Goal: Task Accomplishment & Management: Complete application form

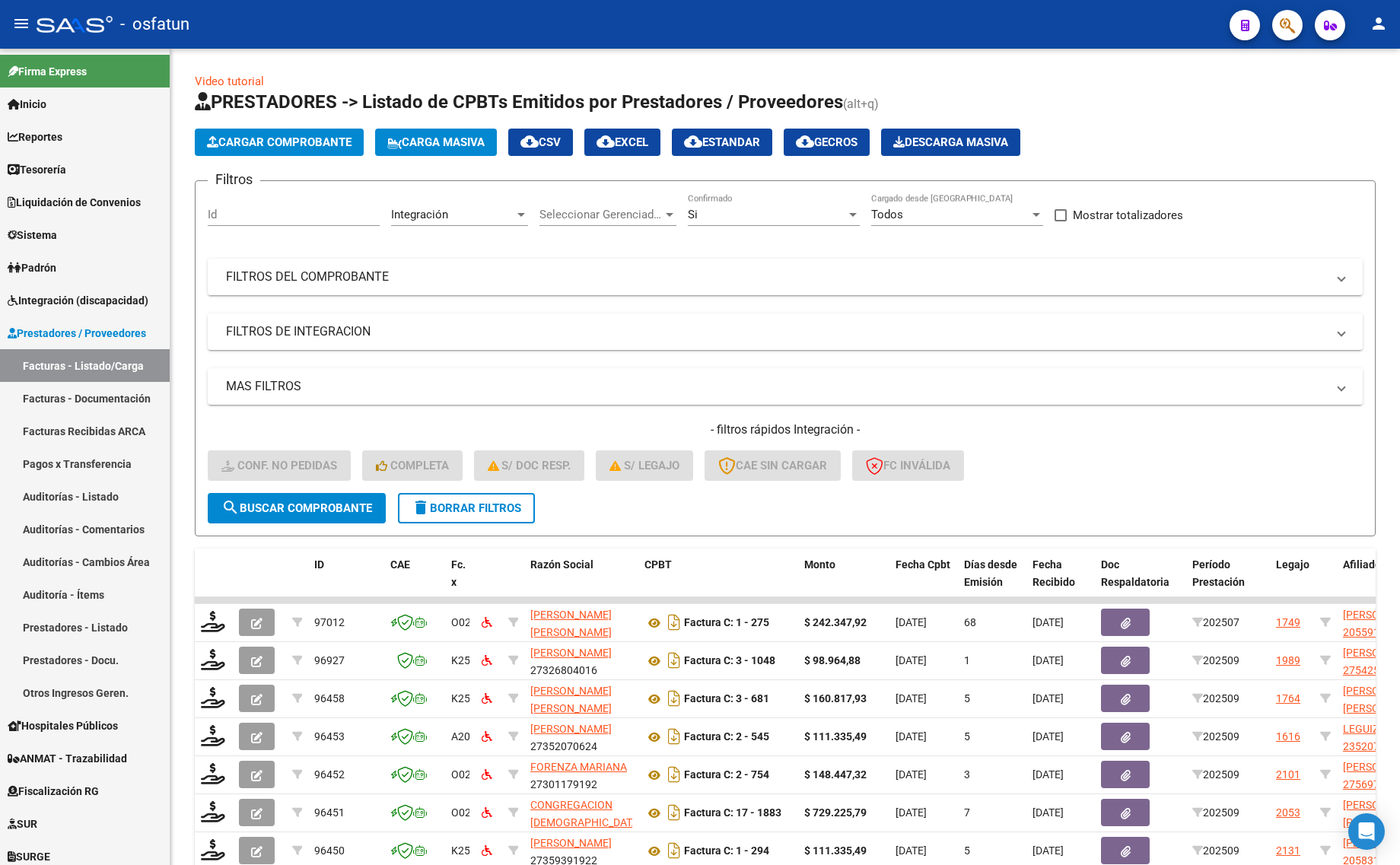
scroll to position [223, 0]
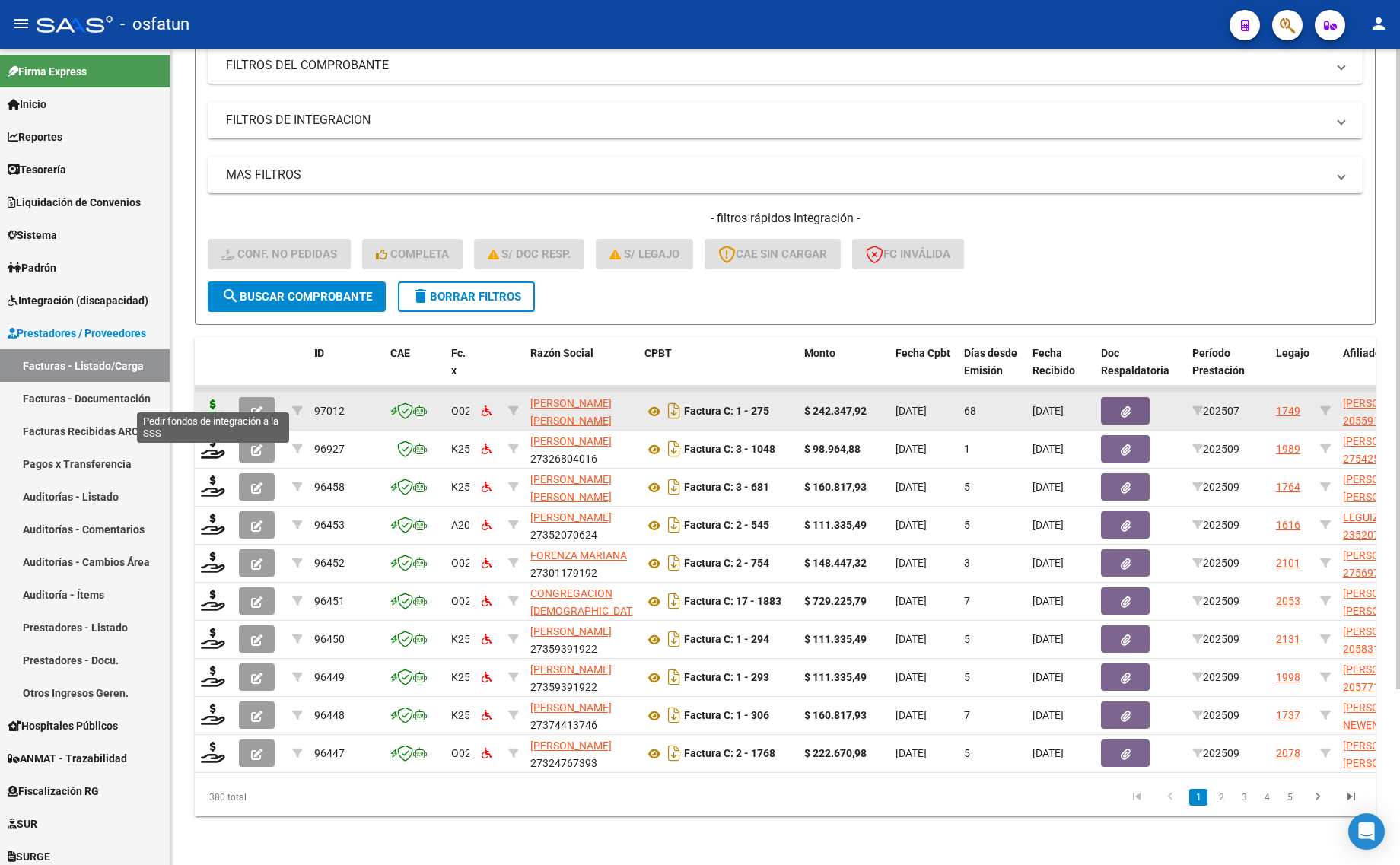
click at [215, 404] on icon at bounding box center [213, 410] width 24 height 21
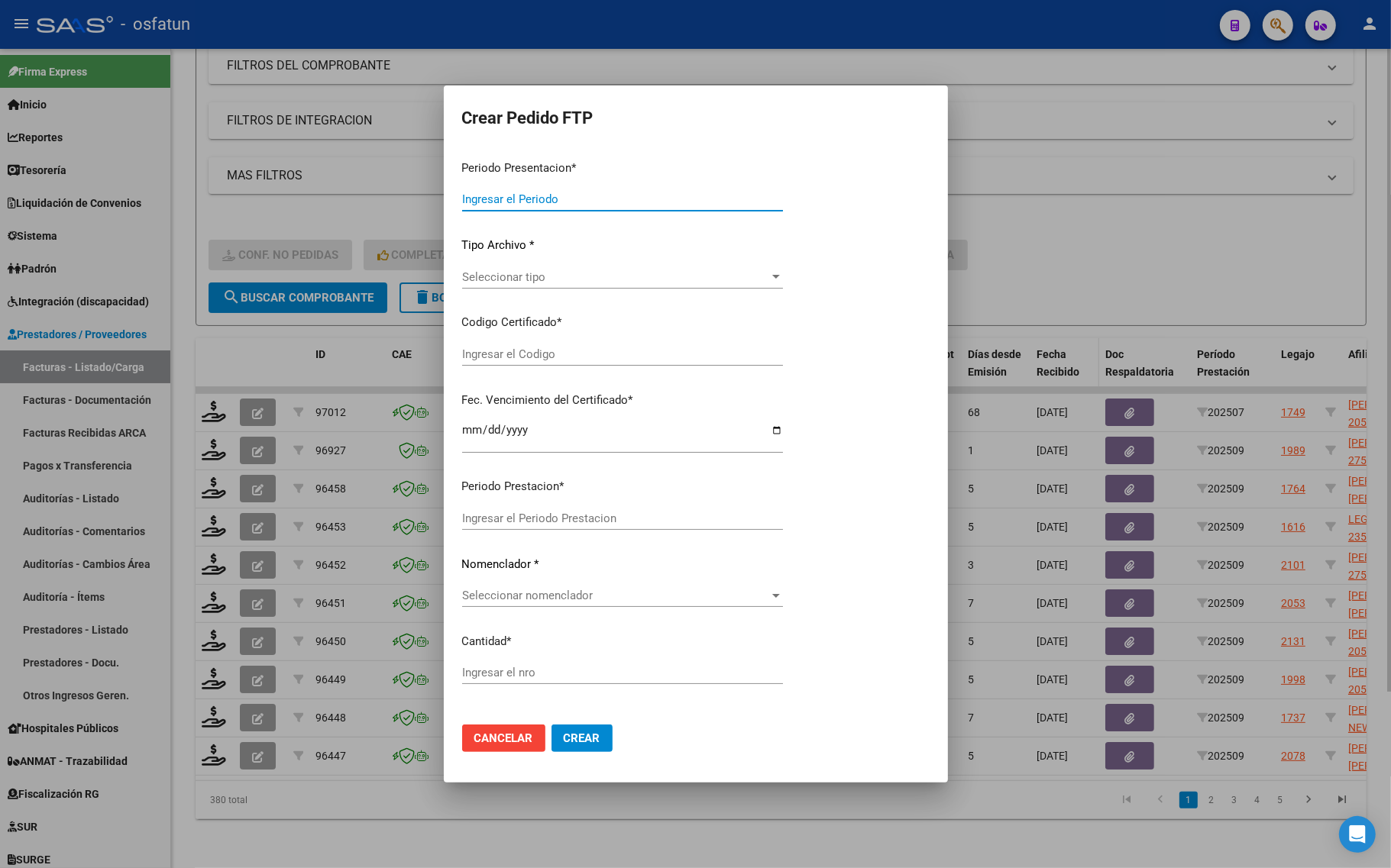
drag, startPoint x: 1150, startPoint y: 273, endPoint x: 1097, endPoint y: 352, distance: 95.1
click at [1151, 273] on div at bounding box center [696, 434] width 1391 height 868
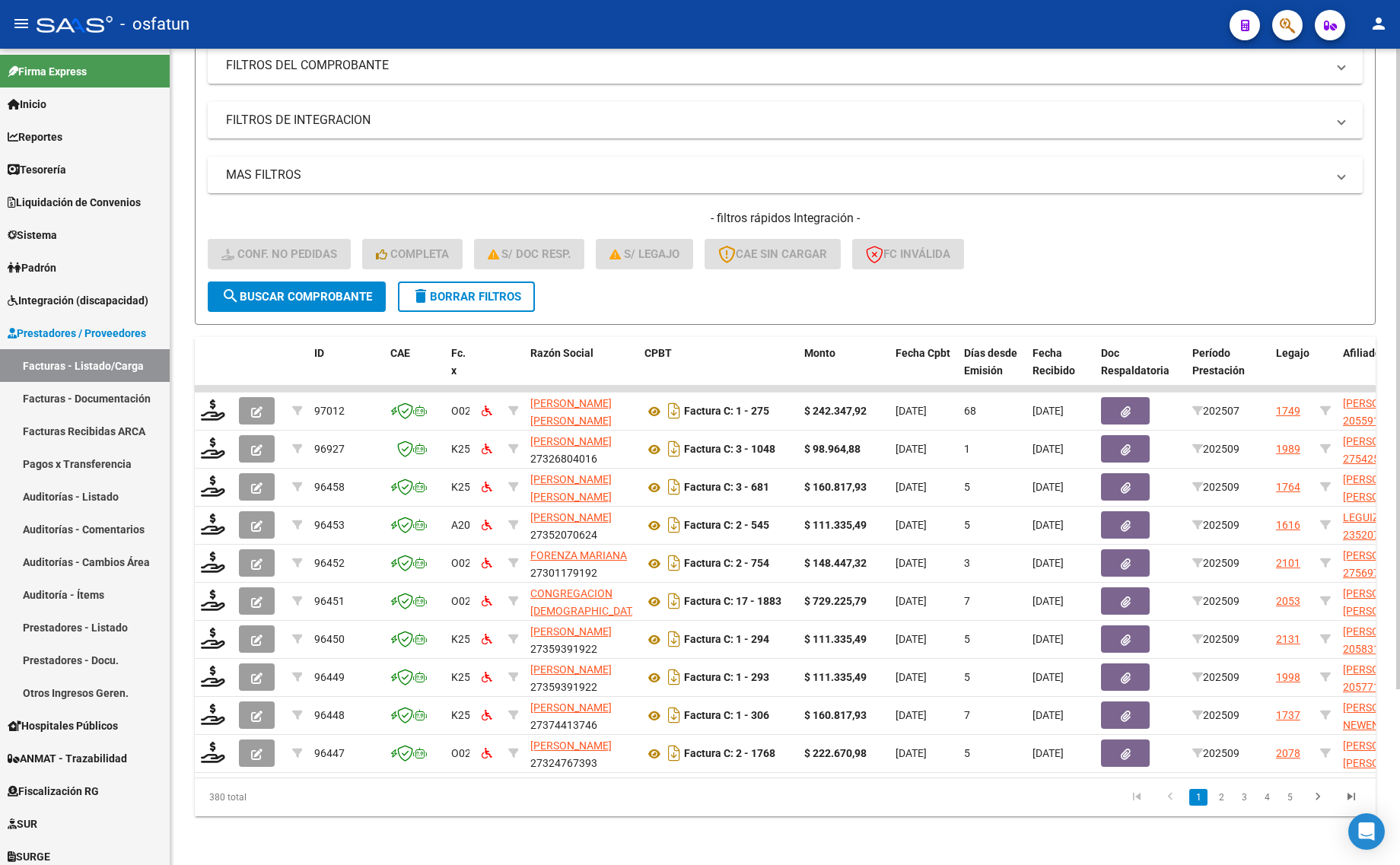
click at [393, 854] on div "Video tutorial PRESTADORES -> Listado de CPBTs Emitidos por Prestadores / Prove…" at bounding box center [785, 351] width 1229 height 1028
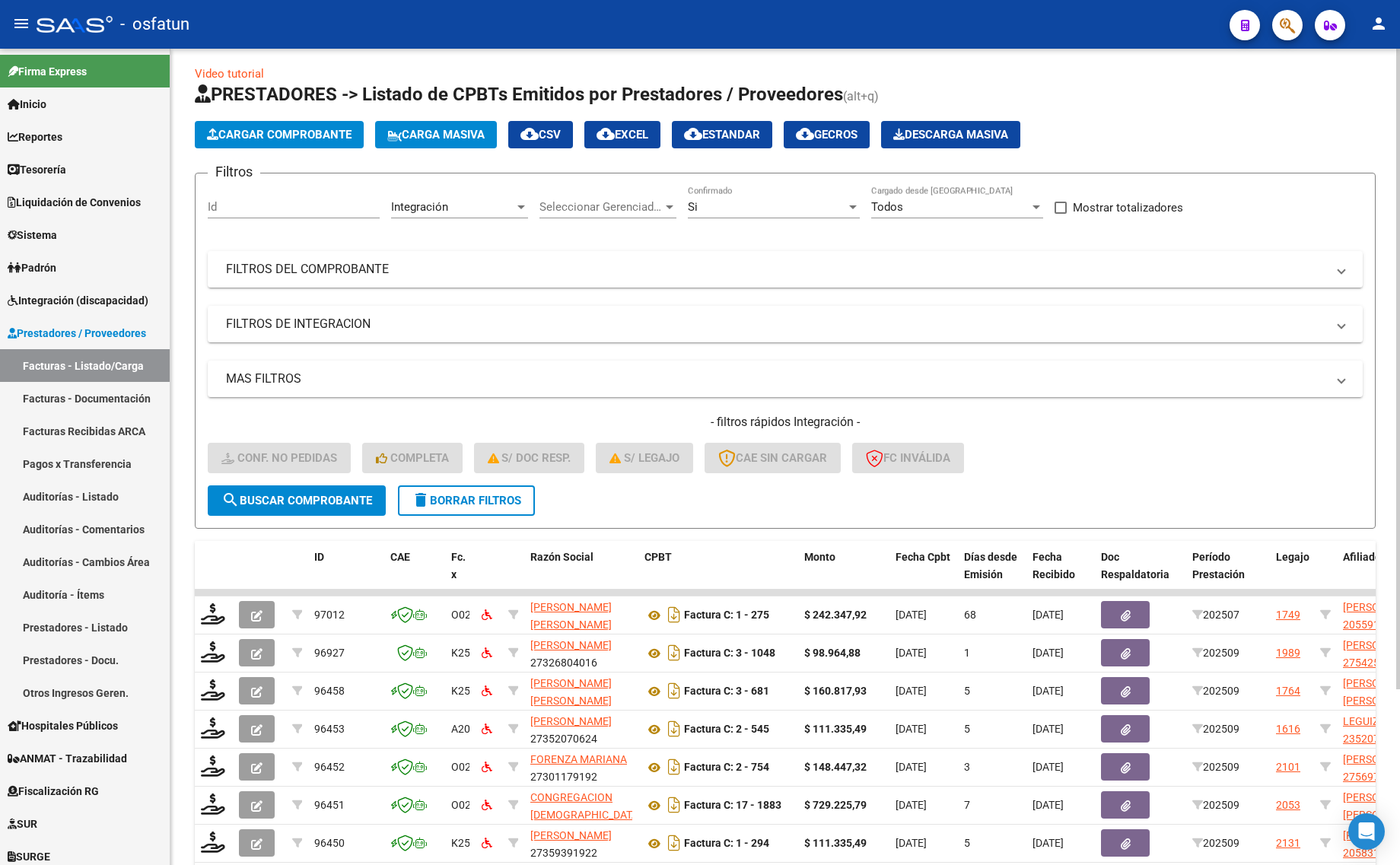
scroll to position [0, 0]
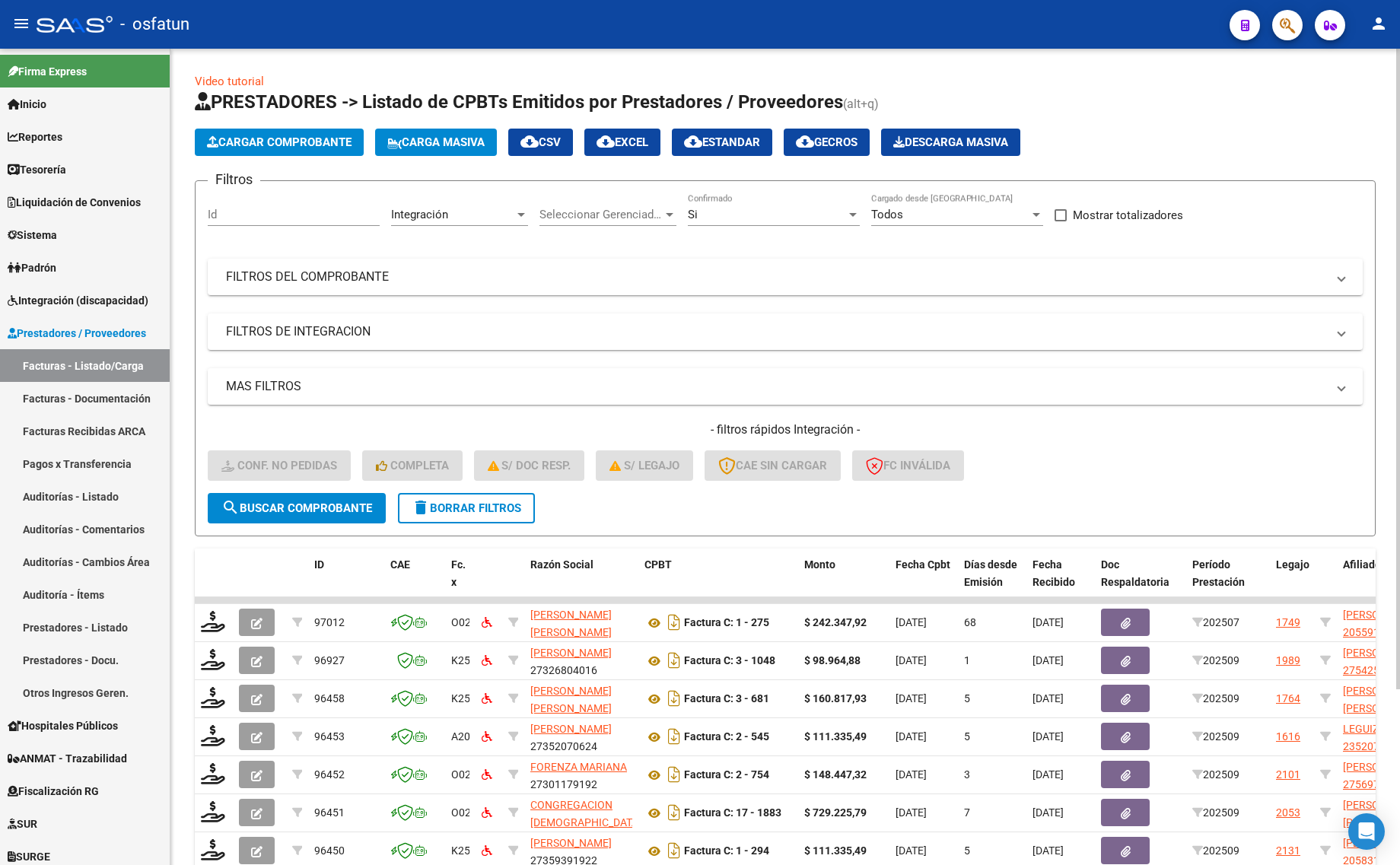
click at [284, 199] on div "Id" at bounding box center [294, 209] width 172 height 33
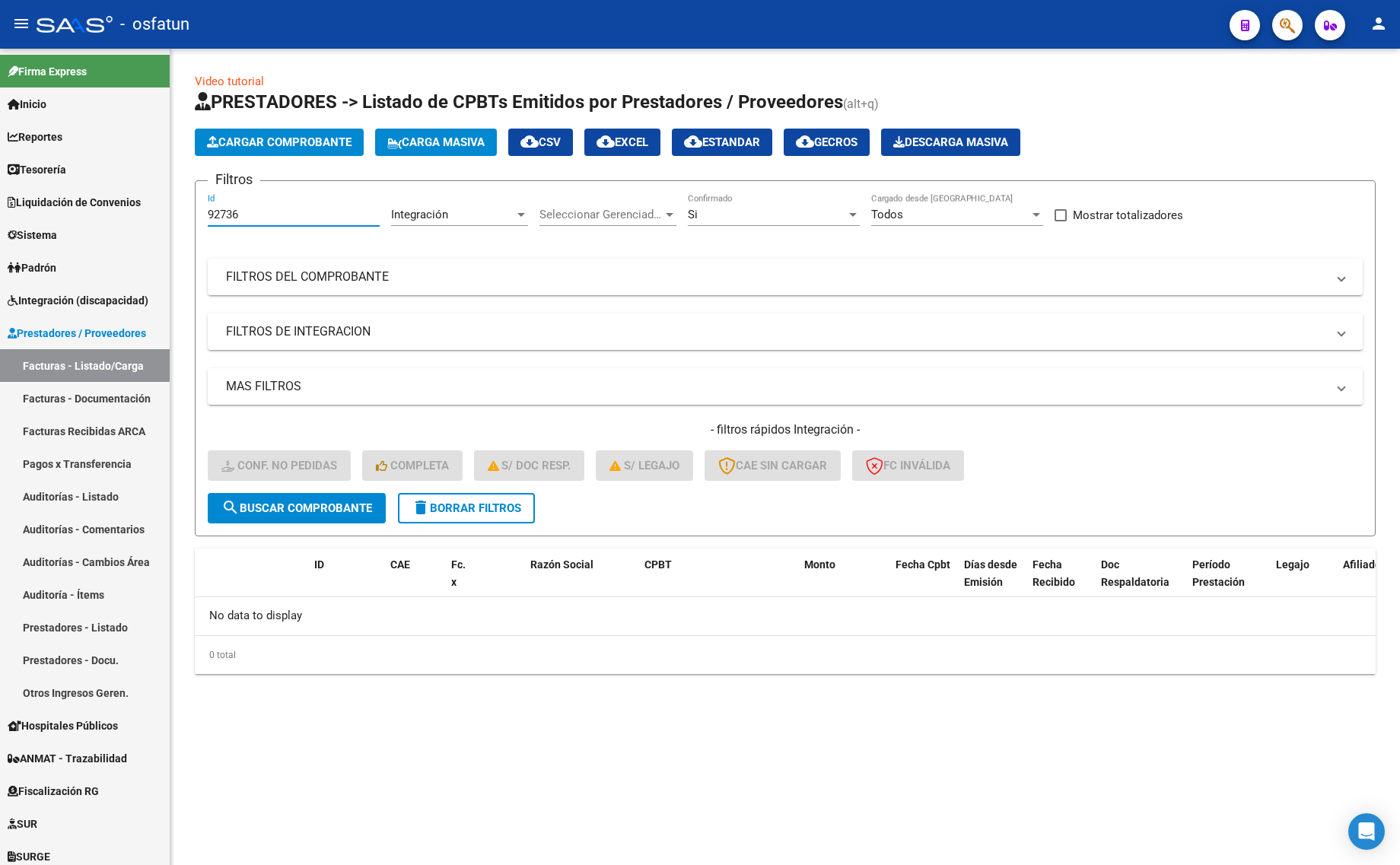
type input "92736"
click at [797, 227] on div "Si Confirmado" at bounding box center [773, 217] width 172 height 47
click at [745, 222] on div "Si Confirmado" at bounding box center [773, 209] width 172 height 33
click at [732, 196] on span "Si" at bounding box center [761, 213] width 148 height 34
click at [719, 212] on div "Si" at bounding box center [767, 215] width 158 height 14
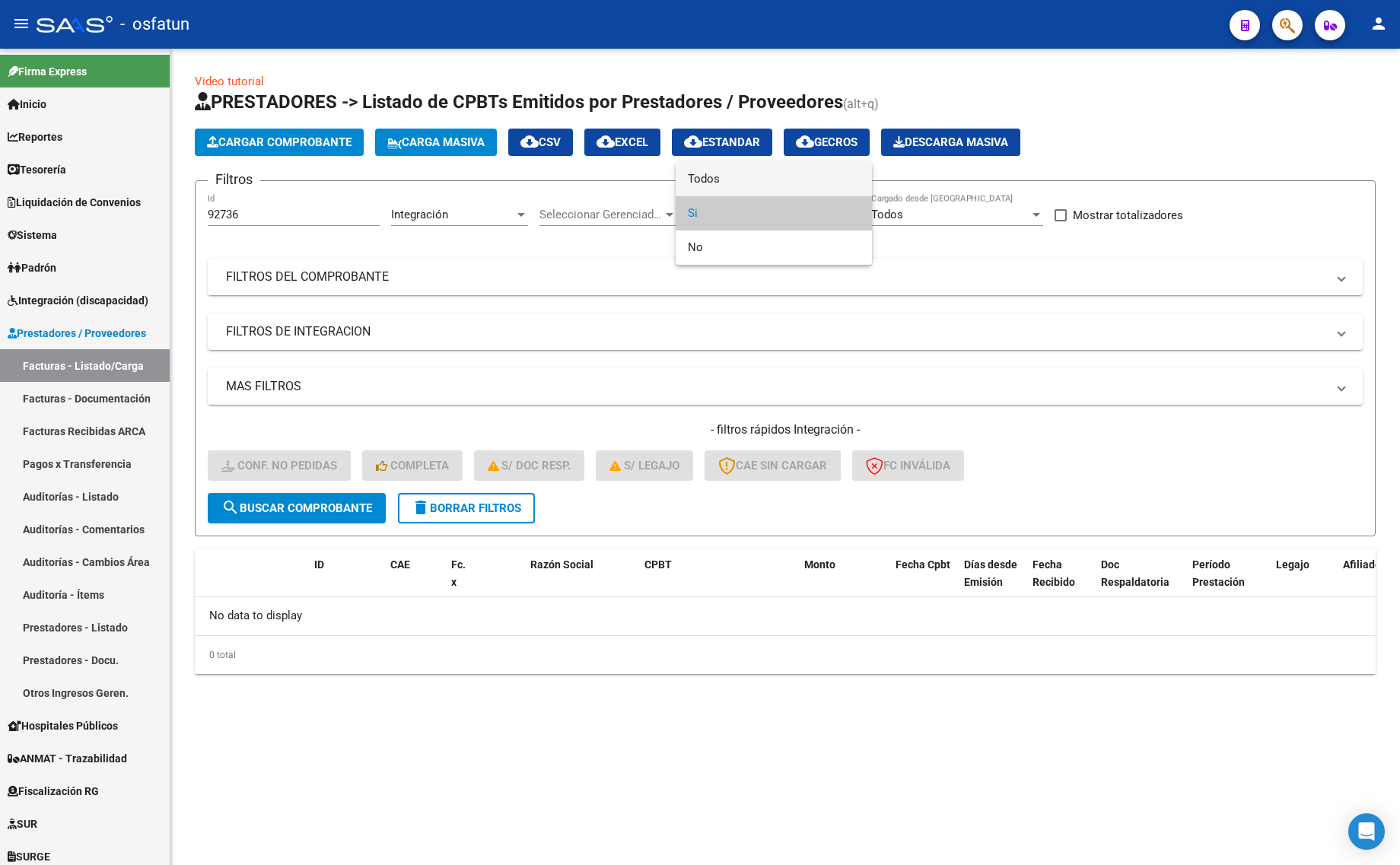
click at [719, 175] on span "Todos" at bounding box center [773, 179] width 172 height 34
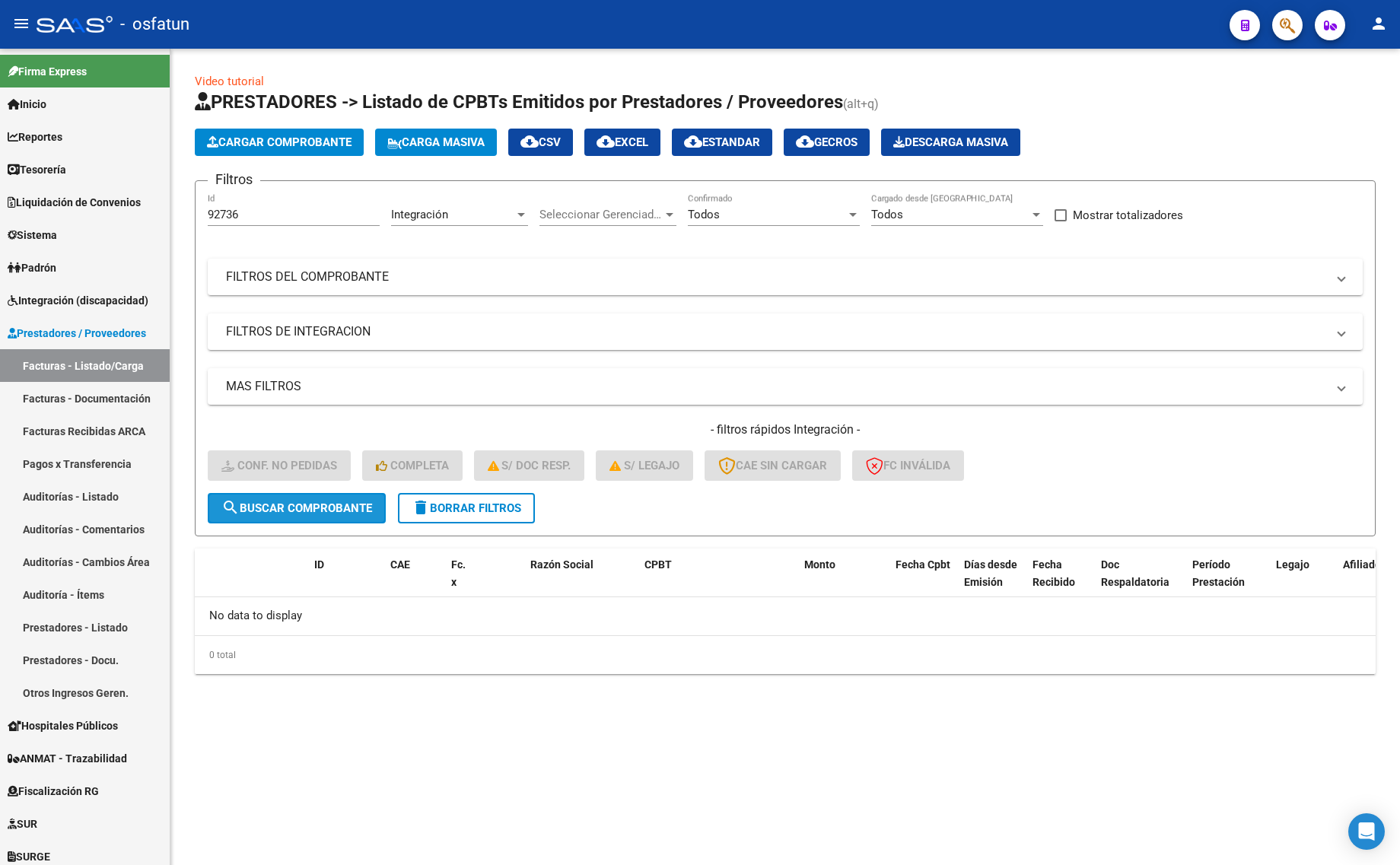
click at [263, 514] on button "search Buscar Comprobante" at bounding box center [297, 509] width 178 height 30
click at [476, 213] on div "Integración" at bounding box center [453, 215] width 123 height 14
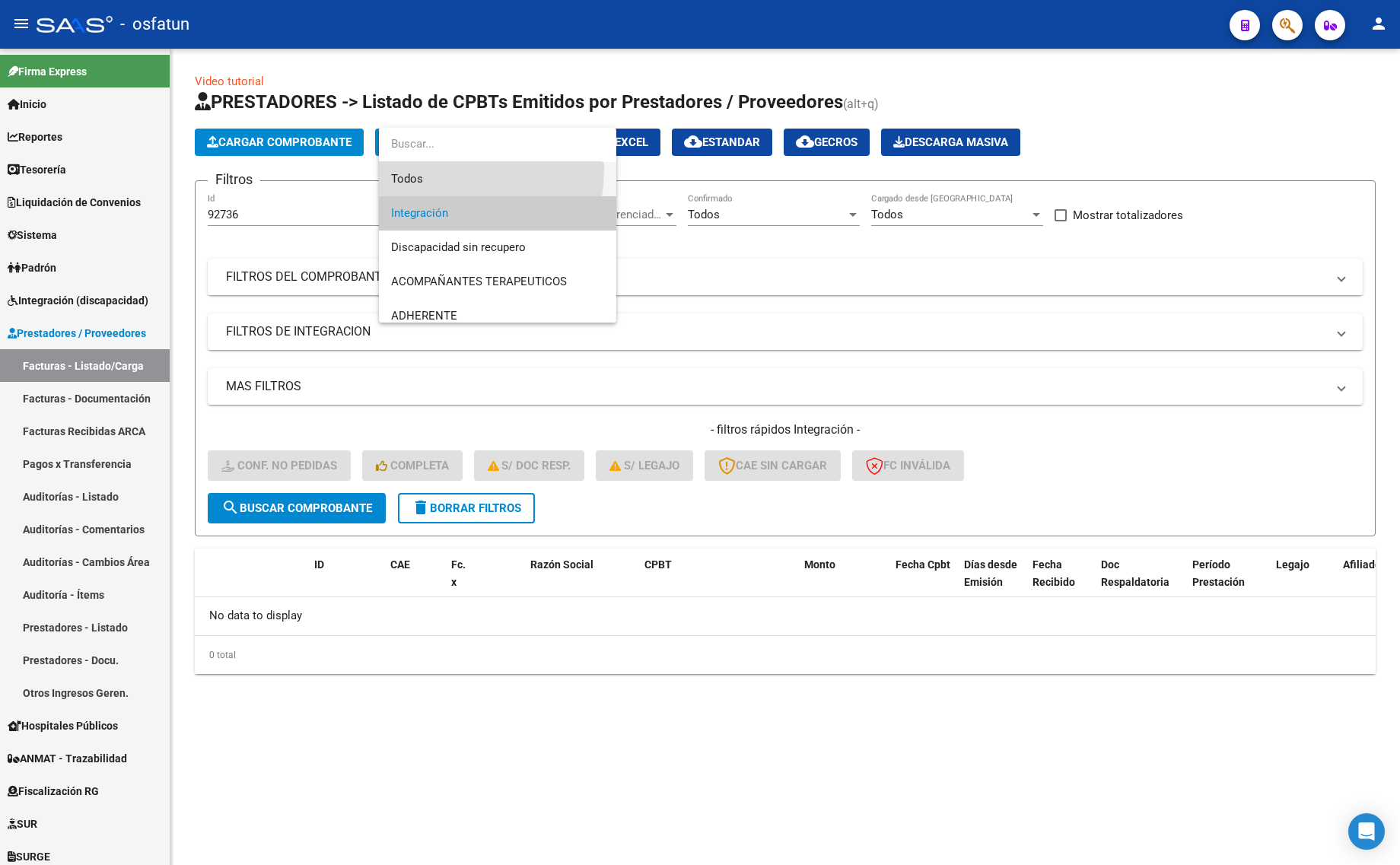
click at [428, 168] on span "Todos" at bounding box center [498, 179] width 213 height 34
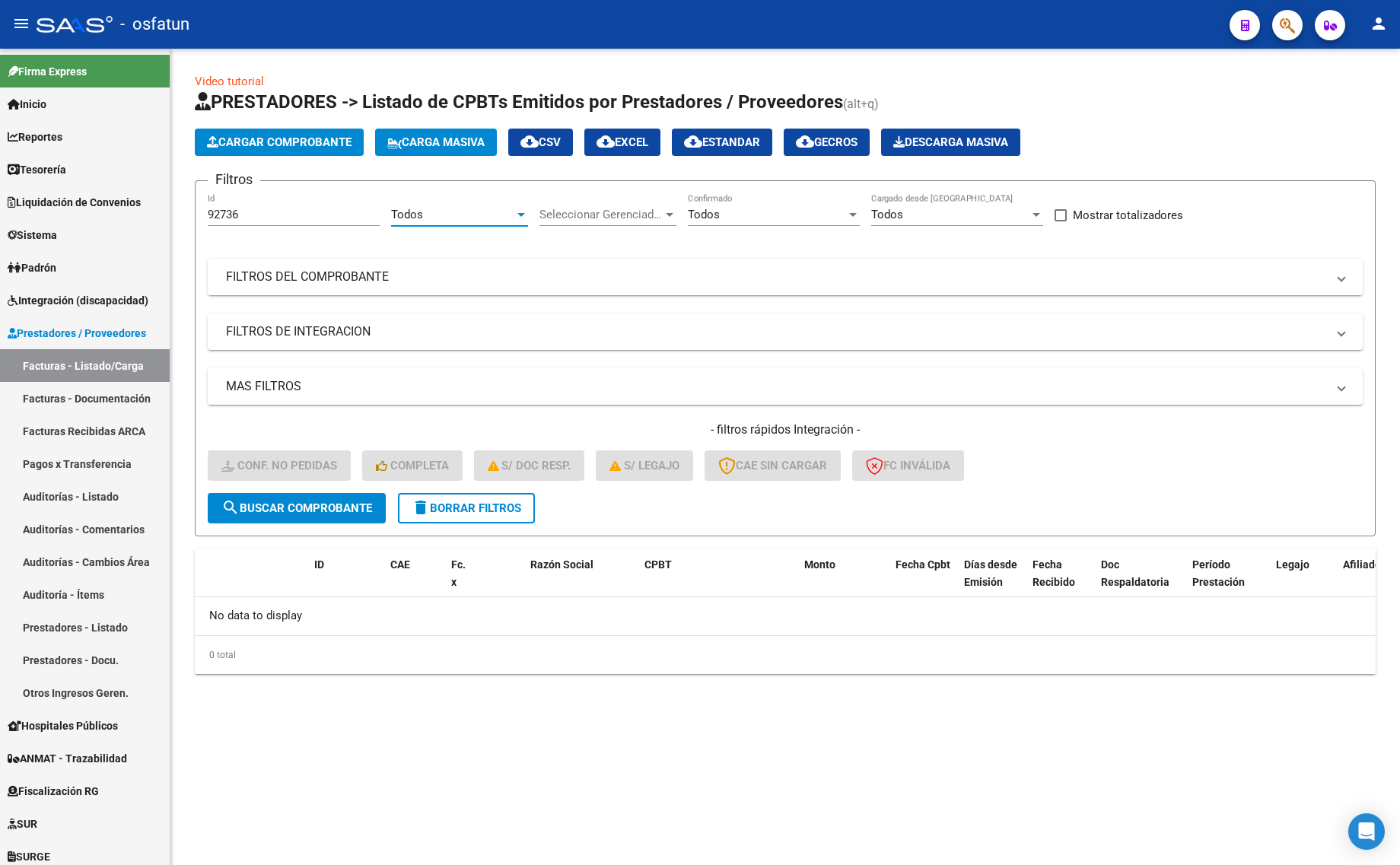
click at [320, 502] on span "search Buscar Comprobante" at bounding box center [297, 509] width 151 height 14
click at [933, 208] on div "Todos" at bounding box center [950, 215] width 158 height 14
click at [920, 219] on span "Todos" at bounding box center [957, 213] width 172 height 34
click at [379, 272] on mat-panel-title "FILTROS DEL COMPROBANTE" at bounding box center [776, 277] width 1100 height 17
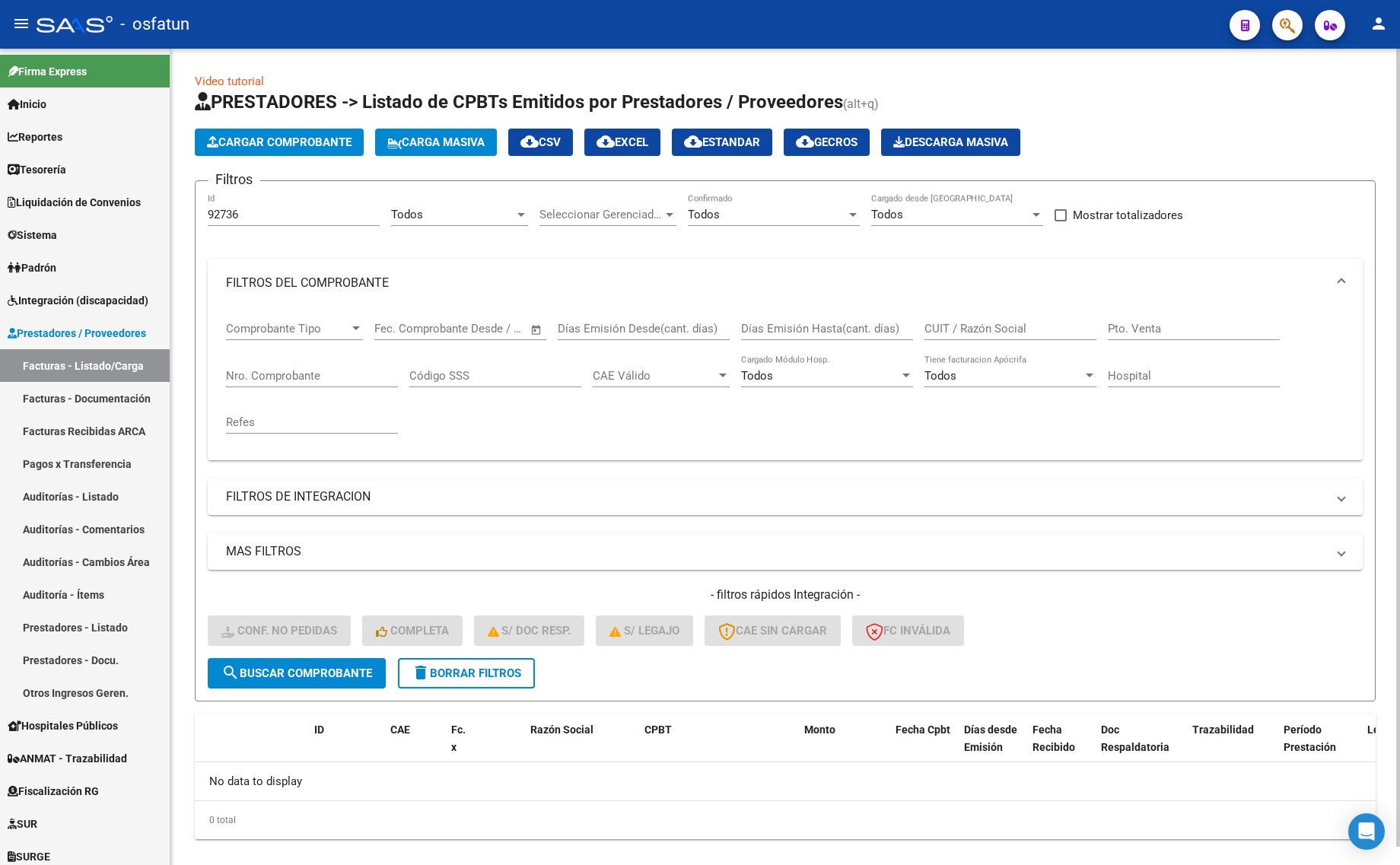
click at [466, 652] on div "- filtros rápidos Integración - Conf. no pedidas Completa S/ Doc Resp. S/ legaj…" at bounding box center [785, 622] width 1155 height 72
click at [473, 666] on span "delete Borrar Filtros" at bounding box center [467, 673] width 110 height 14
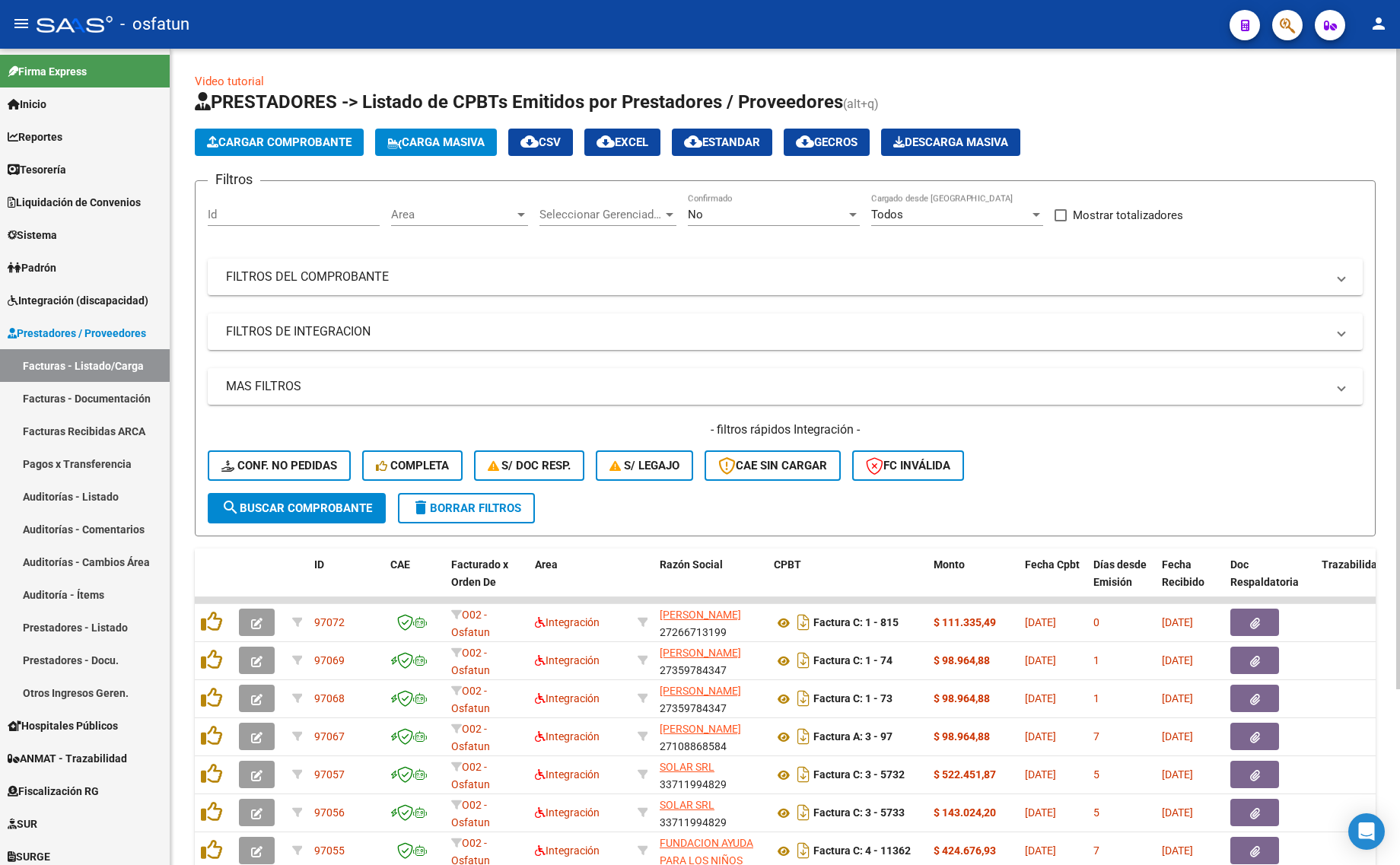
click at [267, 215] on input "Id" at bounding box center [294, 215] width 172 height 14
type input "92736"
click at [750, 208] on div "No" at bounding box center [767, 215] width 158 height 14
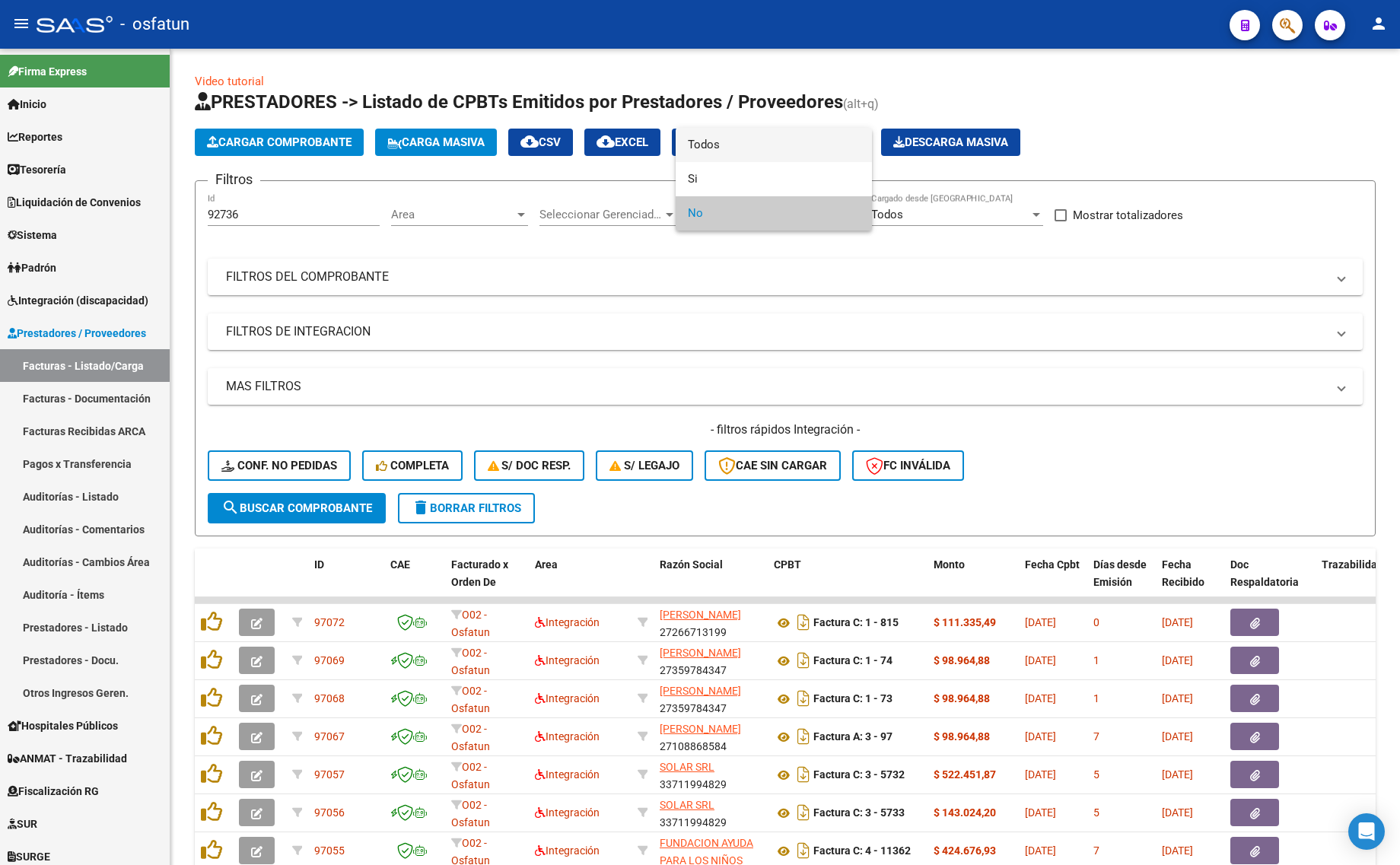
click at [735, 146] on span "Todos" at bounding box center [773, 145] width 172 height 34
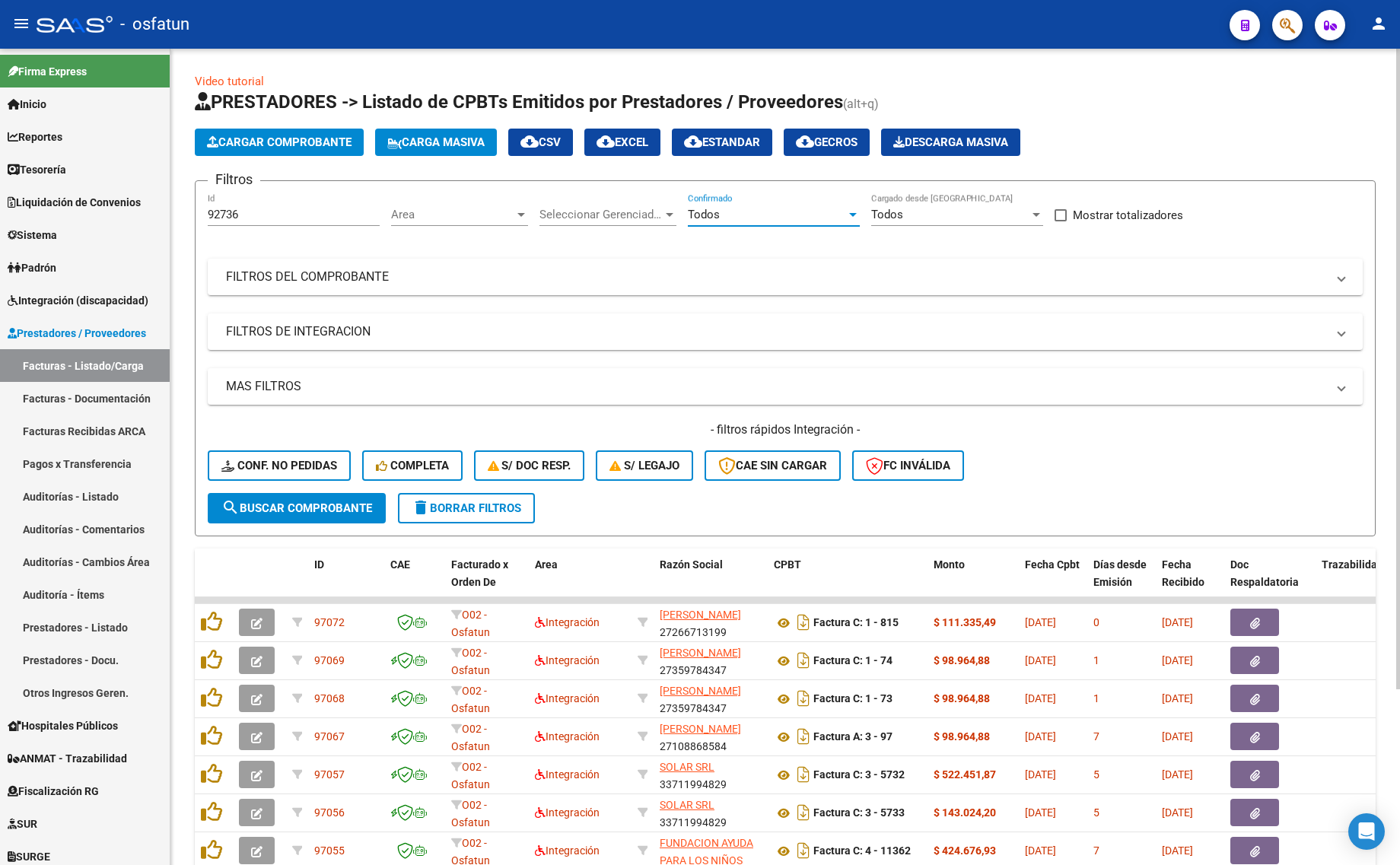
click at [305, 515] on button "search Buscar Comprobante" at bounding box center [297, 509] width 178 height 30
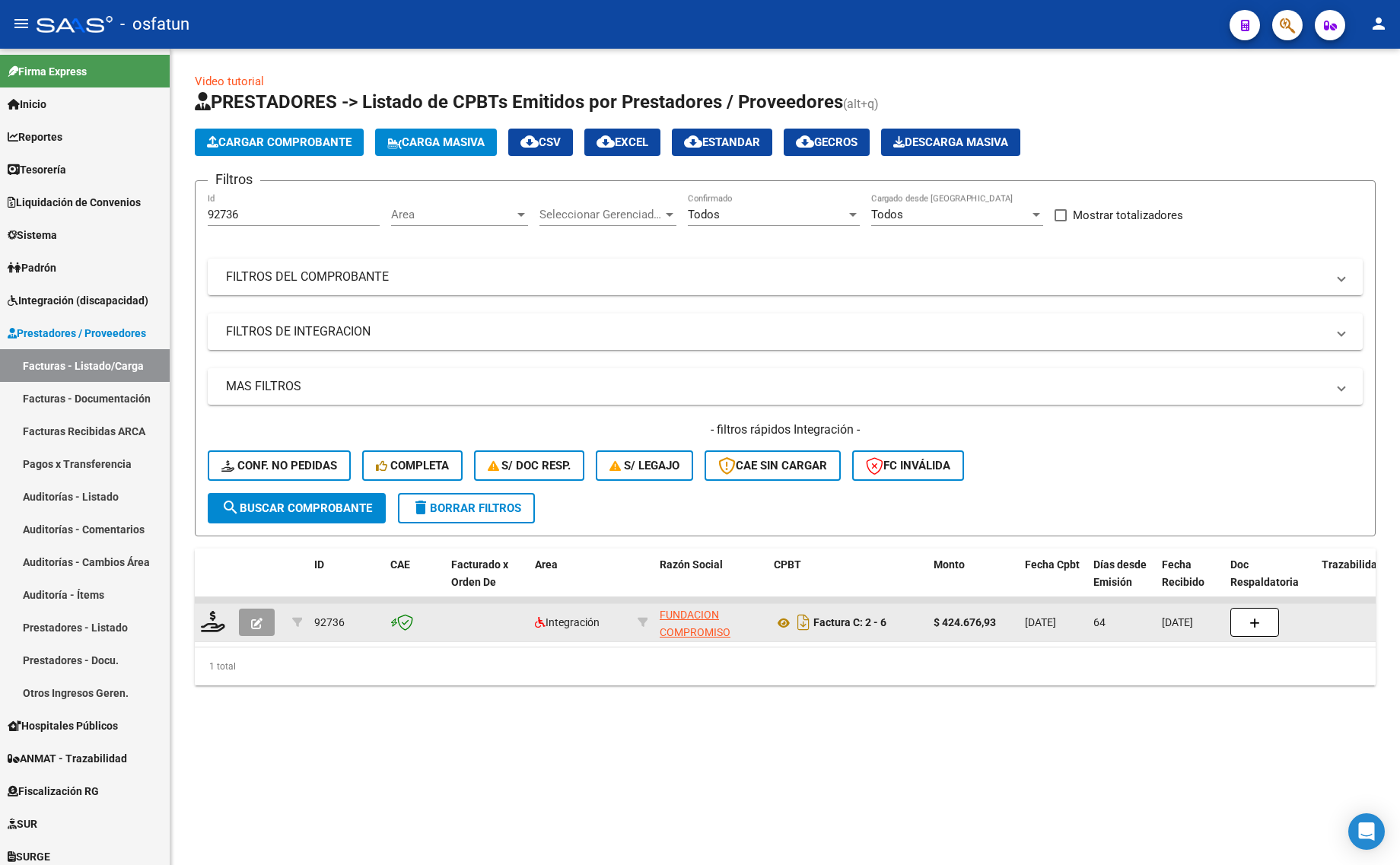
click at [256, 622] on icon "button" at bounding box center [257, 623] width 11 height 11
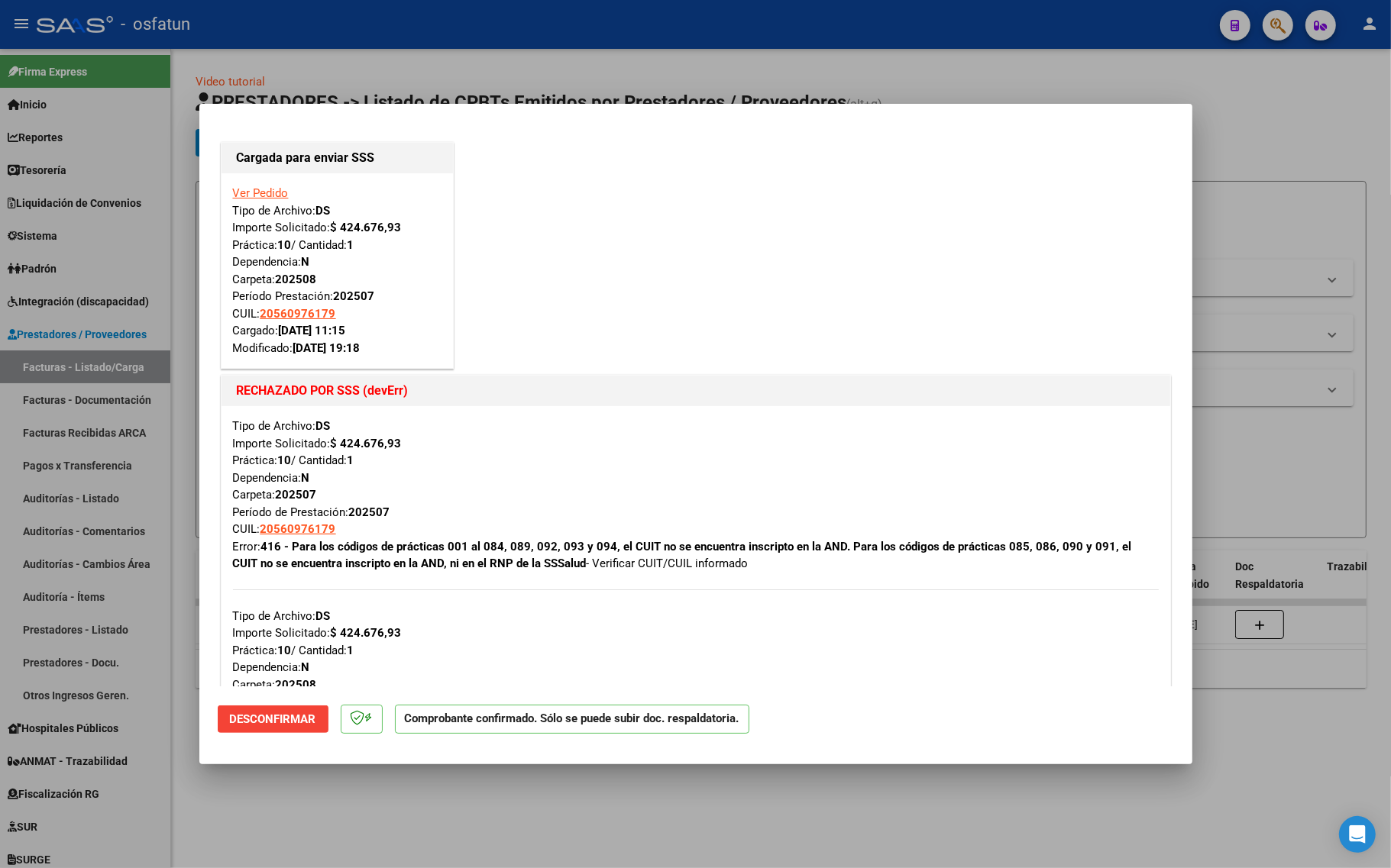
click at [627, 562] on div "Tipo de Archivo: DS Importe Solicitado: $ 424.676,93 Práctica: 10 / Cantidad: 1…" at bounding box center [696, 495] width 926 height 155
click at [342, 802] on div at bounding box center [696, 434] width 1391 height 868
type input "$ 0,00"
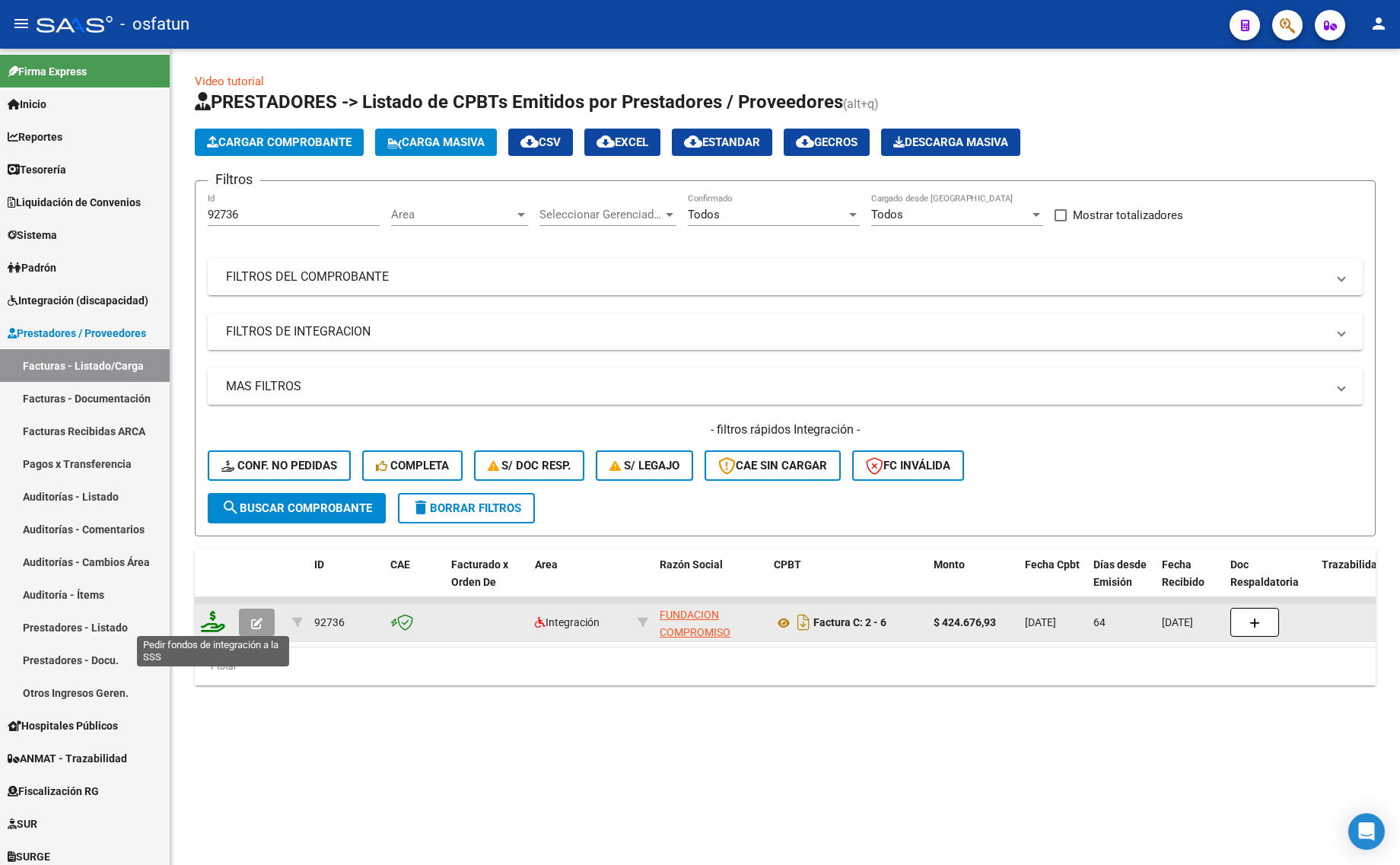
click at [209, 621] on icon at bounding box center [213, 621] width 24 height 21
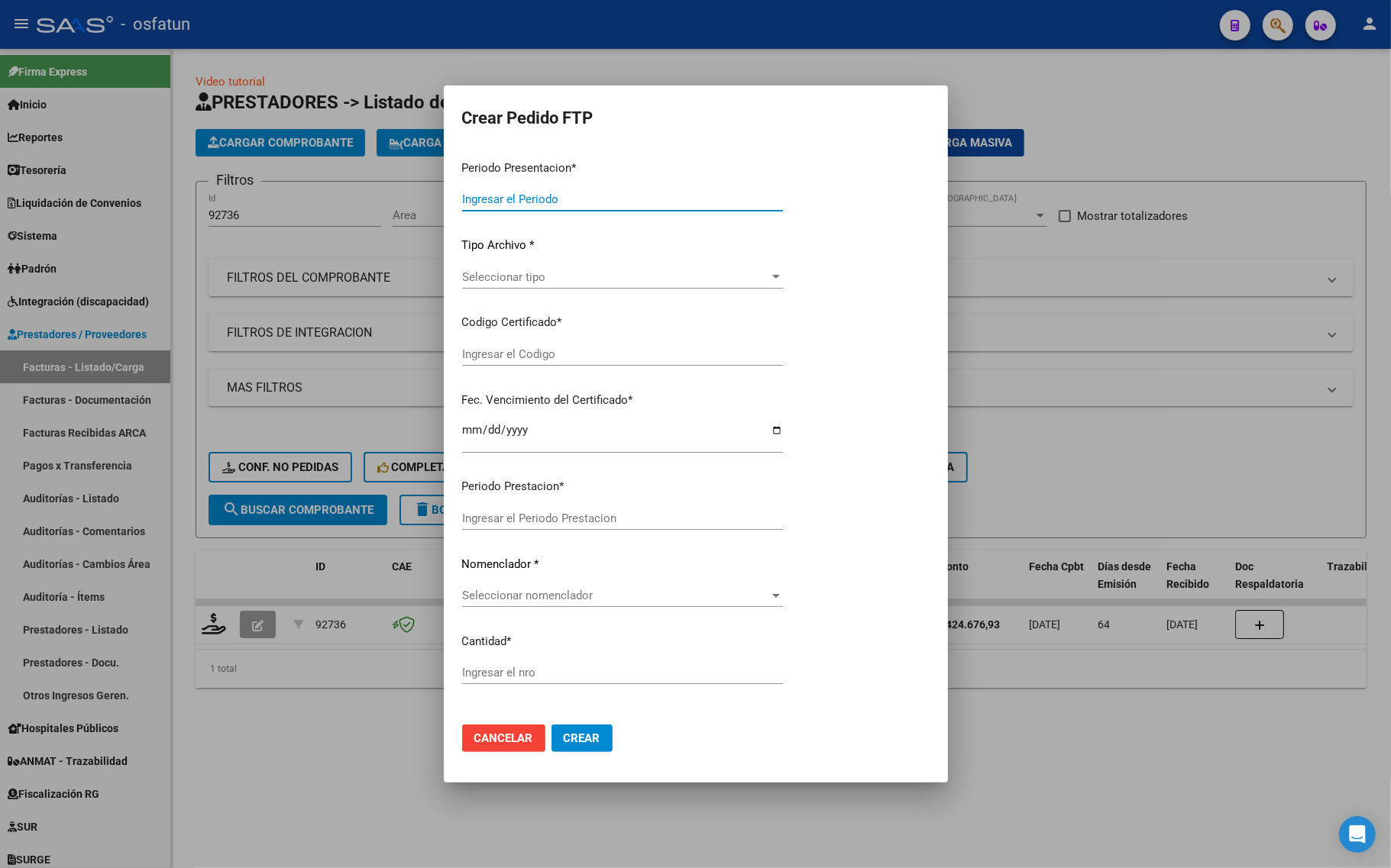
type input "202509"
type input "202507"
type input "$ 424.676,93"
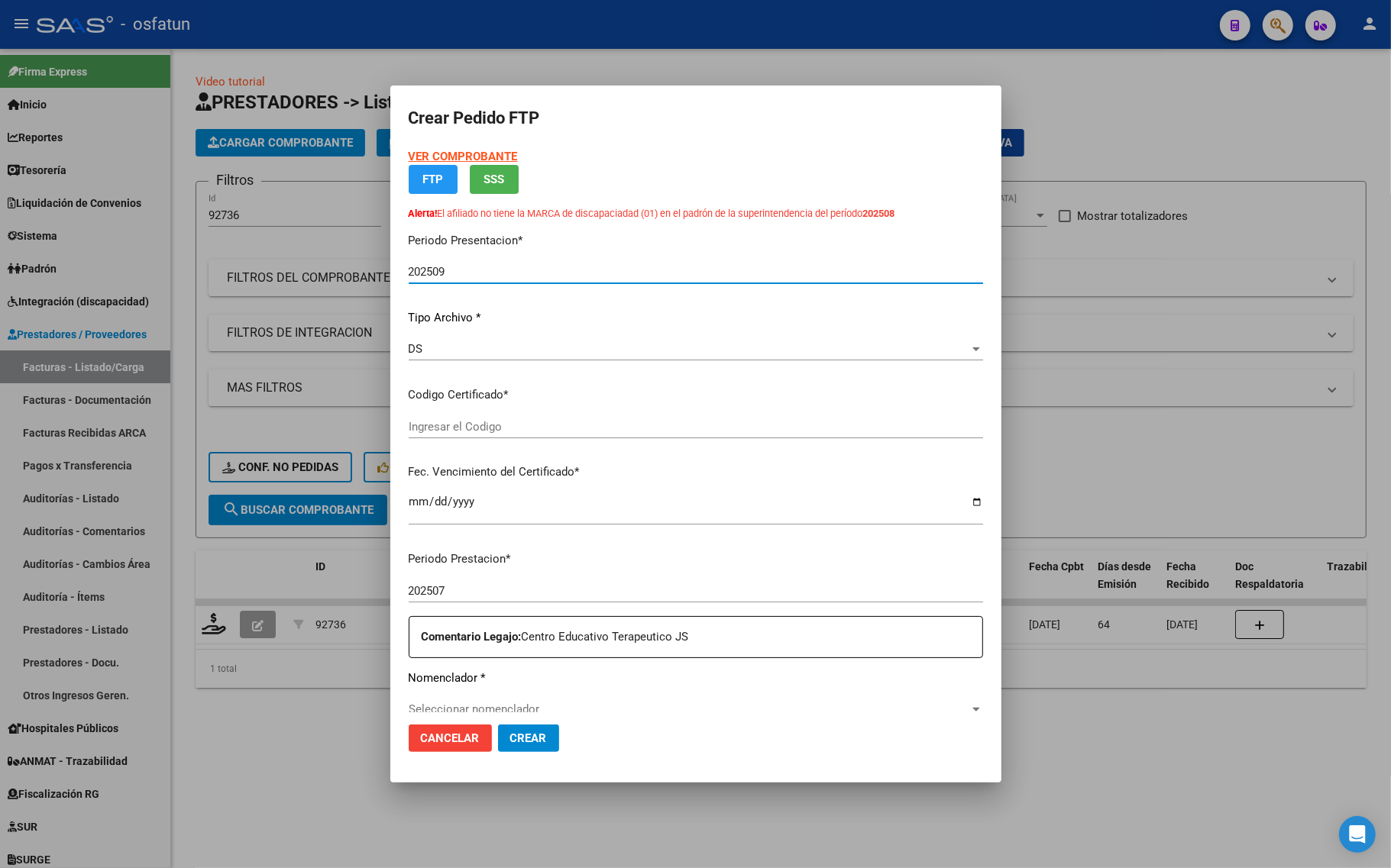
type input "ARG02000560976172024092020290920TUC139"
type input "2029-09-01"
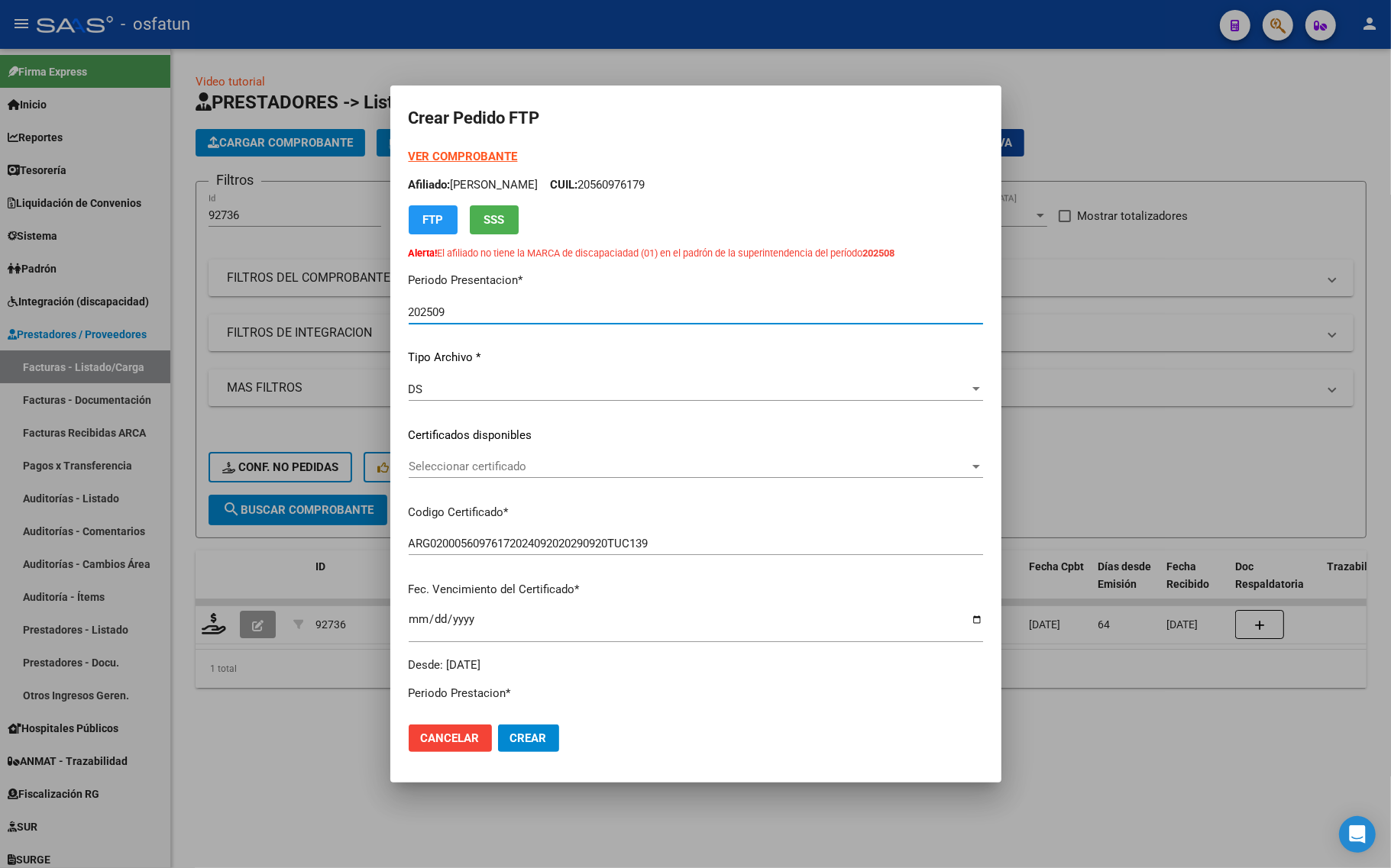
click at [478, 466] on span "Seleccionar certificado" at bounding box center [689, 467] width 560 height 14
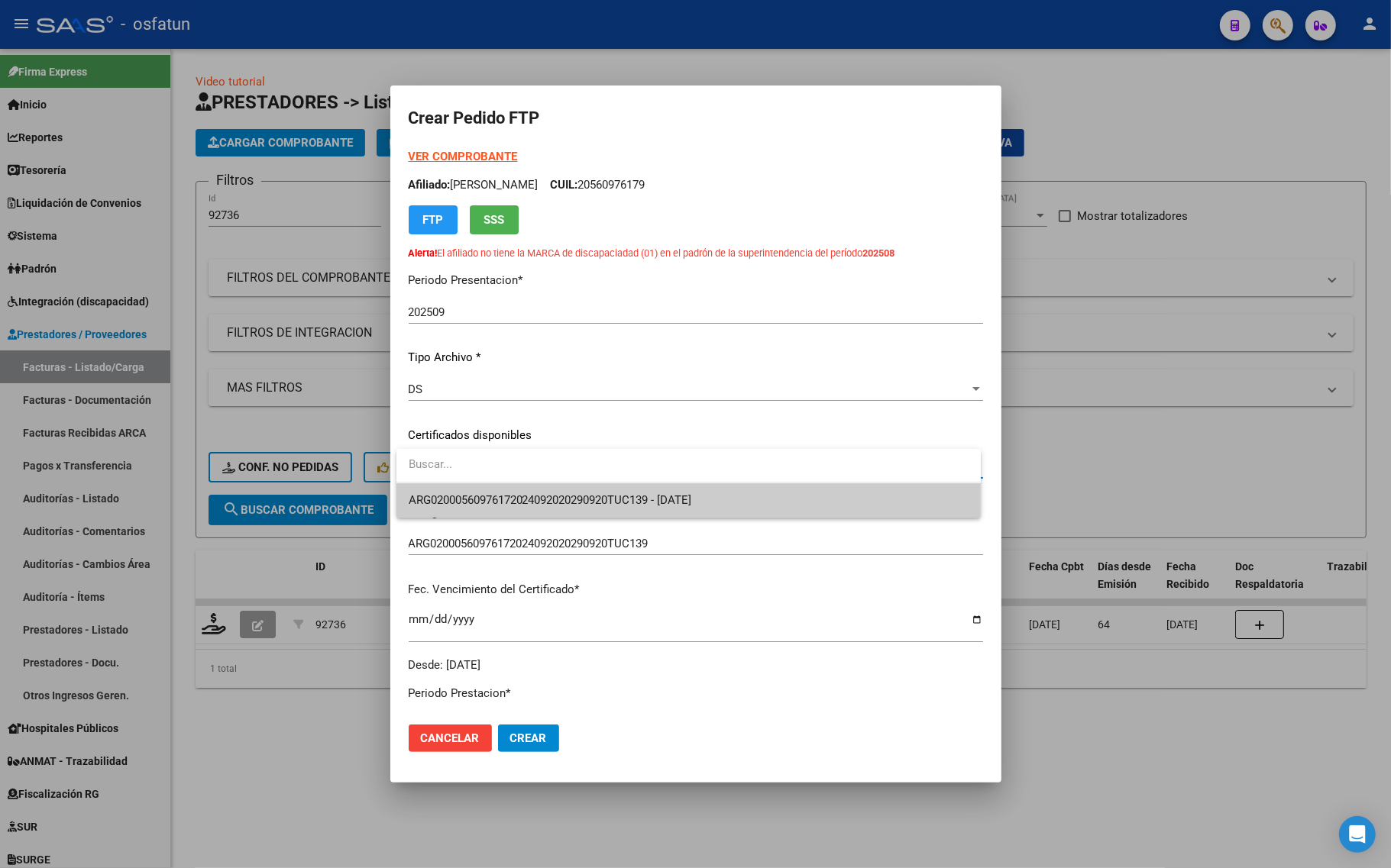
click at [502, 482] on input "dropdown search" at bounding box center [689, 465] width 584 height 34
click at [505, 494] on span "ARG02000560976172024092020290920TUC139 - 2029-09-01" at bounding box center [550, 500] width 284 height 14
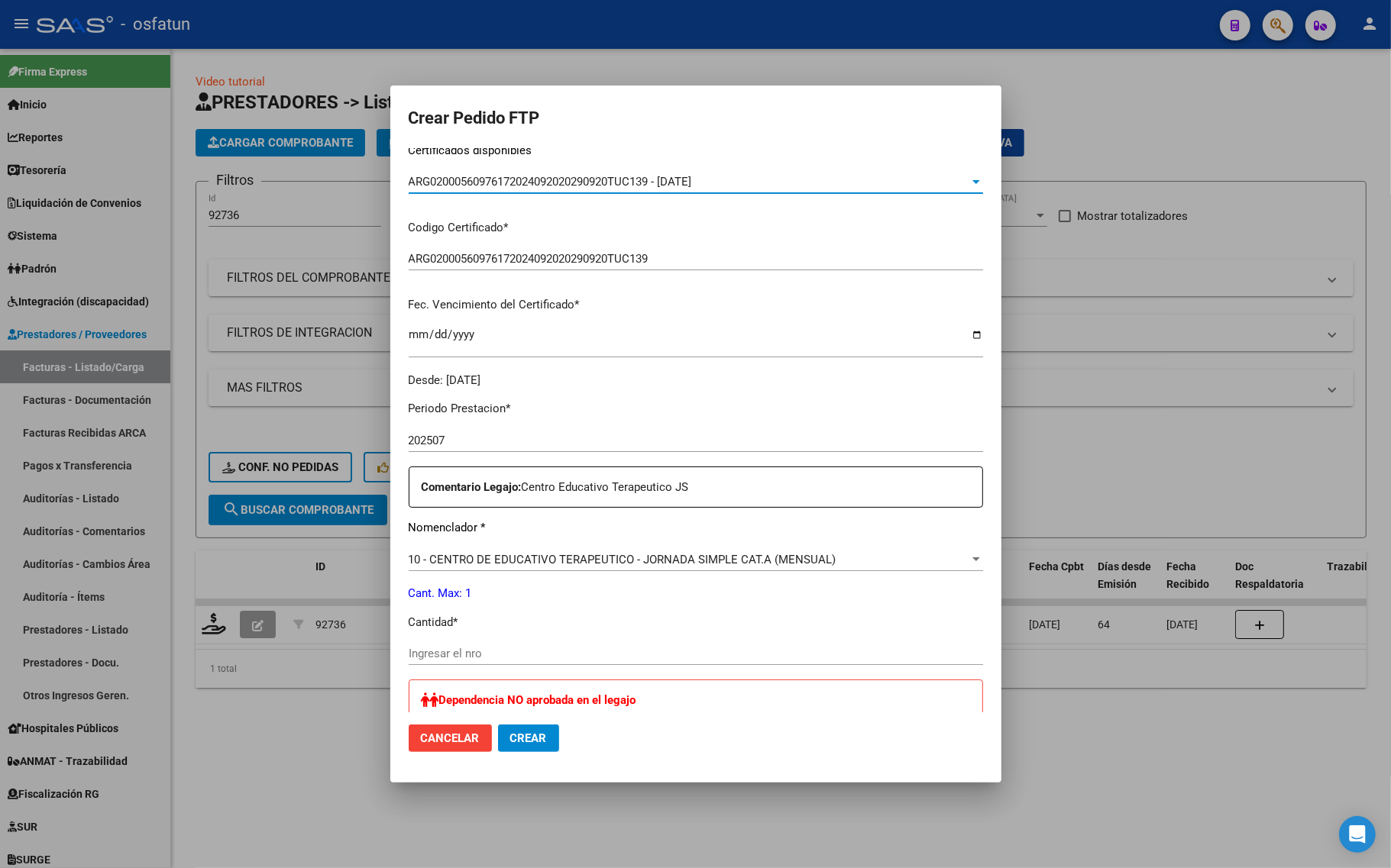
scroll to position [287, 0]
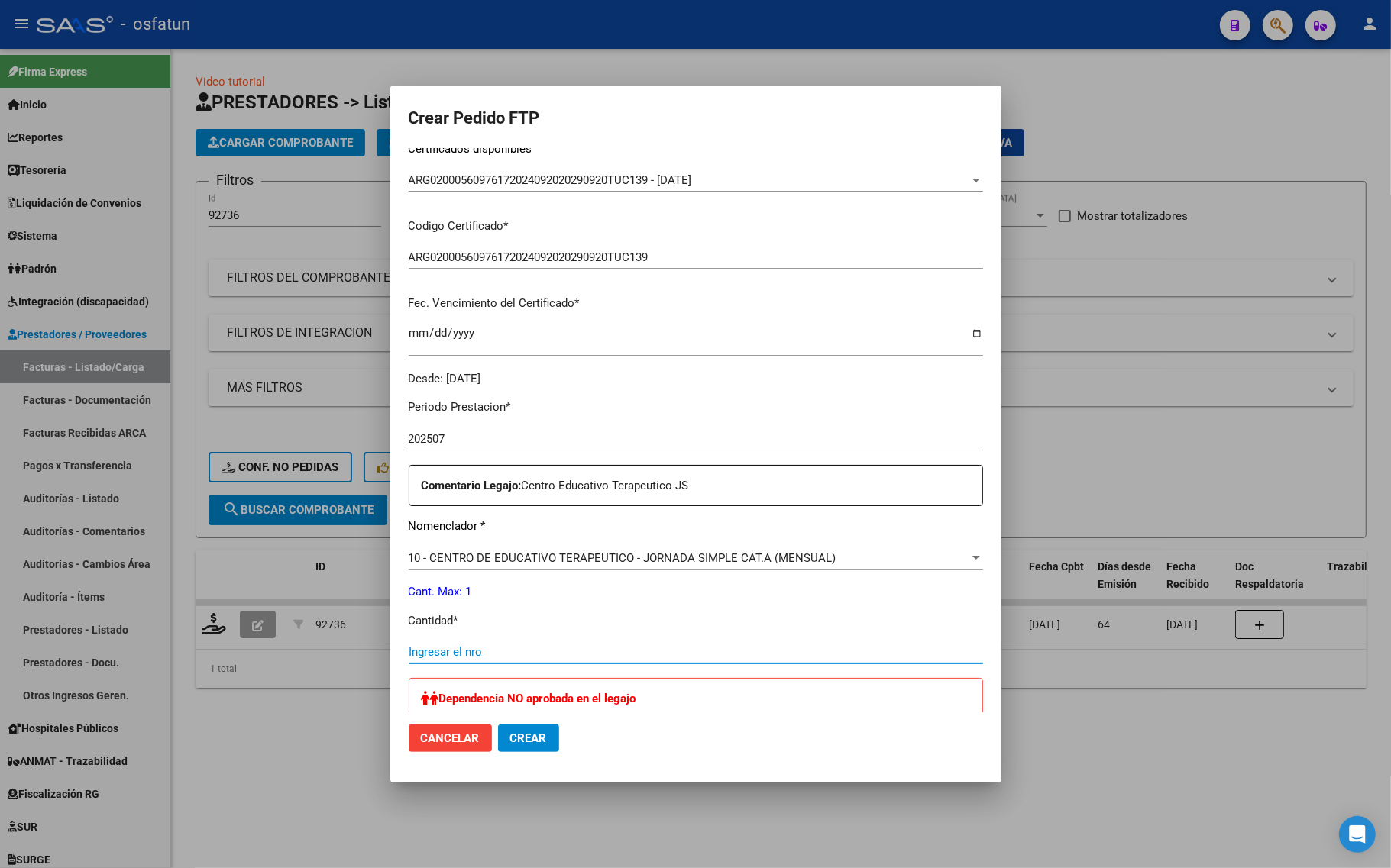
click at [453, 657] on input "Ingresar el nro" at bounding box center [696, 652] width 574 height 14
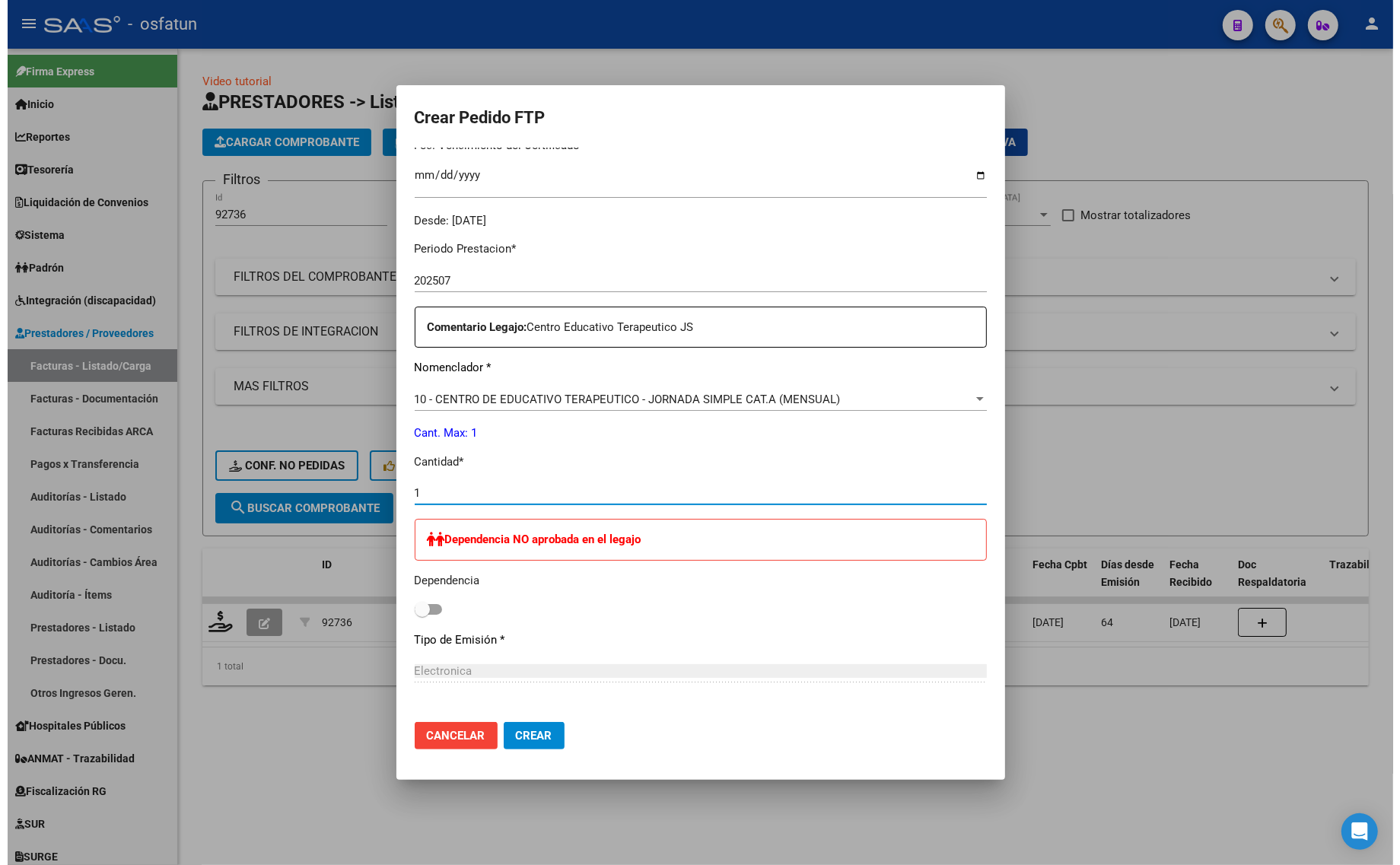
scroll to position [476, 0]
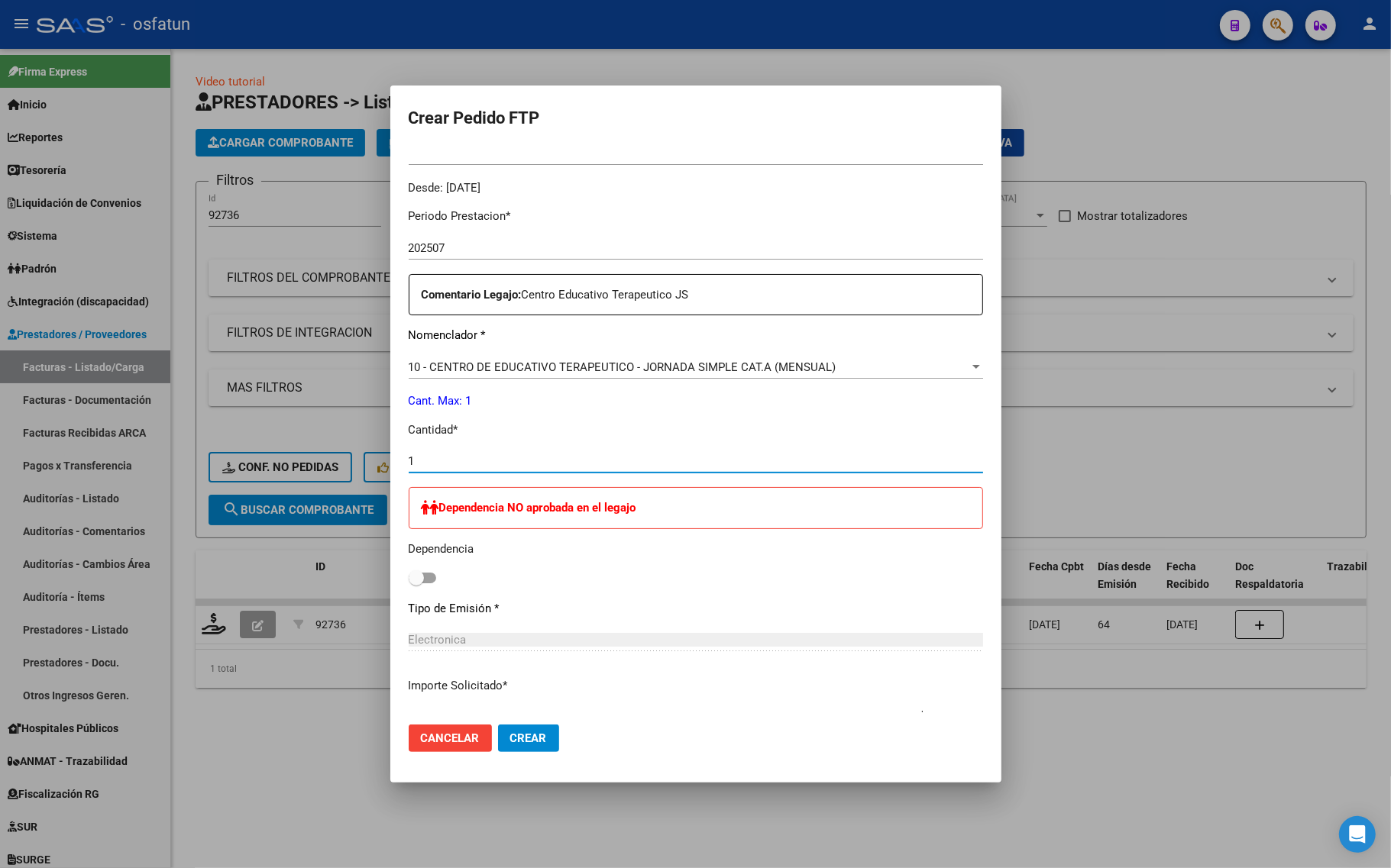
type input "1"
click at [527, 735] on span "Crear" at bounding box center [529, 738] width 37 height 14
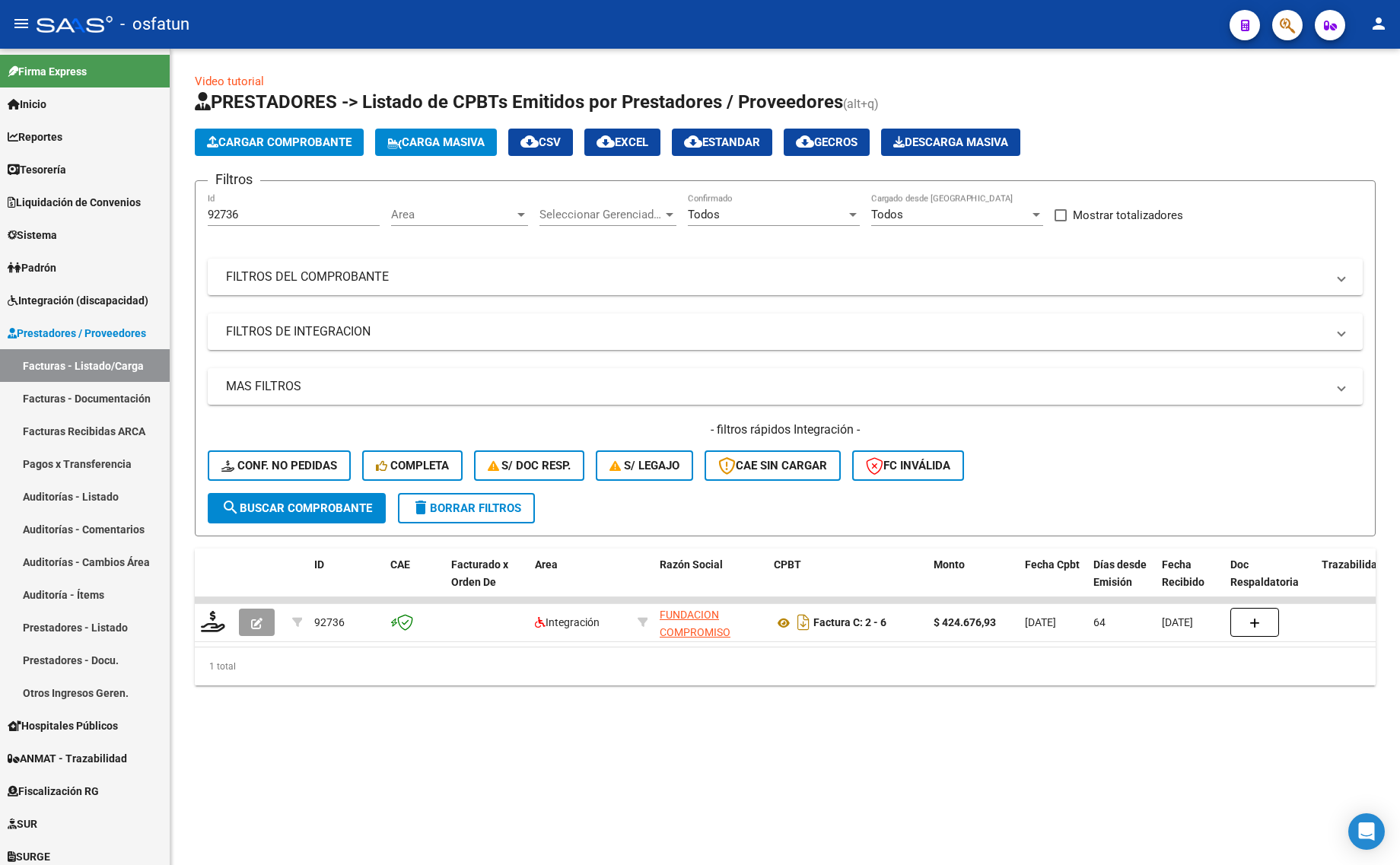
click at [491, 505] on span "delete Borrar Filtros" at bounding box center [467, 509] width 110 height 14
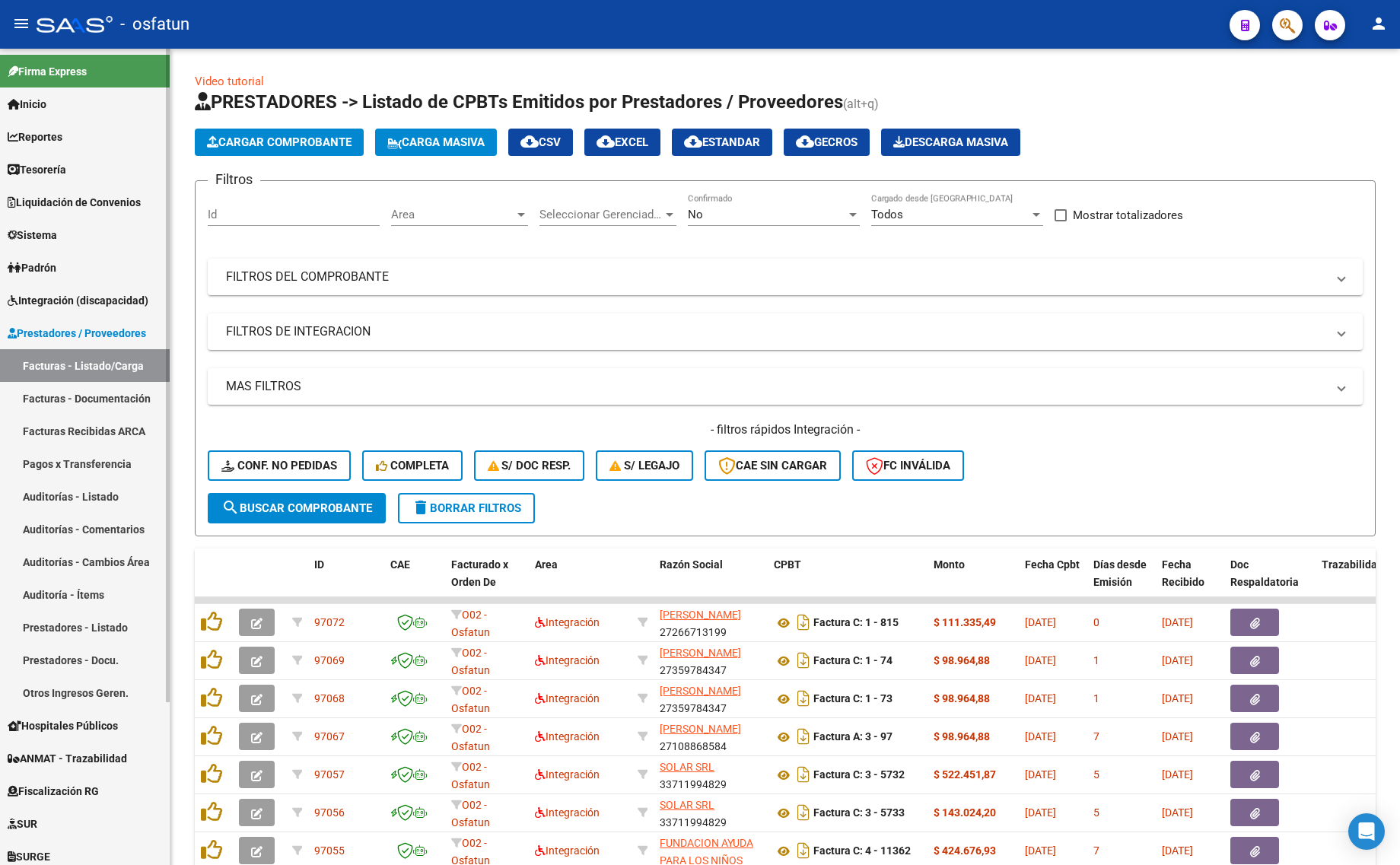
click at [55, 379] on link "Facturas - Listado/Carga" at bounding box center [85, 365] width 170 height 33
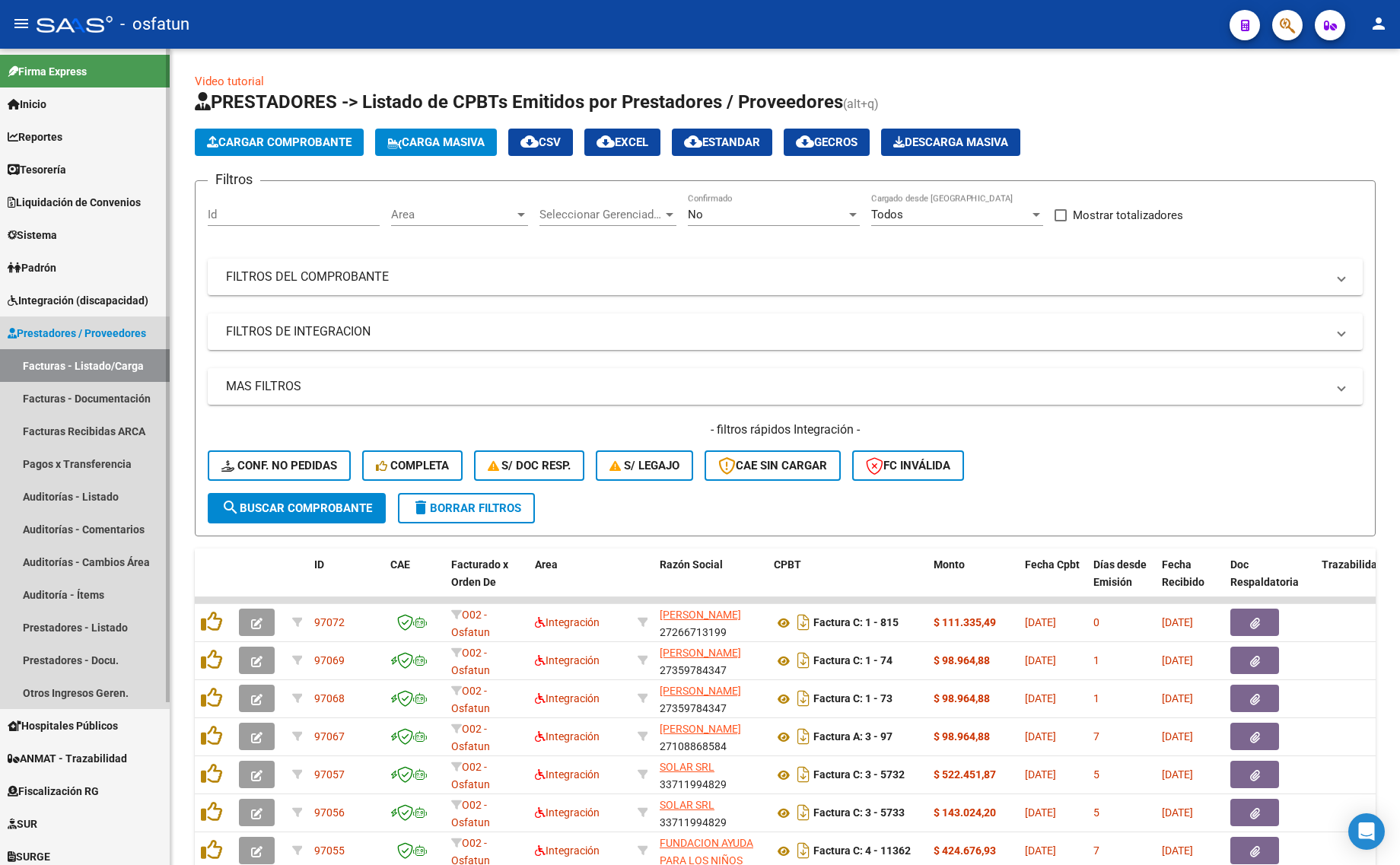
click at [67, 366] on link "Facturas - Listado/Carga" at bounding box center [85, 365] width 170 height 33
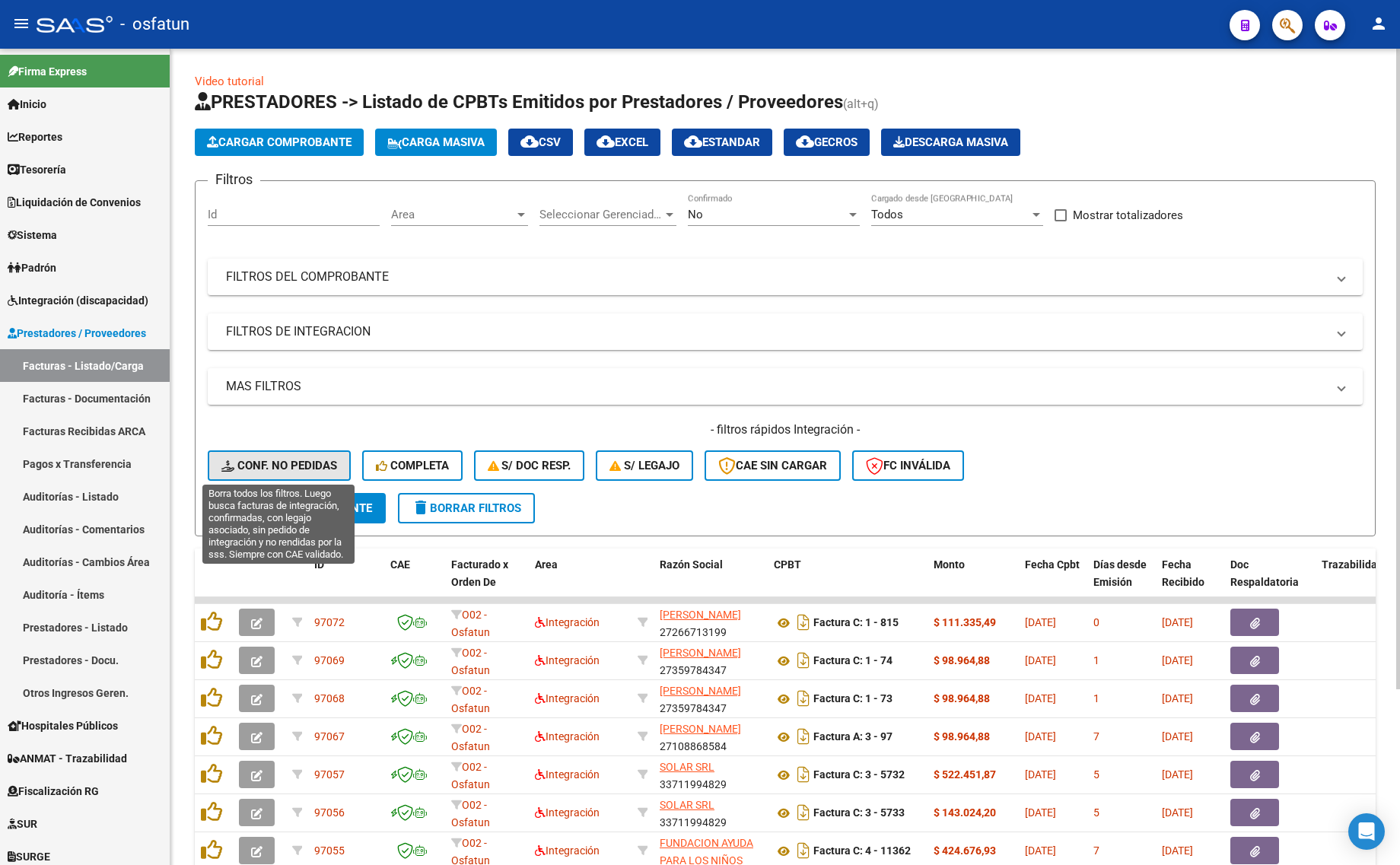
click at [295, 471] on button "Conf. no pedidas" at bounding box center [279, 466] width 143 height 30
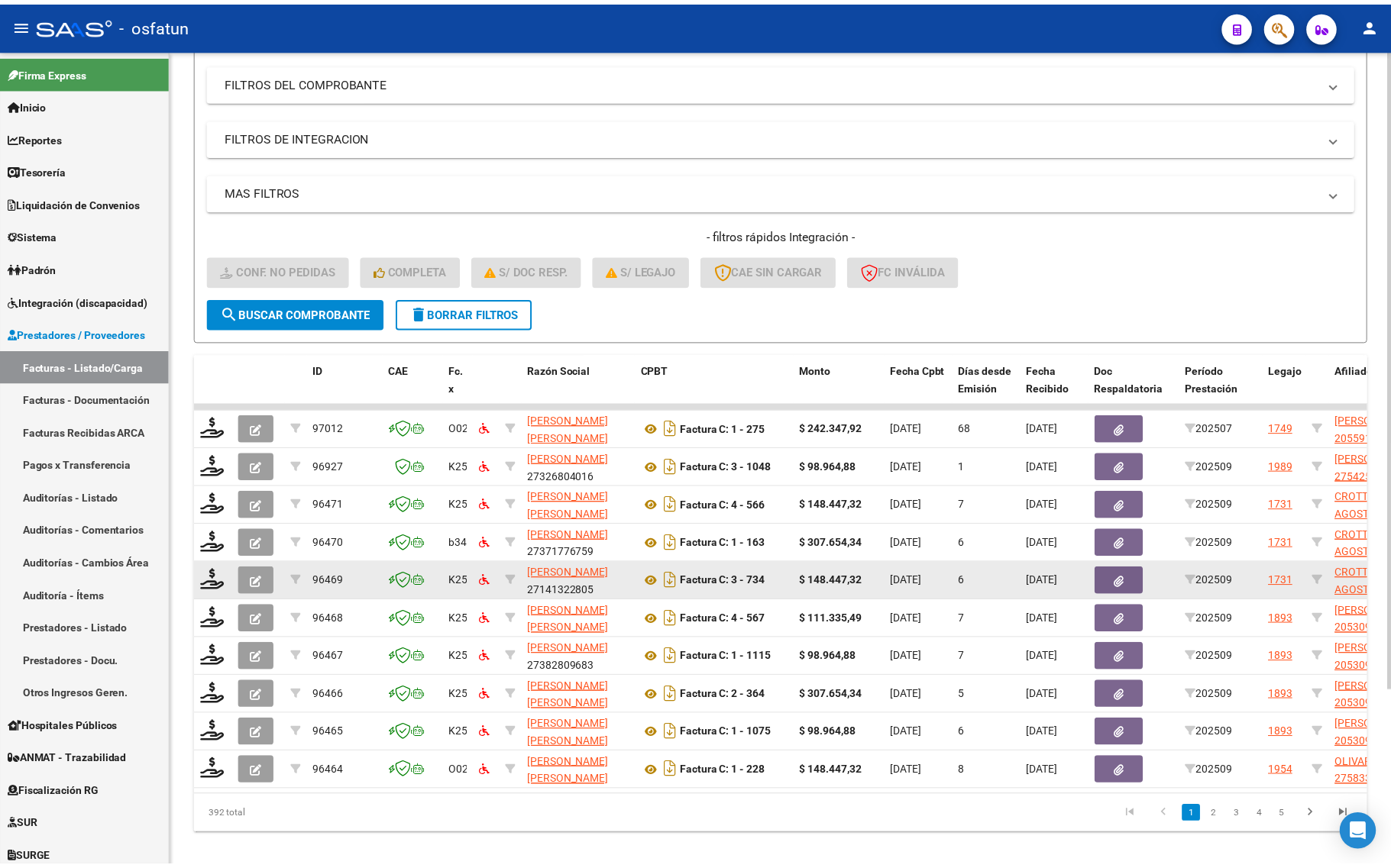
scroll to position [224, 0]
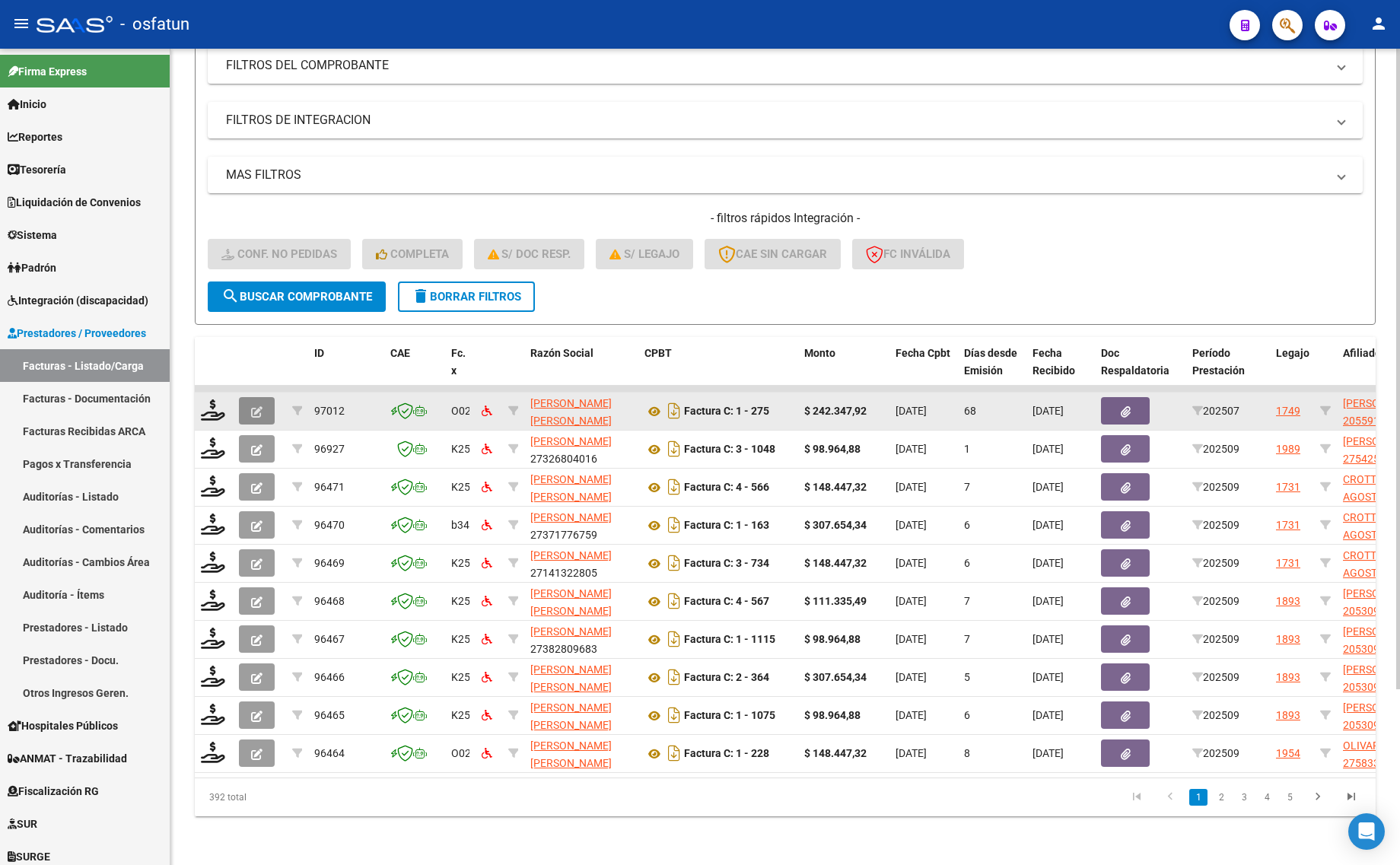
click at [251, 404] on span "button" at bounding box center [257, 411] width 11 height 14
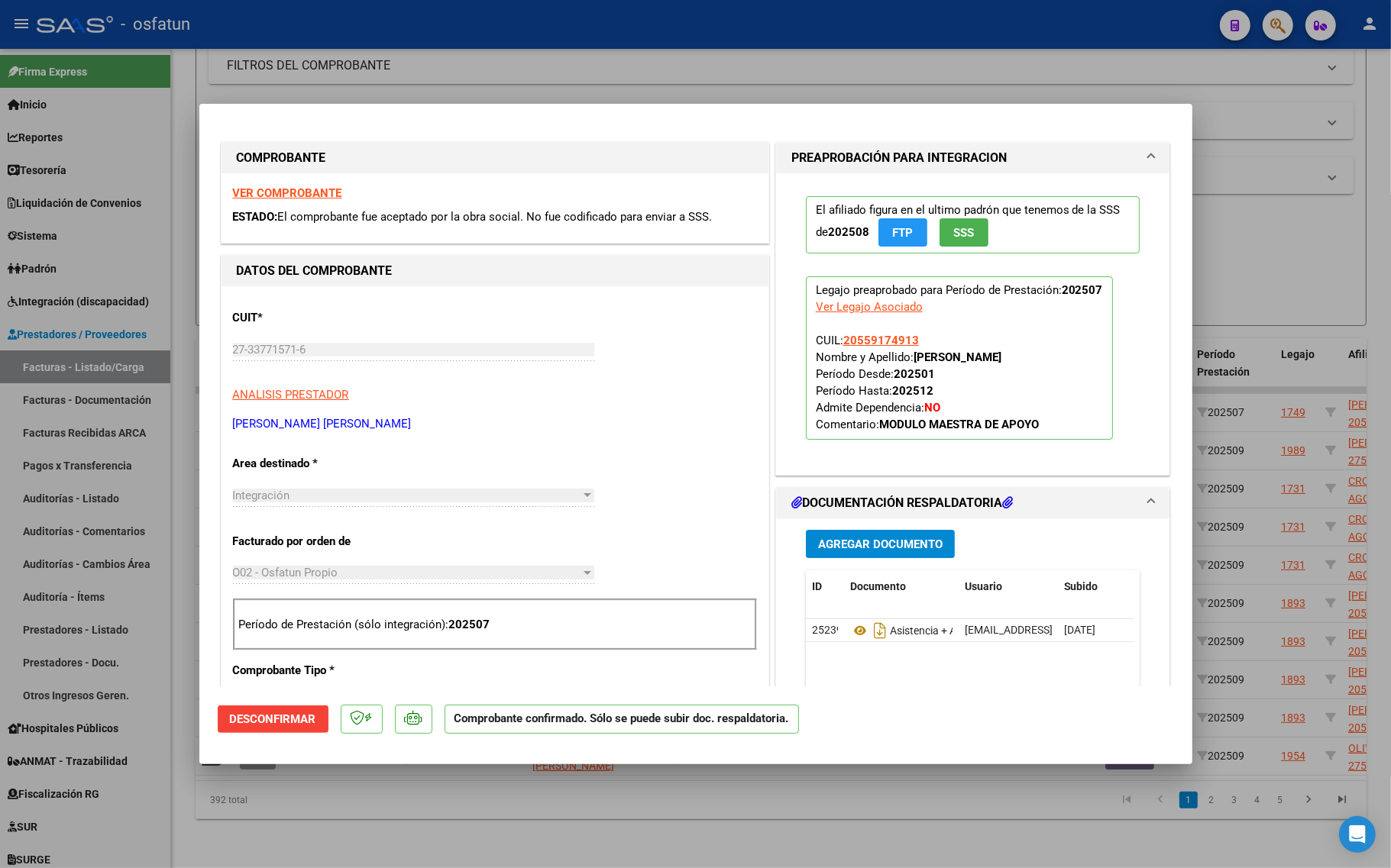
click at [311, 189] on strong "VER COMPROBANTE" at bounding box center [287, 193] width 109 height 14
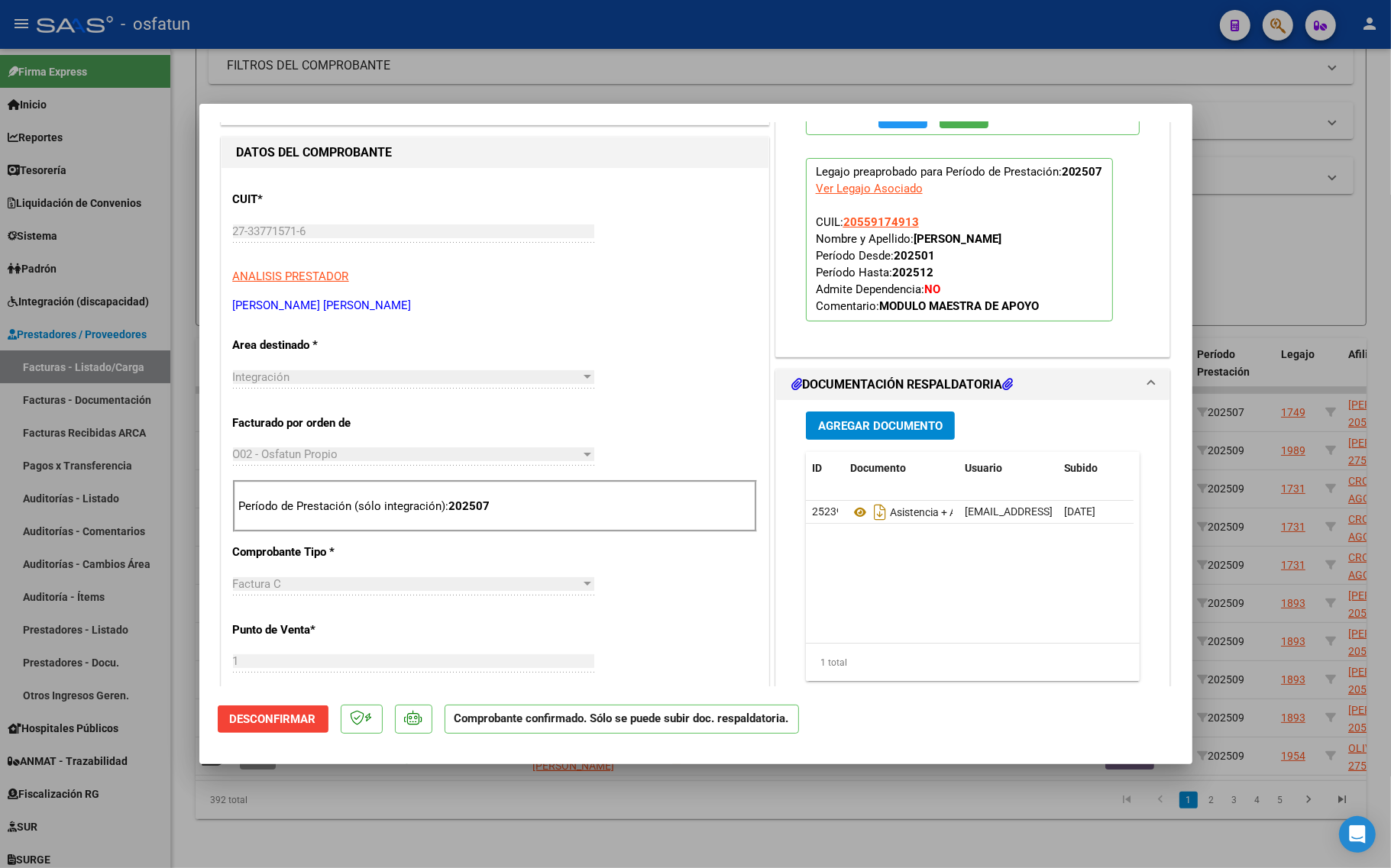
scroll to position [0, 0]
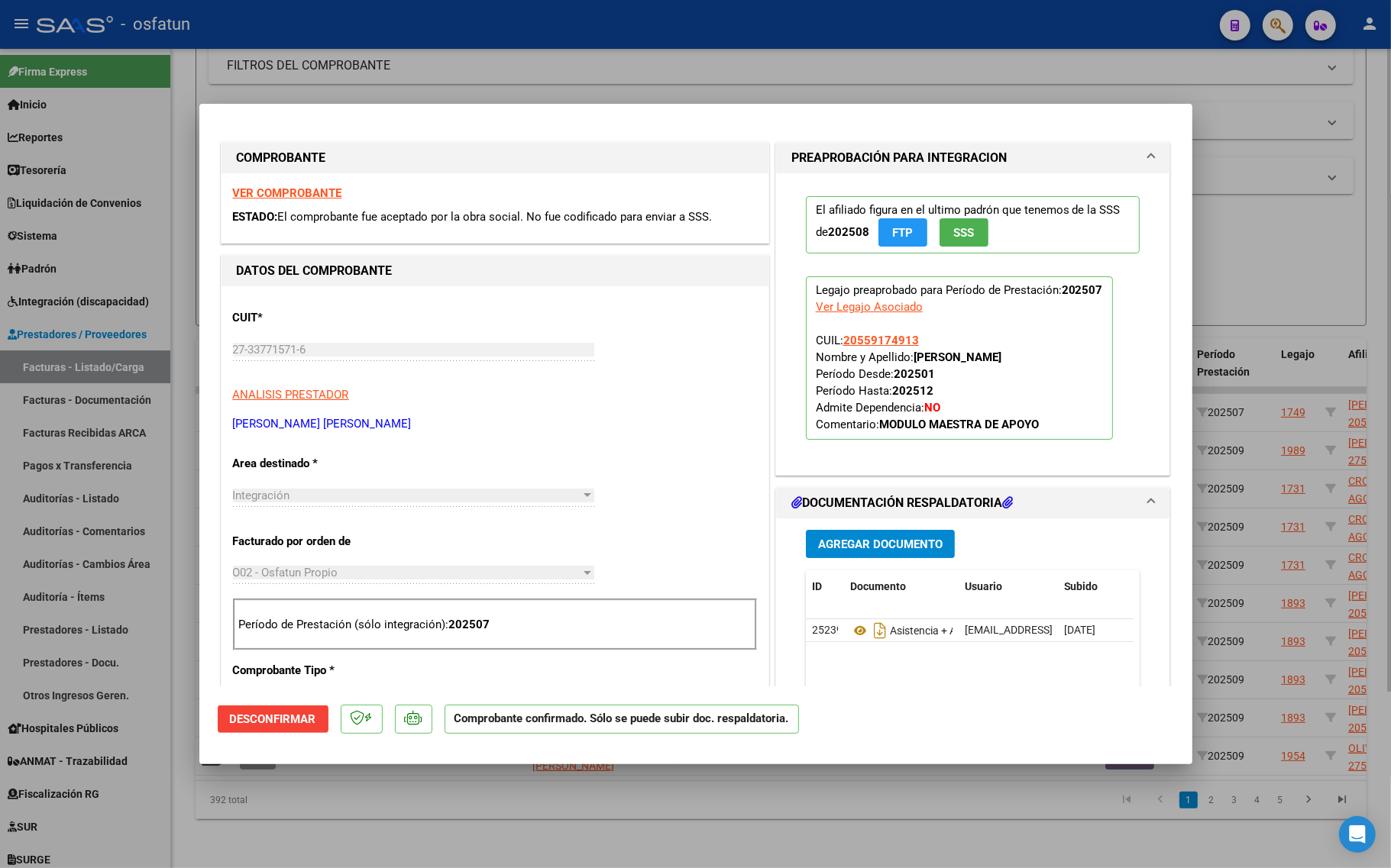
click at [497, 817] on div at bounding box center [696, 434] width 1391 height 868
type input "$ 0,00"
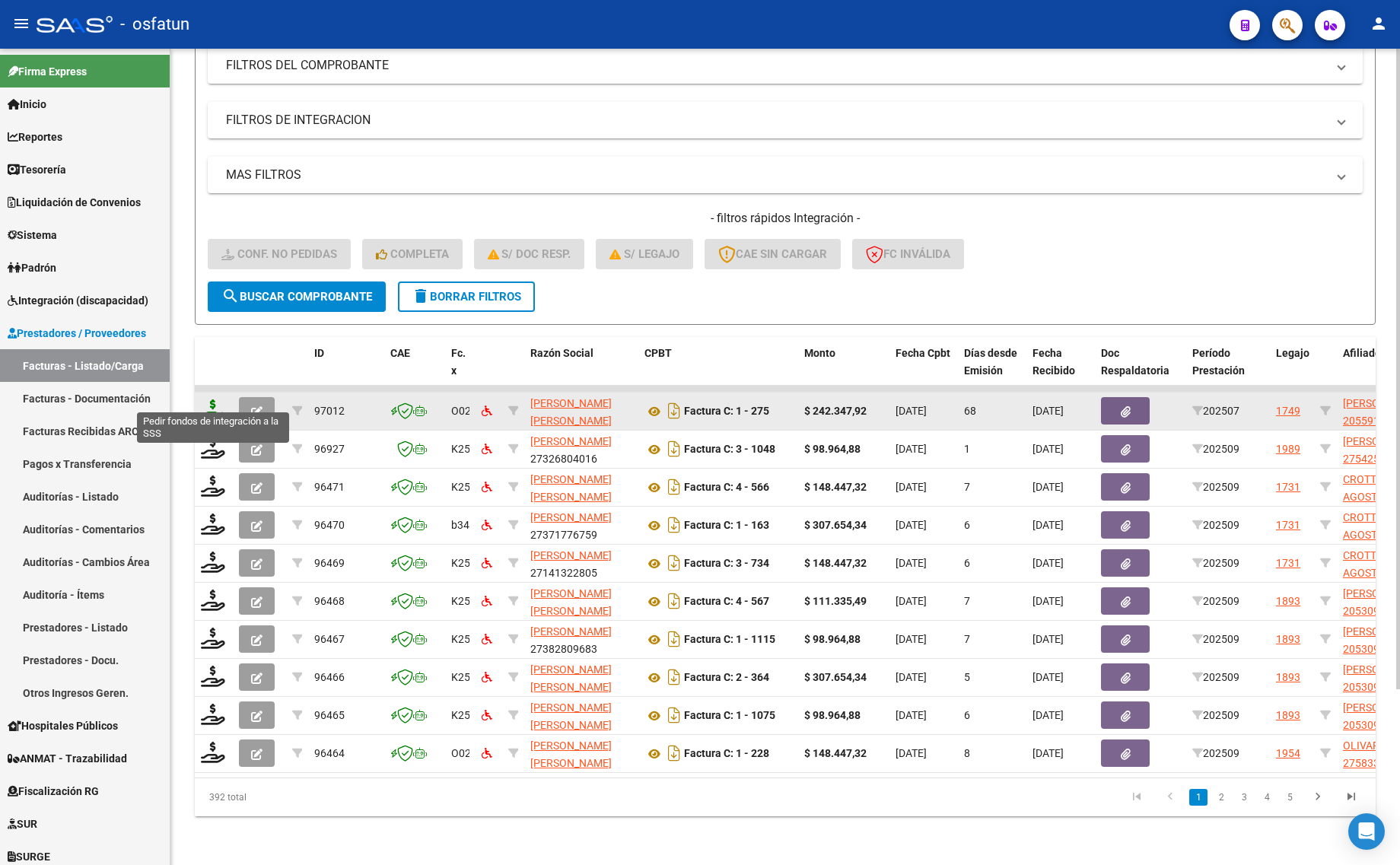
click at [210, 400] on icon at bounding box center [213, 410] width 24 height 21
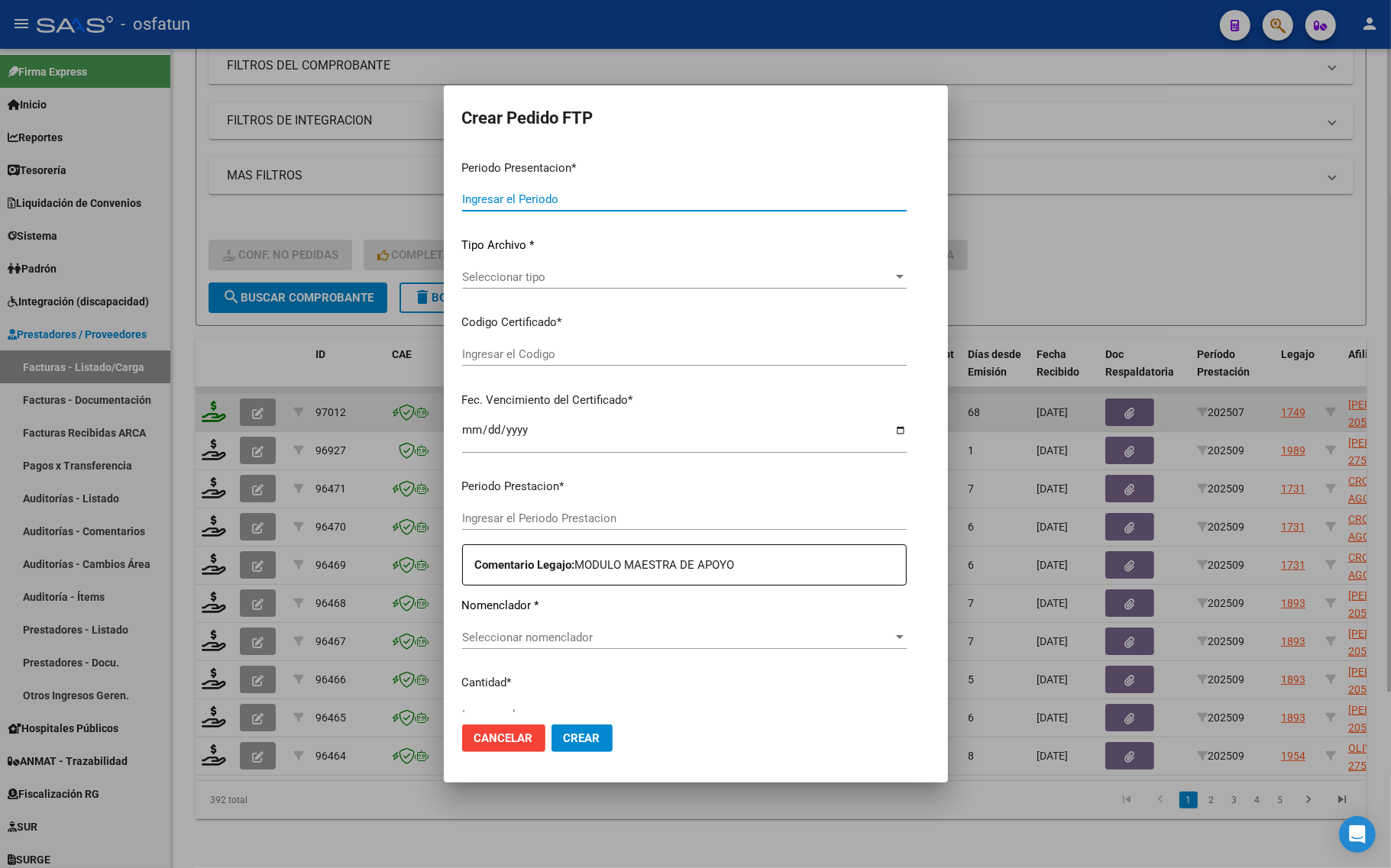
type input "202509"
type input "202507"
type input "$ 242.347,92"
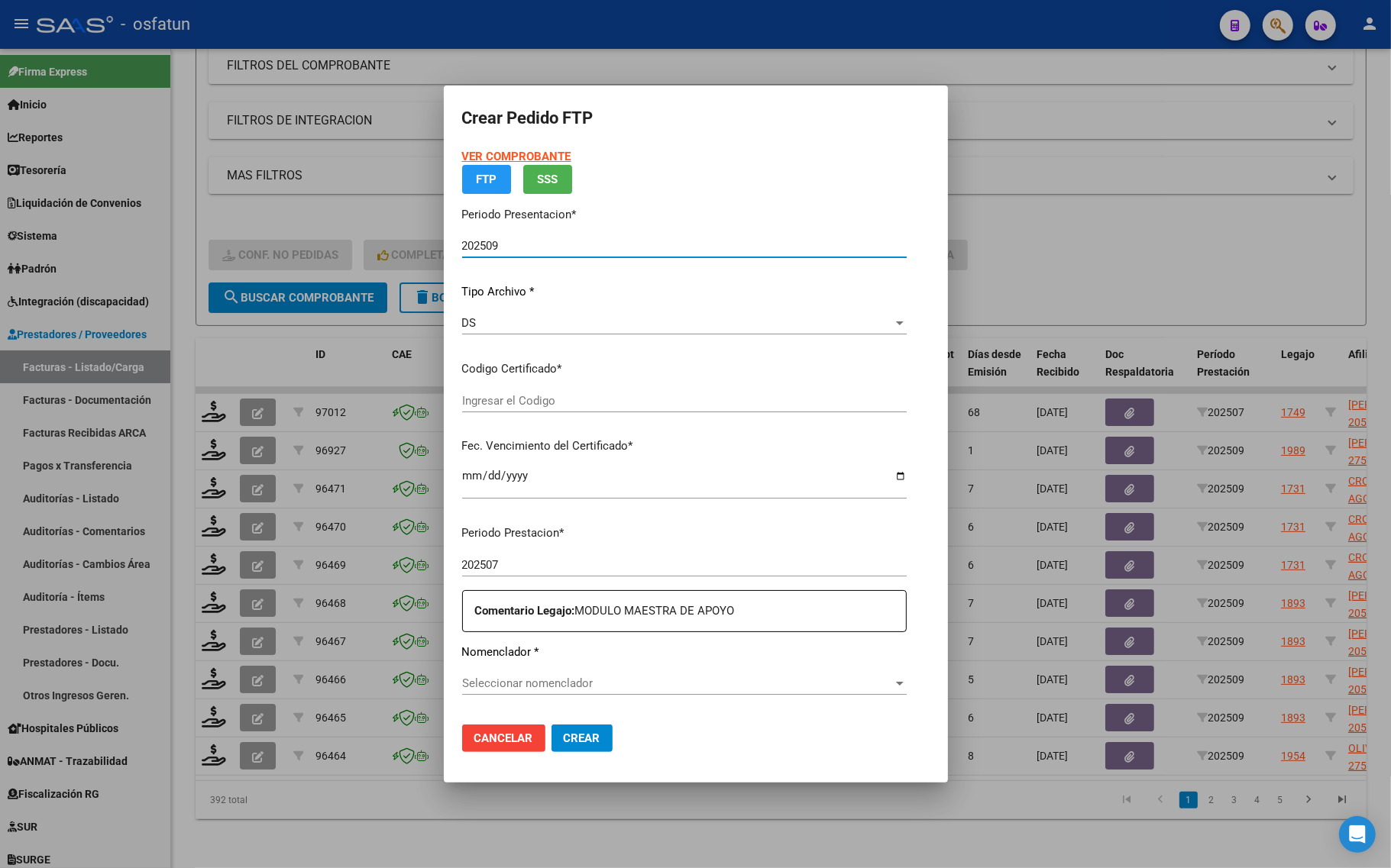
type input "ARG02000559174912023102420251024FOR238"
type input "2025-10-24"
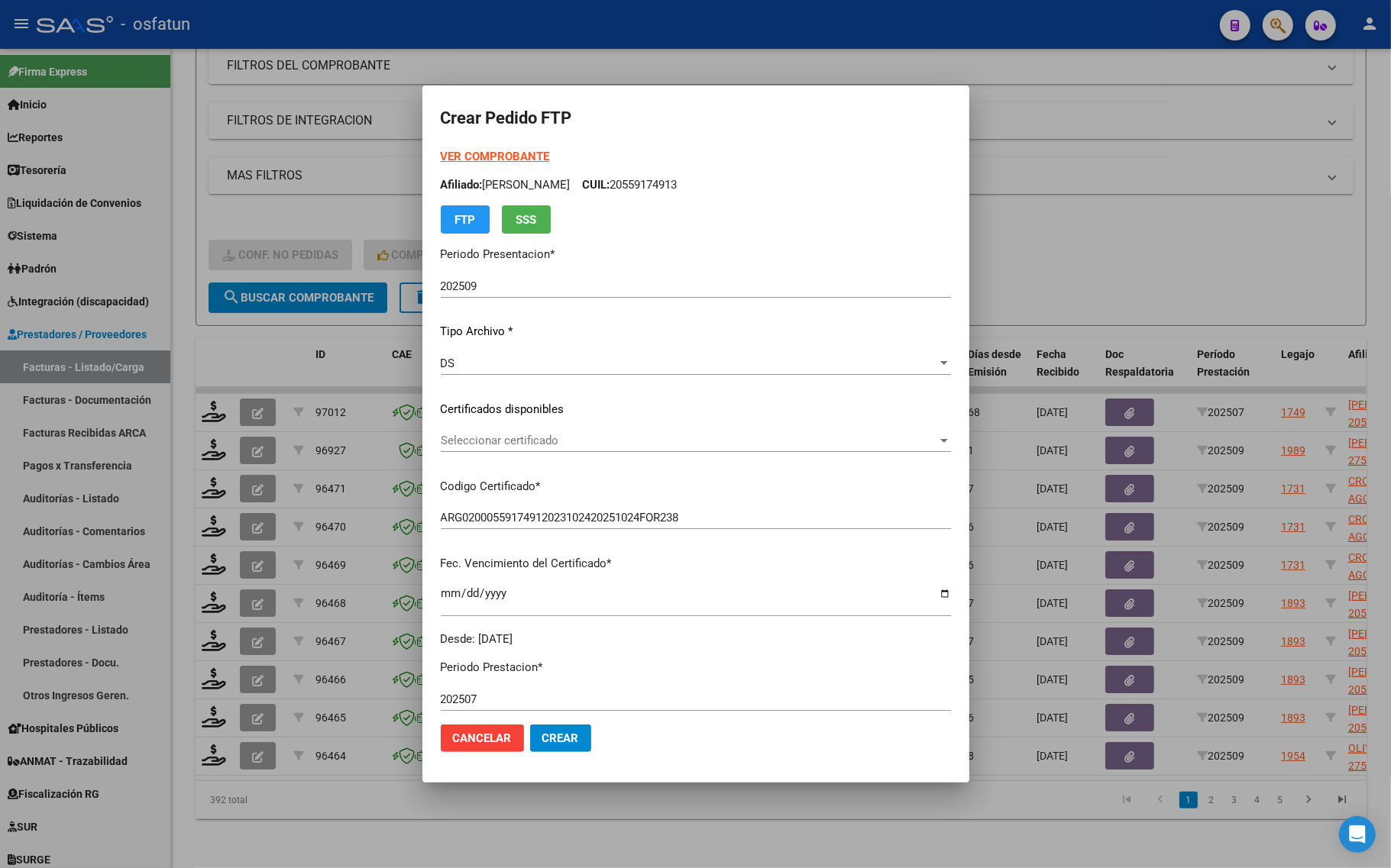
click at [484, 154] on strong "VER COMPROBANTE" at bounding box center [495, 157] width 109 height 14
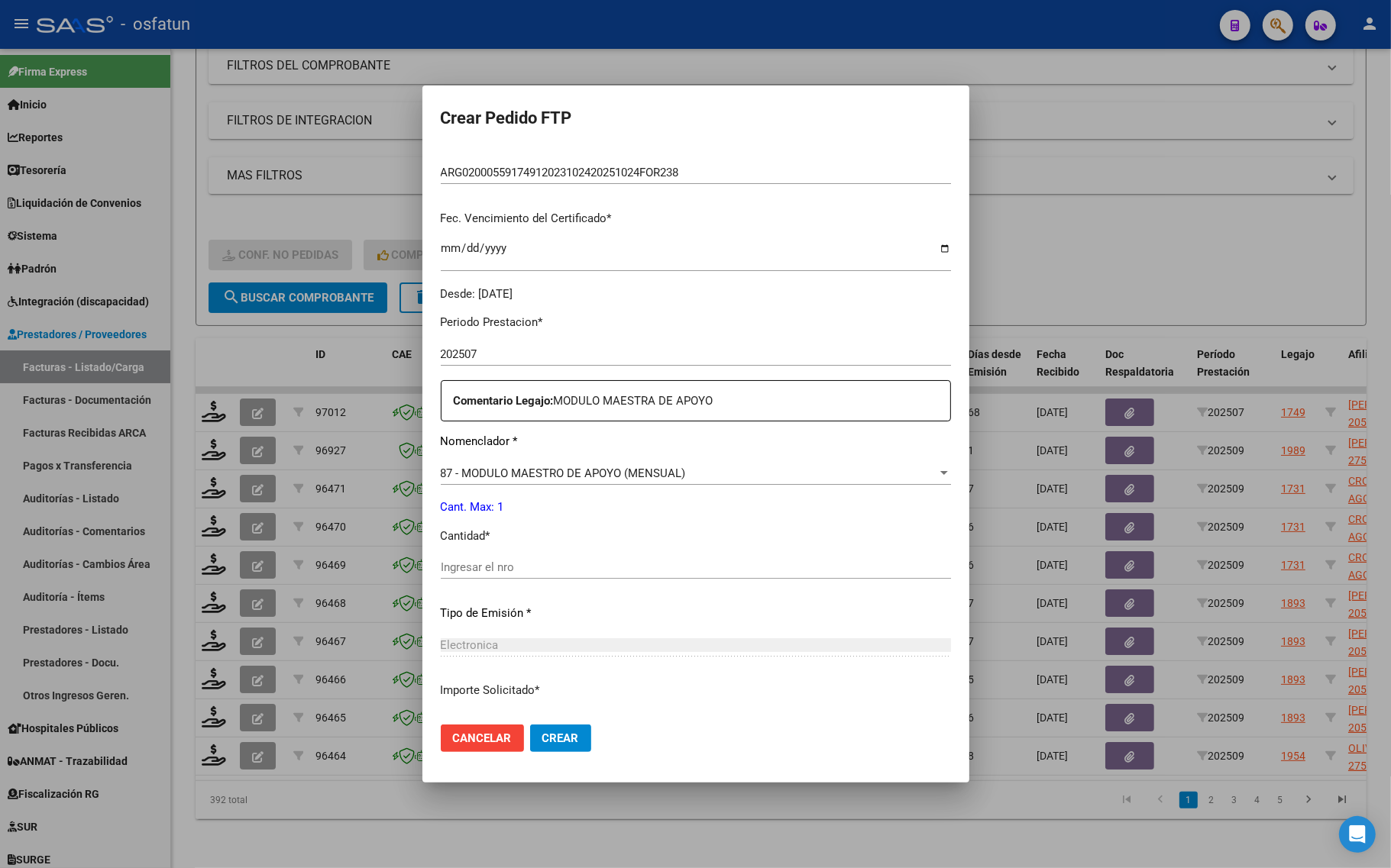
scroll to position [382, 0]
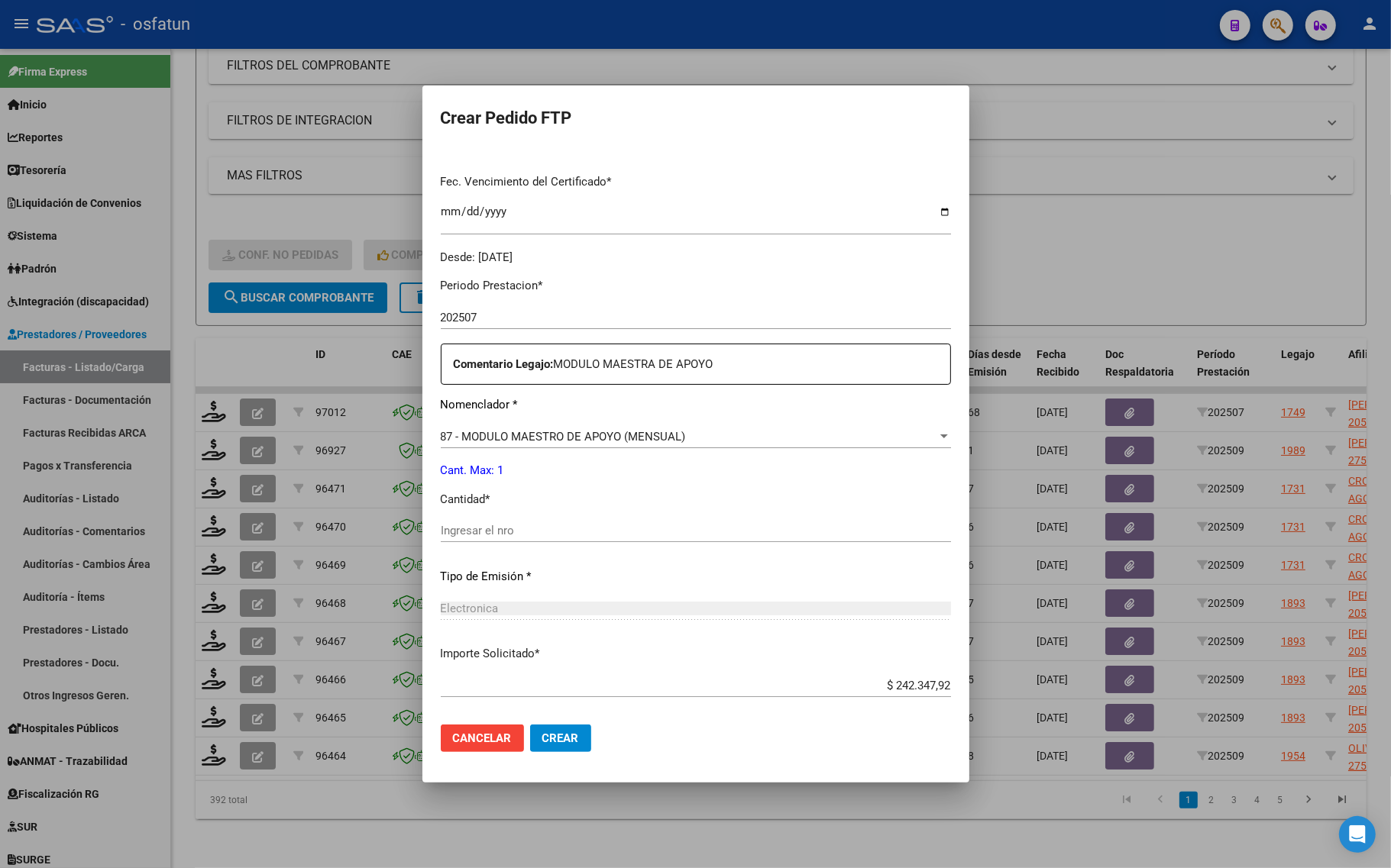
click at [488, 532] on input "Ingresar el nro" at bounding box center [696, 531] width 511 height 14
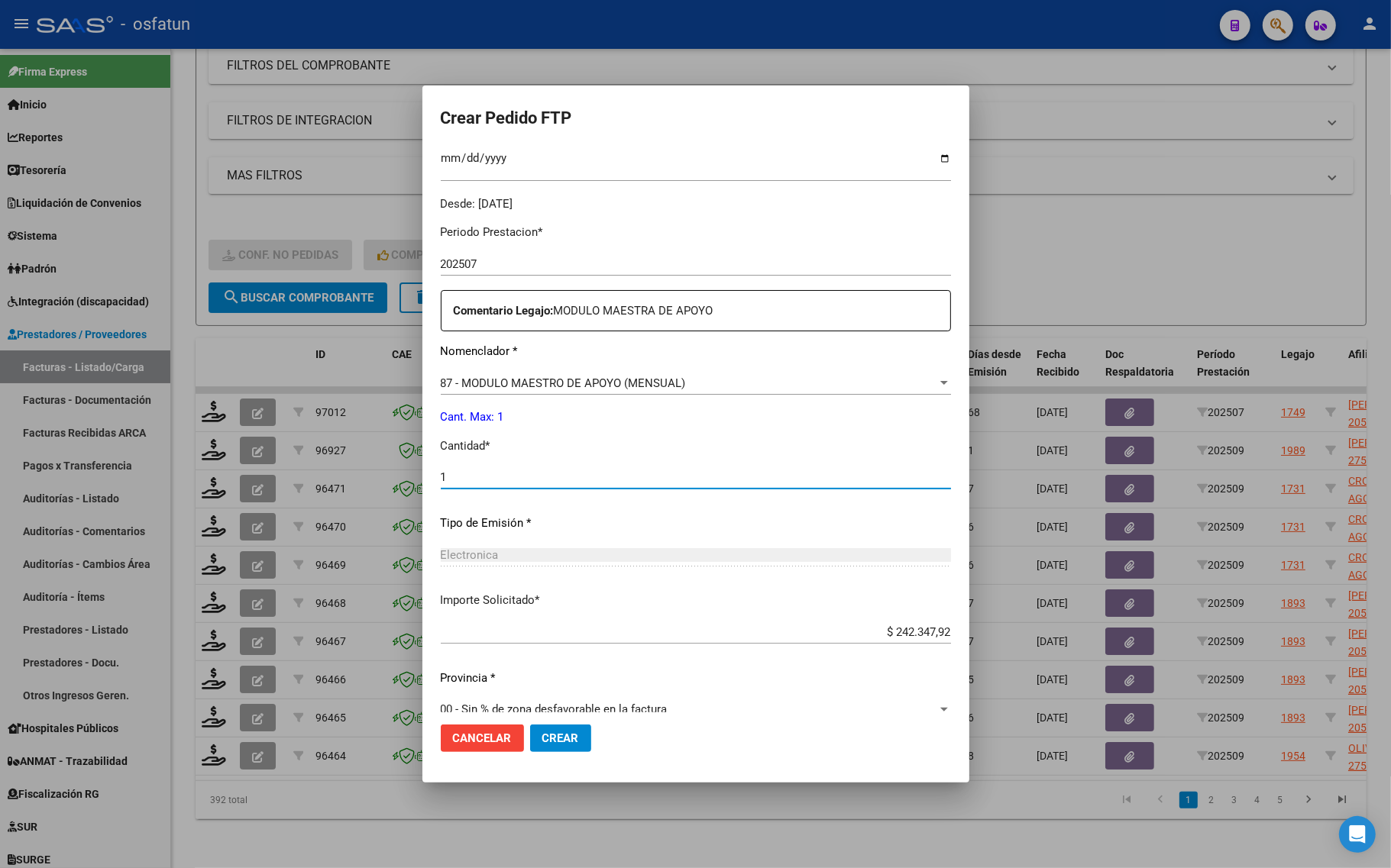
scroll to position [457, 0]
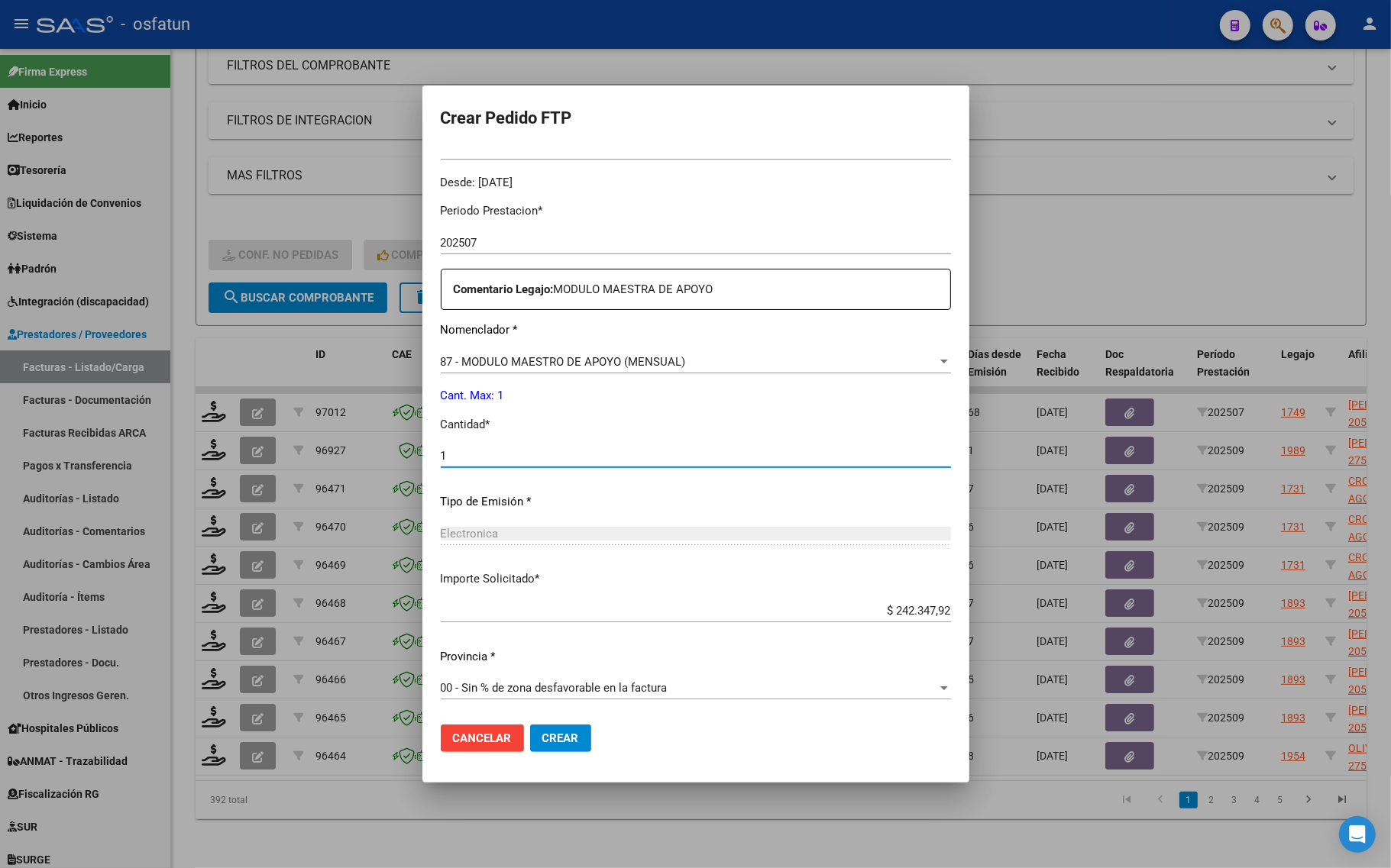
type input "1"
click at [543, 741] on span "Crear" at bounding box center [561, 738] width 37 height 14
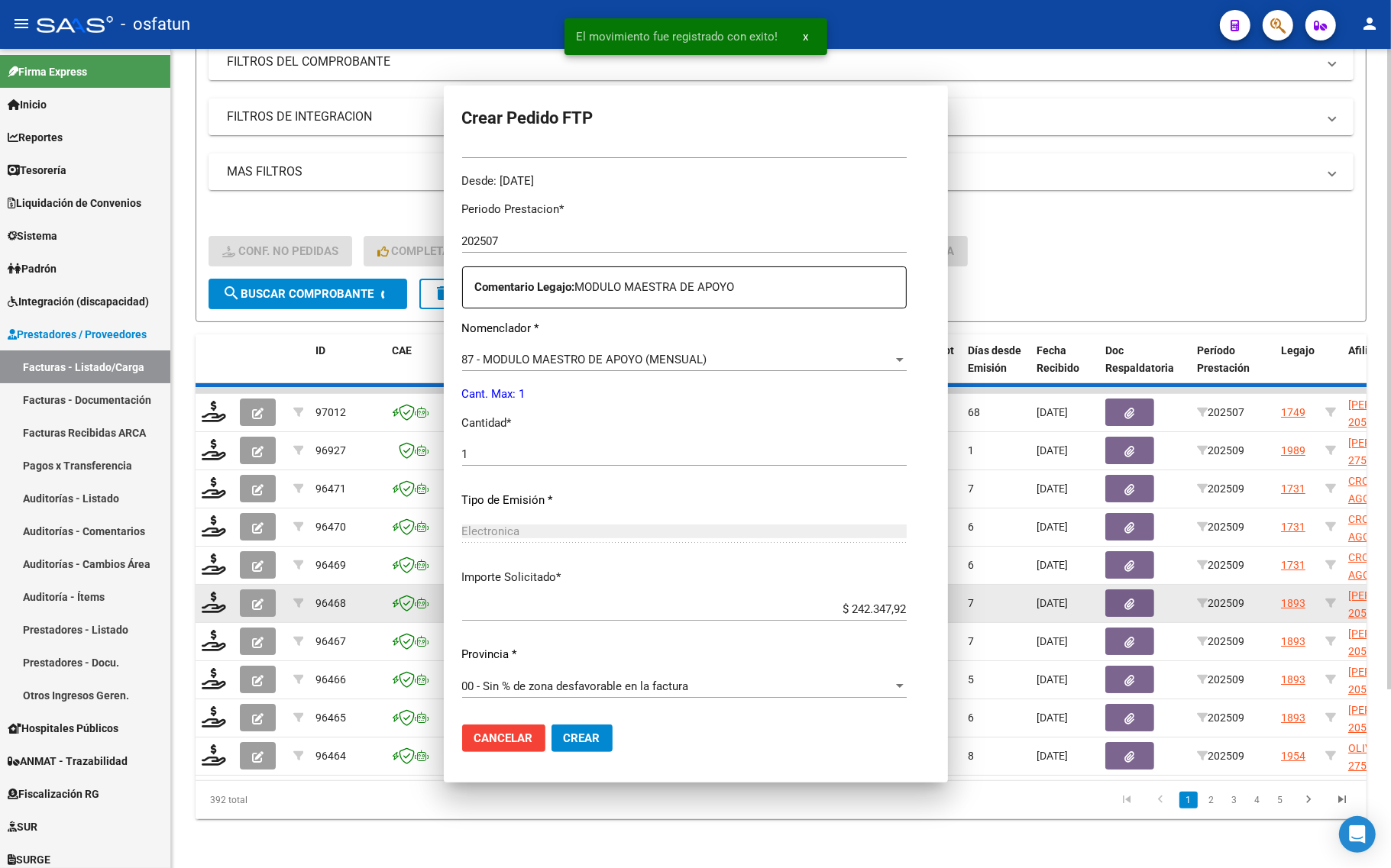
scroll to position [0, 0]
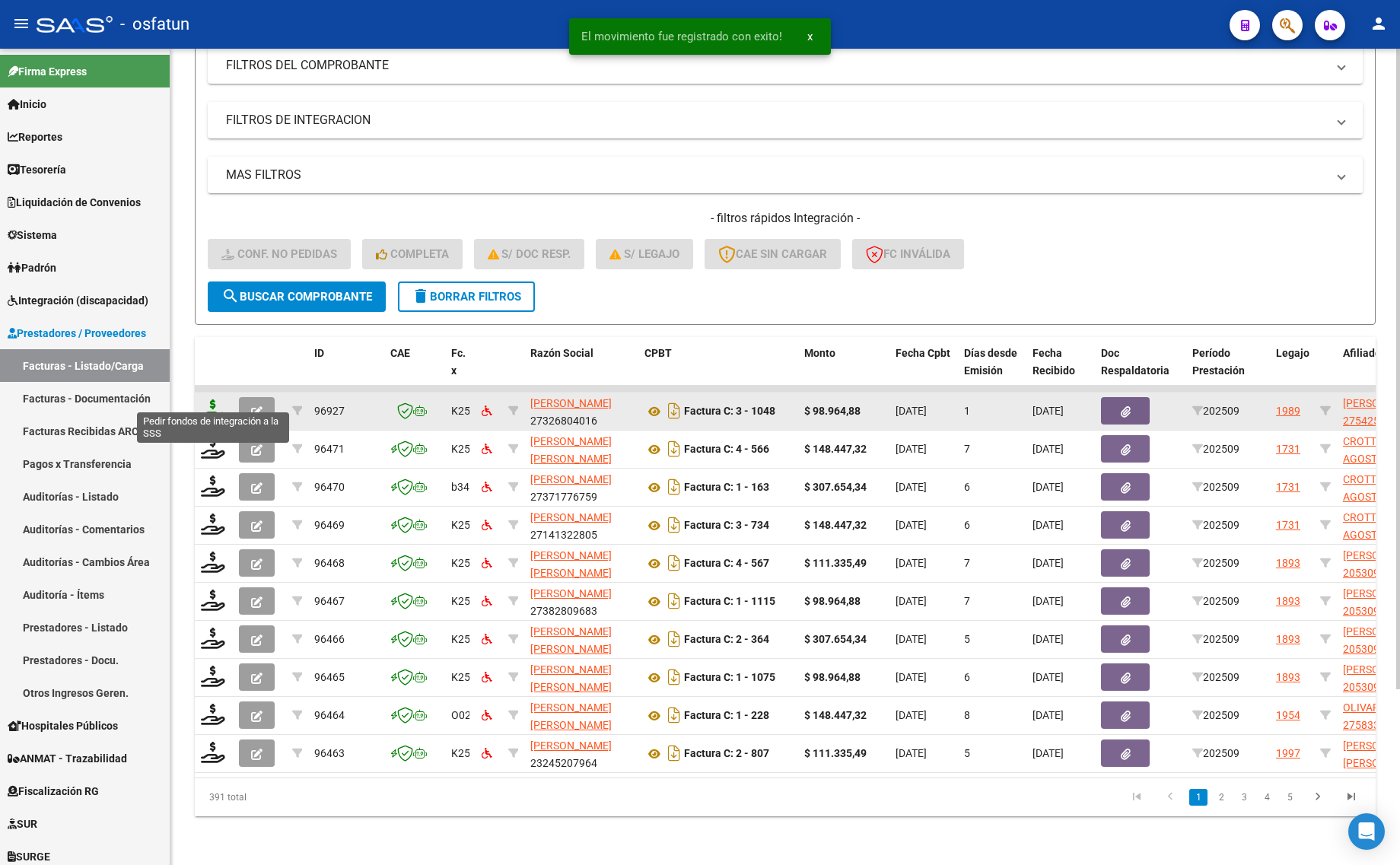
click at [214, 400] on icon at bounding box center [213, 410] width 24 height 21
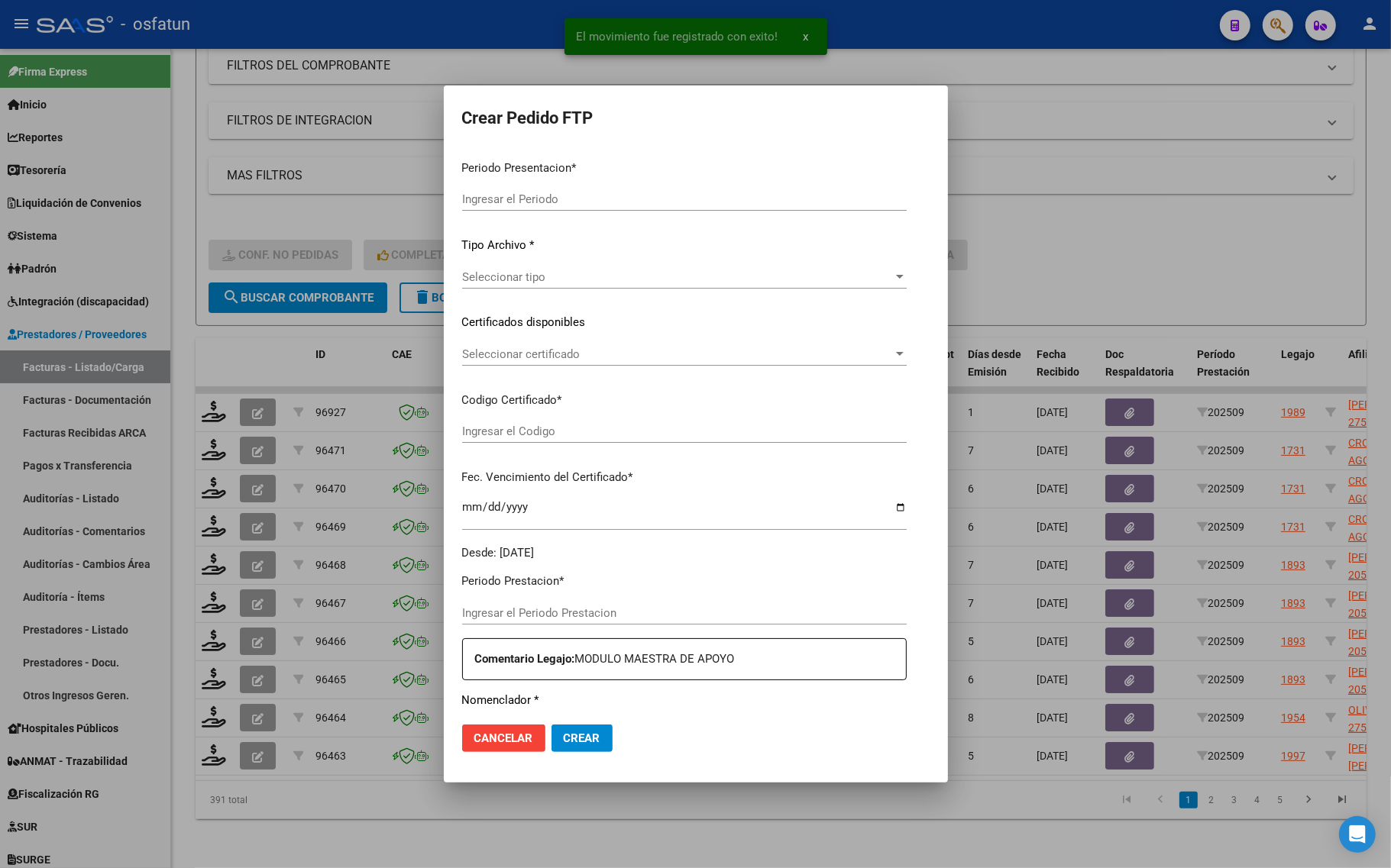
type input "202509"
type input "$ 98.964,88"
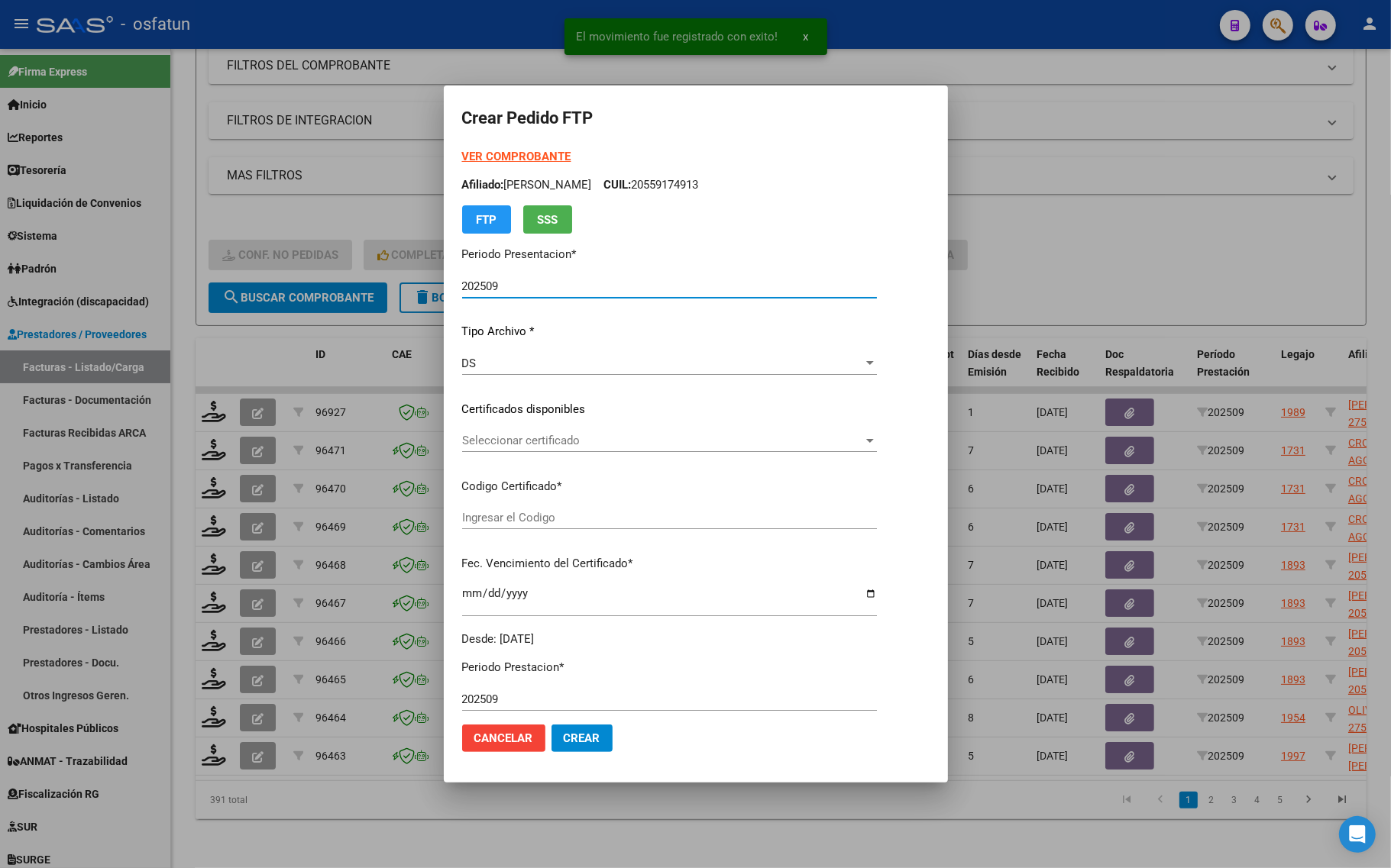
type input "ARG01000542559612022062720270627COR467"
type input "2027-06-27"
click at [485, 157] on strong "VER COMPROBANTE" at bounding box center [517, 157] width 109 height 14
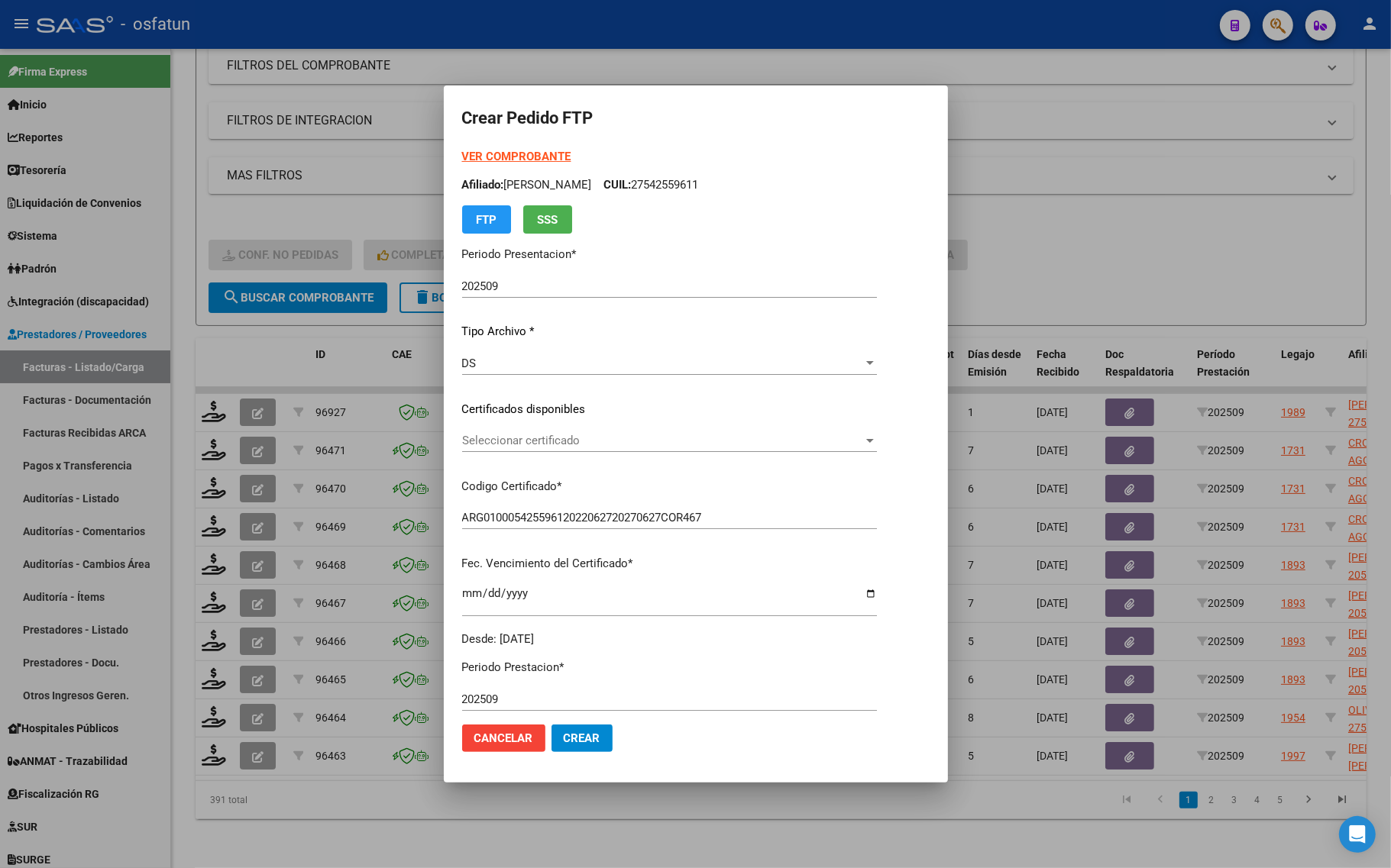
click at [511, 442] on span "Seleccionar certificado" at bounding box center [663, 441] width 401 height 14
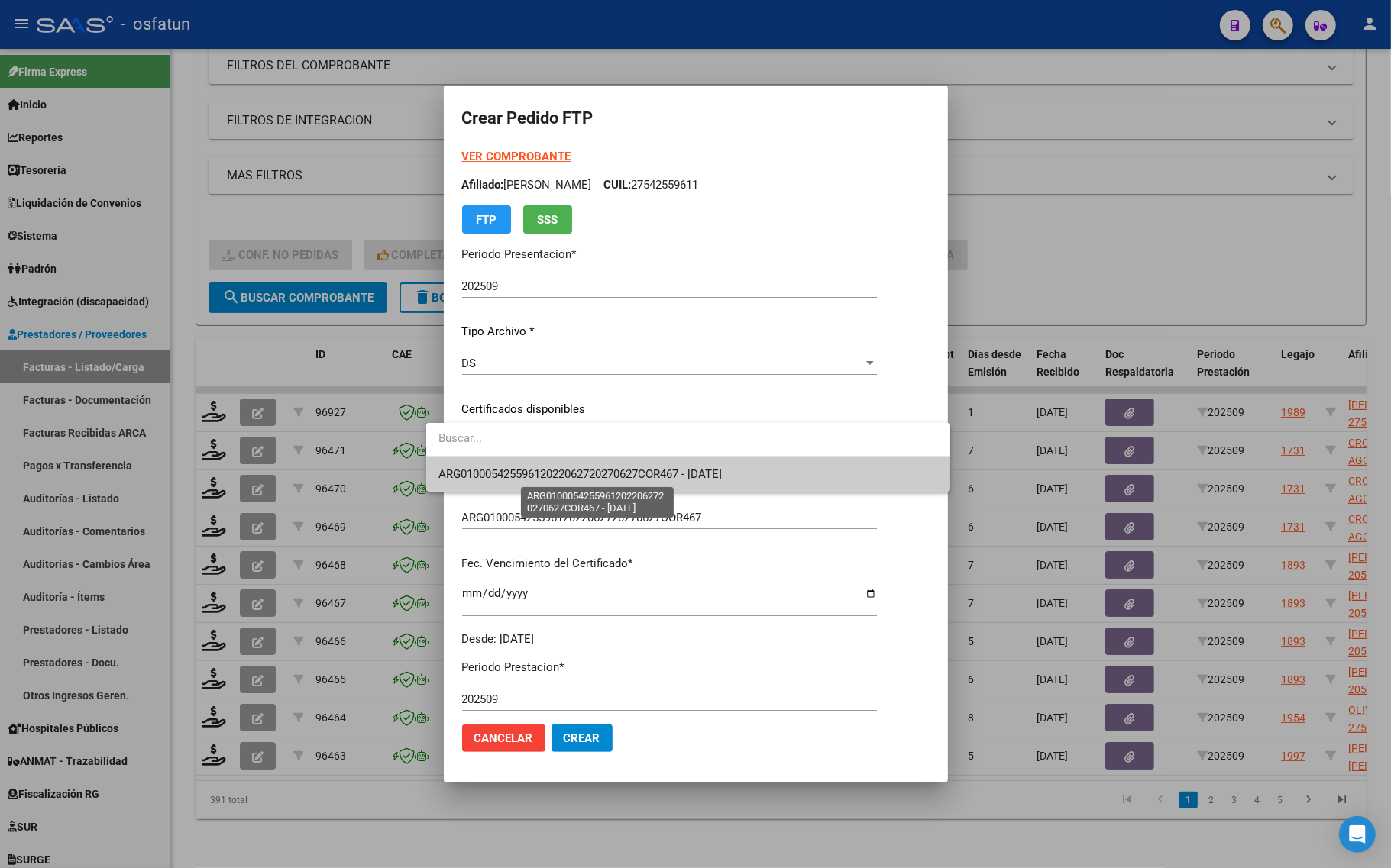
click at [501, 471] on span "ARG01000542559612022062720270627COR467 - 2027-06-27" at bounding box center [580, 474] width 284 height 14
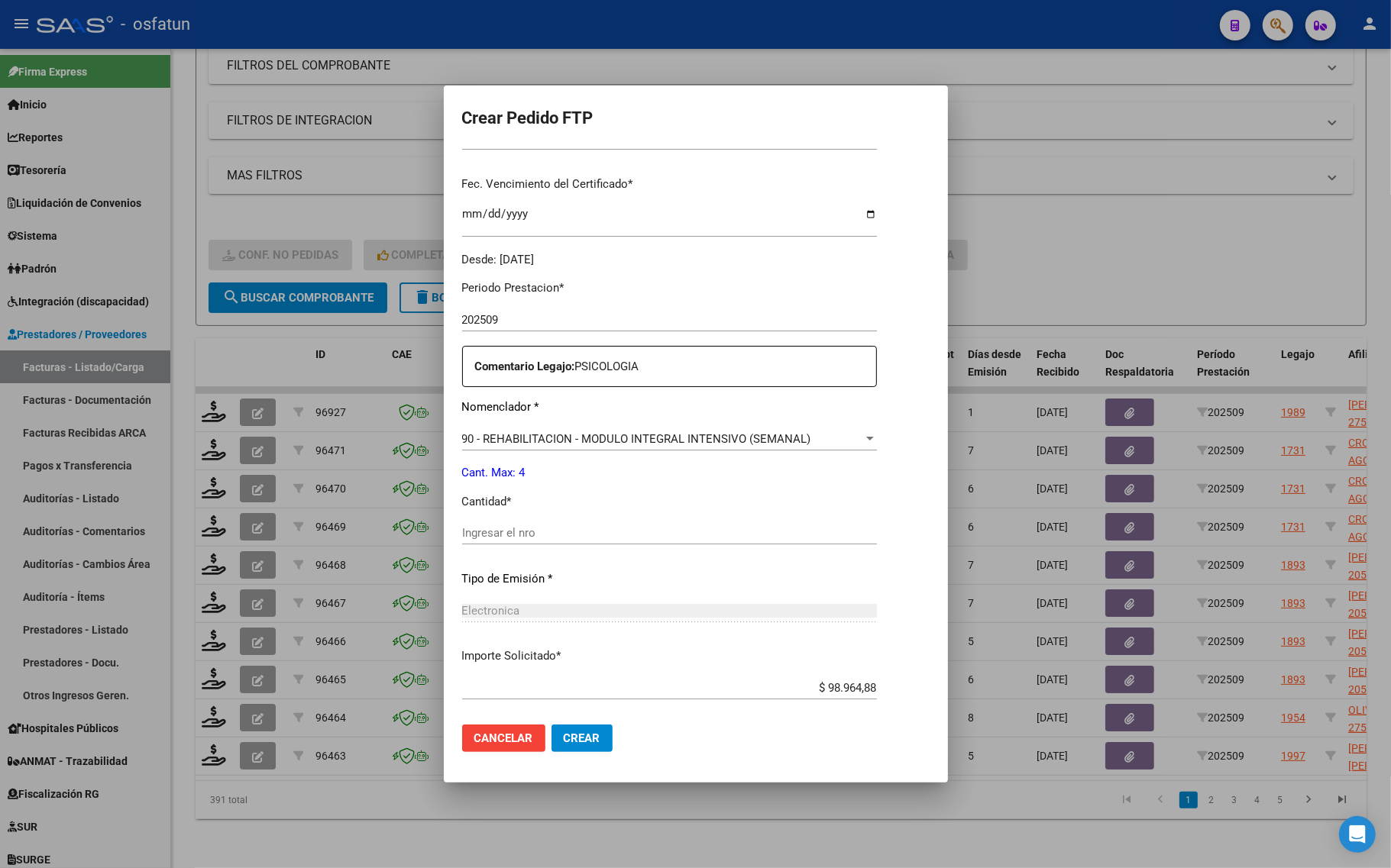
scroll to position [382, 0]
click at [462, 527] on input "Ingresar el nro" at bounding box center [670, 531] width 415 height 14
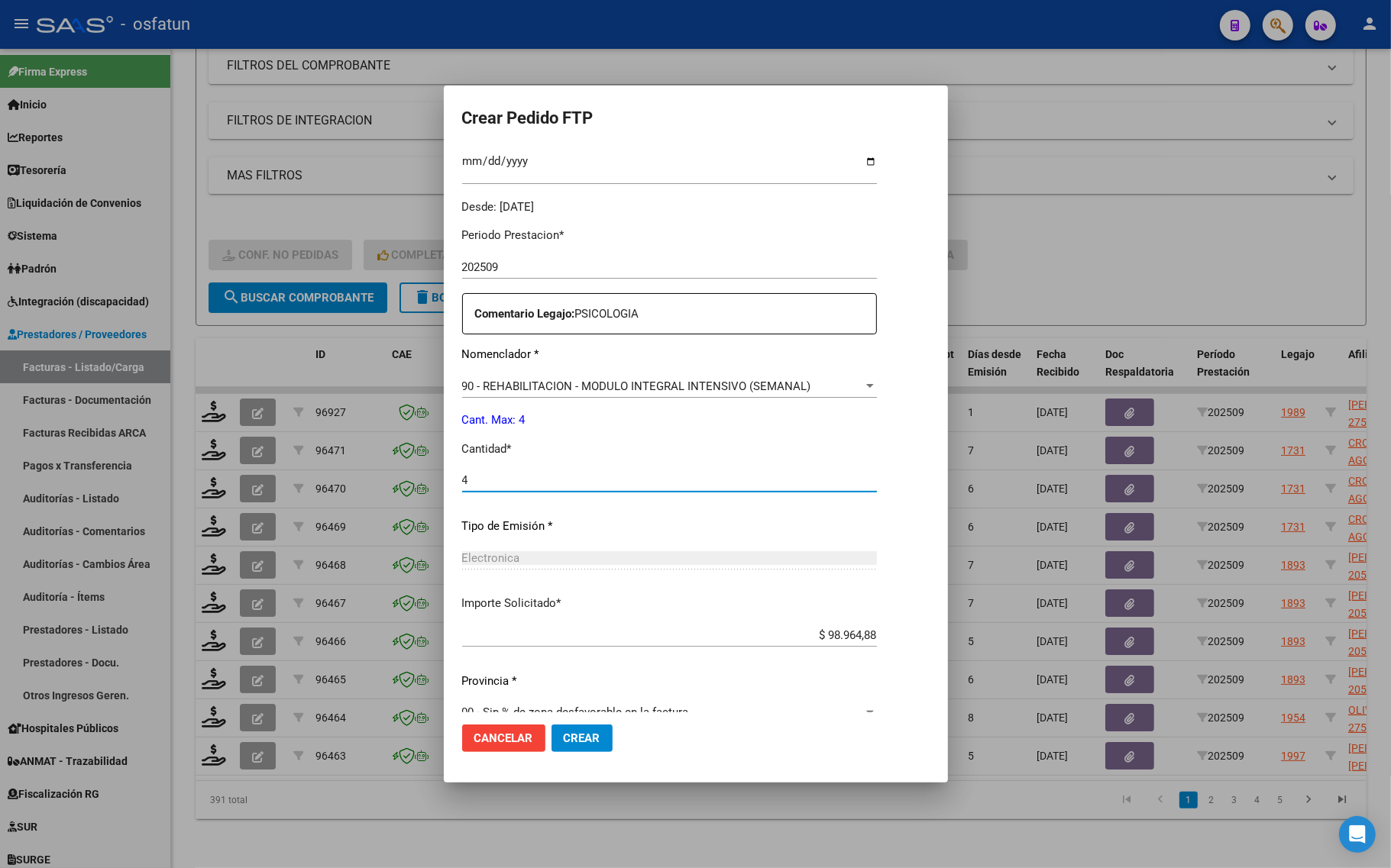
scroll to position [457, 0]
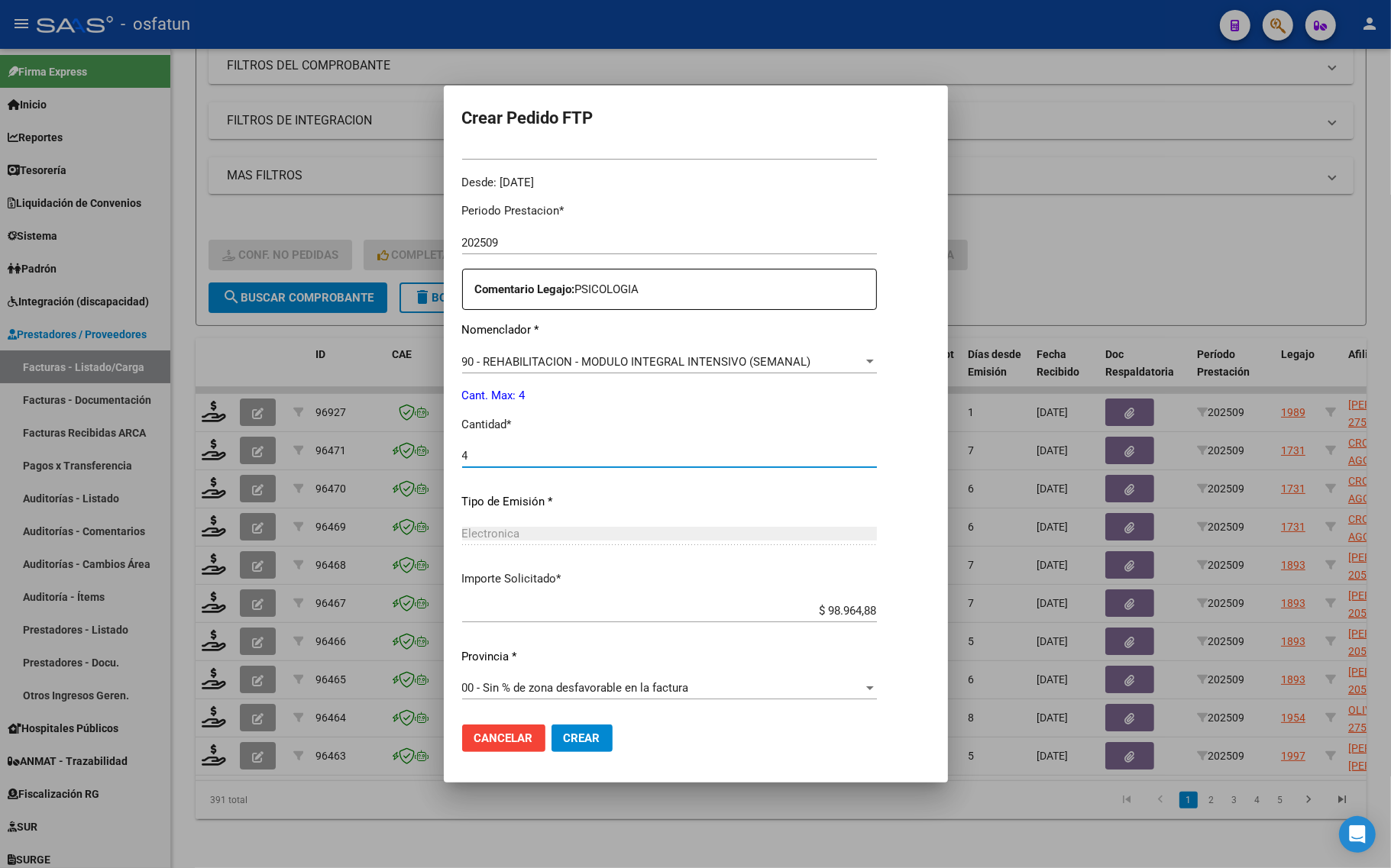
type input "4"
click at [551, 726] on button "Crear" at bounding box center [582, 738] width 61 height 28
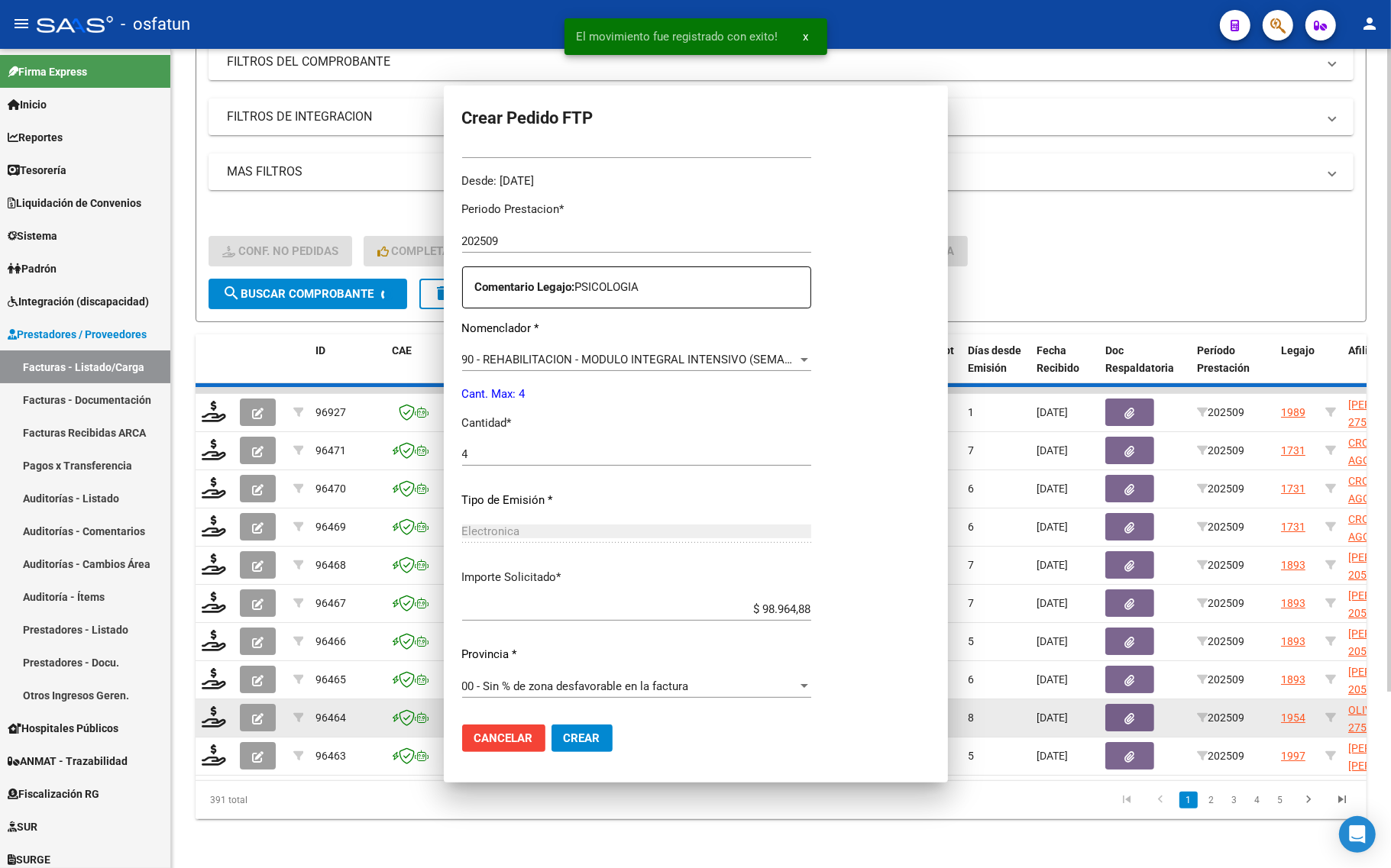
scroll to position [371, 0]
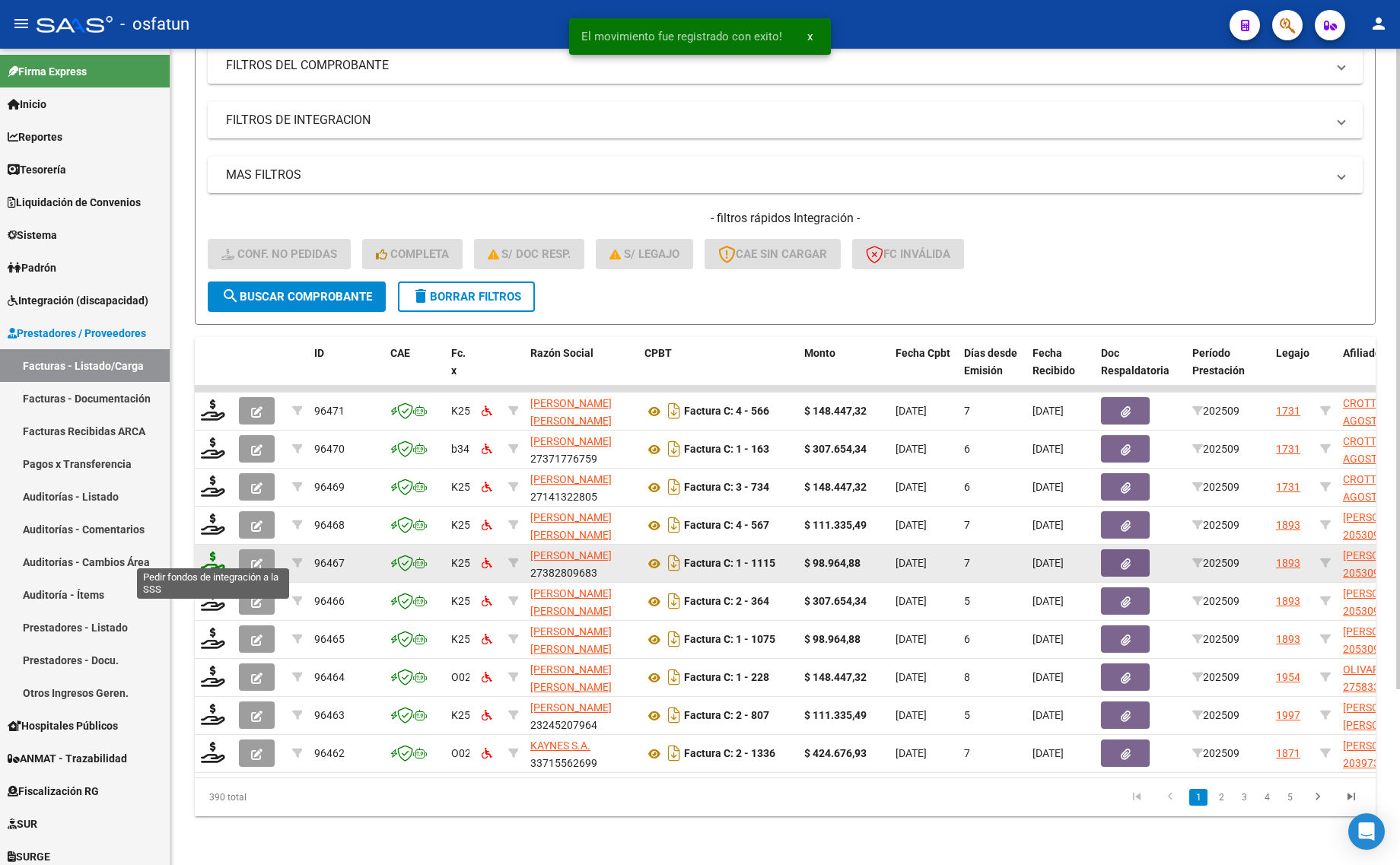
click at [207, 551] on icon at bounding box center [213, 562] width 24 height 21
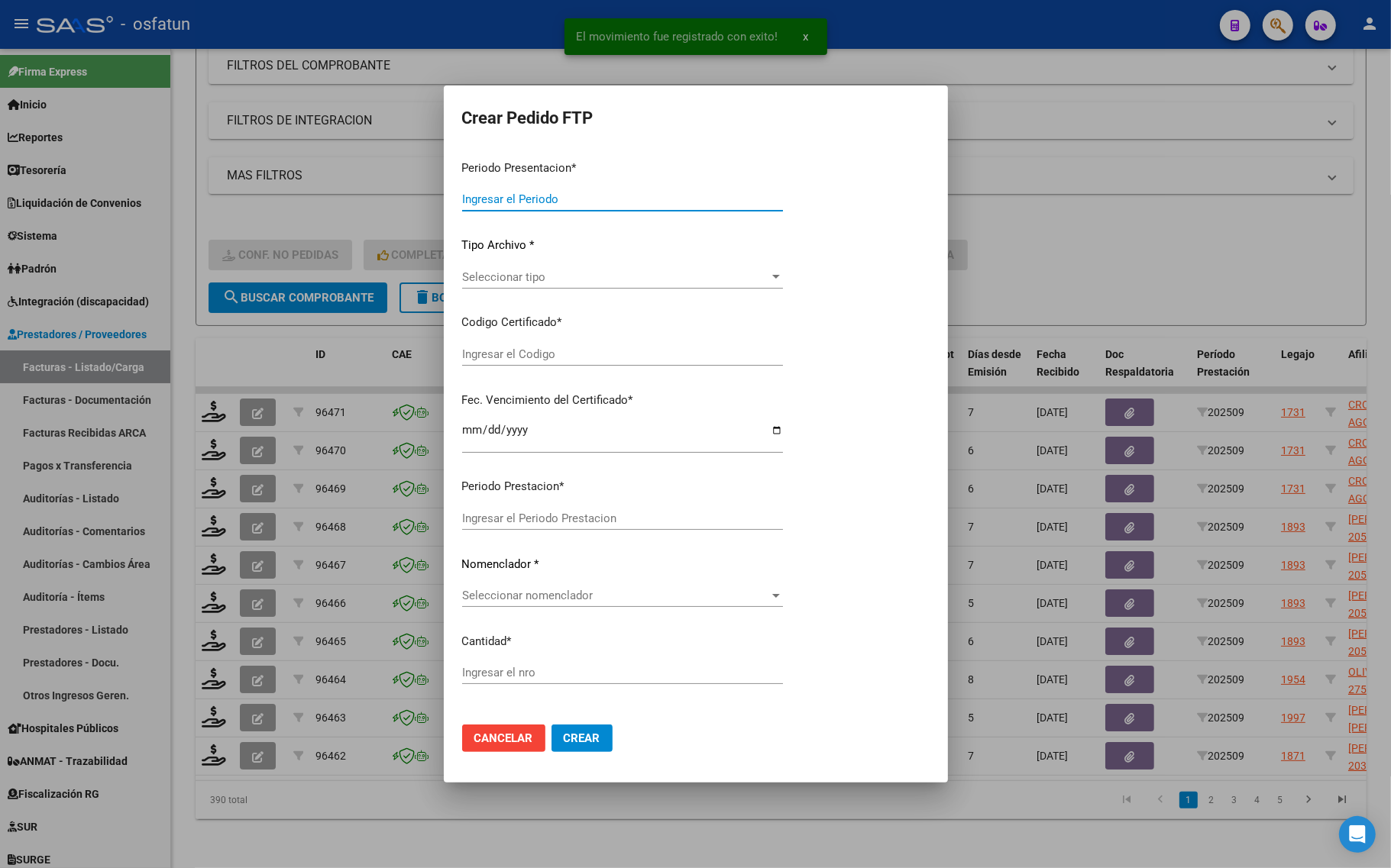
type input "202509"
type input "$ 98.964,88"
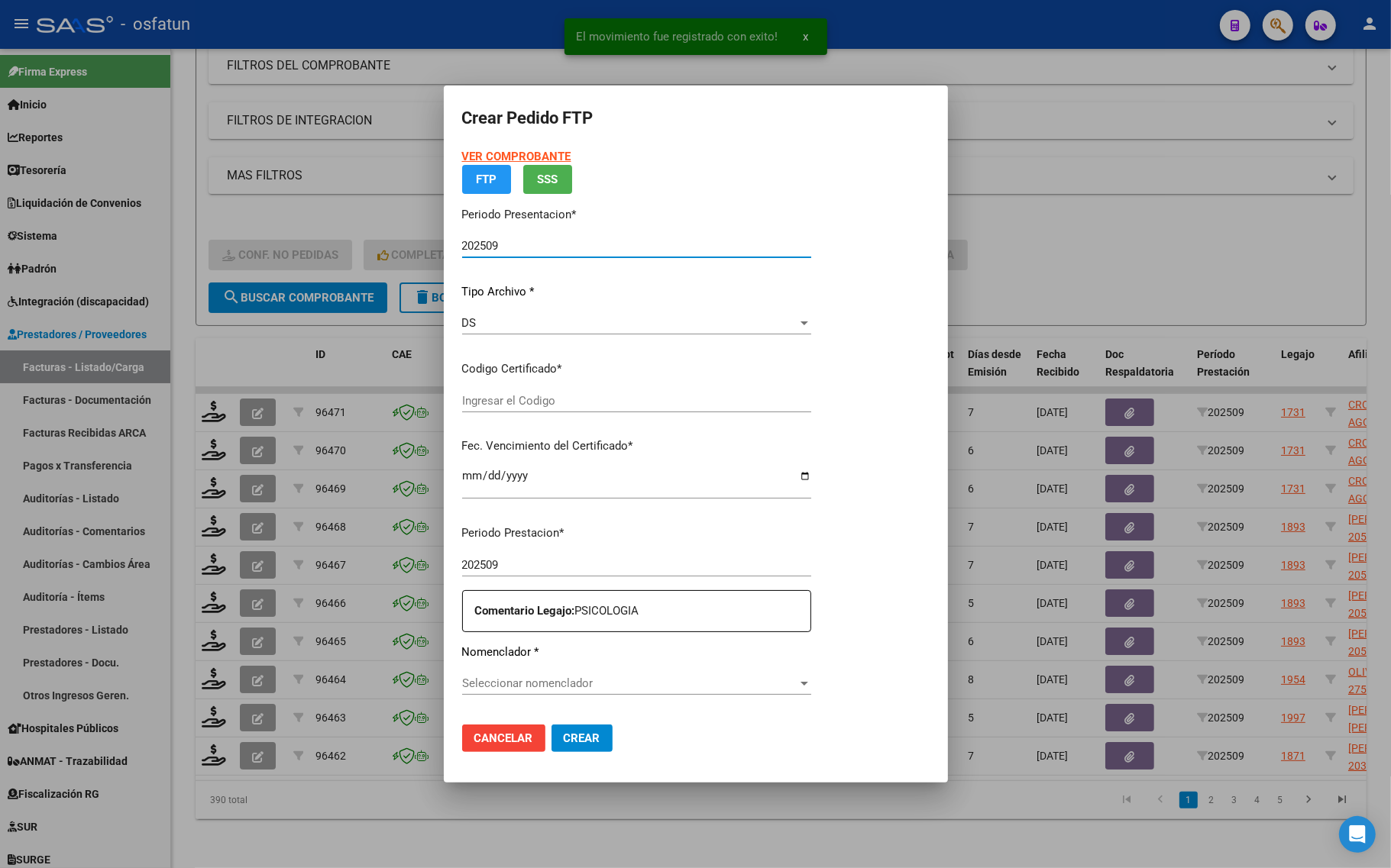
type input "ARG02000530988462024062520290625COR467"
type input "2029-06-25"
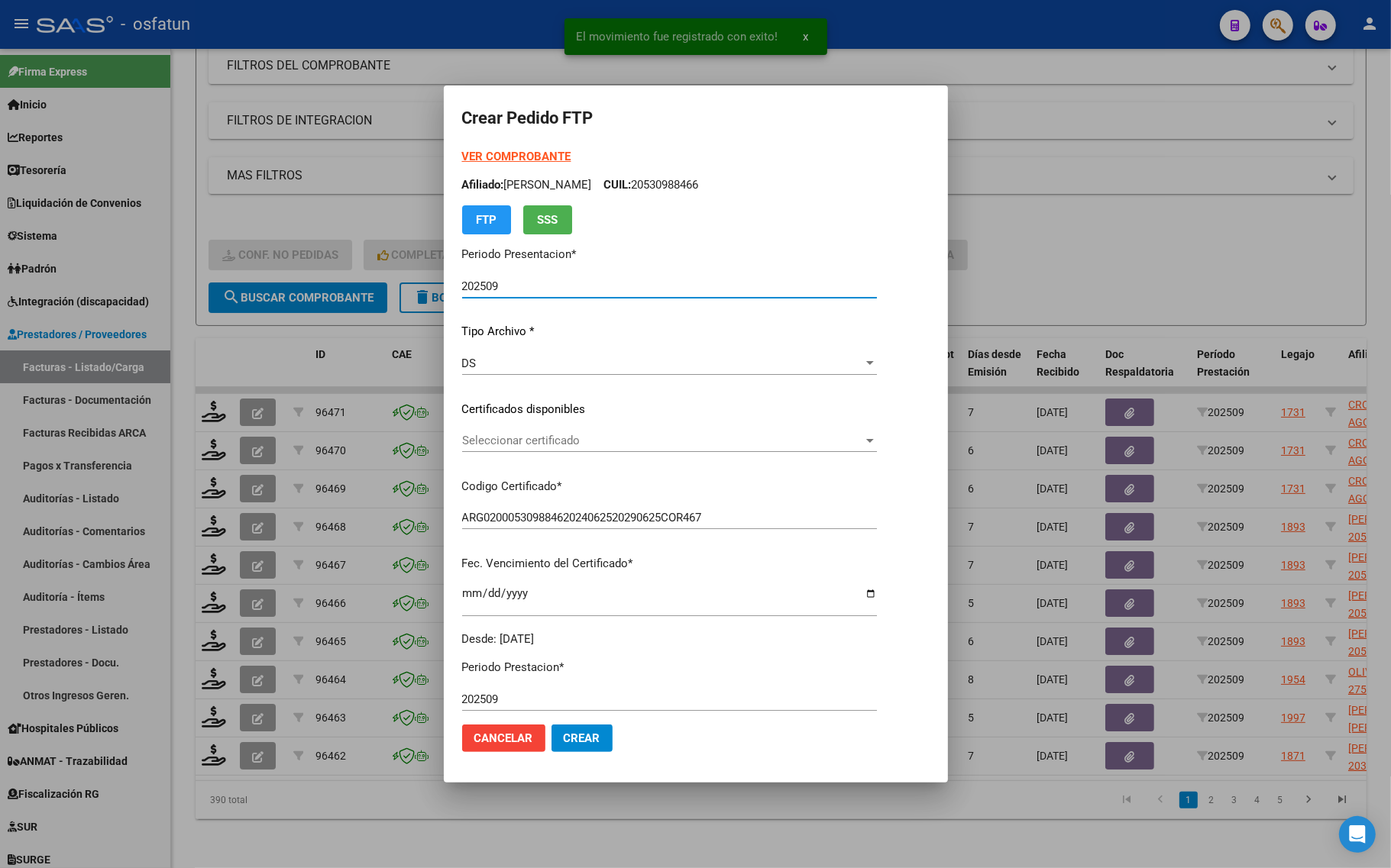
drag, startPoint x: 501, startPoint y: 149, endPoint x: 508, endPoint y: 158, distance: 11.4
click at [501, 149] on div "VER COMPROBANTE ARCA Padrón Afiliado: CABRAL FACUNDO MARTIN CUIL: 20530988466 F…" at bounding box center [670, 191] width 415 height 86
click at [512, 170] on div "VER COMPROBANTE ARCA Padrón Afiliado: CABRAL FACUNDO MARTIN CUIL: 20530988466 F…" at bounding box center [670, 191] width 415 height 86
click at [511, 162] on strong "VER COMPROBANTE" at bounding box center [517, 157] width 109 height 14
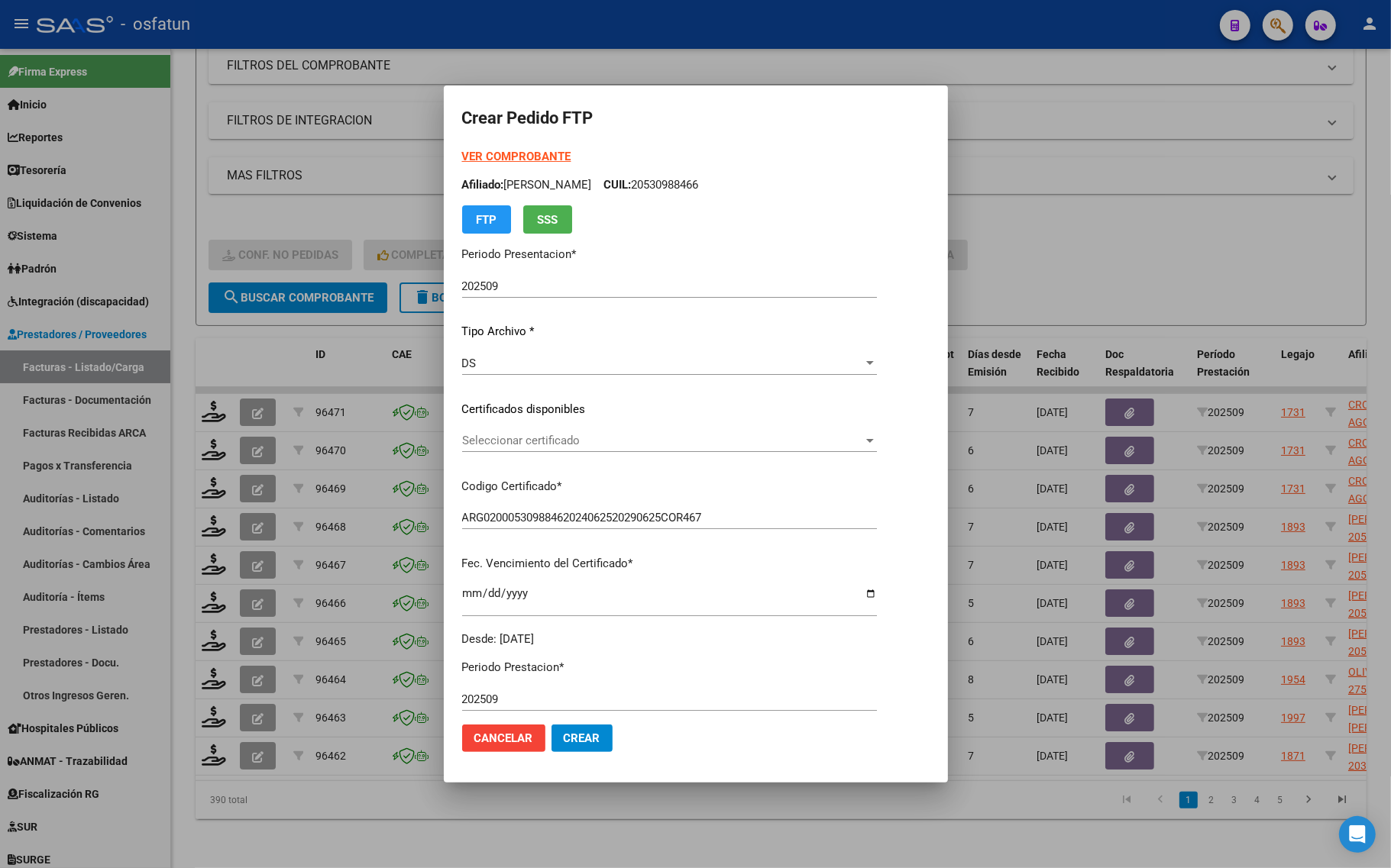
click at [567, 432] on div "Seleccionar certificado Seleccionar certificado" at bounding box center [670, 441] width 415 height 23
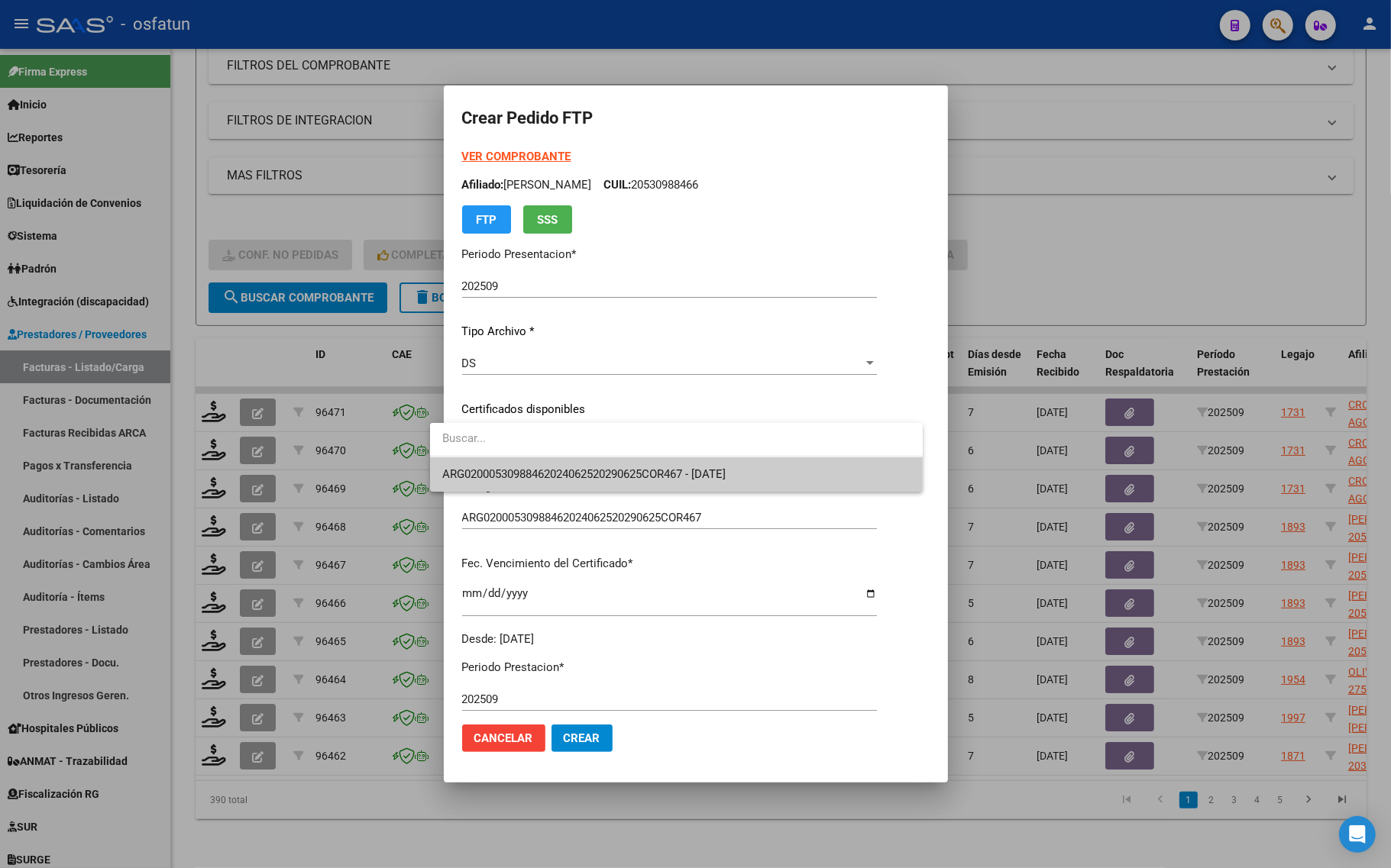
click at [559, 463] on span "ARG02000530988462024062520290625COR467 - 2029-06-25" at bounding box center [676, 474] width 469 height 34
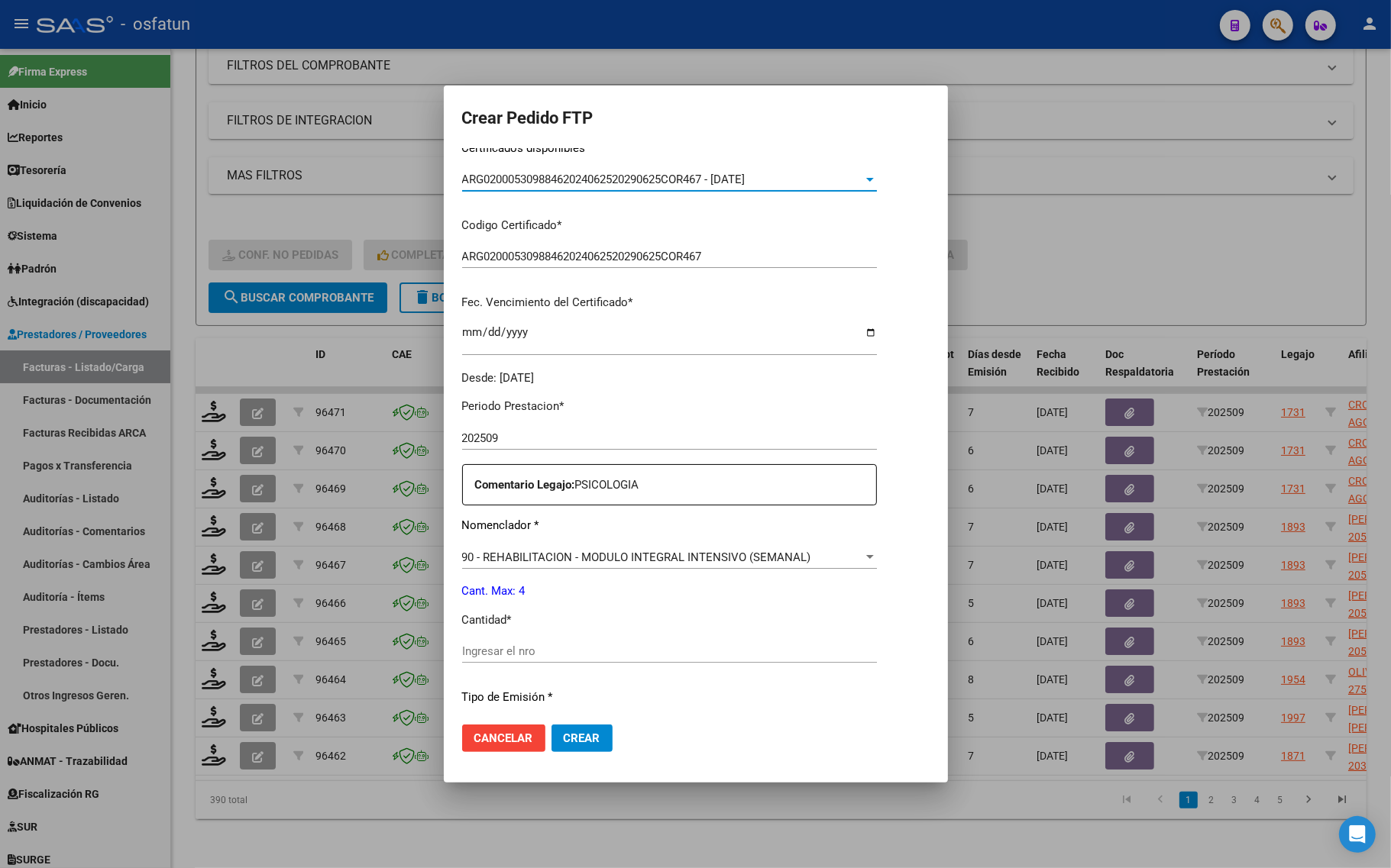
scroll to position [287, 0]
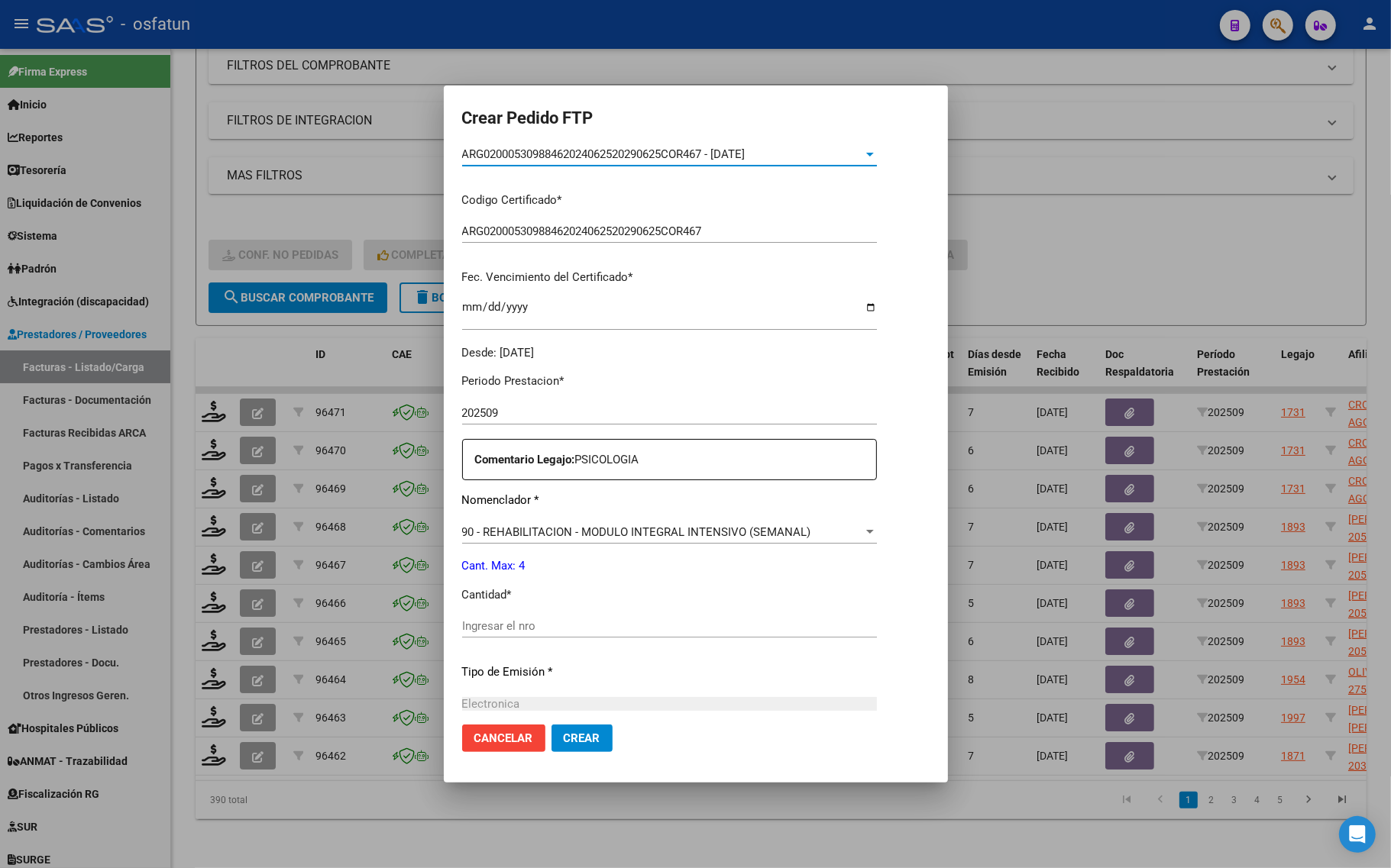
click at [499, 615] on div "Ingresar el nro" at bounding box center [670, 626] width 415 height 23
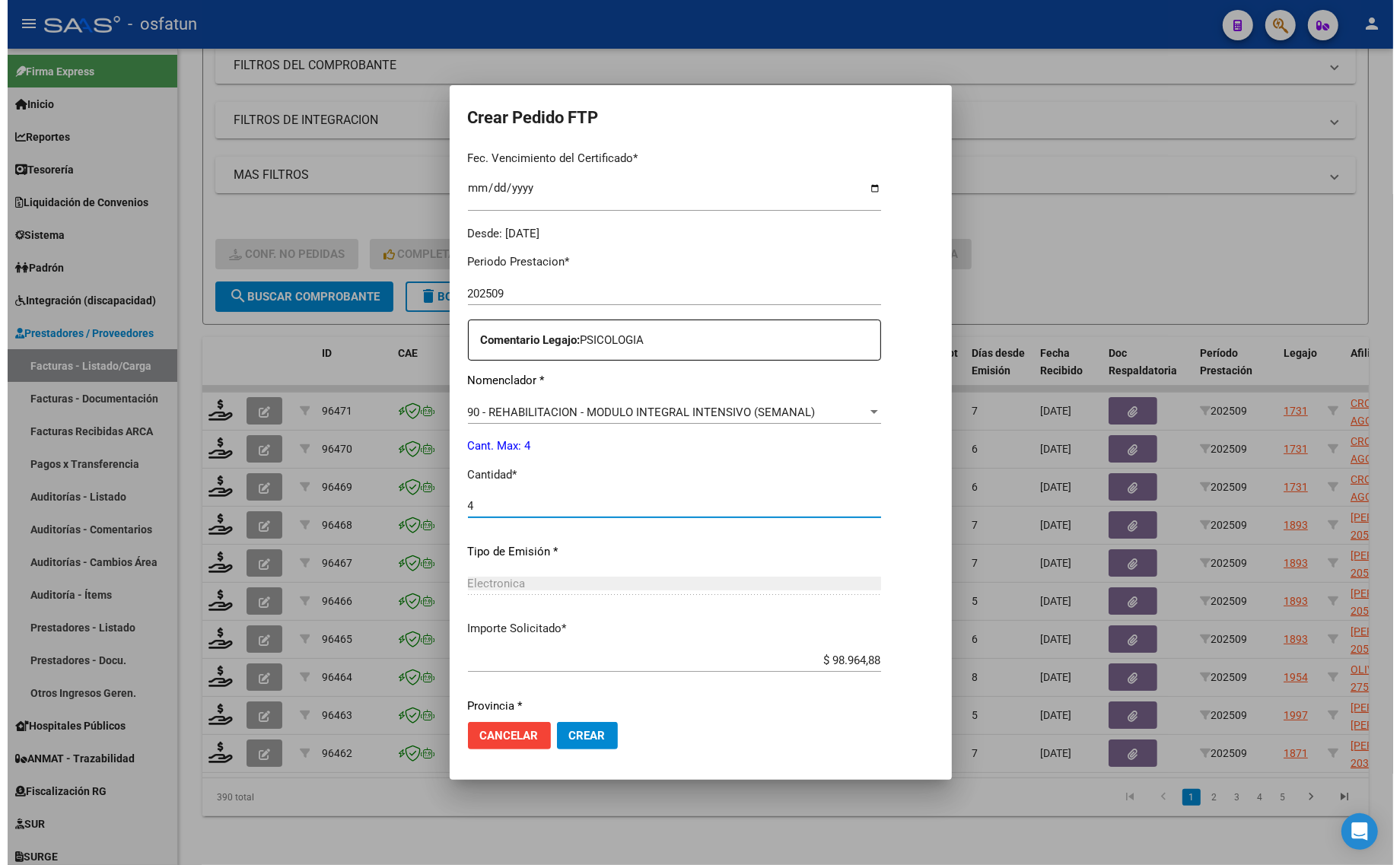
scroll to position [455, 0]
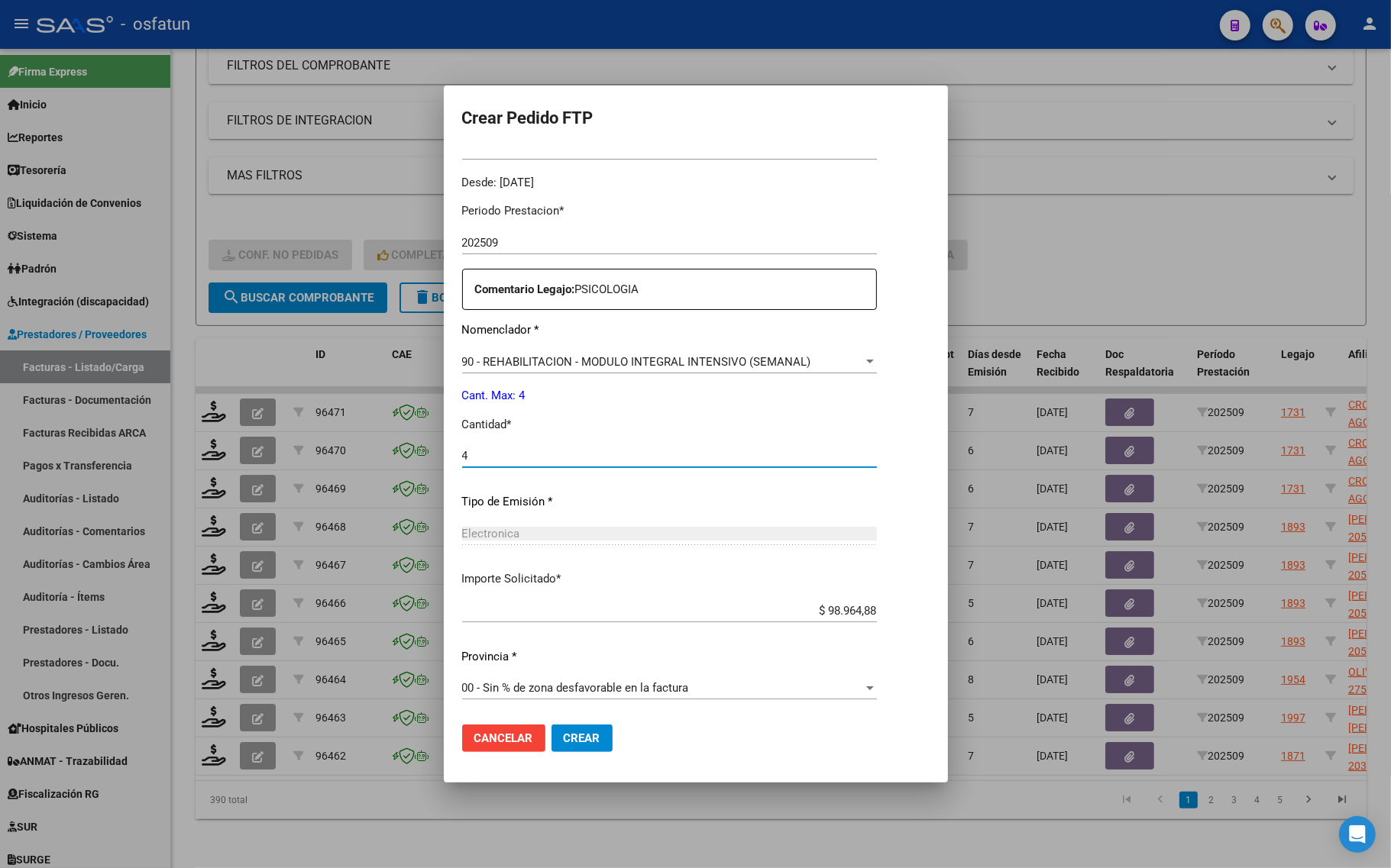
type input "4"
click at [551, 747] on button "Crear" at bounding box center [582, 738] width 61 height 28
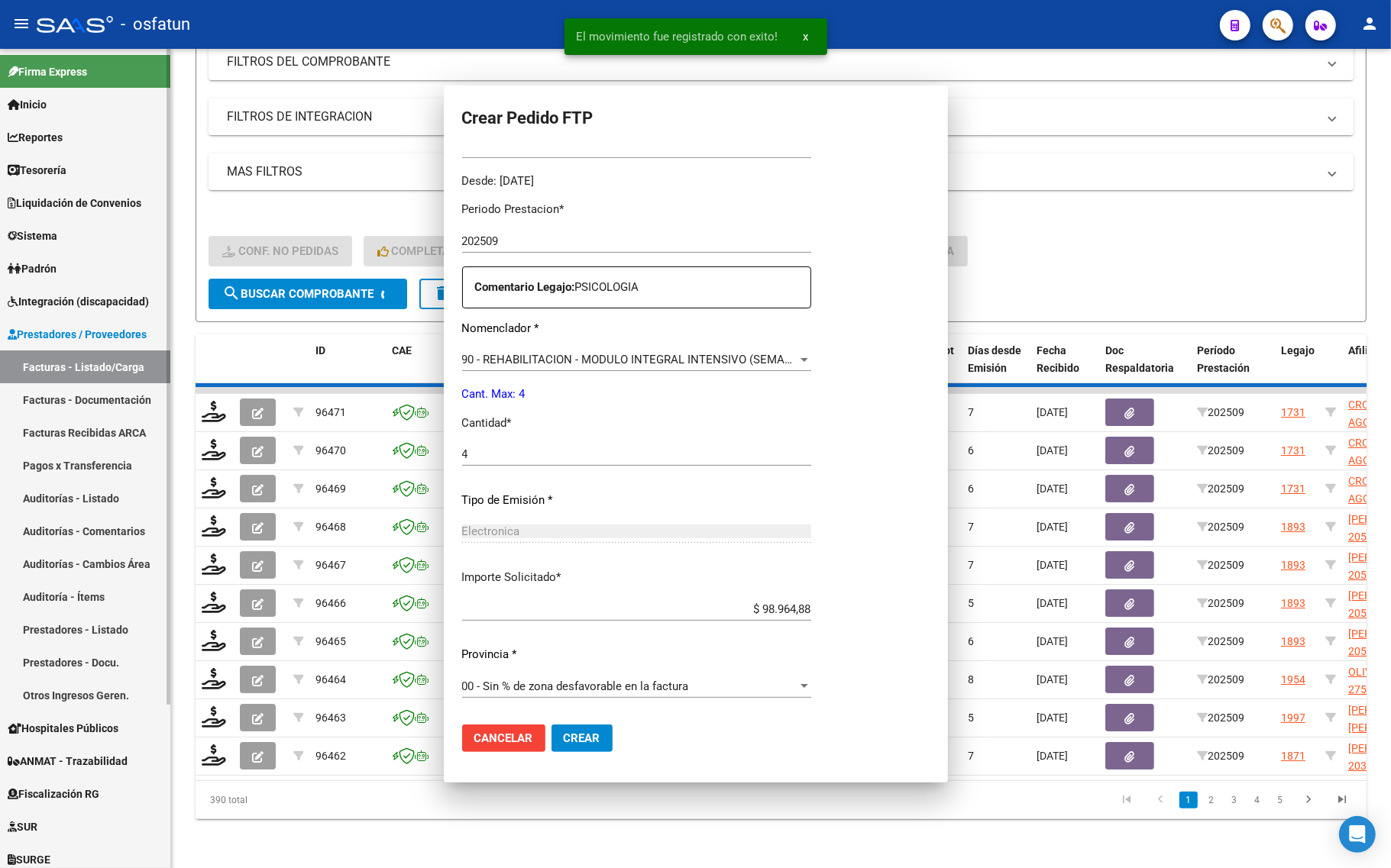
scroll to position [0, 0]
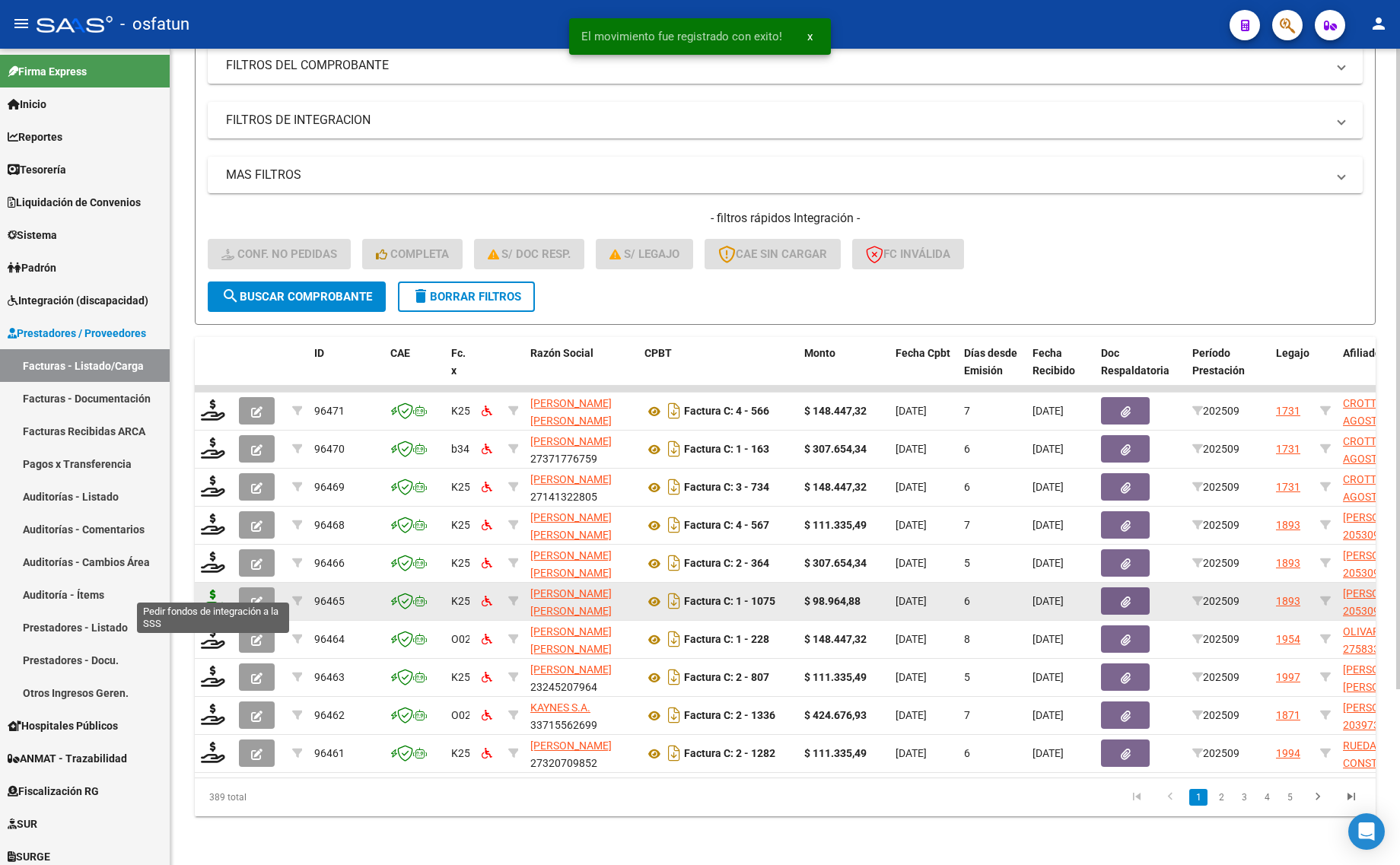
click at [214, 589] on icon at bounding box center [213, 600] width 24 height 21
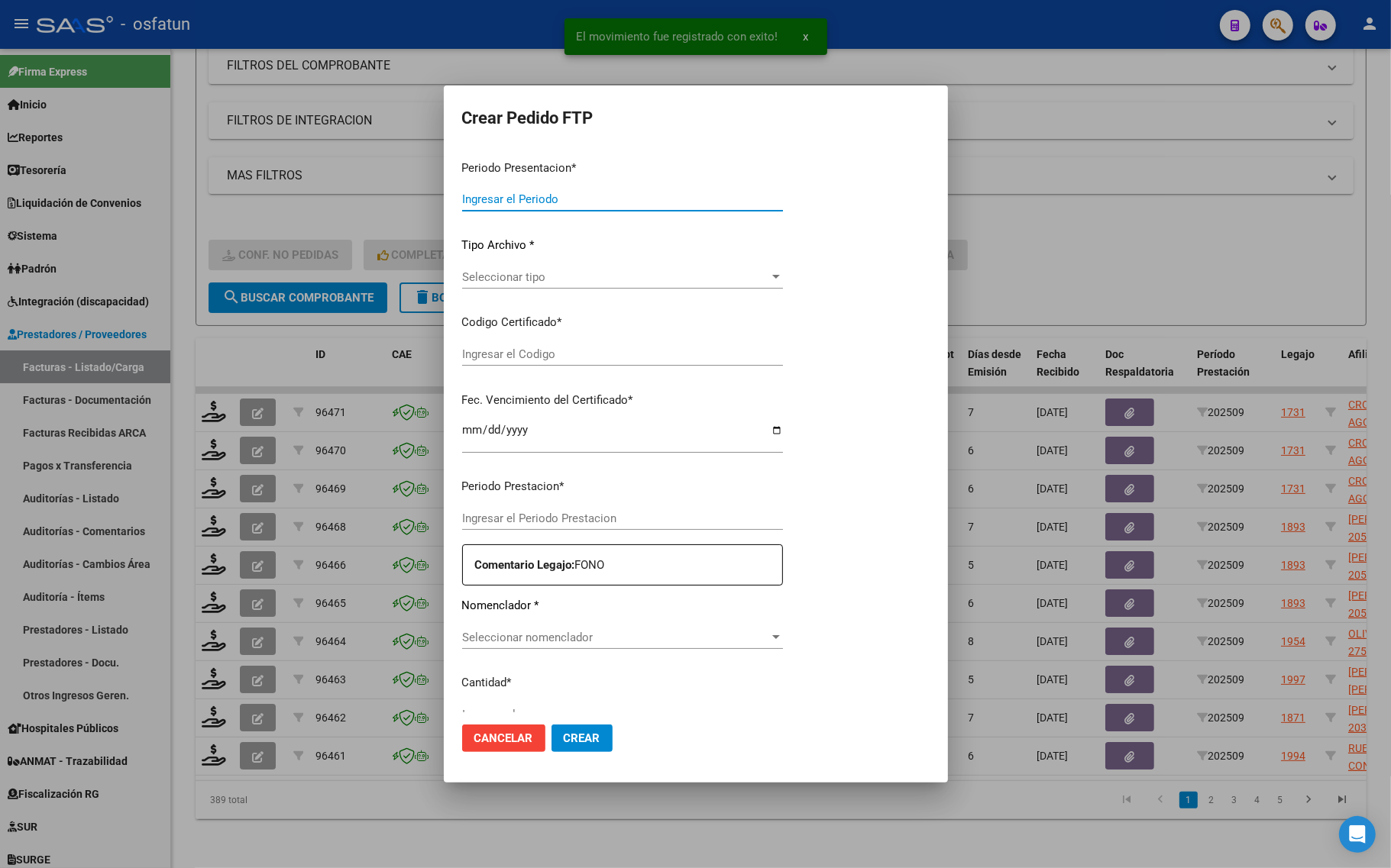
type input "202509"
type input "$ 98.964,88"
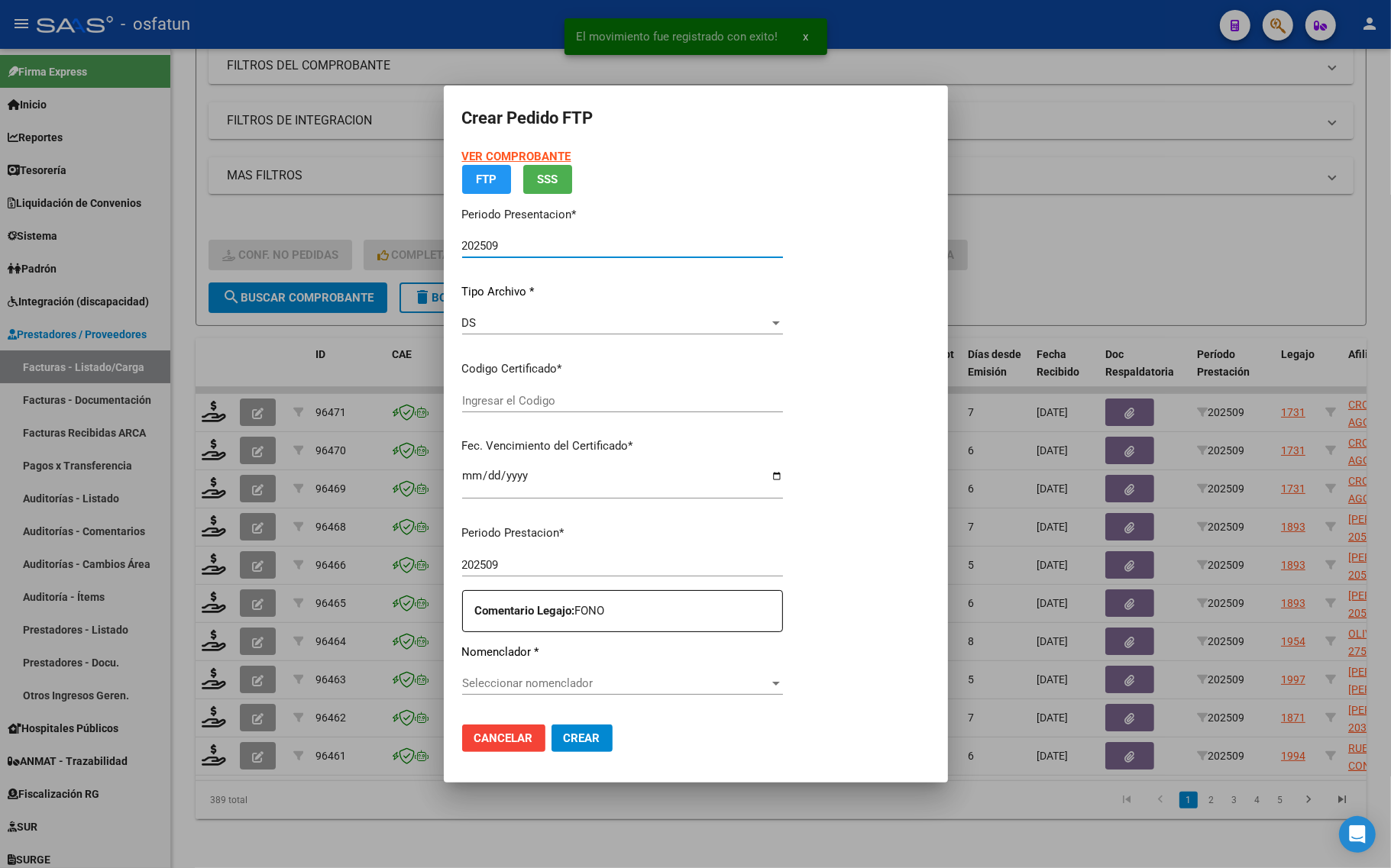
type input "ARG02000530988462024062520290625COR467"
type input "2029-06-25"
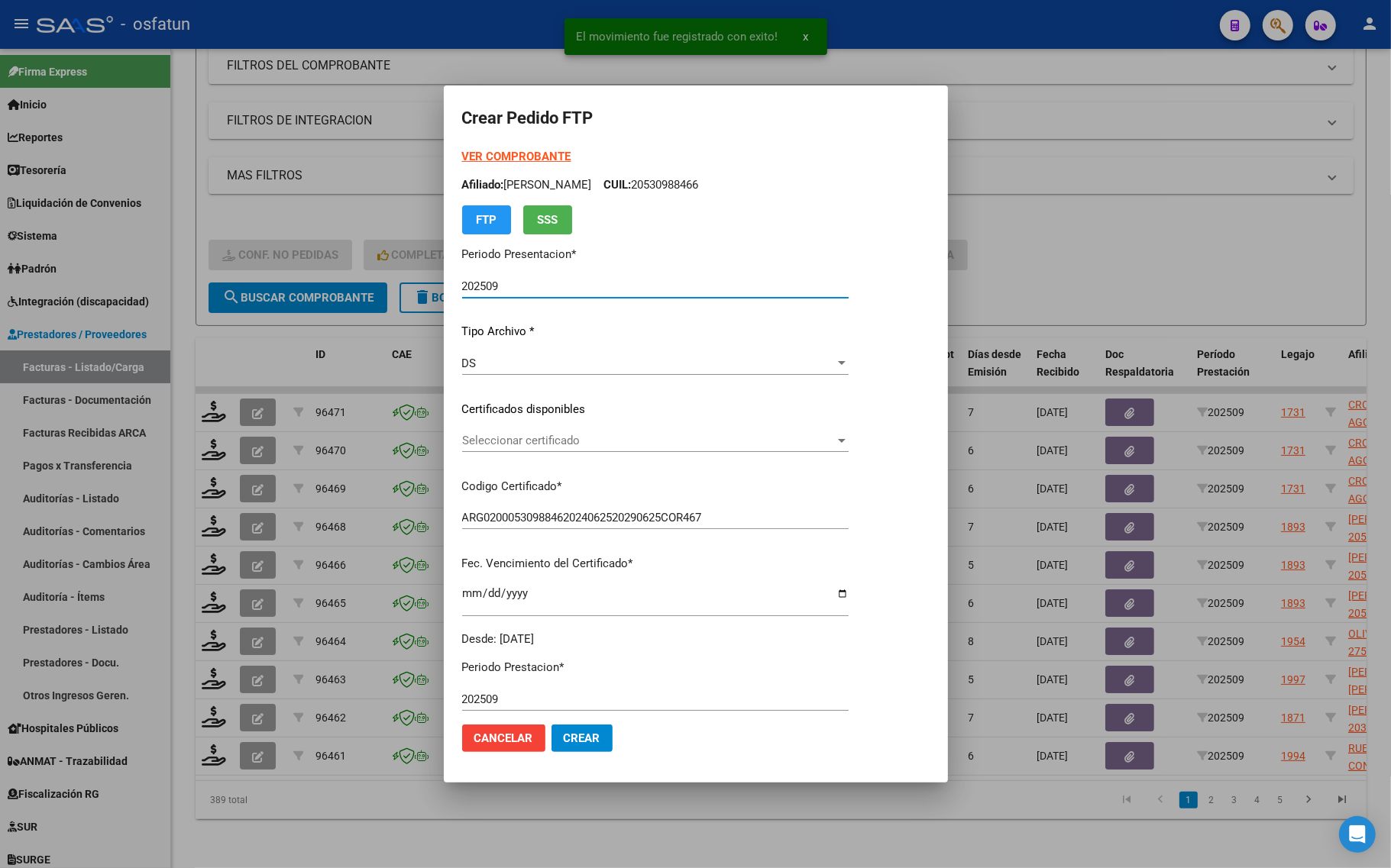
click at [507, 155] on strong "VER COMPROBANTE" at bounding box center [517, 157] width 109 height 14
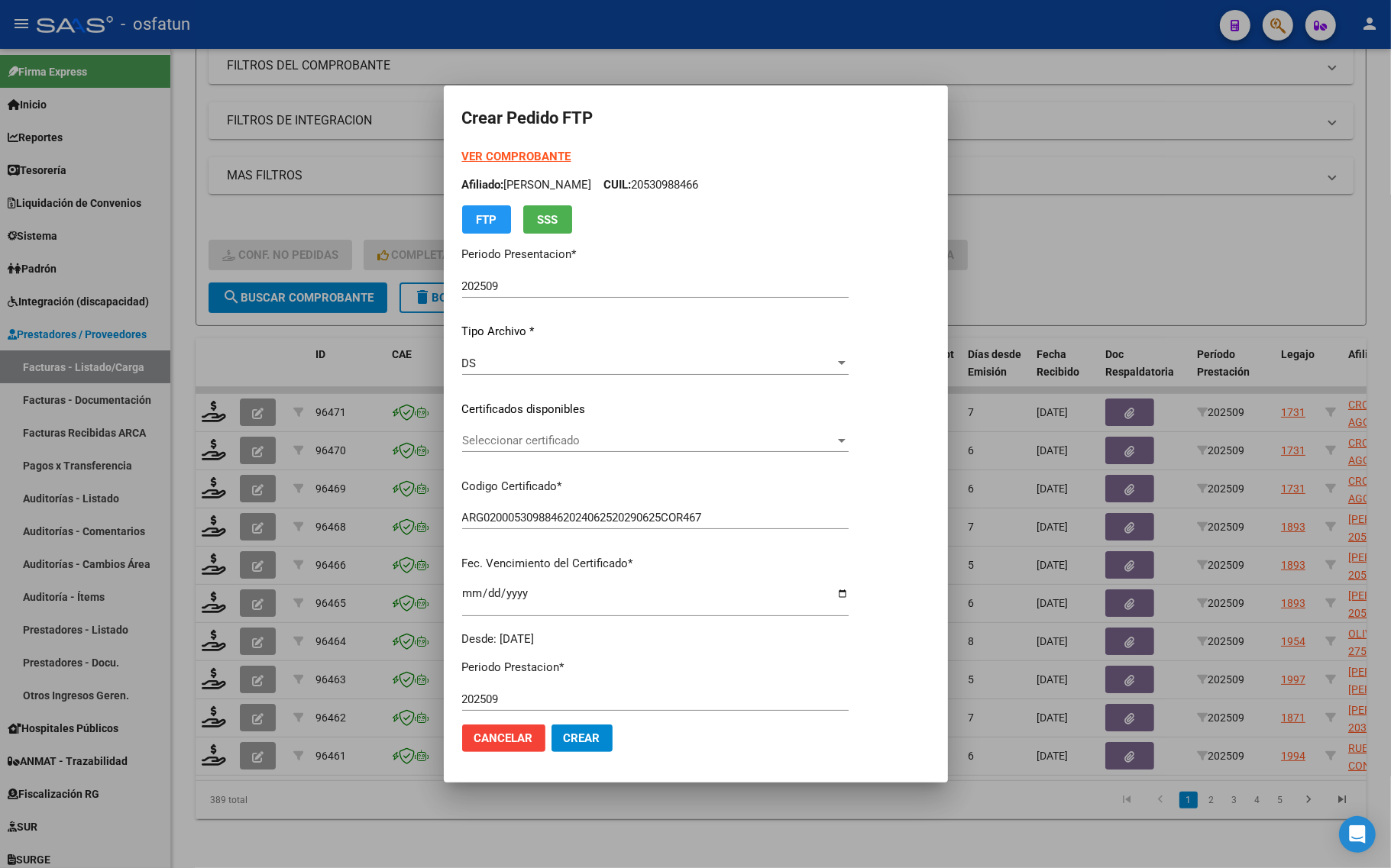
click at [612, 438] on span "Seleccionar certificado" at bounding box center [649, 441] width 373 height 14
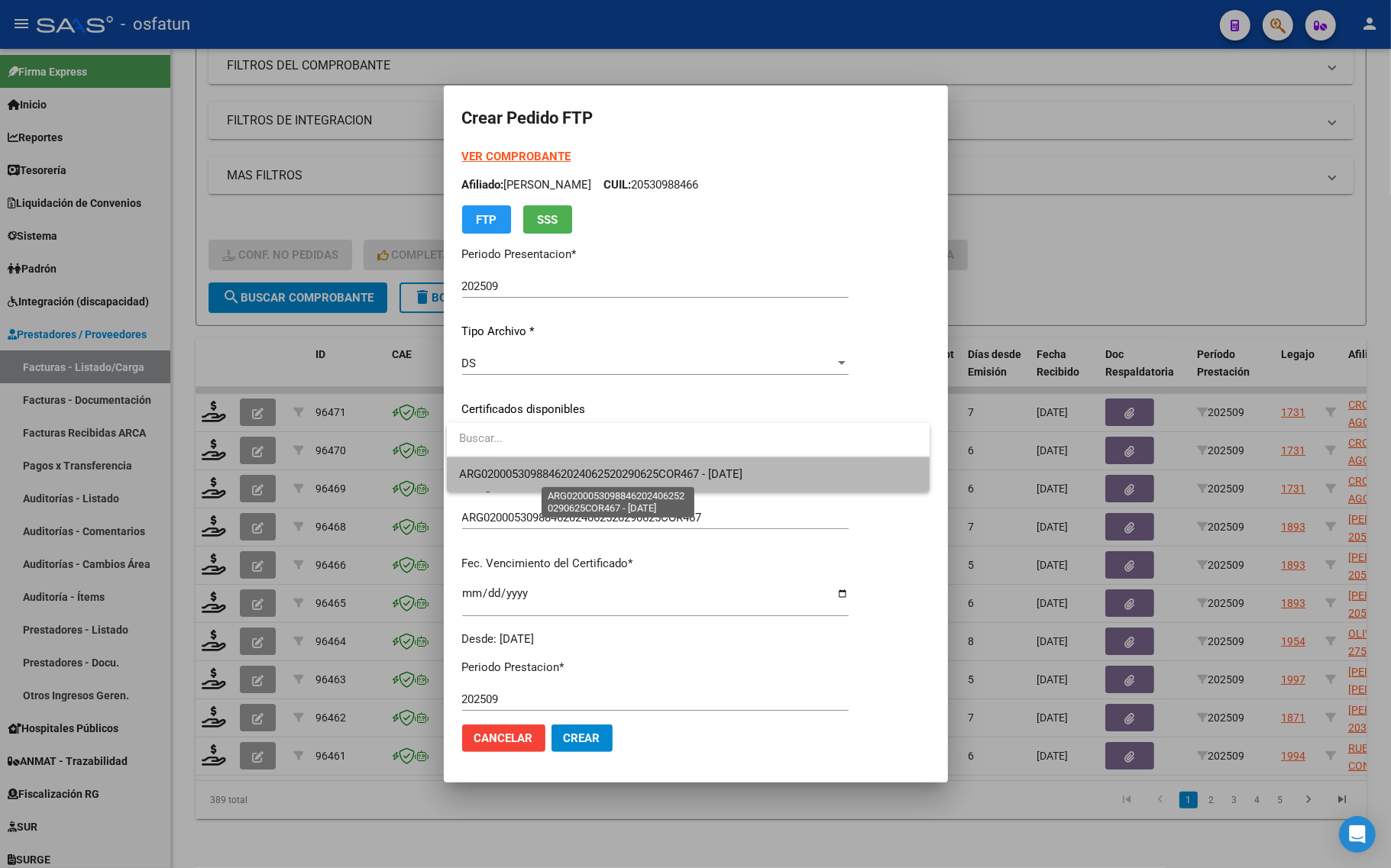
click at [613, 478] on span "ARG02000530988462024062520290625COR467 - 2029-06-25" at bounding box center [601, 474] width 284 height 14
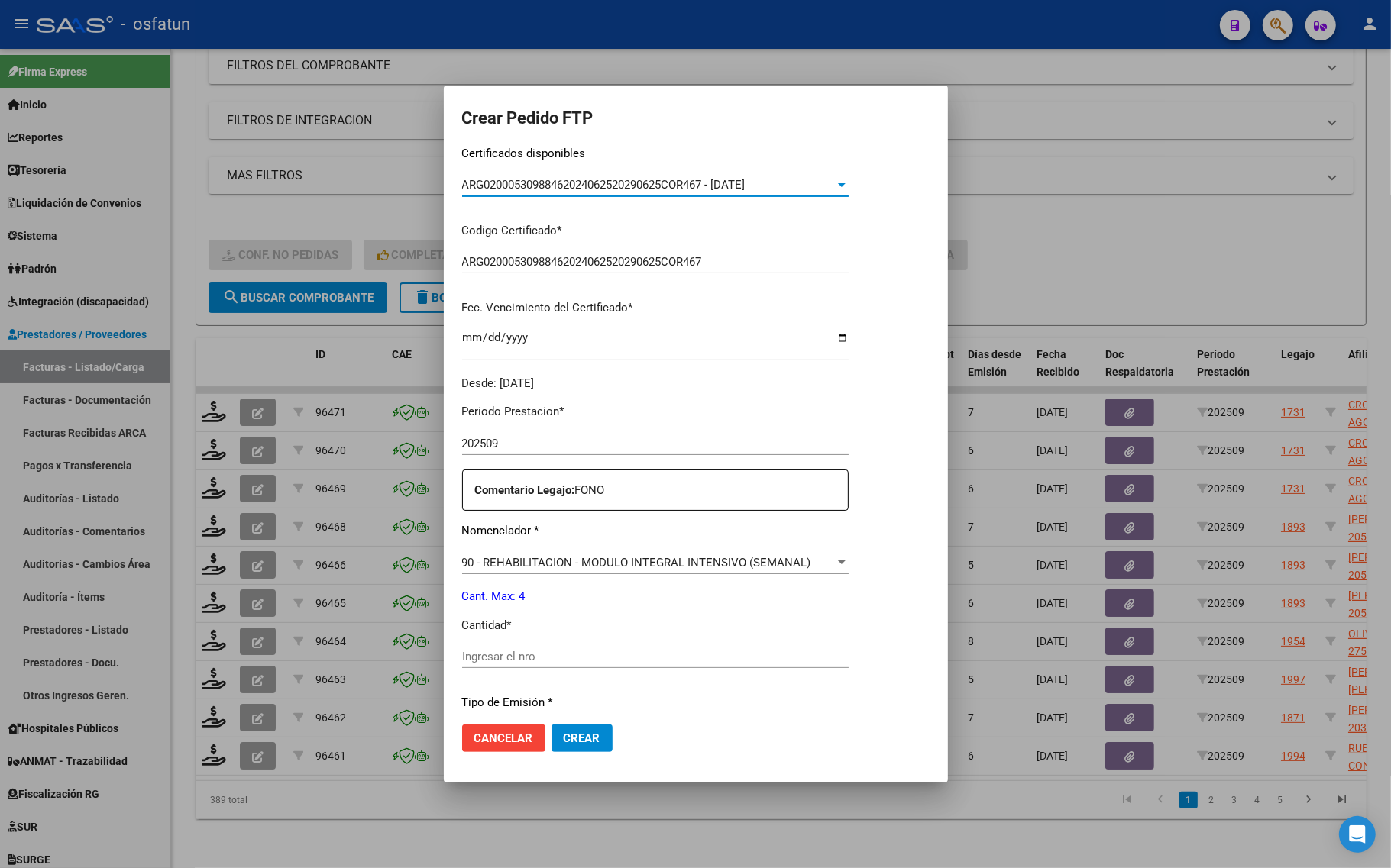
scroll to position [287, 0]
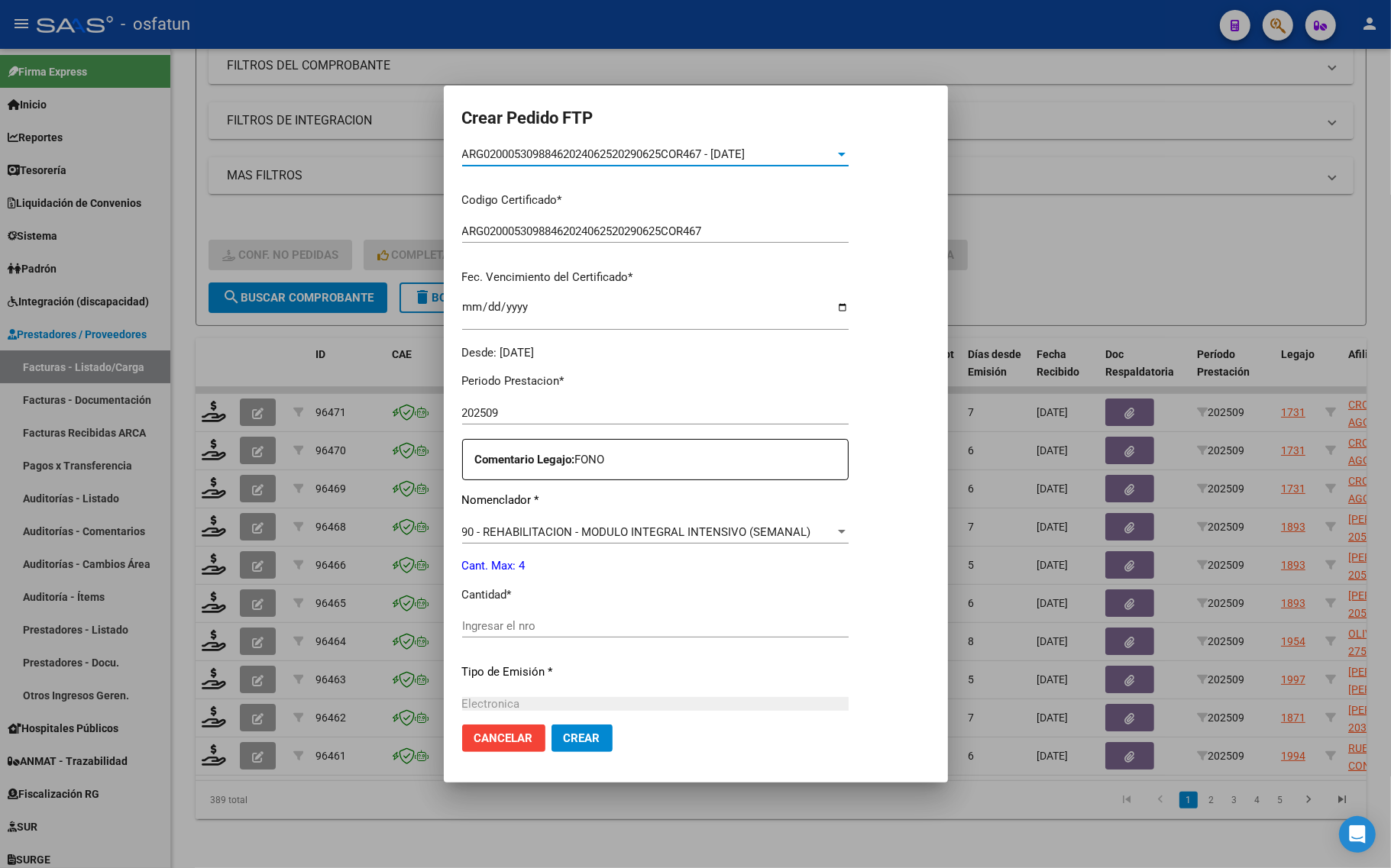
click at [536, 613] on div "Periodo Prestacion * 202509 Ingresar el Periodo Prestacion Comentario Legajo: F…" at bounding box center [656, 623] width 387 height 523
click at [537, 630] on input "Ingresar el nro" at bounding box center [656, 626] width 387 height 14
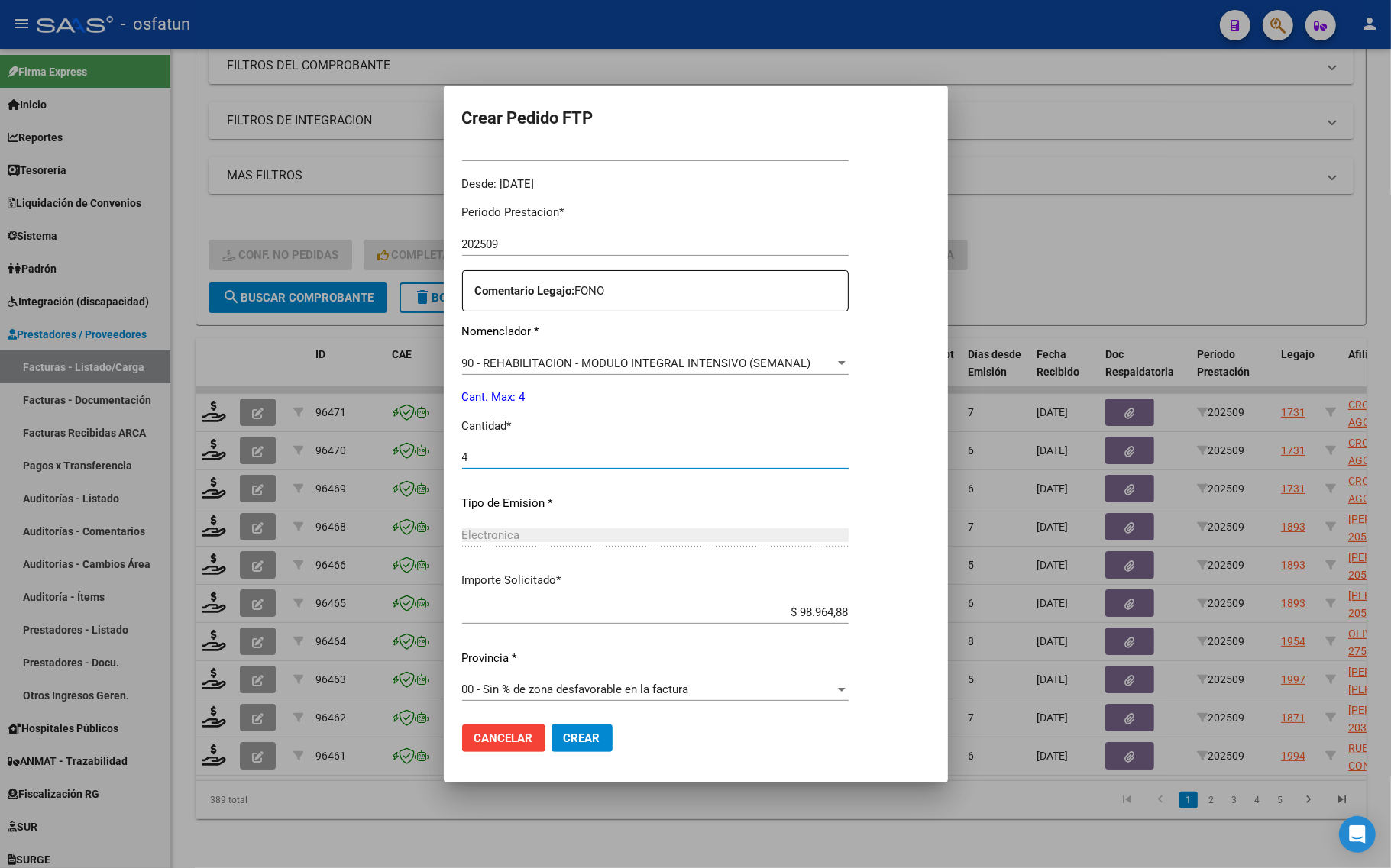
scroll to position [457, 0]
type input "4"
click at [575, 742] on span "Crear" at bounding box center [582, 738] width 37 height 14
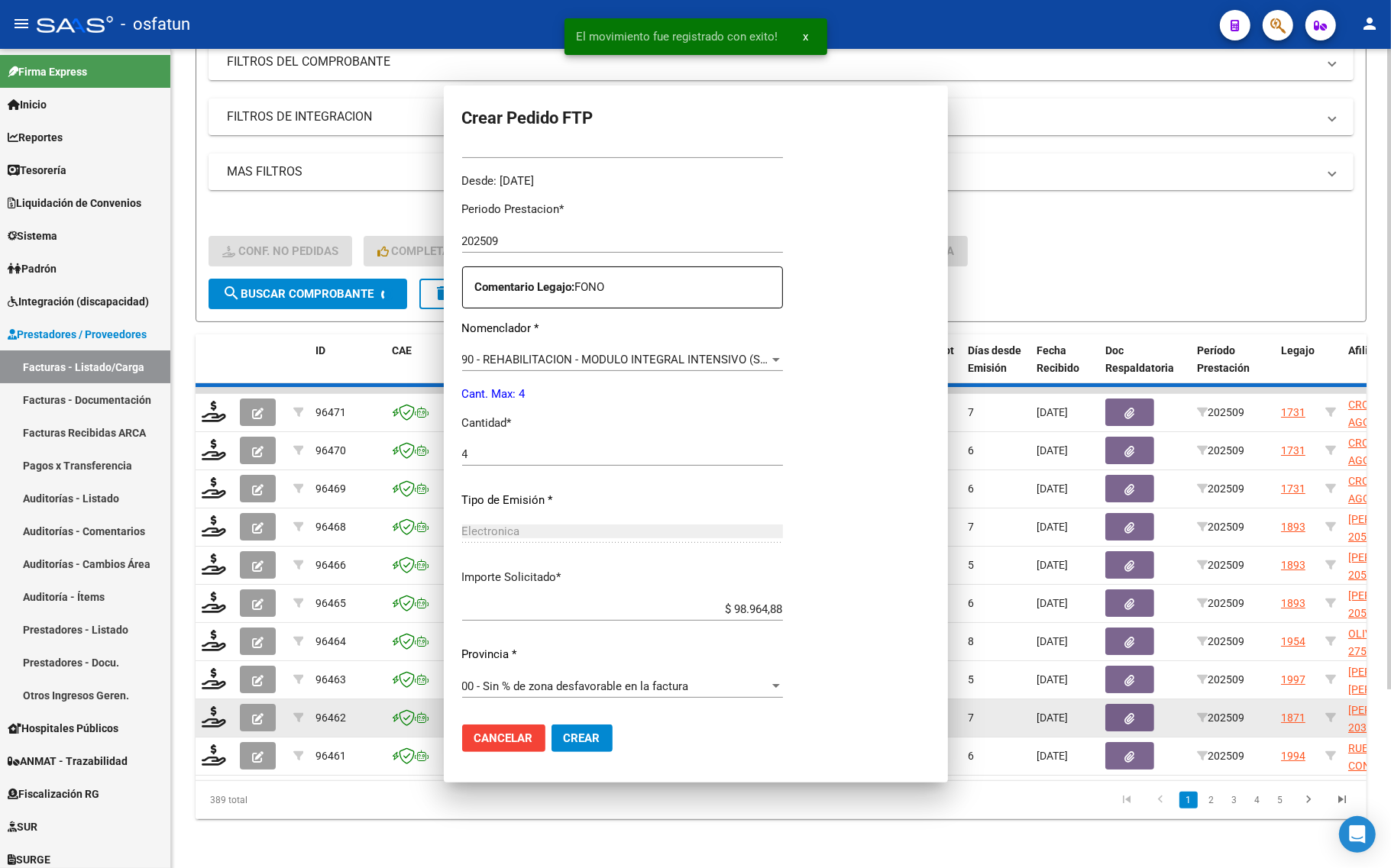
scroll to position [0, 0]
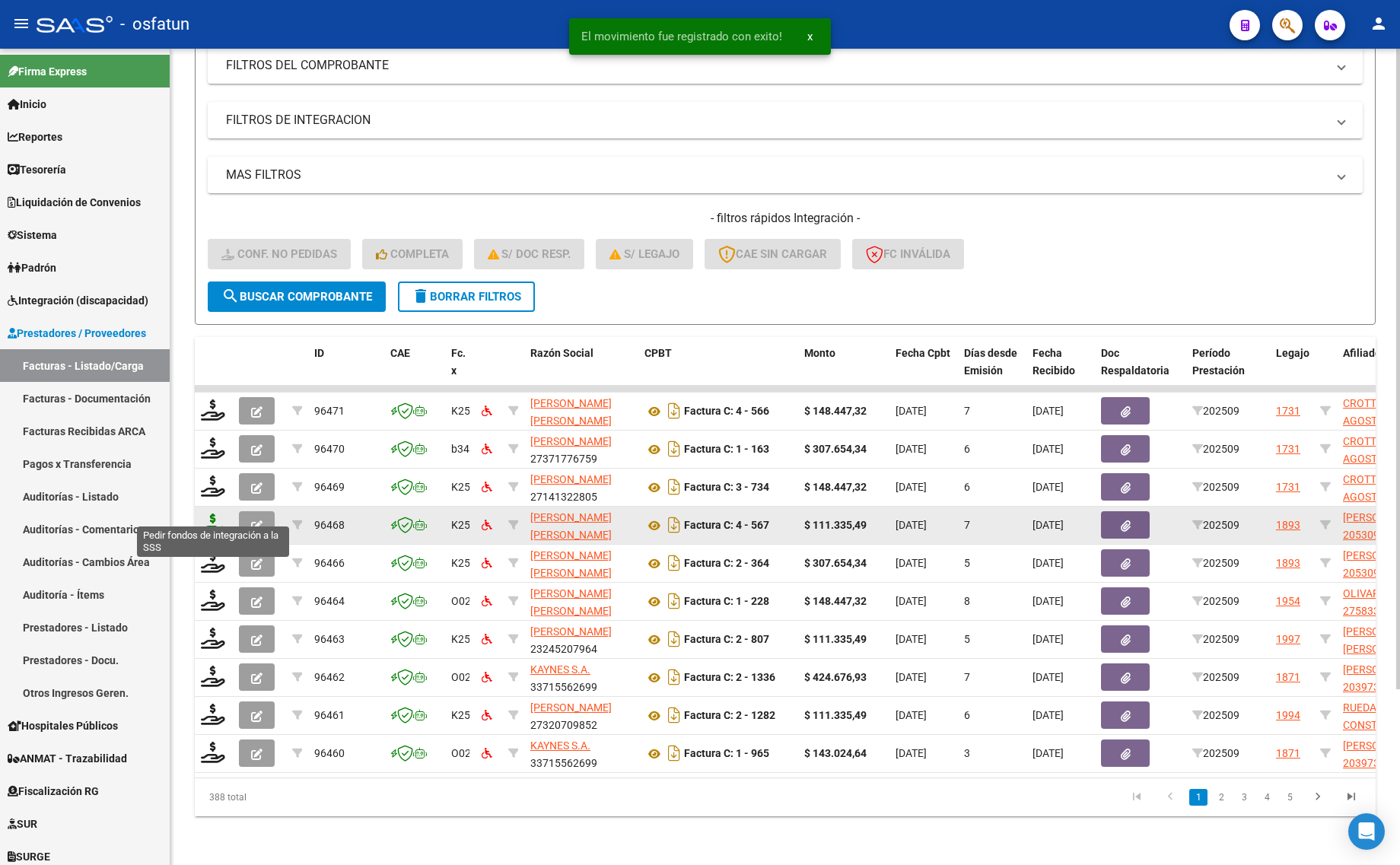
click at [210, 515] on icon at bounding box center [213, 525] width 24 height 21
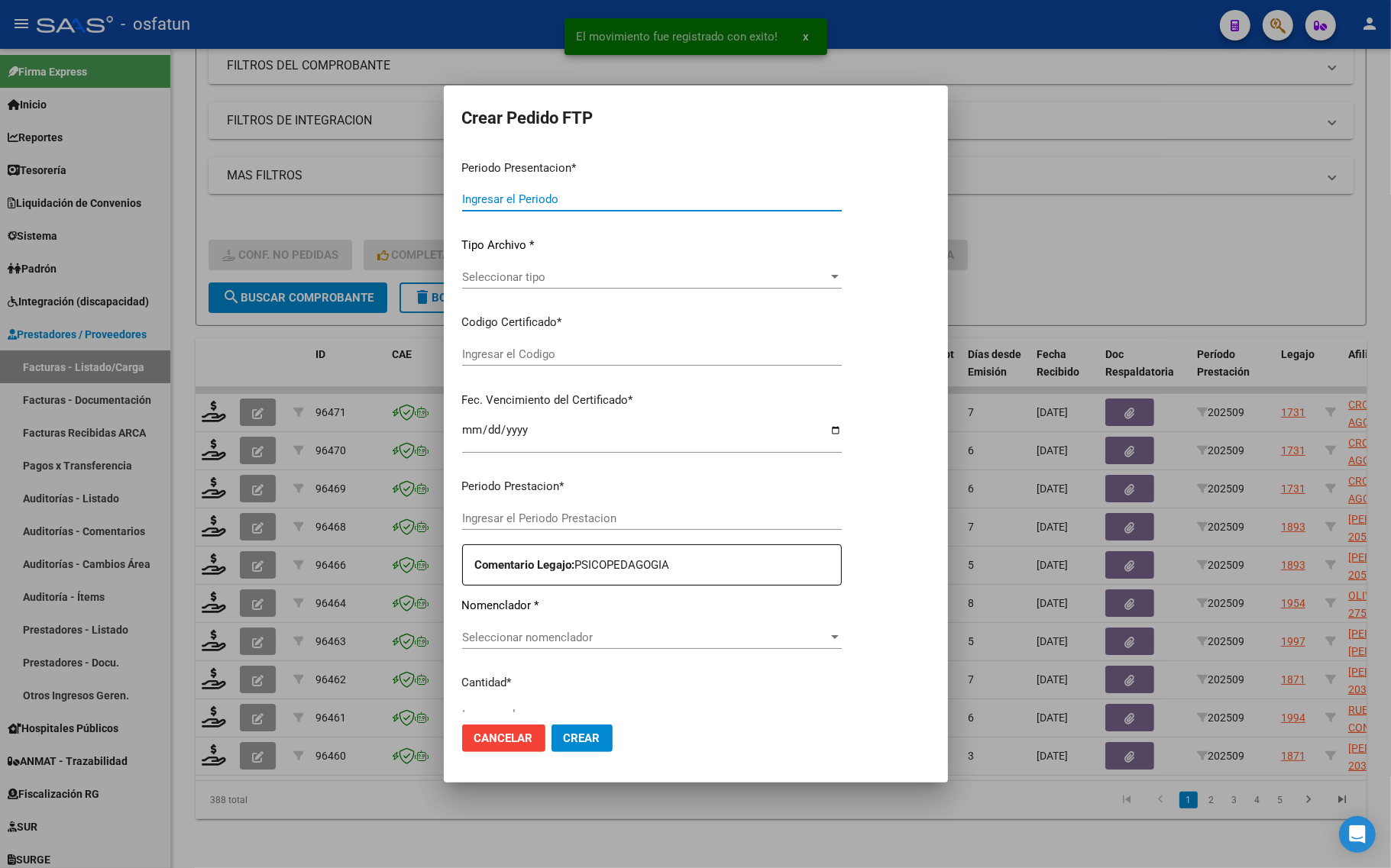
type input "202509"
type input "$ 111.335,49"
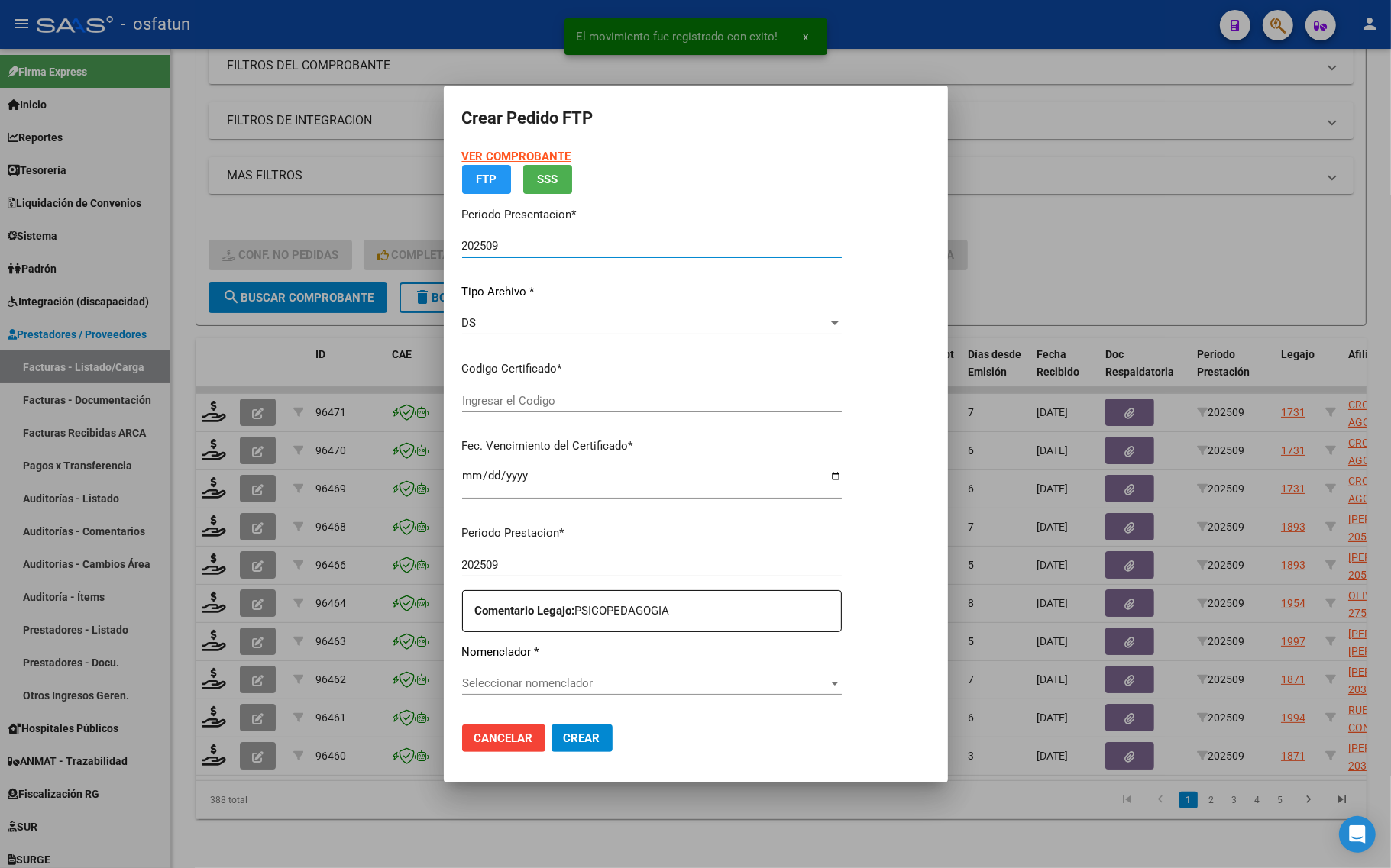
type input "ARG02000530988462024062520290625COR467"
type input "2029-06-25"
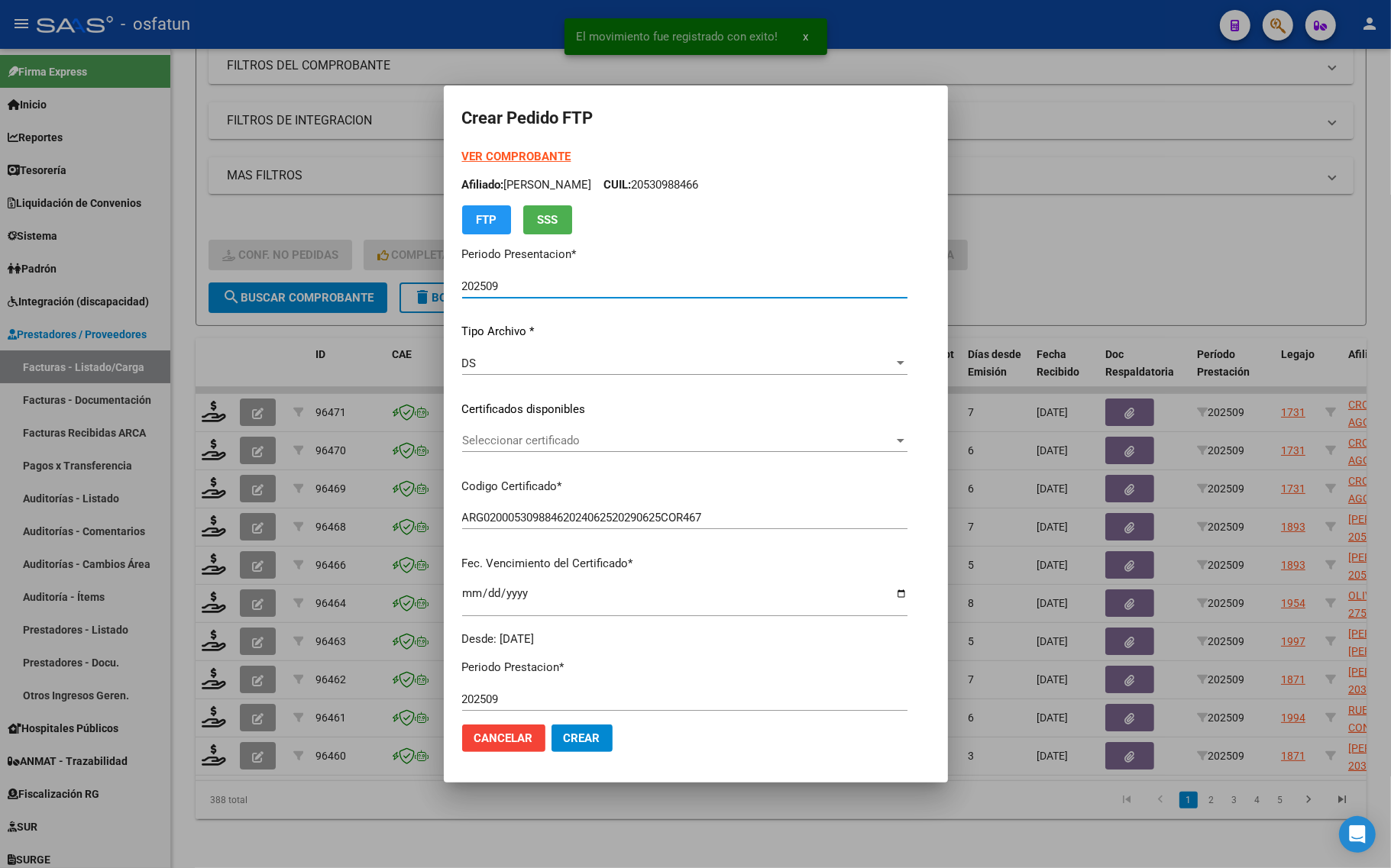
click at [494, 151] on strong "VER COMPROBANTE" at bounding box center [517, 157] width 109 height 14
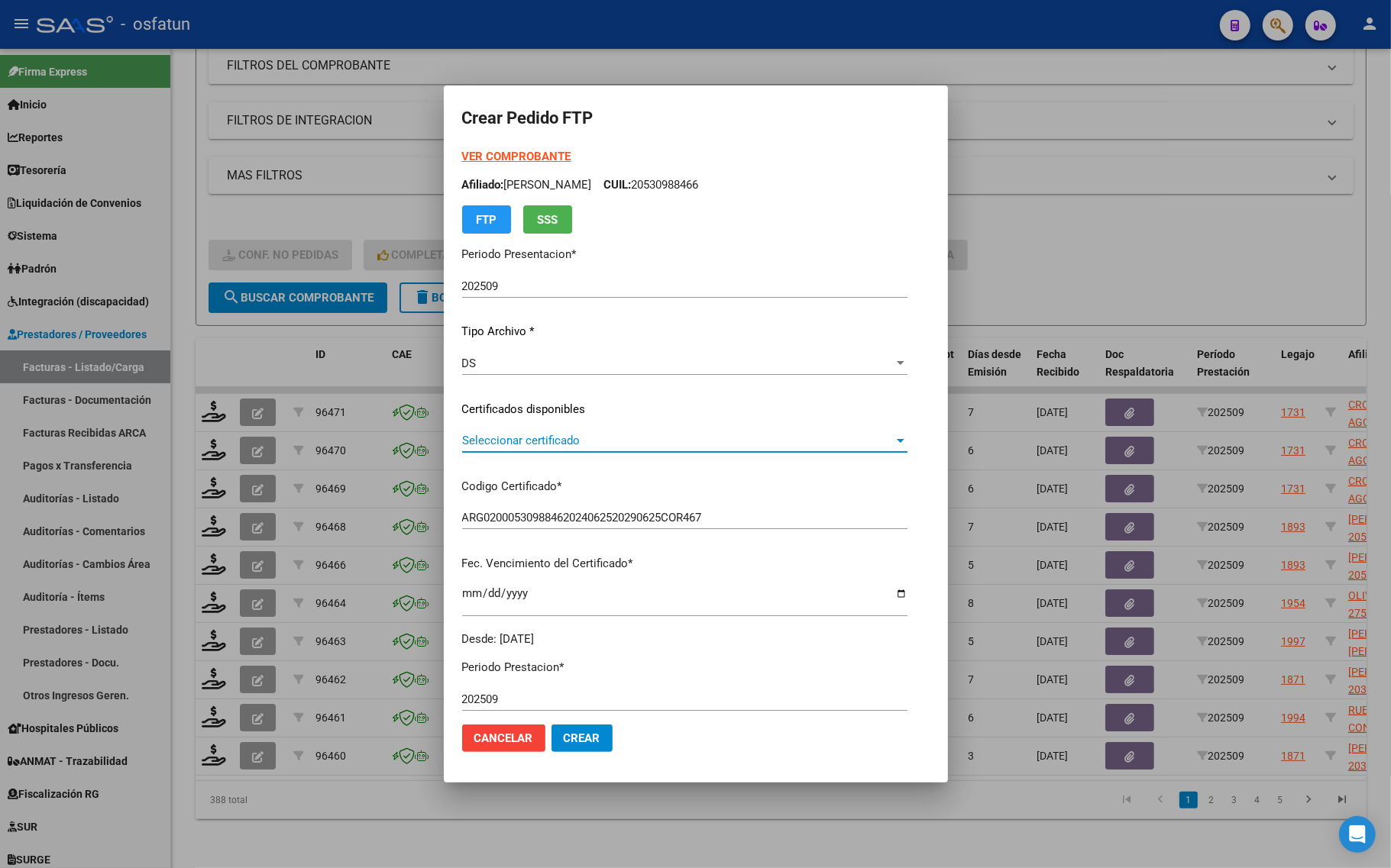
click at [462, 440] on span "Seleccionar certificado" at bounding box center [678, 441] width 432 height 14
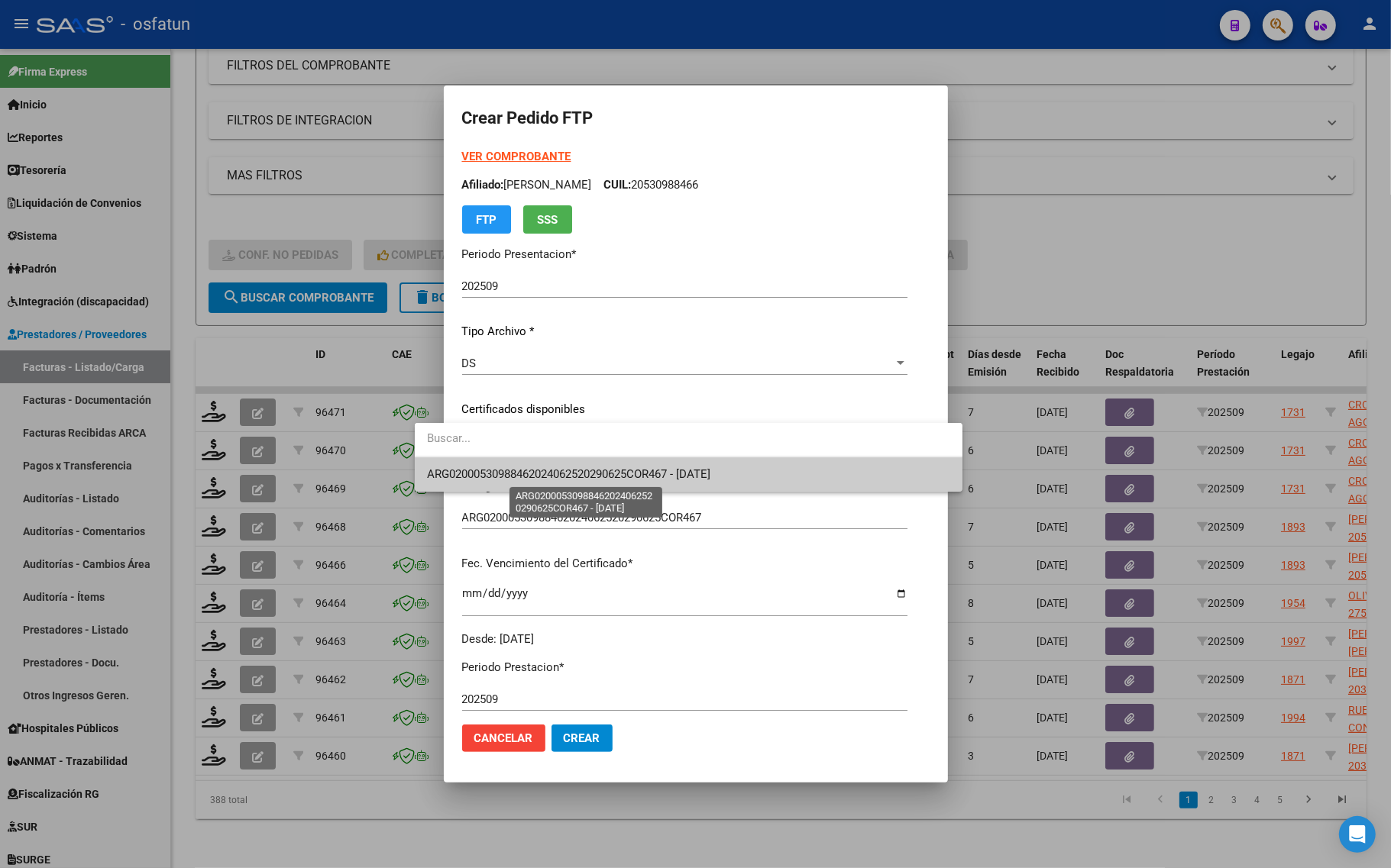
click at [460, 474] on span "ARG02000530988462024062520290625COR467 - 2029-06-25" at bounding box center [569, 474] width 284 height 14
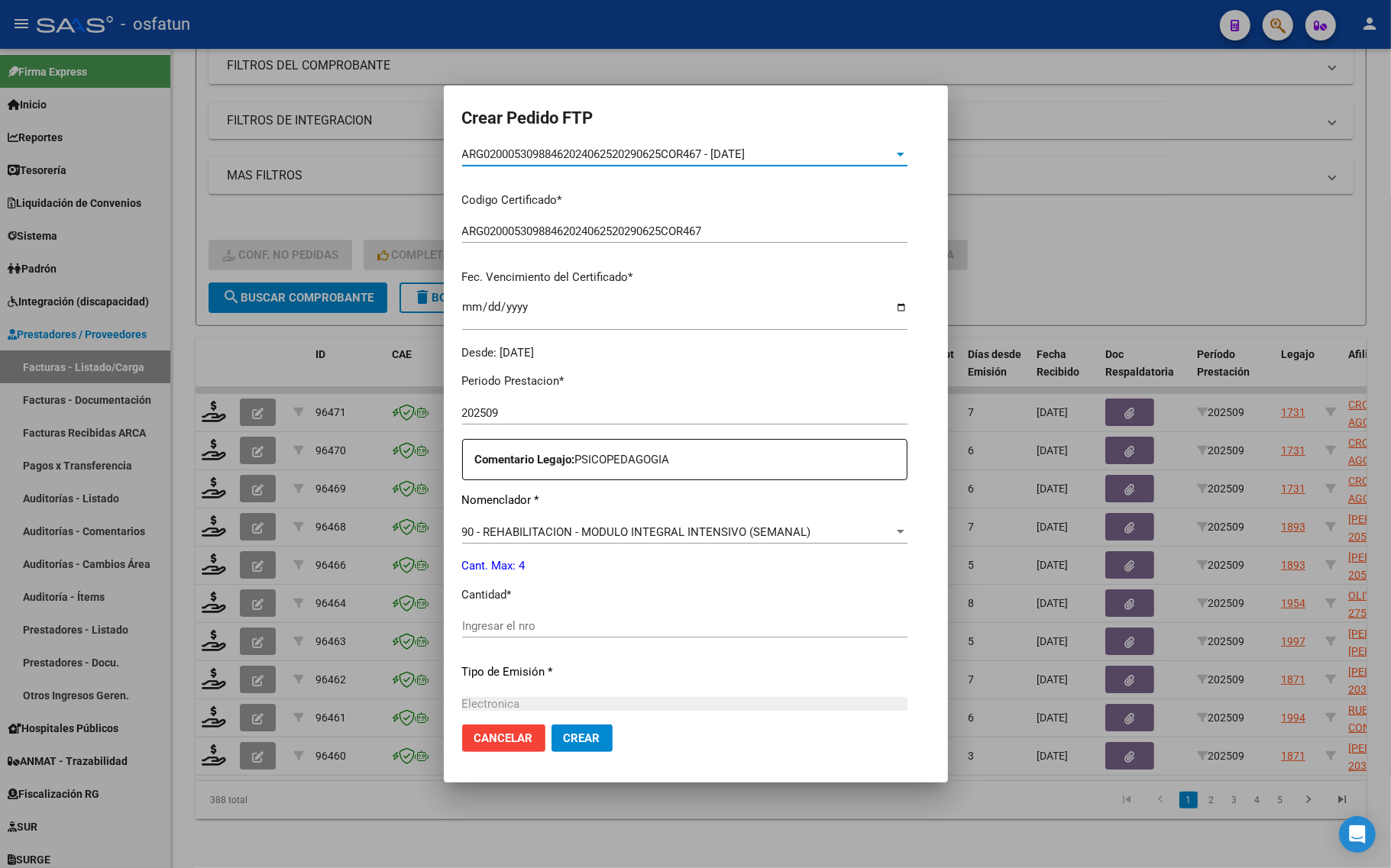
click at [511, 623] on input "Ingresar el nro" at bounding box center [685, 626] width 446 height 14
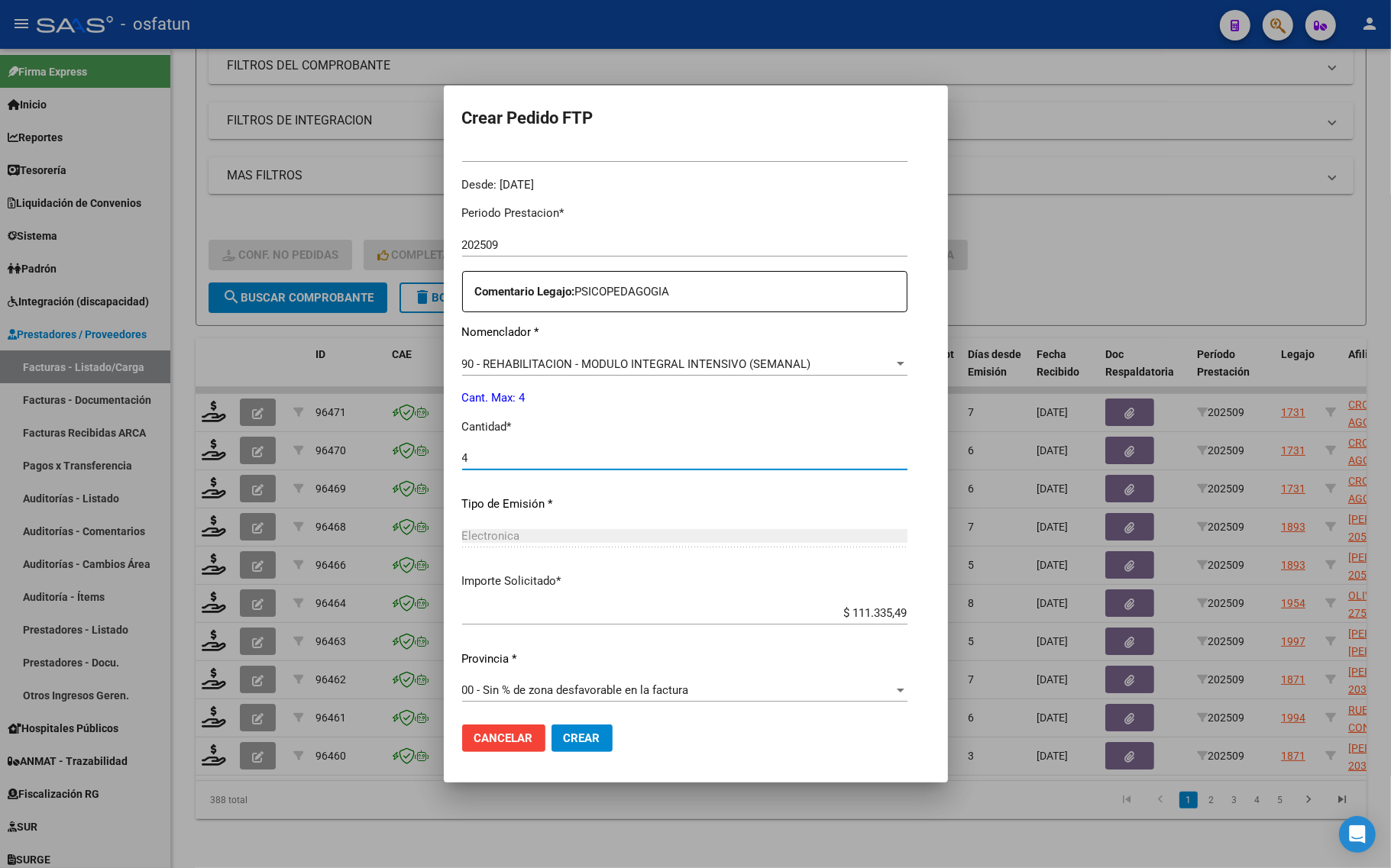
scroll to position [457, 0]
type input "4"
click at [563, 737] on span "Crear" at bounding box center [582, 738] width 37 height 14
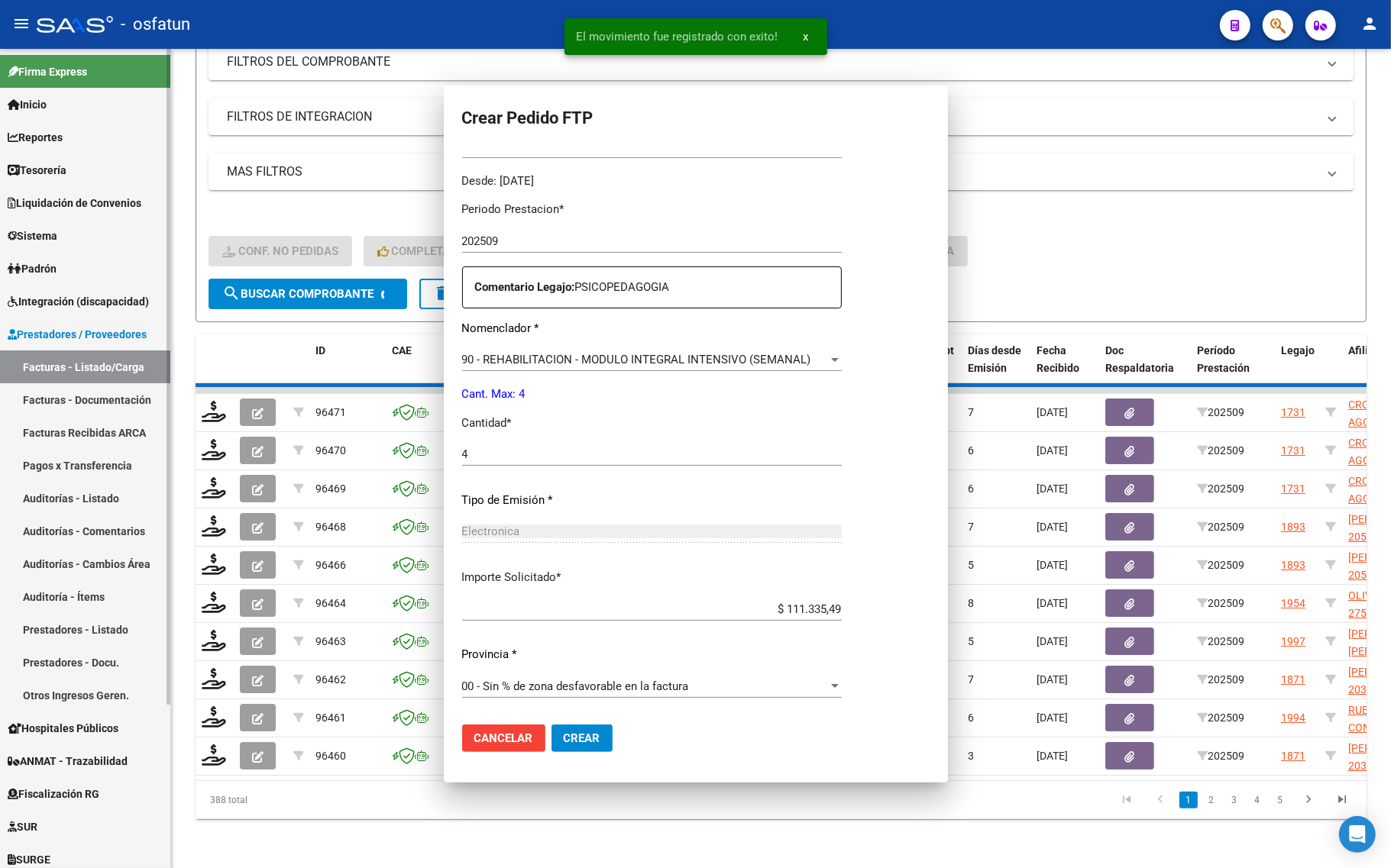
scroll to position [371, 0]
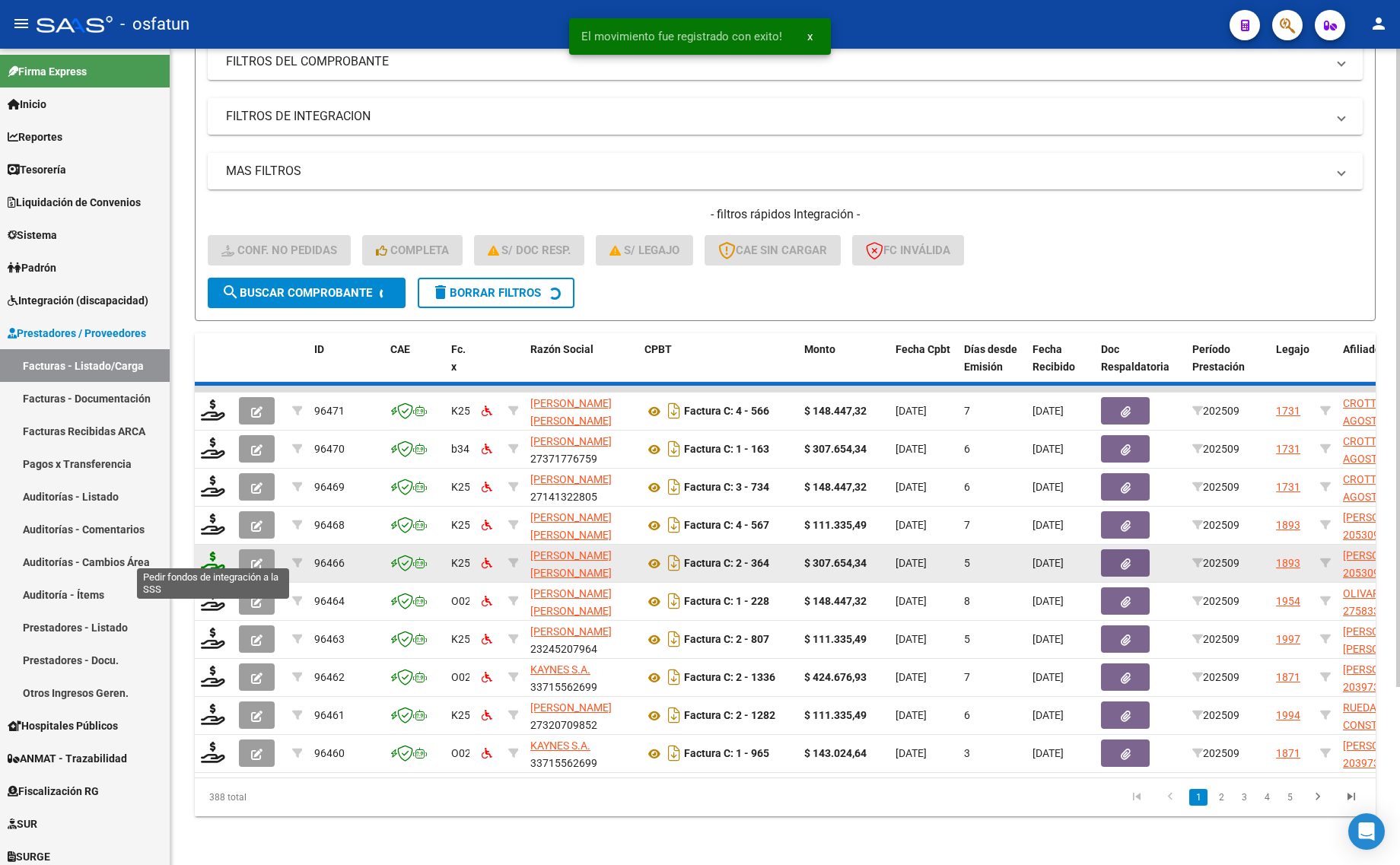
click at [206, 551] on icon at bounding box center [213, 562] width 24 height 21
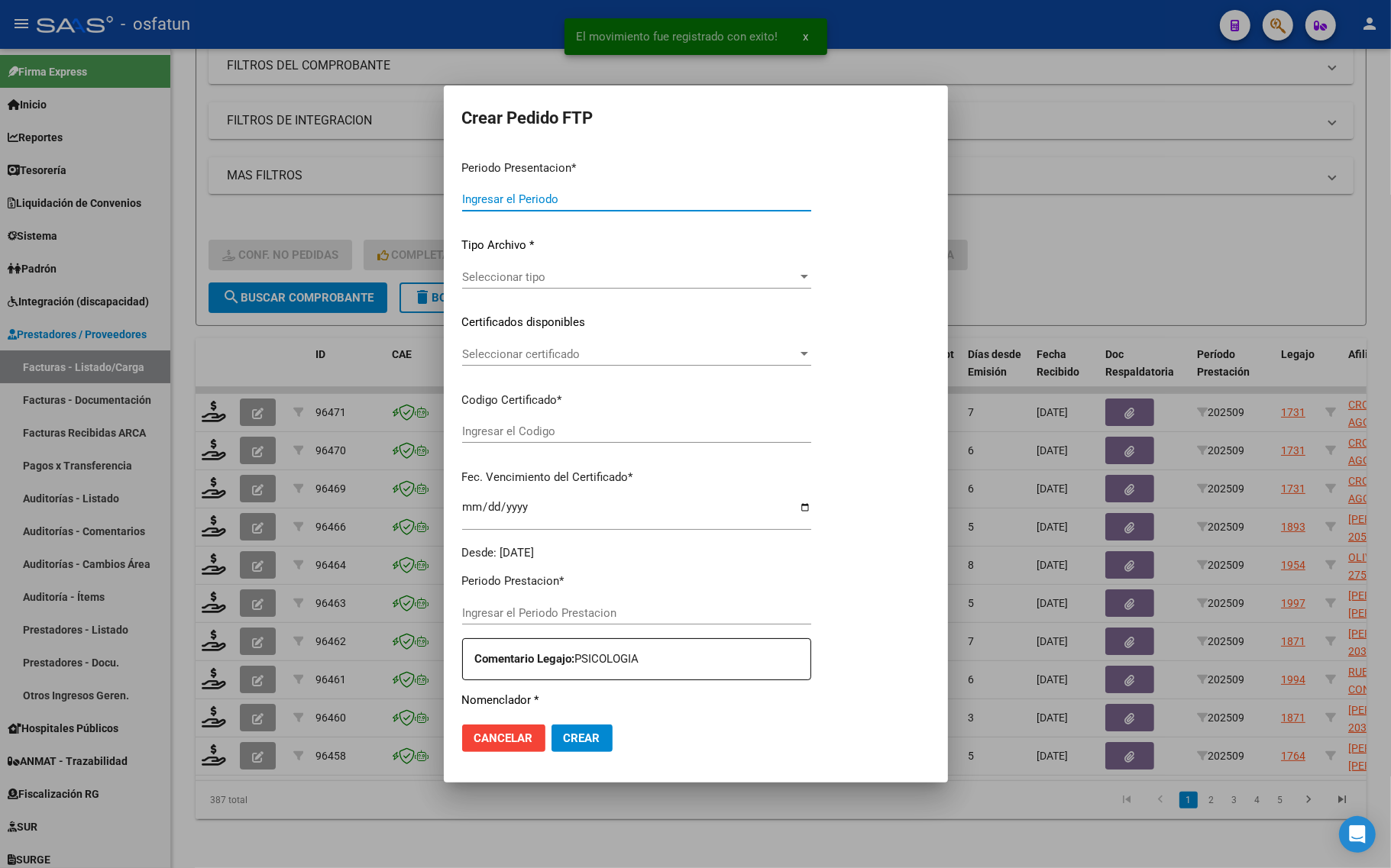
type input "202509"
type input "$ 148.447,32"
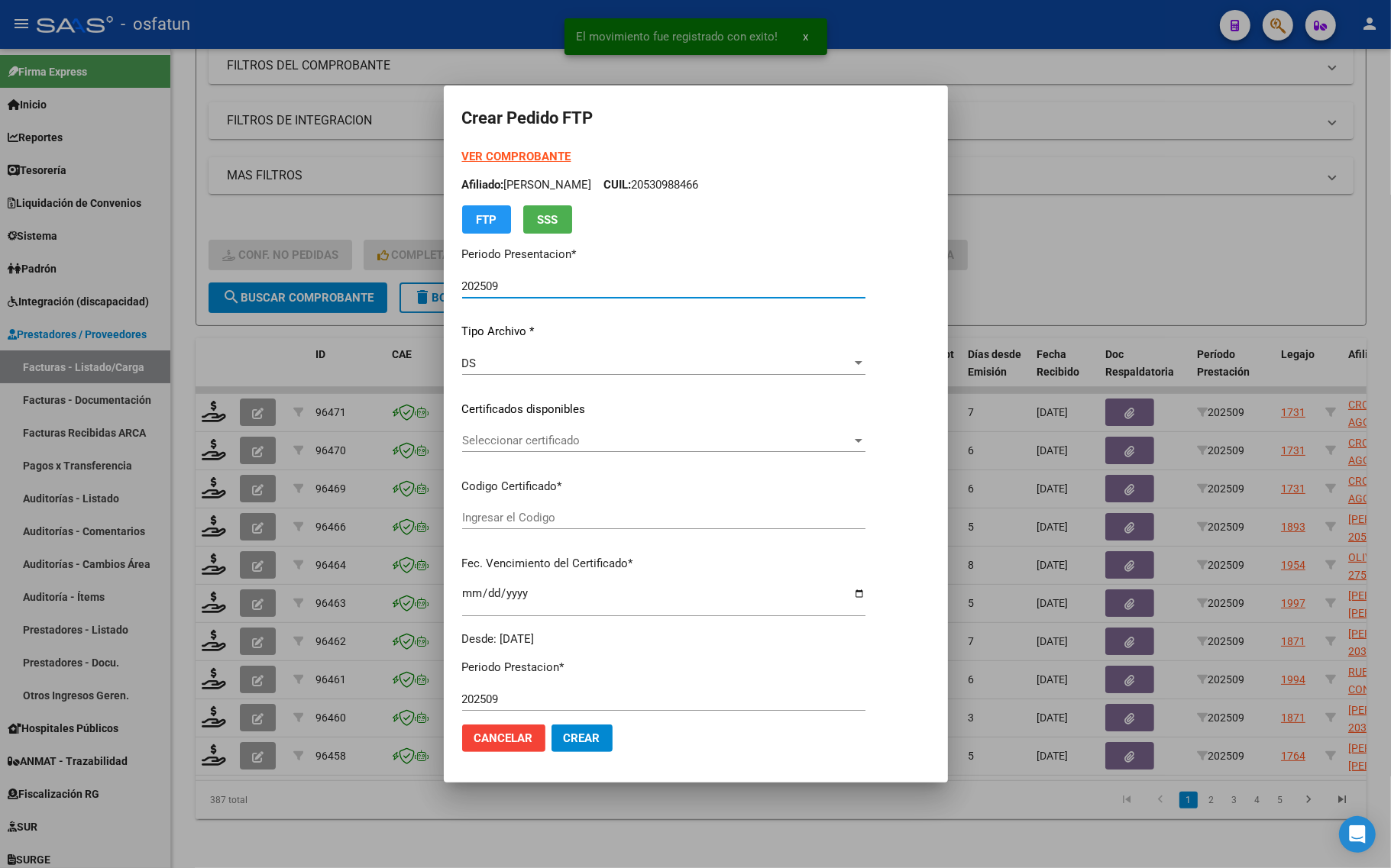
type input "ARG01000583318542024090520260905TUC139"
type input "2026-09-05"
click at [484, 150] on strong "VER COMPROBANTE" at bounding box center [517, 157] width 109 height 14
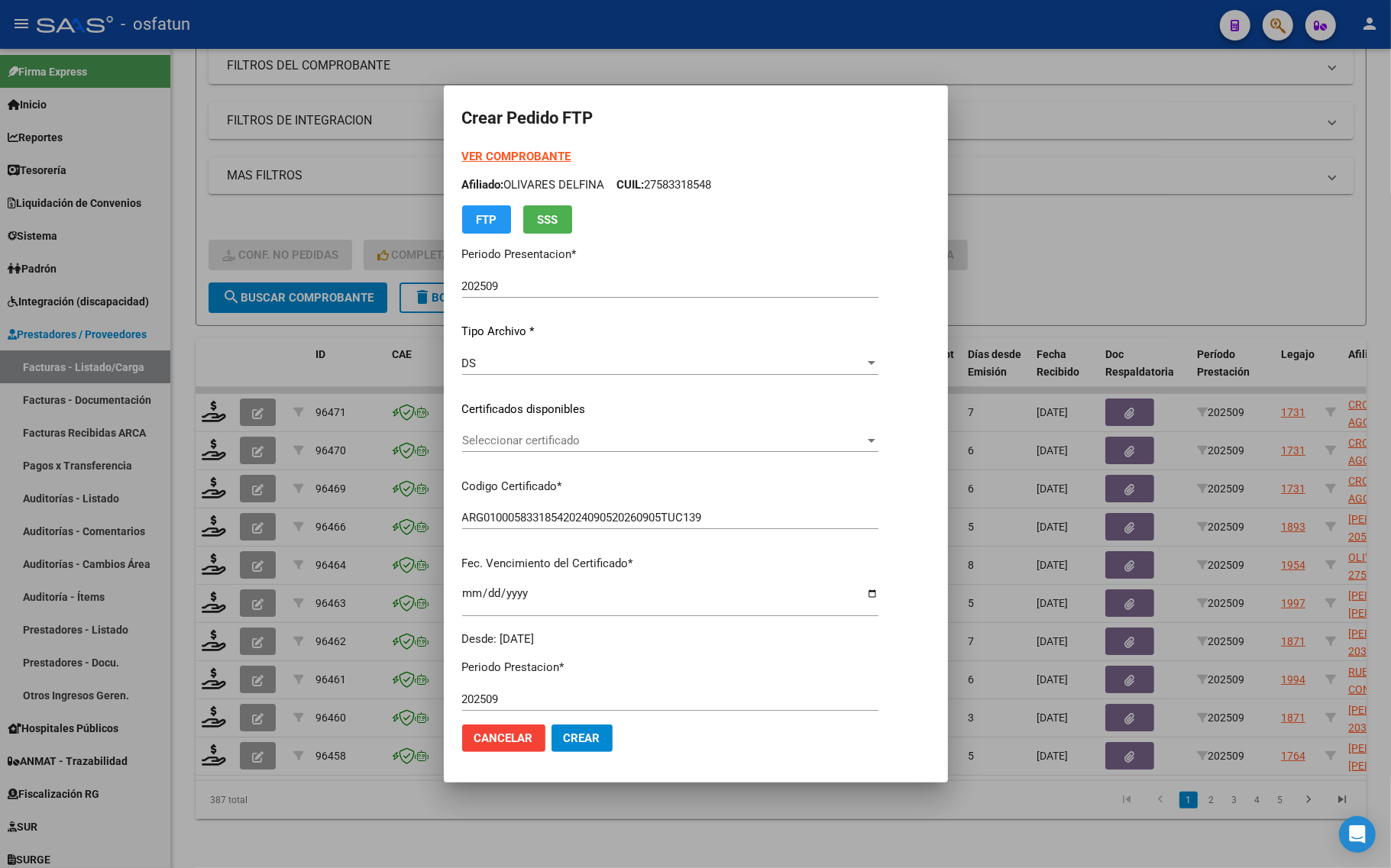
click at [550, 436] on span "Seleccionar certificado" at bounding box center [663, 441] width 403 height 14
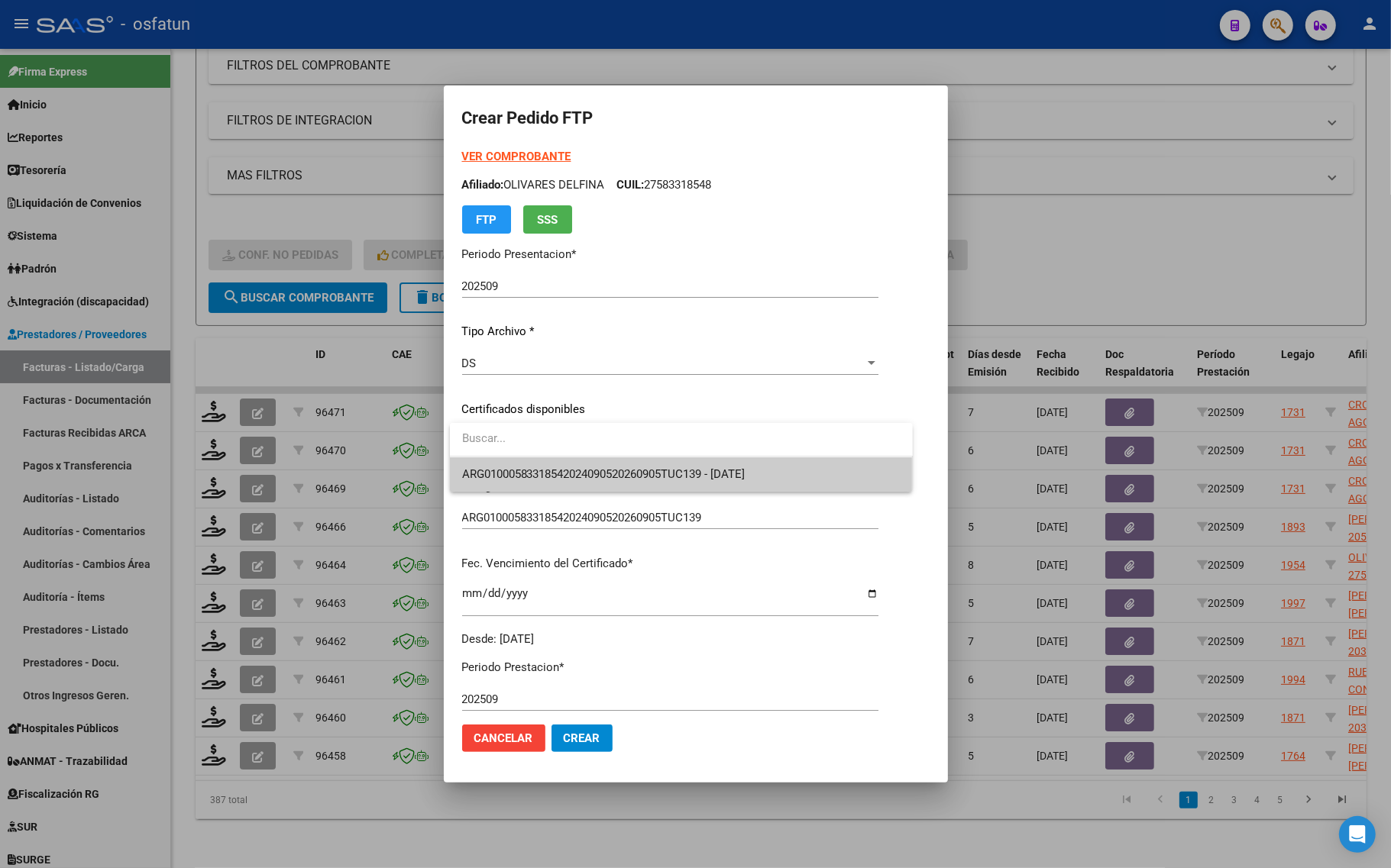
click at [550, 466] on span "ARG01000583318542024090520260905TUC139 - 2026-09-05" at bounding box center [682, 474] width 439 height 34
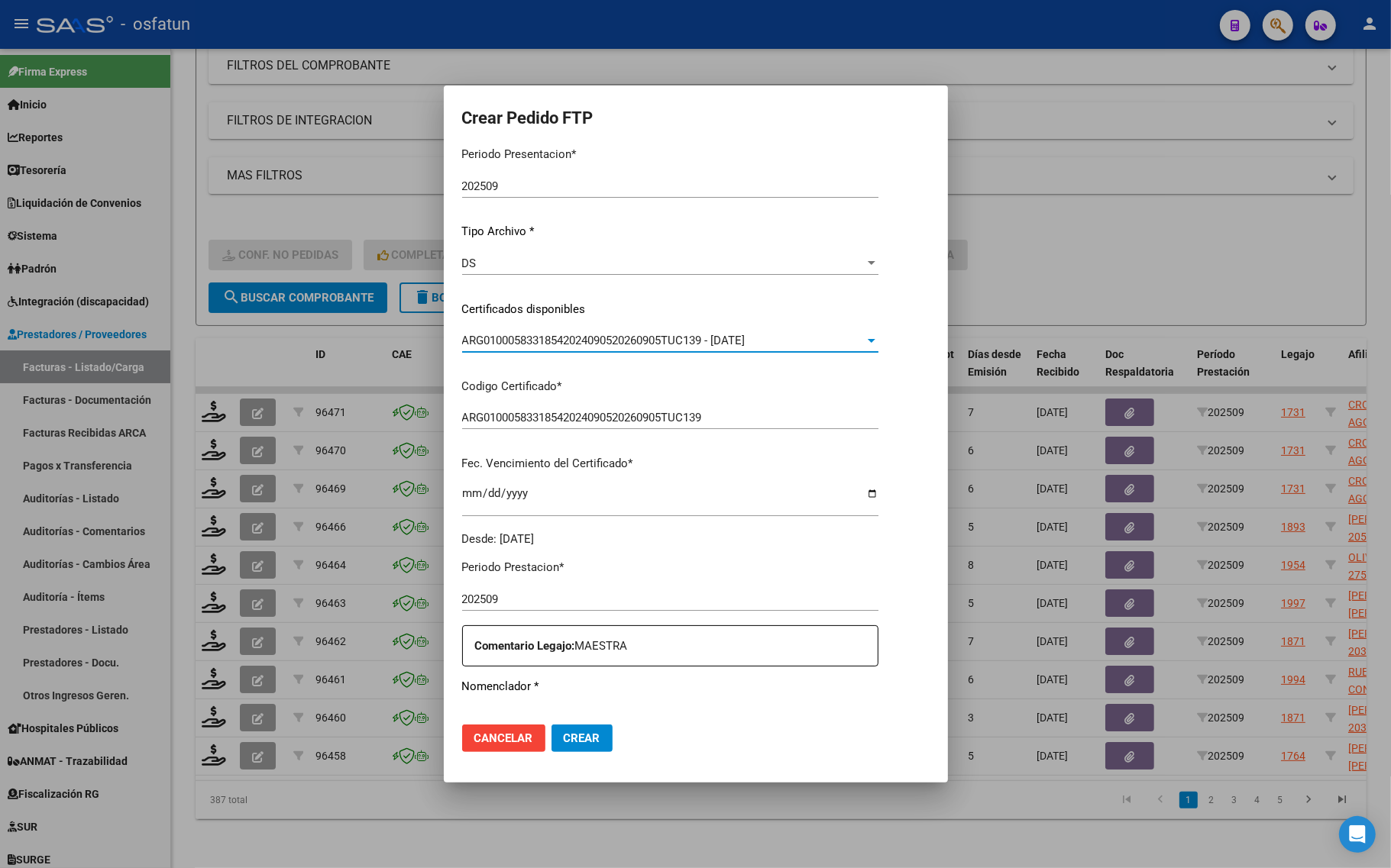
scroll to position [287, 0]
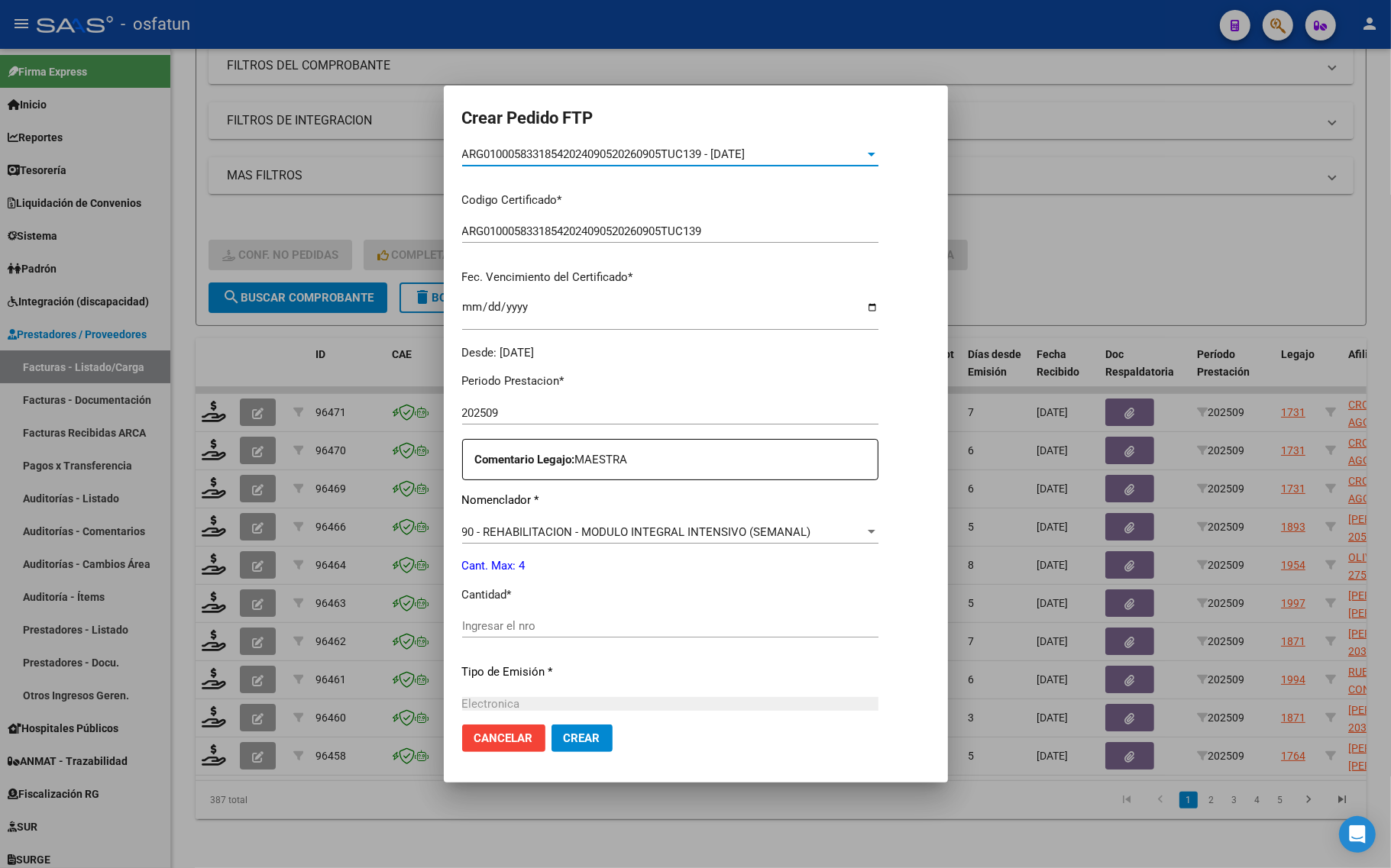
click at [507, 613] on div "Periodo Prestacion * 202509 Ingresar el Periodo Prestacion Comentario Legajo: M…" at bounding box center [670, 623] width 417 height 523
click at [505, 620] on input "Ingresar el nro" at bounding box center [670, 626] width 417 height 14
type input "4"
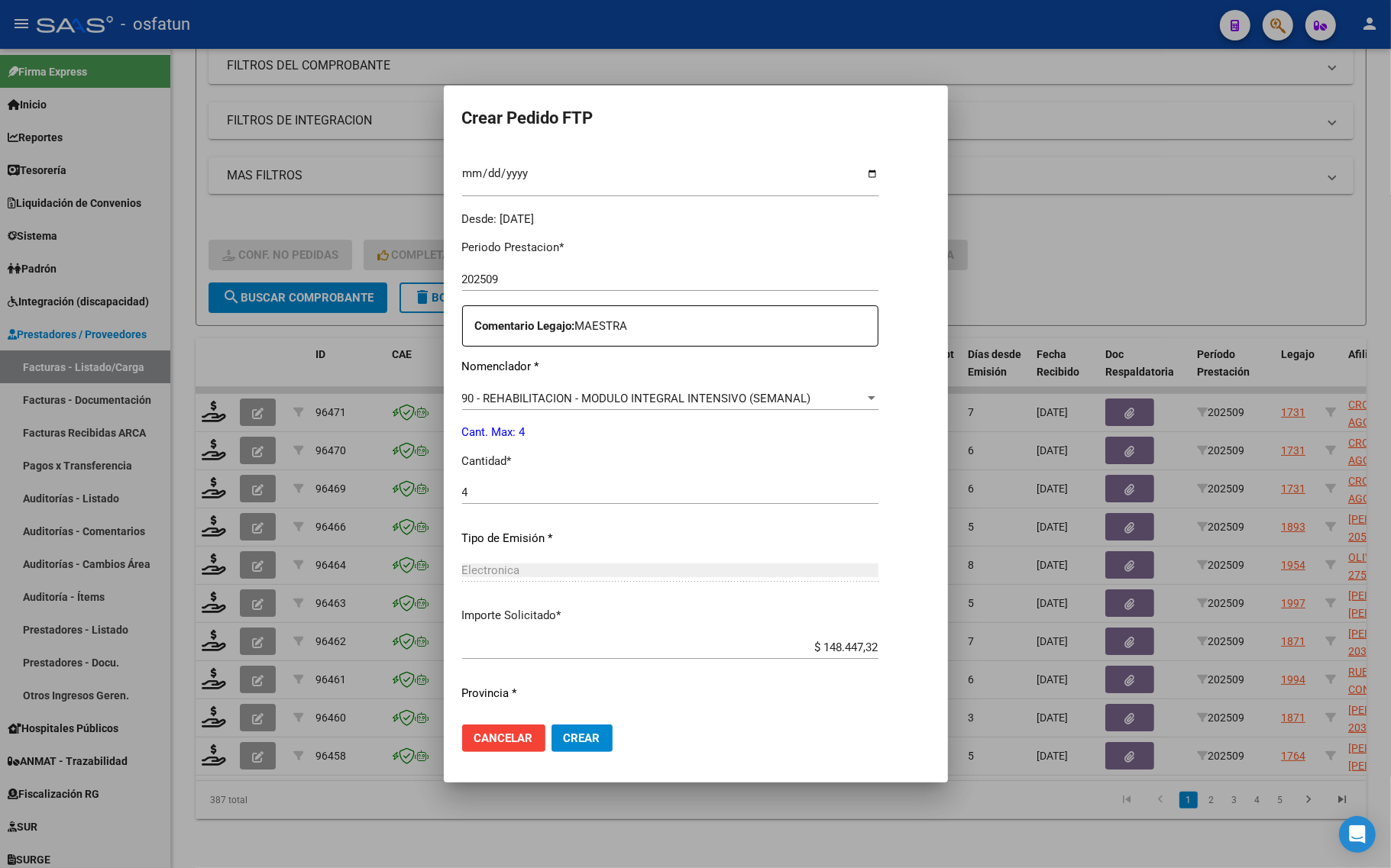
scroll to position [457, 0]
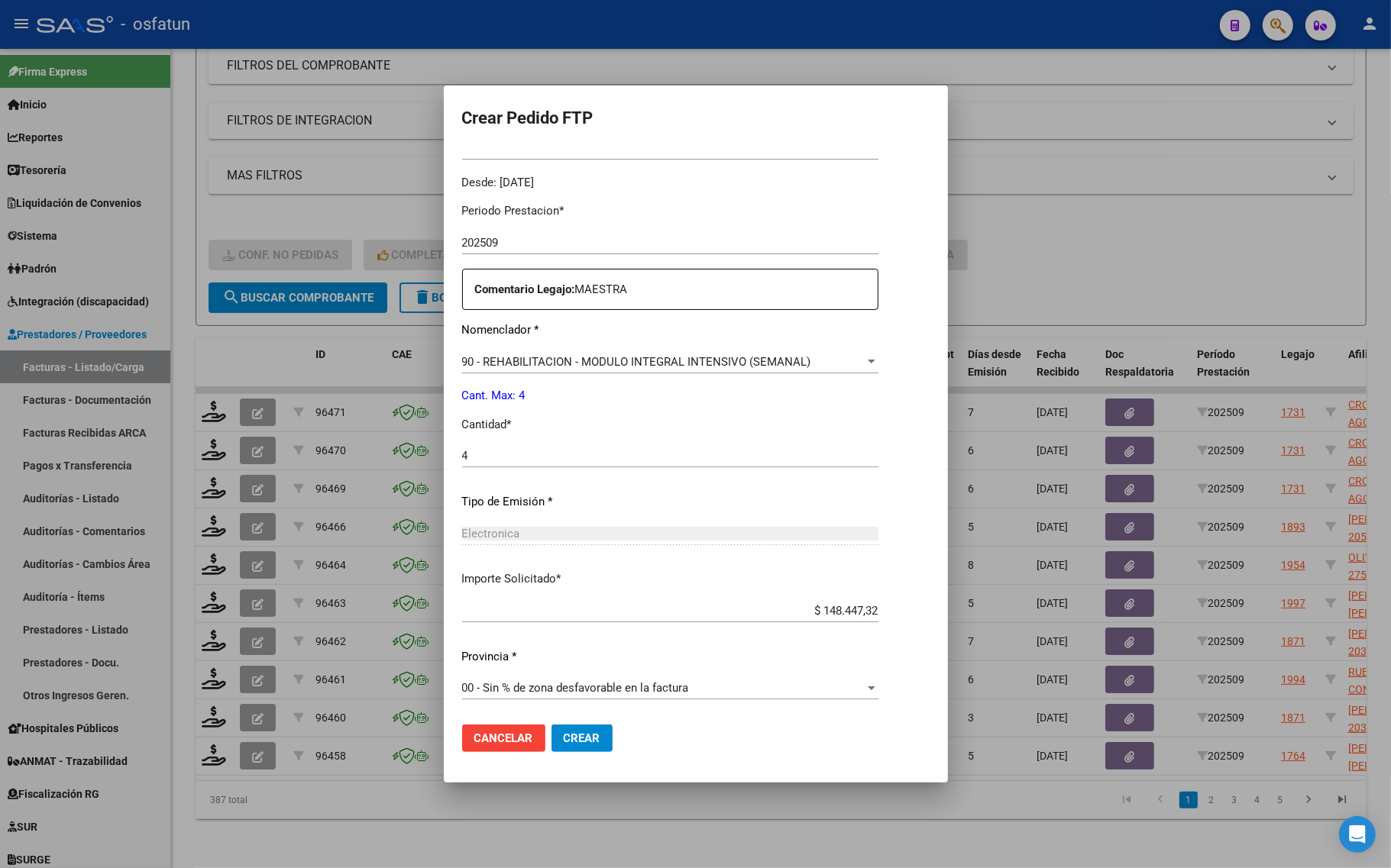
click at [579, 749] on button "Crear" at bounding box center [582, 738] width 61 height 28
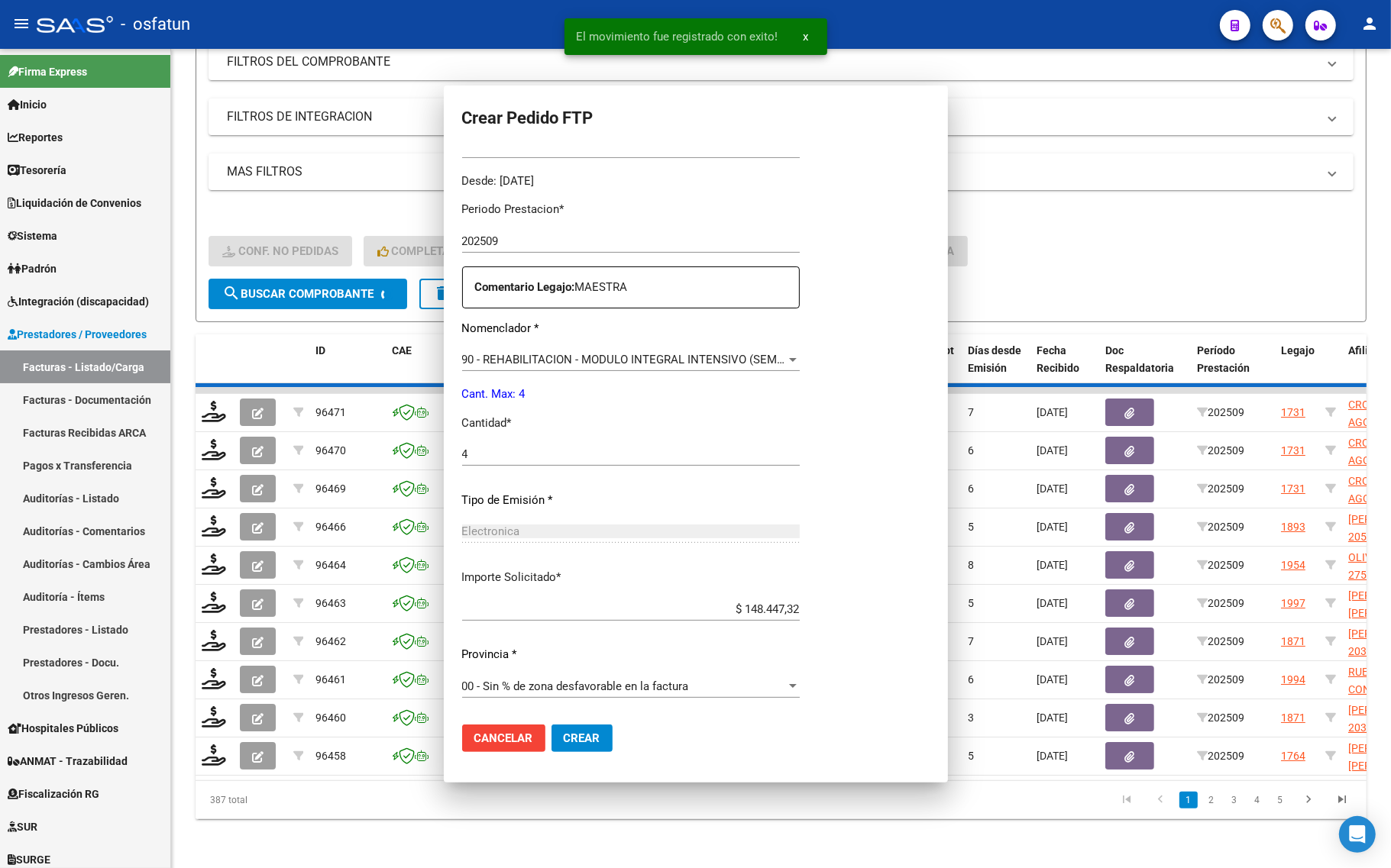
scroll to position [371, 0]
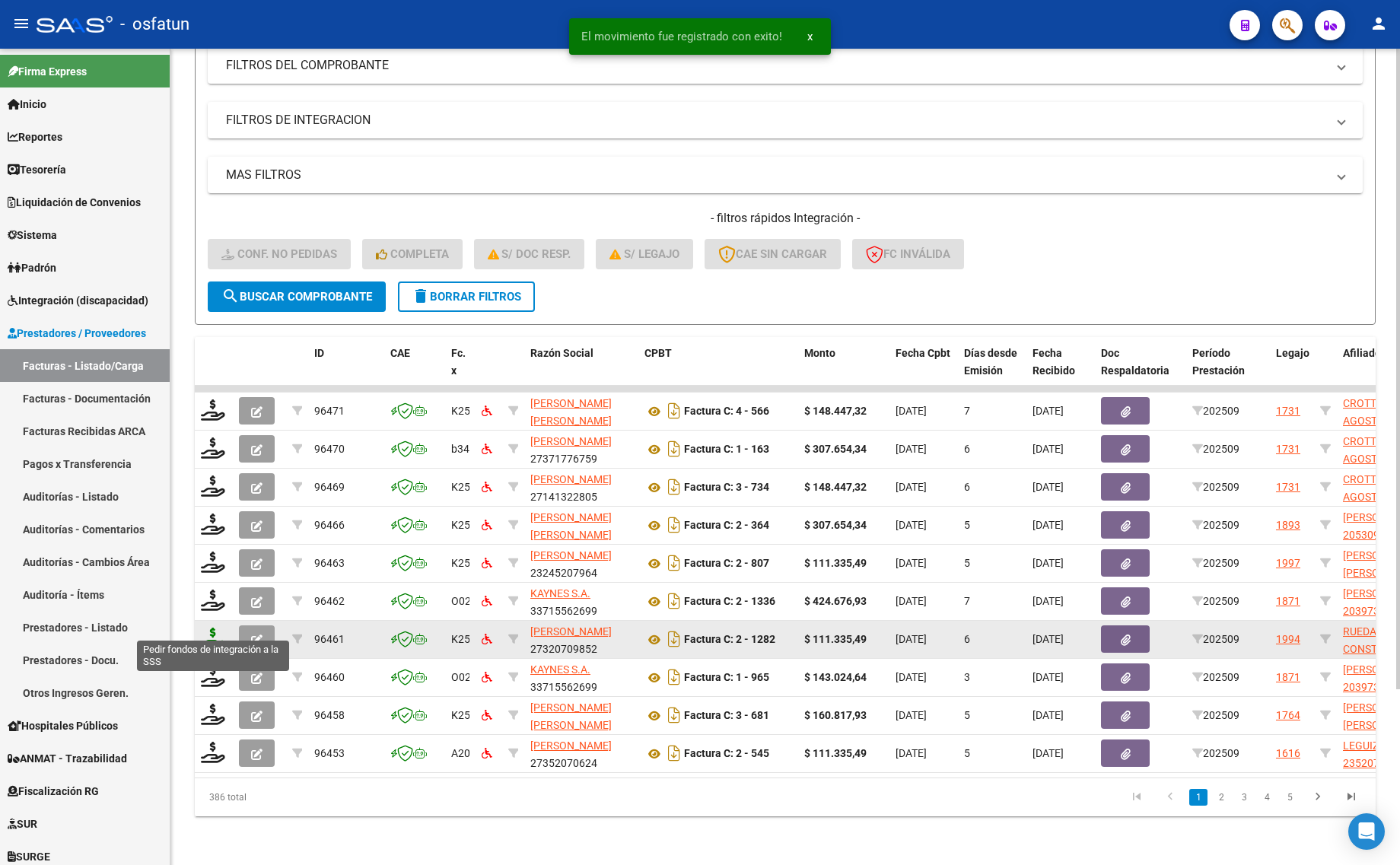
click at [207, 627] on icon at bounding box center [213, 638] width 24 height 21
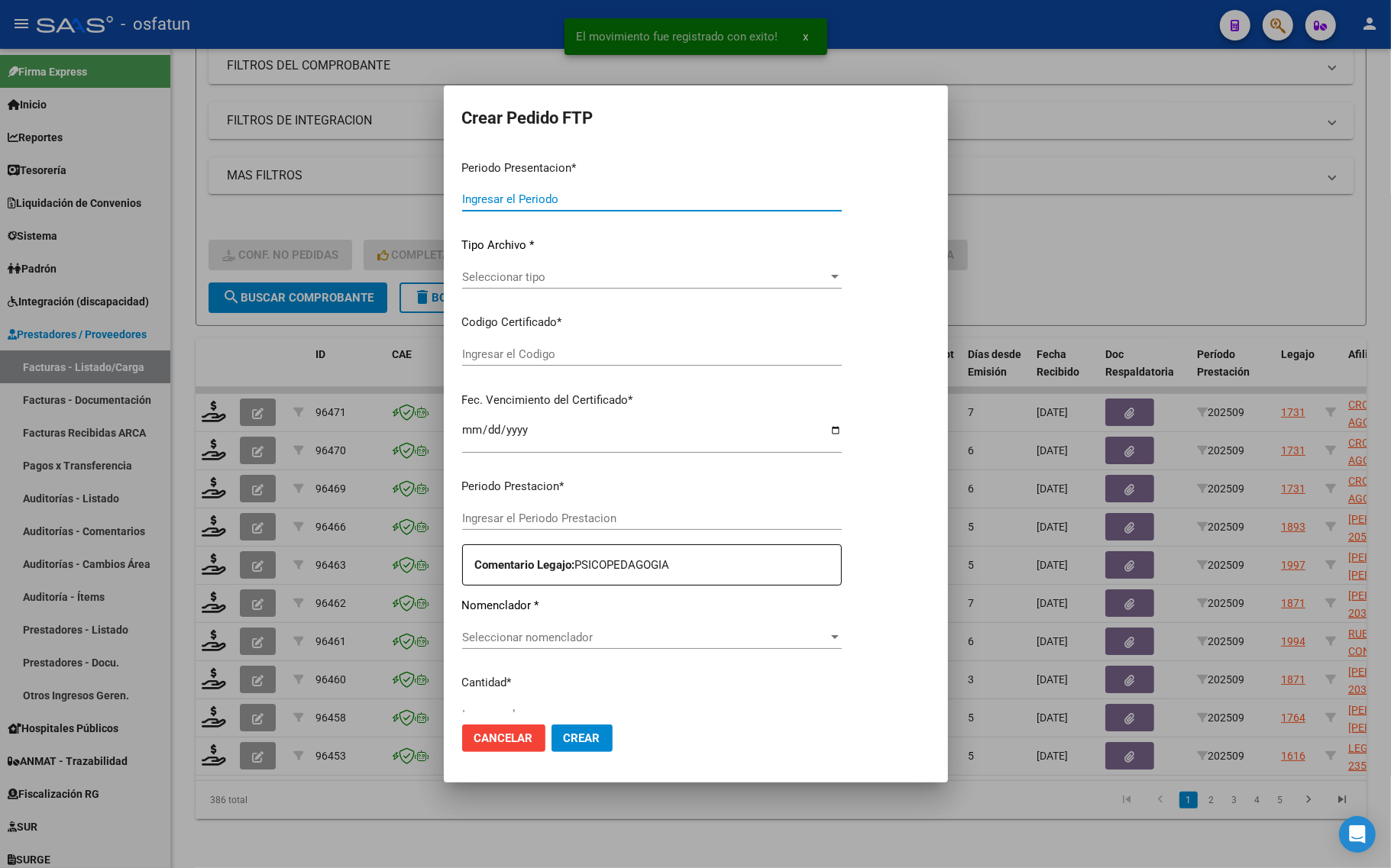
type input "202509"
type input "$ 111.335,49"
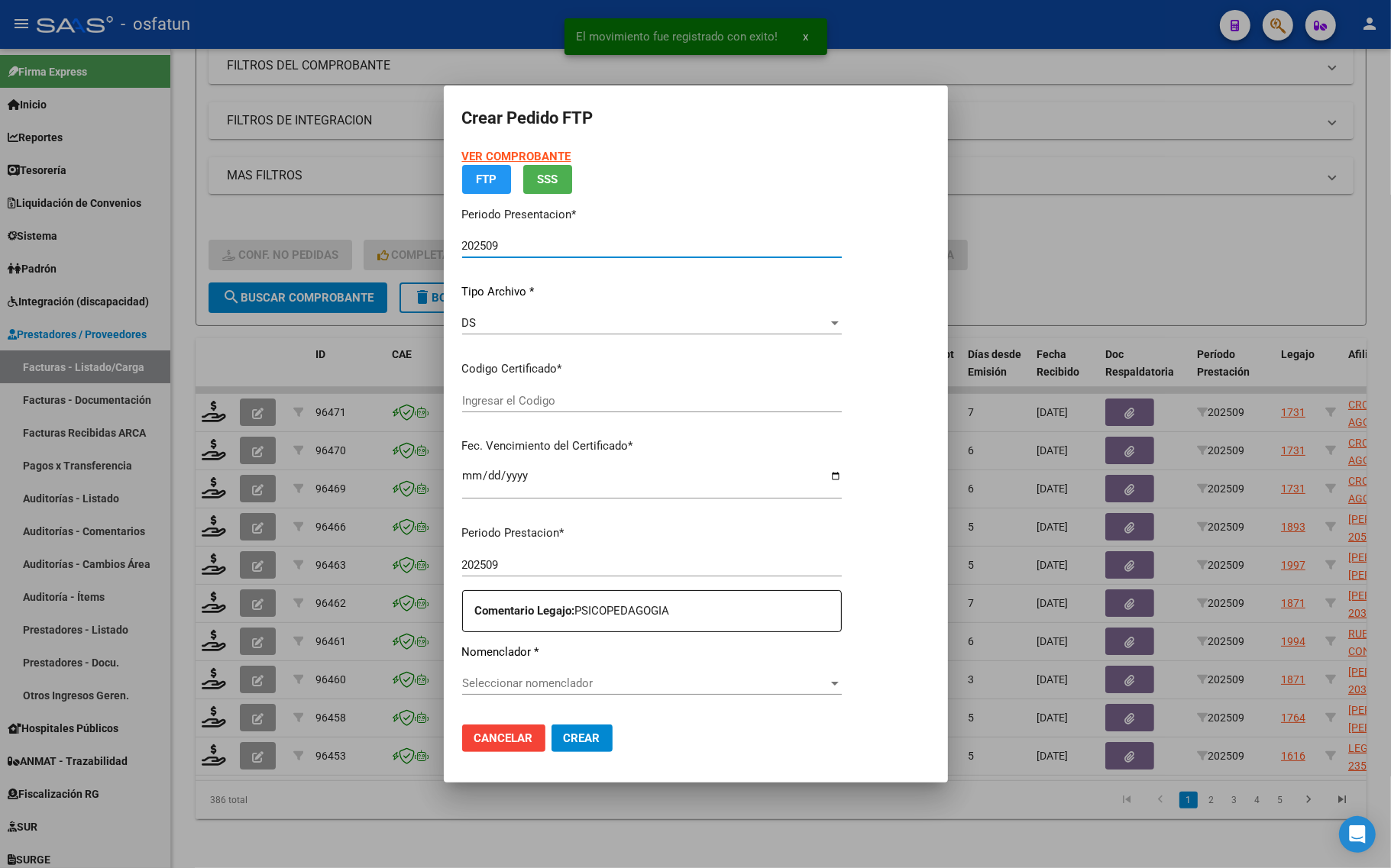
type input "ARG01000531163252022040820300408COR467"
type input "2030-04-08"
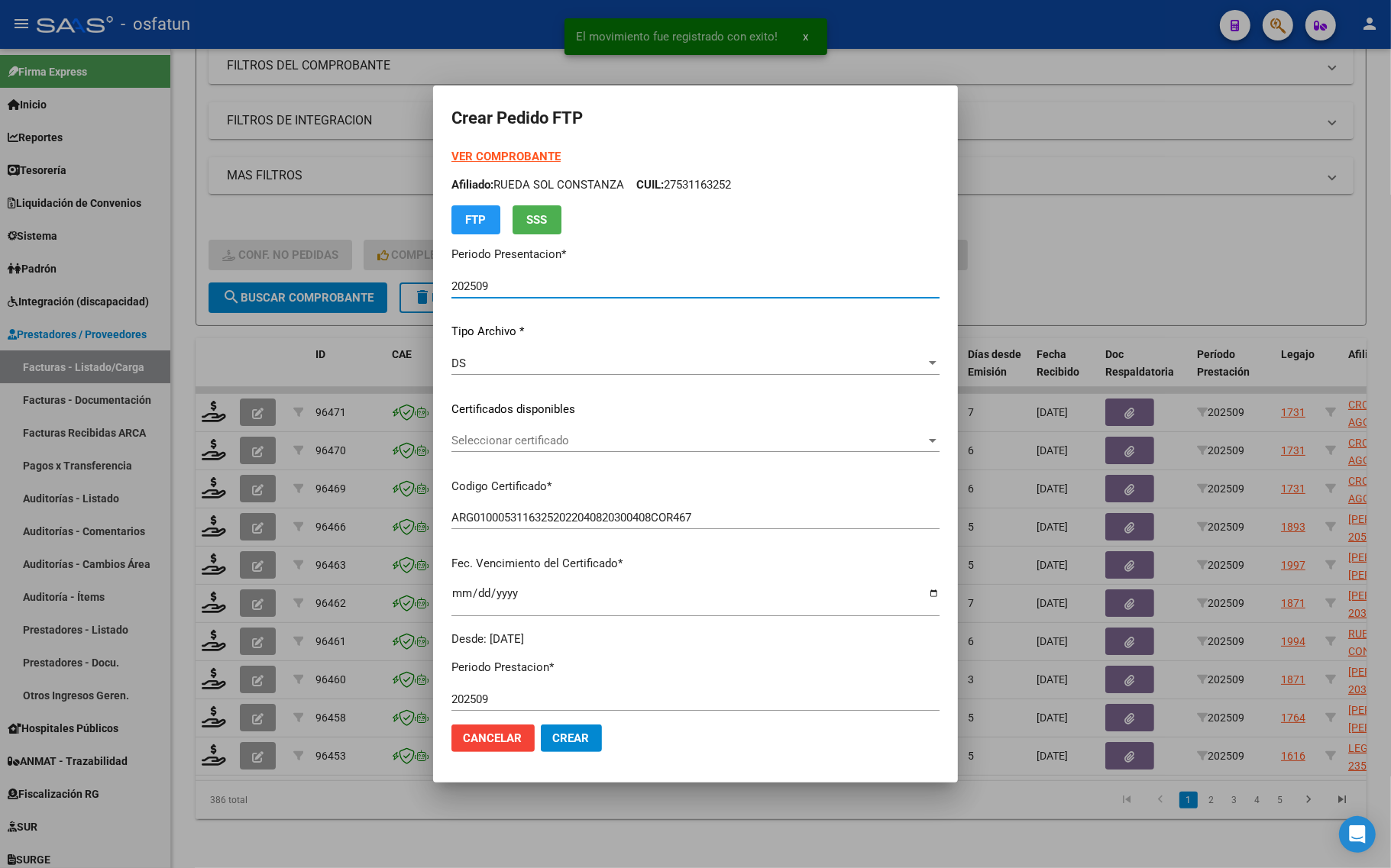
click at [494, 147] on form "Crear Pedido FTP VER COMPROBANTE ARCA Padrón Afiliado: RUEDA SOL CONSTANZA CUIL…" at bounding box center [696, 434] width 488 height 660
click at [494, 150] on strong "VER COMPROBANTE" at bounding box center [506, 157] width 109 height 14
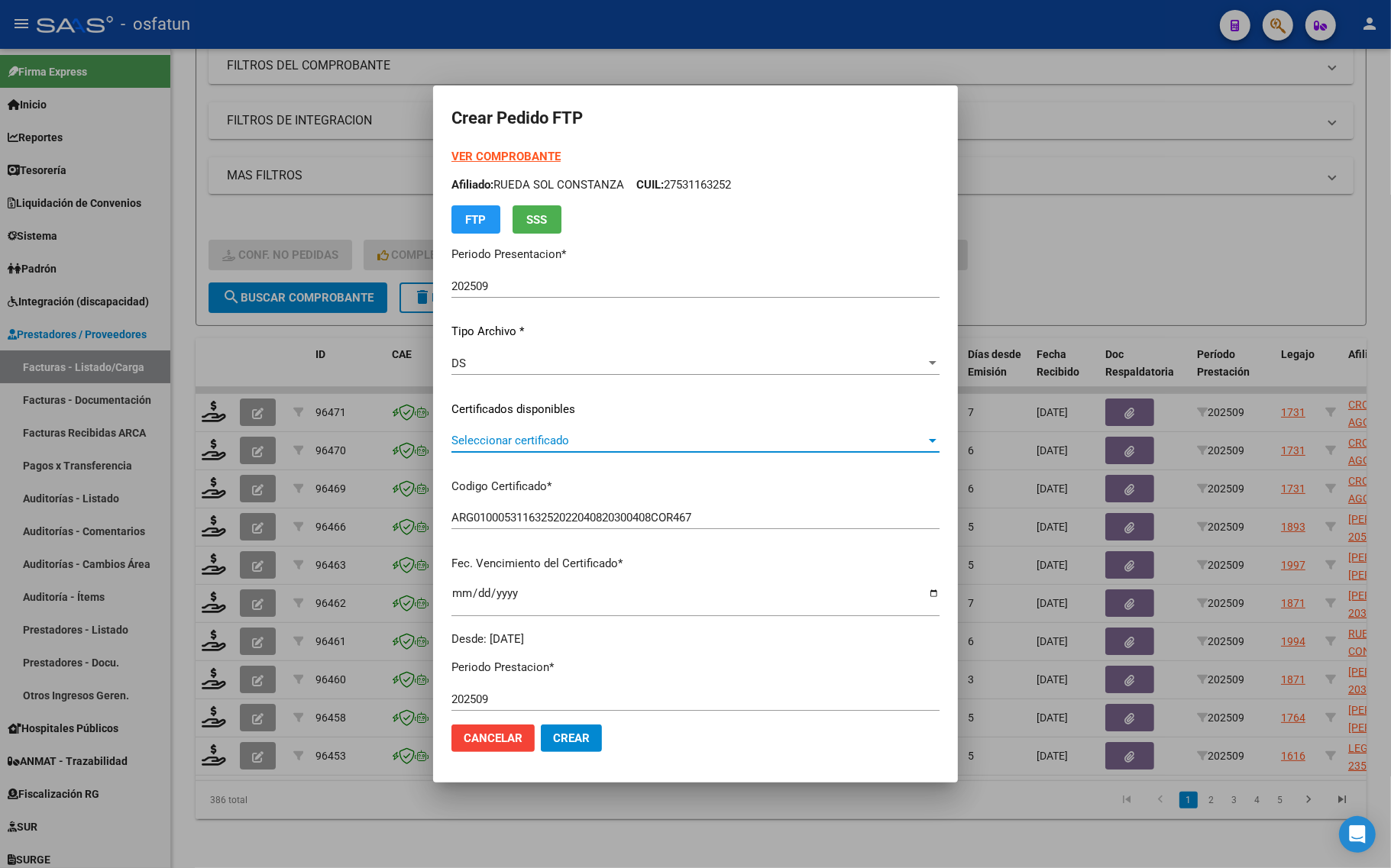
click at [552, 442] on span "Seleccionar certificado" at bounding box center [689, 441] width 475 height 14
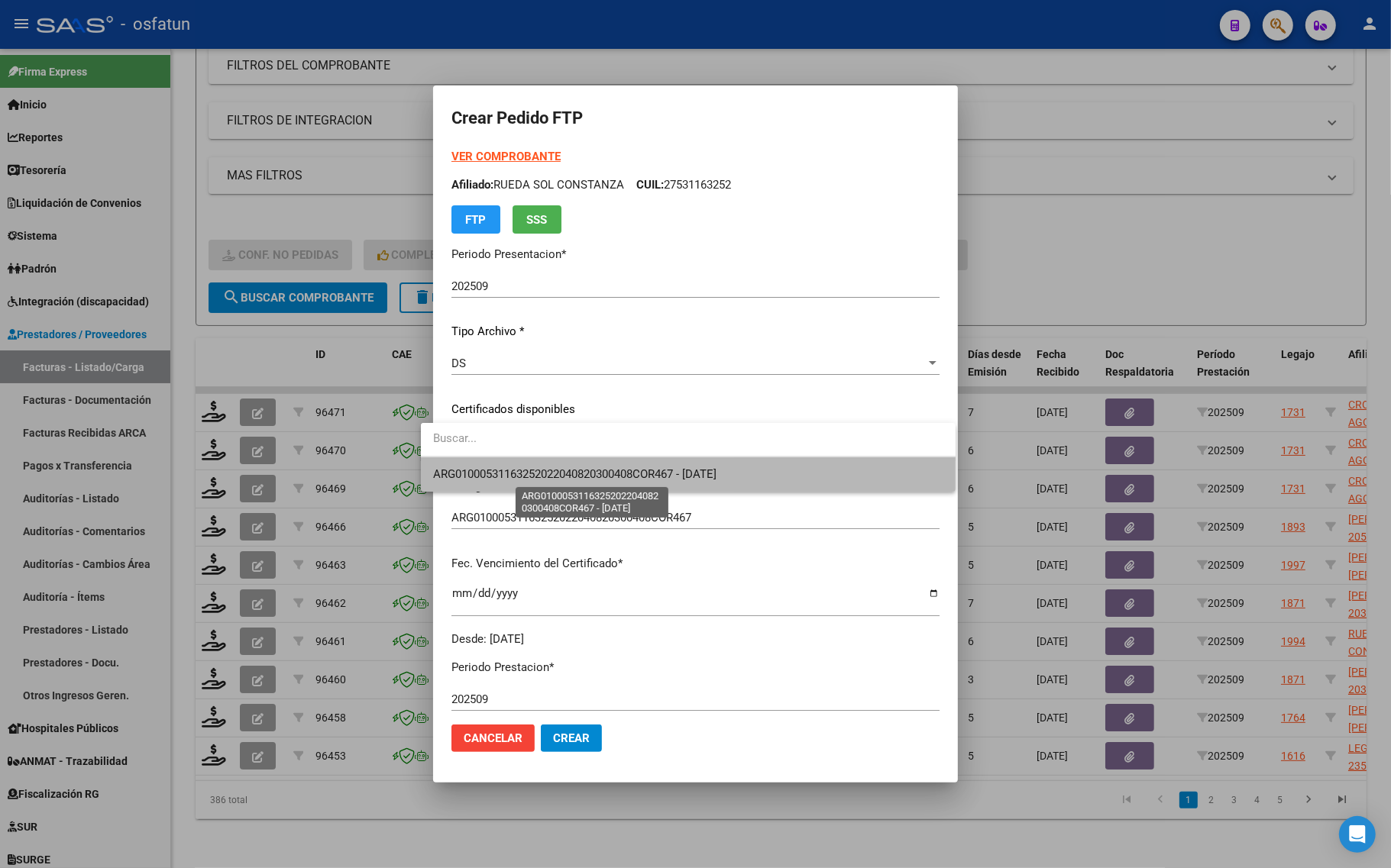
click at [553, 475] on span "ARG01000531163252022040820300408COR467 - 2030-04-08" at bounding box center [575, 474] width 284 height 14
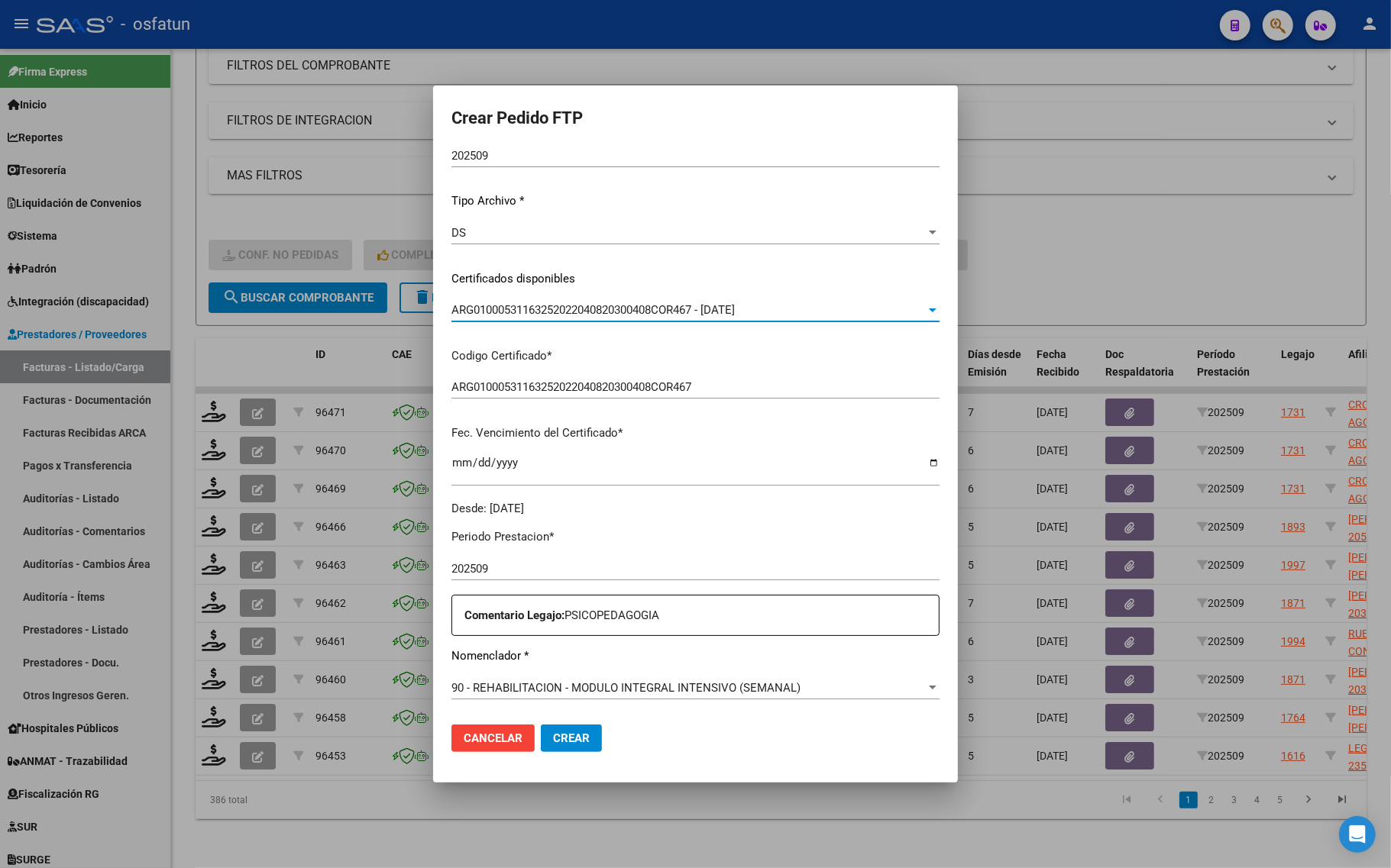
scroll to position [287, 0]
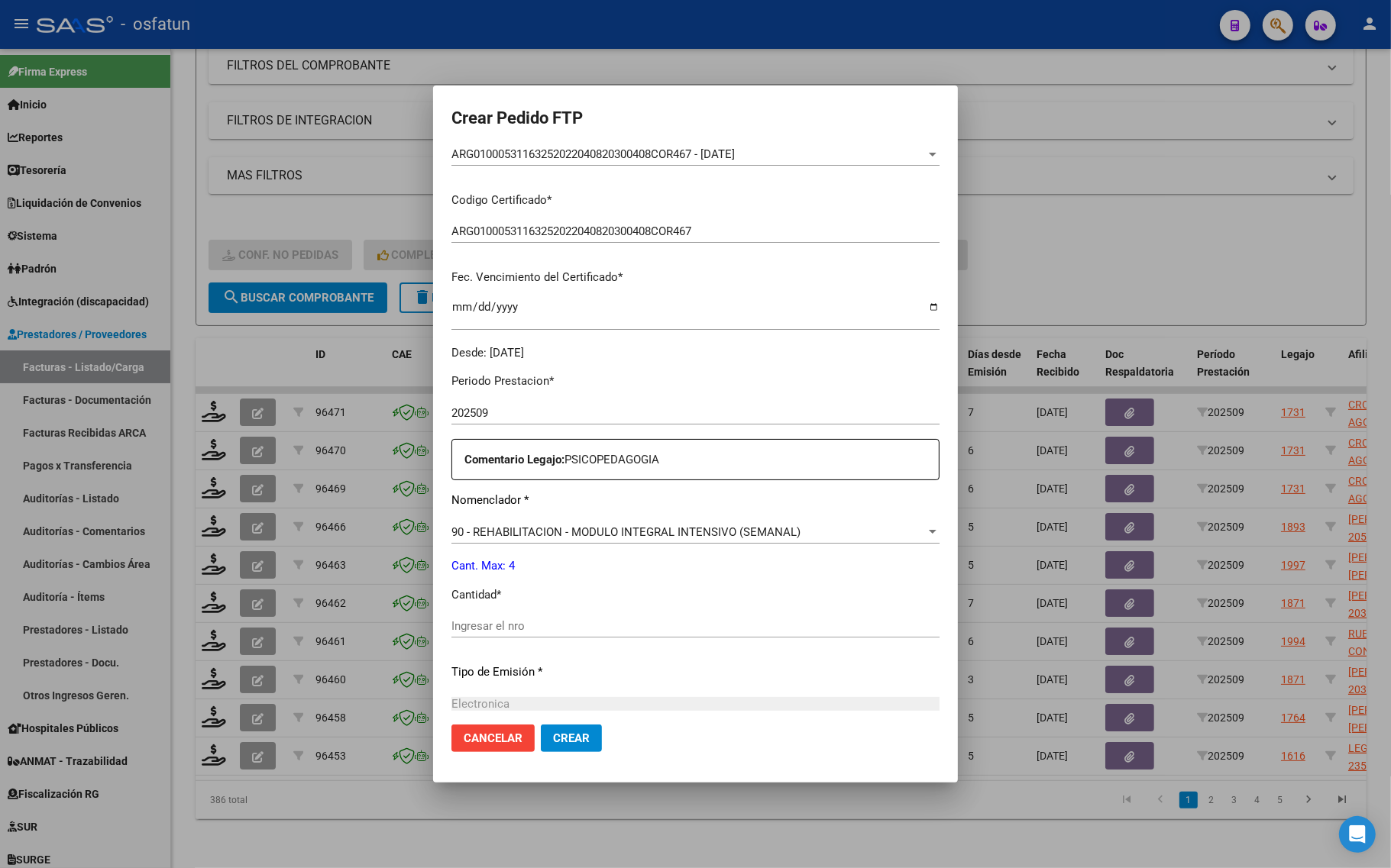
click at [485, 613] on div "Periodo Prestacion * 202509 Ingresar el Periodo Prestacion Comentario Legajo: P…" at bounding box center [696, 623] width 488 height 523
click at [489, 630] on input "Ingresar el nro" at bounding box center [696, 626] width 488 height 14
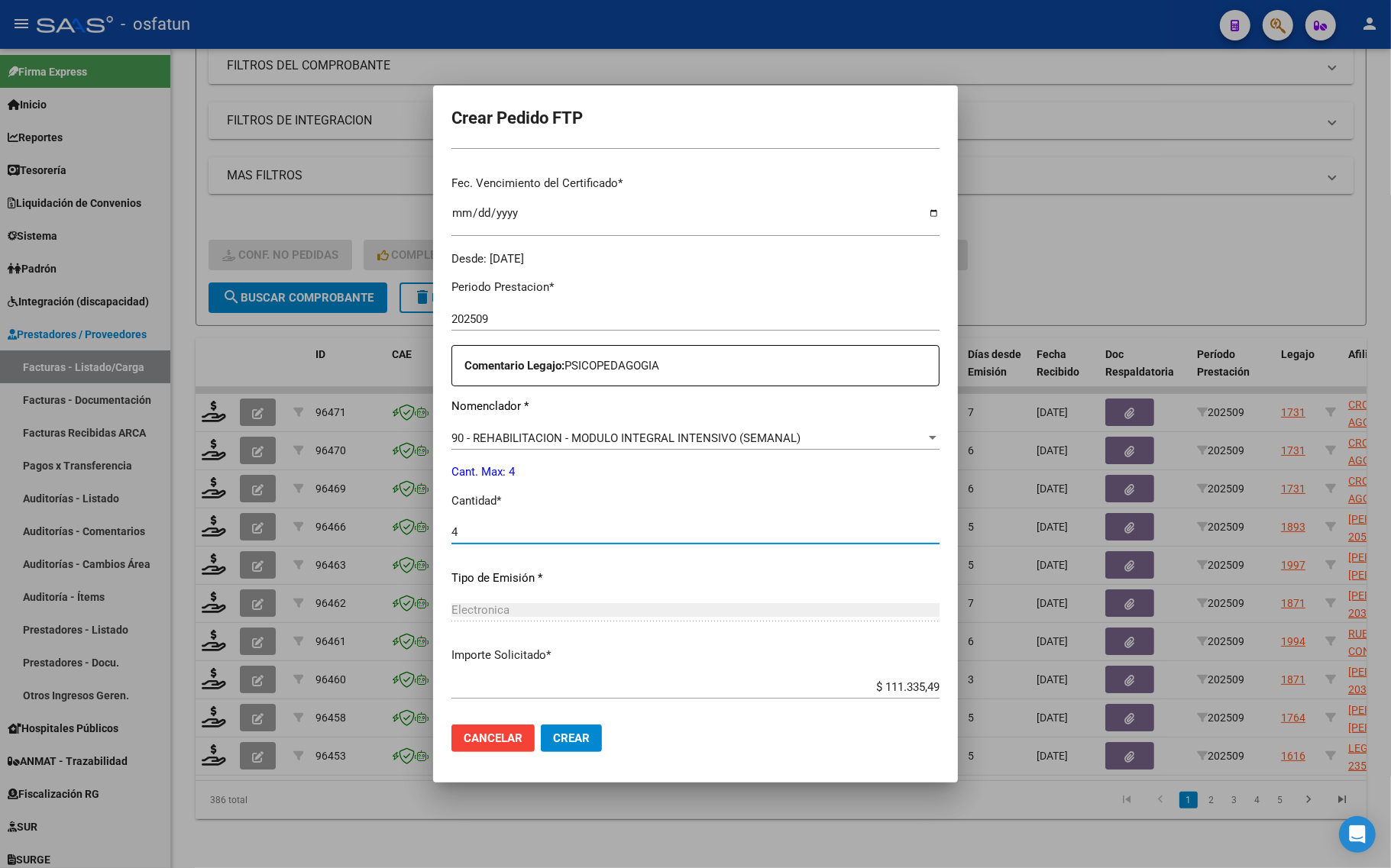
scroll to position [457, 0]
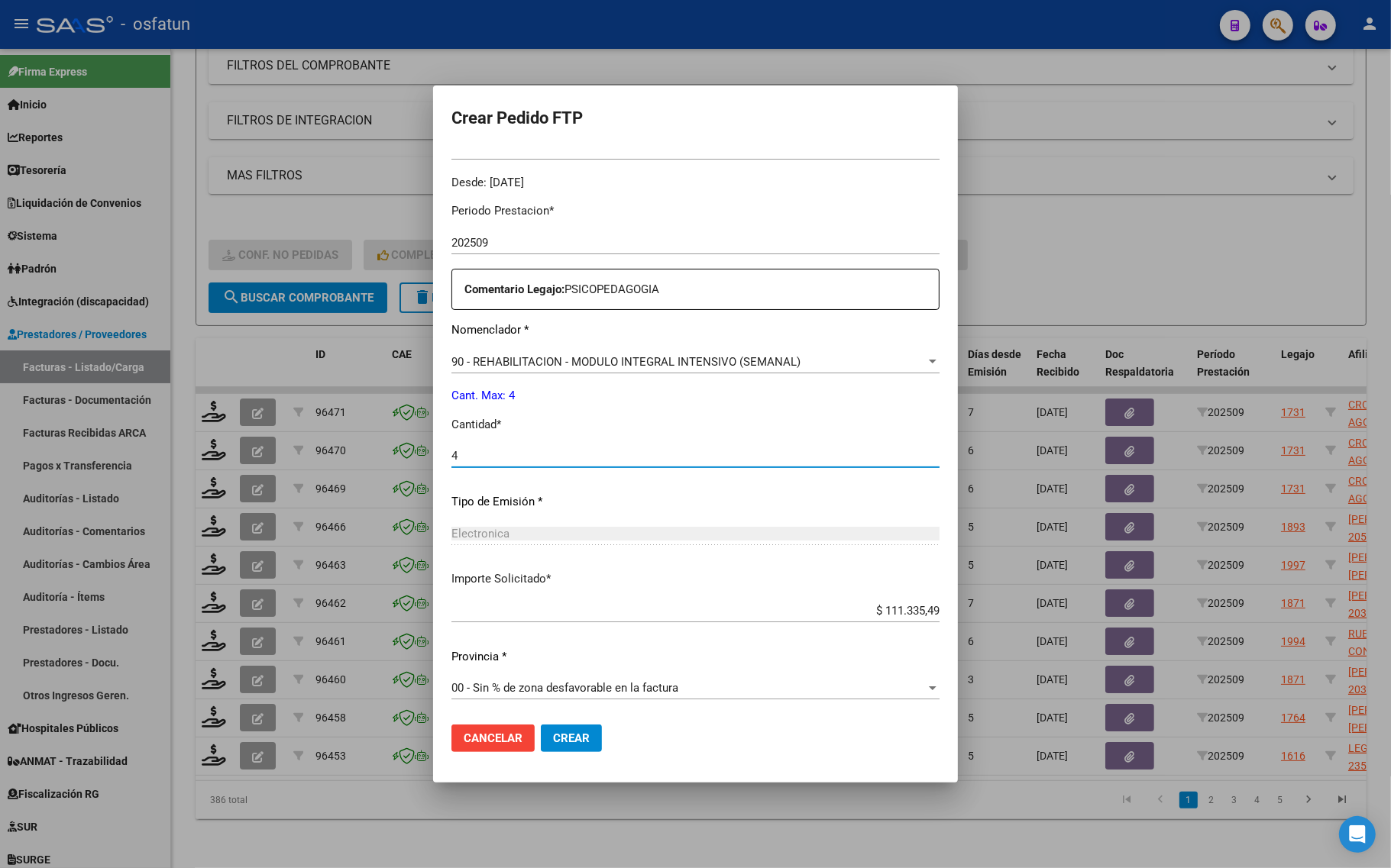
type input "4"
click at [543, 747] on button "Crear" at bounding box center [572, 738] width 61 height 28
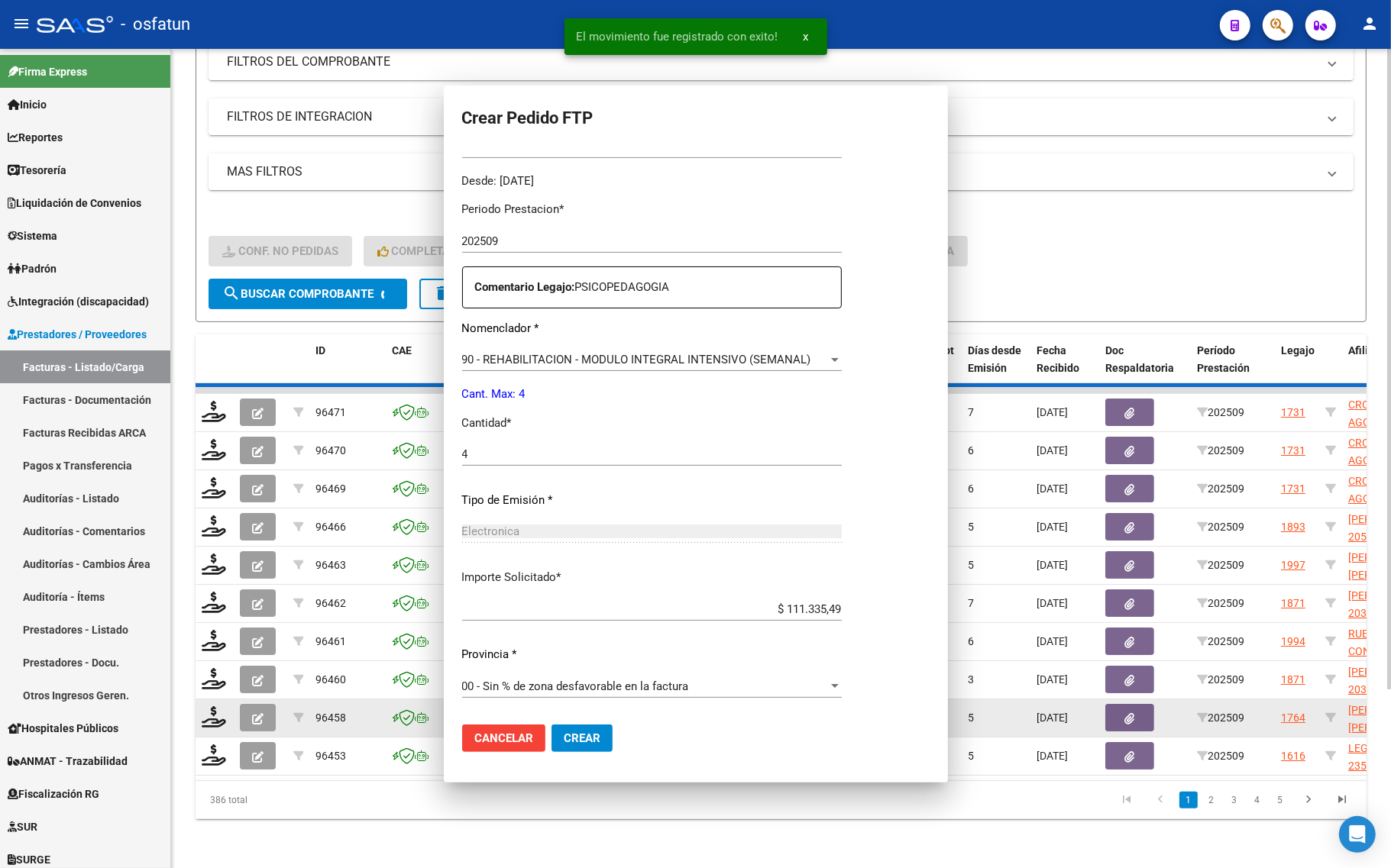
scroll to position [371, 0]
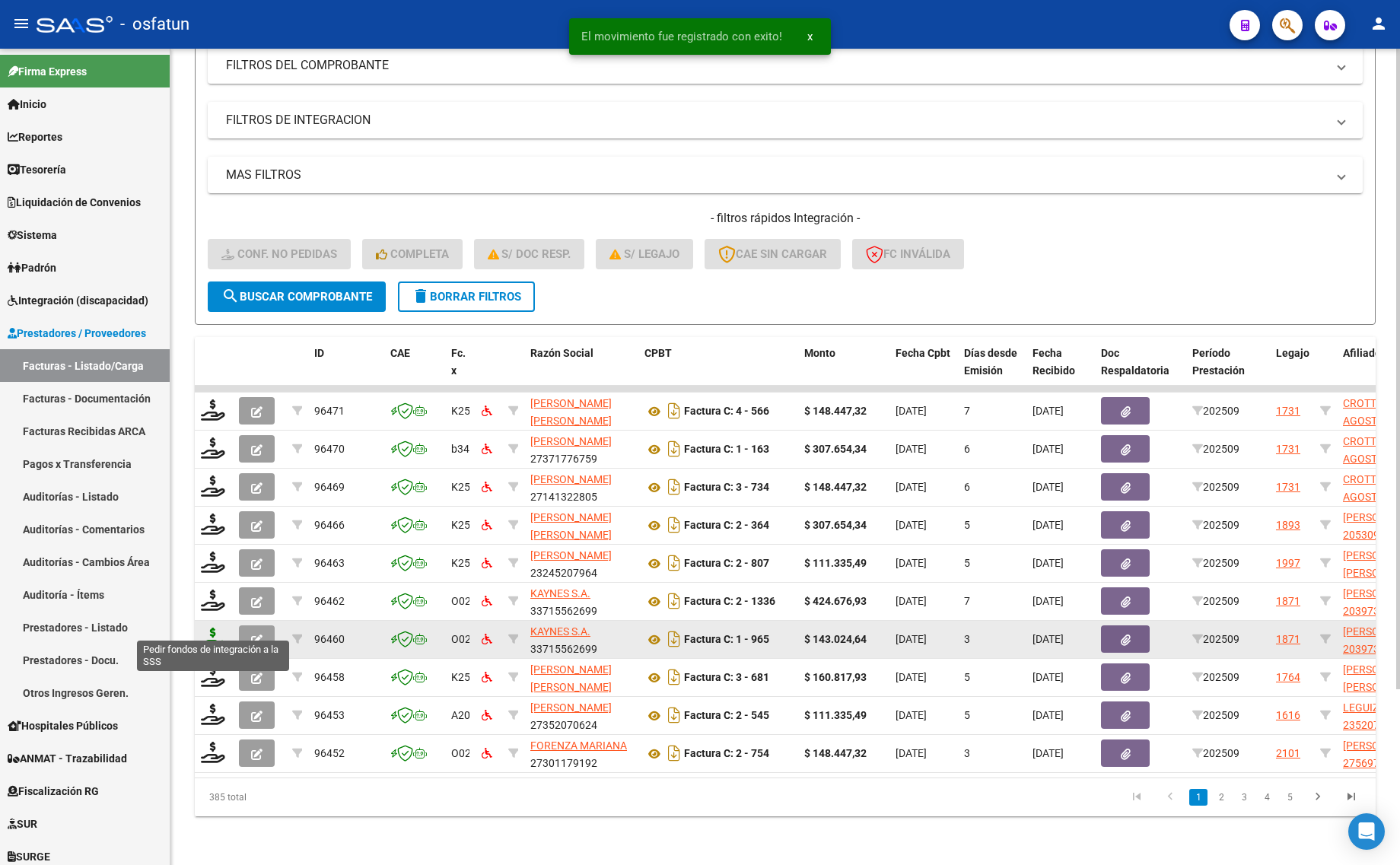
click at [218, 627] on icon at bounding box center [213, 638] width 24 height 21
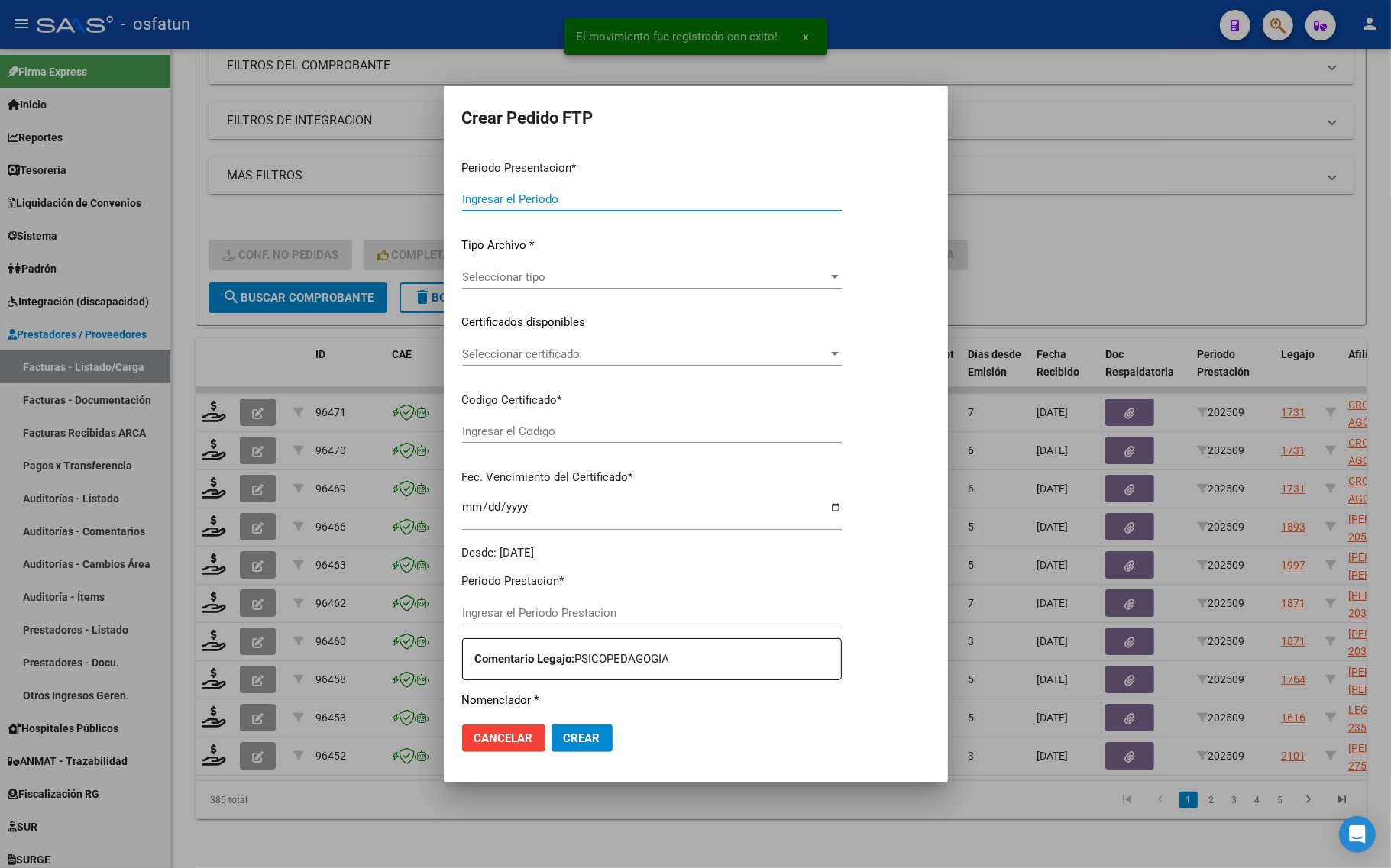
type input "202509"
type input "$ 143.024,64"
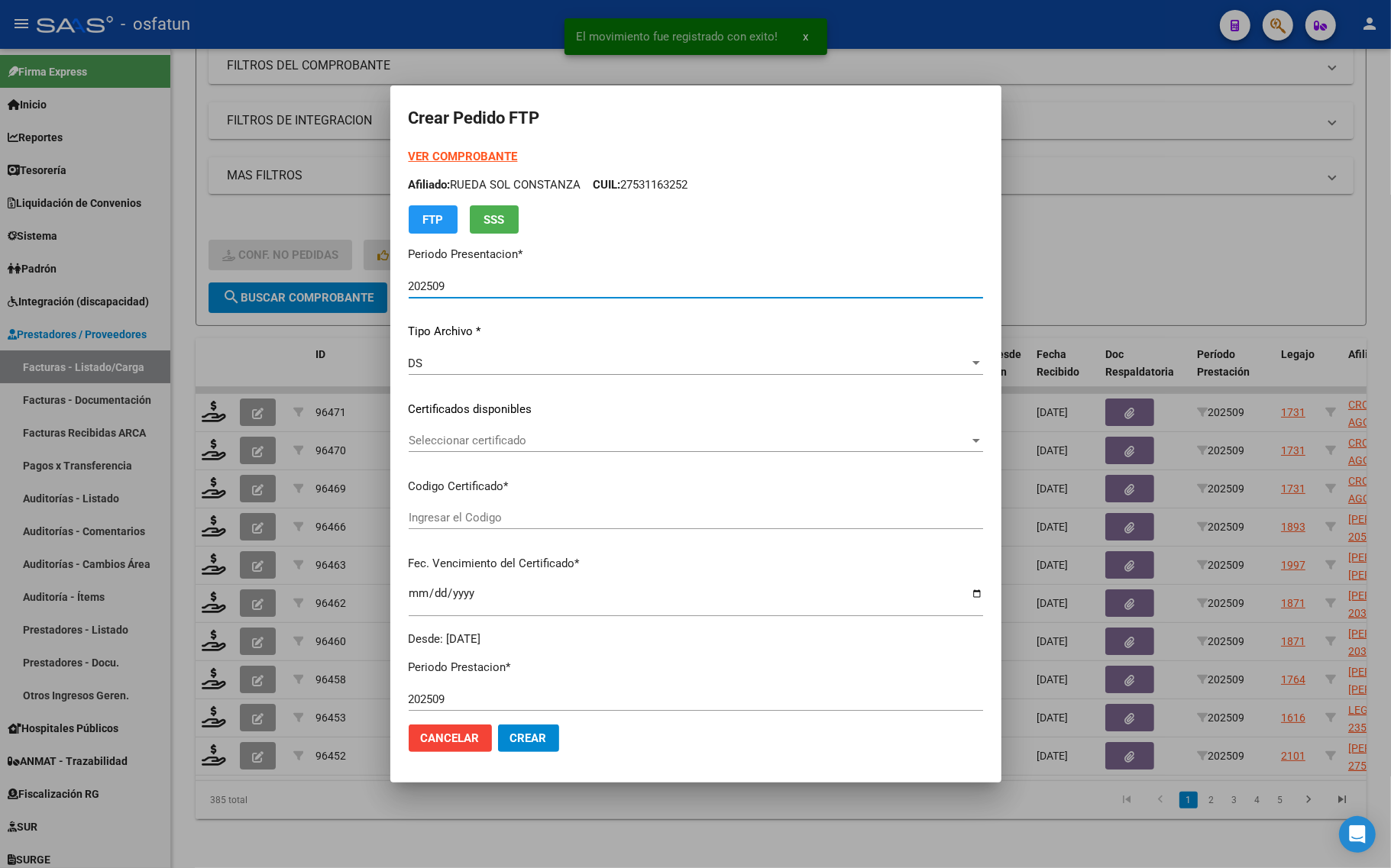
type input "ARG02000397380662016100620261006COR467"
type input "2026-10-06"
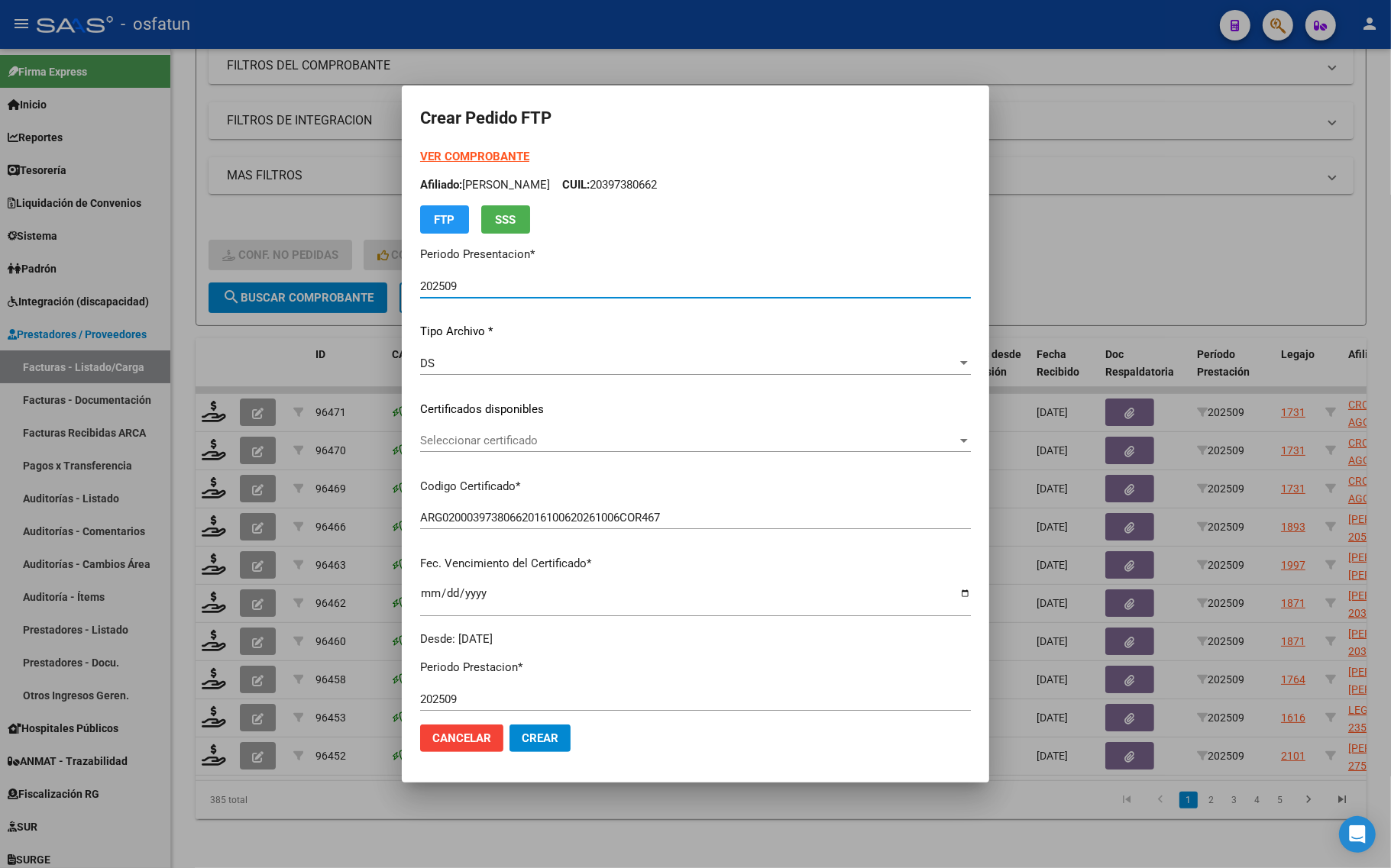
click at [1082, 265] on div at bounding box center [696, 434] width 1391 height 868
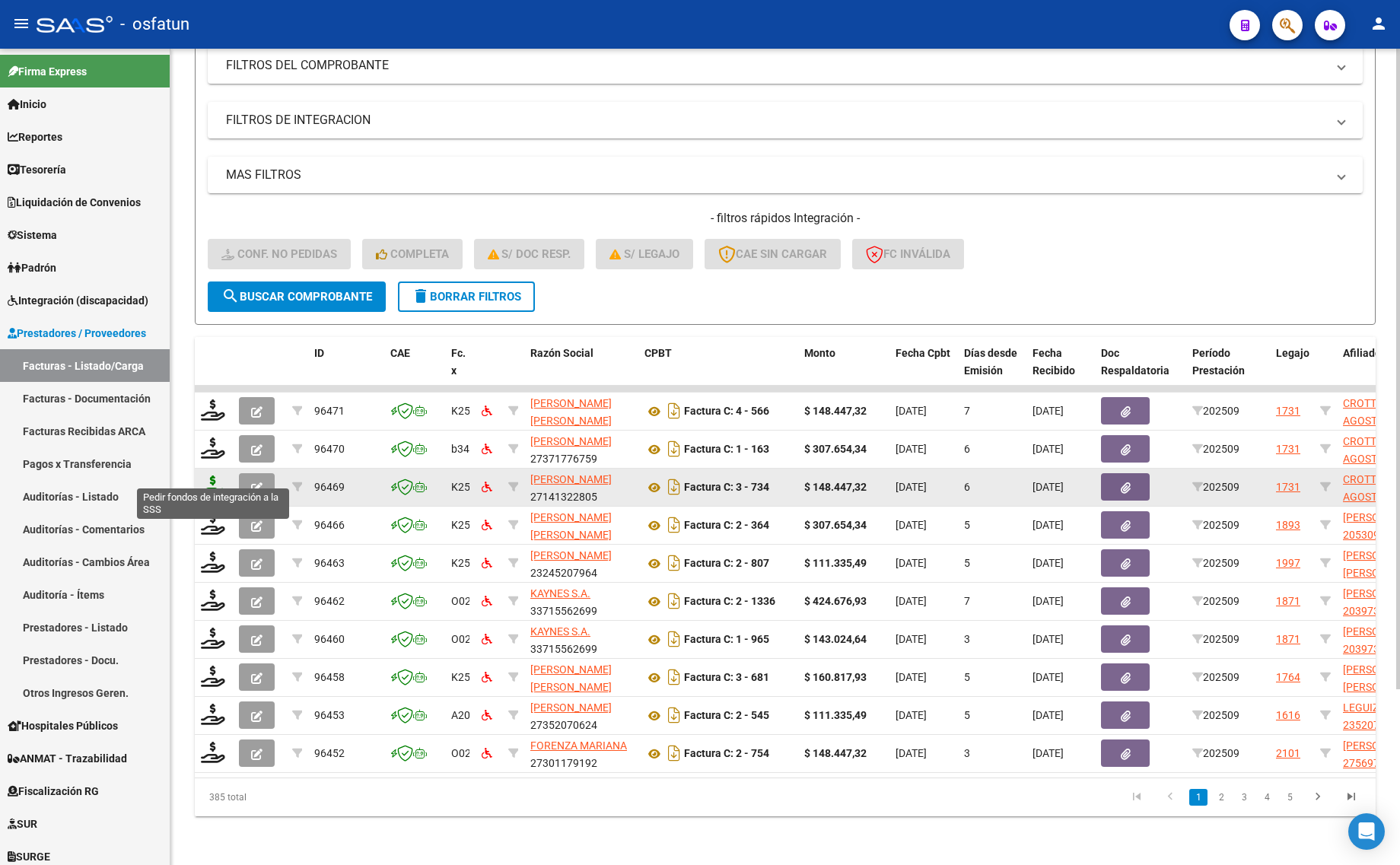
click at [206, 476] on icon at bounding box center [213, 487] width 24 height 21
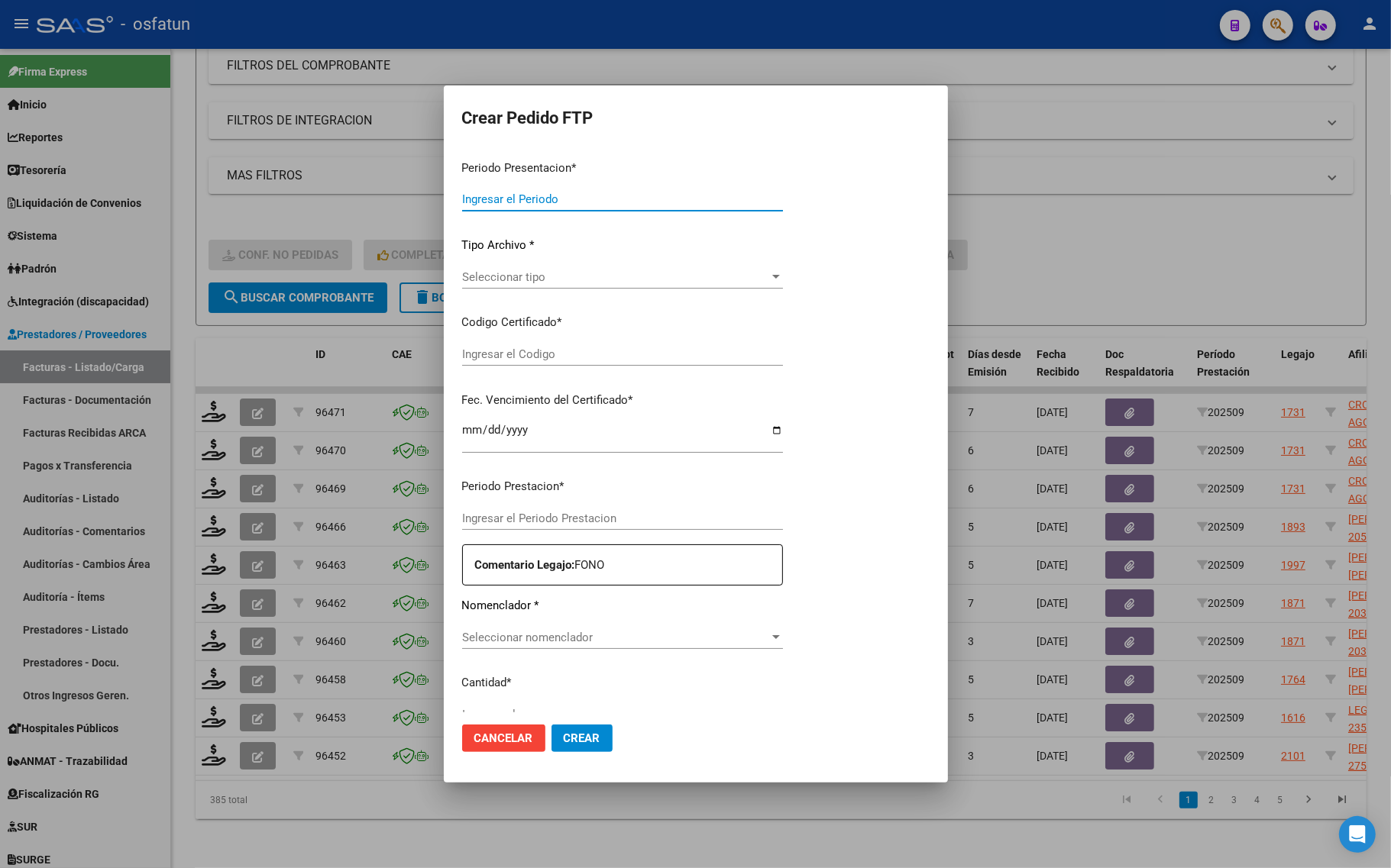
type input "202509"
type input "$ 148.447,32"
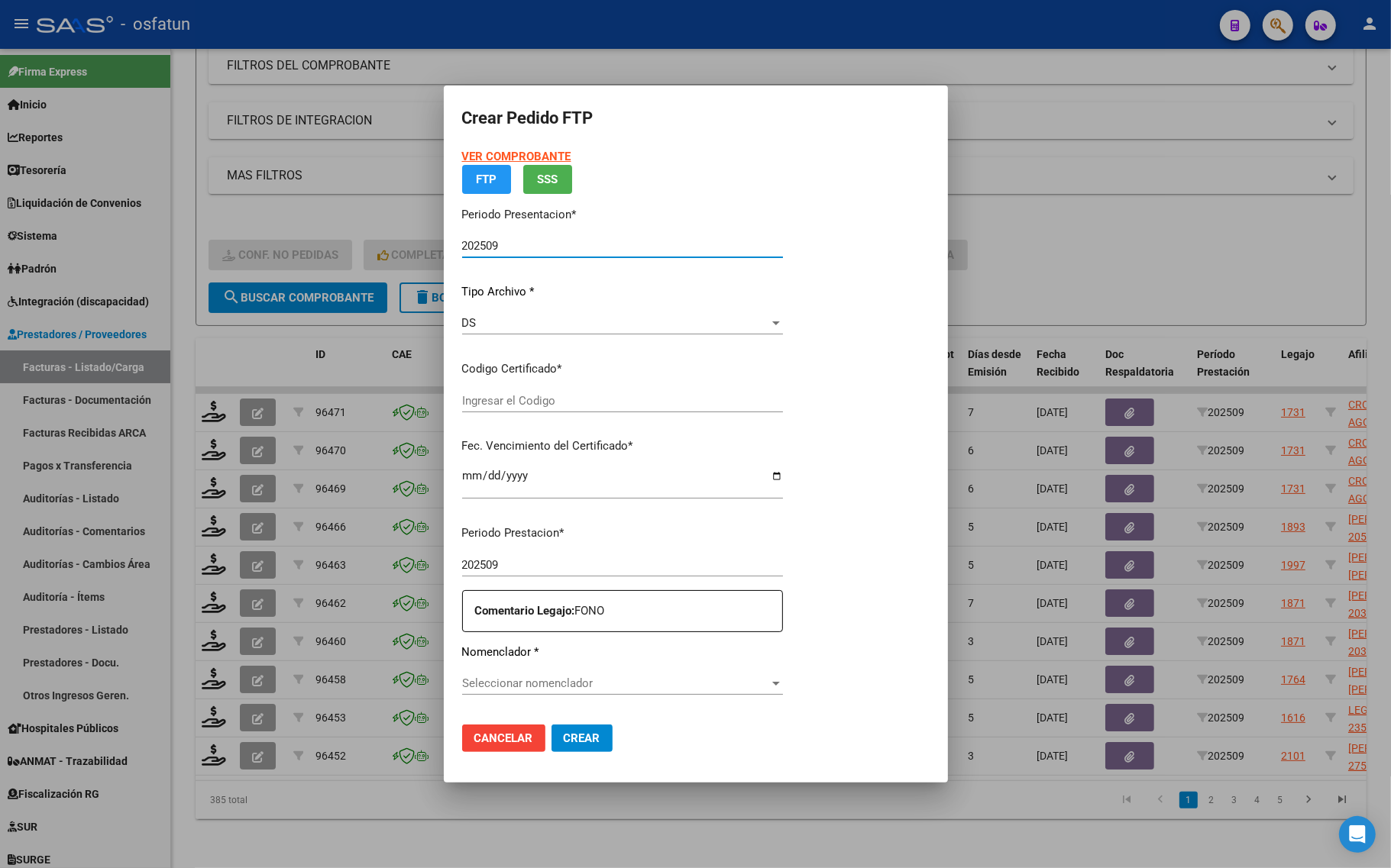
type input "ARG01000510338442024050720290507COR467"
type input "2029-05-07"
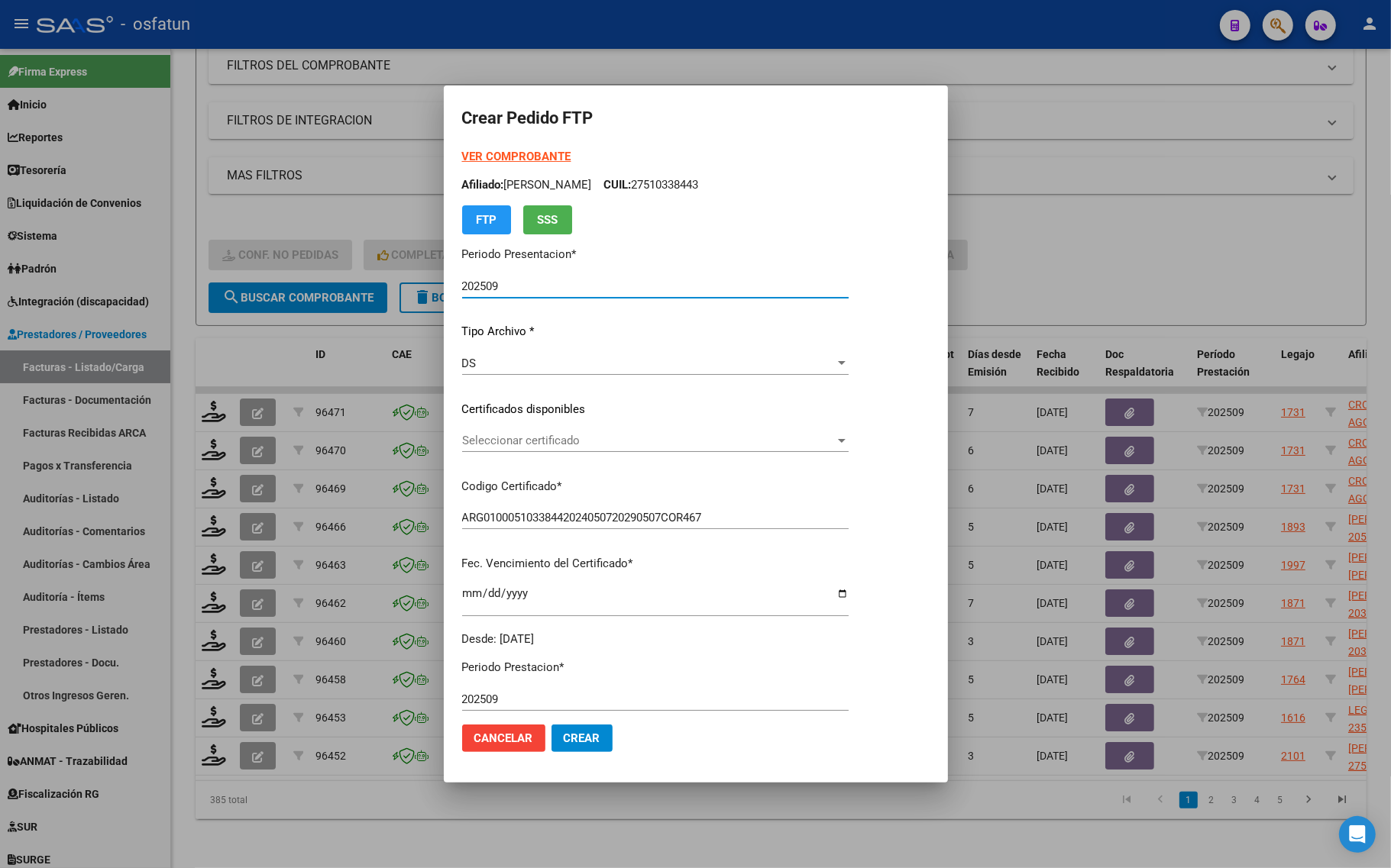
click at [501, 153] on strong "VER COMPROBANTE" at bounding box center [517, 157] width 109 height 14
click at [494, 441] on span "Seleccionar certificado" at bounding box center [649, 441] width 373 height 14
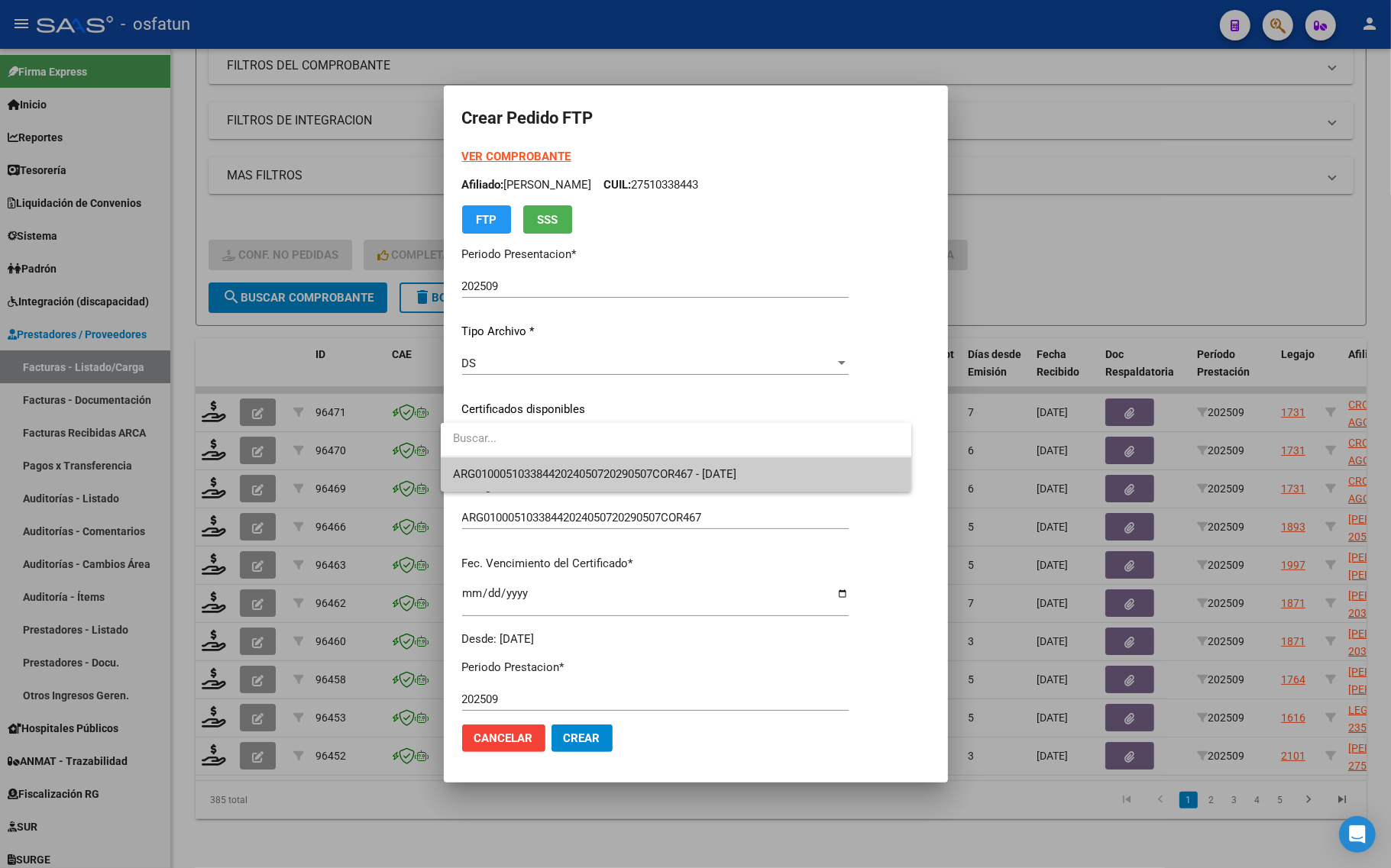
click at [490, 491] on div at bounding box center [696, 434] width 1391 height 868
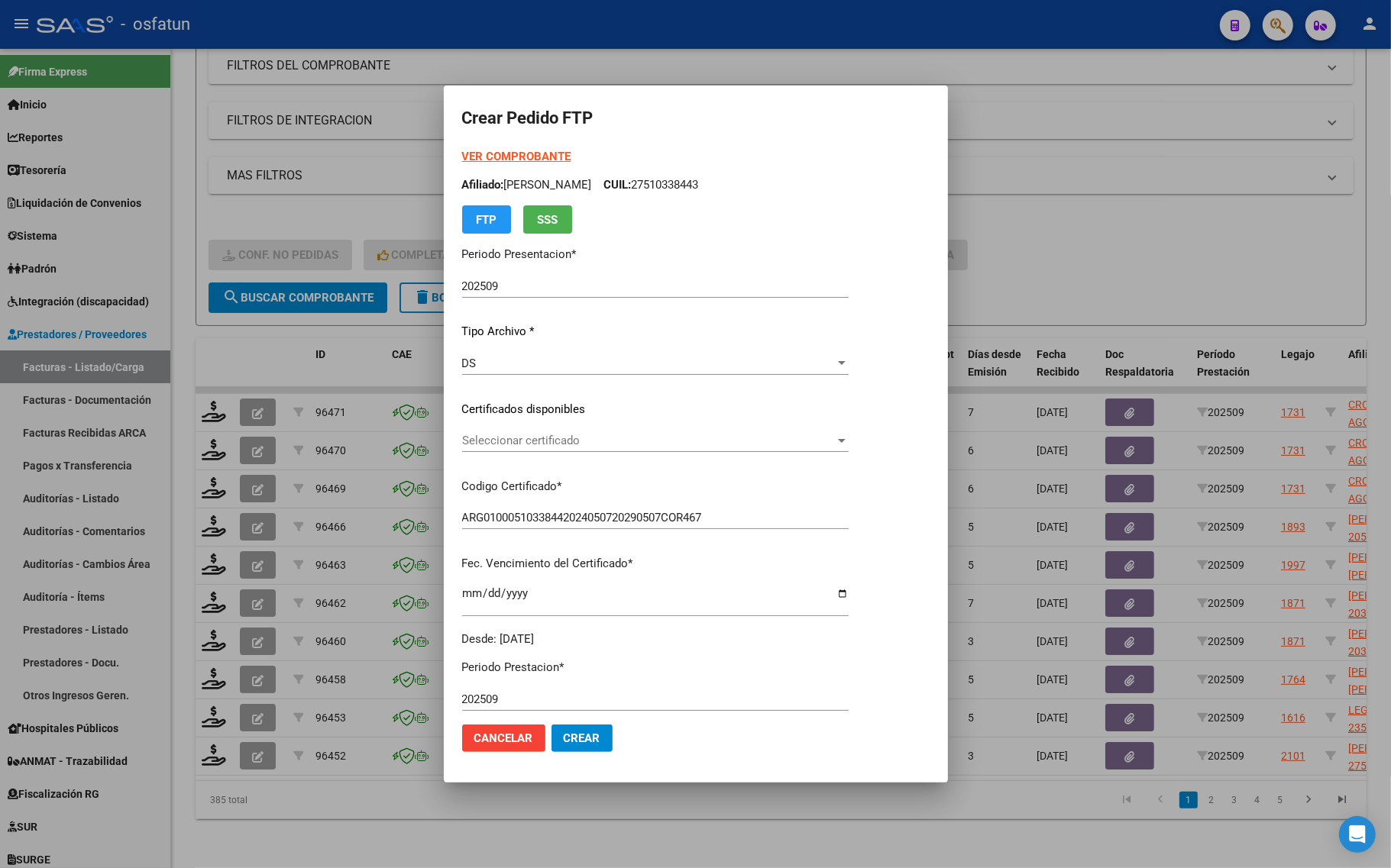
click at [506, 455] on div "Seleccionar certificado Seleccionar certificado" at bounding box center [656, 448] width 387 height 37
click at [509, 444] on span "Seleccionar certificado" at bounding box center [649, 441] width 373 height 14
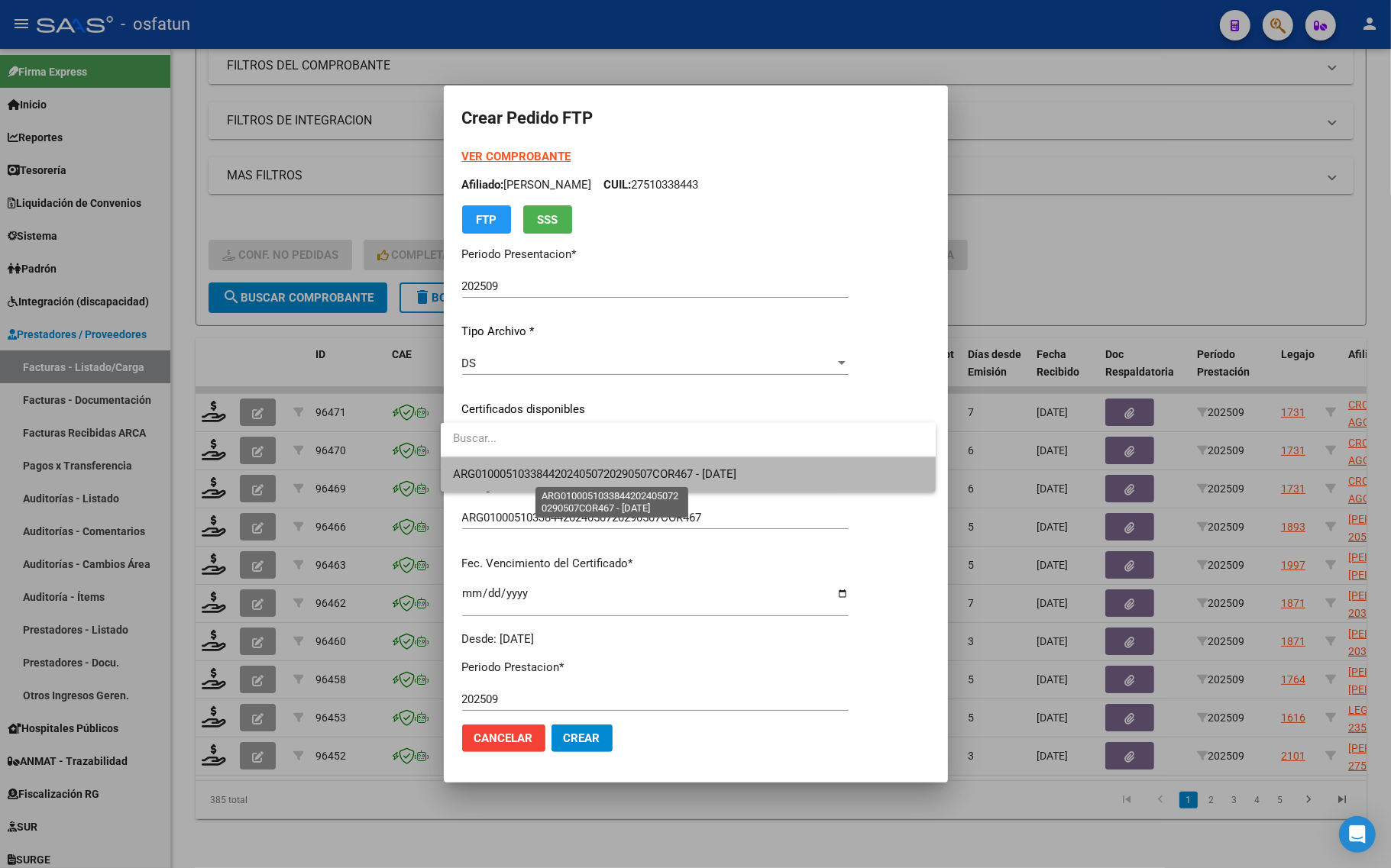
click at [499, 474] on span "ARG01000510338442024050720290507COR467 - 2029-05-07" at bounding box center [595, 474] width 284 height 14
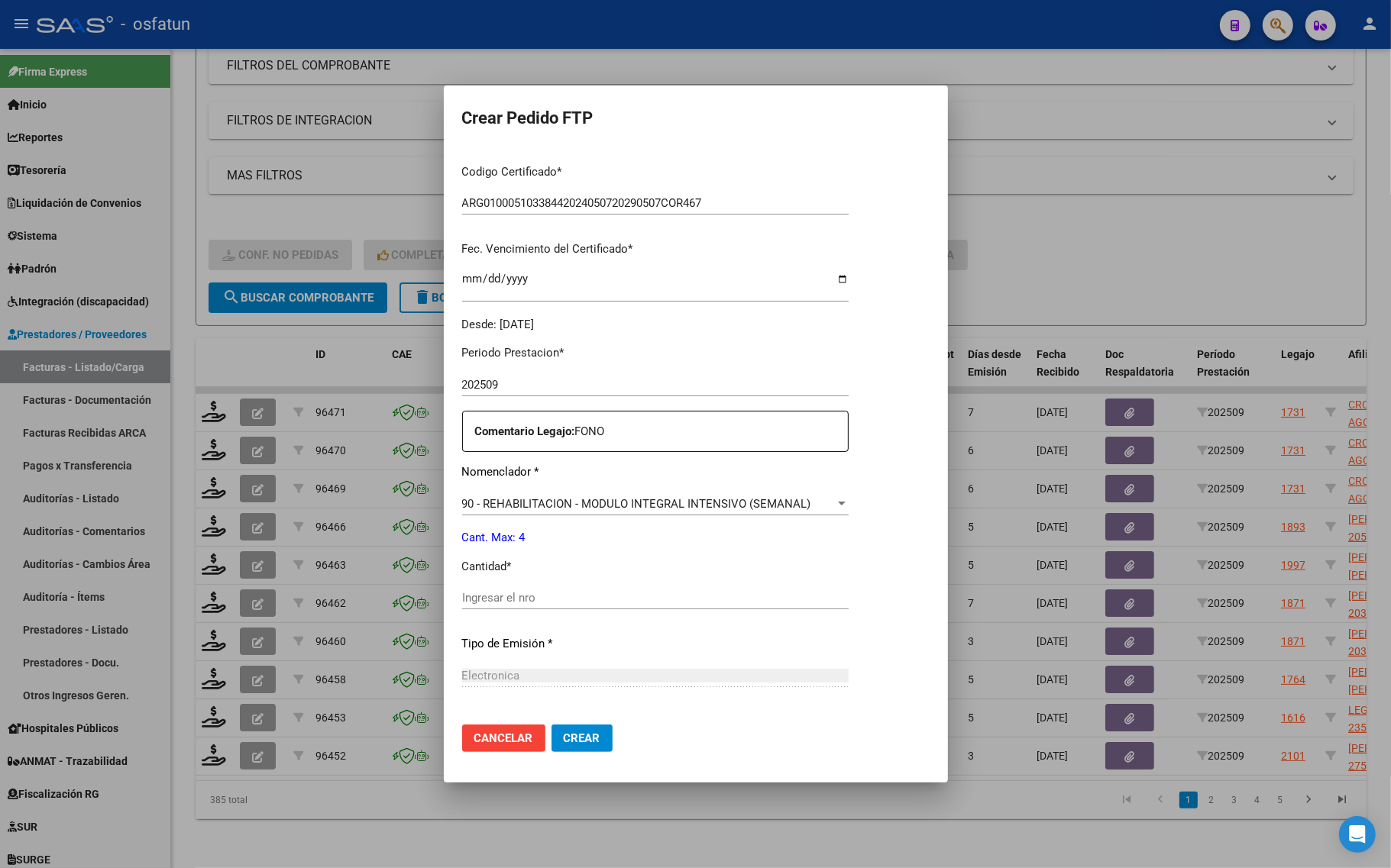
scroll to position [287, 0]
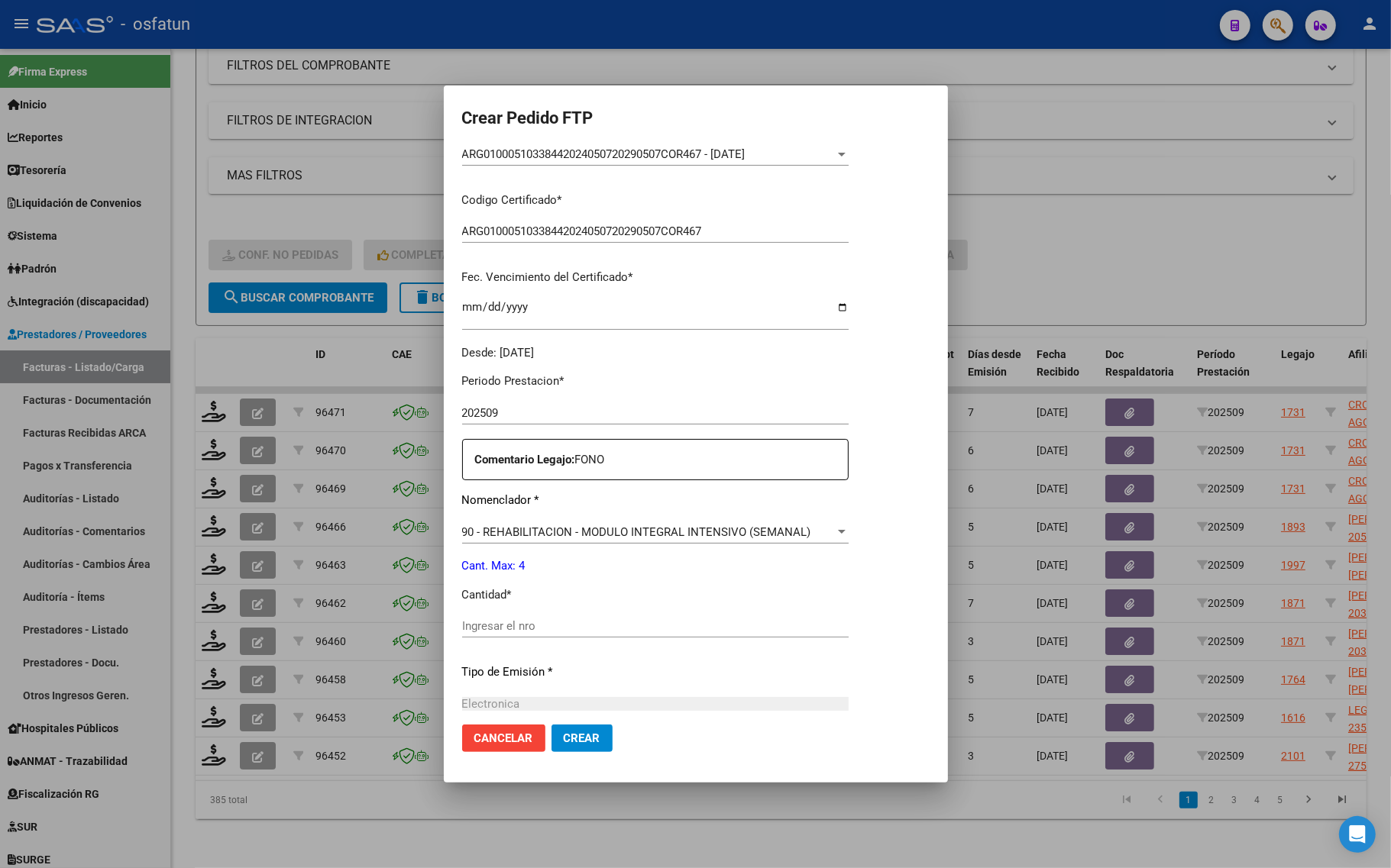
click at [479, 614] on div "Ingresar el nro" at bounding box center [656, 626] width 387 height 23
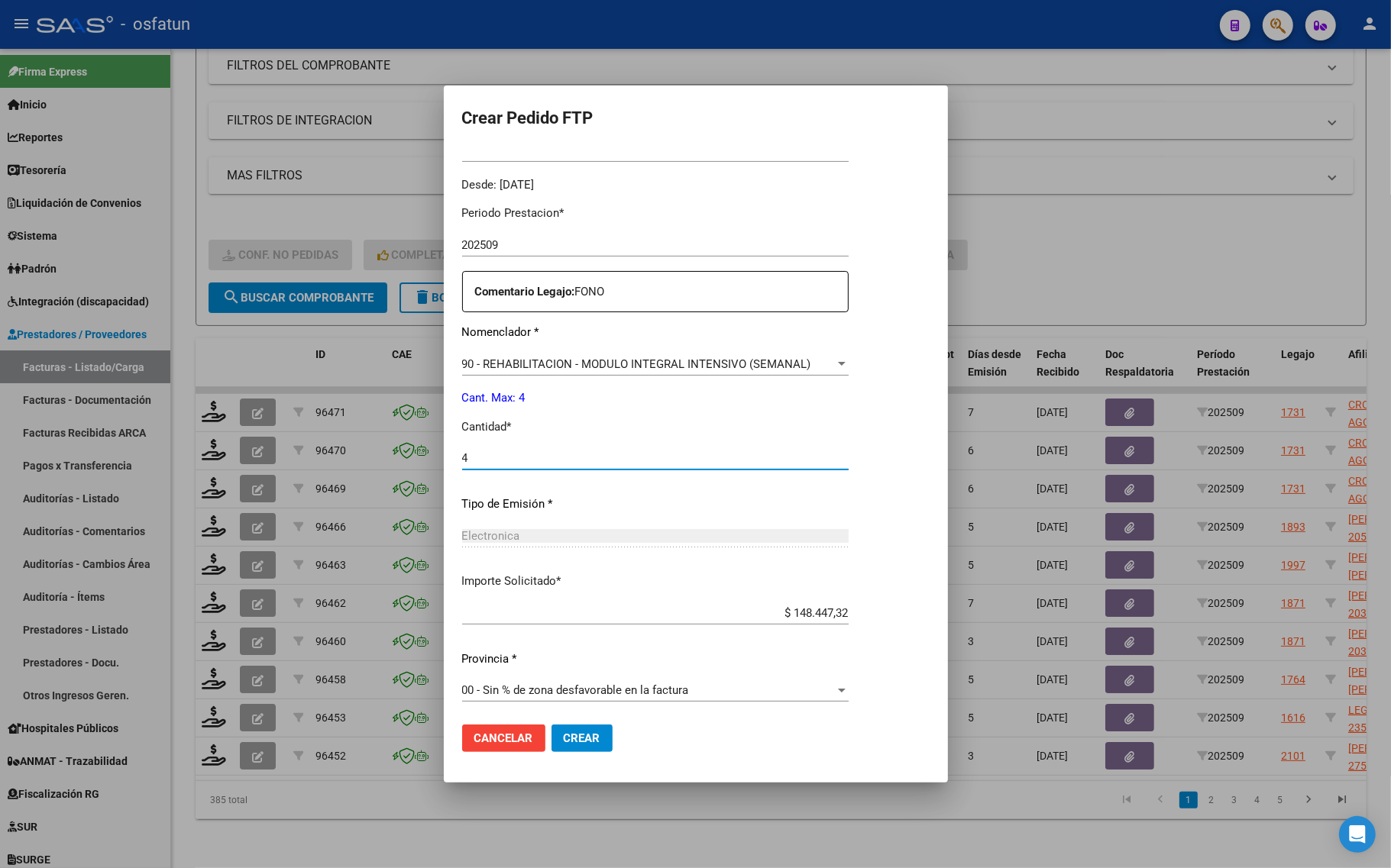
scroll to position [457, 0]
type input "4"
click at [593, 731] on button "Crear" at bounding box center [582, 738] width 61 height 28
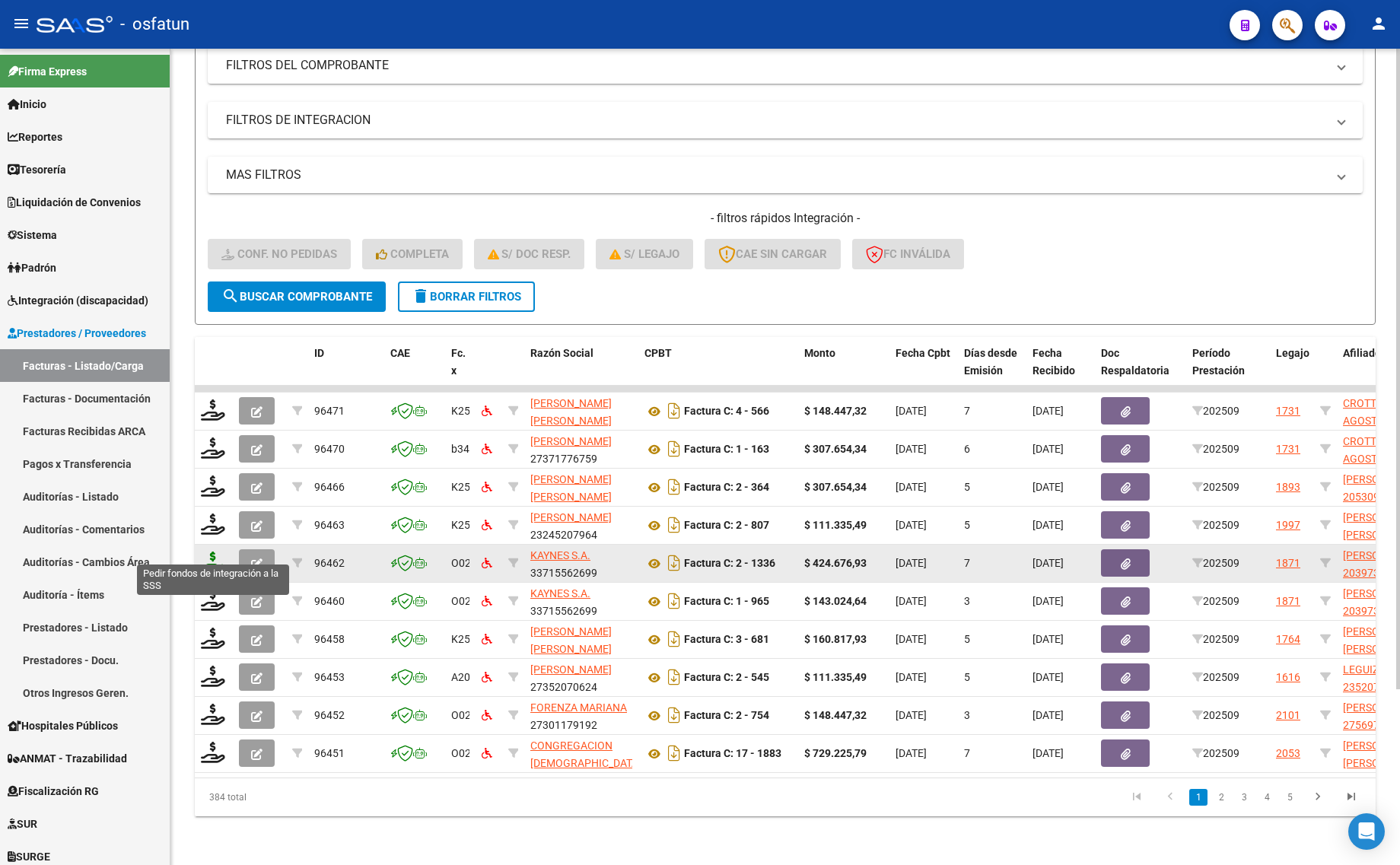
click at [209, 551] on icon at bounding box center [213, 562] width 24 height 21
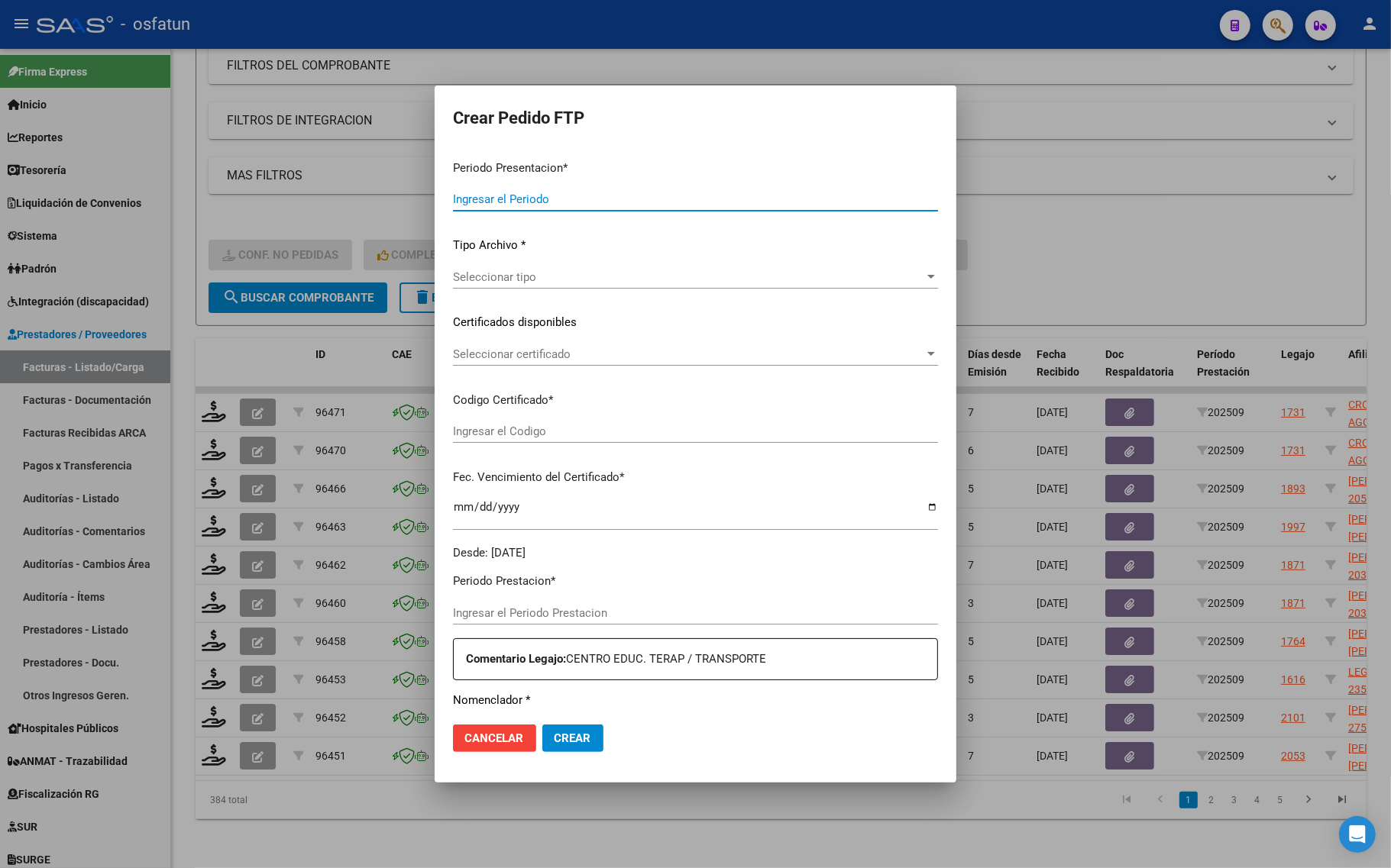
type input "202509"
type input "$ 424.676,93"
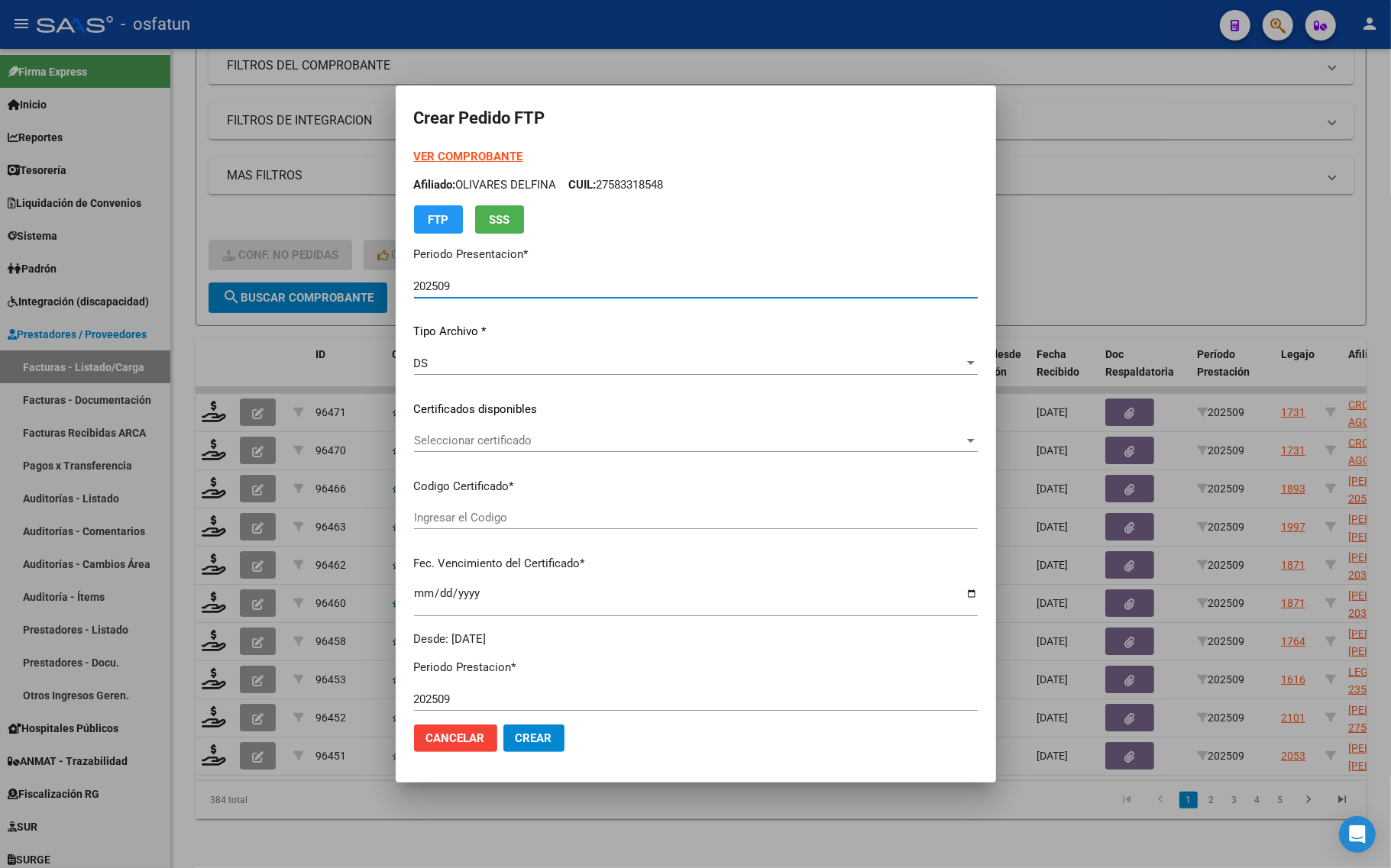
type input "ARG02000397380662016100620261006COR467"
type input "2026-10-06"
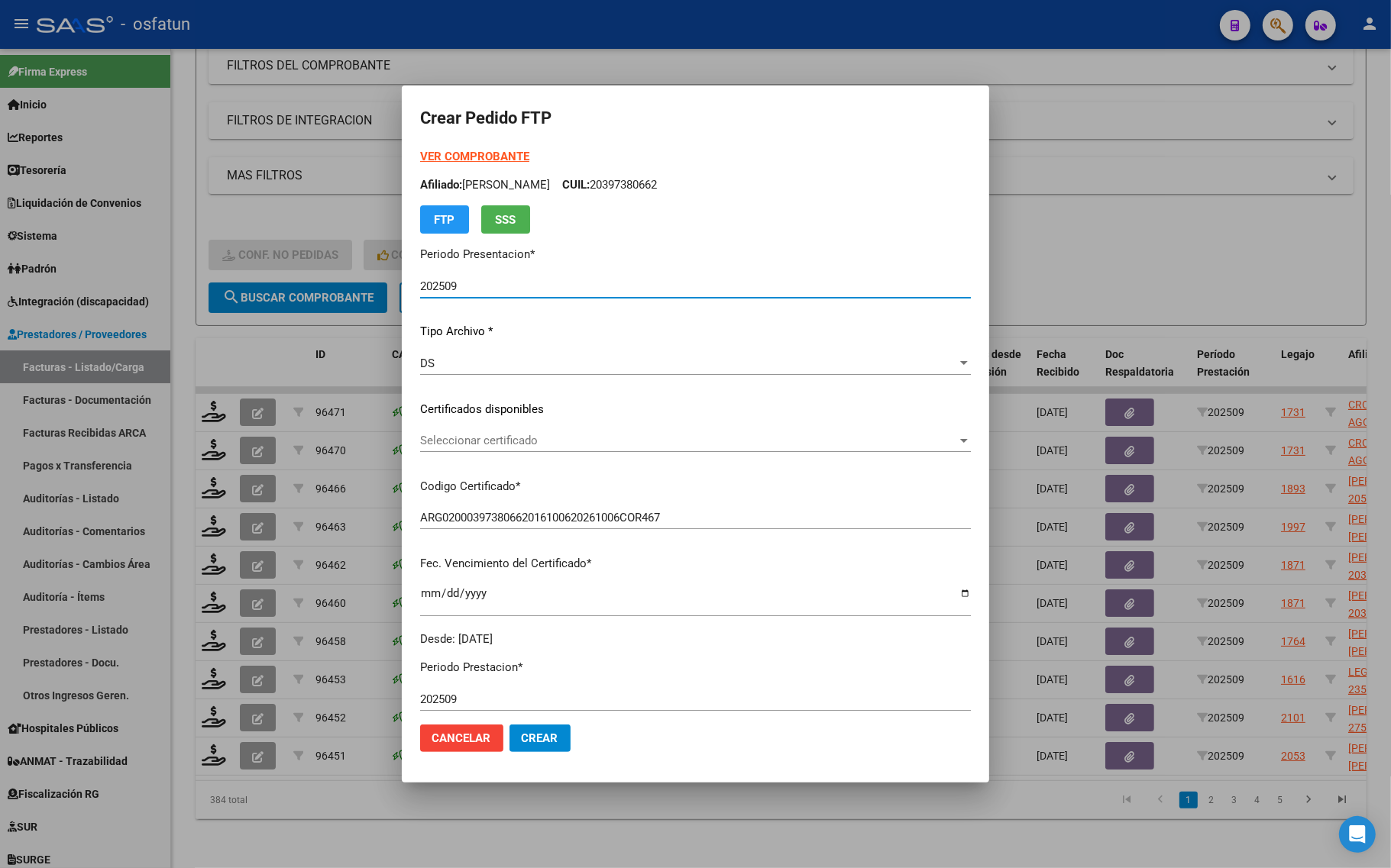
click at [451, 154] on strong "VER COMPROBANTE" at bounding box center [475, 157] width 109 height 14
click at [480, 434] on span "Seleccionar certificado" at bounding box center [689, 441] width 537 height 14
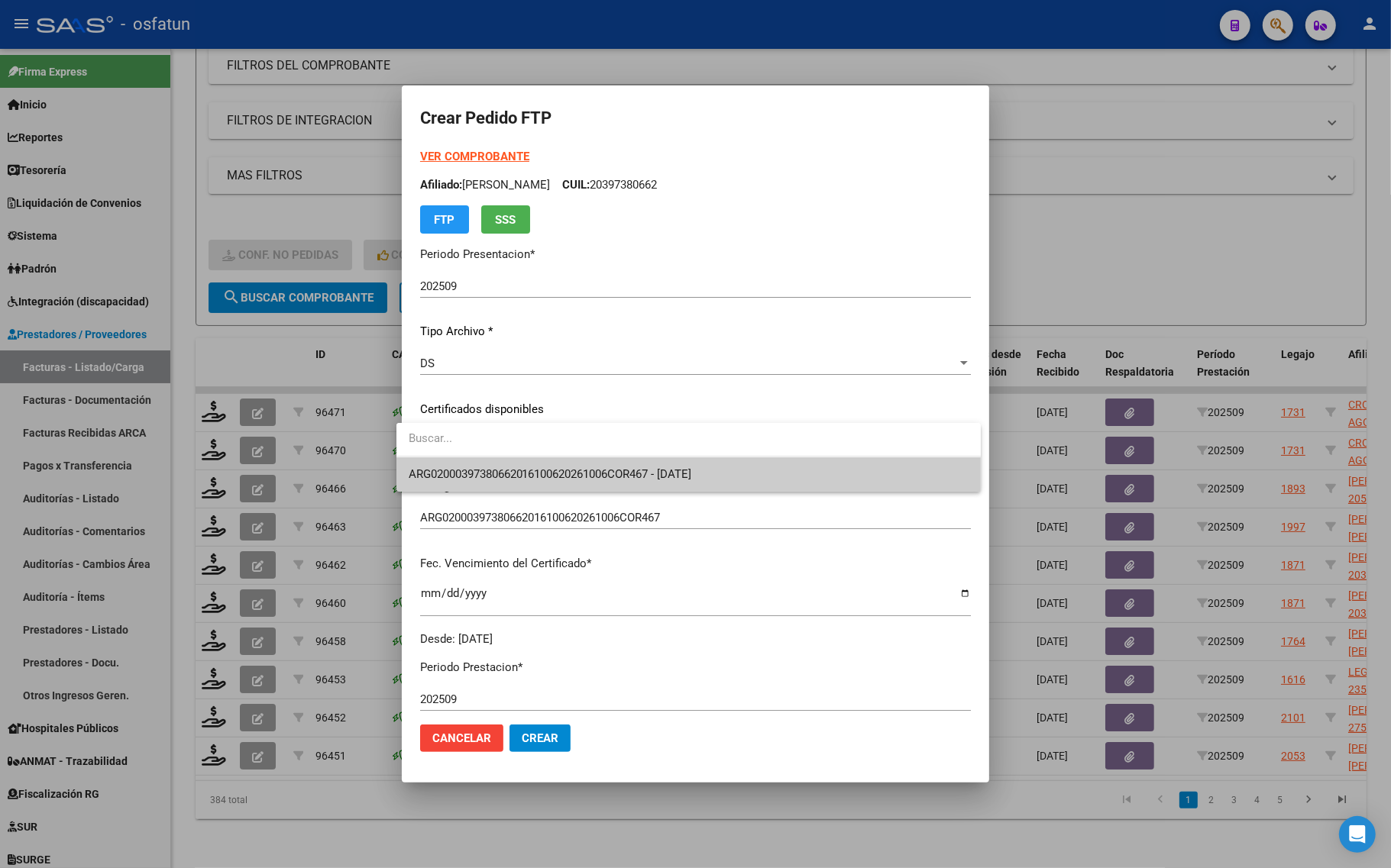
click at [475, 481] on span "ARG02000397380662016100620261006COR467 - 2026-10-06" at bounding box center [689, 474] width 559 height 34
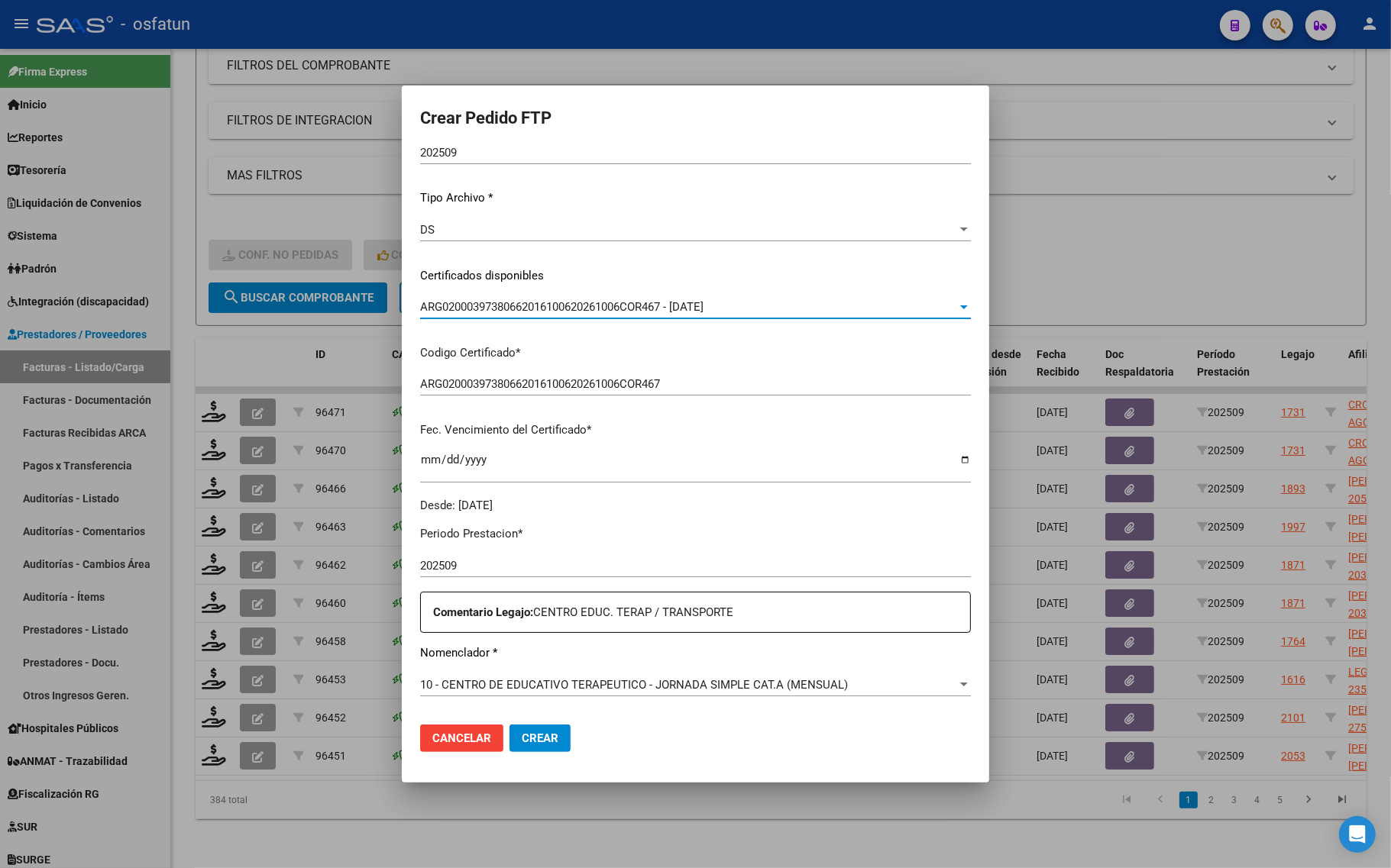
scroll to position [287, 0]
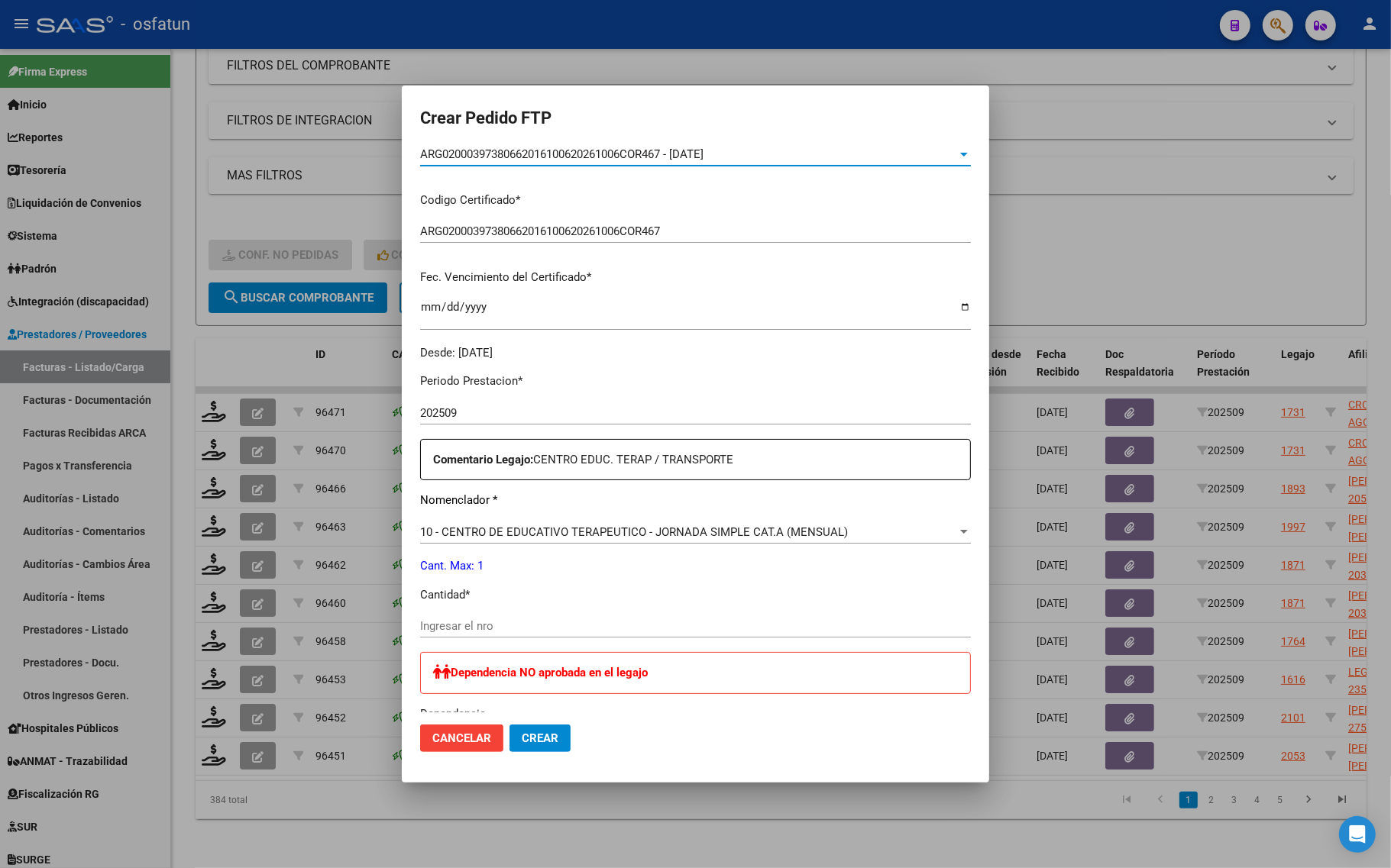
click at [489, 619] on input "Ingresar el nro" at bounding box center [696, 626] width 550 height 14
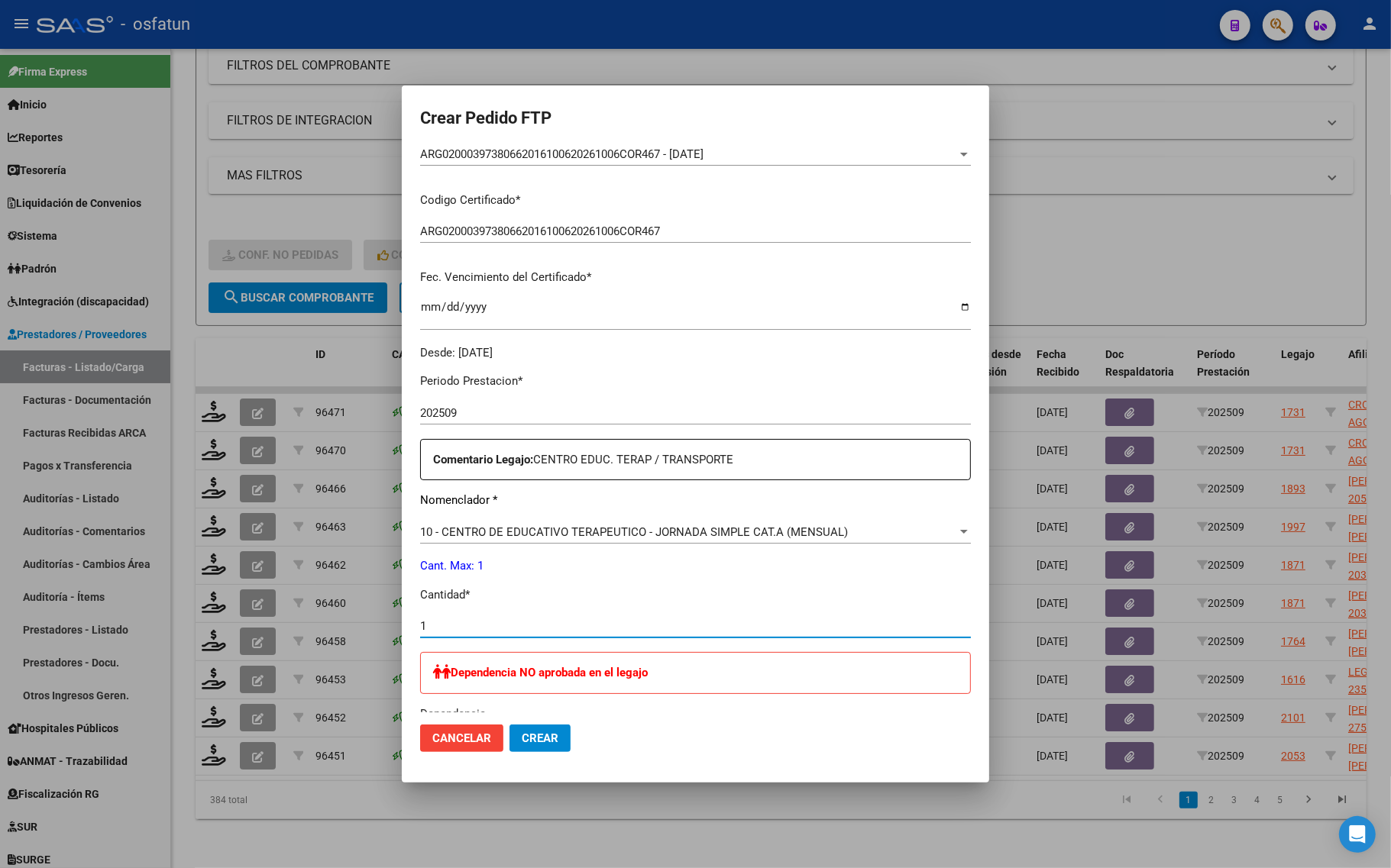
type input "1"
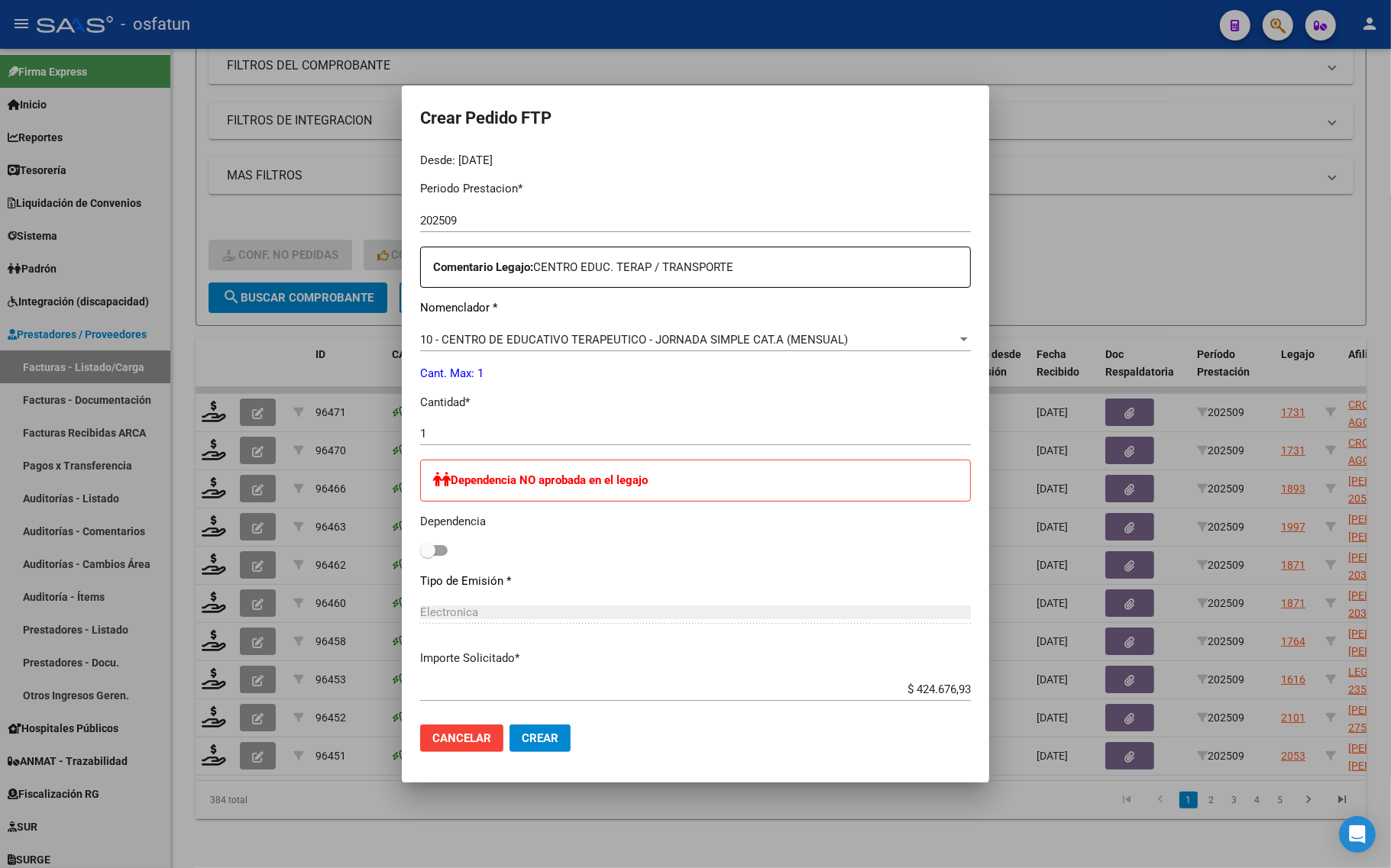
scroll to position [558, 0]
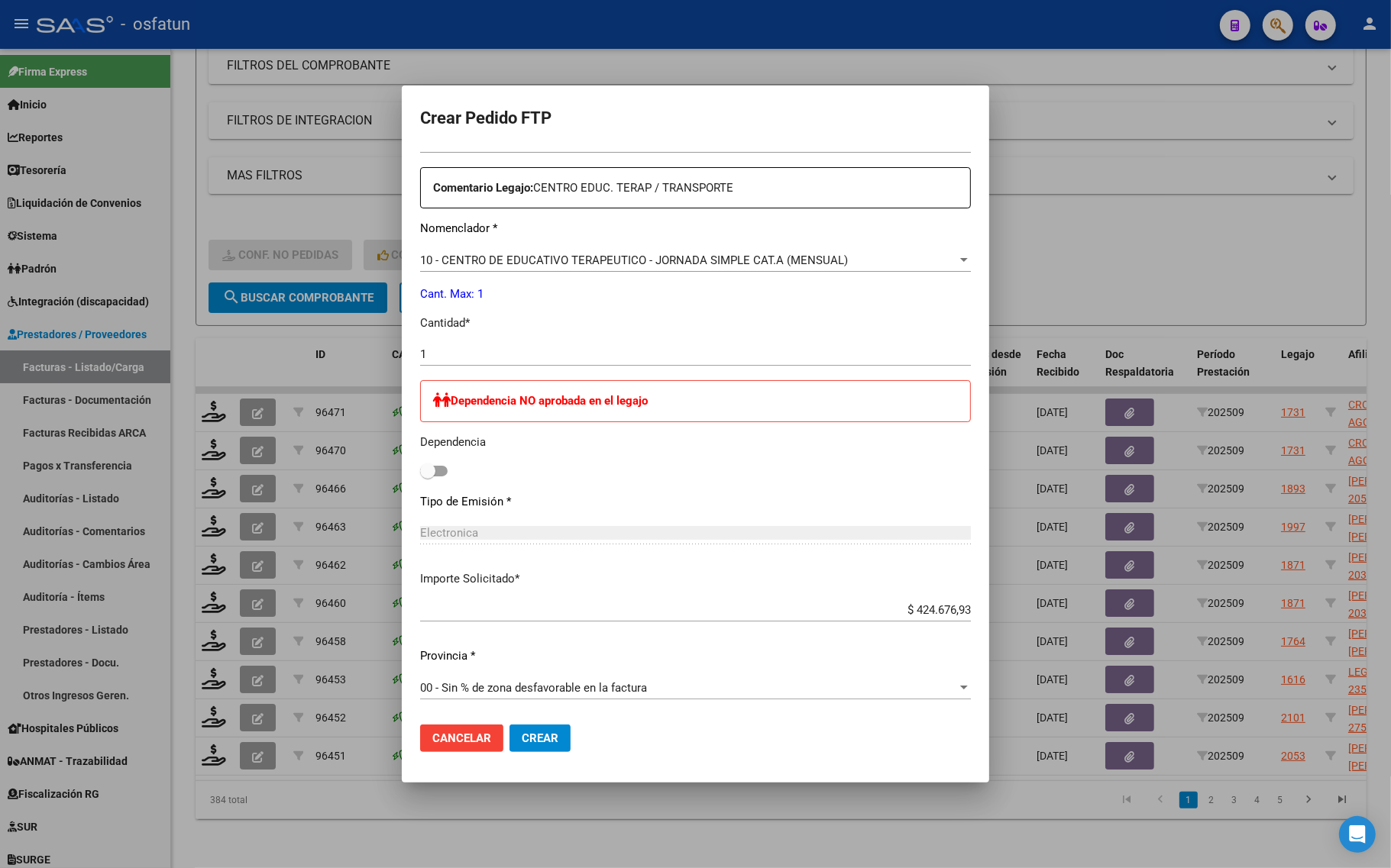
click at [537, 738] on span "Crear" at bounding box center [540, 738] width 37 height 14
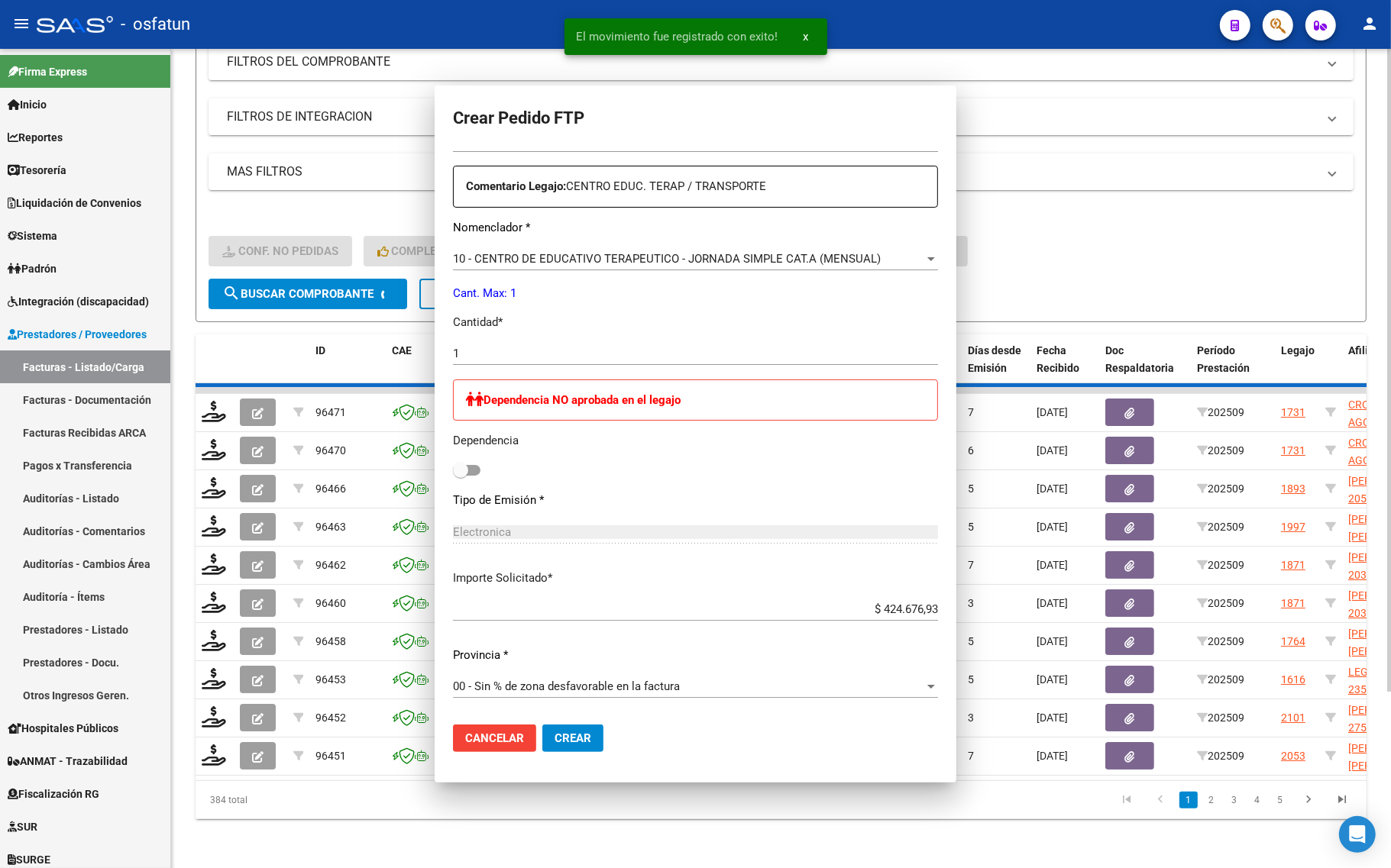
scroll to position [472, 0]
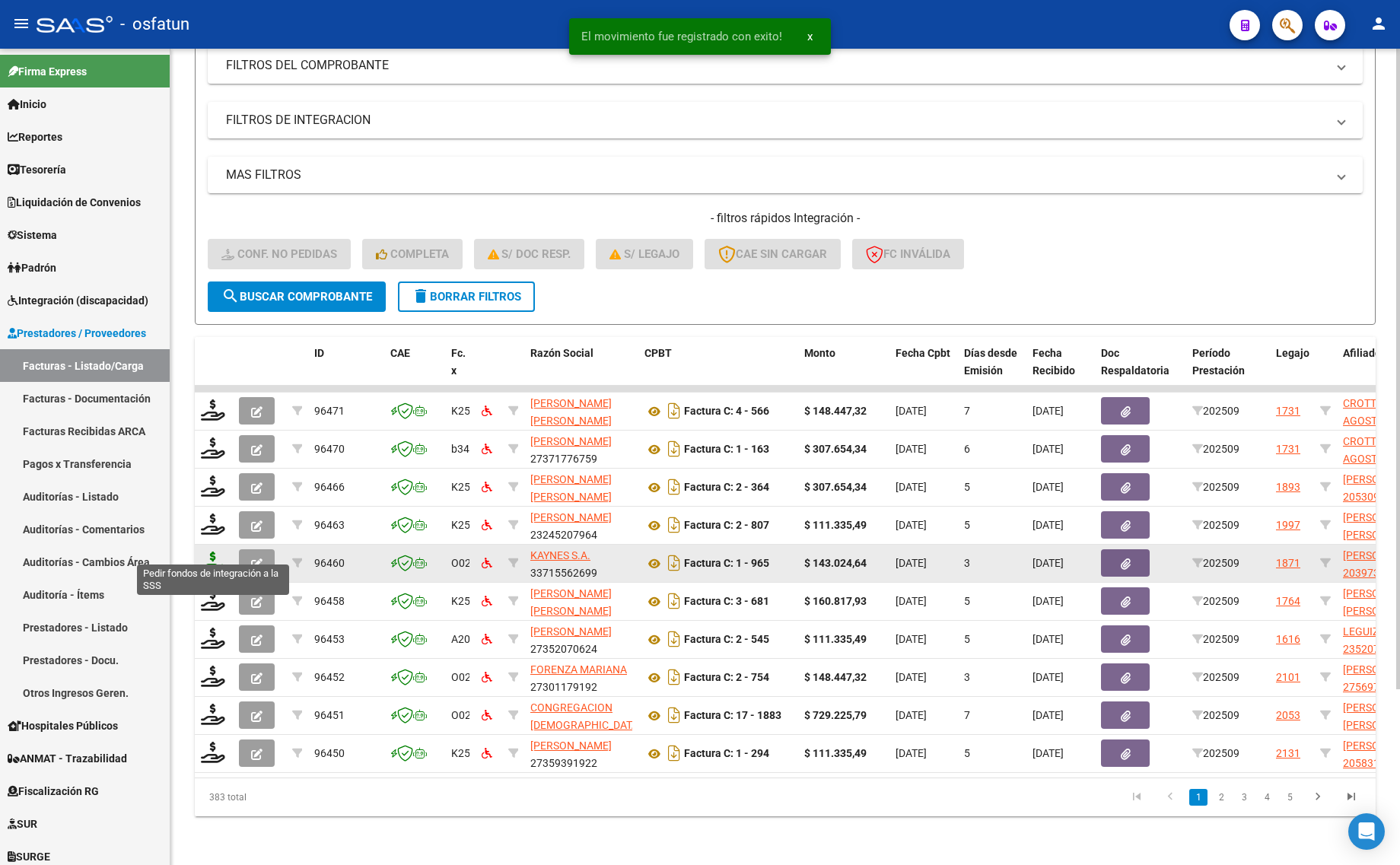
click at [206, 551] on icon at bounding box center [213, 562] width 24 height 21
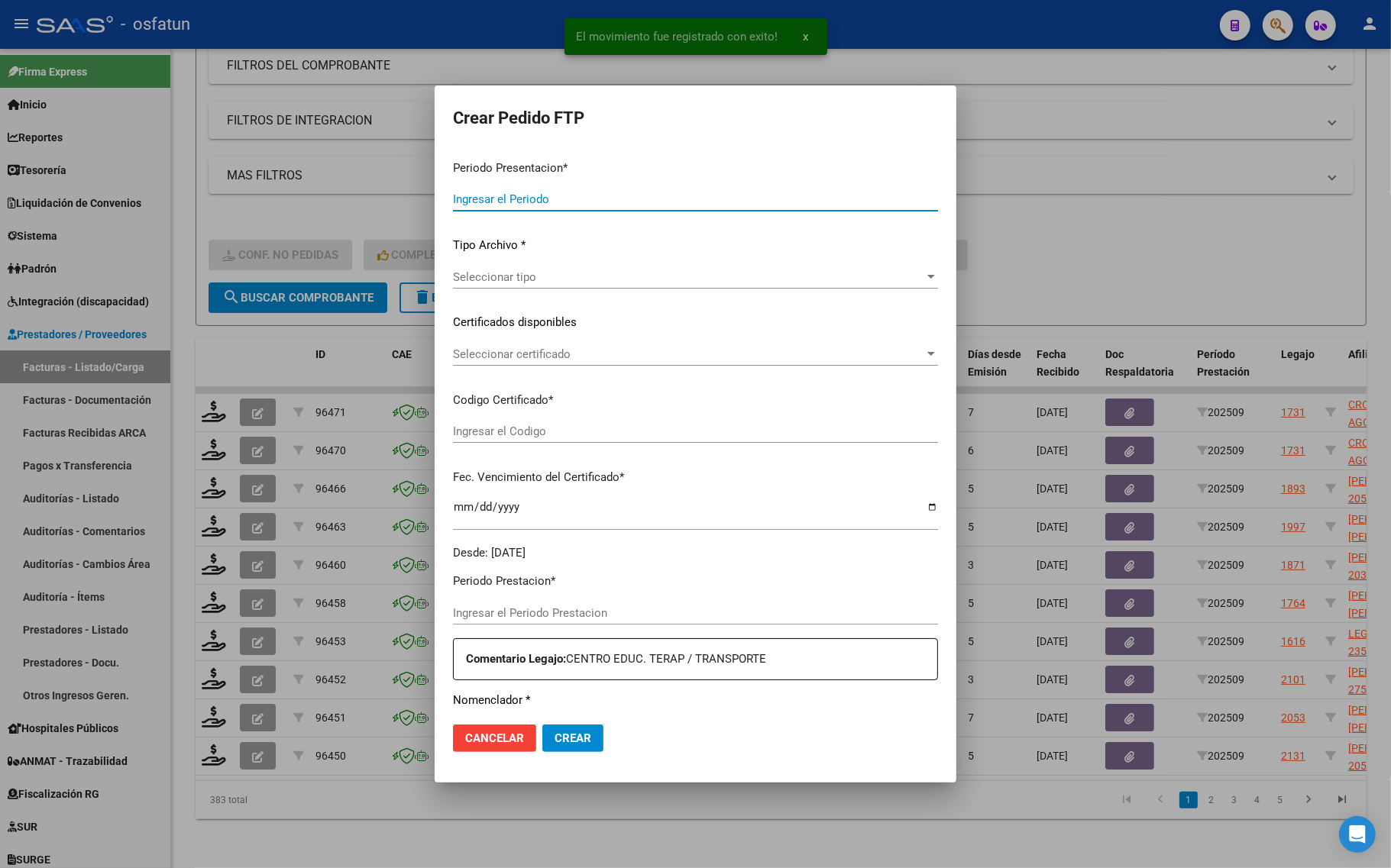
type input "202509"
type input "$ 143.024,64"
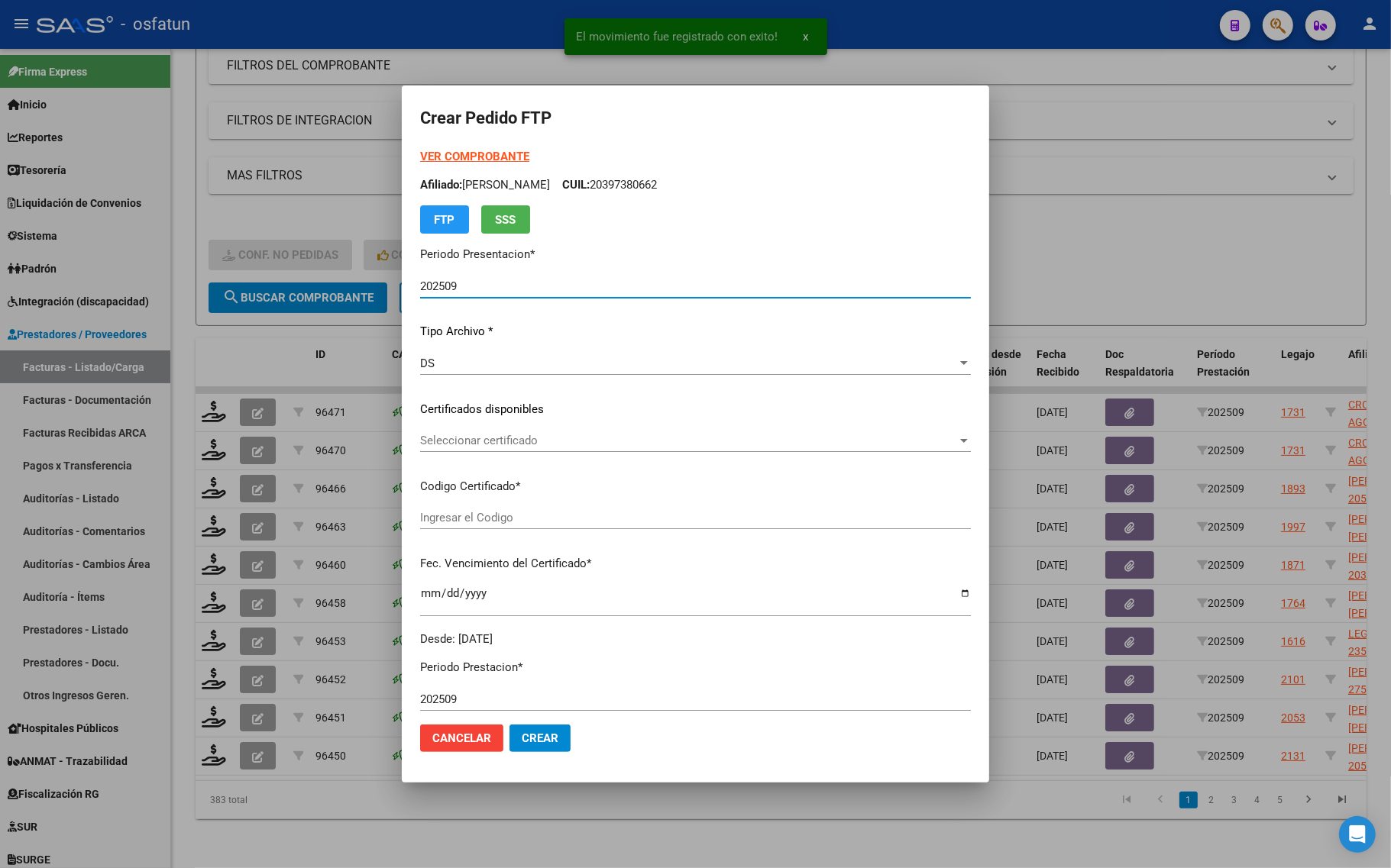
type input "ARG02000397380662016100620261006COR467"
type input "2026-10-06"
click at [449, 153] on strong "VER COMPROBANTE" at bounding box center [475, 157] width 109 height 14
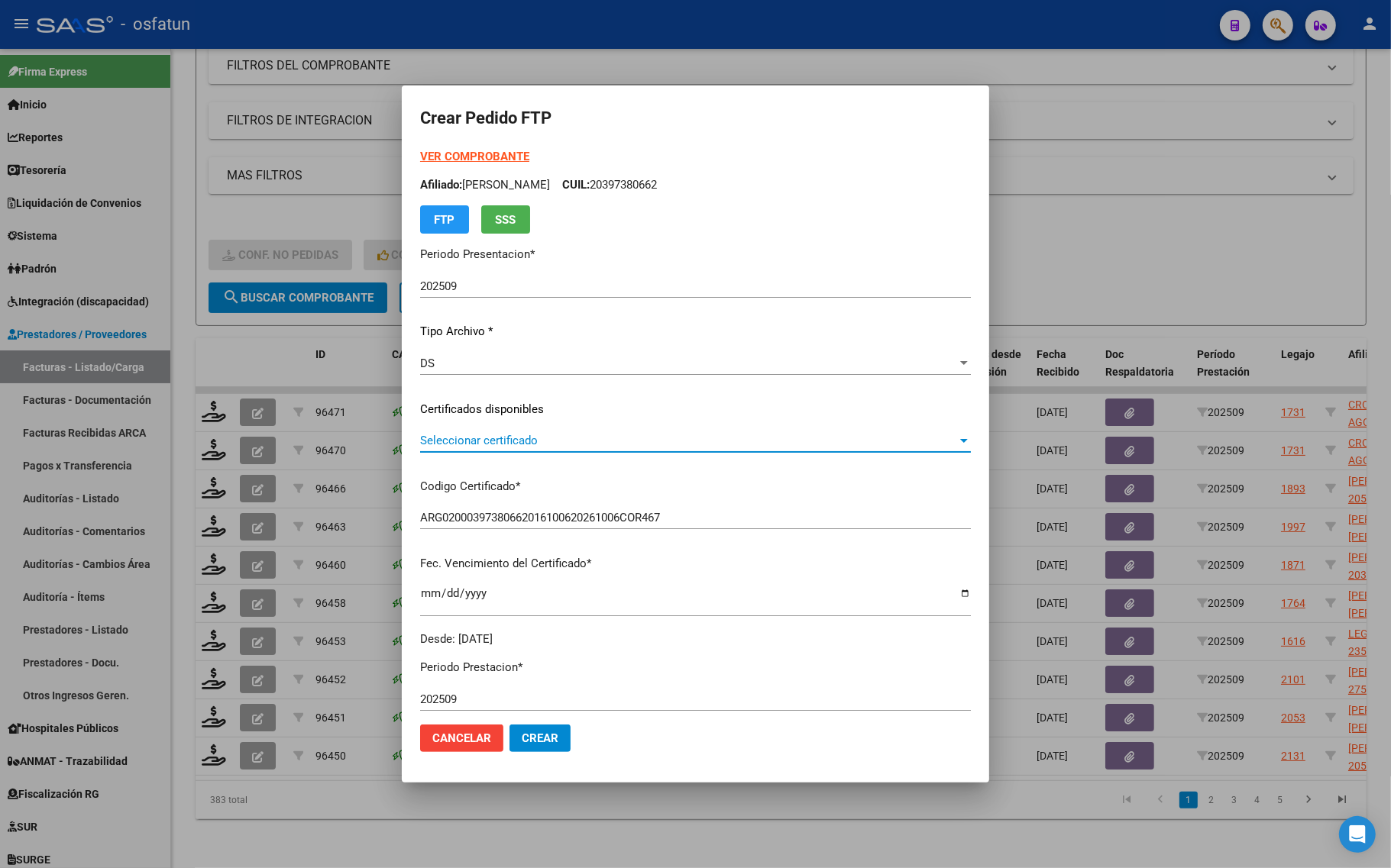
click at [478, 441] on span "Seleccionar certificado" at bounding box center [689, 441] width 537 height 14
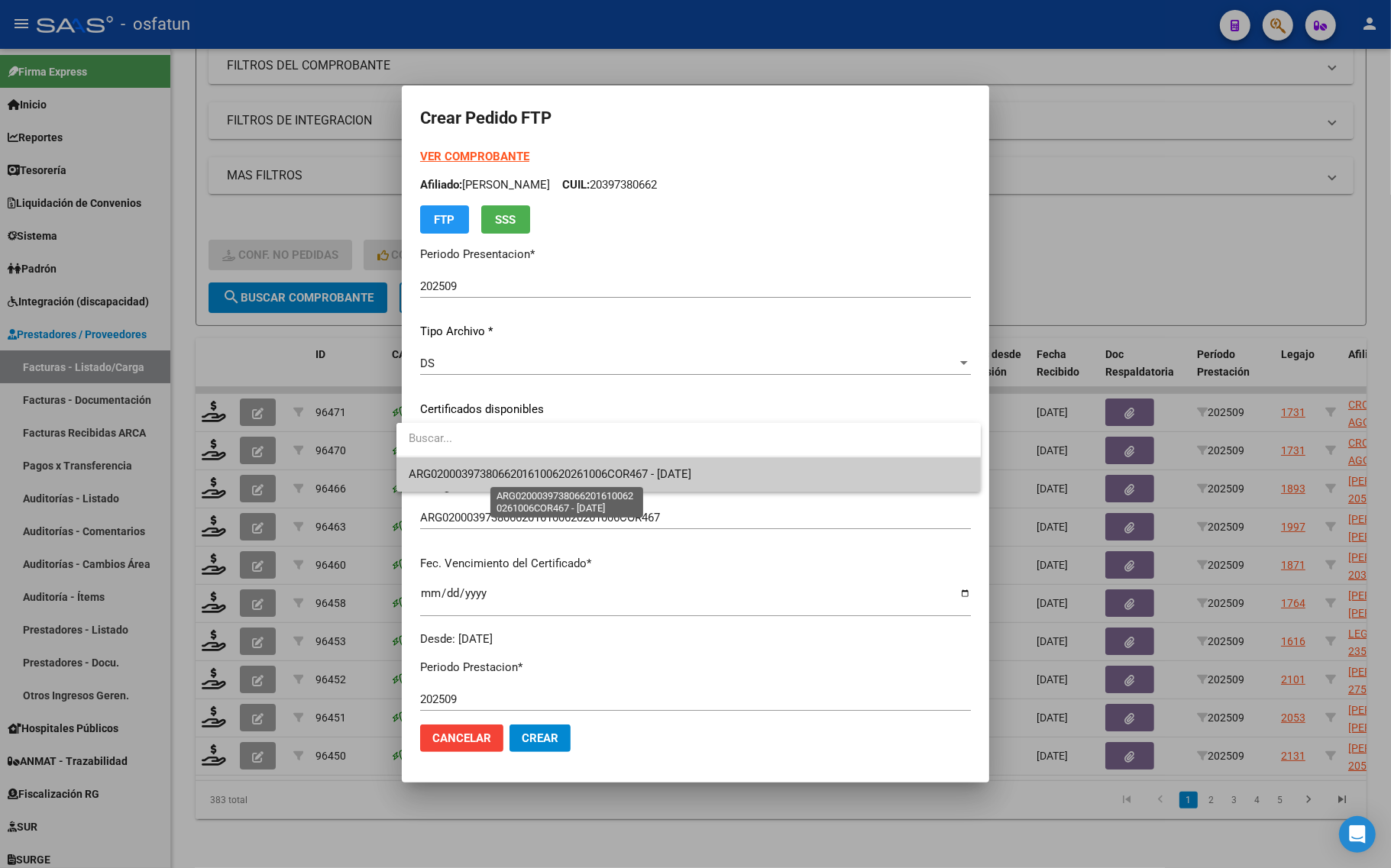
click at [486, 470] on span "ARG02000397380662016100620261006COR467 - 2026-10-06" at bounding box center [550, 474] width 284 height 14
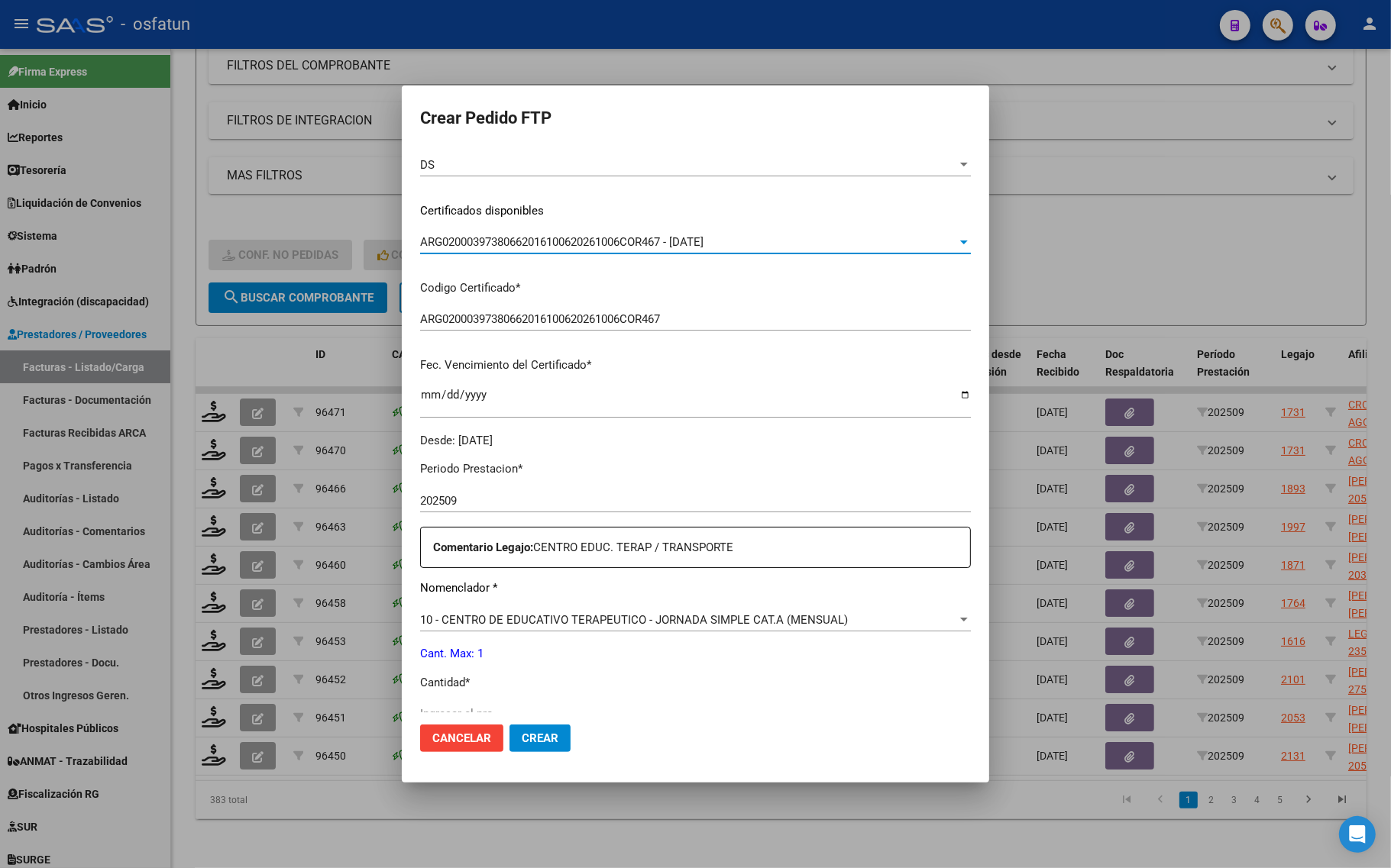
scroll to position [191, 0]
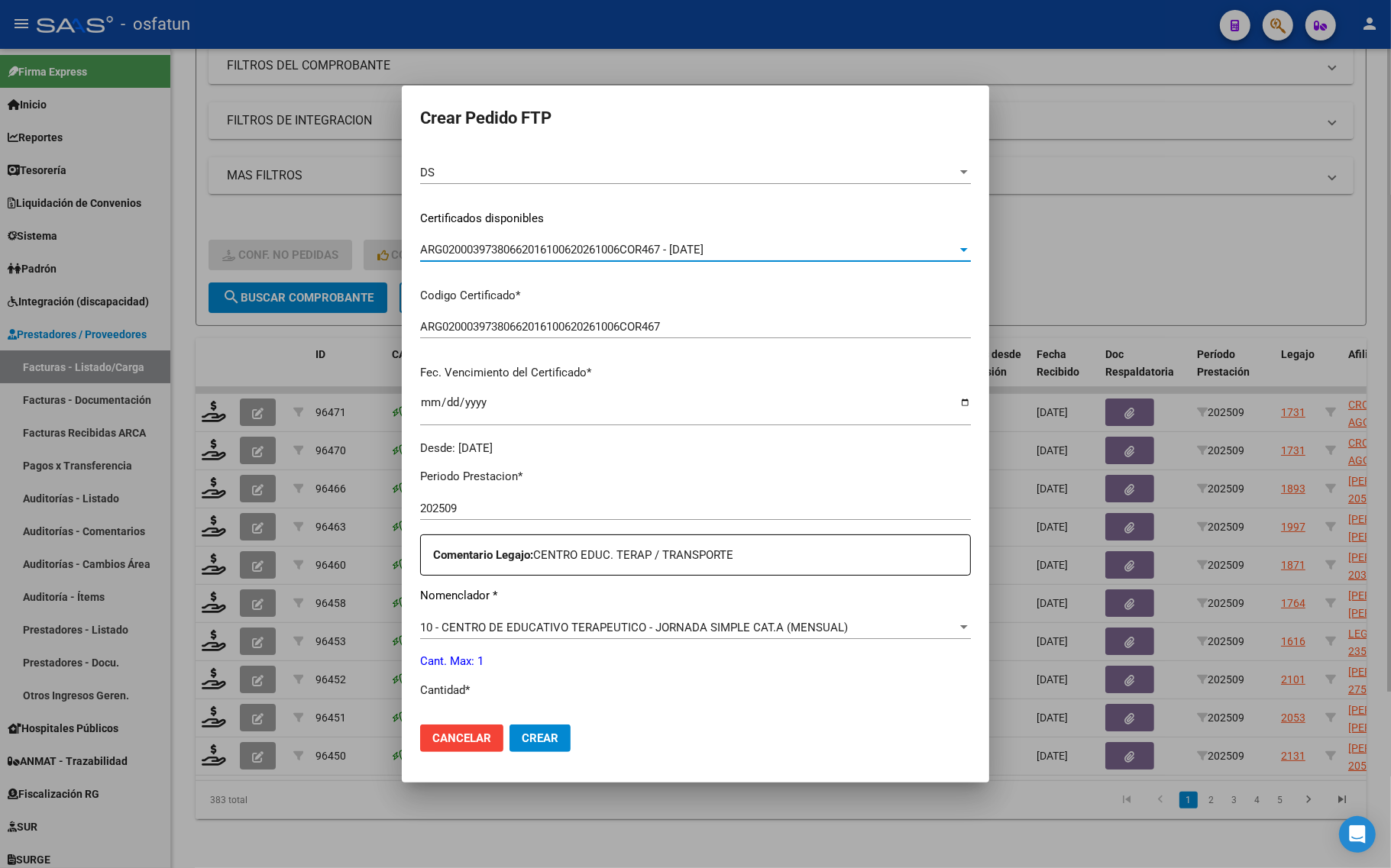
click at [1067, 224] on div at bounding box center [696, 434] width 1391 height 868
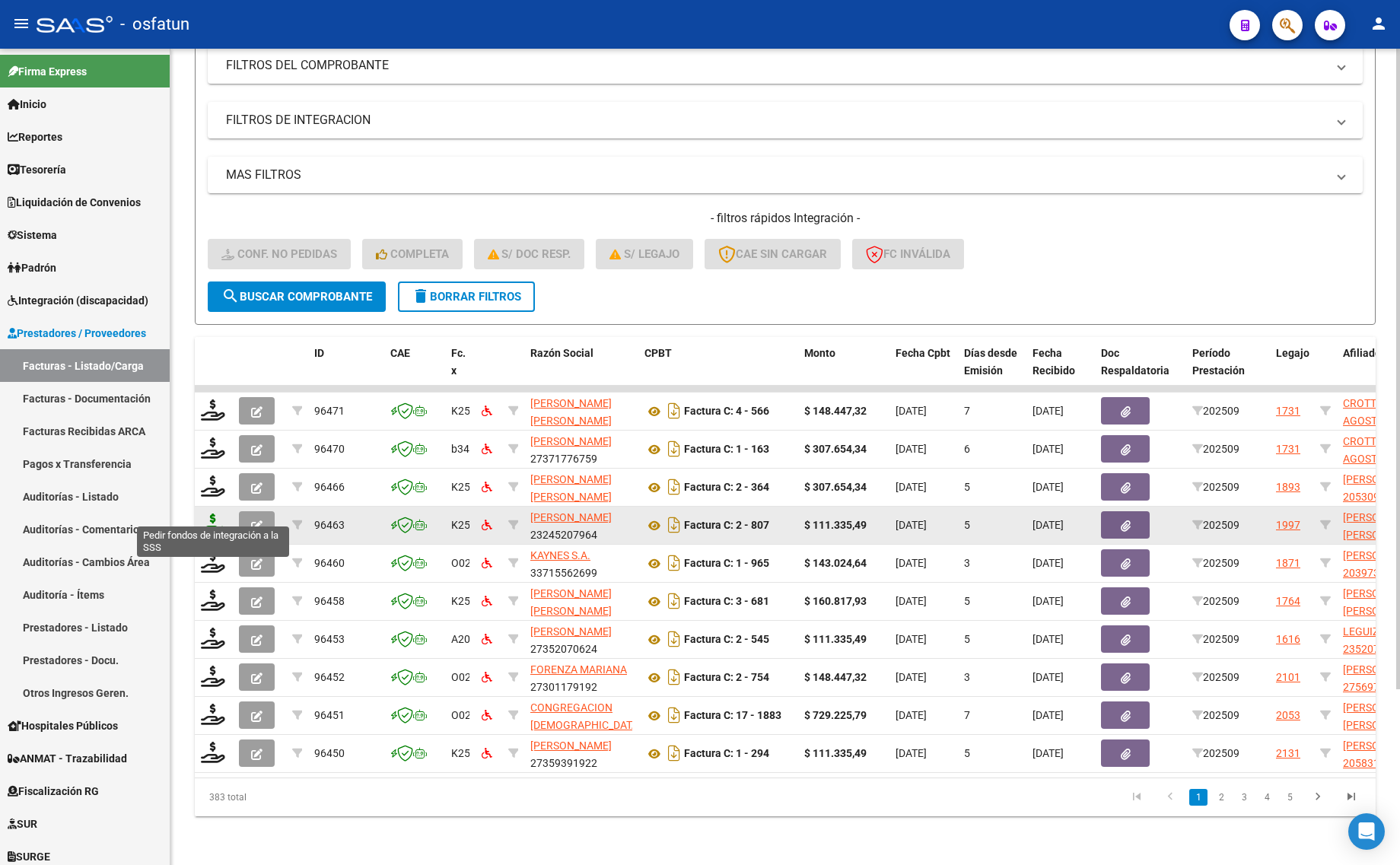
click at [211, 514] on icon at bounding box center [213, 525] width 24 height 21
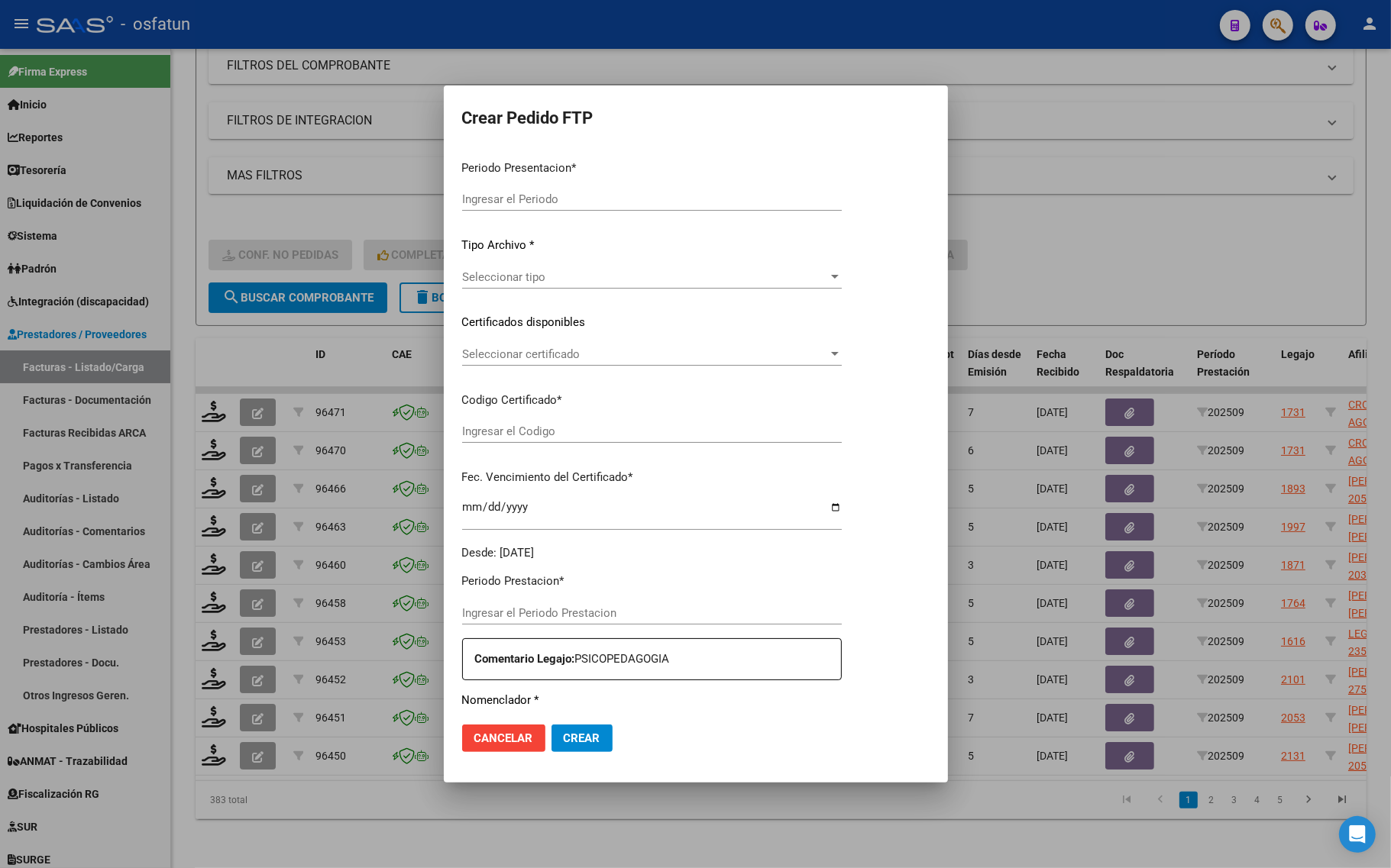
type input "202509"
type input "$ 111.335,49"
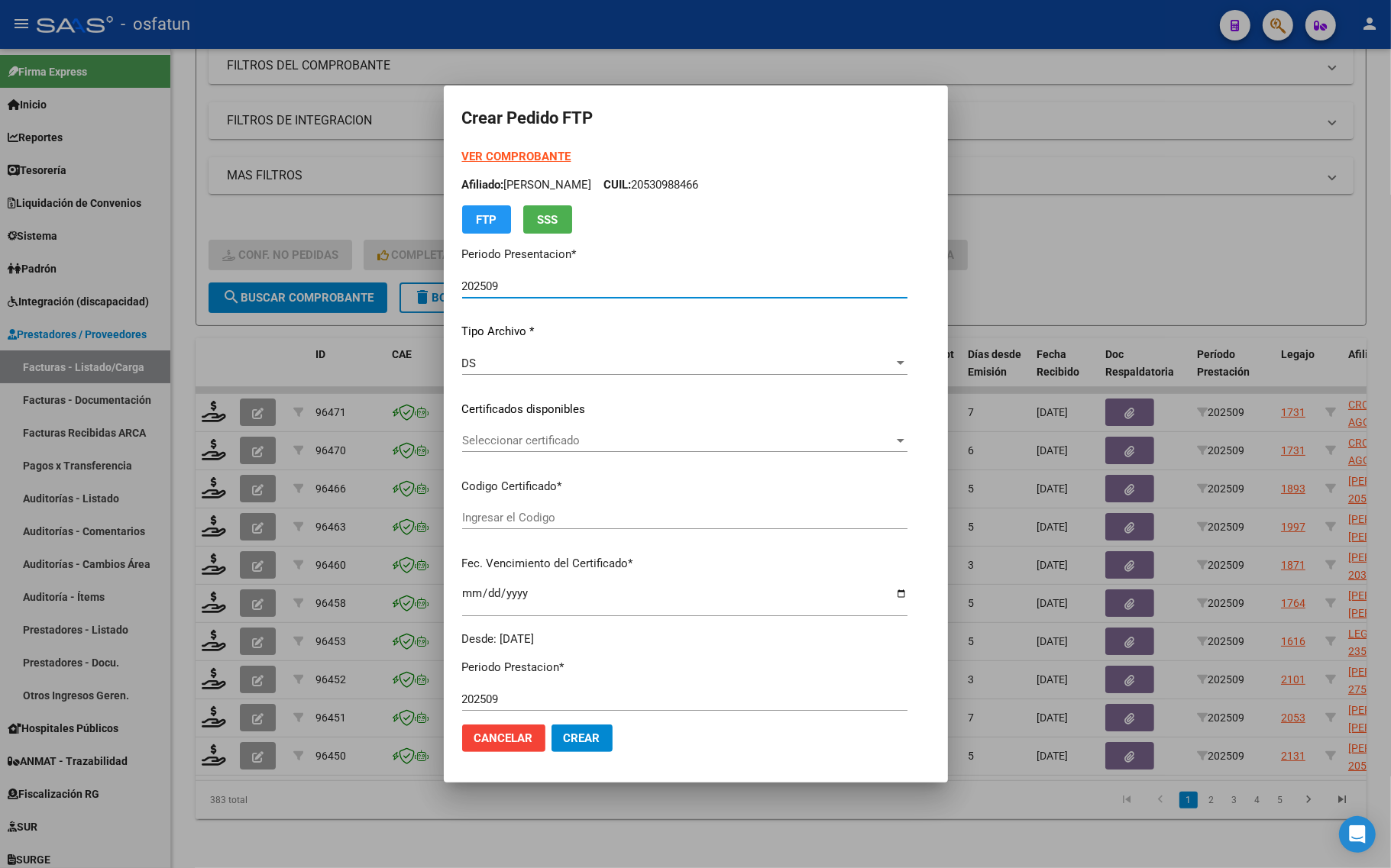
type input "ARG01000539262142021060920260609COR467"
type input "2026-06-09"
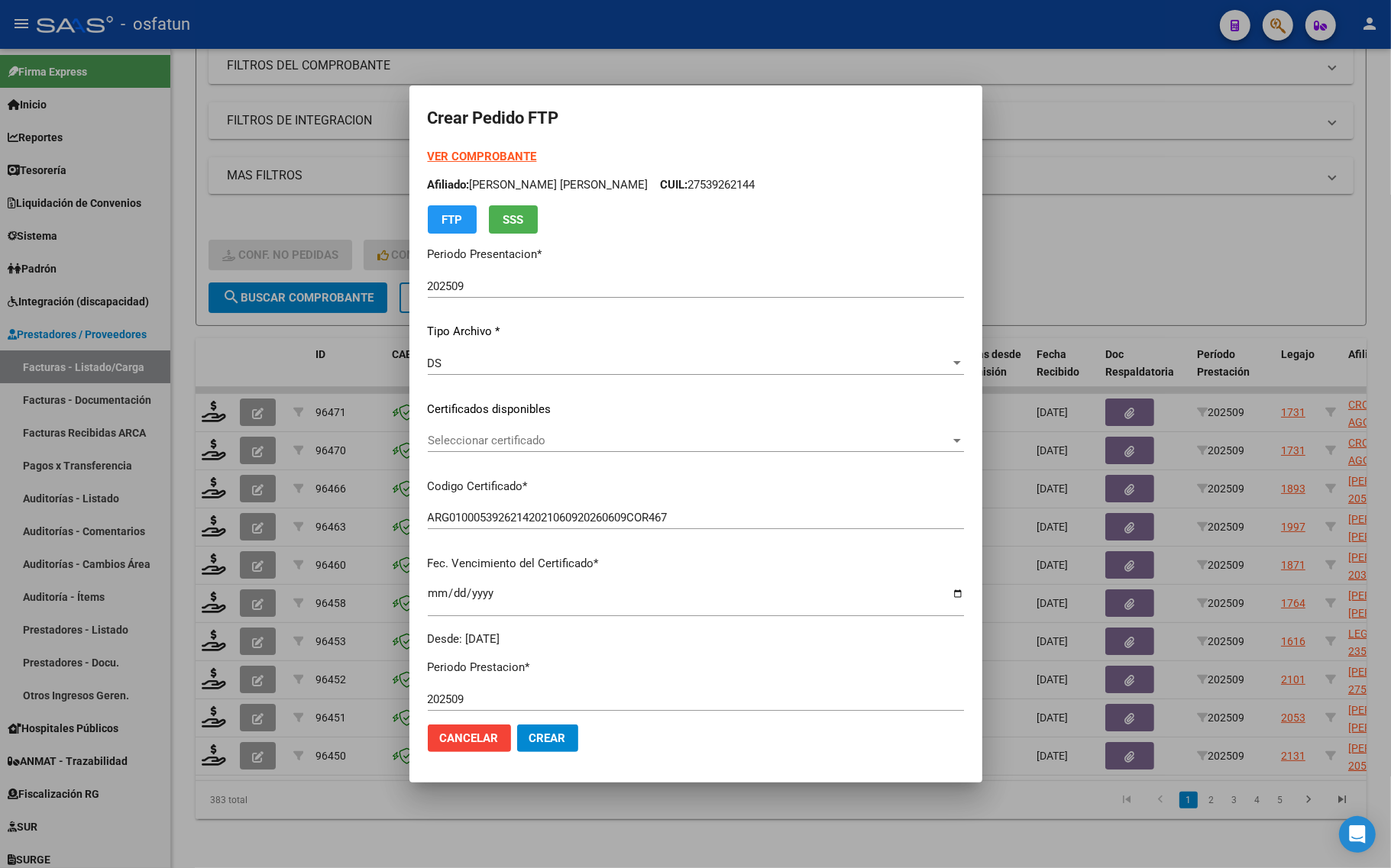
click at [471, 148] on div "VER COMPROBANTE ARCA Padrón Afiliado: RIBERT PICOTTO MARIANELLA GUADALUPE CUIL:…" at bounding box center [696, 191] width 537 height 86
click at [471, 153] on strong "VER COMPROBANTE" at bounding box center [482, 157] width 109 height 14
click at [468, 441] on span "Seleccionar certificado" at bounding box center [689, 441] width 523 height 14
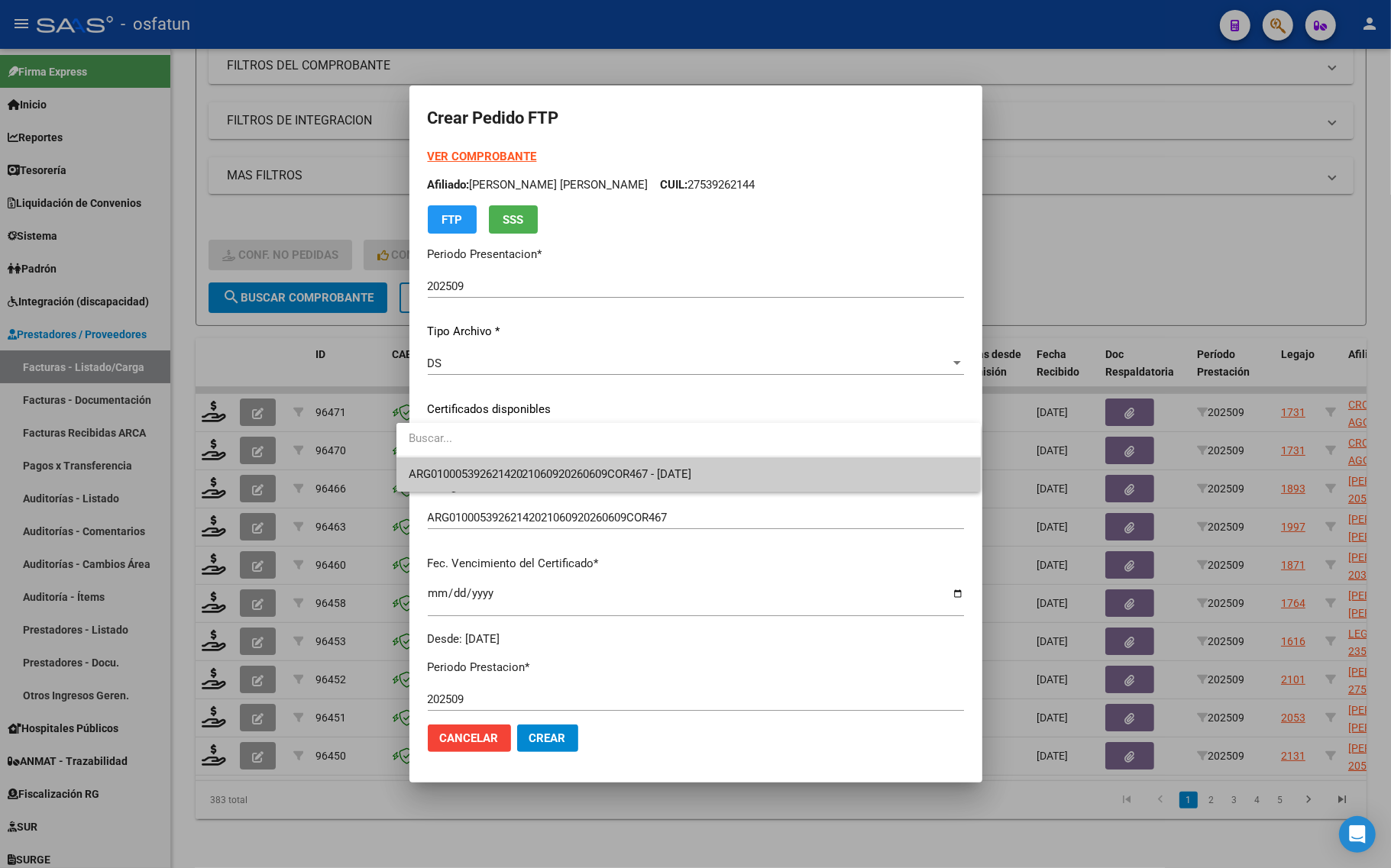
click at [465, 484] on span "ARG01000539262142021060920260609COR467 - 2026-06-09" at bounding box center [689, 474] width 559 height 34
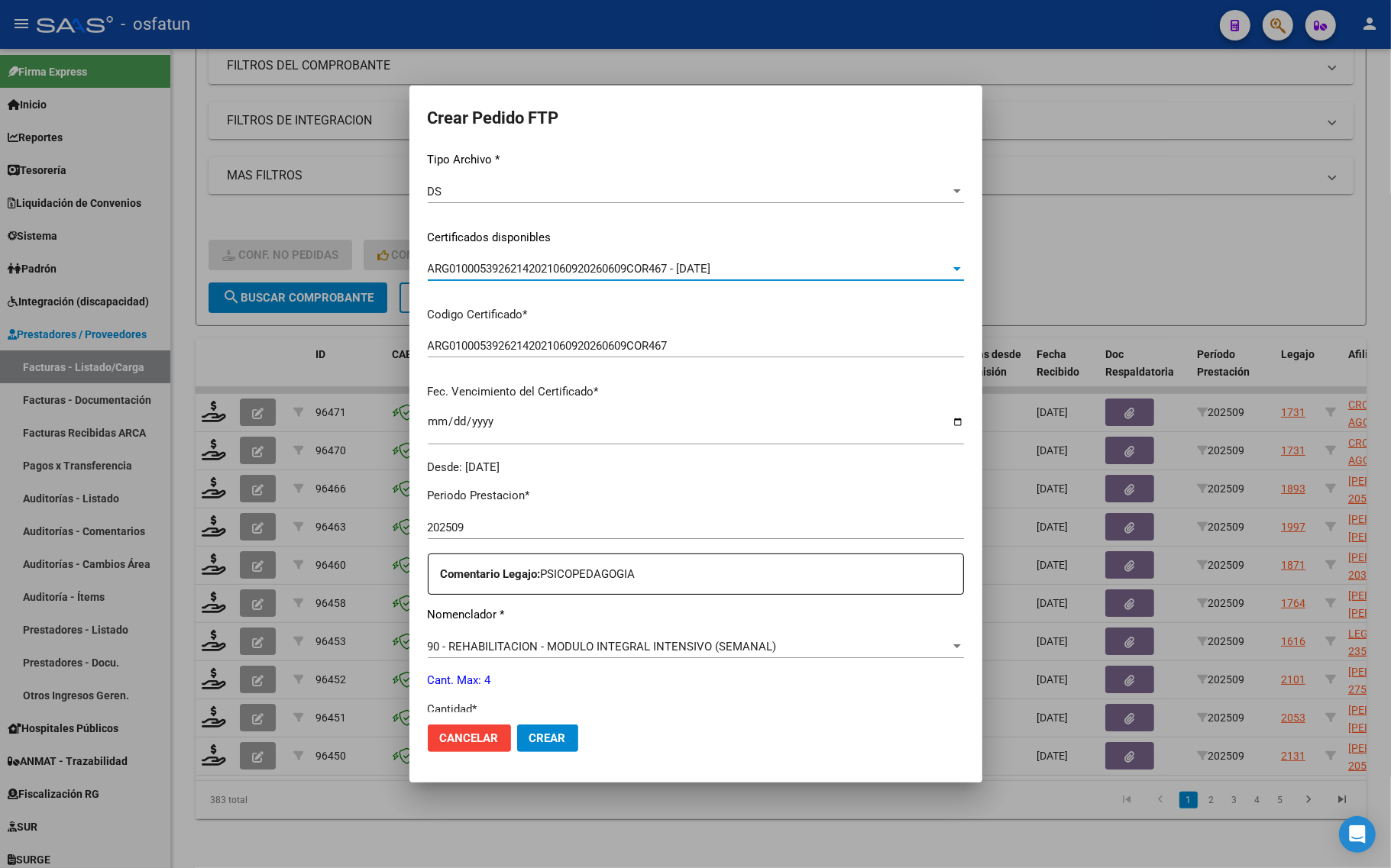
scroll to position [382, 0]
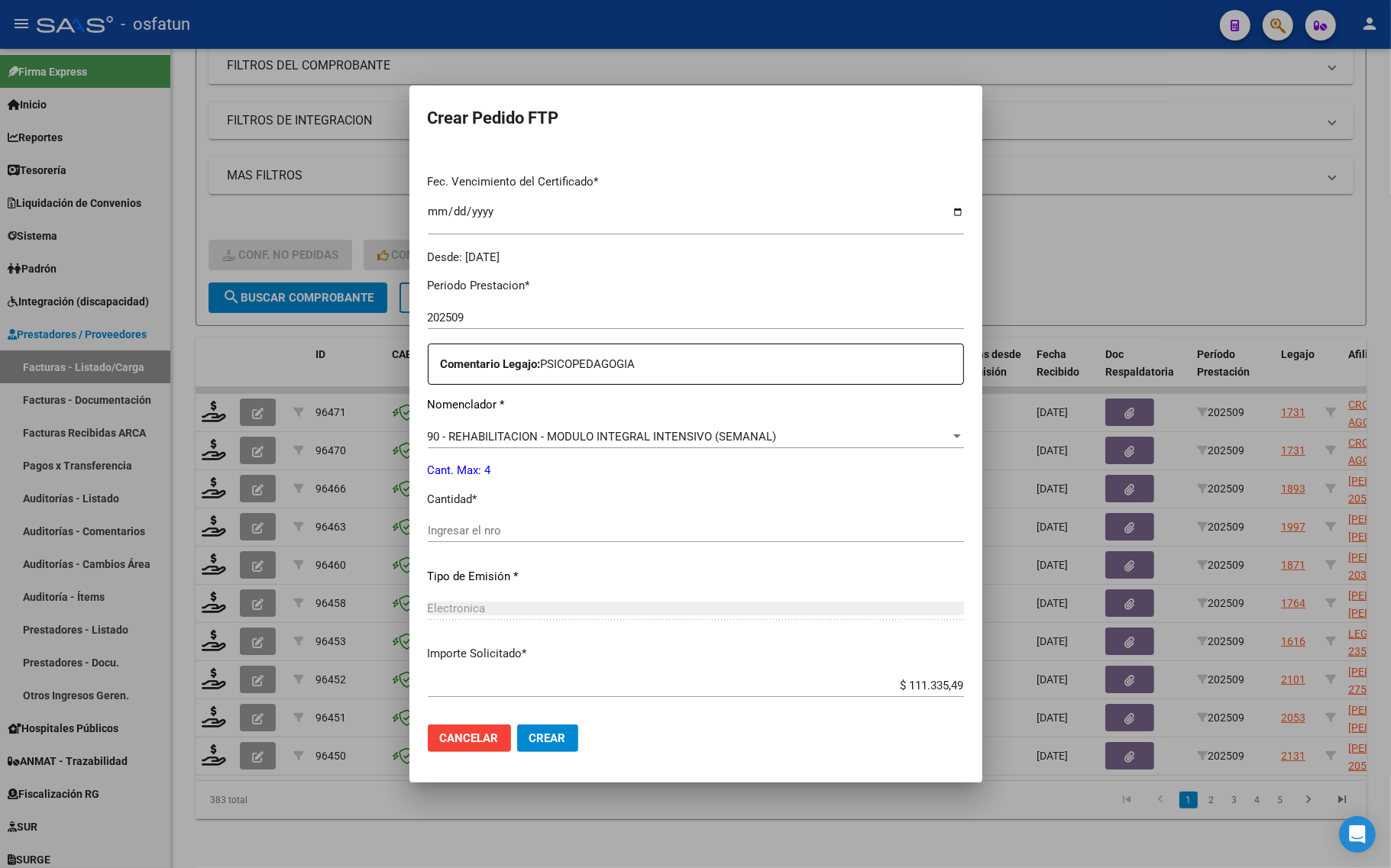
click at [448, 530] on input "Ingresar el nro" at bounding box center [696, 531] width 537 height 14
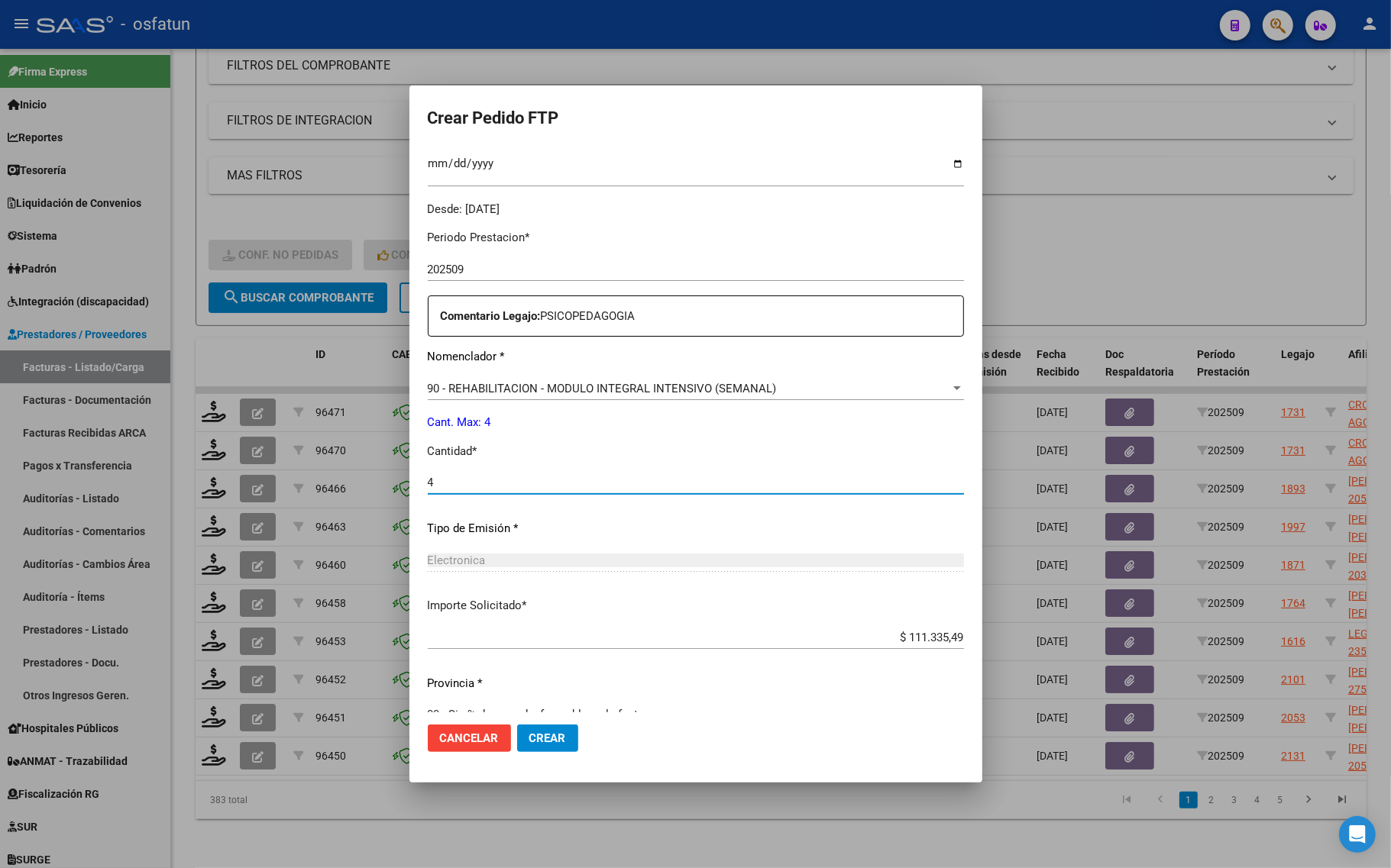
scroll to position [457, 0]
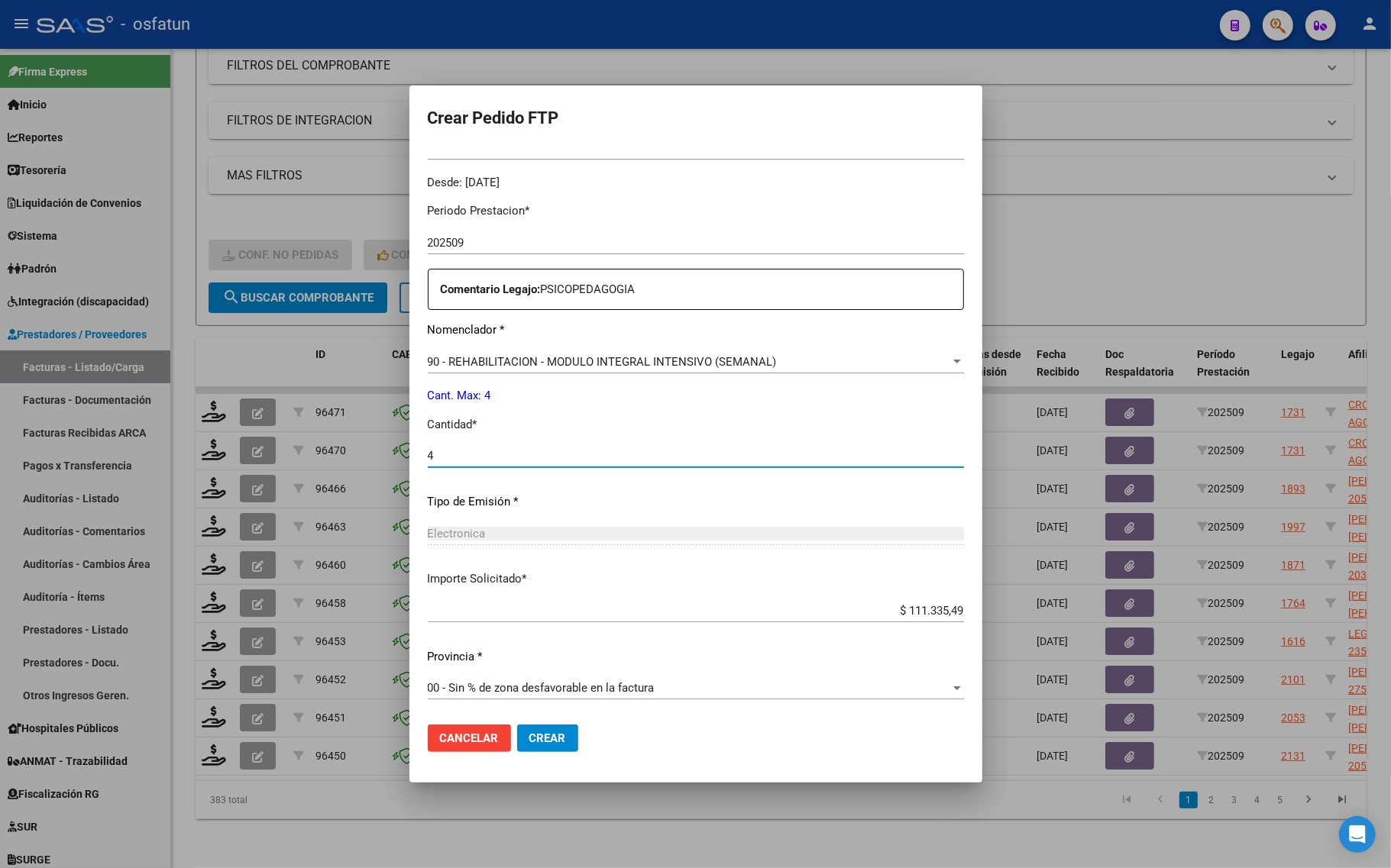
type input "4"
click at [1334, 147] on div at bounding box center [696, 434] width 1391 height 868
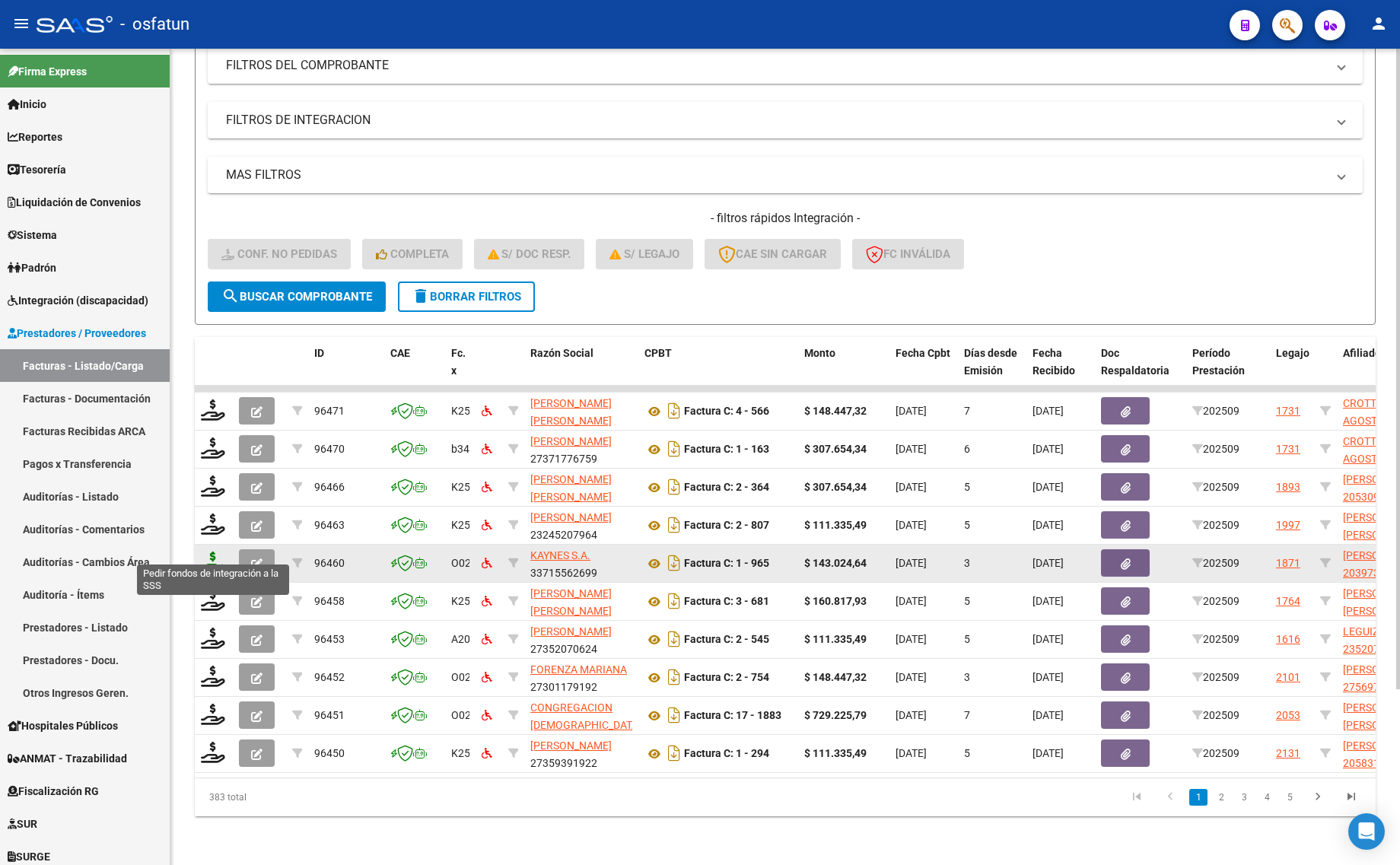
click at [207, 552] on icon at bounding box center [213, 562] width 24 height 21
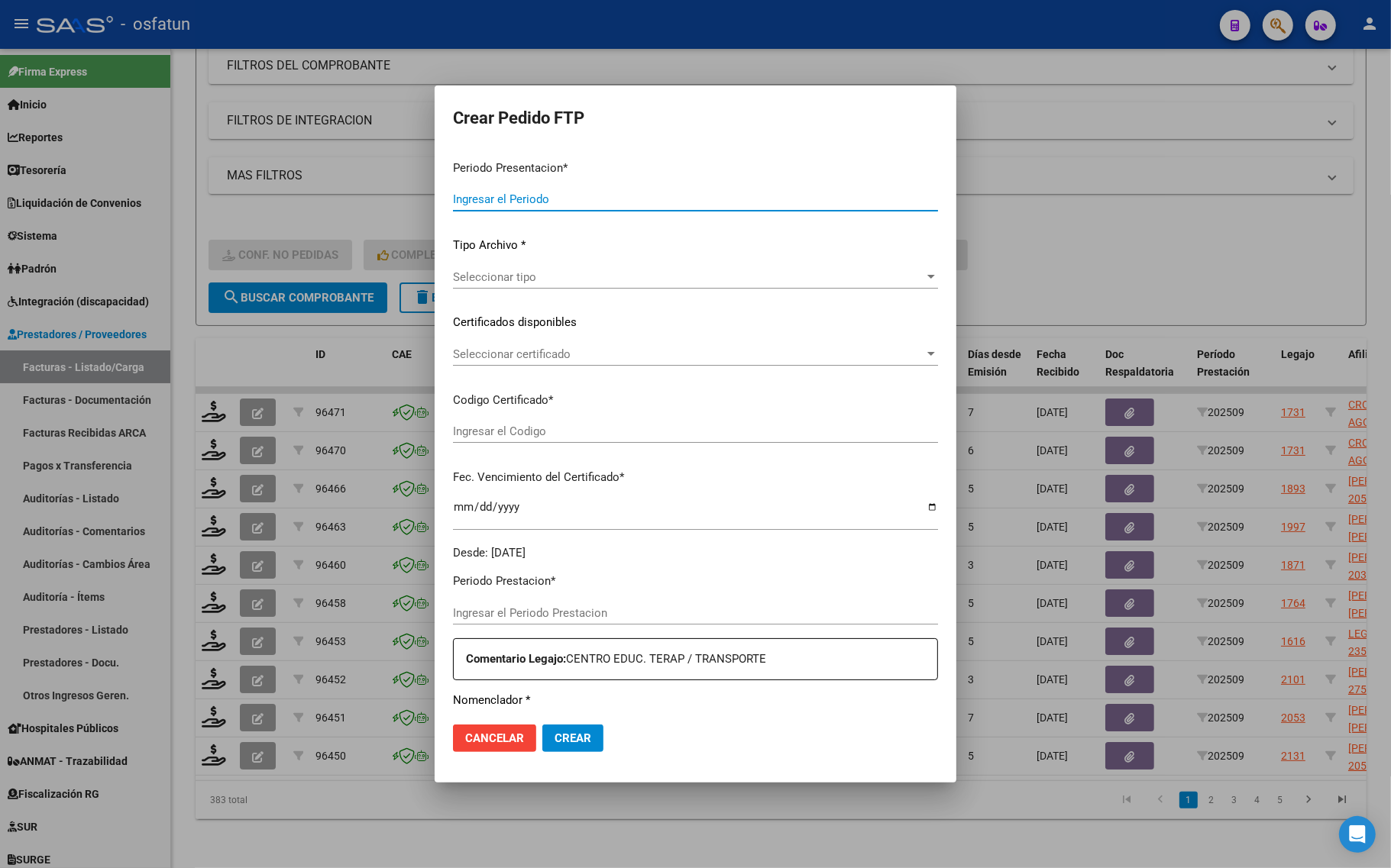
type input "202509"
type input "$ 143.024,64"
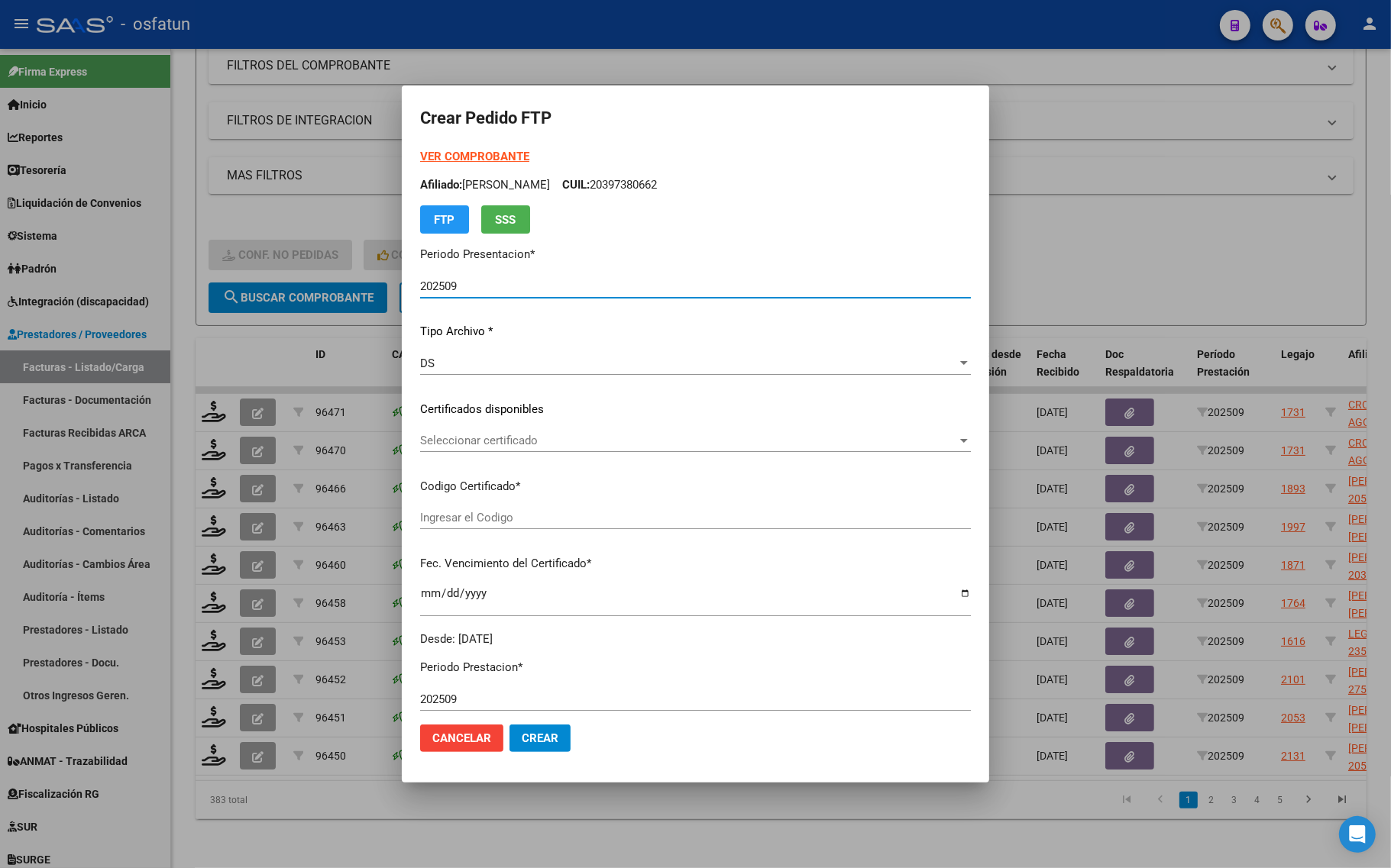
type input "ARG02000397380662016100620261006COR467"
type input "2026-10-06"
click at [432, 158] on strong "VER COMPROBANTE" at bounding box center [475, 157] width 109 height 14
click at [499, 433] on div "Seleccionar certificado Seleccionar certificado" at bounding box center [696, 441] width 550 height 23
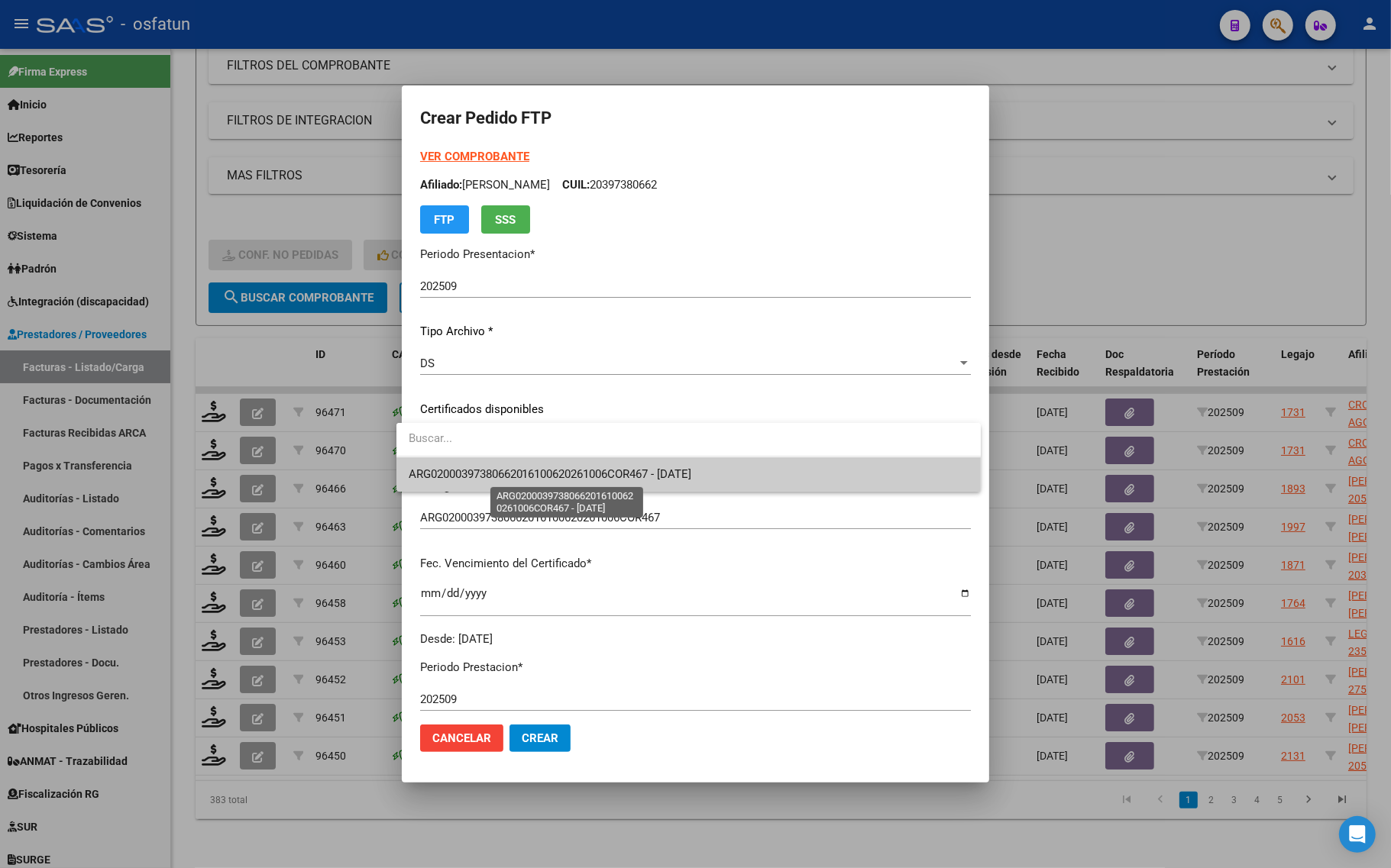
click at [491, 471] on span "ARG02000397380662016100620261006COR467 - 2026-10-06" at bounding box center [550, 474] width 284 height 14
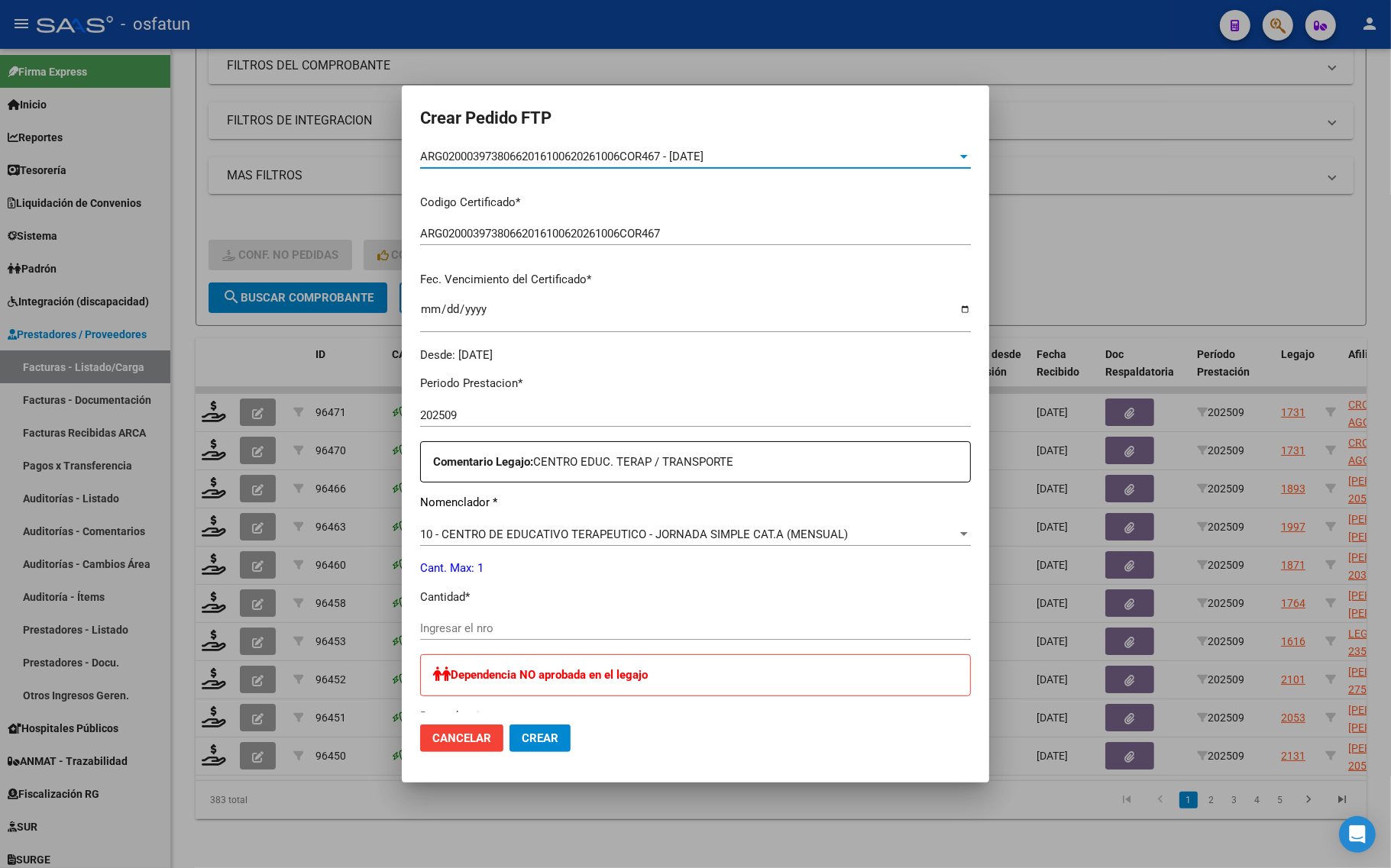
scroll to position [287, 0]
click at [468, 533] on span "10 - CENTRO DE EDUCATIVO TERAPEUTICO - JORNADA SIMPLE CAT.A (MENSUAL)" at bounding box center [634, 533] width 428 height 14
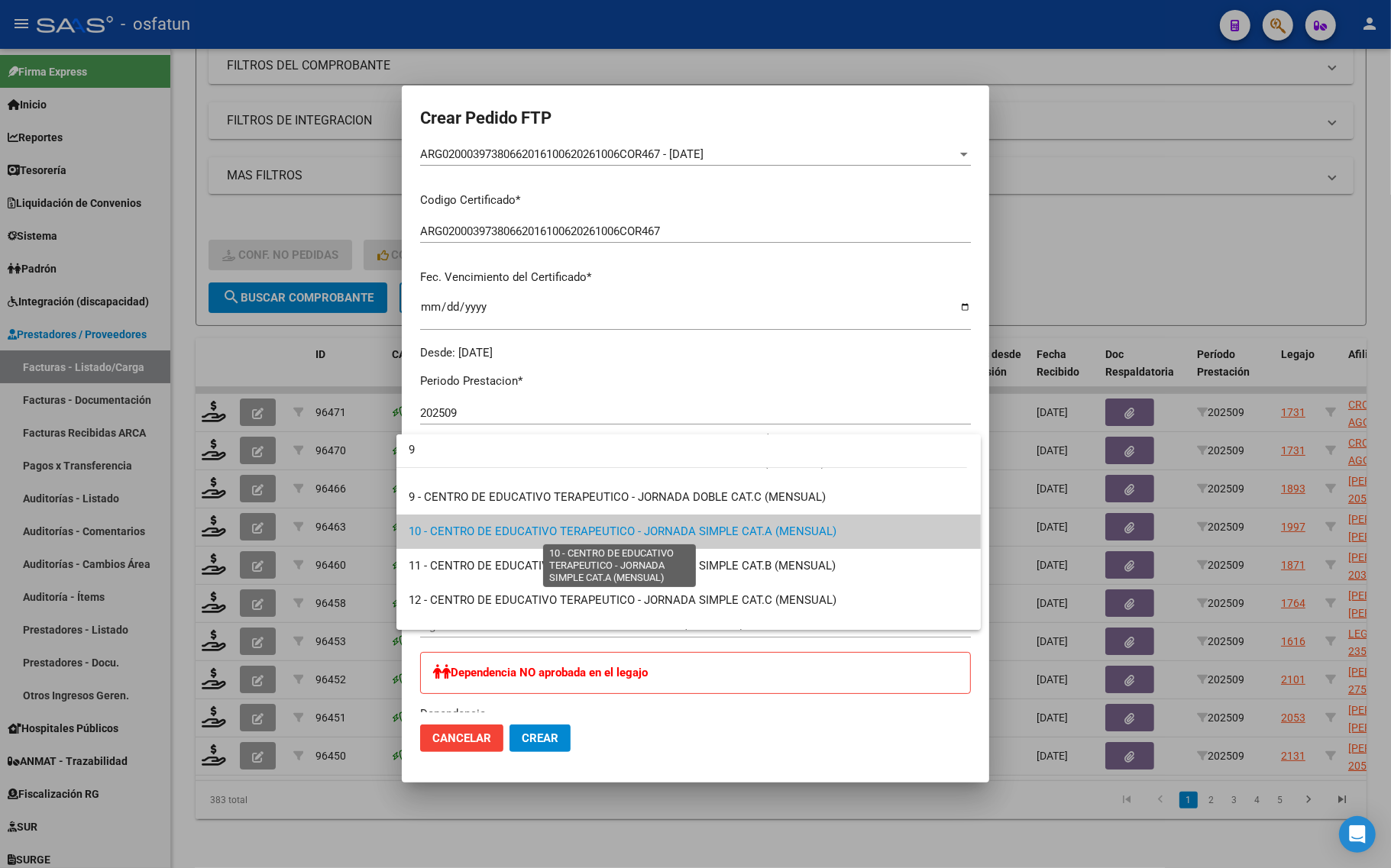
scroll to position [0, 0]
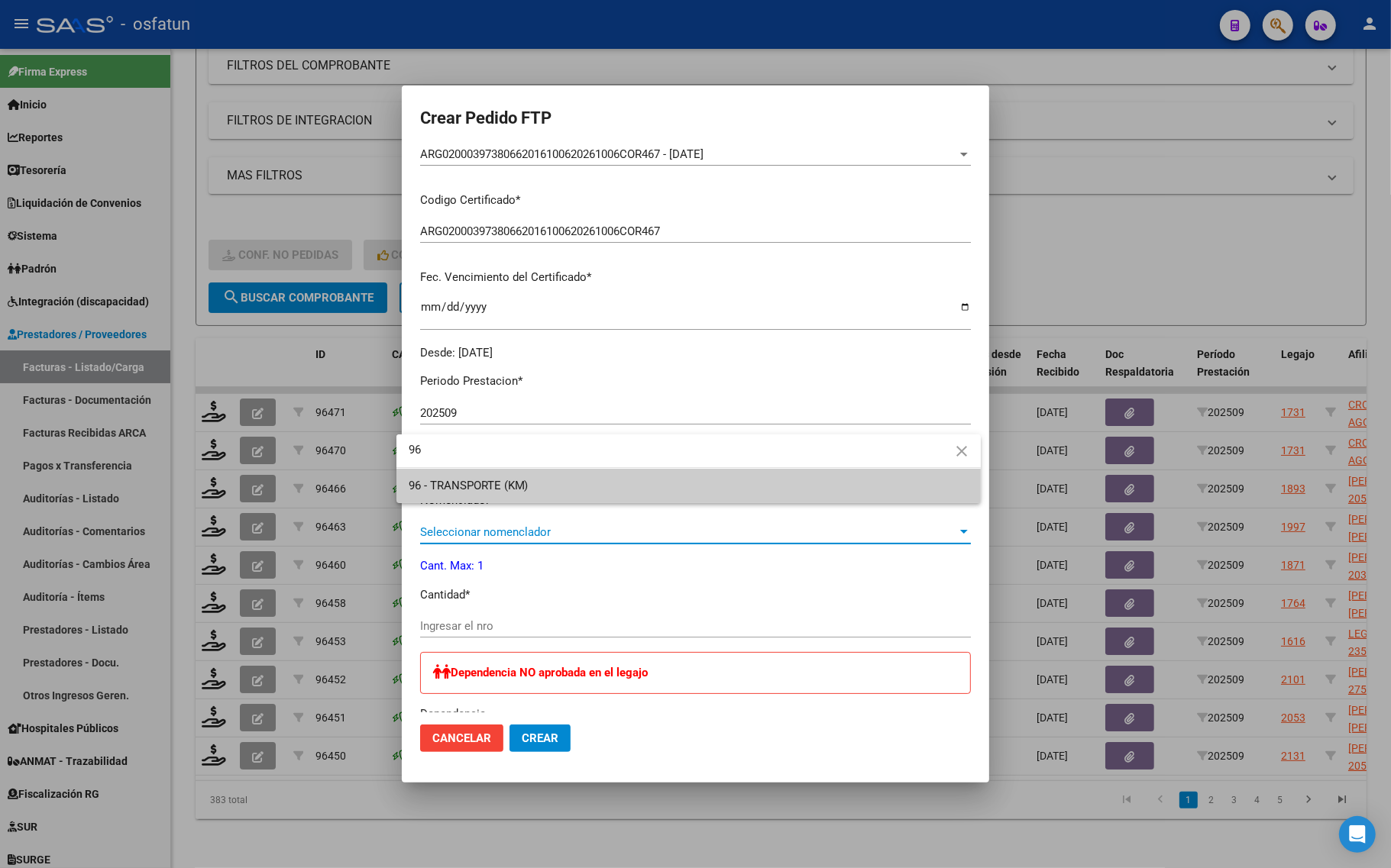
type input "96"
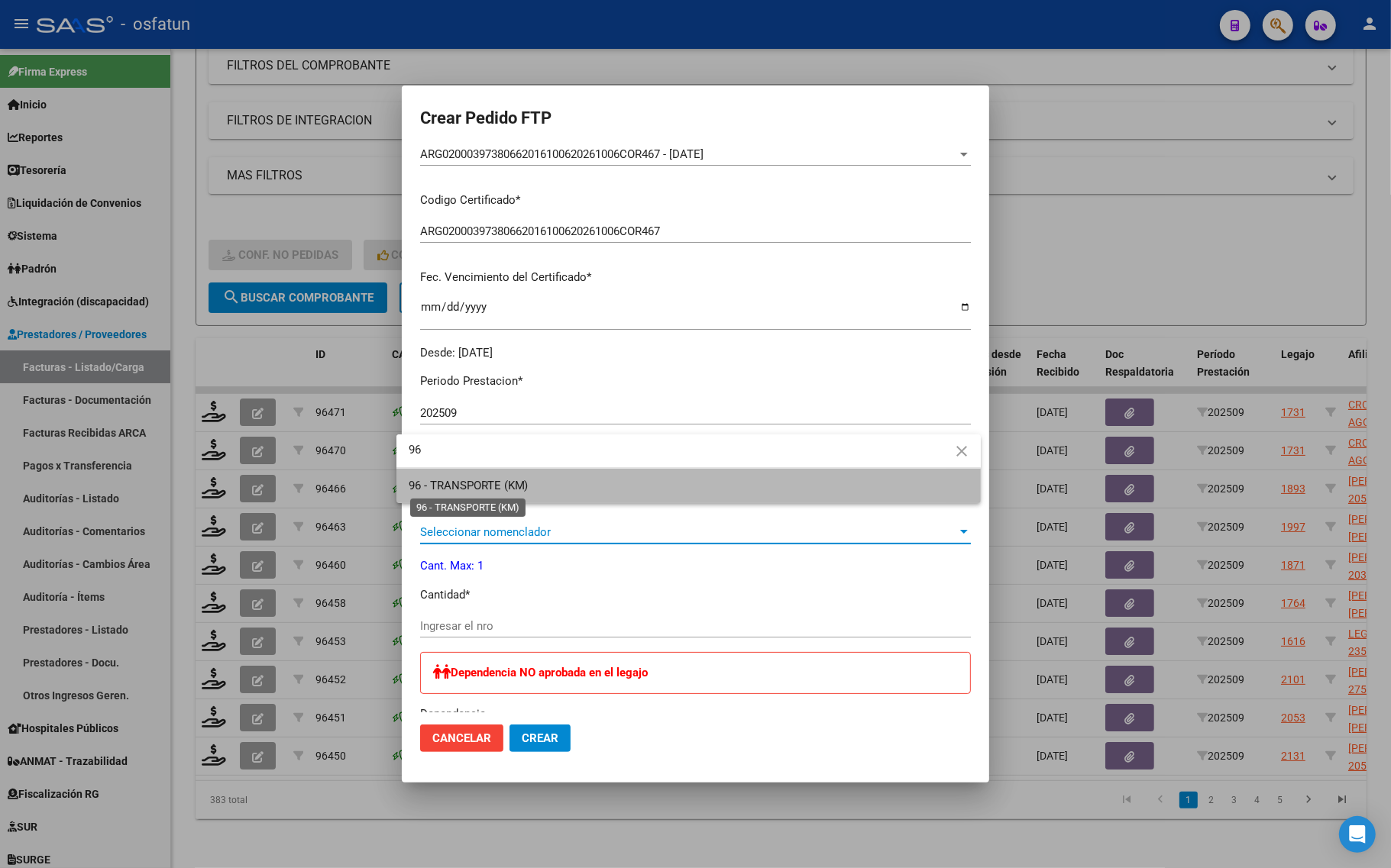
click at [478, 481] on span "96 - TRANSPORTE (KM)" at bounding box center [469, 486] width 120 height 14
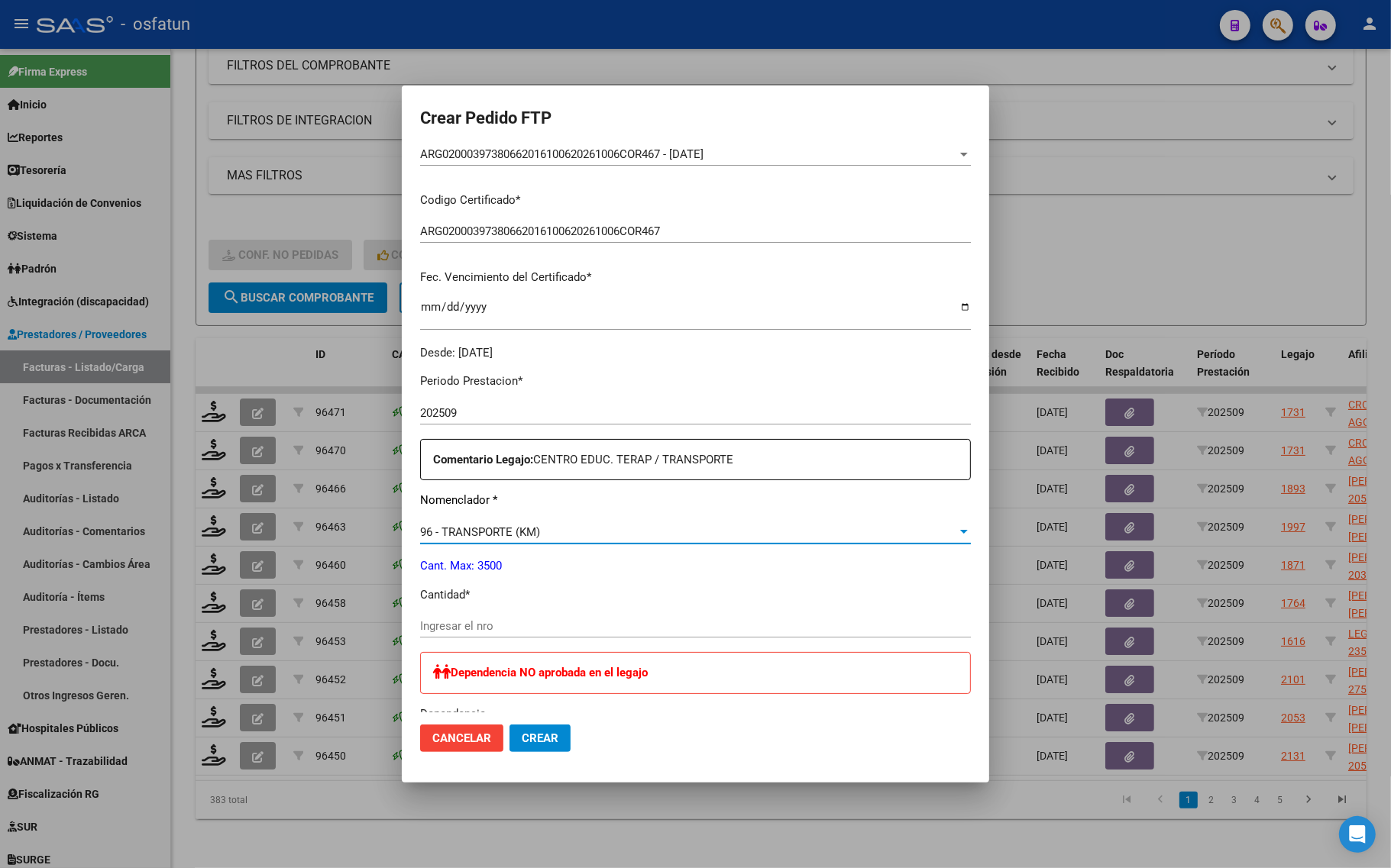
click at [449, 623] on input "Ingresar el nro" at bounding box center [696, 626] width 550 height 14
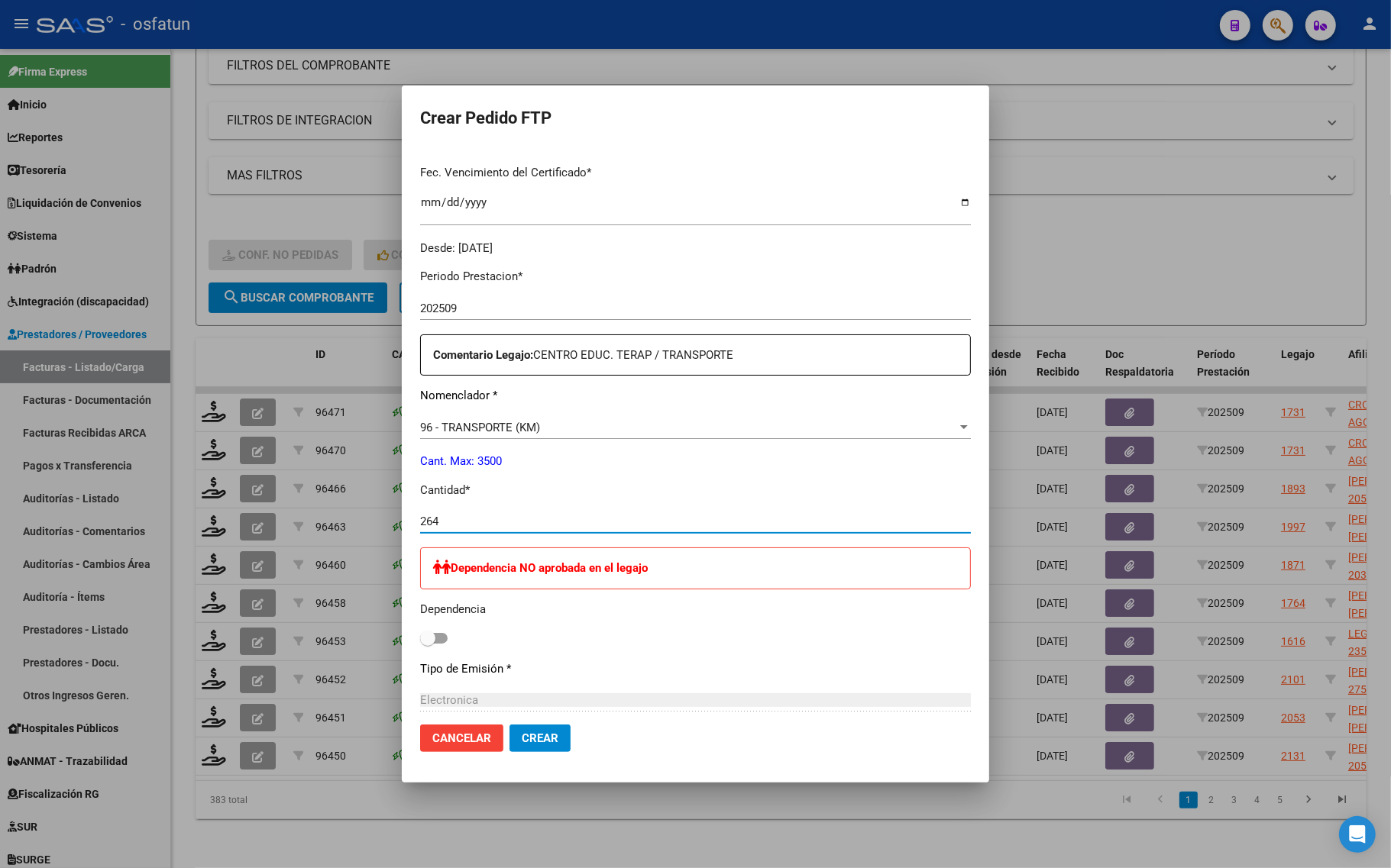
scroll to position [572, 0]
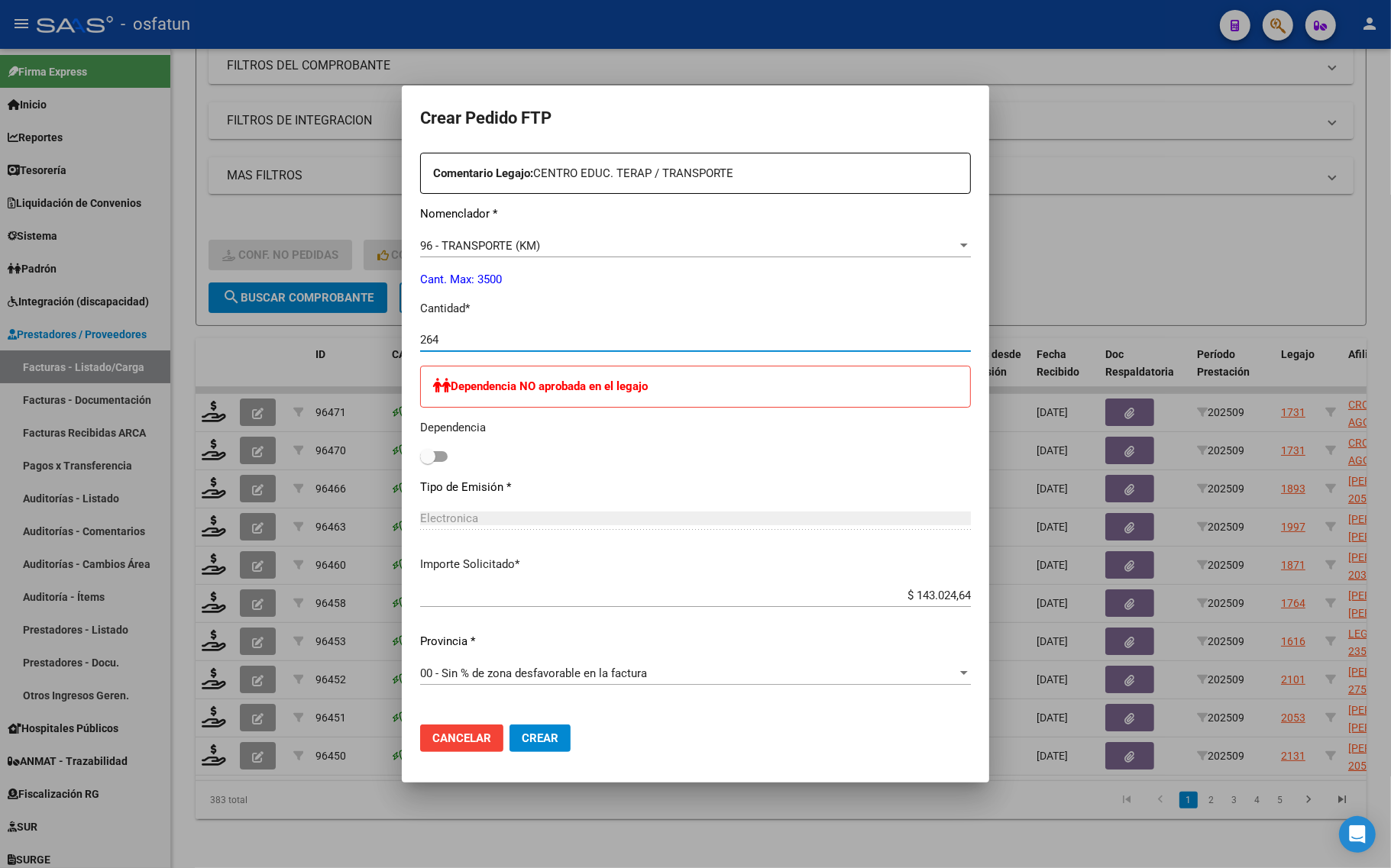
type input "264"
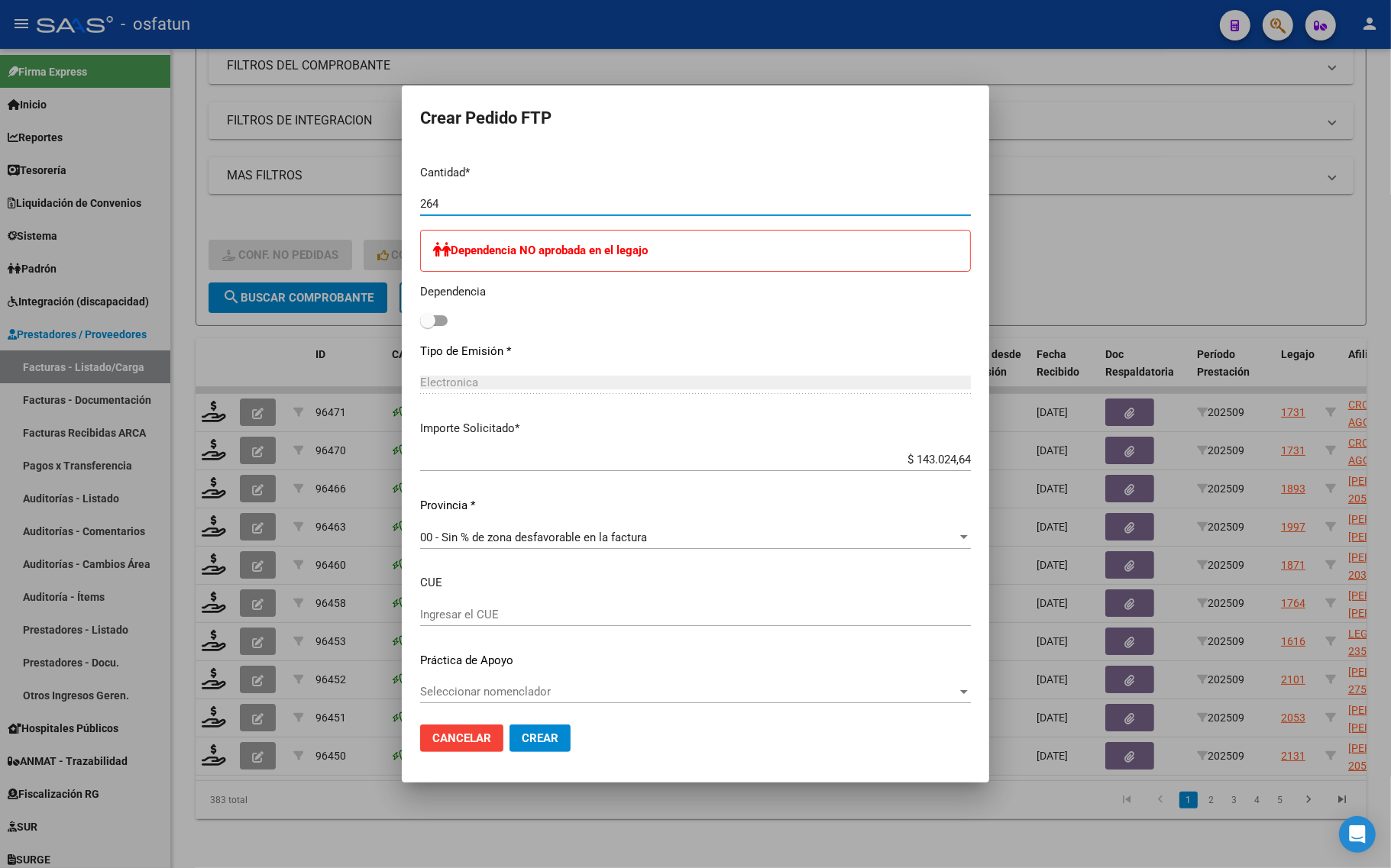
scroll to position [712, 0]
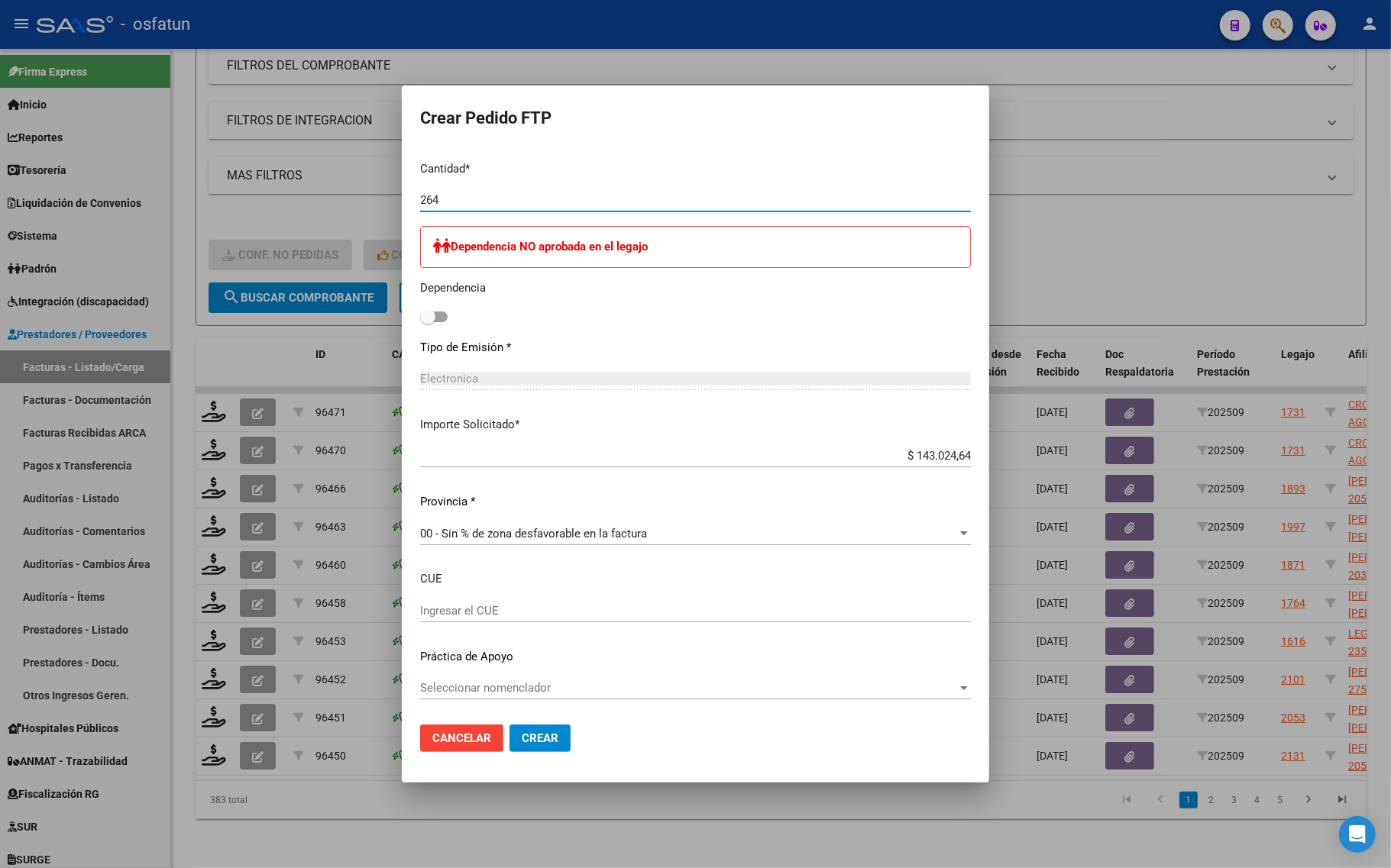
click at [522, 740] on span "Crear" at bounding box center [540, 738] width 37 height 14
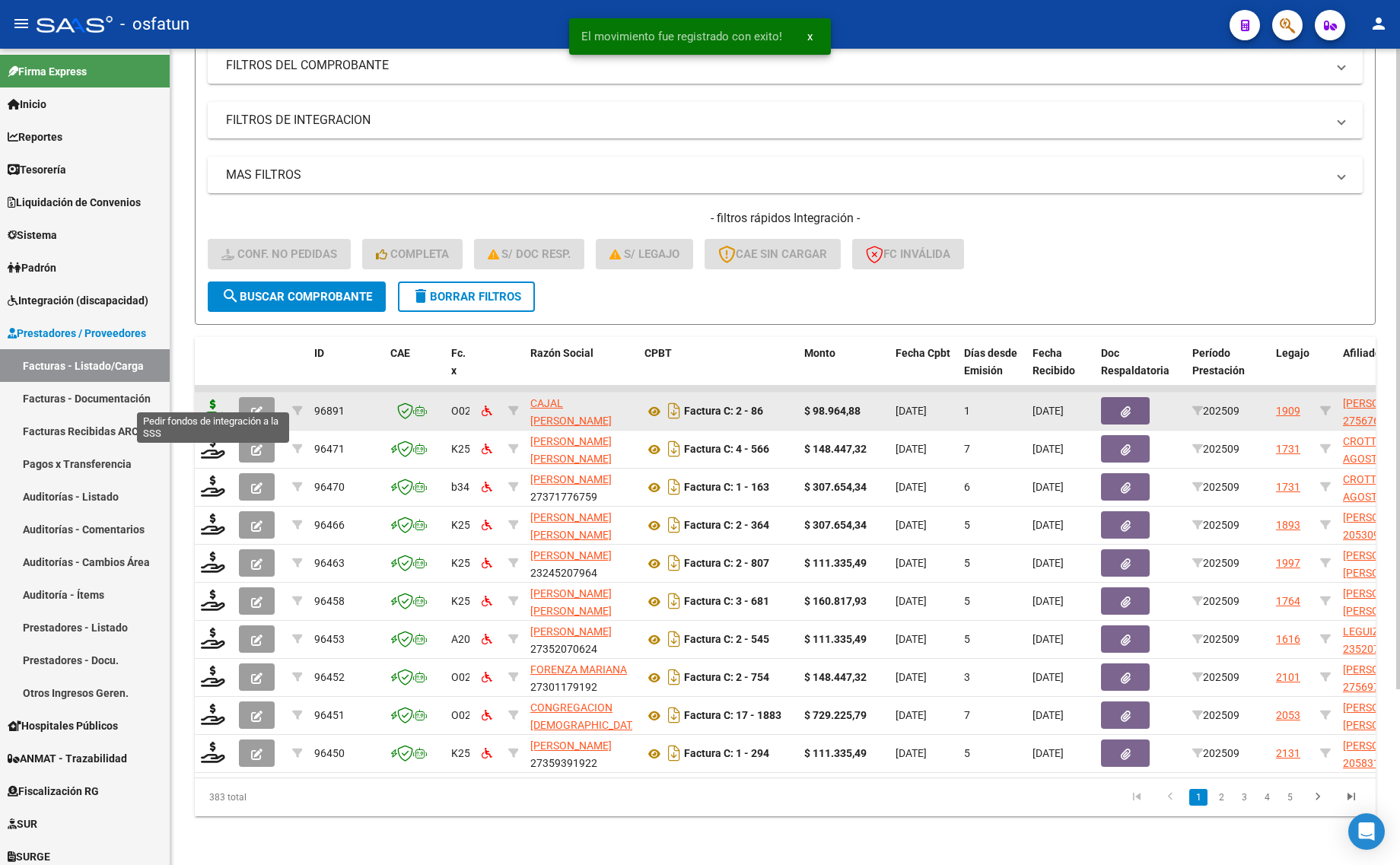
click at [214, 400] on icon at bounding box center [213, 410] width 24 height 21
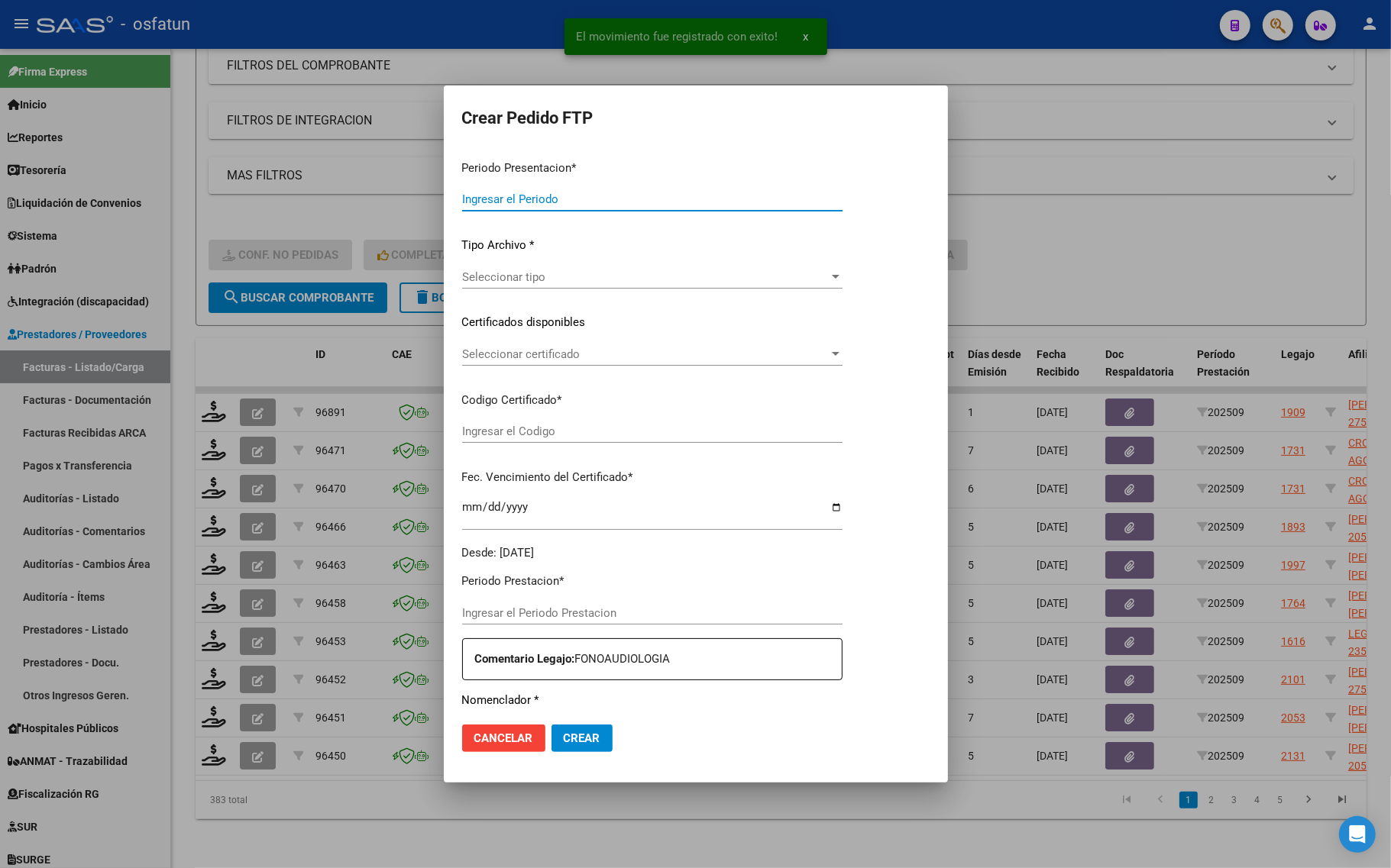
type input "202509"
type input "$ 98.964,88"
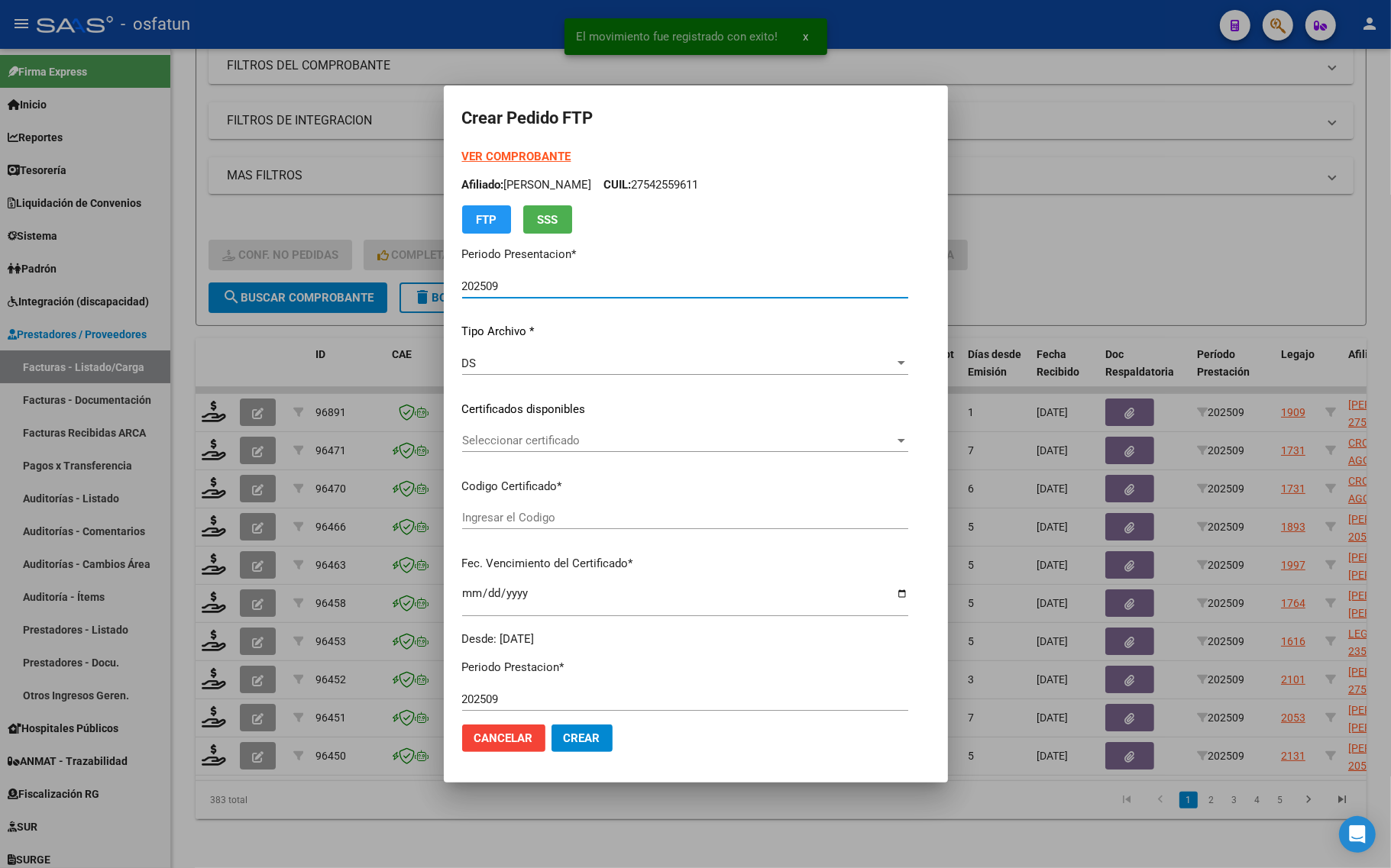
type input "ARG01000567660572024110420291104CAT242"
type input "2029-11-04"
click at [462, 153] on strong "VER COMPROBANTE" at bounding box center [517, 157] width 109 height 14
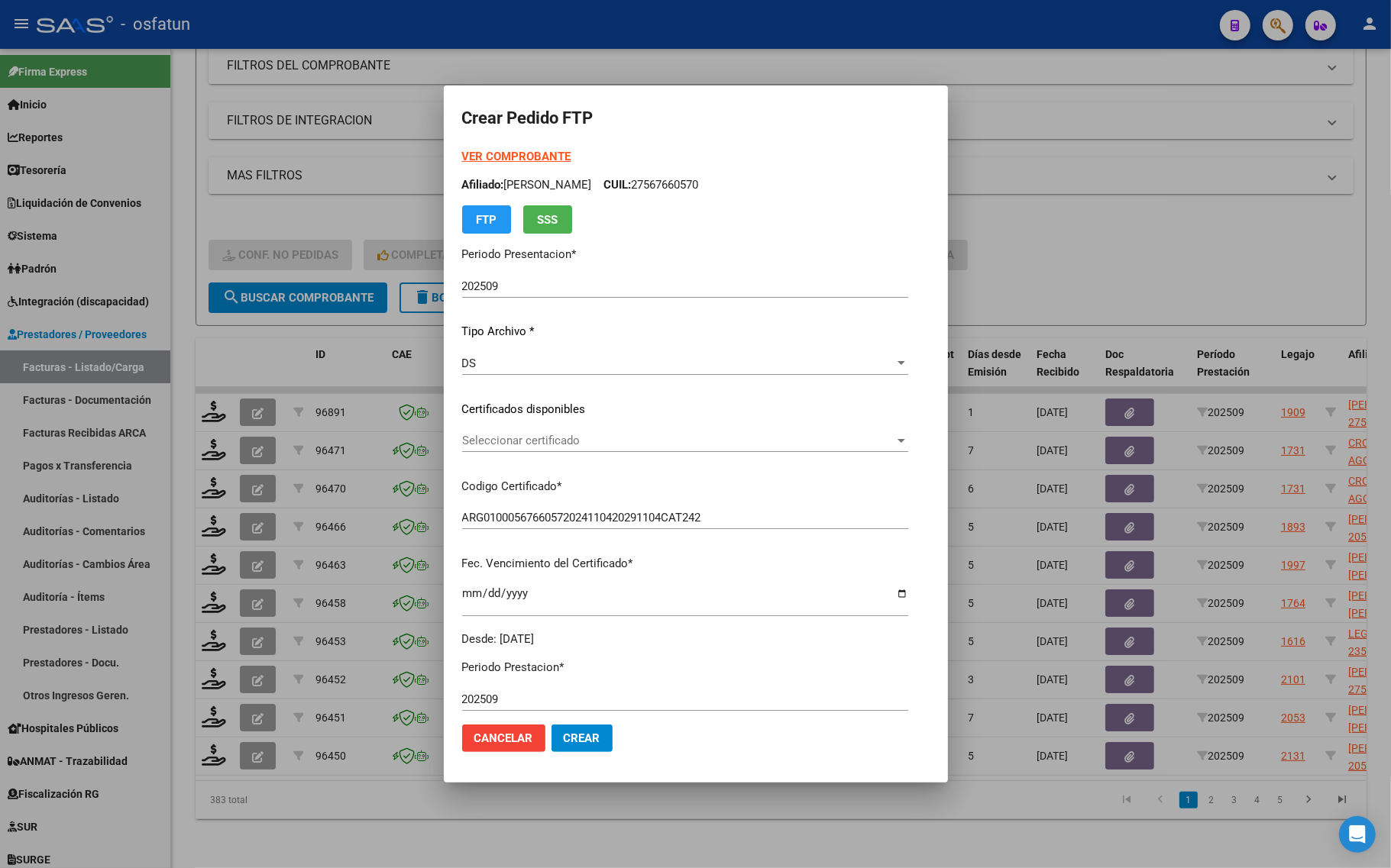
click at [536, 426] on div "VER COMPROBANTE ARCA Padrón Afiliado: SOSA AREDES AMIRA CUIL: 27567660570 FTP S…" at bounding box center [686, 398] width 446 height 500
click at [531, 439] on span "Seleccionar certificado" at bounding box center [679, 441] width 433 height 14
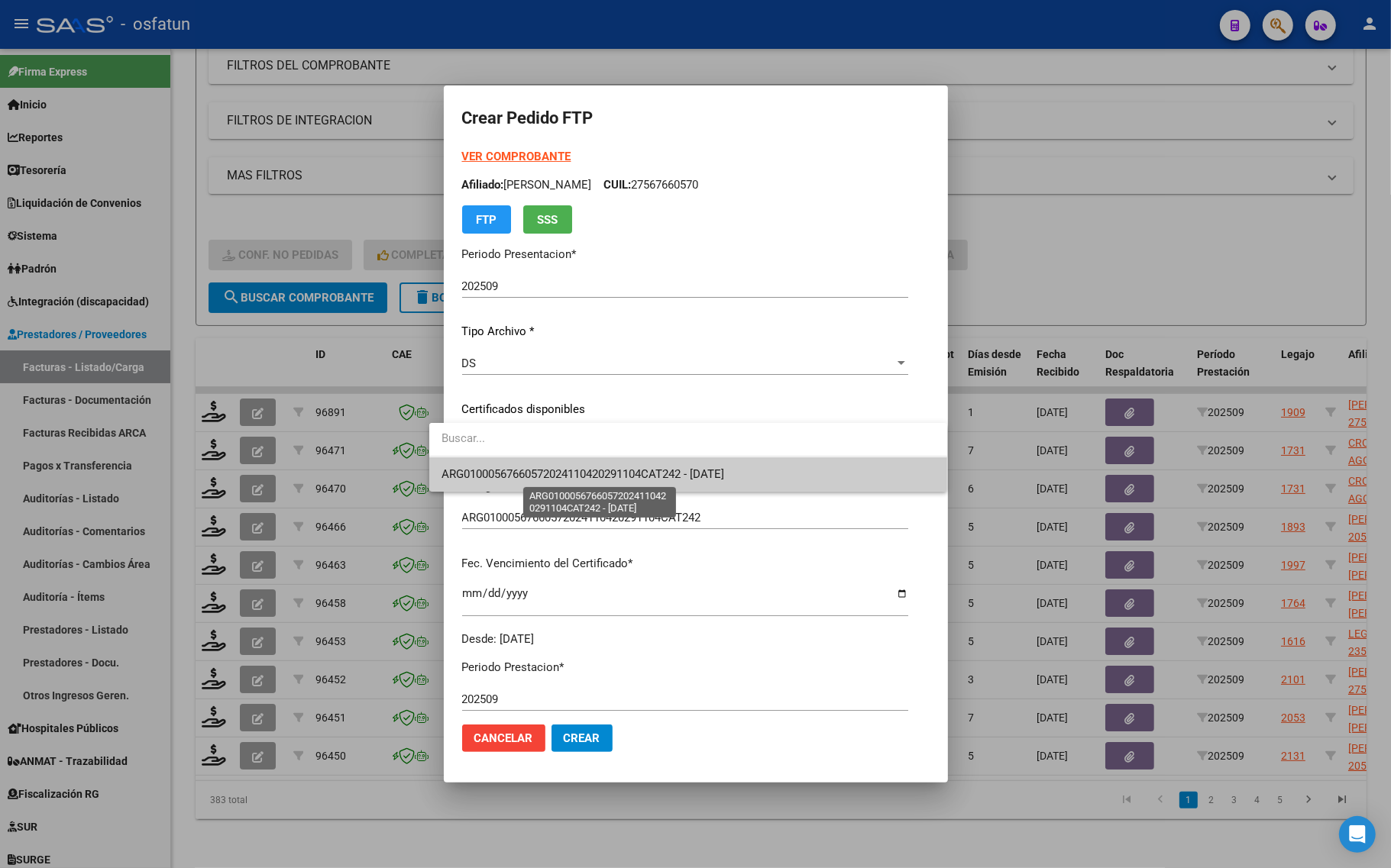
click at [521, 471] on span "ARG01000567660572024110420291104CAT242 - 2029-11-04" at bounding box center [583, 474] width 283 height 14
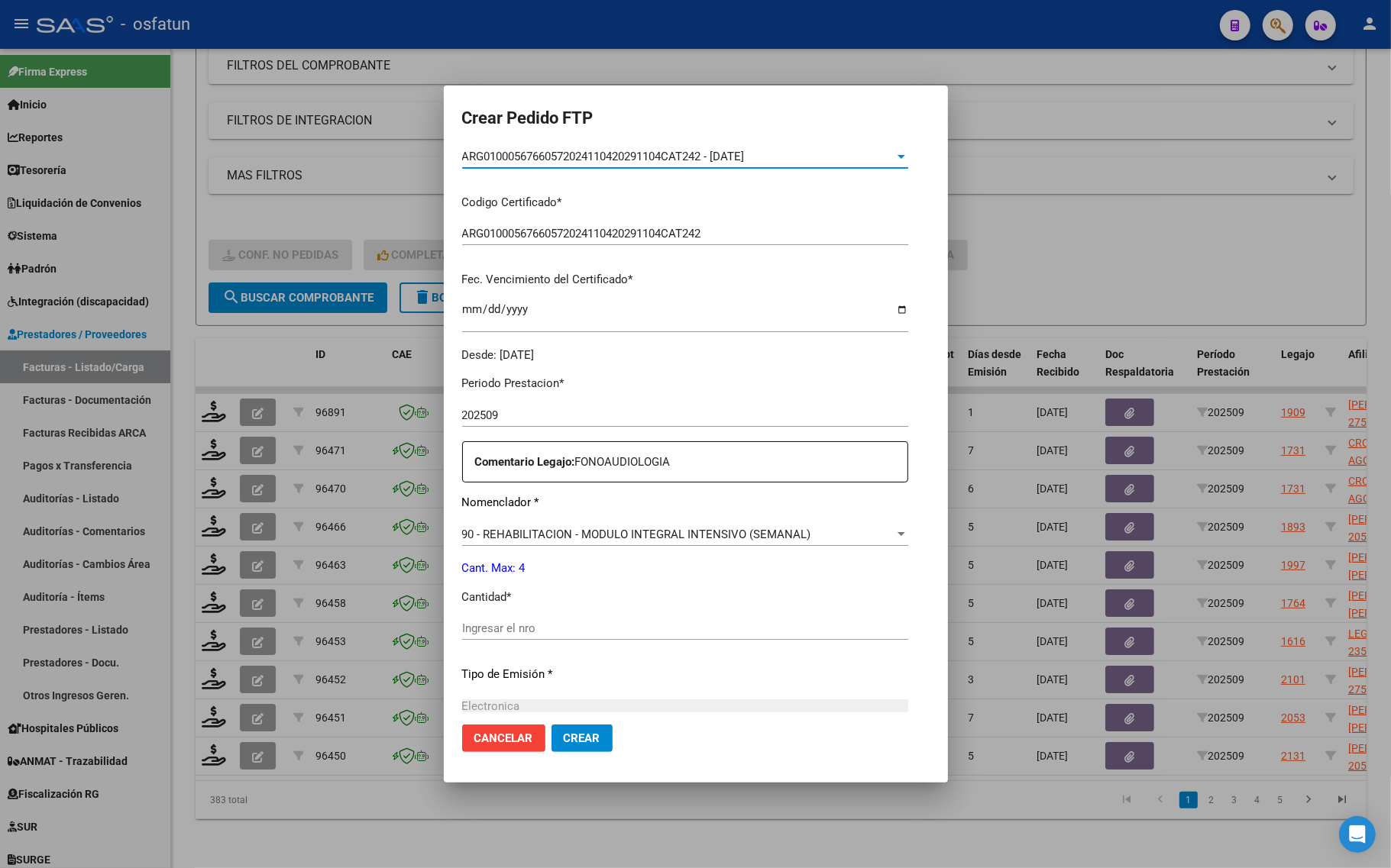
scroll to position [287, 0]
click at [466, 624] on input "Ingresar el nro" at bounding box center [686, 626] width 446 height 14
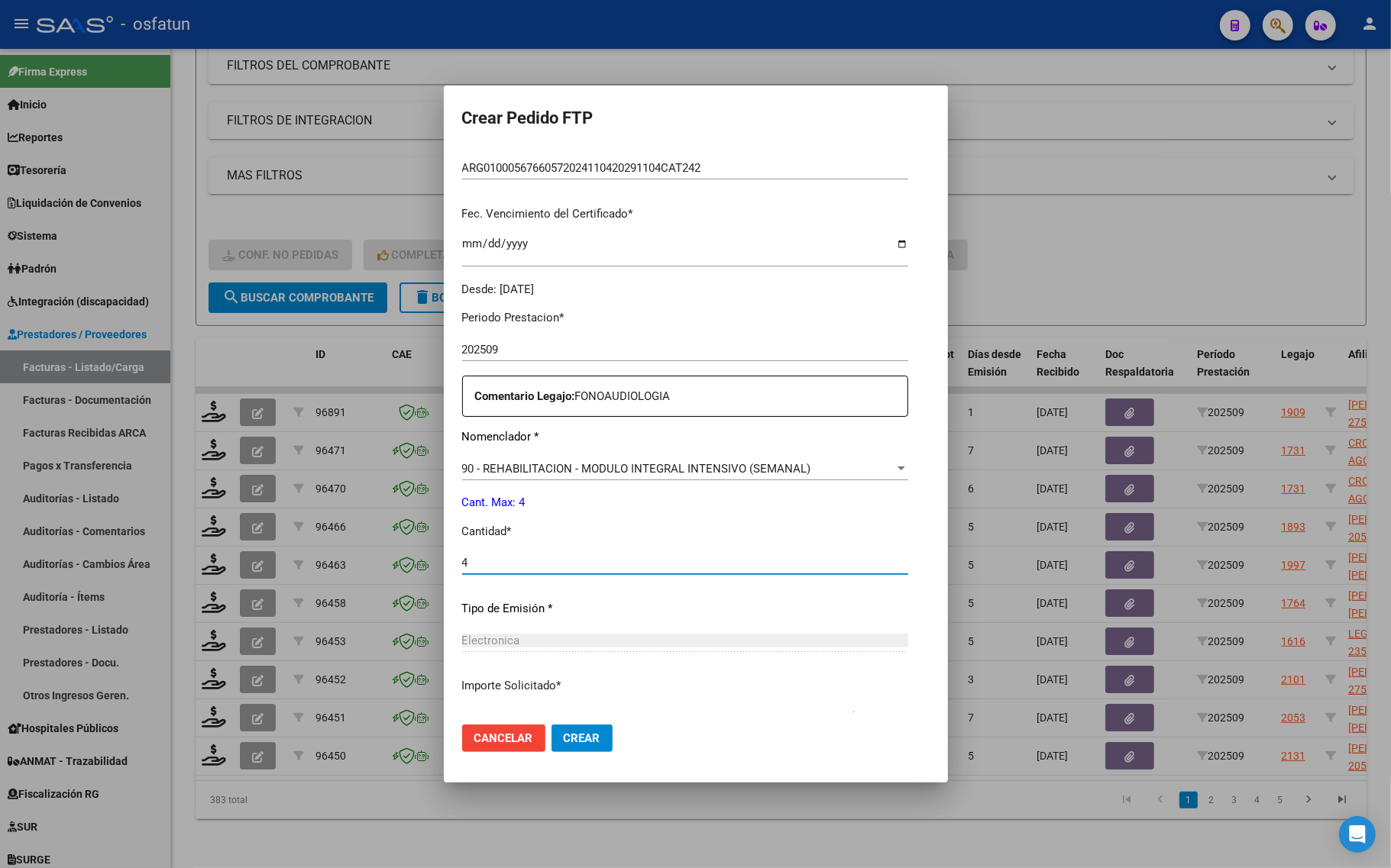
scroll to position [457, 0]
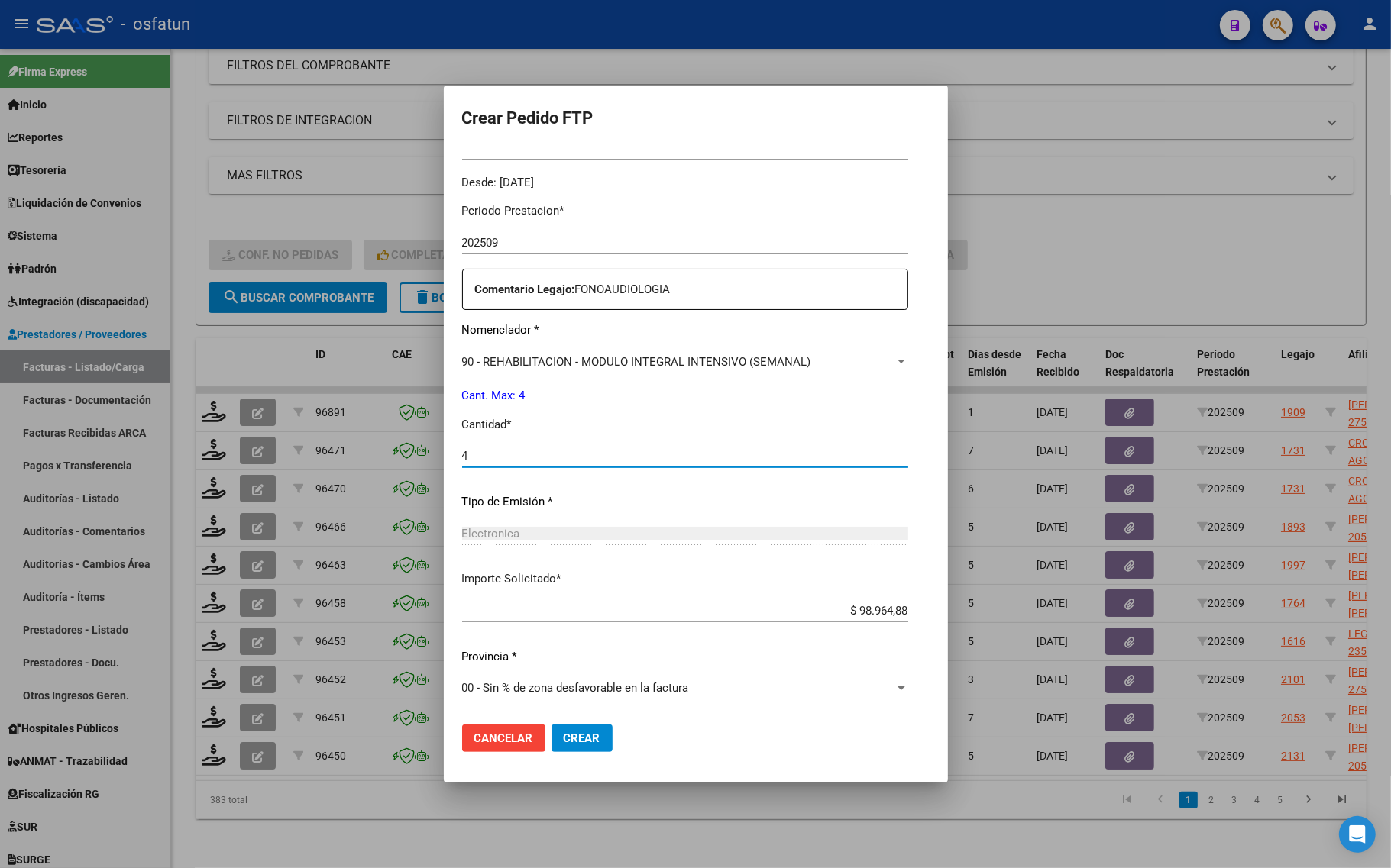
type input "4"
click at [563, 743] on span "Crear" at bounding box center [582, 738] width 37 height 14
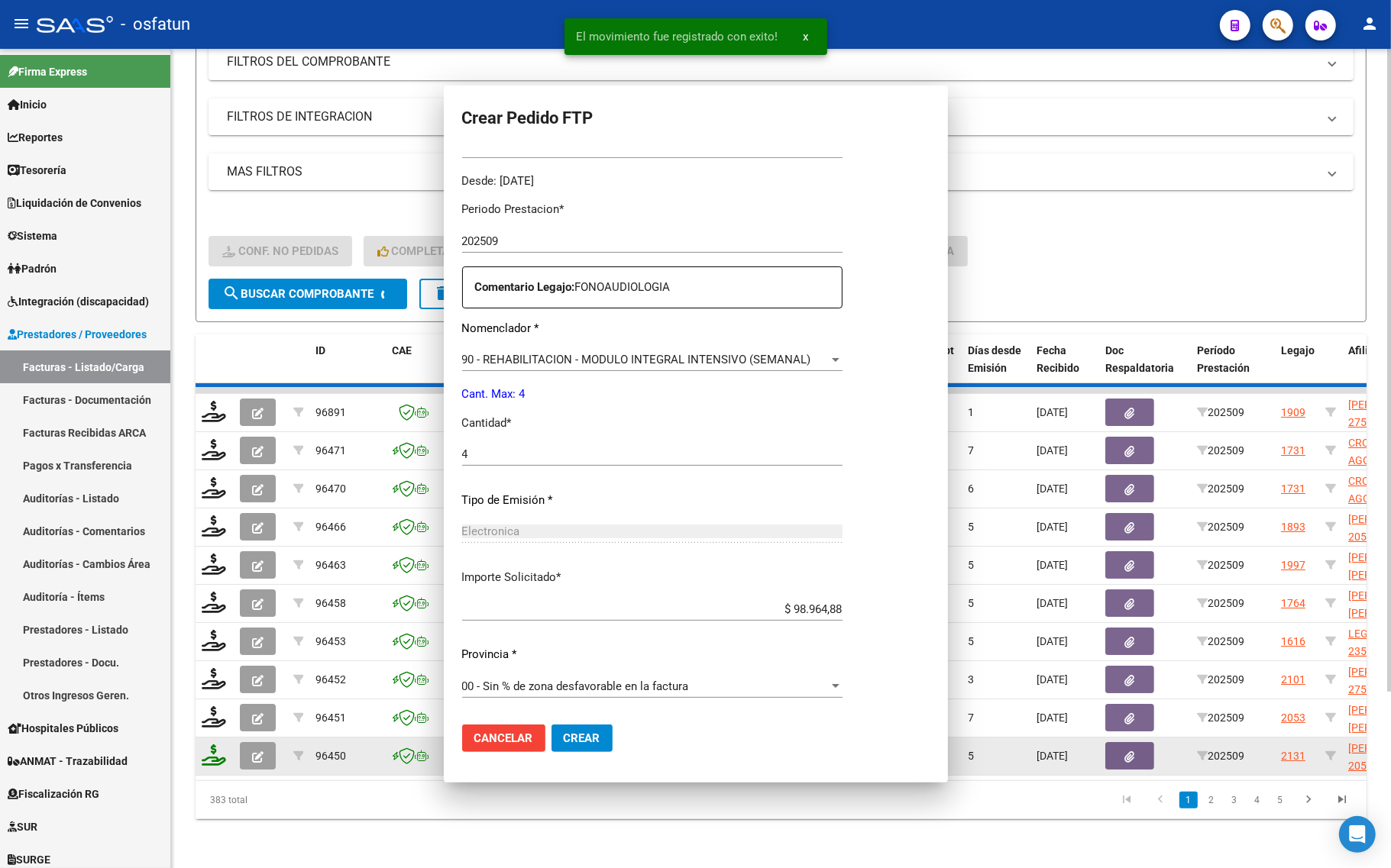
scroll to position [371, 0]
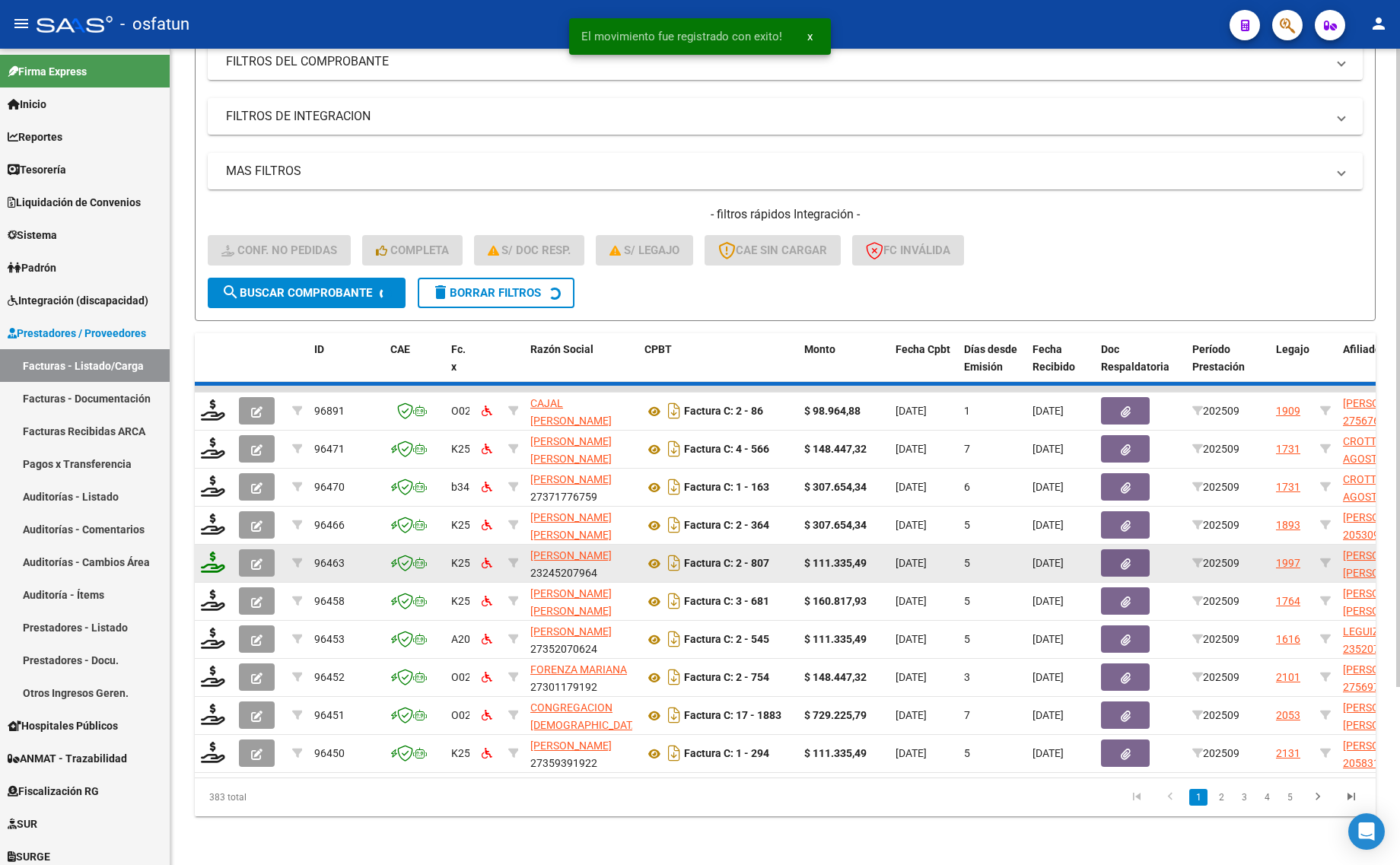
click at [213, 551] on icon at bounding box center [213, 562] width 24 height 21
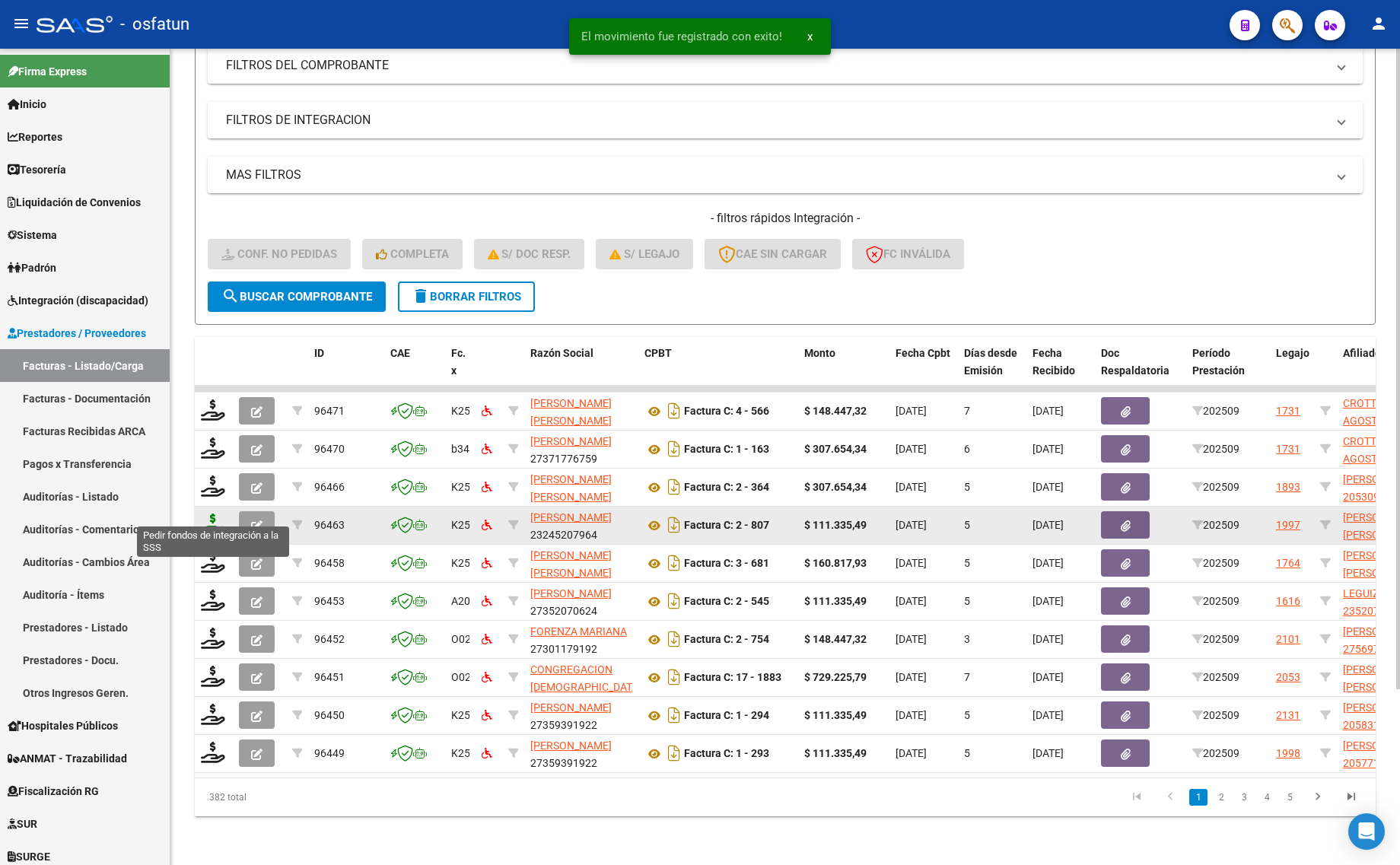
click at [209, 514] on icon at bounding box center [213, 525] width 24 height 21
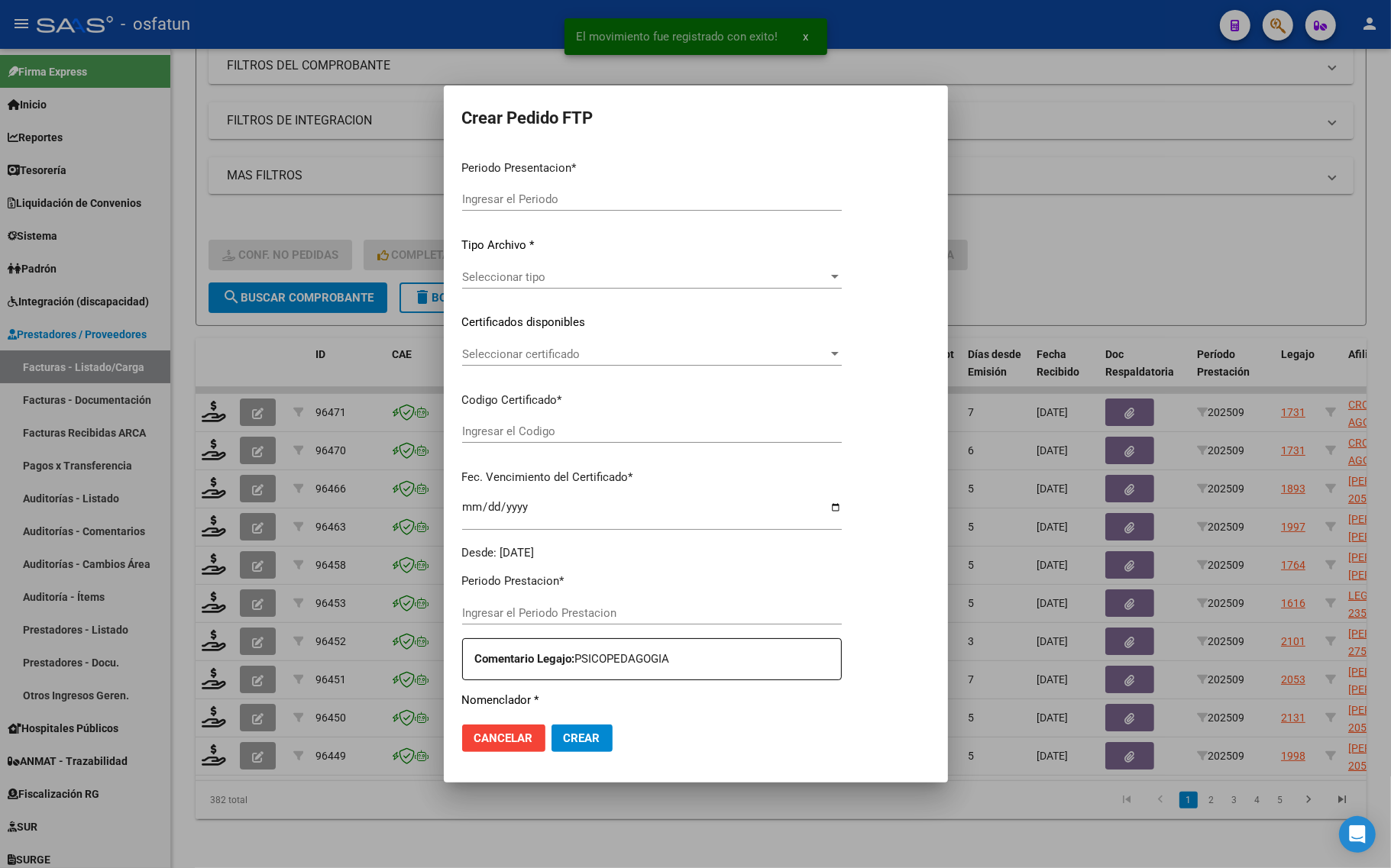
type input "202509"
type input "$ 111.335,49"
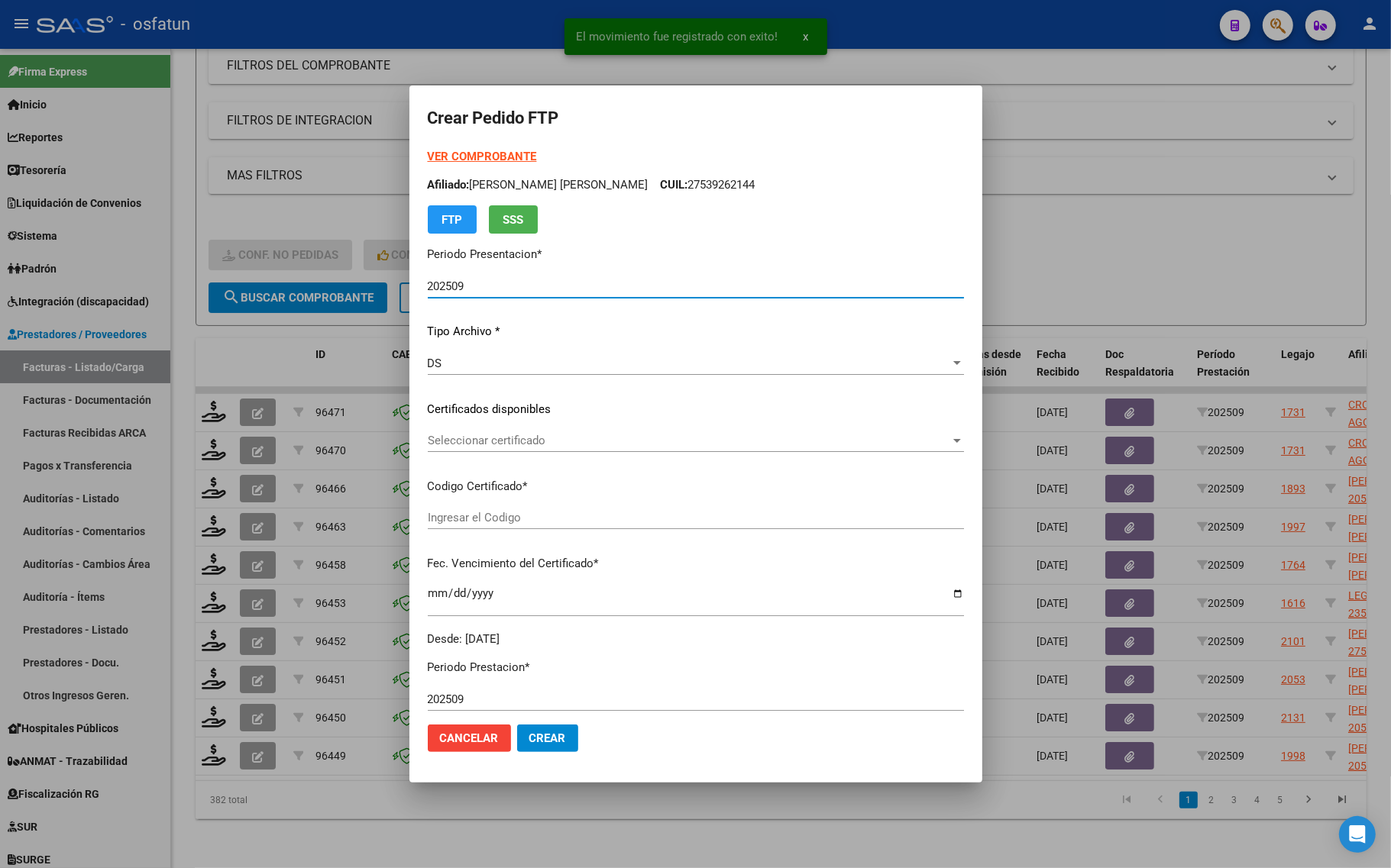
type input "ARG01000539262142021060920260609COR467"
type input "2026-06-09"
click at [446, 151] on strong "VER COMPROBANTE" at bounding box center [482, 157] width 109 height 14
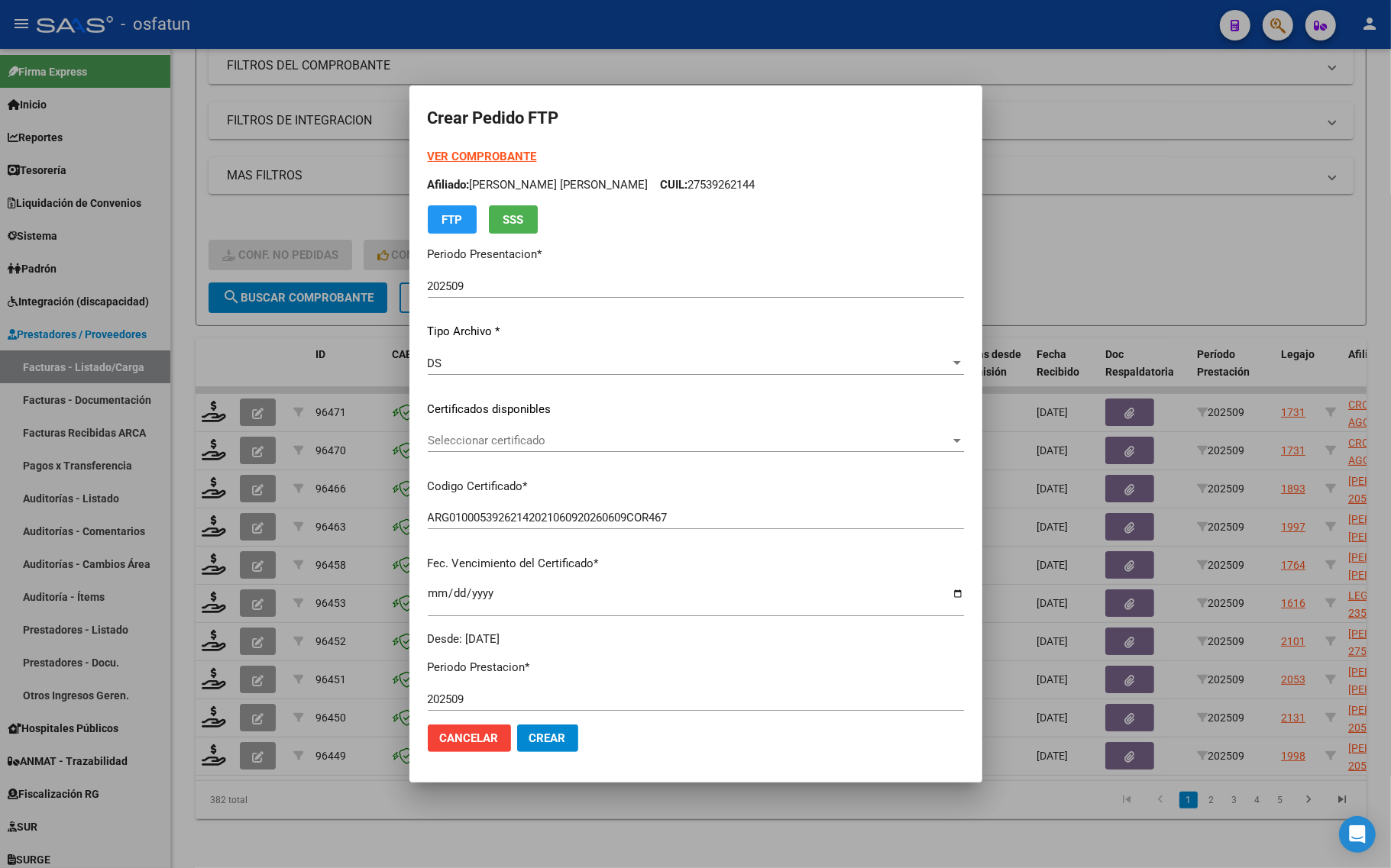
click at [1089, 242] on div at bounding box center [696, 434] width 1391 height 868
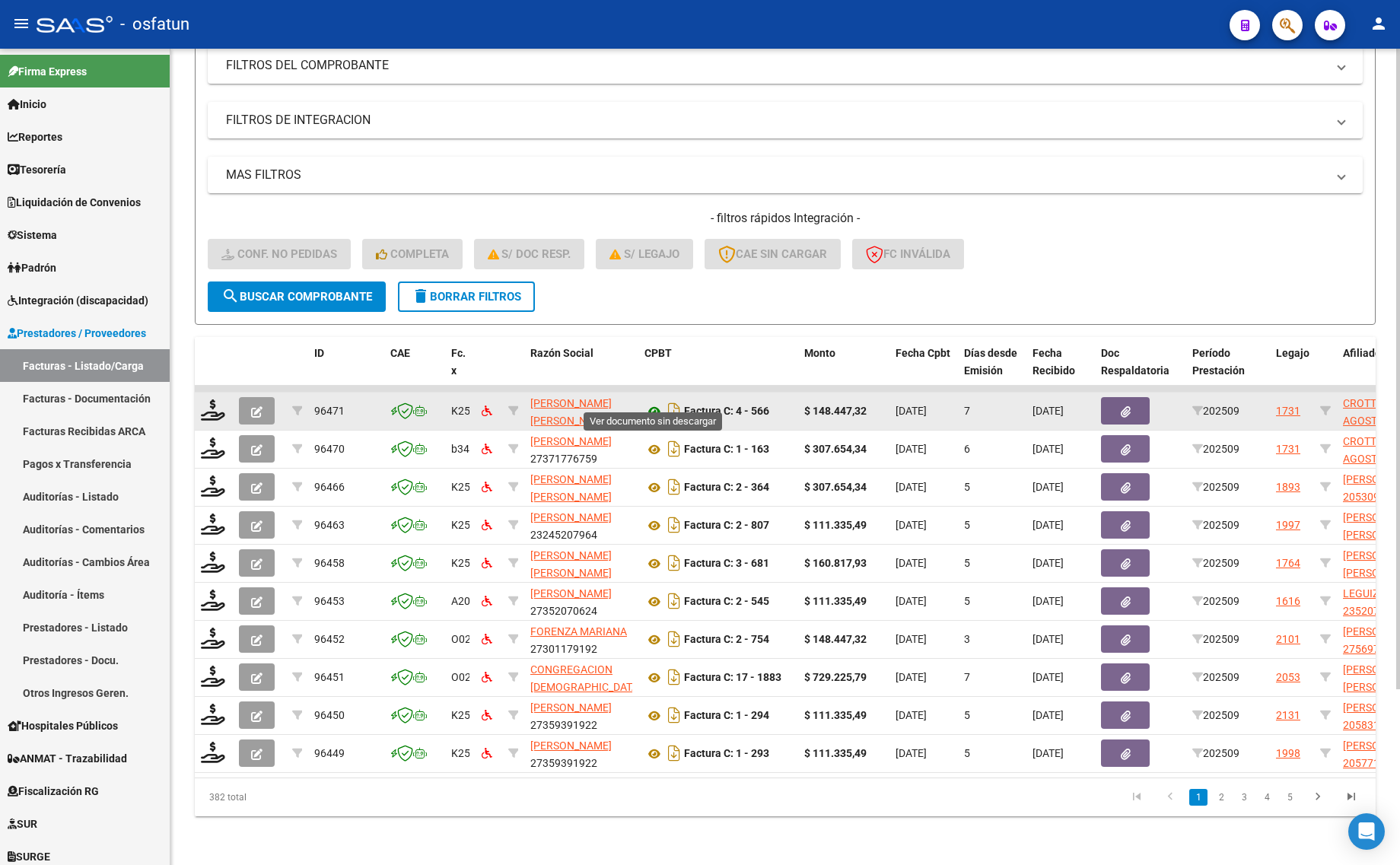
click at [655, 403] on icon at bounding box center [654, 412] width 20 height 18
click at [211, 400] on icon at bounding box center [213, 410] width 24 height 21
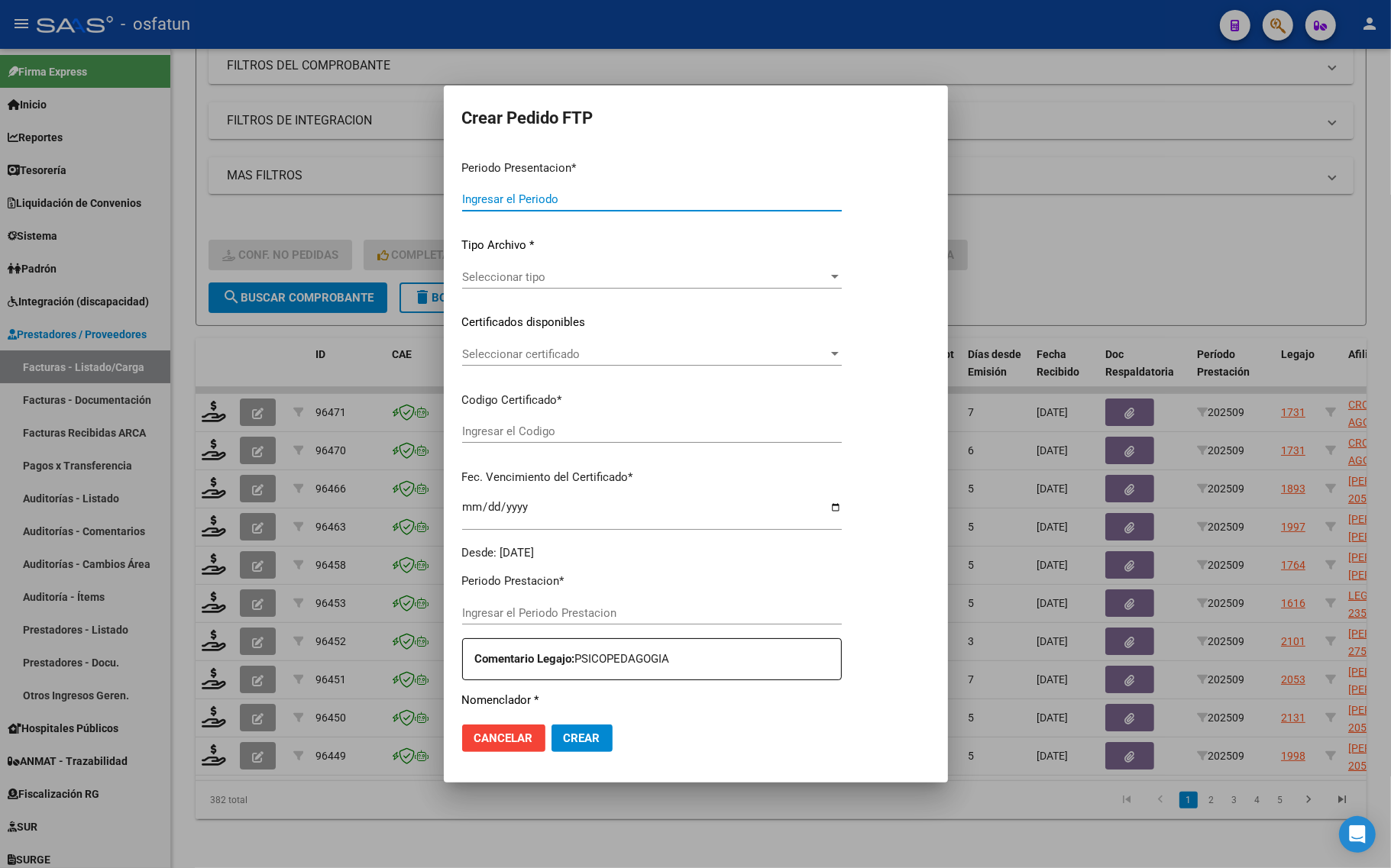
type input "202509"
type input "$ 148.447,32"
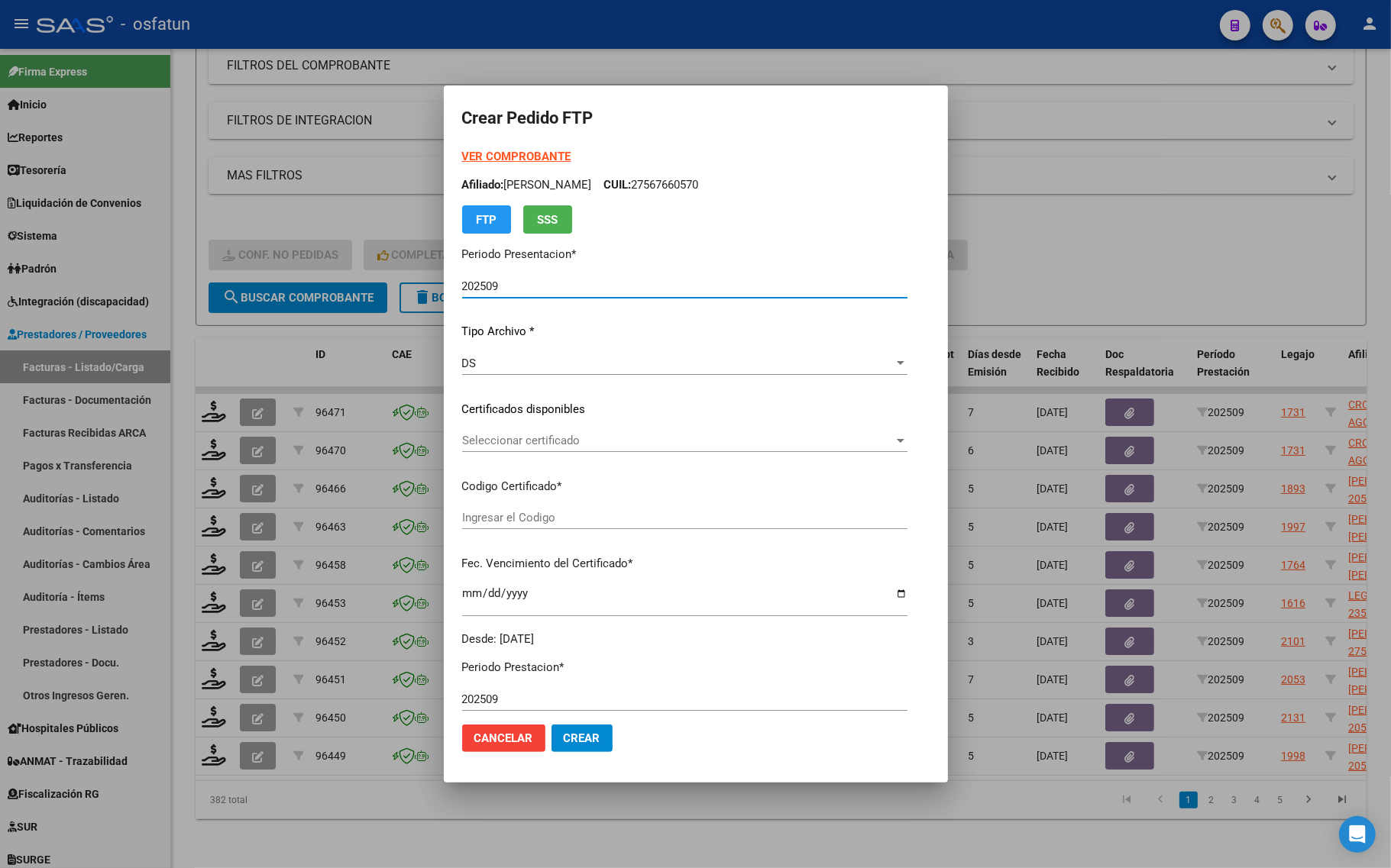
type input "ARG01000510338442024050720290507COR467"
type input "2029-05-07"
click at [467, 153] on strong "VER COMPROBANTE" at bounding box center [517, 157] width 109 height 14
click at [497, 441] on span "Seleccionar certificado" at bounding box center [678, 441] width 432 height 14
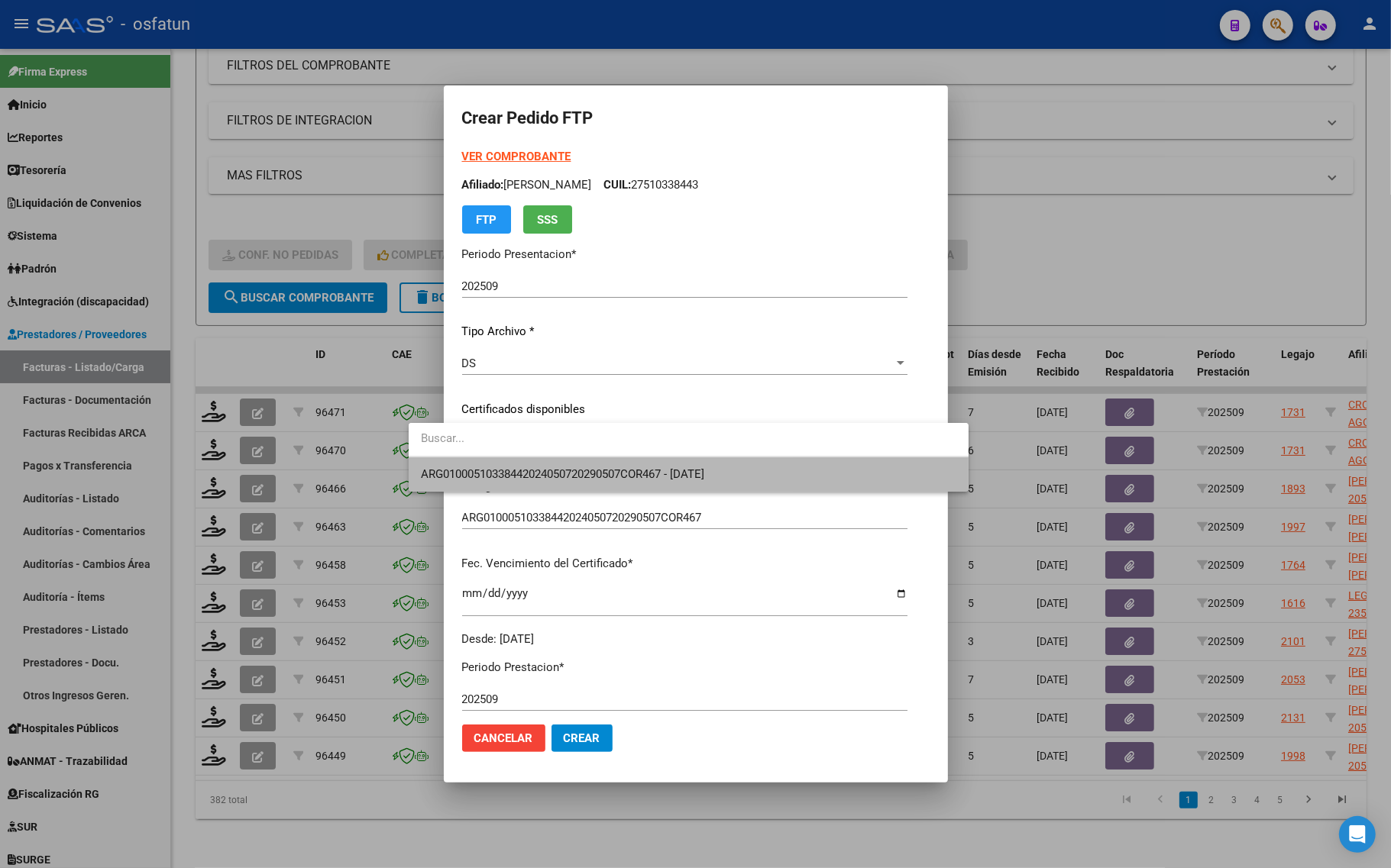
click at [493, 462] on span "ARG01000510338442024050720290507COR467 - 2029-05-07" at bounding box center [689, 474] width 536 height 34
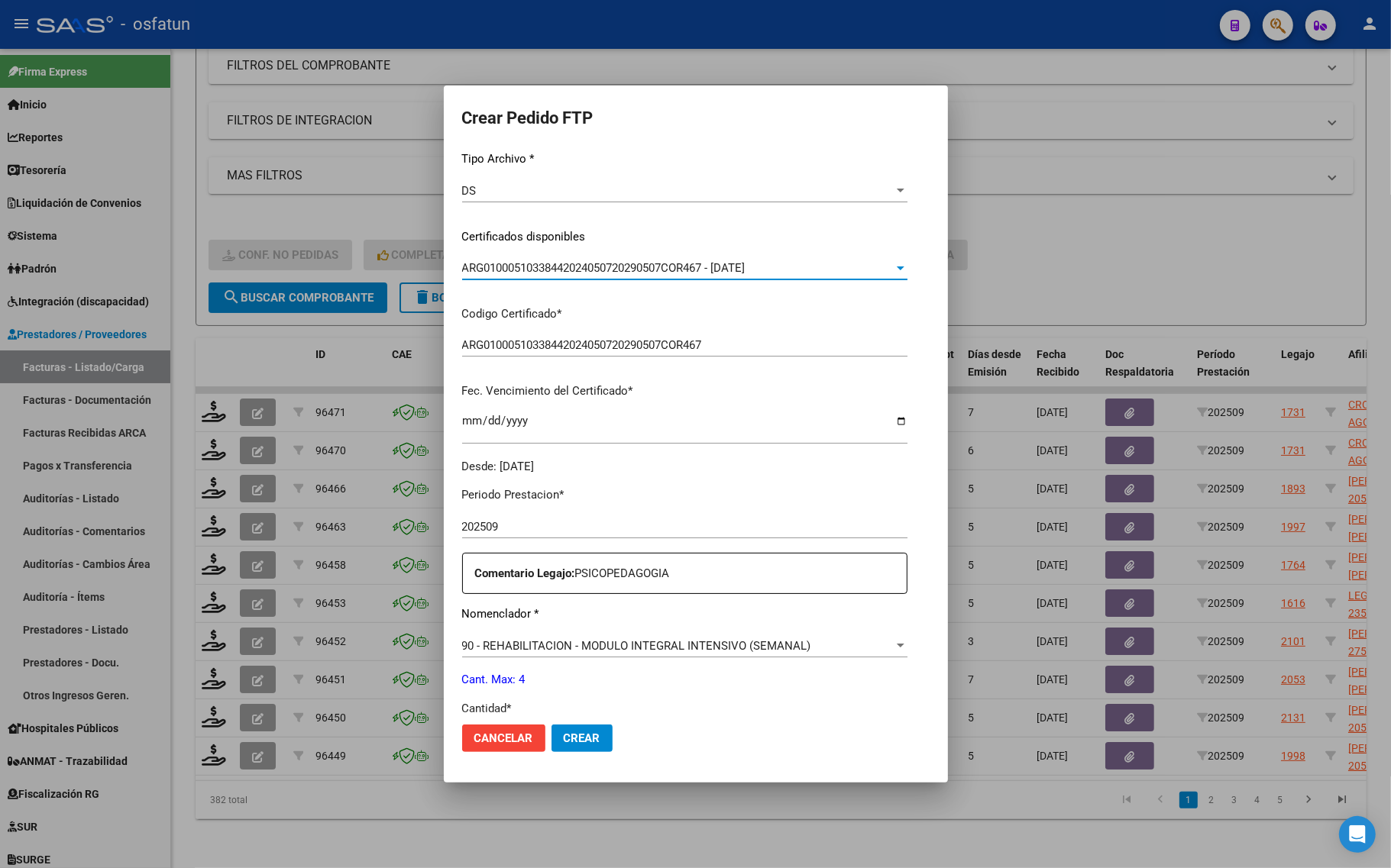
scroll to position [382, 0]
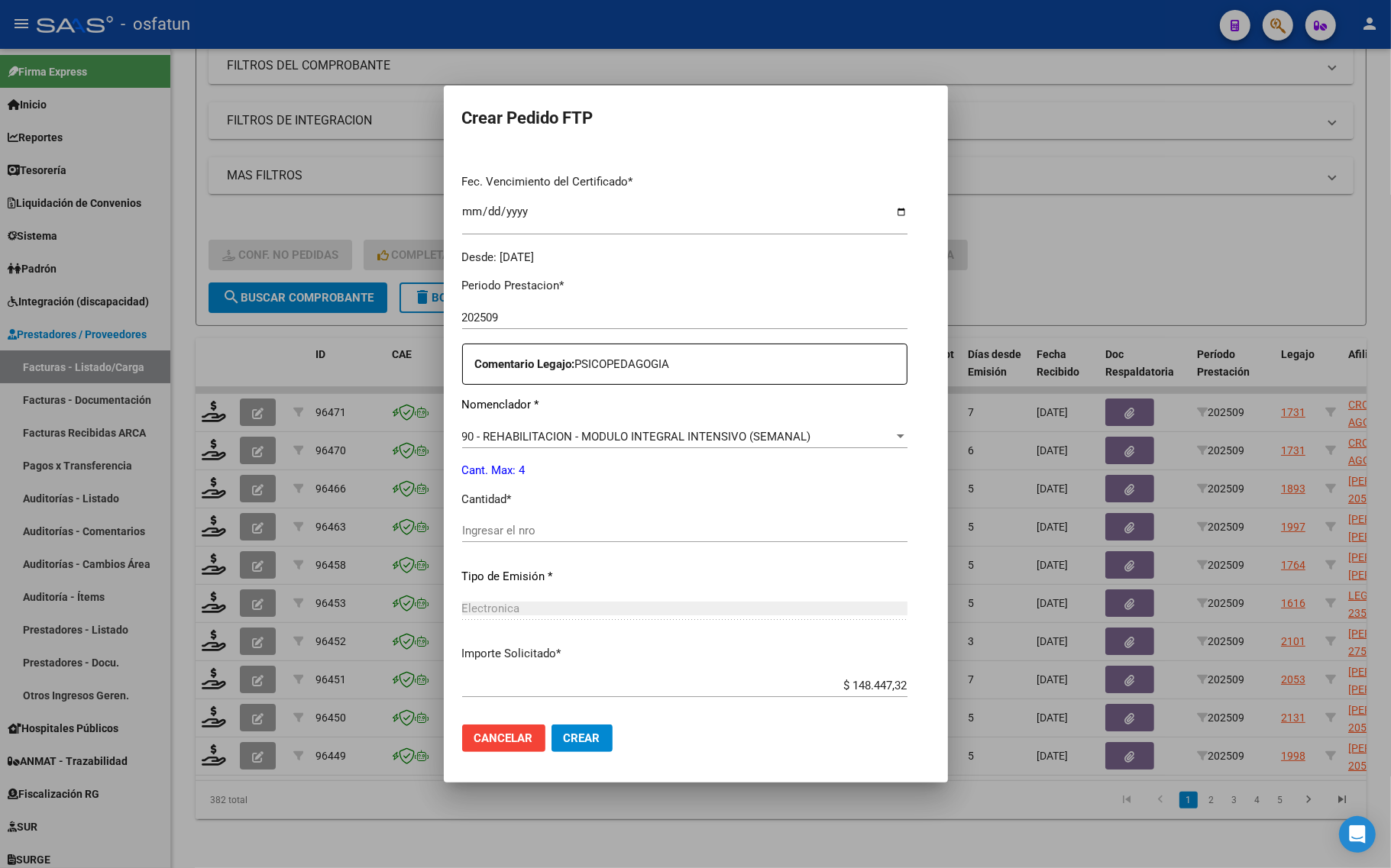
click at [488, 513] on div "Periodo Prestacion * 202509 Ingresar el Periodo Prestacion Comentario Legajo: P…" at bounding box center [685, 527] width 446 height 523
click at [489, 513] on div "Periodo Prestacion * 202509 Ingresar el Periodo Prestacion Comentario Legajo: P…" at bounding box center [685, 527] width 446 height 523
click at [488, 525] on input "Ingresar el nro" at bounding box center [685, 531] width 446 height 14
type input "4"
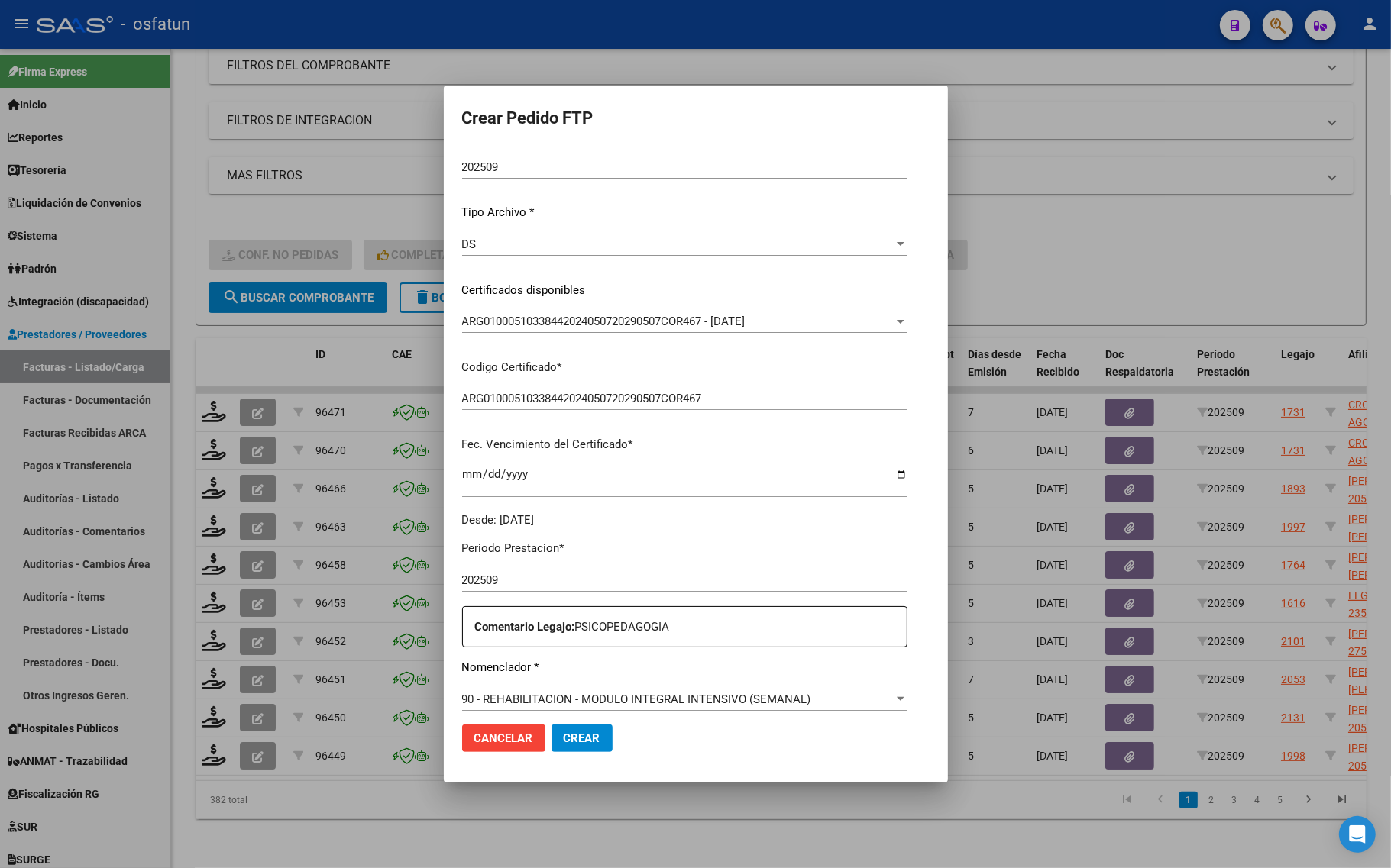
scroll to position [0, 0]
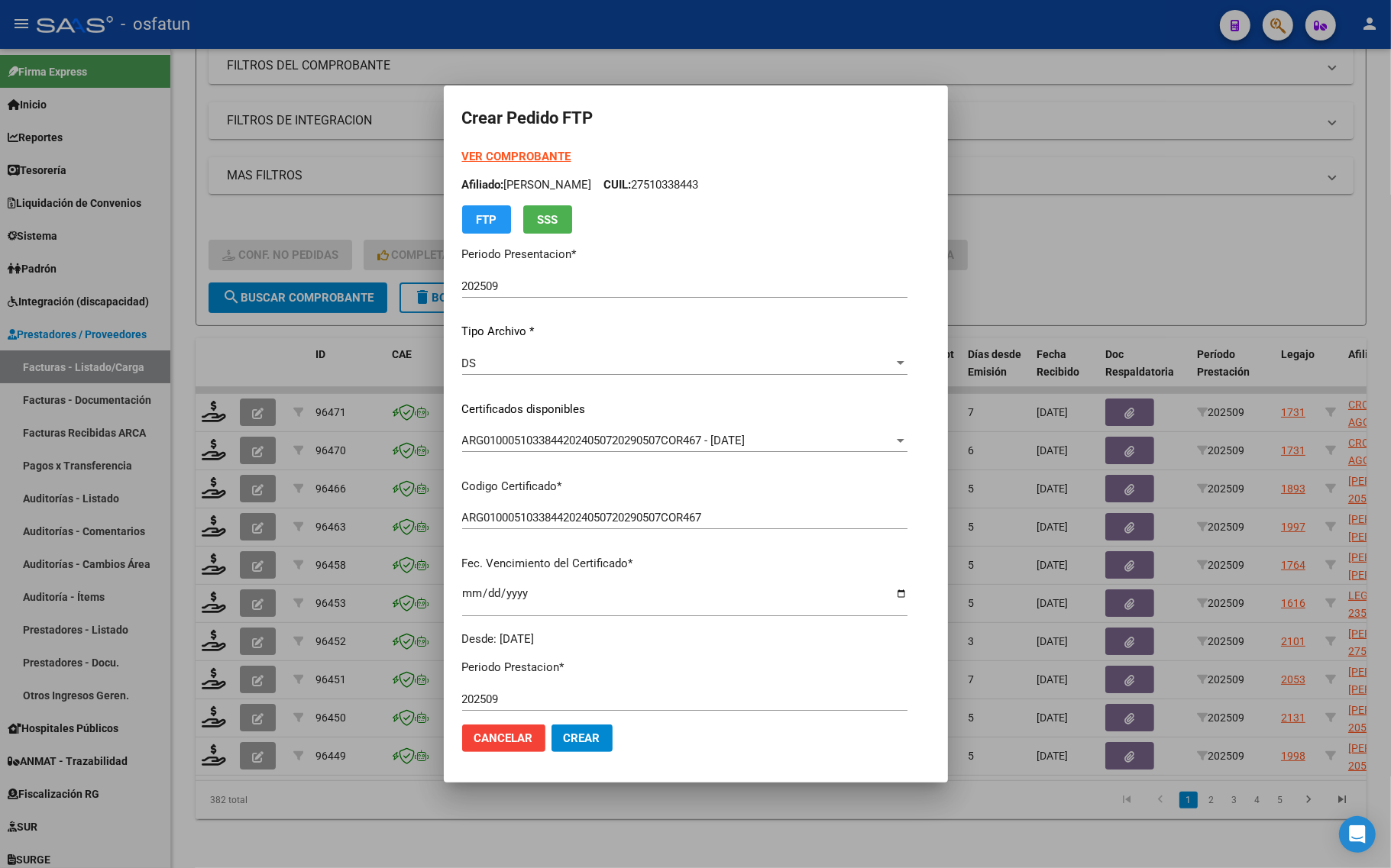
click at [462, 155] on strong "VER COMPROBANTE" at bounding box center [517, 157] width 109 height 14
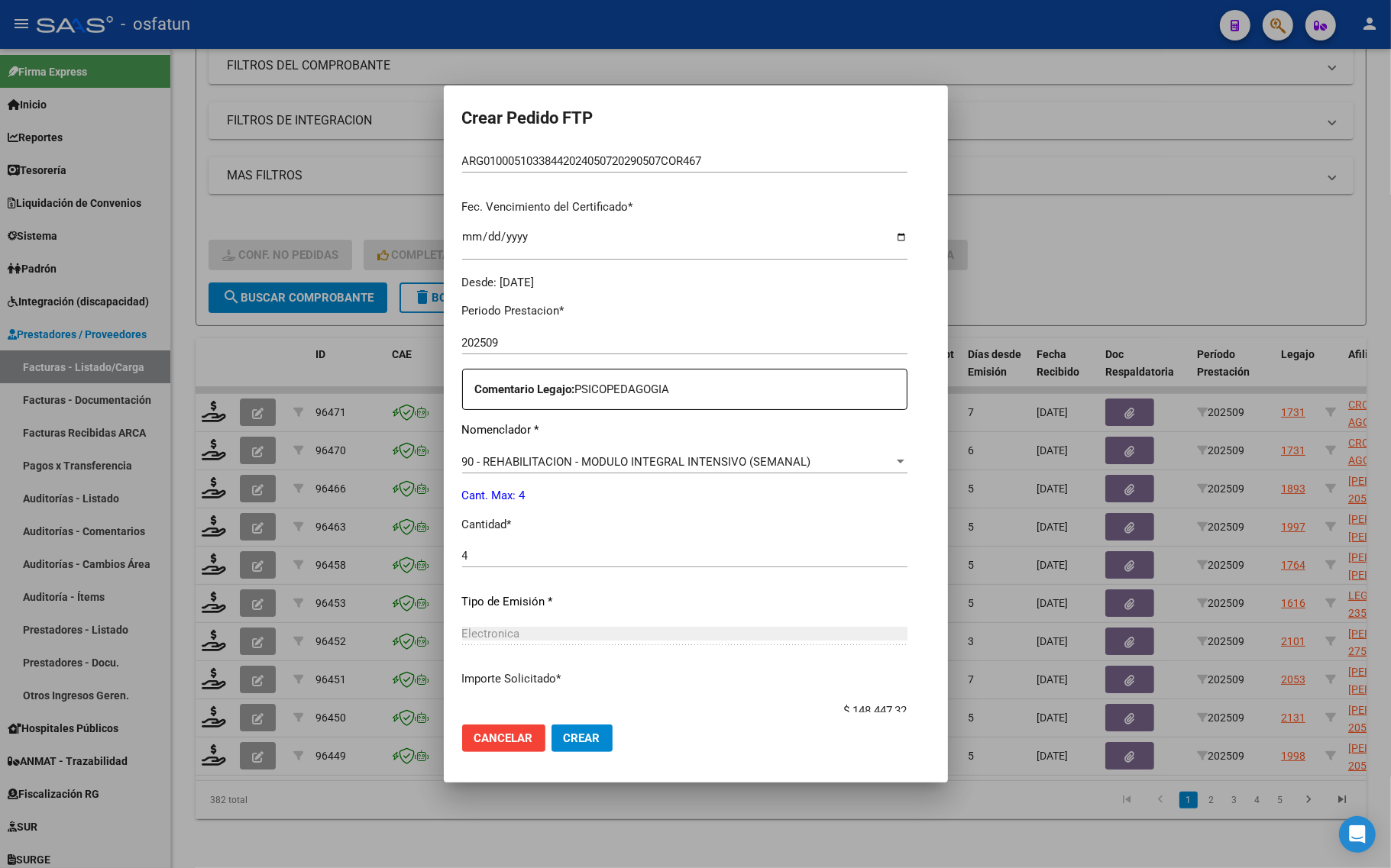
scroll to position [382, 0]
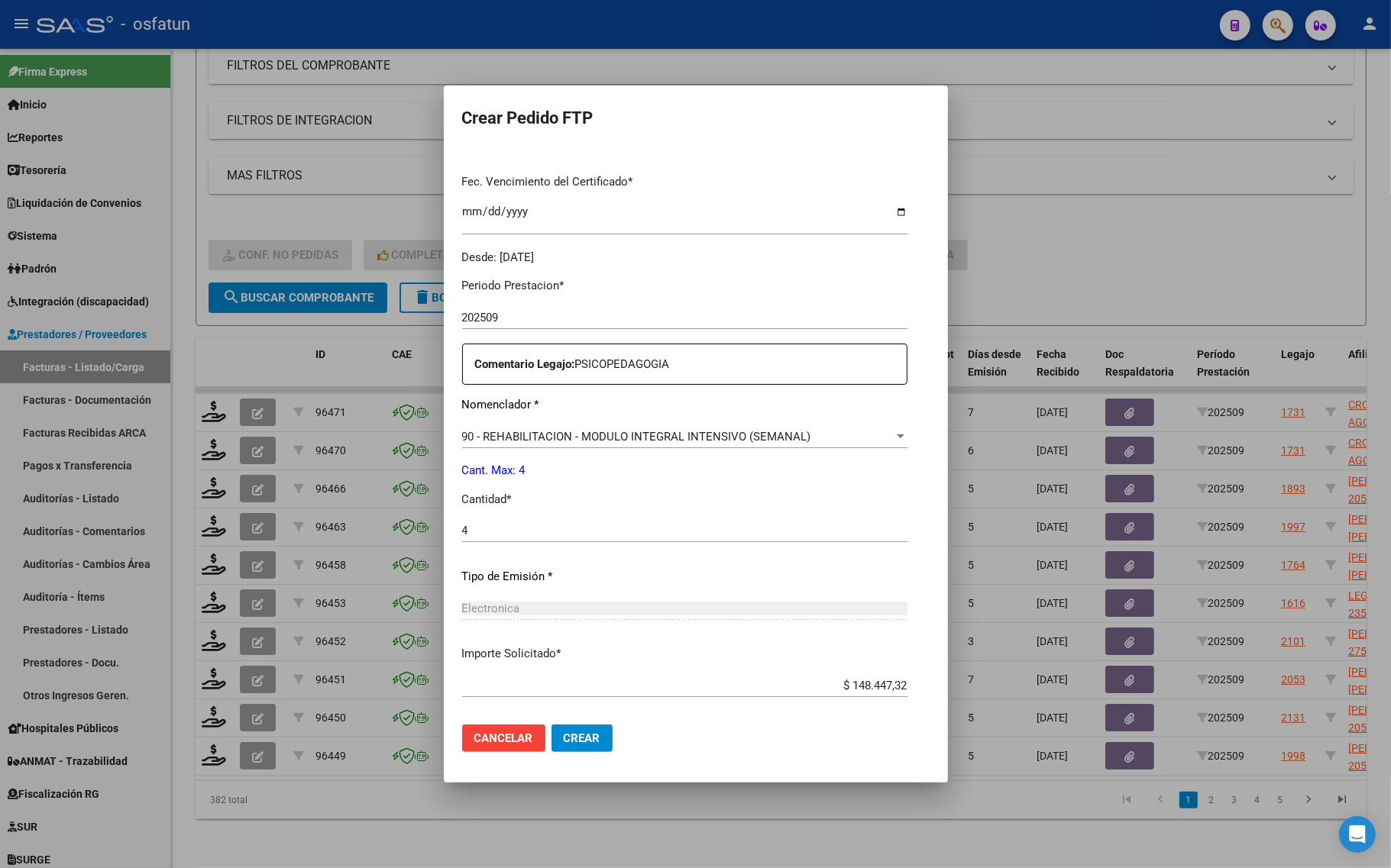
click at [488, 533] on input "4" at bounding box center [685, 531] width 446 height 14
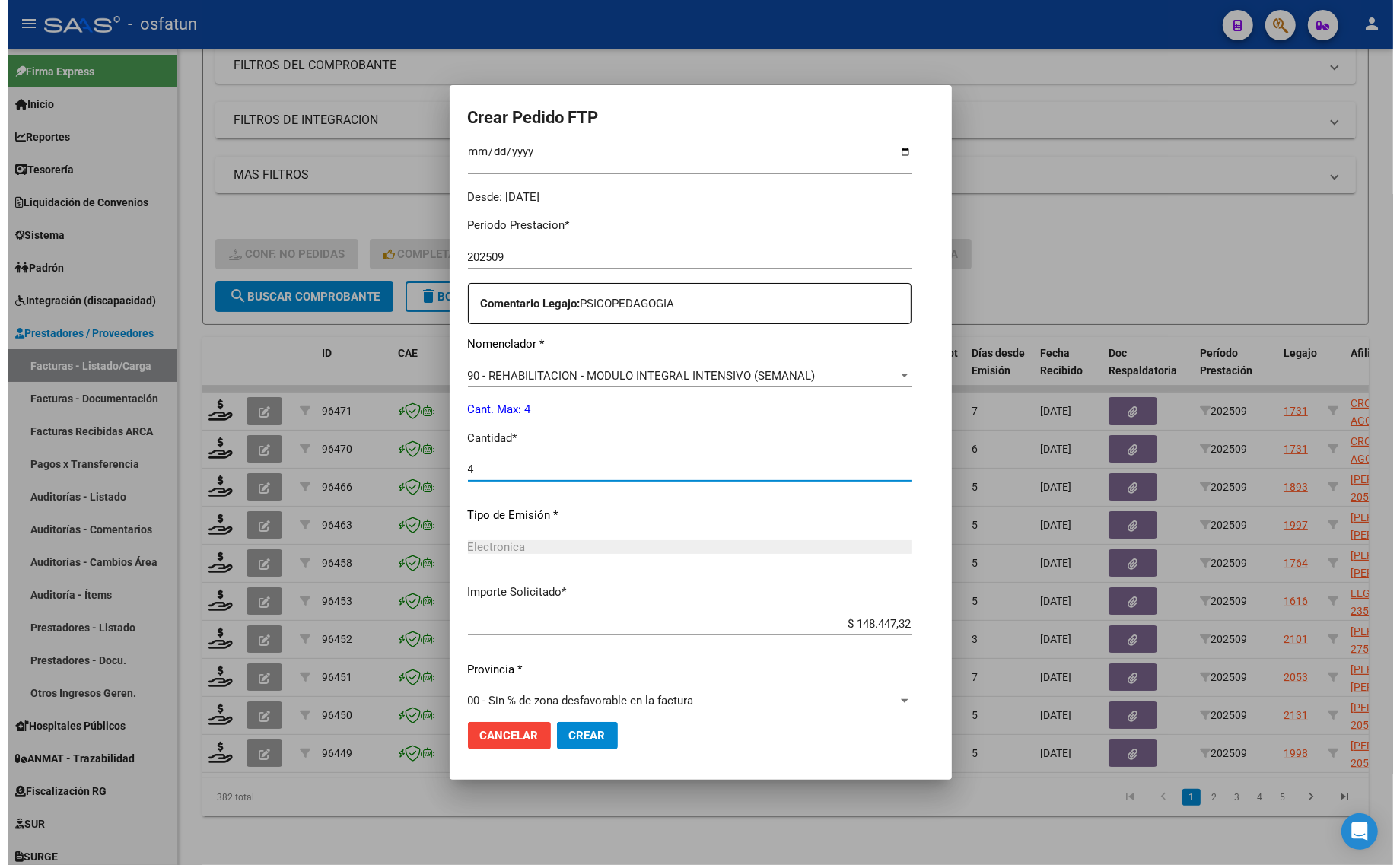
scroll to position [455, 0]
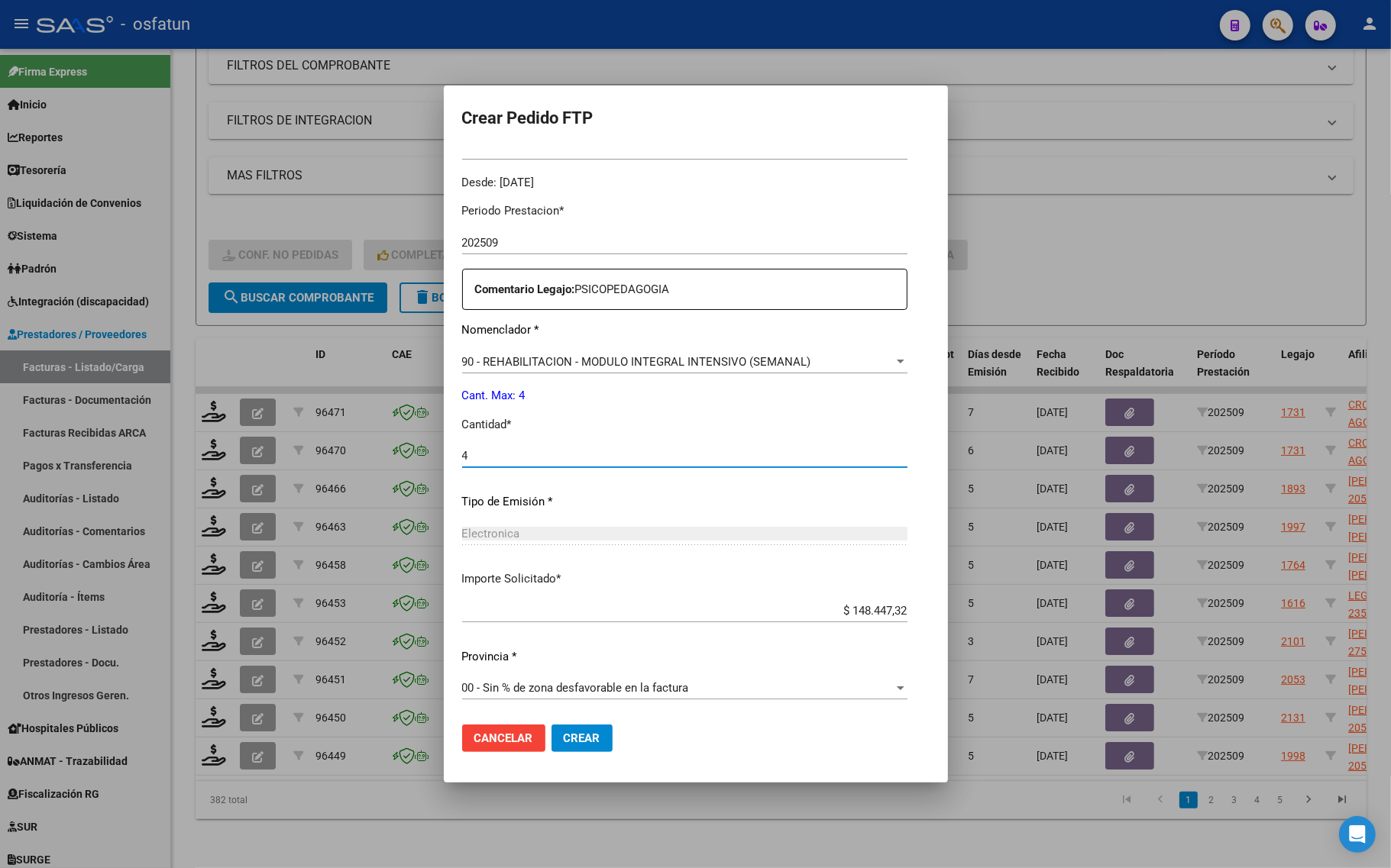
click at [563, 738] on span "Crear" at bounding box center [582, 738] width 37 height 14
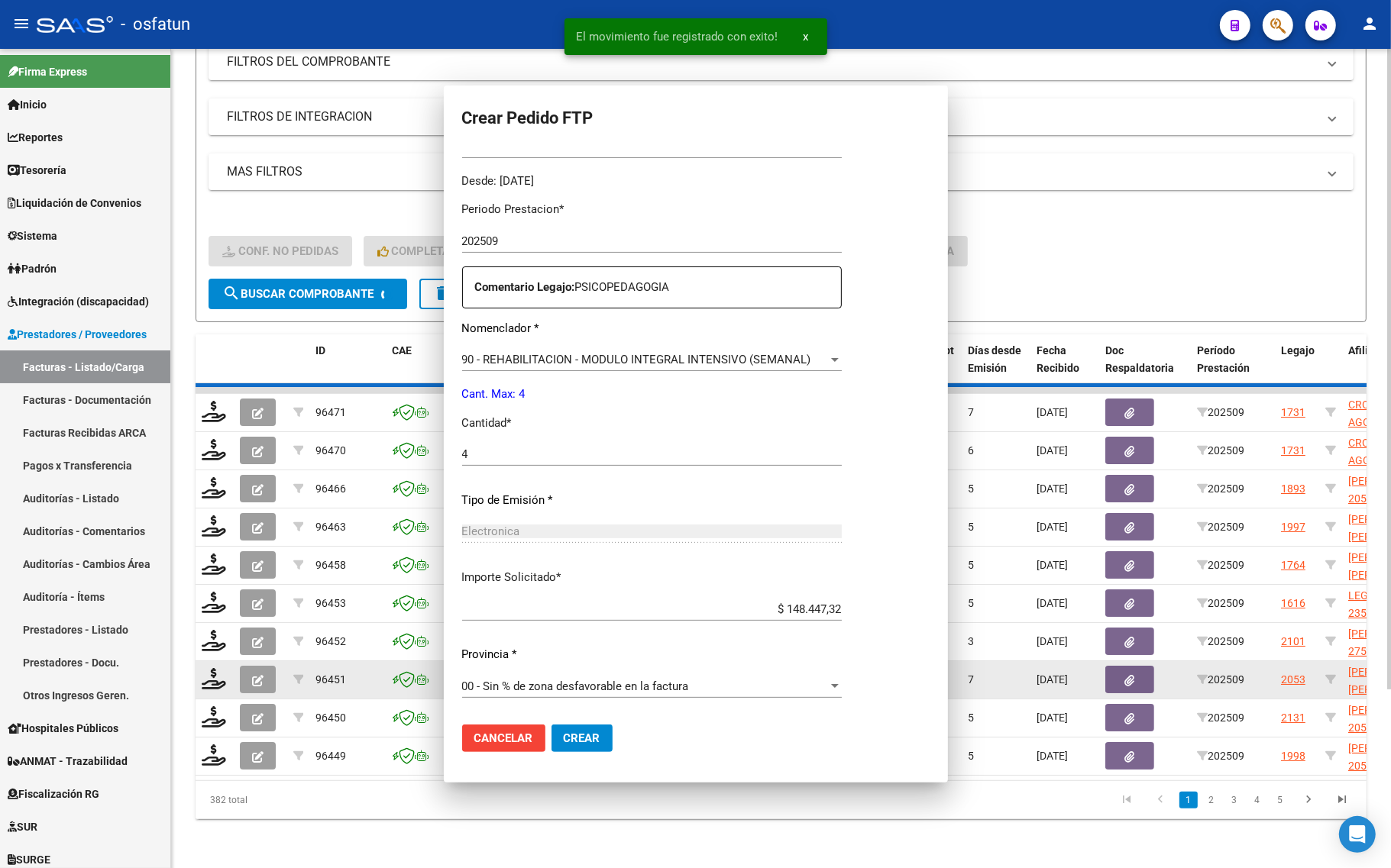
scroll to position [0, 0]
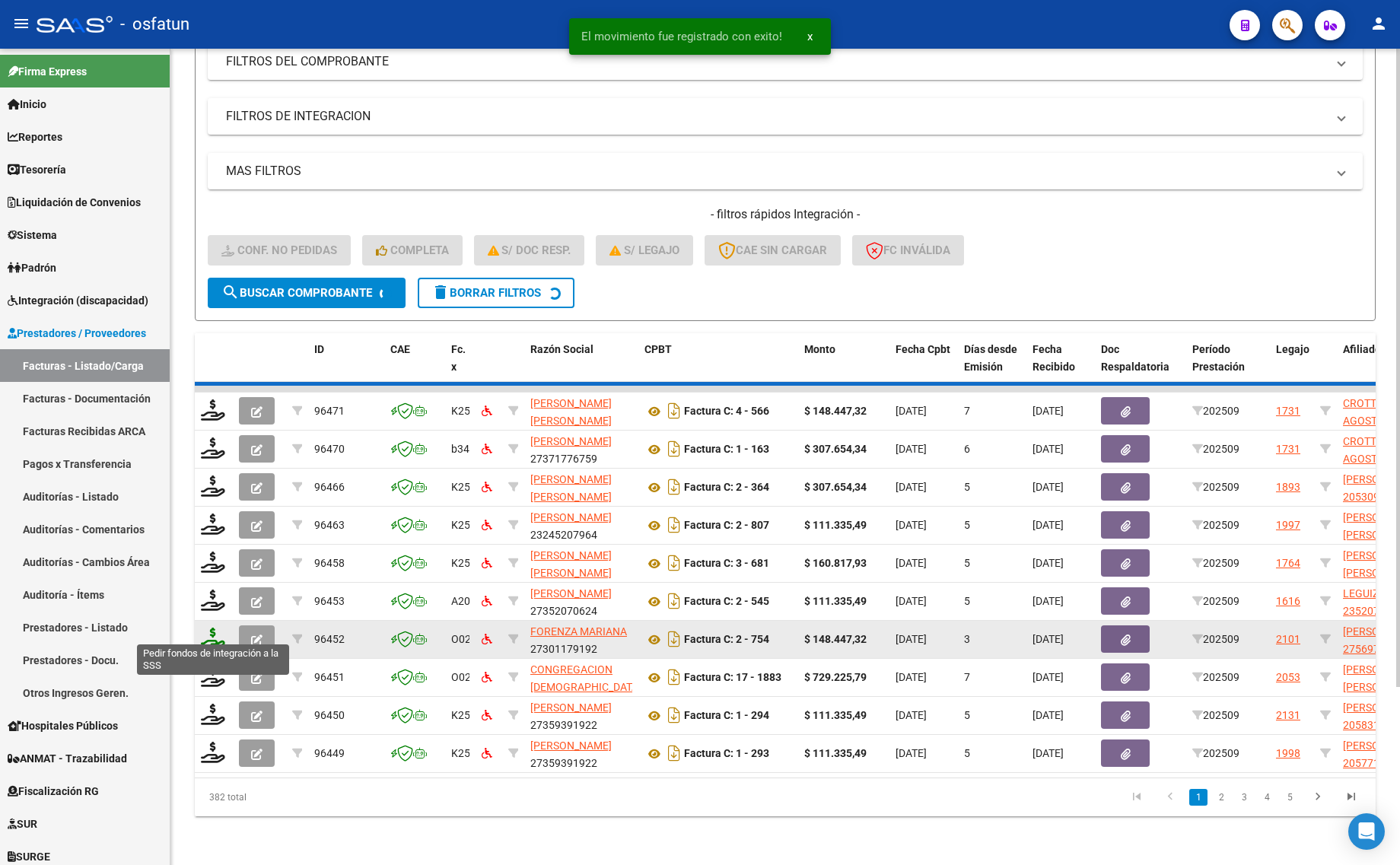
click at [213, 632] on icon at bounding box center [213, 638] width 24 height 21
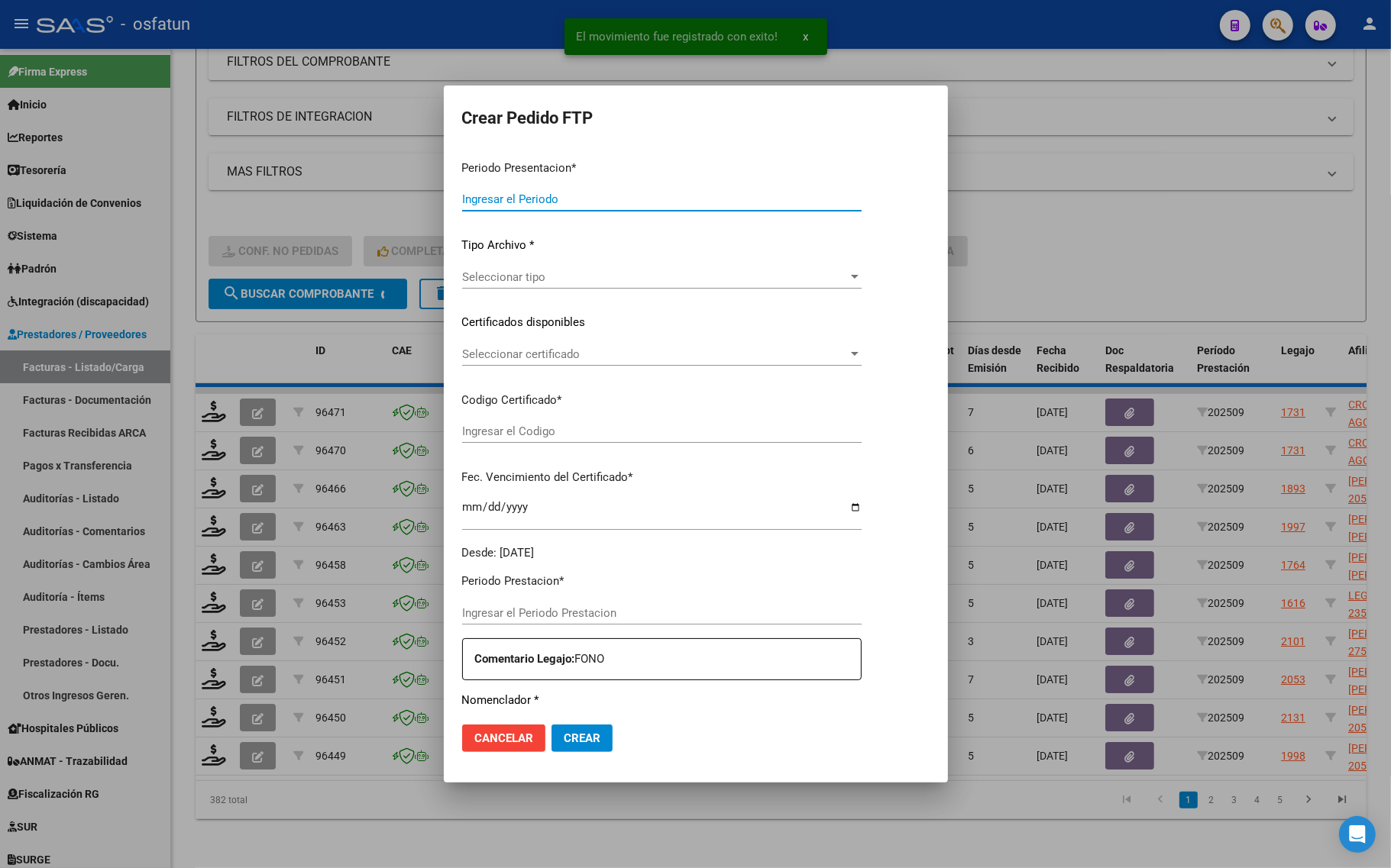
type input "202509"
type input "$ 148.447,32"
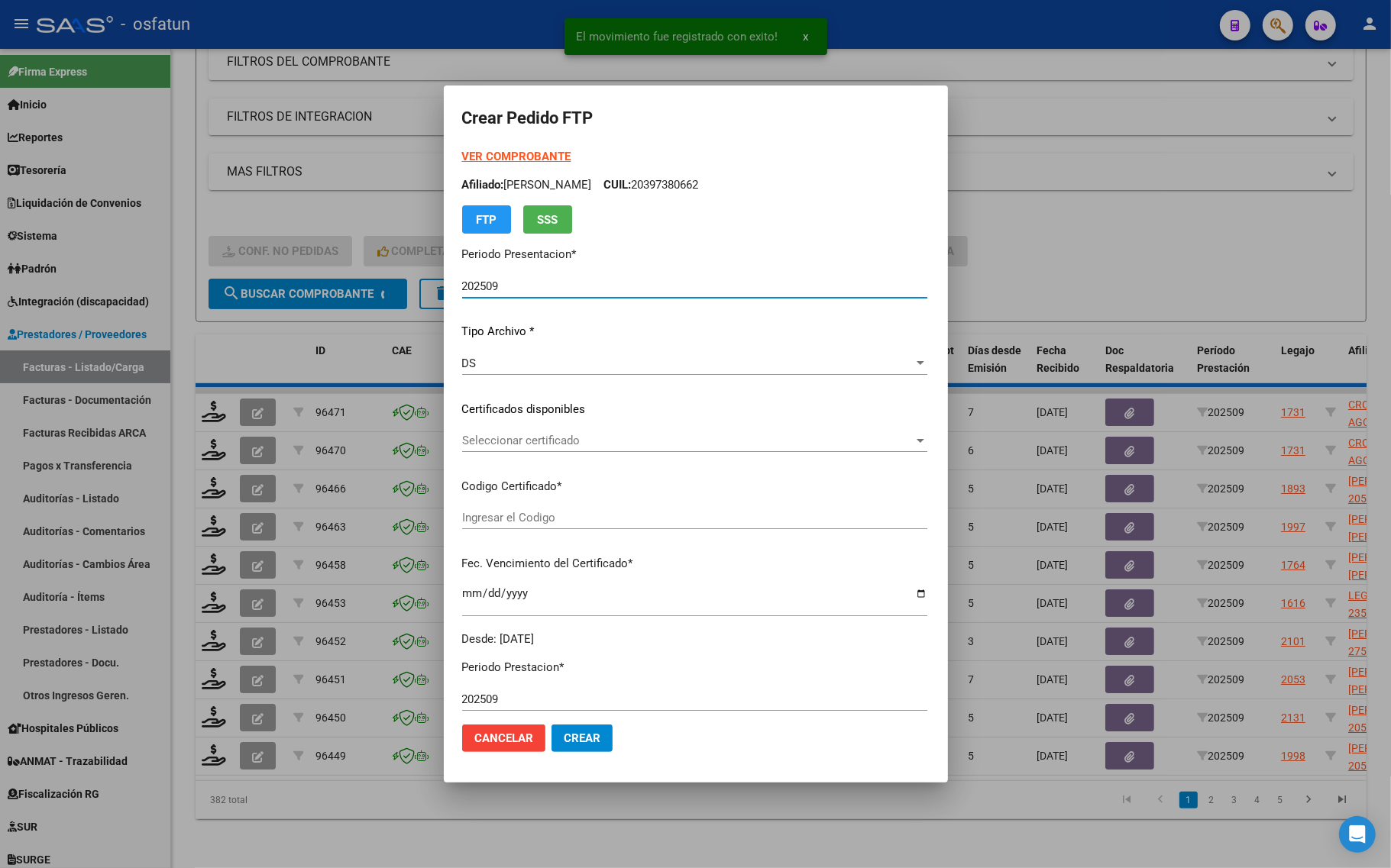
type input "ARG01000569702512022051720270517TUC137"
type input "2027-05-17"
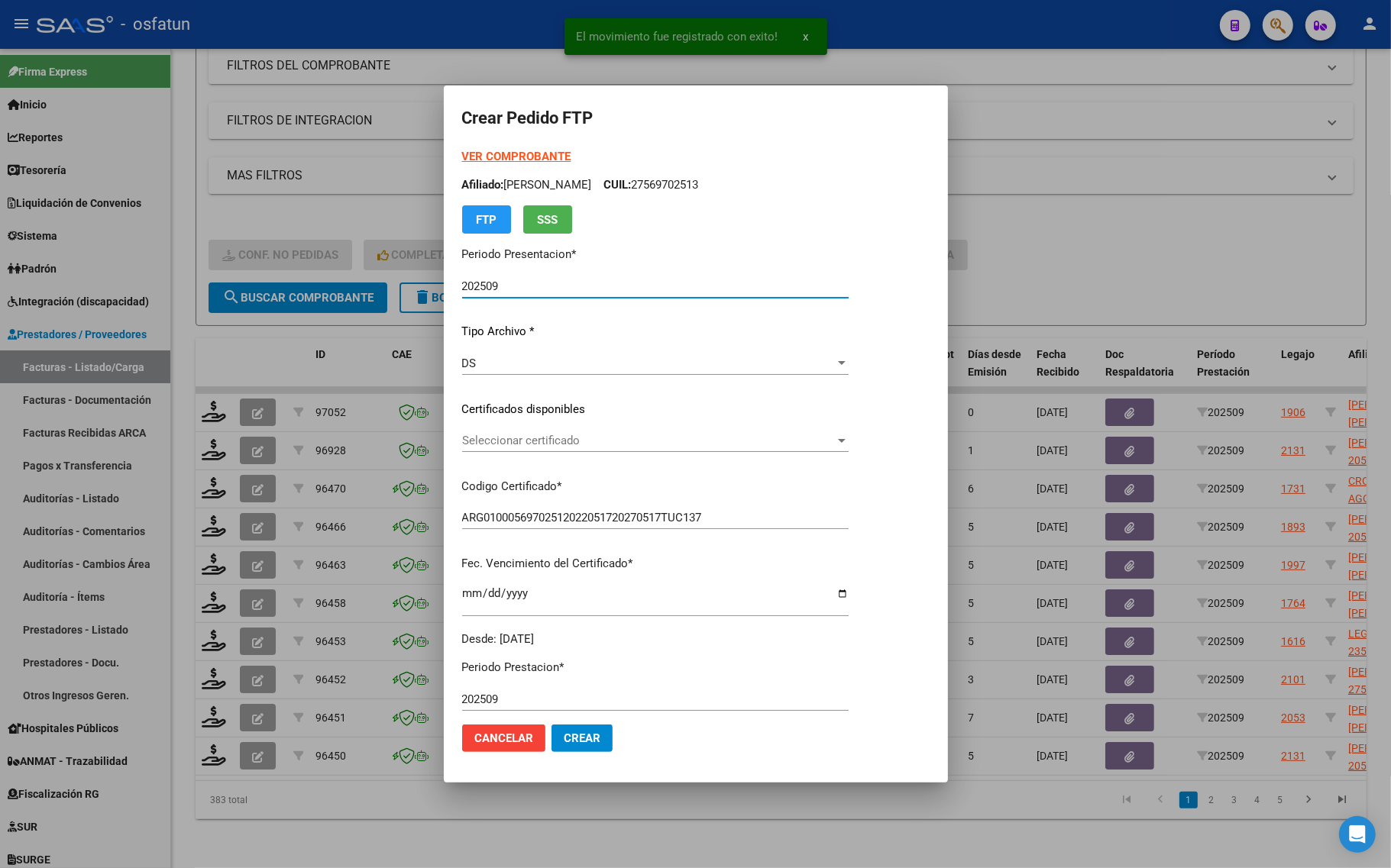
click at [475, 159] on strong "VER COMPROBANTE" at bounding box center [517, 157] width 109 height 14
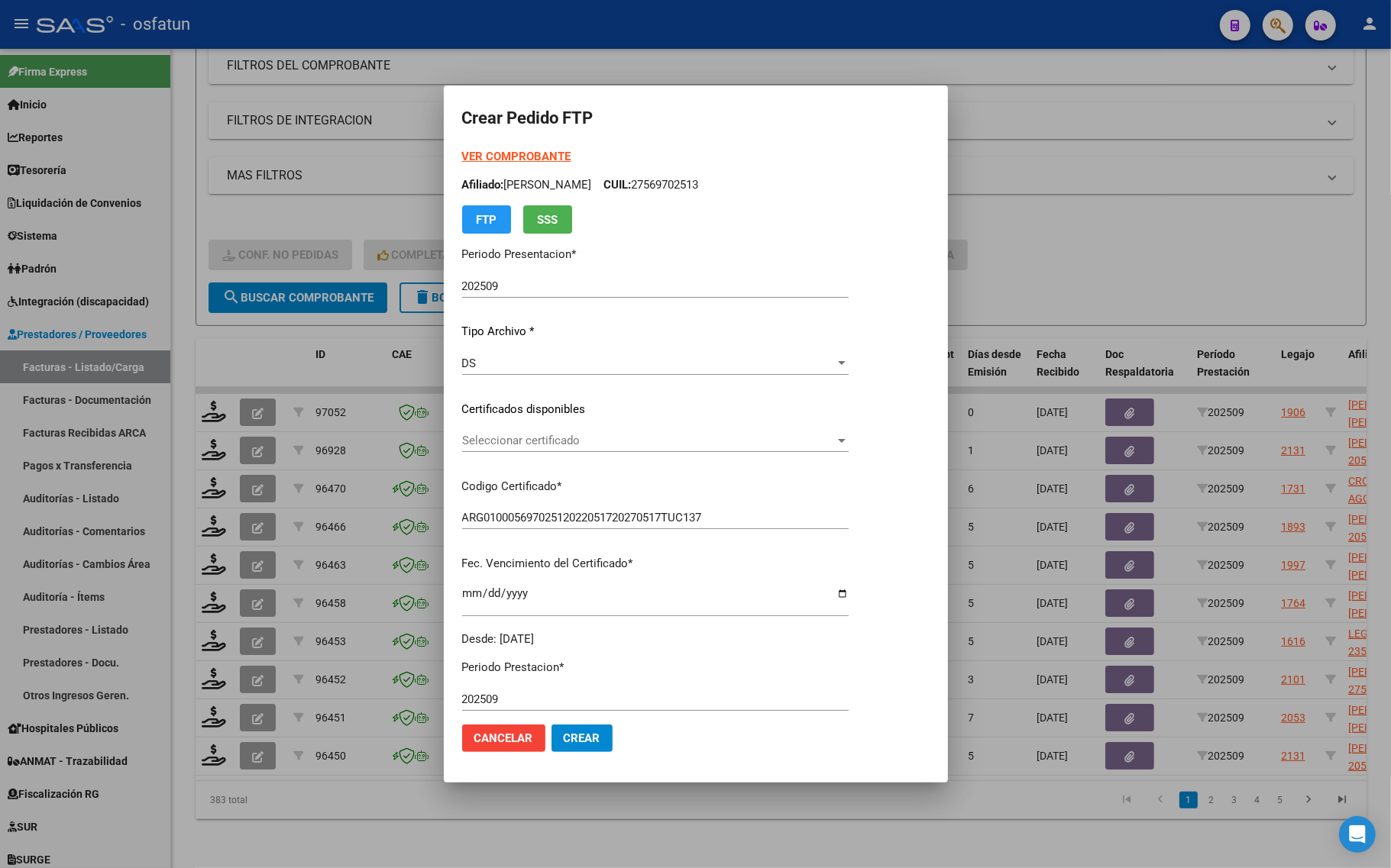
click at [532, 432] on div "Seleccionar certificado Seleccionar certificado" at bounding box center [656, 441] width 387 height 23
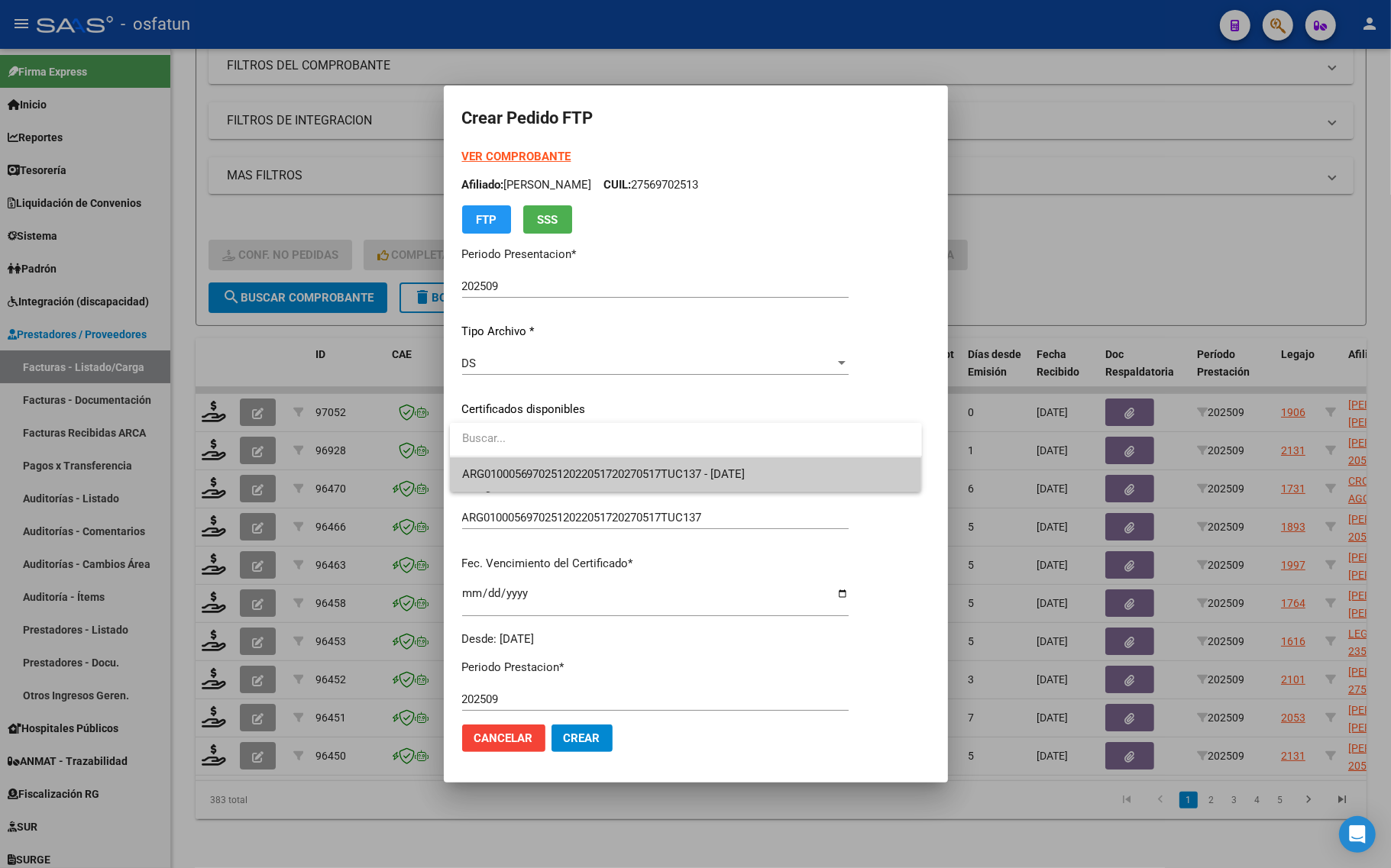
click at [527, 461] on span "ARG01000569702512022051720270517TUC137 - 2027-05-17" at bounding box center [686, 474] width 448 height 34
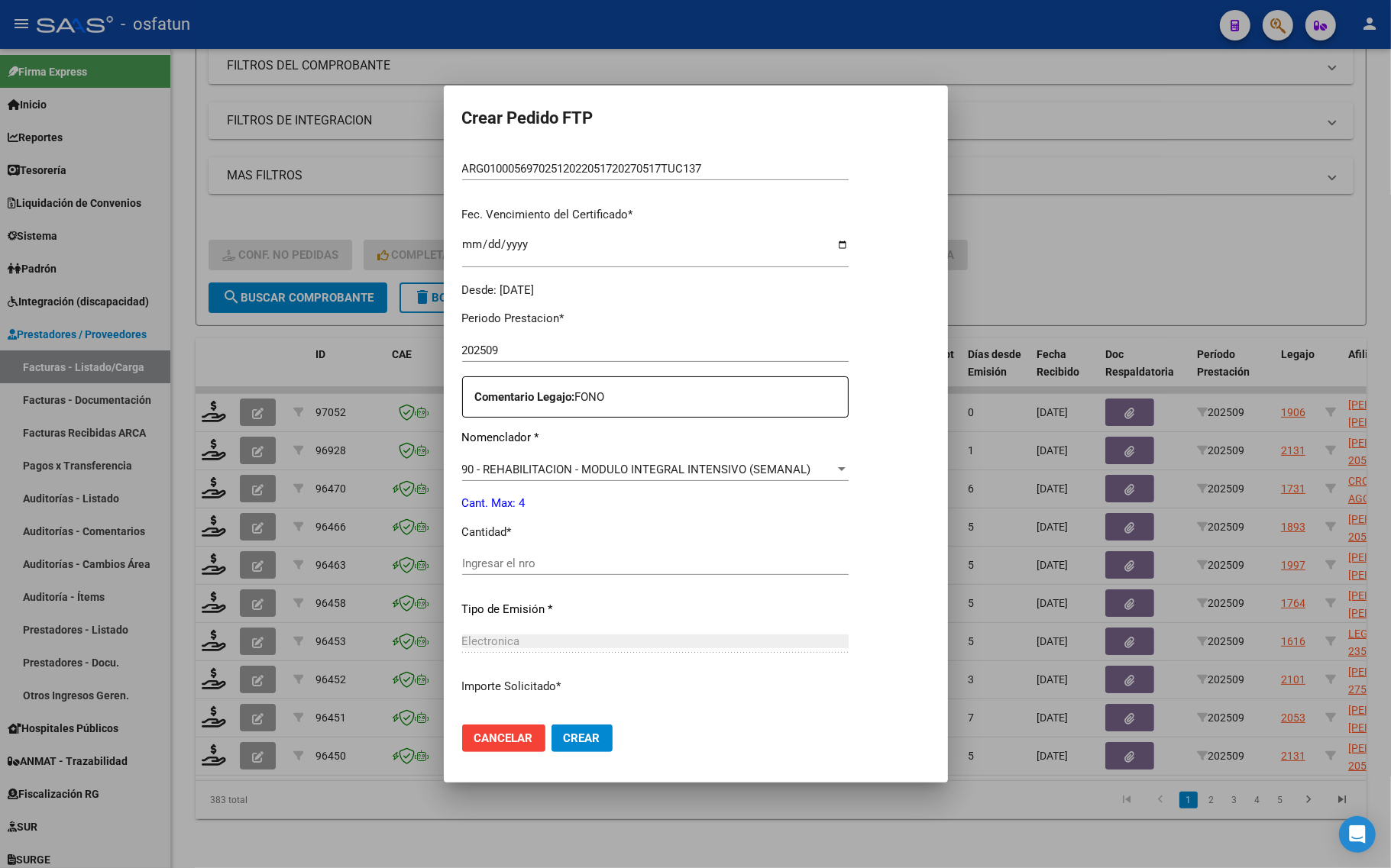
scroll to position [382, 0]
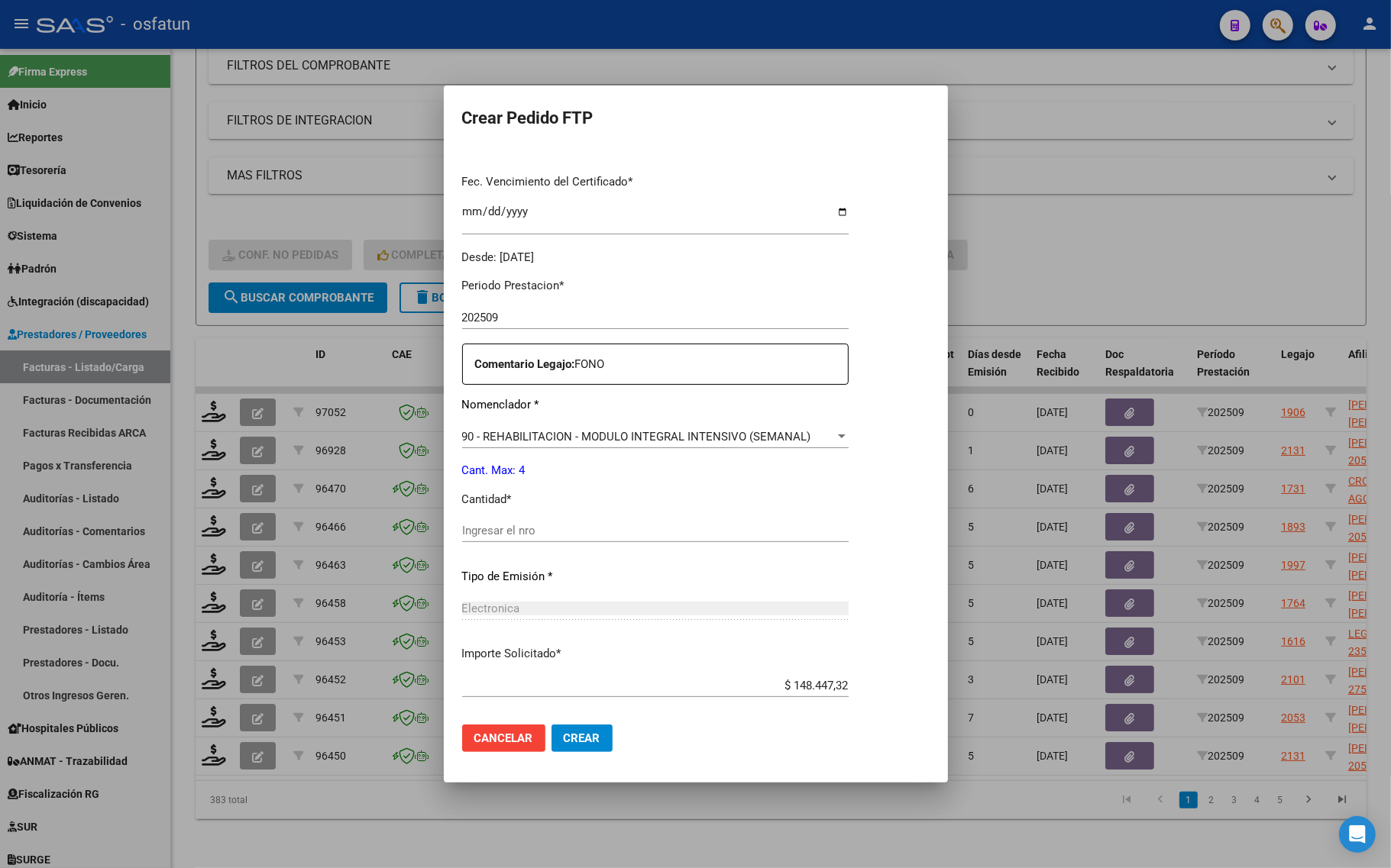
click at [514, 540] on div "Ingresar el nro" at bounding box center [656, 531] width 387 height 23
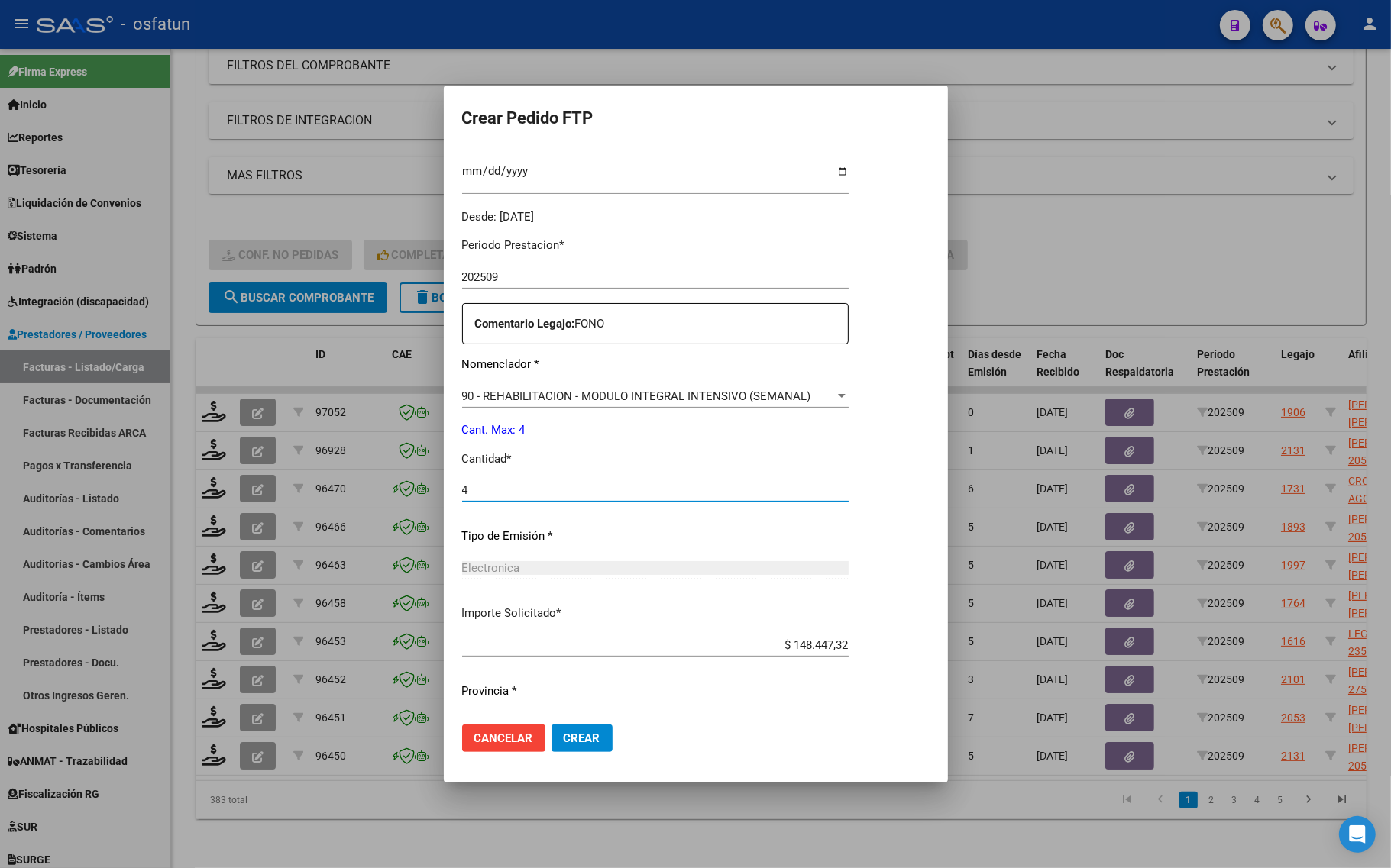
scroll to position [457, 0]
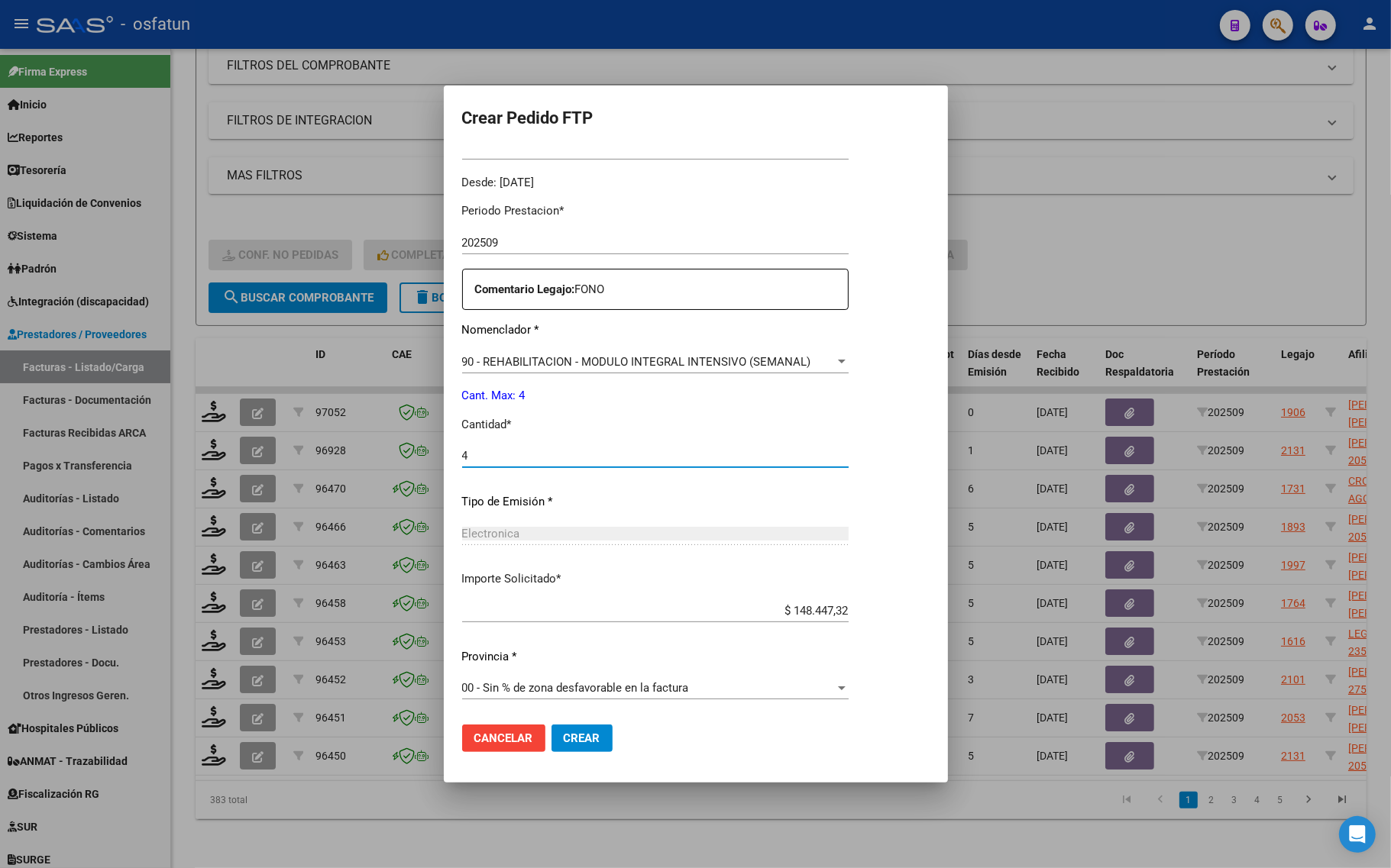
type input "4"
click at [600, 752] on button "Crear" at bounding box center [582, 738] width 61 height 28
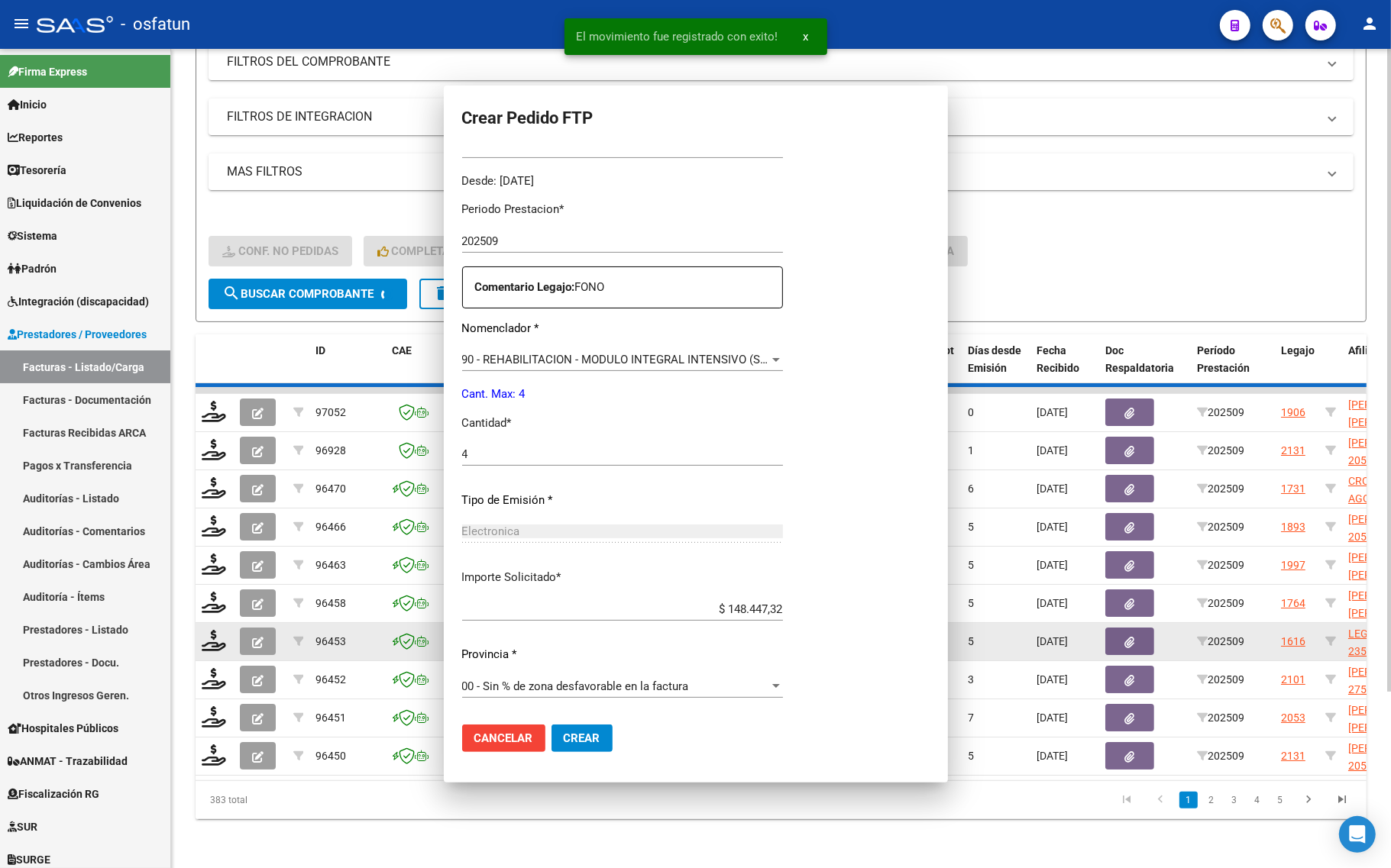
scroll to position [371, 0]
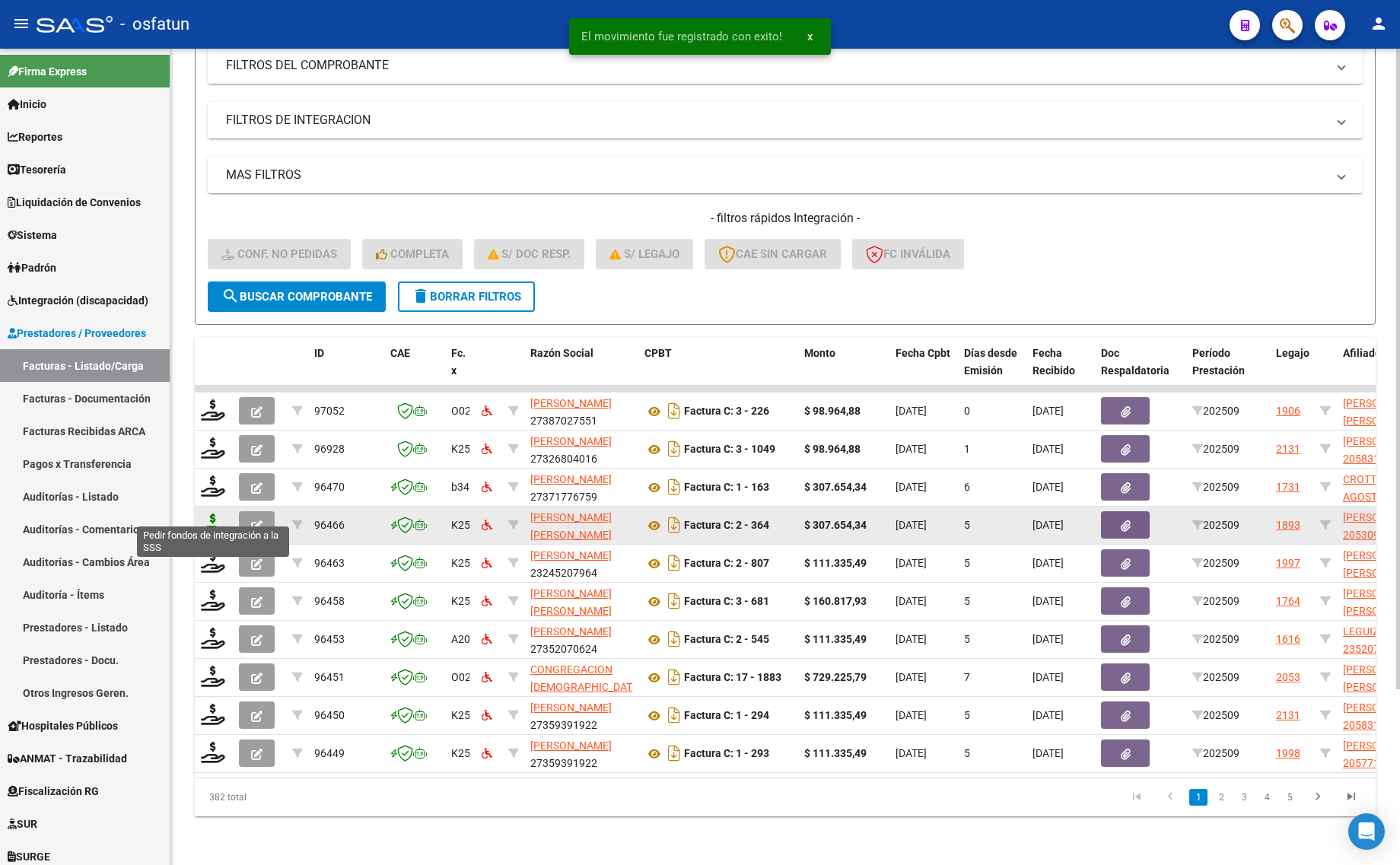
click at [206, 514] on icon at bounding box center [213, 525] width 24 height 21
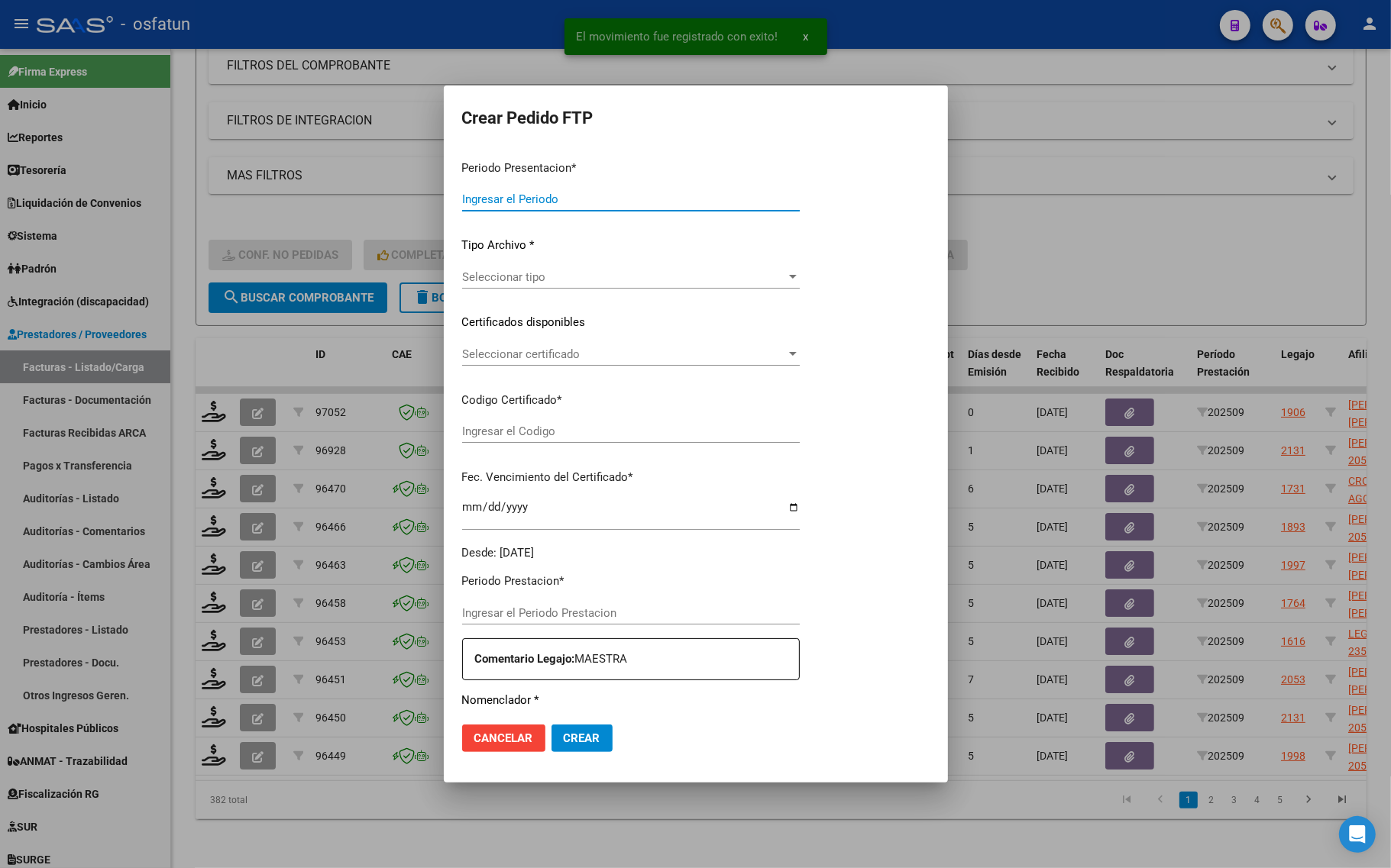
type input "202509"
type input "$ 307.654,34"
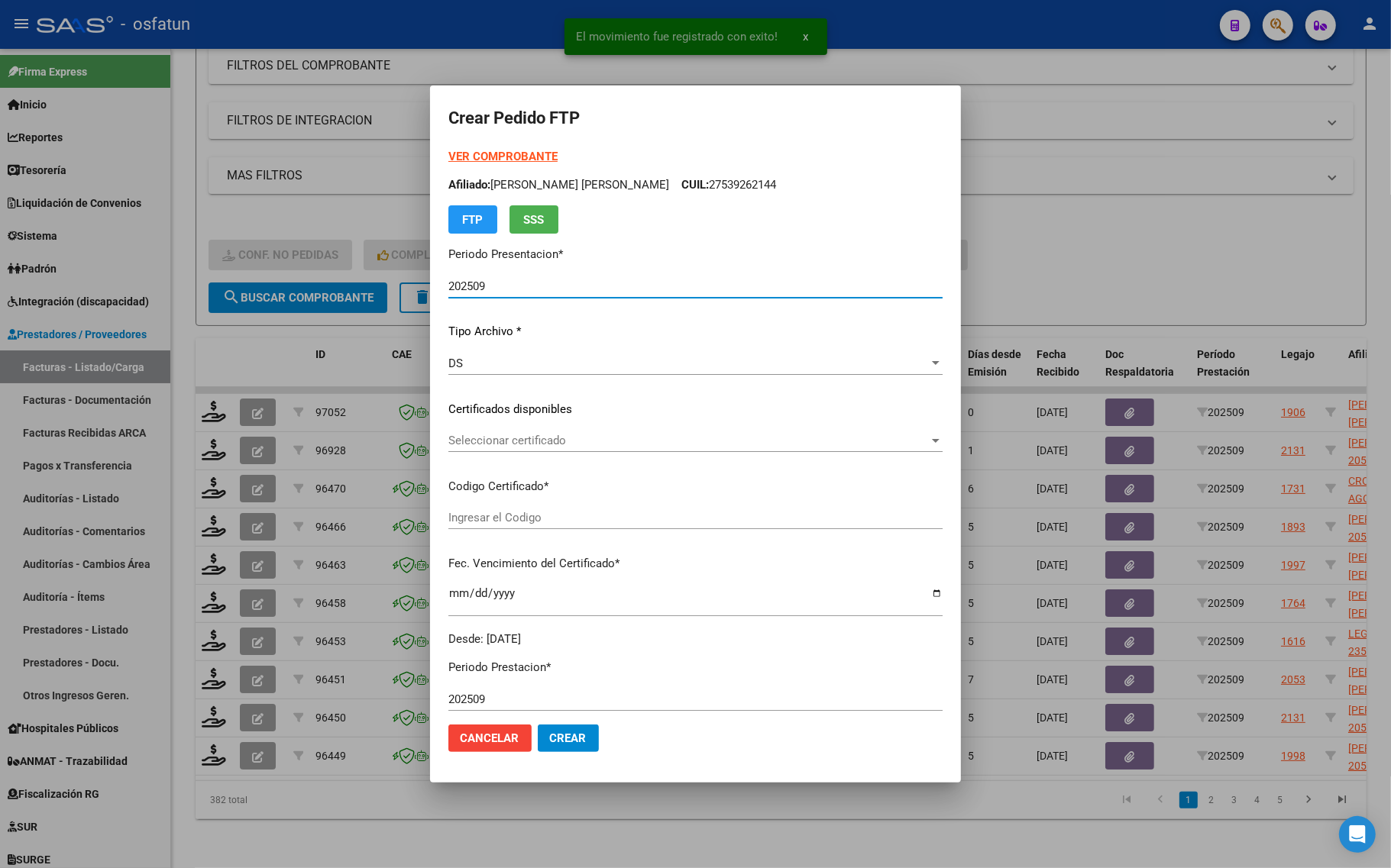
type input "ARG02000530988462024062520290625COR467"
type input "2029-06-25"
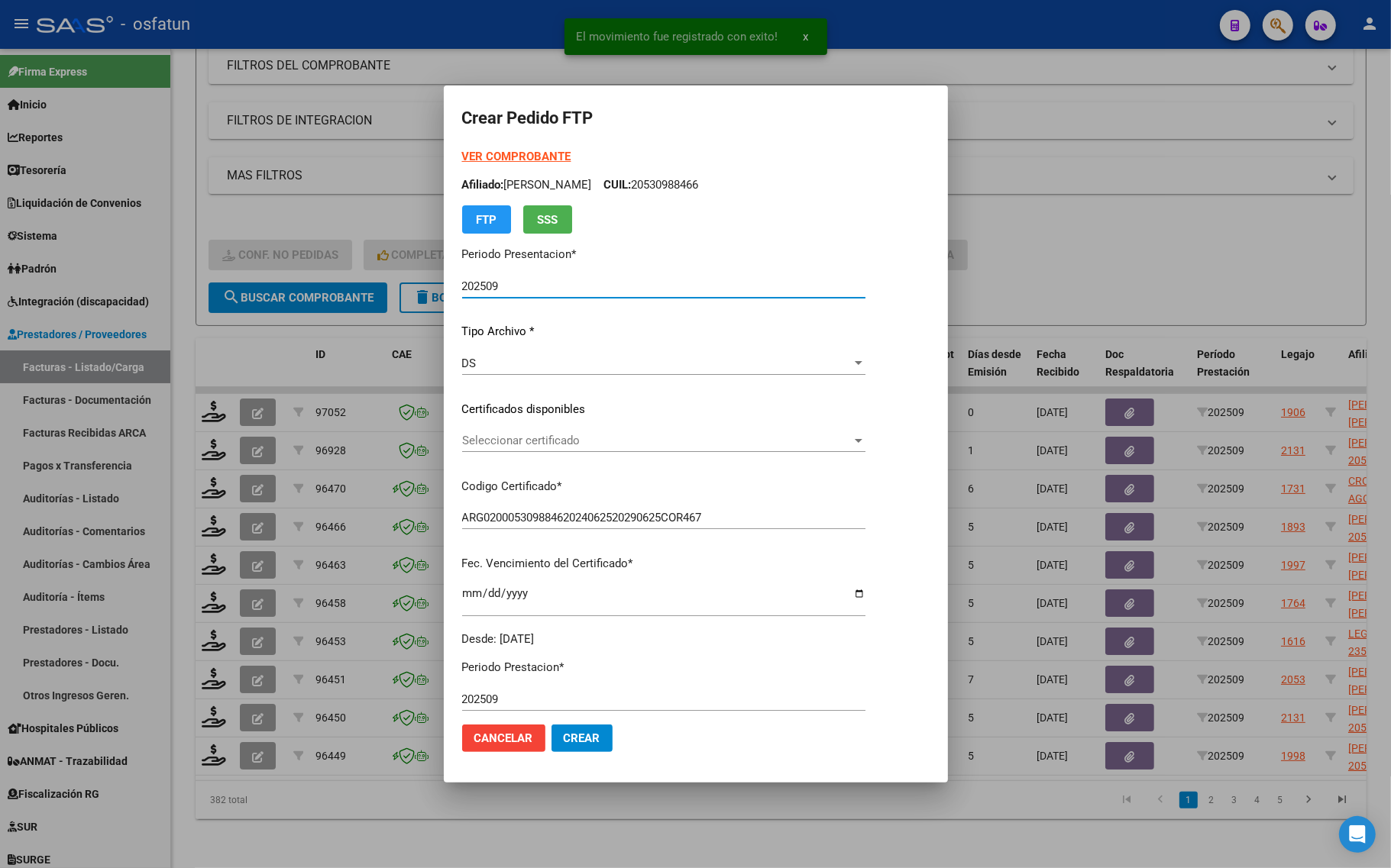
click at [462, 154] on strong "VER COMPROBANTE" at bounding box center [517, 157] width 109 height 14
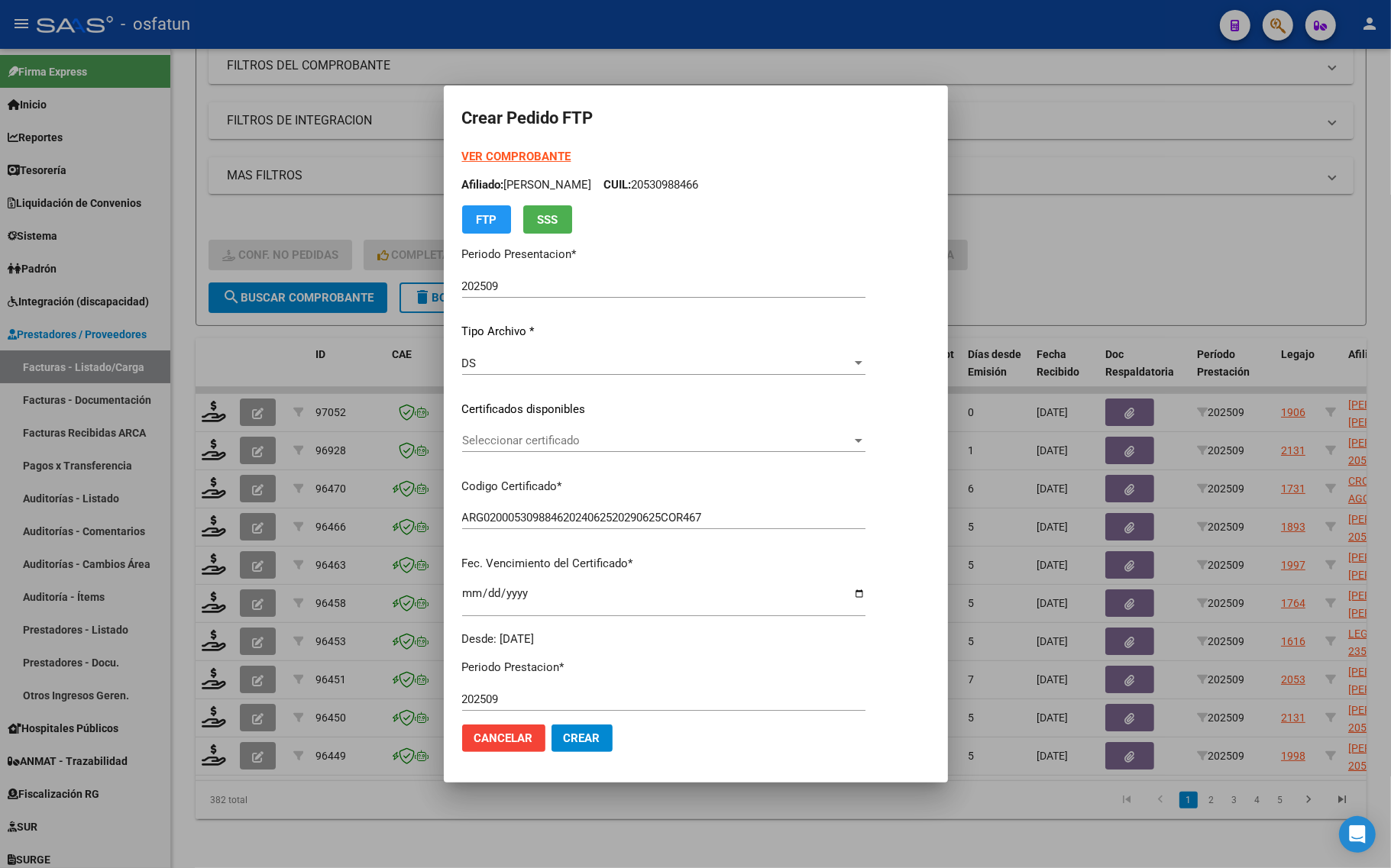
click at [334, 206] on div at bounding box center [696, 434] width 1391 height 868
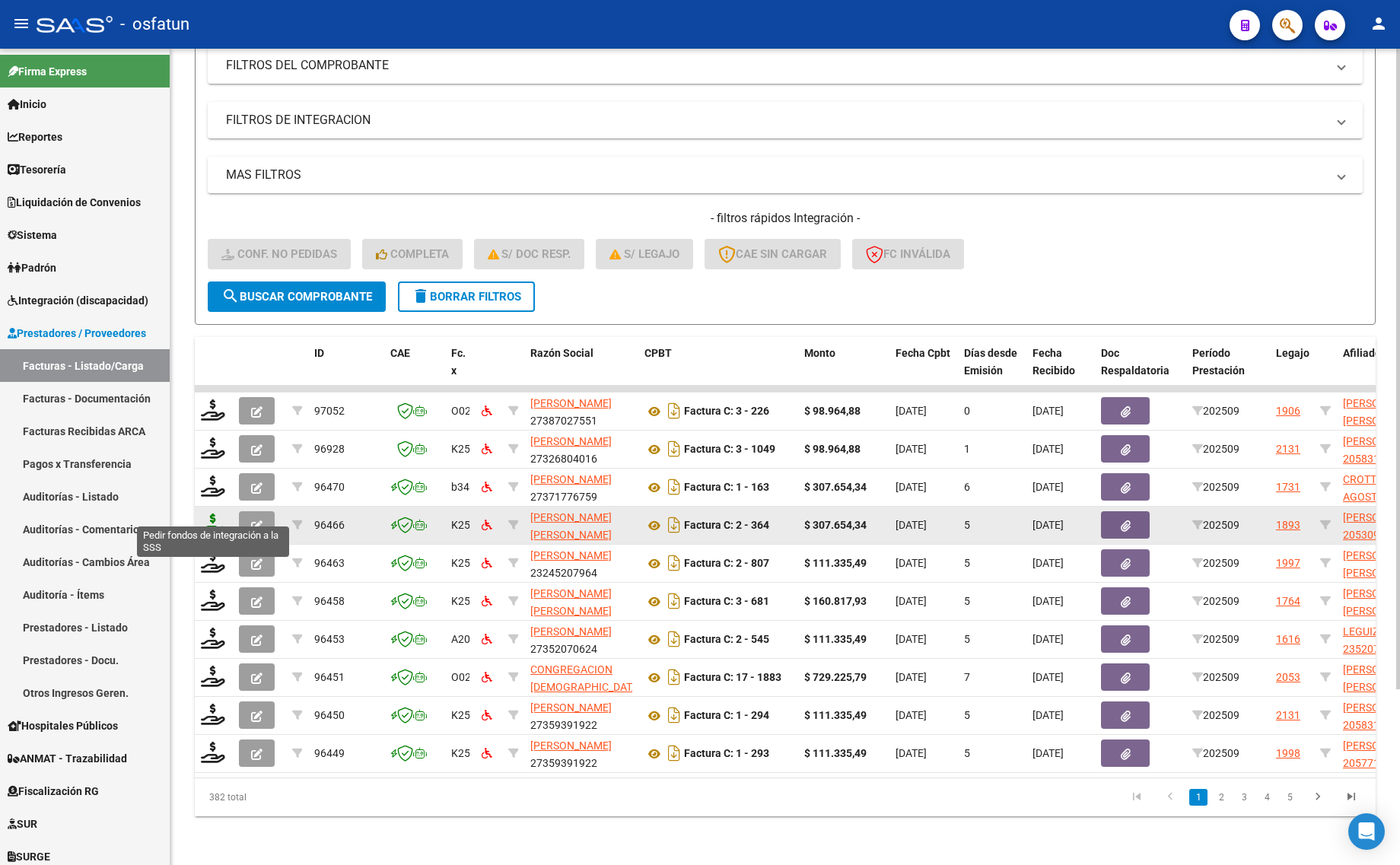
click at [206, 514] on icon at bounding box center [213, 525] width 24 height 21
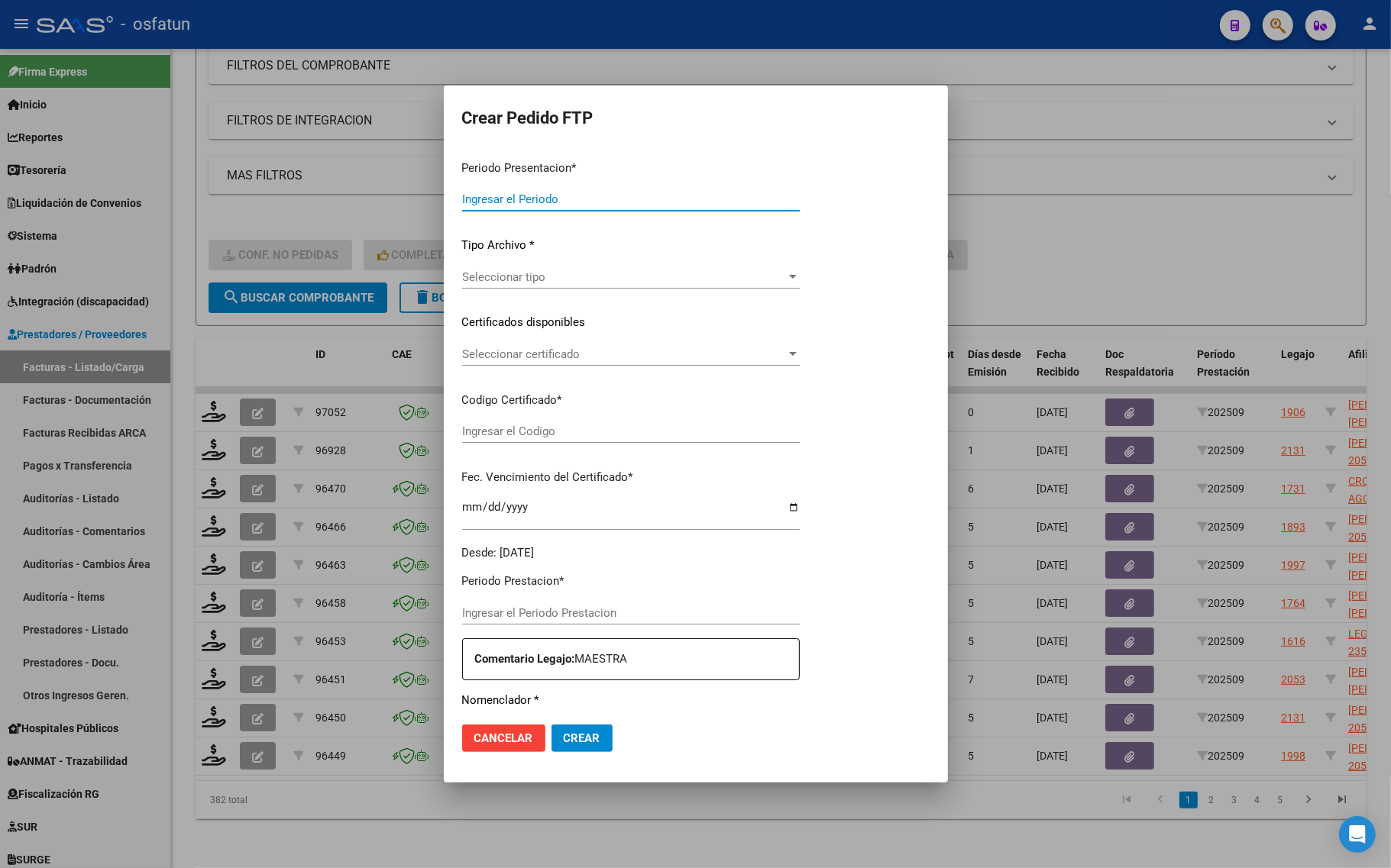
type input "202509"
type input "$ 307.654,34"
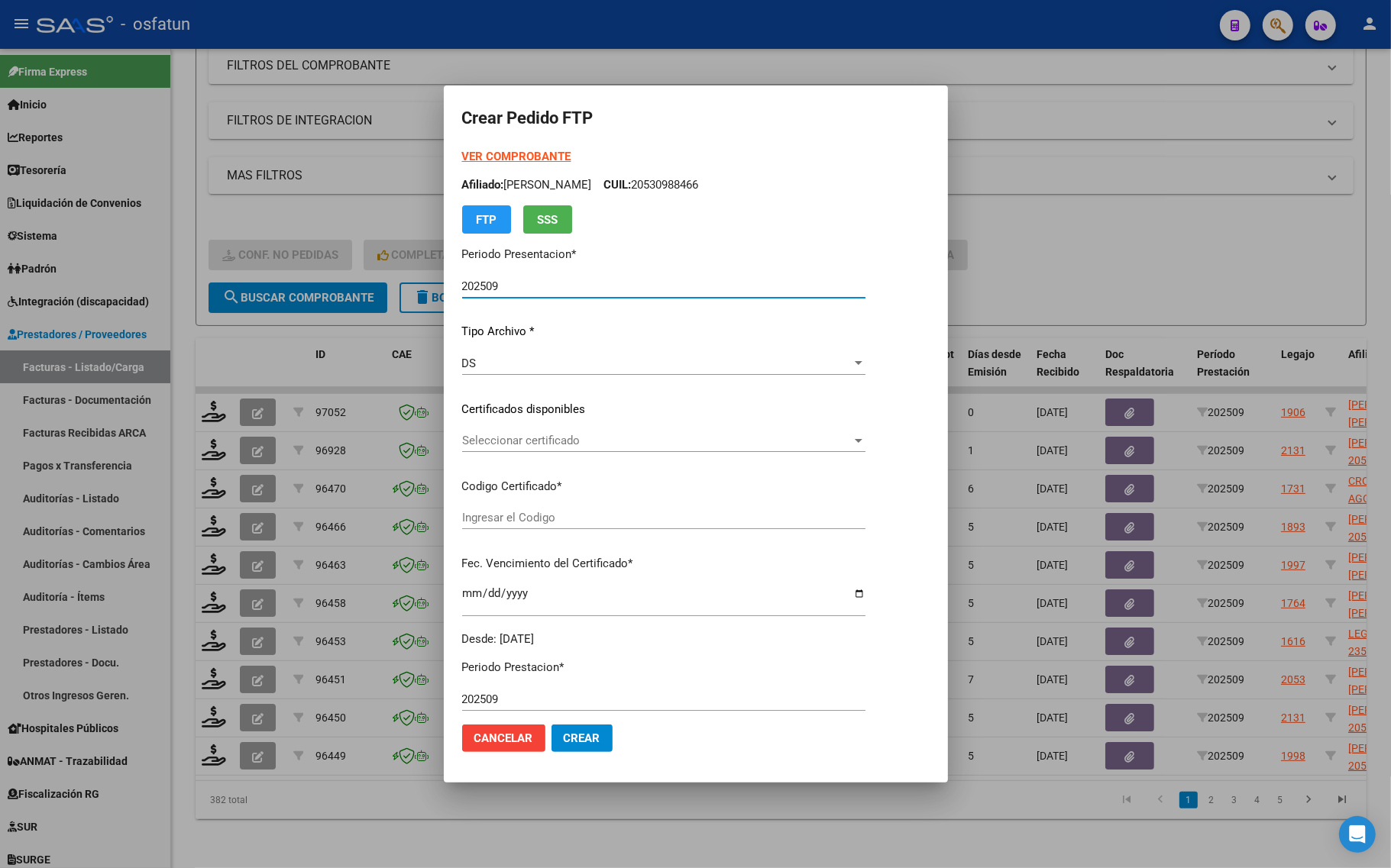
type input "ARG02000530988462024062520290625COR467"
type input "2029-06-25"
click at [498, 153] on strong "VER COMPROBANTE" at bounding box center [517, 157] width 109 height 14
click at [563, 447] on span "Seleccionar certificado" at bounding box center [657, 441] width 390 height 14
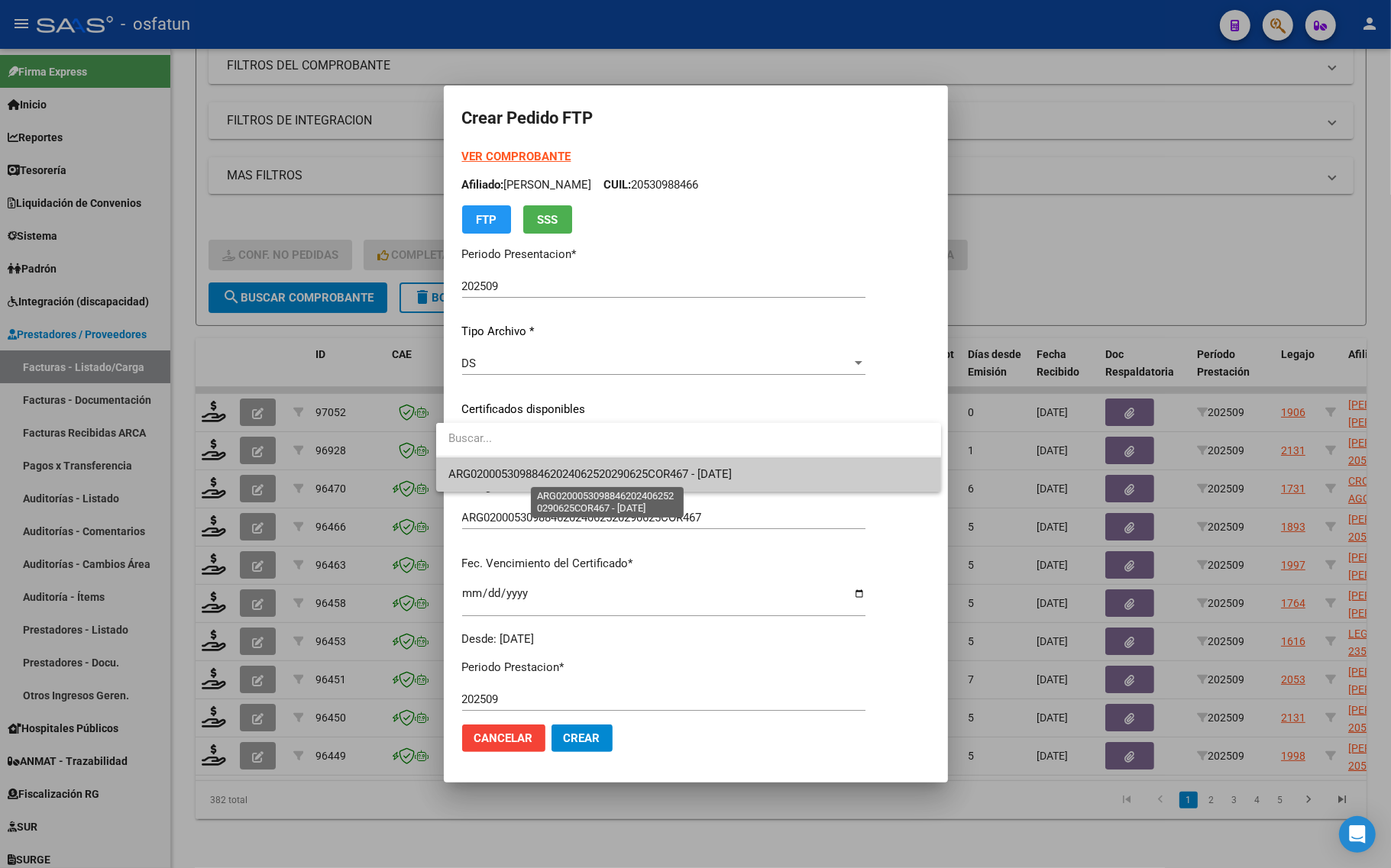
click at [559, 470] on span "ARG02000530988462024062520290625COR467 - 2029-06-25" at bounding box center [590, 474] width 284 height 14
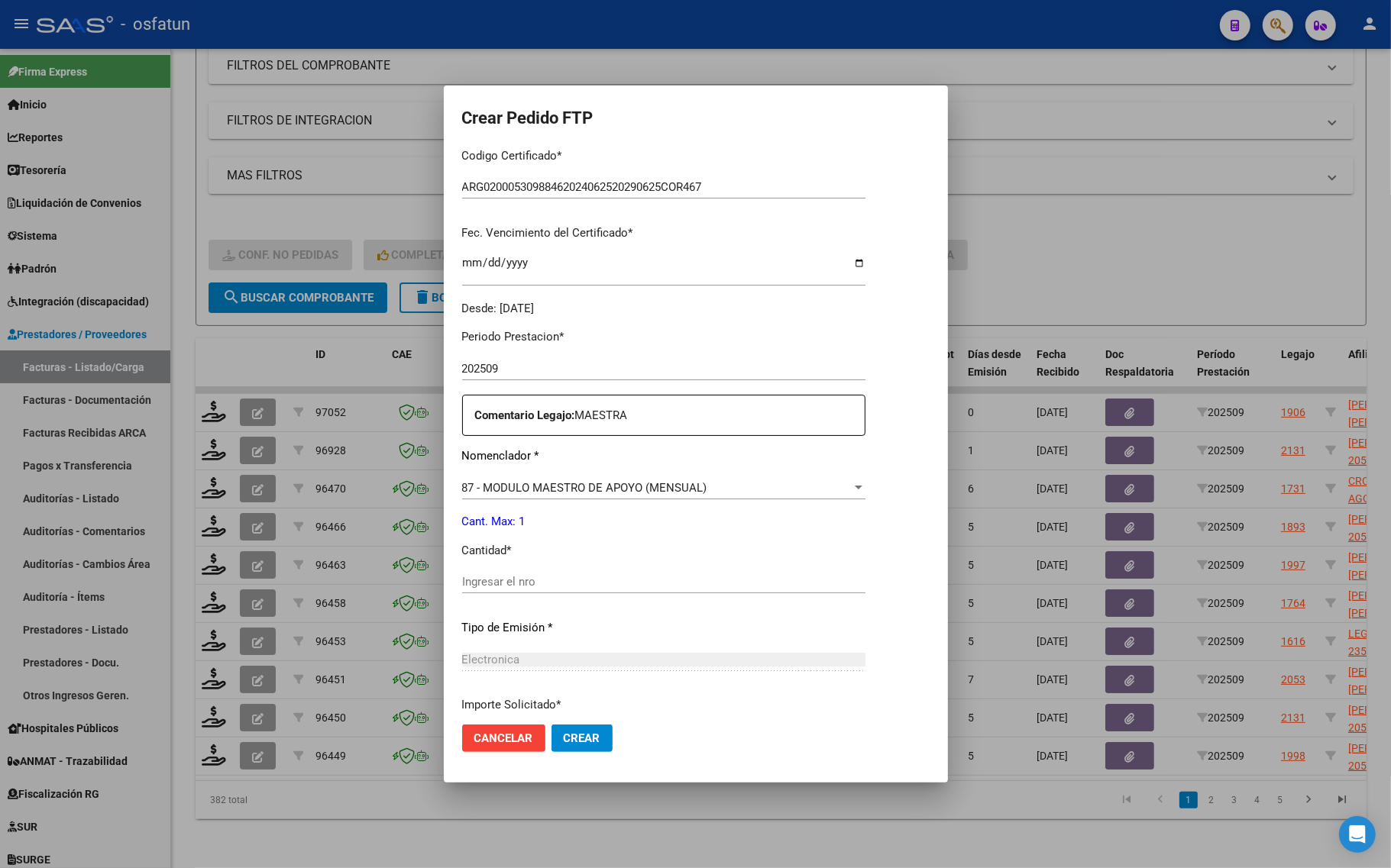
scroll to position [382, 0]
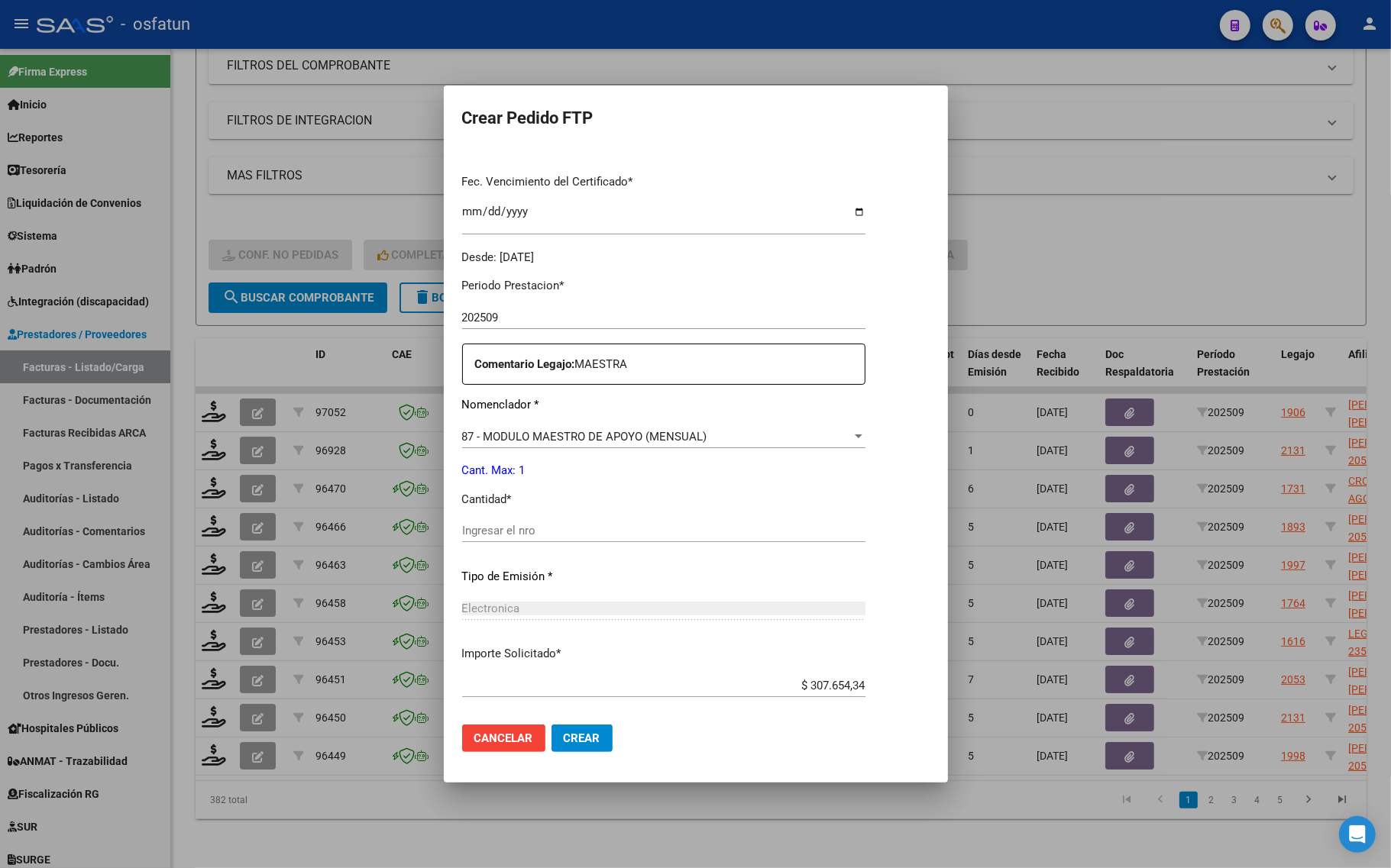
click at [502, 529] on input "Ingresar el nro" at bounding box center [664, 531] width 404 height 14
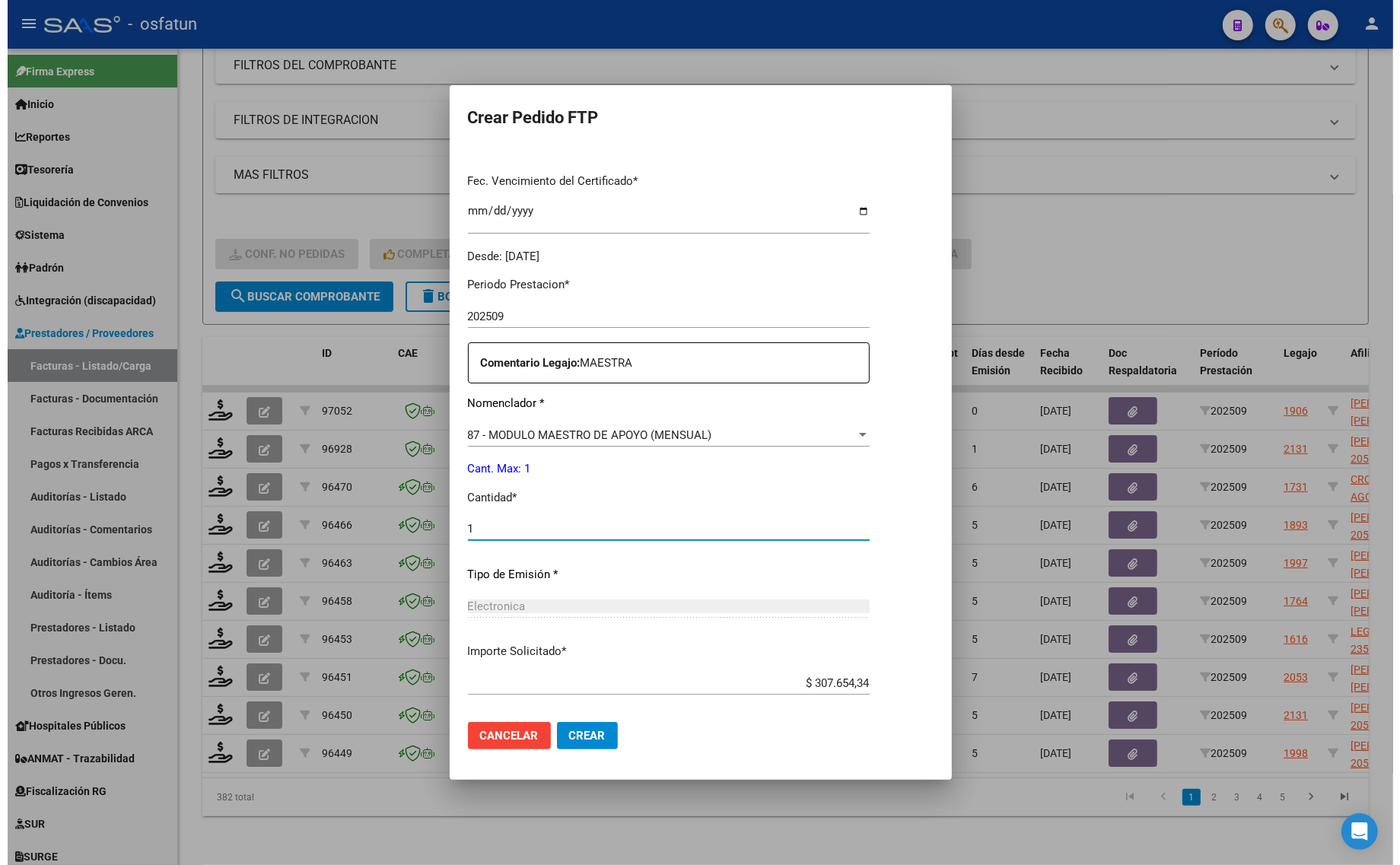
scroll to position [455, 0]
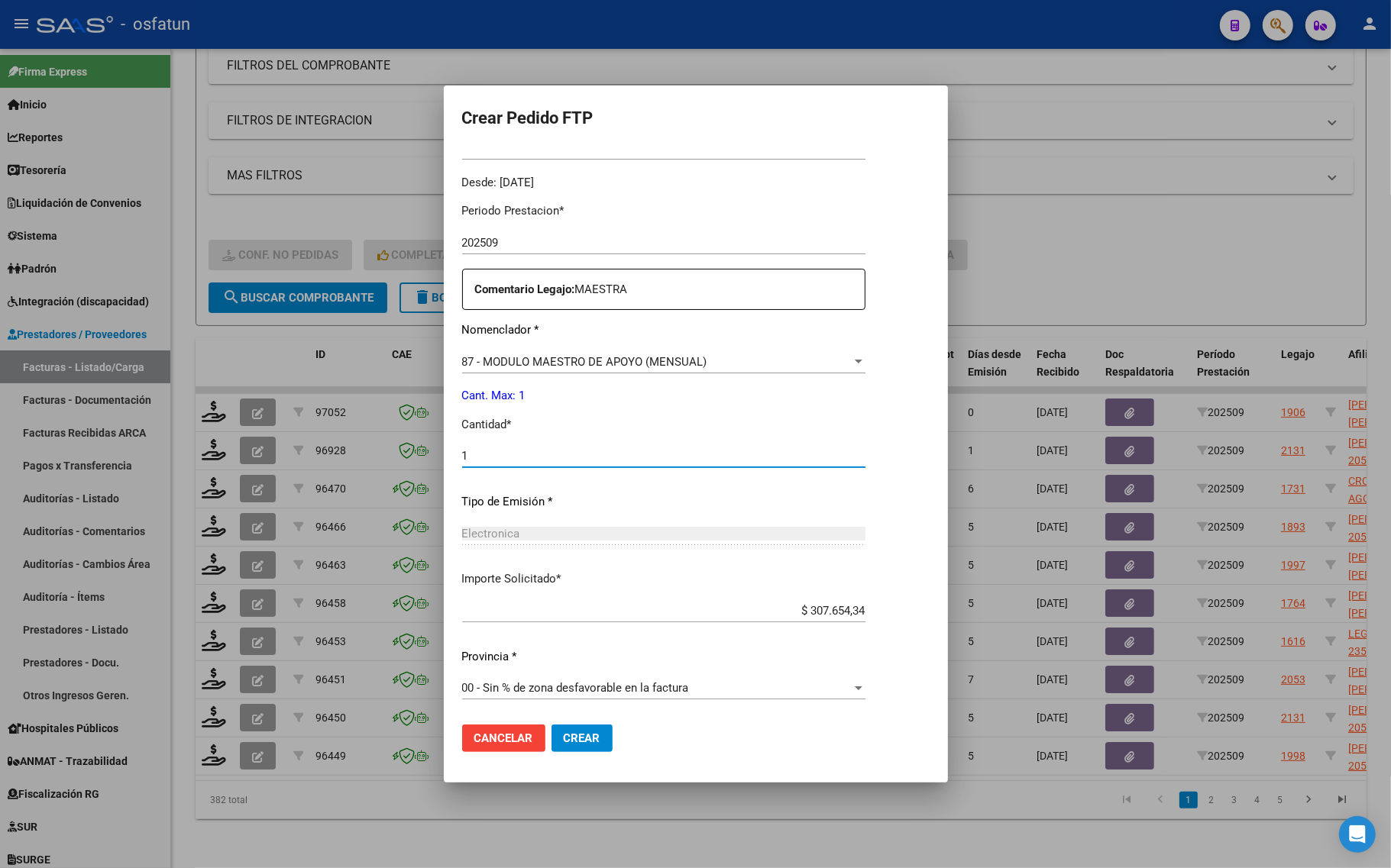
type input "1"
click at [563, 743] on span "Crear" at bounding box center [582, 738] width 37 height 14
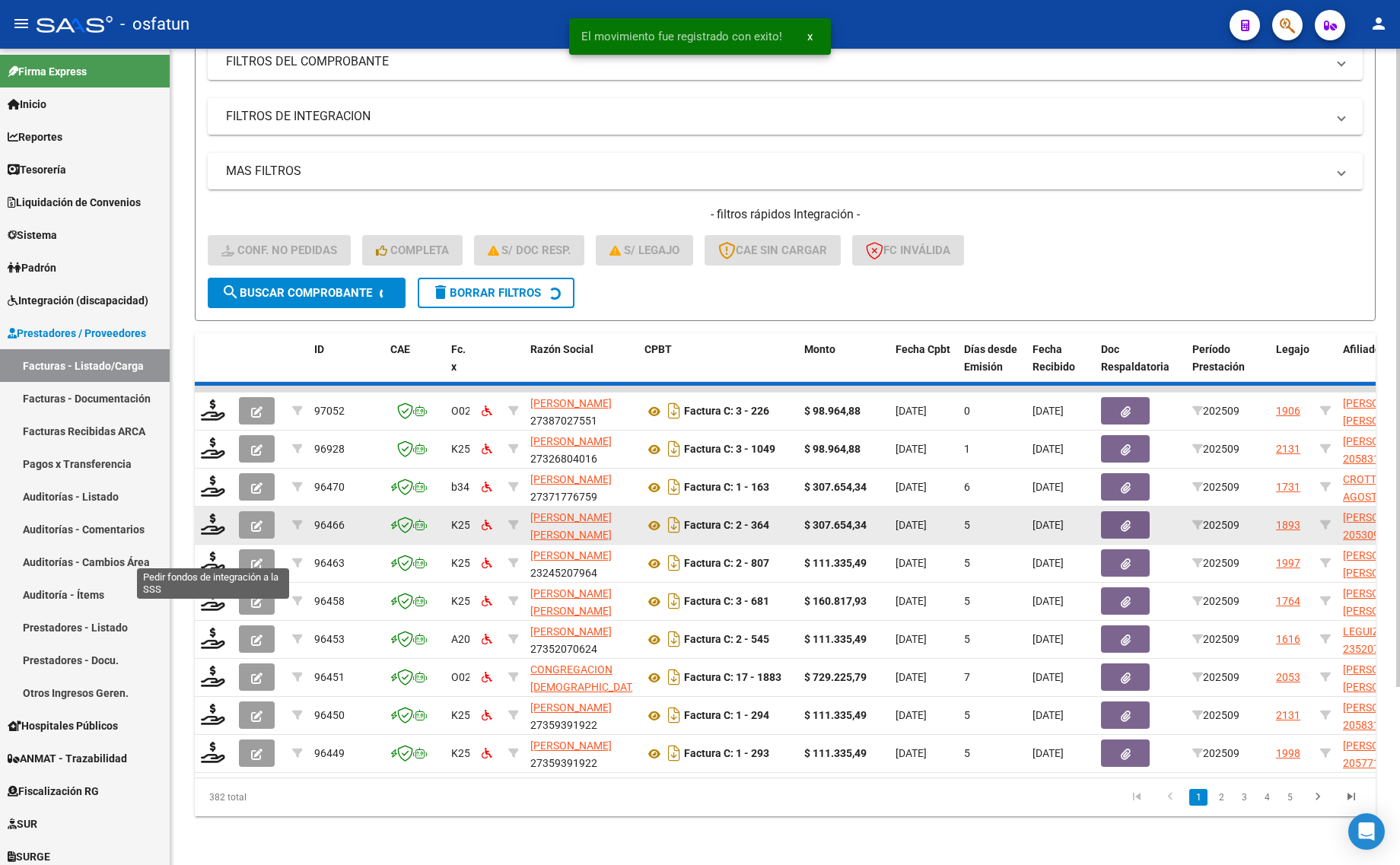
click at [209, 527] on datatable-body-cell at bounding box center [214, 525] width 38 height 37
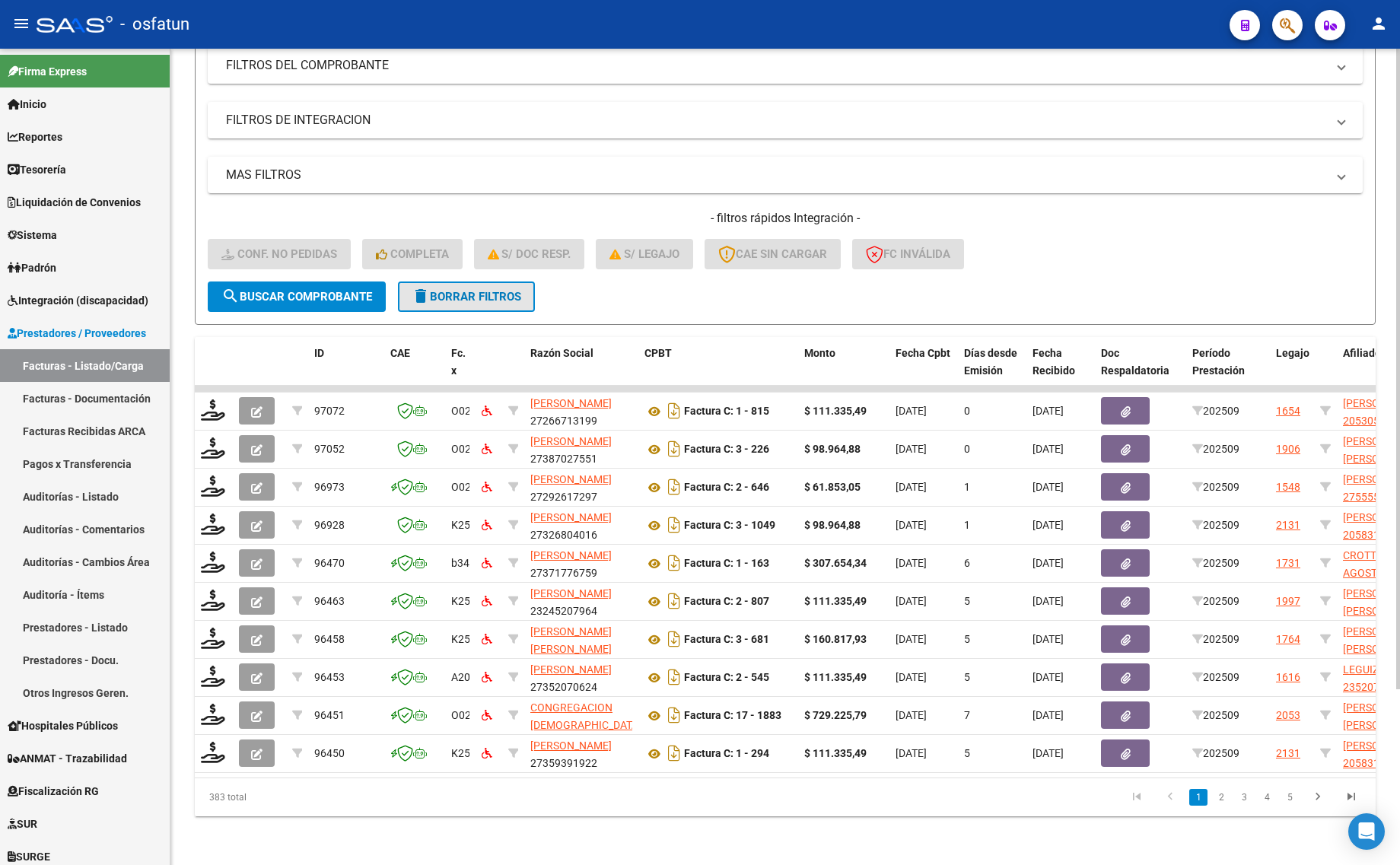
click at [461, 282] on button "delete Borrar Filtros" at bounding box center [467, 297] width 137 height 30
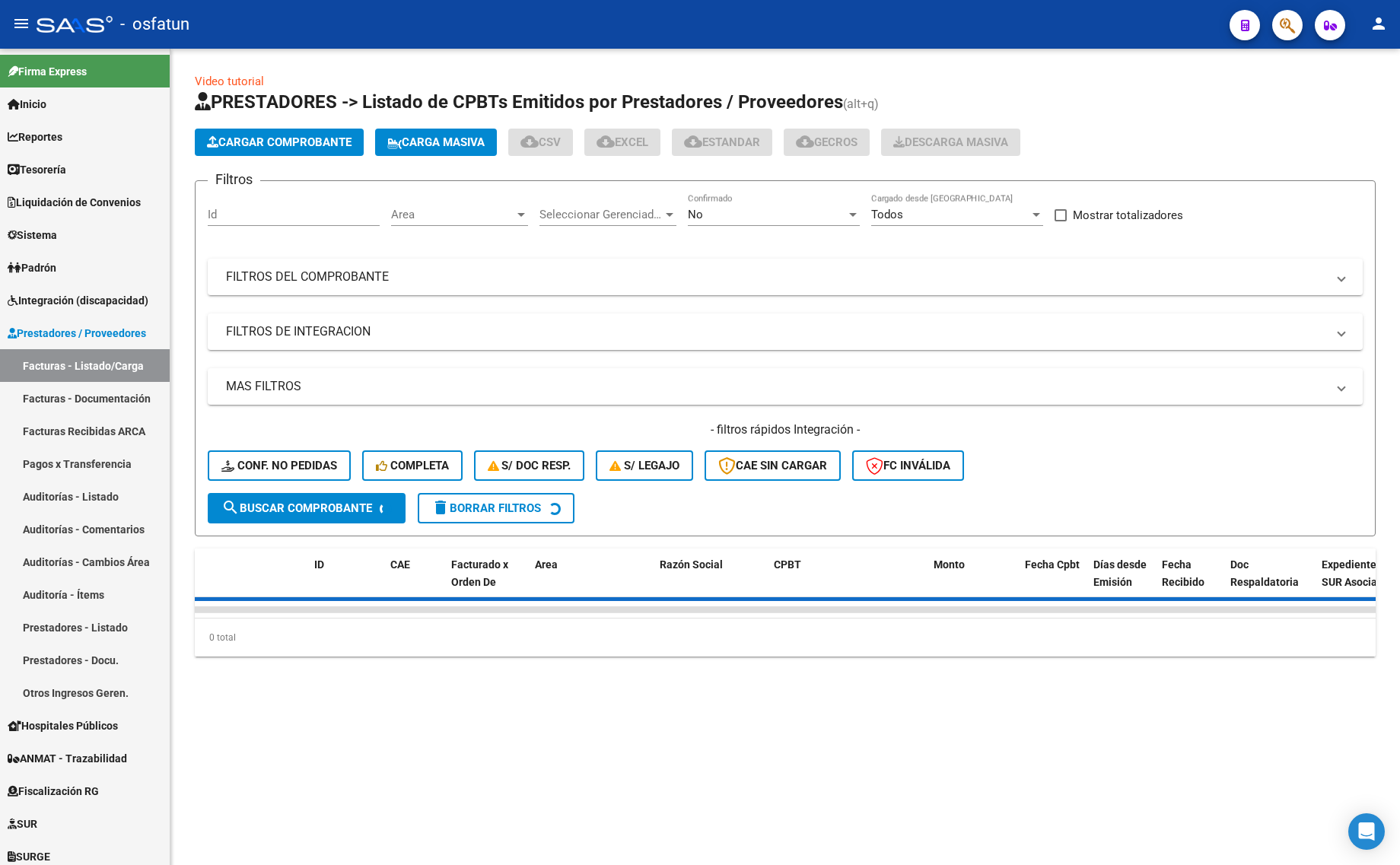
click at [461, 295] on div "Filtros Id Area Area Seleccionar Gerenciador Seleccionar Gerenciador No Confirm…" at bounding box center [785, 343] width 1155 height 300
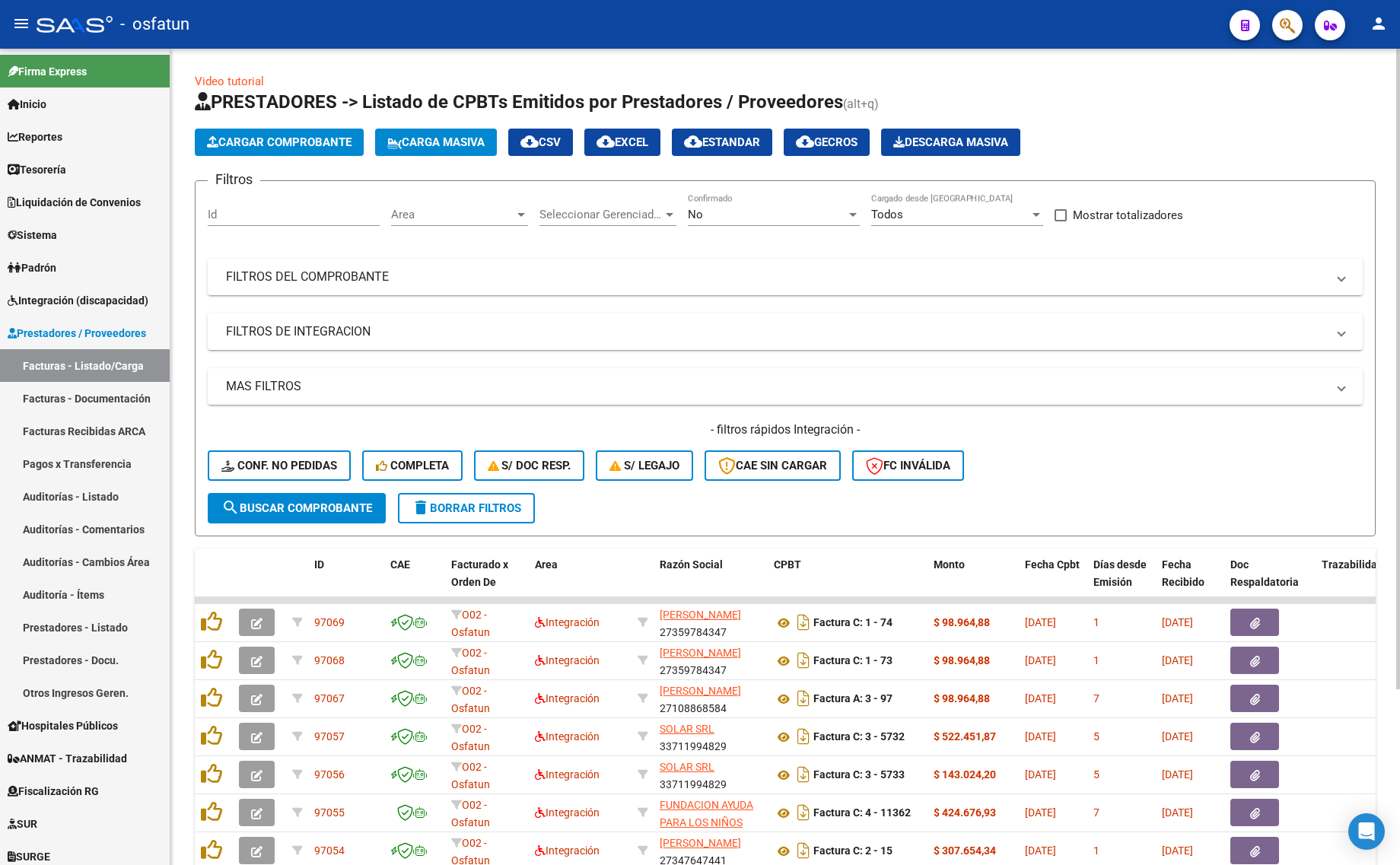
click at [706, 214] on div "No" at bounding box center [767, 215] width 158 height 14
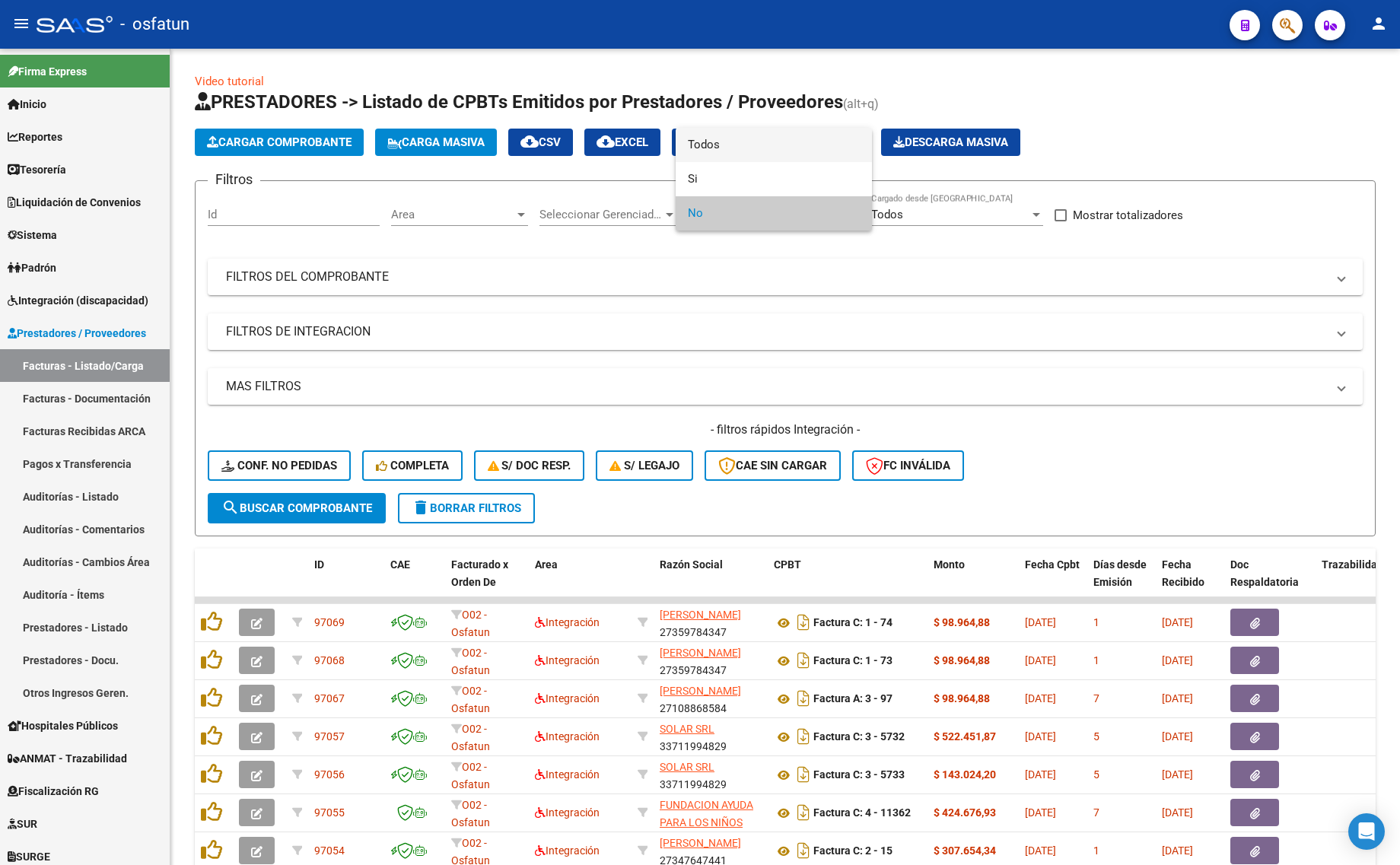
click at [712, 153] on span "Todos" at bounding box center [773, 145] width 172 height 34
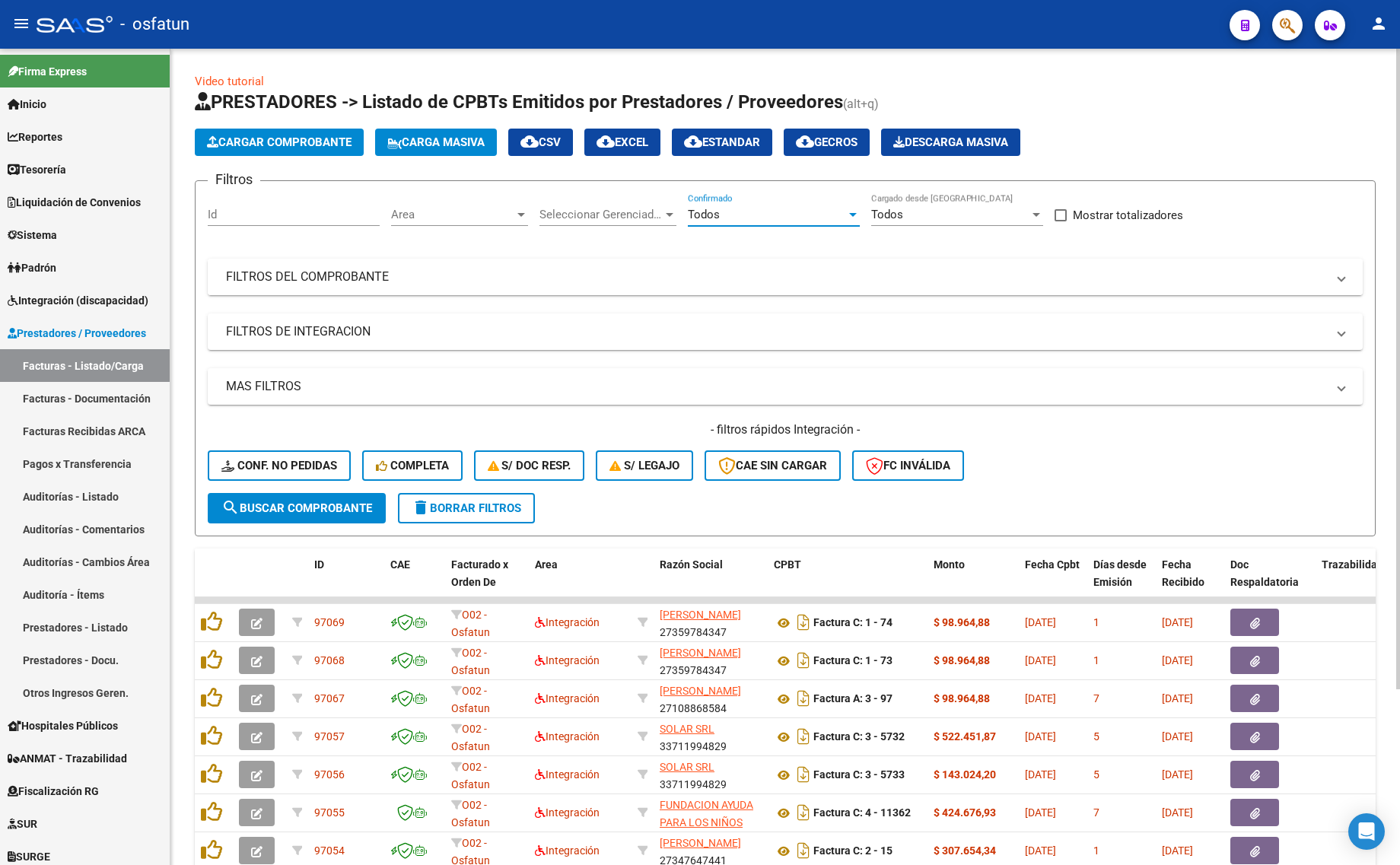
click at [706, 279] on mat-panel-title "FILTROS DEL COMPROBANTE" at bounding box center [776, 277] width 1100 height 17
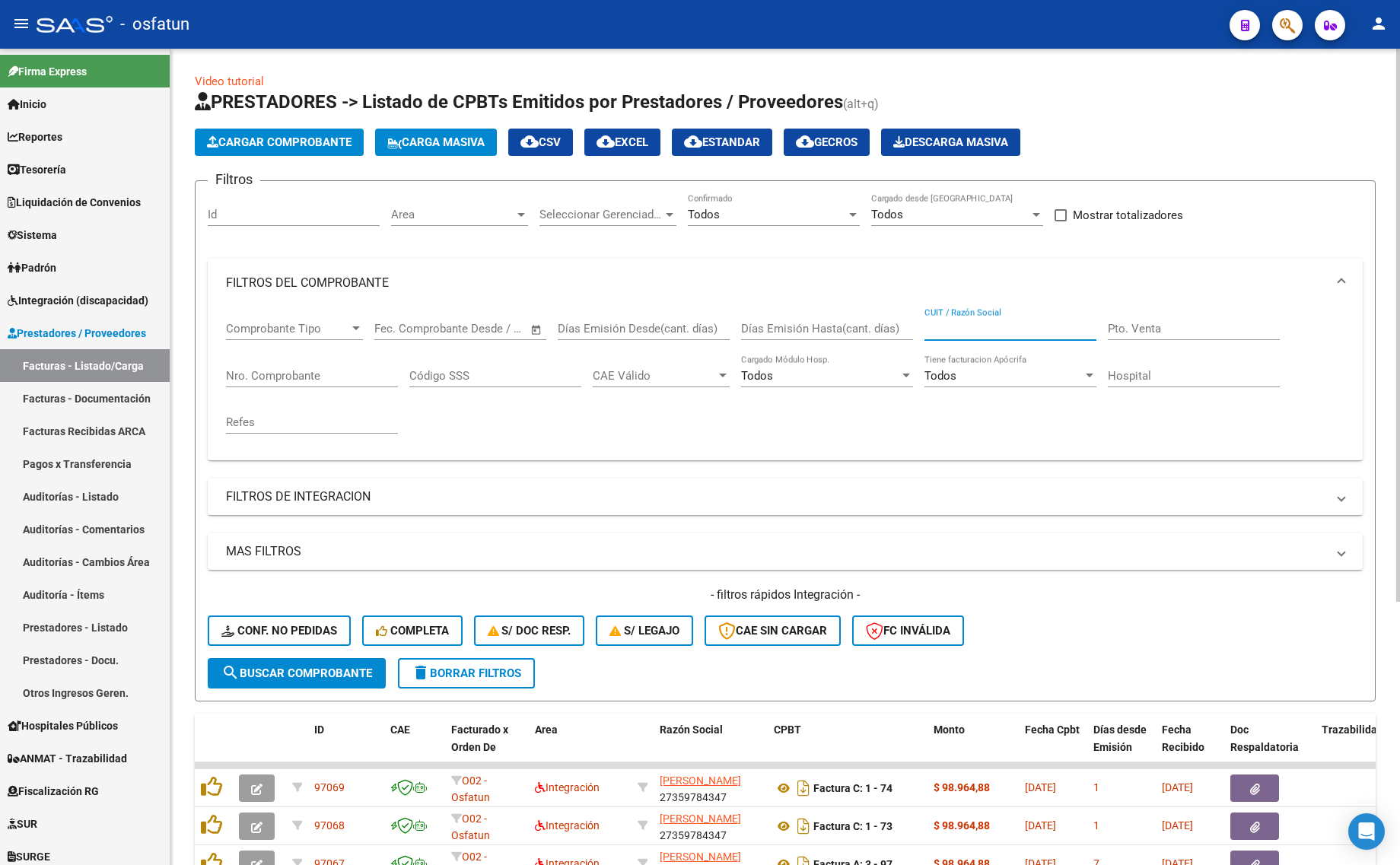
click at [952, 325] on input "CUIT / Razón Social" at bounding box center [1010, 329] width 172 height 14
click at [294, 496] on mat-panel-title "FILTROS DE INTEGRACION" at bounding box center [776, 497] width 1100 height 17
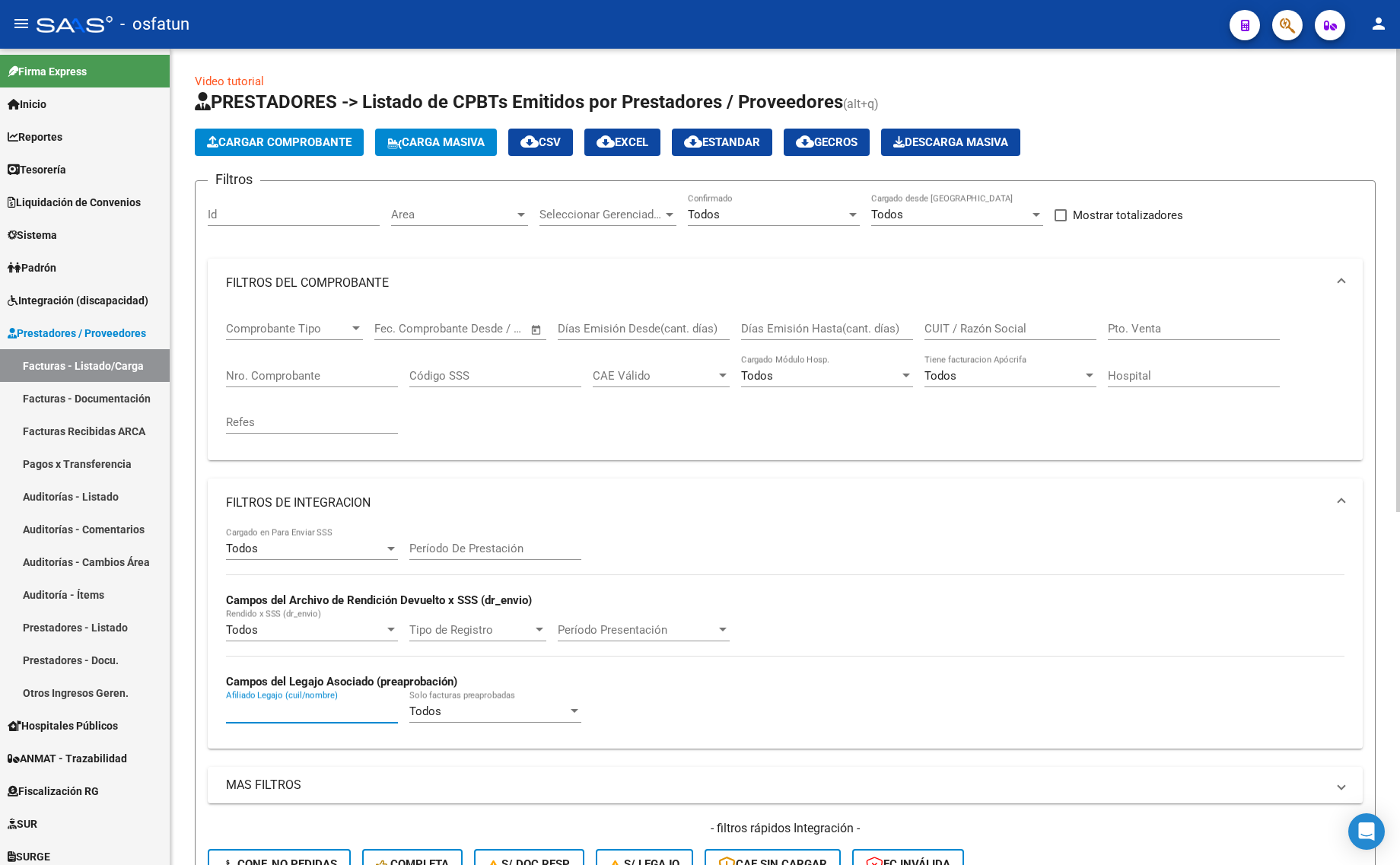
click at [302, 712] on input "Afiliado Legajo (cuil/nombre)" at bounding box center [312, 711] width 172 height 14
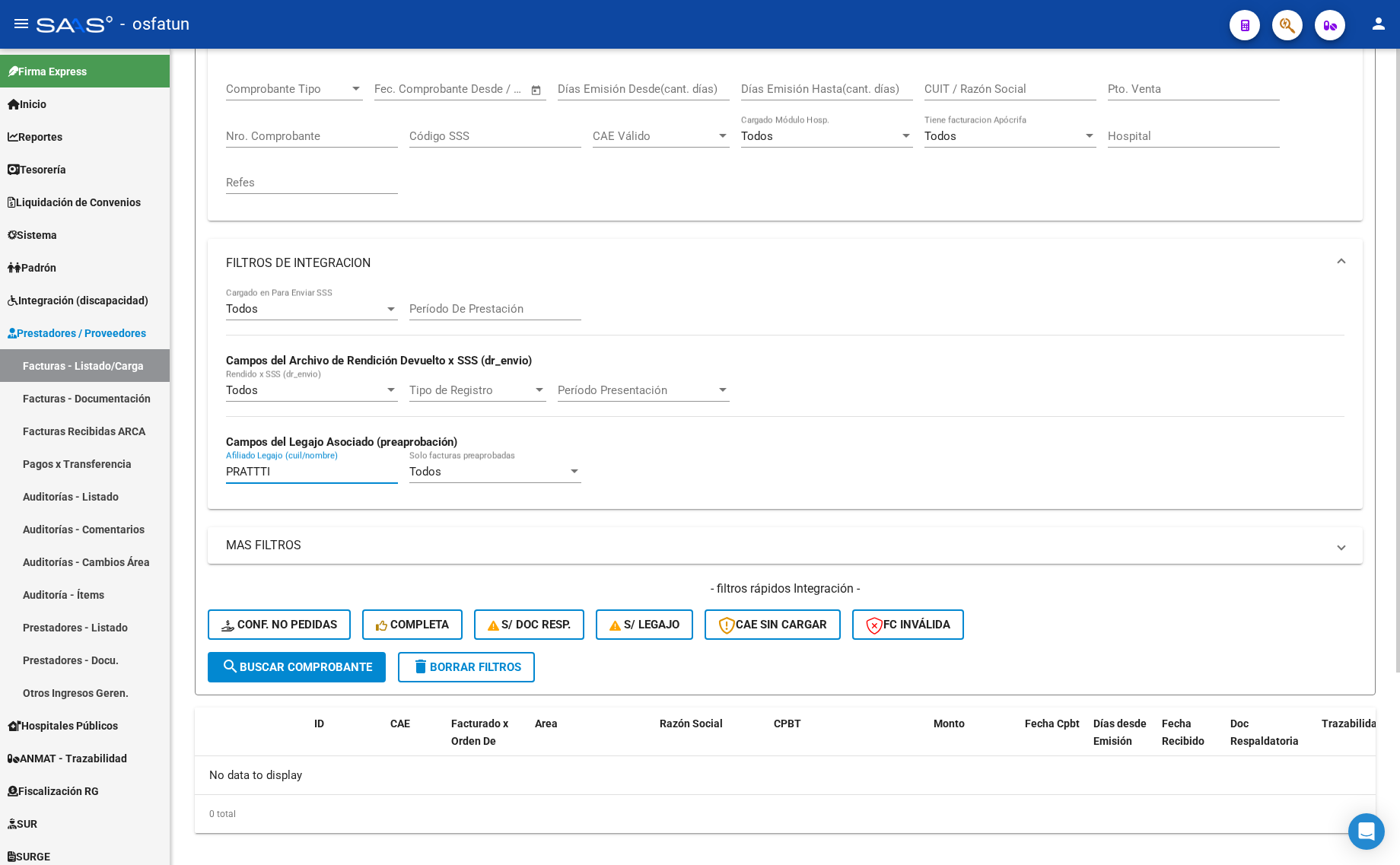
scroll to position [251, 0]
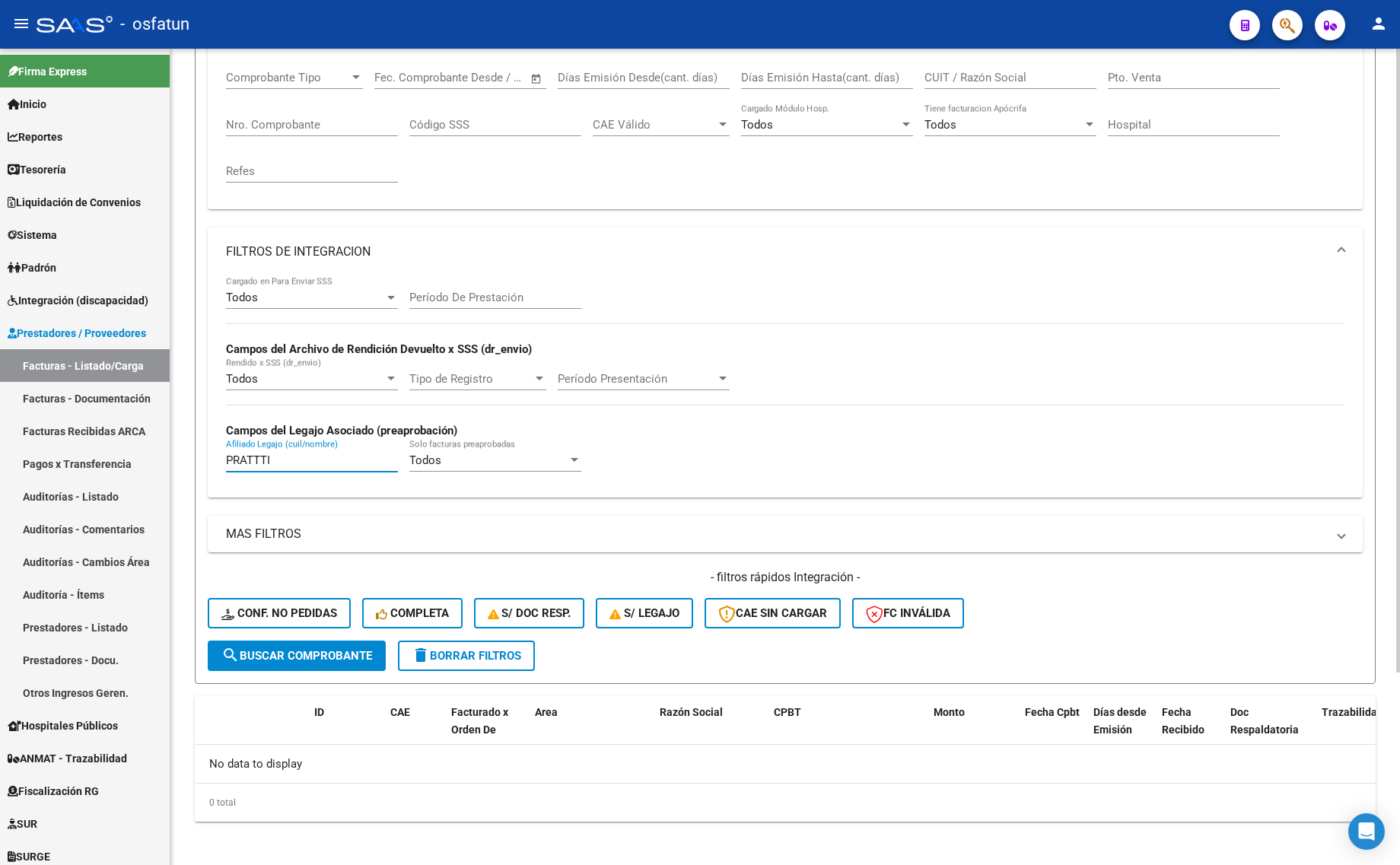
type input "PRATTTI"
click at [468, 656] on span "delete Borrar Filtros" at bounding box center [467, 656] width 110 height 14
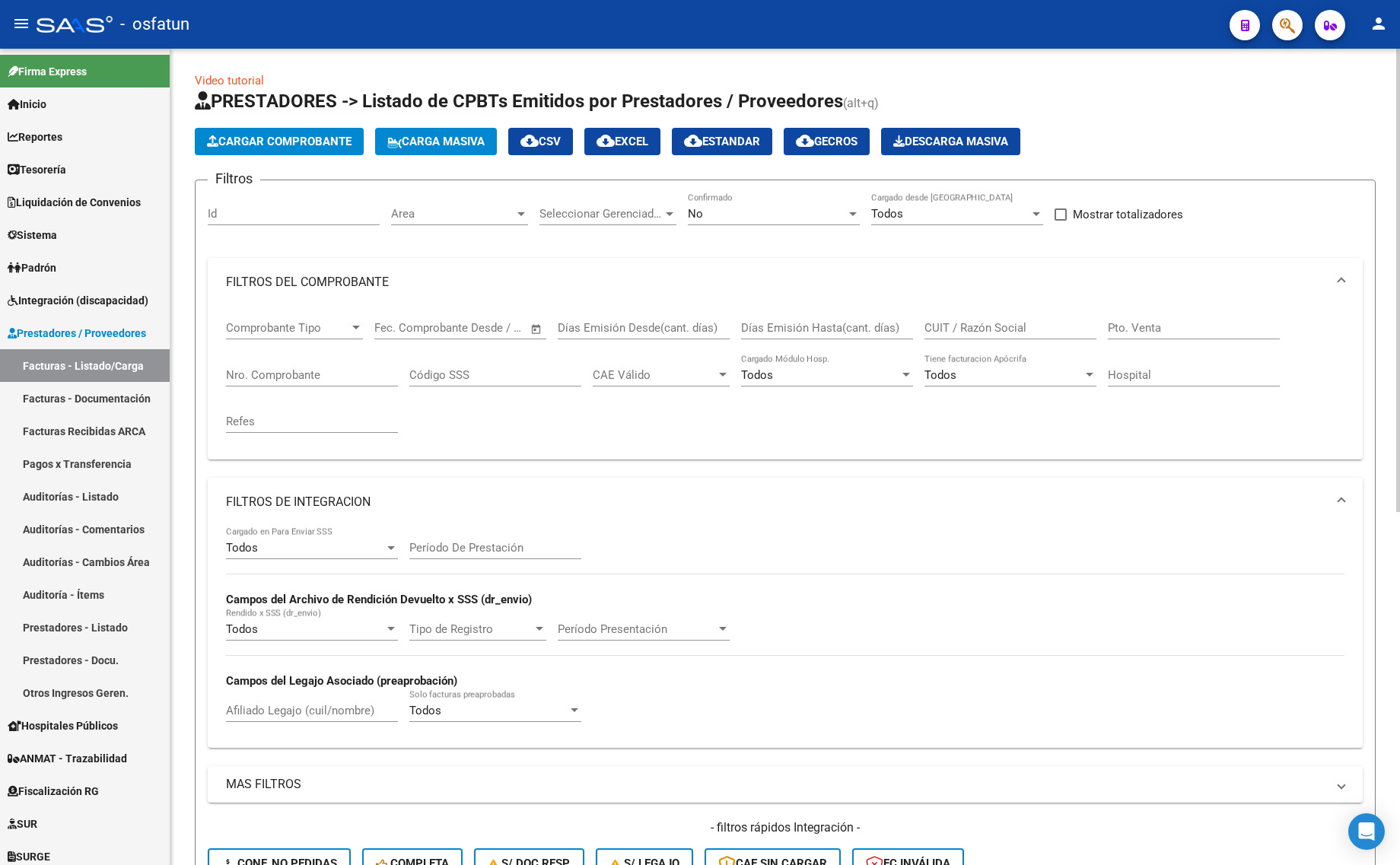
scroll to position [0, 0]
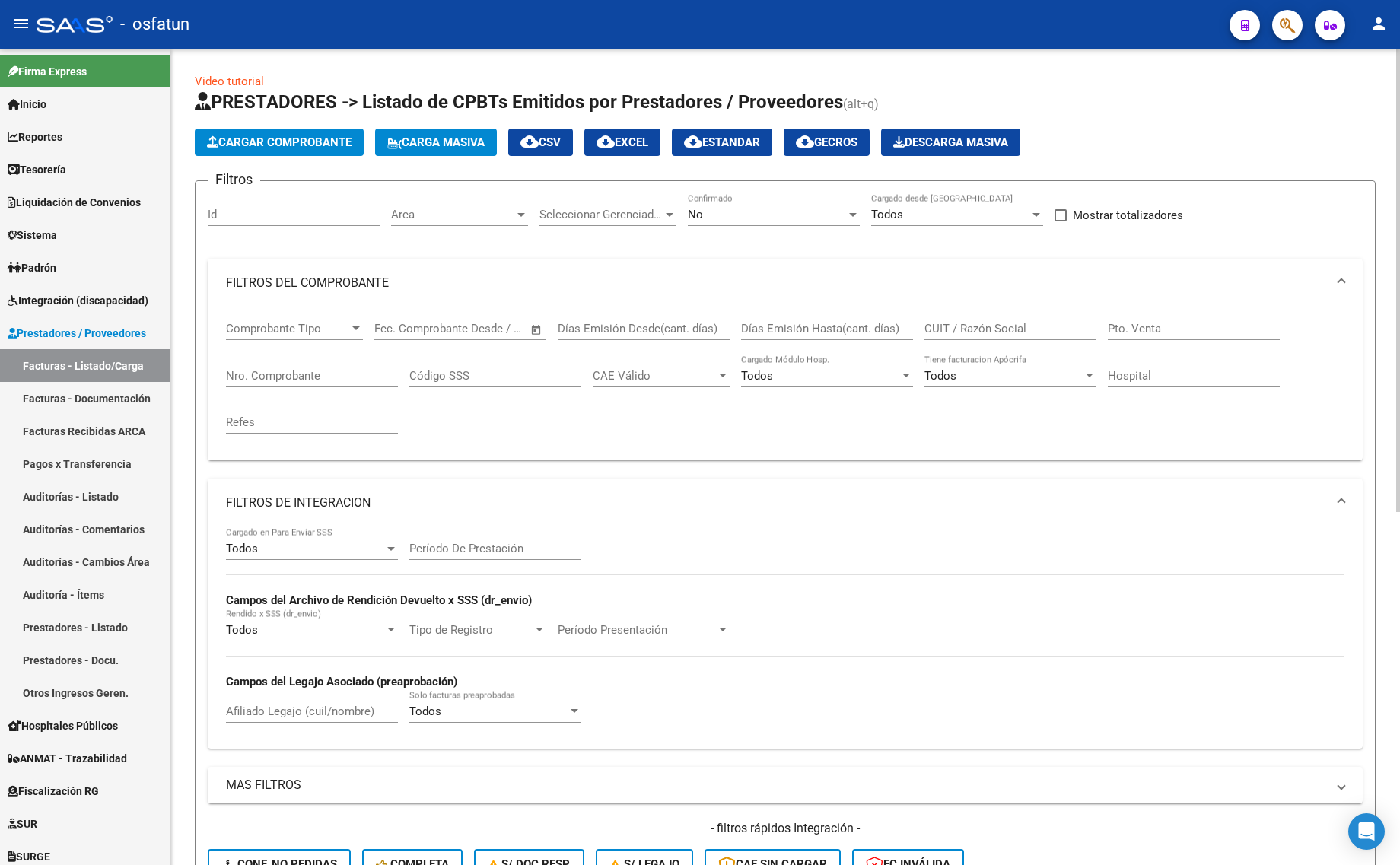
click at [757, 206] on div "No Confirmado" at bounding box center [773, 209] width 172 height 33
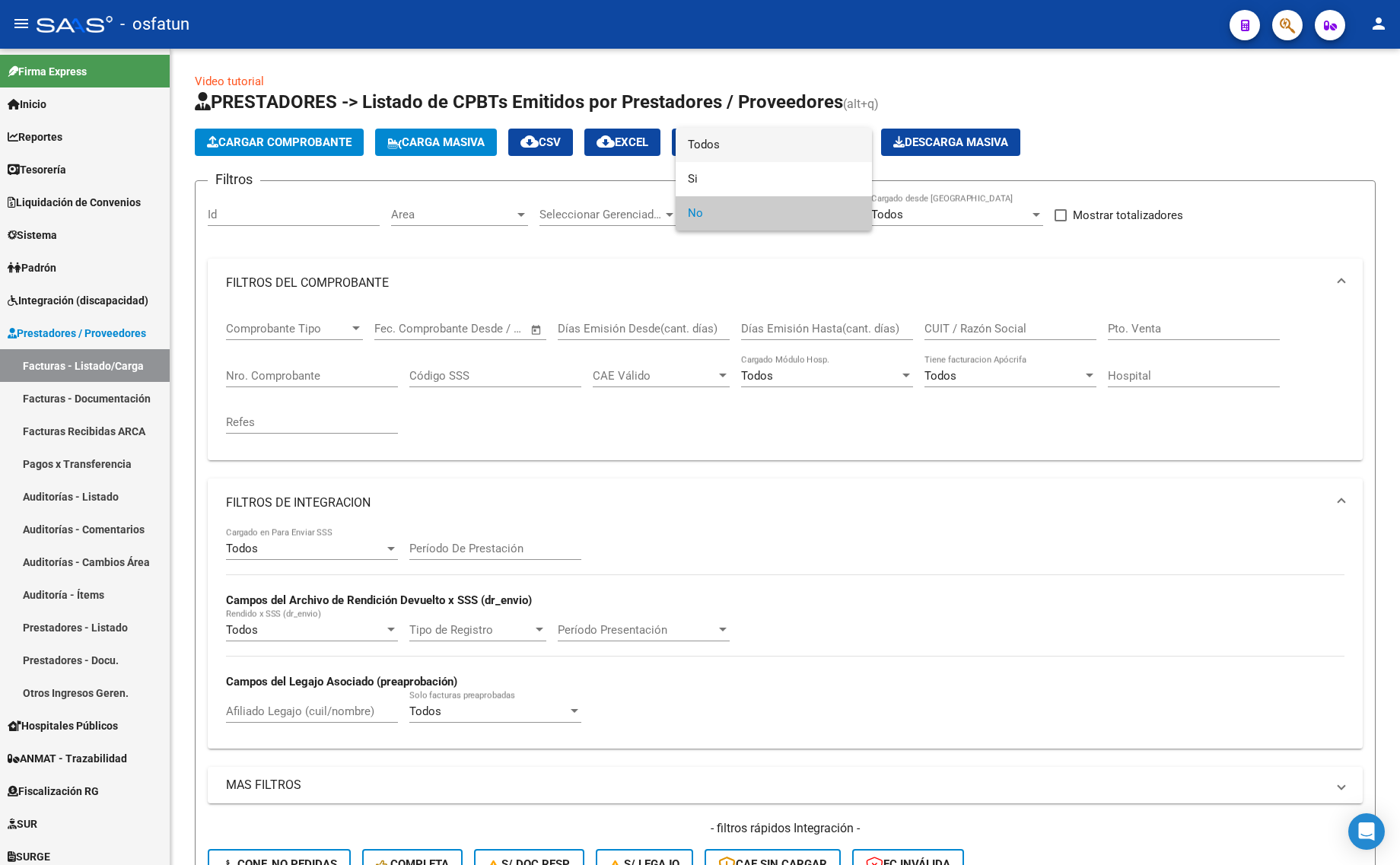
click at [746, 155] on span "Todos" at bounding box center [773, 145] width 172 height 34
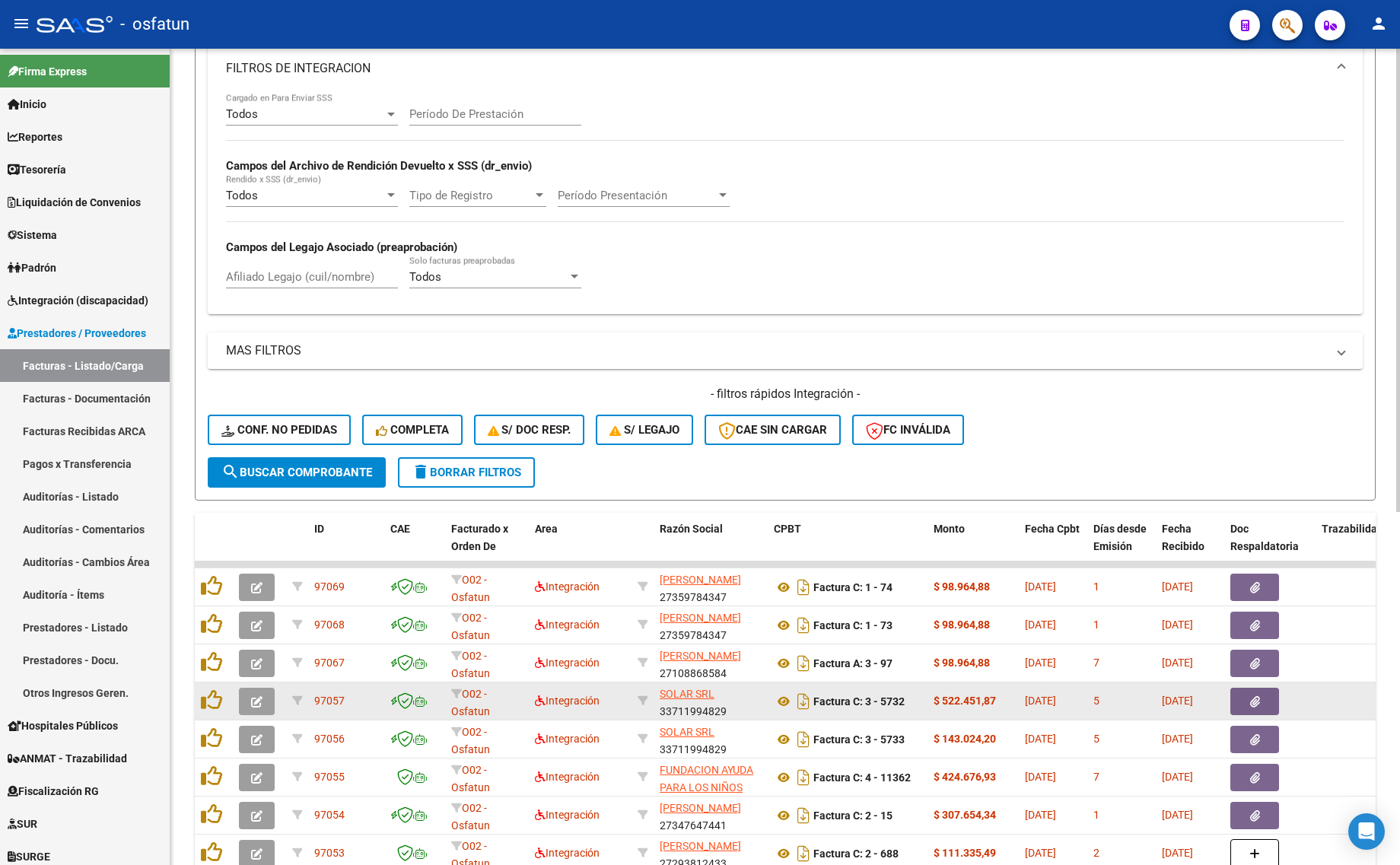
scroll to position [476, 0]
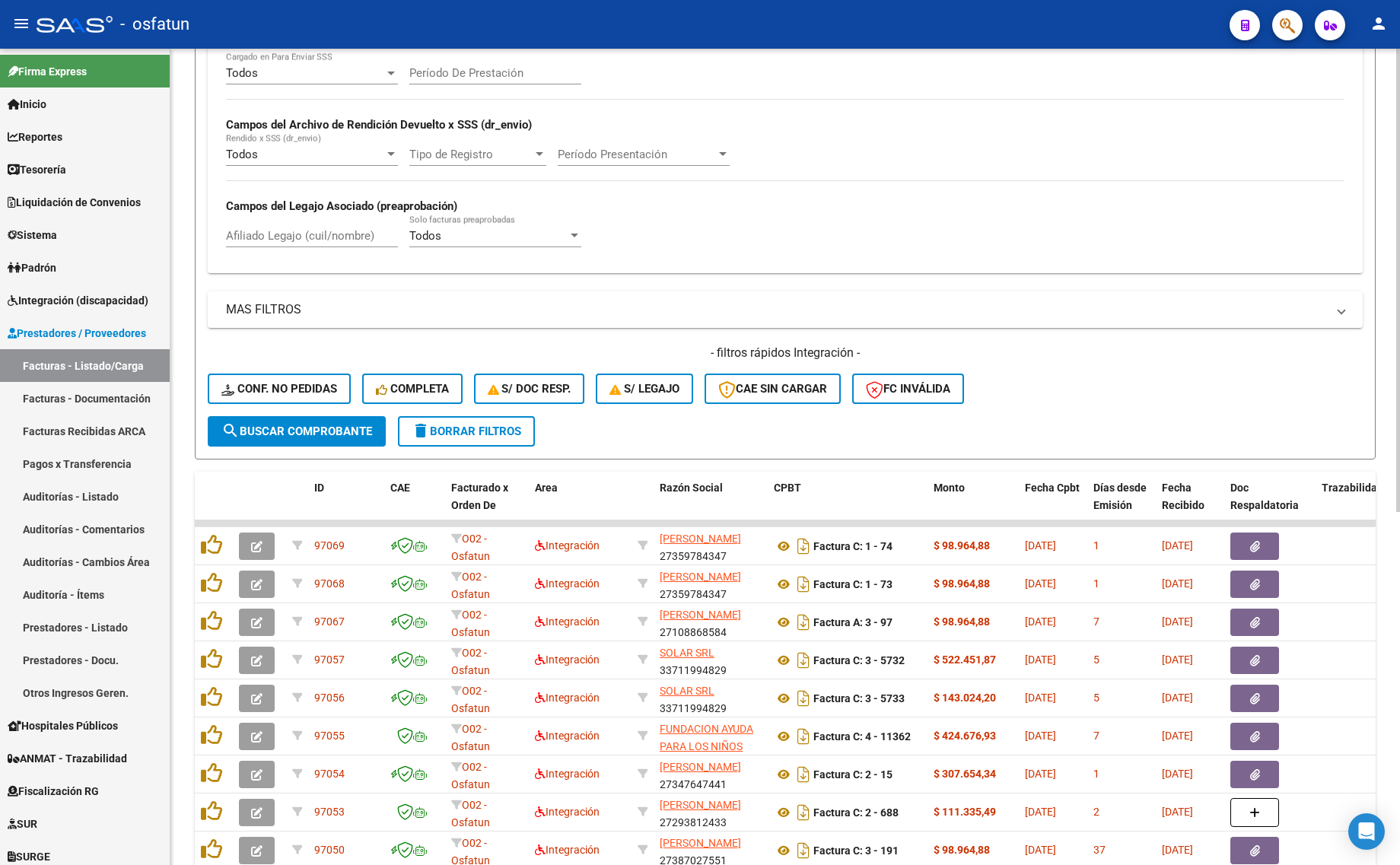
click at [272, 231] on input "Afiliado Legajo (cuil/nombre)" at bounding box center [312, 236] width 172 height 14
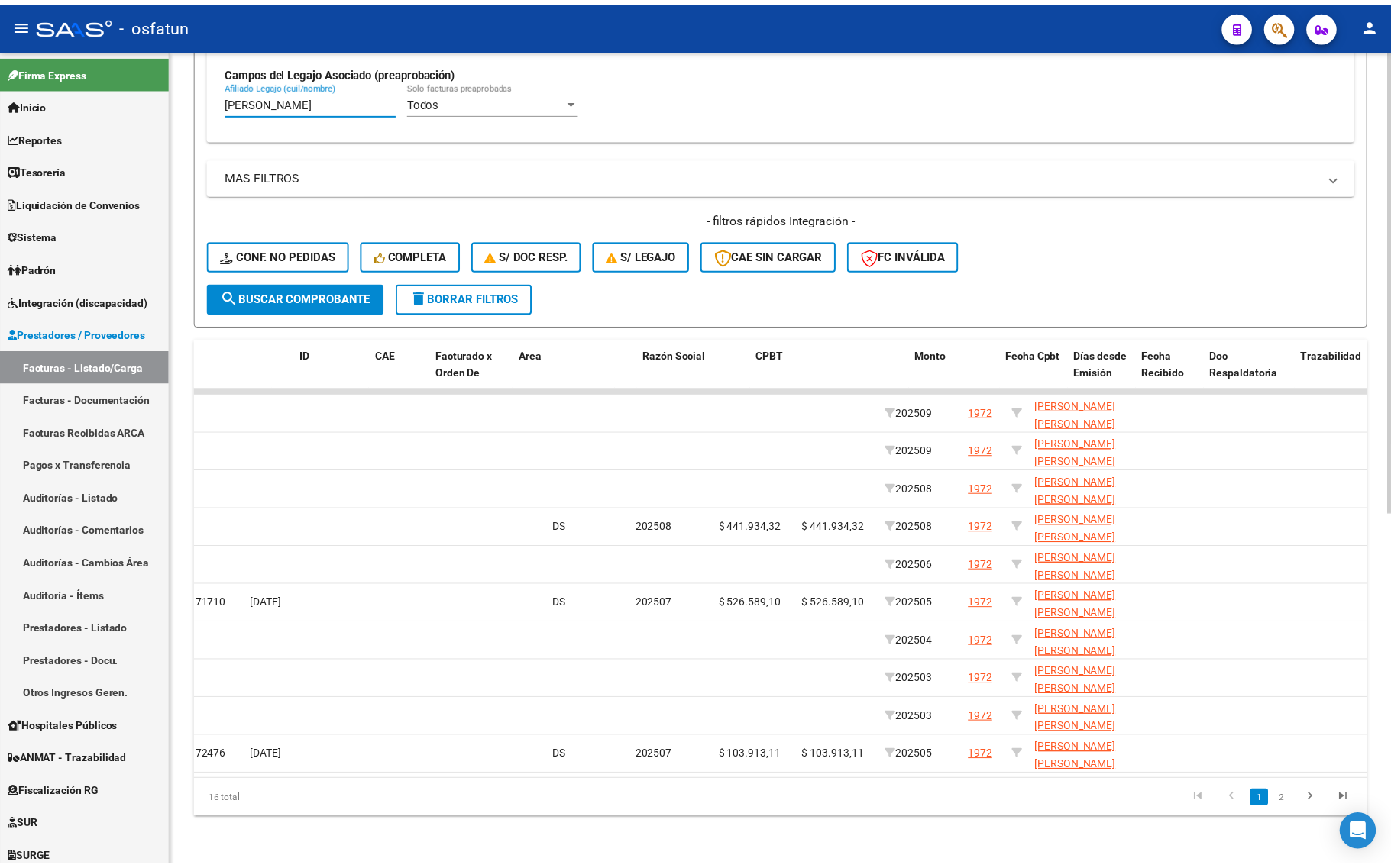
scroll to position [0, 0]
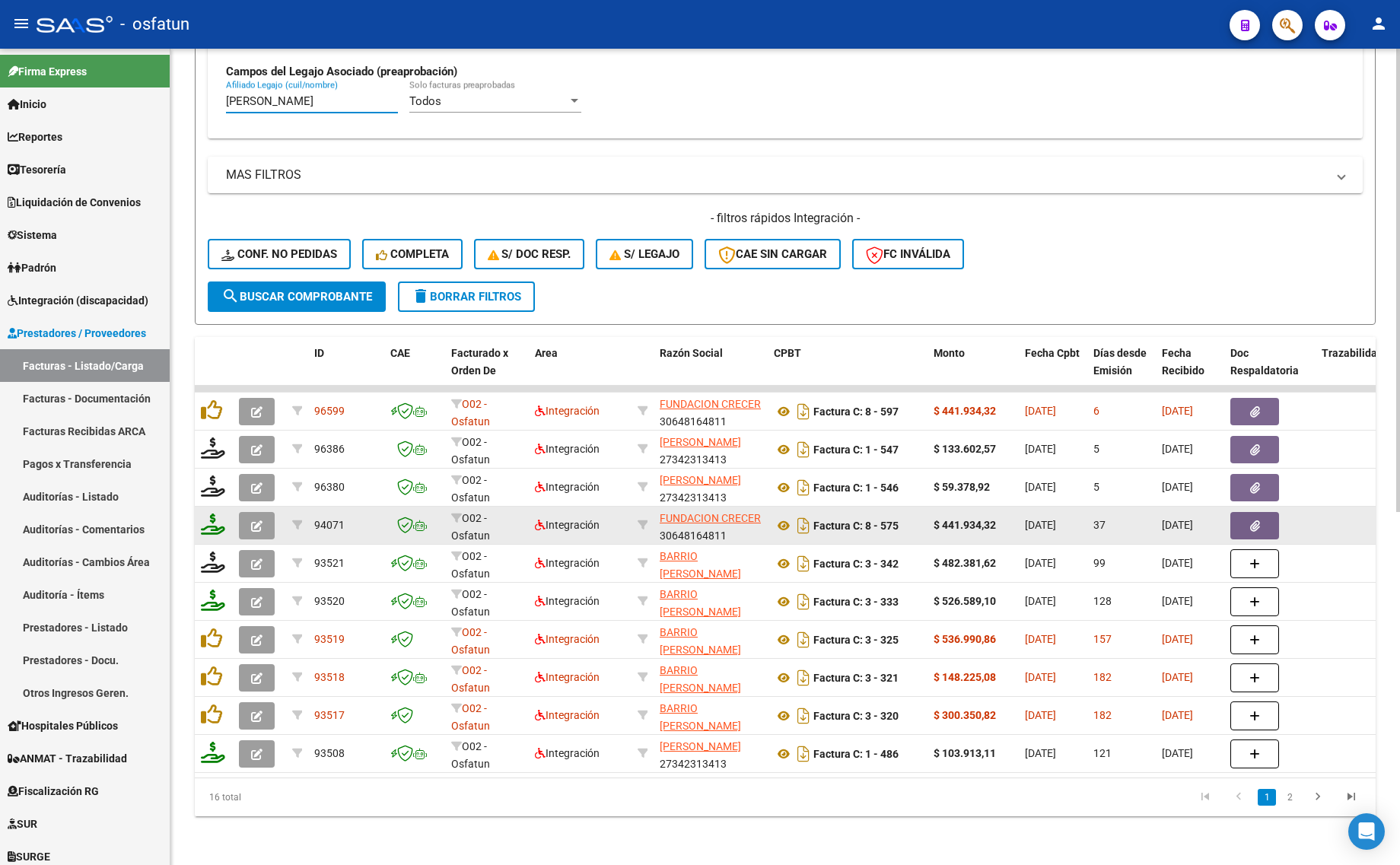
type input "PRATTI"
click at [248, 512] on button "button" at bounding box center [257, 526] width 36 height 27
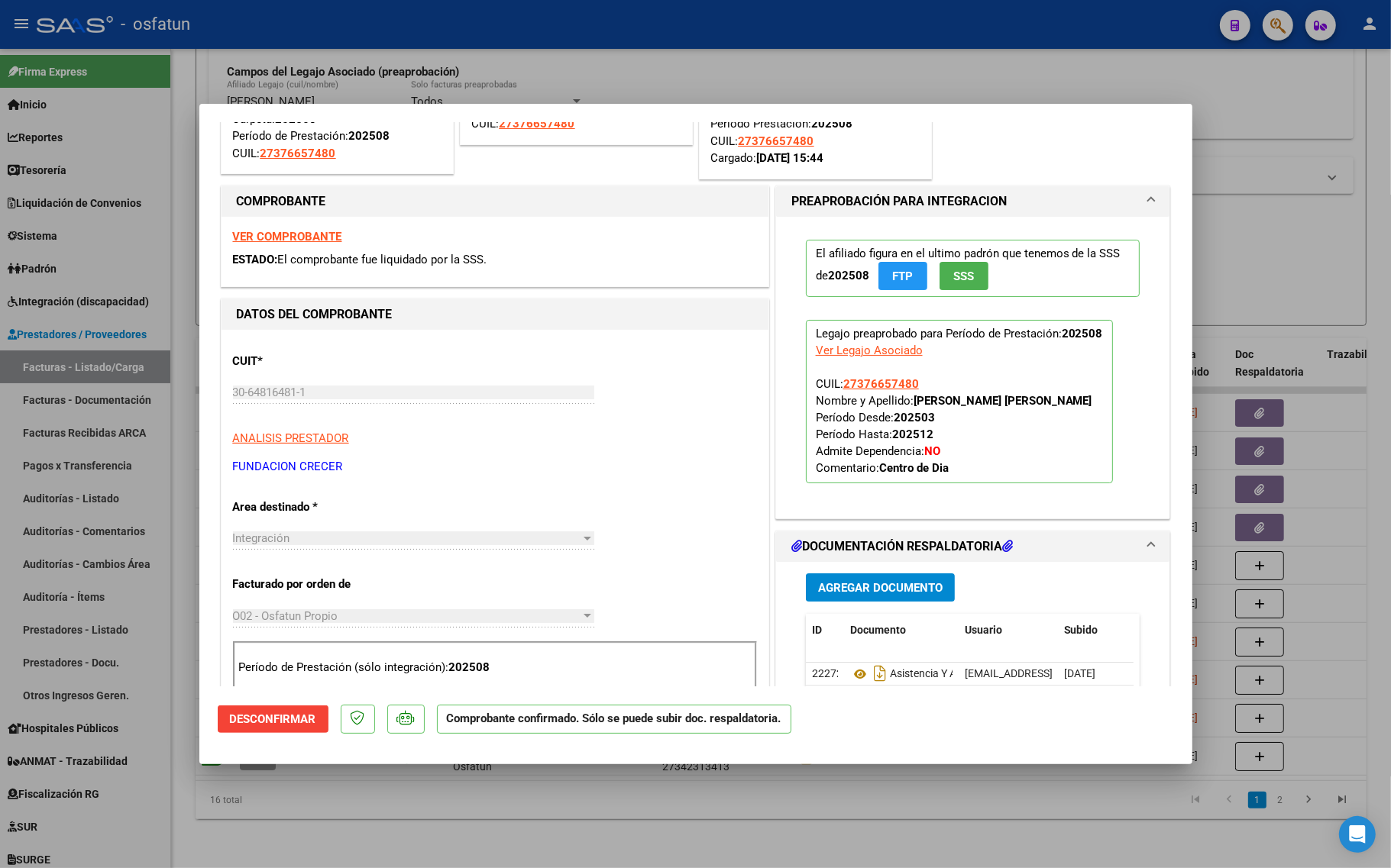
scroll to position [191, 0]
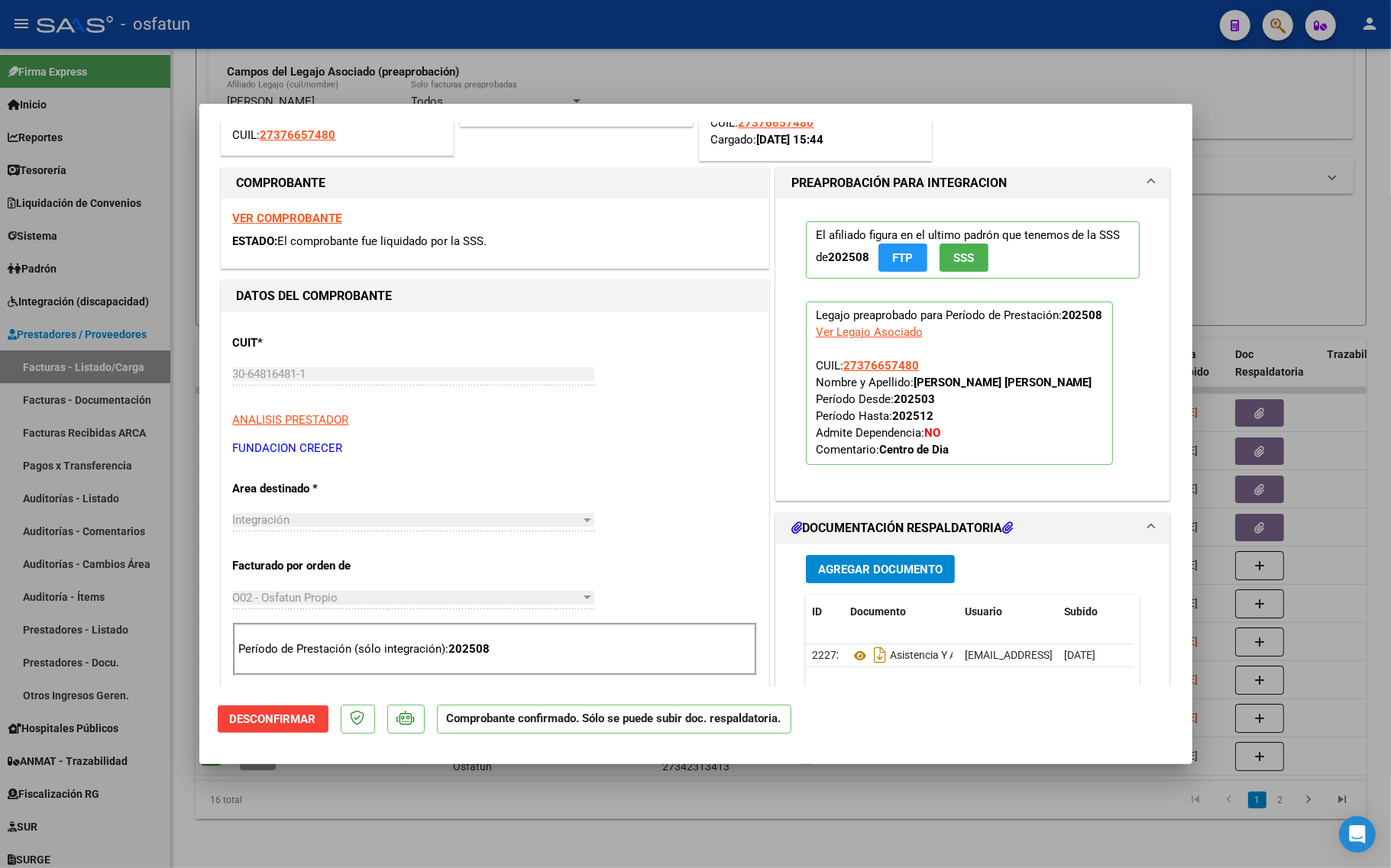
click at [295, 220] on strong "VER COMPROBANTE" at bounding box center [287, 219] width 109 height 14
click at [265, 860] on div at bounding box center [696, 434] width 1391 height 868
type input "$ 0,00"
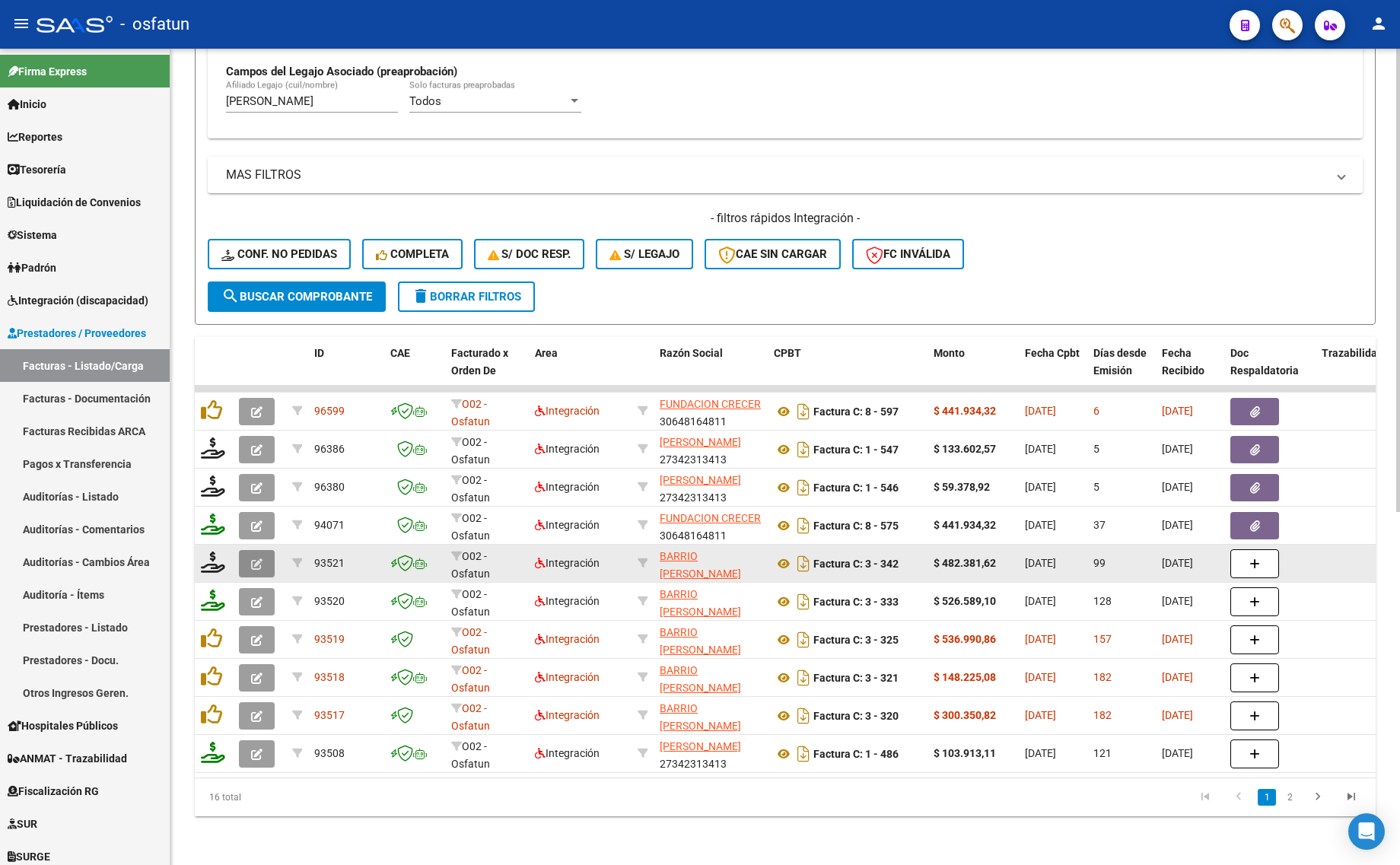
click at [255, 550] on button "button" at bounding box center [257, 563] width 36 height 27
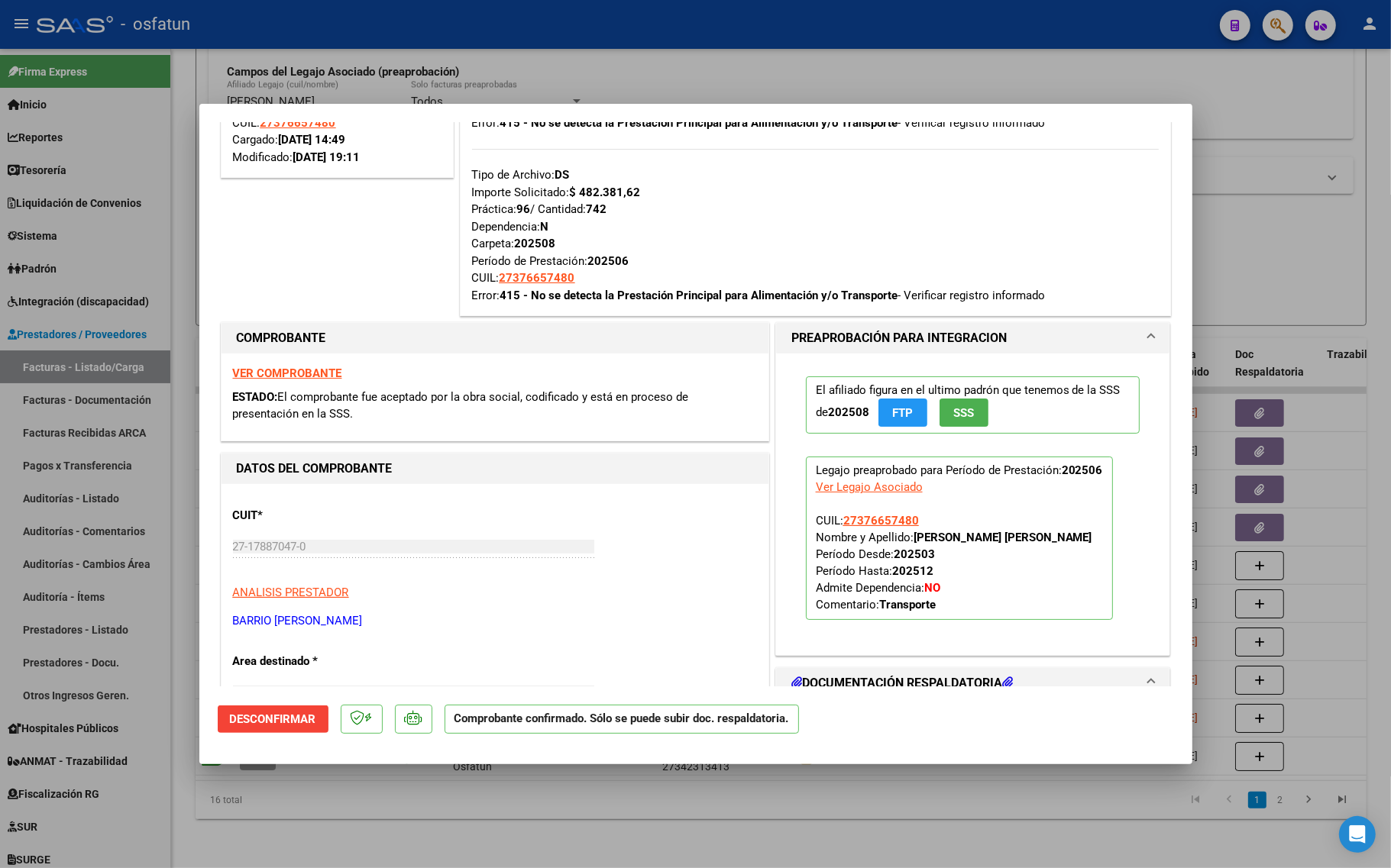
click at [387, 822] on div at bounding box center [696, 434] width 1391 height 868
type input "$ 0,00"
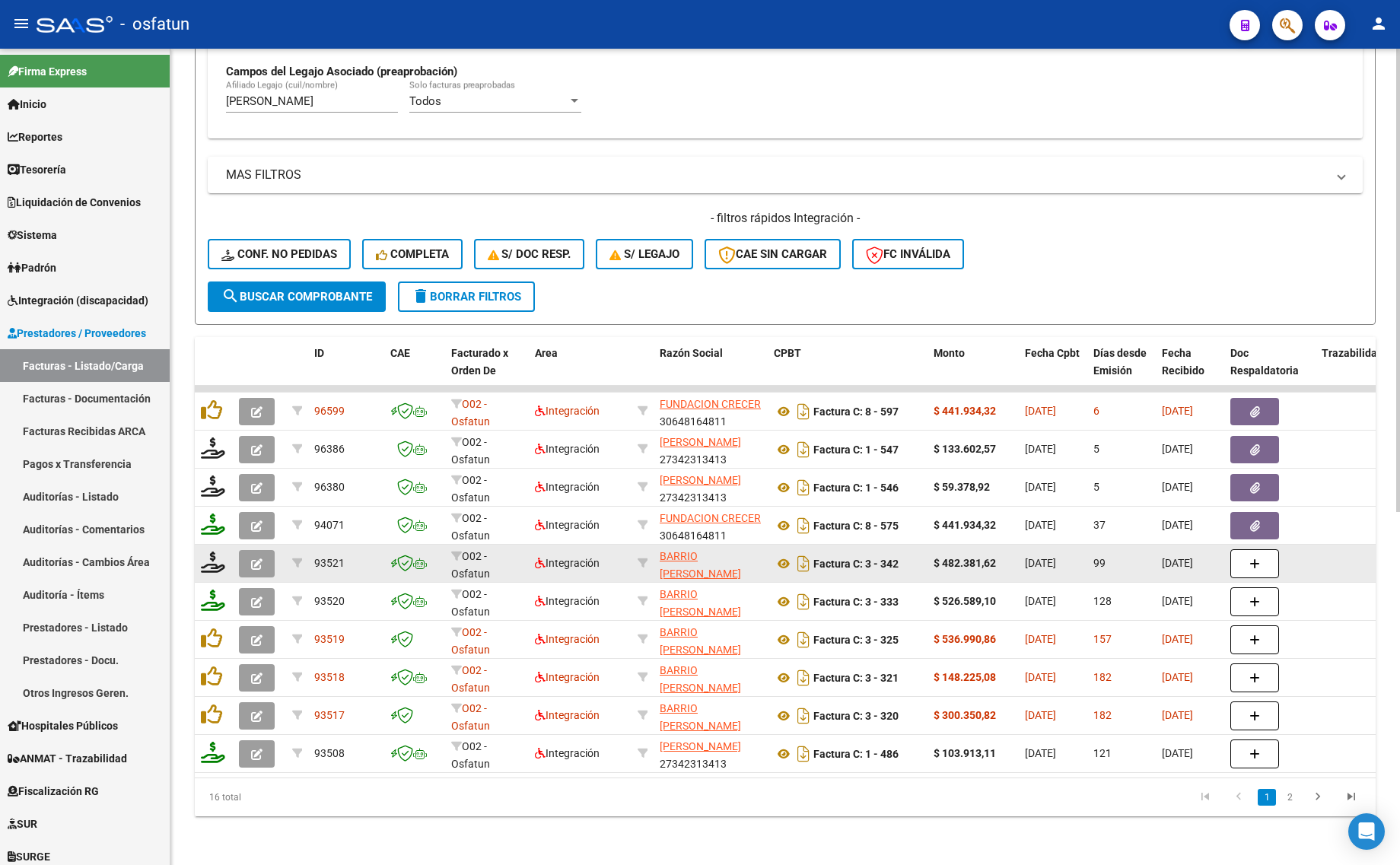
click at [248, 550] on button "button" at bounding box center [257, 563] width 36 height 27
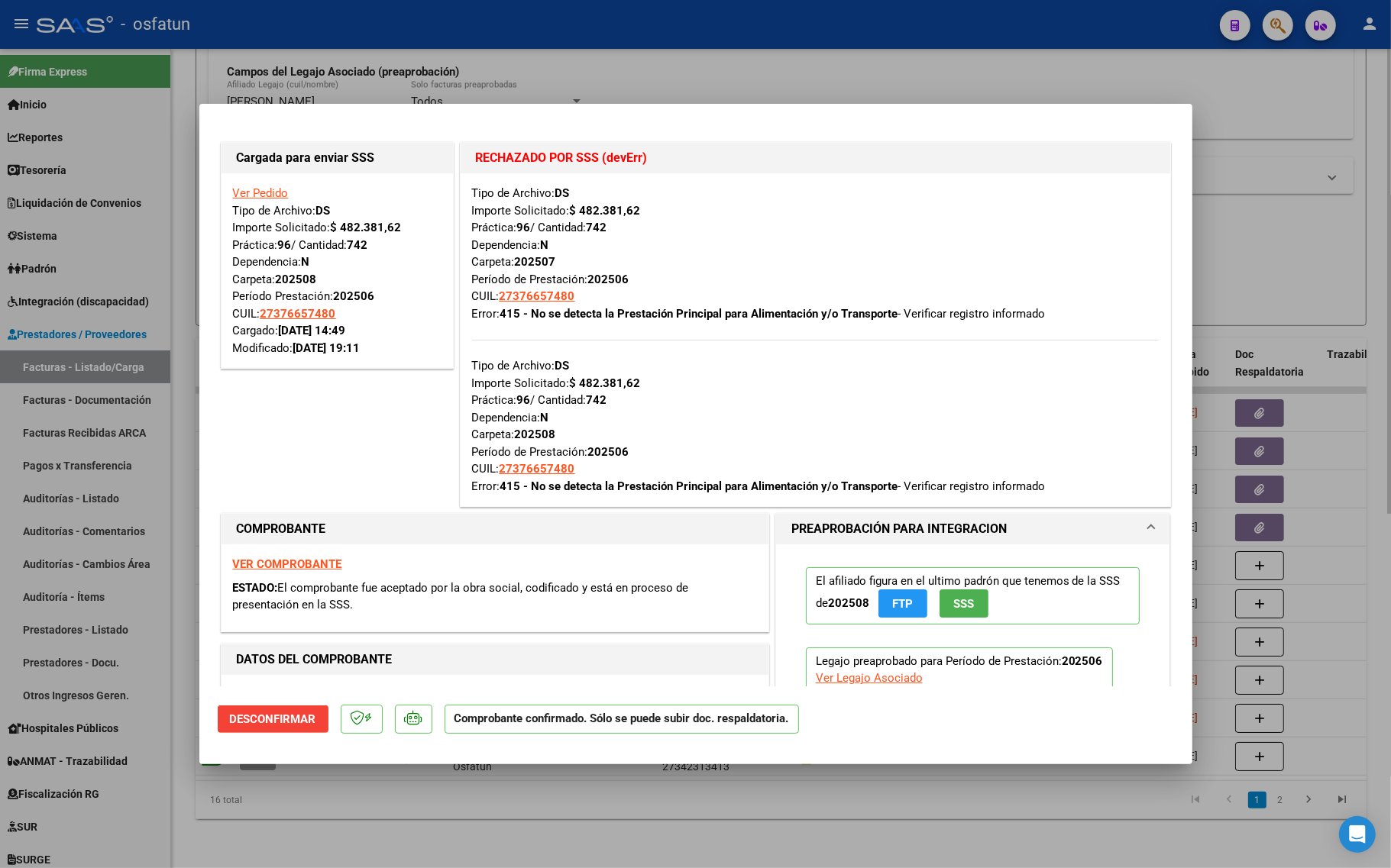
drag, startPoint x: 261, startPoint y: 823, endPoint x: 265, endPoint y: 815, distance: 8.9
click at [261, 823] on div at bounding box center [696, 434] width 1391 height 868
type input "$ 0,00"
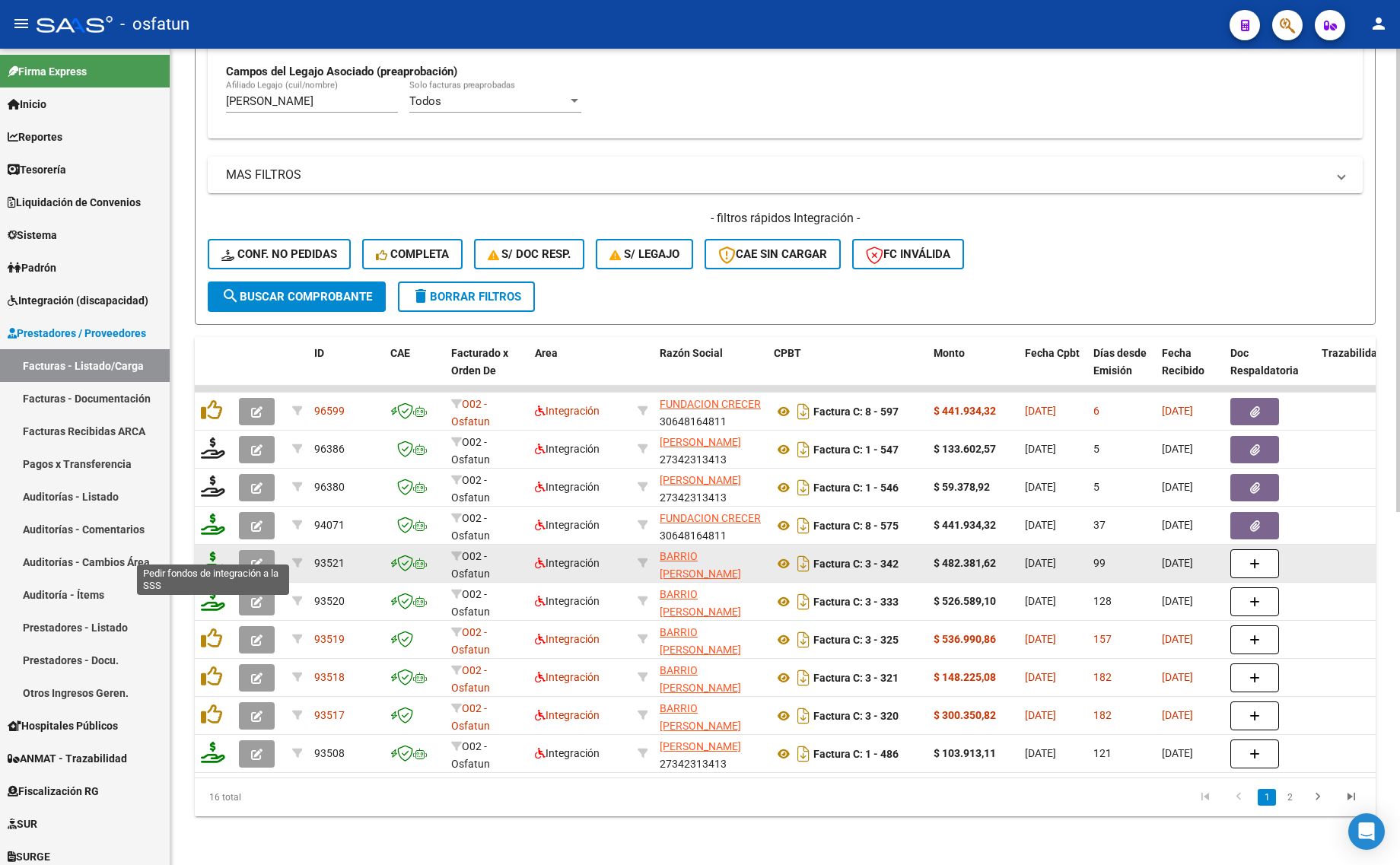
click at [215, 551] on icon at bounding box center [213, 562] width 24 height 21
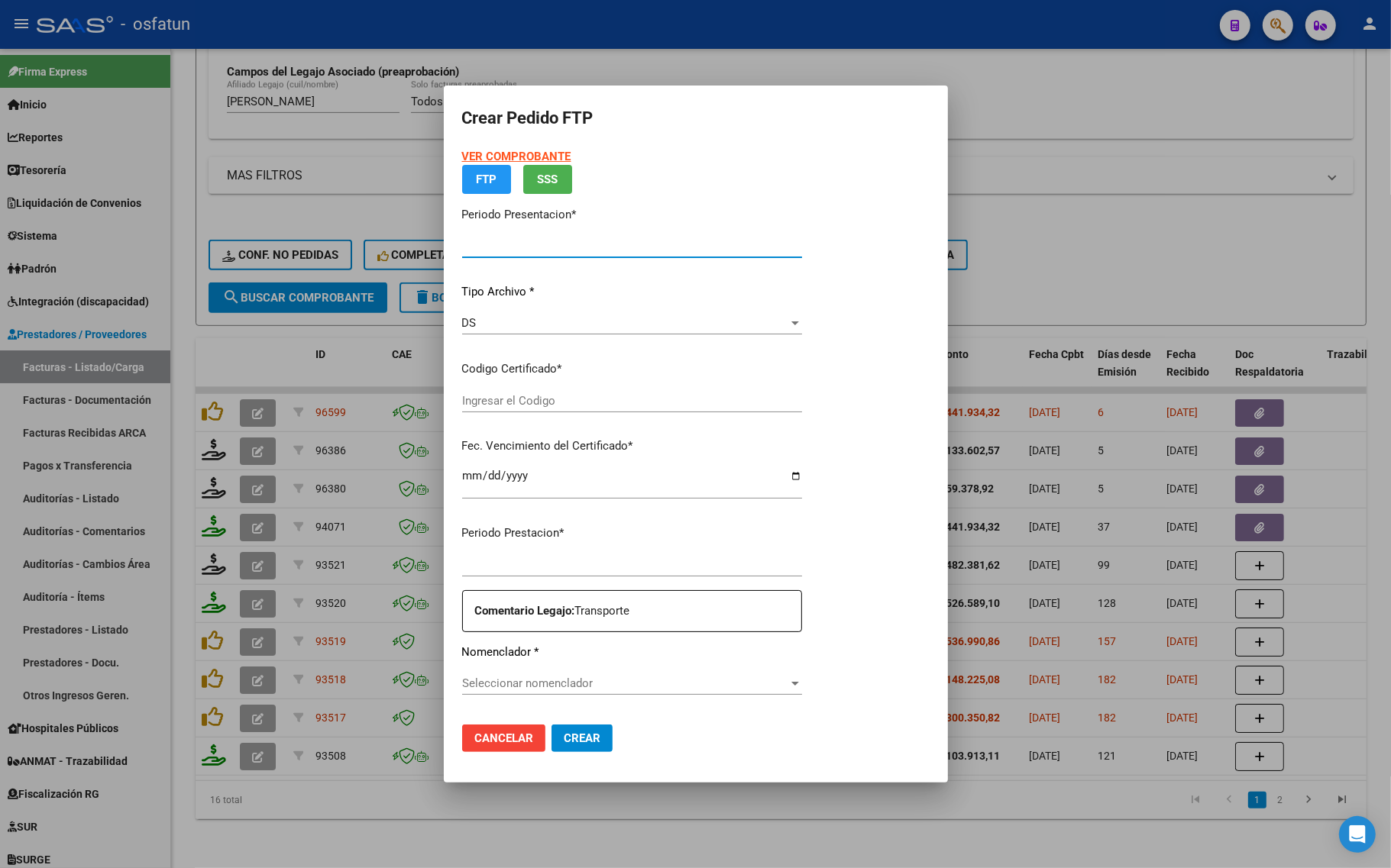
type input "202509"
type input "202506"
type input "$ 482.381,62"
type input "ARG01000376657482025032020400320CHU173"
type input "2040-03-20"
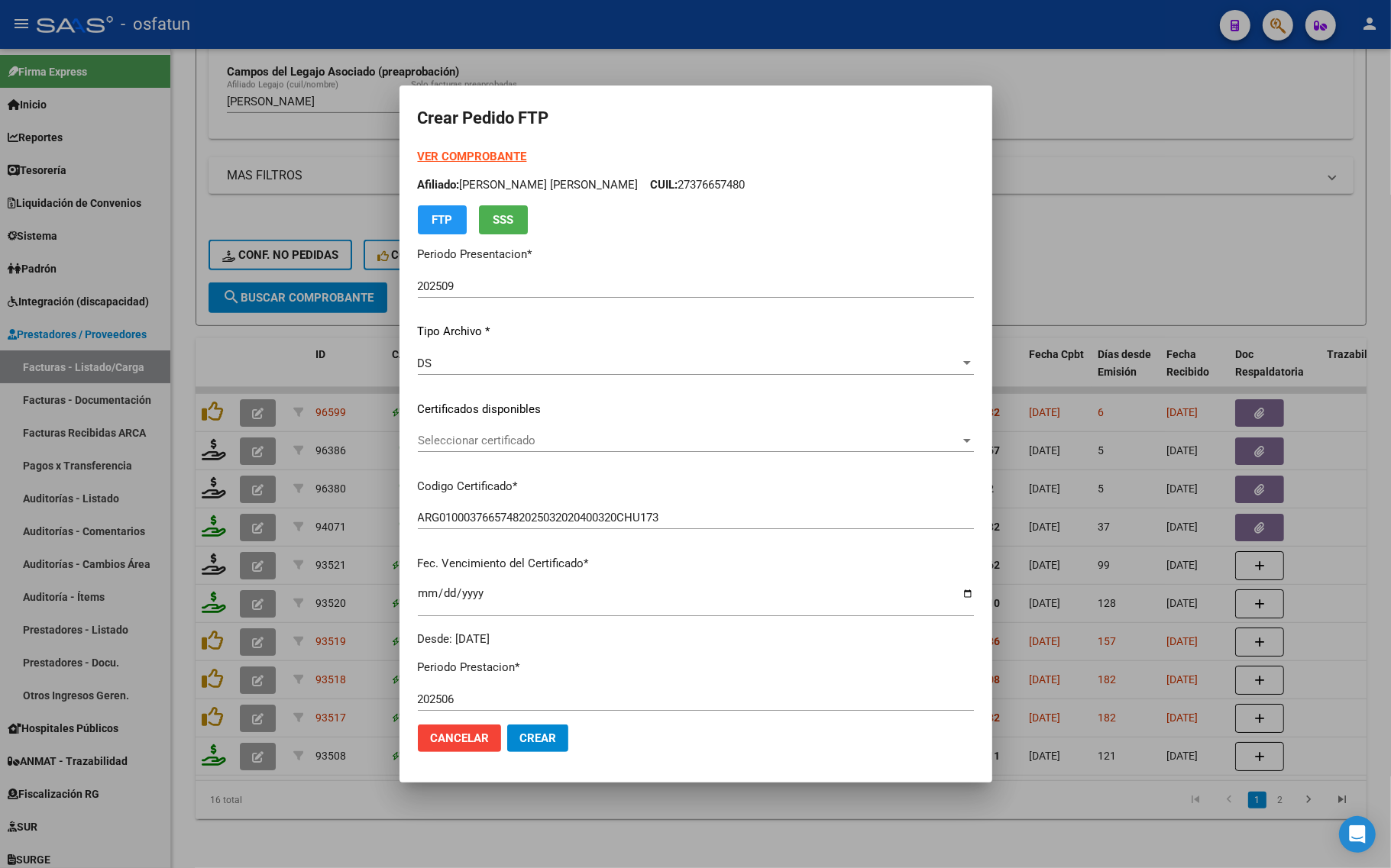
click at [491, 154] on strong "VER COMPROBANTE" at bounding box center [472, 157] width 109 height 14
click at [525, 445] on span "Seleccionar certificado" at bounding box center [689, 441] width 543 height 14
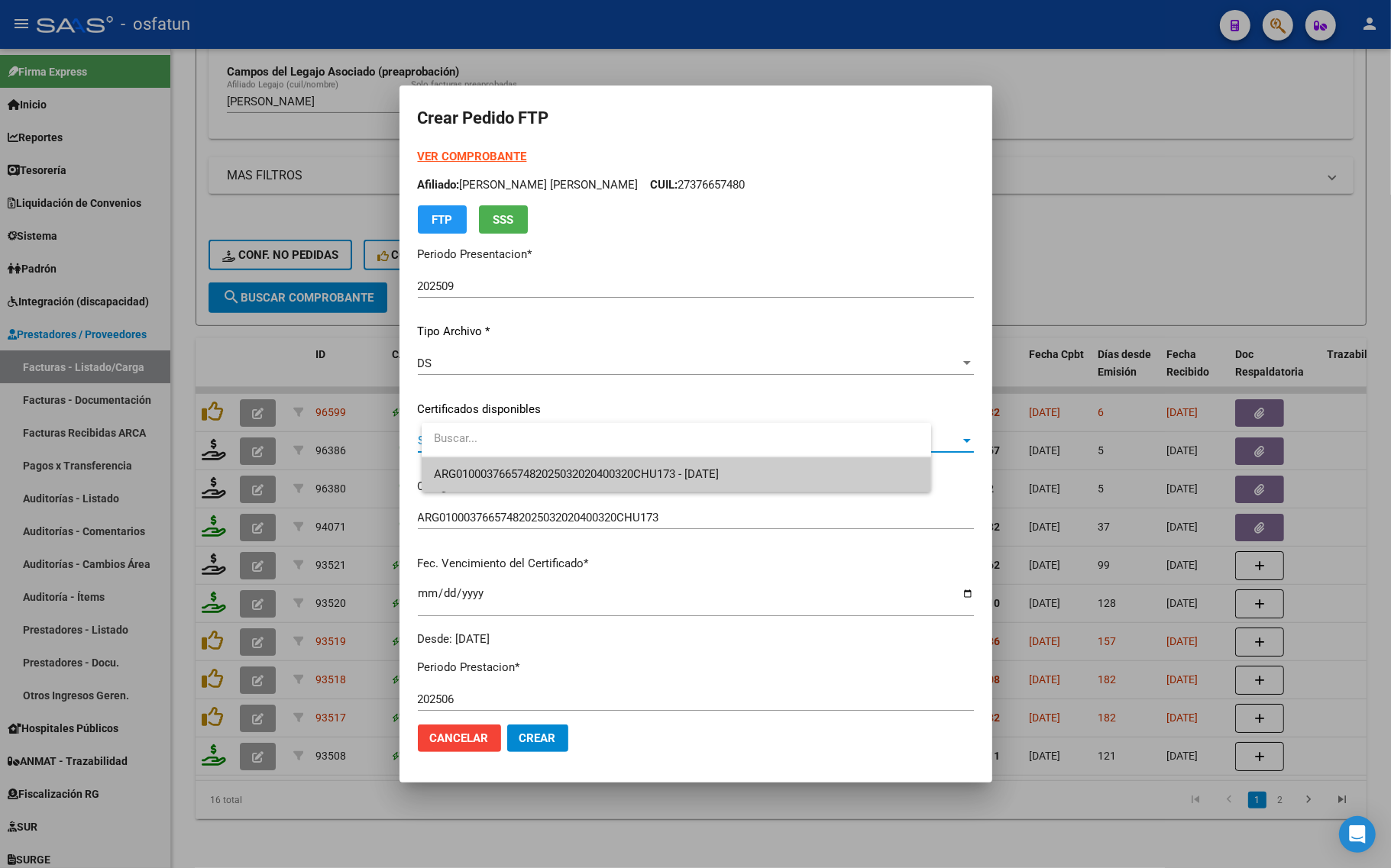
click at [525, 483] on span "ARG01000376657482025032020400320CHU173 - 2040-03-20" at bounding box center [676, 474] width 485 height 34
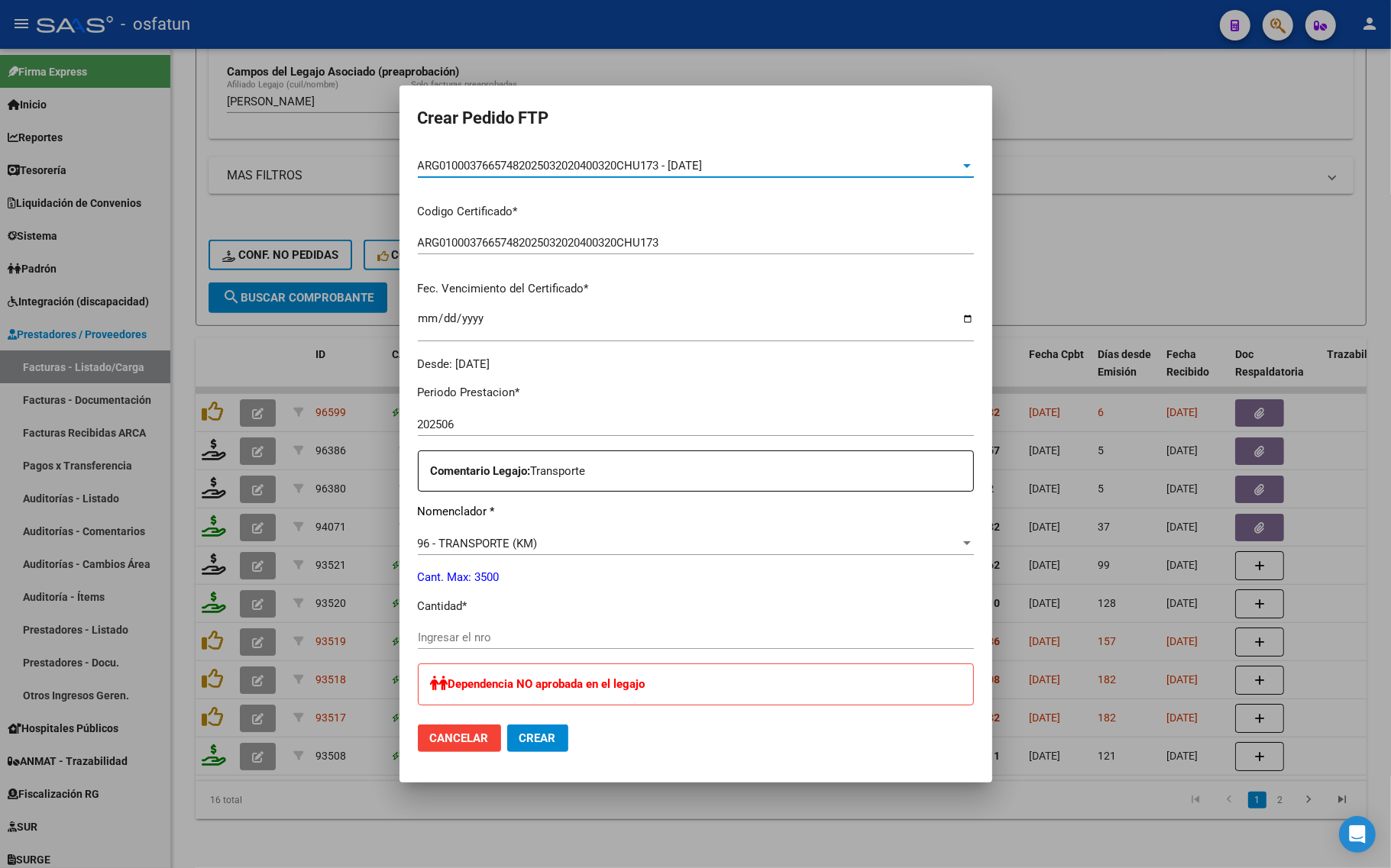
scroll to position [287, 0]
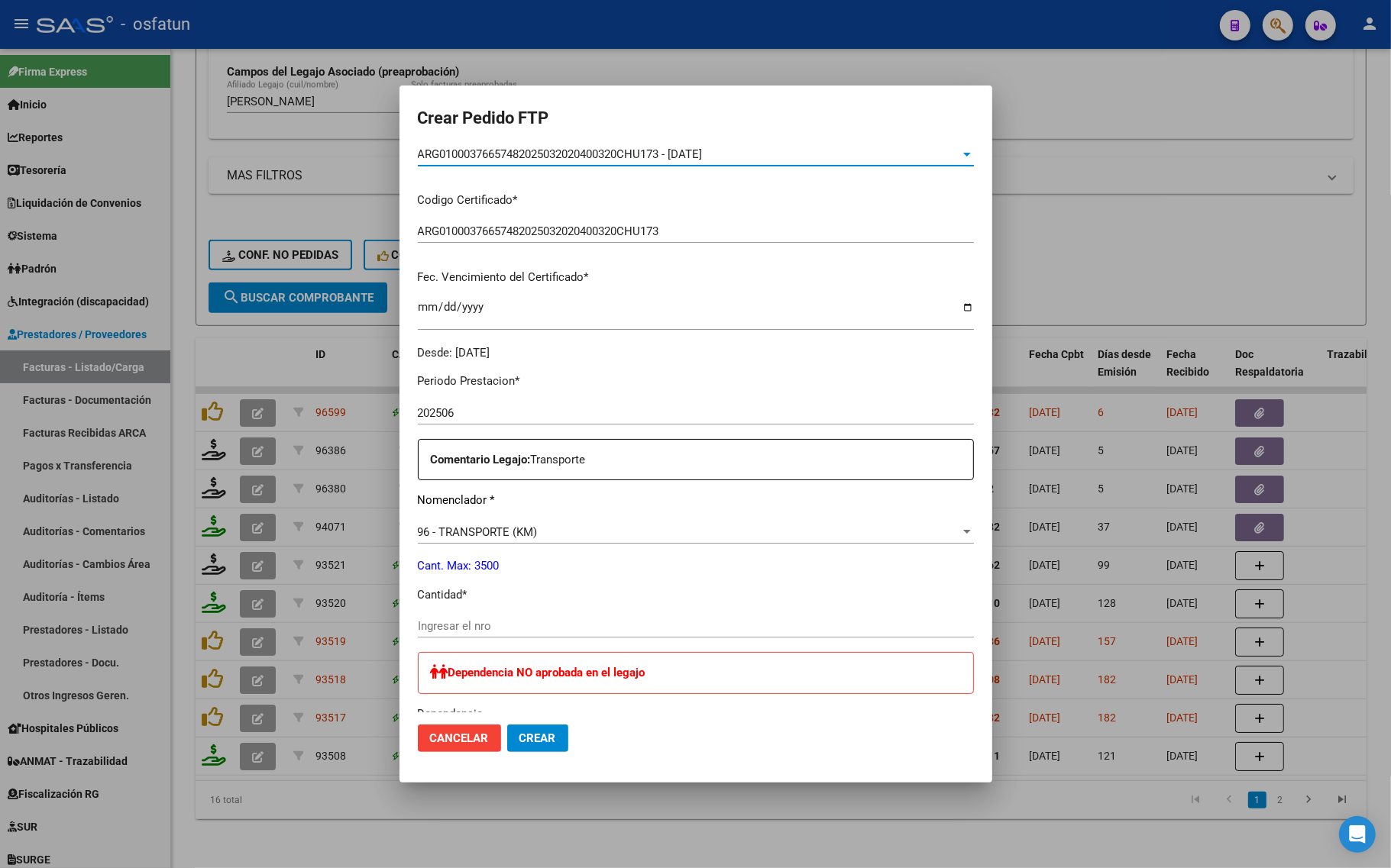
click at [482, 620] on input "Ingresar el nro" at bounding box center [696, 626] width 556 height 14
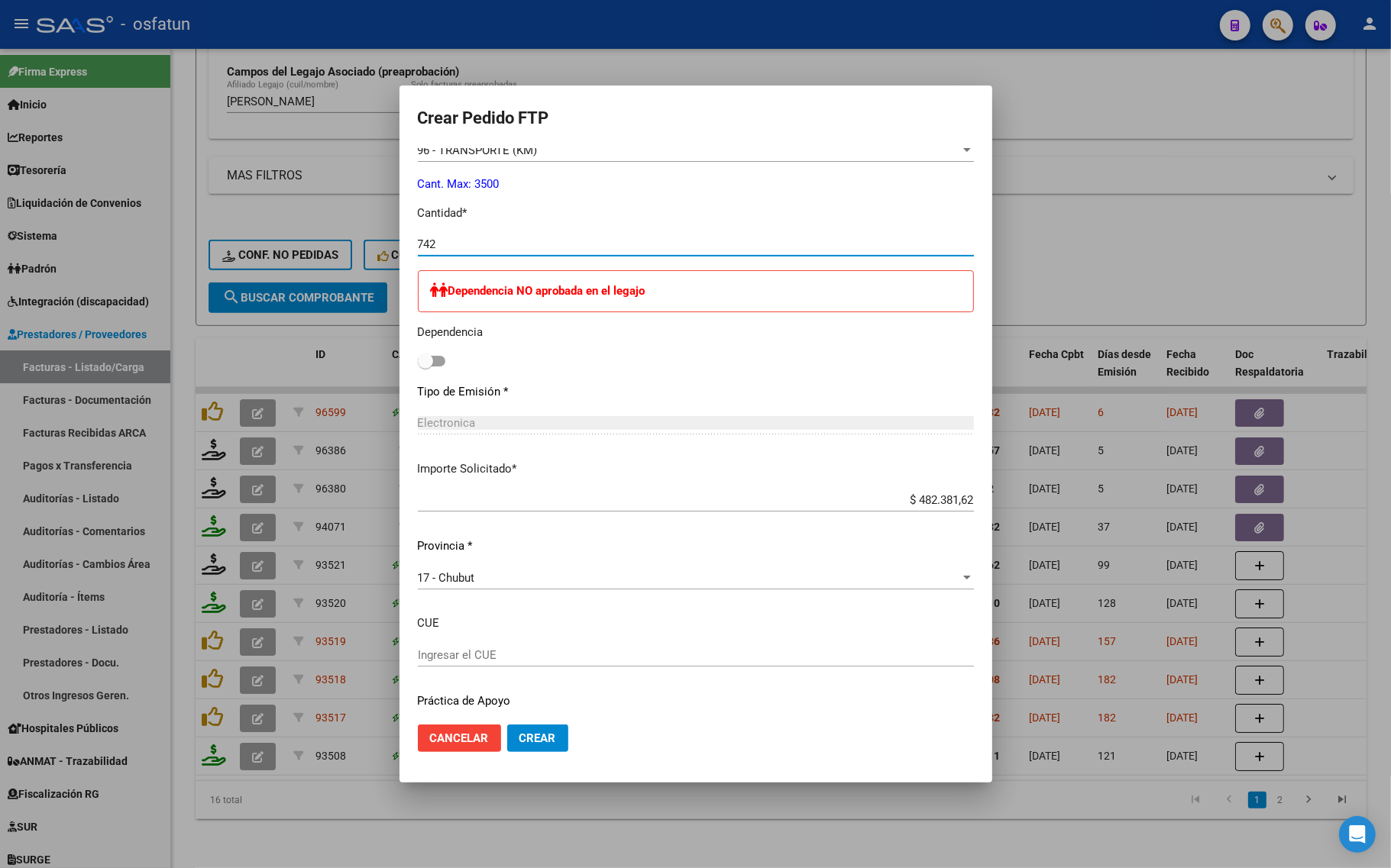
scroll to position [712, 0]
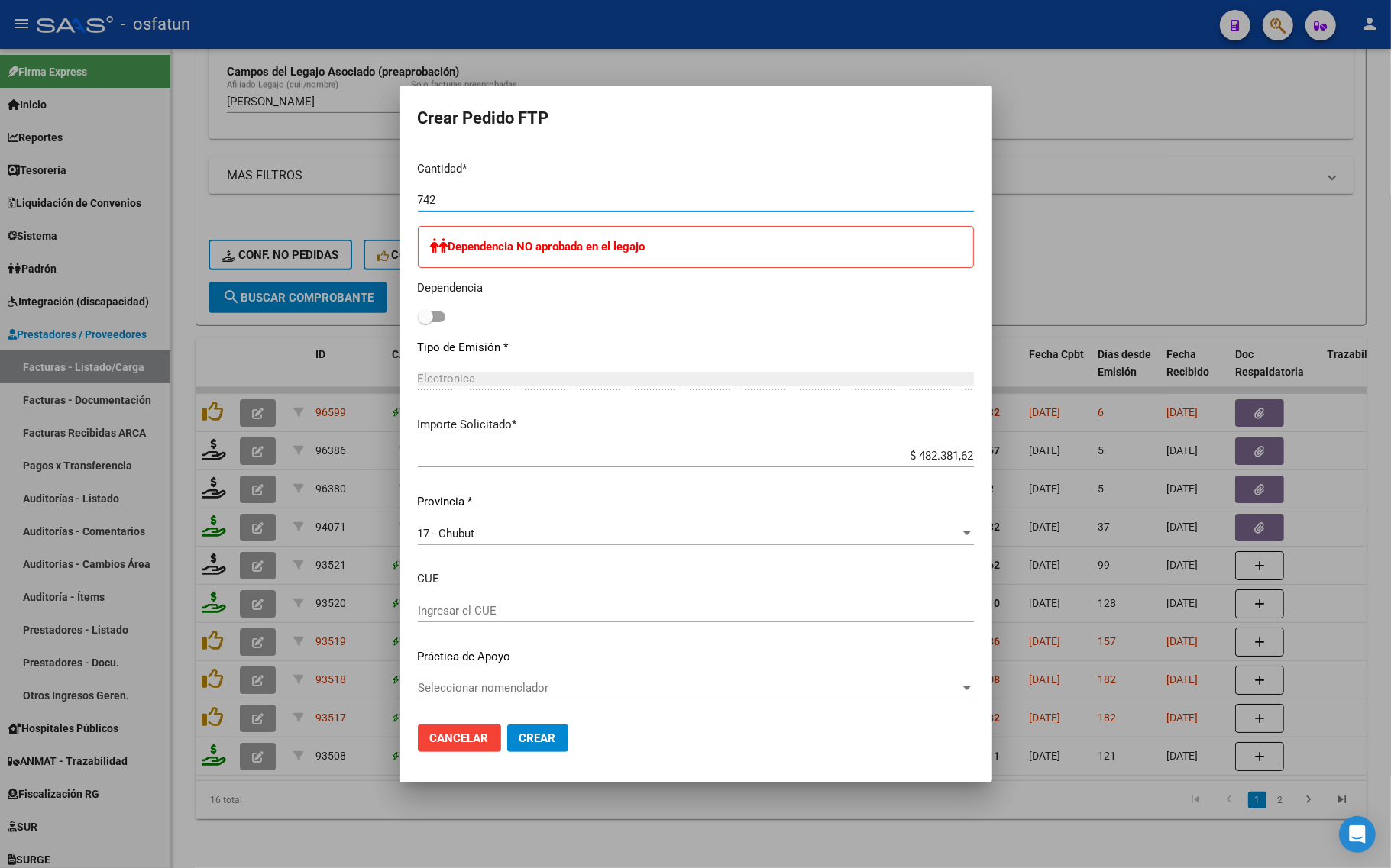
type input "742"
click at [552, 739] on span "Crear" at bounding box center [538, 738] width 37 height 14
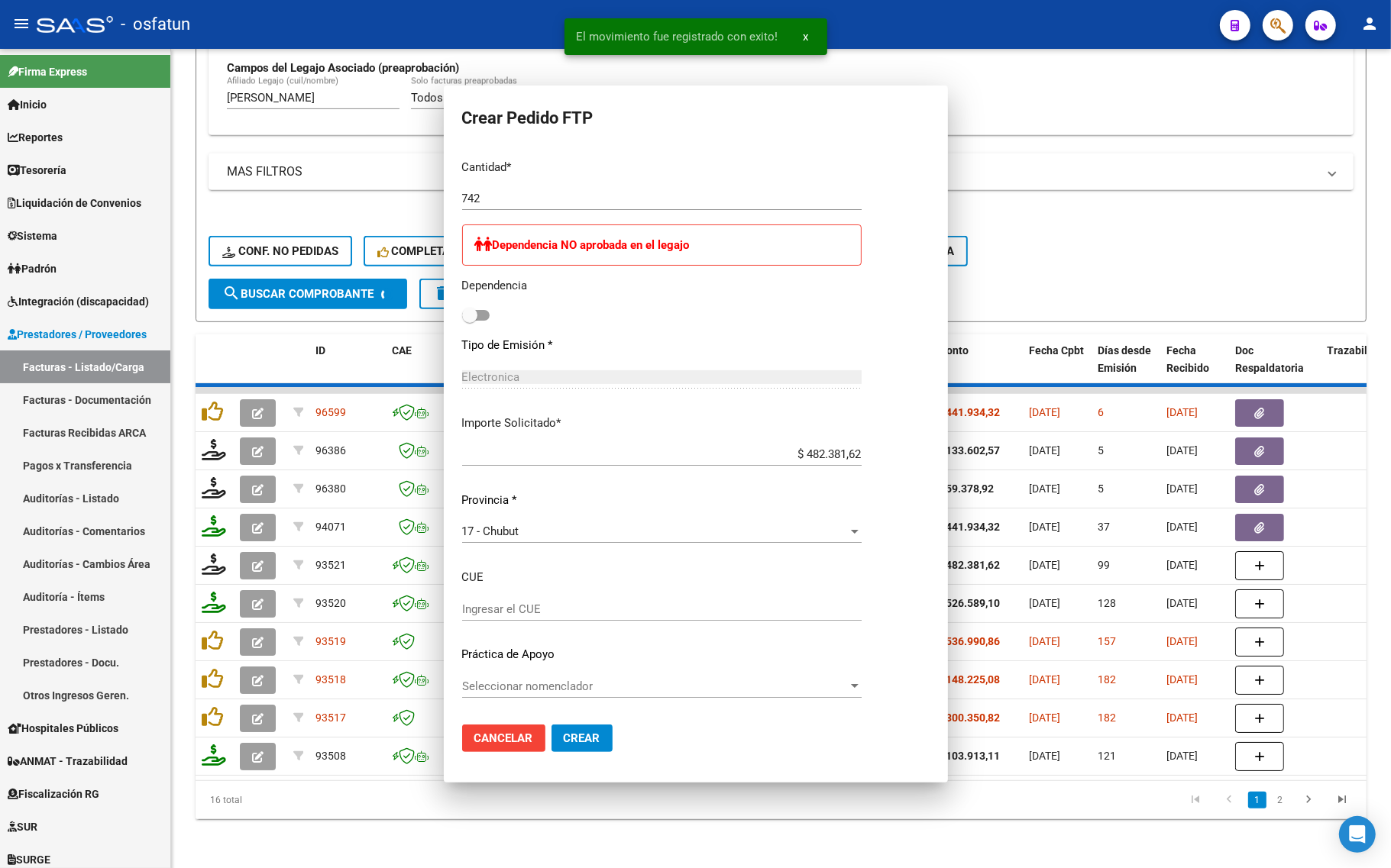
scroll to position [0, 0]
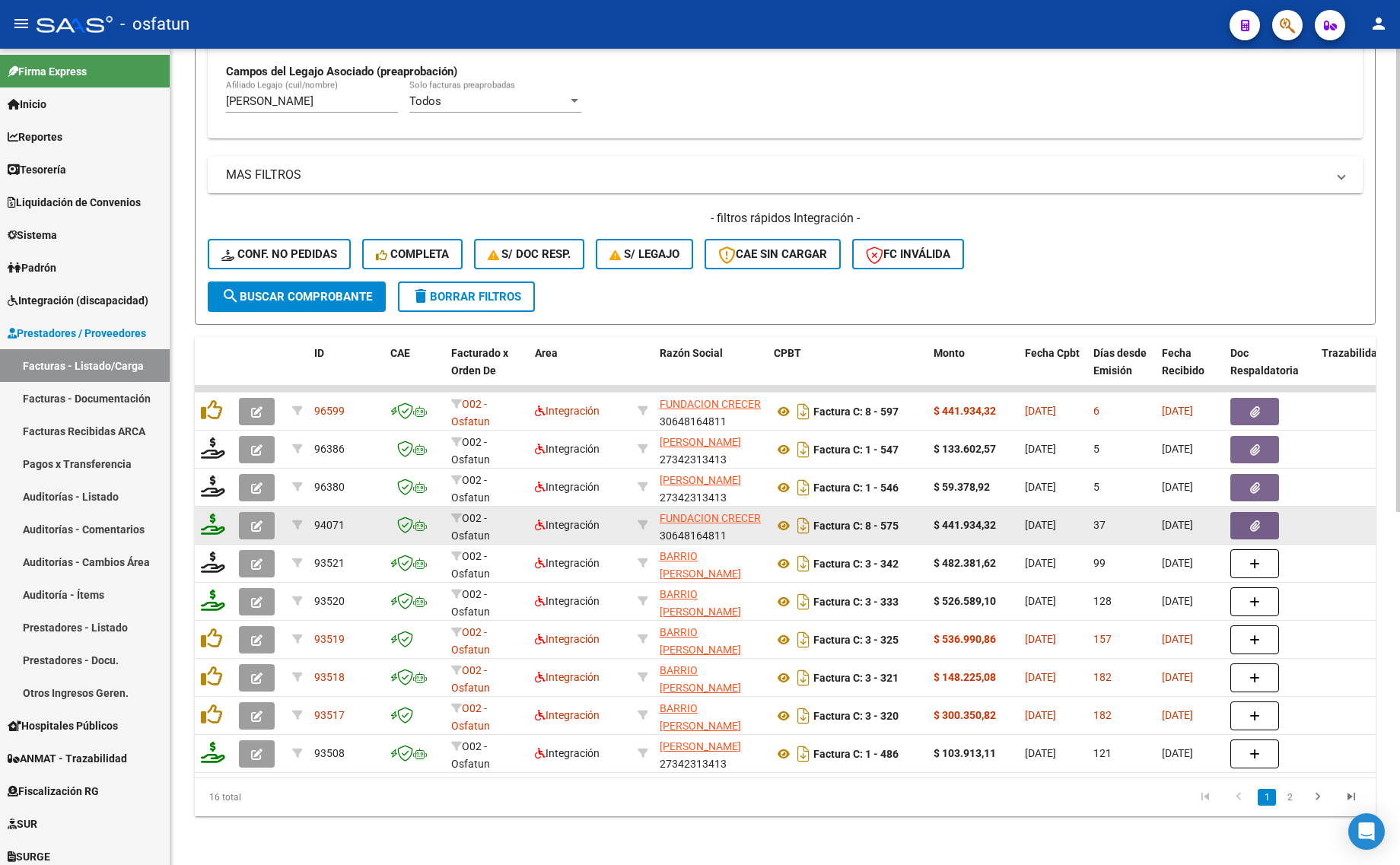
click at [257, 521] on icon "button" at bounding box center [257, 526] width 11 height 11
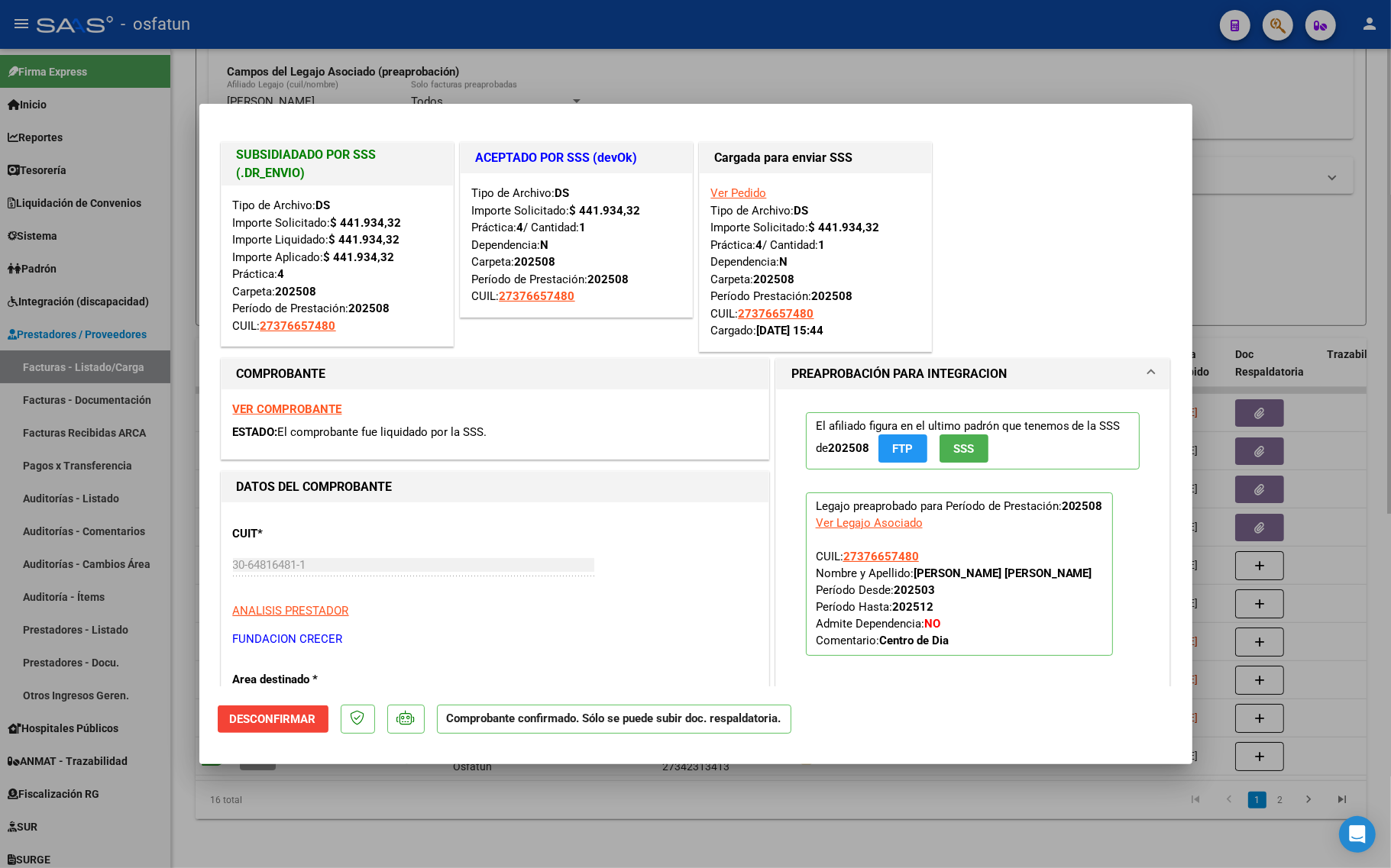
drag, startPoint x: 445, startPoint y: 826, endPoint x: 422, endPoint y: 828, distance: 23.1
click at [442, 827] on div at bounding box center [696, 434] width 1391 height 868
type input "$ 0,00"
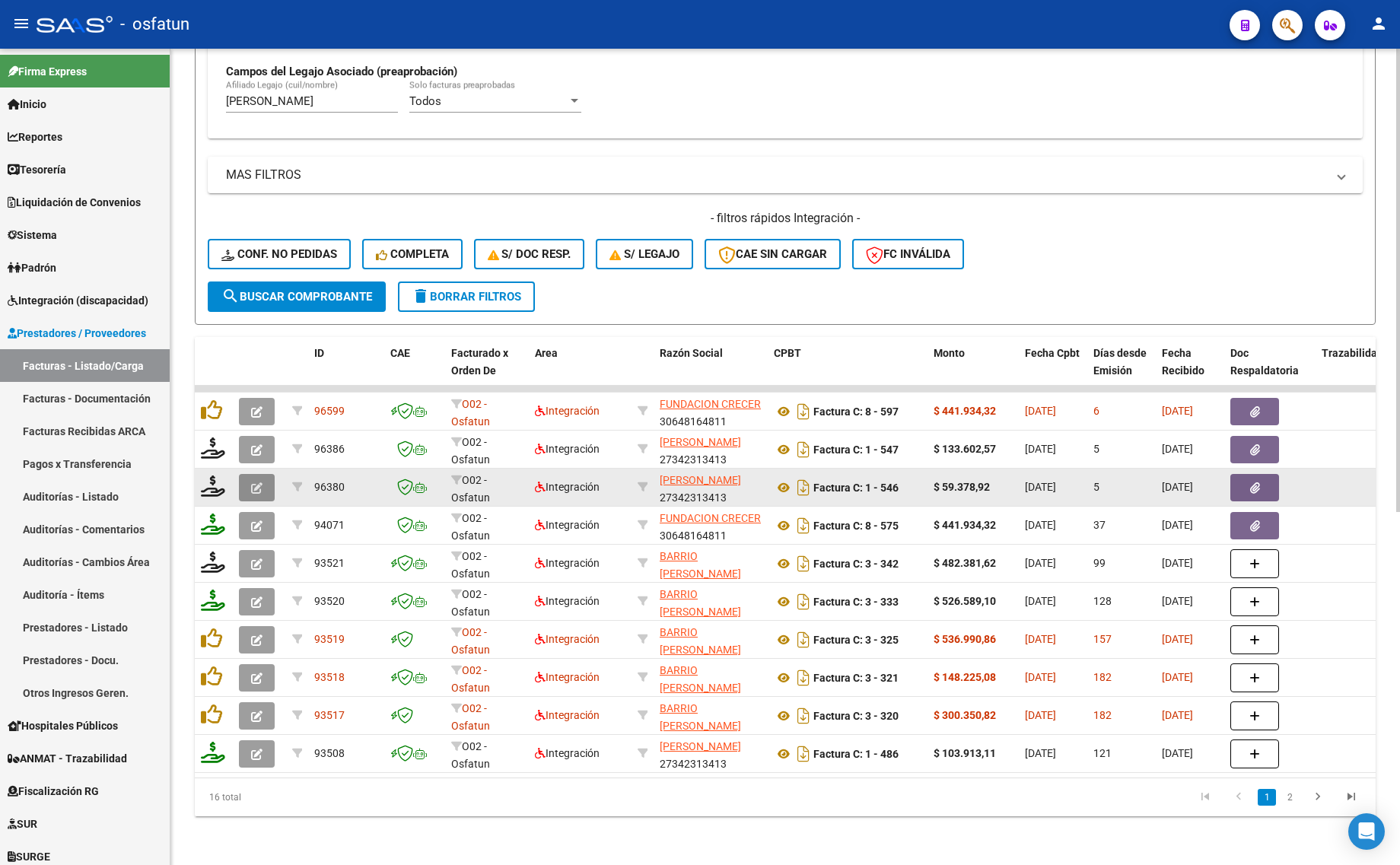
click at [255, 483] on icon "button" at bounding box center [257, 488] width 11 height 11
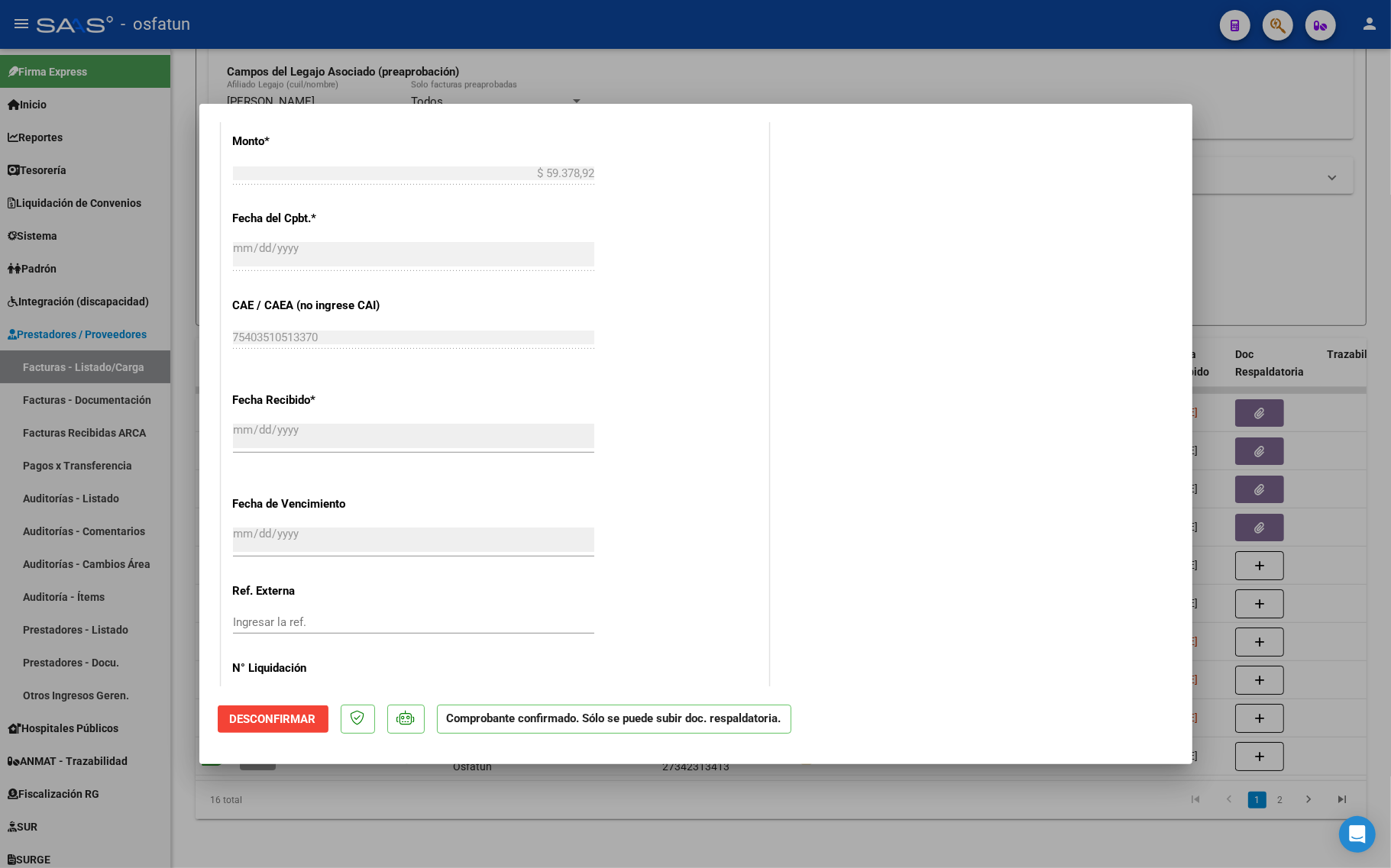
scroll to position [763, 0]
click at [340, 833] on div at bounding box center [696, 434] width 1391 height 868
type input "$ 0,00"
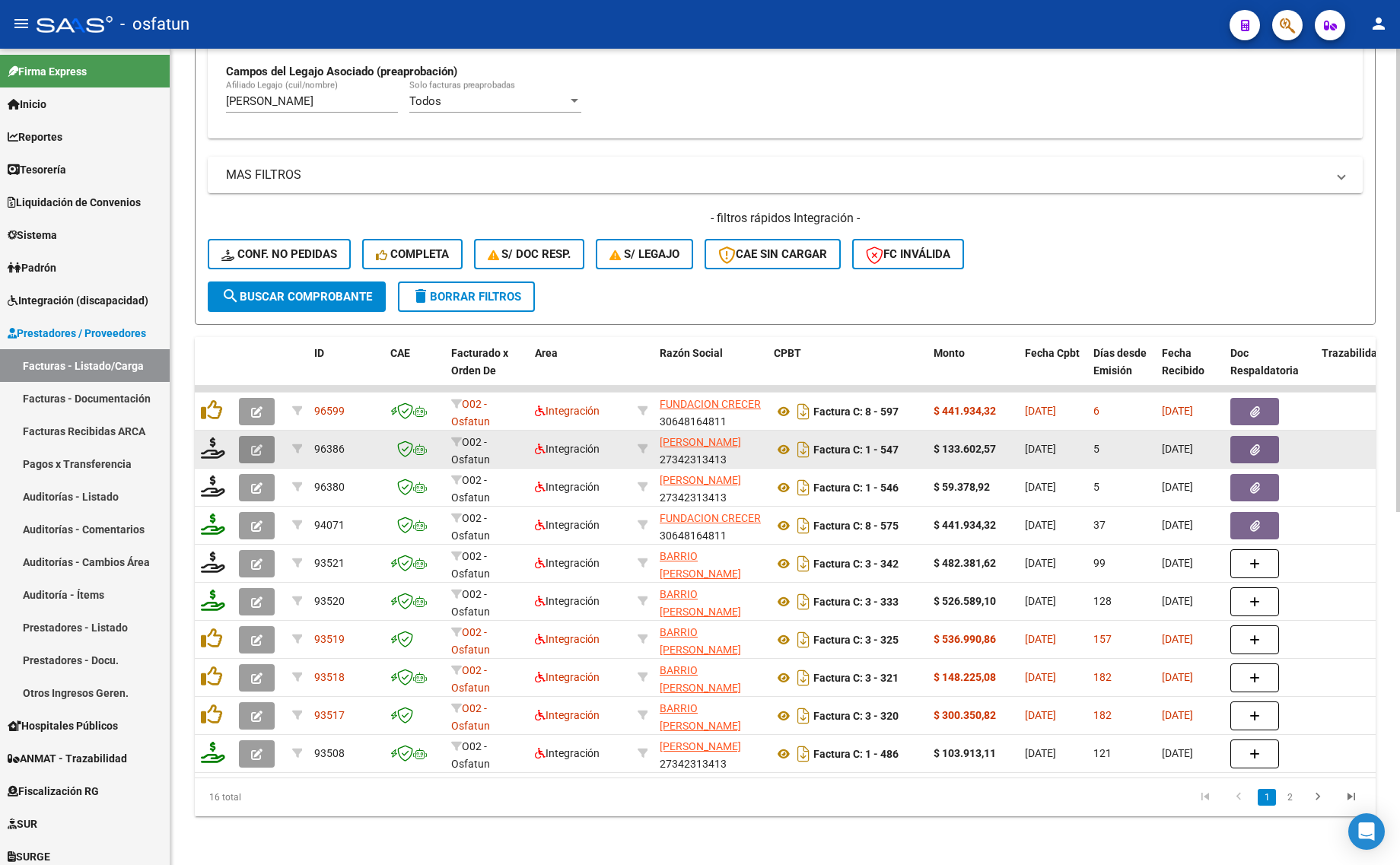
click at [251, 445] on icon "button" at bounding box center [257, 450] width 11 height 11
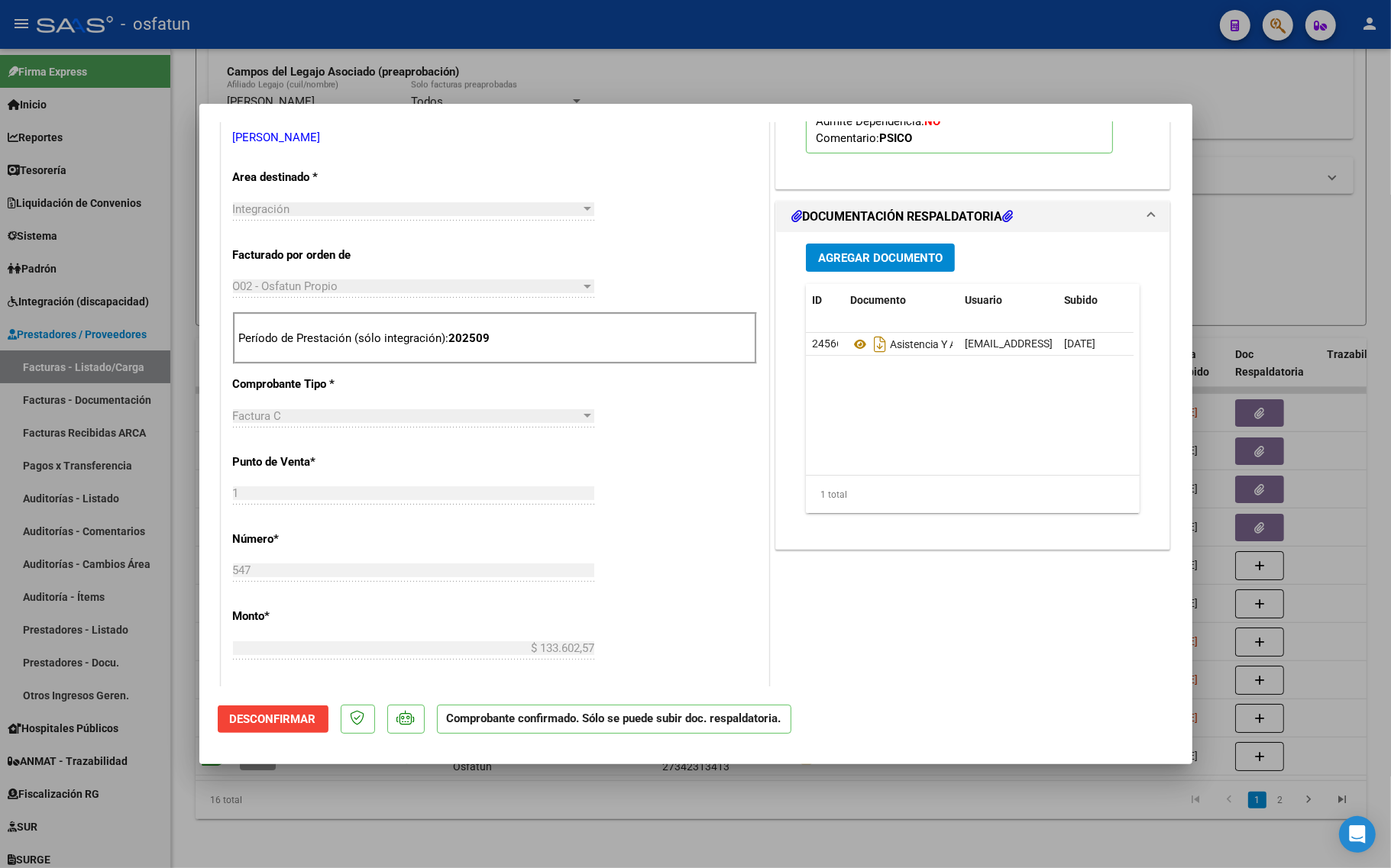
click at [358, 802] on div at bounding box center [696, 434] width 1391 height 868
type input "$ 0,00"
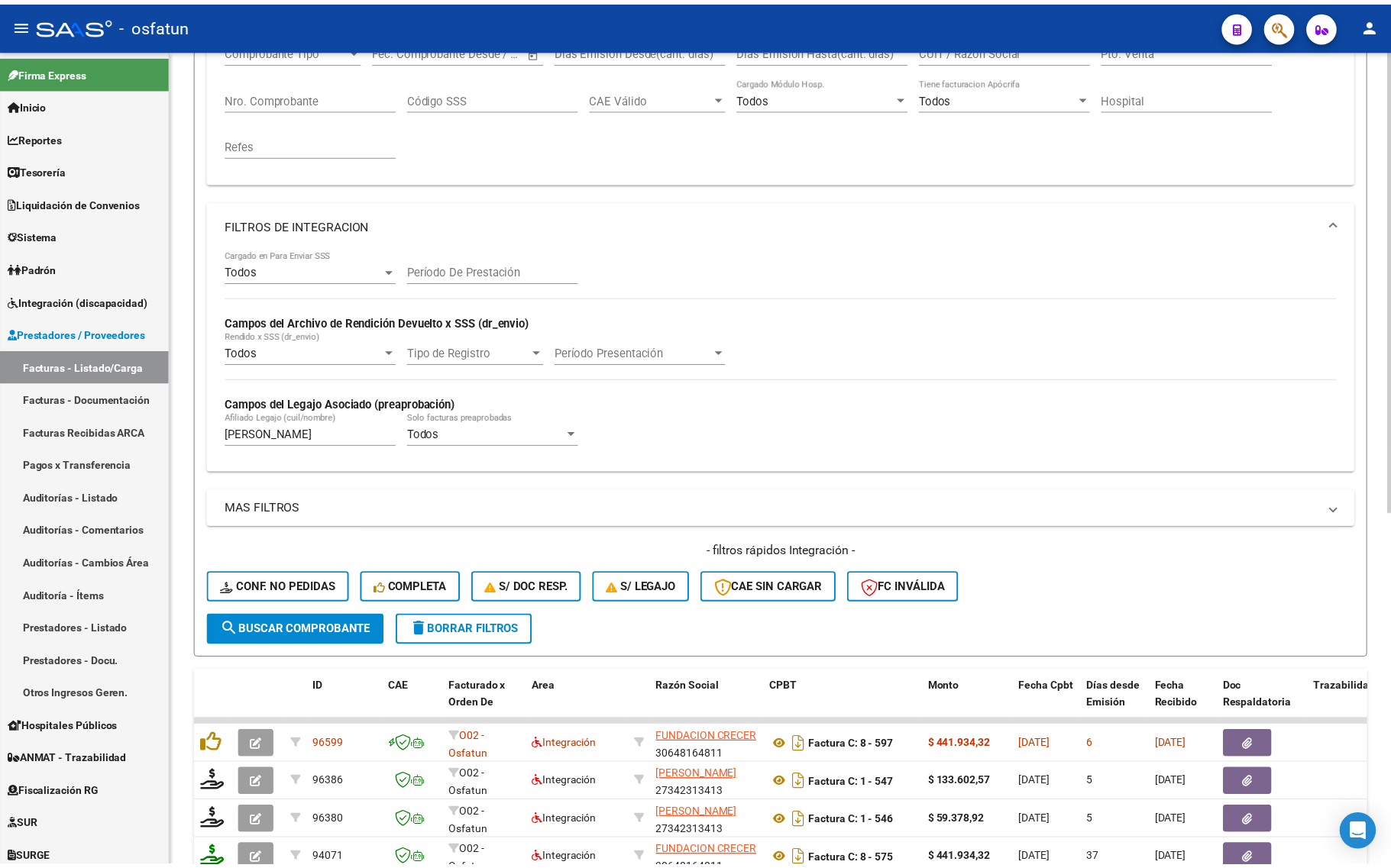
scroll to position [241, 0]
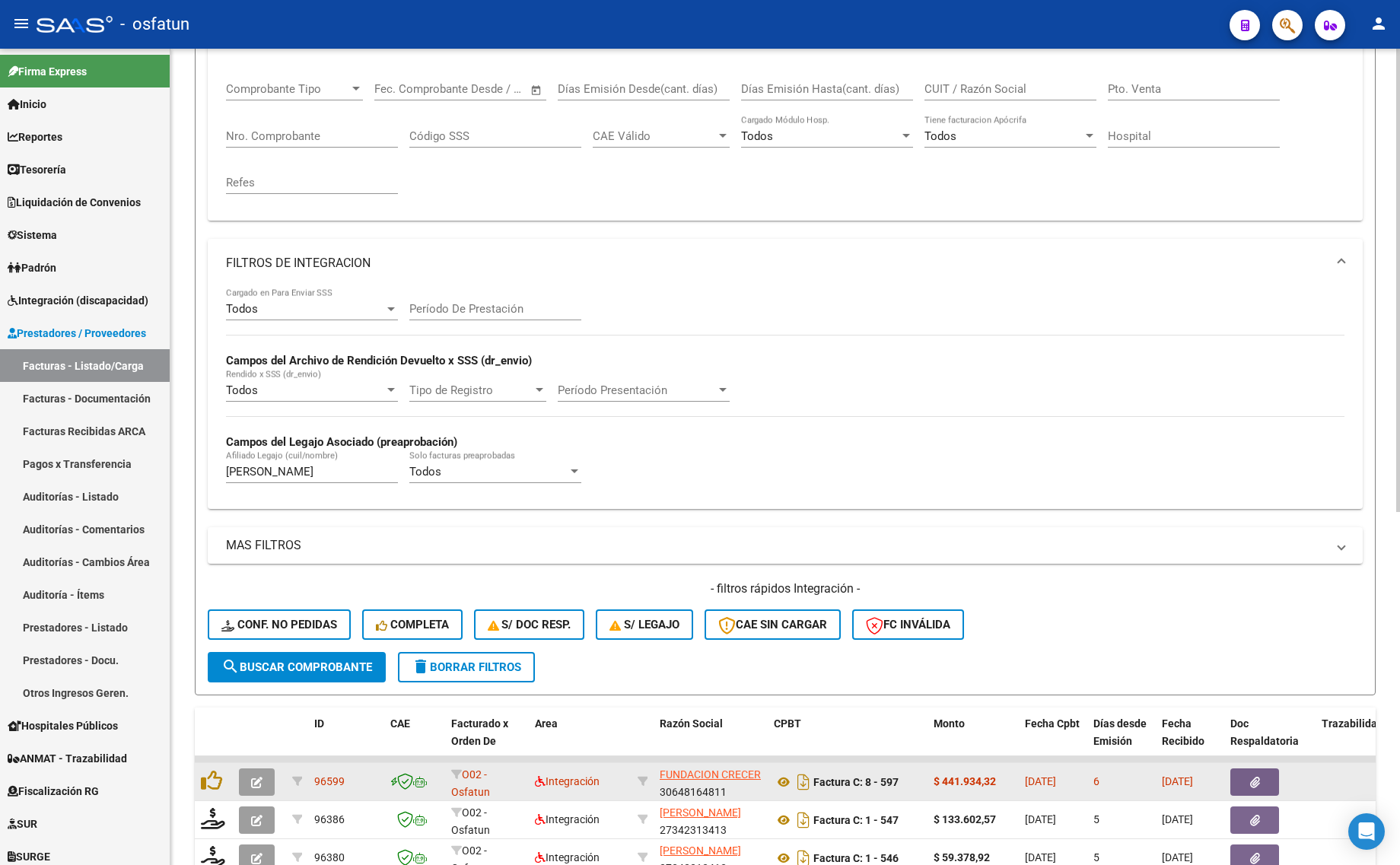
click at [257, 768] on button "button" at bounding box center [257, 782] width 36 height 27
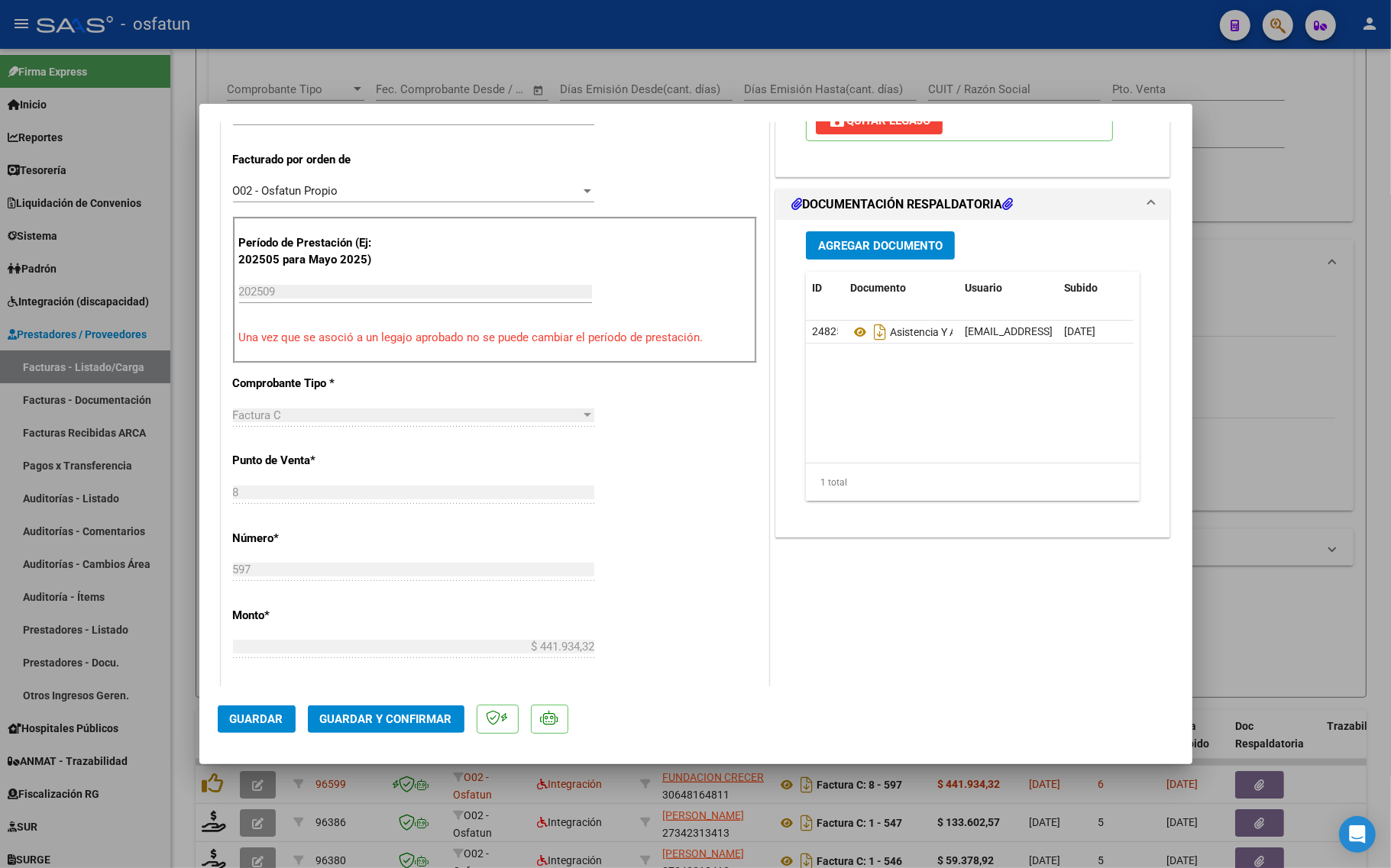
click at [1257, 348] on div at bounding box center [696, 434] width 1391 height 868
click at [1257, 348] on div "Todos Cargado en Para Enviar SSS Período De Prestación Campos del Archivo de Re…" at bounding box center [781, 394] width 1108 height 210
type input "$ 0,00"
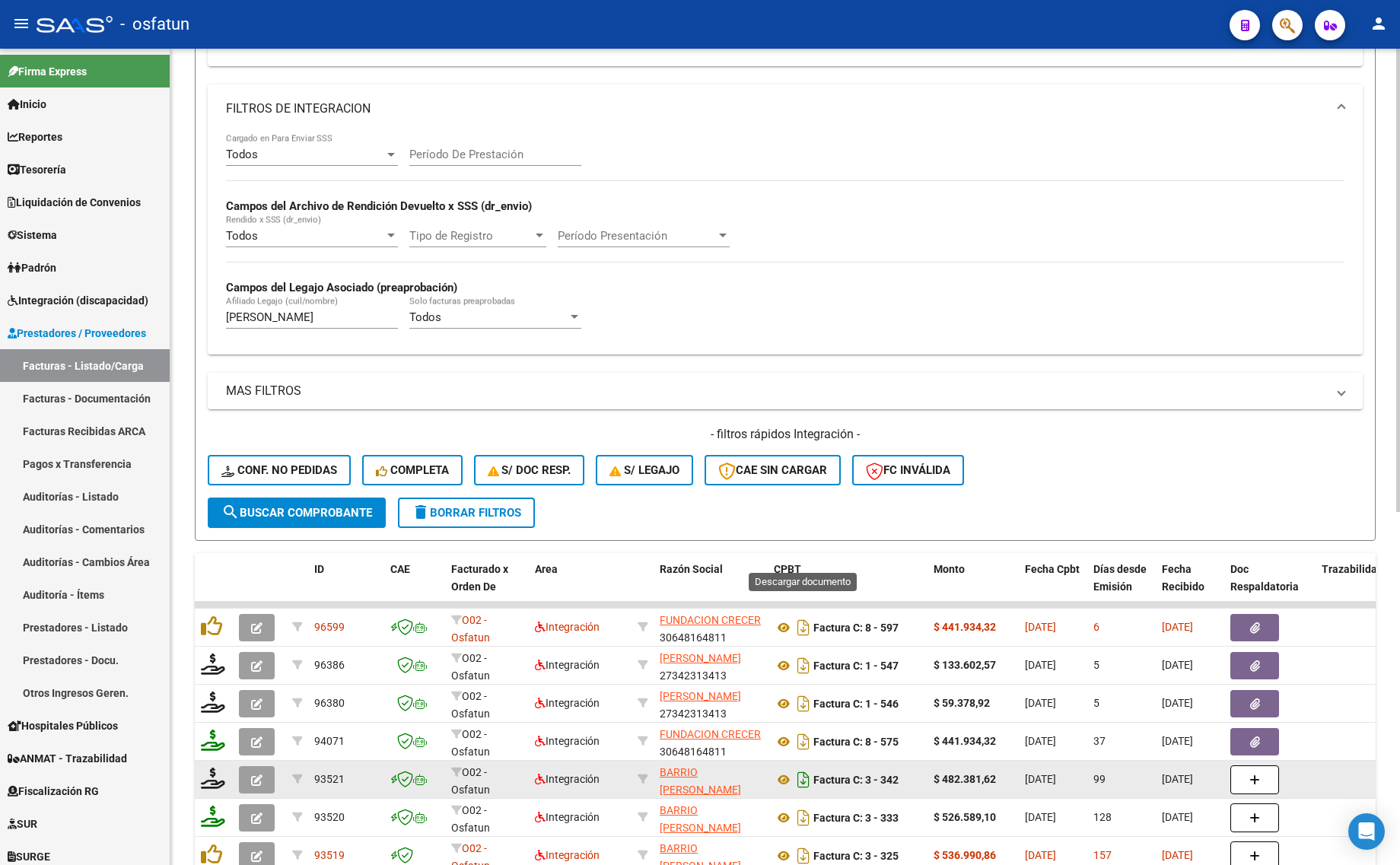
scroll to position [620, 0]
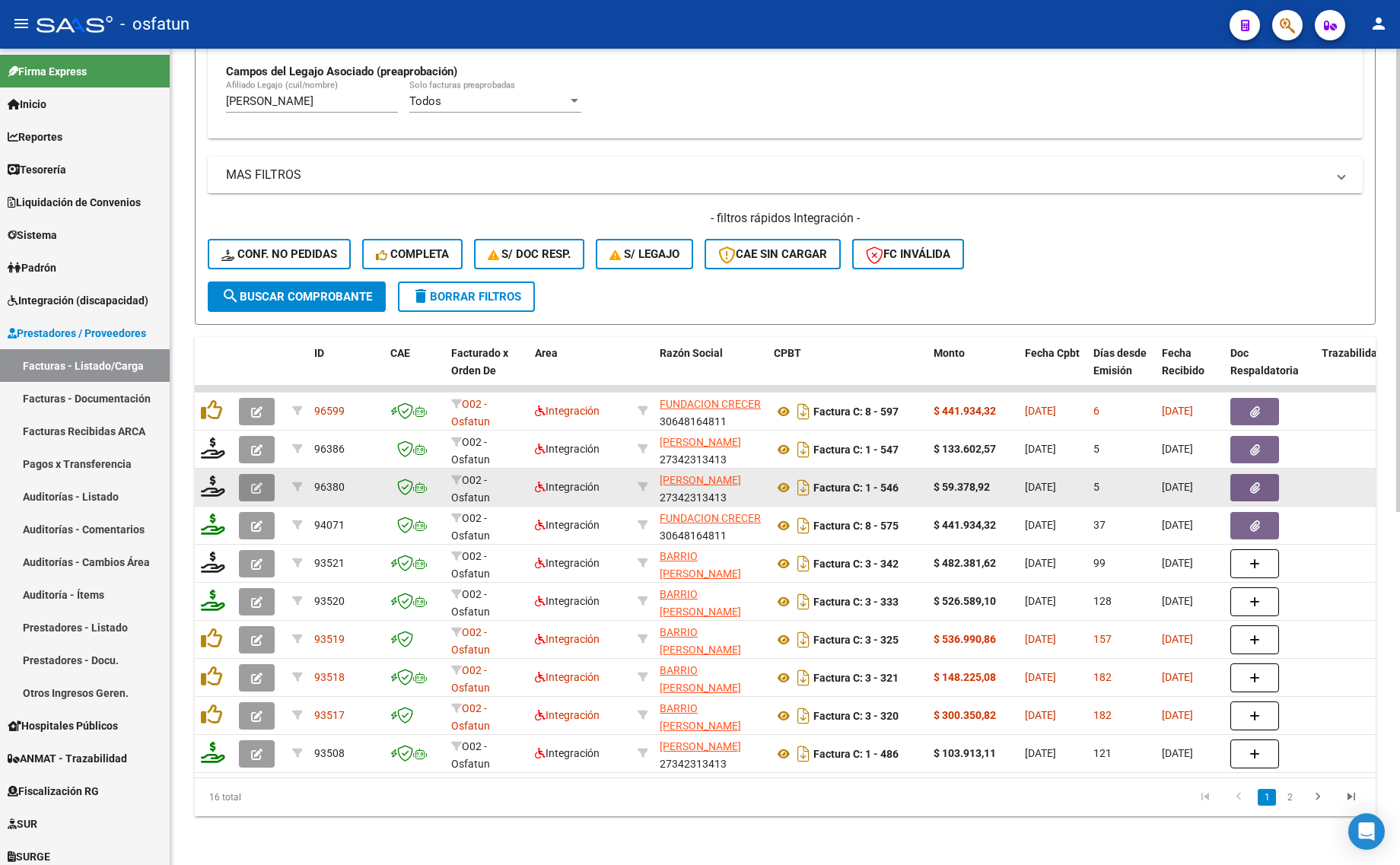
click at [249, 480] on button "button" at bounding box center [257, 488] width 36 height 27
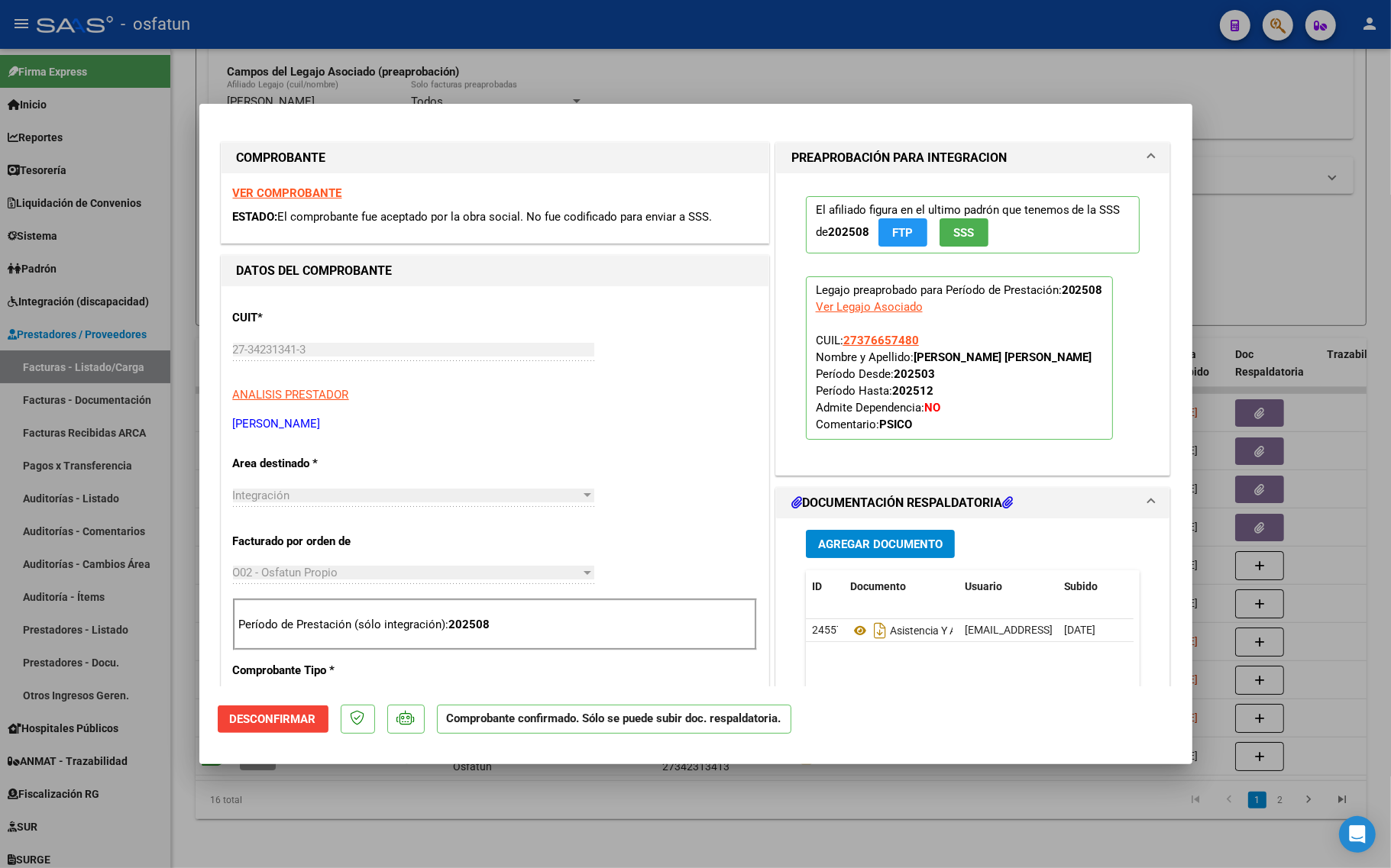
click at [544, 818] on div at bounding box center [696, 434] width 1391 height 868
type input "$ 0,00"
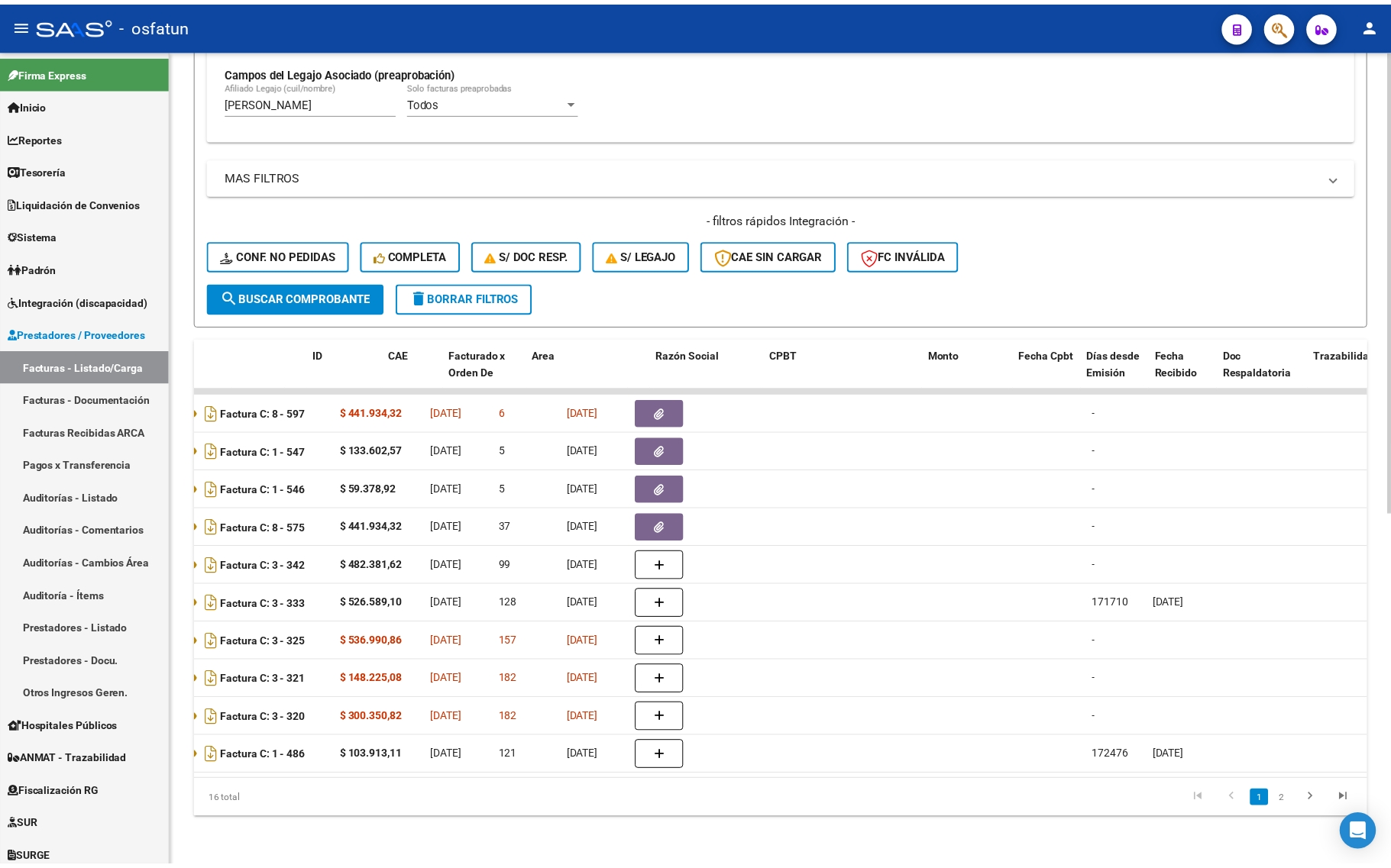
scroll to position [0, 0]
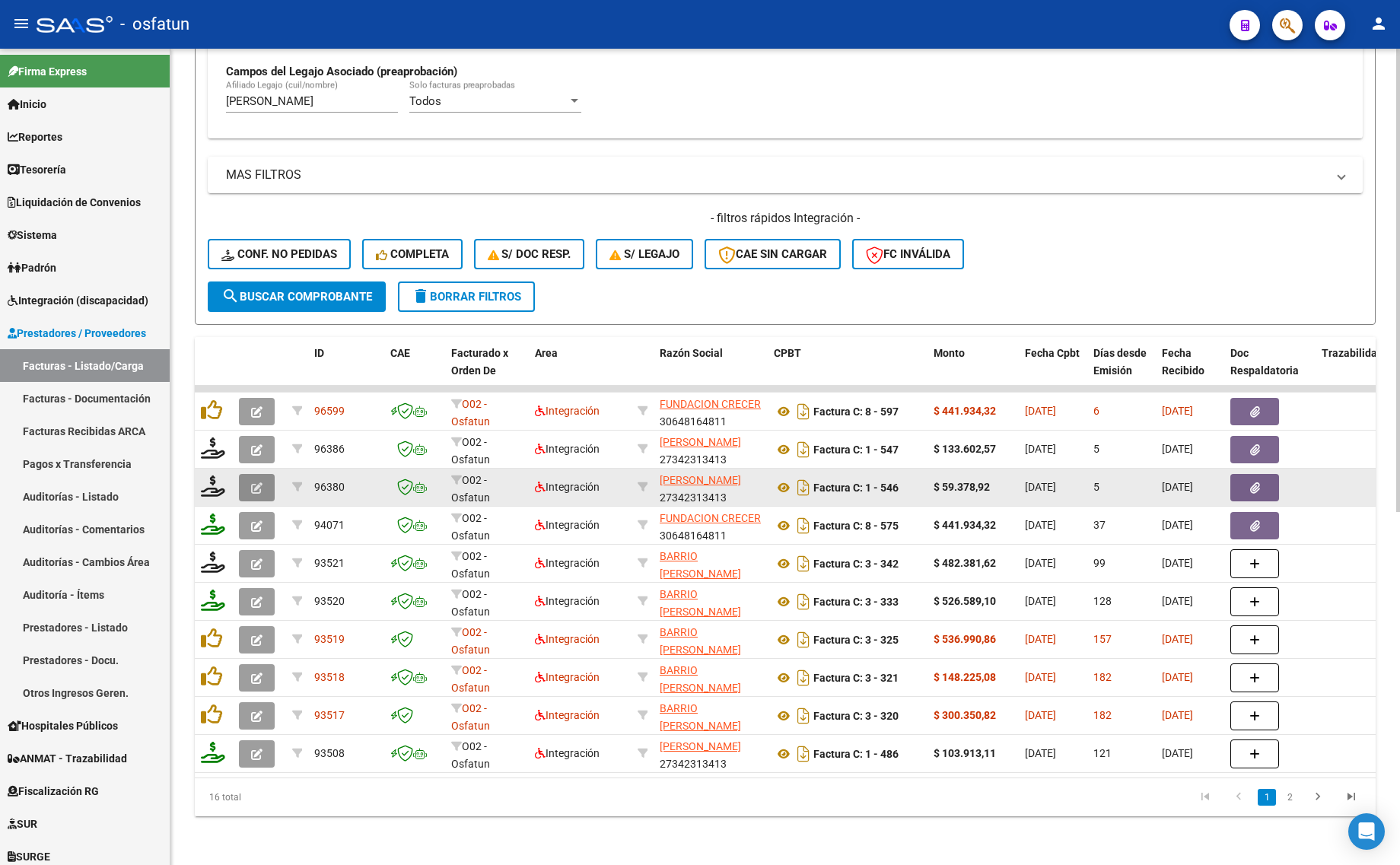
click at [247, 477] on button "button" at bounding box center [257, 488] width 36 height 27
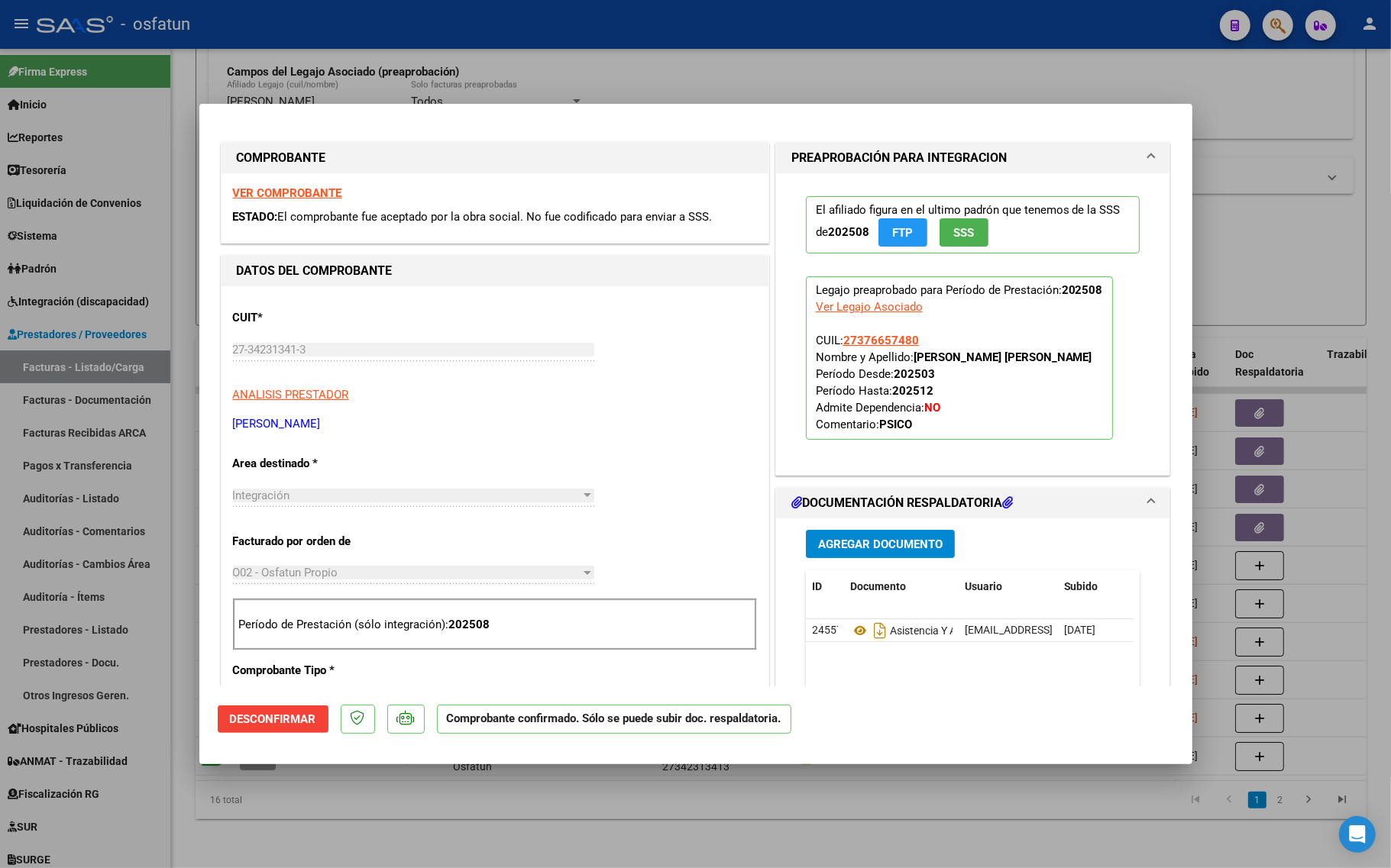
click at [290, 191] on strong "VER COMPROBANTE" at bounding box center [287, 193] width 109 height 14
click at [170, 210] on div at bounding box center [696, 434] width 1391 height 868
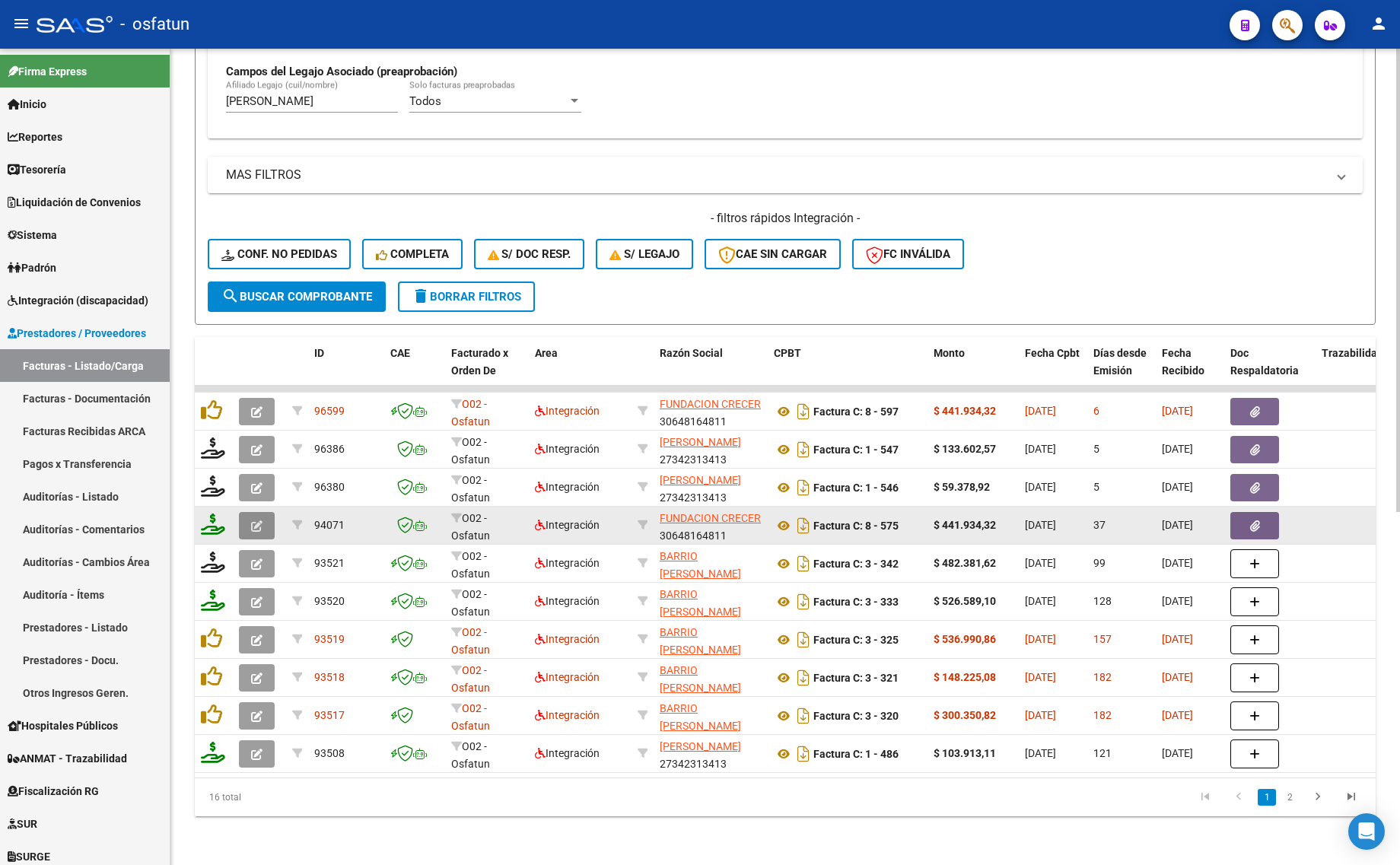
click at [260, 521] on icon "button" at bounding box center [257, 526] width 11 height 11
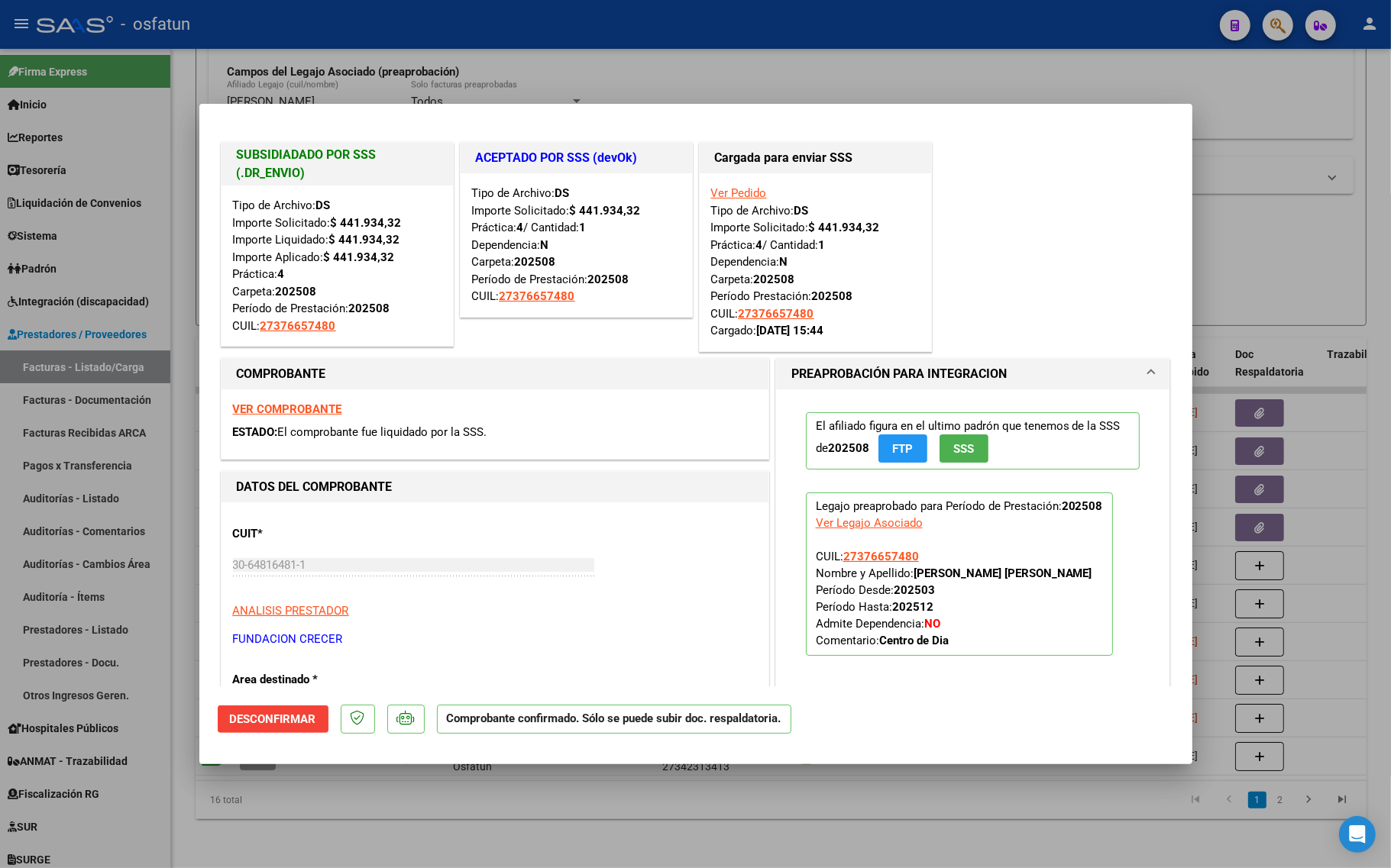
click at [383, 861] on div at bounding box center [696, 434] width 1391 height 868
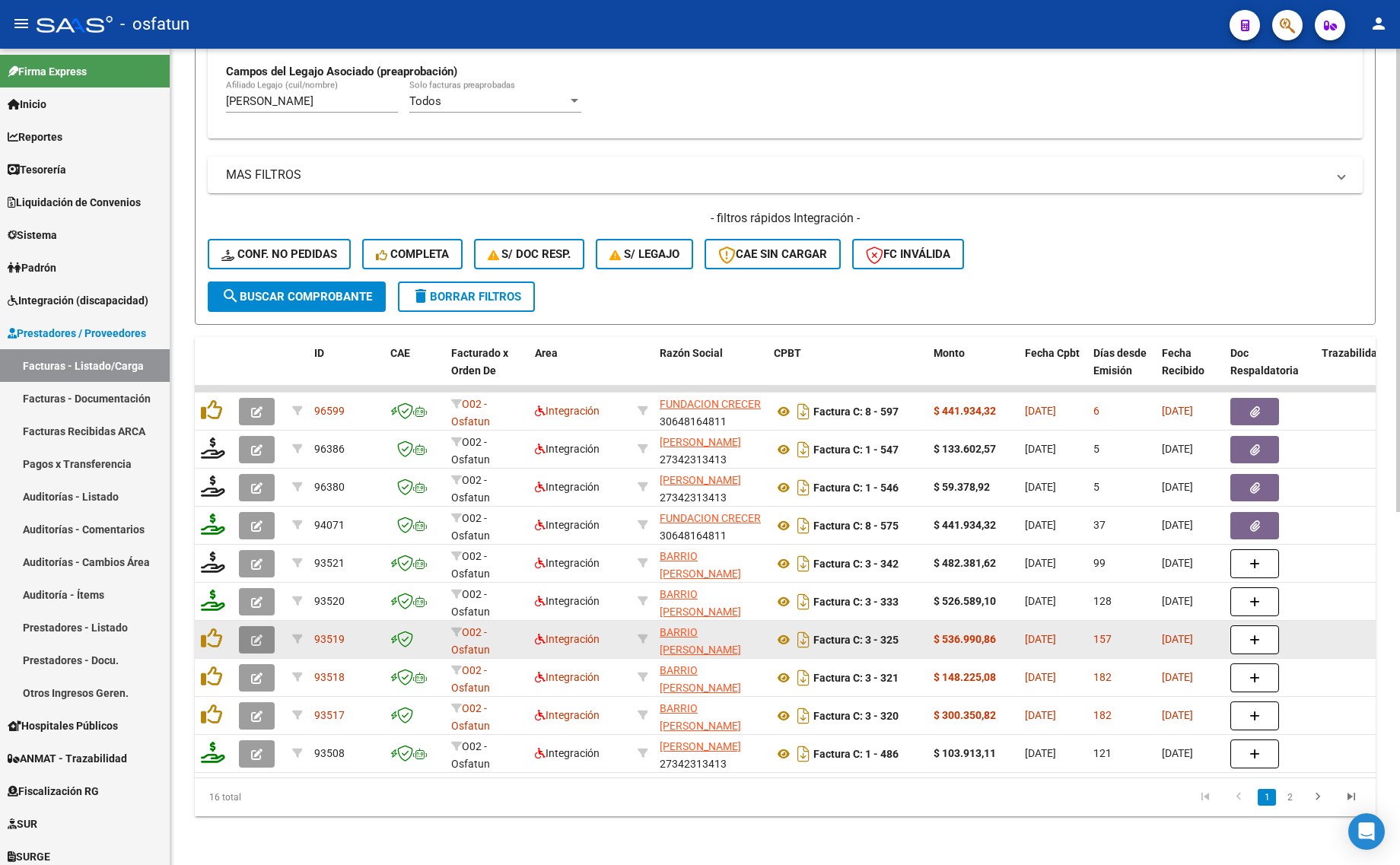
click at [257, 634] on icon "button" at bounding box center [257, 640] width 11 height 11
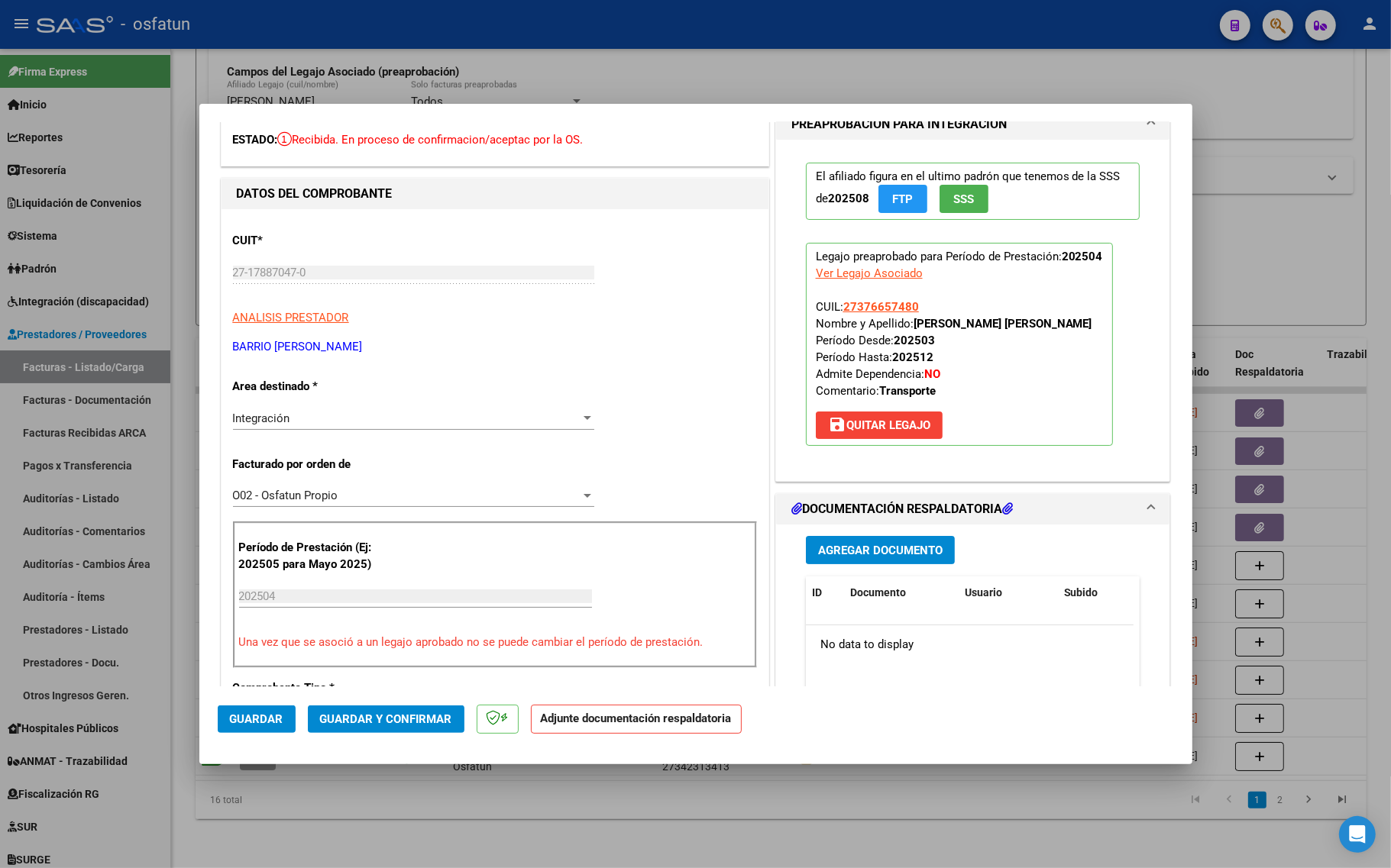
scroll to position [96, 0]
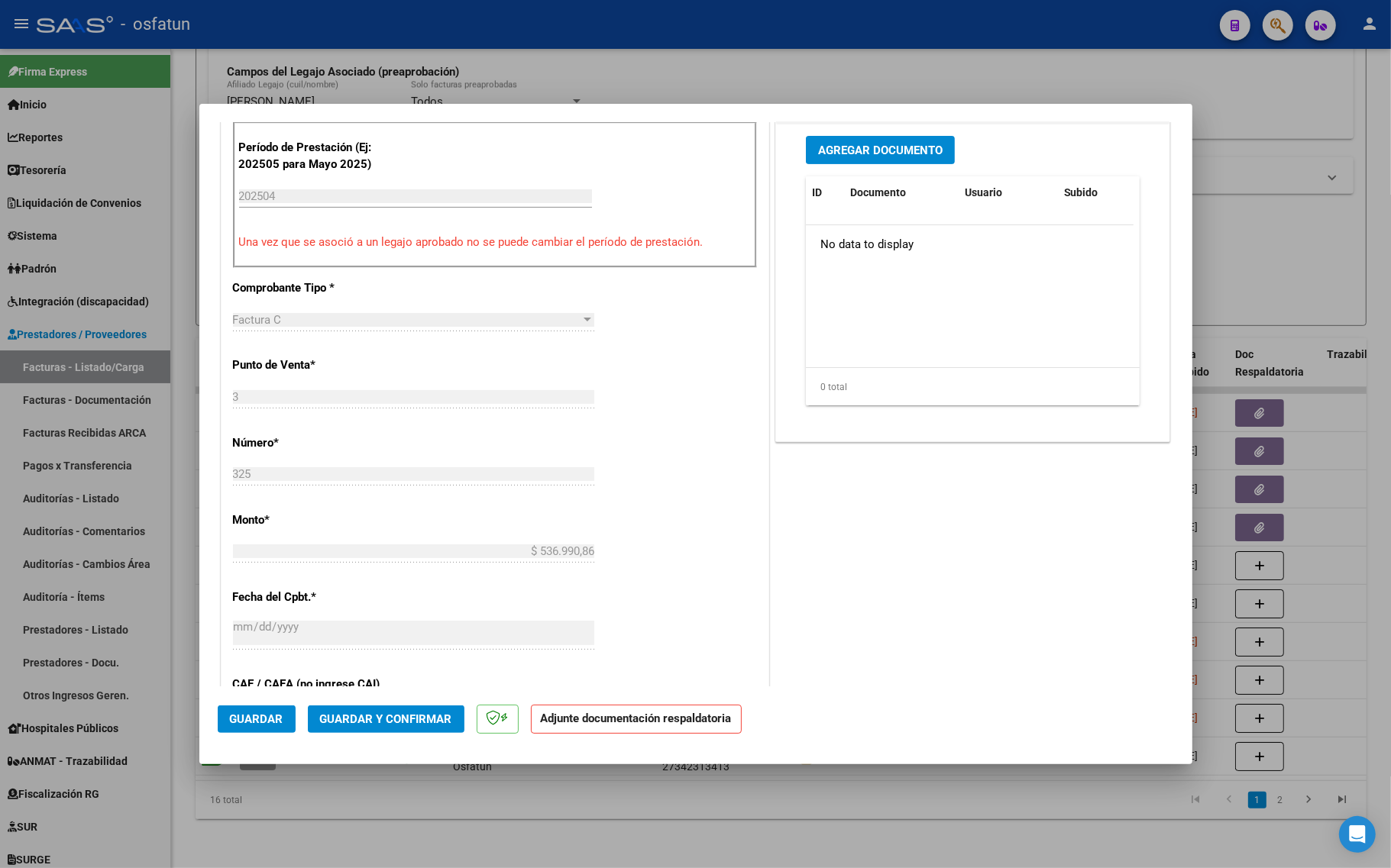
click at [380, 815] on div at bounding box center [696, 434] width 1391 height 868
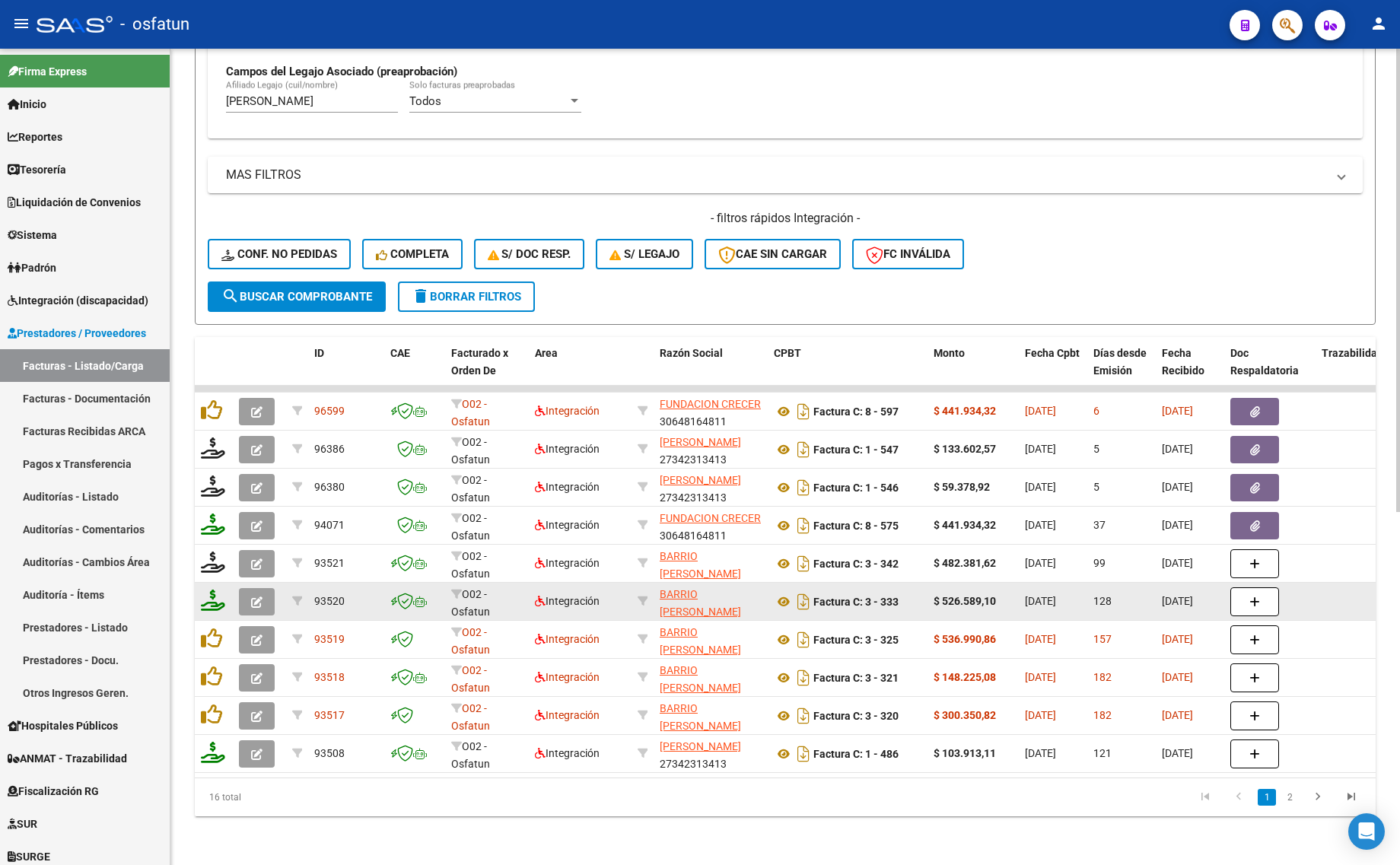
click at [260, 596] on icon "button" at bounding box center [257, 602] width 11 height 11
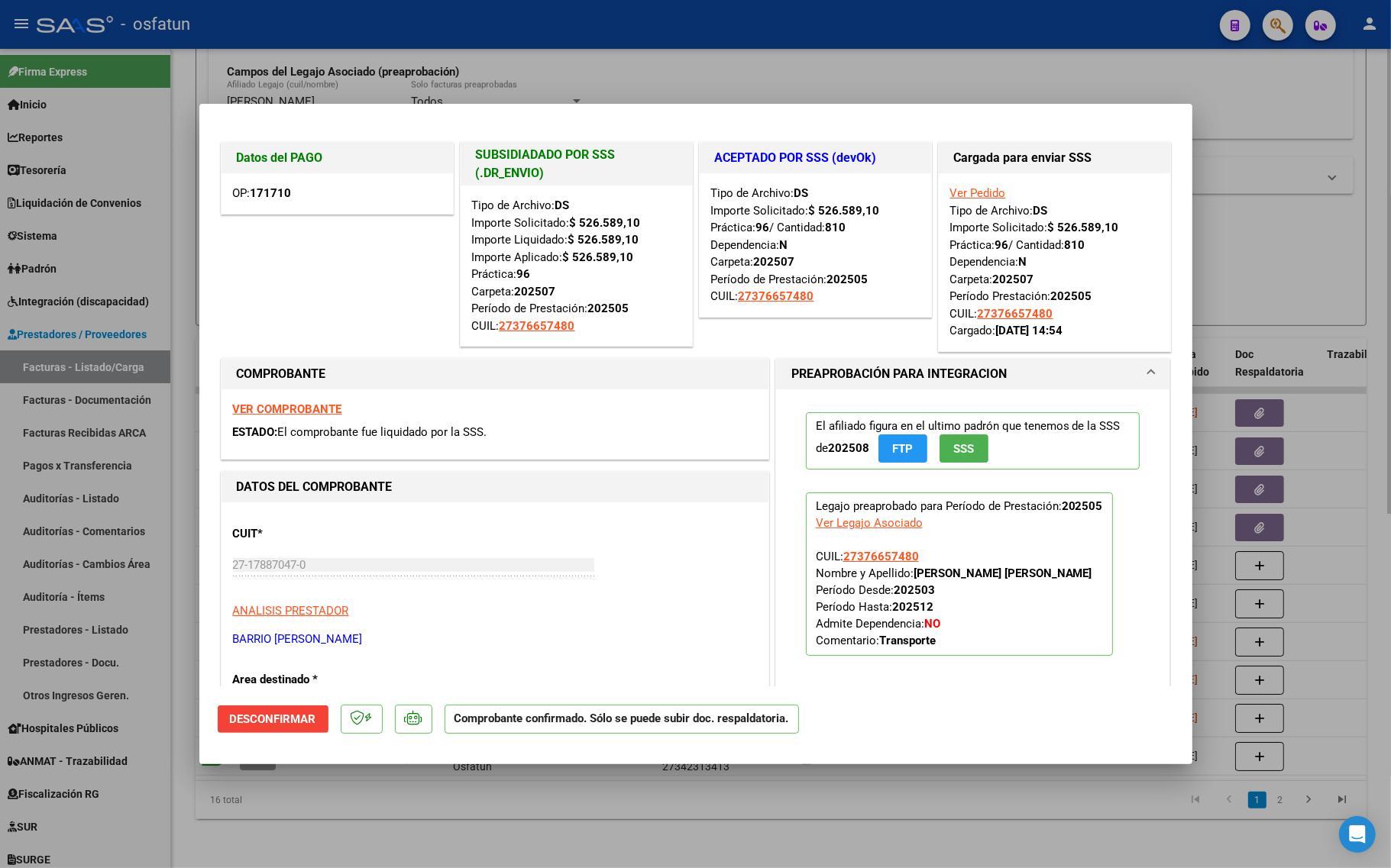
click at [436, 815] on div at bounding box center [696, 434] width 1391 height 868
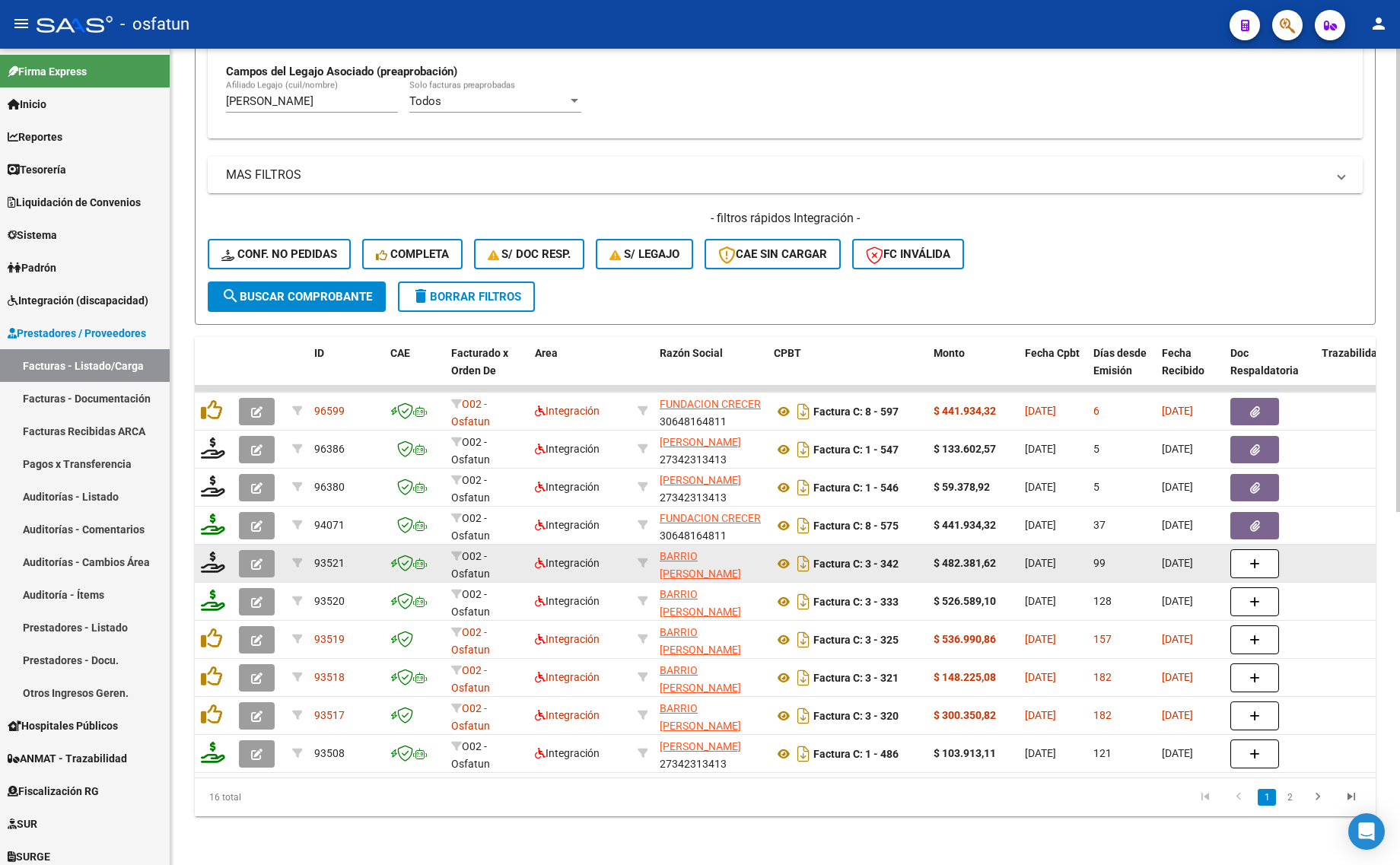
click at [264, 550] on button "button" at bounding box center [257, 563] width 36 height 27
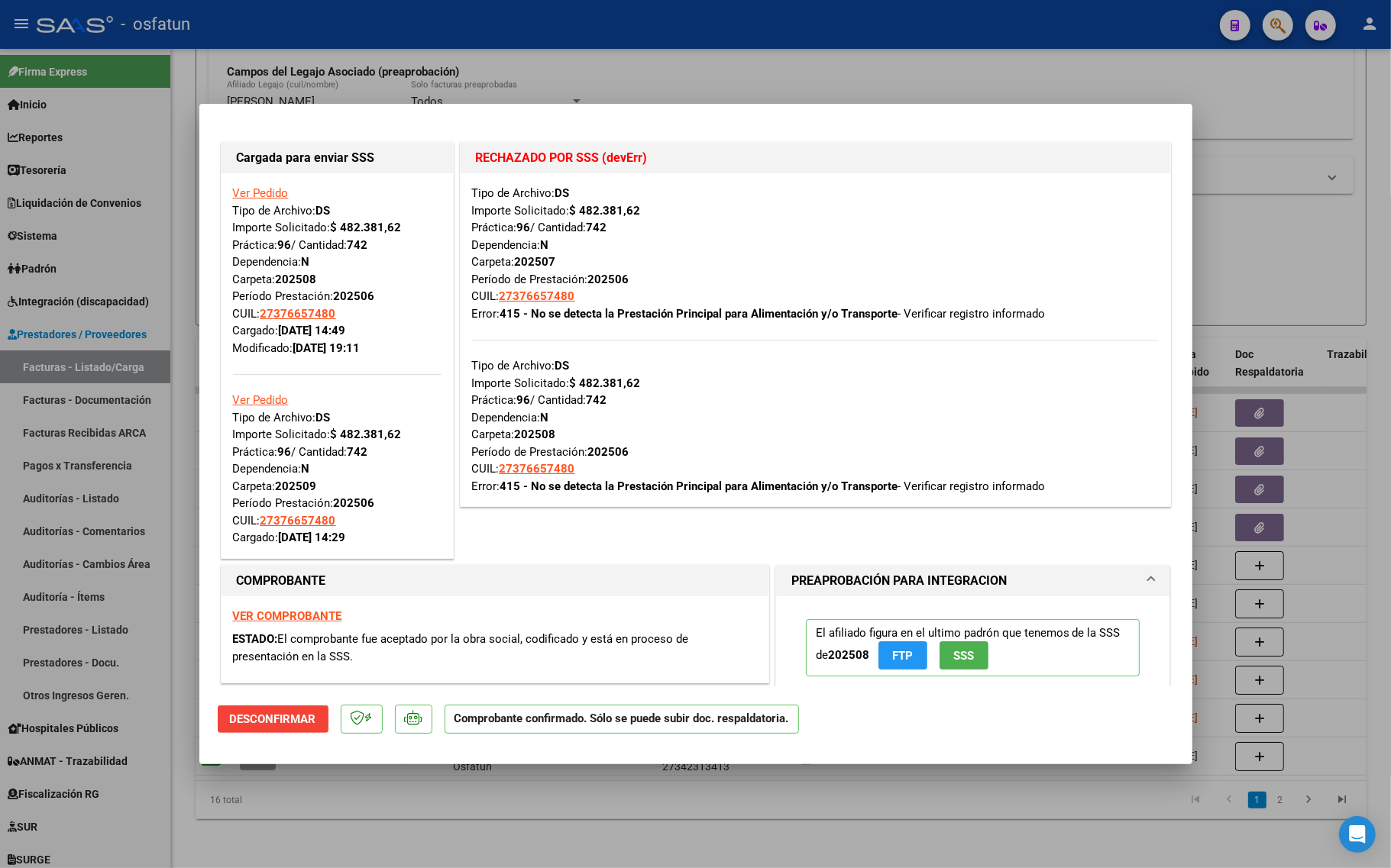
click at [266, 613] on strong "VER COMPROBANTE" at bounding box center [287, 616] width 109 height 14
click at [270, 189] on link "Ver Pedido" at bounding box center [261, 193] width 56 height 14
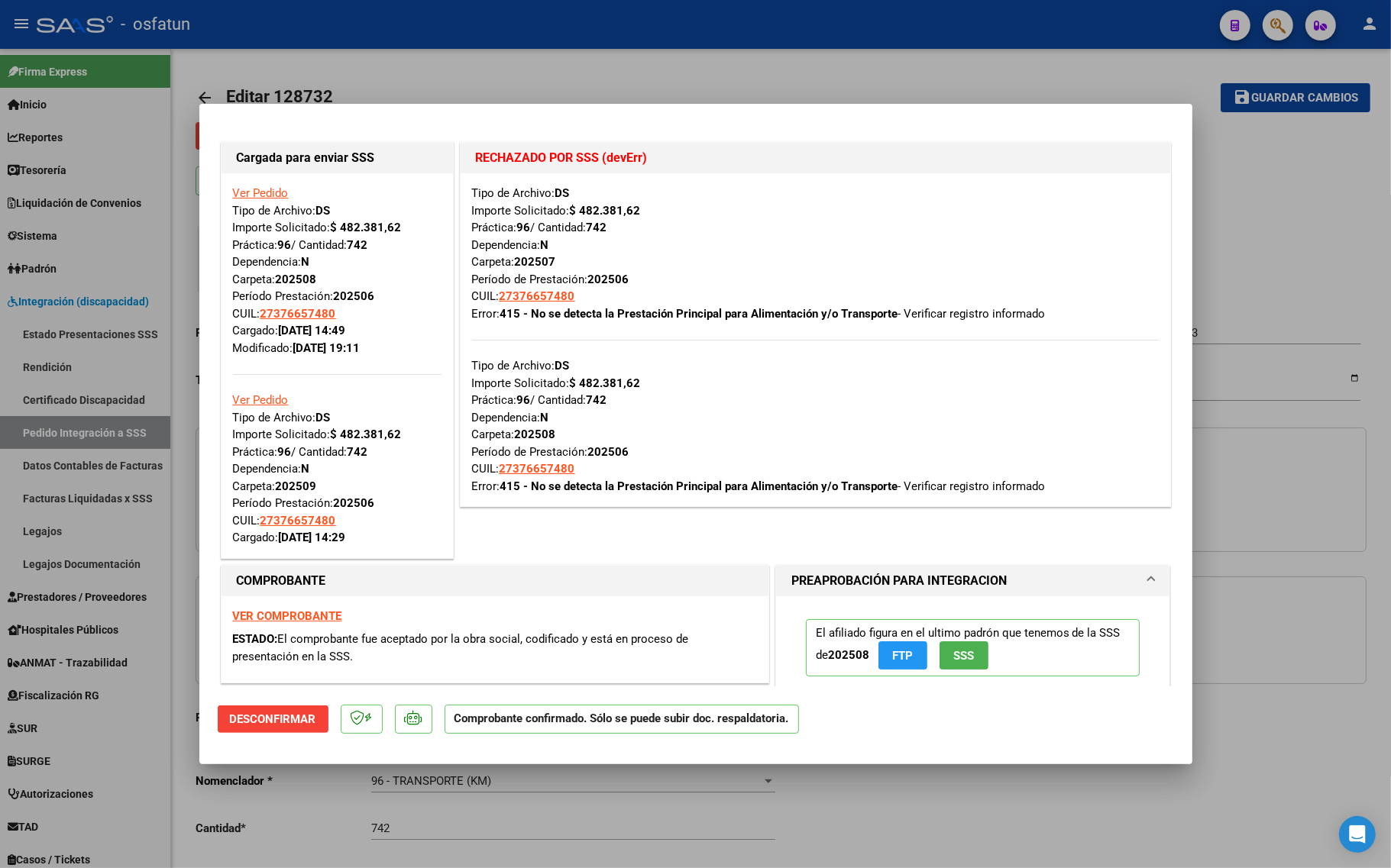
click at [262, 185] on div "Ver Pedido Tipo de Archivo: DS Importe Solicitado: $ 482.381,62 Práctica: 96 / …" at bounding box center [337, 270] width 209 height 172
click at [264, 189] on link "Ver Pedido" at bounding box center [261, 193] width 56 height 14
click at [258, 395] on link "Ver Pedido" at bounding box center [261, 400] width 56 height 14
click at [258, 398] on link "Ver Pedido" at bounding box center [261, 400] width 56 height 14
click at [495, 815] on div at bounding box center [696, 434] width 1391 height 868
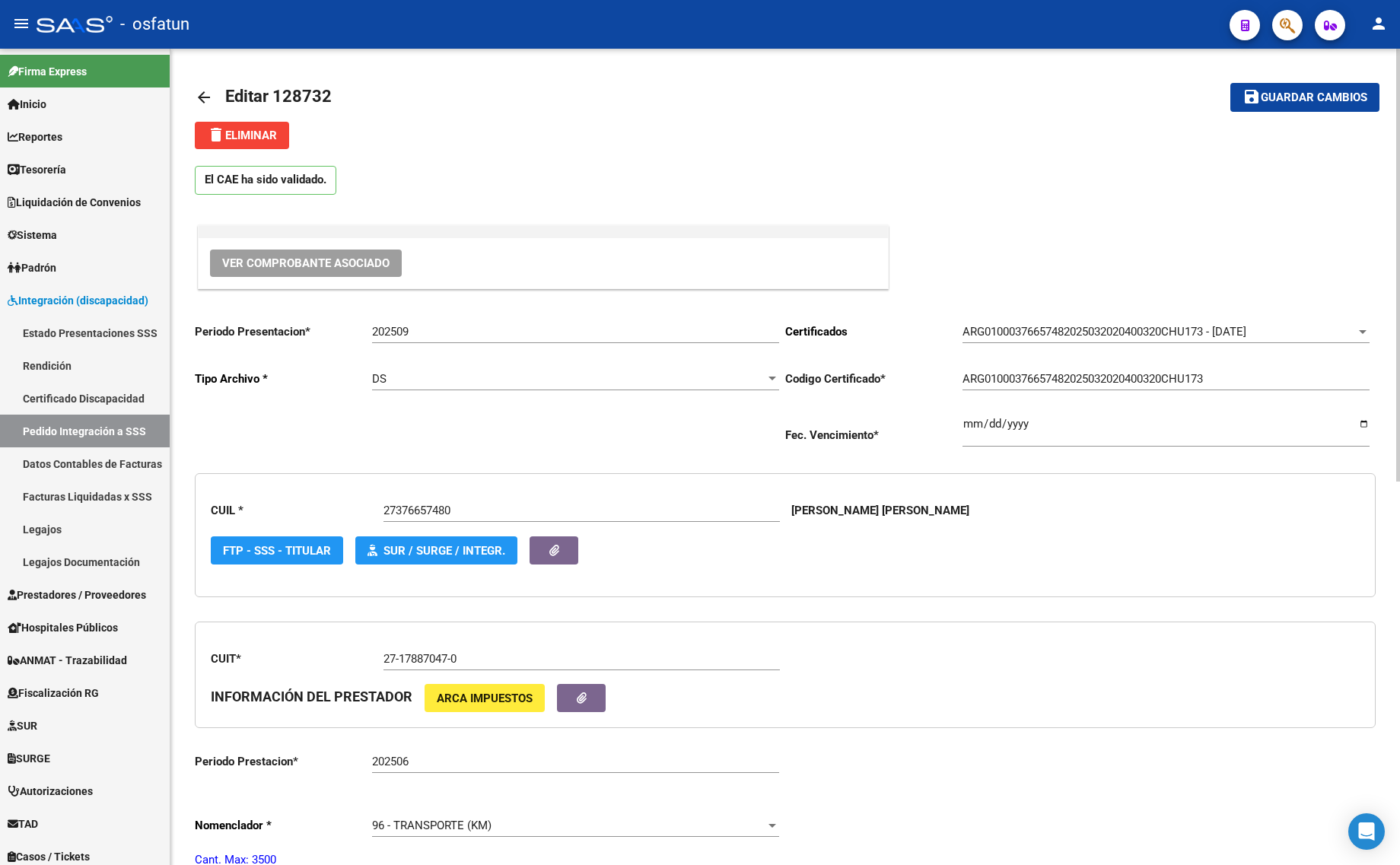
click at [1301, 101] on span "Guardar cambios" at bounding box center [1314, 98] width 107 height 14
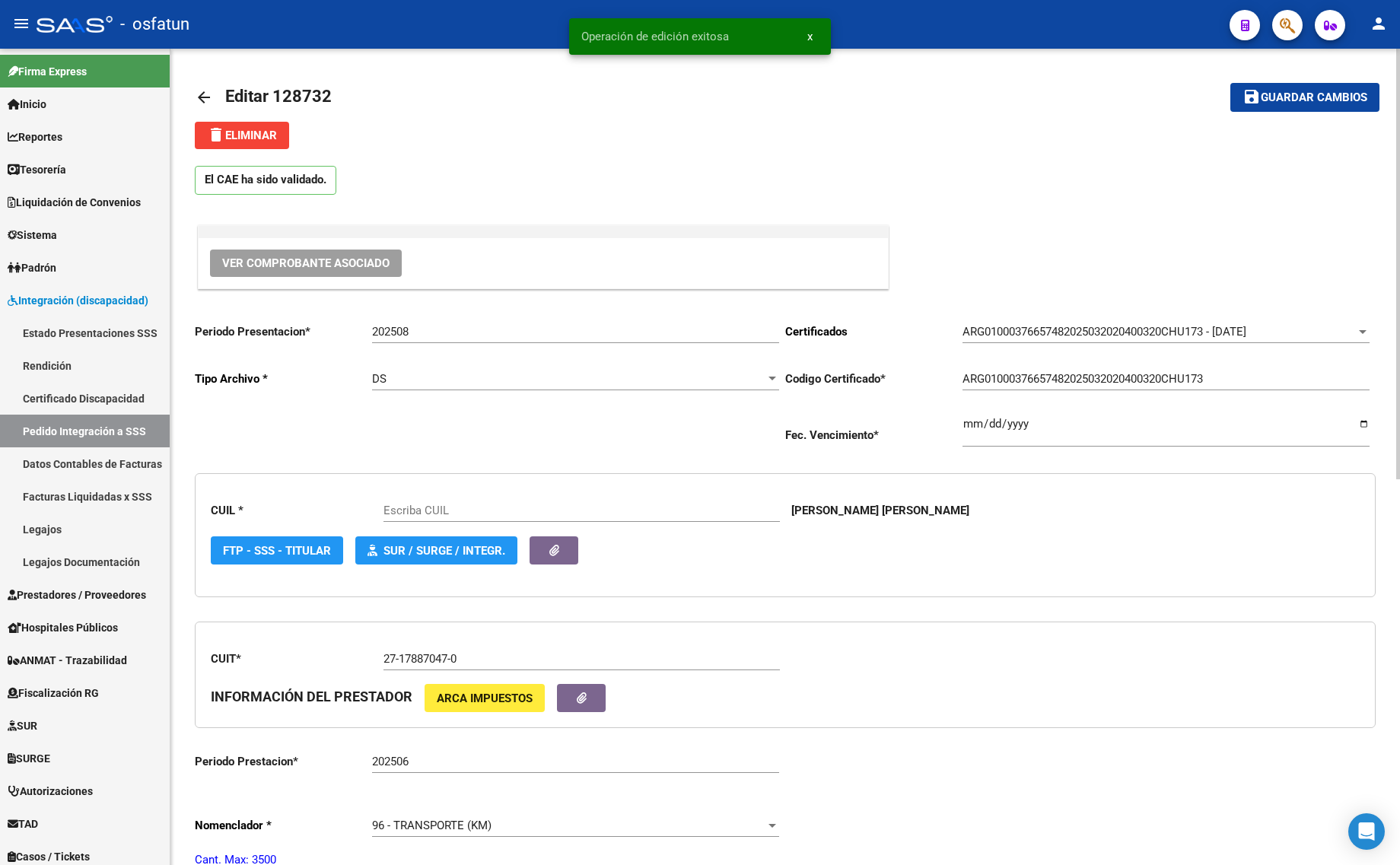
click at [188, 95] on div "arrow_back Editar 128732 save Guardar cambios delete Eliminar El CAE ha sido va…" at bounding box center [785, 825] width 1229 height 1554
click at [204, 92] on mat-icon "arrow_back" at bounding box center [204, 97] width 18 height 18
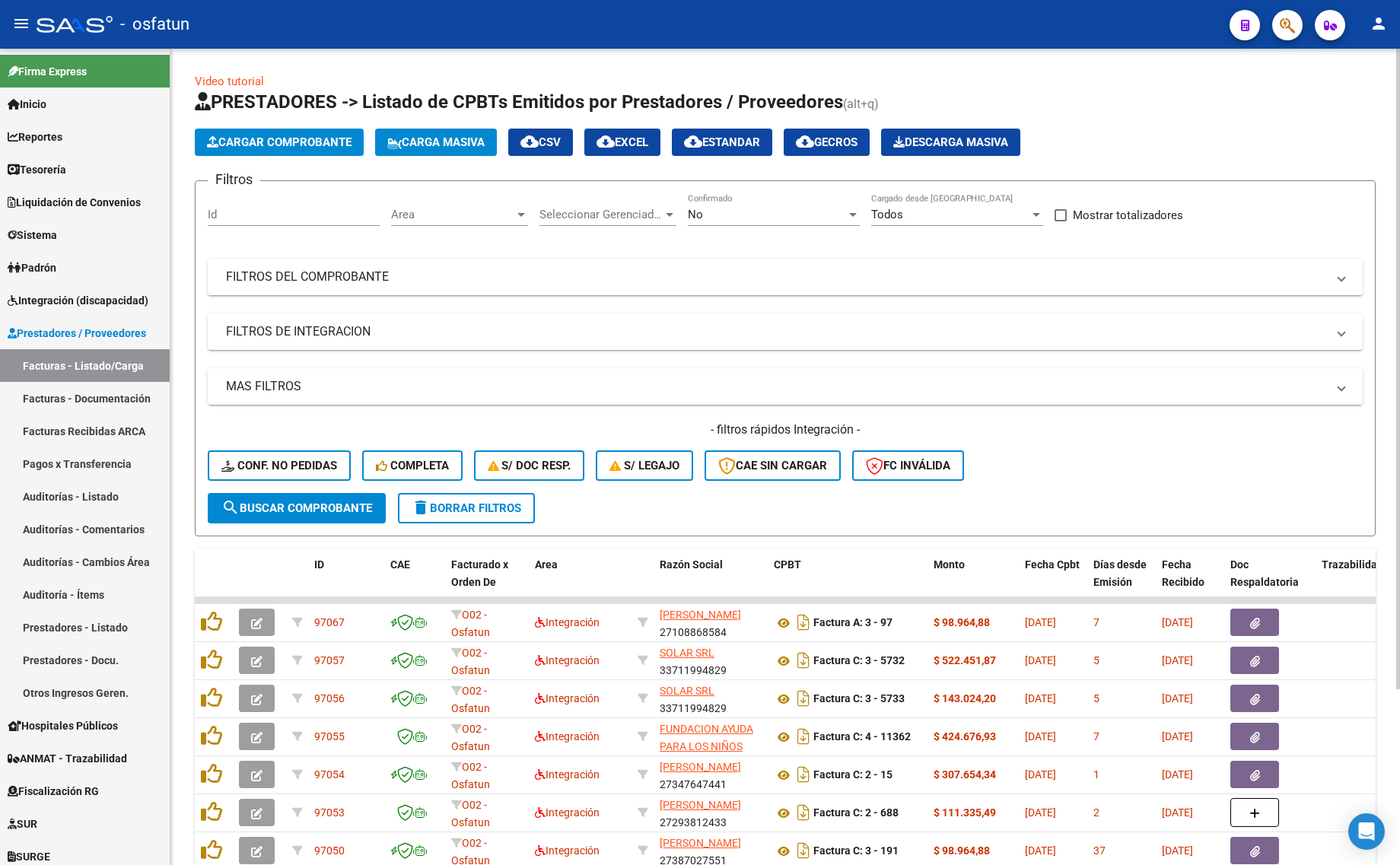
click at [298, 385] on mat-panel-title "MAS FILTROS" at bounding box center [776, 387] width 1100 height 17
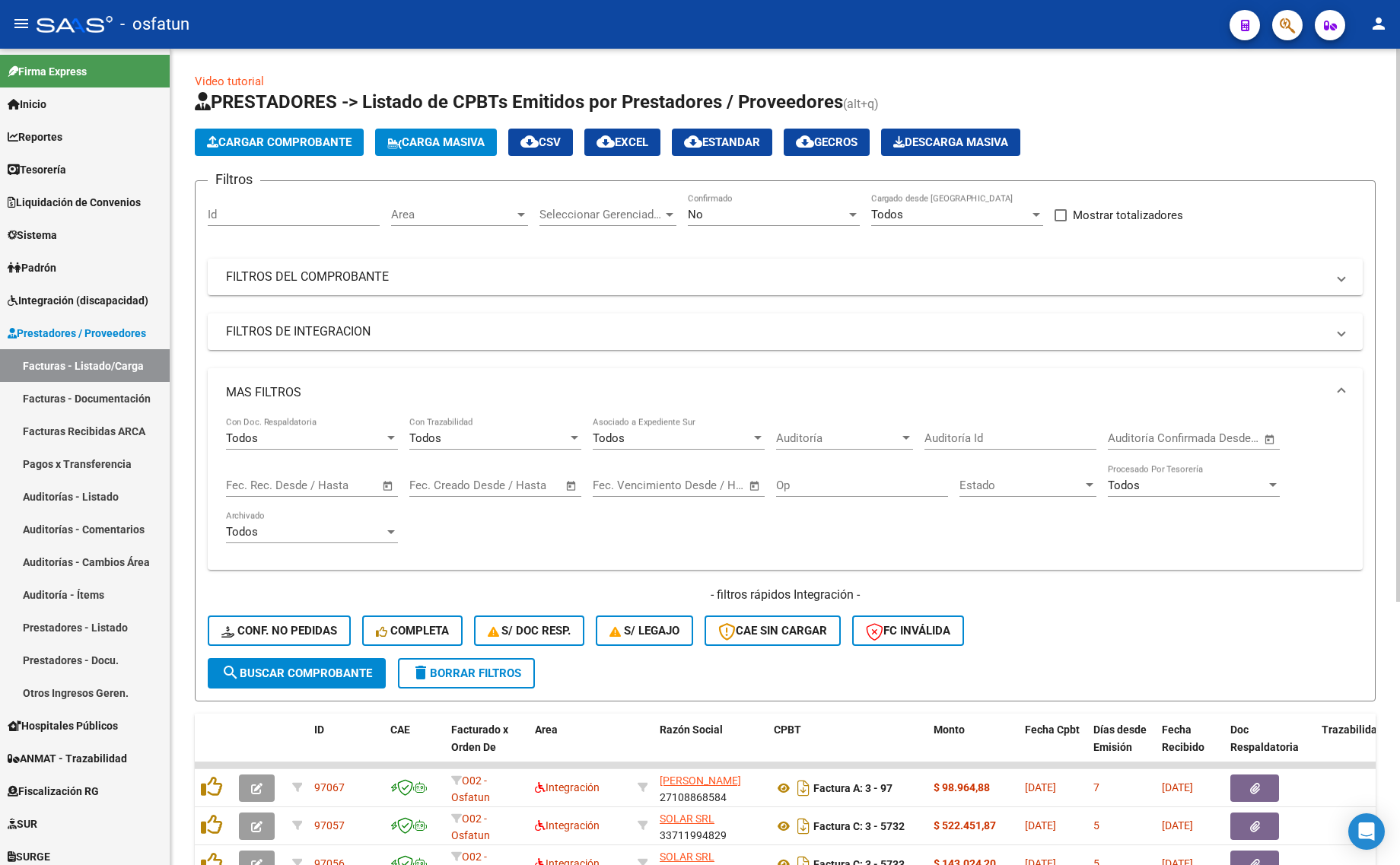
click at [828, 199] on div "No Confirmado" at bounding box center [773, 209] width 172 height 33
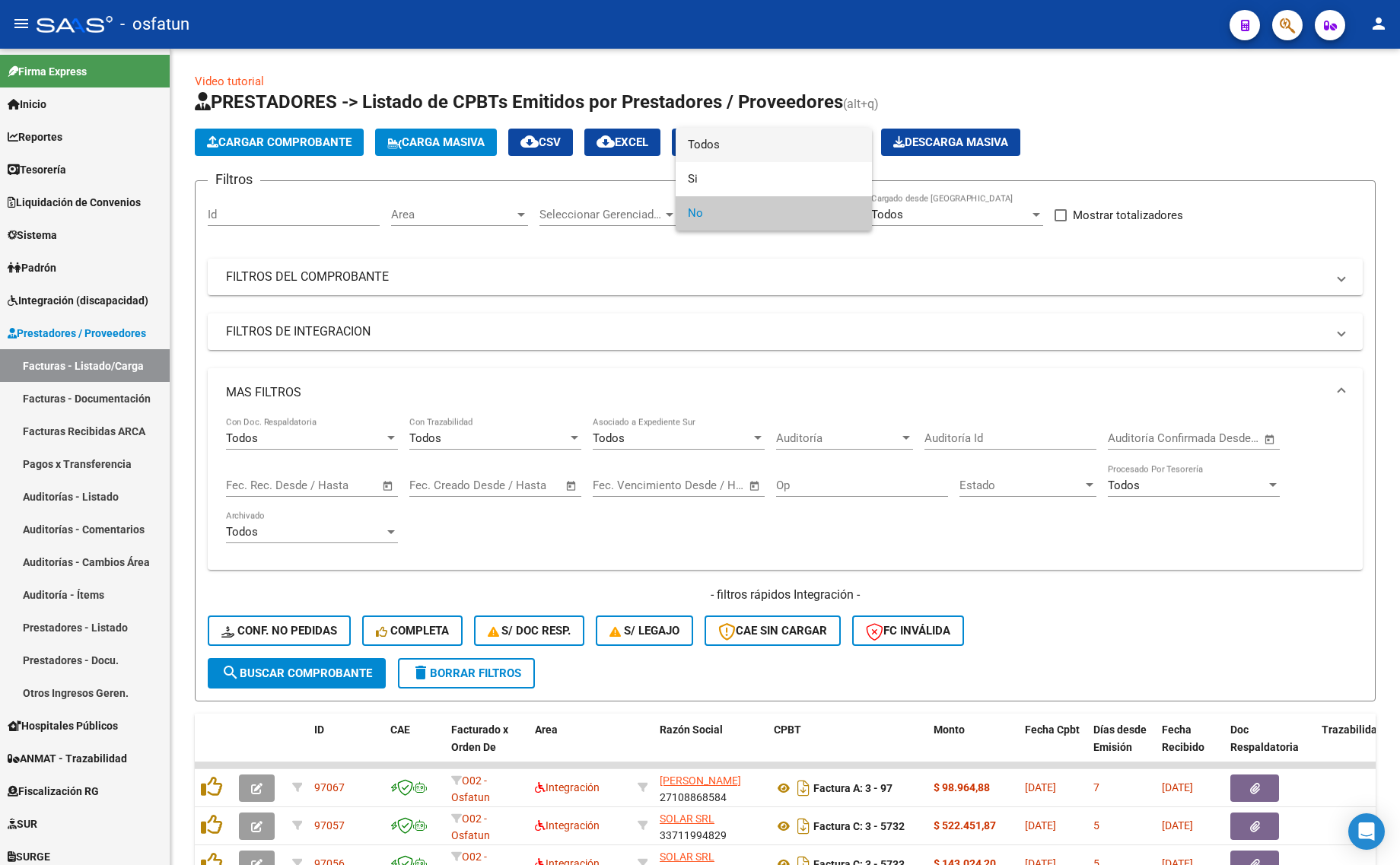
click at [777, 139] on span "Todos" at bounding box center [773, 145] width 172 height 34
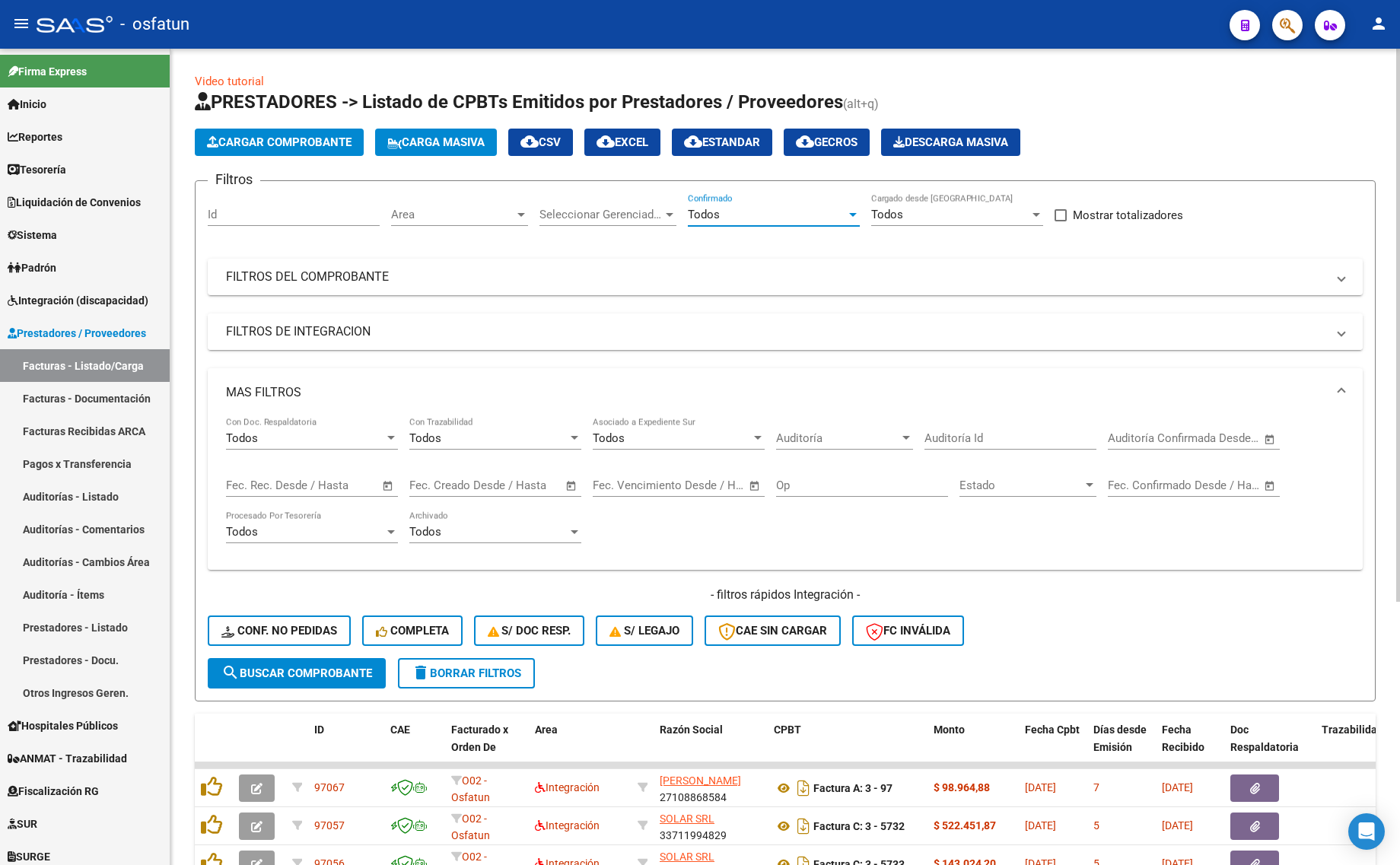
click at [331, 324] on mat-panel-title "FILTROS DE INTEGRACION" at bounding box center [776, 332] width 1100 height 17
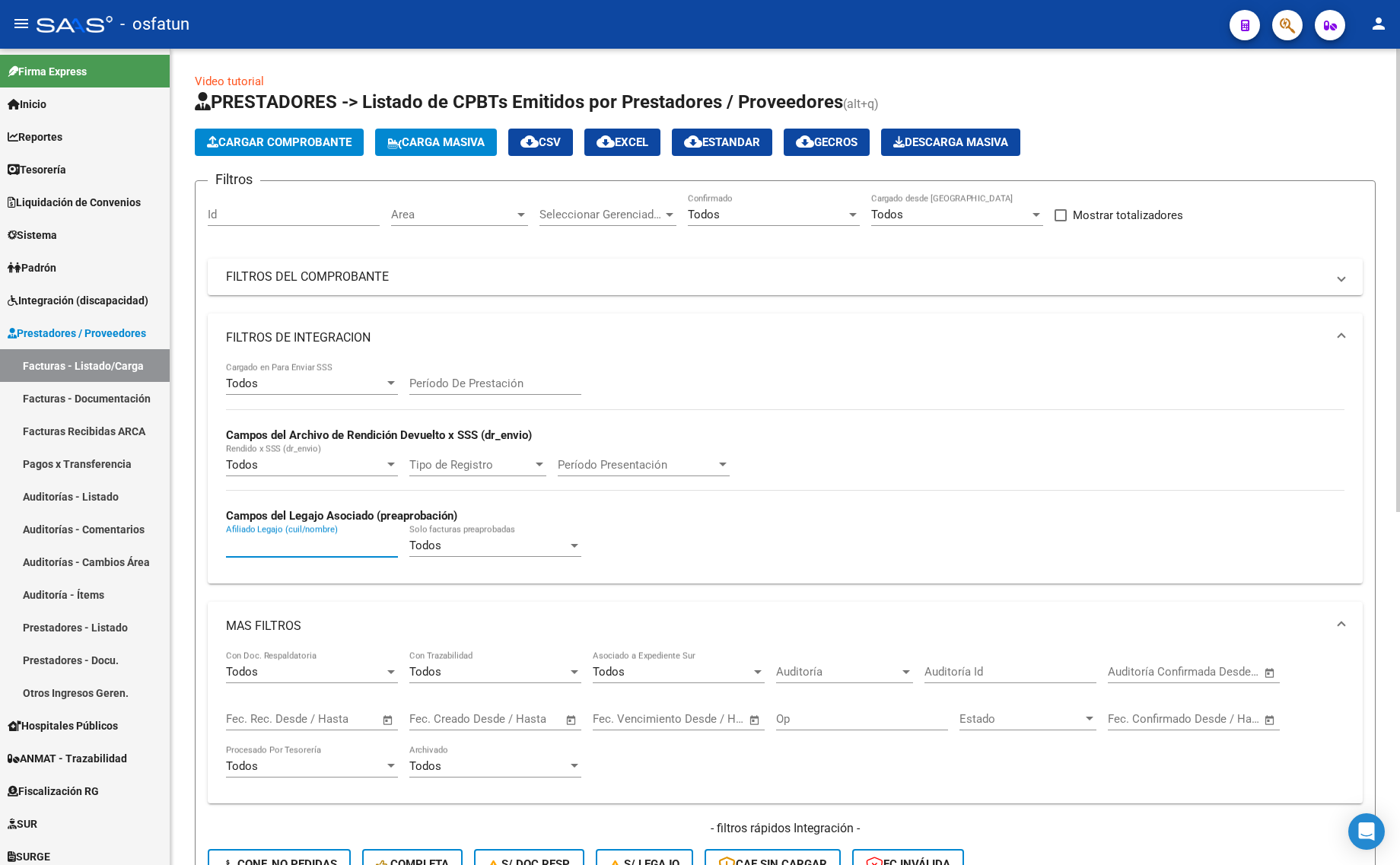
click at [298, 539] on input "Afiliado Legajo (cuil/nombre)" at bounding box center [312, 546] width 172 height 14
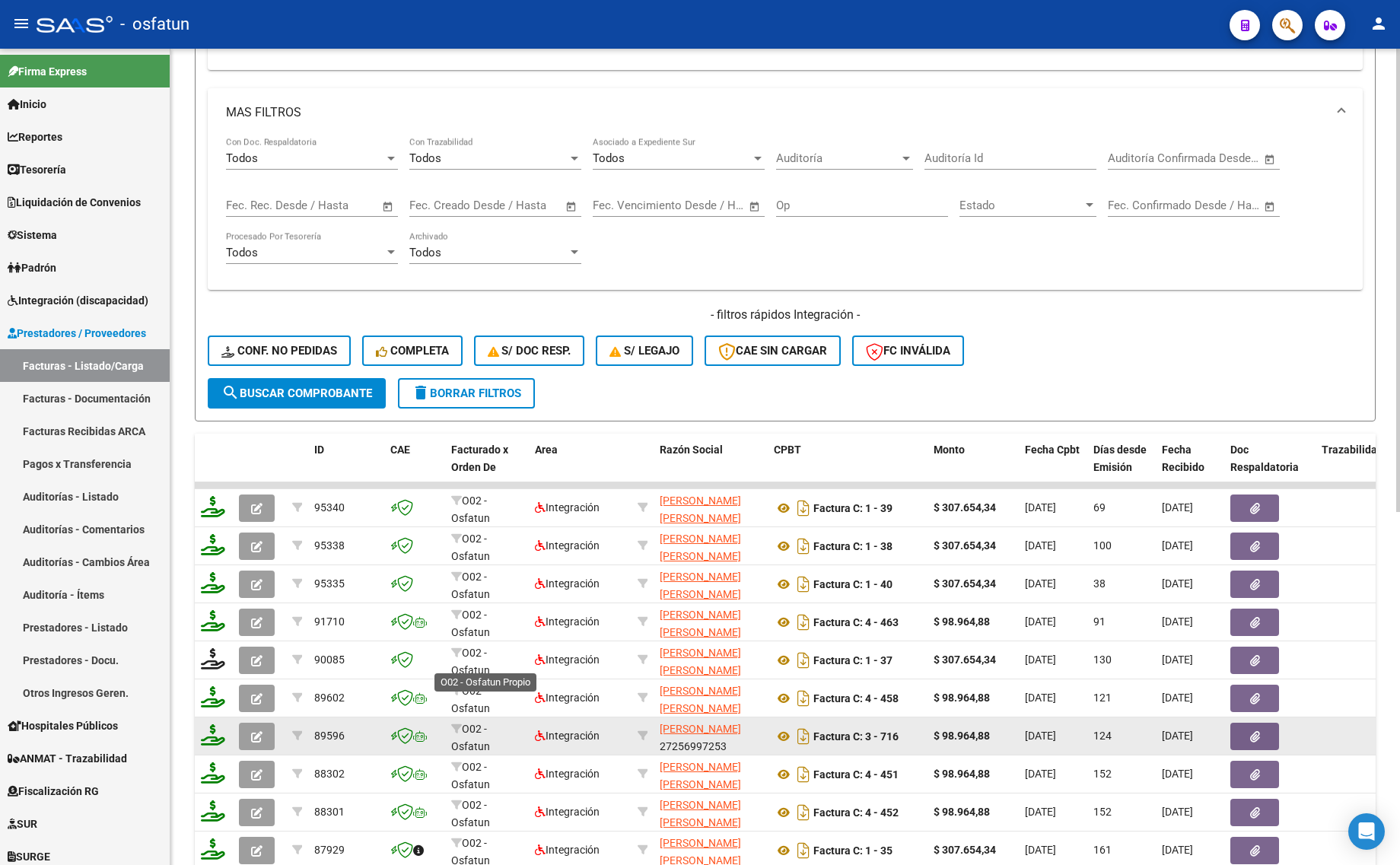
scroll to position [476, 0]
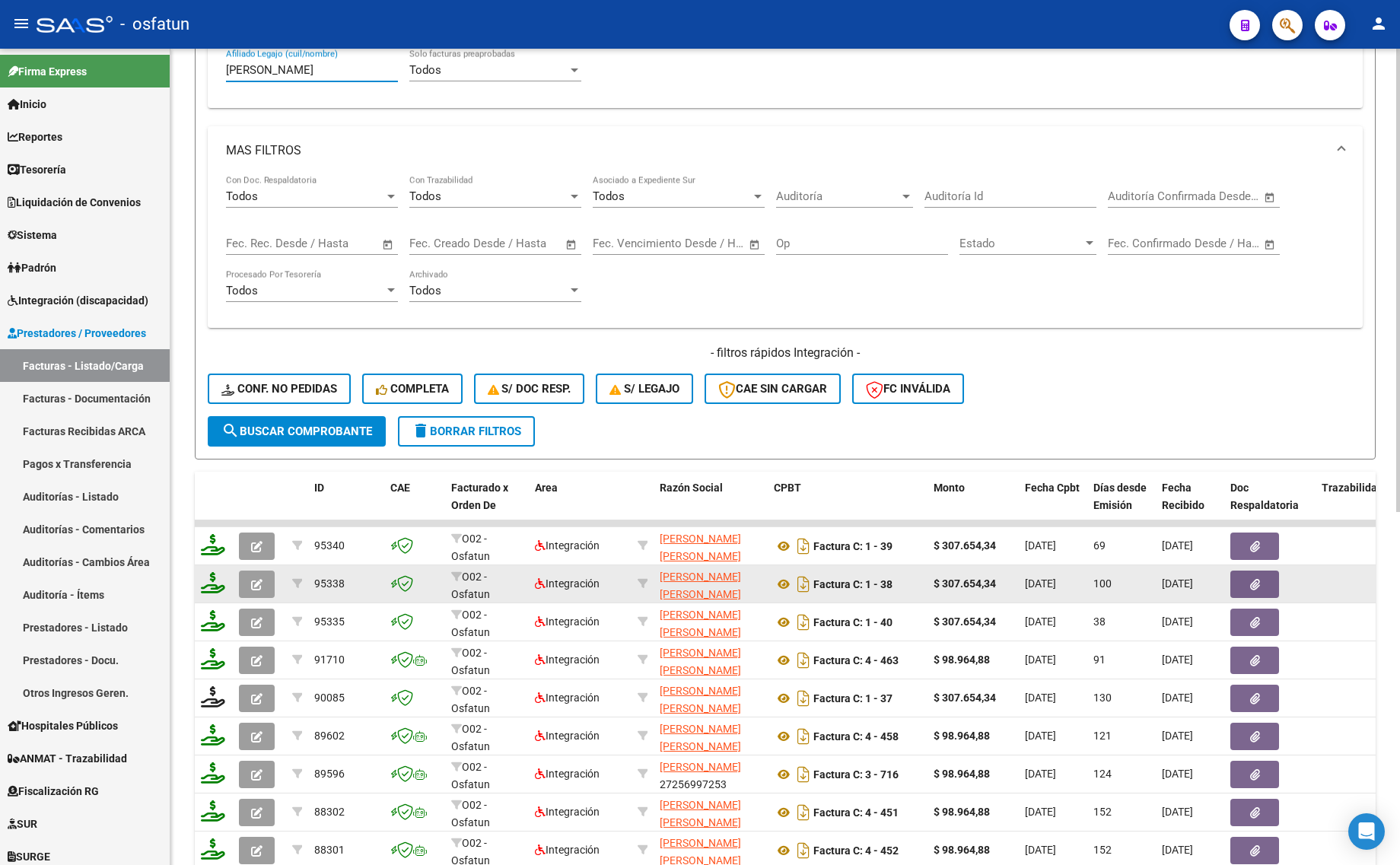
click at [246, 582] on button "button" at bounding box center [257, 584] width 36 height 27
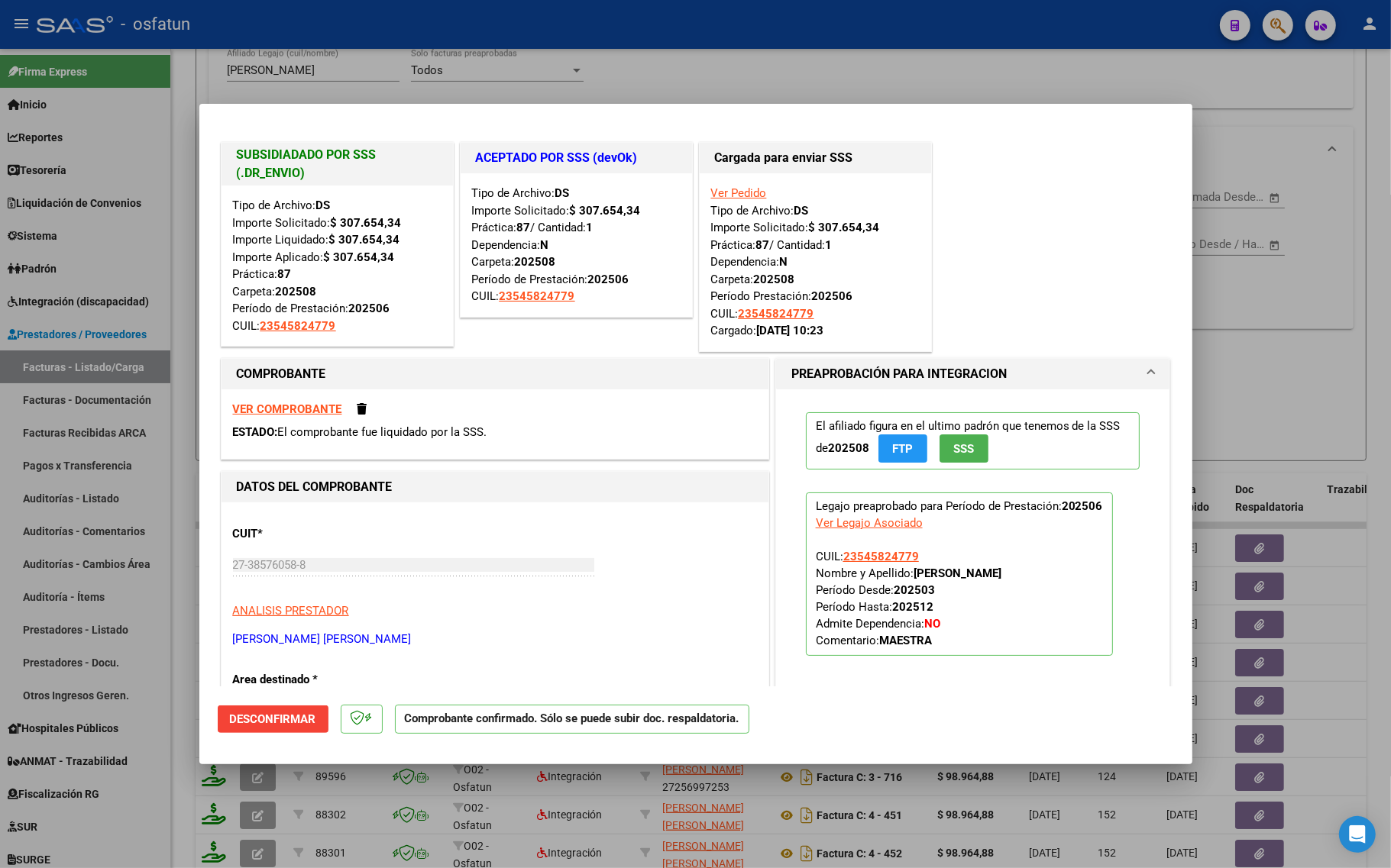
click at [1274, 342] on div at bounding box center [696, 434] width 1391 height 868
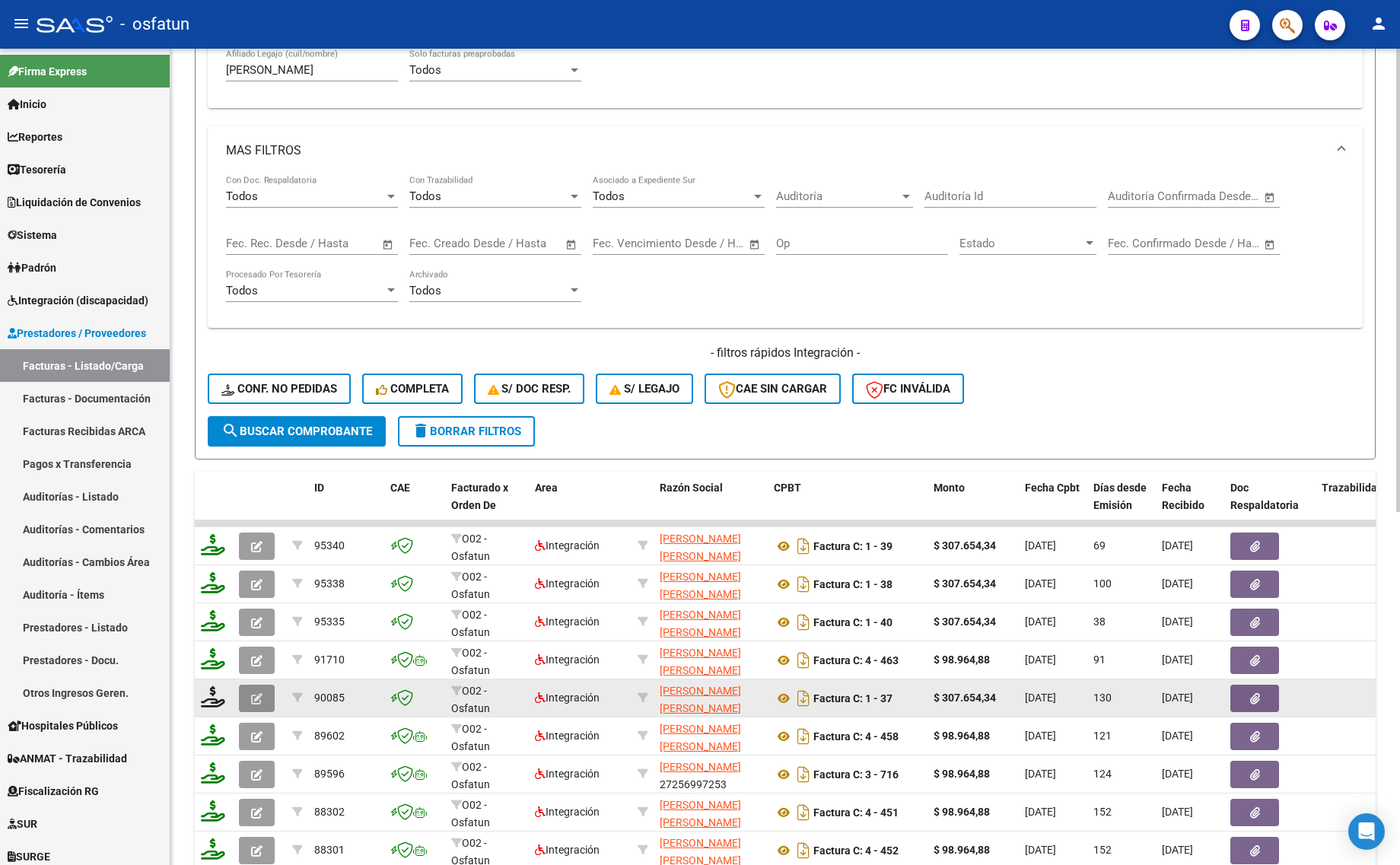
click at [256, 691] on span "button" at bounding box center [257, 698] width 11 height 14
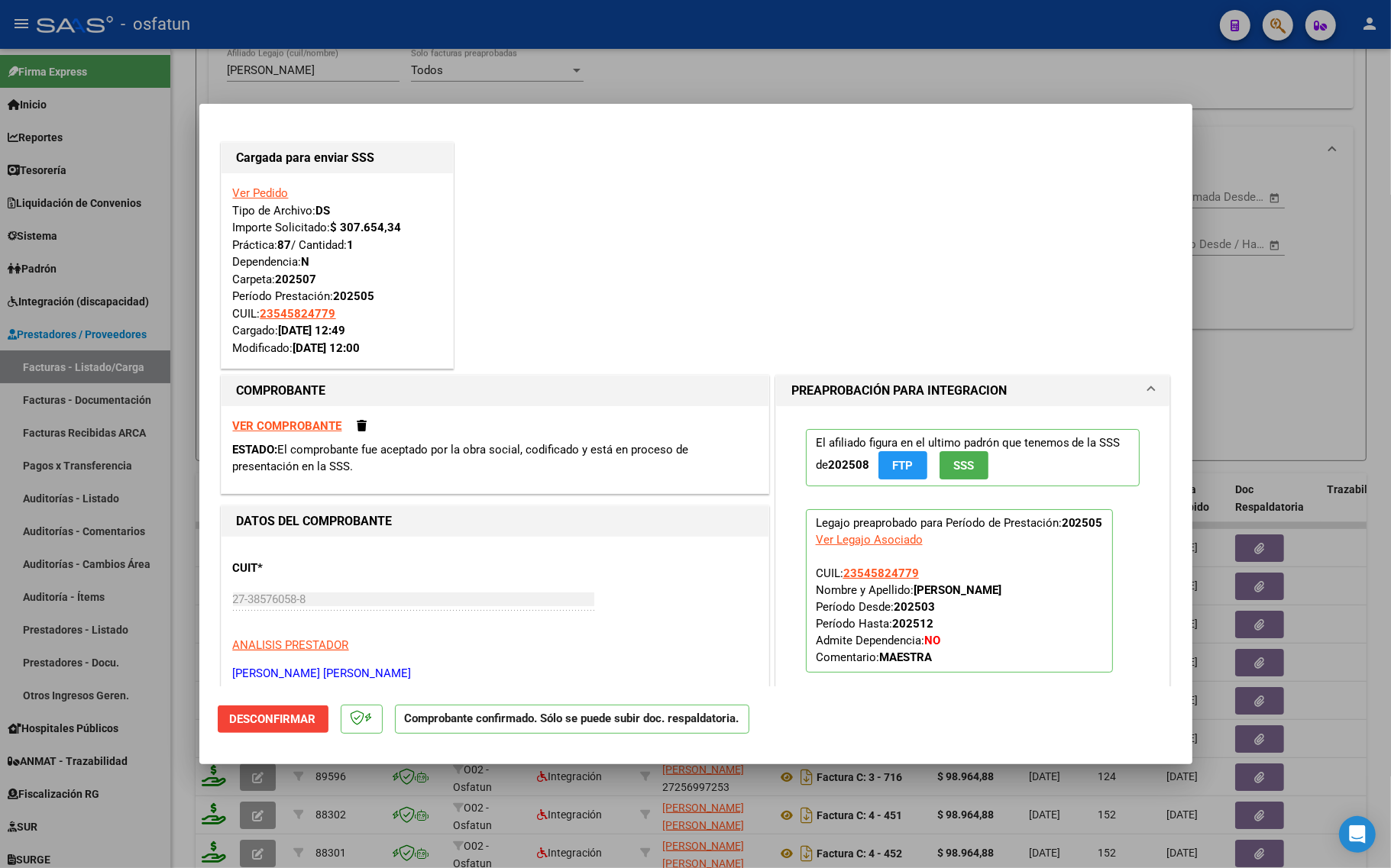
click at [299, 287] on div "Ver Pedido Tipo de Archivo: DS Importe Solicitado: $ 307.654,34 Práctica: 87 / …" at bounding box center [337, 270] width 209 height 172
drag, startPoint x: 313, startPoint y: 281, endPoint x: 222, endPoint y: 287, distance: 91.2
click at [222, 287] on div "Ver Pedido Tipo de Archivo: DS Importe Solicitado: $ 307.654,34 Práctica: 87 / …" at bounding box center [337, 270] width 232 height 195
click at [1300, 365] on div at bounding box center [696, 434] width 1391 height 868
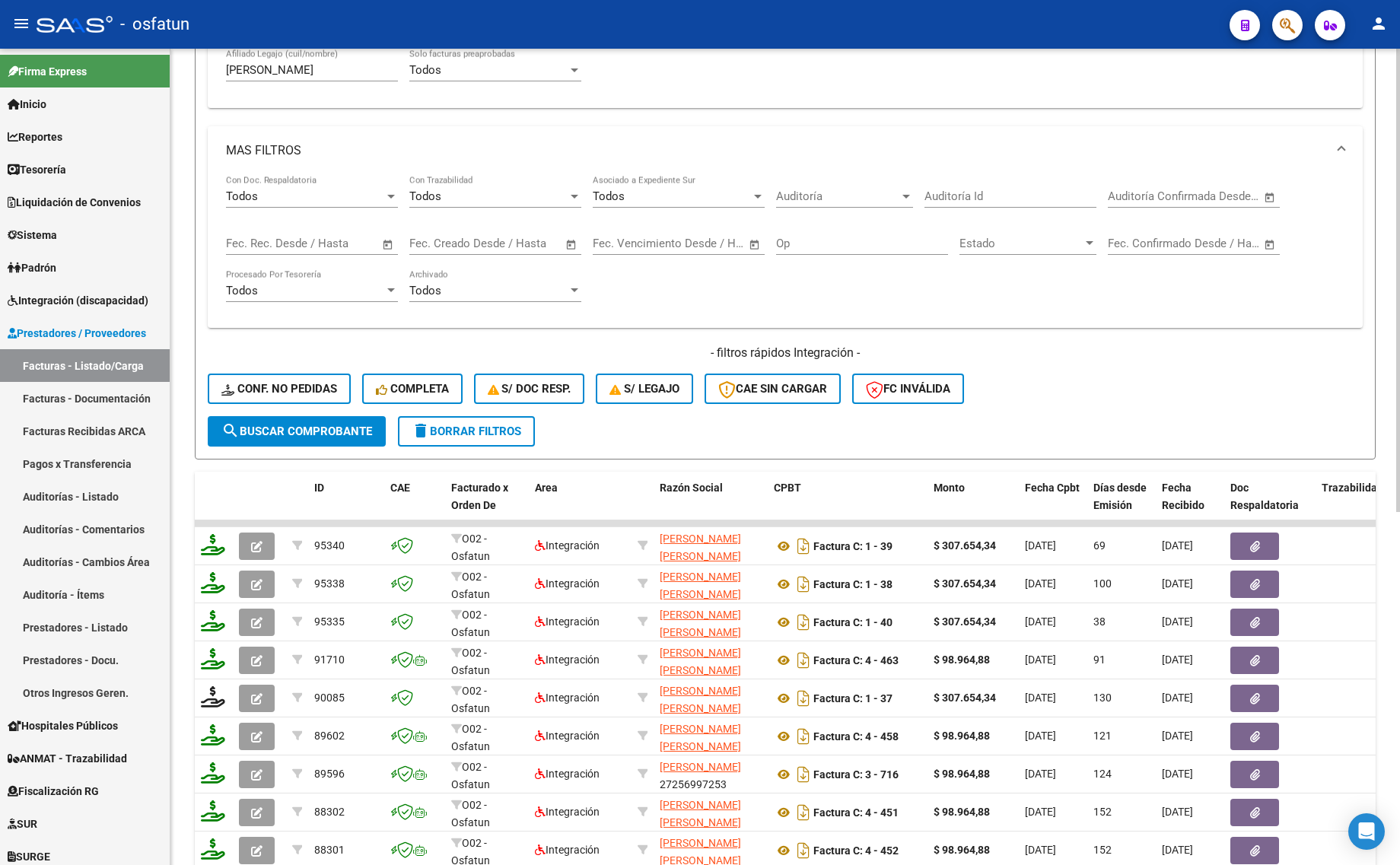
click at [473, 428] on span "delete Borrar Filtros" at bounding box center [467, 432] width 110 height 14
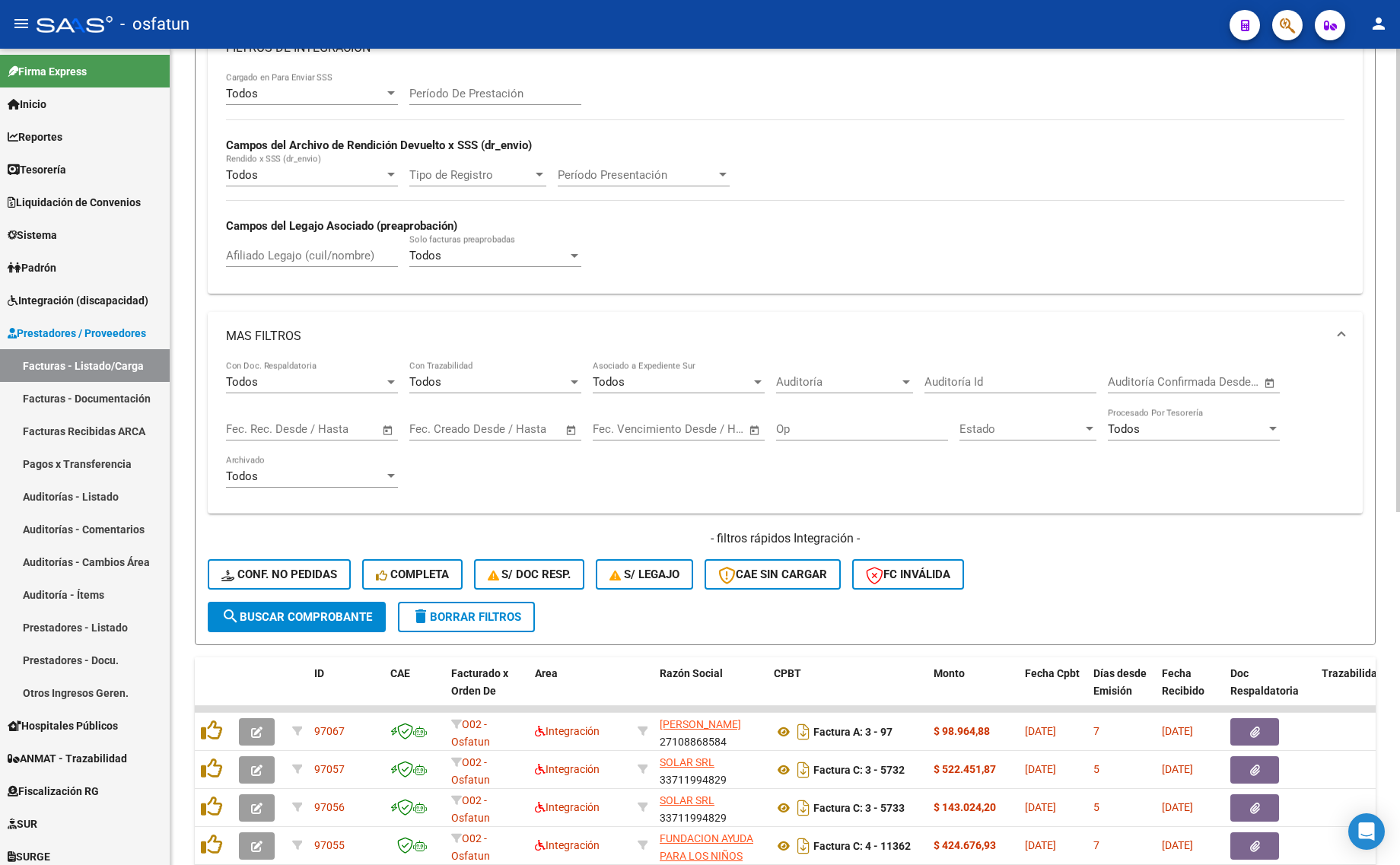
scroll to position [286, 0]
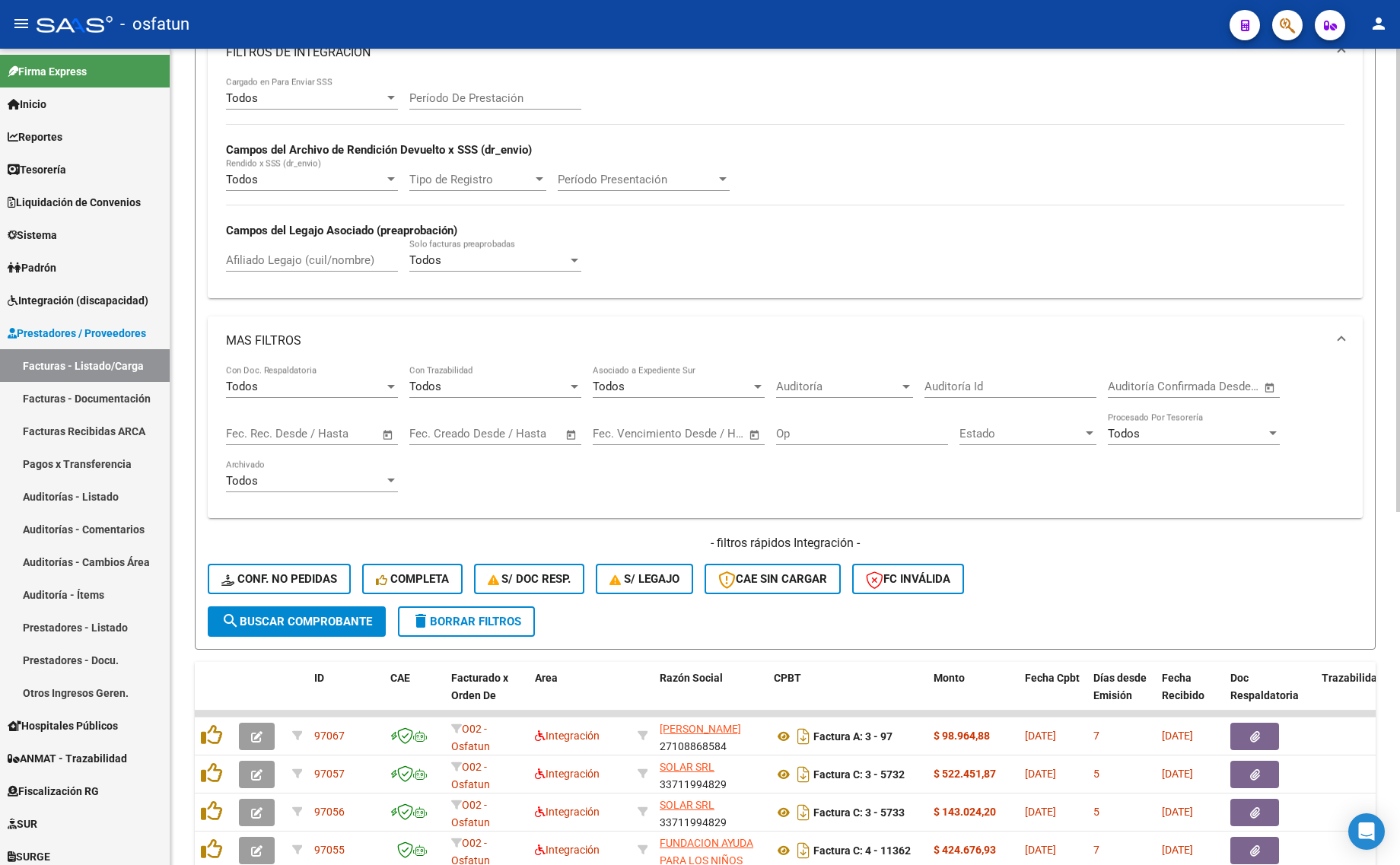
click at [321, 267] on div "Afiliado Legajo (cuil/nombre)" at bounding box center [312, 255] width 172 height 33
click at [336, 259] on input "Afiliado Legajo (cuil/nombre)" at bounding box center [312, 260] width 172 height 14
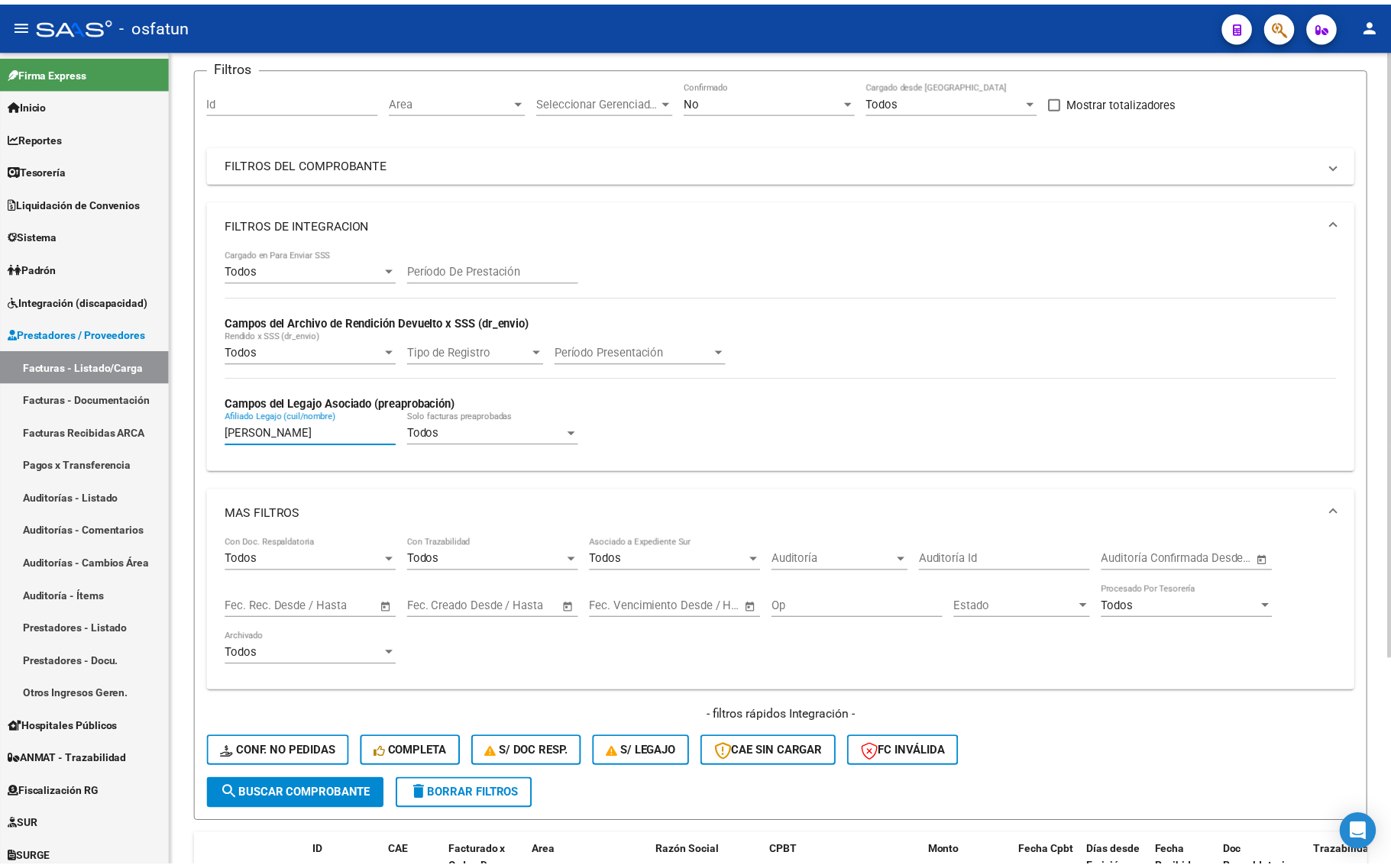
scroll to position [279, 0]
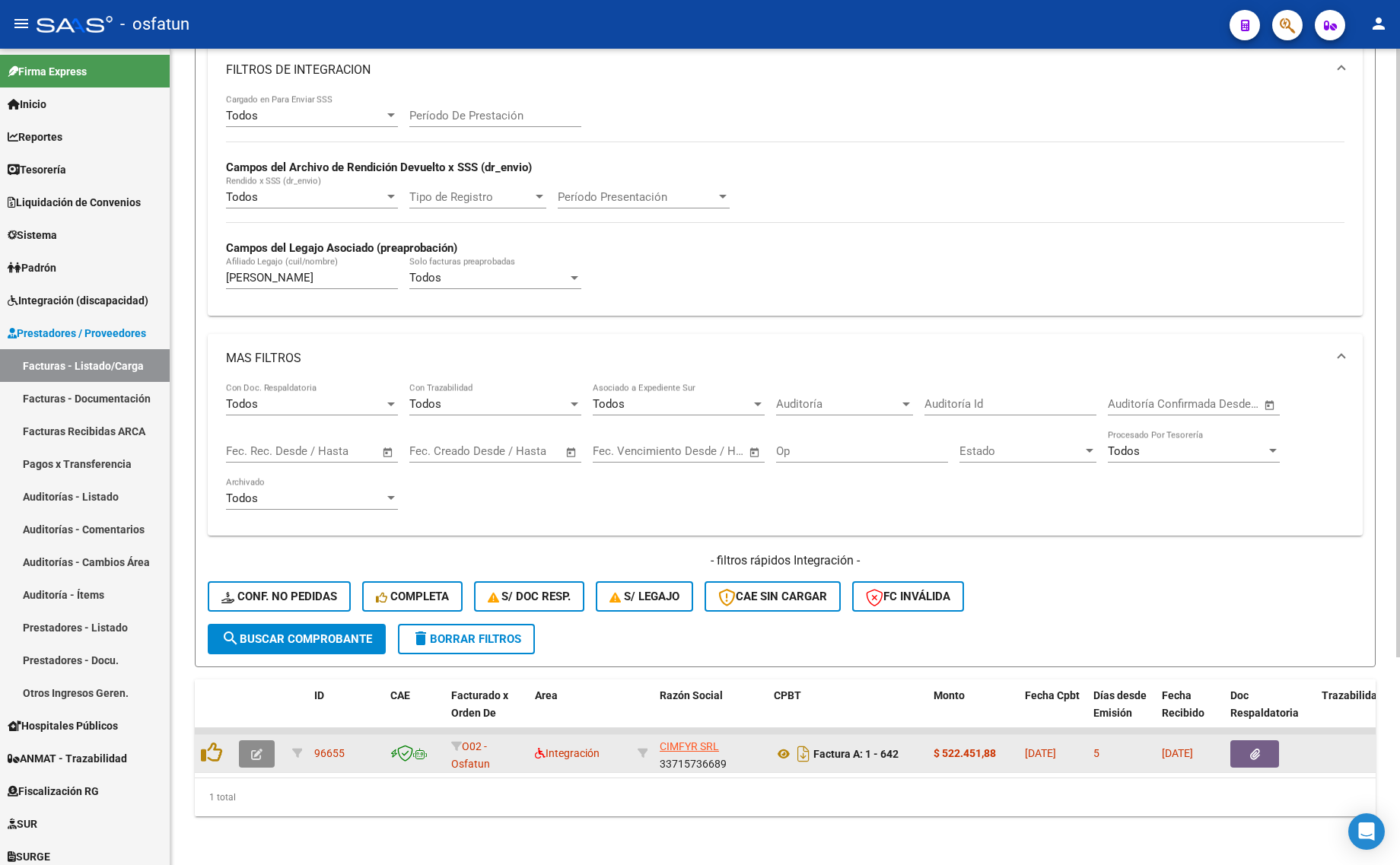
click at [257, 748] on icon "button" at bounding box center [257, 754] width 11 height 11
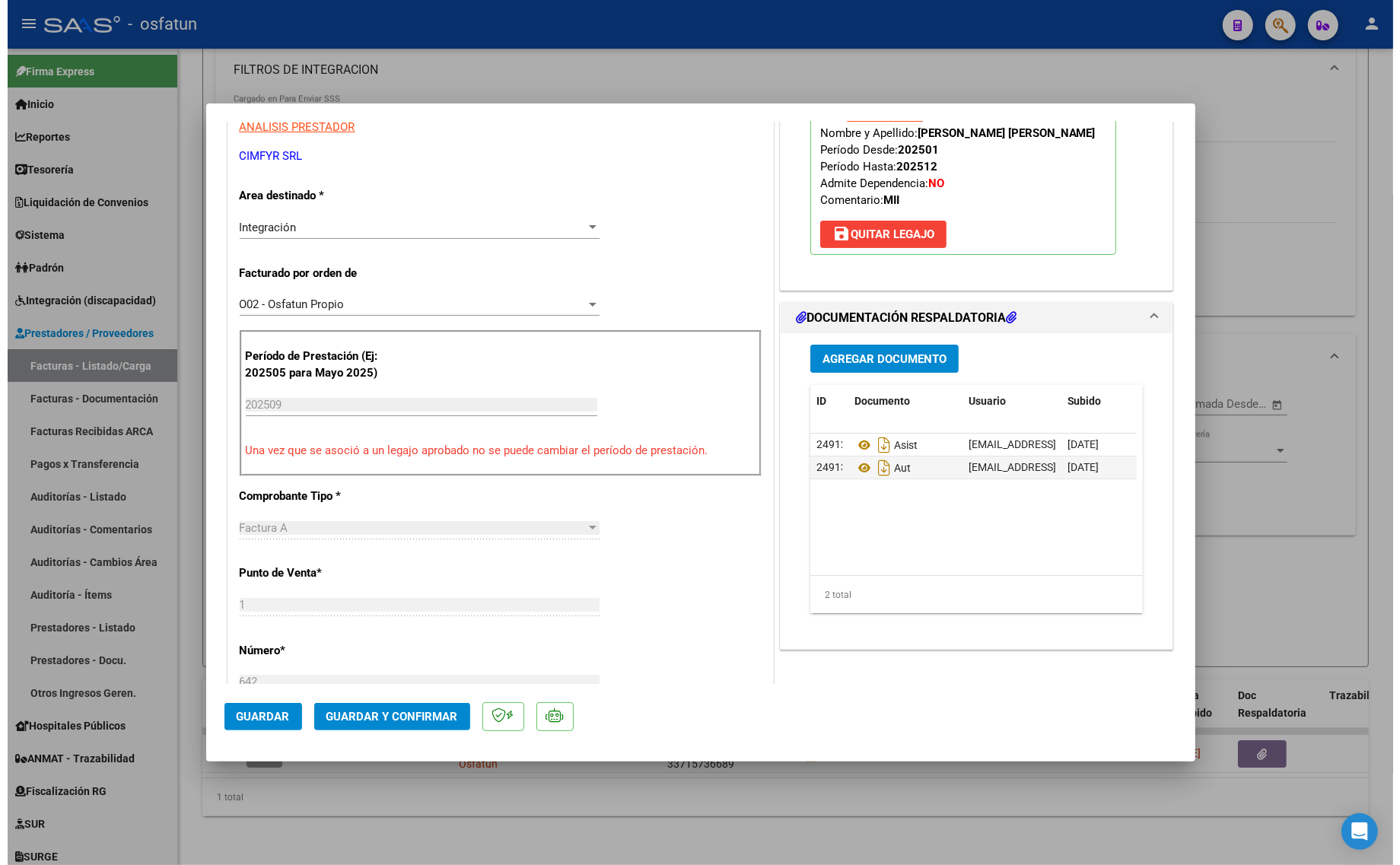
scroll to position [286, 0]
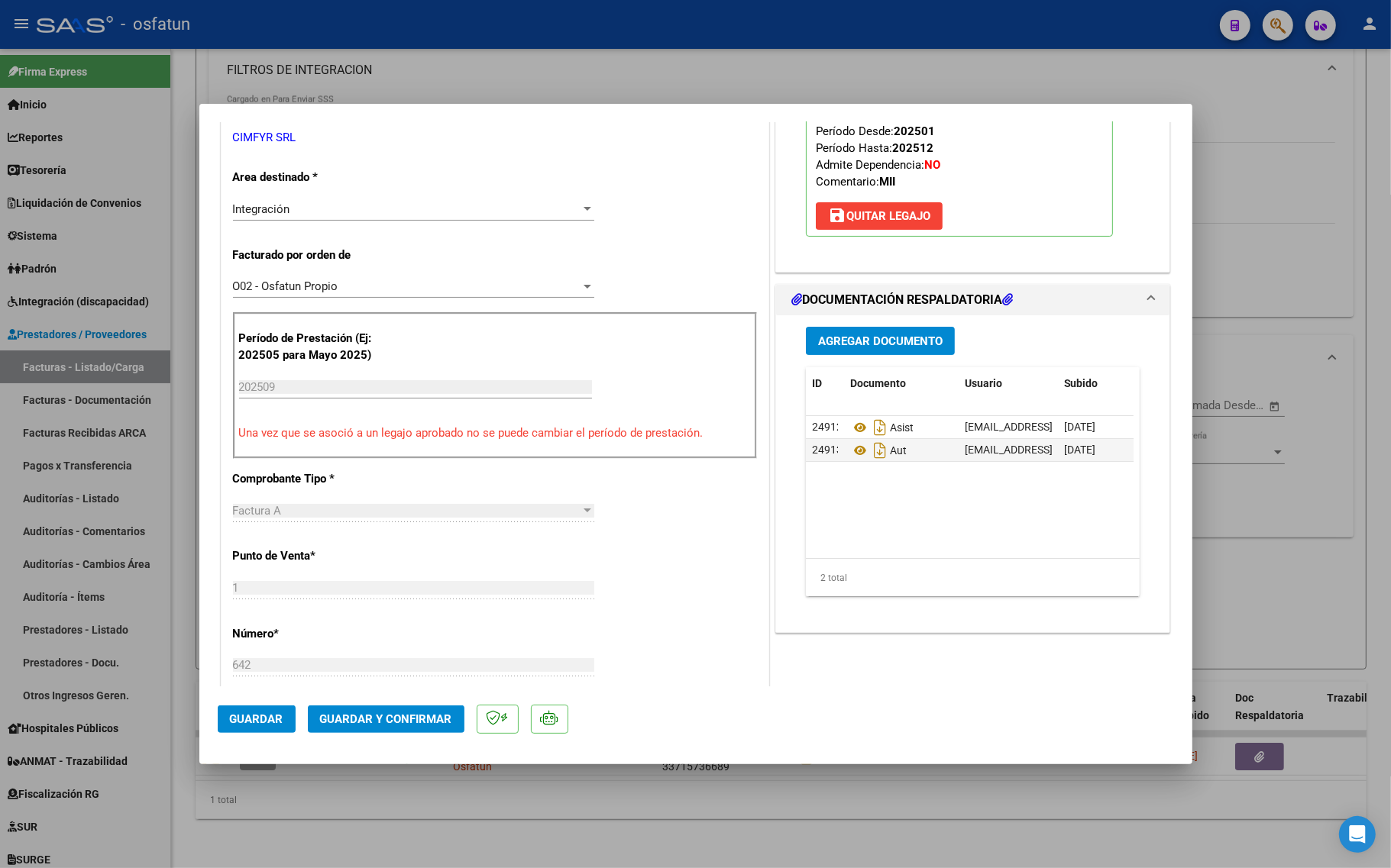
click at [490, 825] on div at bounding box center [696, 434] width 1391 height 868
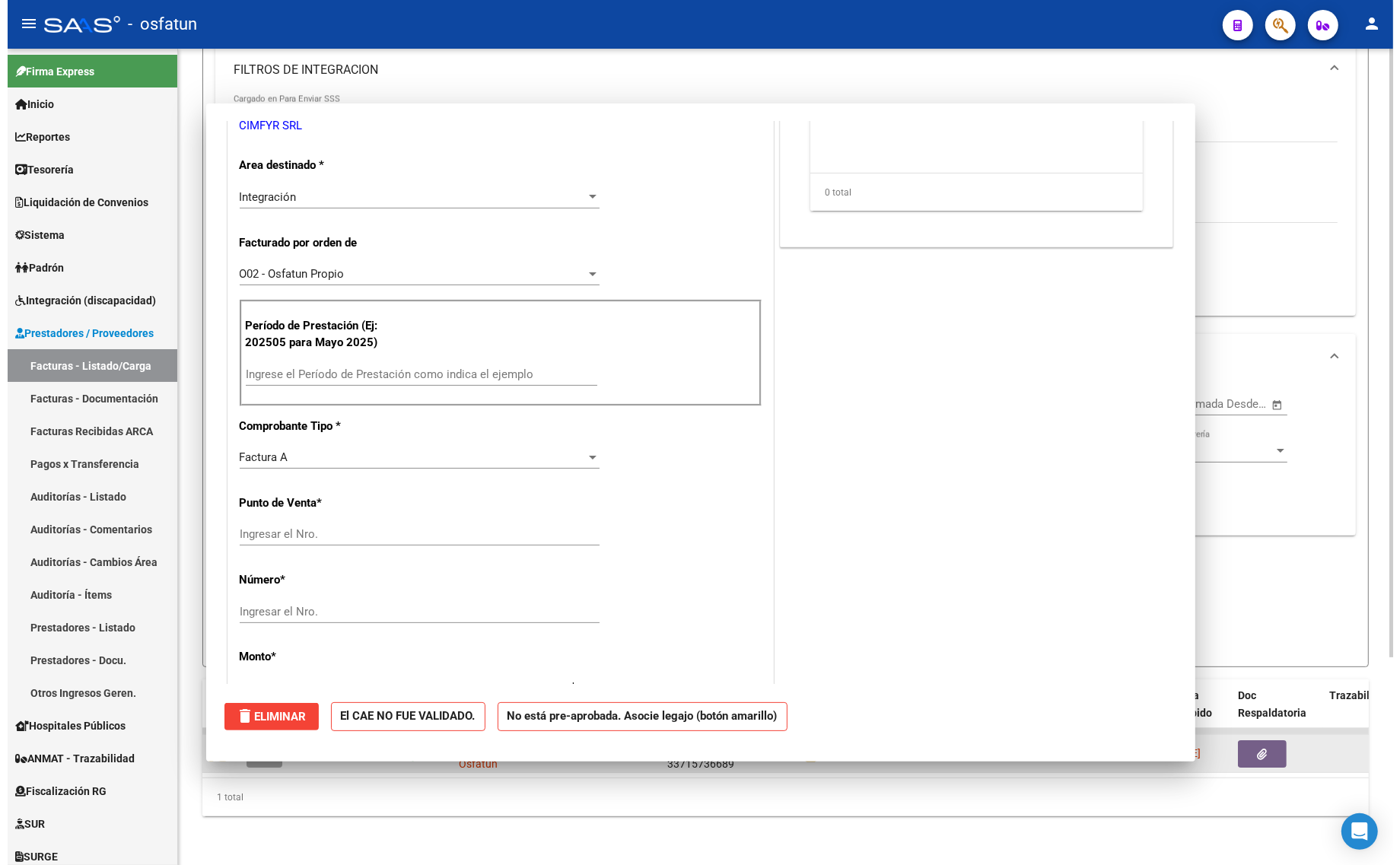
scroll to position [0, 0]
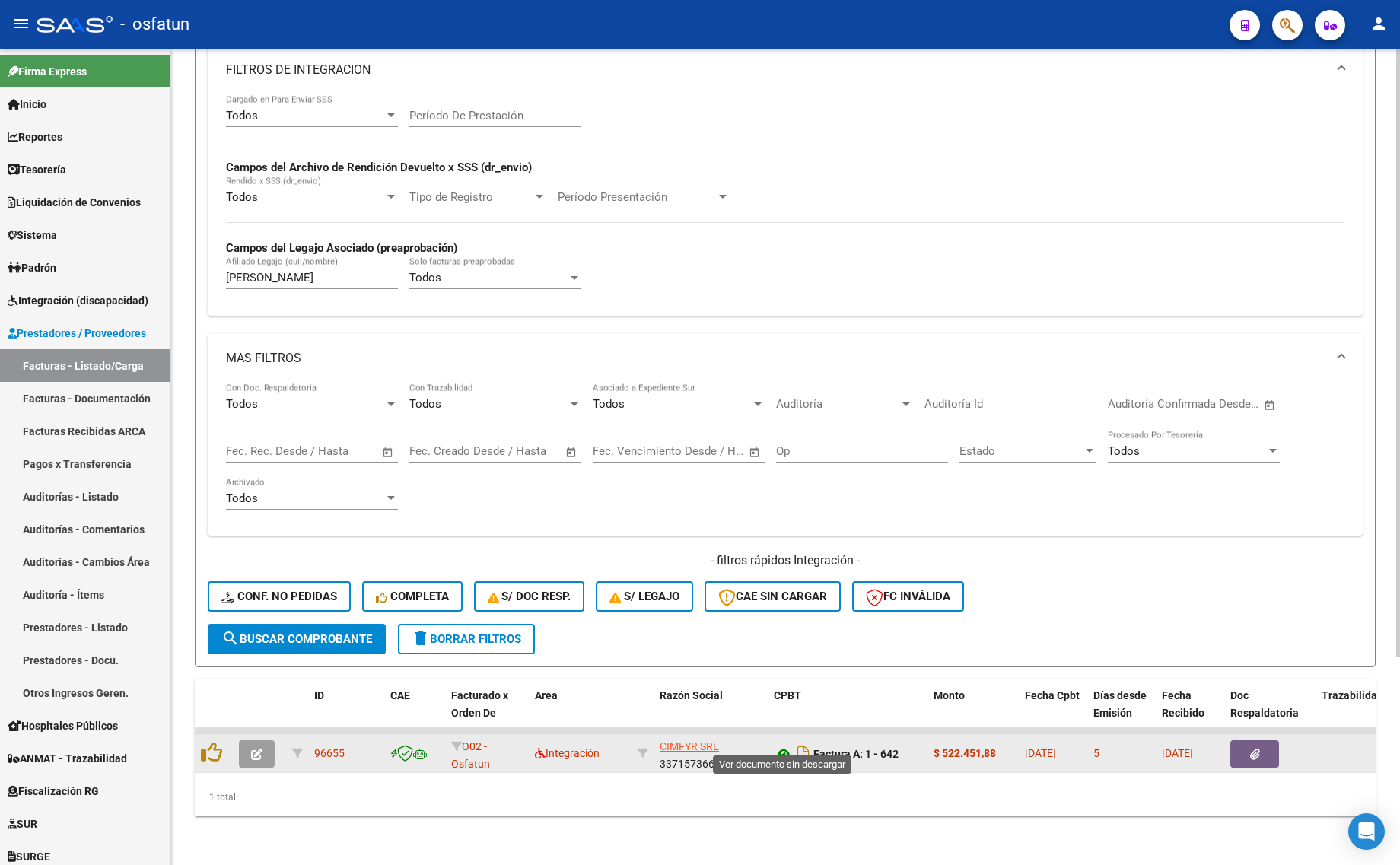
click at [780, 745] on icon at bounding box center [783, 754] width 20 height 18
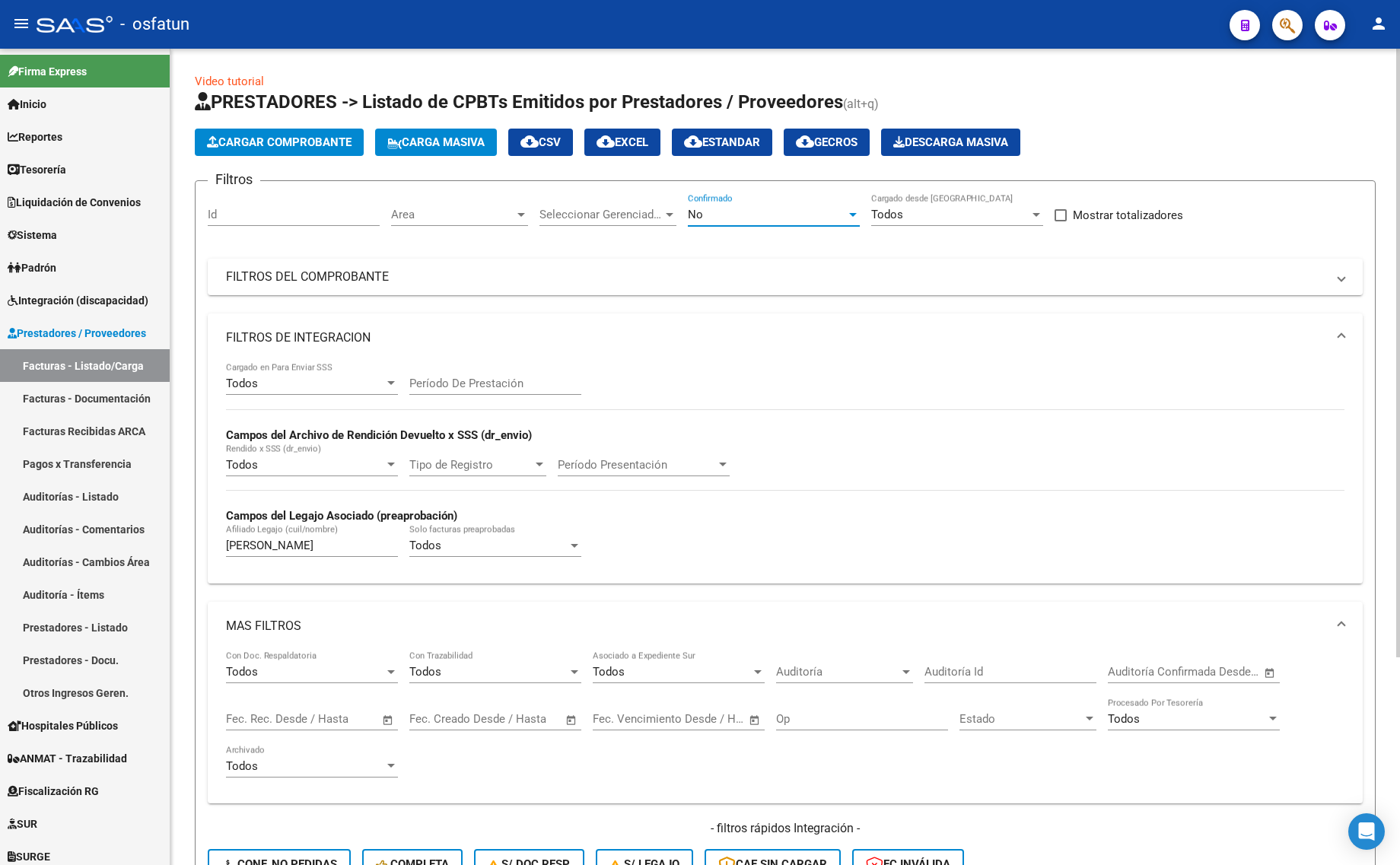
click at [792, 208] on div "No" at bounding box center [767, 215] width 158 height 14
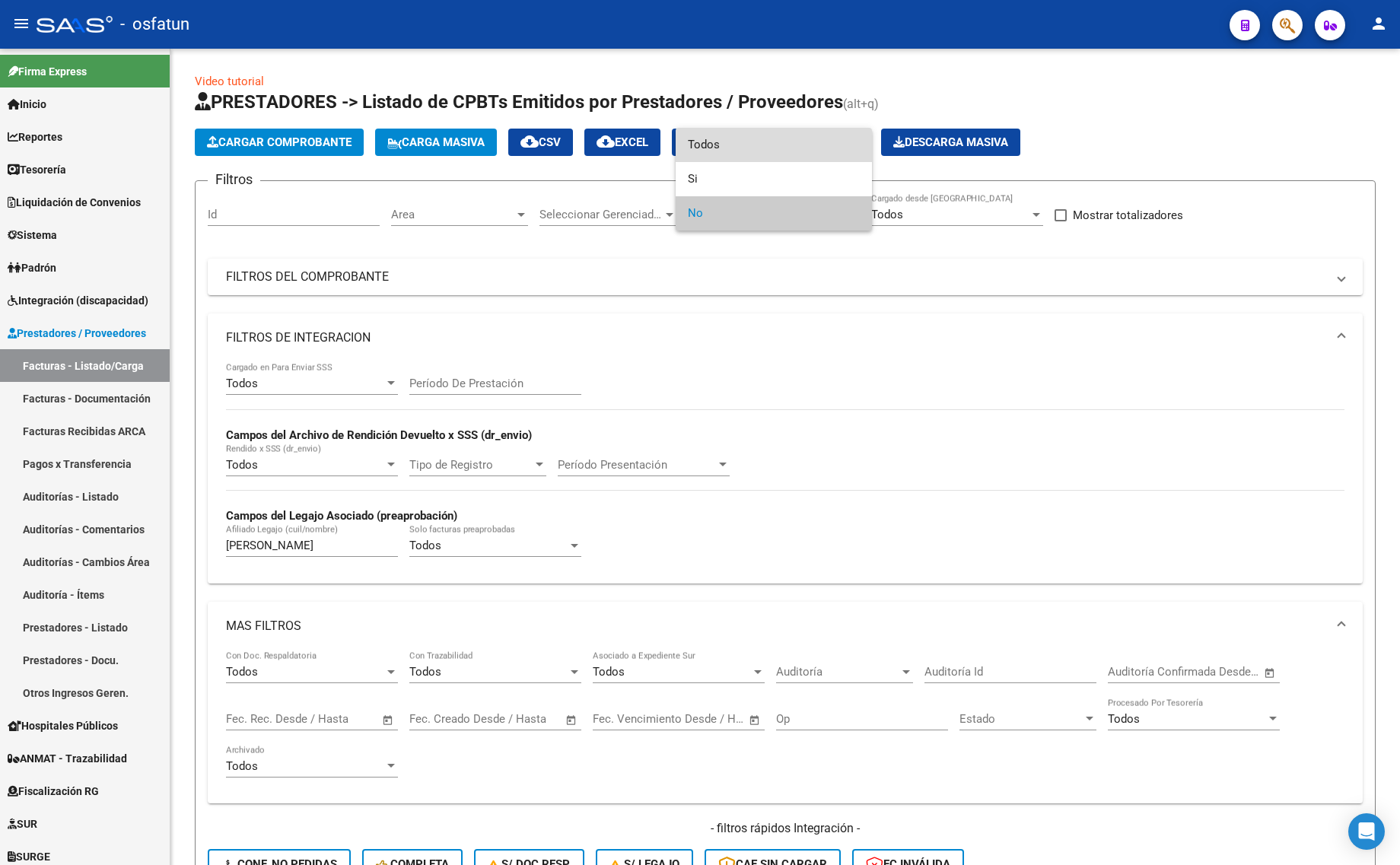
click at [746, 133] on span "Todos" at bounding box center [773, 145] width 172 height 34
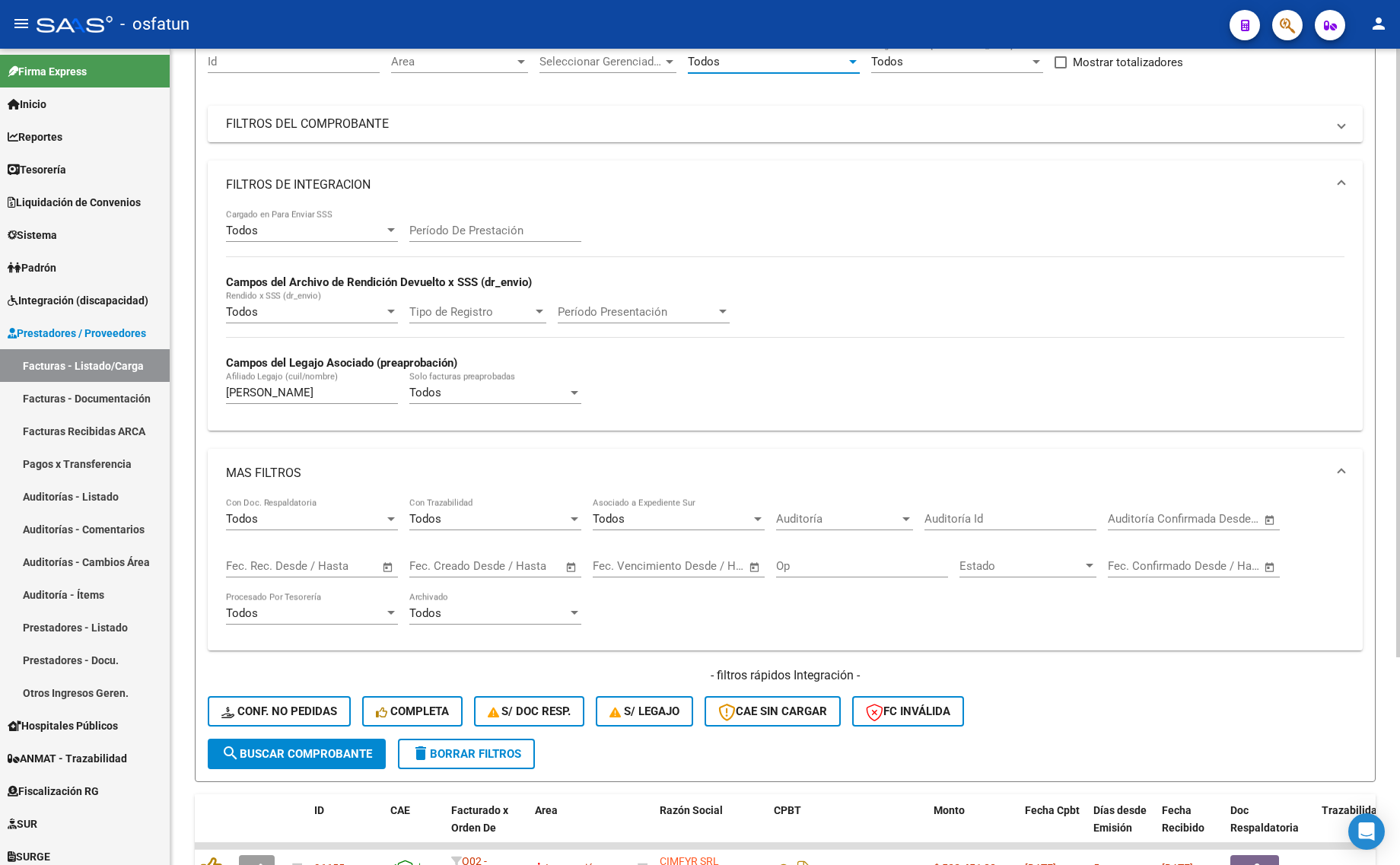
scroll to position [278, 0]
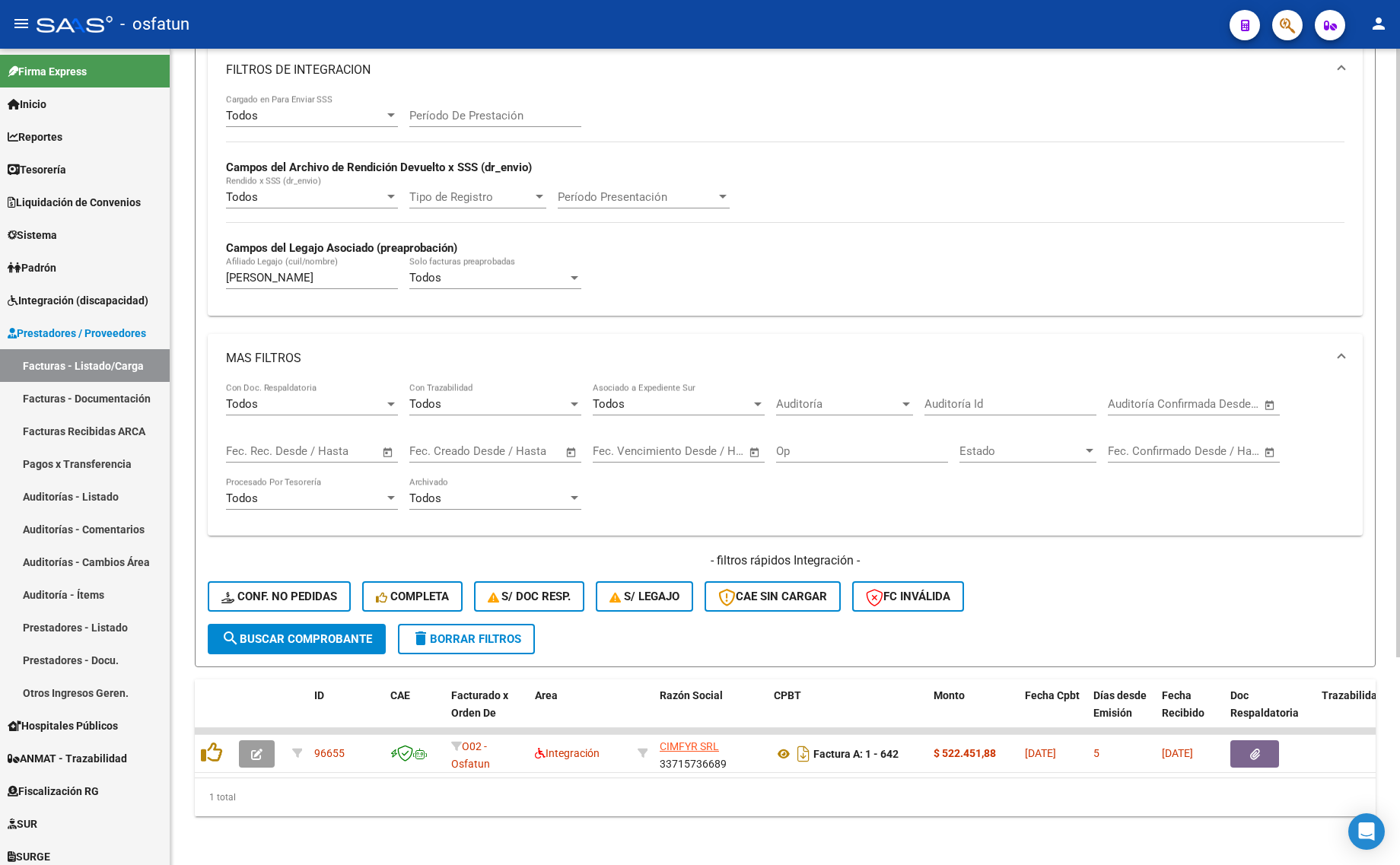
click at [308, 651] on form "Filtros Id Area Area Seleccionar Gerenciador Seleccionar Gerenciador Todos Conf…" at bounding box center [785, 289] width 1181 height 755
click at [317, 632] on span "search Buscar Comprobante" at bounding box center [297, 639] width 151 height 14
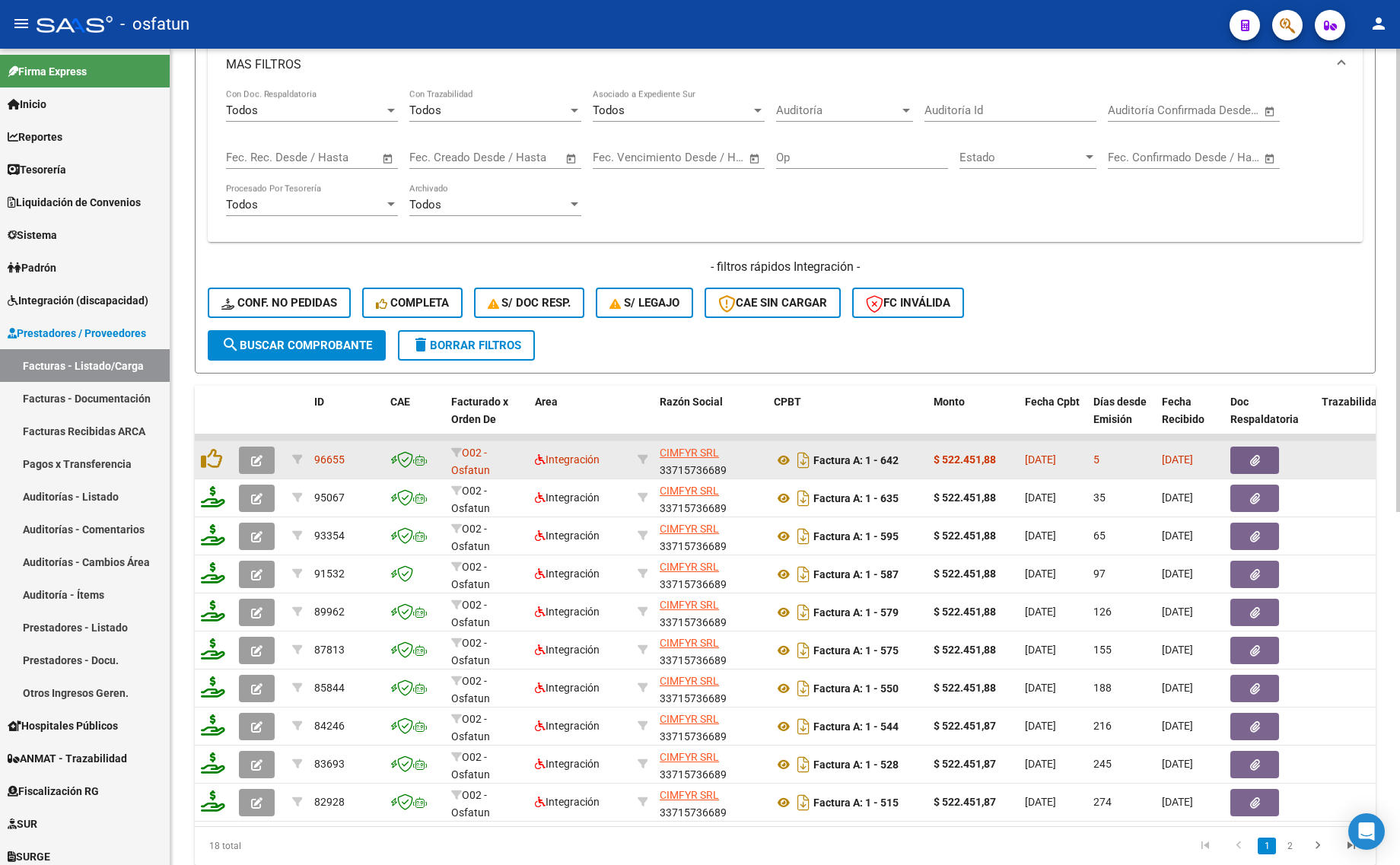
scroll to position [620, 0]
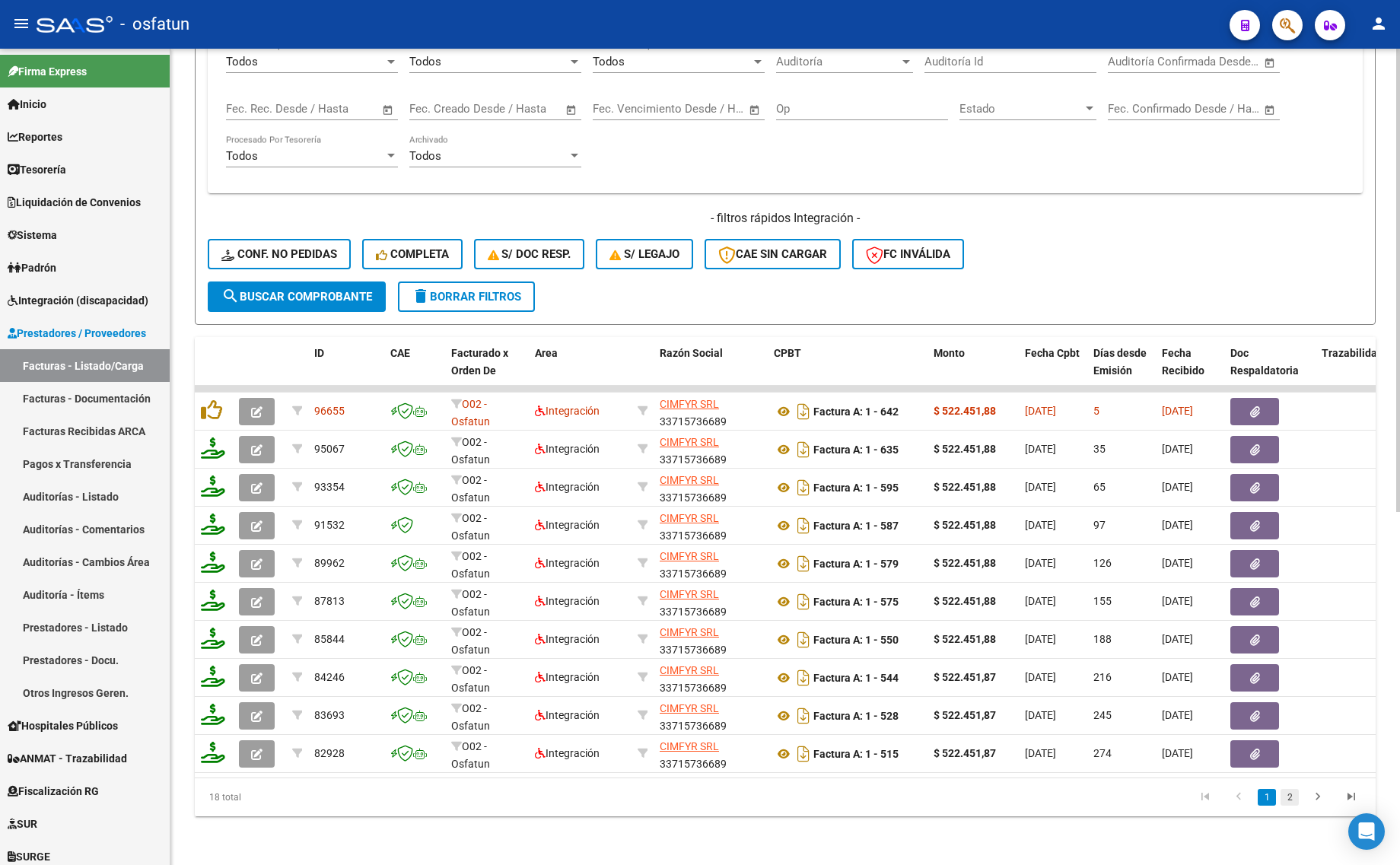
click at [1280, 793] on link "2" at bounding box center [1290, 797] width 18 height 17
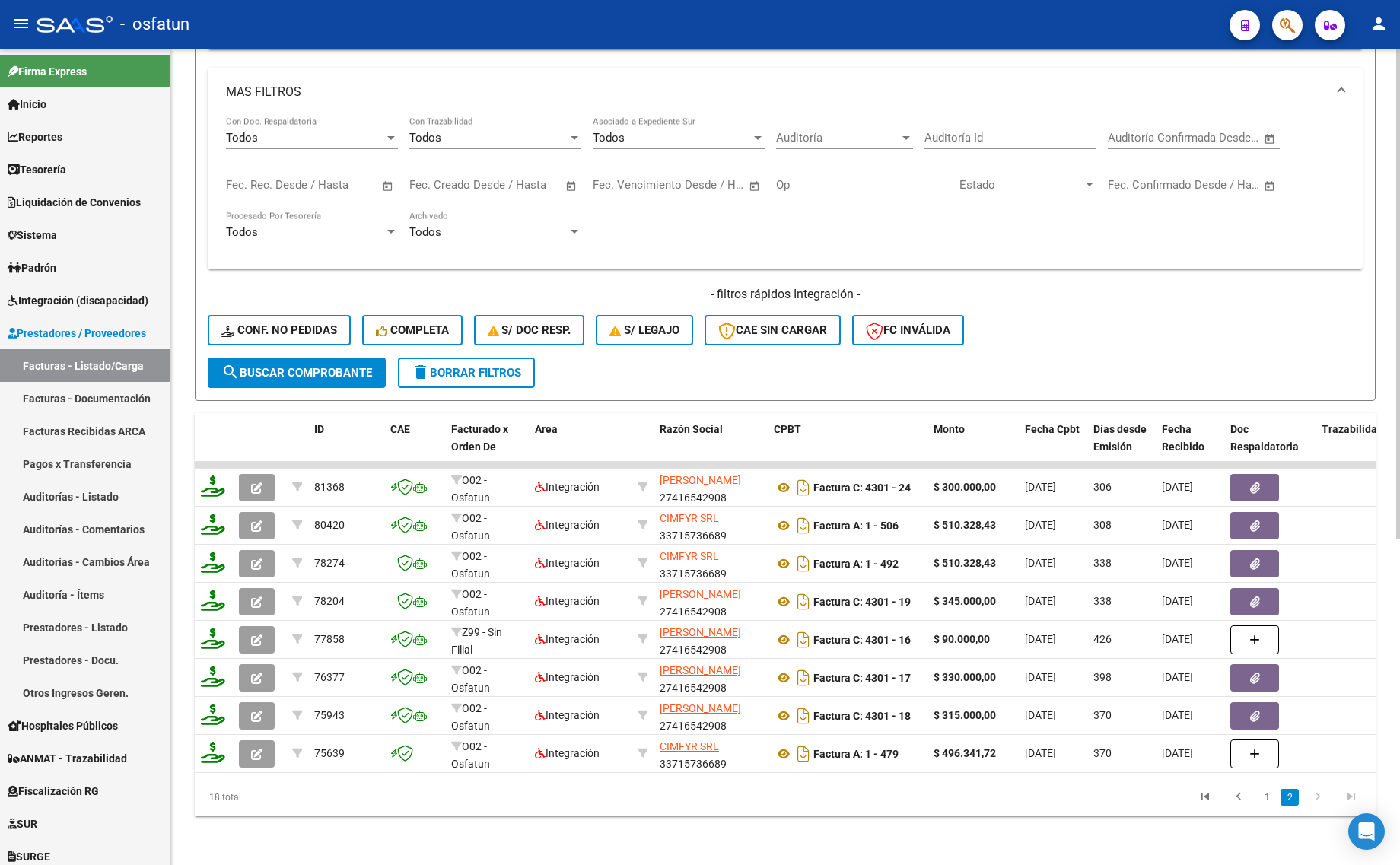
scroll to position [449, 0]
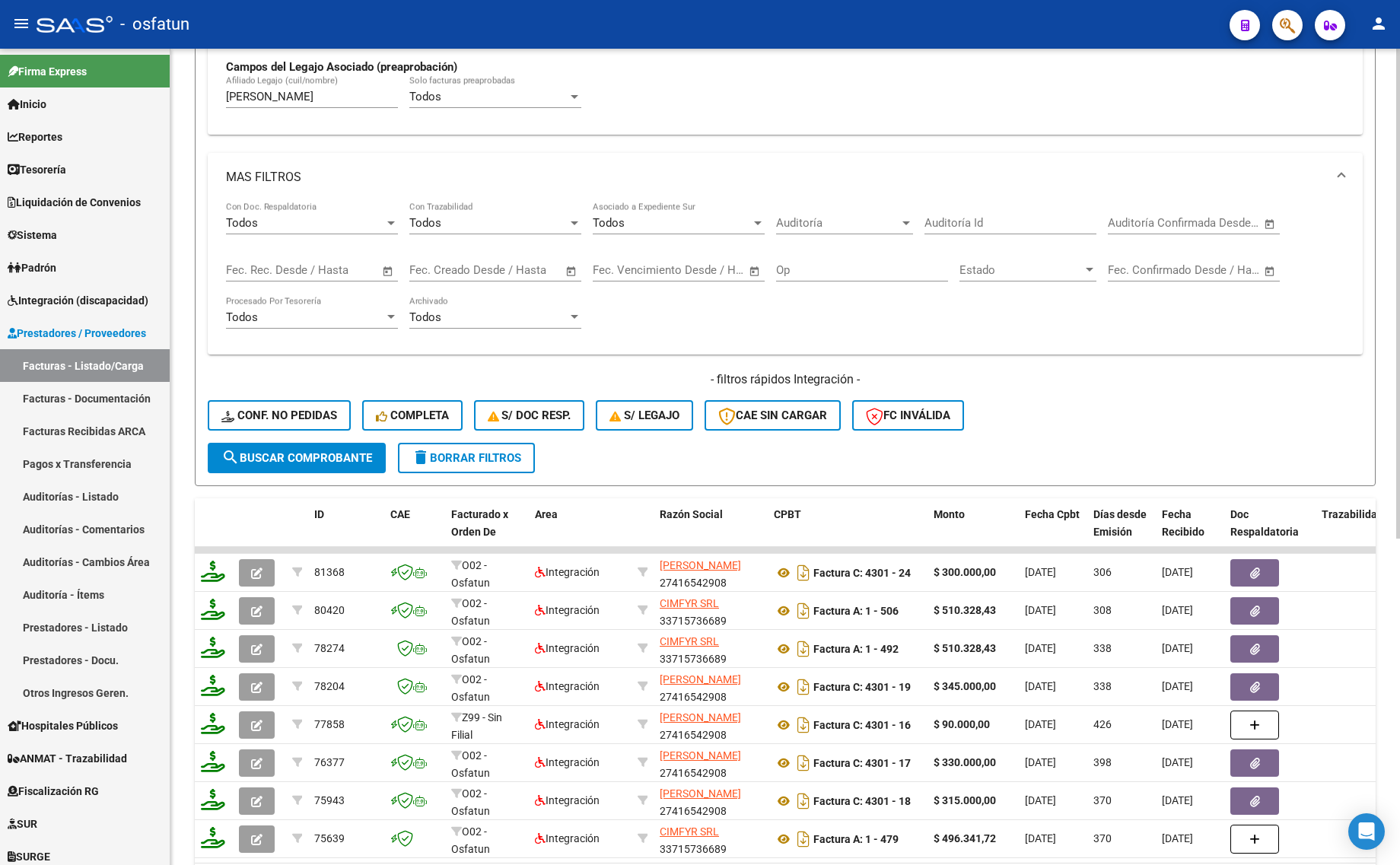
click at [350, 97] on input "FERNANDEZ ALONSO" at bounding box center [312, 97] width 172 height 14
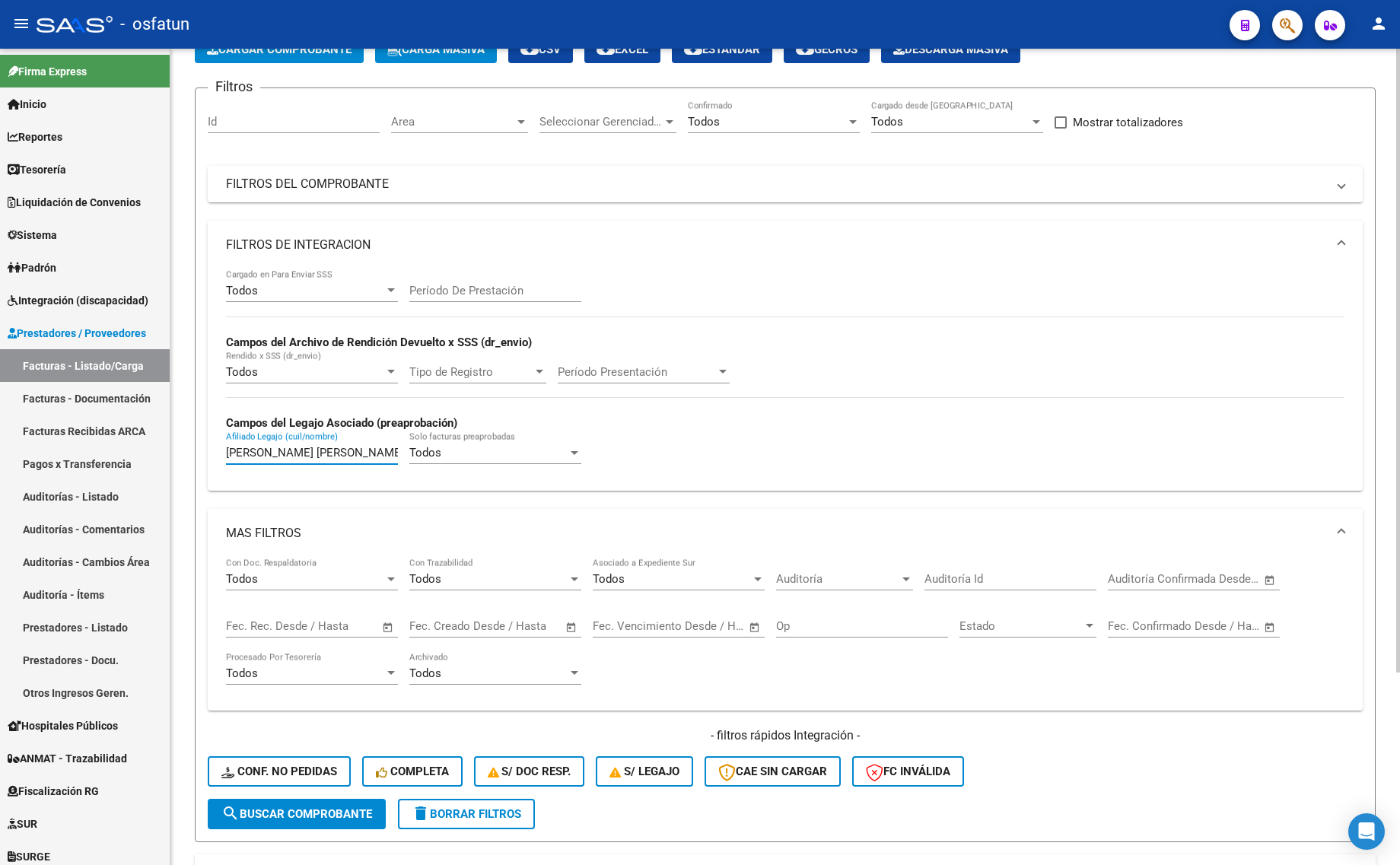
scroll to position [251, 0]
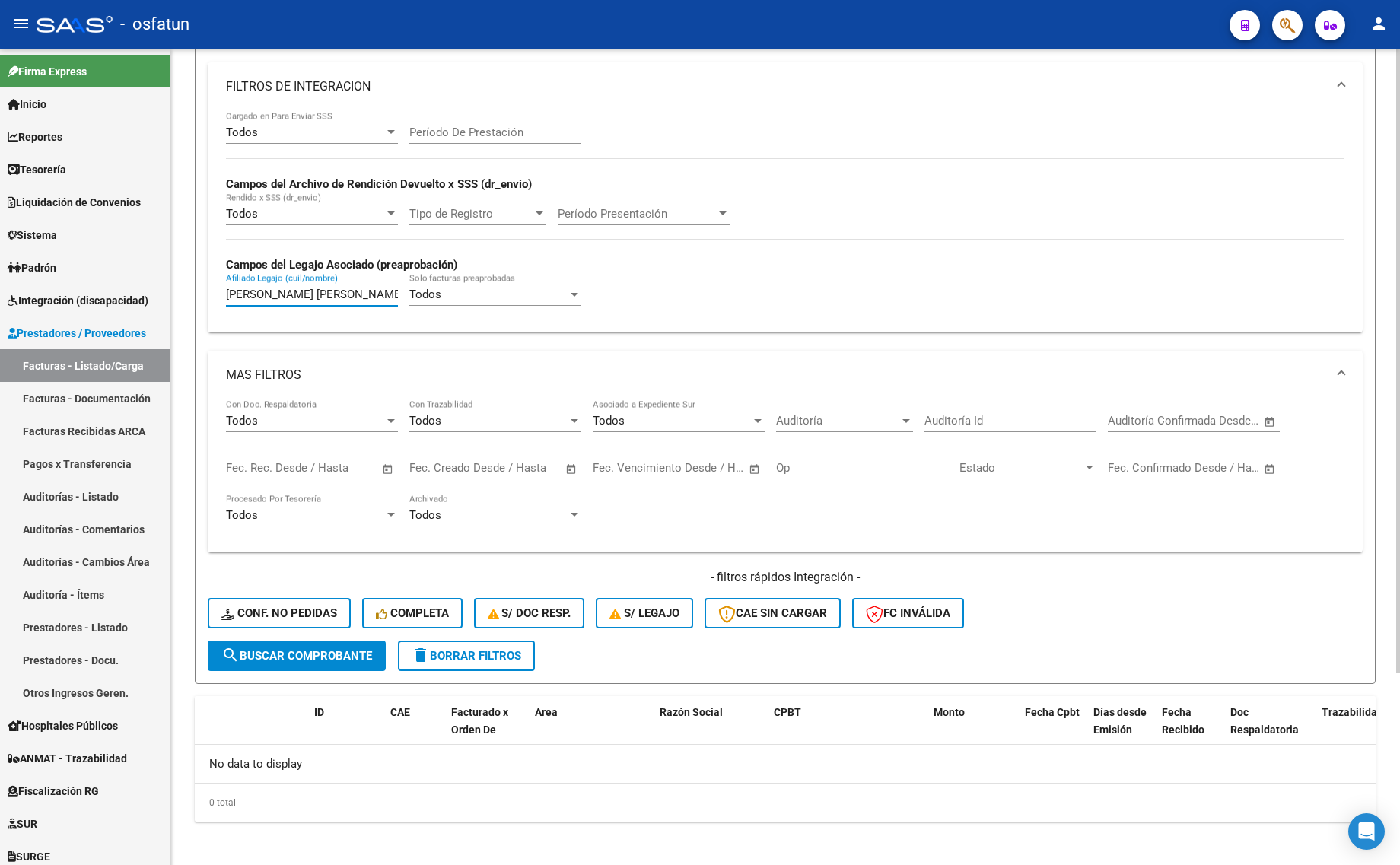
click at [345, 652] on span "search Buscar Comprobante" at bounding box center [297, 656] width 151 height 14
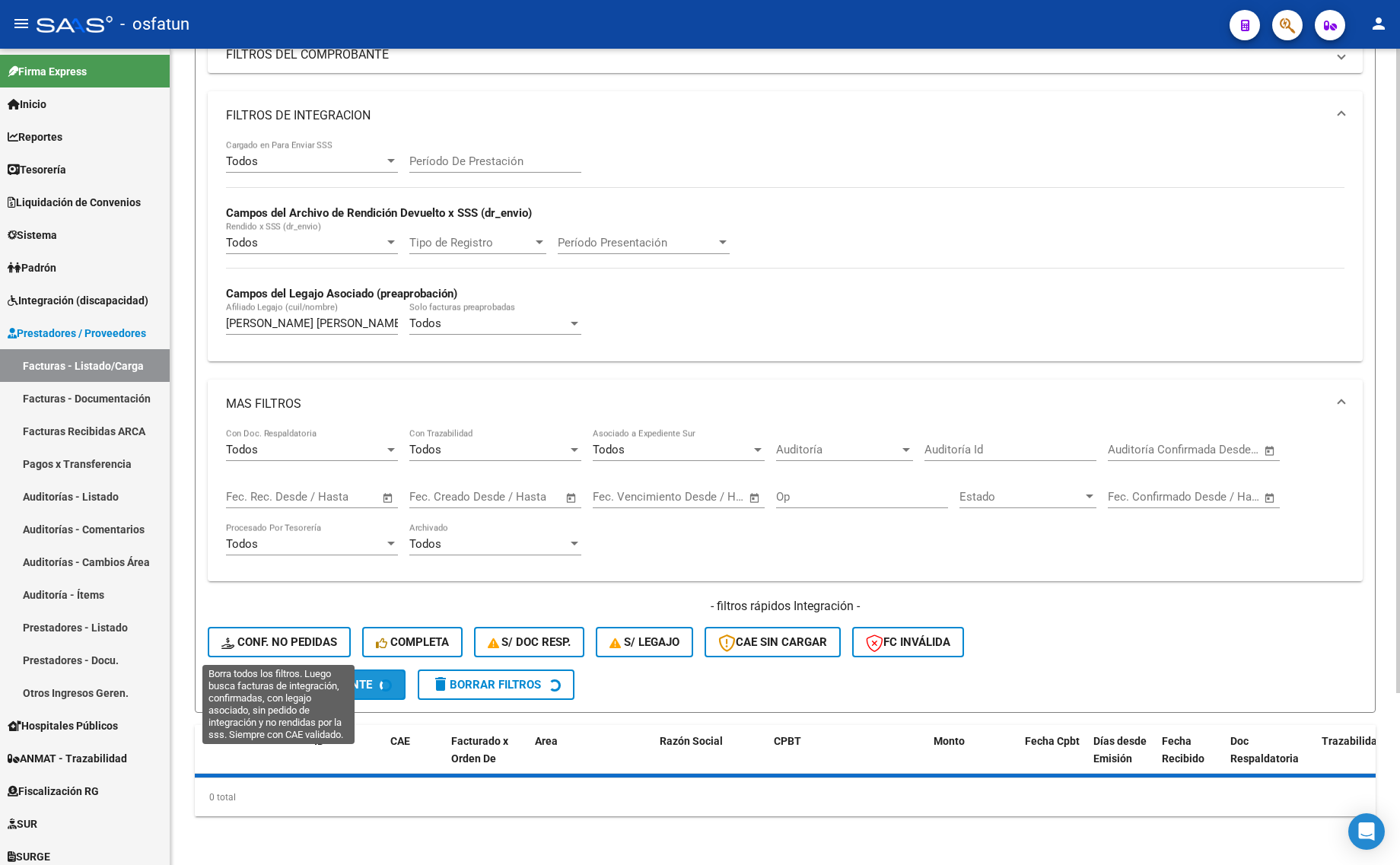
scroll to position [217, 0]
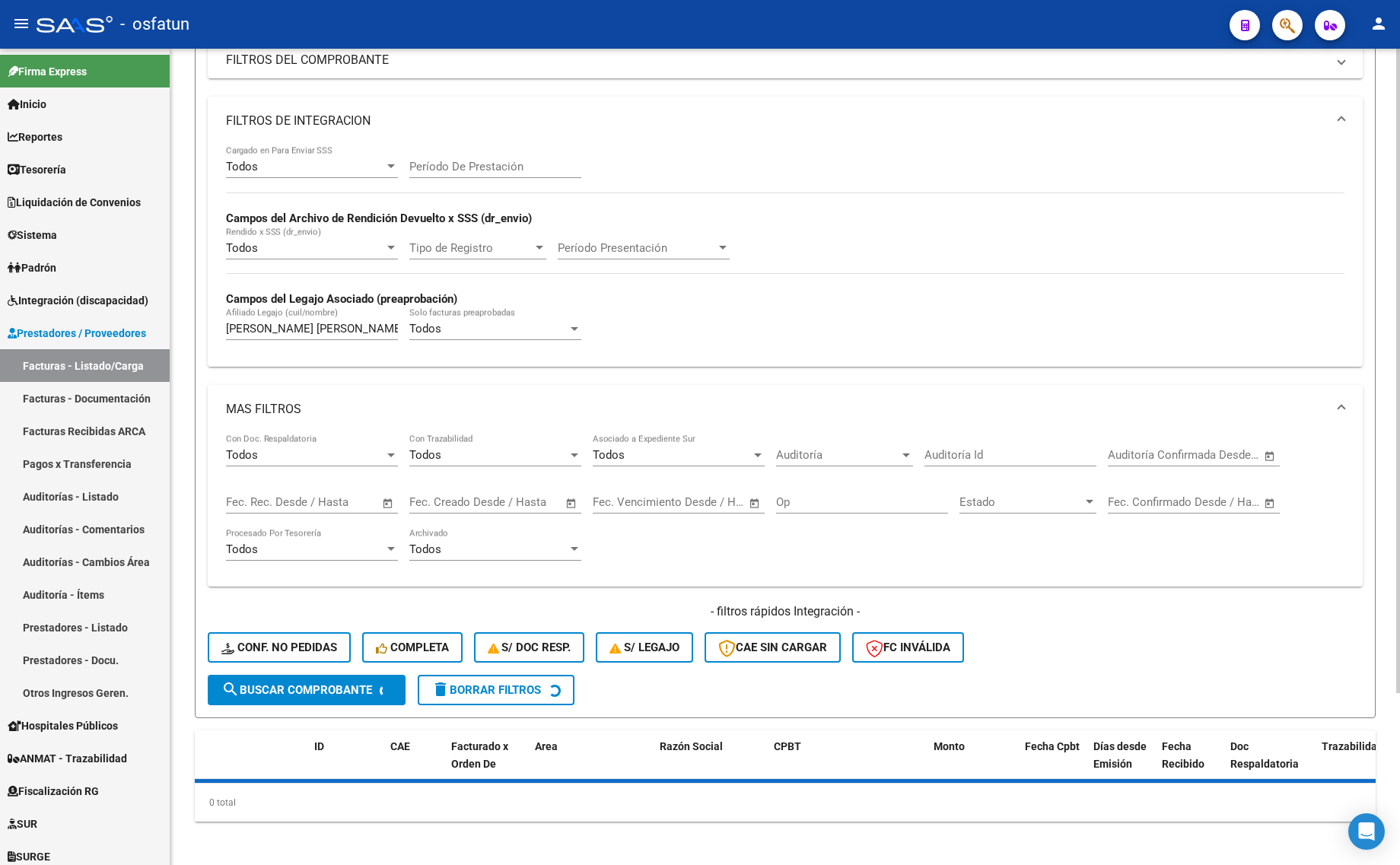
click at [356, 337] on div "GASTALDI MARIA EVA Afiliado Legajo (cuil/nombre)" at bounding box center [312, 324] width 172 height 33
click at [355, 328] on input "GASTALDI MARIA EVA" at bounding box center [312, 329] width 172 height 14
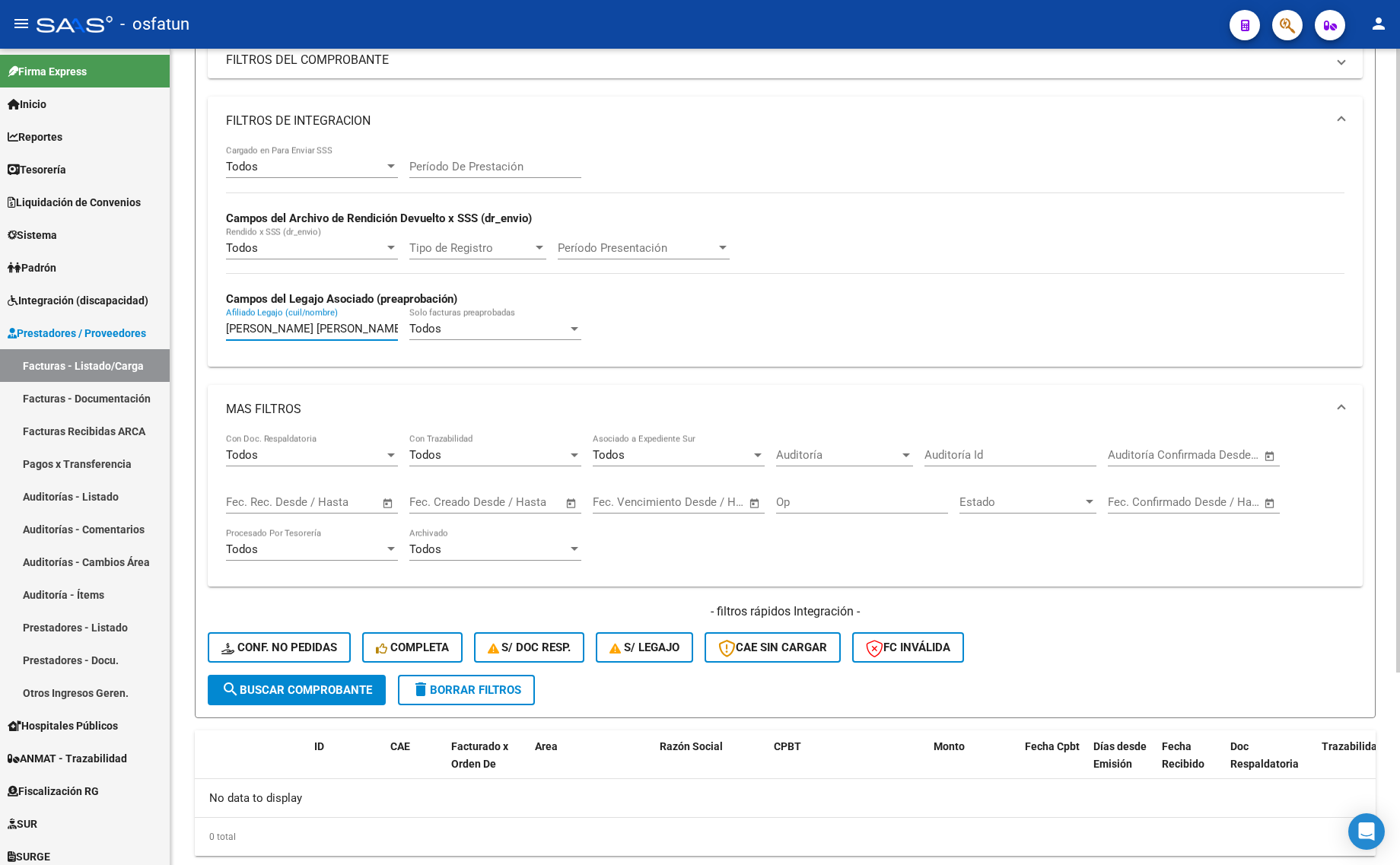
click at [355, 328] on input "GASTALDI MARIA EVA" at bounding box center [312, 329] width 172 height 14
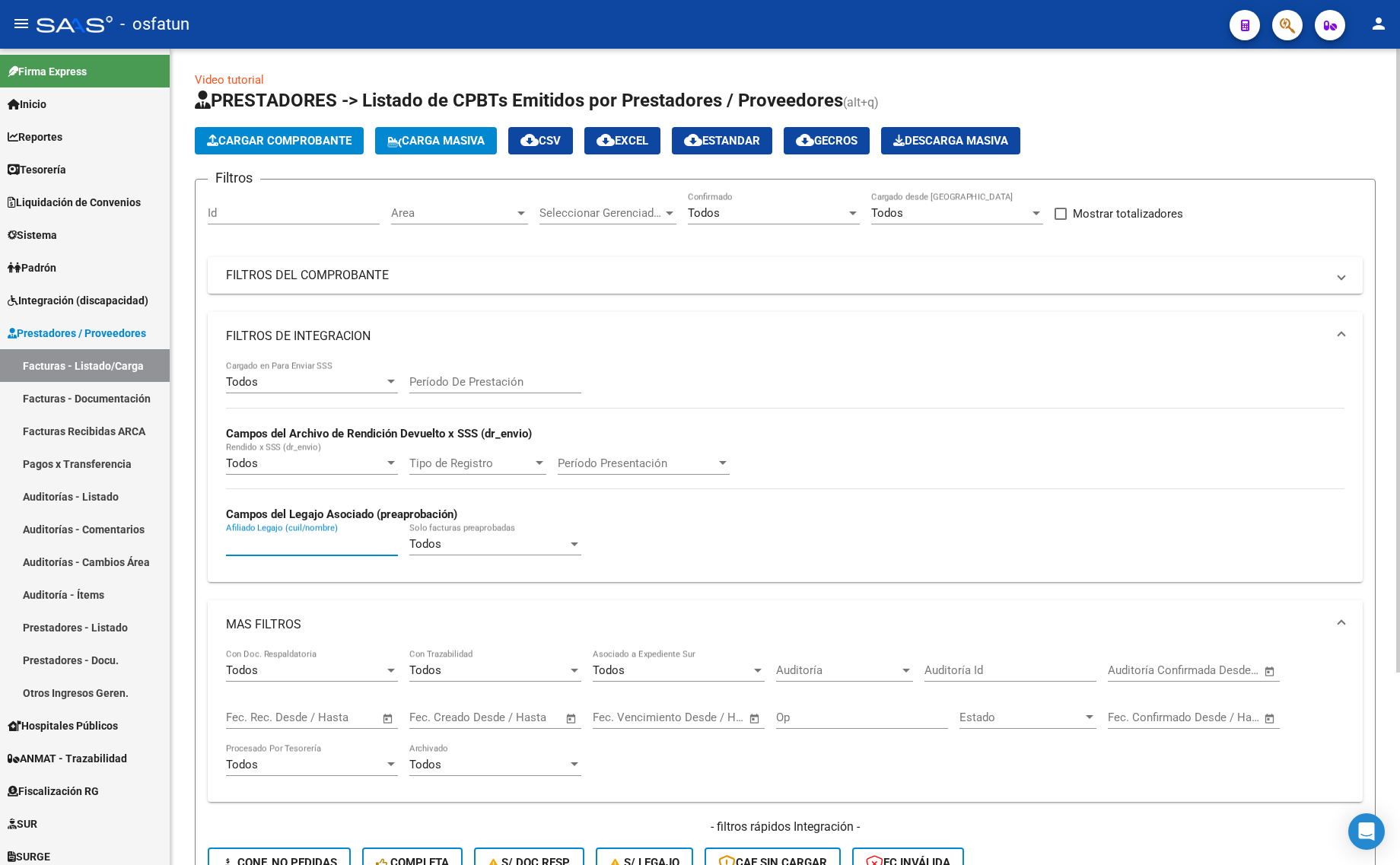
scroll to position [0, 0]
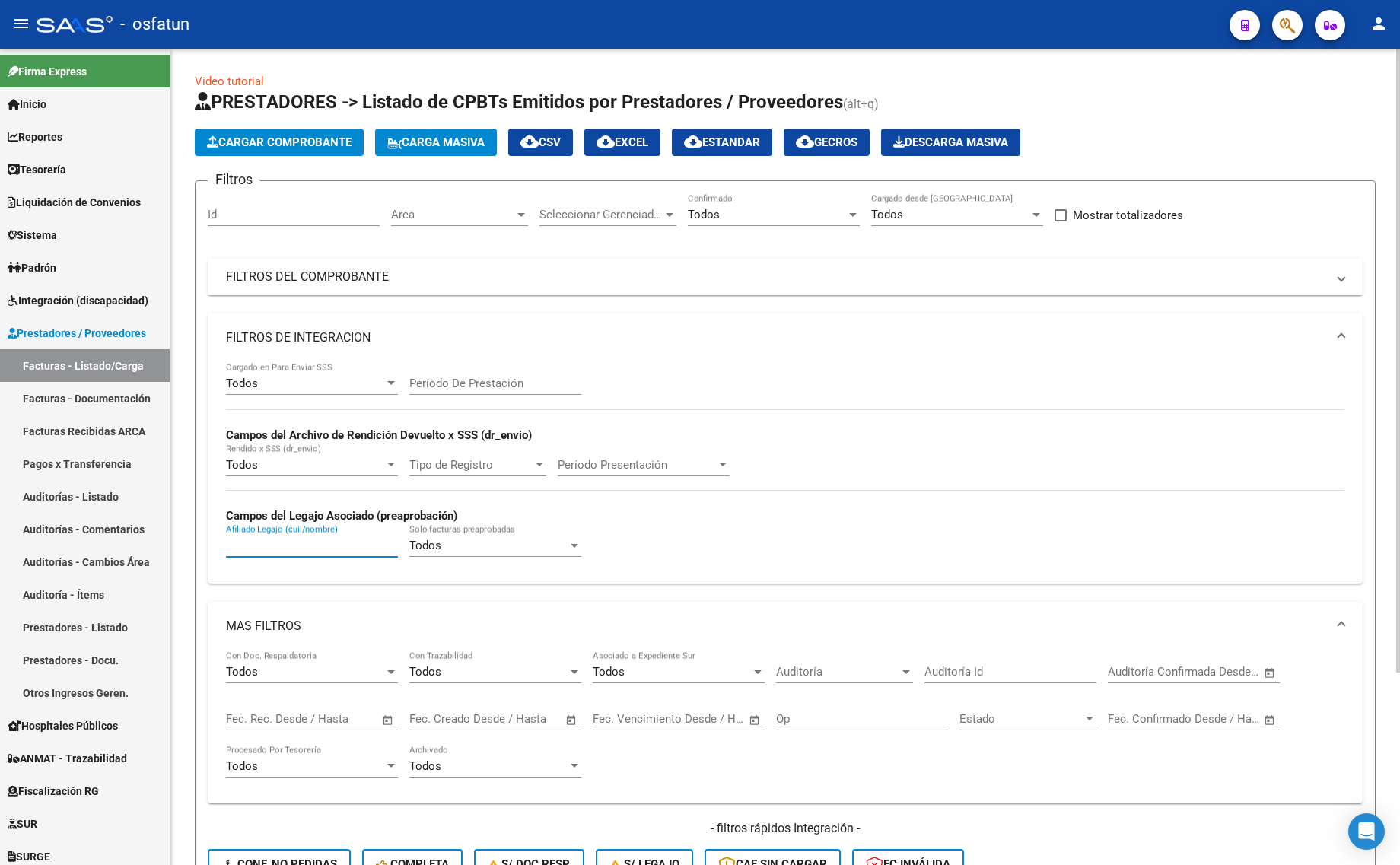
click at [727, 269] on mat-panel-title "FILTROS DEL COMPROBANTE" at bounding box center [776, 277] width 1100 height 17
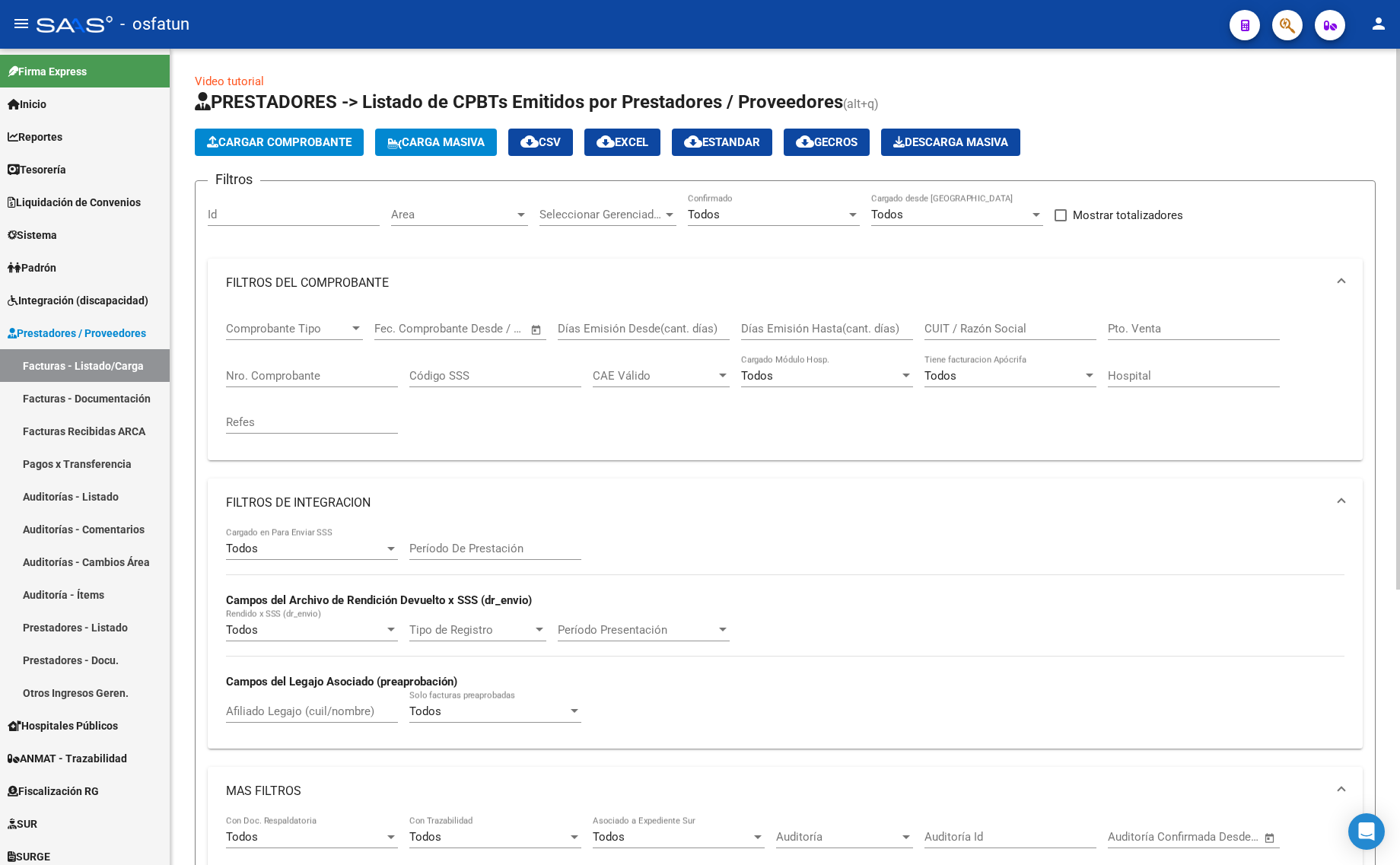
click at [1044, 314] on div "CUIT / Razón Social" at bounding box center [1010, 324] width 172 height 33
click at [1044, 318] on div "CUIT / Razón Social" at bounding box center [1010, 324] width 172 height 33
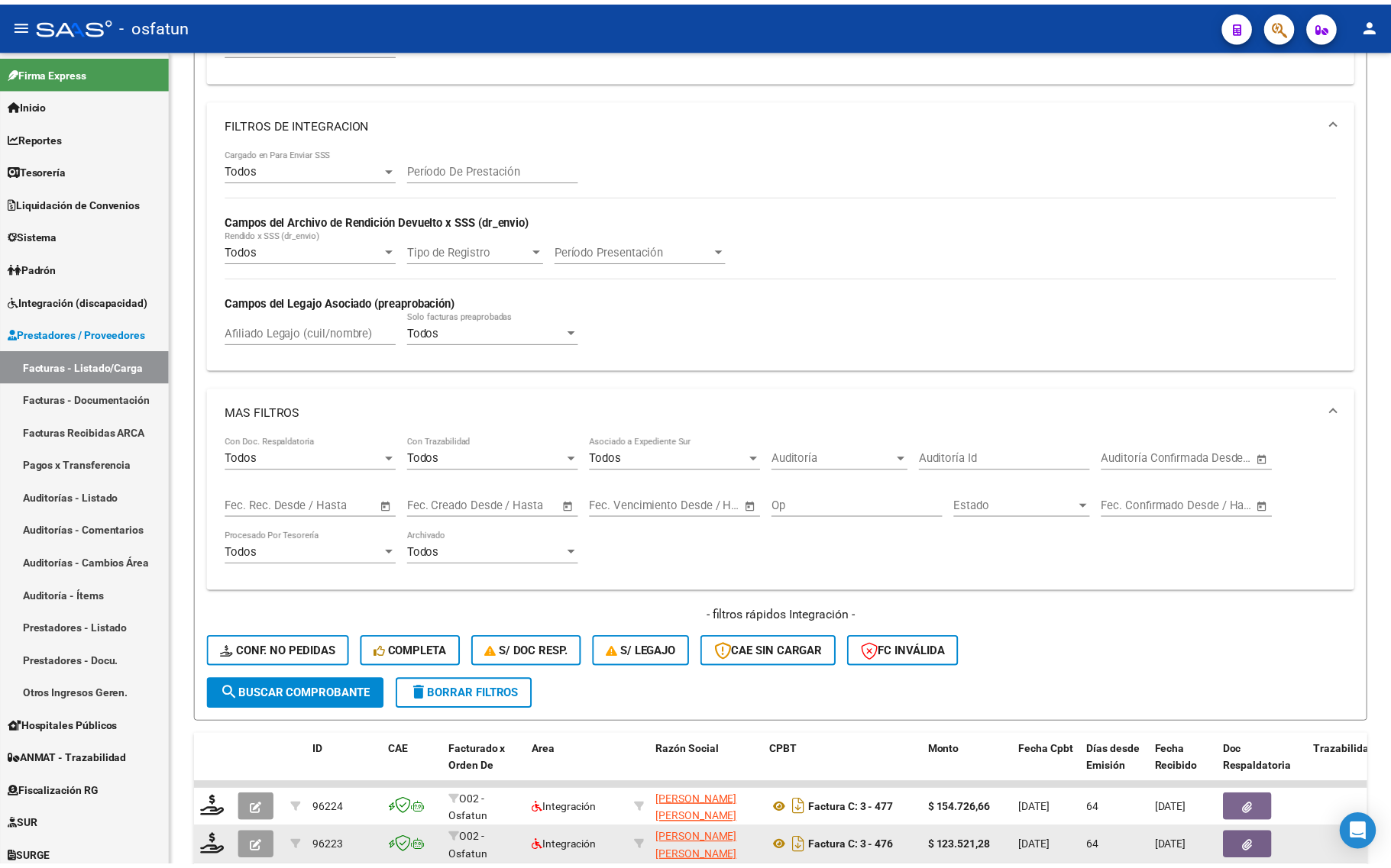
scroll to position [763, 0]
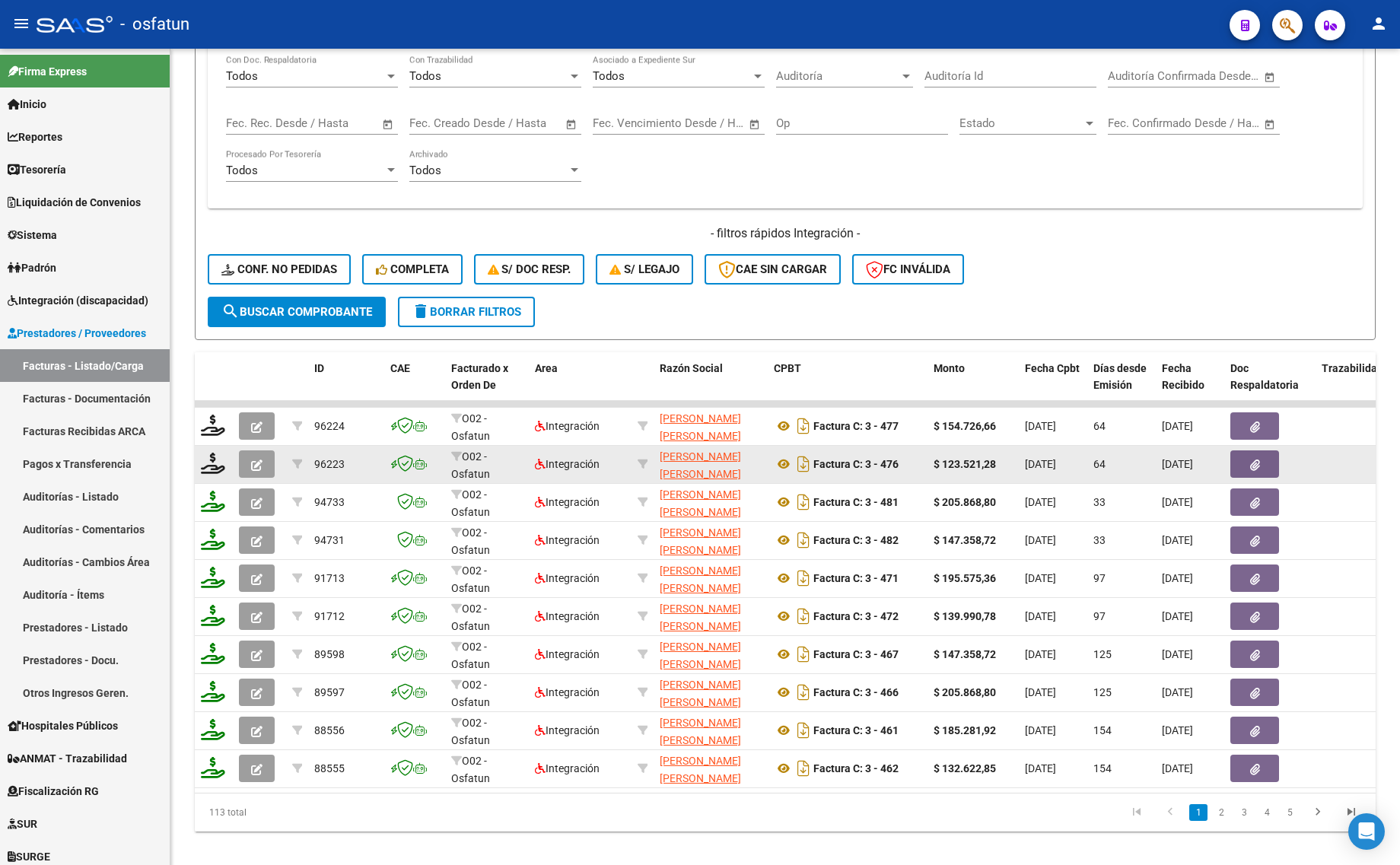
click at [257, 460] on icon "button" at bounding box center [257, 465] width 11 height 11
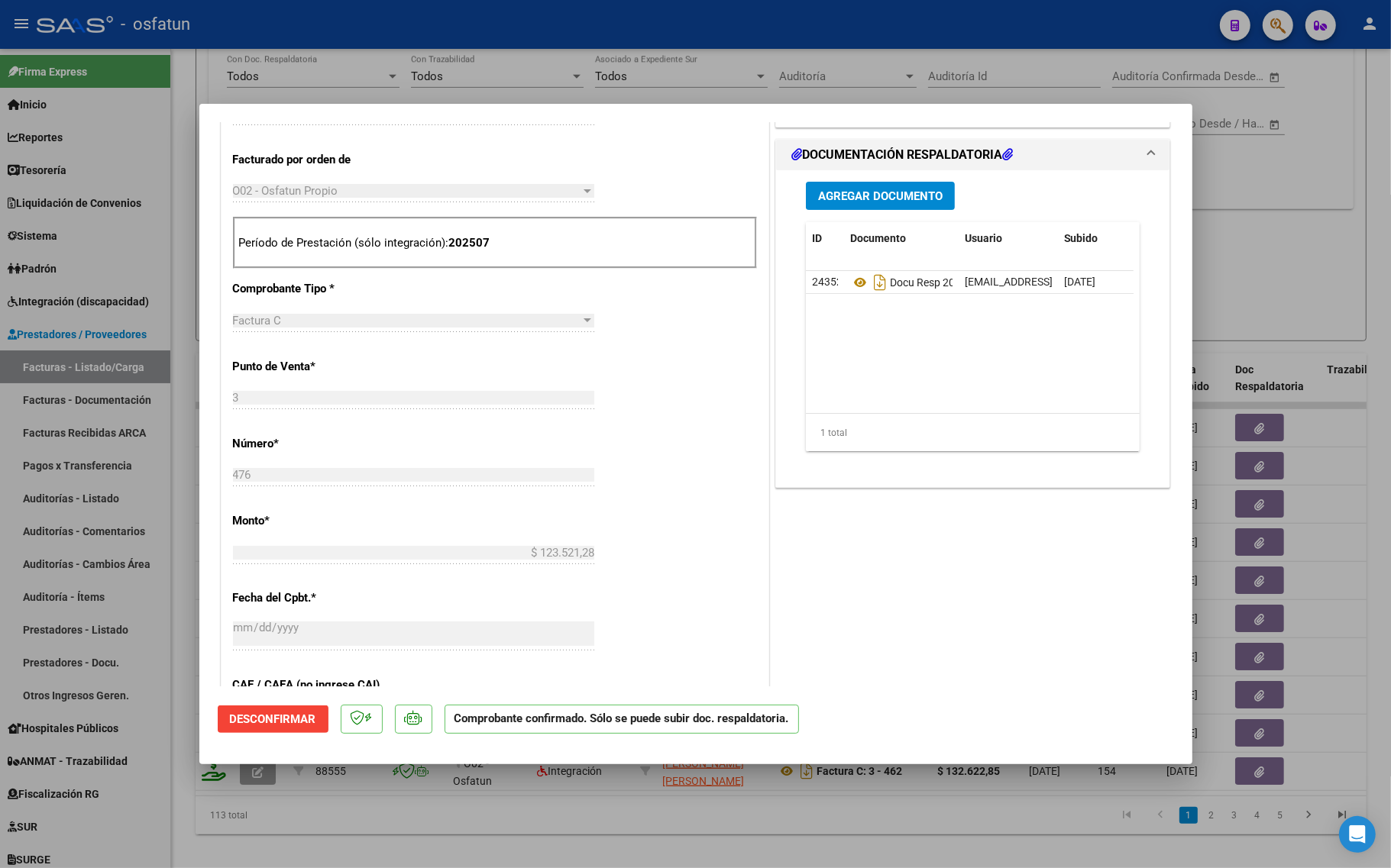
scroll to position [478, 0]
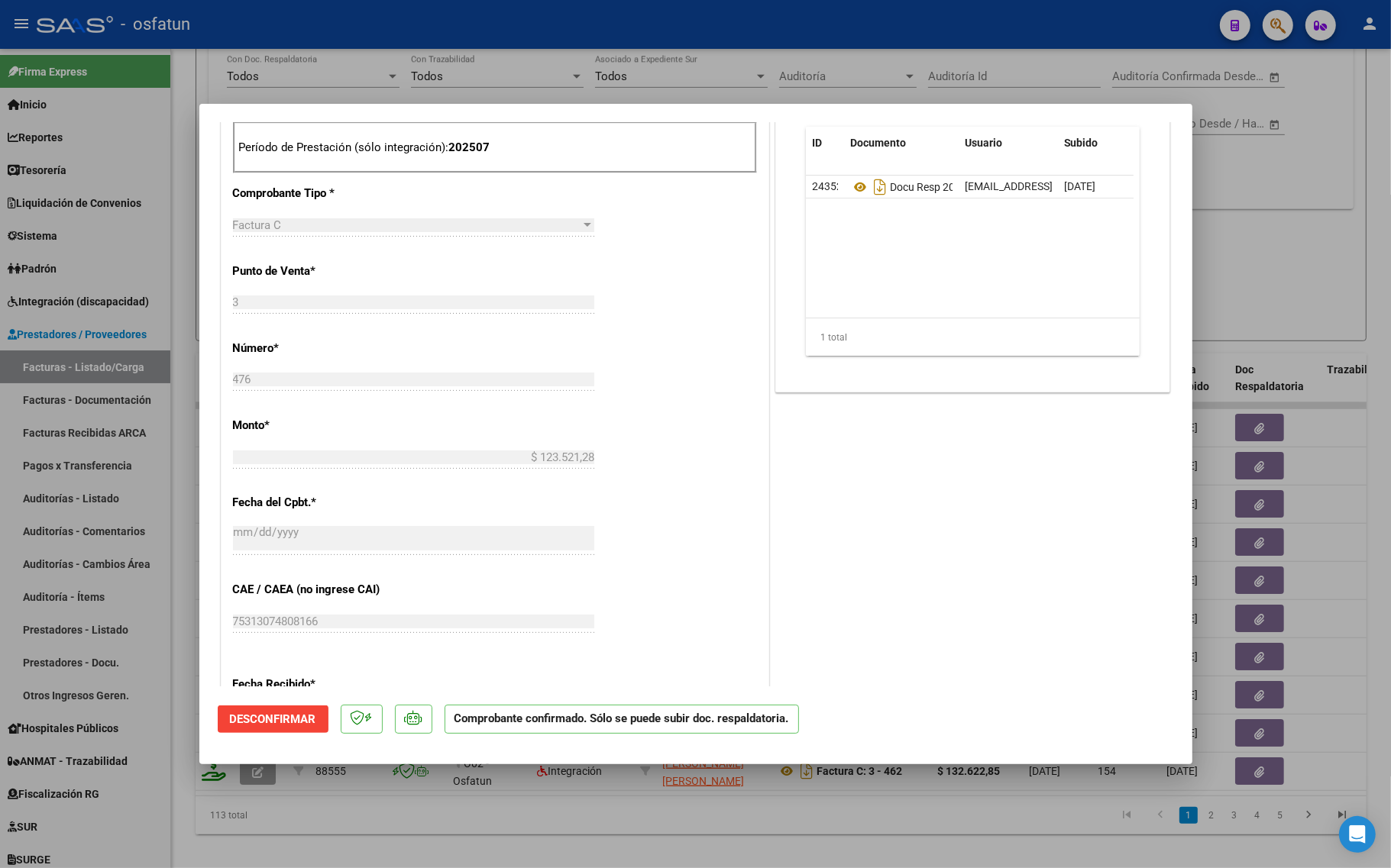
click at [311, 796] on div at bounding box center [696, 434] width 1391 height 868
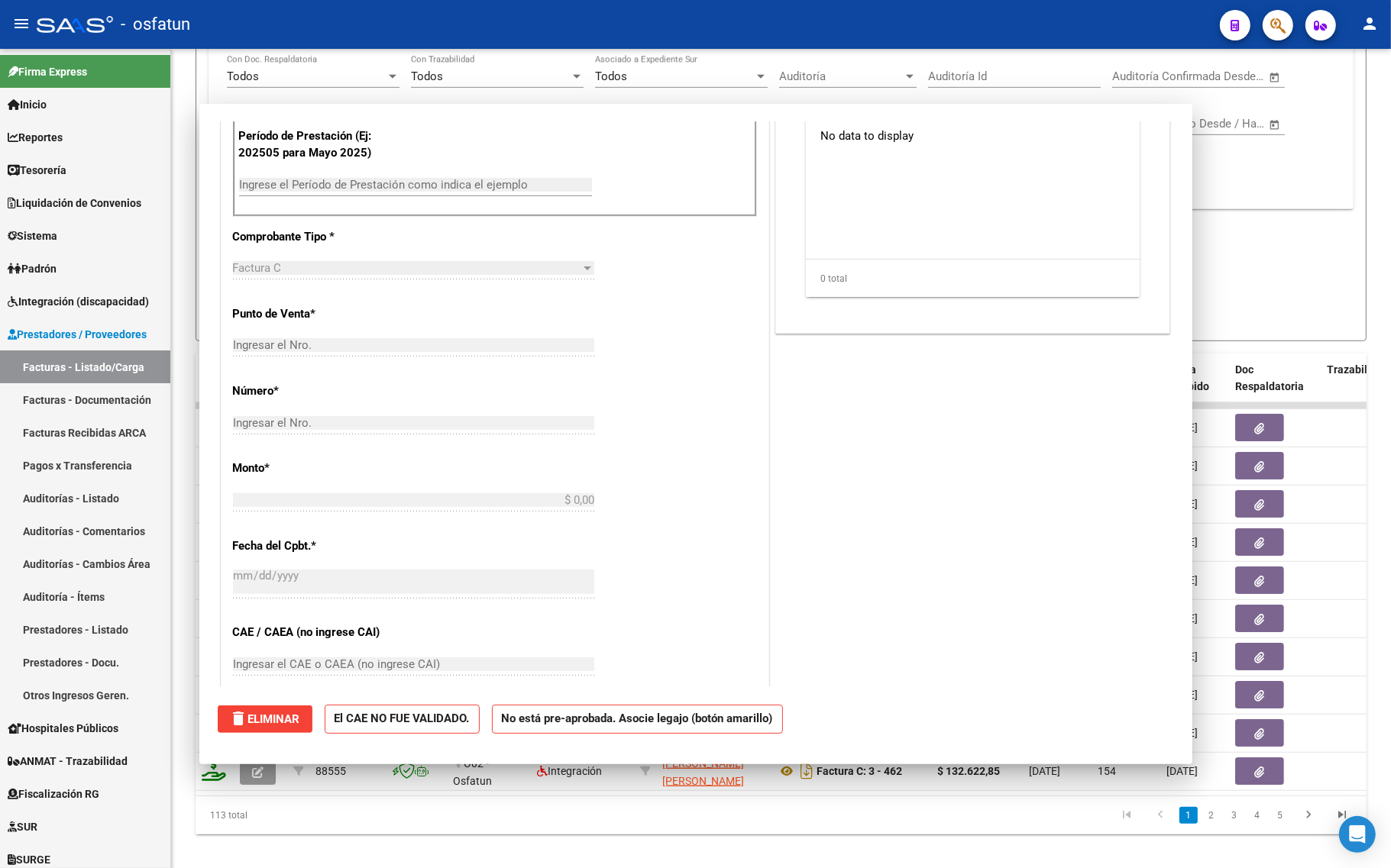
scroll to position [520, 0]
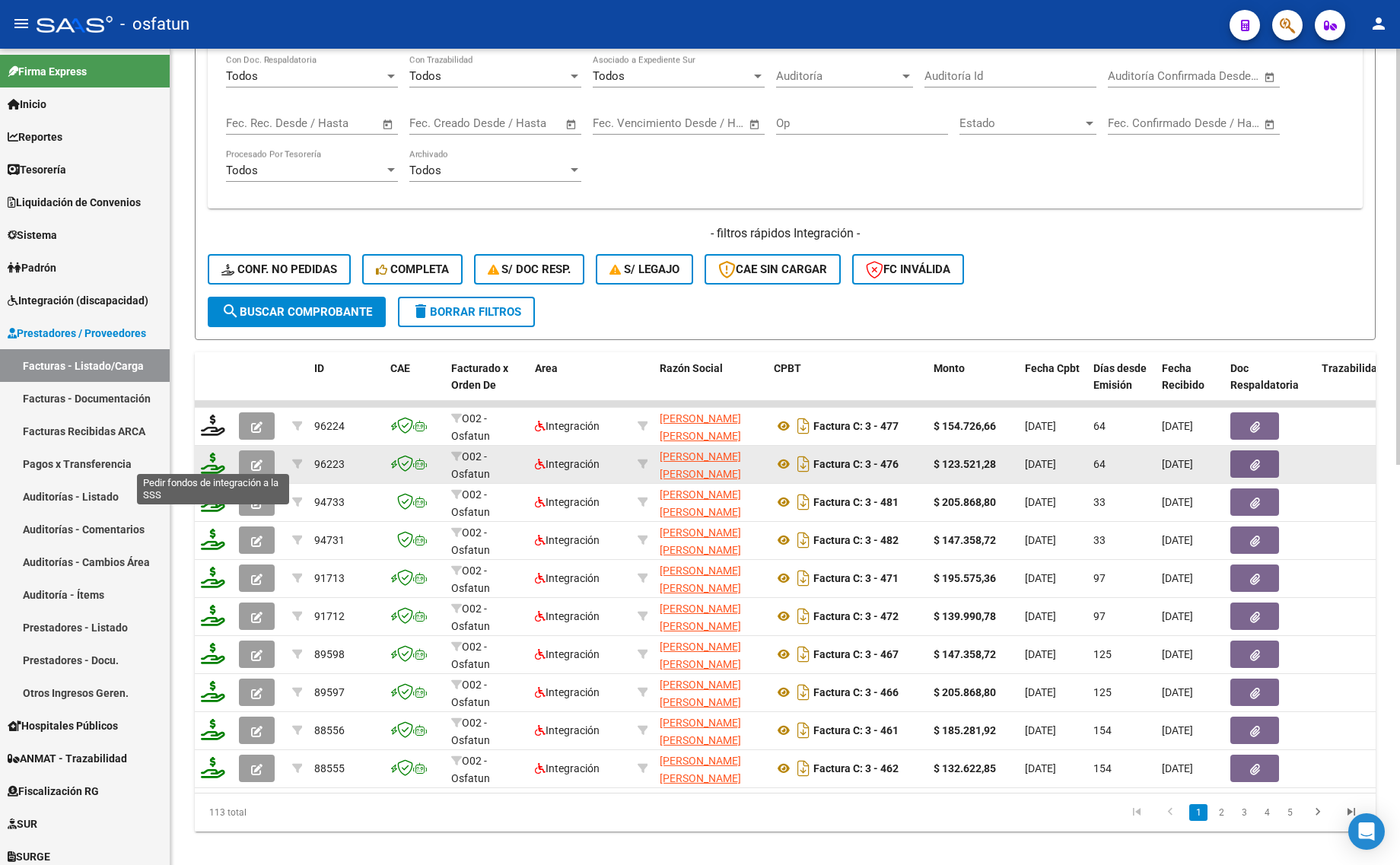
click at [211, 455] on icon at bounding box center [213, 464] width 24 height 21
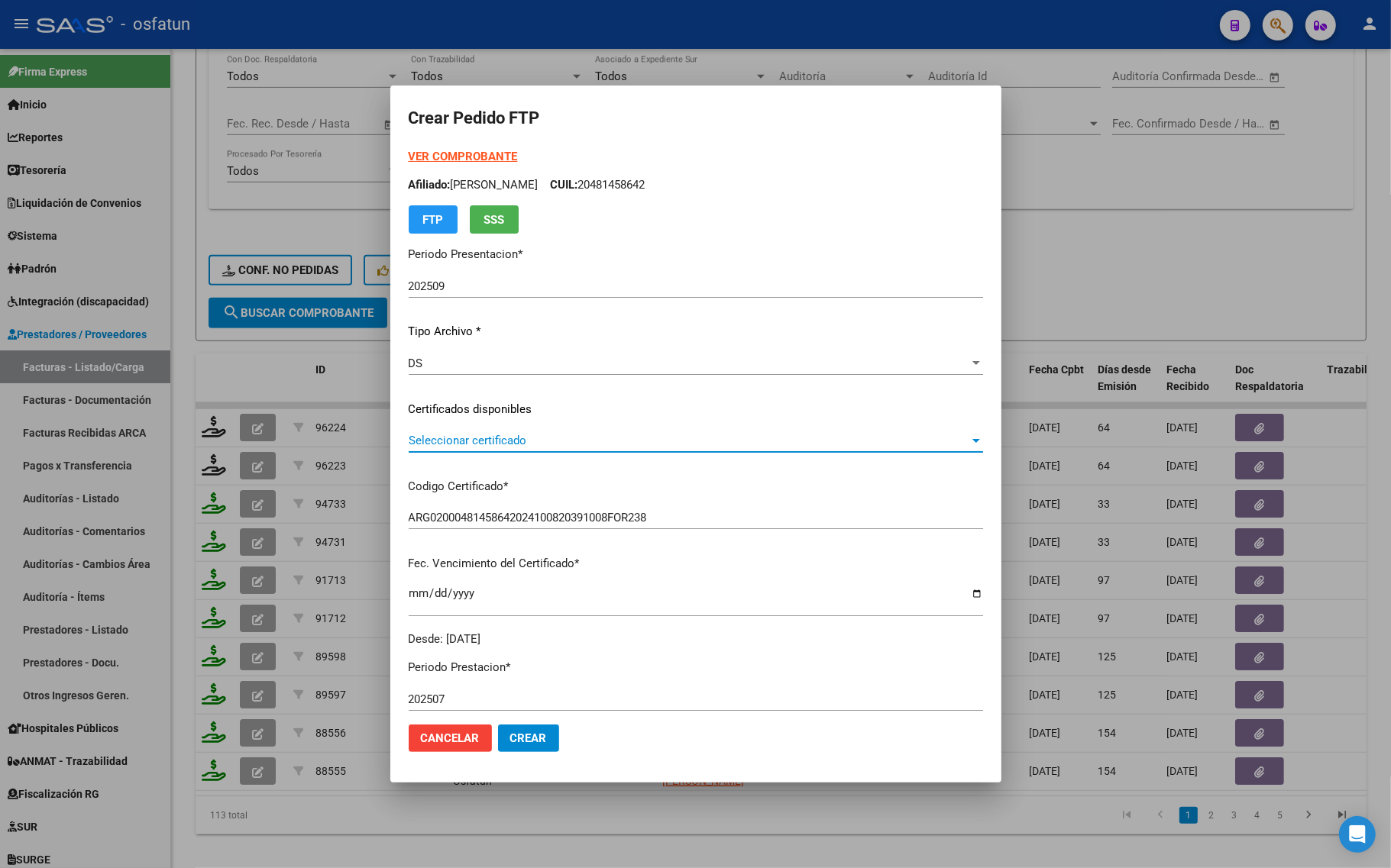
click at [430, 438] on span "Seleccionar certificado" at bounding box center [689, 441] width 560 height 14
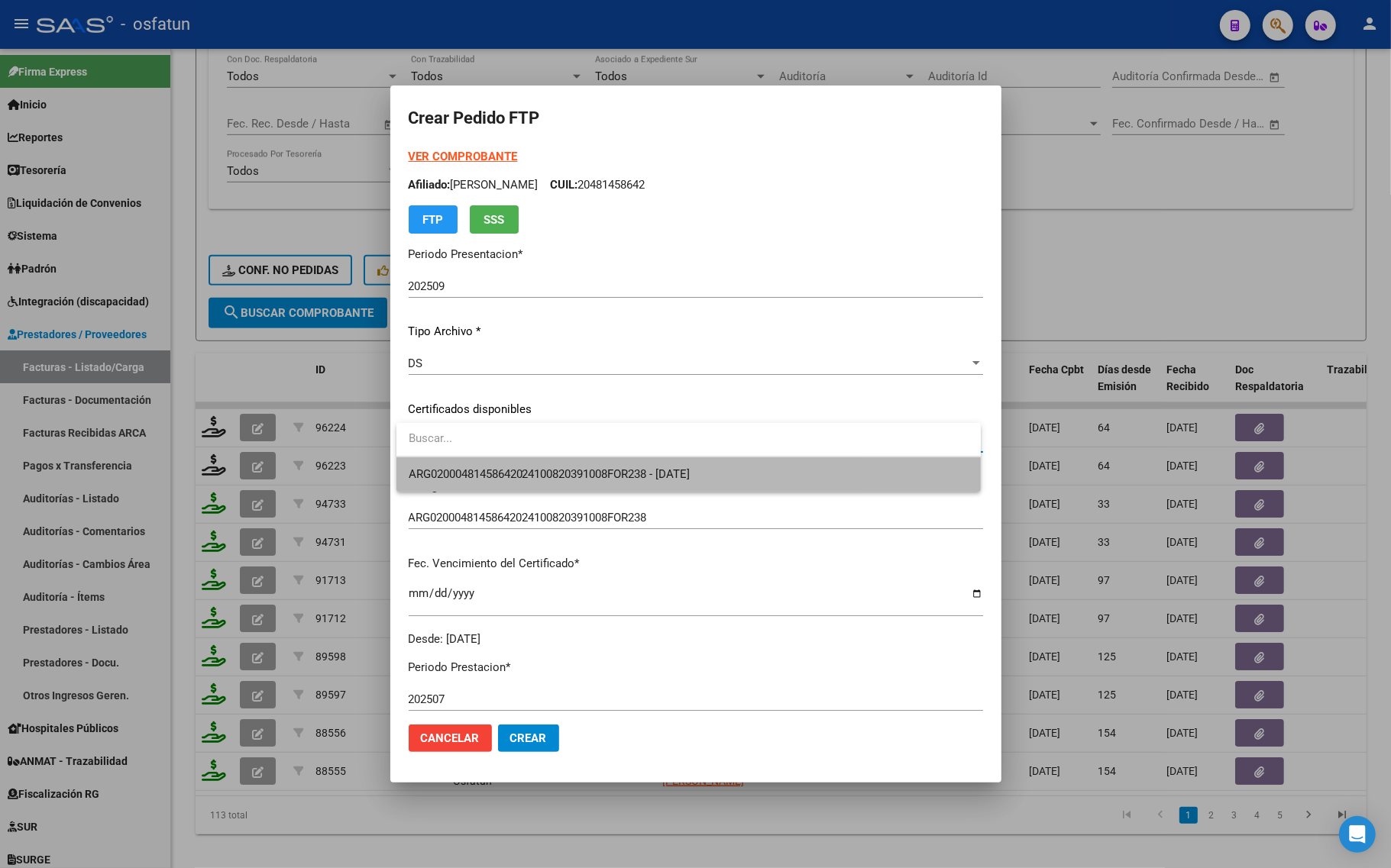
click at [437, 468] on span "ARG02000481458642024100820391008FOR238 - 2039-10-08" at bounding box center [550, 474] width 282 height 14
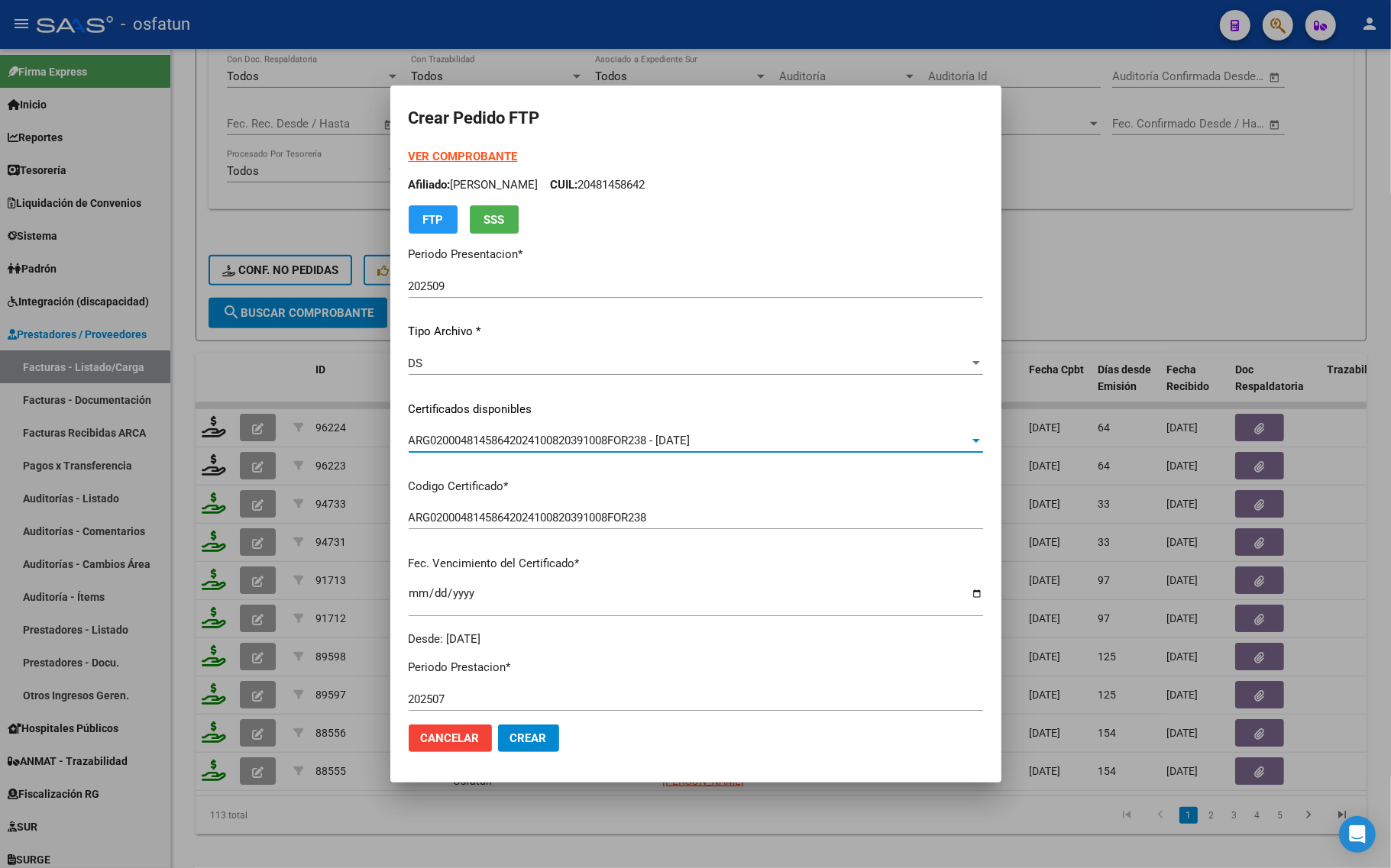
scroll to position [287, 0]
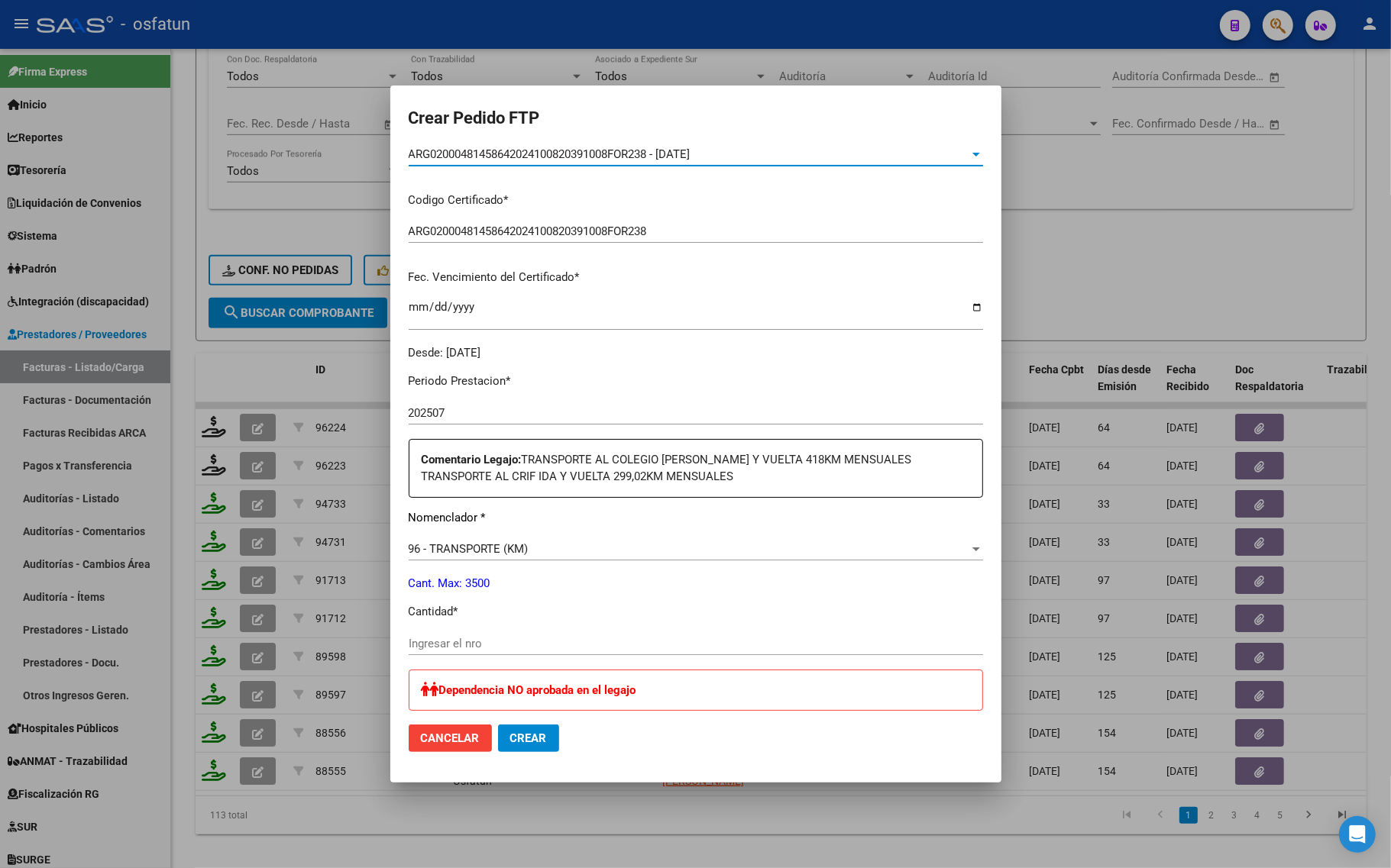
click at [467, 638] on input "Ingresar el nro" at bounding box center [696, 643] width 574 height 14
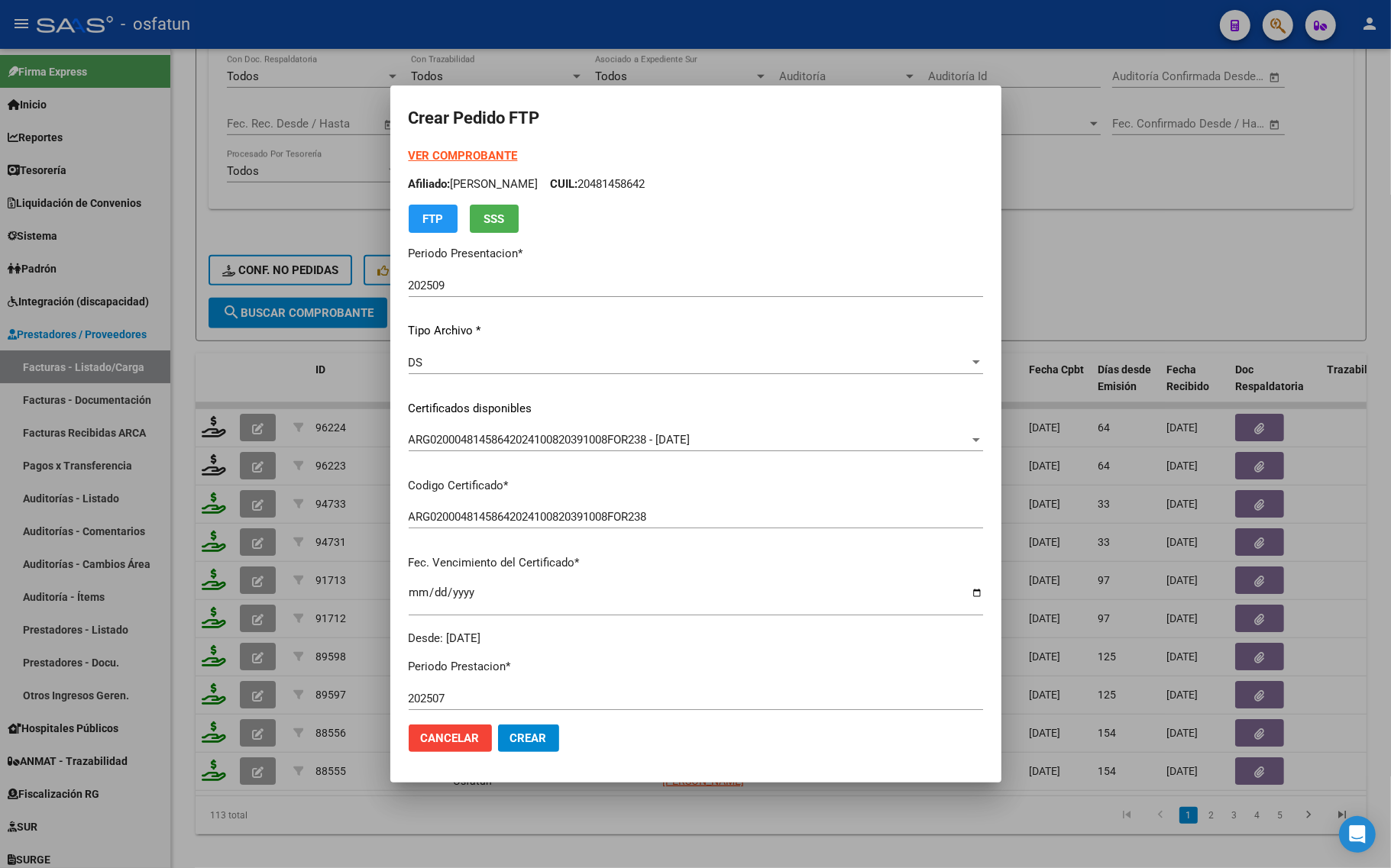
scroll to position [0, 0]
click at [464, 150] on strong "VER COMPROBANTE" at bounding box center [463, 157] width 109 height 14
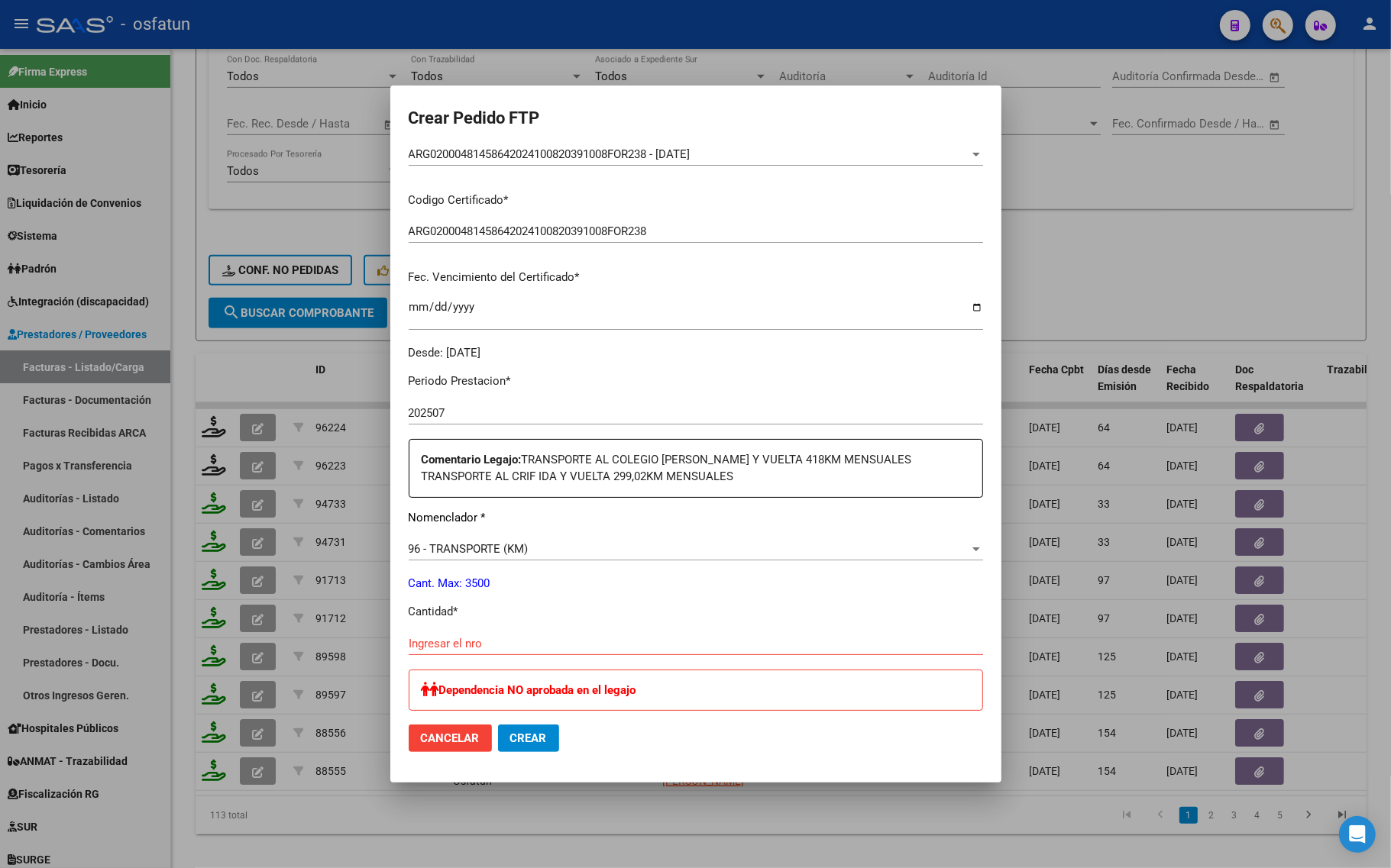
click at [494, 633] on div "Ingresar el nro" at bounding box center [696, 643] width 574 height 23
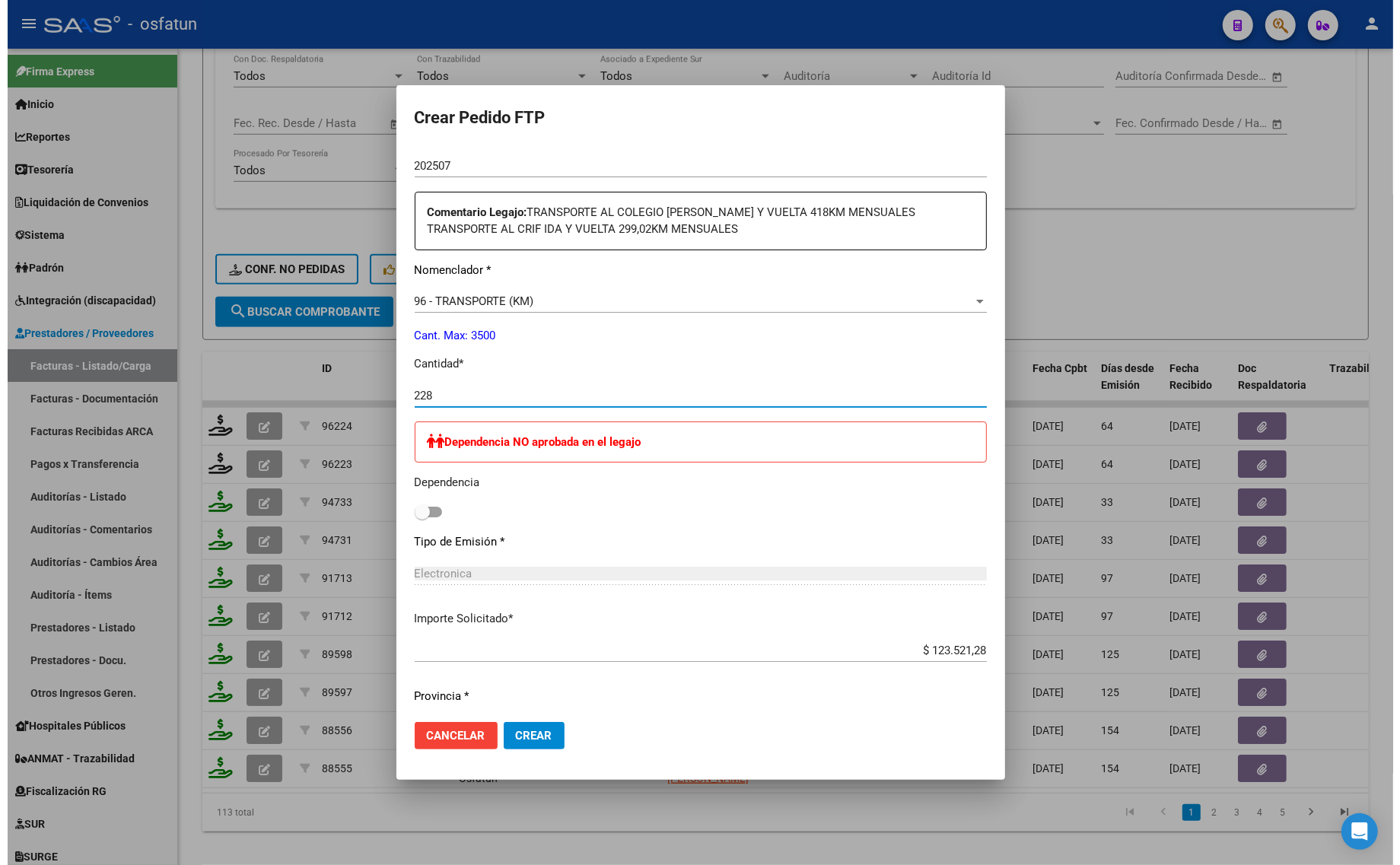
scroll to position [727, 0]
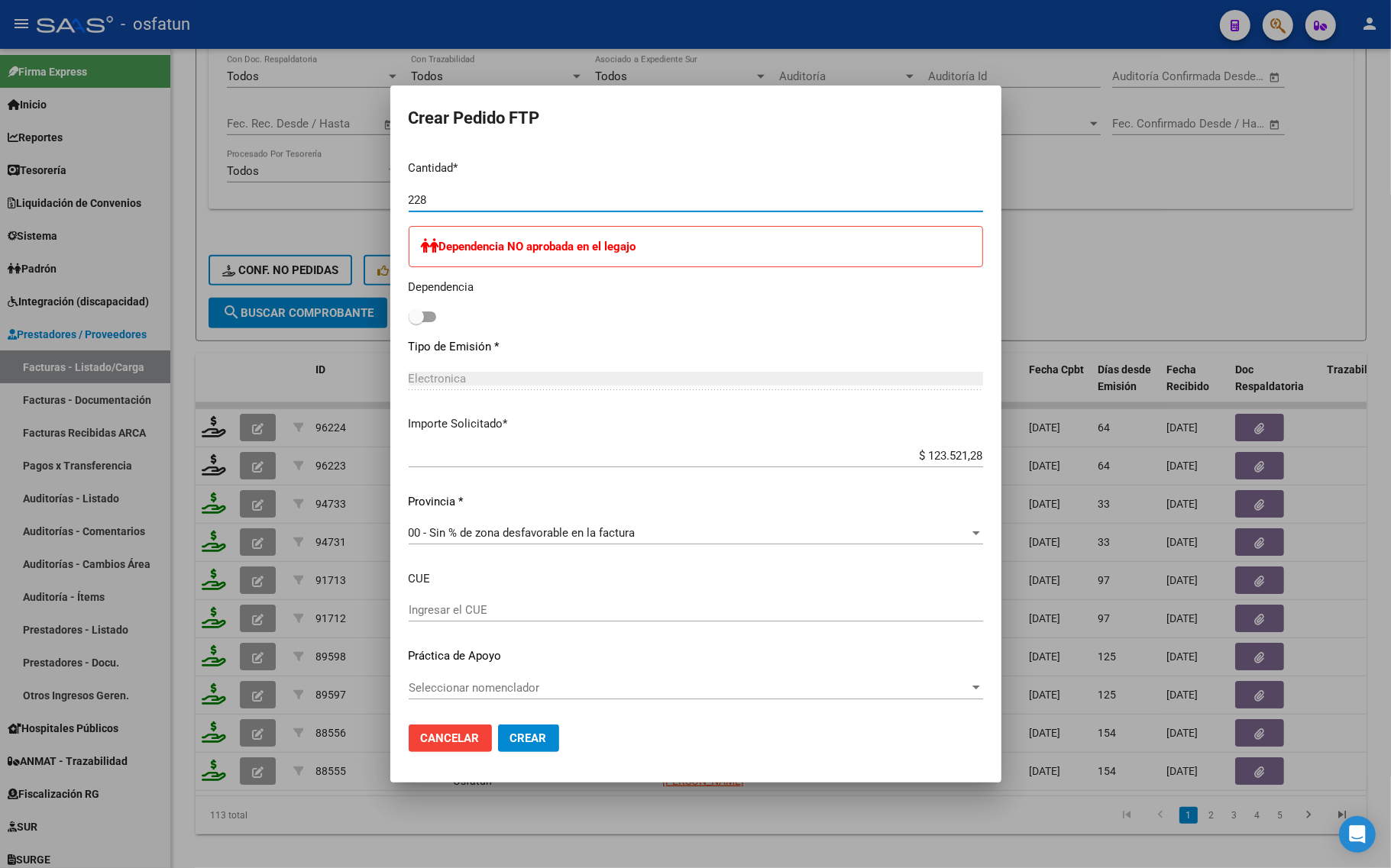
click at [522, 700] on div "Seleccionar nomenclador Seleccionar nomenclador" at bounding box center [696, 695] width 574 height 37
click at [524, 691] on span "Seleccionar nomenclador" at bounding box center [689, 688] width 560 height 14
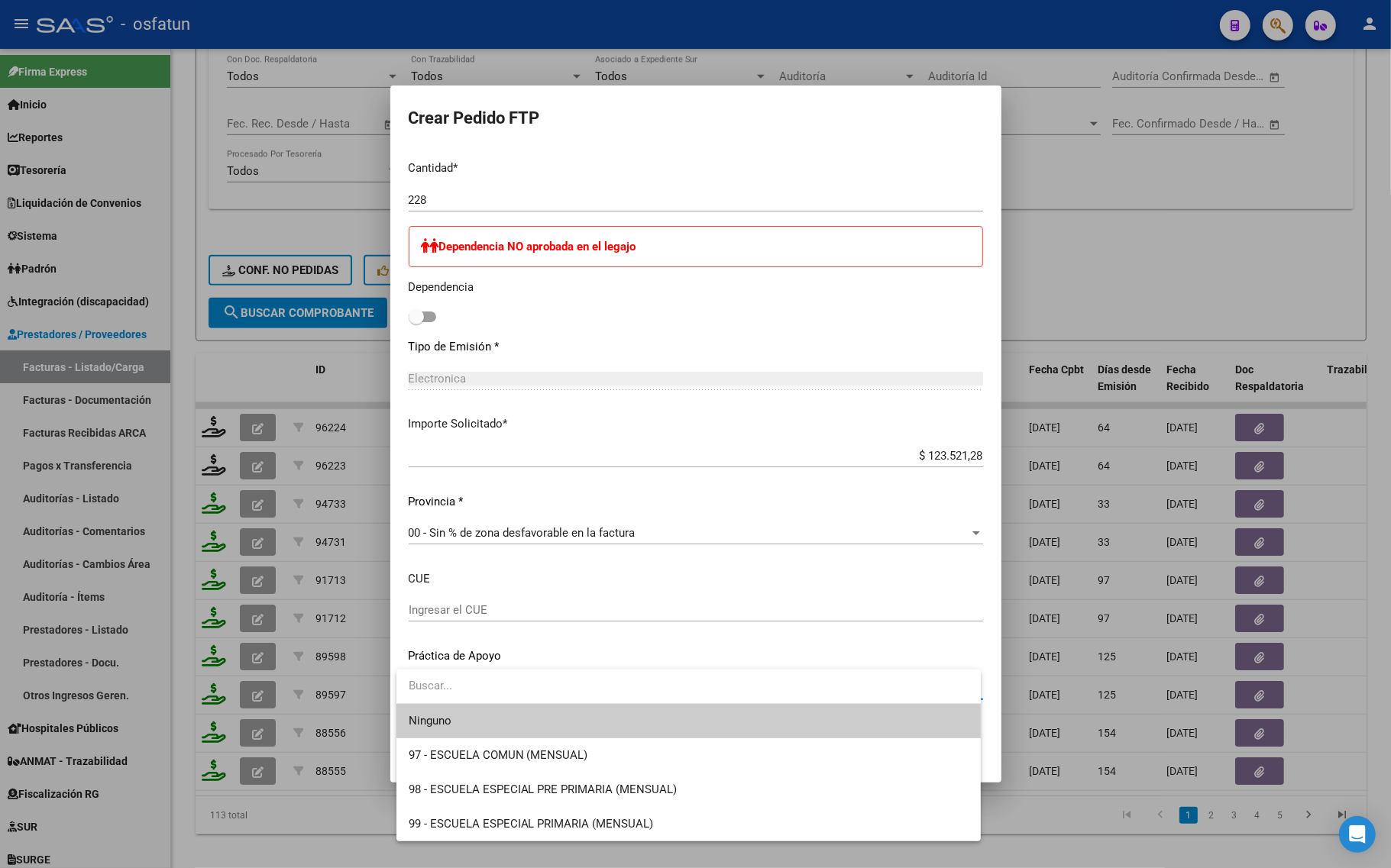
click at [516, 725] on span "Ninguno" at bounding box center [689, 721] width 559 height 34
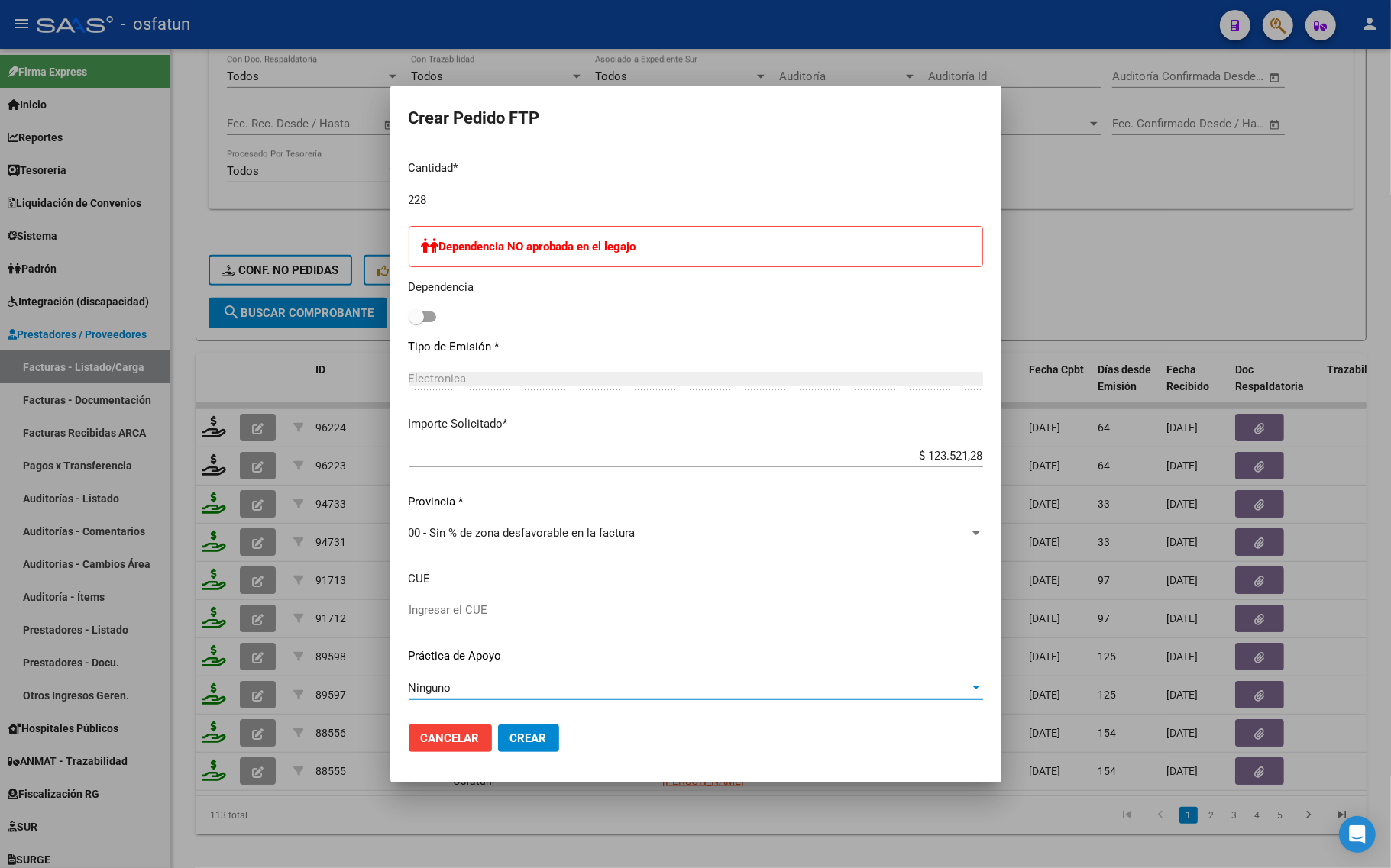
click at [526, 734] on span "Crear" at bounding box center [529, 738] width 37 height 14
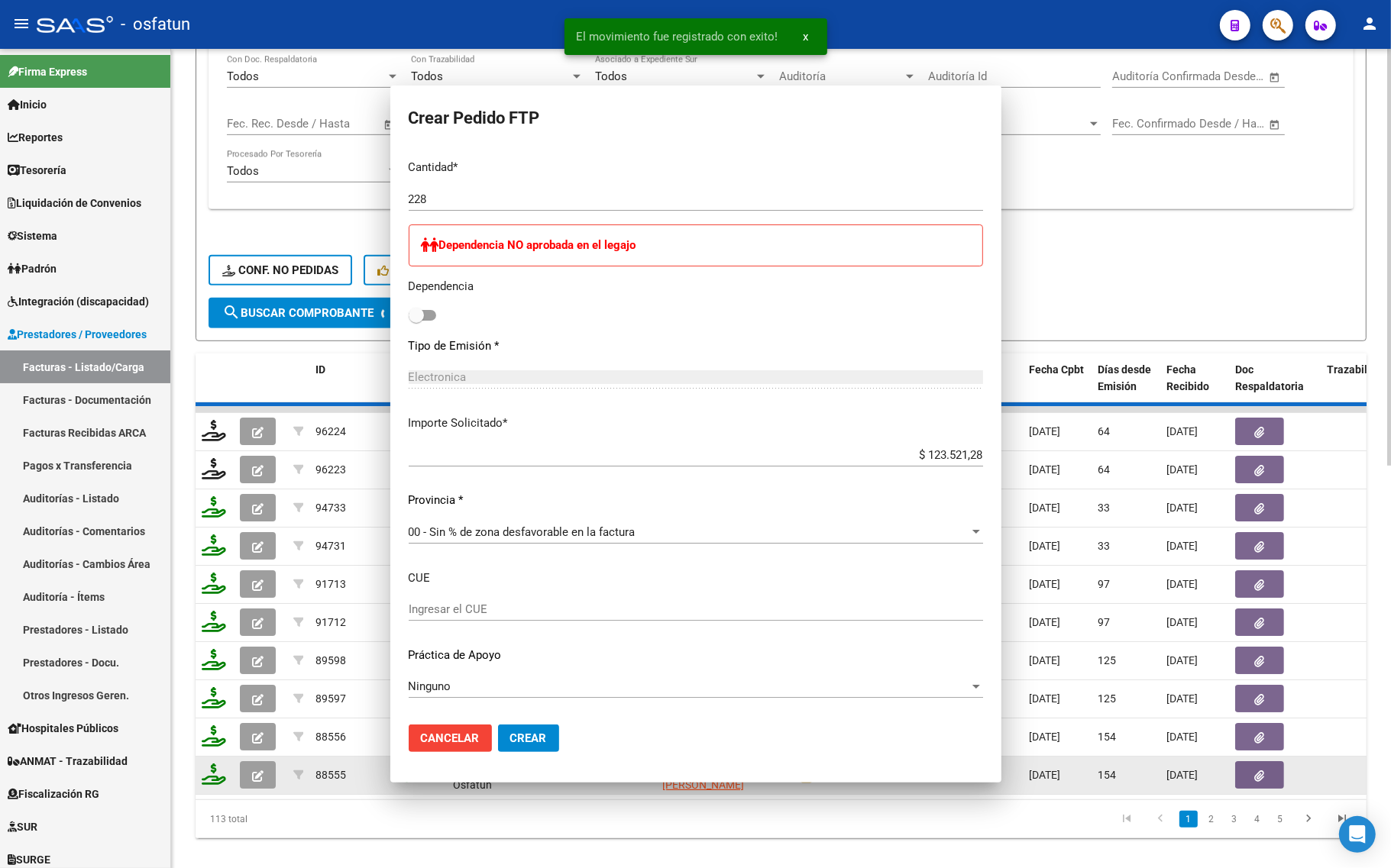
scroll to position [0, 0]
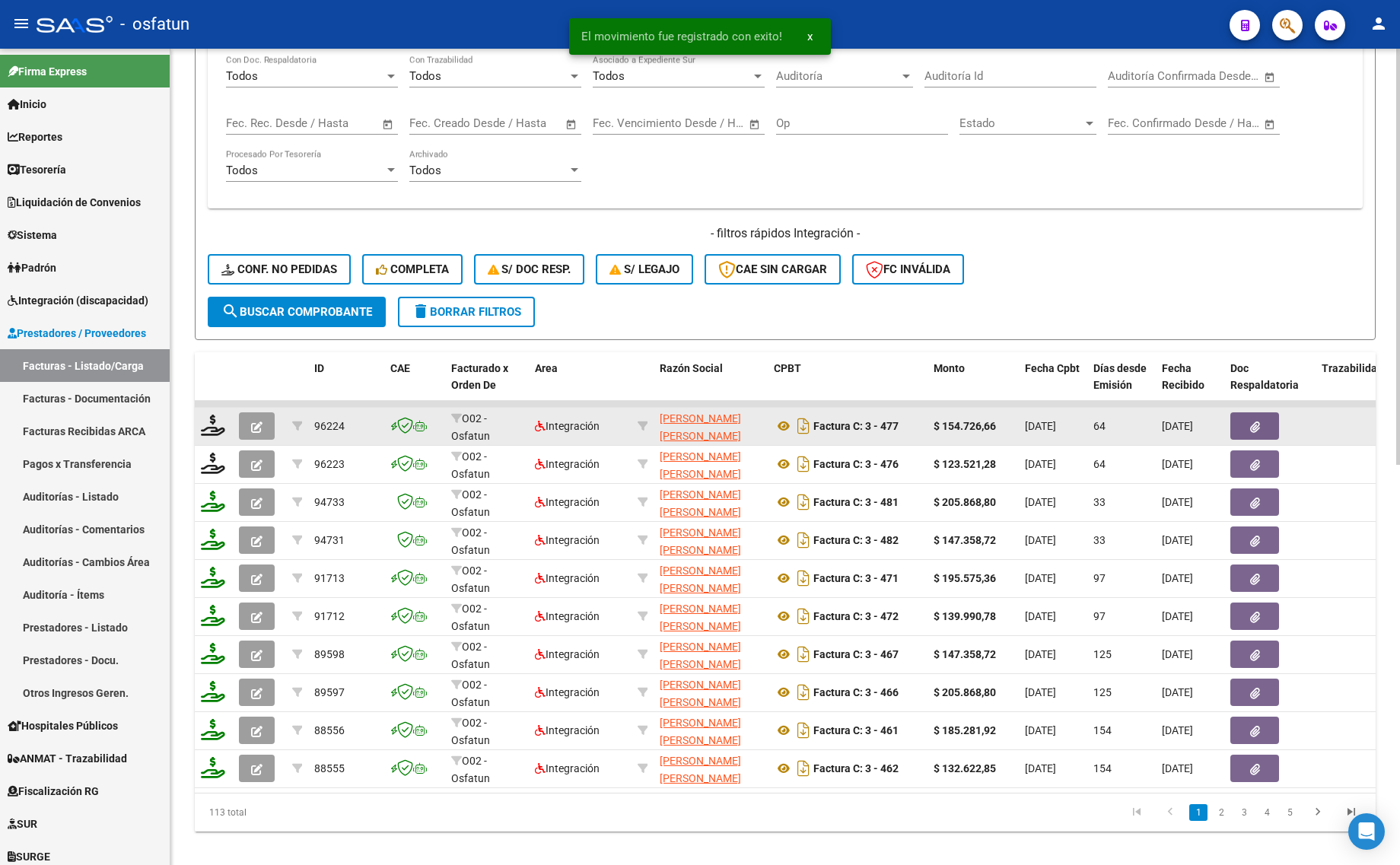
click at [255, 422] on icon "button" at bounding box center [257, 427] width 11 height 11
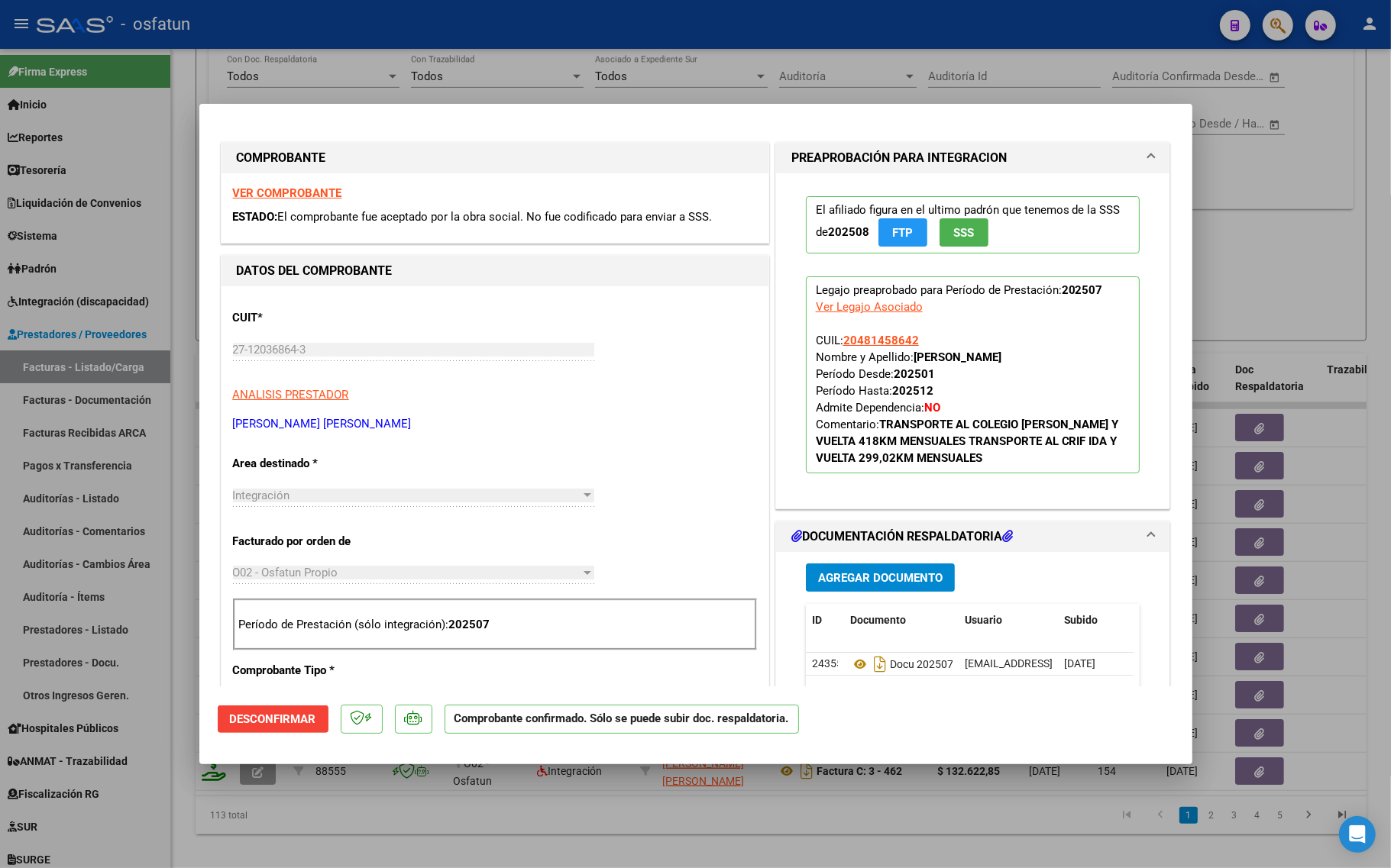
click at [721, 822] on div at bounding box center [696, 434] width 1391 height 868
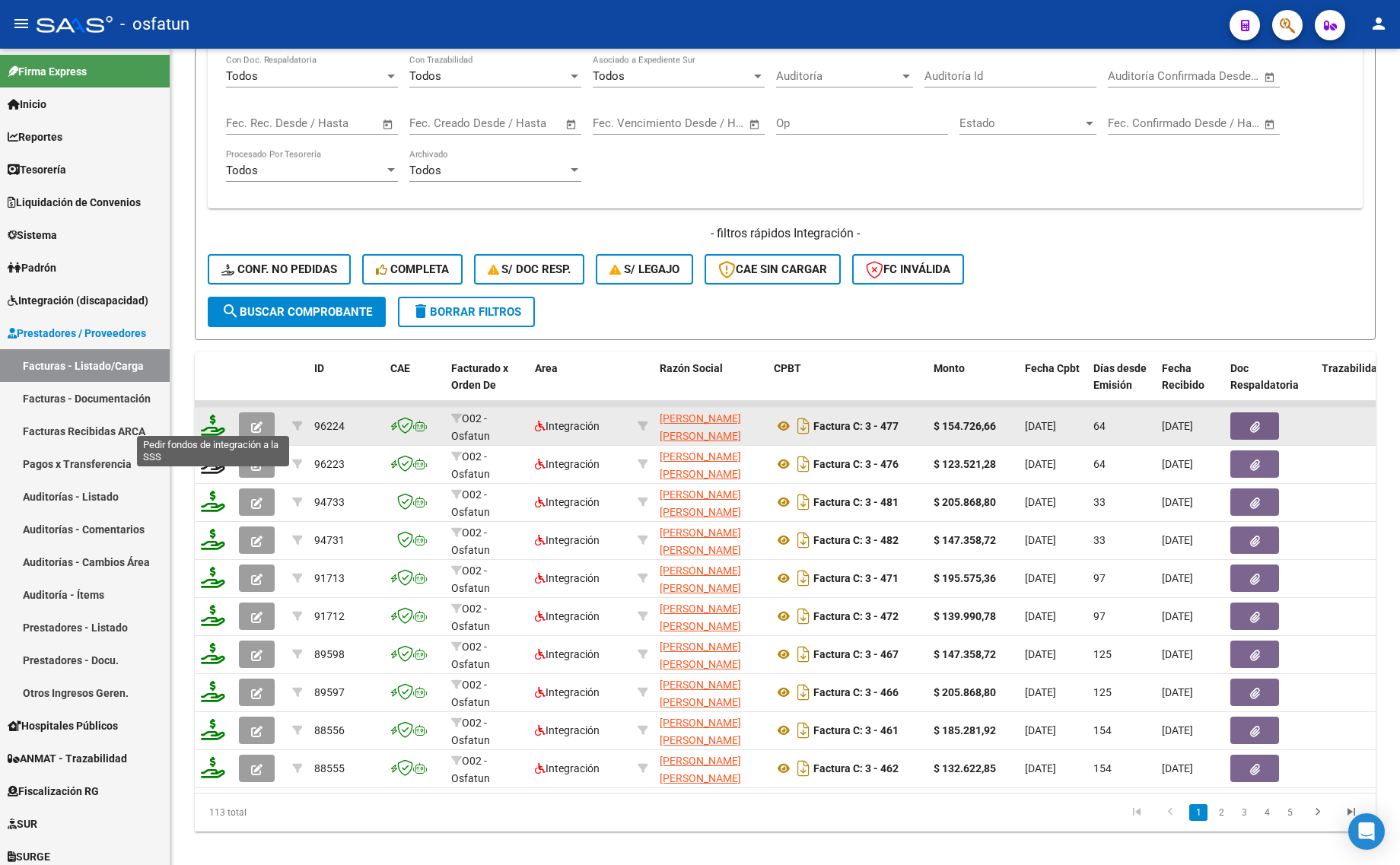
click at [207, 415] on icon at bounding box center [213, 426] width 24 height 21
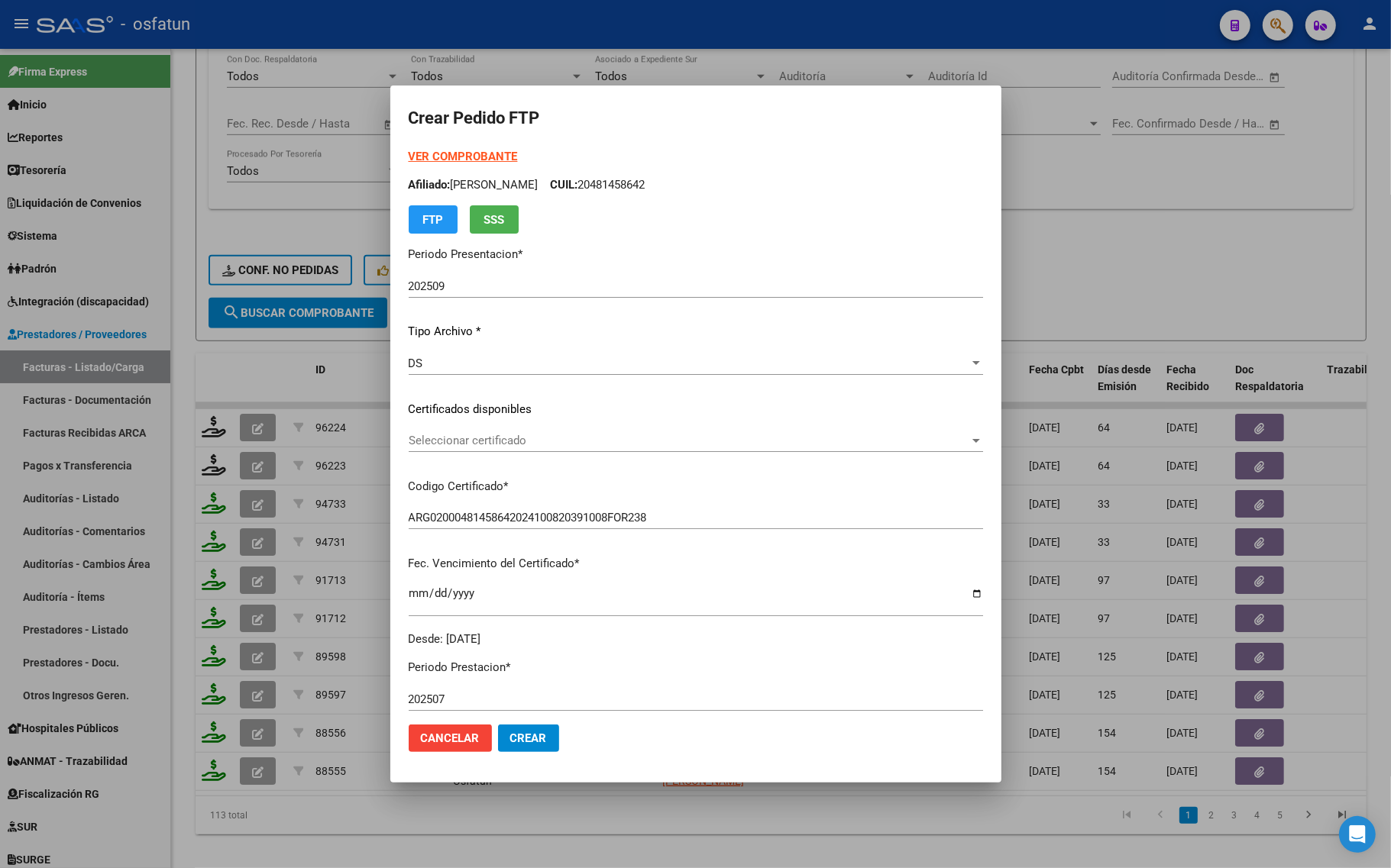
click at [459, 157] on strong "VER COMPROBANTE" at bounding box center [463, 157] width 109 height 14
click at [554, 445] on span "Seleccionar certificado" at bounding box center [689, 441] width 560 height 14
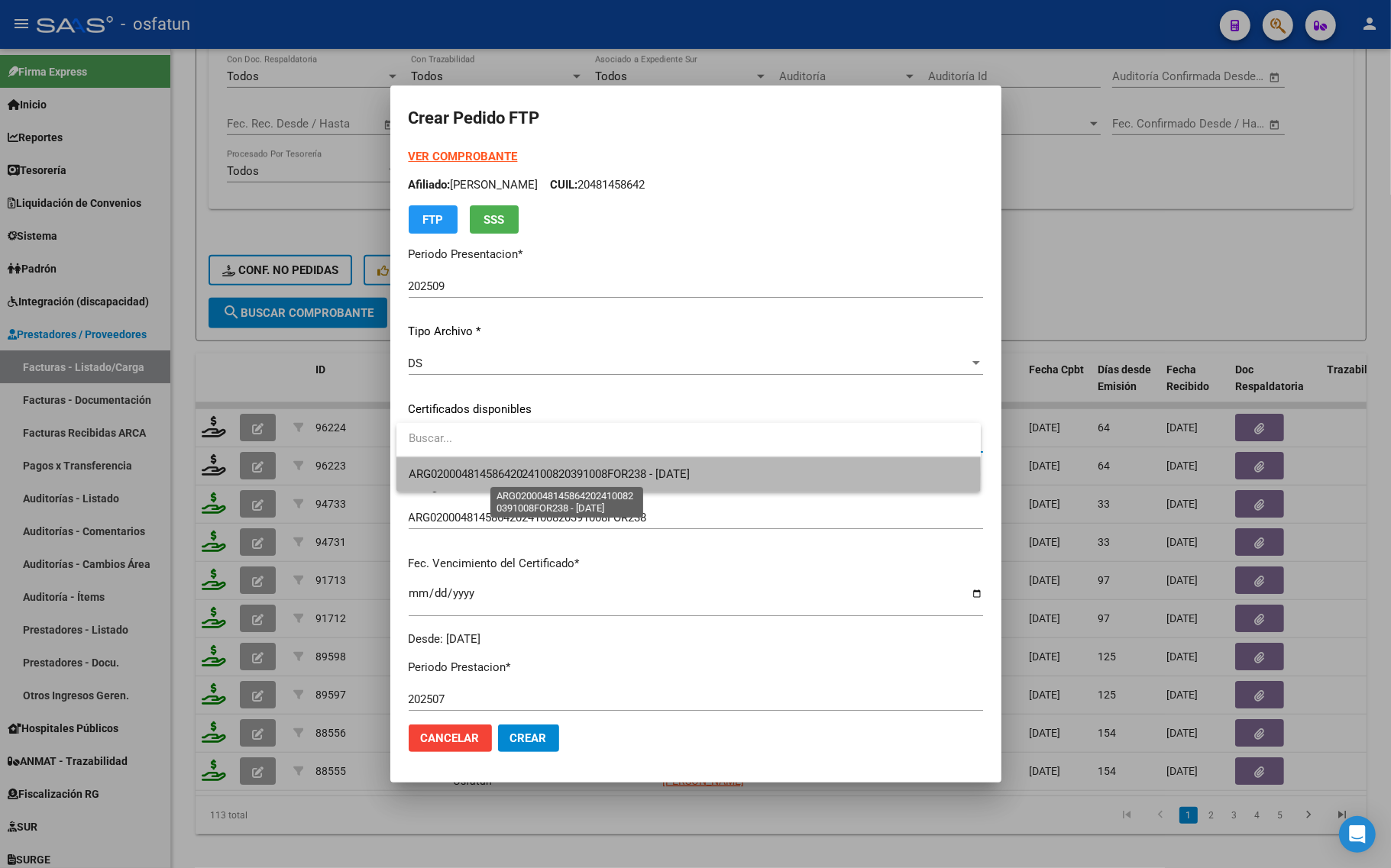
click at [543, 474] on span "ARG02000481458642024100820391008FOR238 - 2039-10-08" at bounding box center [550, 474] width 282 height 14
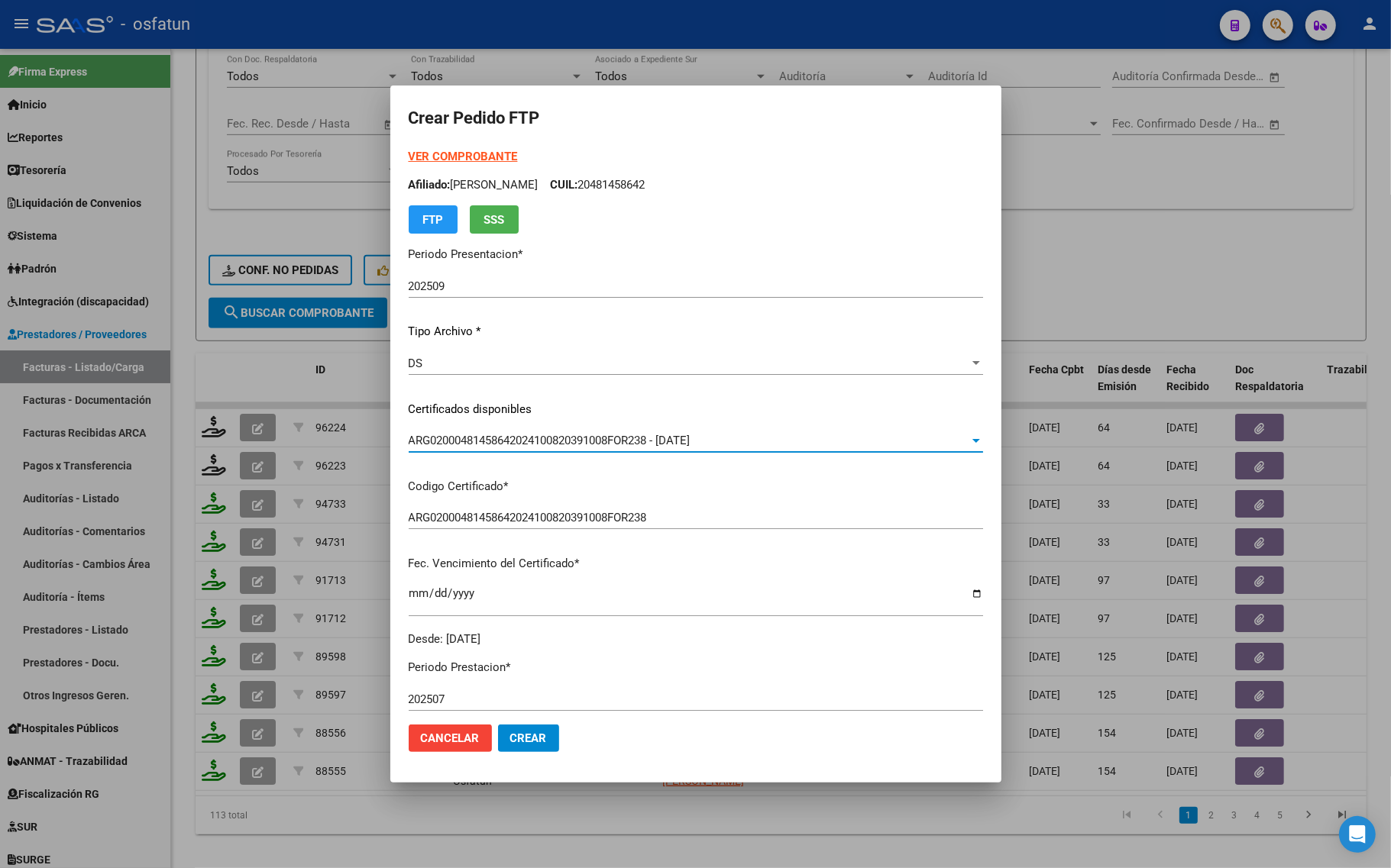
scroll to position [478, 0]
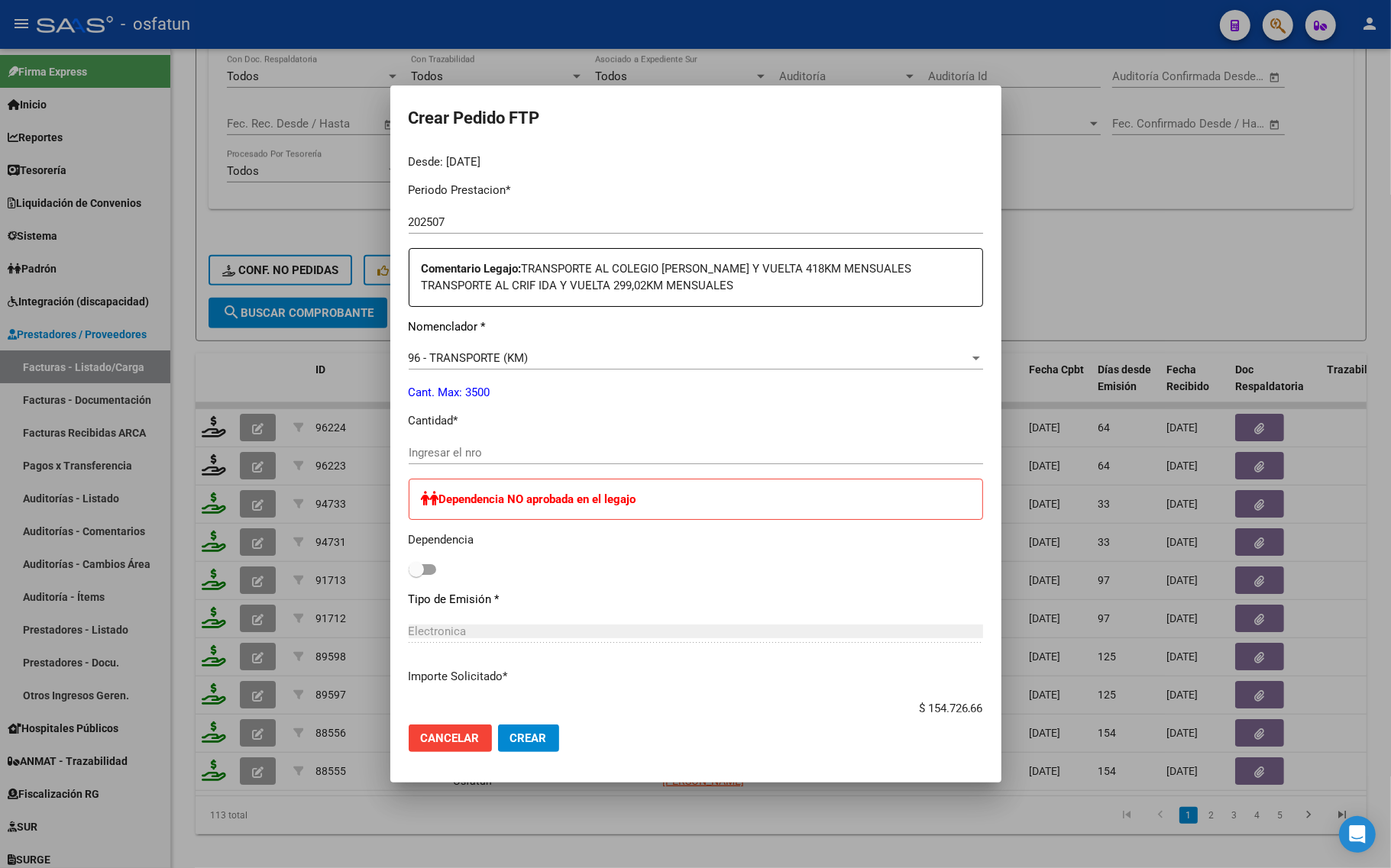
click at [514, 447] on input "Ingresar el nro" at bounding box center [696, 453] width 574 height 14
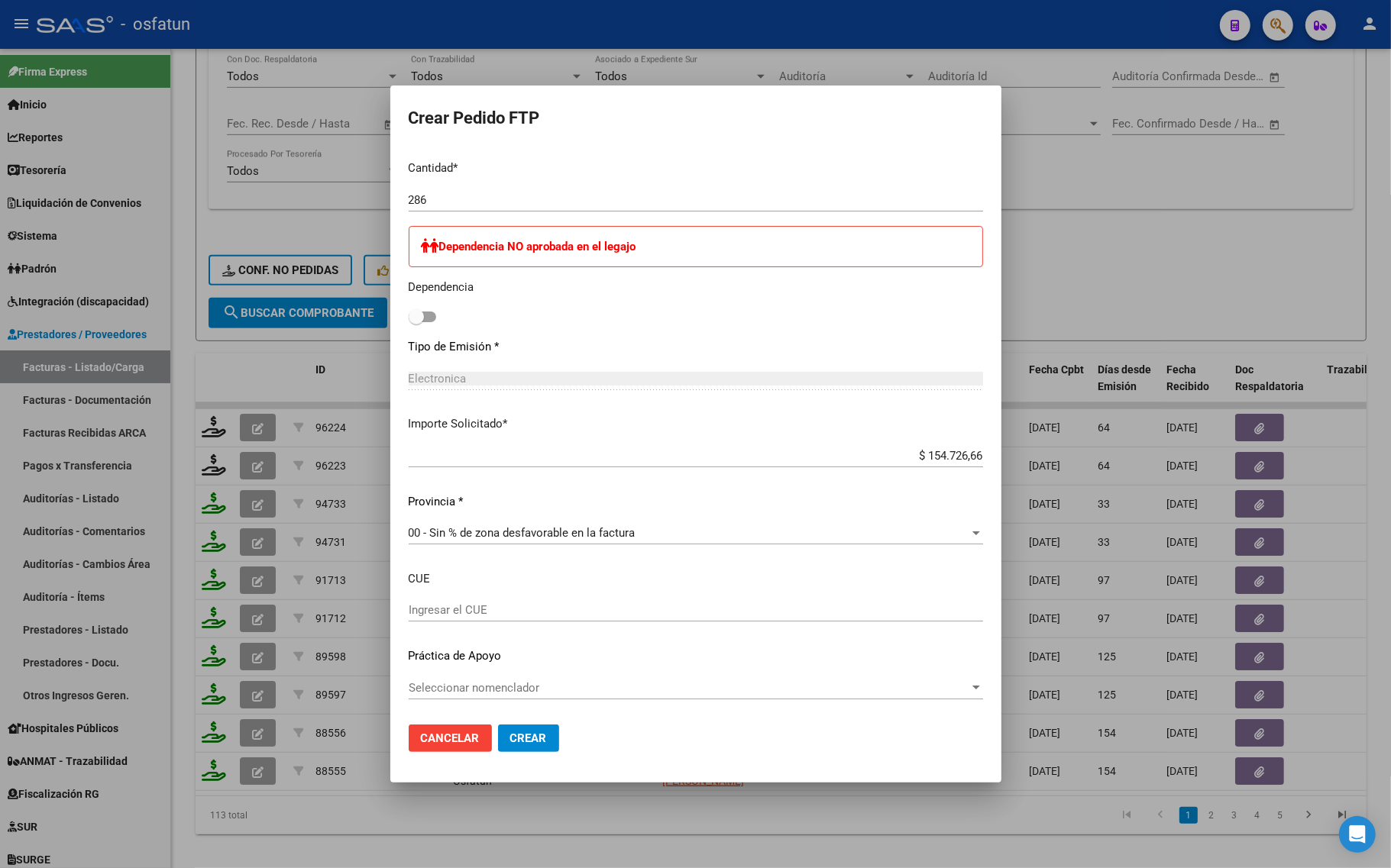
click at [541, 729] on button "Crear" at bounding box center [529, 738] width 61 height 28
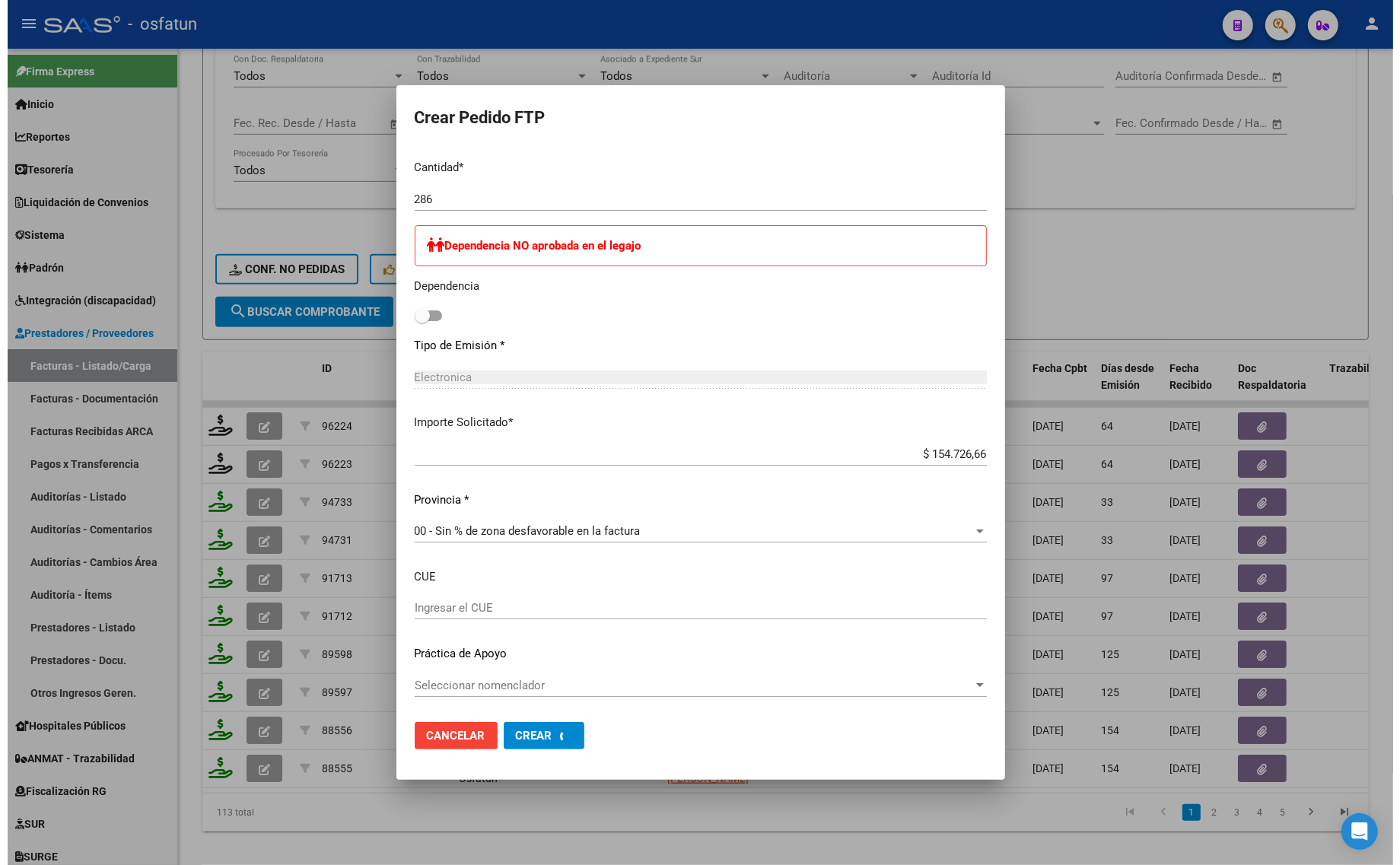
scroll to position [0, 0]
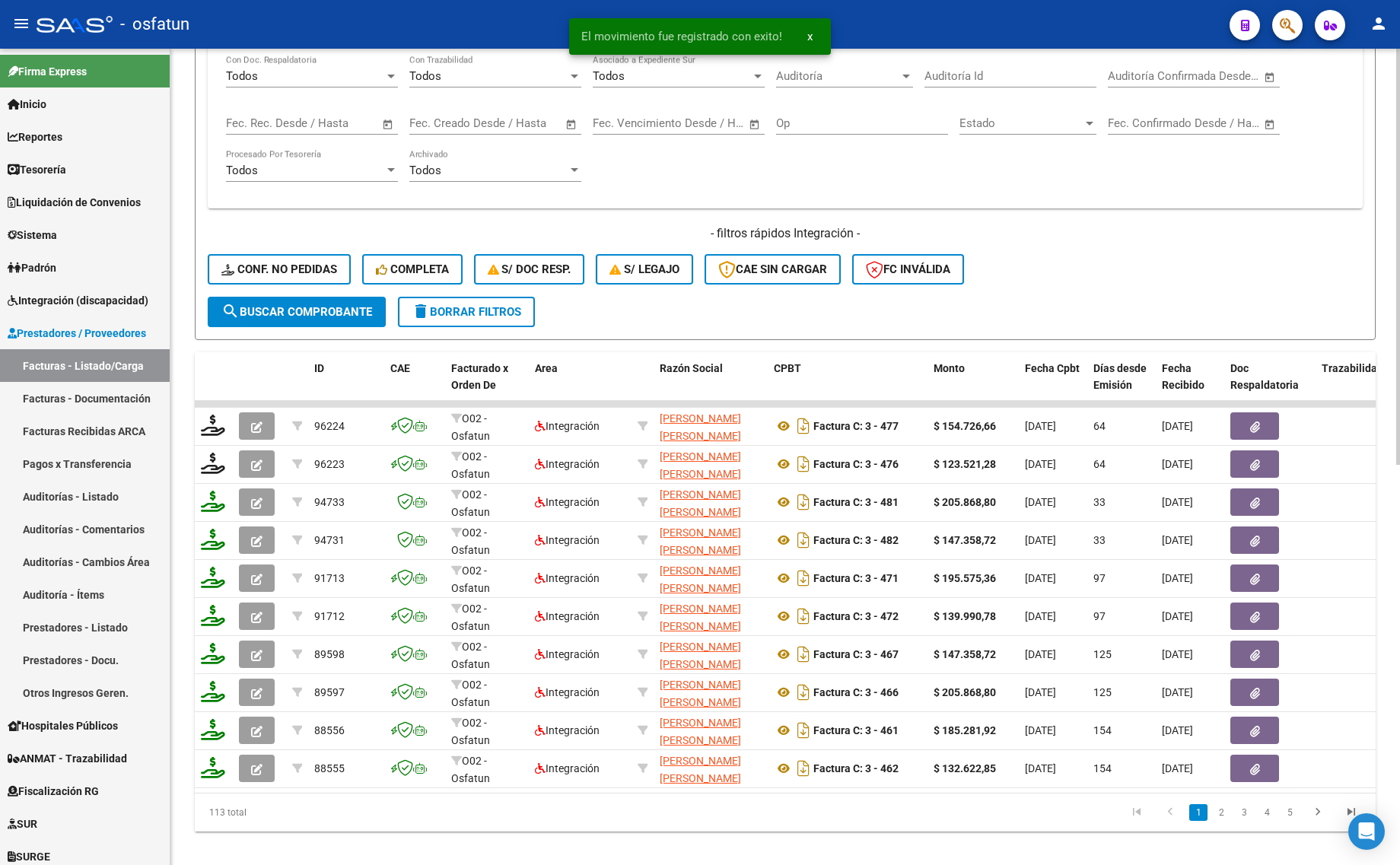
drag, startPoint x: 490, startPoint y: 297, endPoint x: 454, endPoint y: 318, distance: 41.7
click at [490, 297] on button "delete Borrar Filtros" at bounding box center [467, 312] width 137 height 30
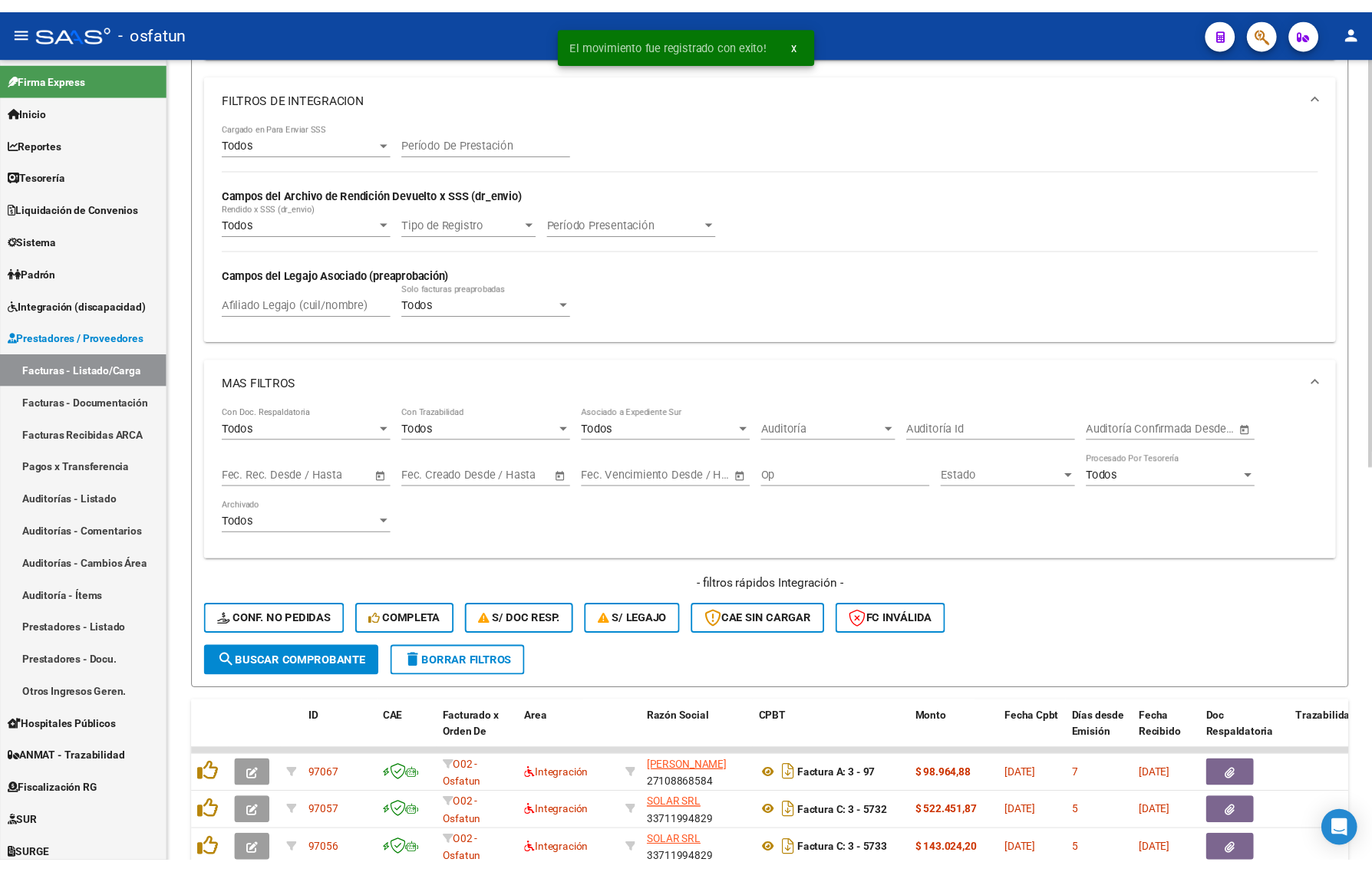
scroll to position [767, 0]
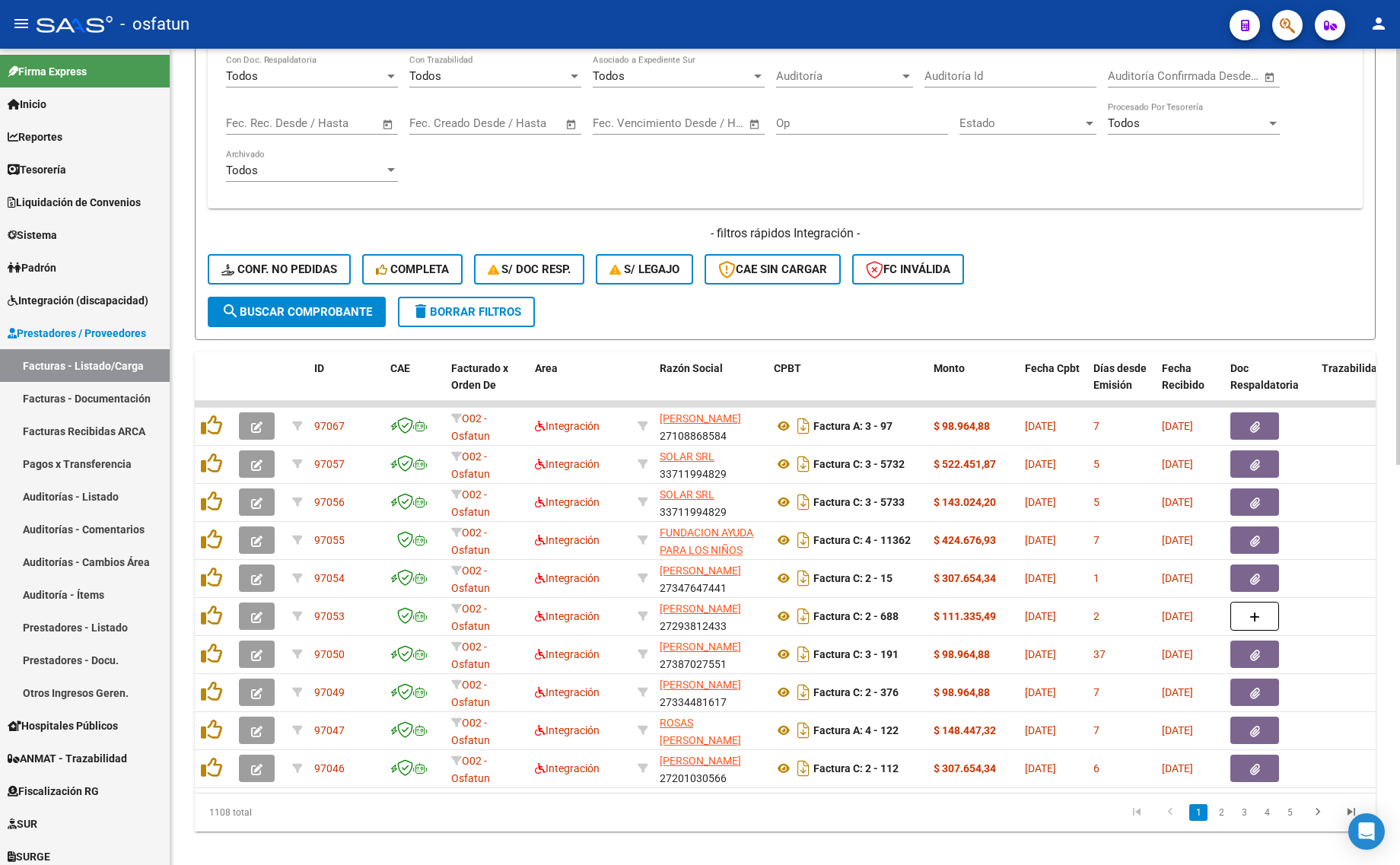
drag, startPoint x: 1202, startPoint y: 251, endPoint x: 1193, endPoint y: 249, distance: 9.2
click at [1200, 251] on div "- filtros rápidos Integración - Conf. no pedidas Completa S/ Doc Resp. S/ legaj…" at bounding box center [785, 261] width 1155 height 72
drag, startPoint x: 196, startPoint y: 846, endPoint x: 187, endPoint y: 851, distance: 10.3
click at [188, 851] on div "Video tutorial PRESTADORES -> Listado de CPBTs Emitidos por Prestadores / Prove…" at bounding box center [785, 85] width 1229 height 1593
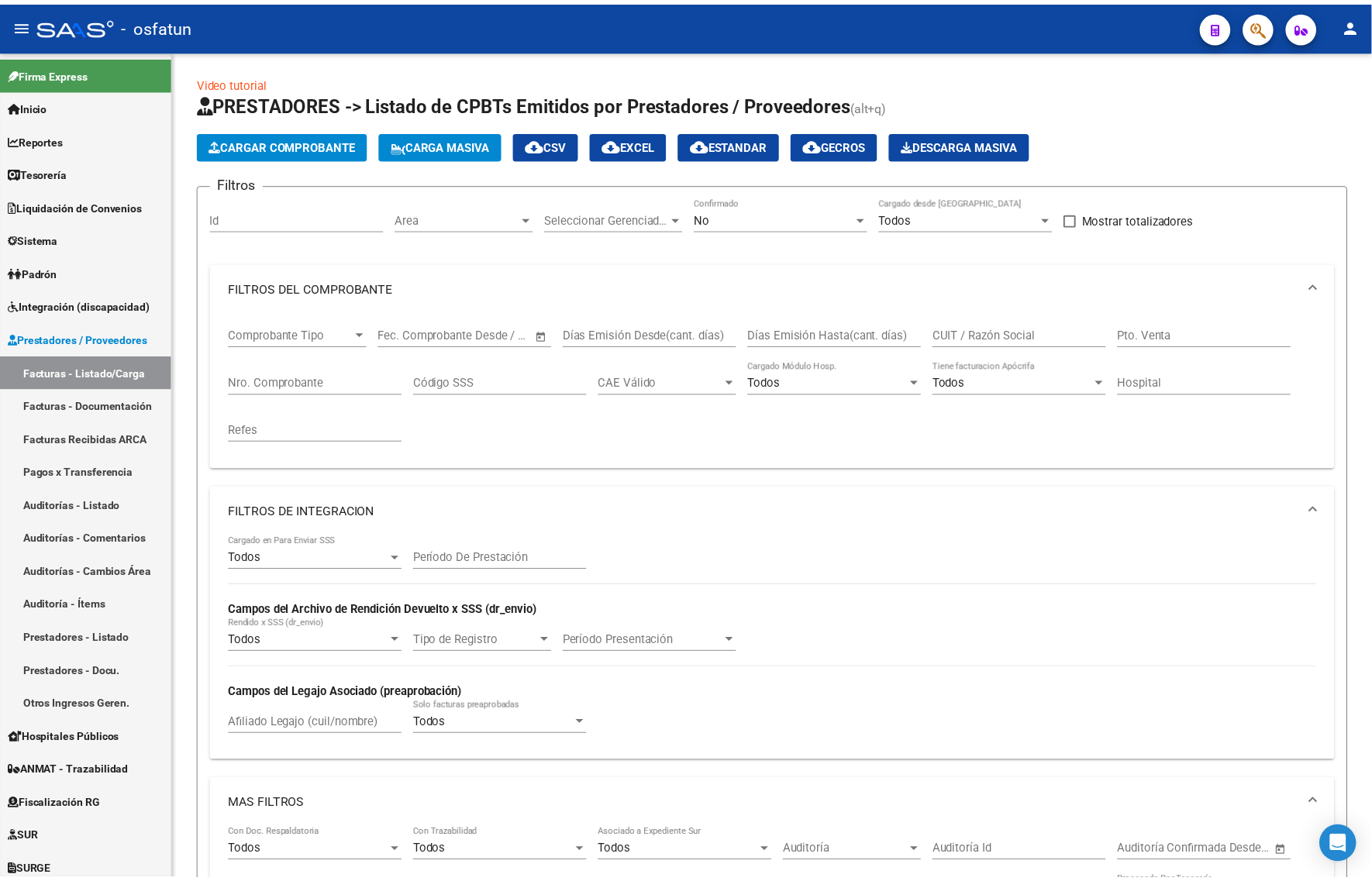
scroll to position [775, 0]
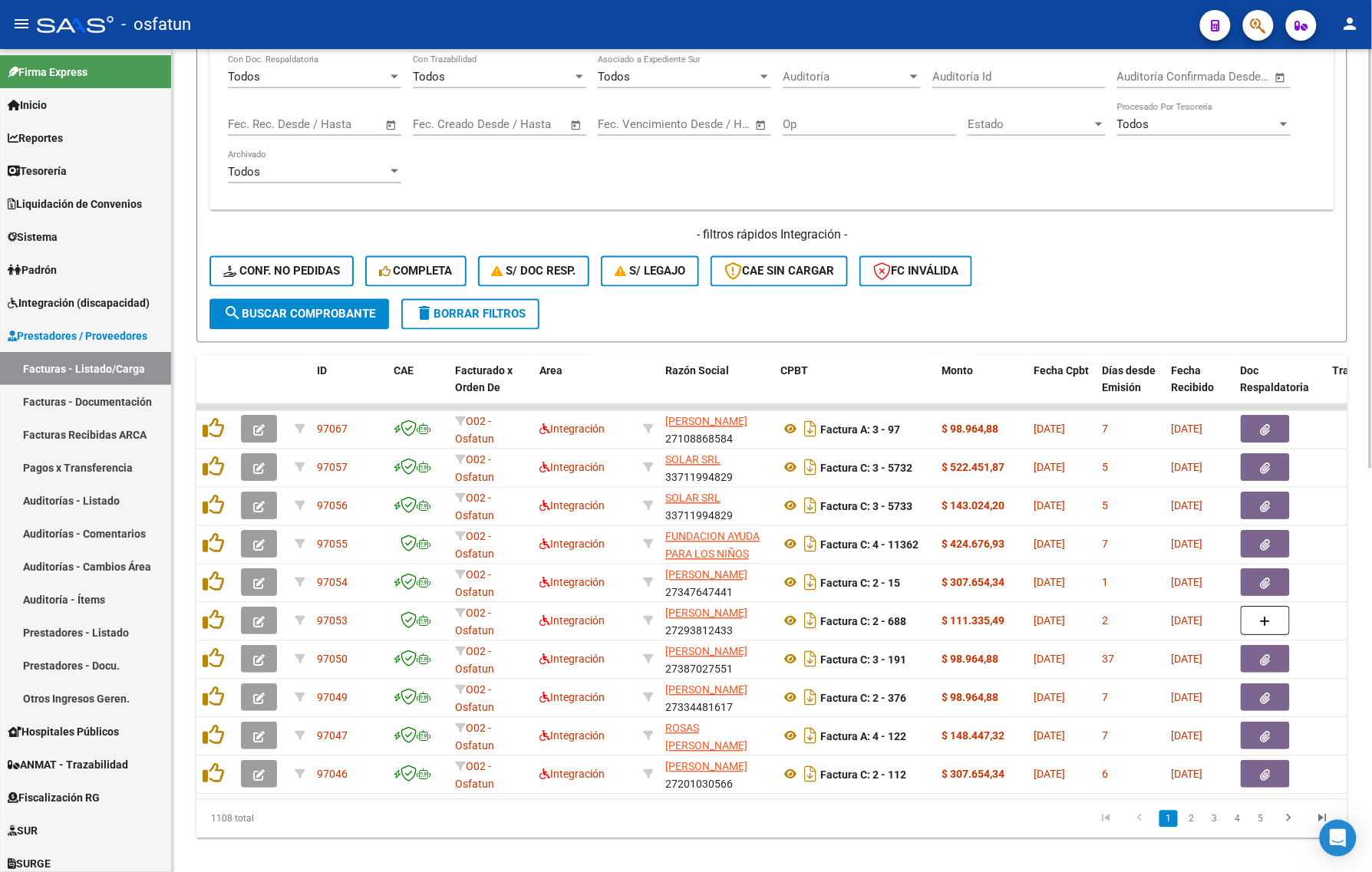
click at [385, 818] on div "1108 total" at bounding box center [310, 819] width 227 height 38
drag, startPoint x: 604, startPoint y: 834, endPoint x: 545, endPoint y: 799, distance: 68.6
click at [604, 832] on datatable-pager "1 2 3 4 5" at bounding box center [885, 819] width 908 height 26
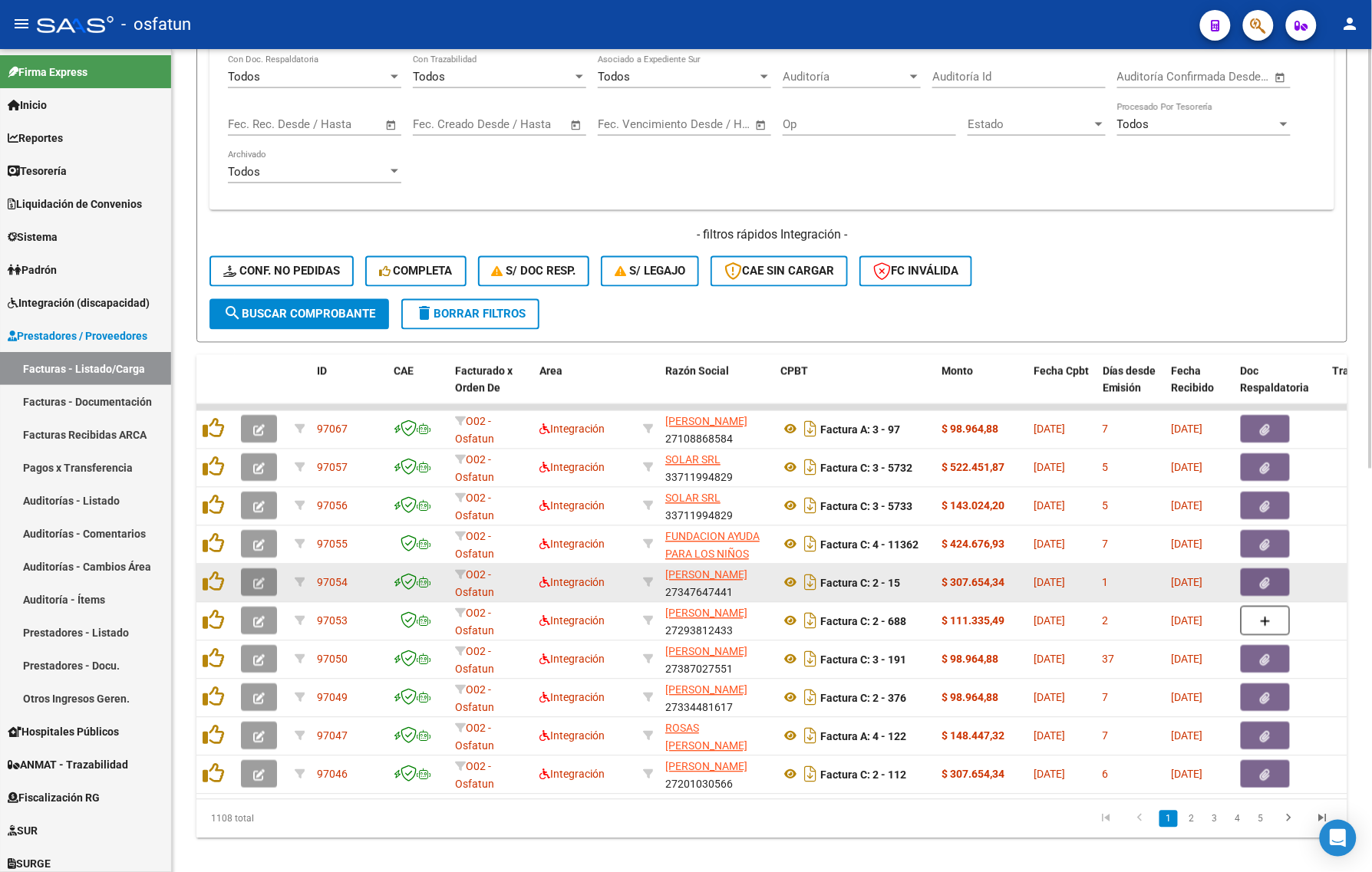
click at [251, 579] on button "button" at bounding box center [259, 583] width 36 height 28
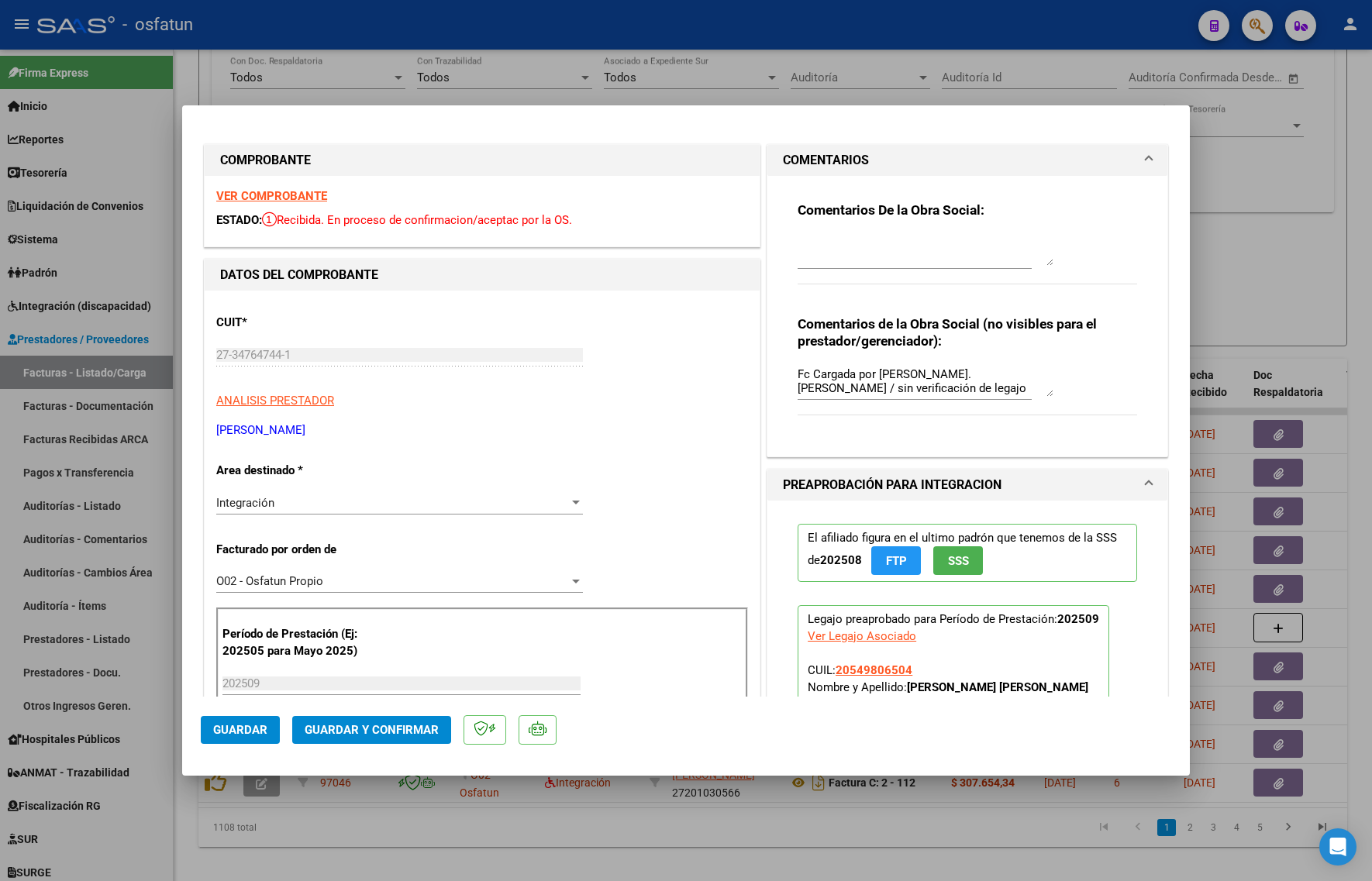
click at [264, 198] on strong "VER COMPROBANTE" at bounding box center [271, 196] width 111 height 14
click at [1257, 249] on div at bounding box center [686, 440] width 1372 height 881
type input "$ 0,00"
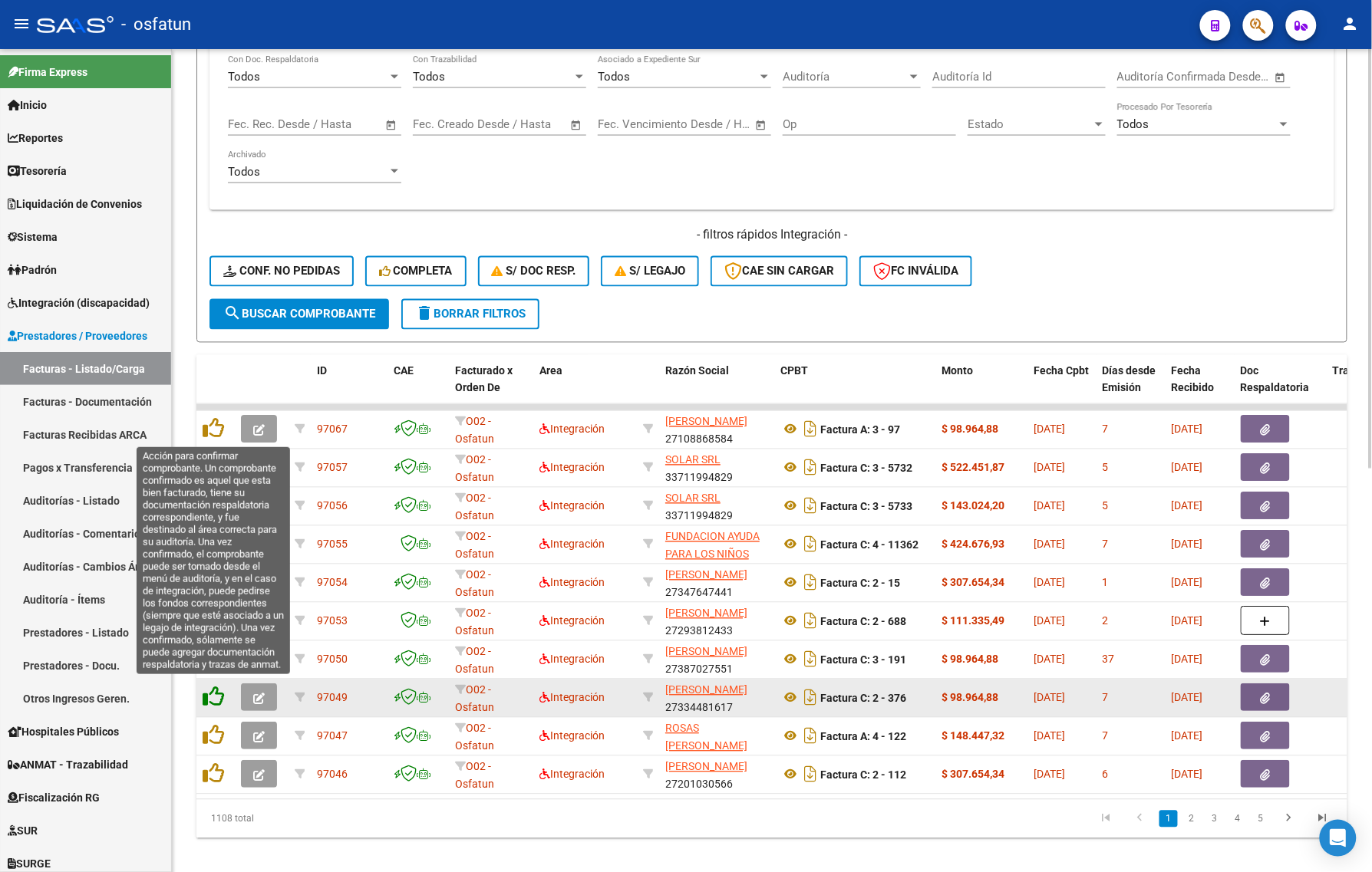
click at [217, 689] on icon at bounding box center [213, 697] width 21 height 21
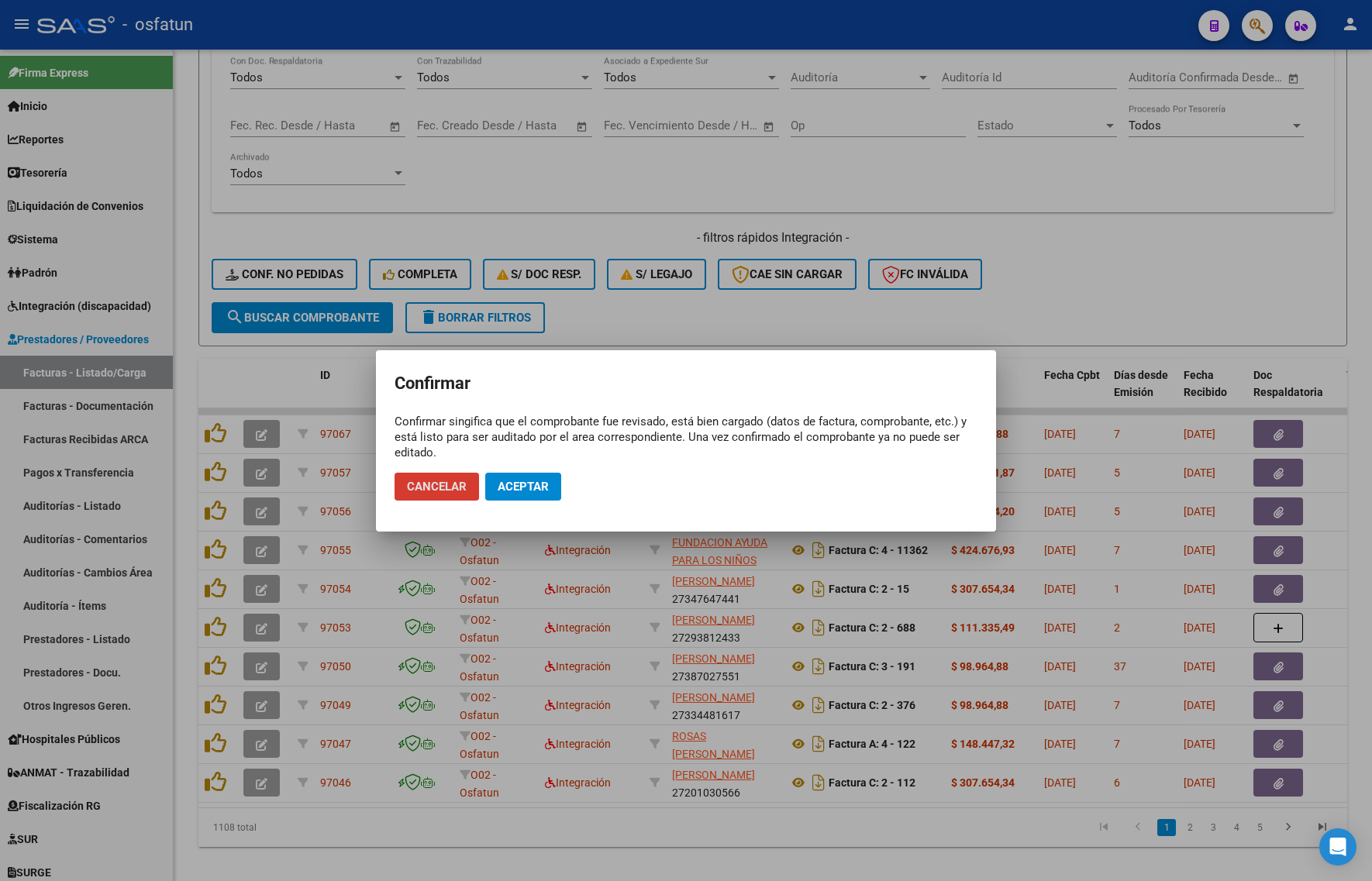
click at [452, 475] on button "Cancelar" at bounding box center [437, 487] width 85 height 28
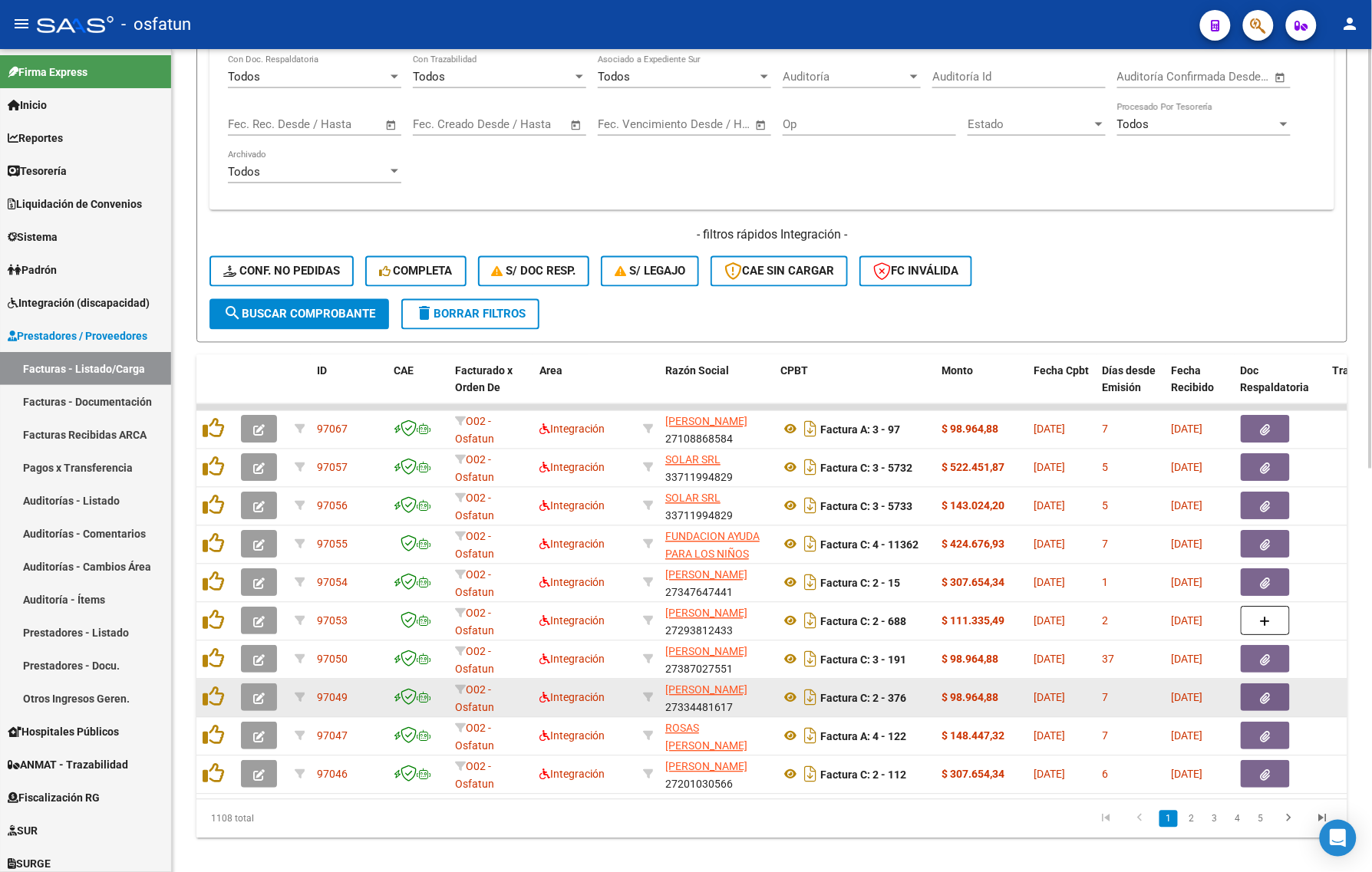
click at [260, 693] on icon "button" at bounding box center [259, 699] width 12 height 12
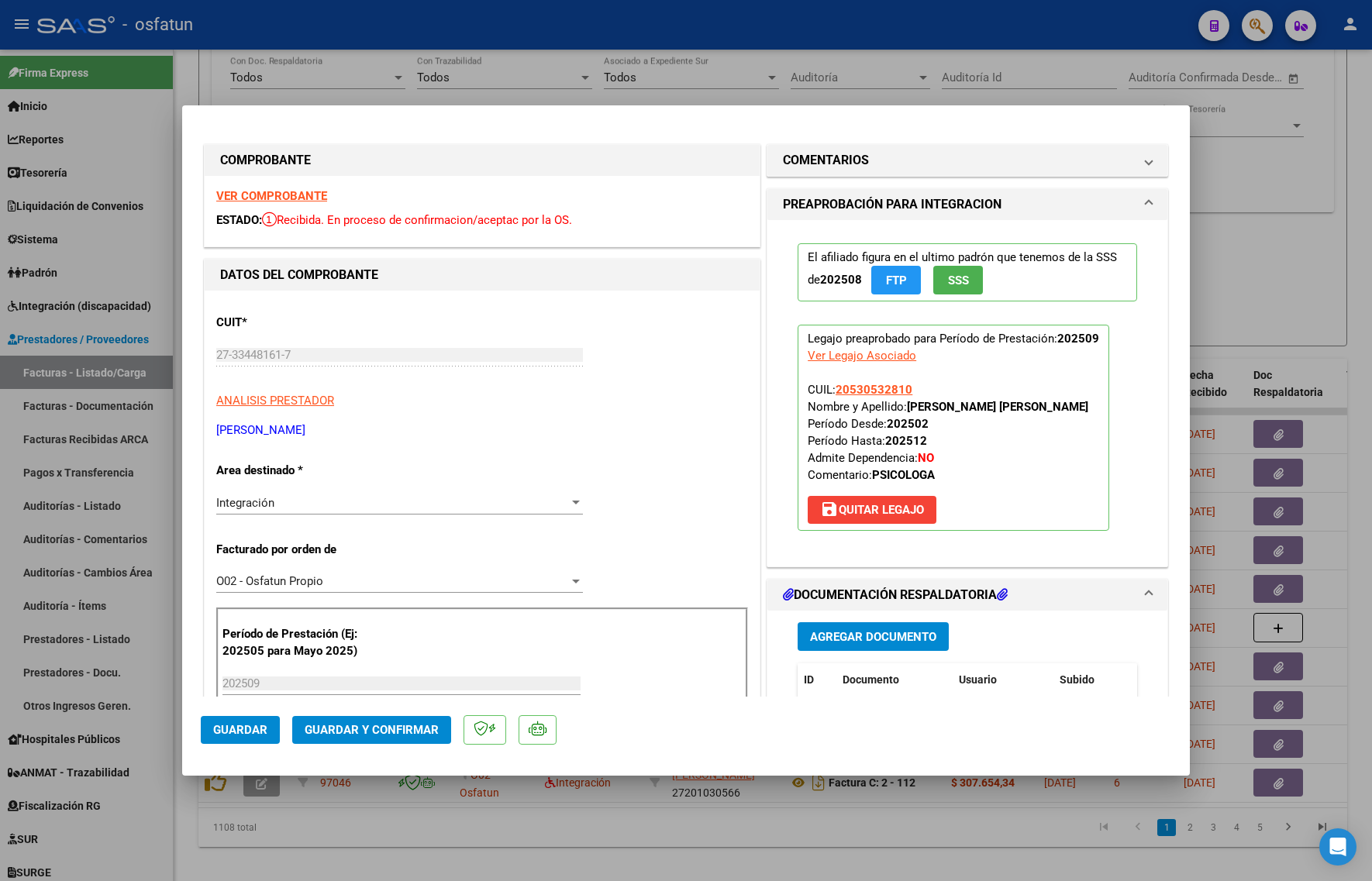
click at [691, 843] on div at bounding box center [686, 440] width 1372 height 881
type input "$ 0,00"
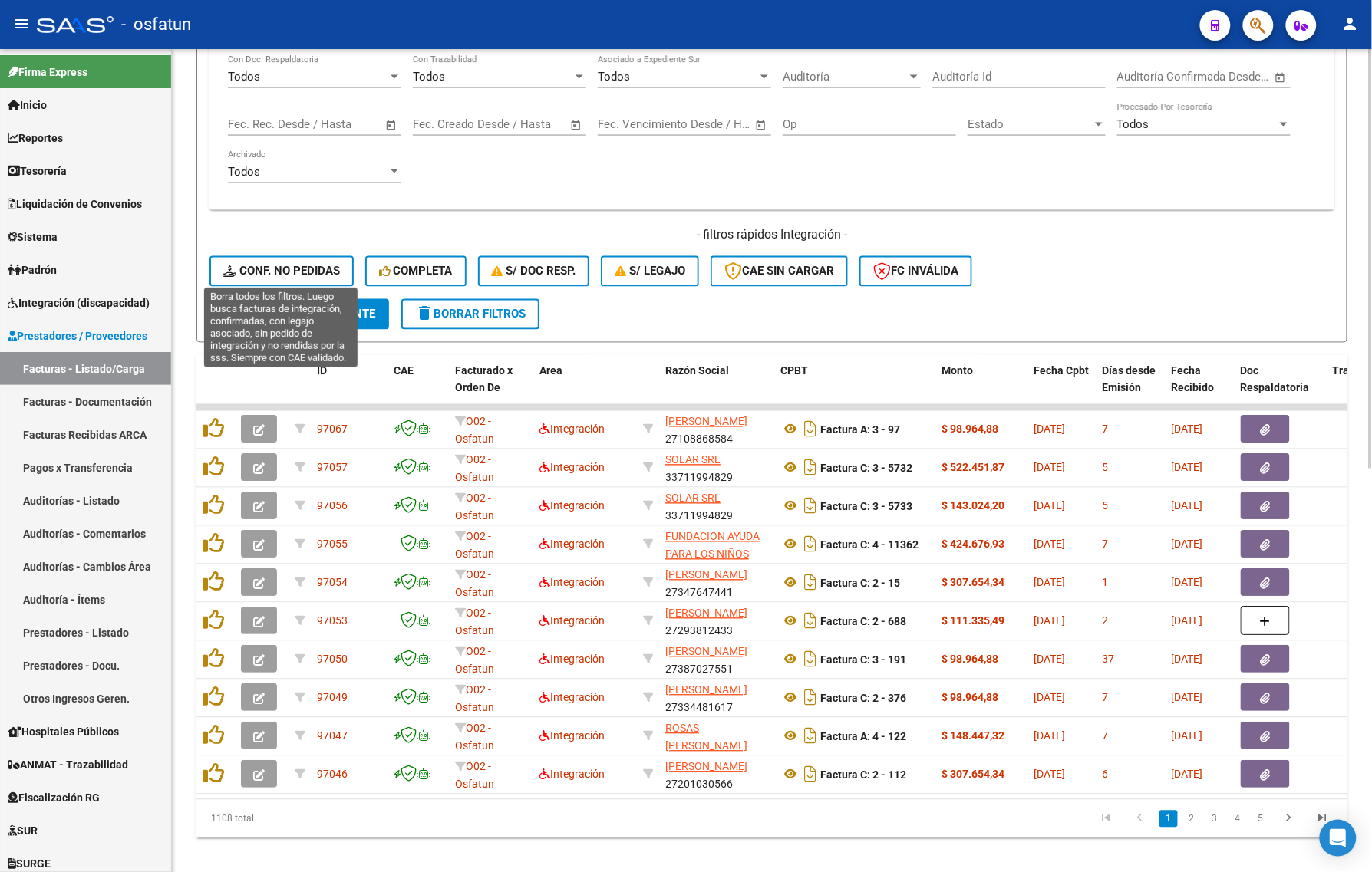
drag, startPoint x: 307, startPoint y: 266, endPoint x: 317, endPoint y: 292, distance: 27.9
click at [307, 266] on span "Conf. no pedidas" at bounding box center [282, 272] width 117 height 14
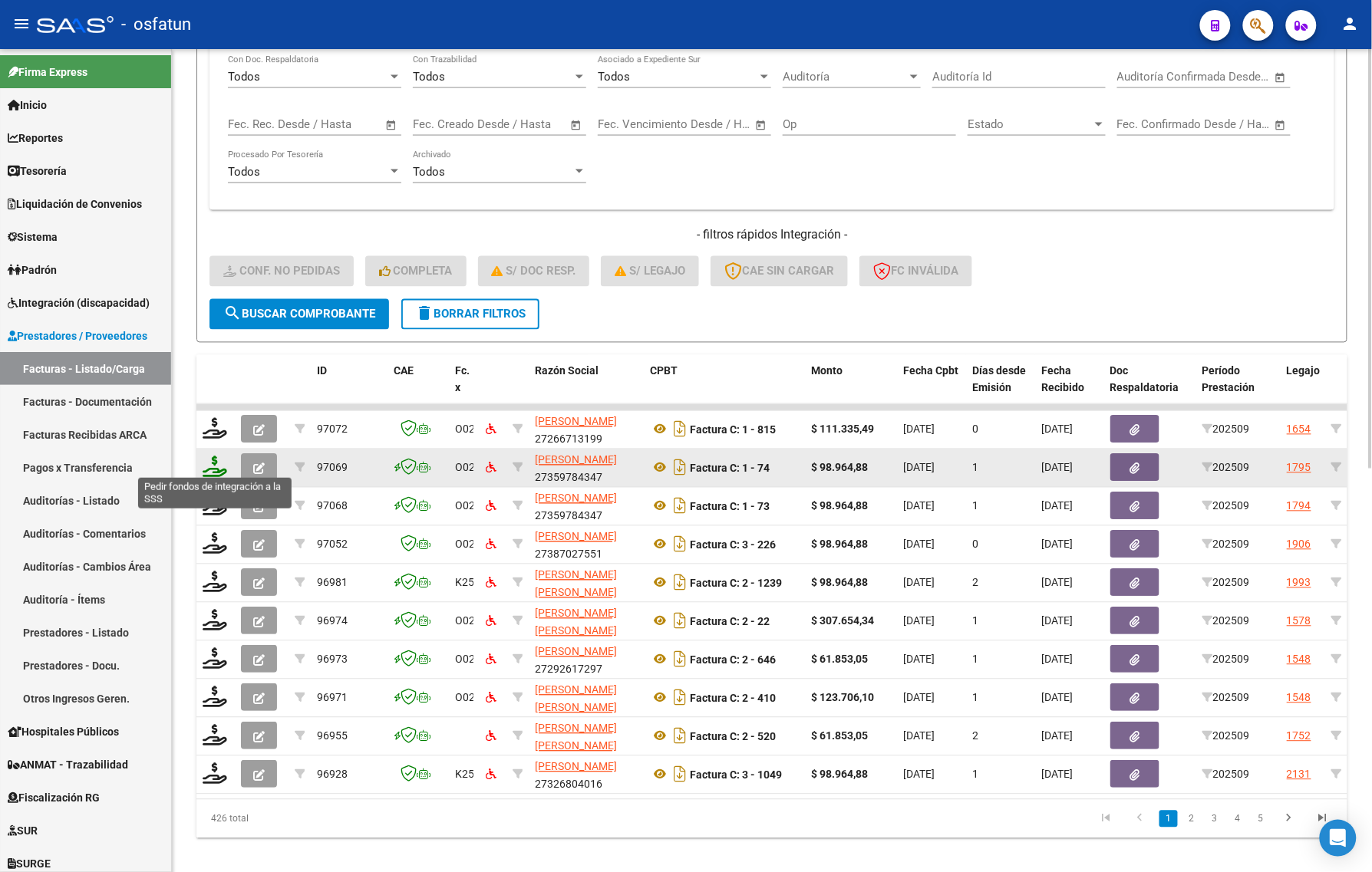
click at [217, 467] on icon at bounding box center [215, 467] width 25 height 21
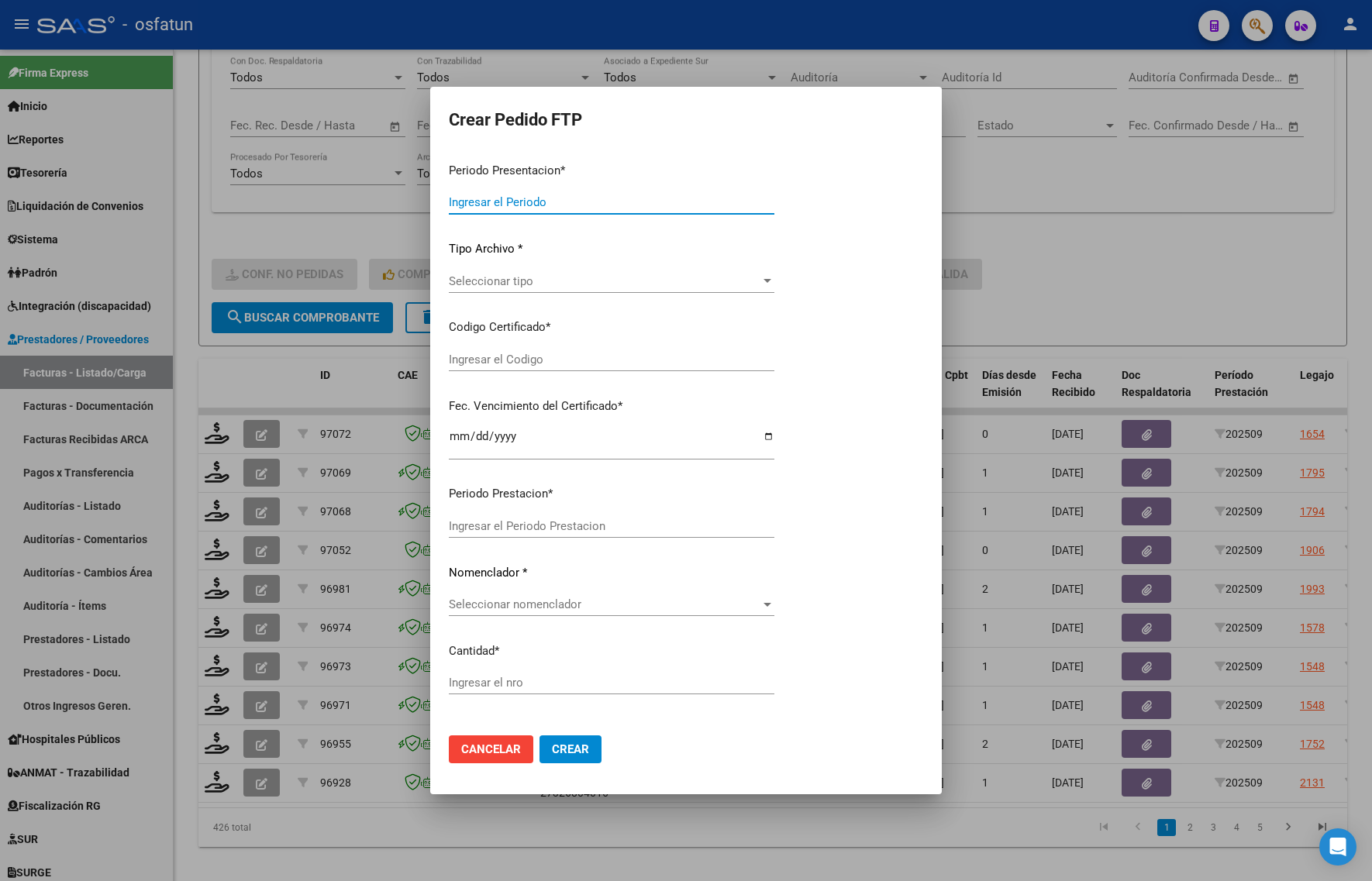
type input "202509"
type input "$ 98.964,88"
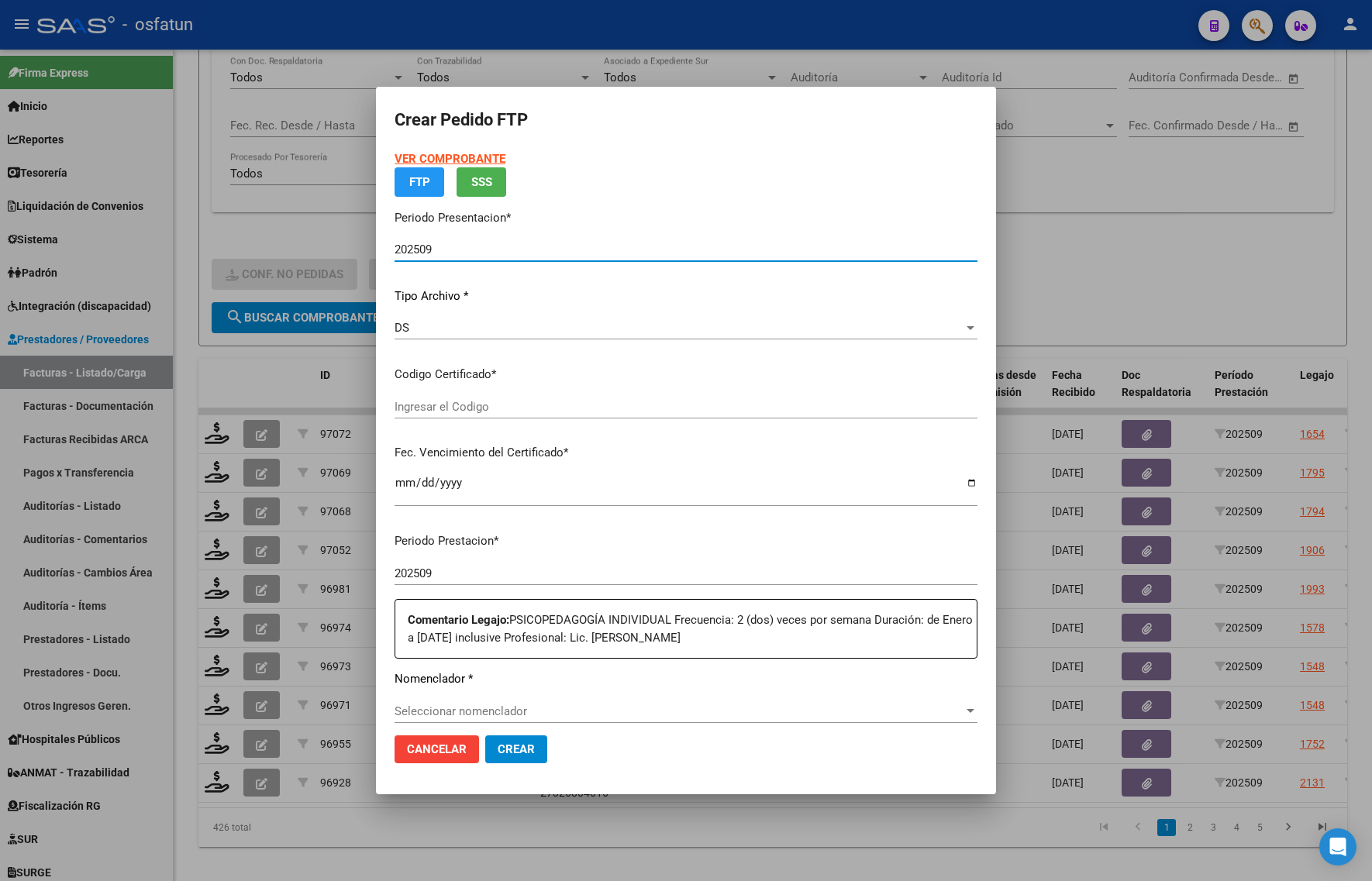
type input "ARG01000555635712023112820281128BUE440"
type input "[DATE]"
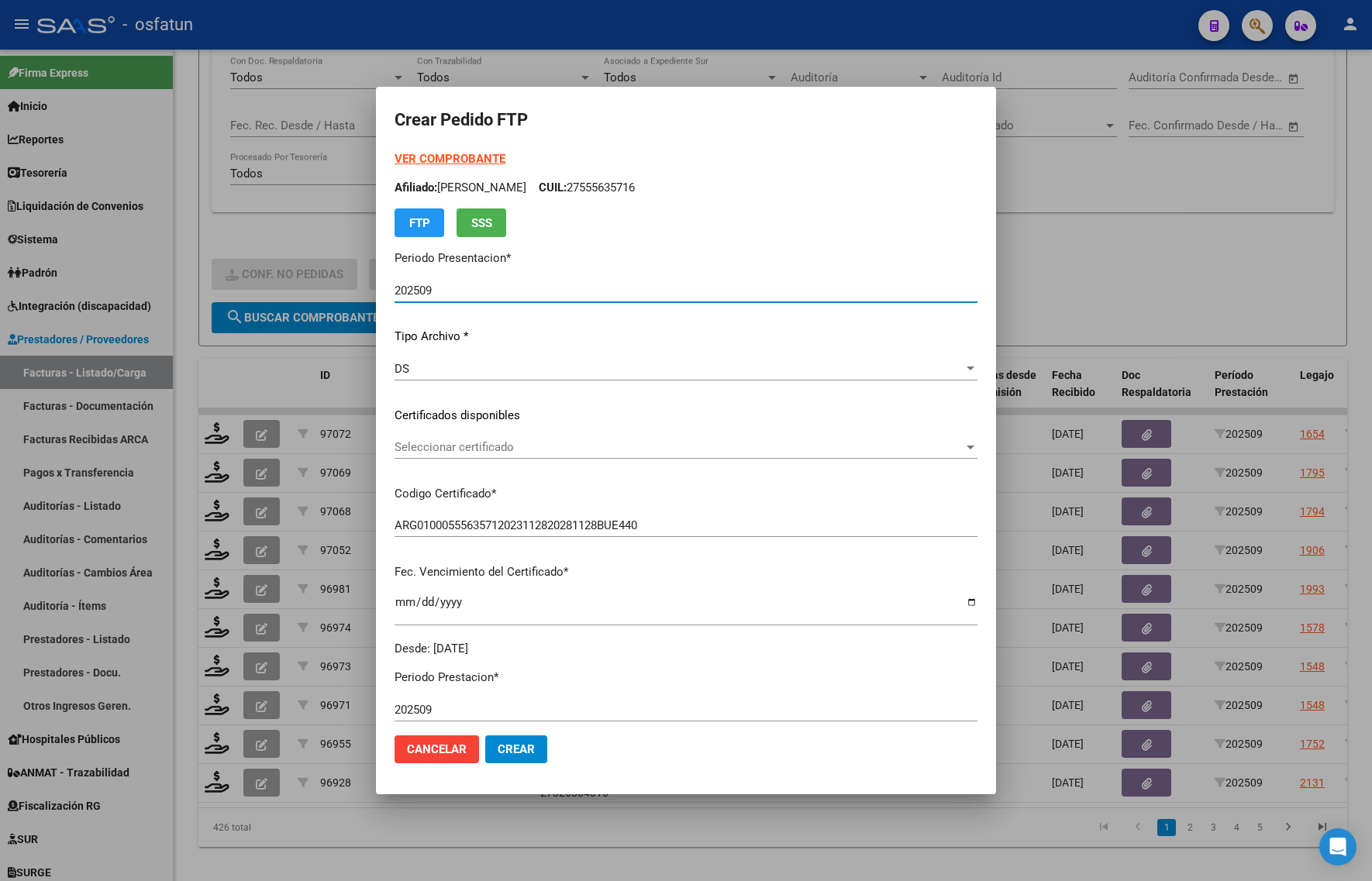
click at [420, 150] on div "VER COMPROBANTE ARCA Padrón Afiliado: [PERSON_NAME] CUIL: 27555635716 FTP SSS" at bounding box center [686, 194] width 582 height 87
click at [417, 154] on strong "VER COMPROBANTE" at bounding box center [450, 159] width 111 height 14
click at [505, 456] on div "Seleccionar certificado Seleccionar certificado" at bounding box center [686, 447] width 582 height 23
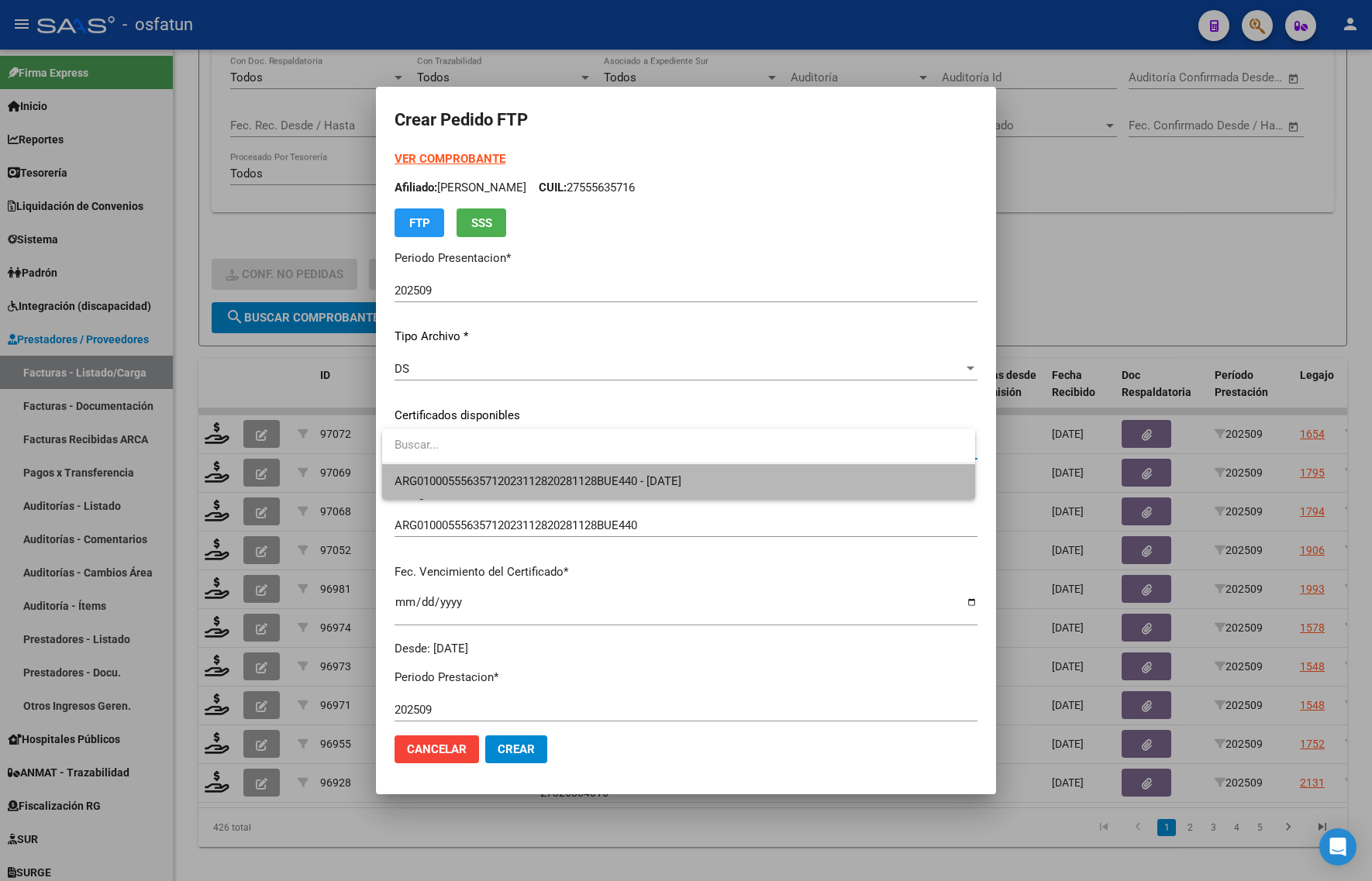
click at [510, 489] on span "ARG01000555635712023112820281128BUE440 - [DATE]" at bounding box center [679, 482] width 568 height 35
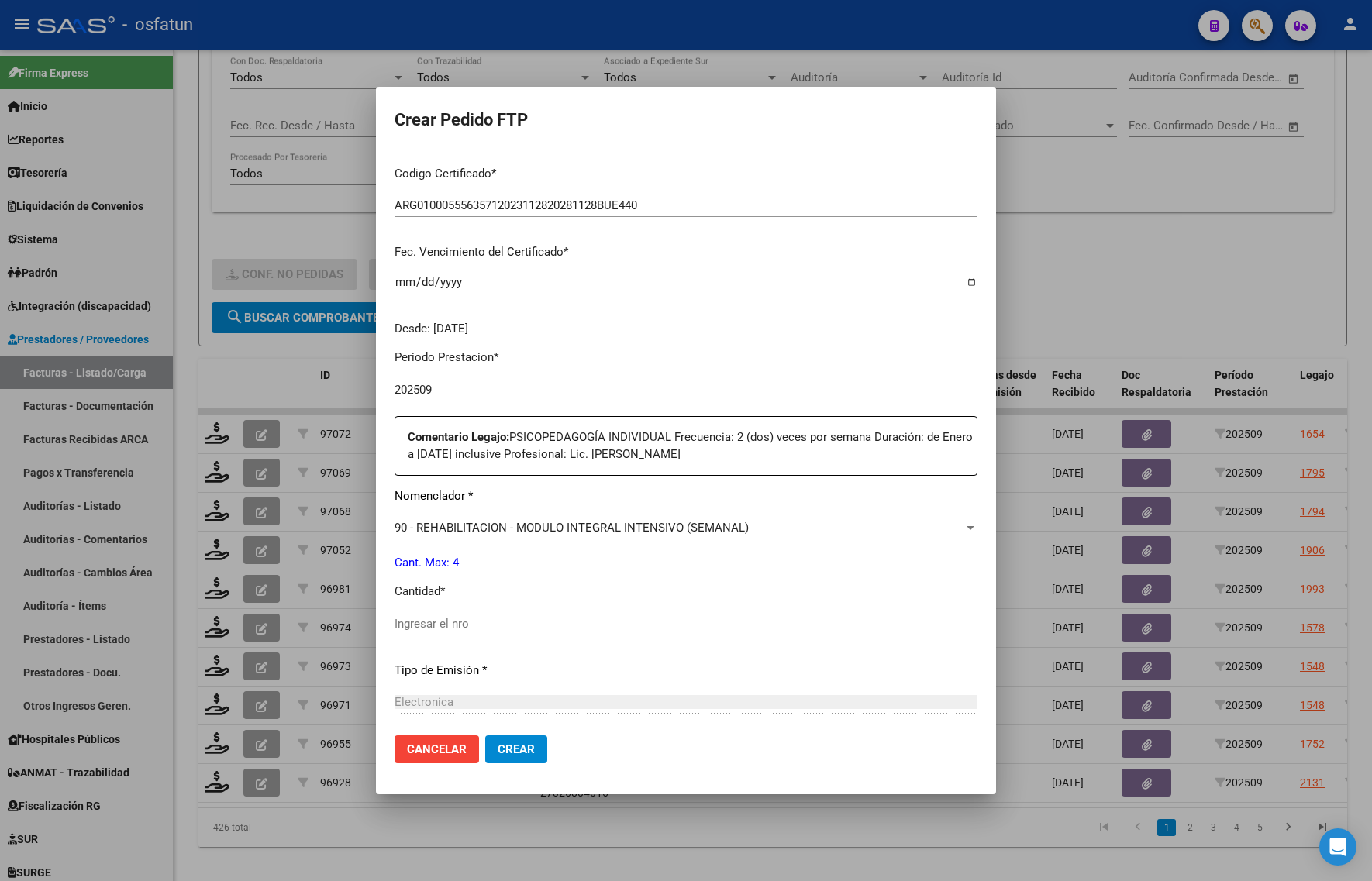
scroll to position [388, 0]
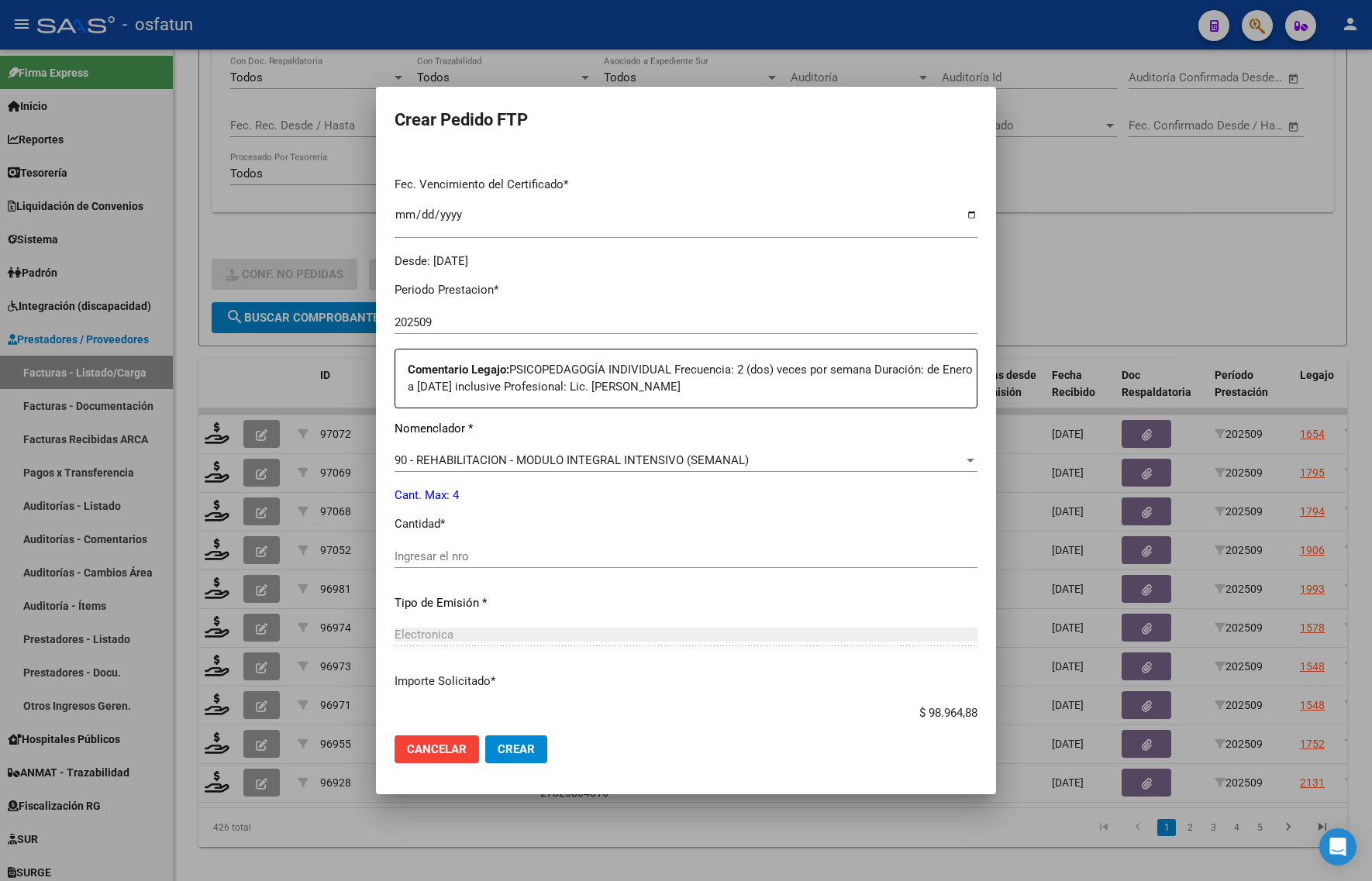
click at [448, 560] on input "Ingresar el nro" at bounding box center [686, 557] width 582 height 14
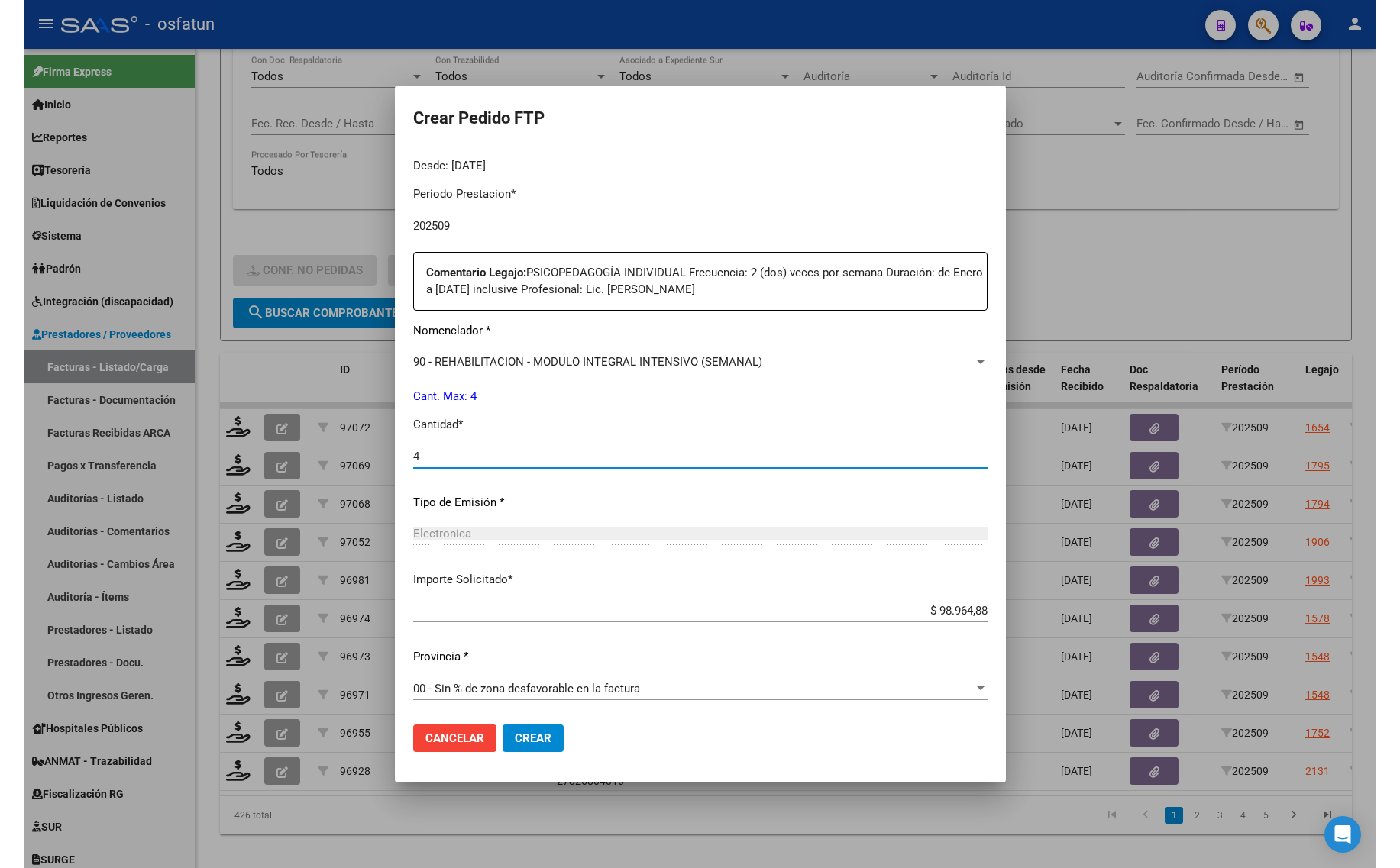
scroll to position [474, 0]
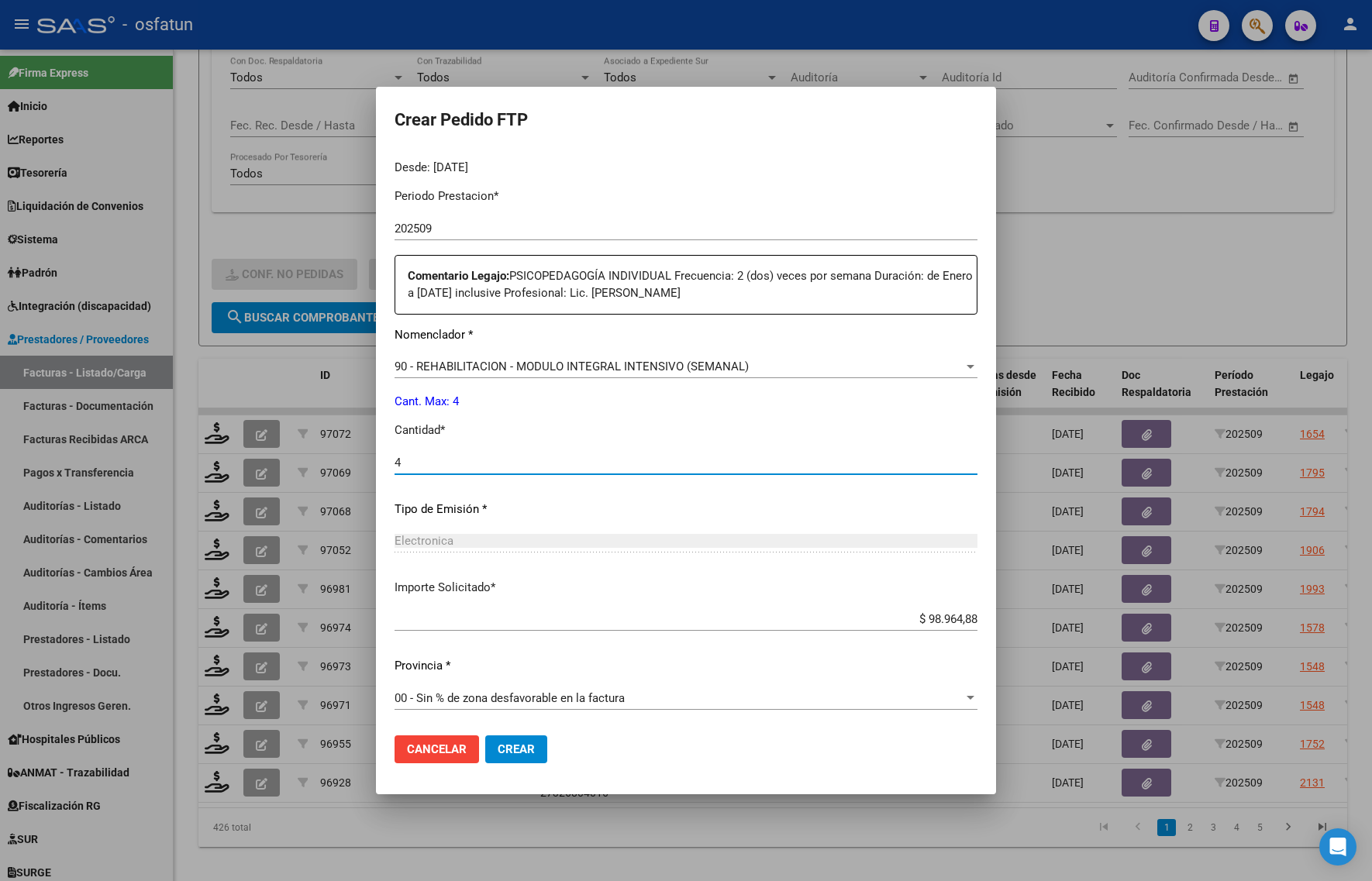
type input "4"
click at [506, 751] on span "Crear" at bounding box center [517, 749] width 37 height 14
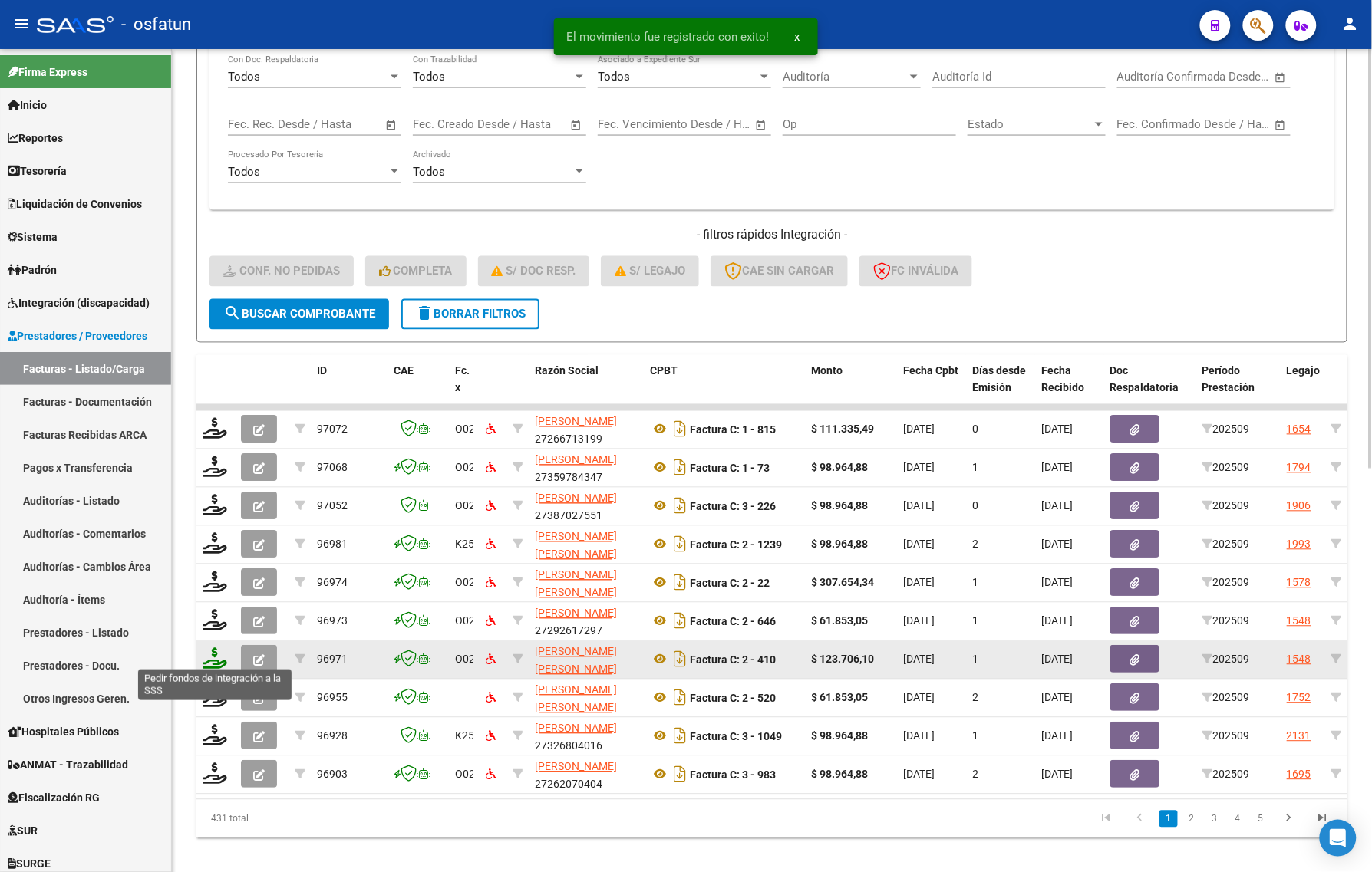
click at [209, 661] on icon at bounding box center [215, 659] width 25 height 21
click at [210, 665] on datatable-body-cell at bounding box center [216, 659] width 38 height 38
click at [215, 656] on icon at bounding box center [215, 659] width 25 height 21
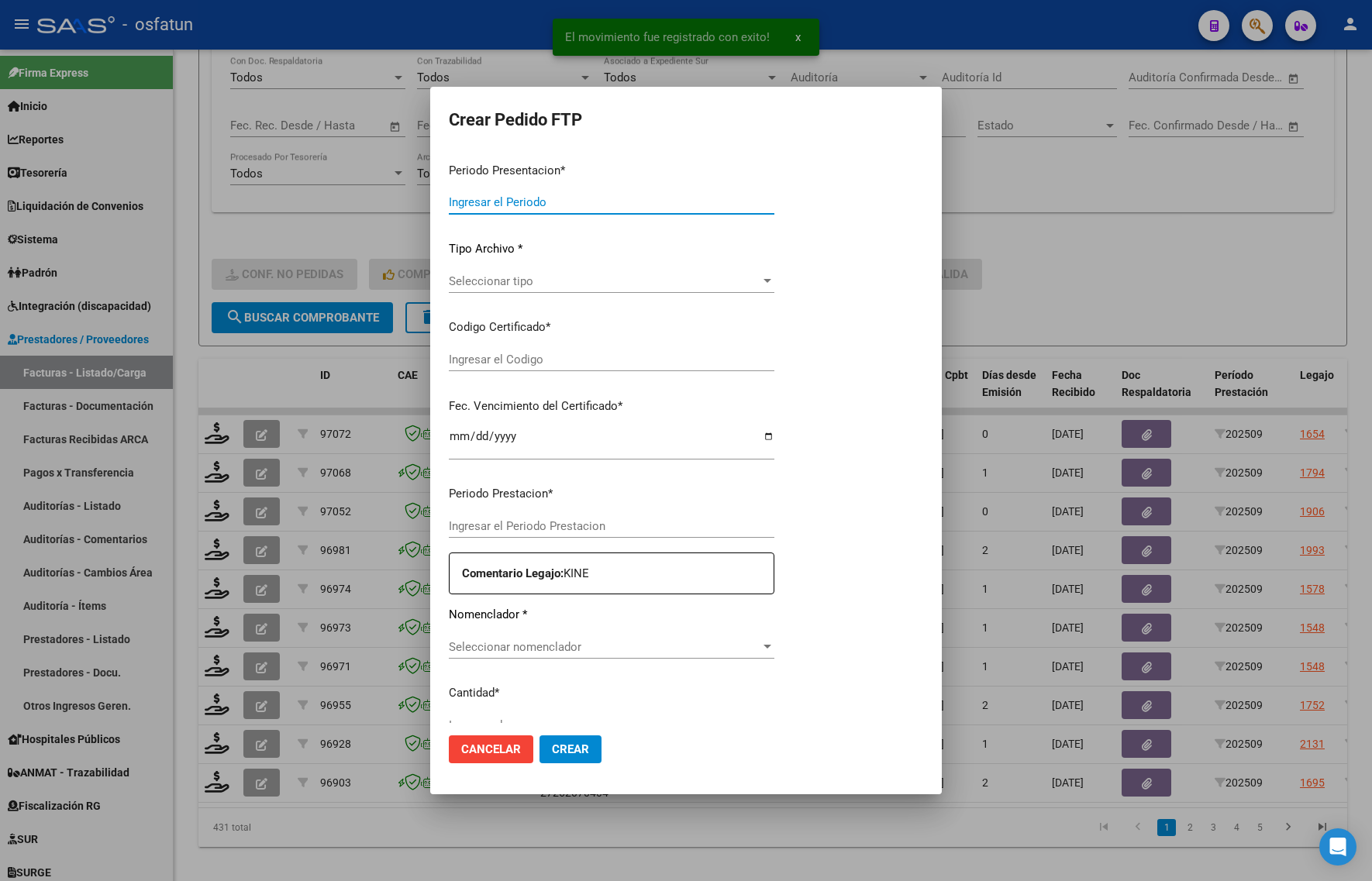
type input "202509"
type input "$ 123.706,10"
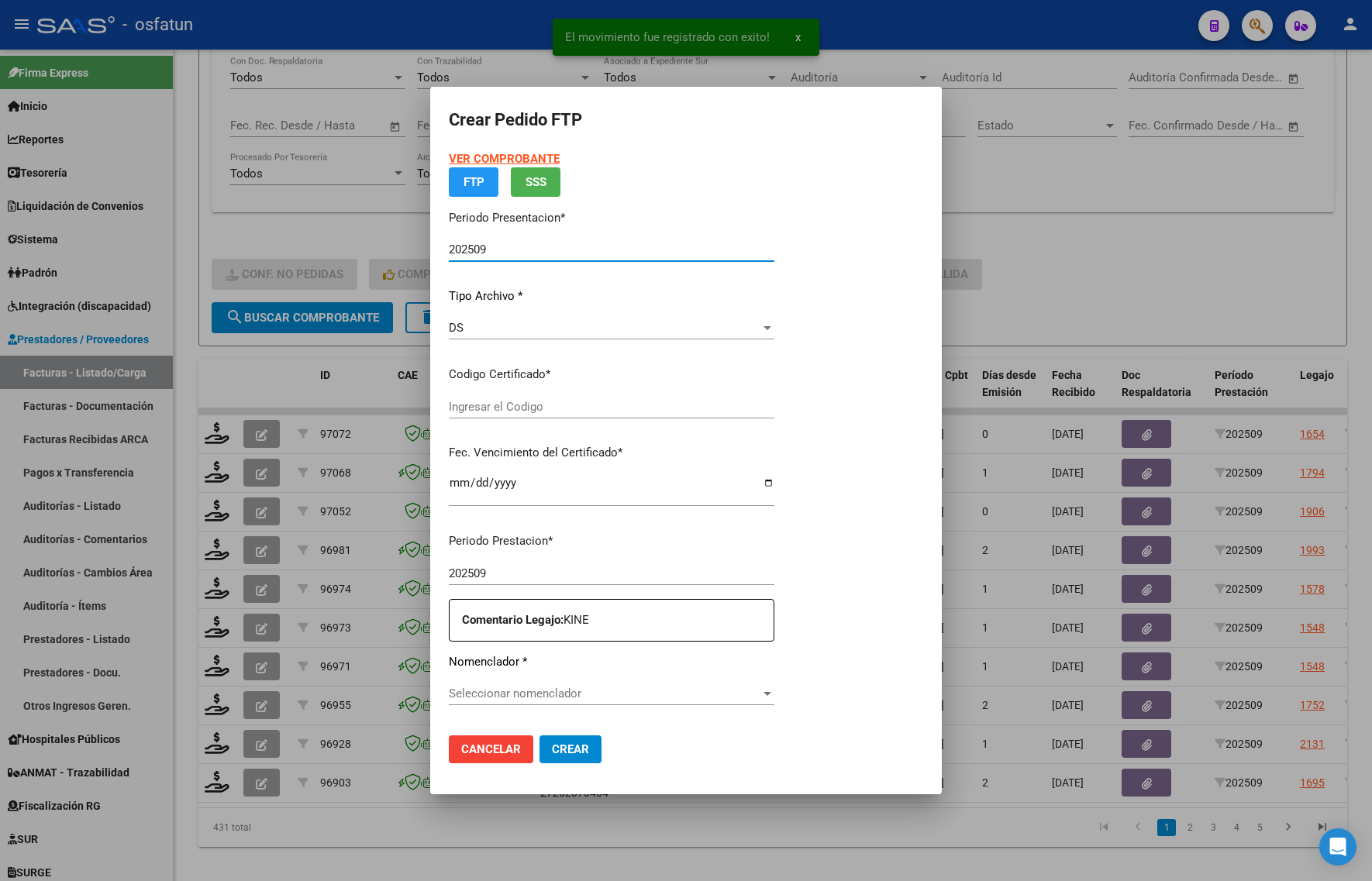
type input "ARG01000555535752019121320251213ERI186"
type input "[DATE]"
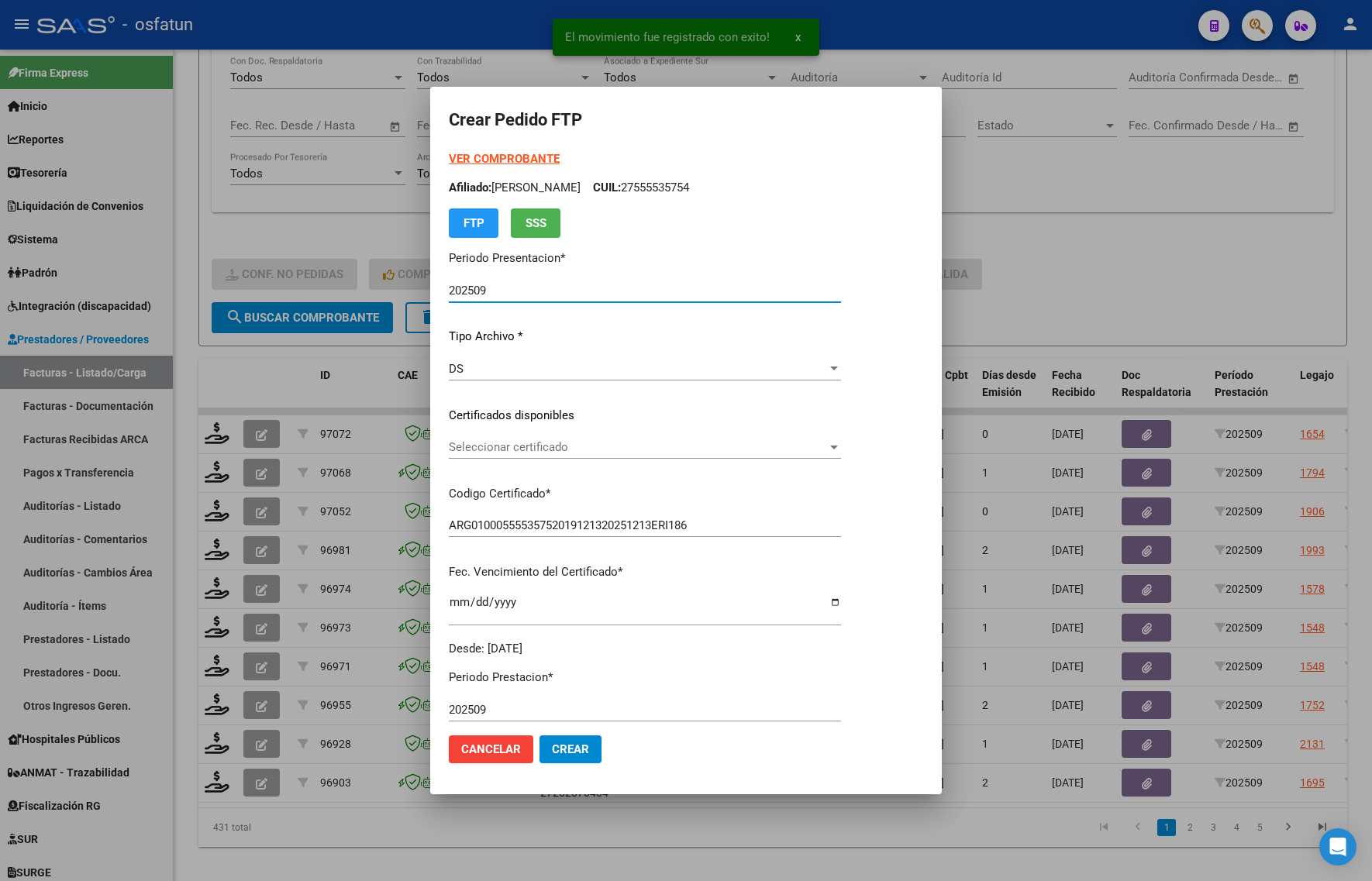
click at [492, 159] on strong "VER COMPROBANTE" at bounding box center [504, 159] width 111 height 14
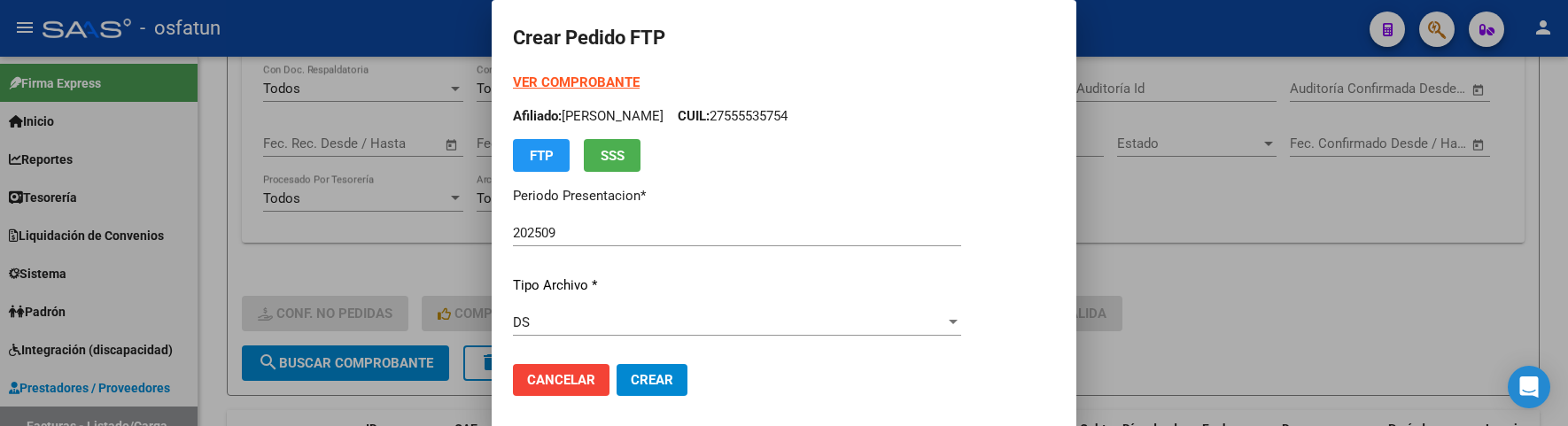
drag, startPoint x: 417, startPoint y: 423, endPoint x: 417, endPoint y: 440, distance: 17.0
click at [417, 426] on html "menu - osfatun person Firma Express Inicio Calendario SSS Instructivos Contacto…" at bounding box center [784, 213] width 1568 height 426
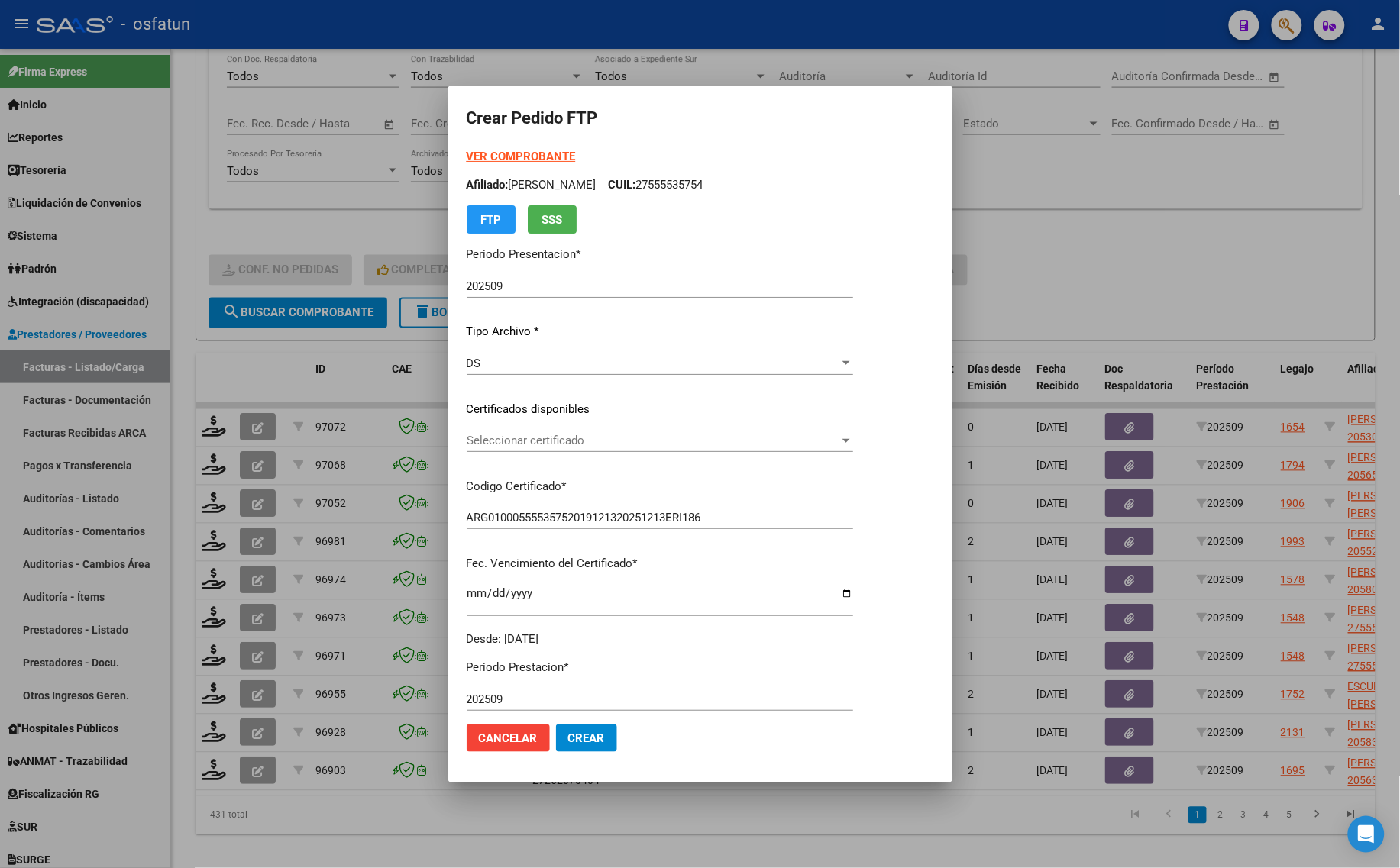
click at [555, 451] on div "Seleccionar certificado Seleccionar certificado" at bounding box center [660, 441] width 387 height 23
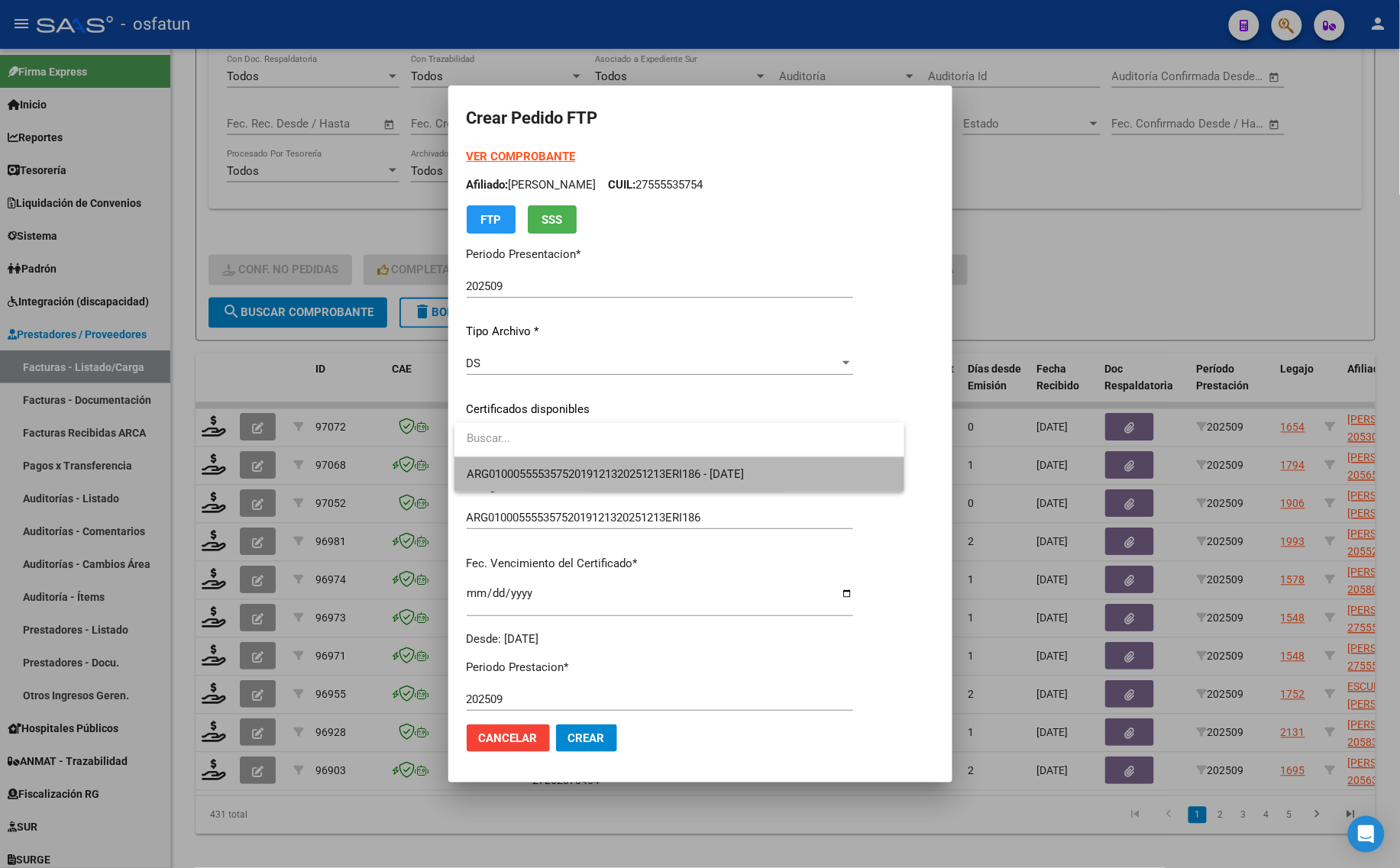
click at [553, 465] on span "ARG01000555535752019121320251213ERI186 - [DATE]" at bounding box center [679, 474] width 426 height 34
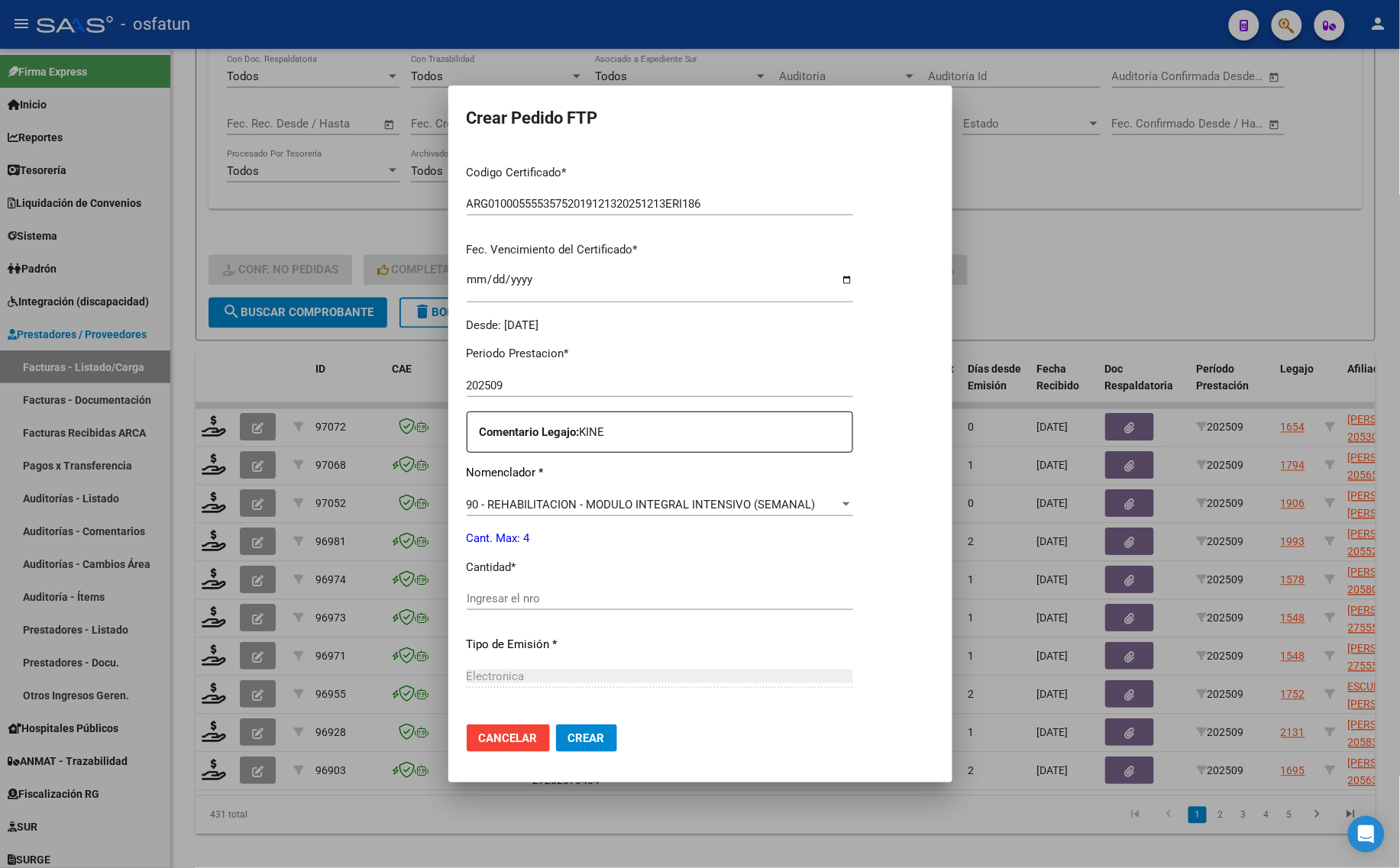
scroll to position [382, 0]
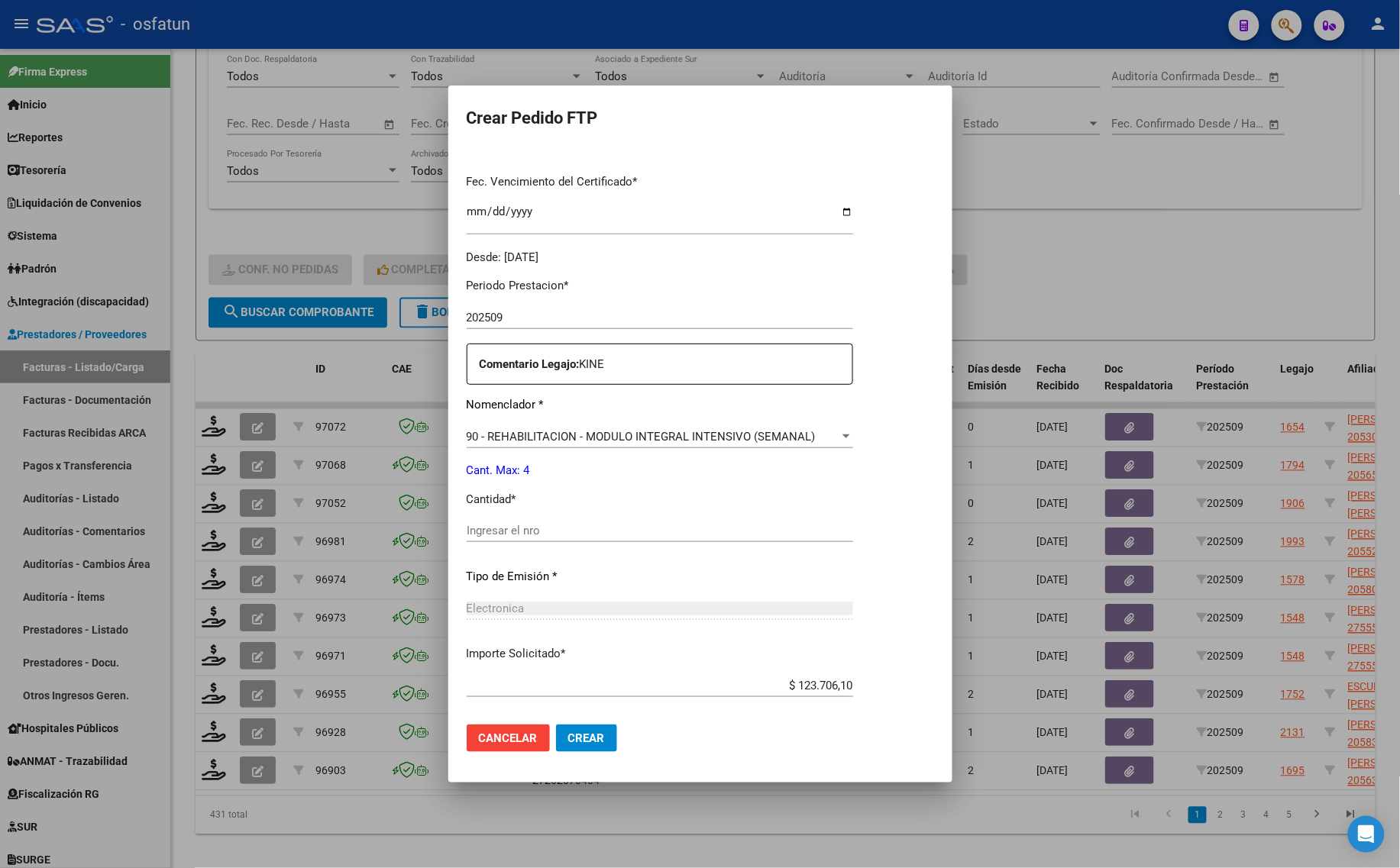
click at [552, 499] on p "Cantidad *" at bounding box center [660, 500] width 387 height 18
click at [550, 526] on input "Ingresar el nro" at bounding box center [660, 531] width 387 height 14
type input "4"
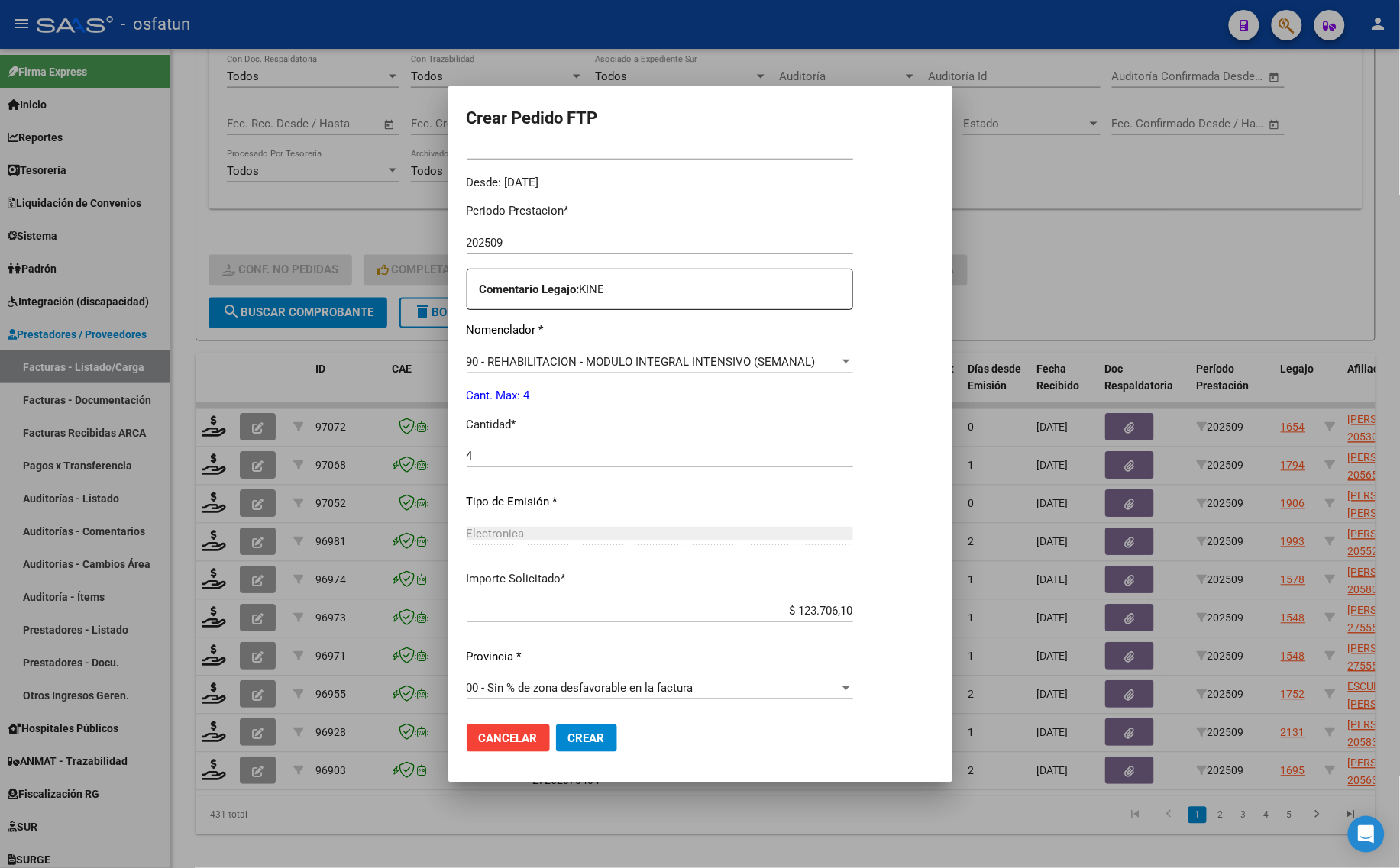
click at [566, 460] on input "4" at bounding box center [660, 456] width 387 height 14
click at [569, 733] on span "Crear" at bounding box center [586, 738] width 37 height 14
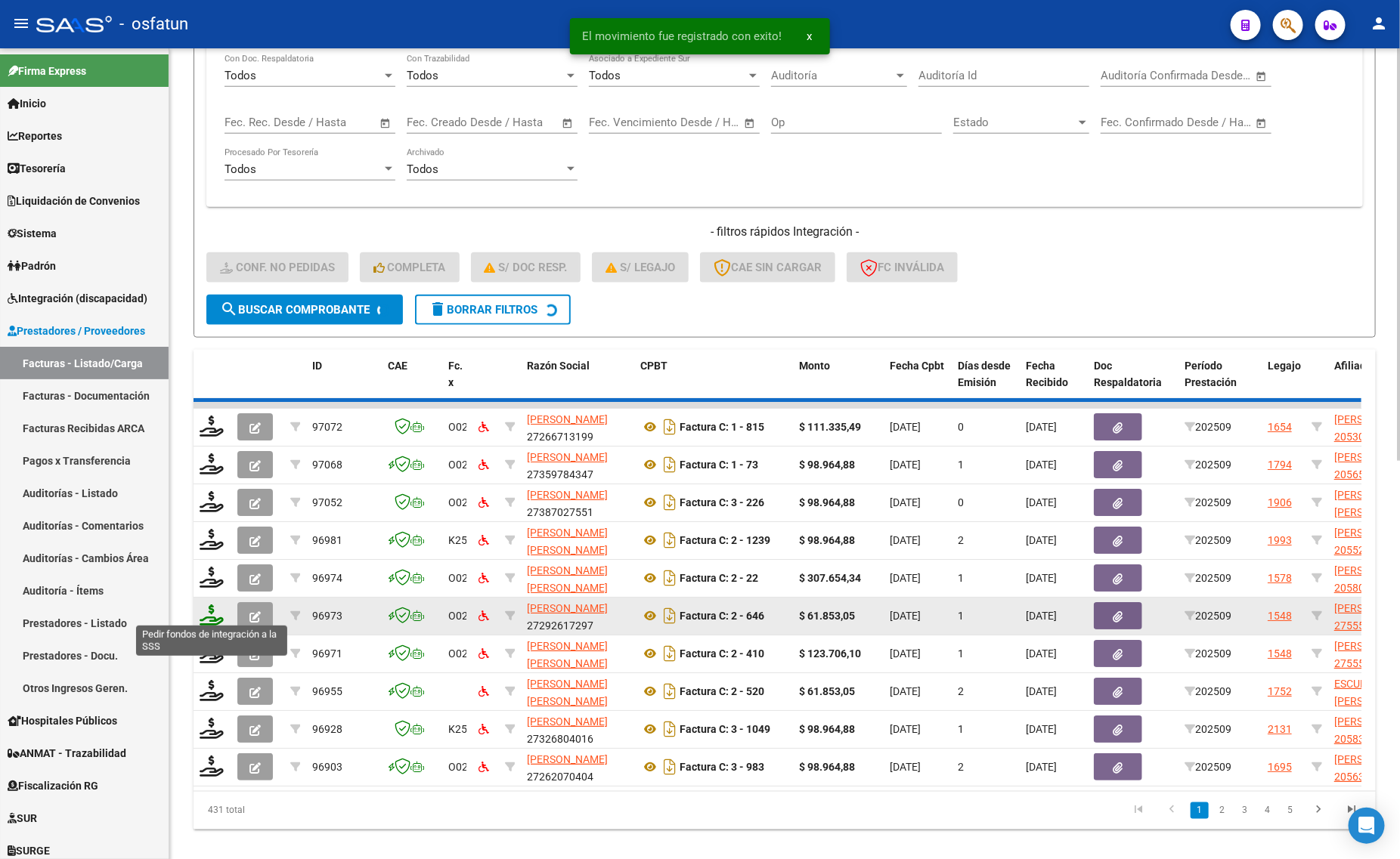
click at [210, 606] on icon at bounding box center [212, 615] width 24 height 21
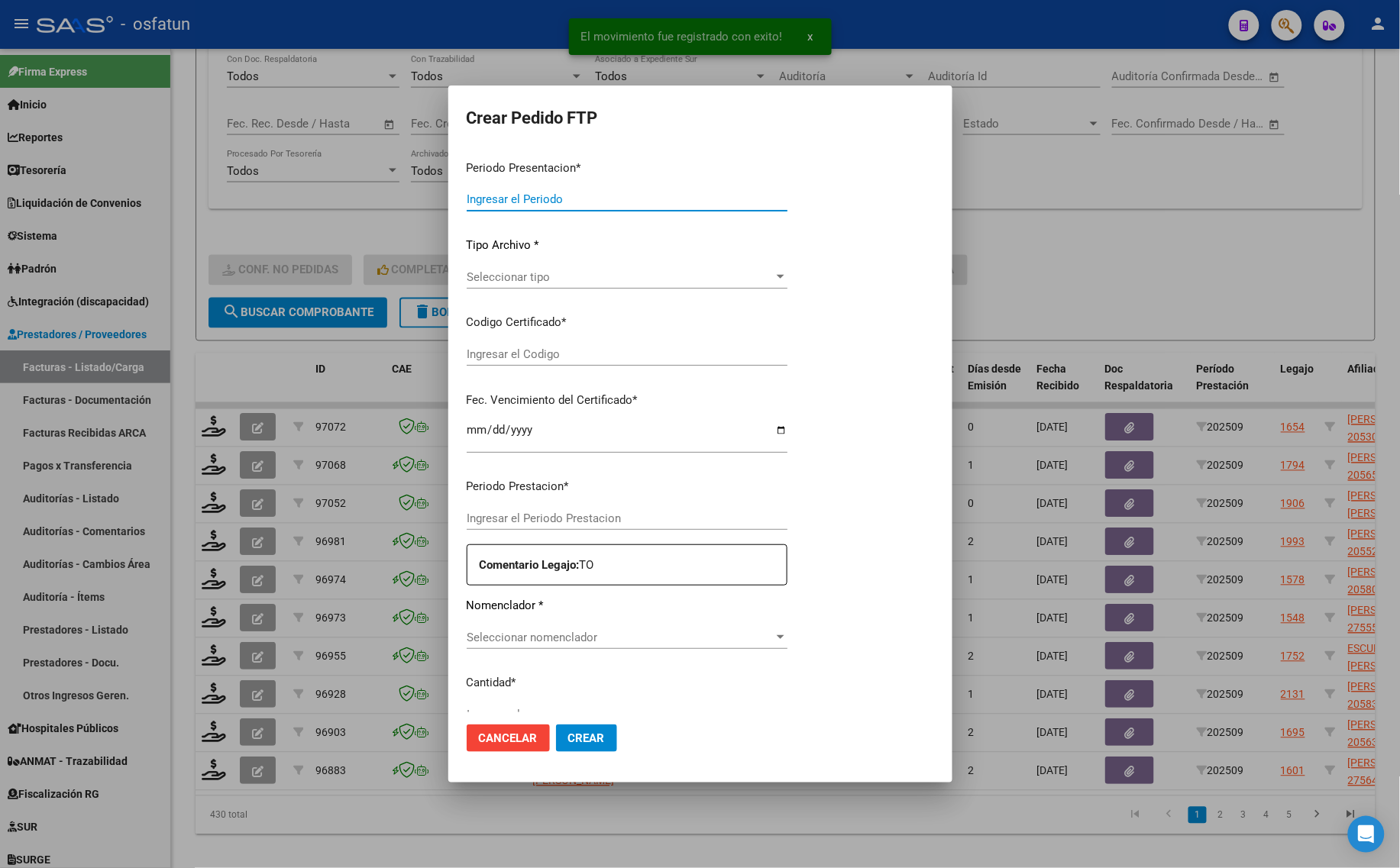
type input "202509"
type input "$ 61.853,05"
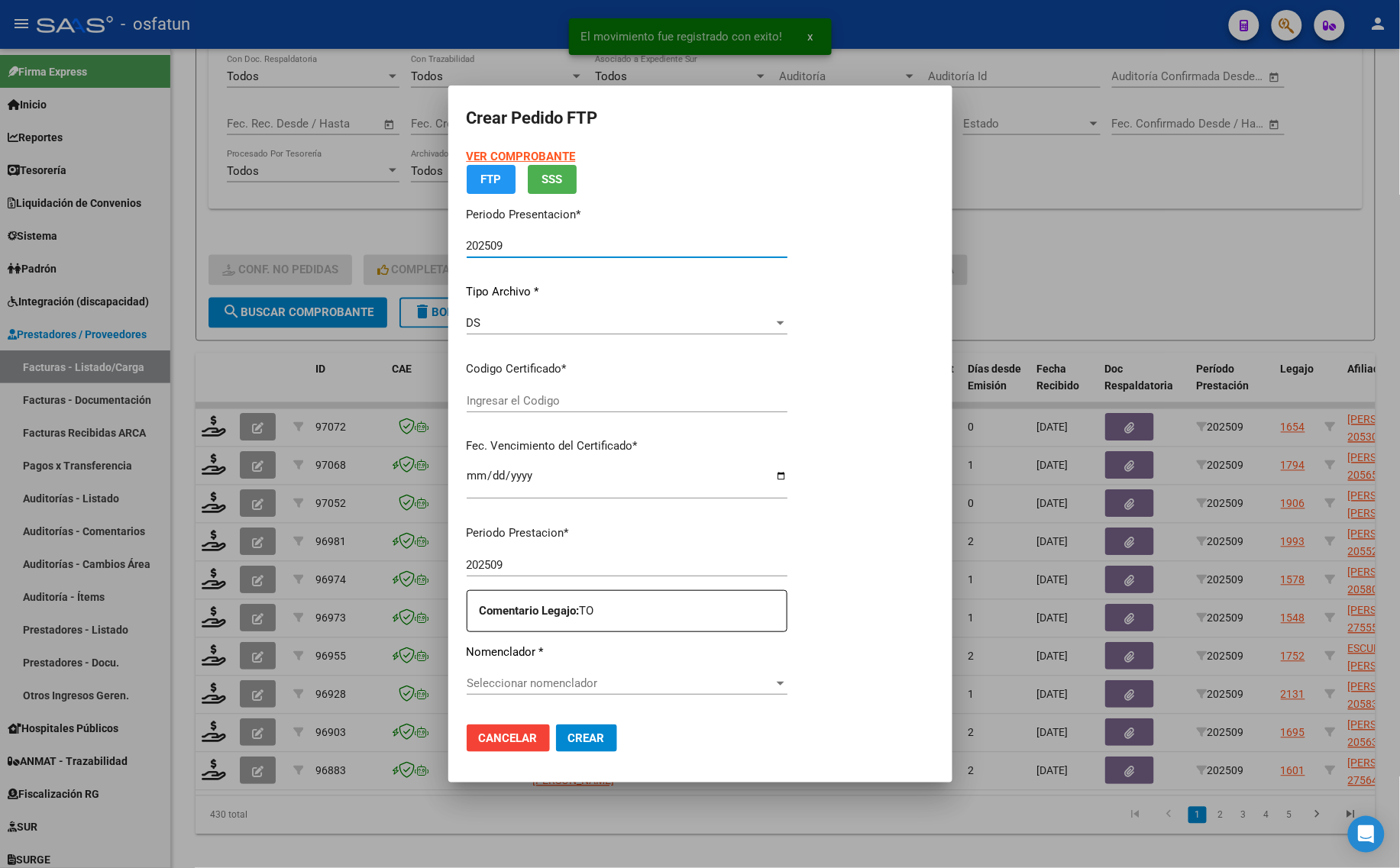
type input "ARG01000555535752019121320251213ERI186"
type input "[DATE]"
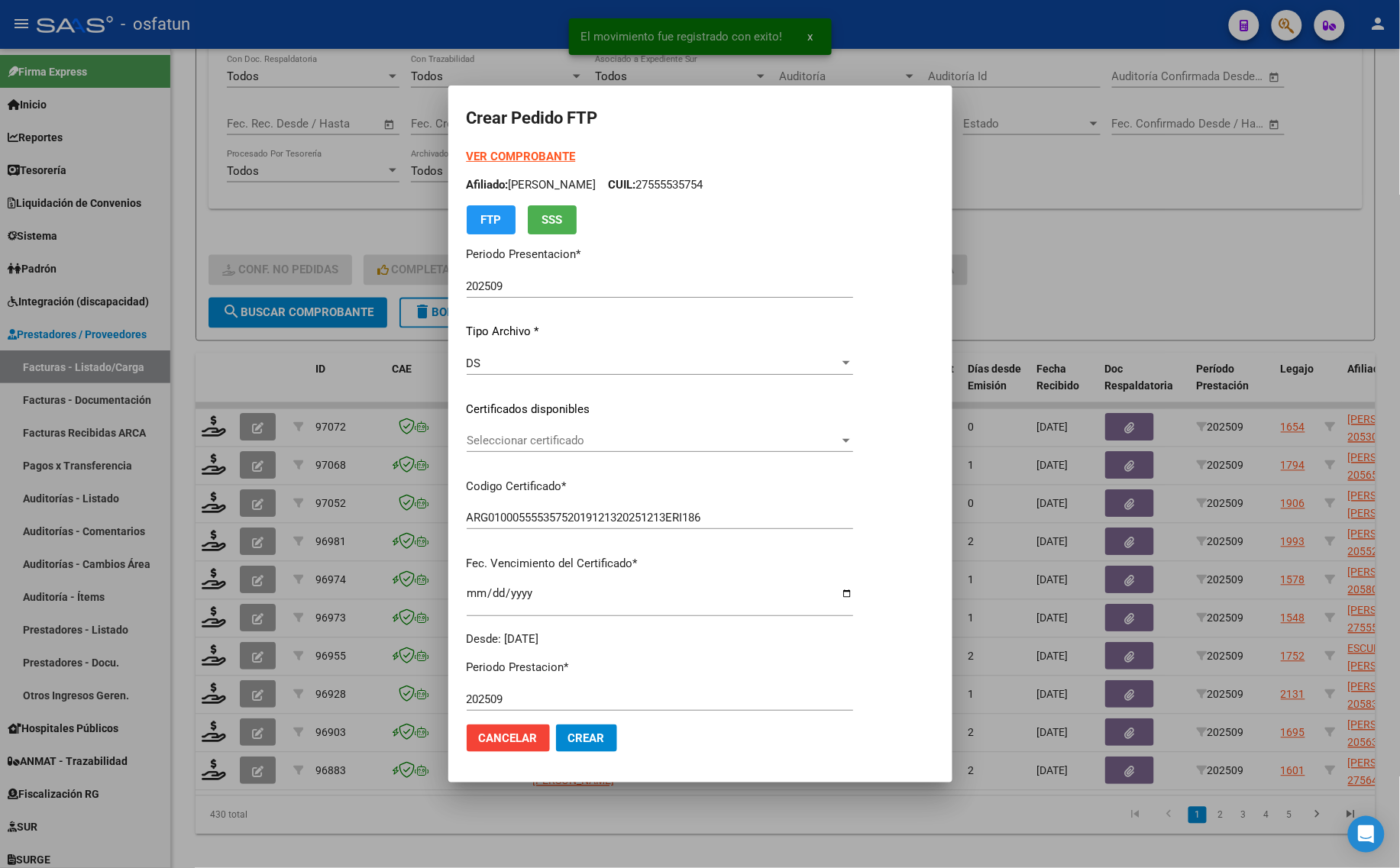
click at [509, 153] on strong "VER COMPROBANTE" at bounding box center [521, 157] width 109 height 14
click at [571, 423] on div "VER COMPROBANTE ARCA Padrón Afiliado: [PERSON_NAME]: 27555535754 FTP SSS Period…" at bounding box center [660, 398] width 387 height 500
click at [571, 444] on span "Seleccionar certificado" at bounding box center [653, 441] width 373 height 14
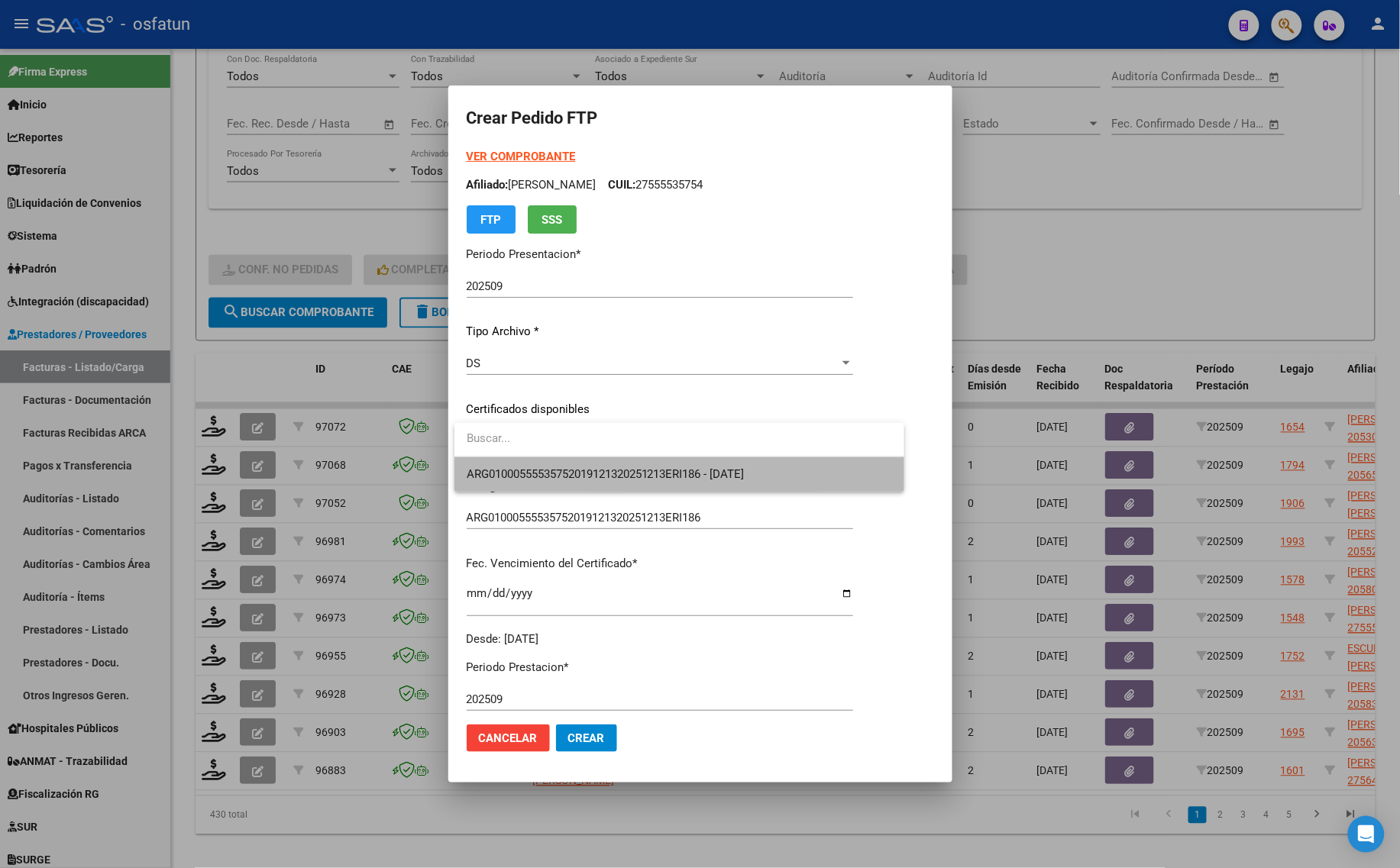
click at [570, 460] on span "ARG01000555535752019121320251213ERI186 - [DATE]" at bounding box center [679, 474] width 426 height 34
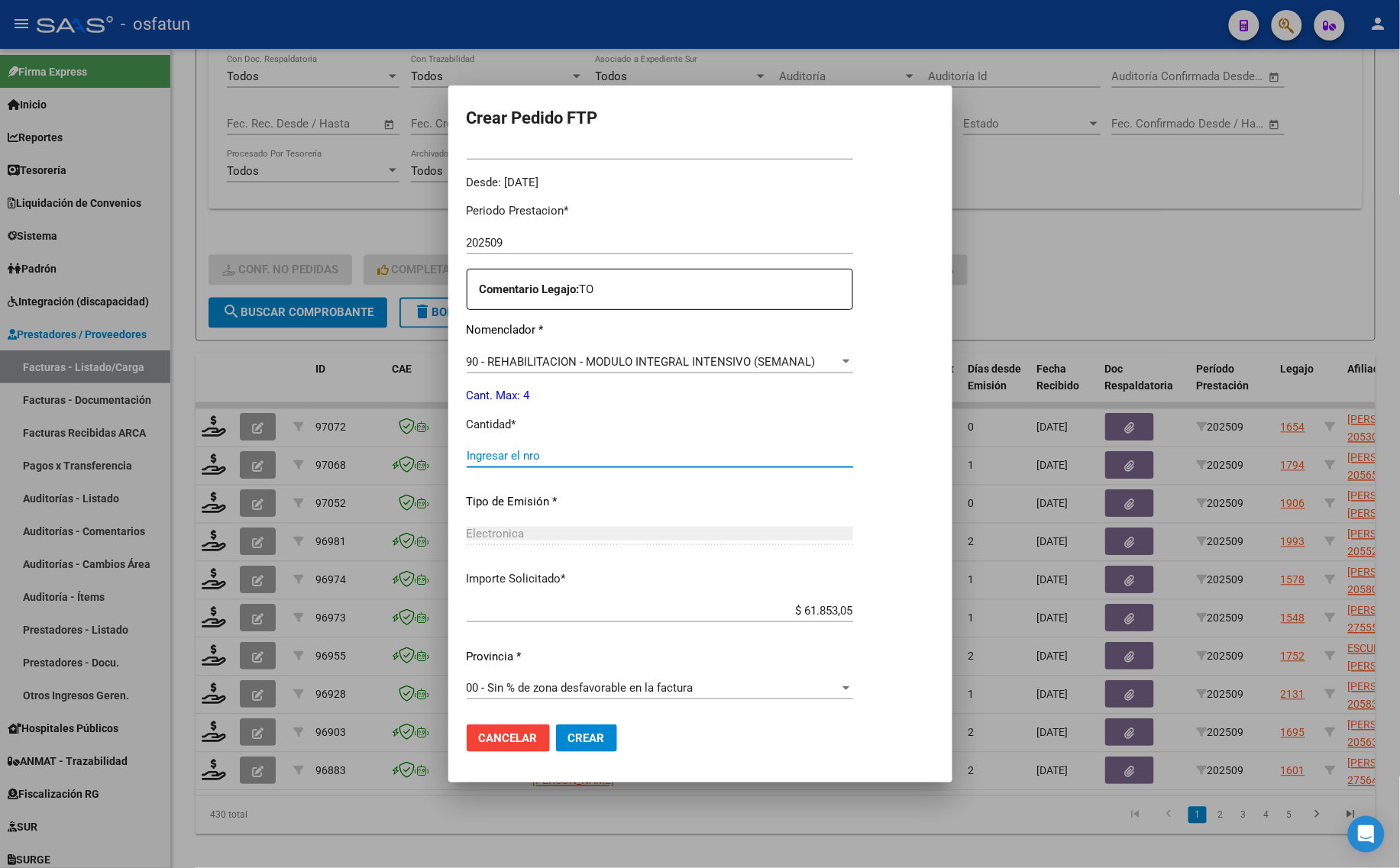
click at [536, 455] on input "Ingresar el nro" at bounding box center [660, 456] width 387 height 14
type input "4"
drag, startPoint x: 1233, startPoint y: 235, endPoint x: 1241, endPoint y: 242, distance: 10.6
click at [1235, 238] on div at bounding box center [700, 434] width 1400 height 868
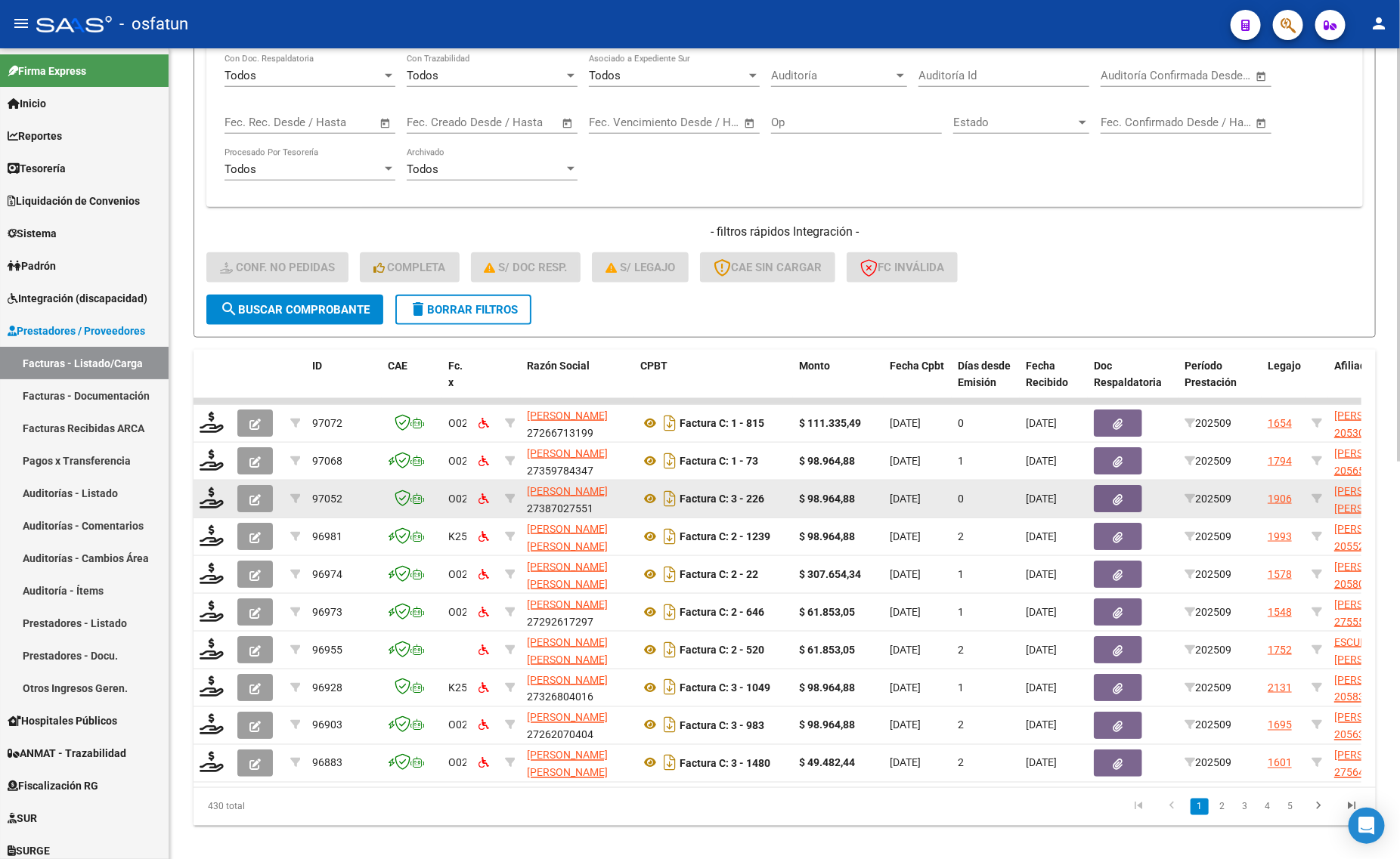
click at [203, 504] on datatable-body-cell at bounding box center [213, 499] width 38 height 37
click at [205, 493] on icon at bounding box center [212, 498] width 24 height 21
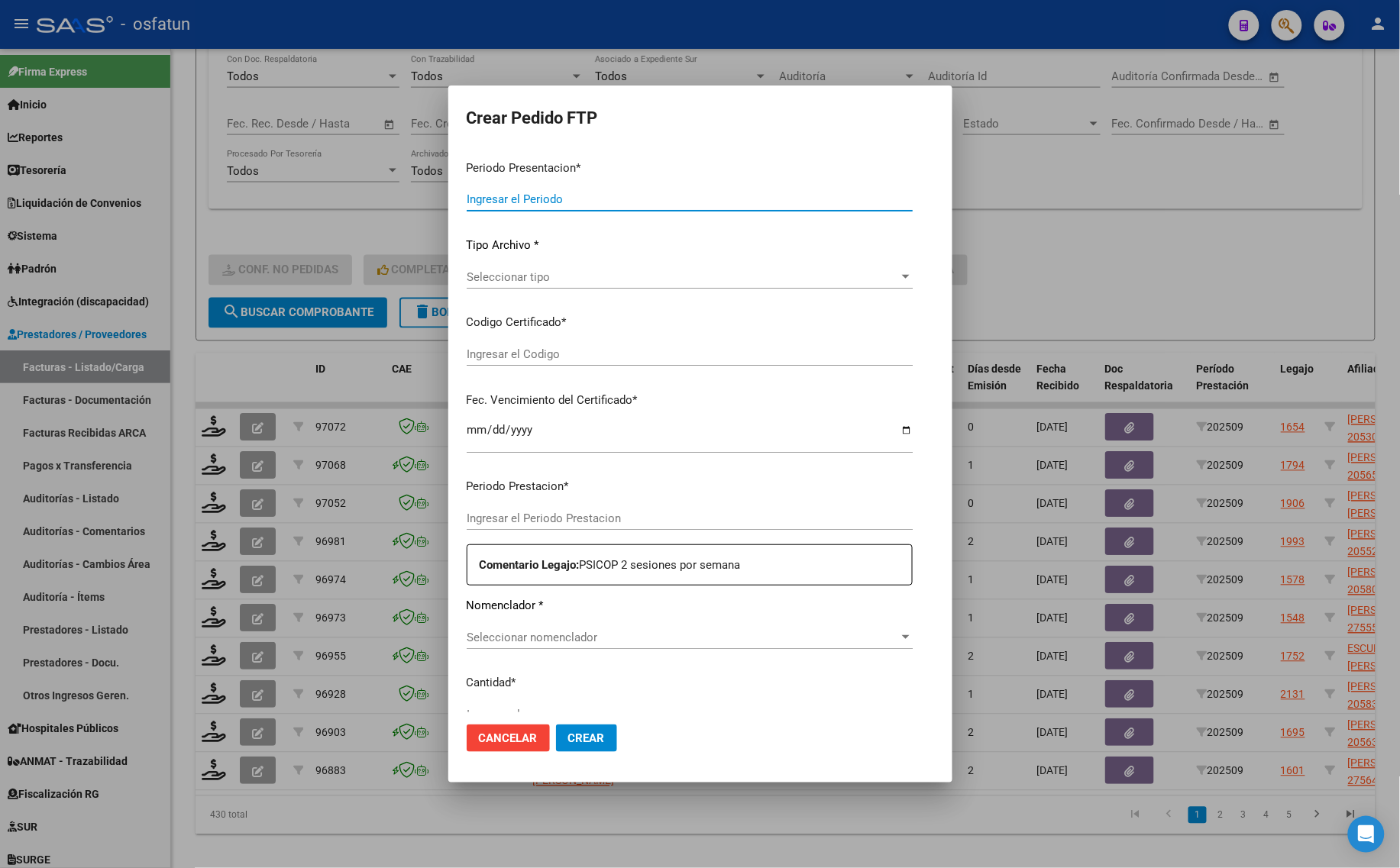
type input "202509"
type input "$ 98.964,88"
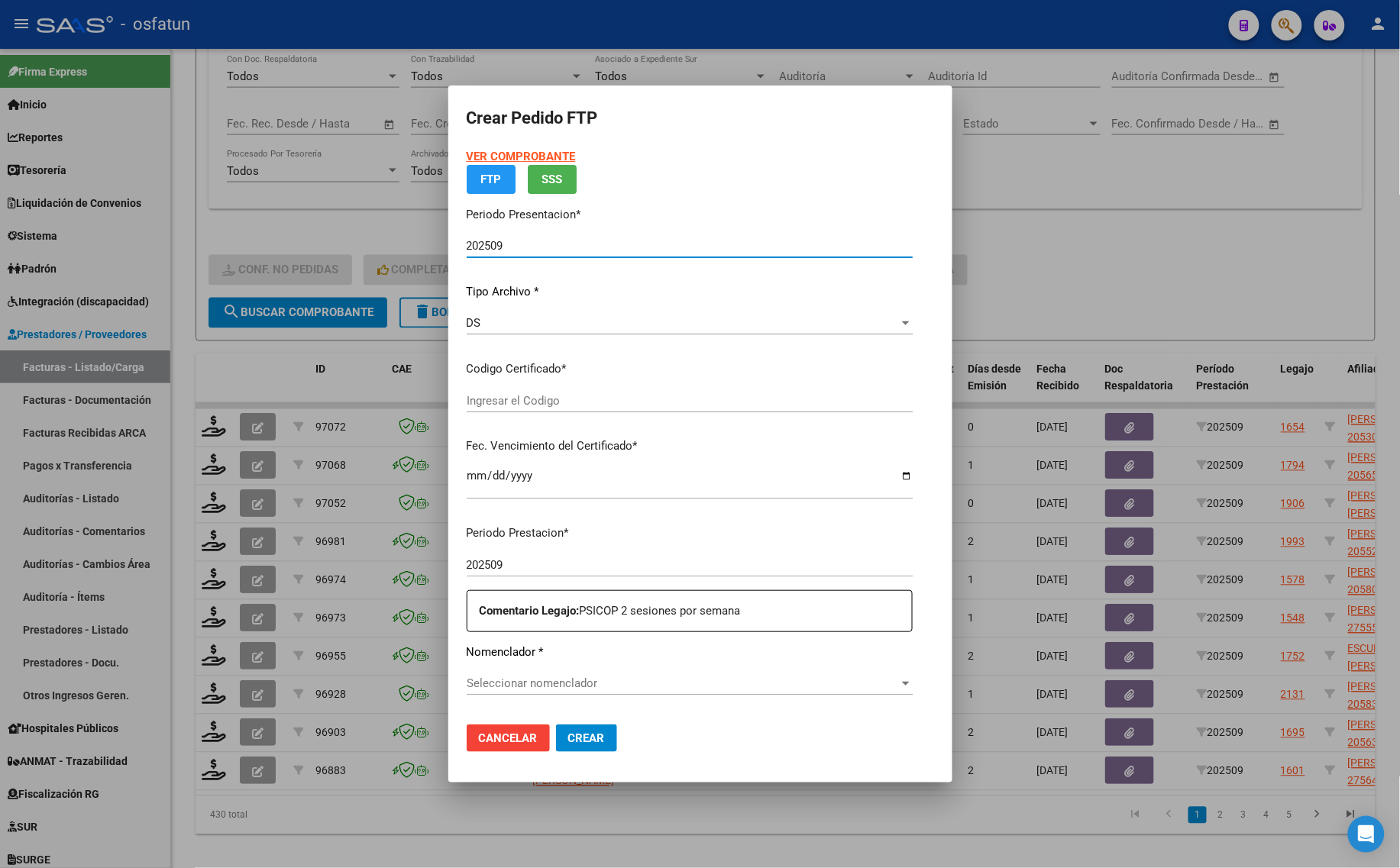
type input "ARG02000530532812022112320271123BS377"
type input "[DATE]"
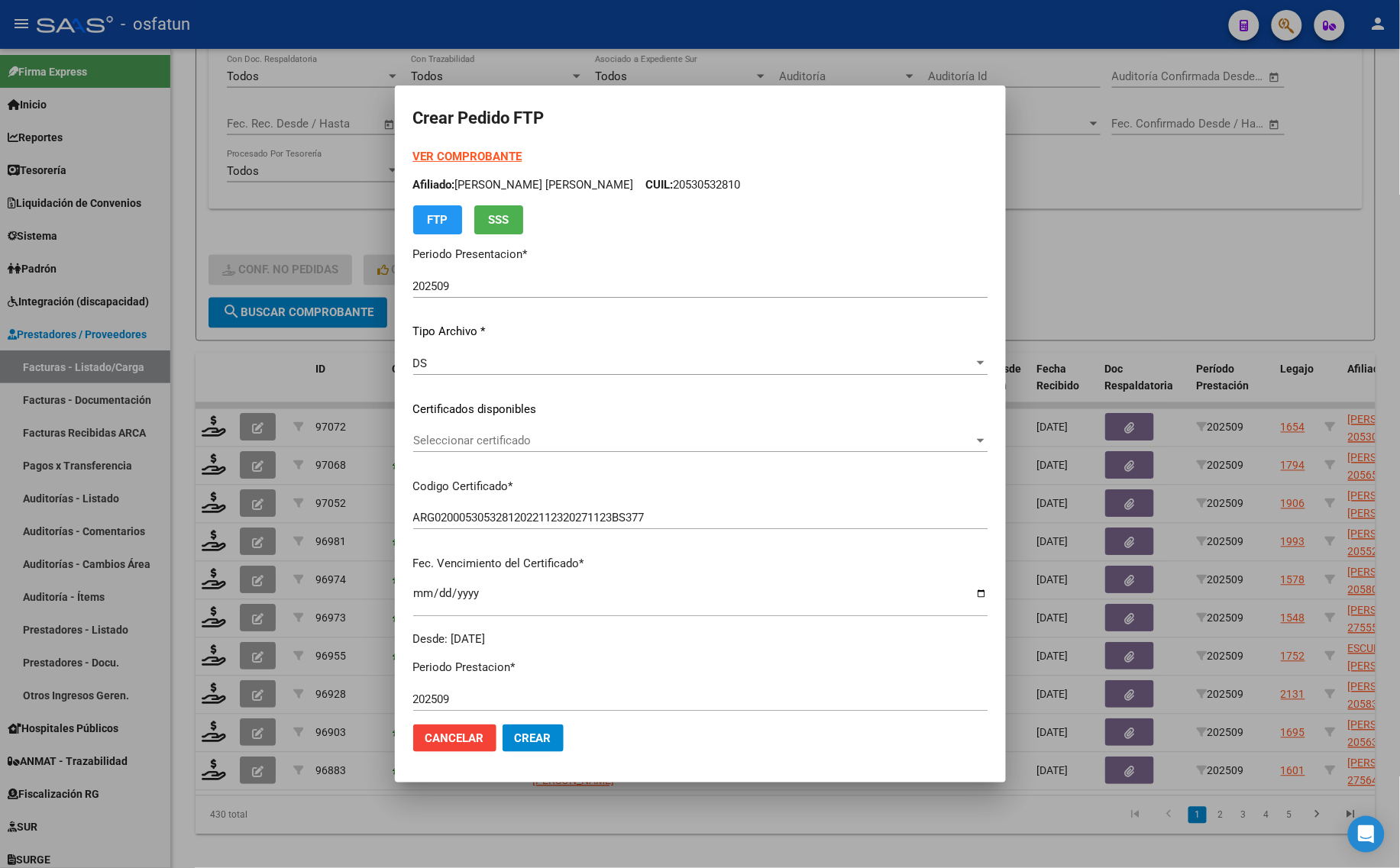
click at [466, 157] on strong "VER COMPROBANTE" at bounding box center [468, 157] width 109 height 14
click at [540, 432] on div "Seleccionar certificado Seleccionar certificado" at bounding box center [700, 441] width 574 height 23
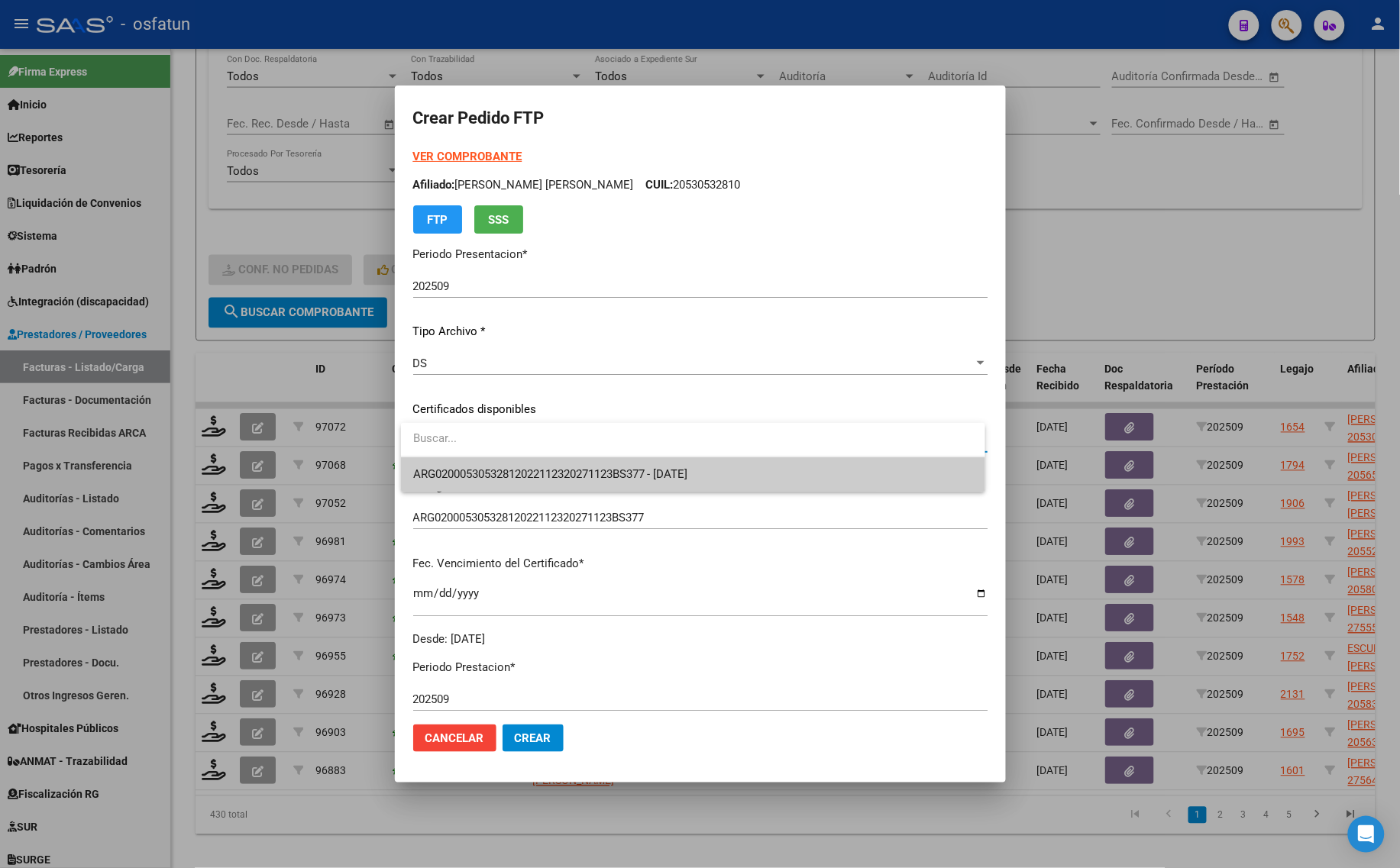
click at [533, 465] on span "ARG02000530532812022112320271123BS377 - [DATE]" at bounding box center [693, 474] width 559 height 34
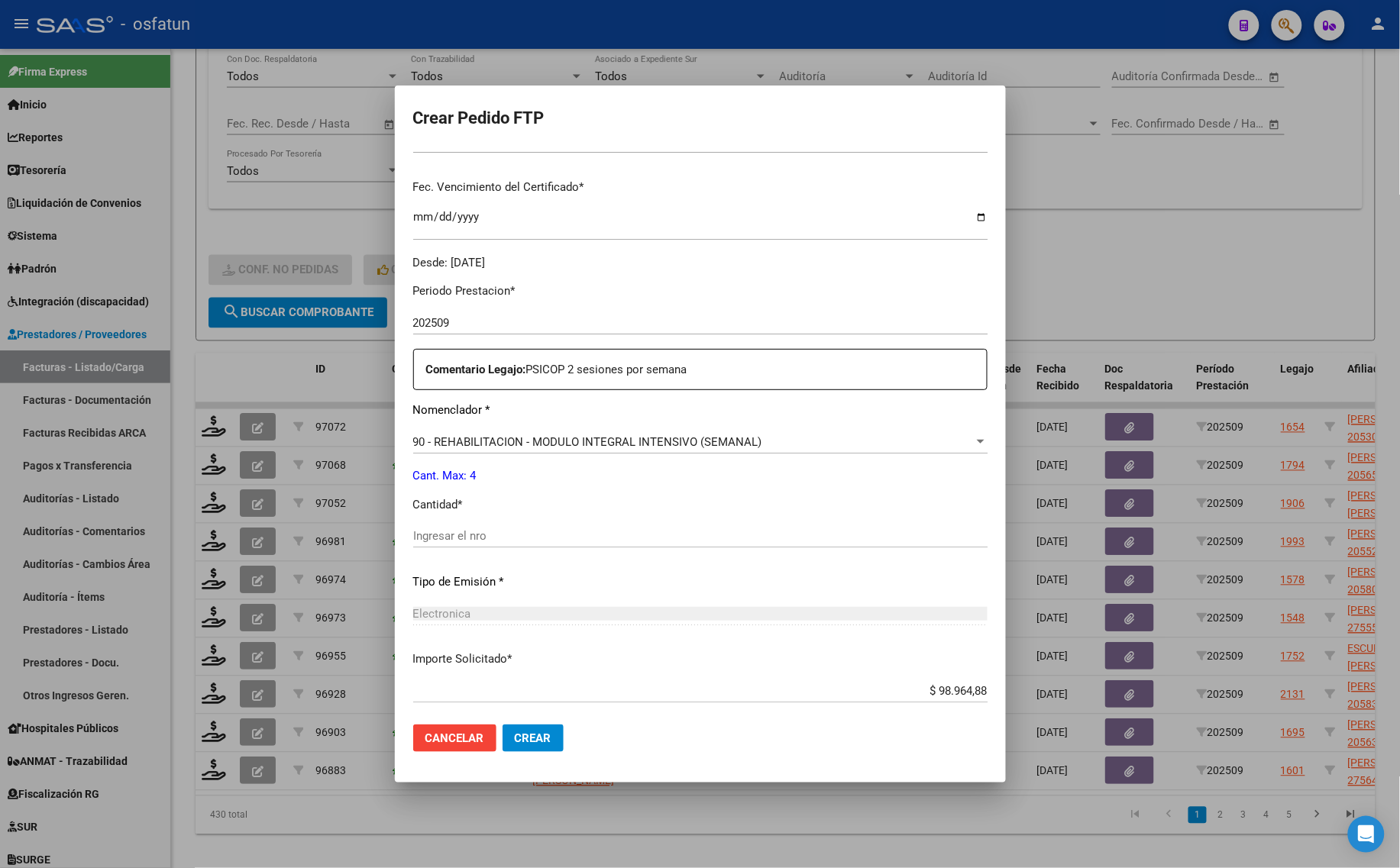
scroll to position [382, 0]
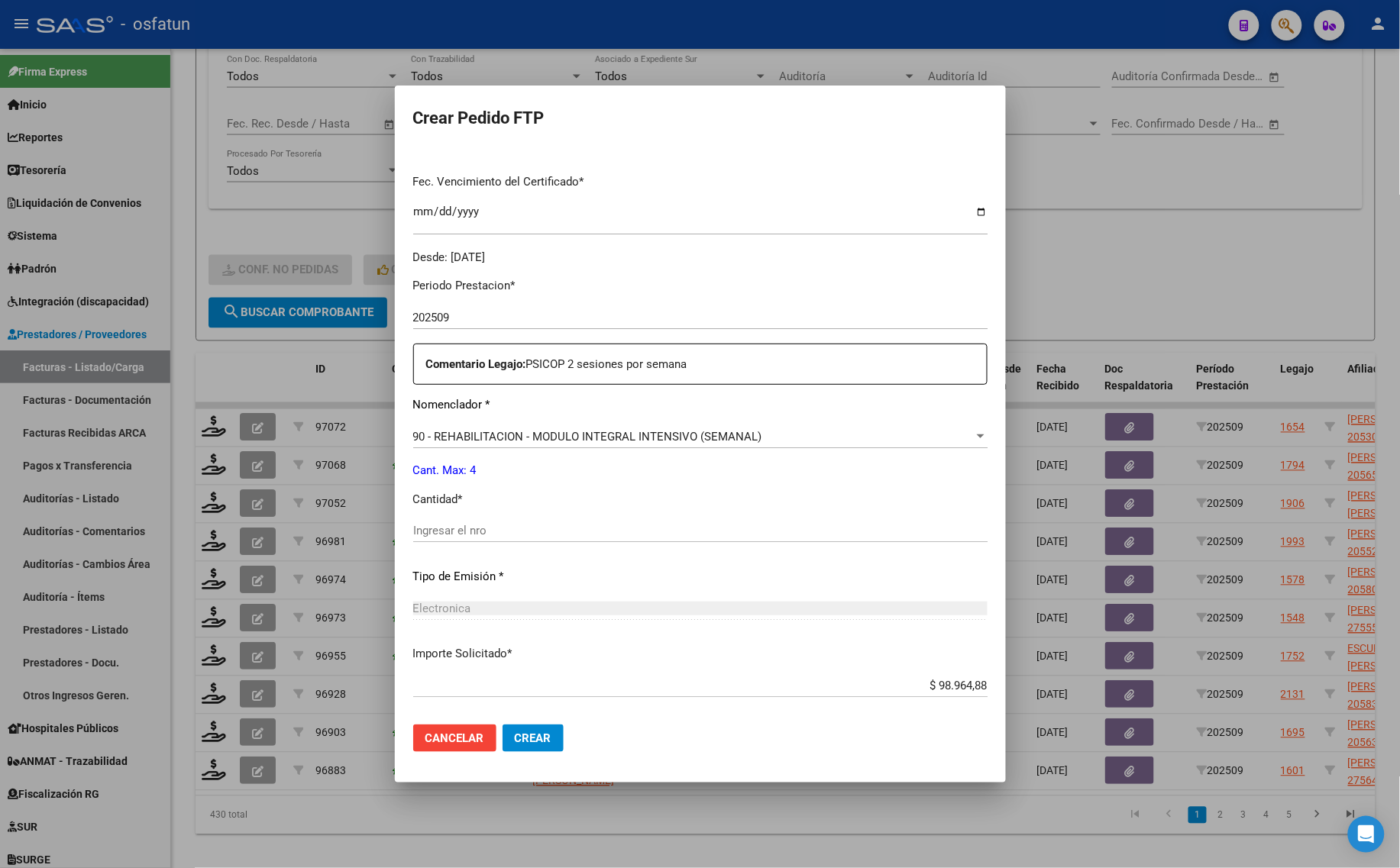
click at [461, 539] on div "Ingresar el nro" at bounding box center [700, 531] width 574 height 23
type input "4"
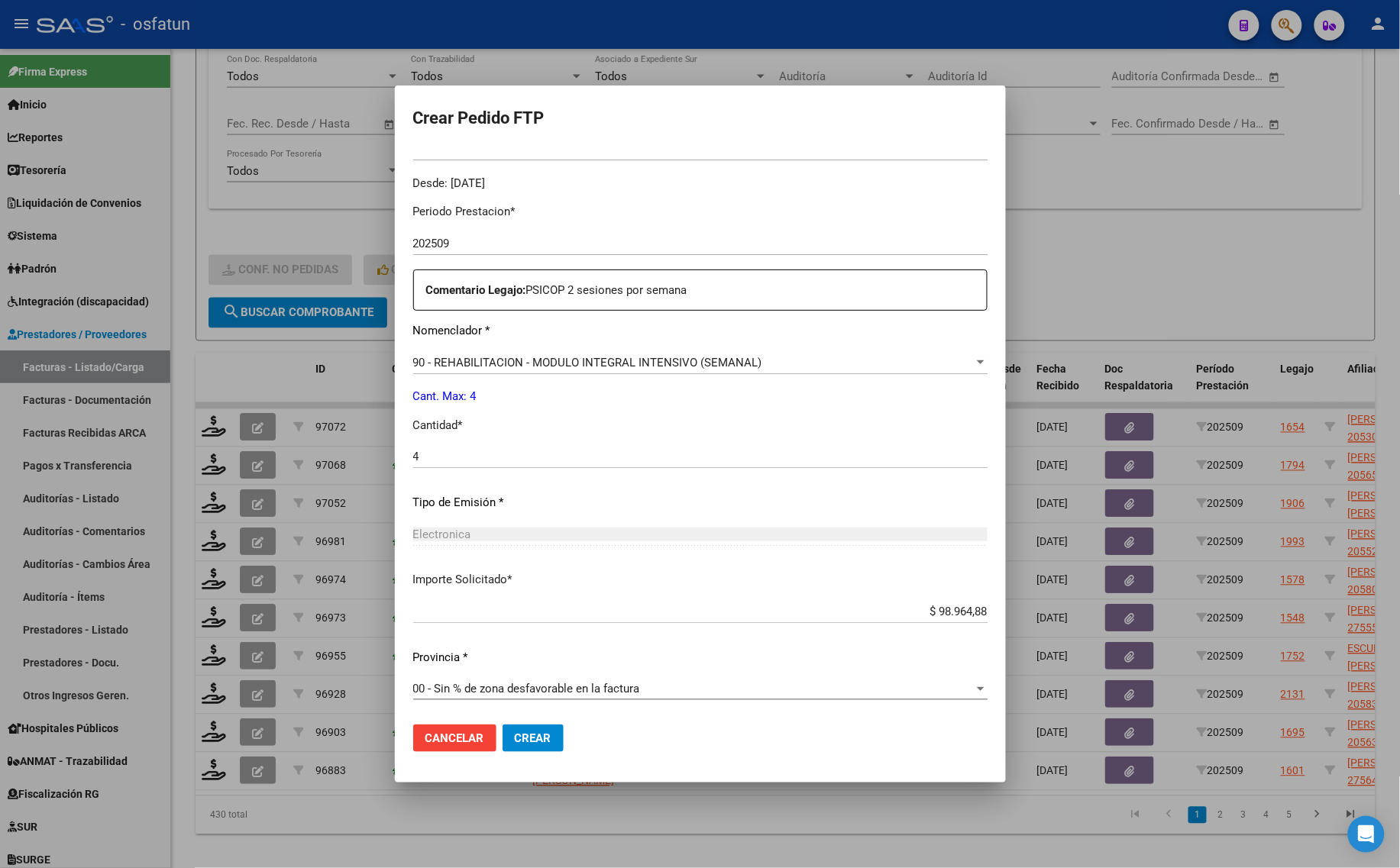
scroll to position [457, 0]
click at [540, 734] on span "Crear" at bounding box center [533, 738] width 37 height 14
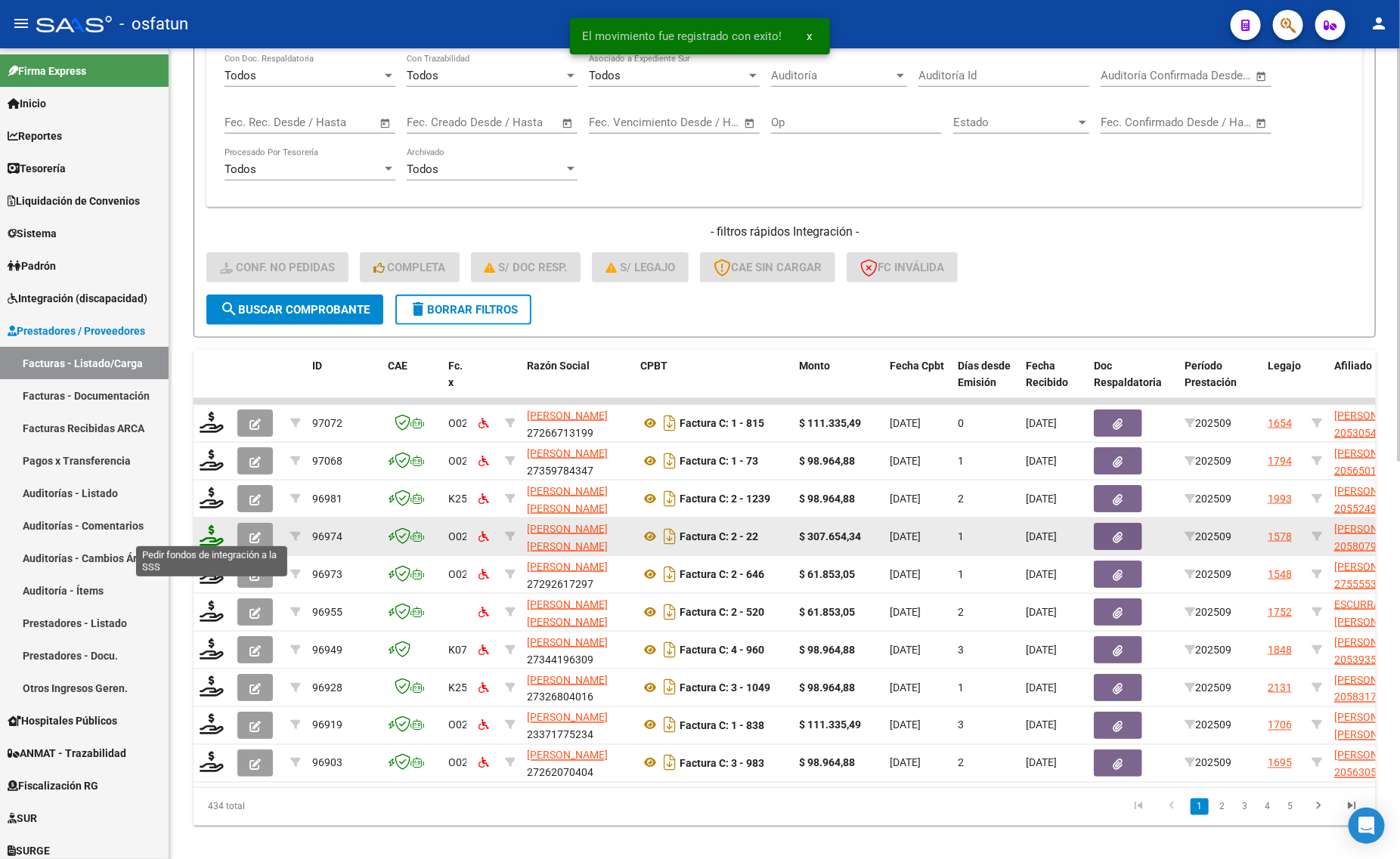
click at [213, 532] on icon at bounding box center [212, 536] width 24 height 21
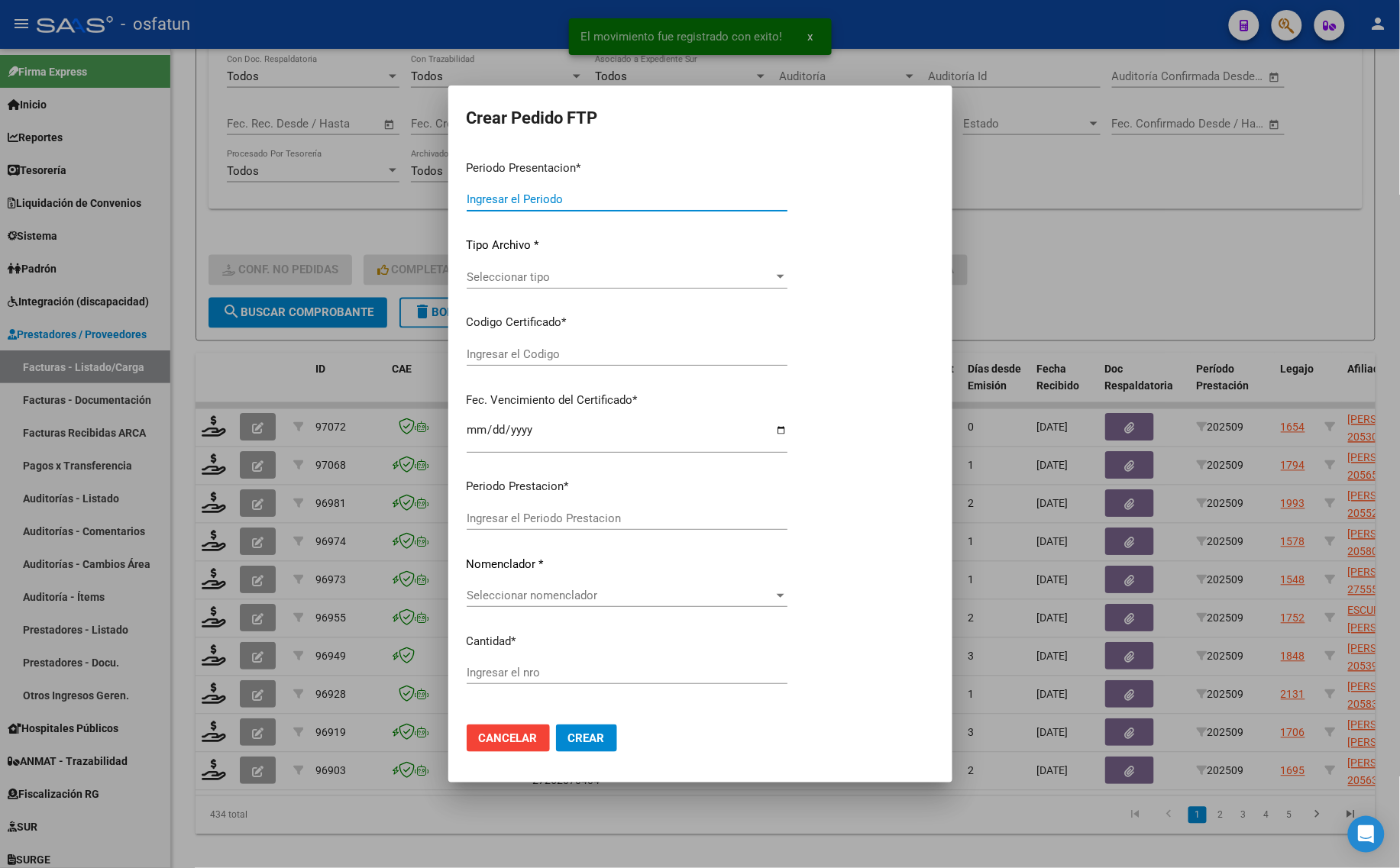
type input "202509"
type input "$ 307.654,34"
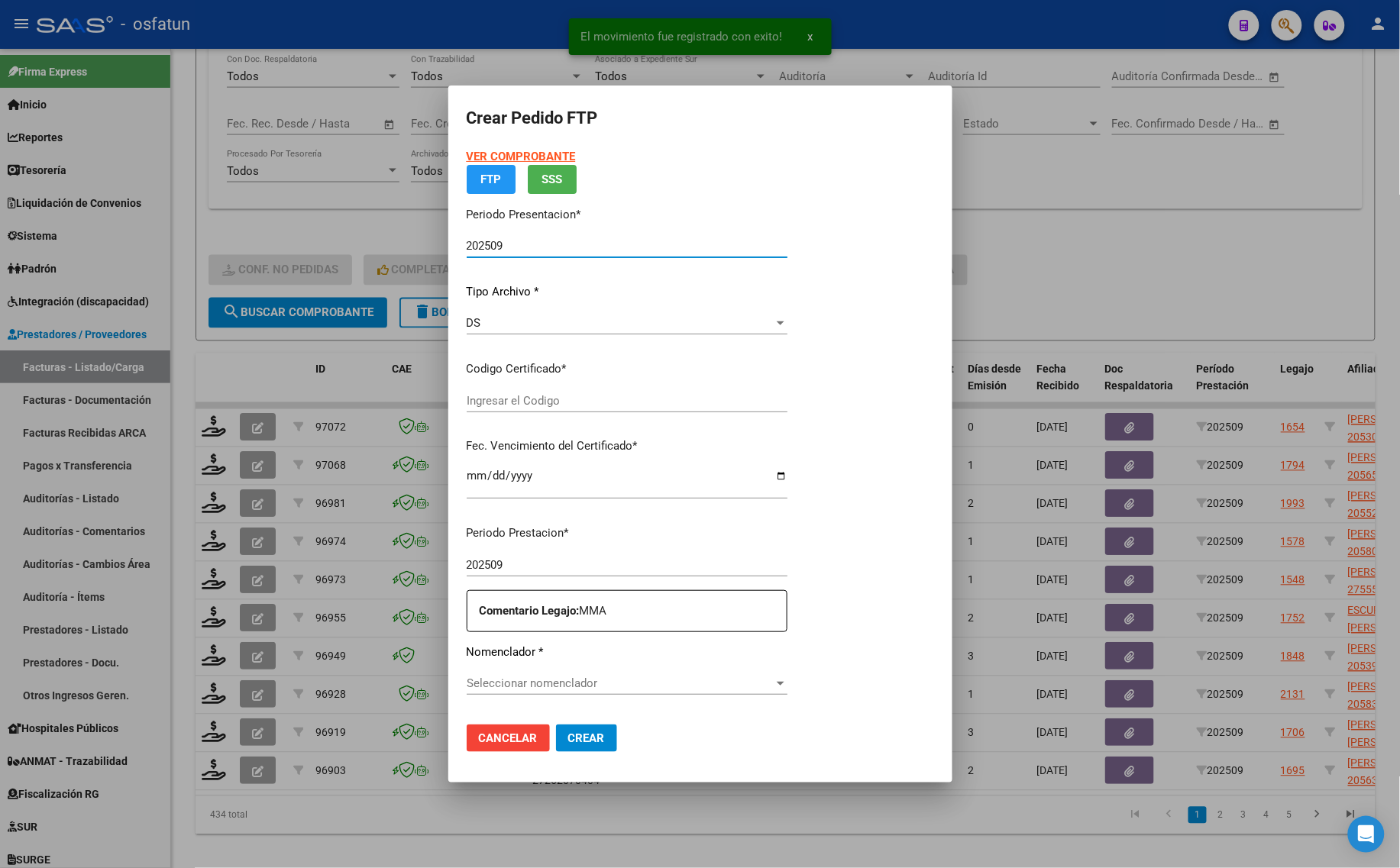
type input "ARG02000580799282023050320260503ERI186"
type input "[DATE]"
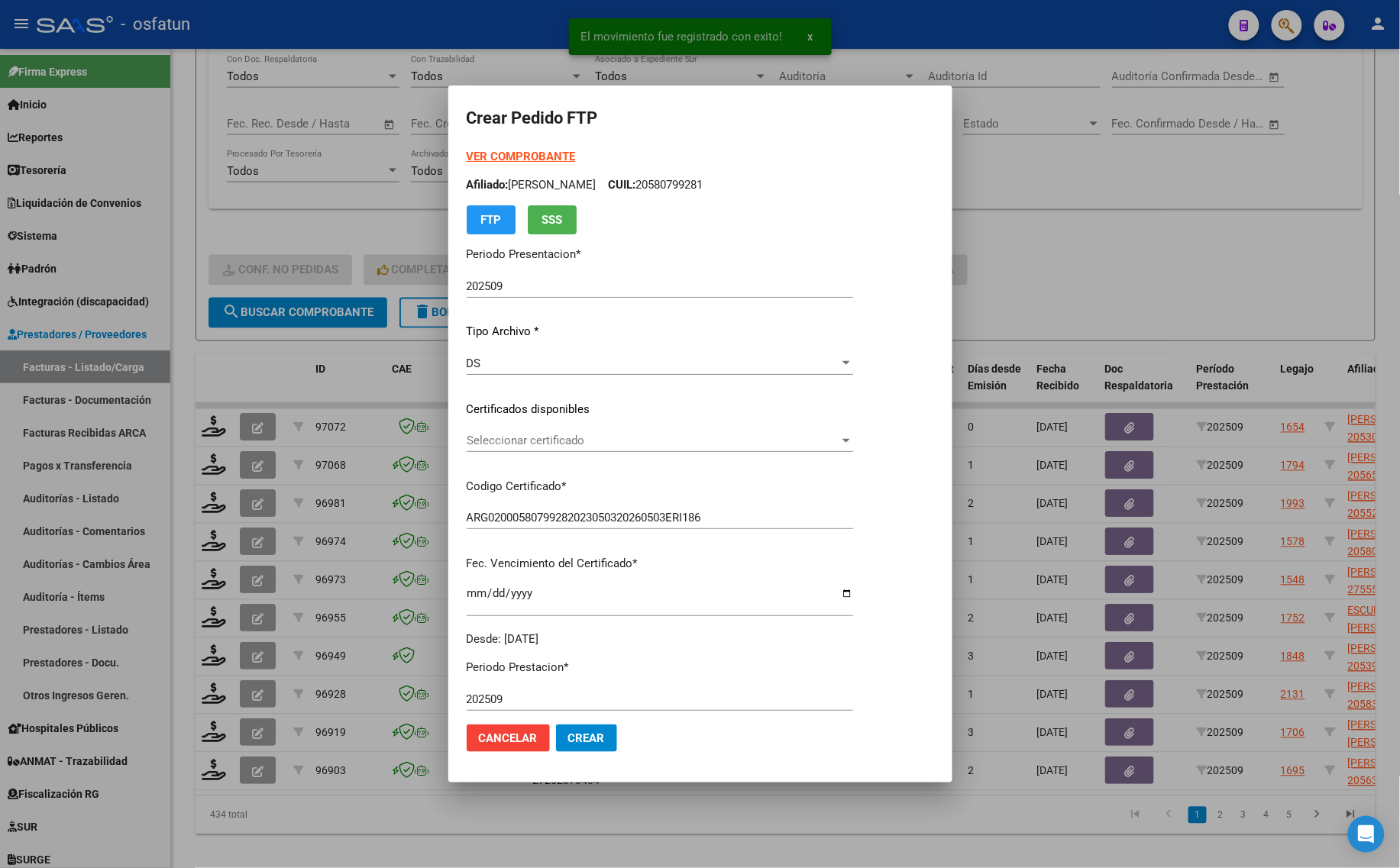
click at [513, 154] on strong "VER COMPROBANTE" at bounding box center [521, 157] width 109 height 14
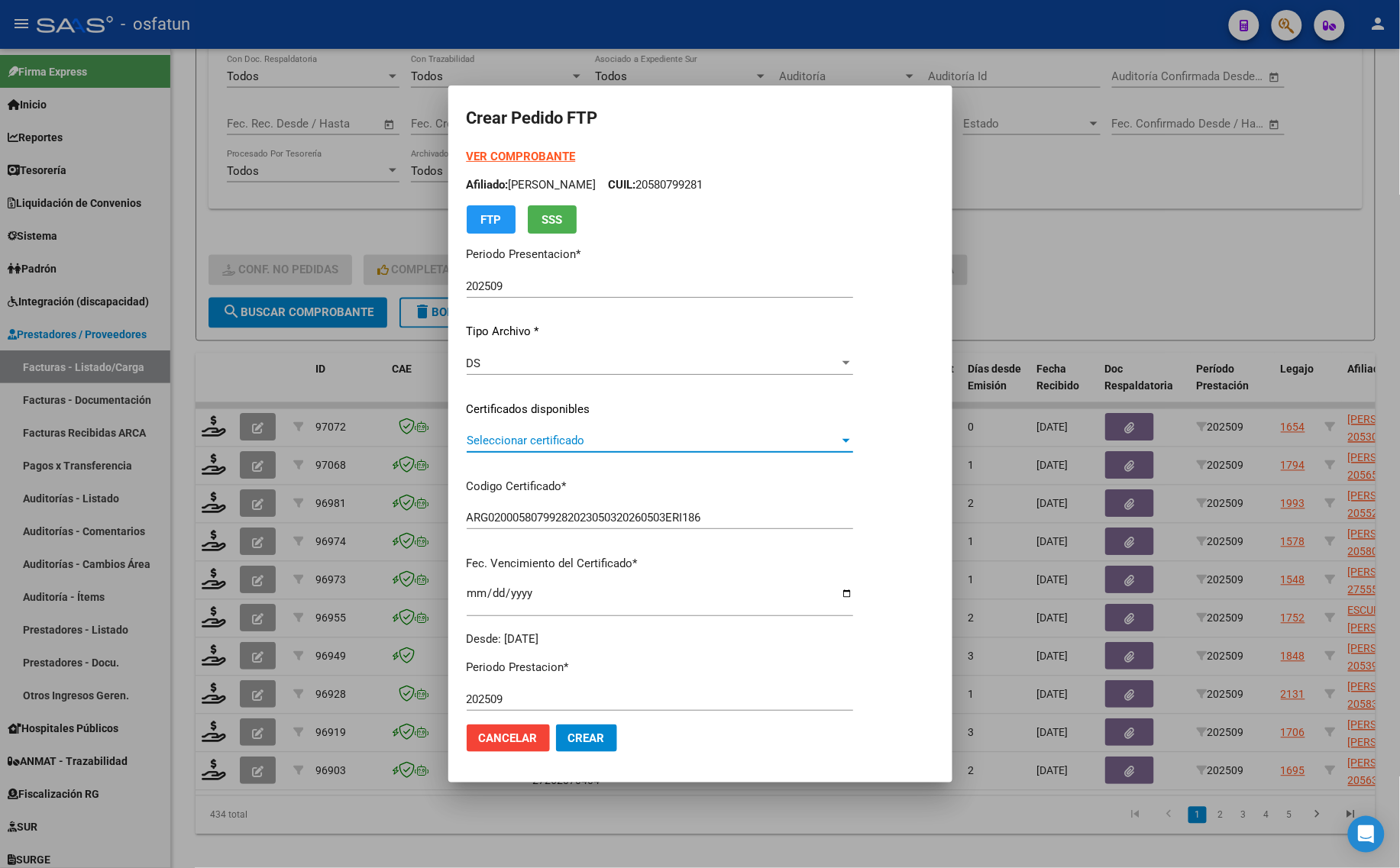
click at [558, 442] on span "Seleccionar certificado" at bounding box center [653, 441] width 373 height 14
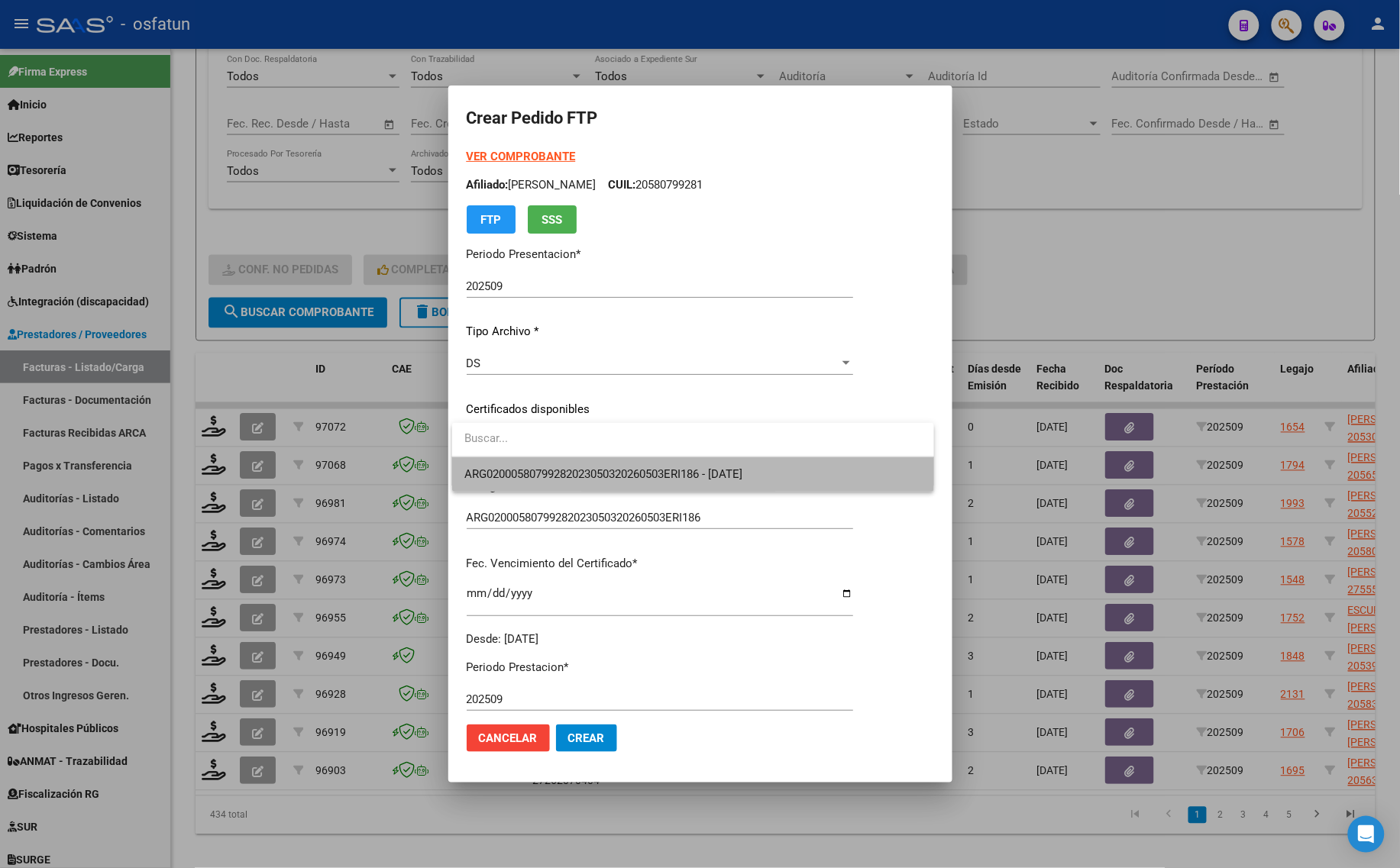
click at [563, 468] on span "ARG02000580799282023050320260503ERI186 - [DATE]" at bounding box center [604, 474] width 278 height 14
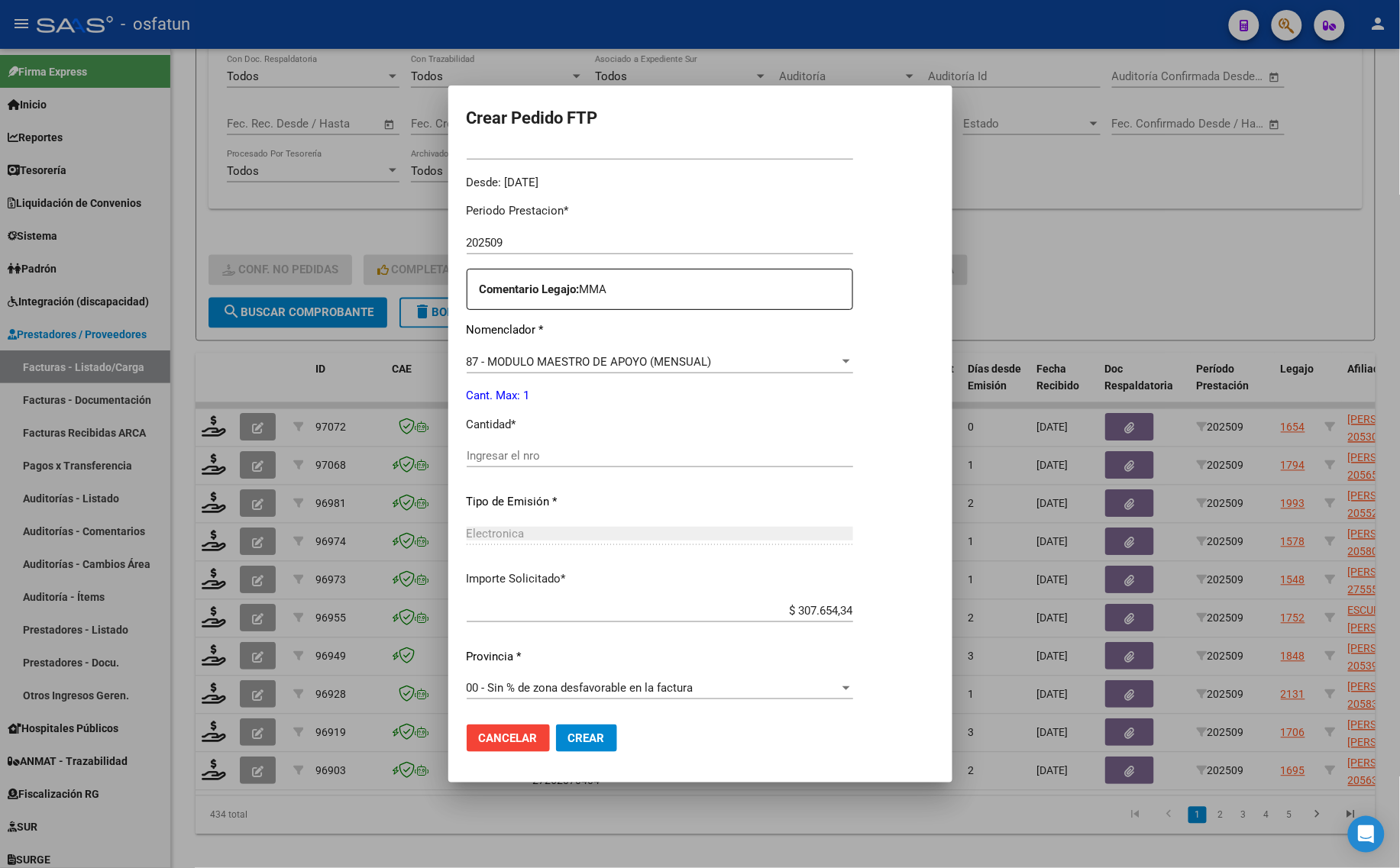
click at [514, 458] on input "Ingresar el nro" at bounding box center [660, 456] width 387 height 14
type input "1"
click at [608, 743] on button "Crear" at bounding box center [586, 738] width 61 height 28
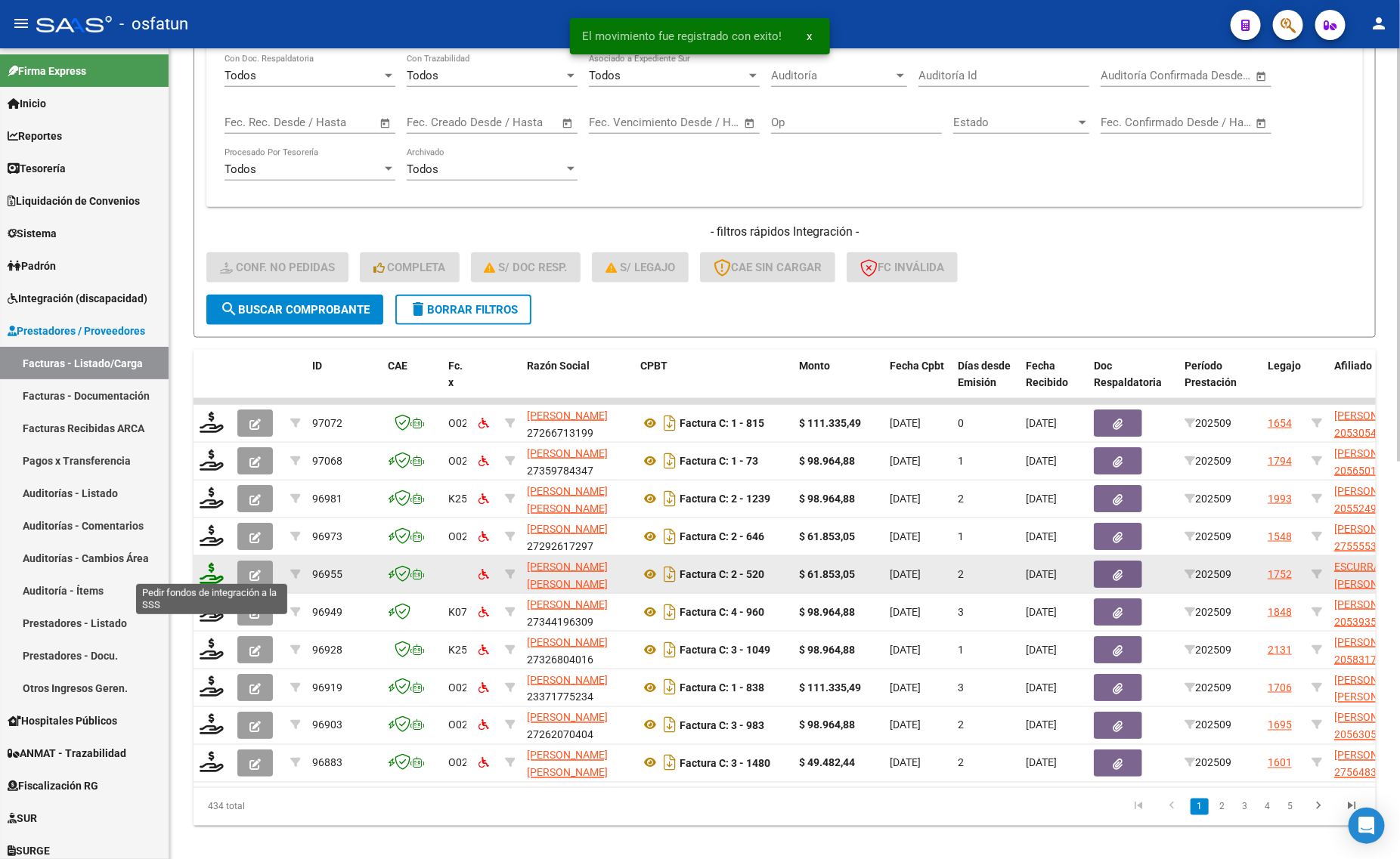
click at [209, 567] on icon at bounding box center [212, 573] width 24 height 21
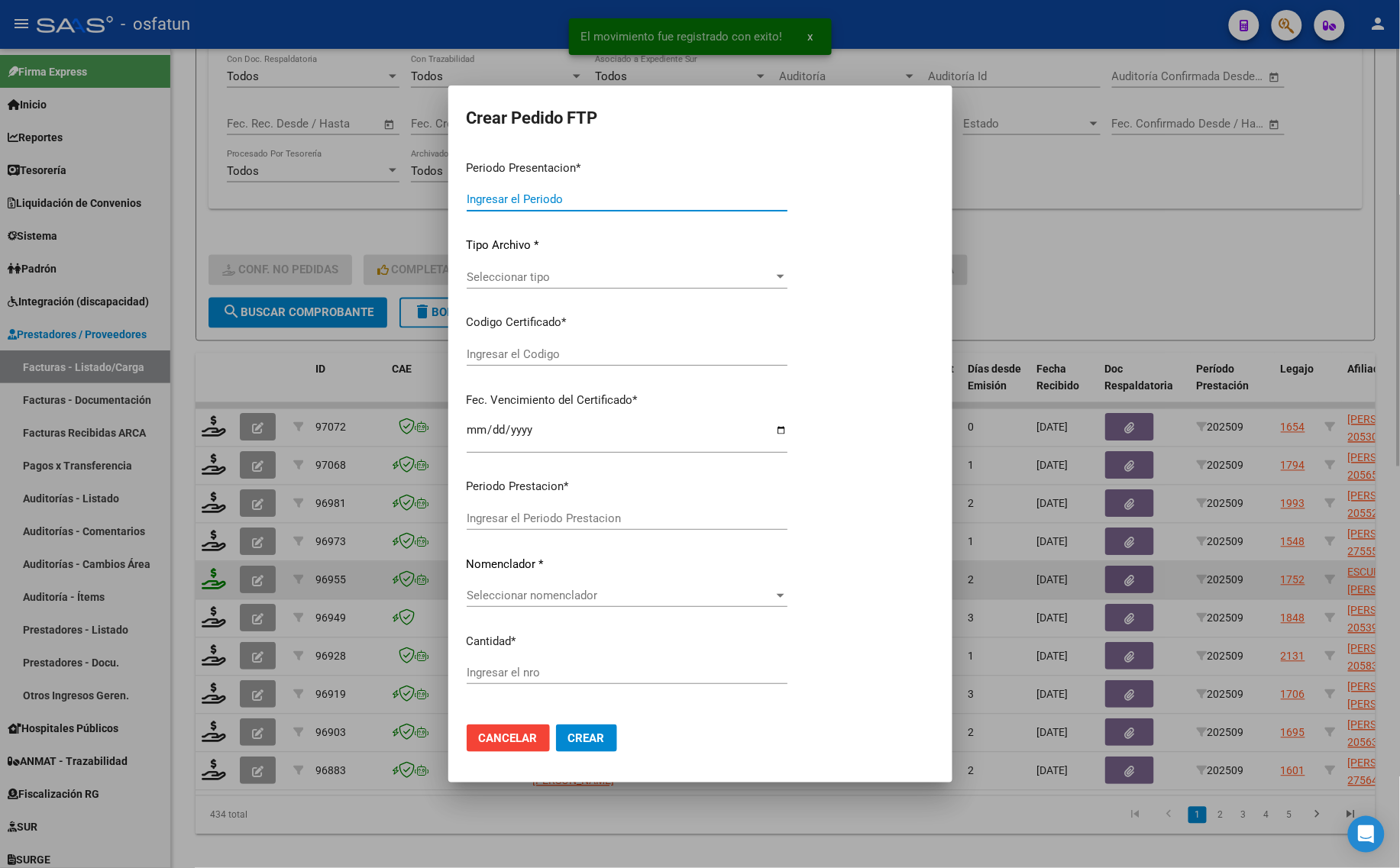
type input "202509"
type input "$ 61.853,05"
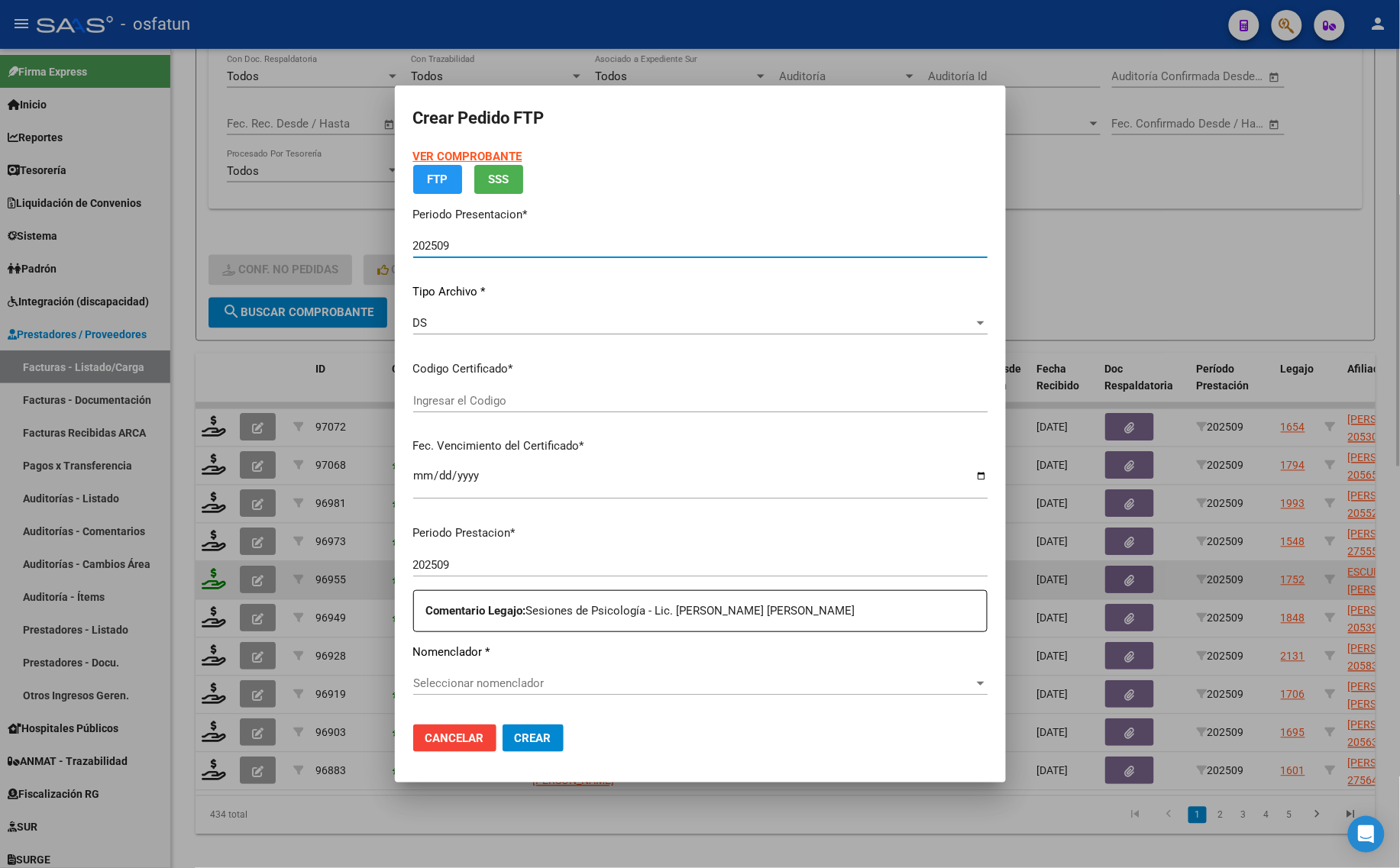
type input "ARG0100058970502024101720291017BUE440"
type input "[DATE]"
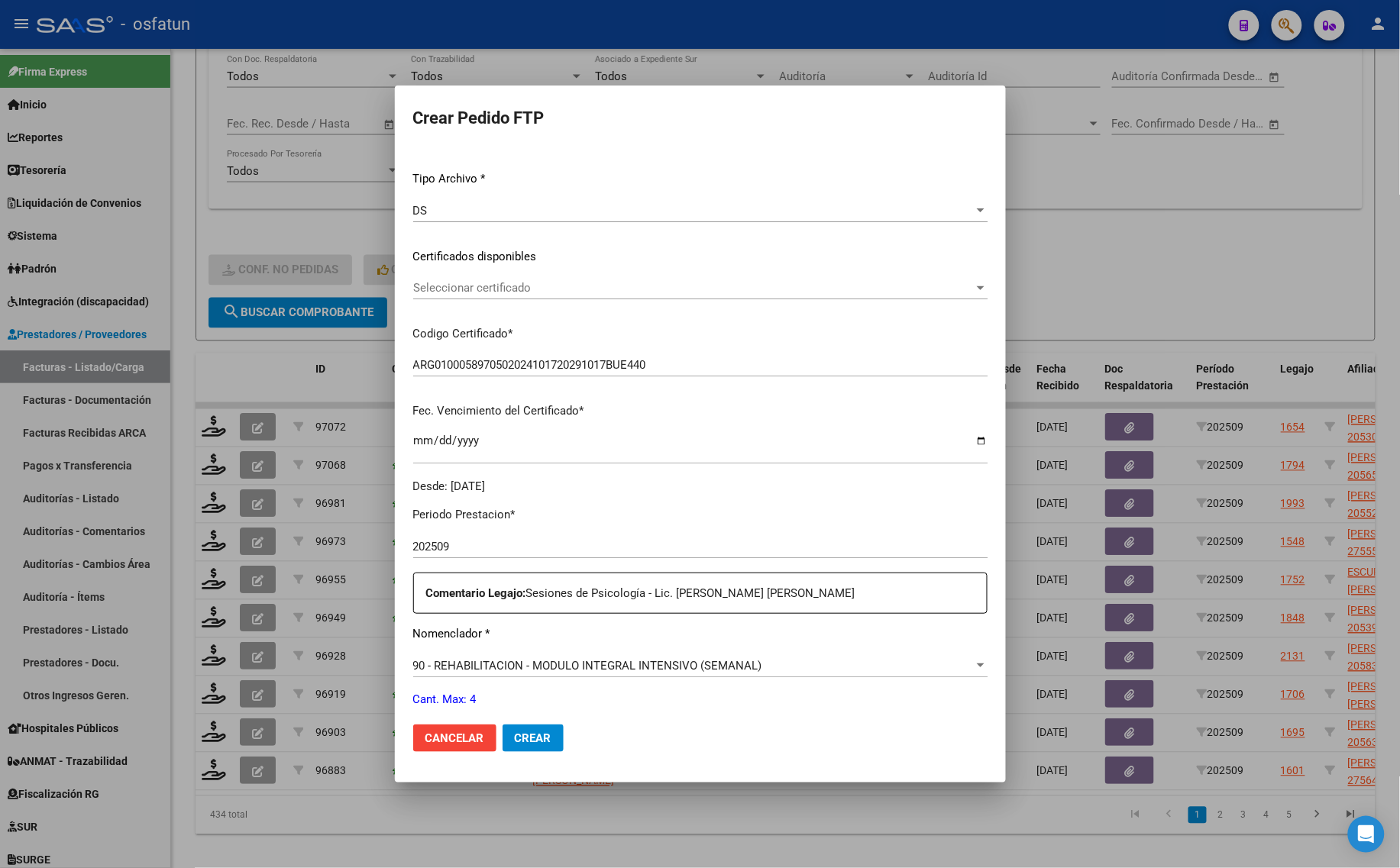
scroll to position [191, 0]
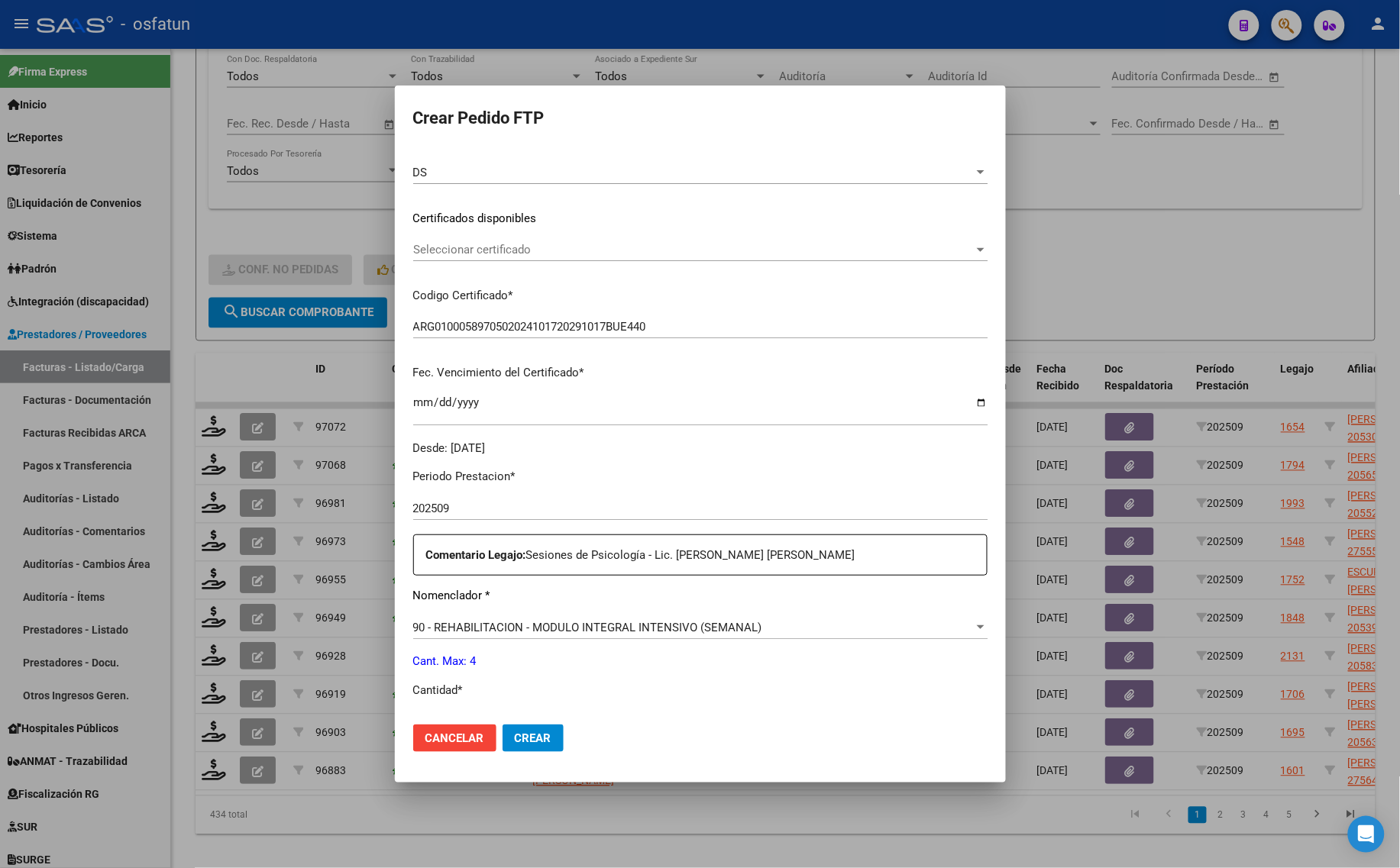
click at [537, 254] on span "Seleccionar certificado" at bounding box center [693, 250] width 560 height 14
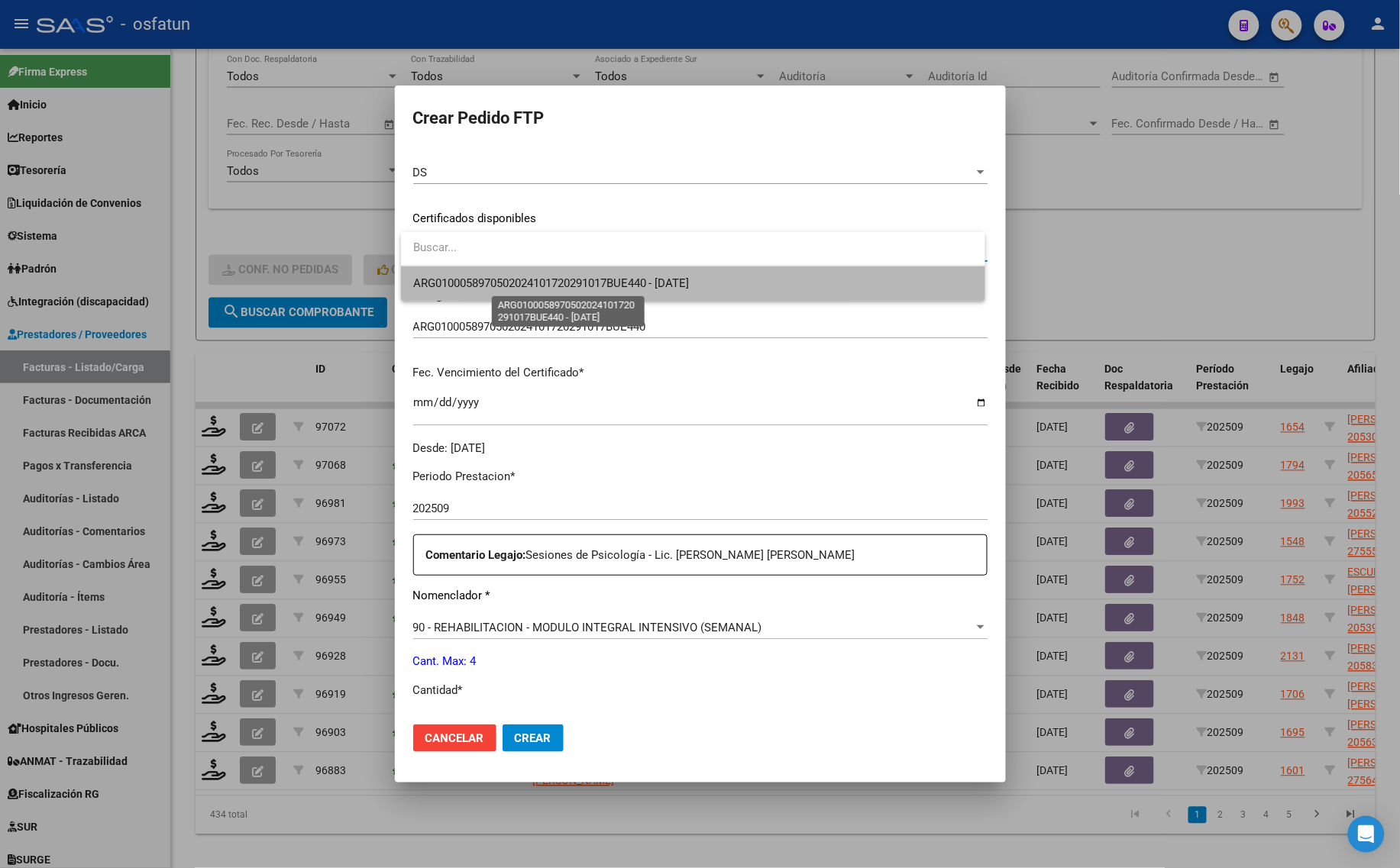
click at [530, 277] on span "ARG0100058970502024101720291017BUE440 - [DATE]" at bounding box center [552, 283] width 277 height 14
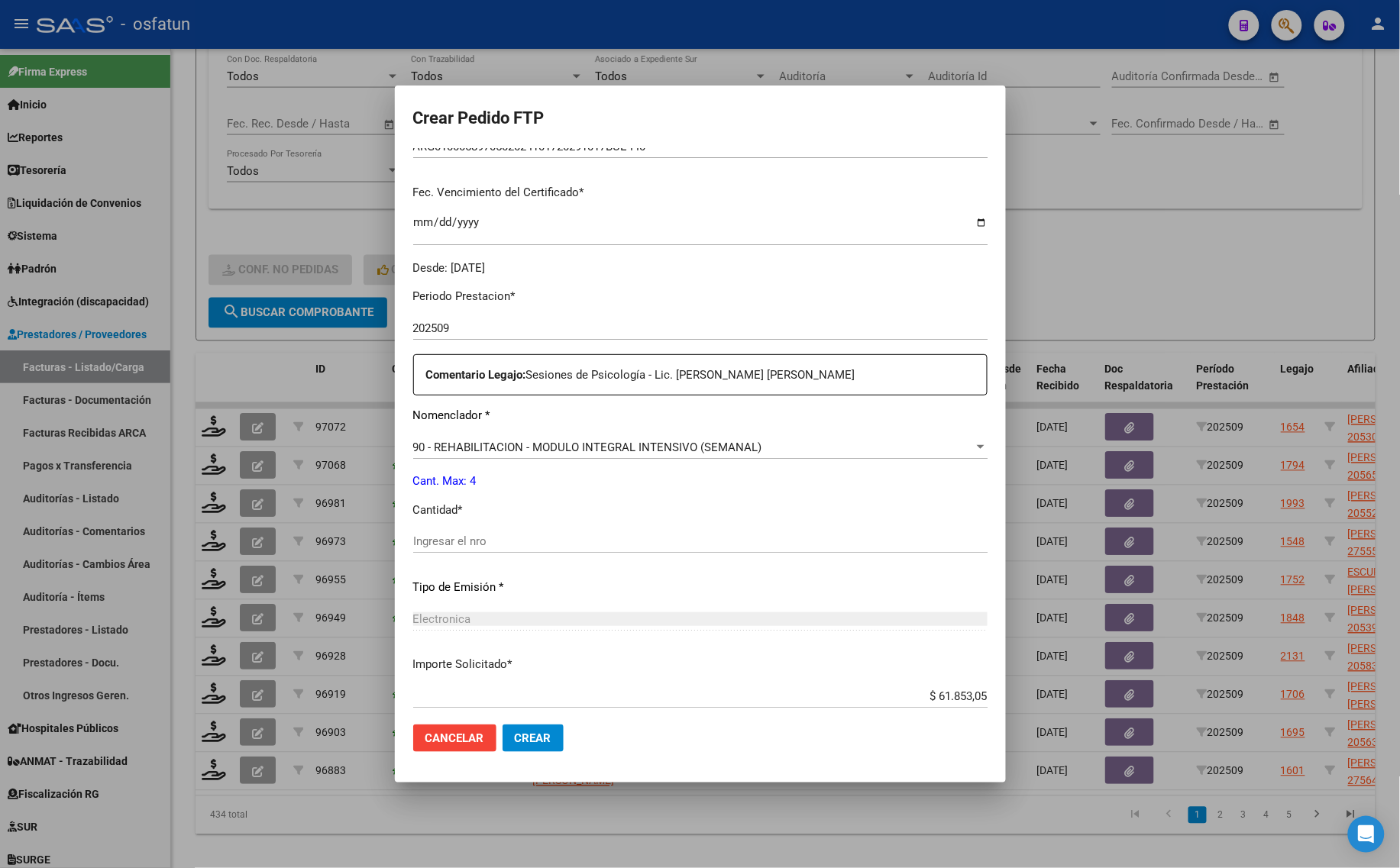
scroll to position [457, 0]
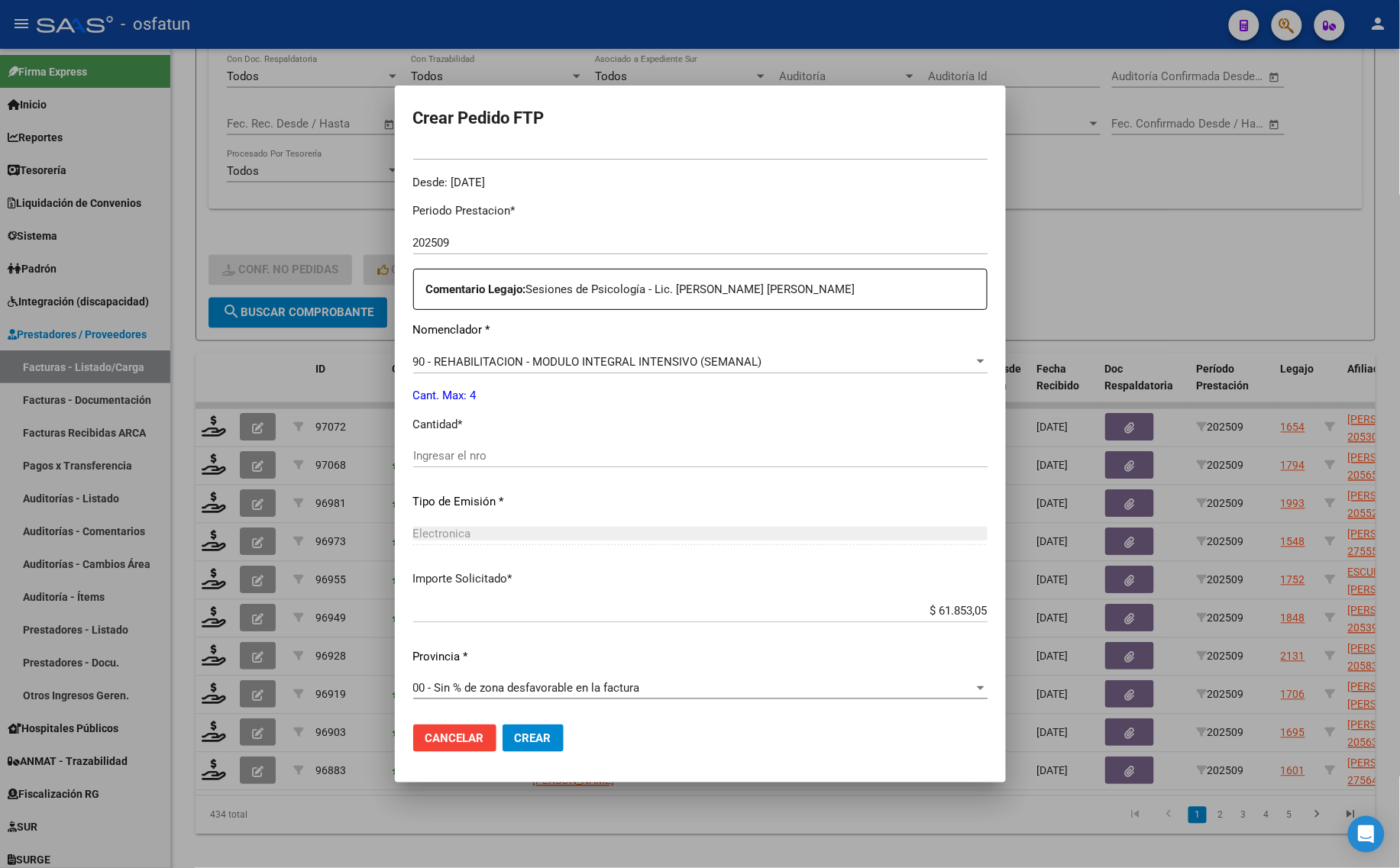
click at [533, 449] on input "Ingresar el nro" at bounding box center [700, 456] width 574 height 14
type input "4"
click at [525, 738] on span "Crear" at bounding box center [533, 738] width 37 height 14
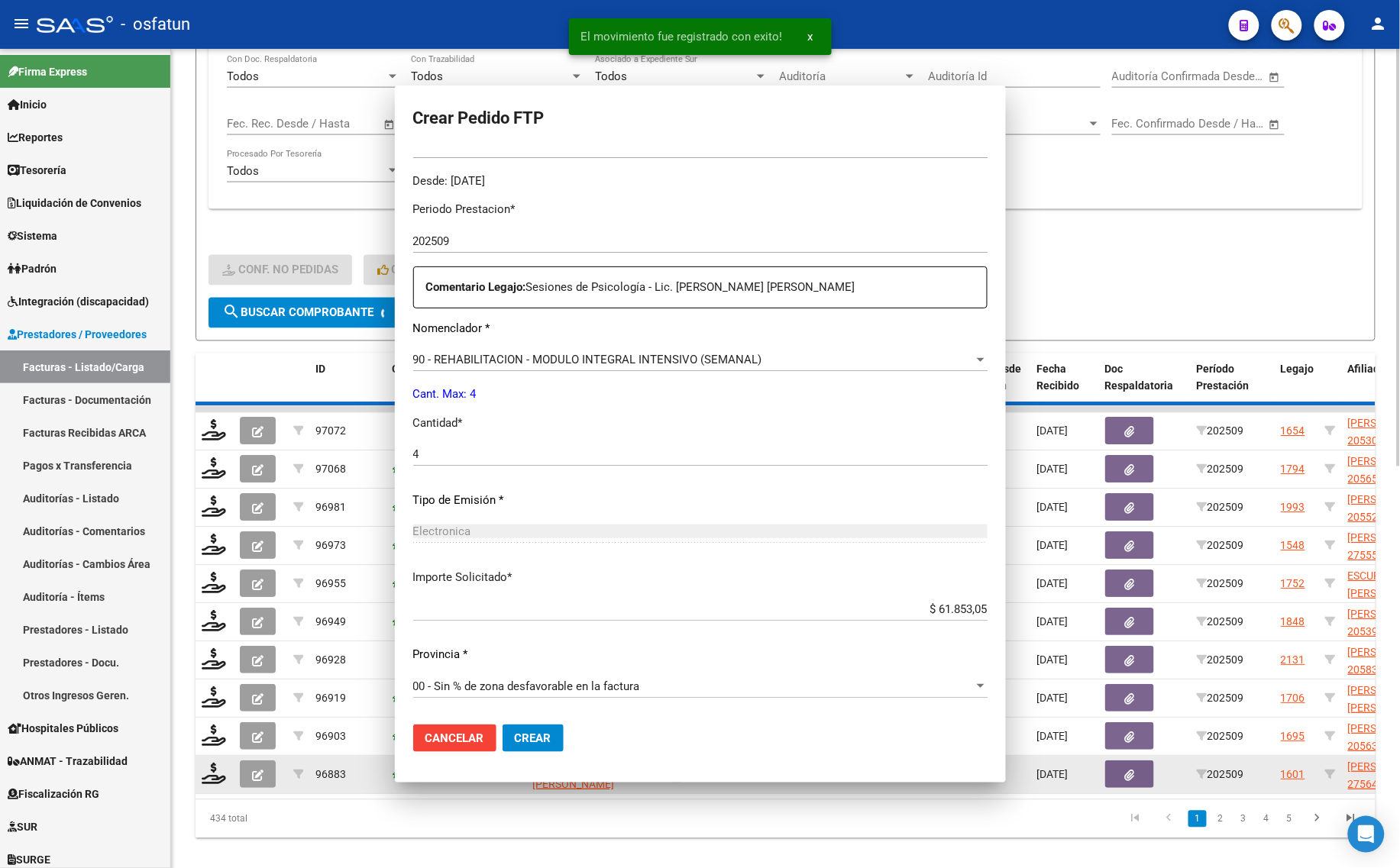
scroll to position [371, 0]
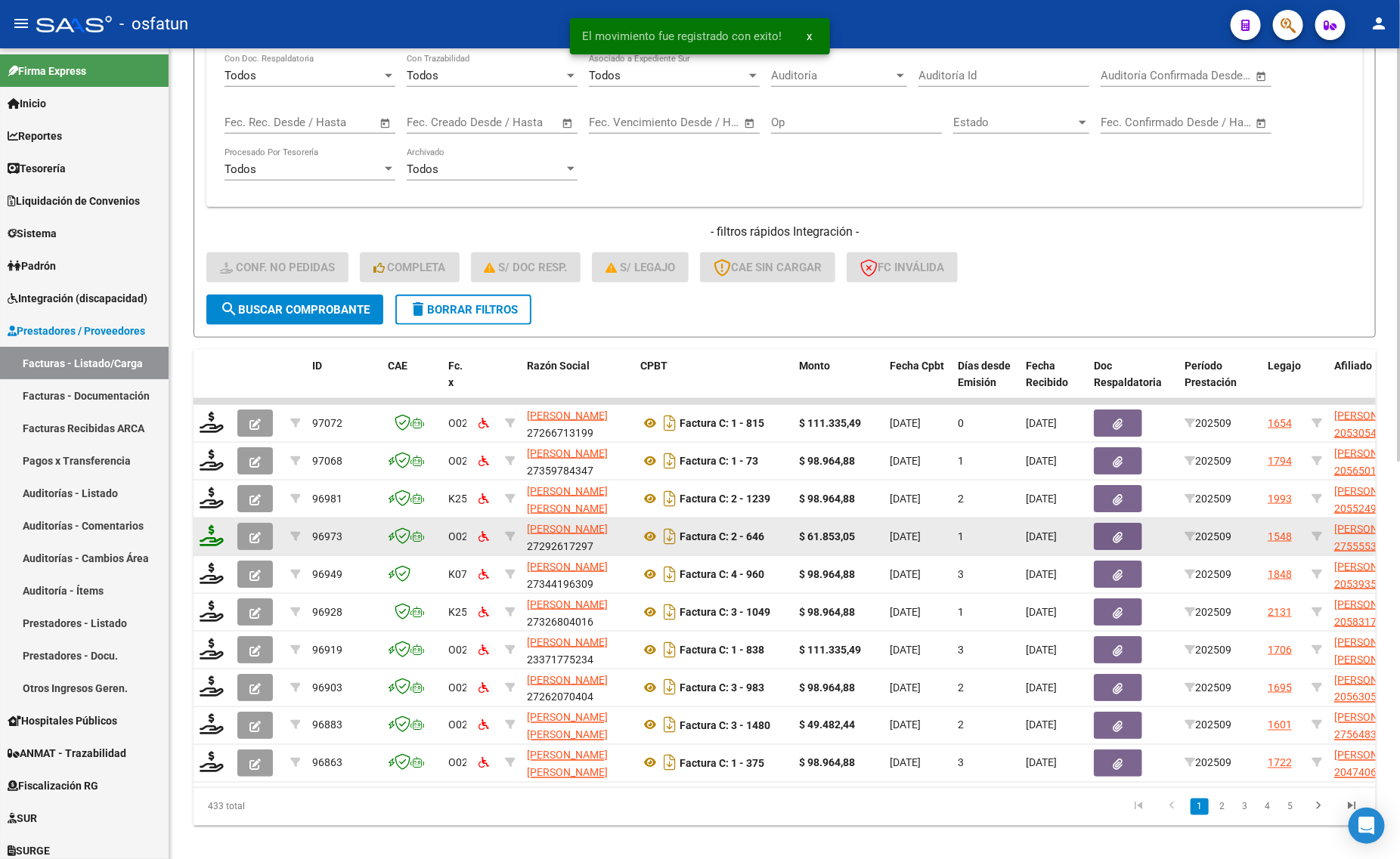
click at [206, 526] on icon at bounding box center [212, 536] width 24 height 21
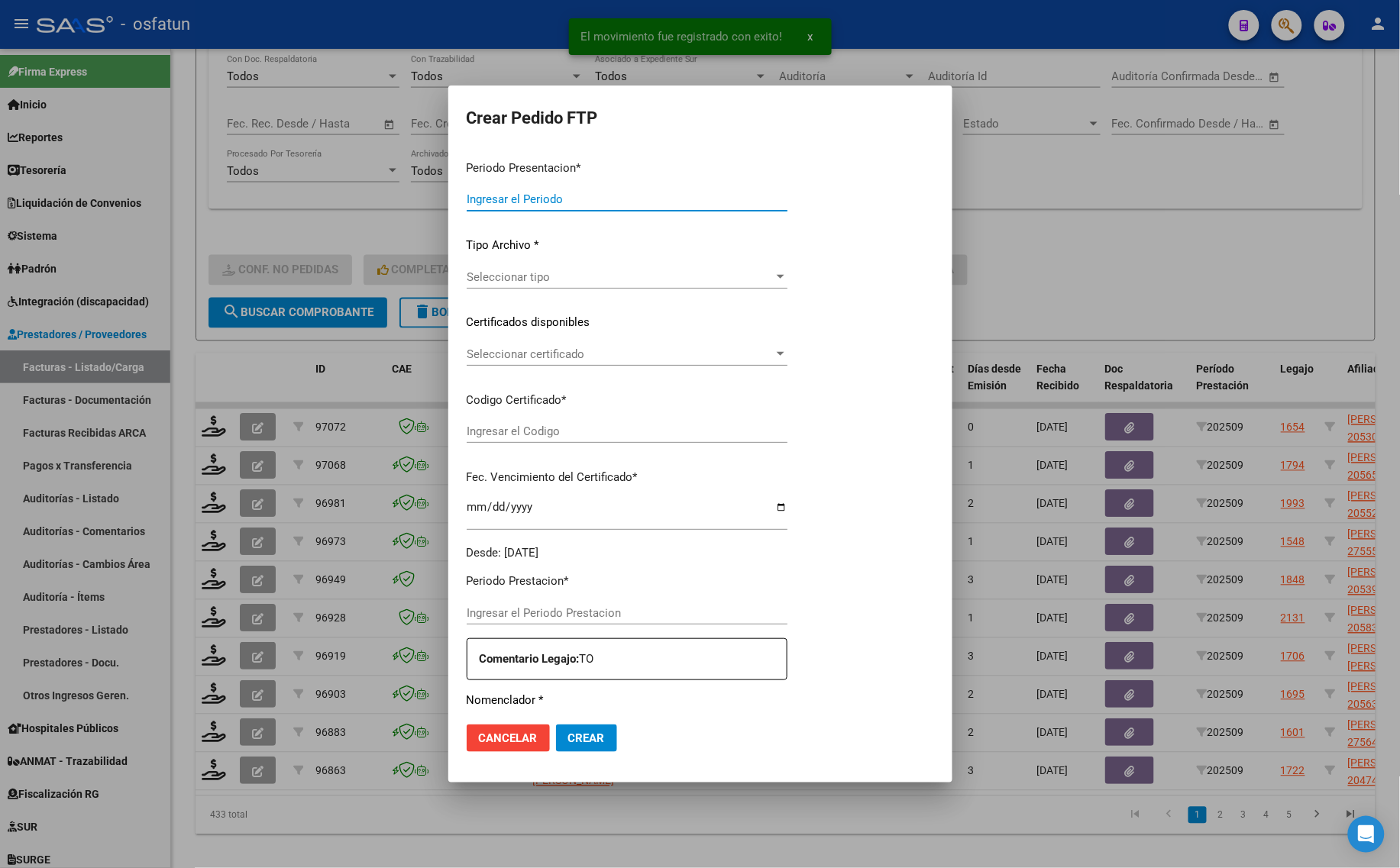
type input "202509"
type input "$ 61.853,05"
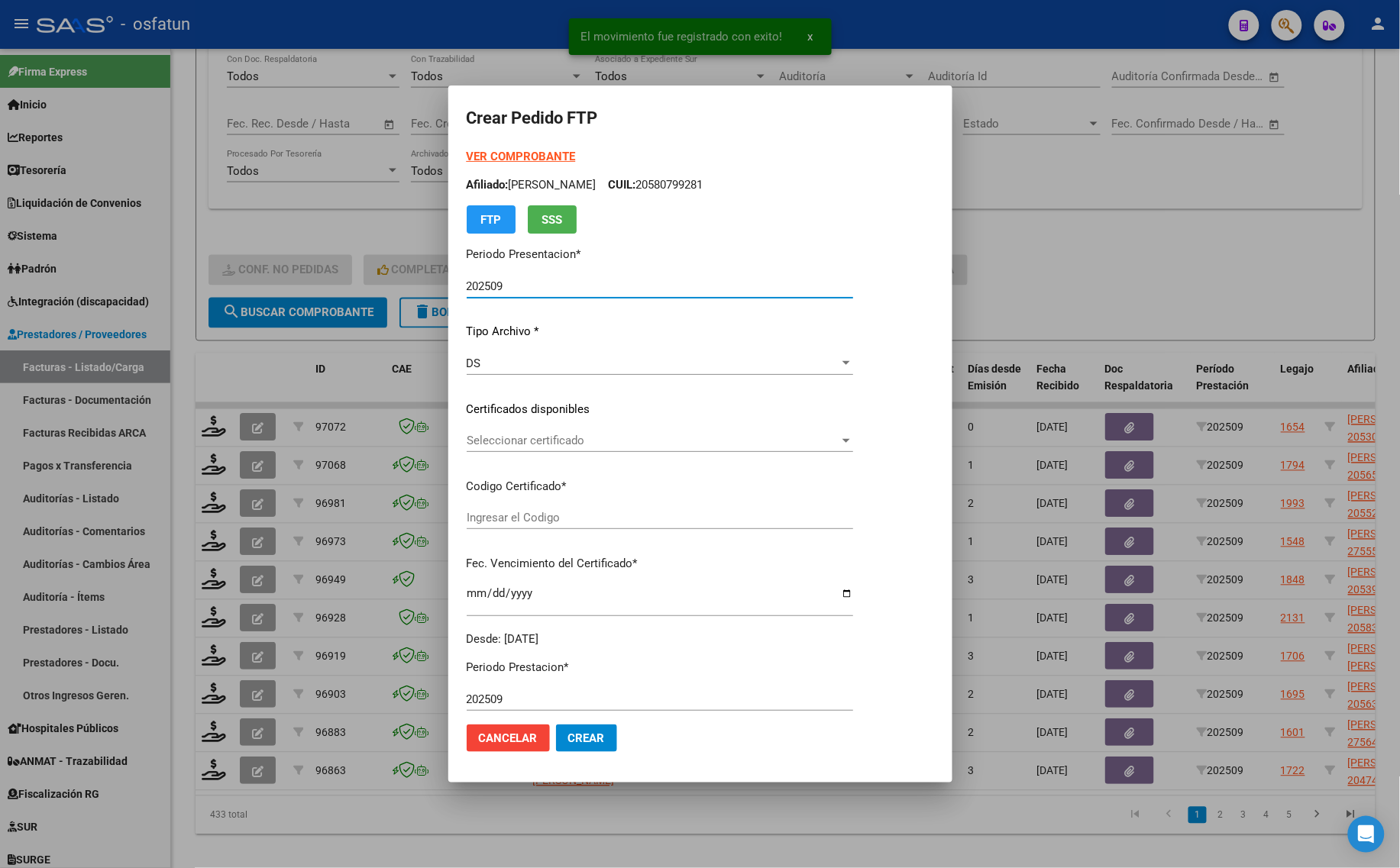
type input "ARG01000555535752019121320251213ERI186"
type input "[DATE]"
click at [533, 157] on strong "VER COMPROBANTE" at bounding box center [521, 157] width 109 height 14
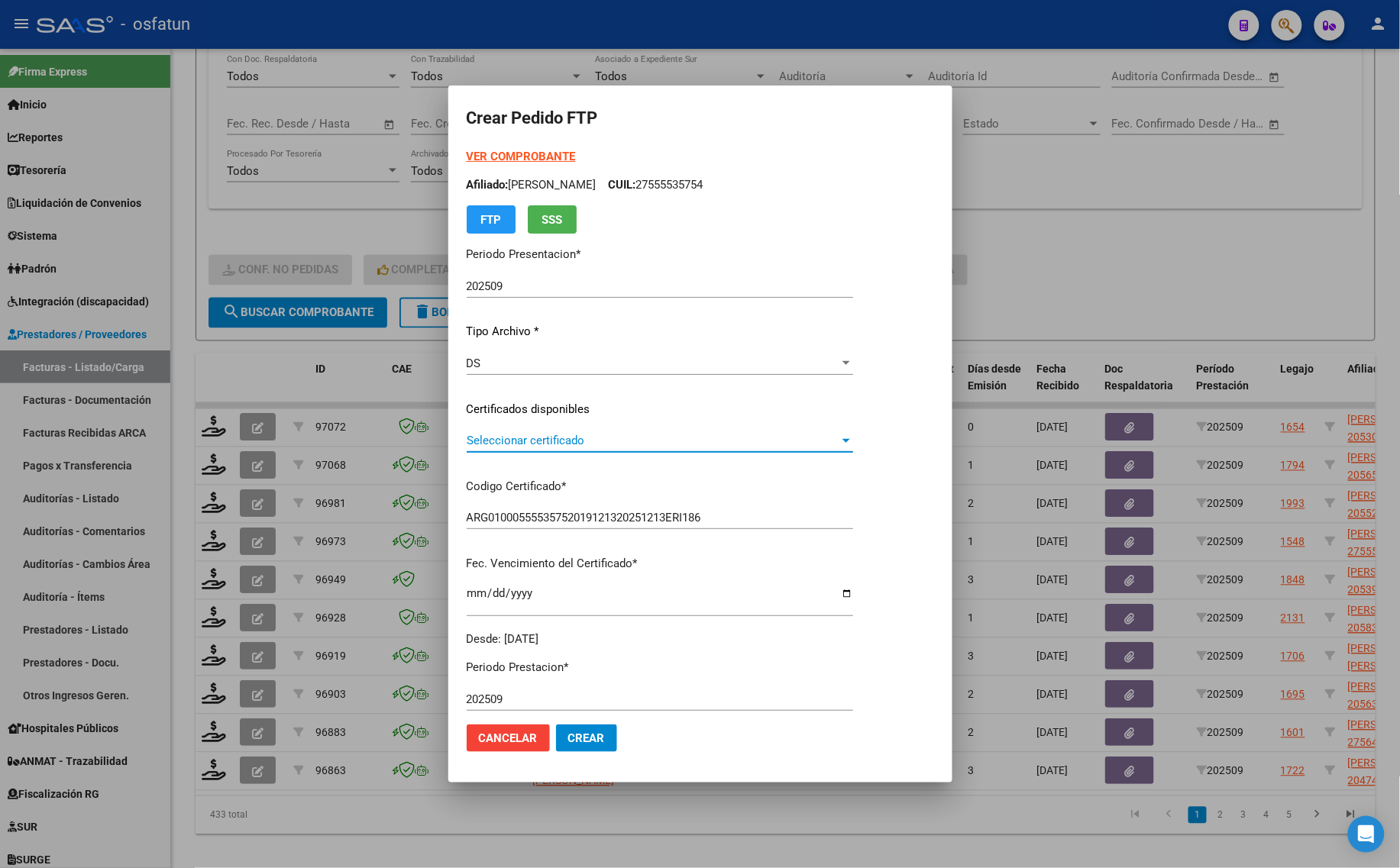
click at [613, 444] on span "Seleccionar certificado" at bounding box center [653, 441] width 373 height 14
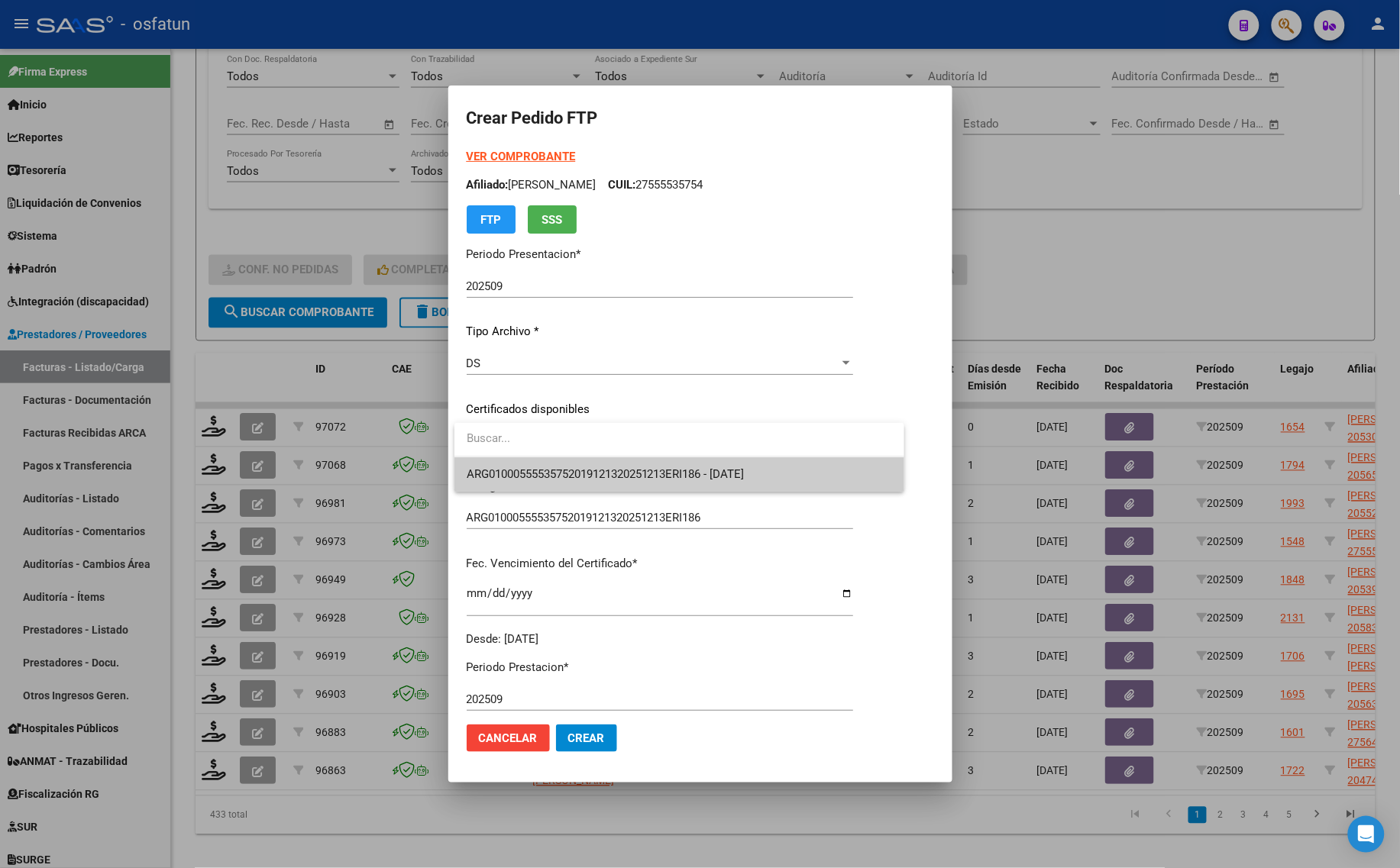
click at [613, 476] on span "ARG01000555535752019121320251213ERI186 - [DATE]" at bounding box center [606, 474] width 278 height 14
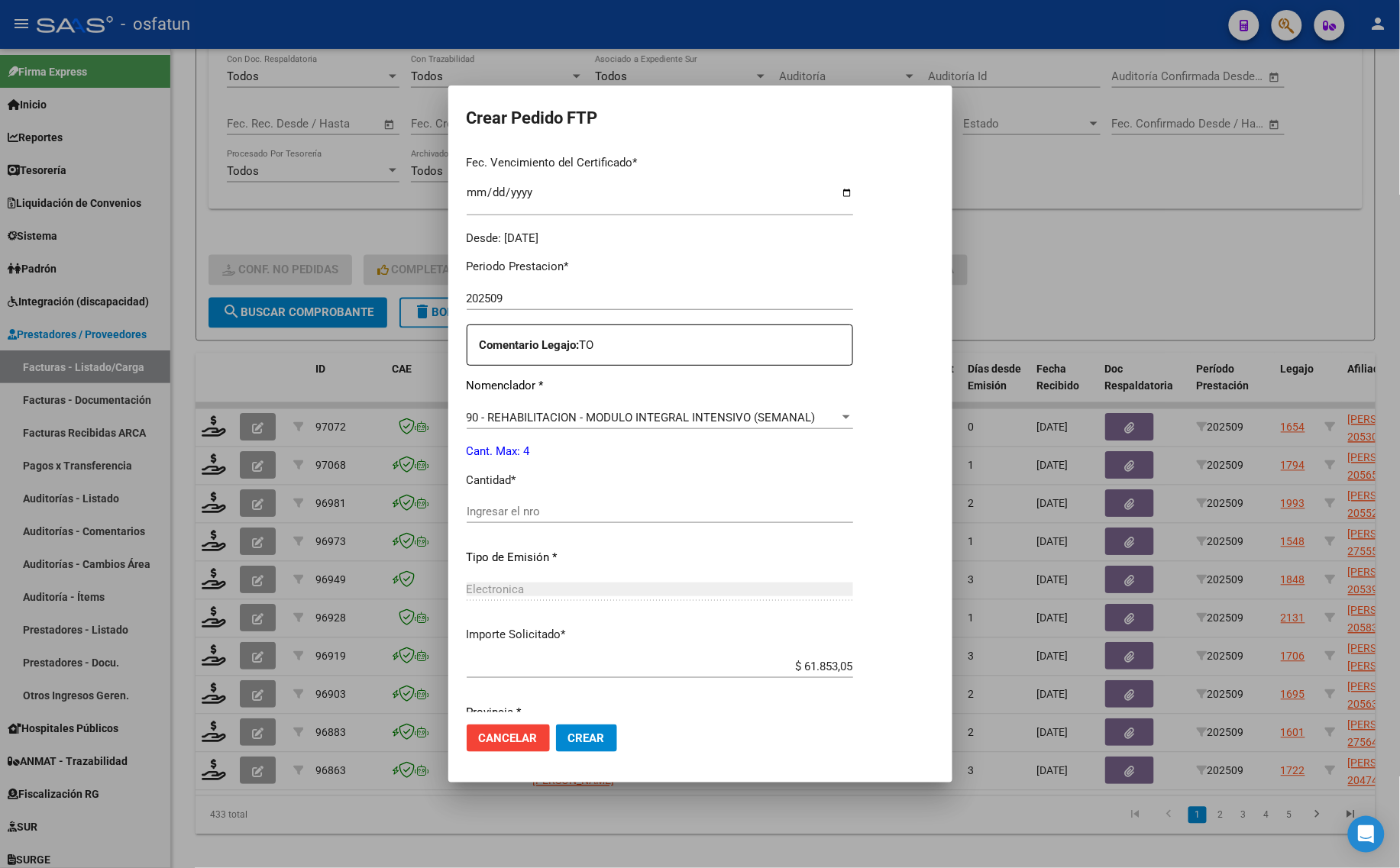
scroll to position [457, 0]
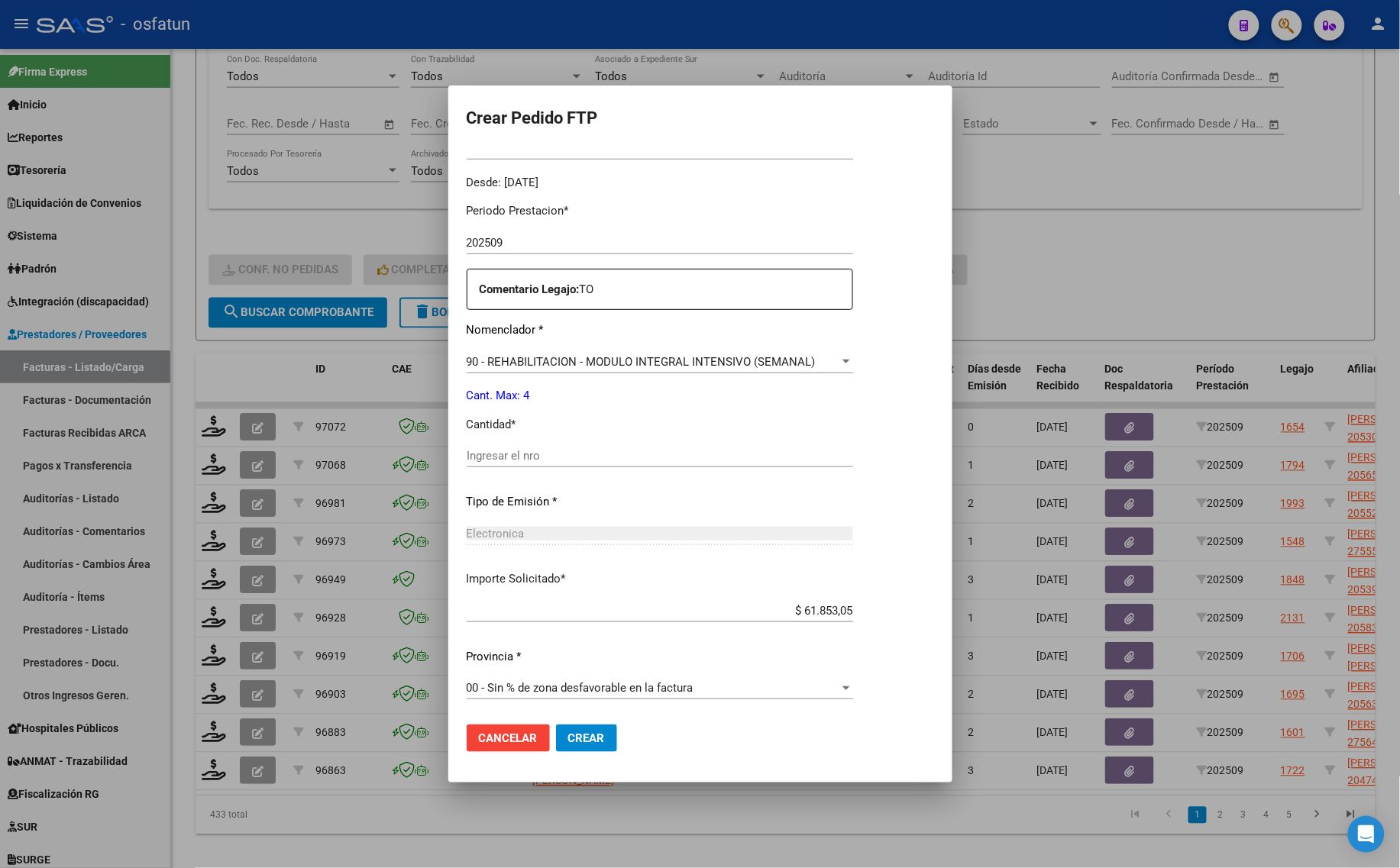
click at [490, 463] on div "Ingresar el nro" at bounding box center [660, 456] width 387 height 23
click at [497, 452] on input "Ingresar el nro" at bounding box center [660, 456] width 387 height 14
type input "4"
click at [581, 745] on button "Crear" at bounding box center [586, 738] width 61 height 28
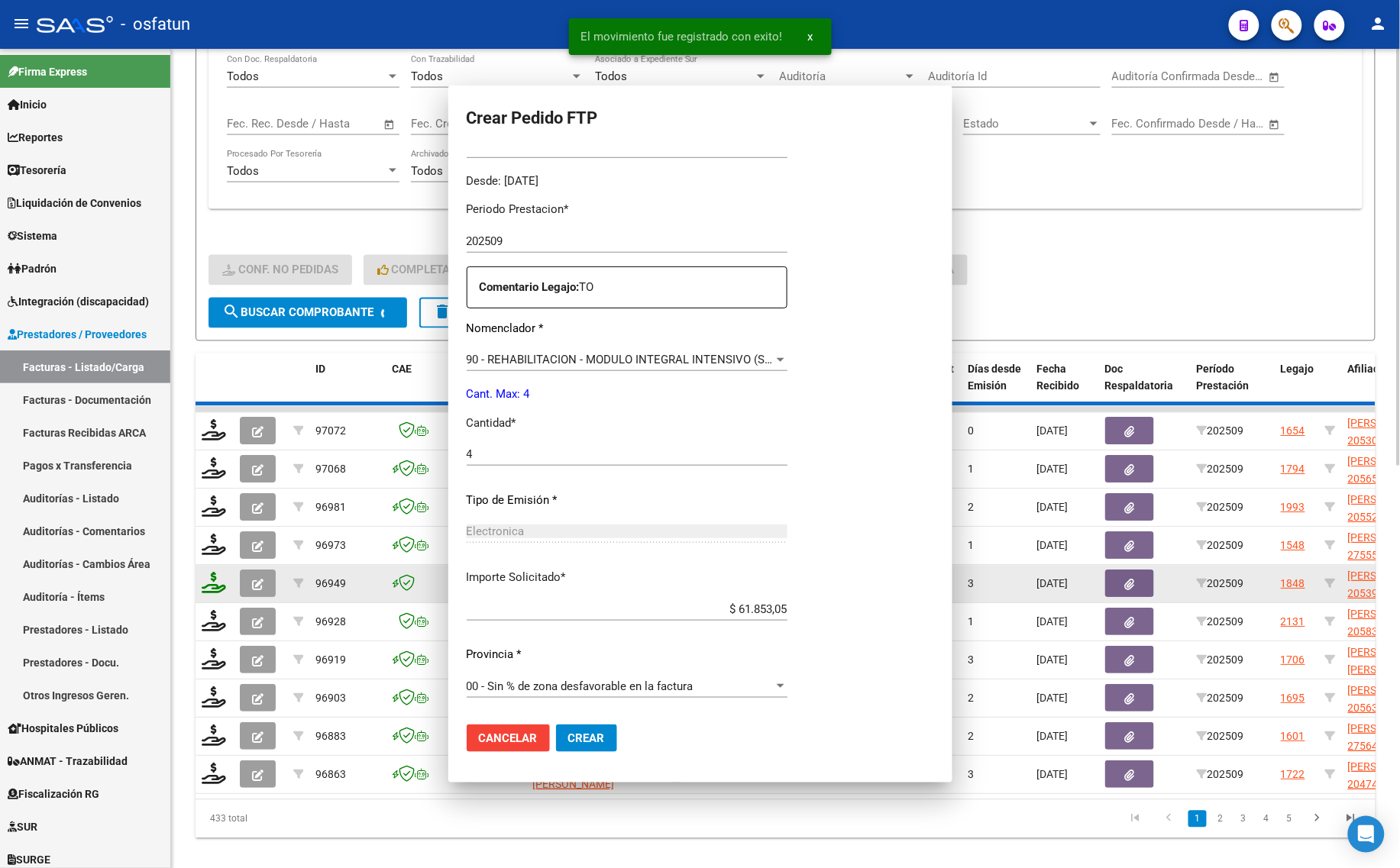
scroll to position [371, 0]
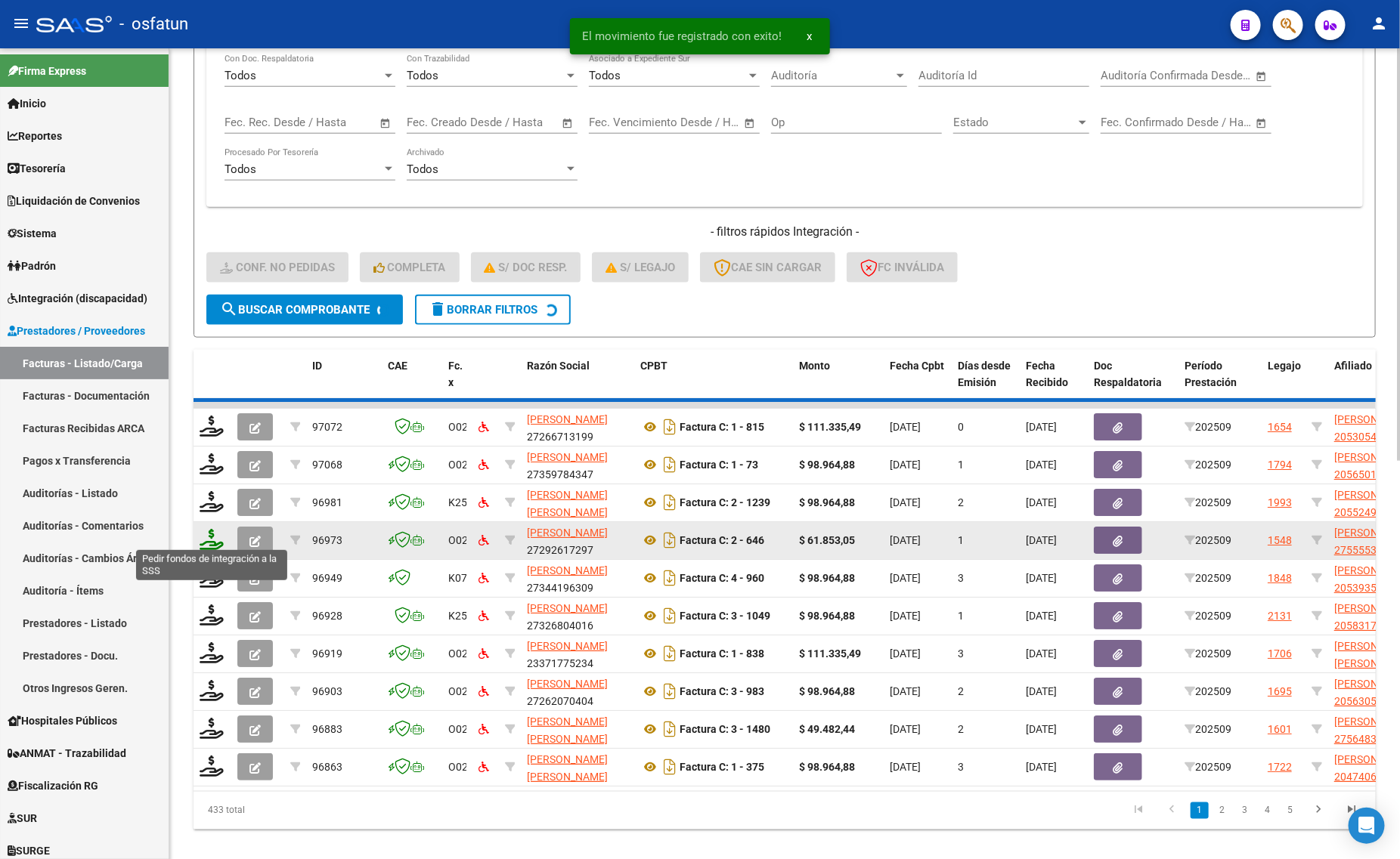
click at [210, 534] on icon at bounding box center [212, 540] width 24 height 21
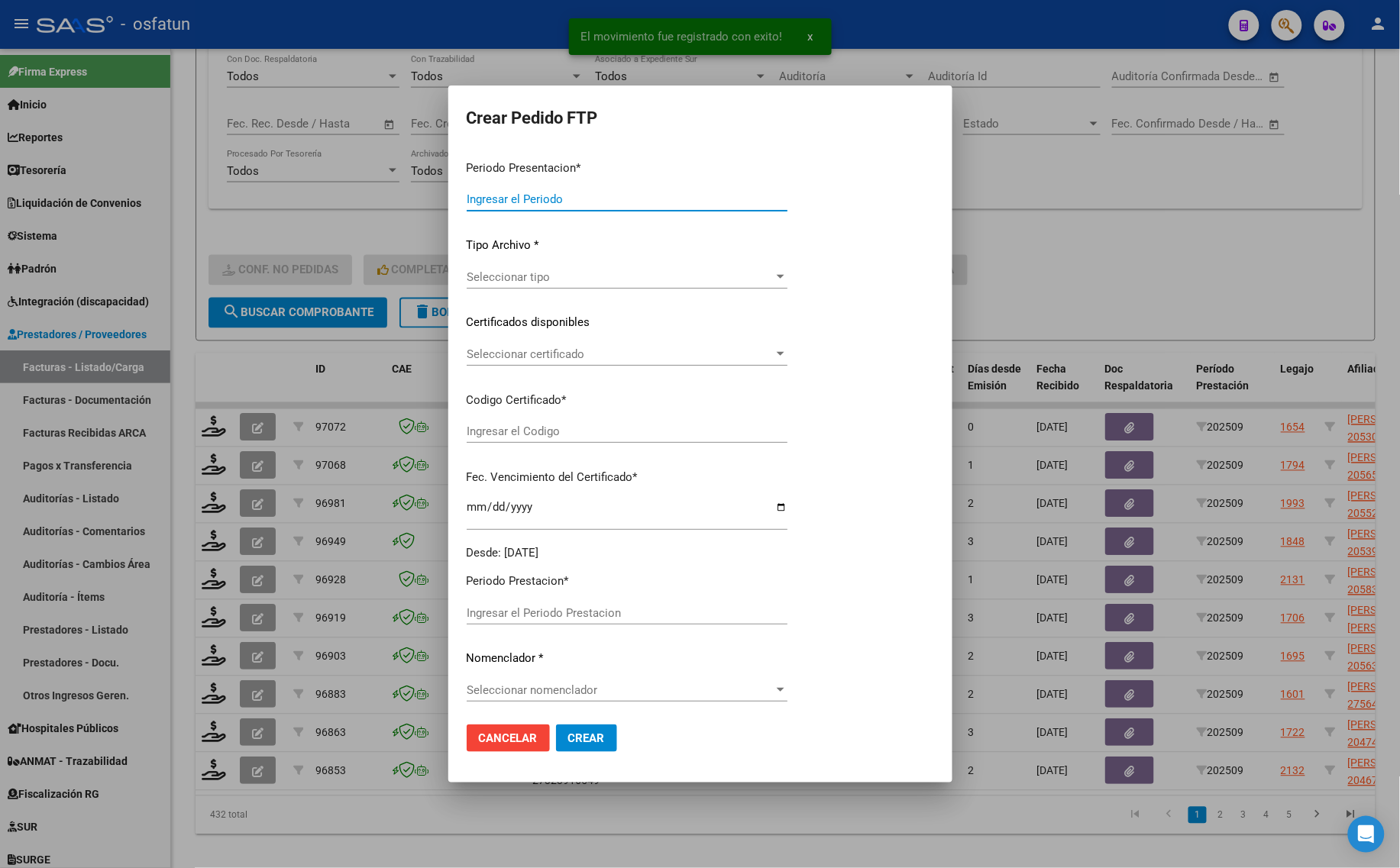
type input "202509"
type input "$ 98.964,88"
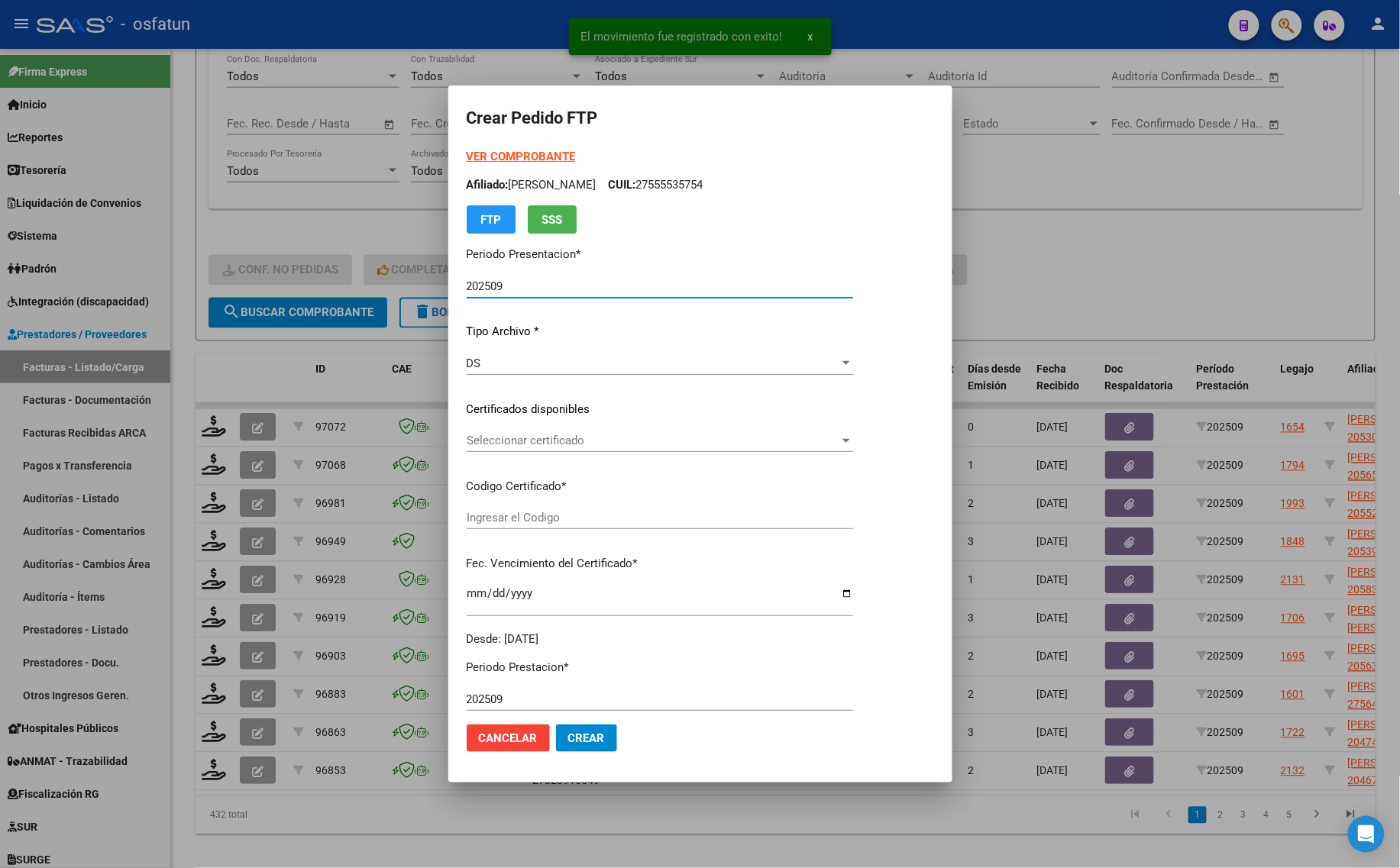
type input "ARG02000539356502023040420270404TUC139"
type input "[DATE]"
click at [543, 153] on strong "VER COMPROBANTE" at bounding box center [521, 157] width 109 height 14
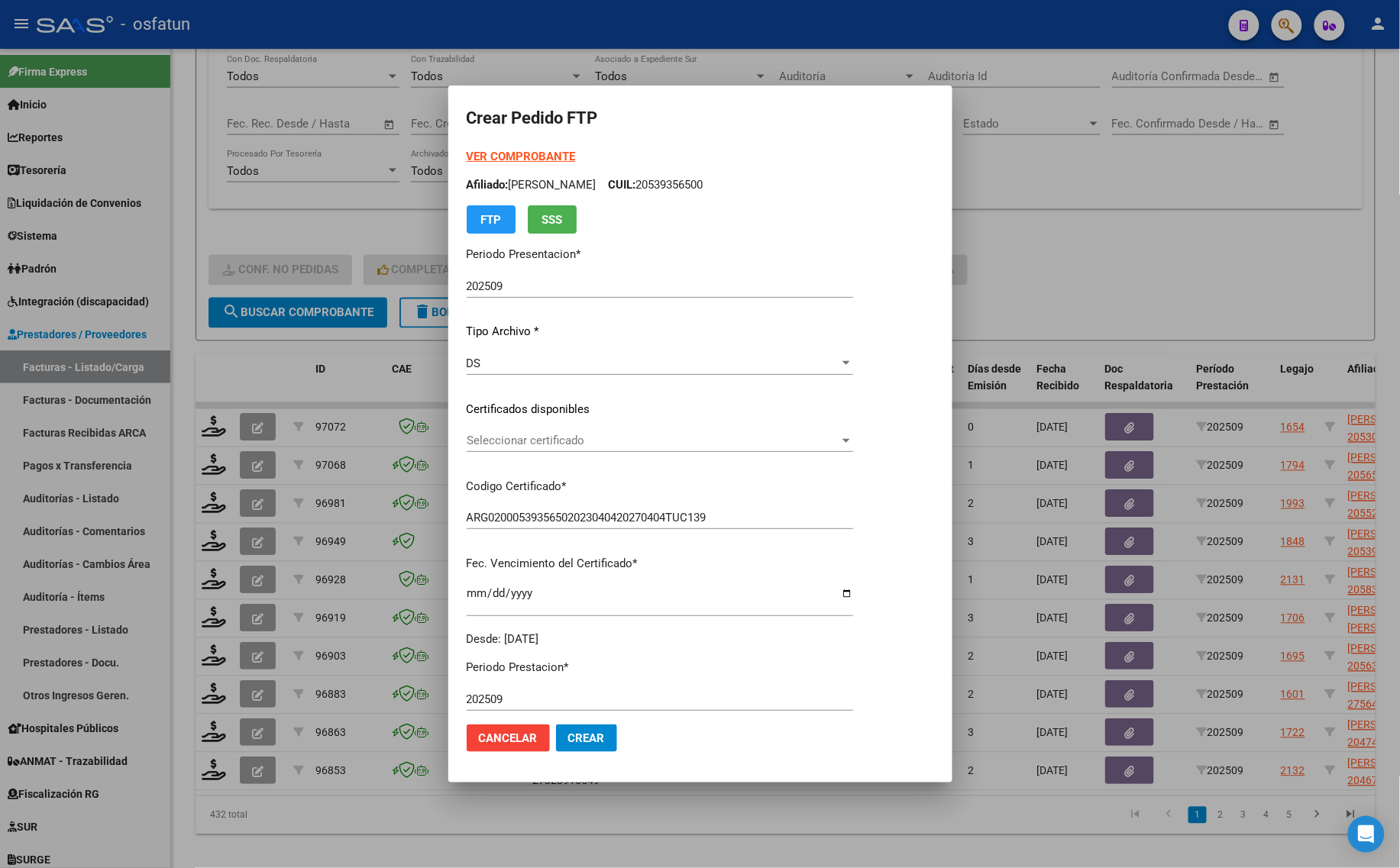
click at [536, 439] on span "Seleccionar certificado" at bounding box center [653, 441] width 373 height 14
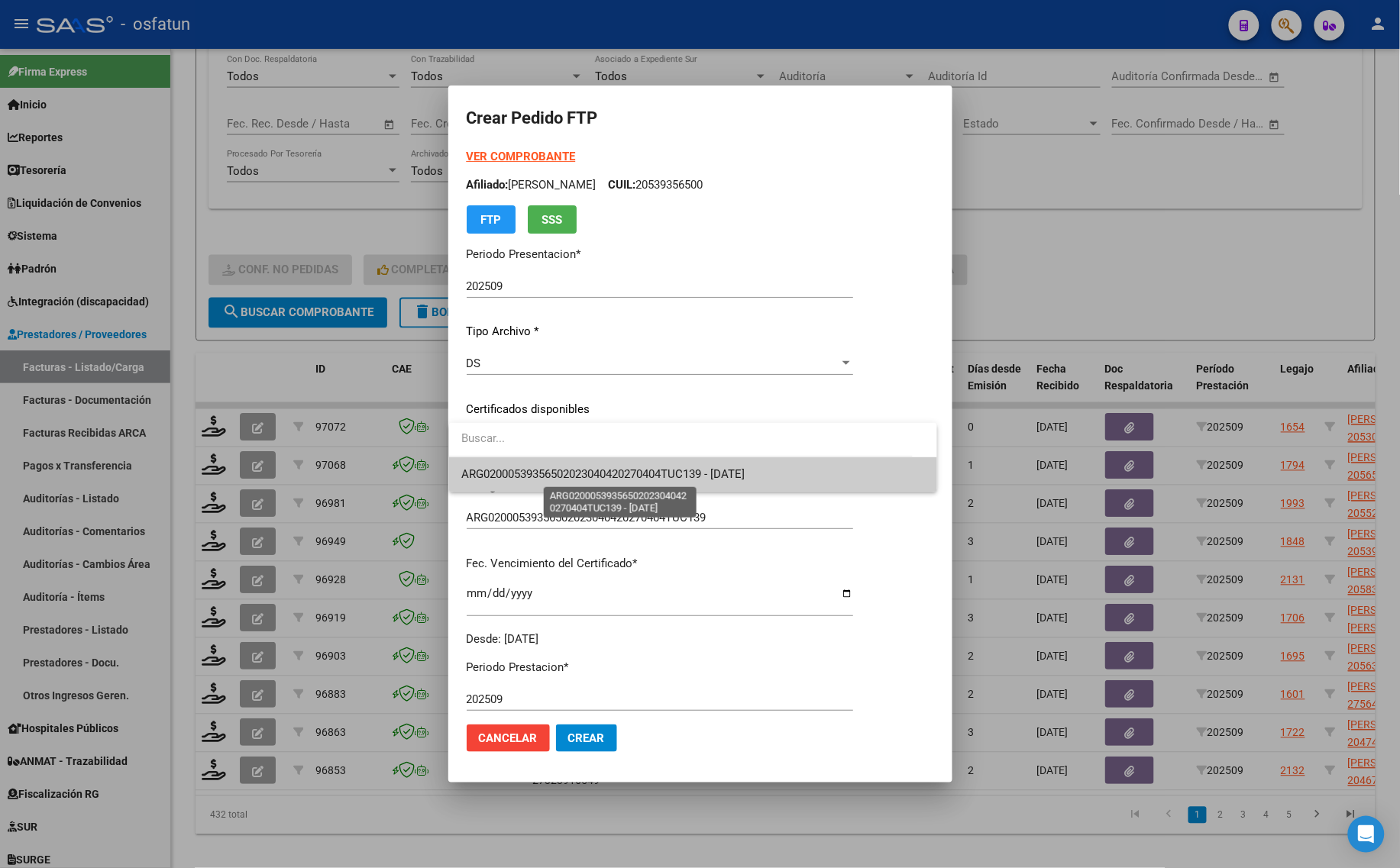
click at [533, 474] on span "ARG02000539356502023040420270404TUC139 - [DATE]" at bounding box center [603, 474] width 284 height 14
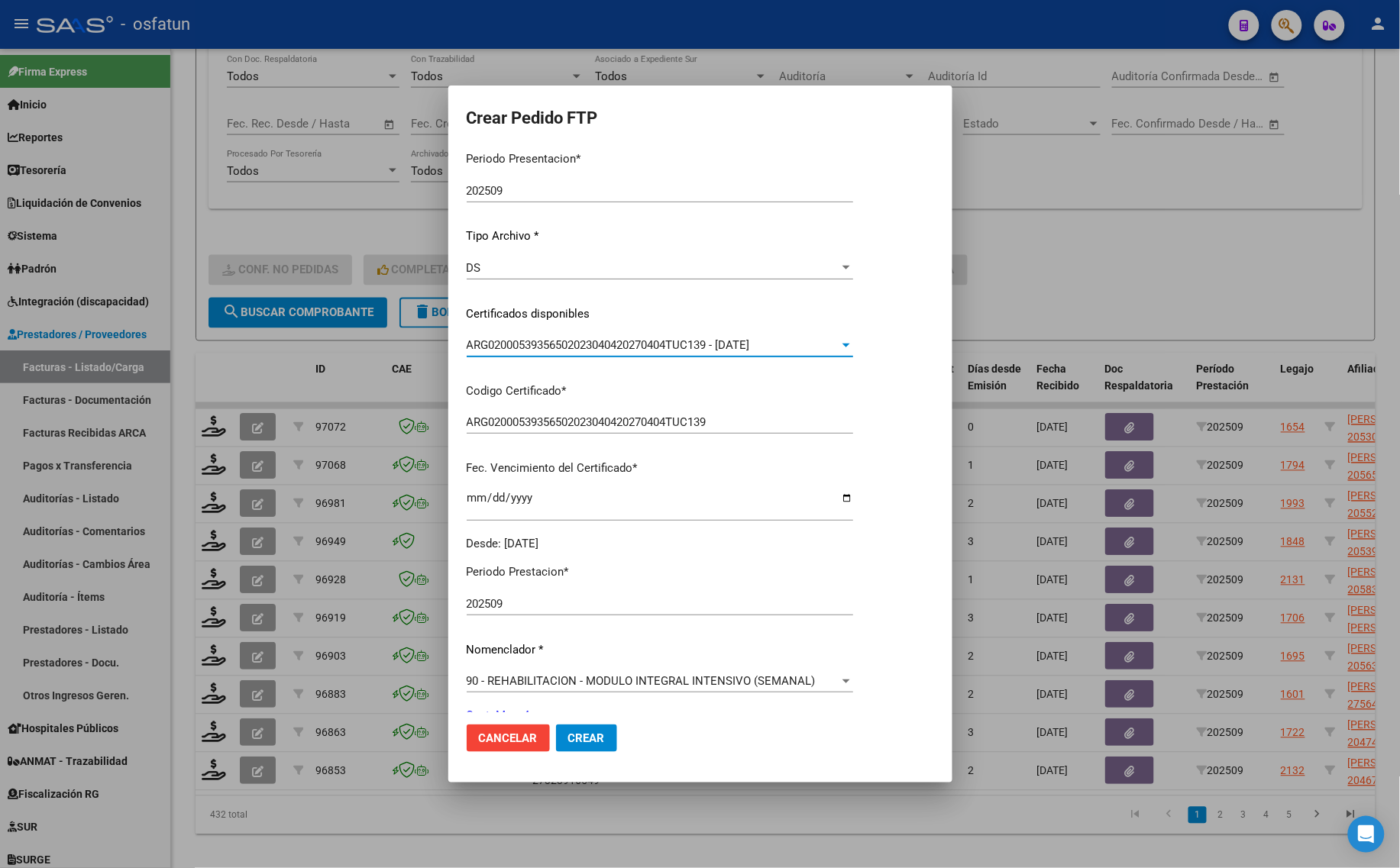
scroll to position [0, 0]
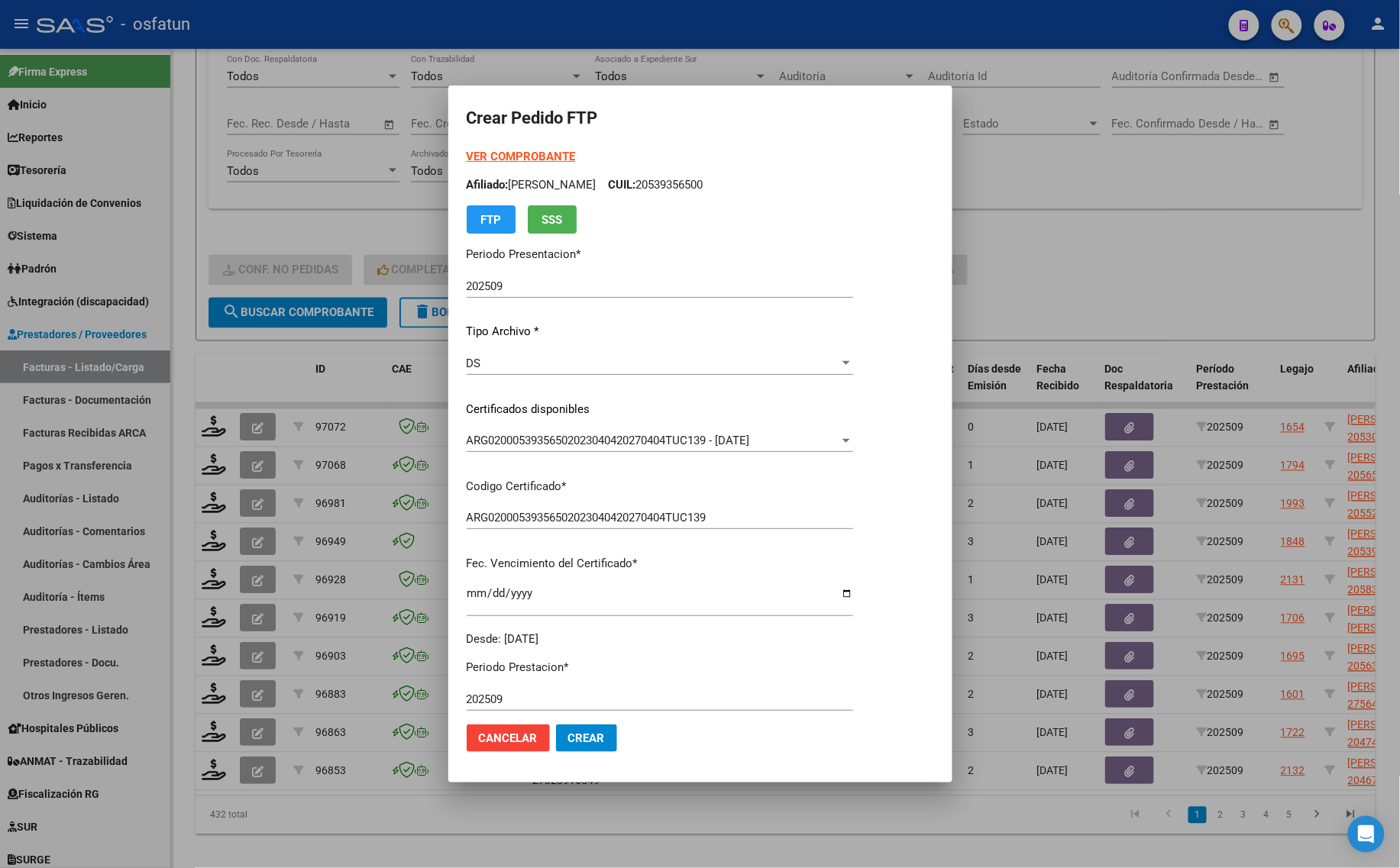
click at [502, 146] on form "Crear Pedido FTP VER COMPROBANTE ARCA Padrón Afiliado: [PERSON_NAME] CUIL: 2053…" at bounding box center [701, 434] width 468 height 660
click at [497, 154] on strong "VER COMPROBANTE" at bounding box center [521, 157] width 109 height 14
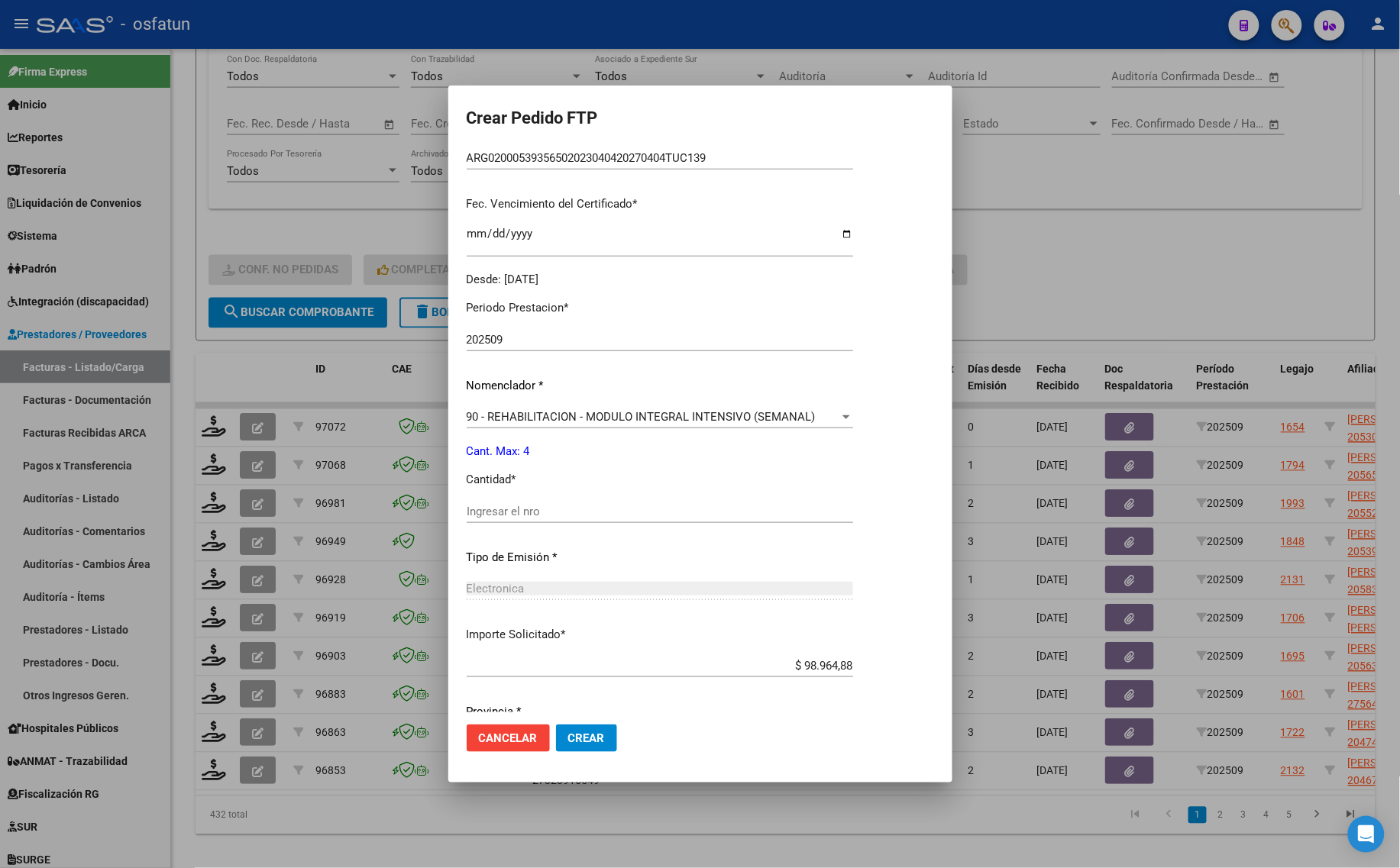
scroll to position [382, 0]
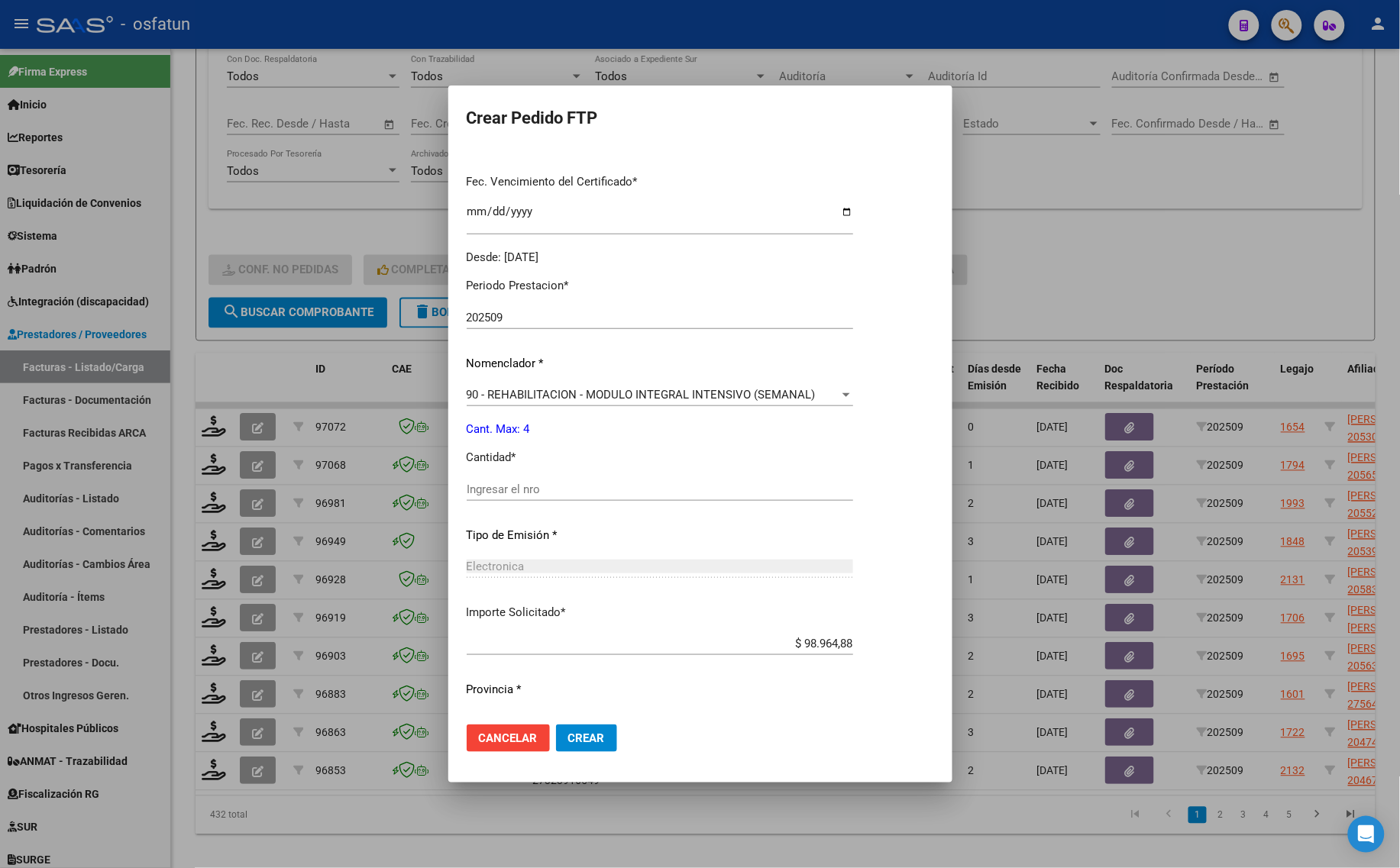
click at [533, 501] on div "Ingresar el nro" at bounding box center [660, 497] width 387 height 37
click at [520, 490] on input "Ingresar el nro" at bounding box center [660, 490] width 387 height 14
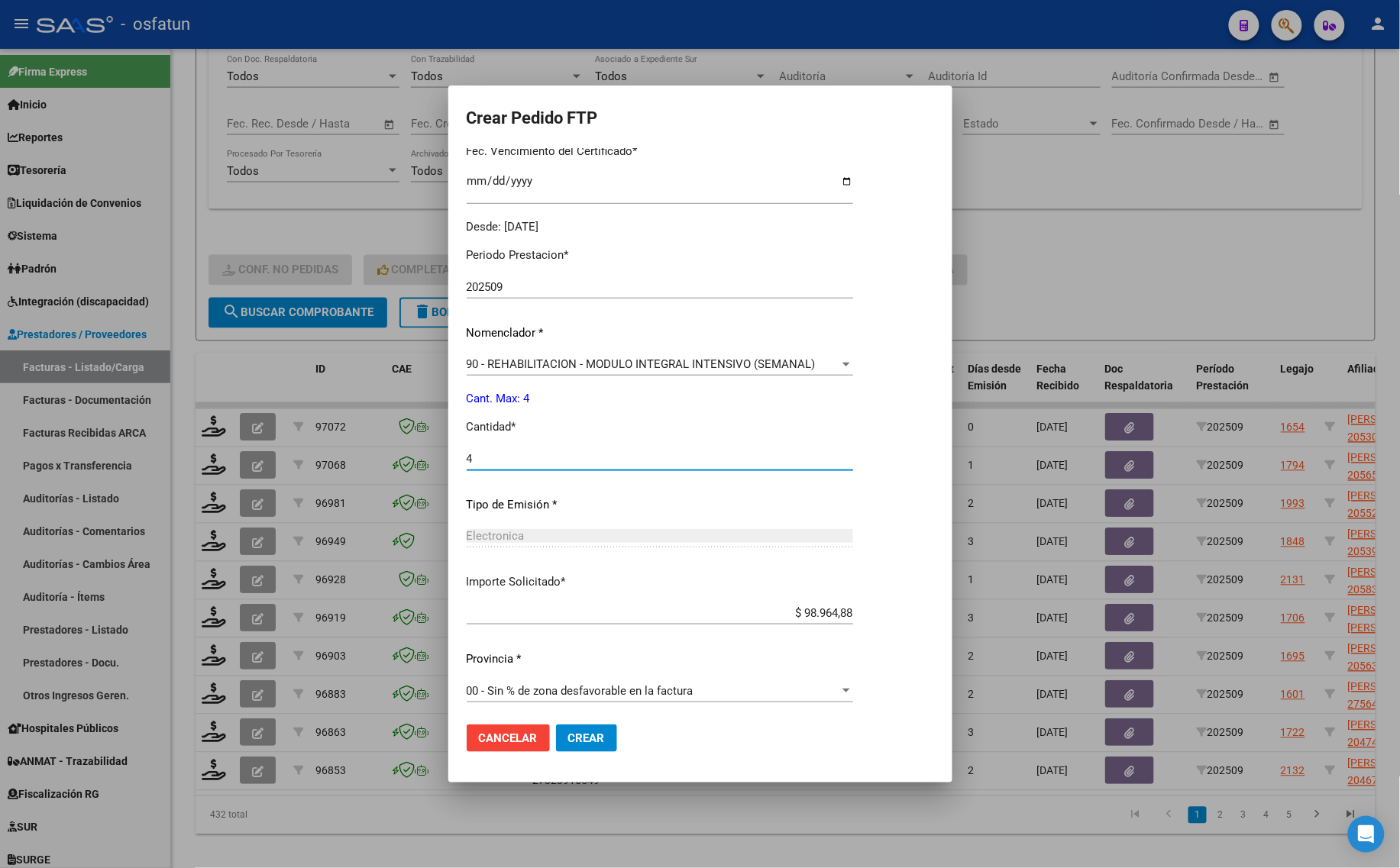
scroll to position [415, 0]
type input "4"
click at [571, 772] on mat-dialog-container "Crear Pedido FTP VER COMPROBANTE ARCA Padrón Afiliado: [PERSON_NAME] CUIL: 2053…" at bounding box center [701, 434] width 504 height 697
click at [588, 746] on button "Crear" at bounding box center [586, 738] width 61 height 28
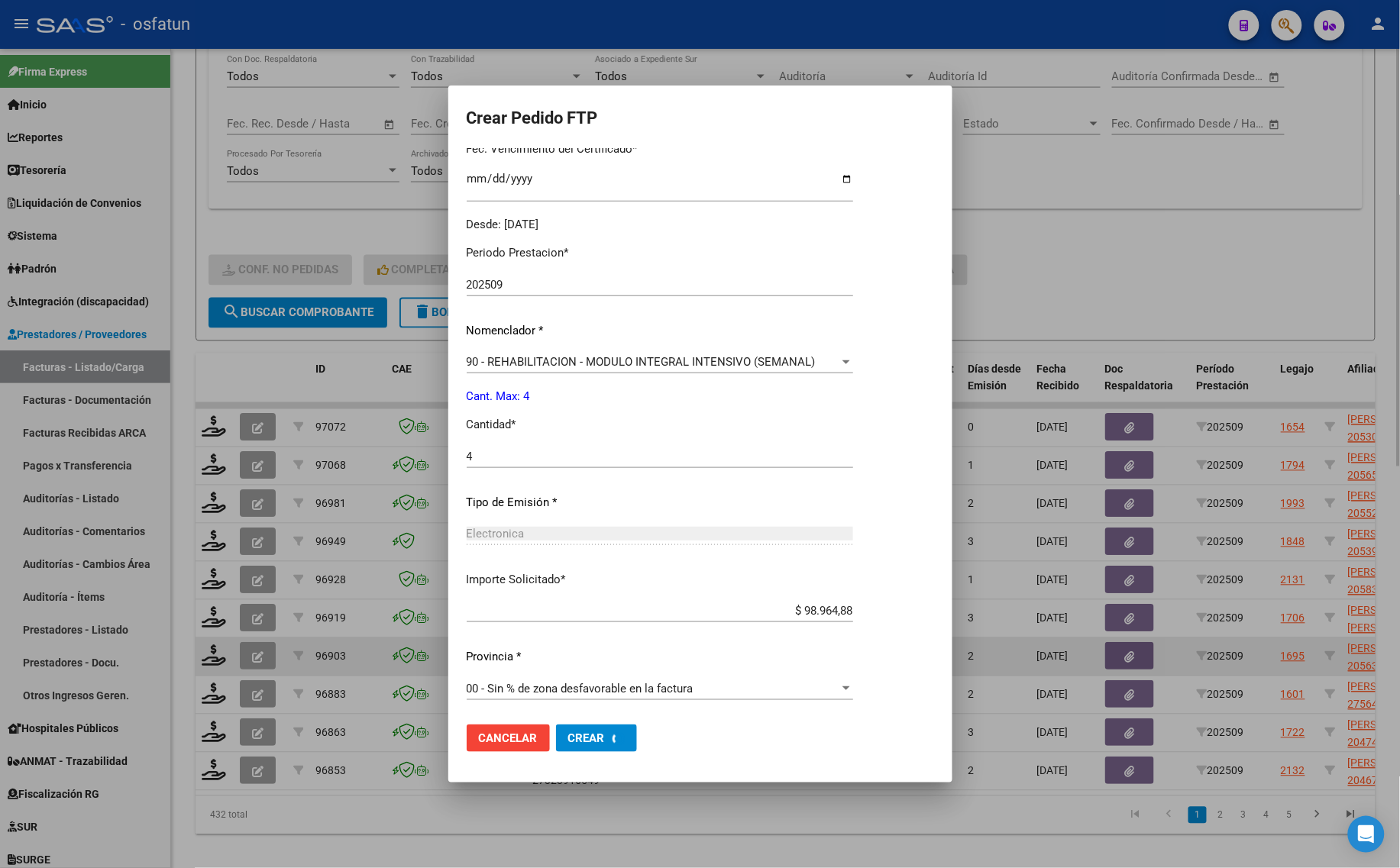
scroll to position [329, 0]
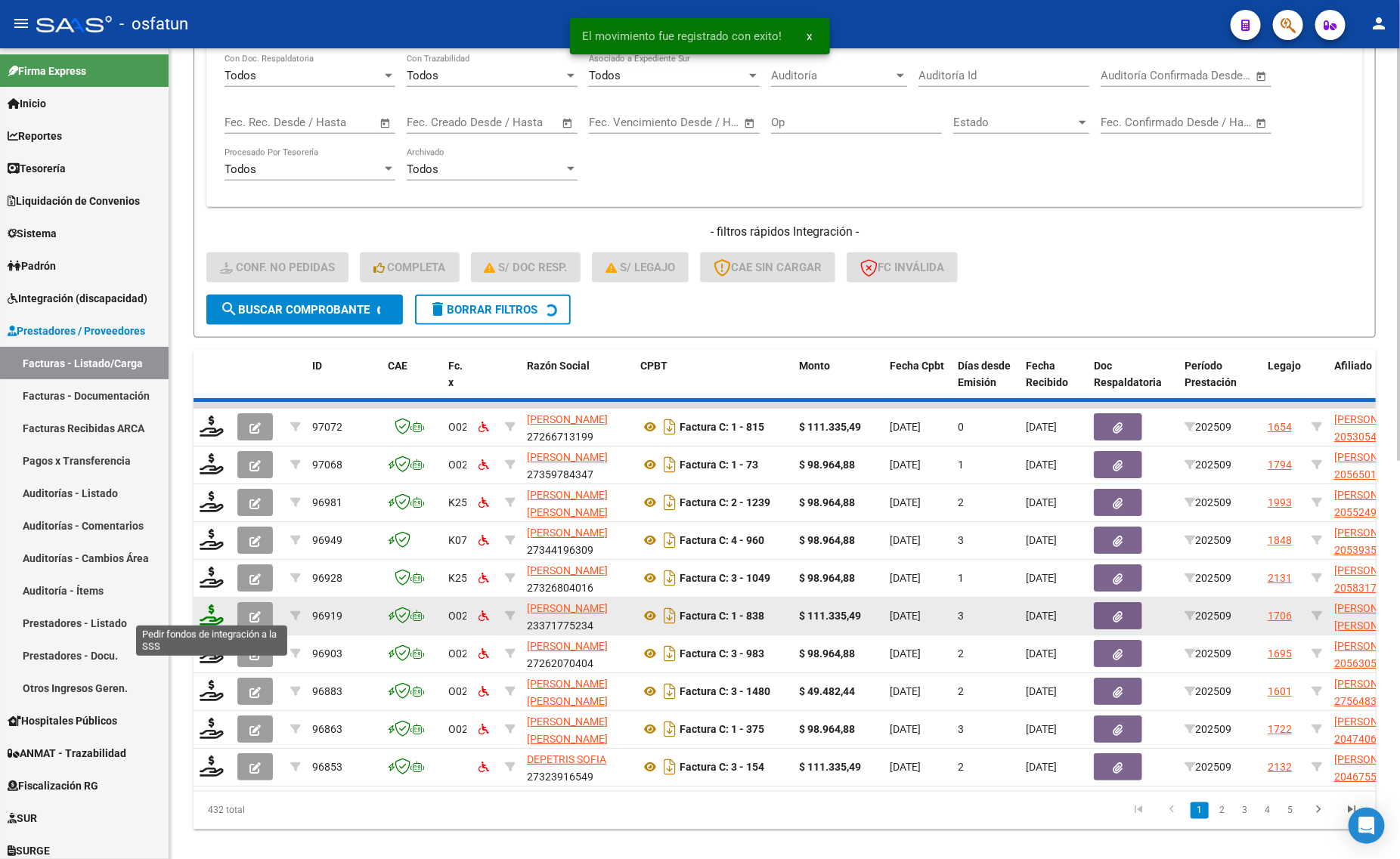
click at [209, 608] on icon at bounding box center [212, 615] width 24 height 21
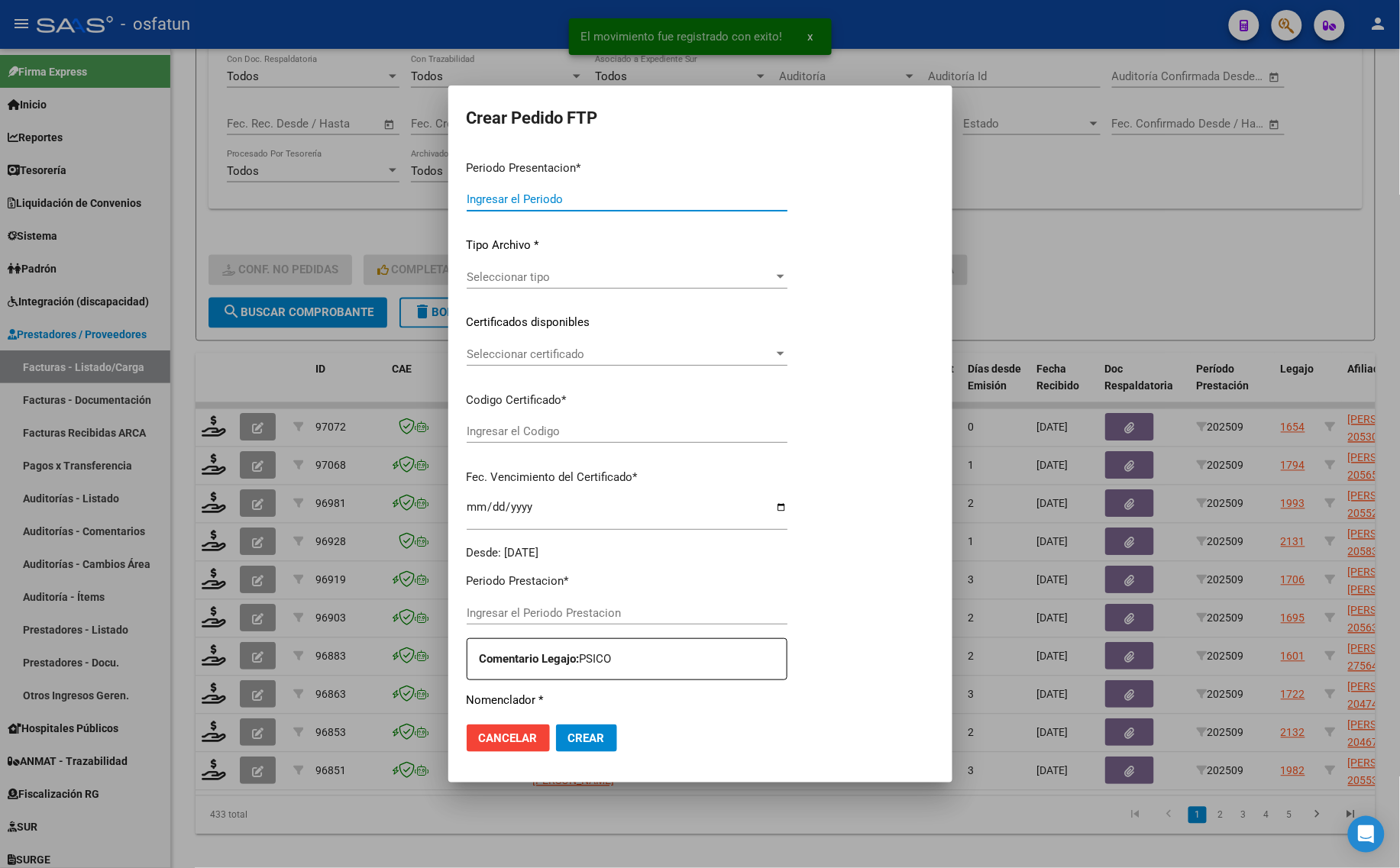
type input "202509"
type input "$ 98.964,88"
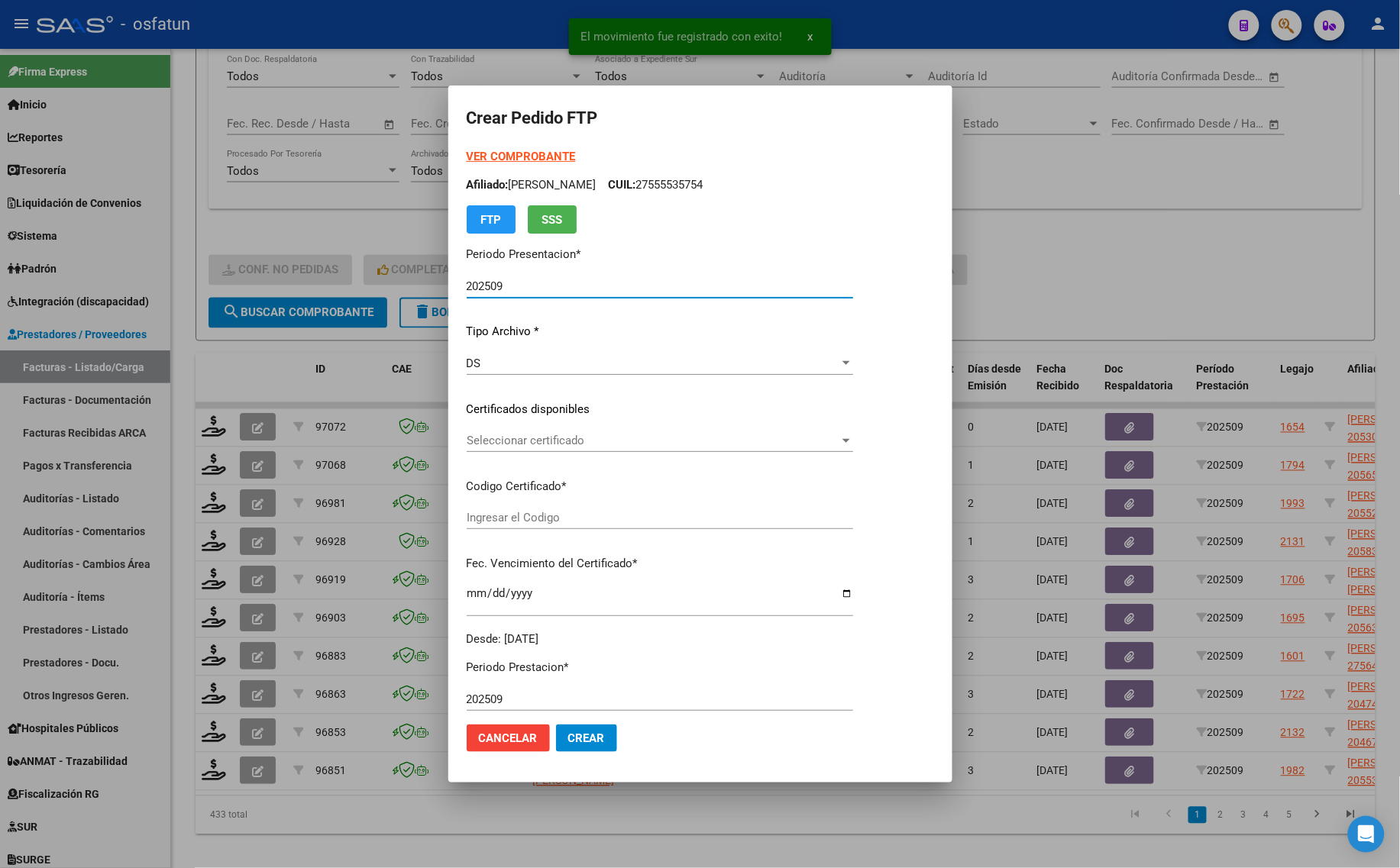
type input "ARG02000563057732021092320260923COR263"
type input "[DATE]"
click at [514, 150] on strong "VER COMPROBANTE" at bounding box center [521, 157] width 109 height 14
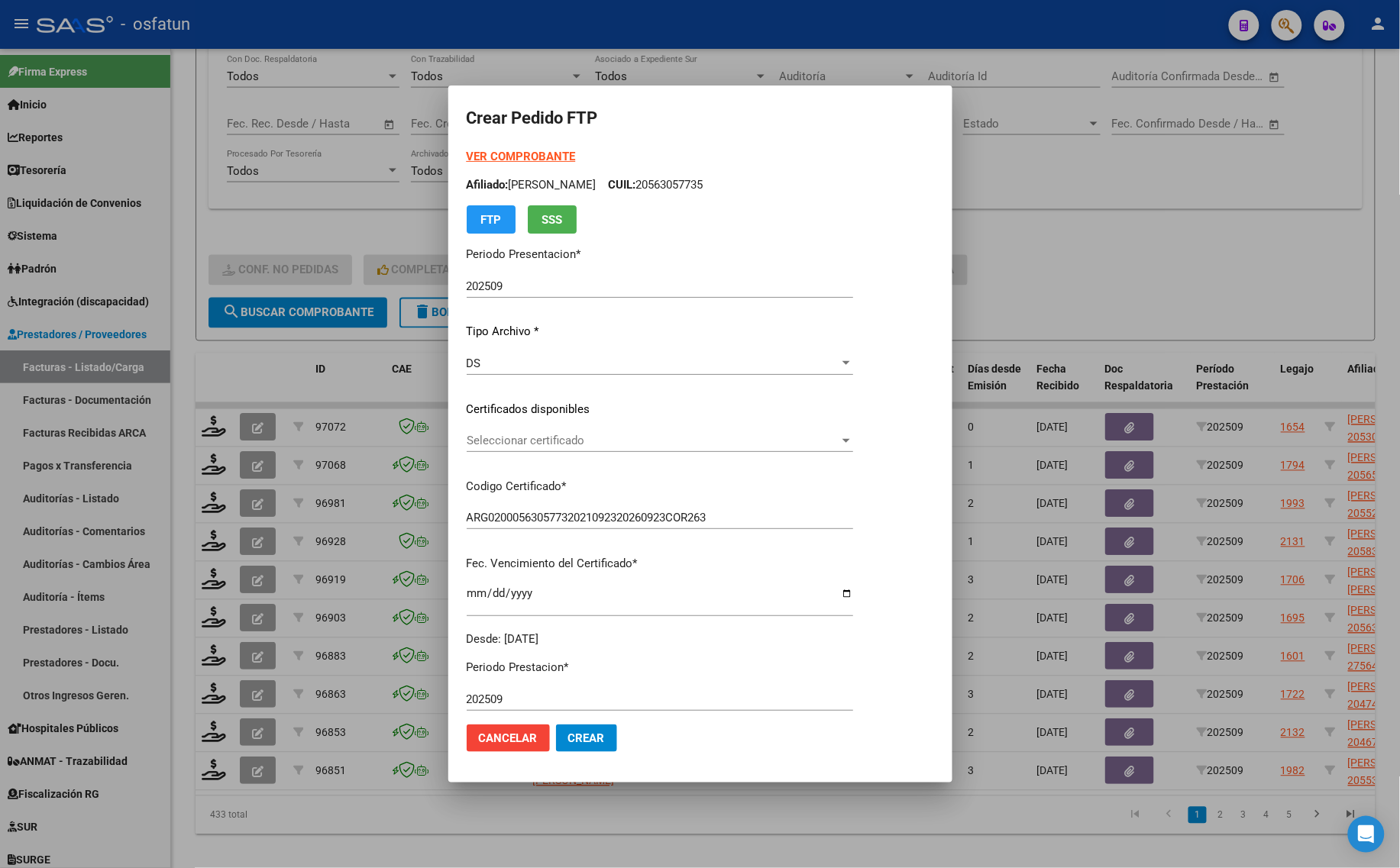
click at [502, 444] on span "Seleccionar certificado" at bounding box center [653, 441] width 373 height 14
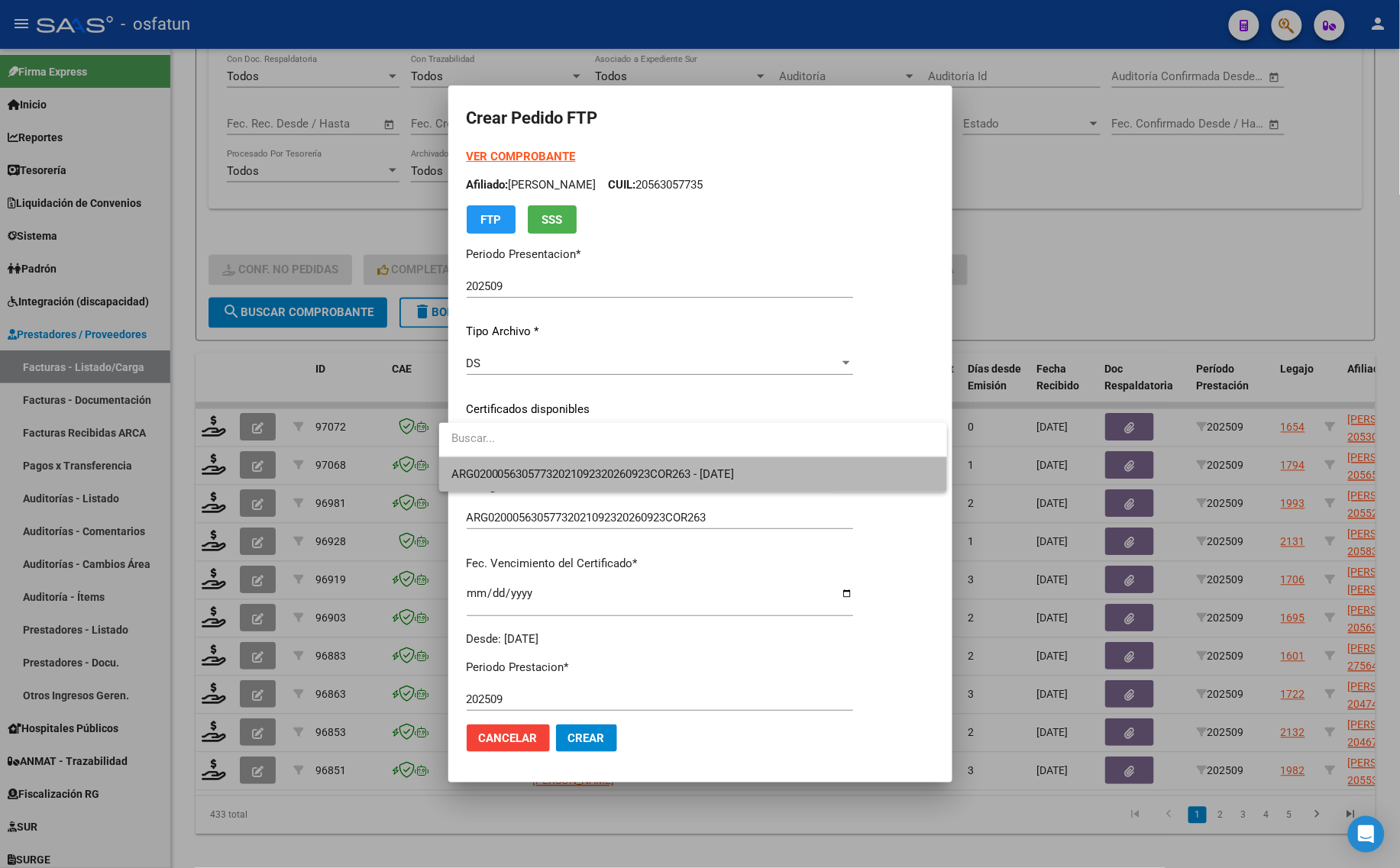
click at [503, 466] on span "ARG02000563057732021092320260923COR263 - [DATE]" at bounding box center [693, 474] width 484 height 34
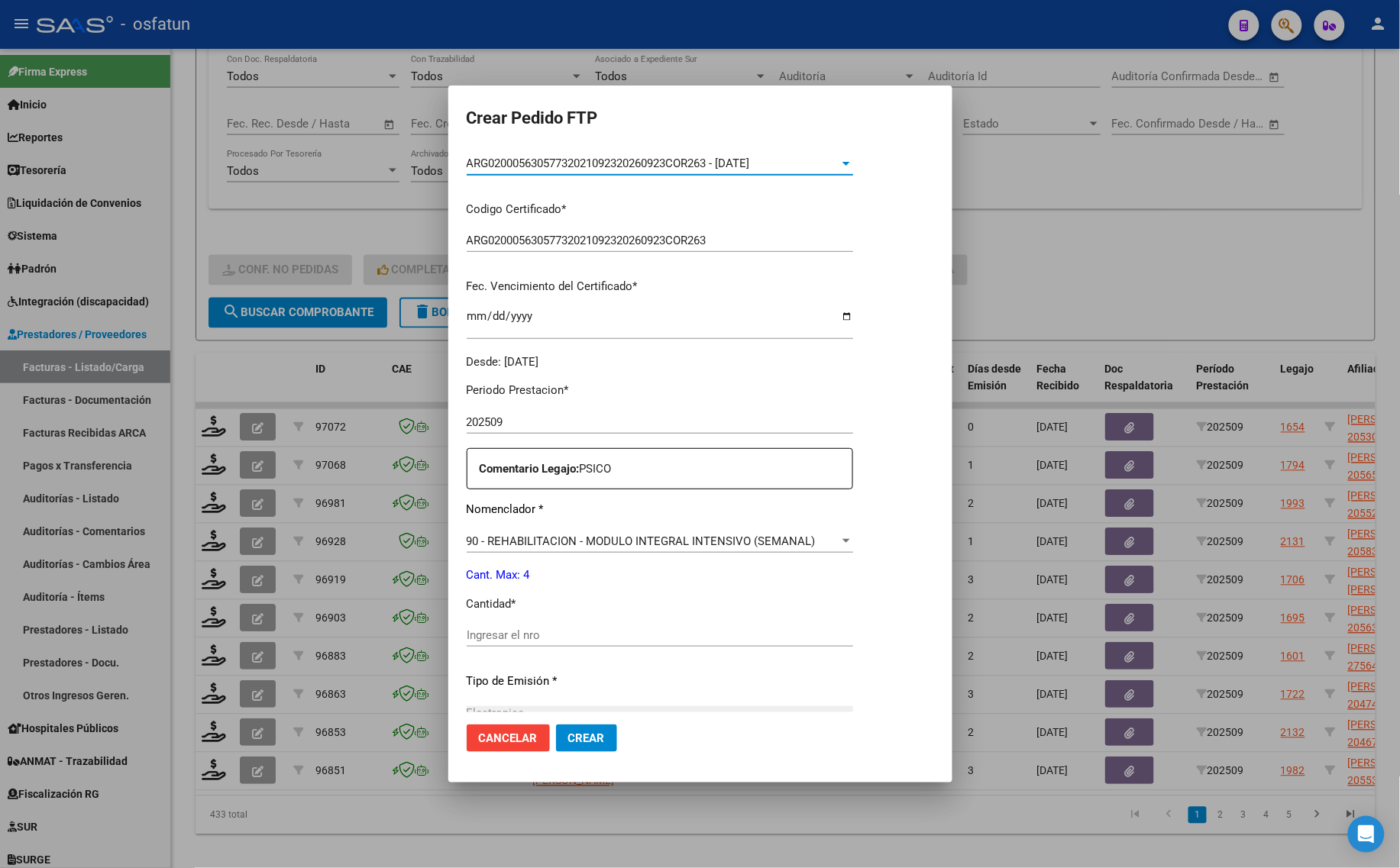
scroll to position [382, 0]
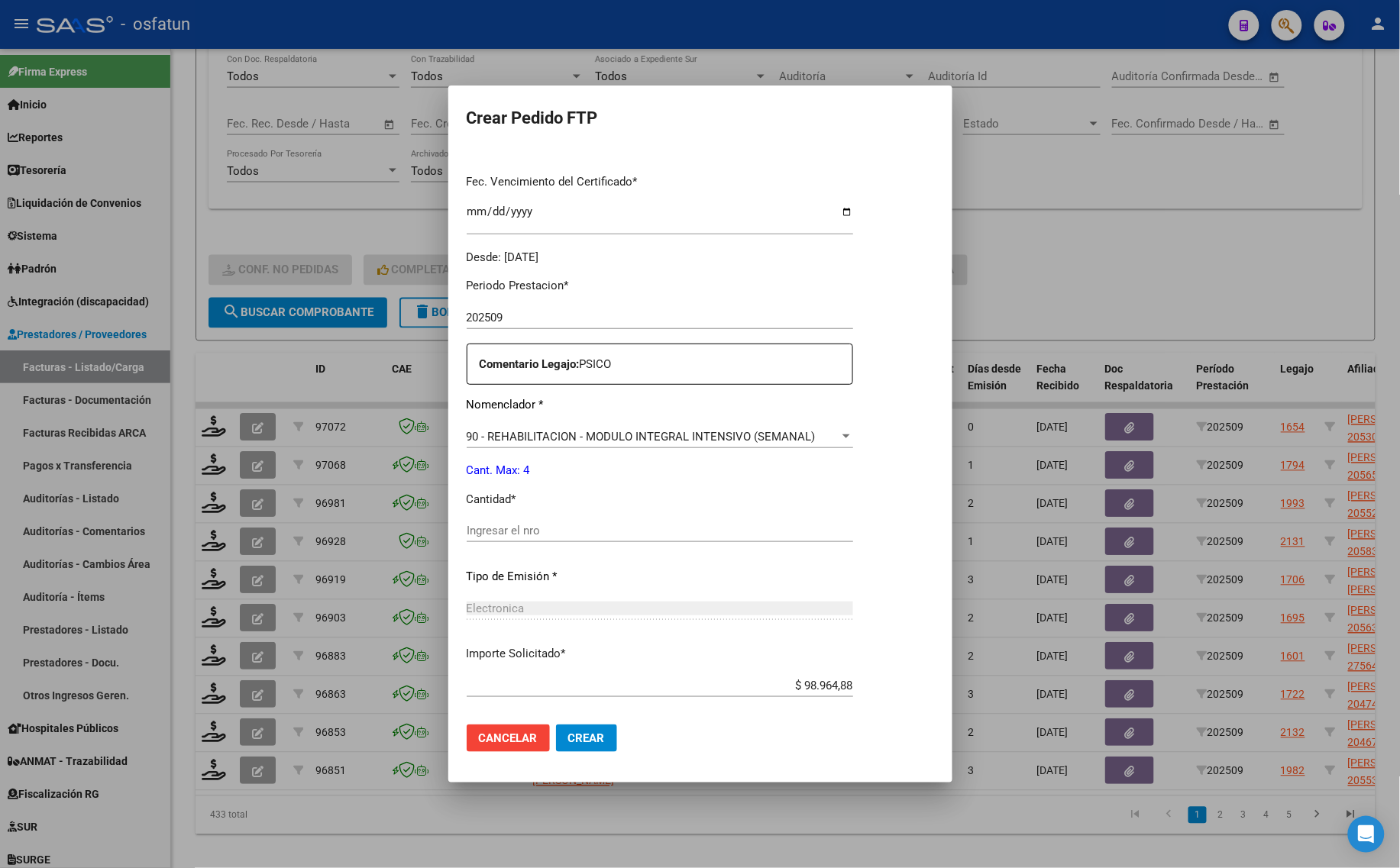
click at [468, 513] on div "Periodo Prestacion * 202509 Ingresar el Periodo Prestacion Comentario Legajo: P…" at bounding box center [660, 527] width 387 height 523
click at [468, 518] on div "Periodo Prestacion * 202509 Ingresar el Periodo Prestacion Comentario Legajo: P…" at bounding box center [660, 527] width 387 height 523
click at [467, 527] on input "Ingresar el nro" at bounding box center [660, 531] width 387 height 14
type input "4"
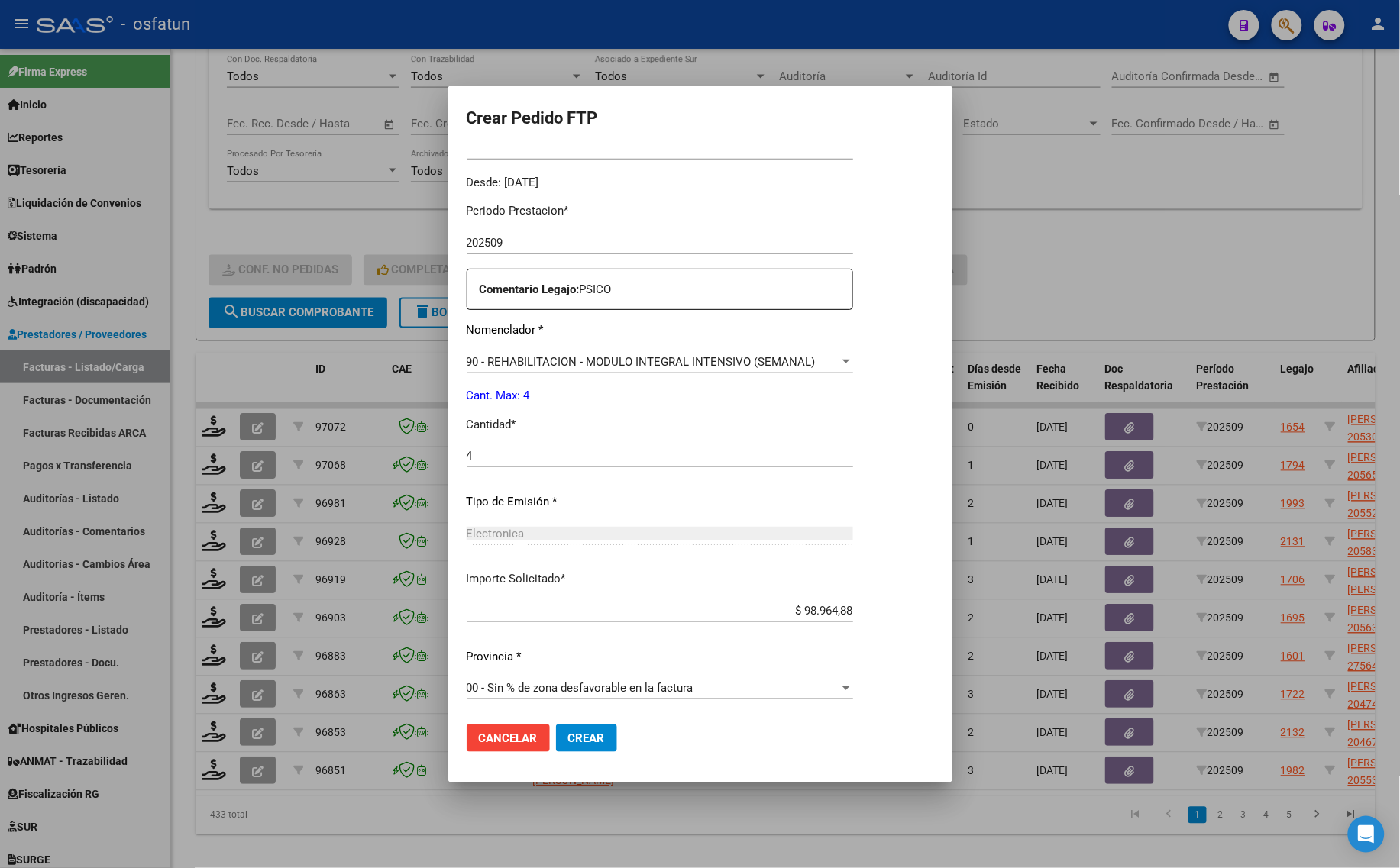
click at [568, 737] on span "Crear" at bounding box center [586, 738] width 37 height 14
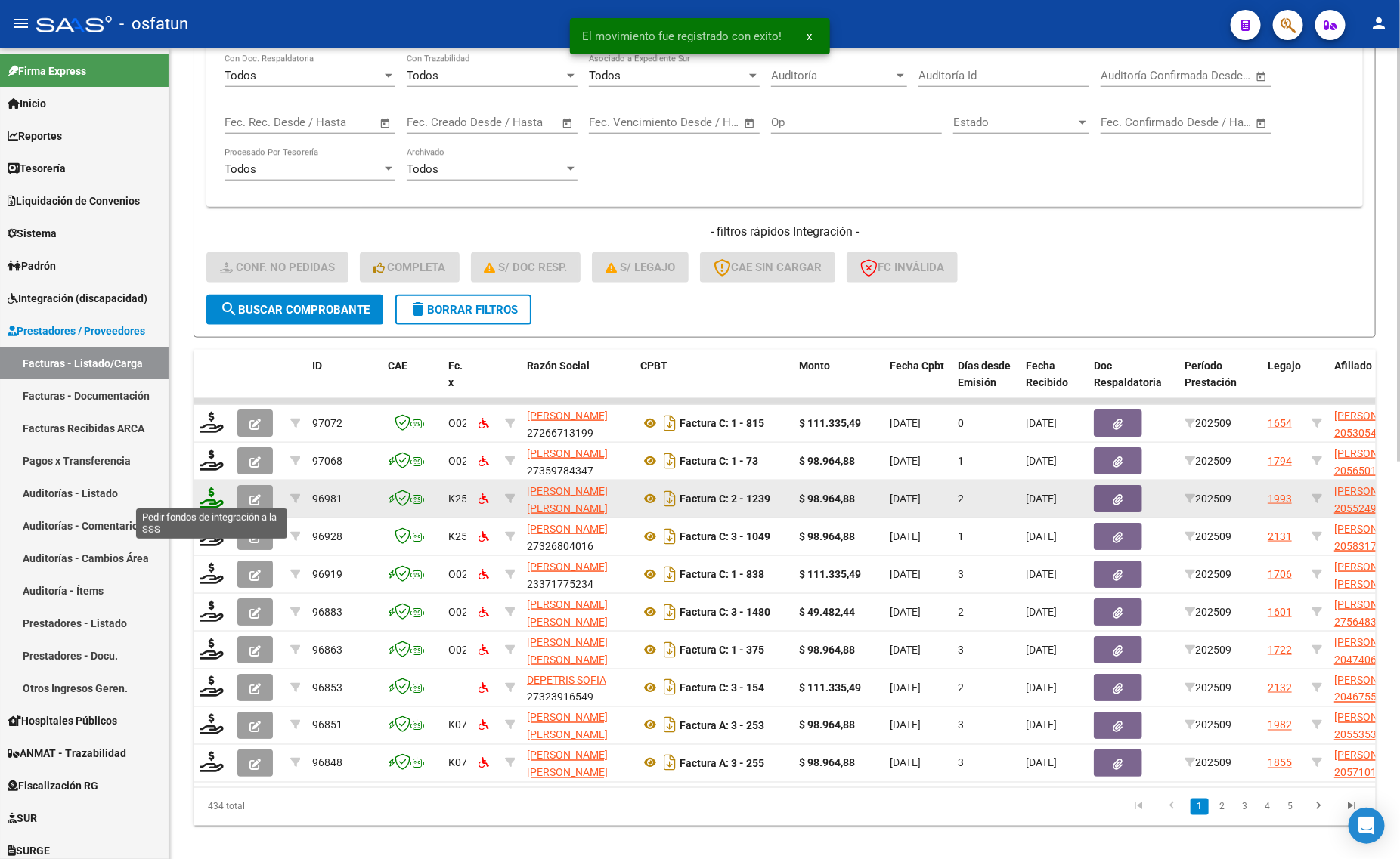
click at [212, 496] on icon at bounding box center [212, 498] width 24 height 21
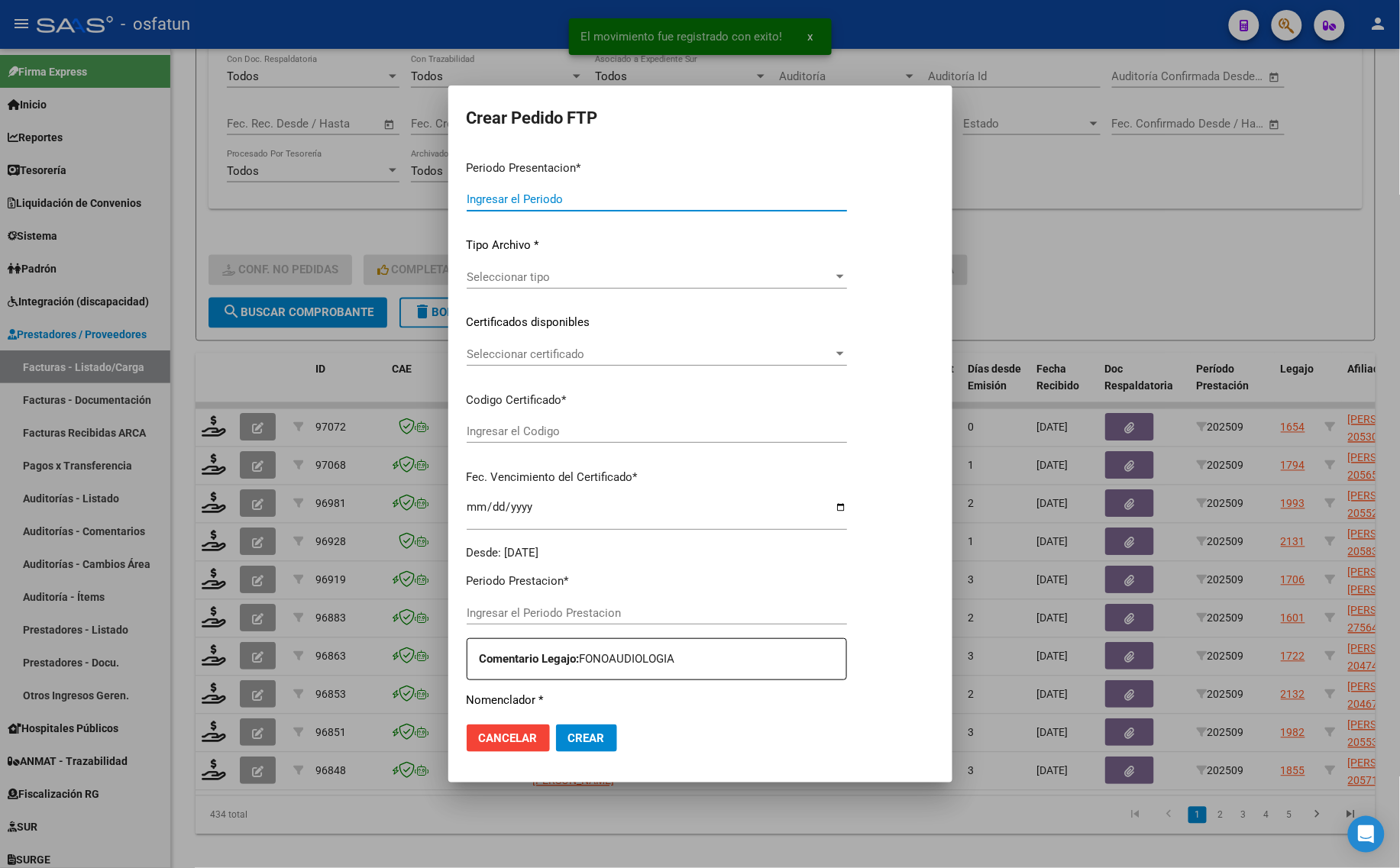
type input "202509"
type input "$ 98.964,88"
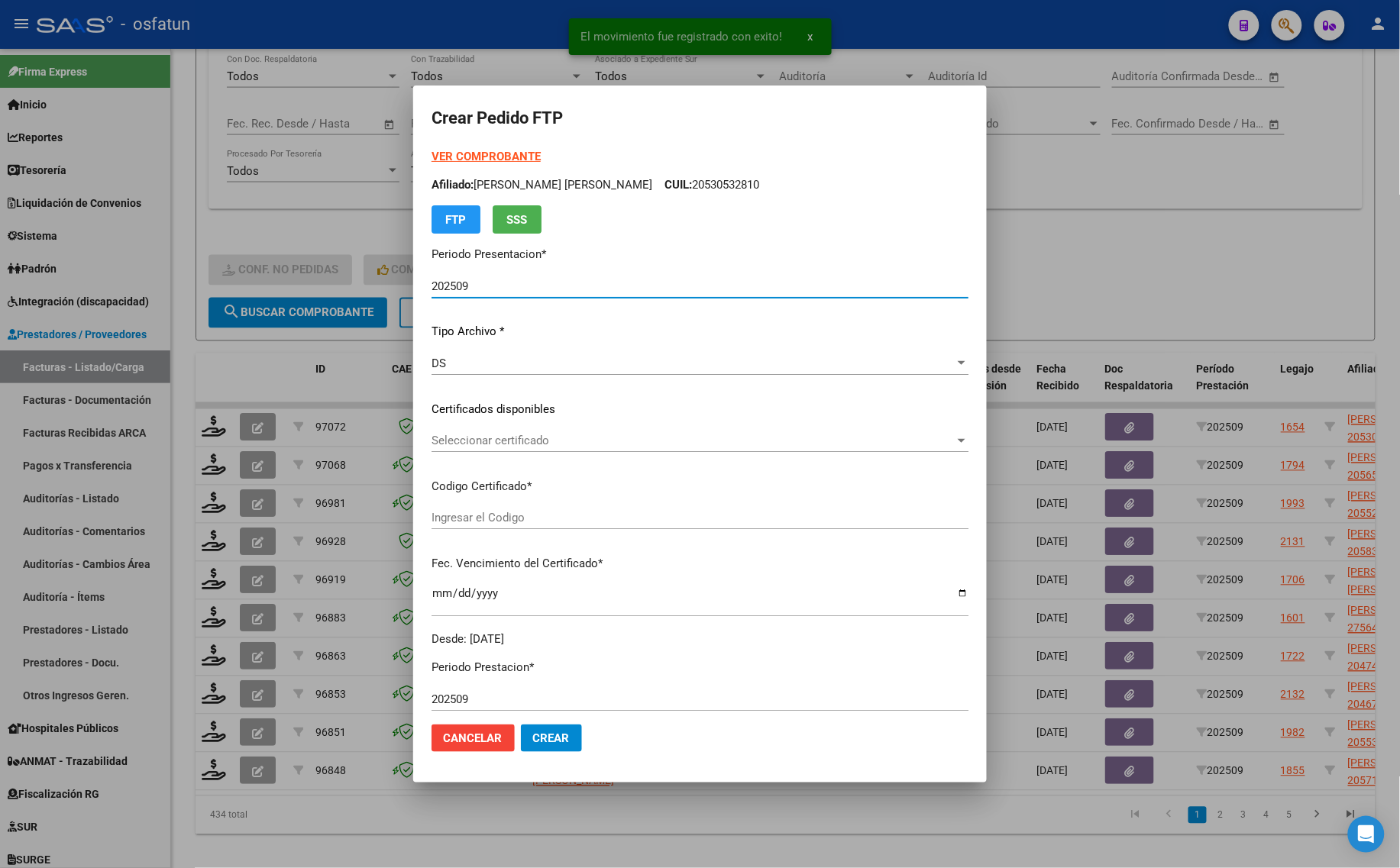
type input "ARG02000552495582023051820280518COR467"
type input "[DATE]"
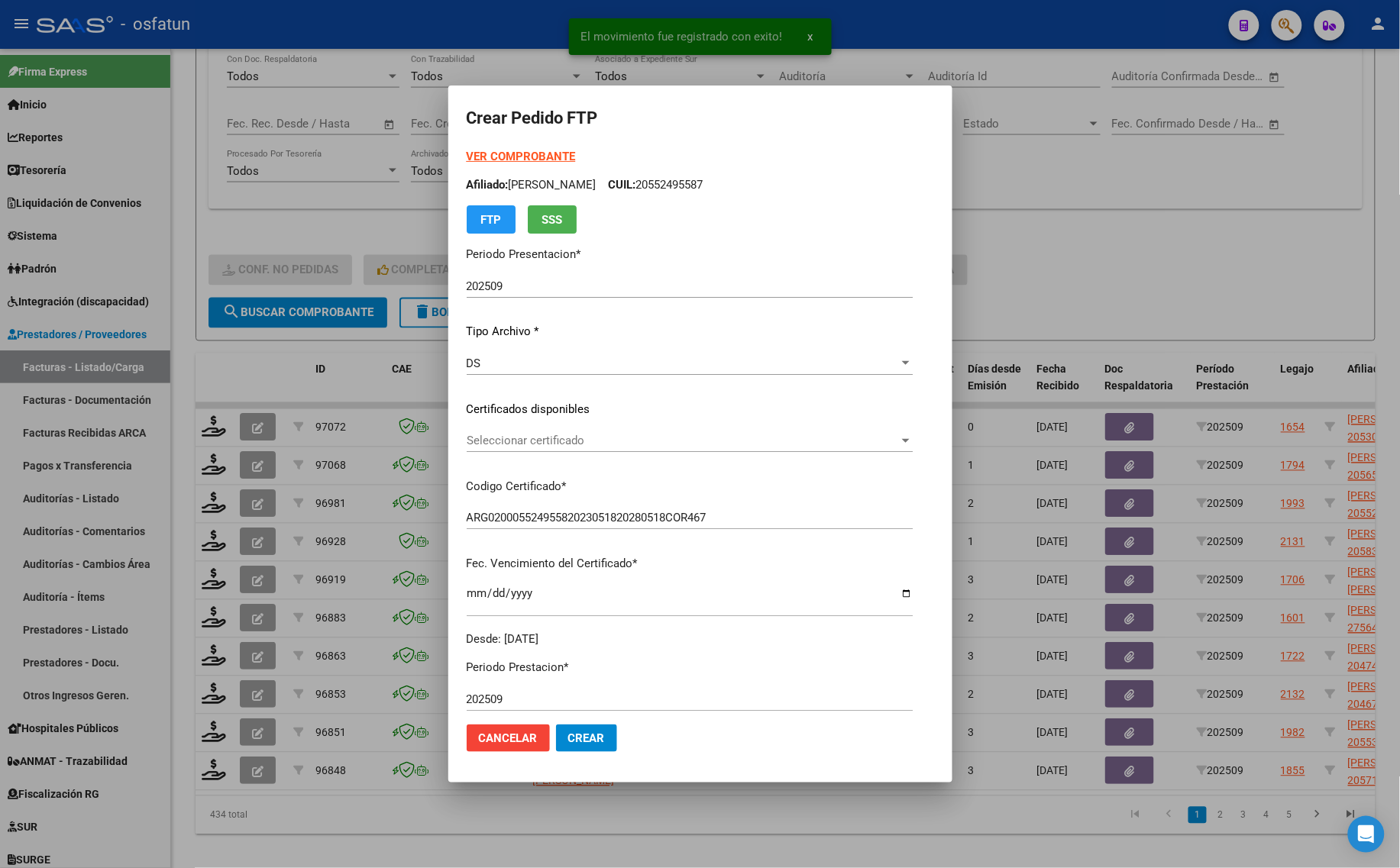
click at [494, 151] on strong "VER COMPROBANTE" at bounding box center [521, 157] width 109 height 14
click at [490, 455] on div "Seleccionar certificado Seleccionar certificado" at bounding box center [690, 448] width 446 height 37
click at [494, 442] on span "Seleccionar certificado" at bounding box center [683, 441] width 433 height 14
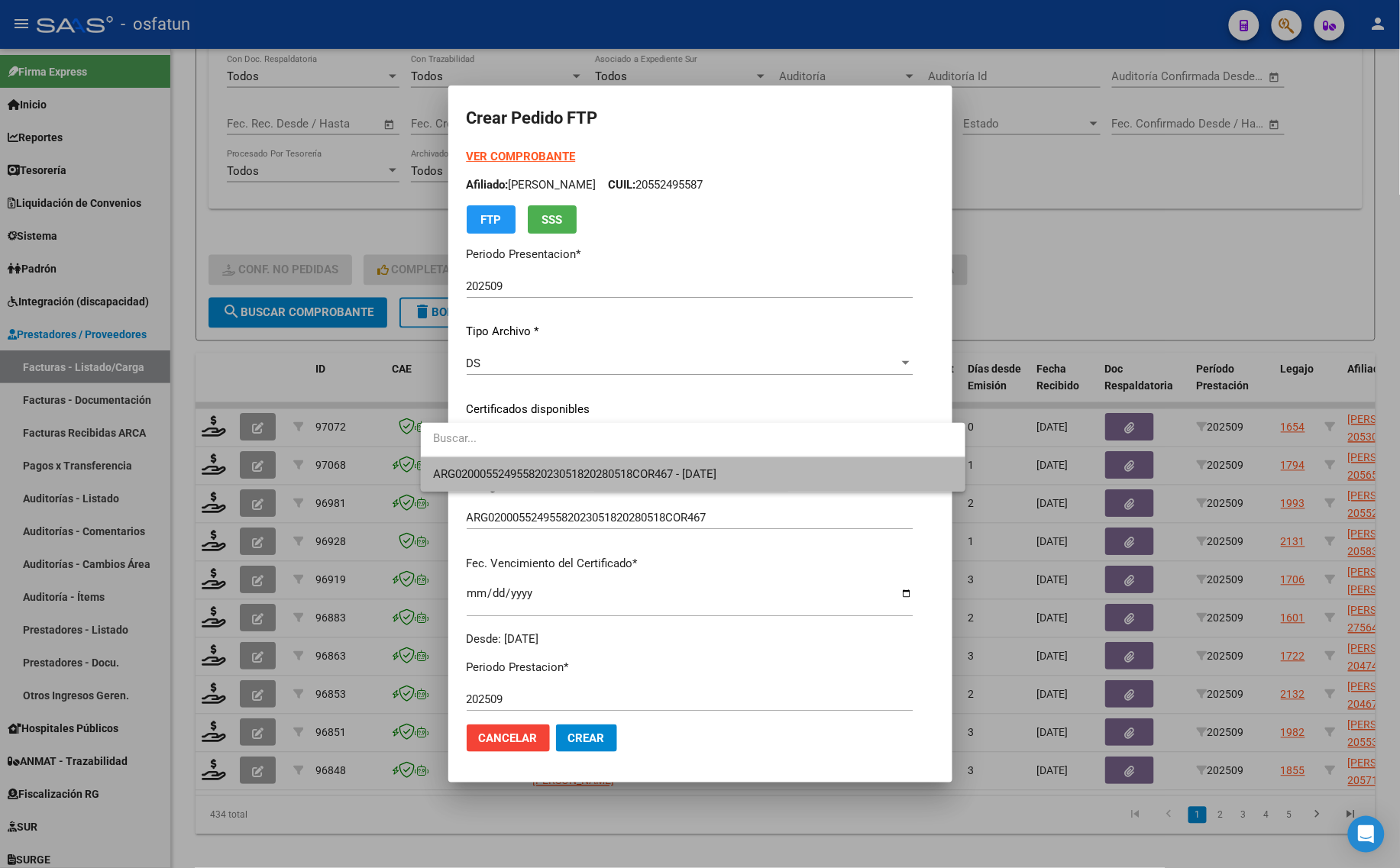
click at [489, 481] on span "ARG02000552495582023051820280518COR467 - [DATE]" at bounding box center [693, 474] width 520 height 34
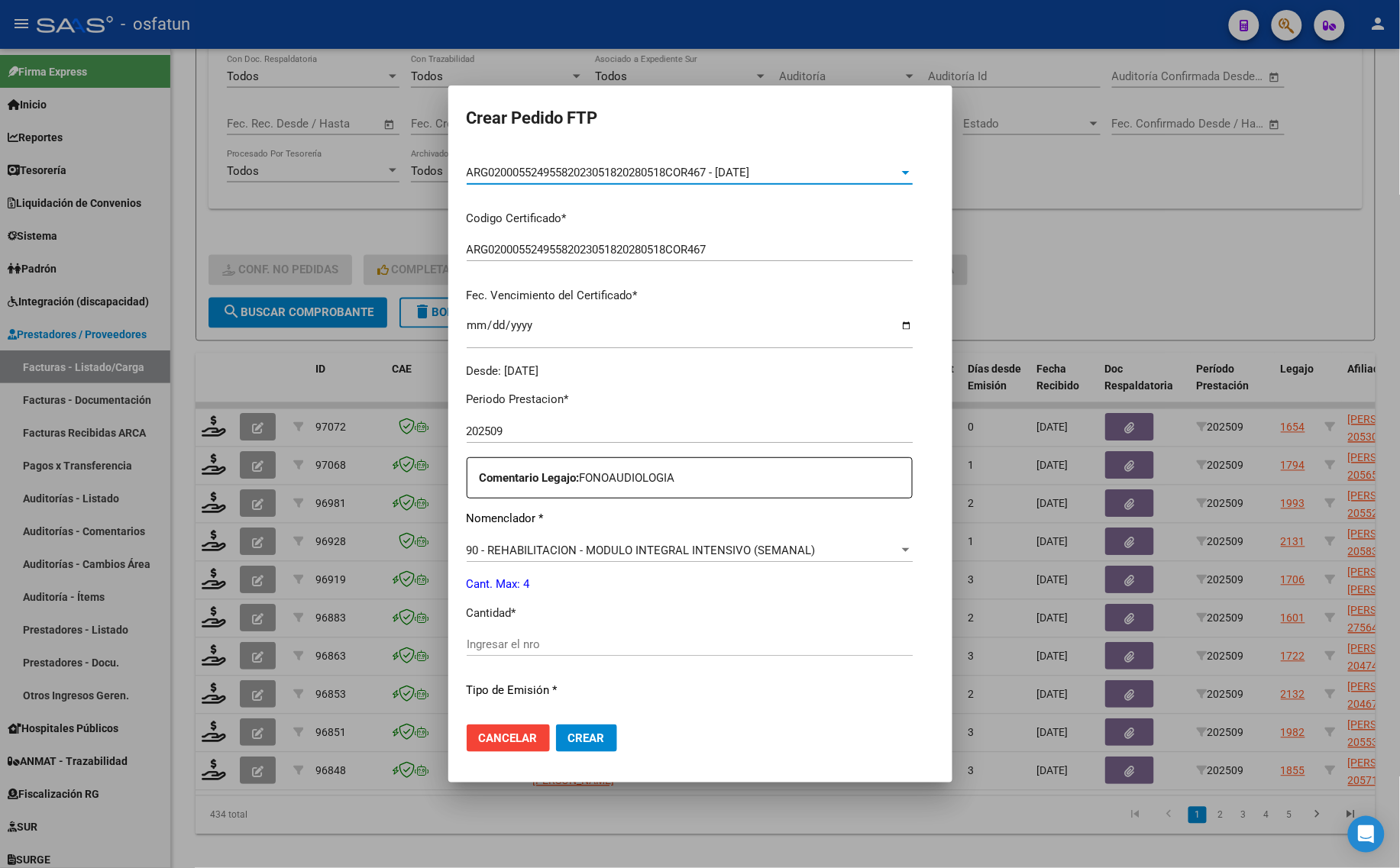
scroll to position [382, 0]
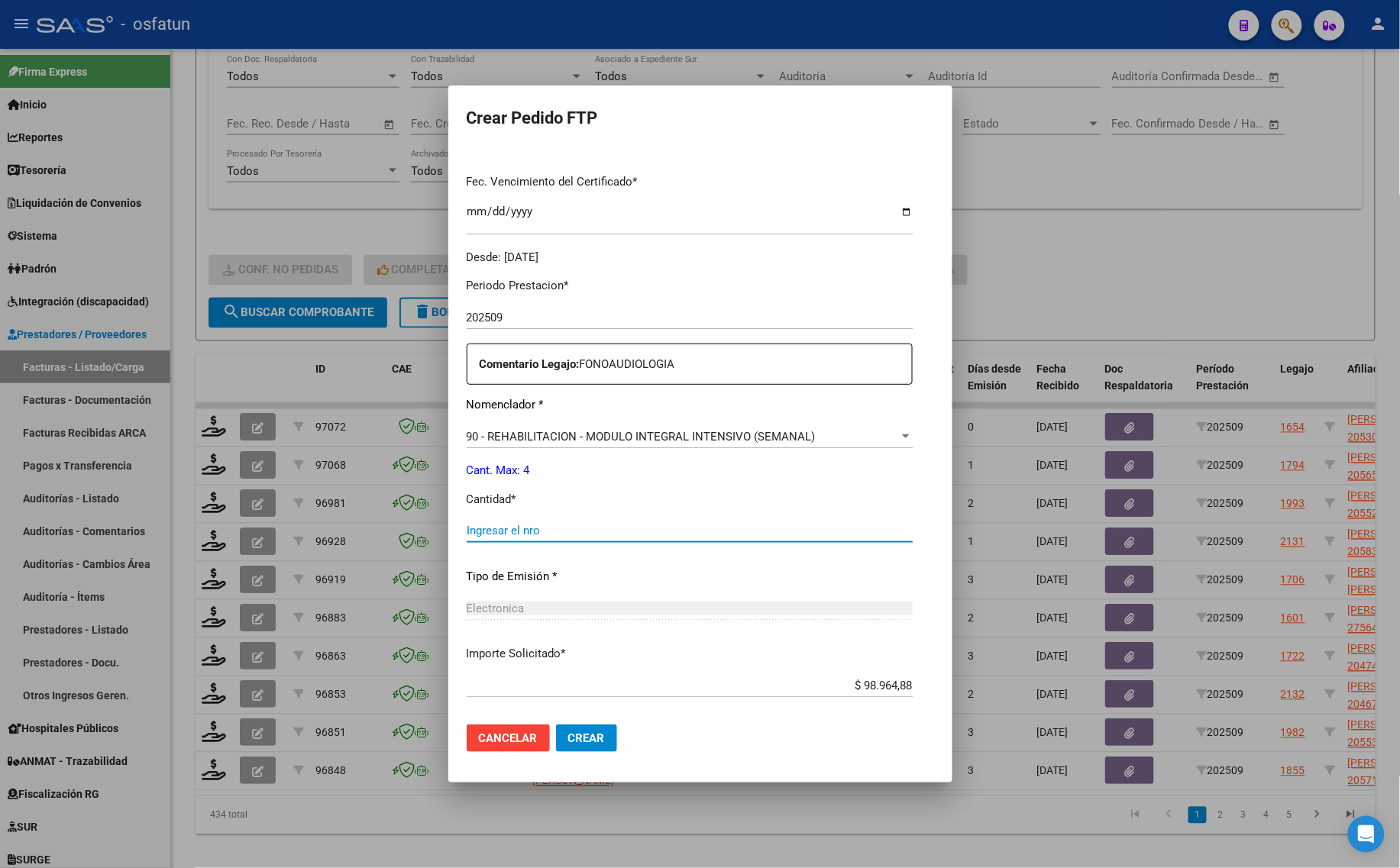
click at [491, 532] on input "Ingresar el nro" at bounding box center [690, 531] width 446 height 14
type input "4"
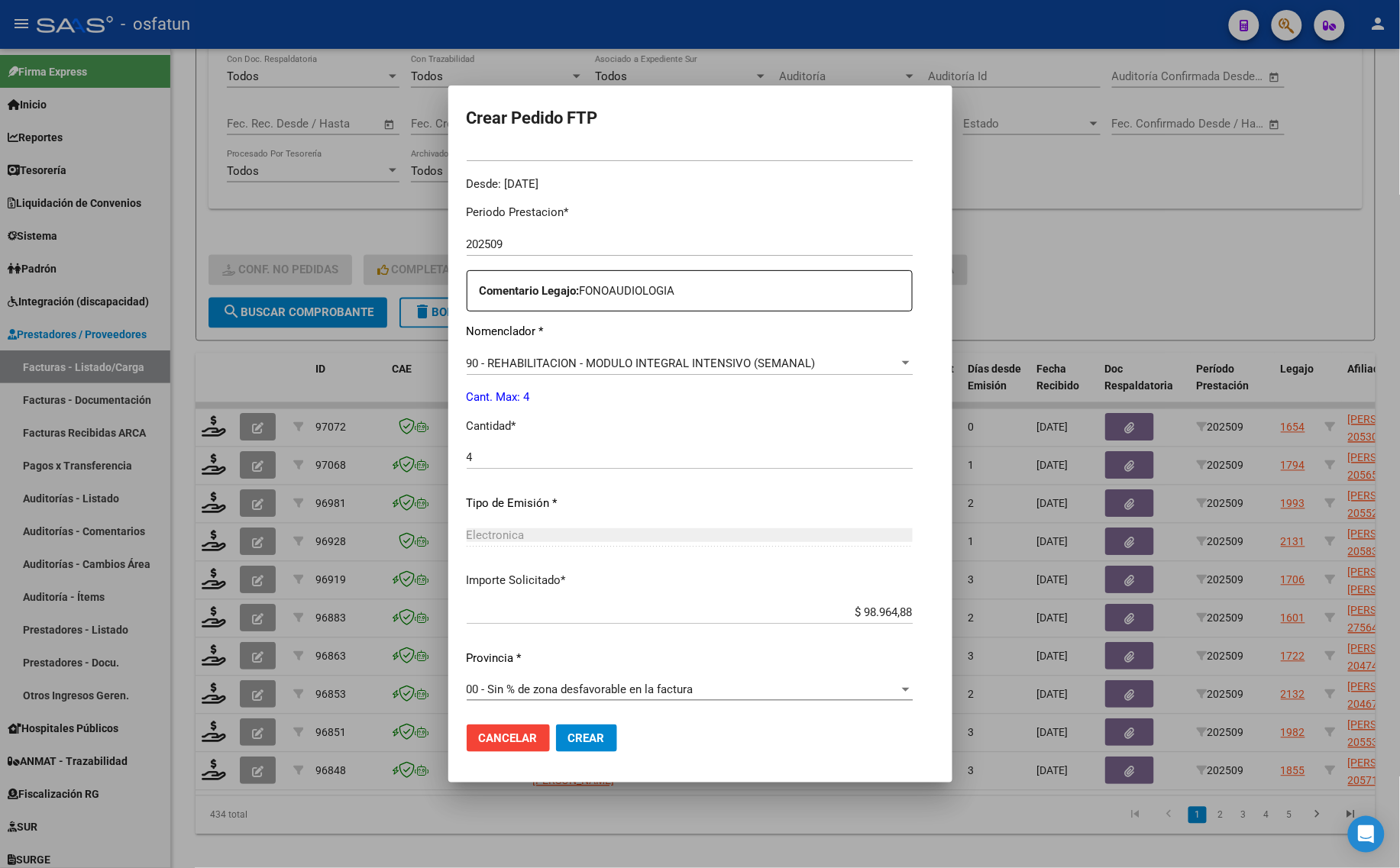
scroll to position [457, 0]
click at [556, 749] on button "Crear" at bounding box center [586, 738] width 61 height 28
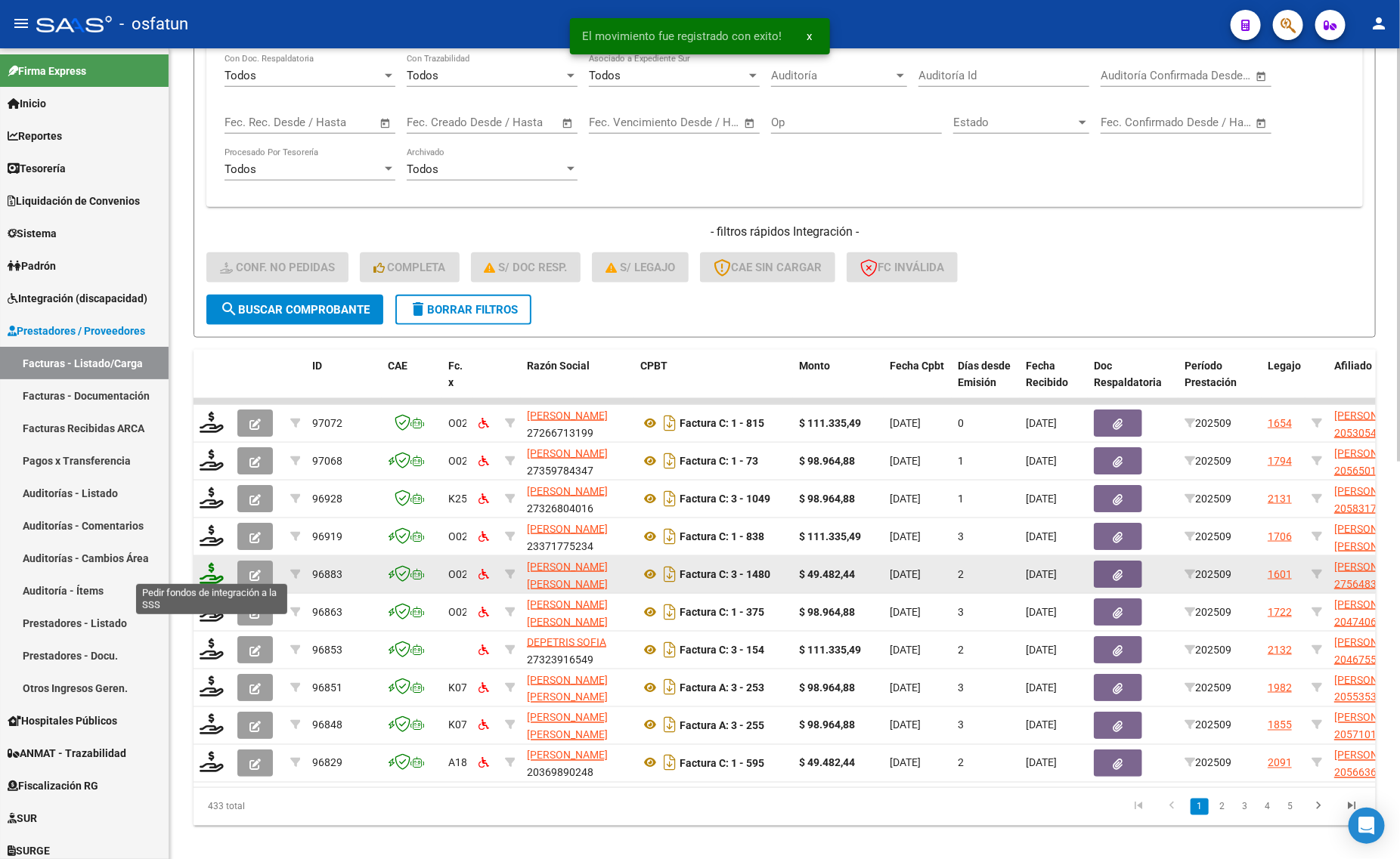
click at [209, 571] on icon at bounding box center [212, 573] width 24 height 21
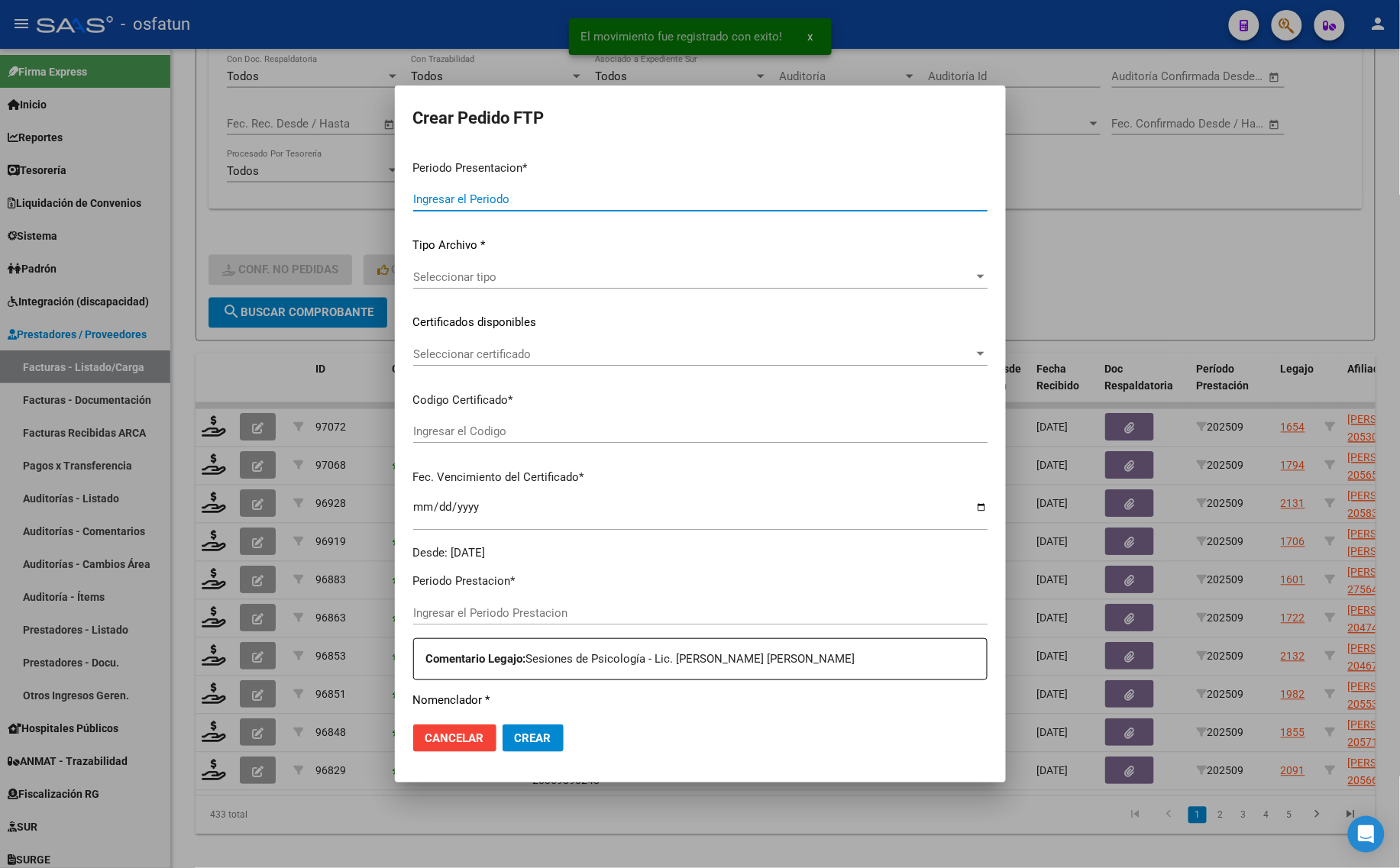
type input "202509"
type input "$ 49.482,44"
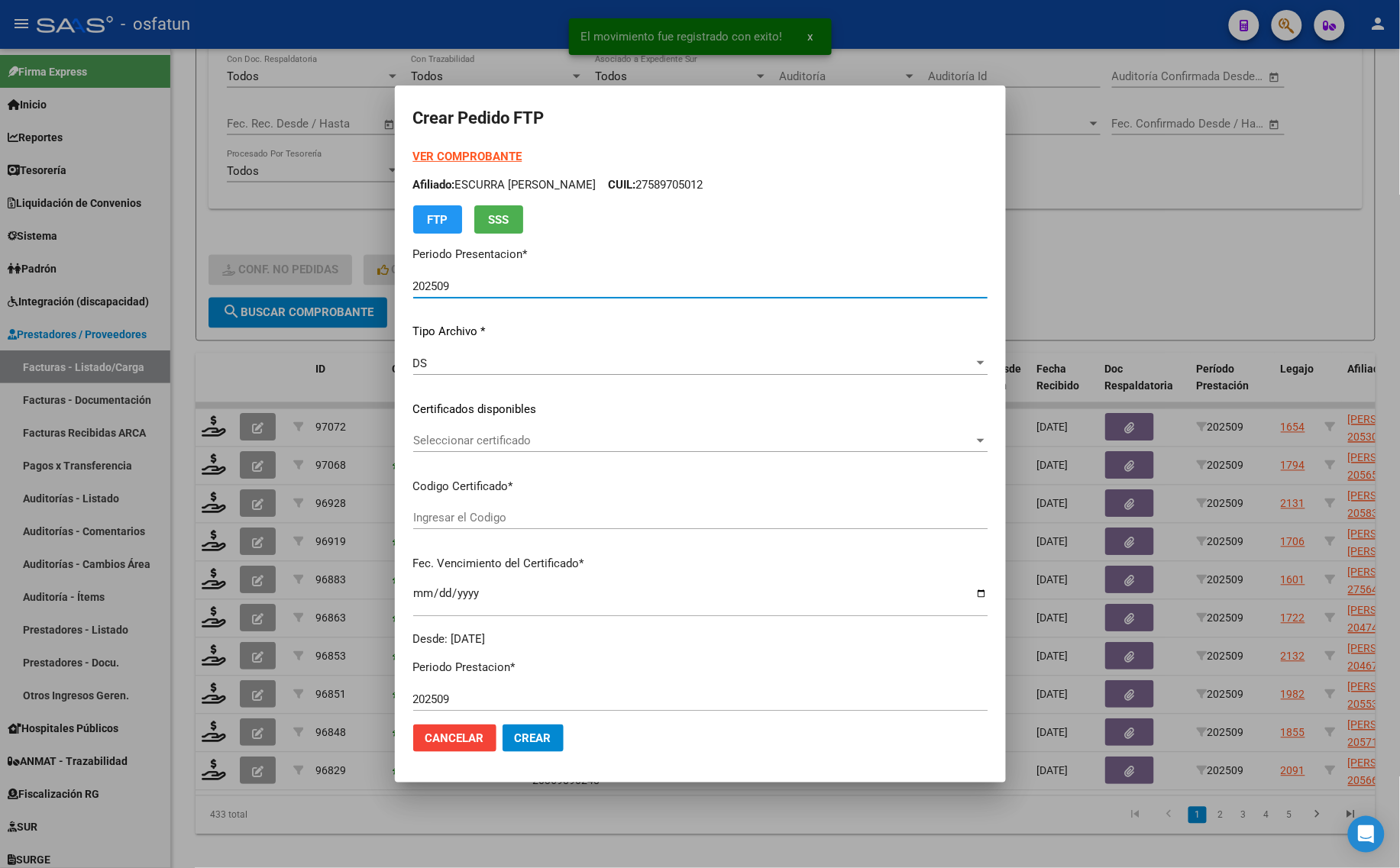
type input "ARG01000564831742023081820260818BSAS311"
type input "[DATE]"
click at [461, 144] on form "Crear Pedido FTP VER COMPROBANTE ARCA Padrón Afiliado: ESCURRA [PERSON_NAME]: 2…" at bounding box center [700, 434] width 574 height 660
click at [452, 157] on strong "VER COMPROBANTE" at bounding box center [468, 157] width 109 height 14
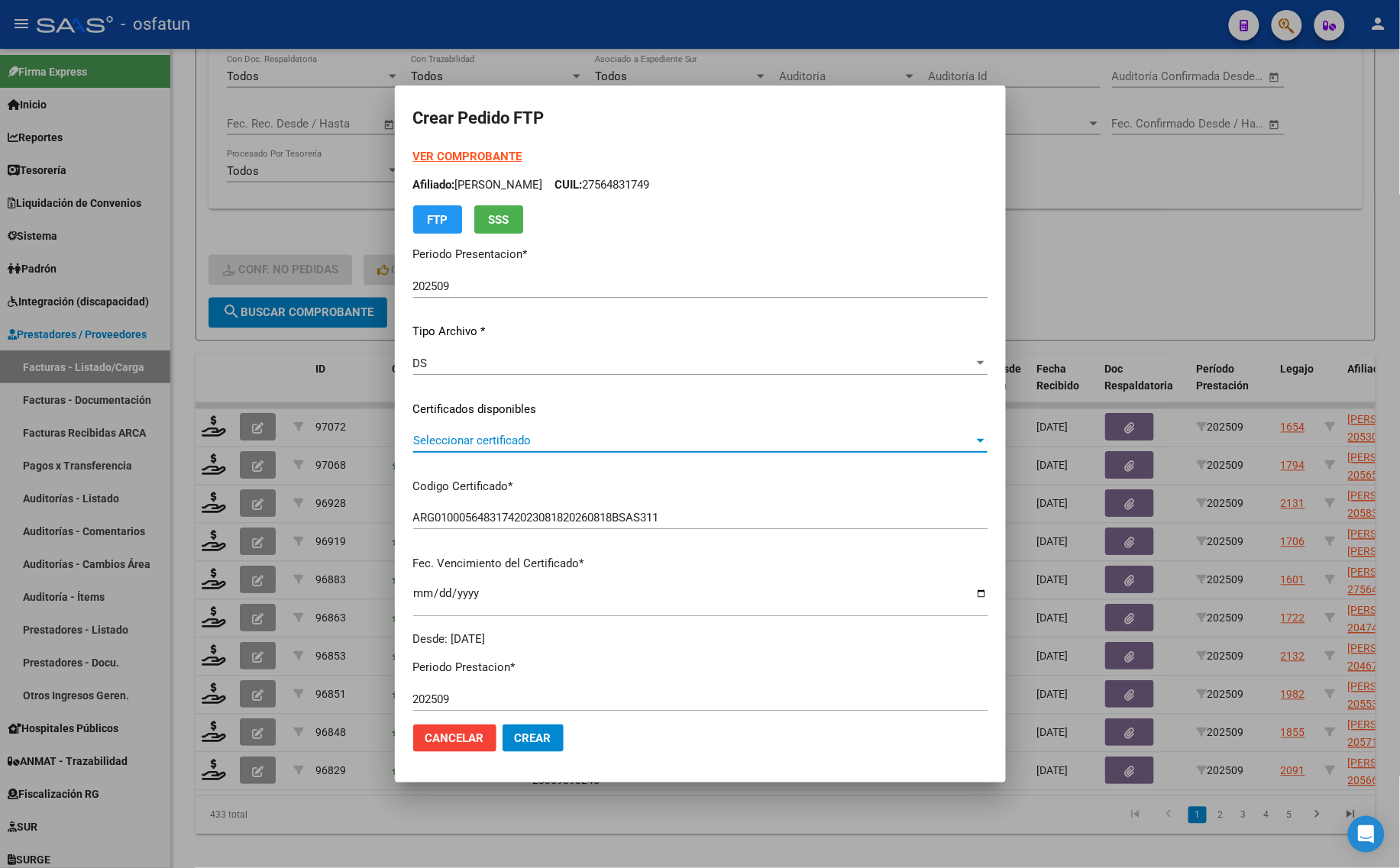
click at [558, 443] on span "Seleccionar certificado" at bounding box center [693, 441] width 560 height 14
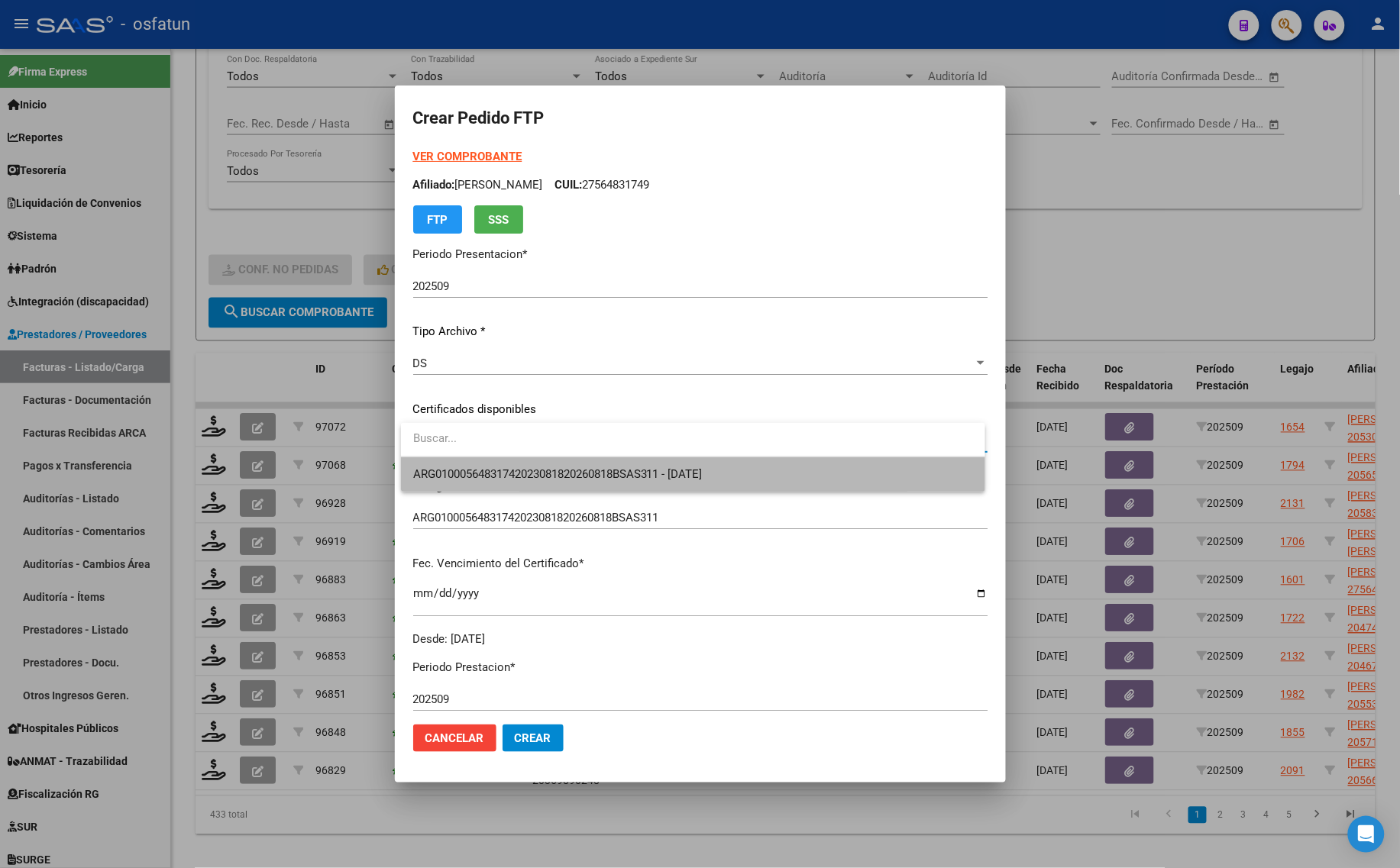
click at [558, 468] on span "ARG01000564831742023081820260818BSAS311 - [DATE]" at bounding box center [558, 474] width 290 height 14
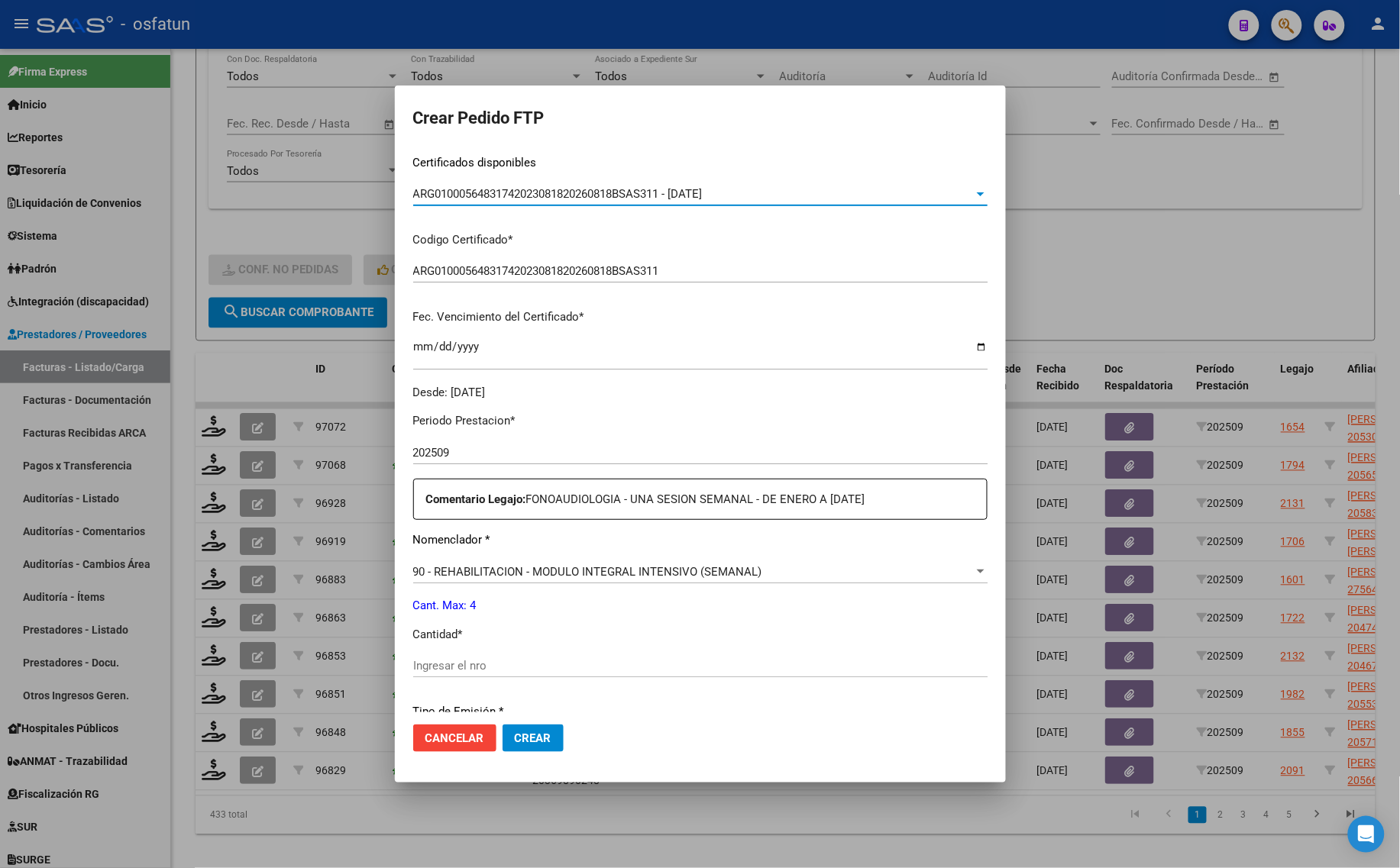
scroll to position [287, 0]
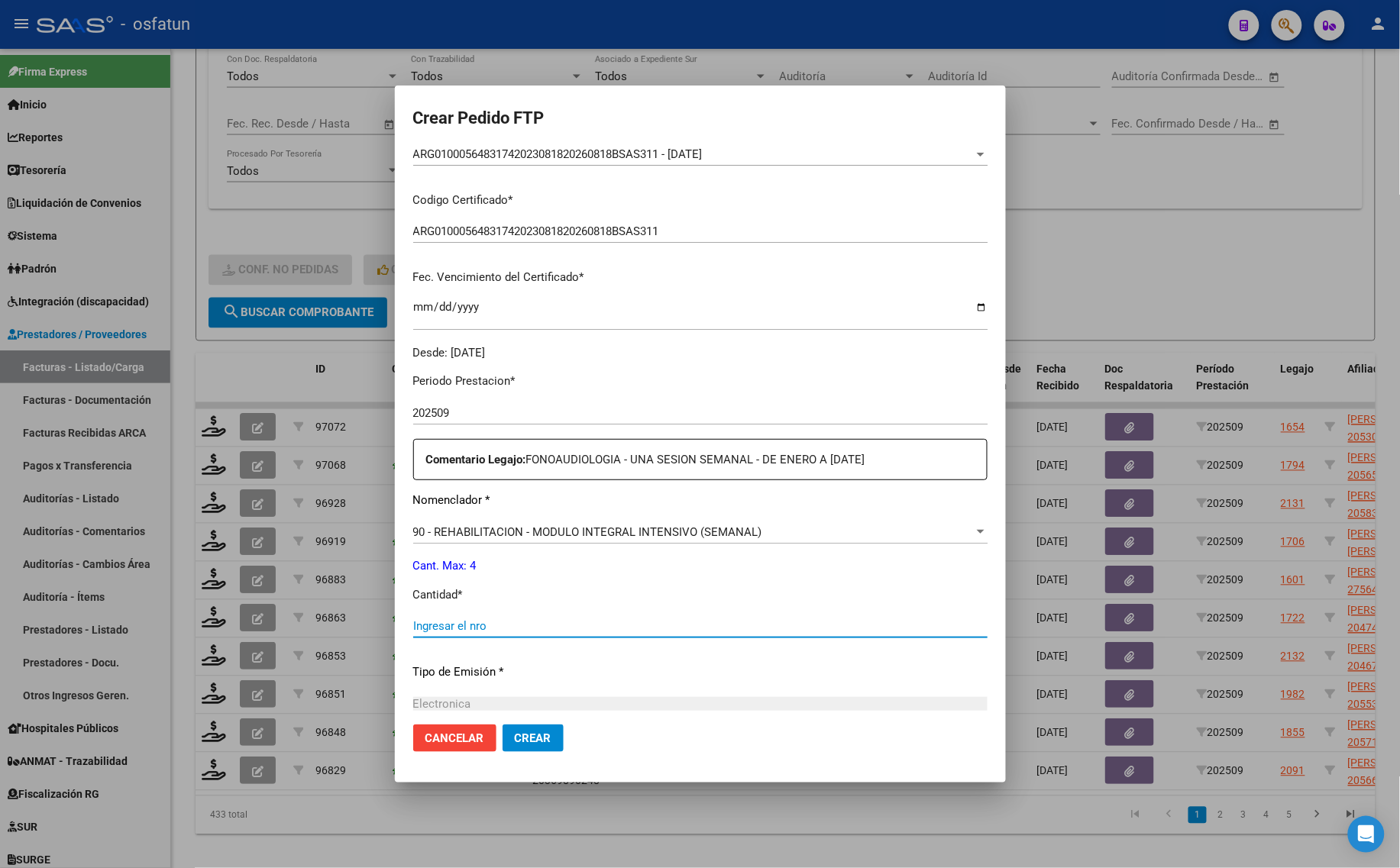
click at [517, 627] on input "Ingresar el nro" at bounding box center [700, 626] width 574 height 14
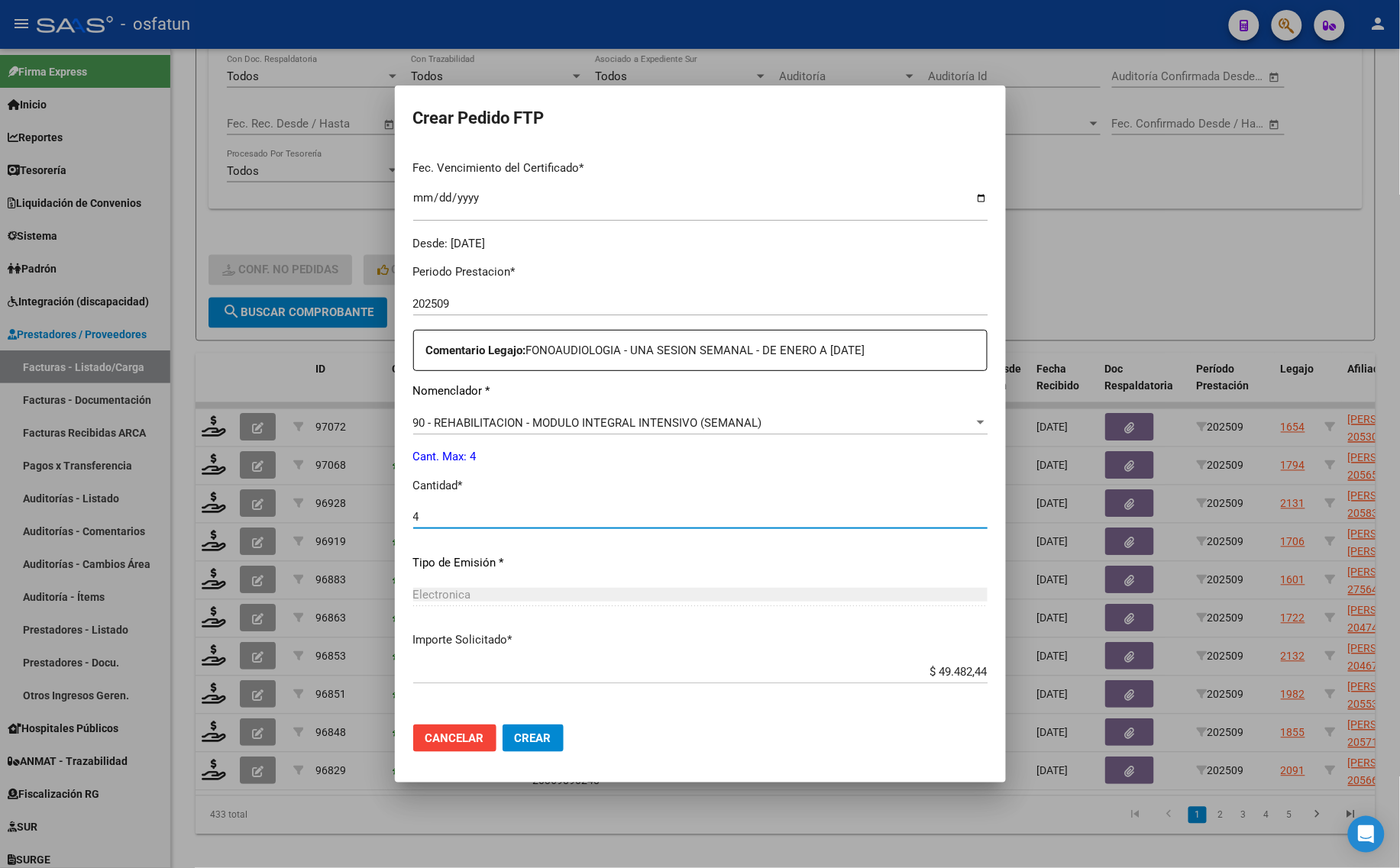
scroll to position [457, 0]
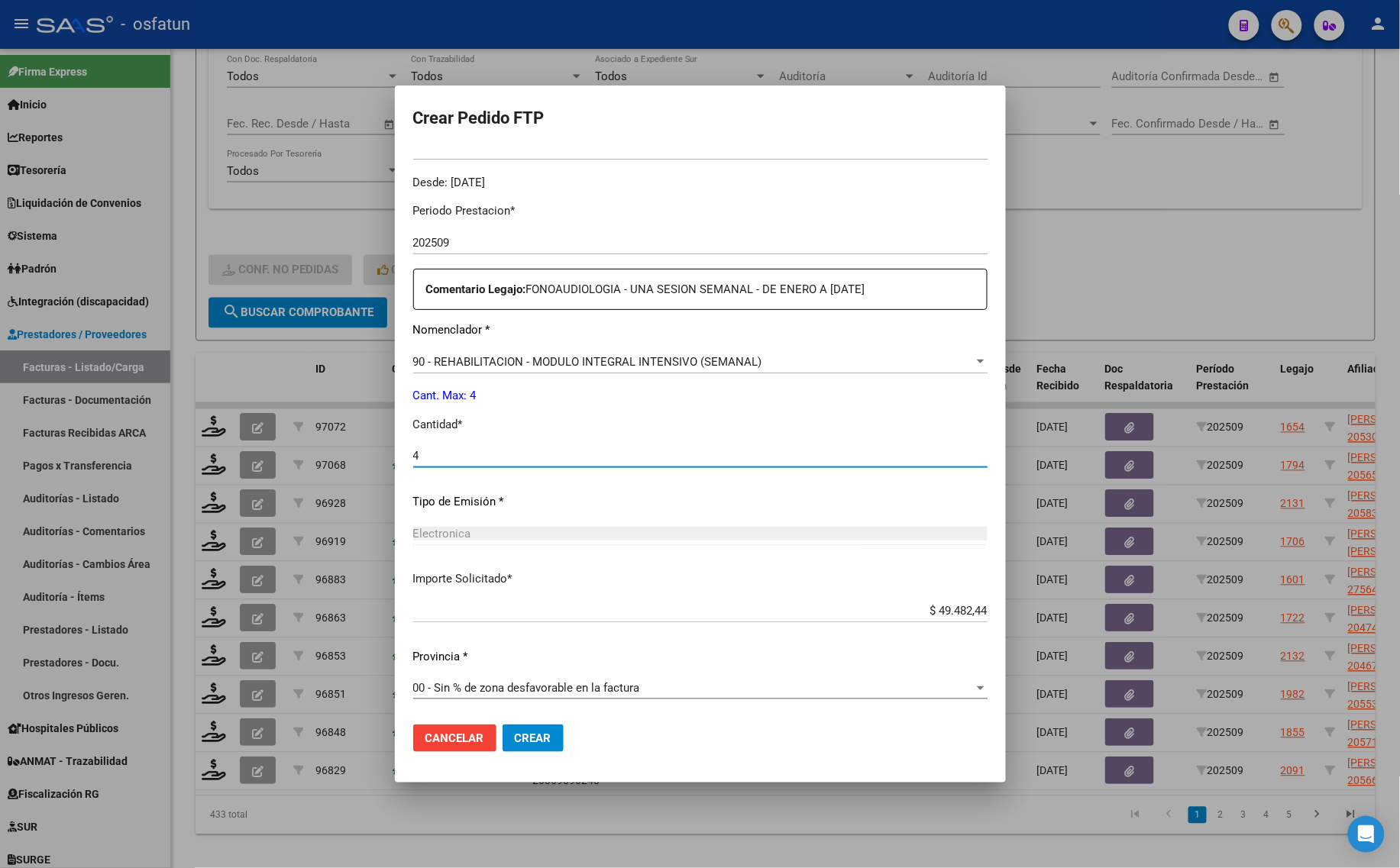
type input "4"
click at [543, 753] on mat-dialog-actions "Cancelar Crear" at bounding box center [700, 738] width 574 height 52
click at [547, 739] on span "Crear" at bounding box center [533, 738] width 37 height 14
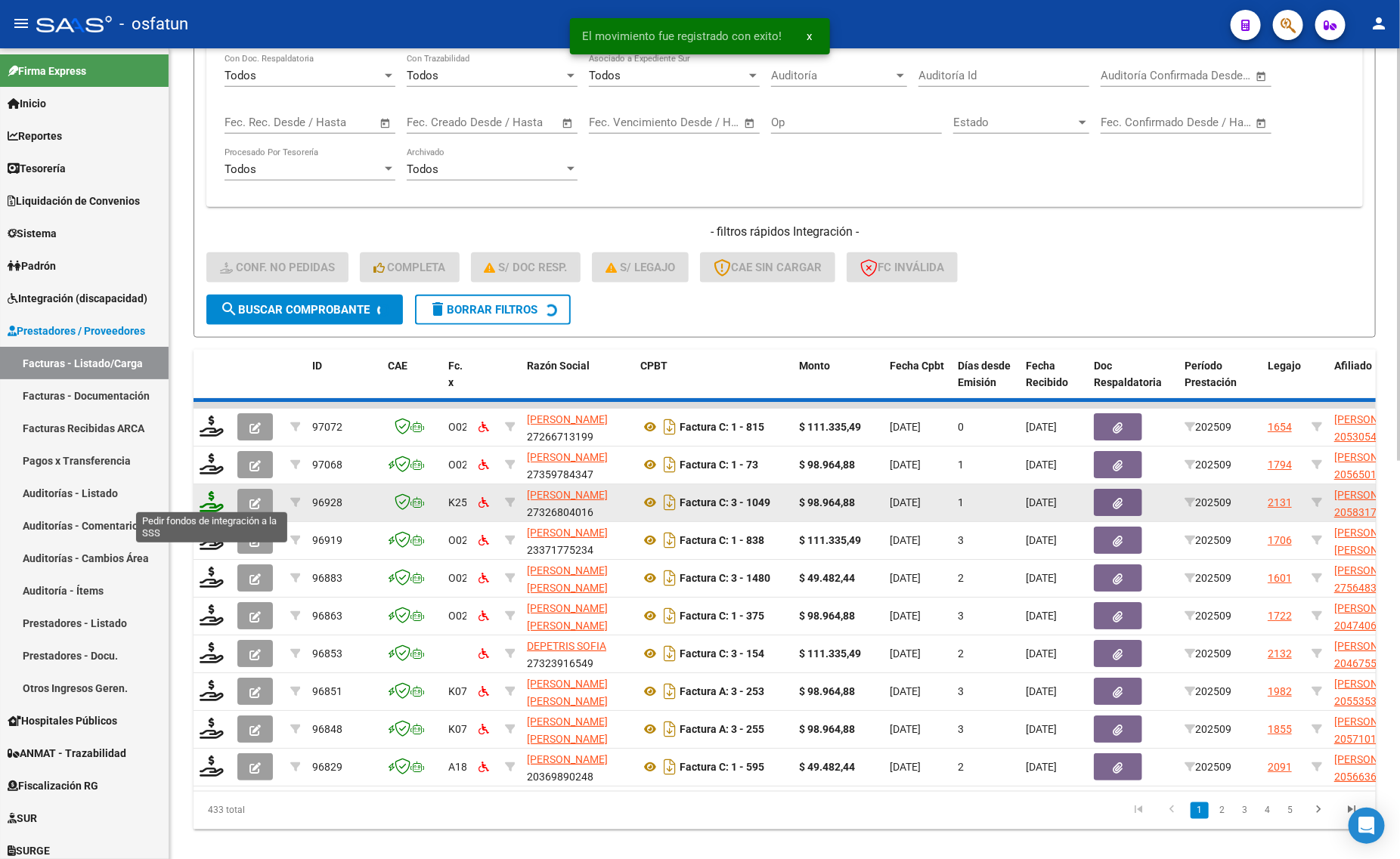
click at [209, 492] on icon at bounding box center [212, 502] width 24 height 21
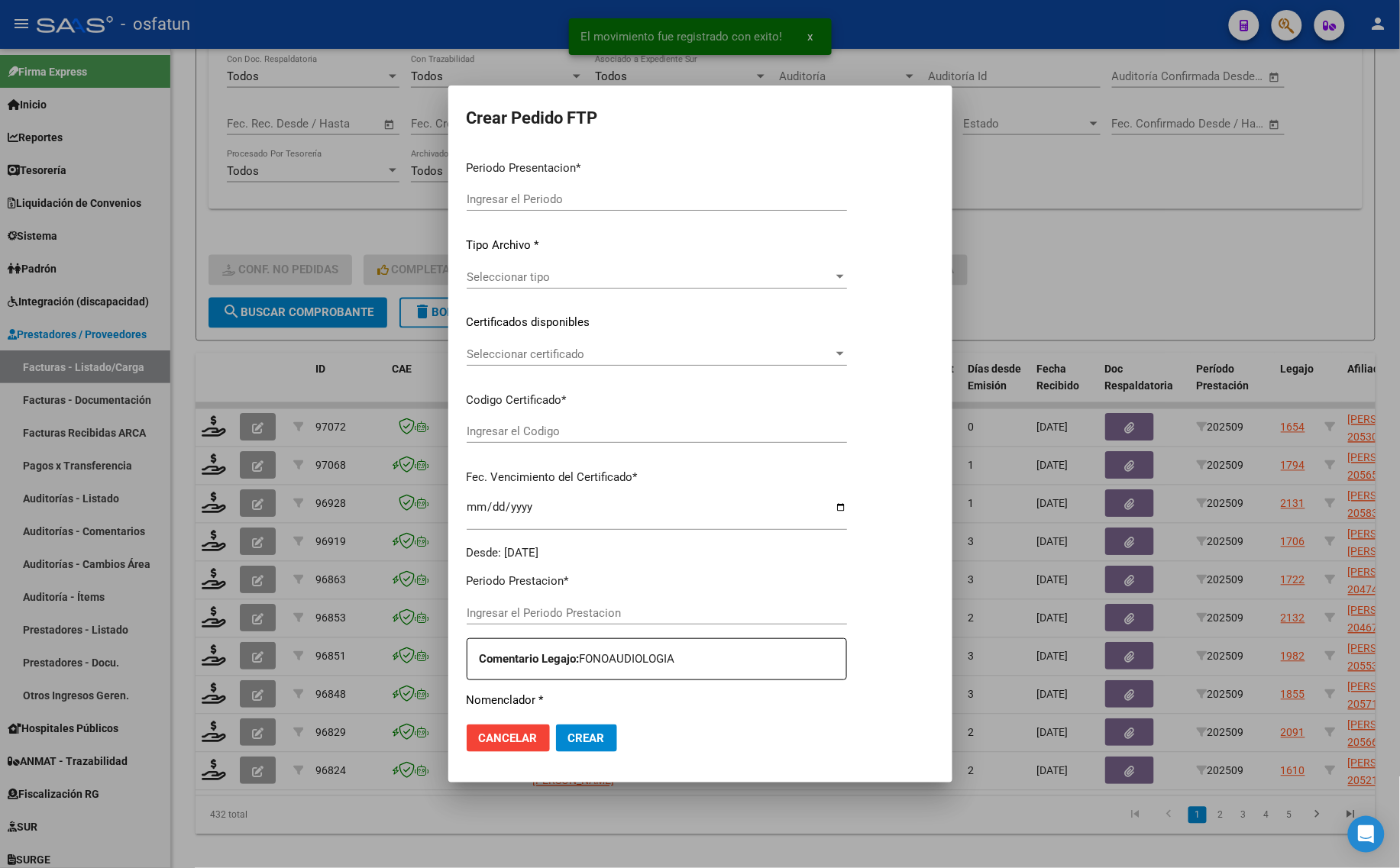
type input "202509"
type input "$ 98.964,88"
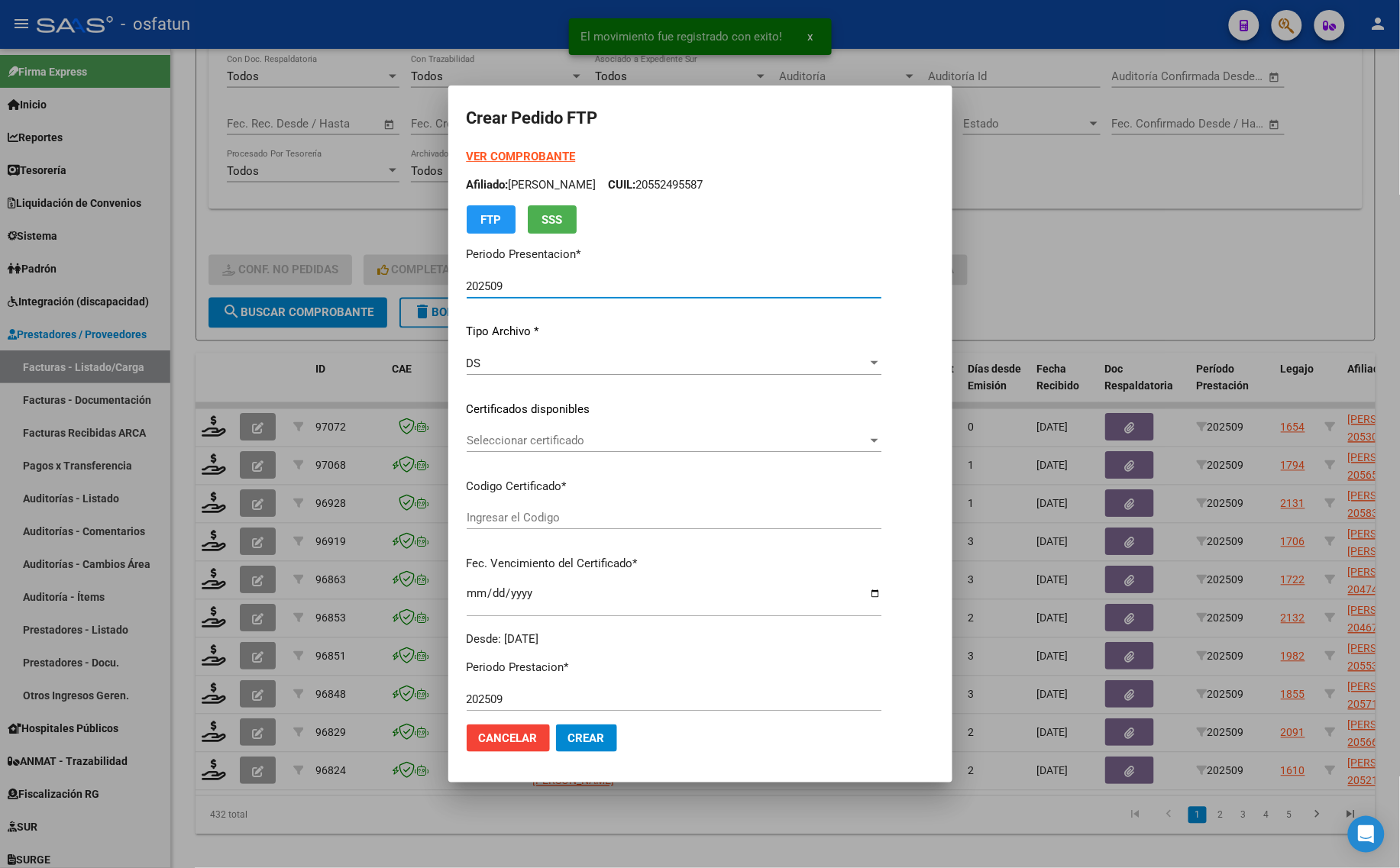
type input "ARG02000583175742024102920291026COR467"
type input "[DATE]"
click at [498, 153] on strong "VER COMPROBANTE" at bounding box center [521, 157] width 109 height 14
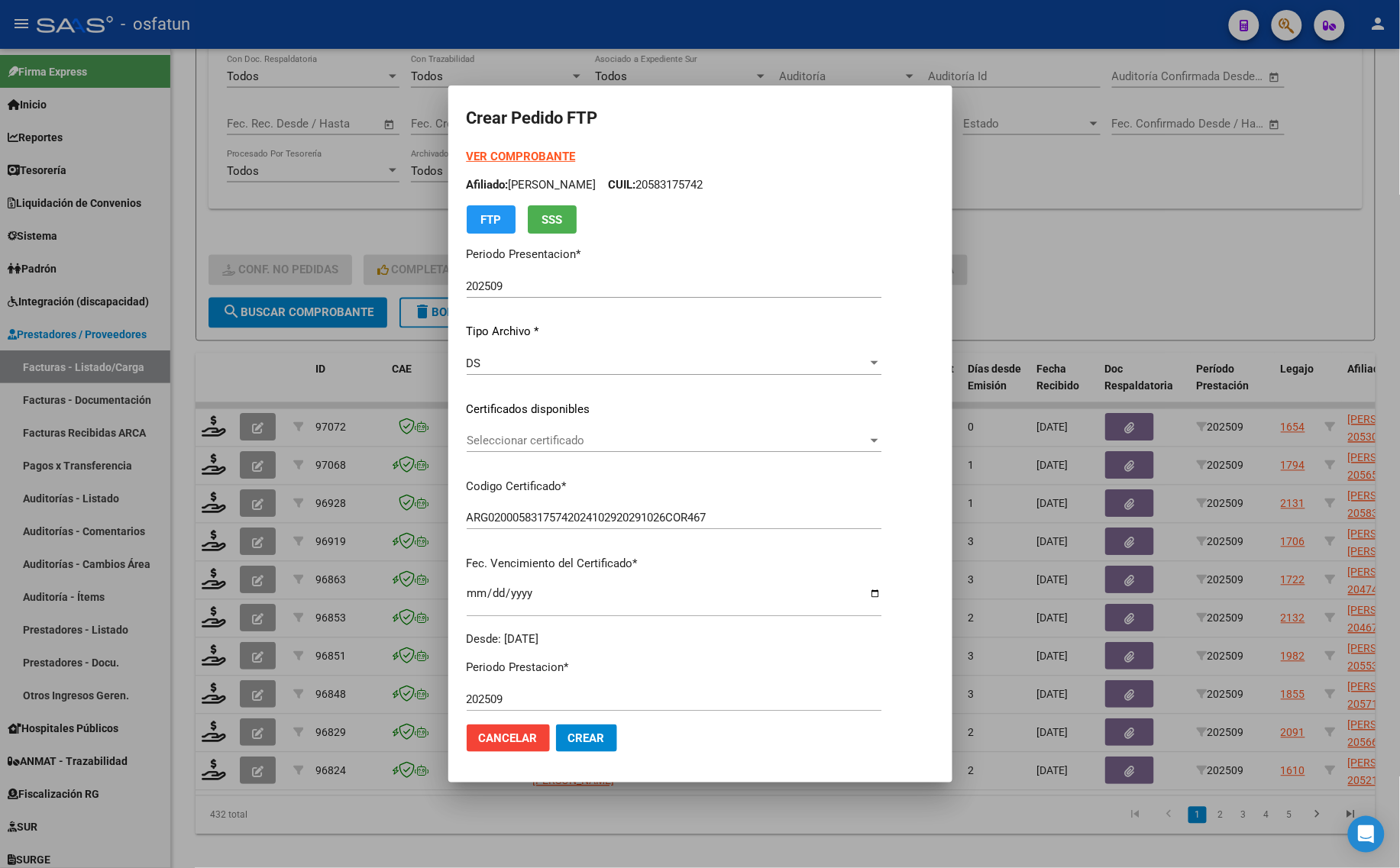
click at [543, 437] on span "Seleccionar certificado" at bounding box center [667, 441] width 401 height 14
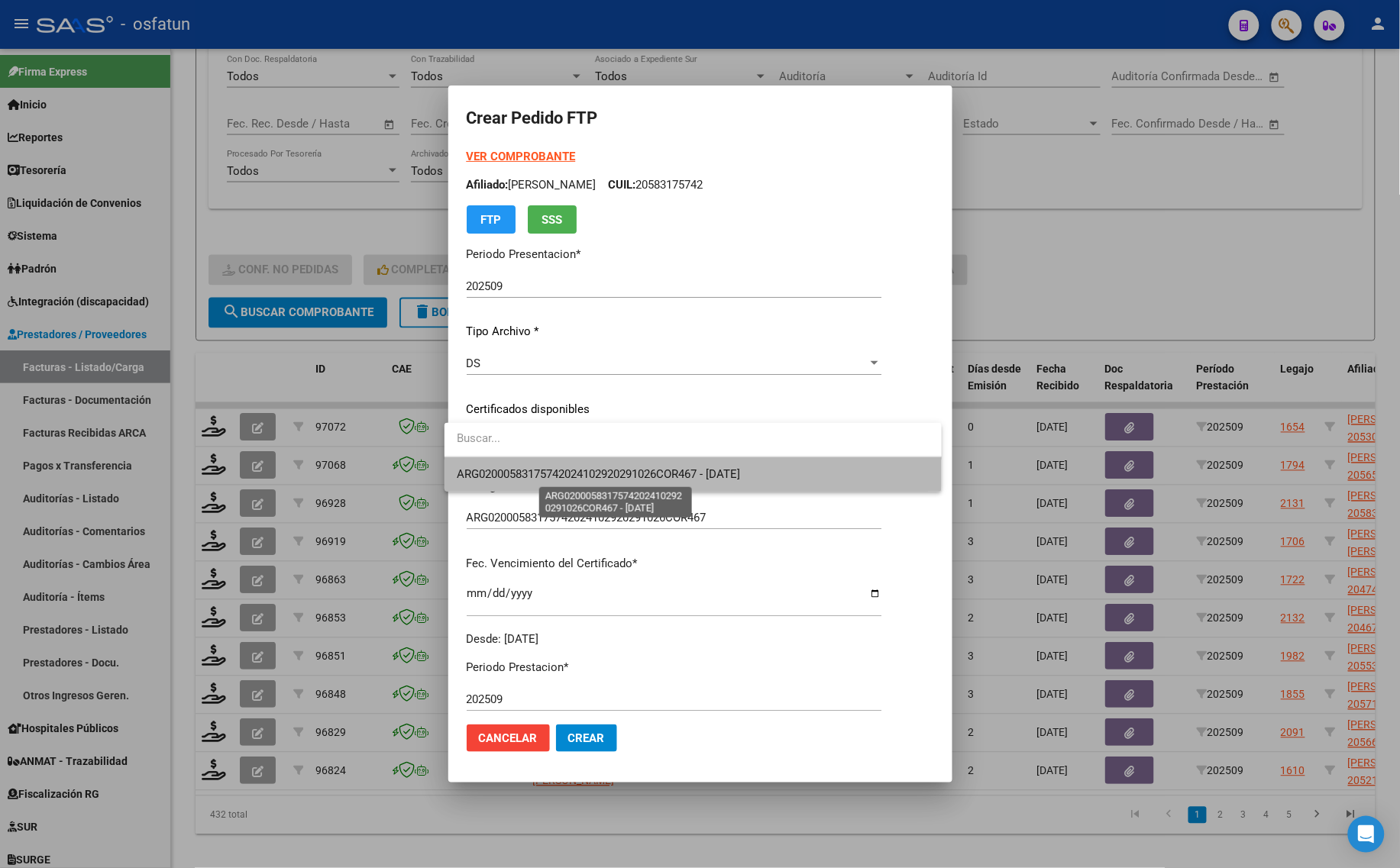
click at [546, 468] on span "ARG02000583175742024102920291026COR467 - [DATE]" at bounding box center [598, 474] width 284 height 14
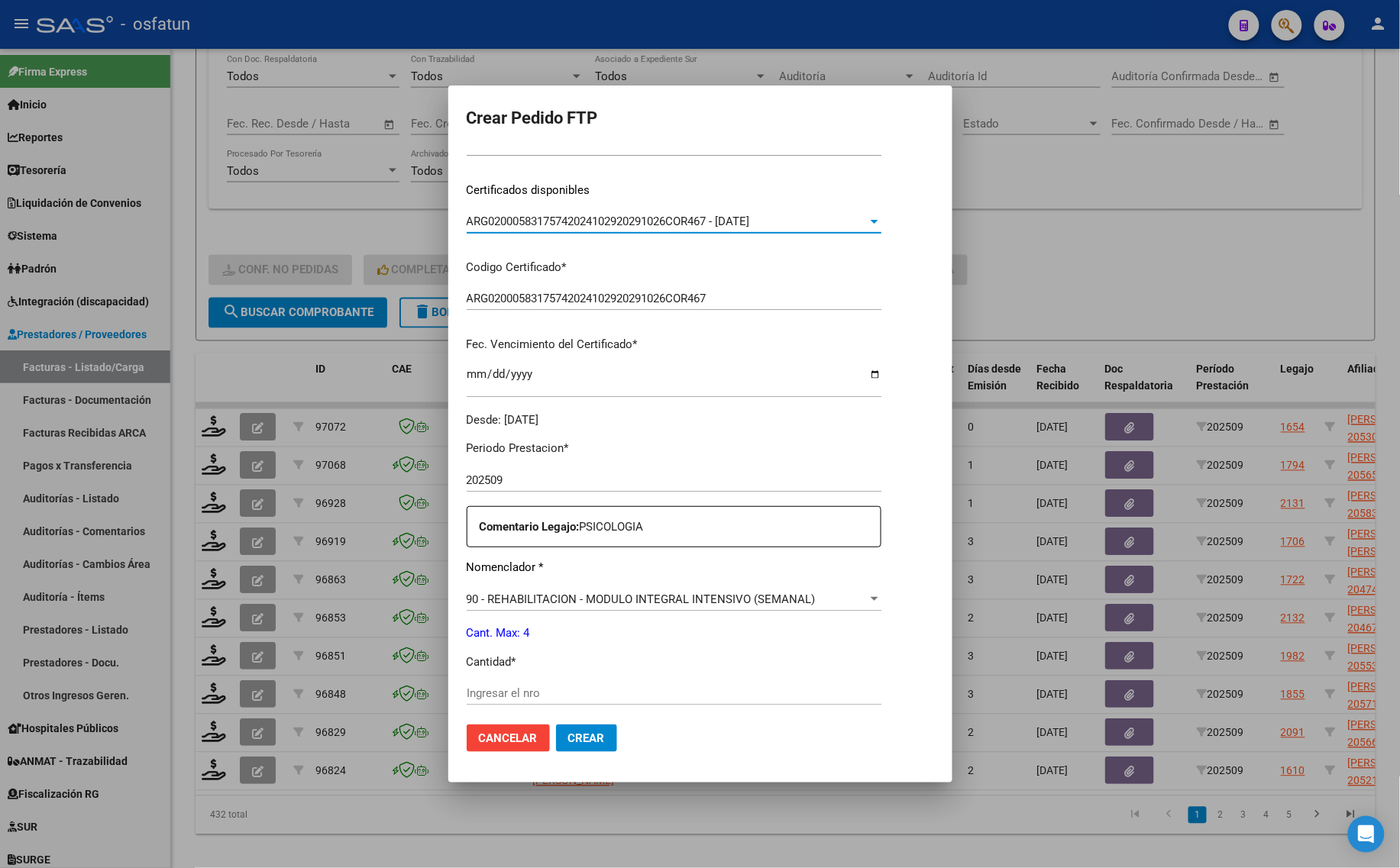
scroll to position [382, 0]
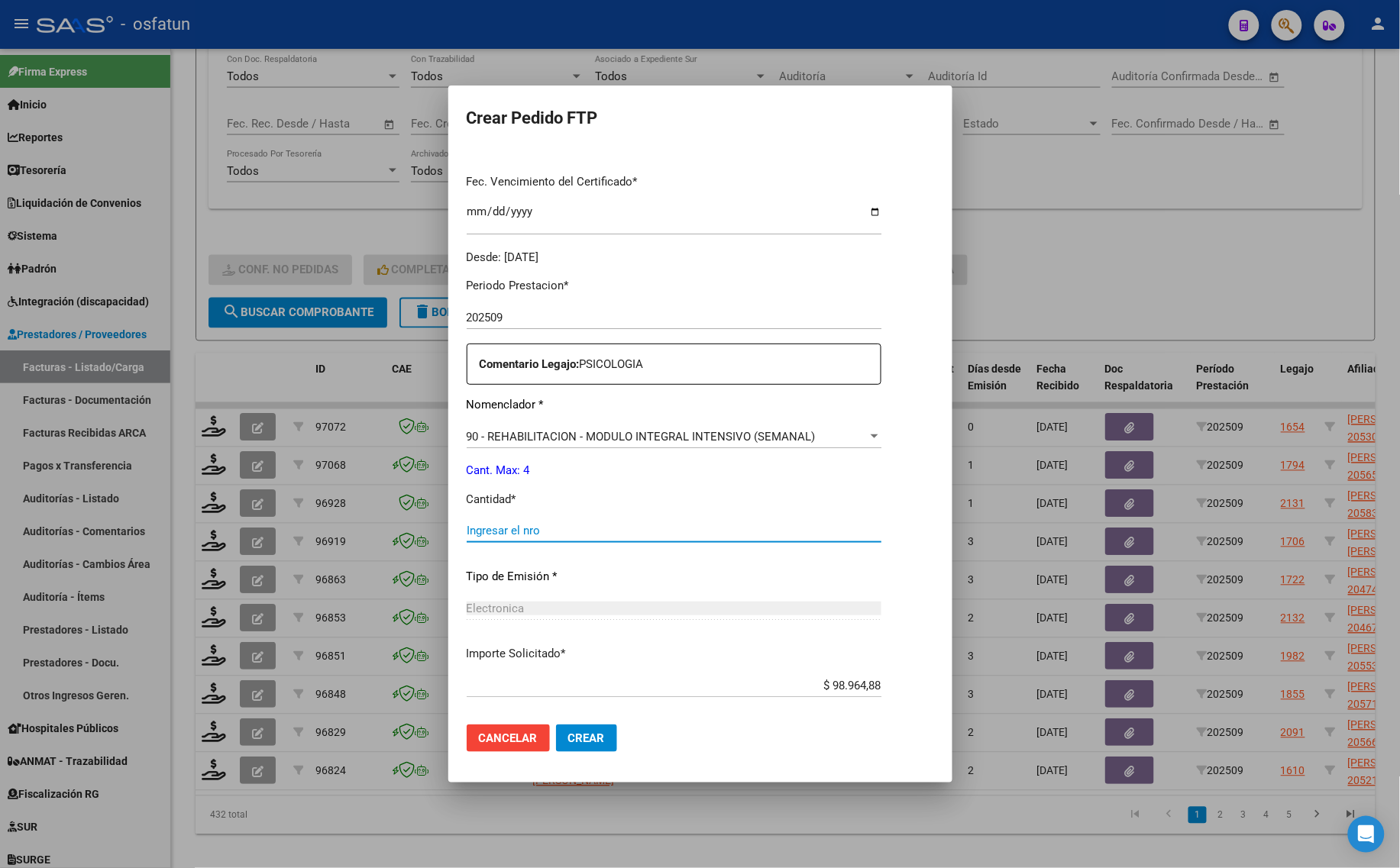
click at [524, 533] on input "Ingresar el nro" at bounding box center [674, 531] width 415 height 14
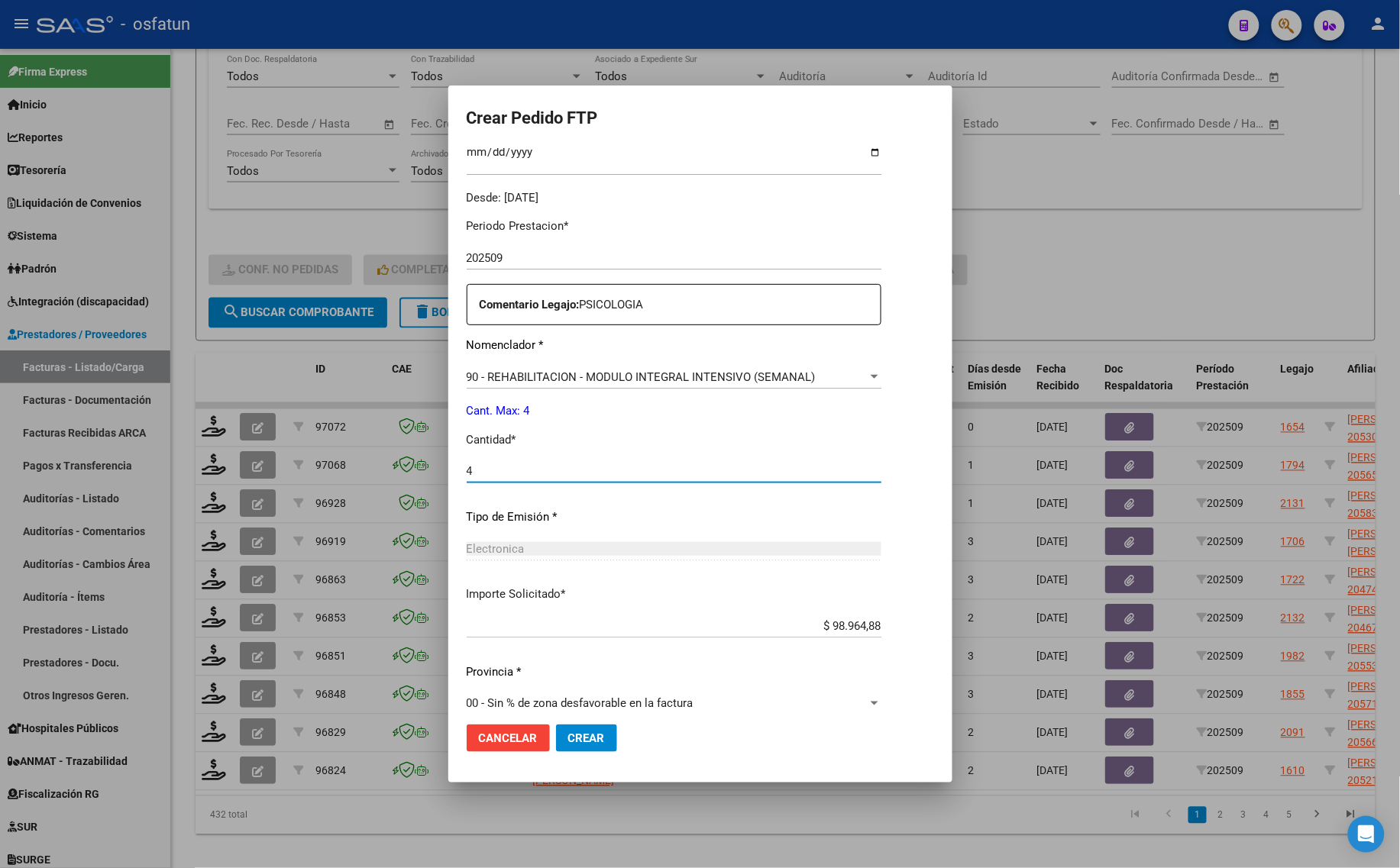
scroll to position [457, 0]
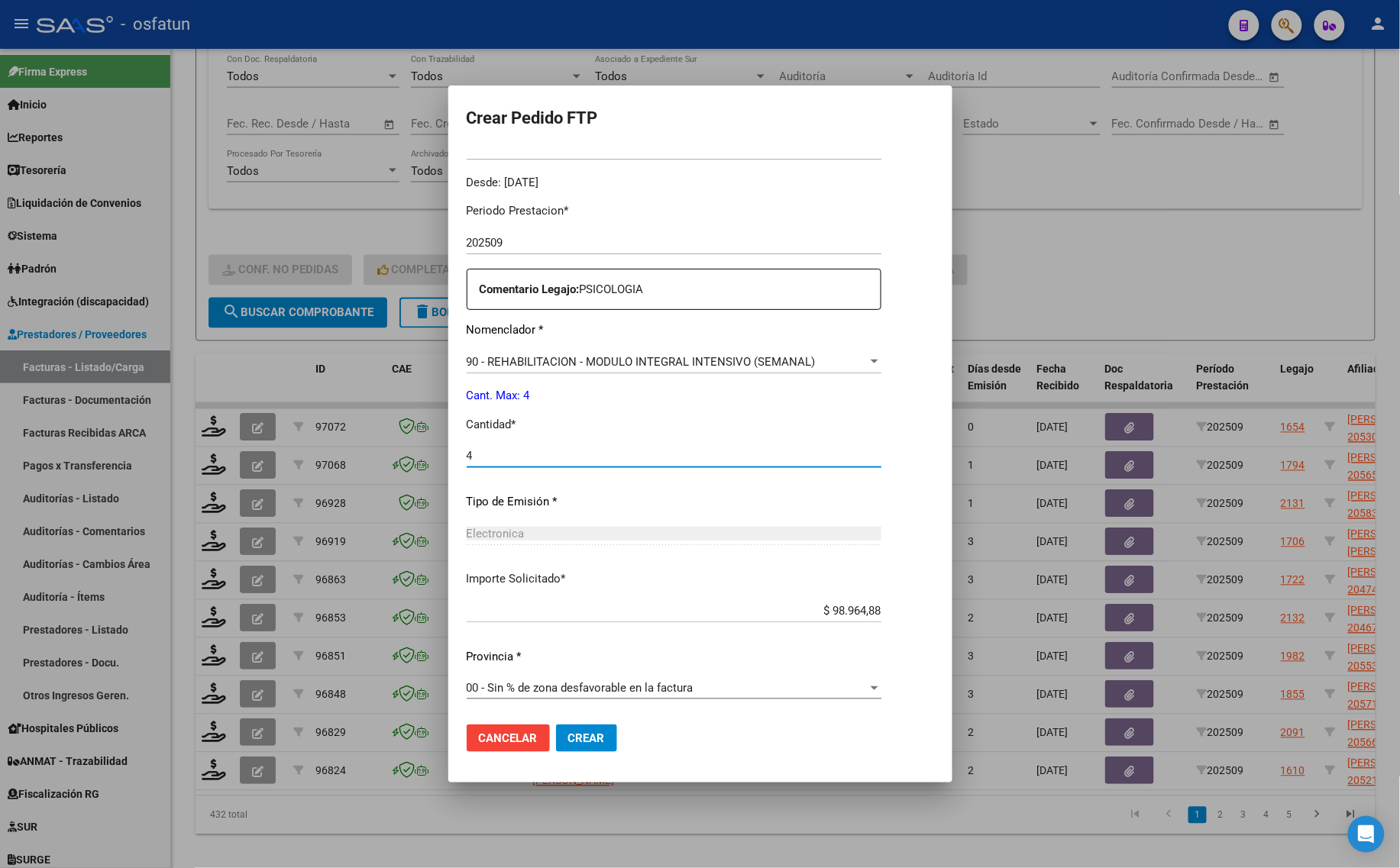
type input "4"
click at [578, 747] on button "Crear" at bounding box center [586, 738] width 61 height 28
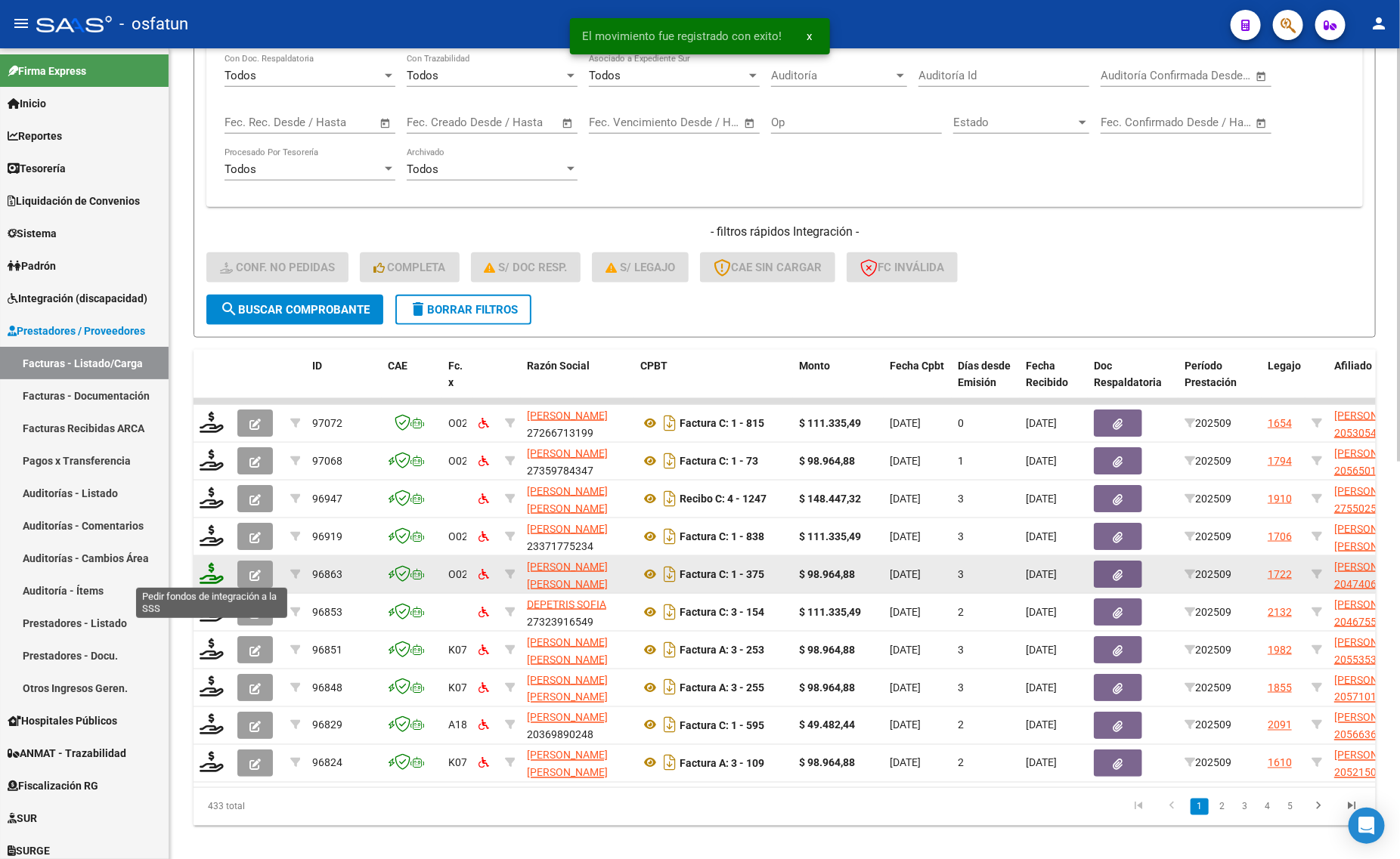
click at [213, 569] on icon at bounding box center [212, 573] width 24 height 21
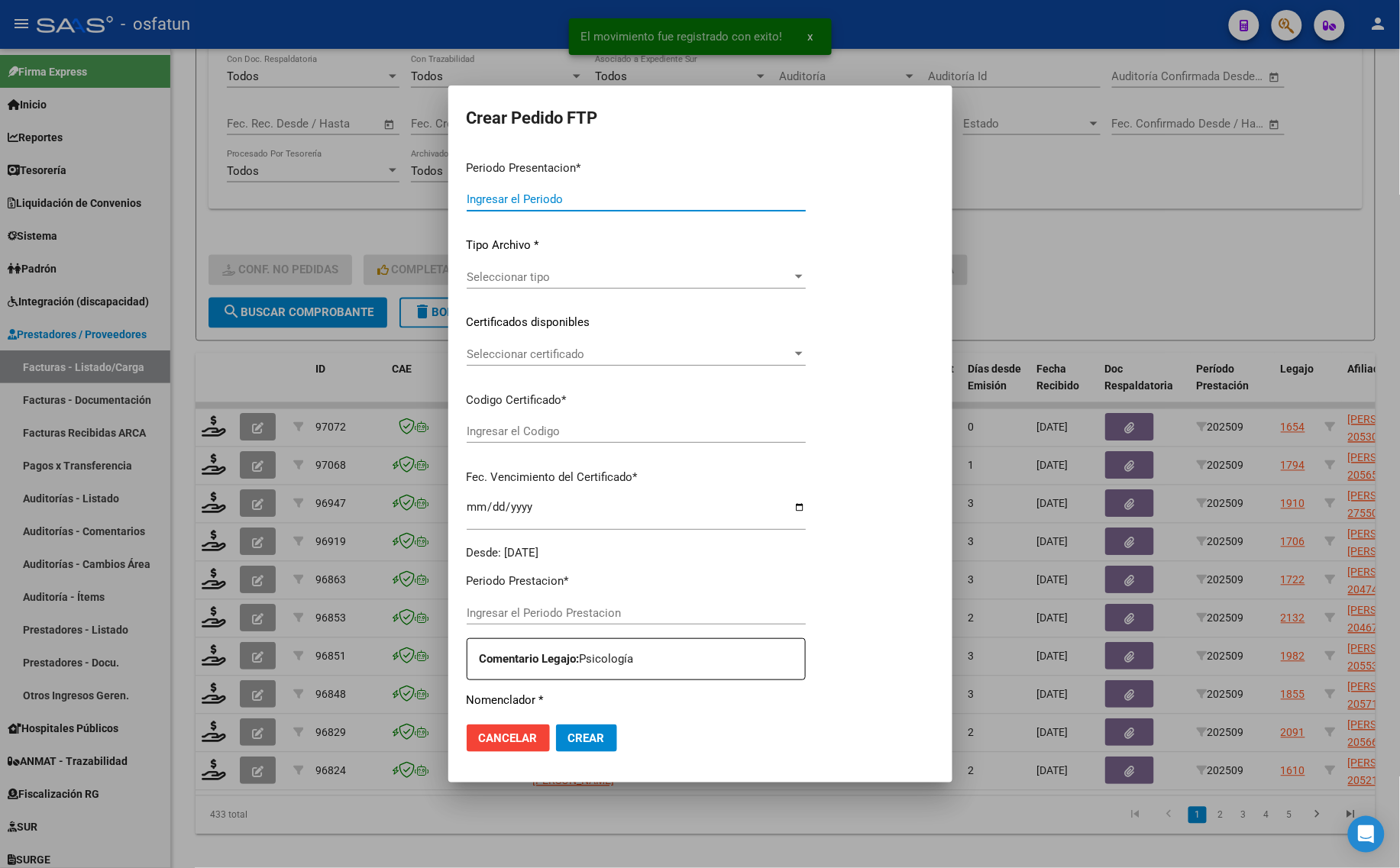
type input "202509"
type input "$ 98.964,88"
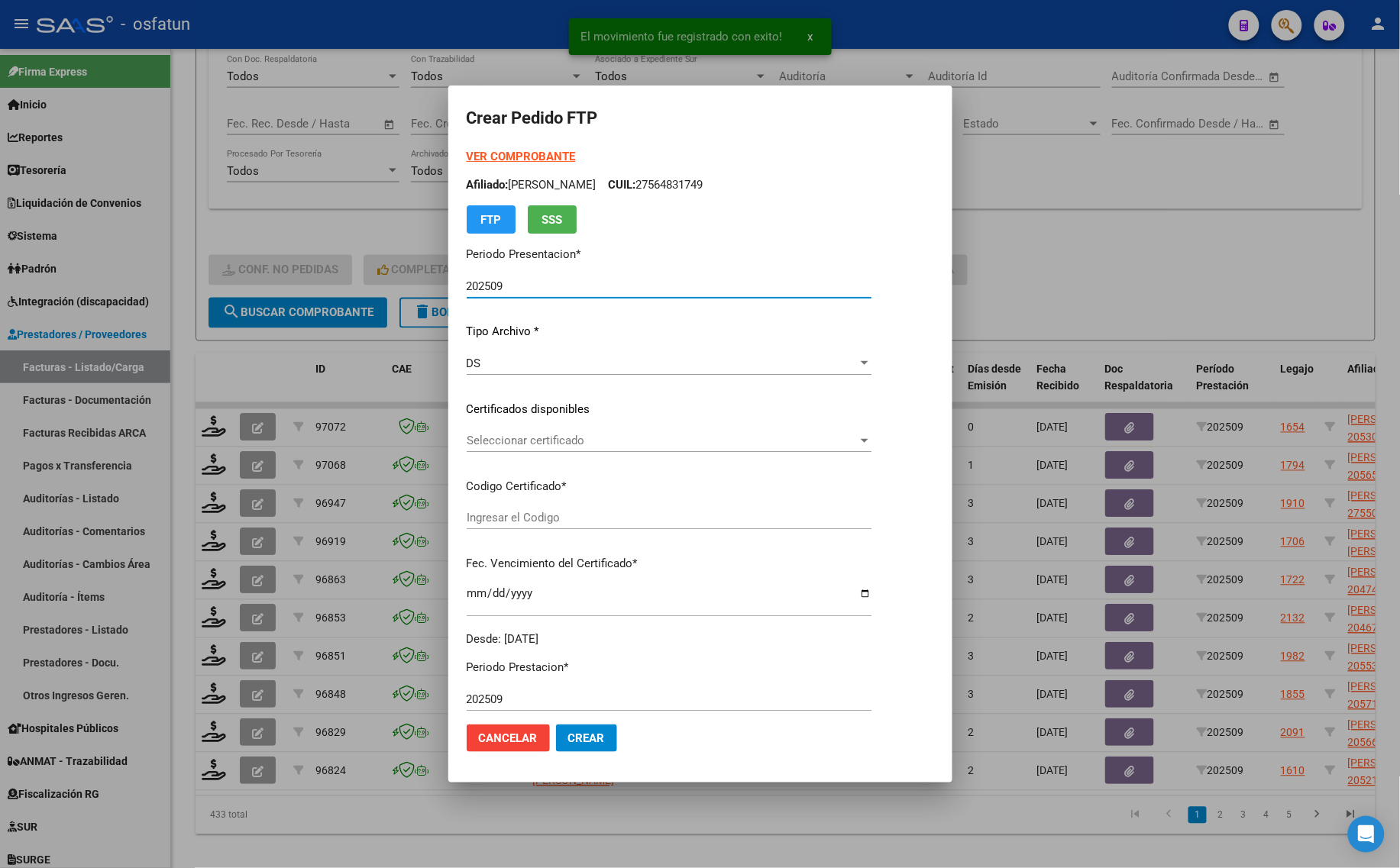
type input "ARG02000474064772025042320300423SAN10191"
type input "[DATE]"
click at [490, 157] on strong "VER COMPROBANTE" at bounding box center [521, 157] width 109 height 14
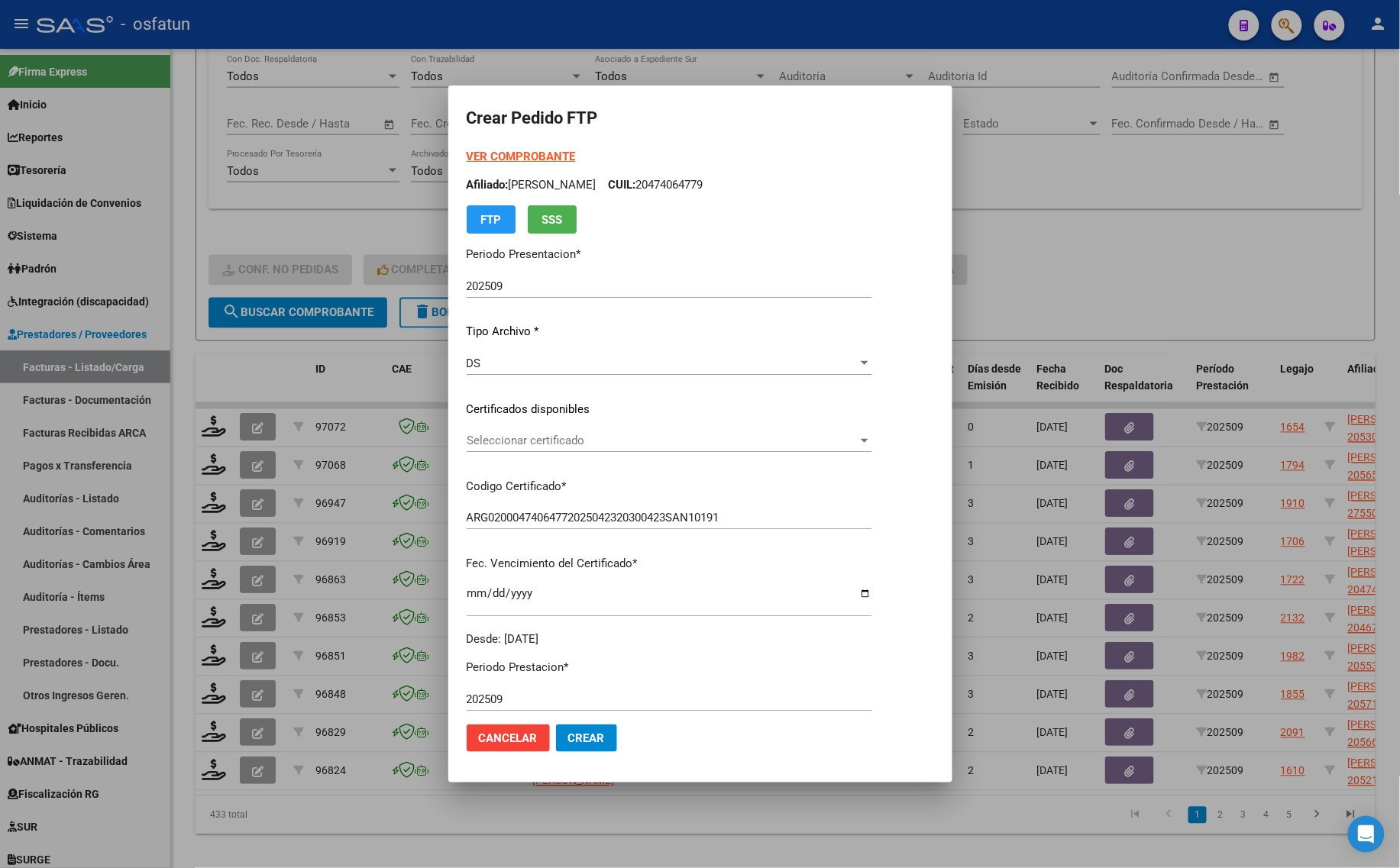
click at [528, 441] on span "Seleccionar certificado" at bounding box center [663, 441] width 391 height 14
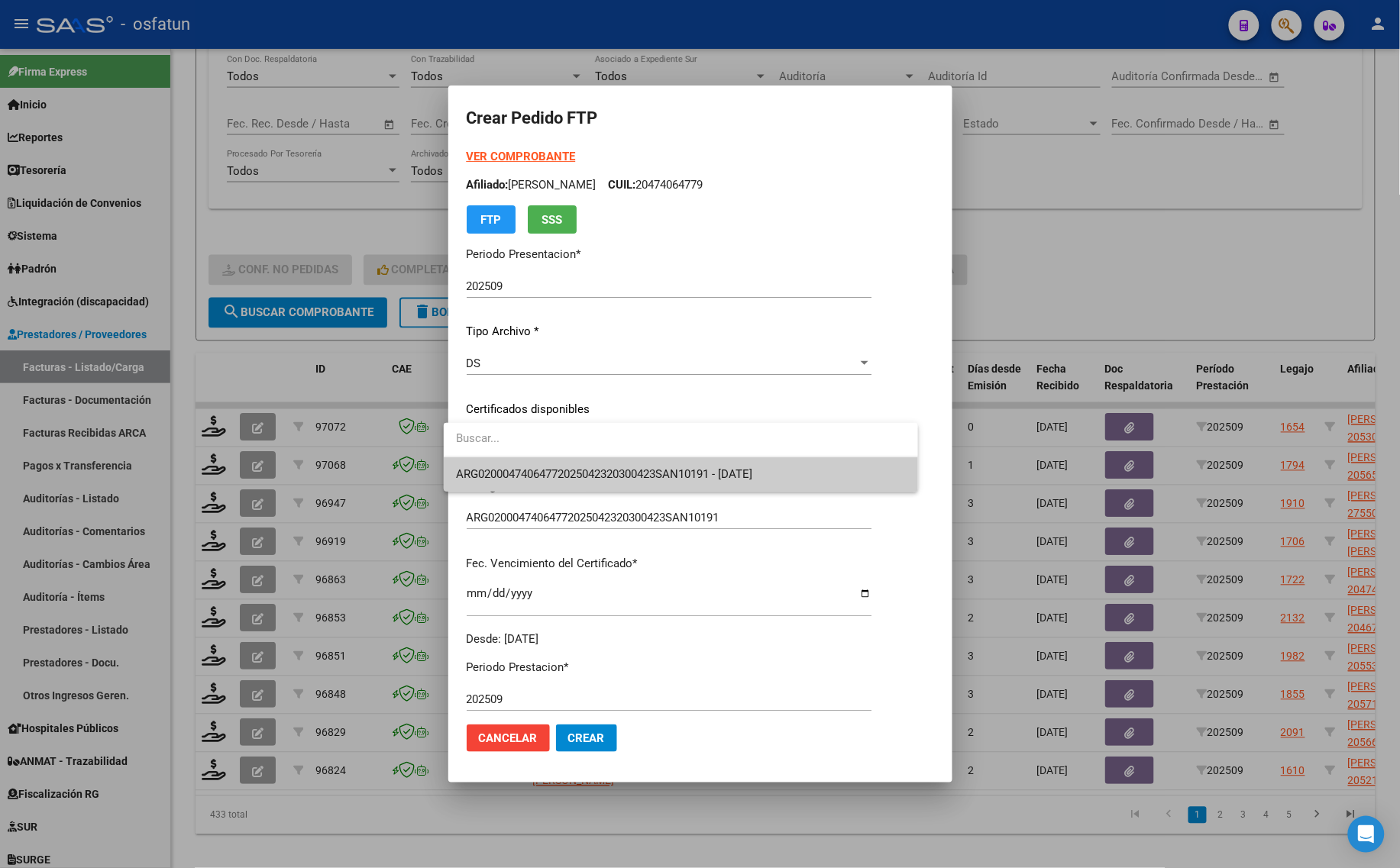
click at [528, 478] on span "ARG02000474064772025042320300423SAN10191 - [DATE]" at bounding box center [604, 474] width 297 height 14
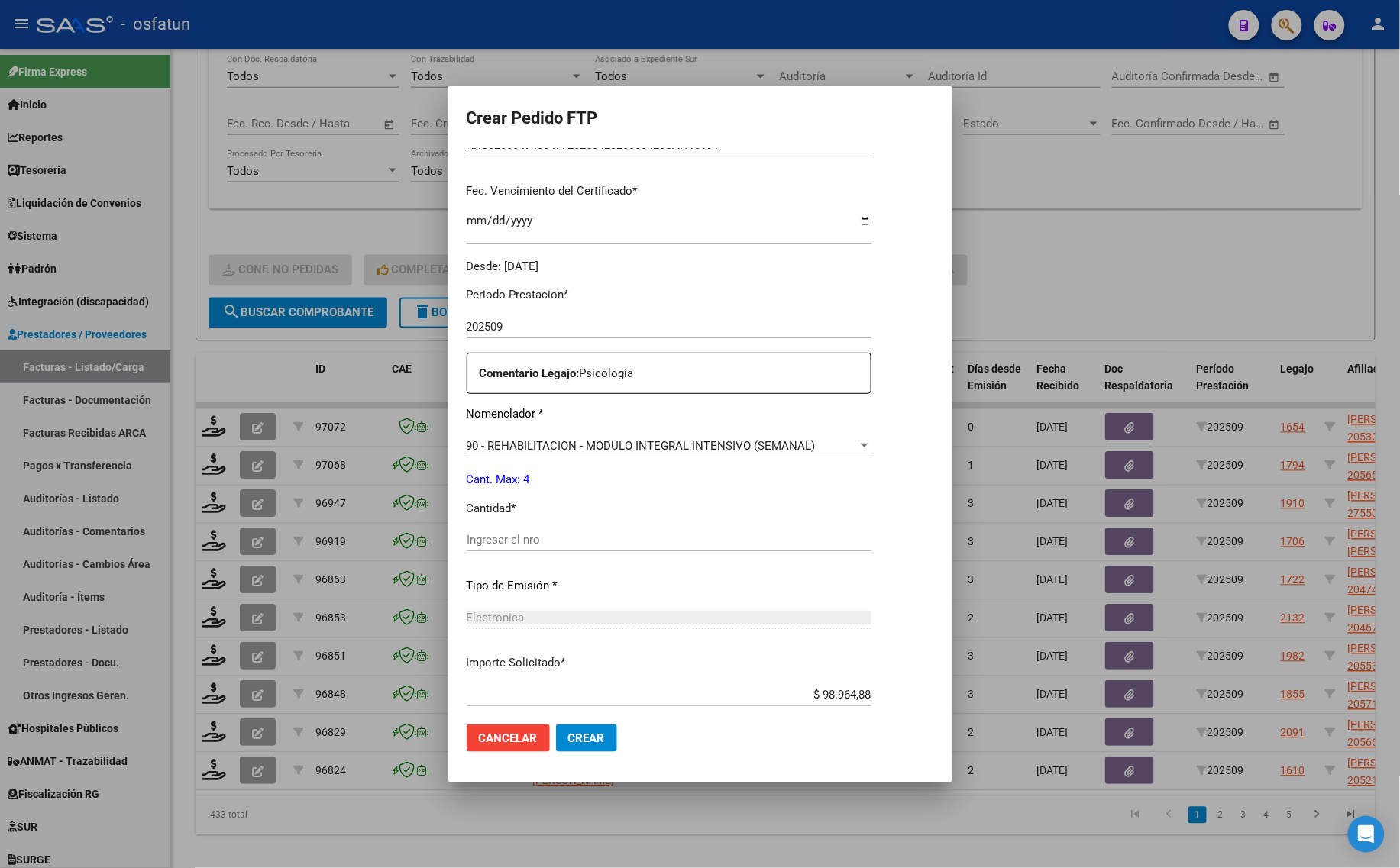
scroll to position [382, 0]
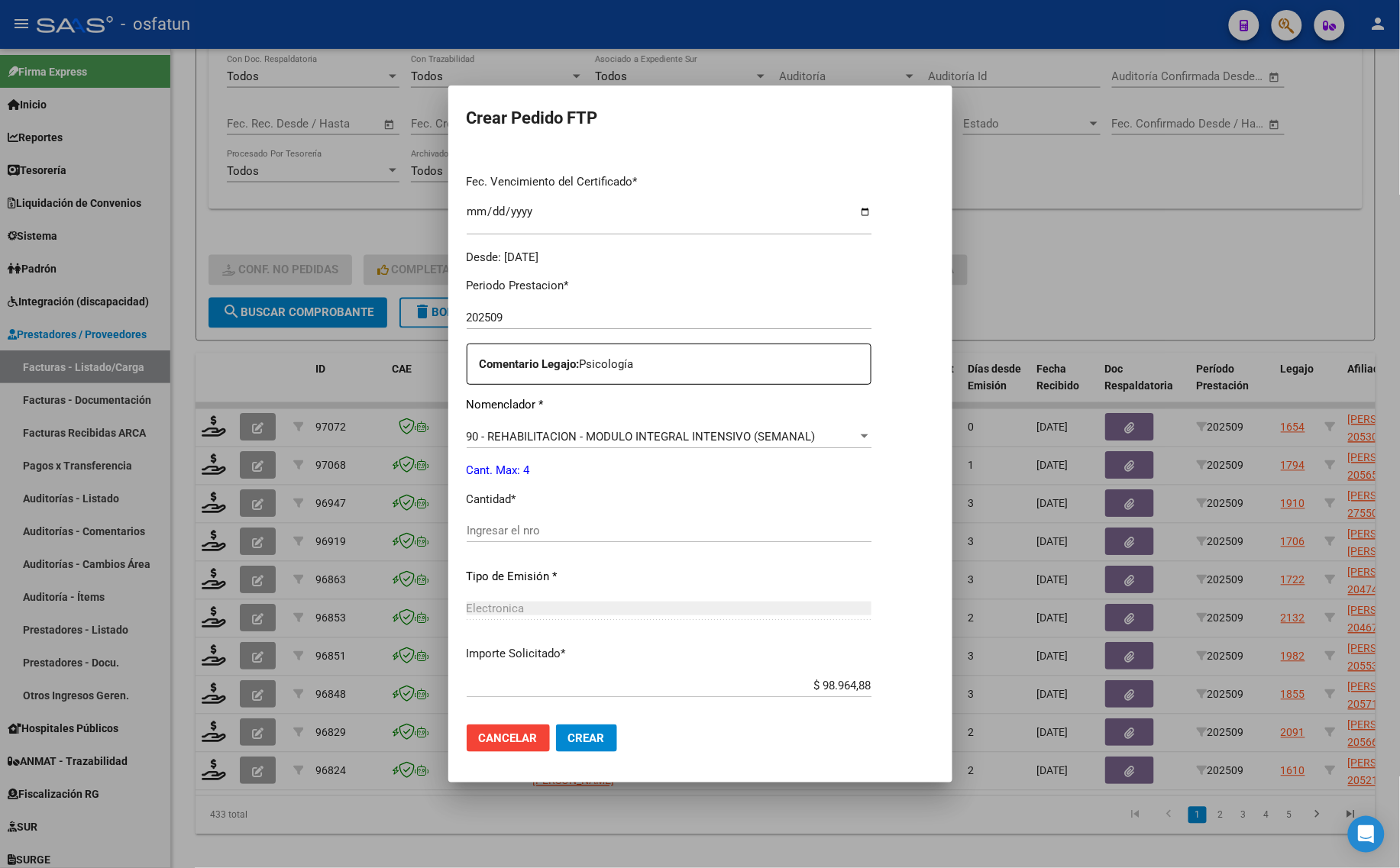
click at [489, 514] on div "Periodo Prestacion * 202509 Ingresar el Periodo Prestacion Comentario Legajo: P…" at bounding box center [669, 527] width 405 height 523
click at [493, 526] on input "Ingresar el nro" at bounding box center [669, 531] width 405 height 14
type input "4"
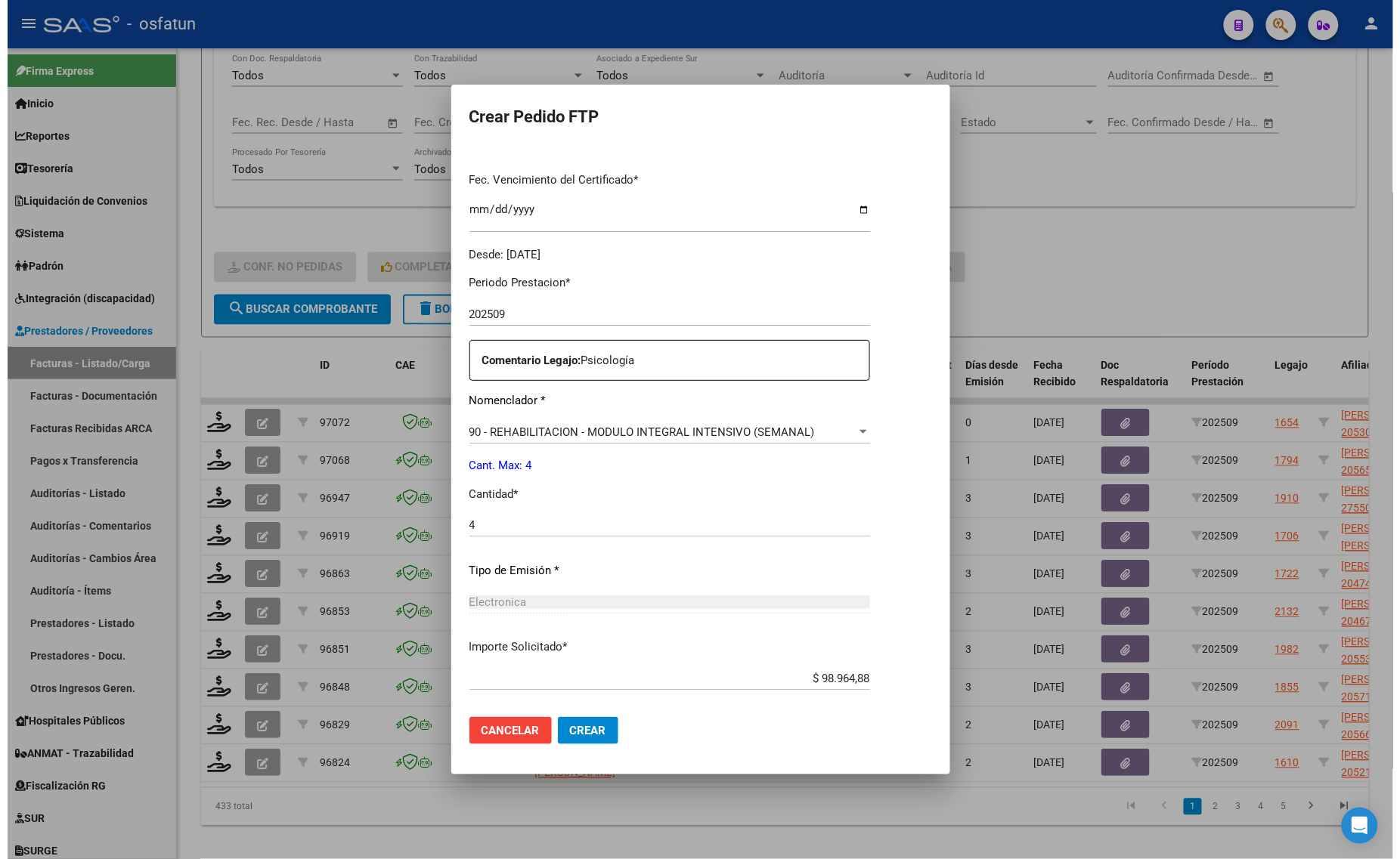
scroll to position [452, 0]
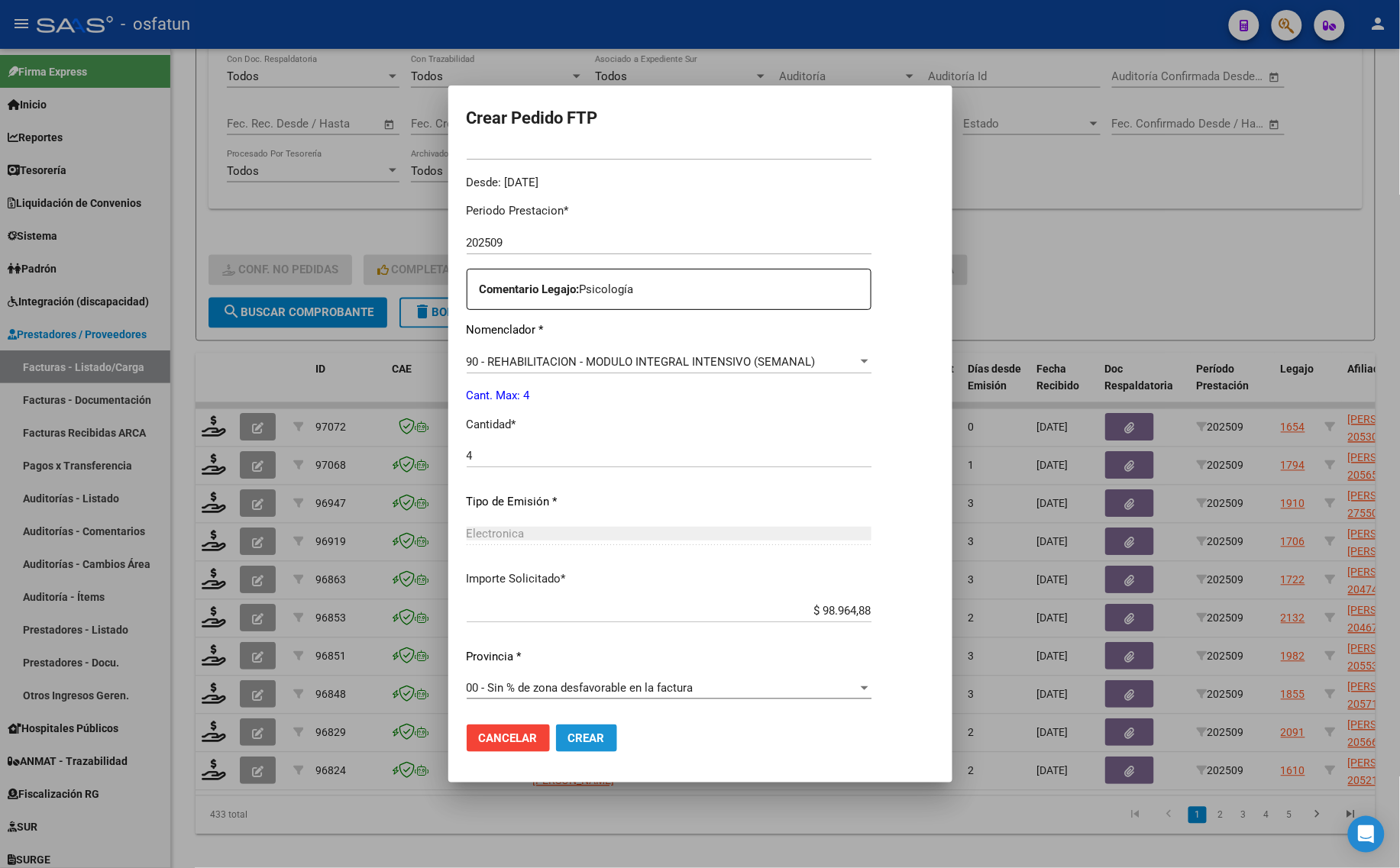
drag, startPoint x: 585, startPoint y: 740, endPoint x: 548, endPoint y: 760, distance: 42.1
click at [576, 740] on span "Crear" at bounding box center [586, 738] width 37 height 14
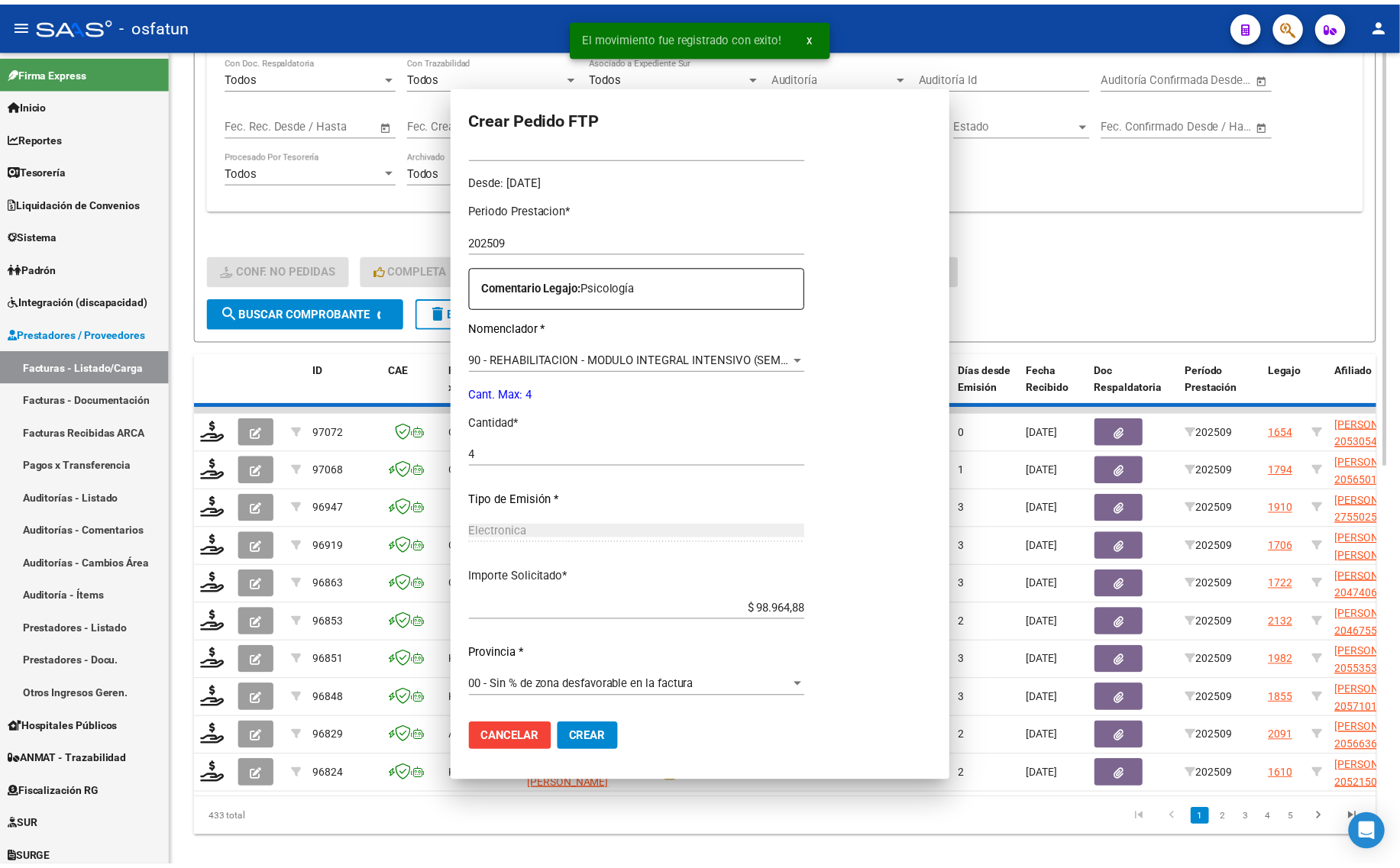
scroll to position [0, 0]
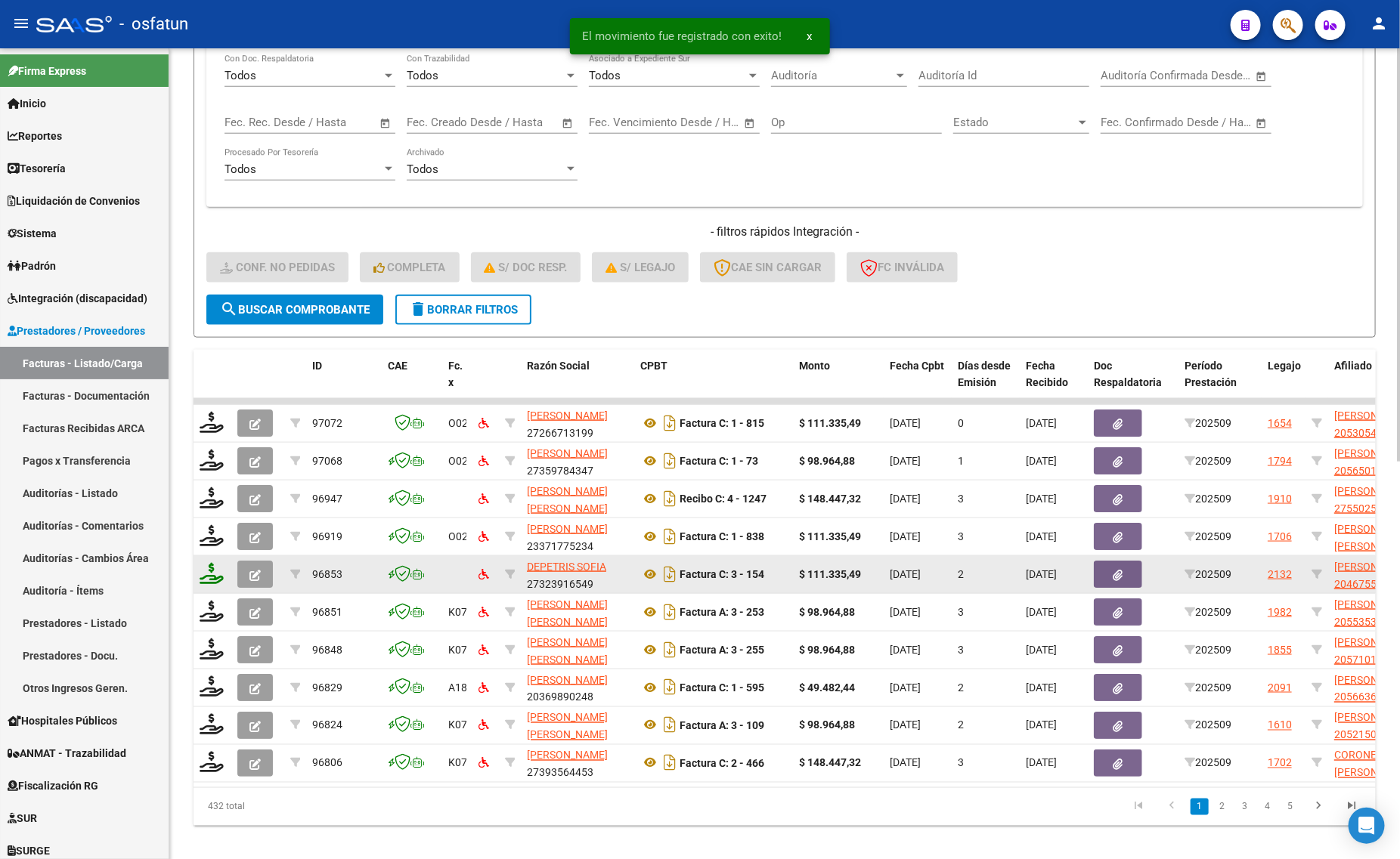
click at [205, 566] on icon at bounding box center [212, 573] width 24 height 21
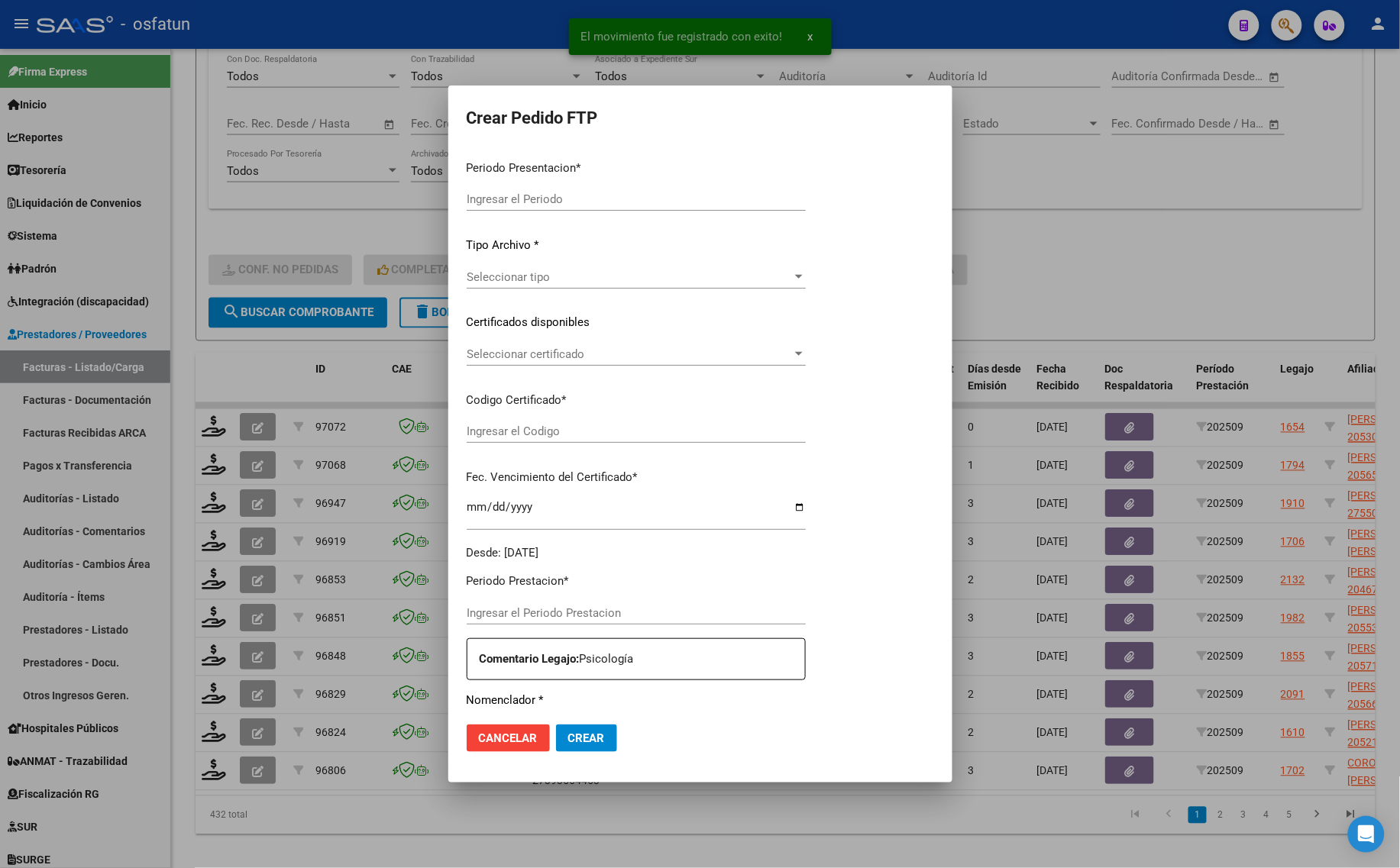
type input "202509"
type input "$ 111.335,49"
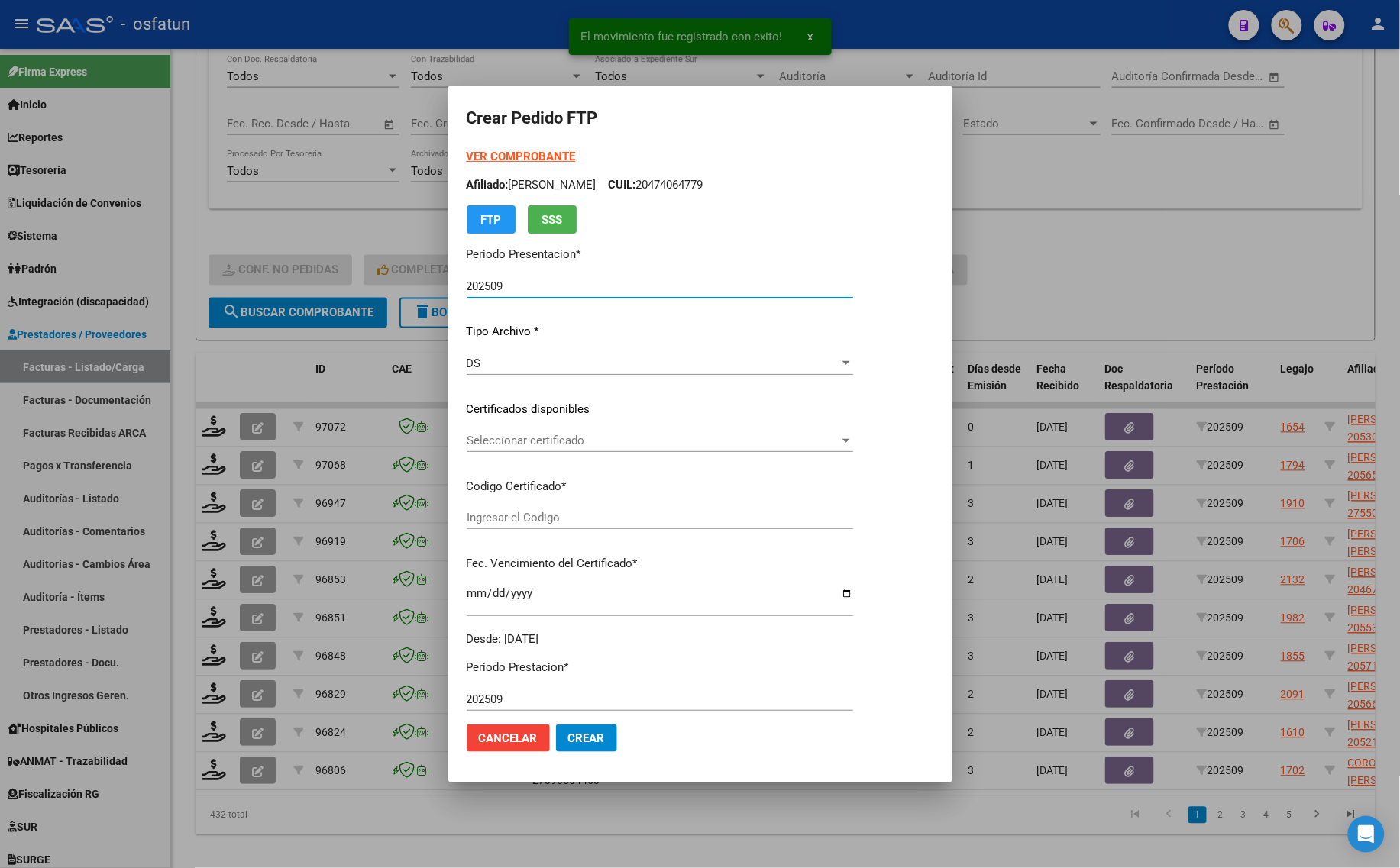
type input "100293490"
type input "[DATE]"
click at [486, 151] on strong "VER COMPROBANTE" at bounding box center [521, 157] width 109 height 14
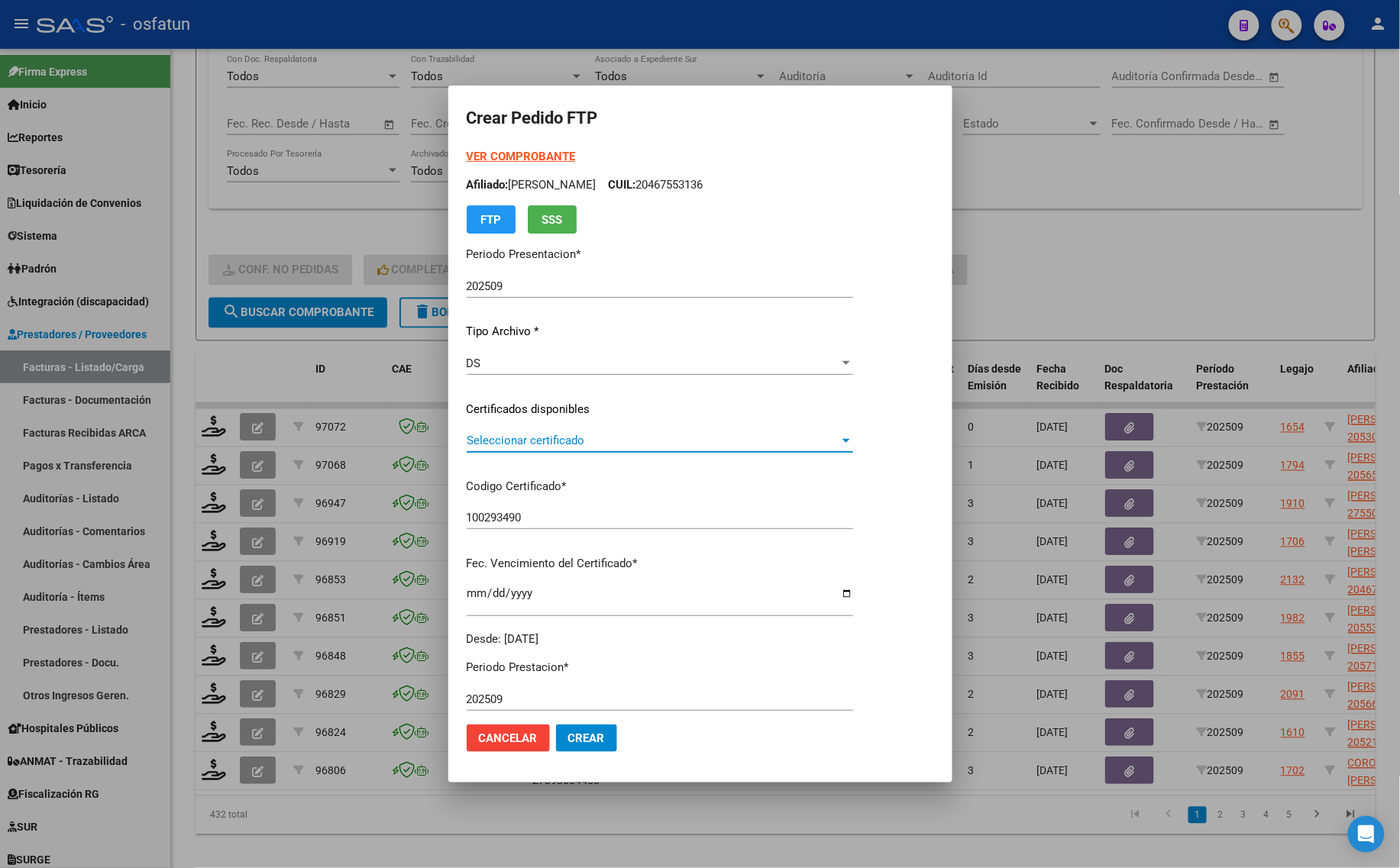
click at [546, 436] on span "Seleccionar certificado" at bounding box center [653, 441] width 373 height 14
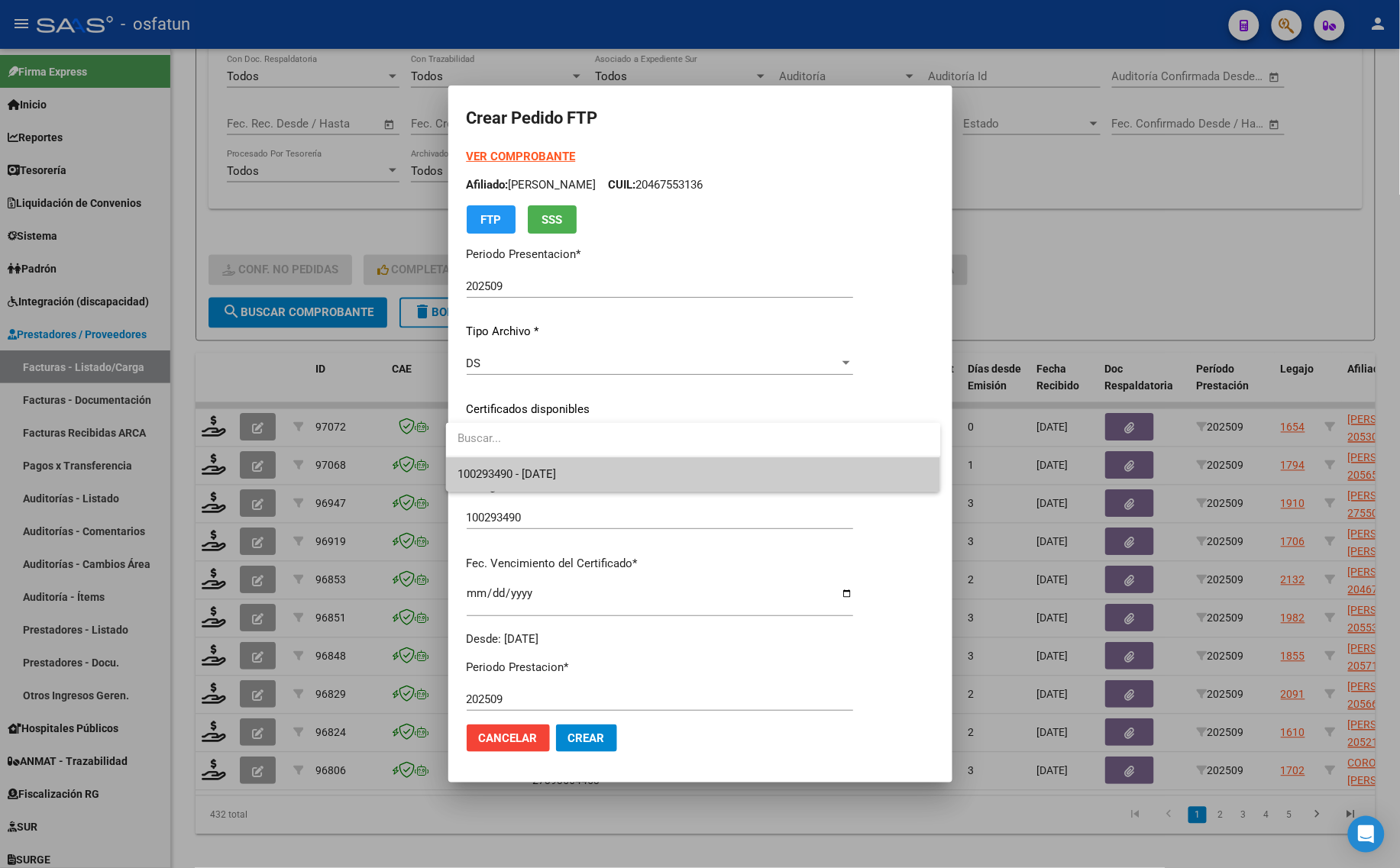
click at [546, 456] on div at bounding box center [694, 440] width 495 height 34
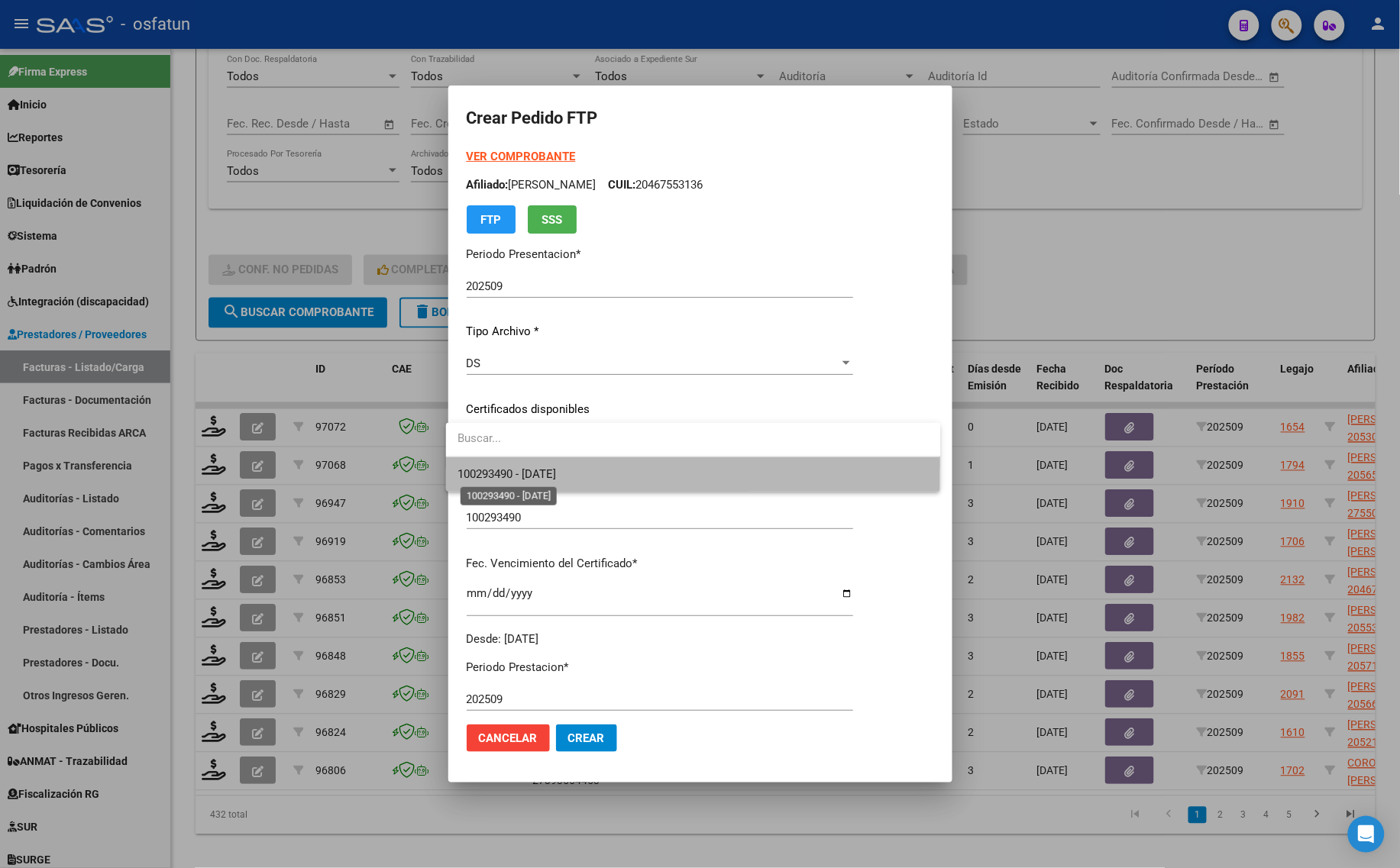
click at [553, 468] on span "100293490 - [DATE]" at bounding box center [507, 474] width 99 height 14
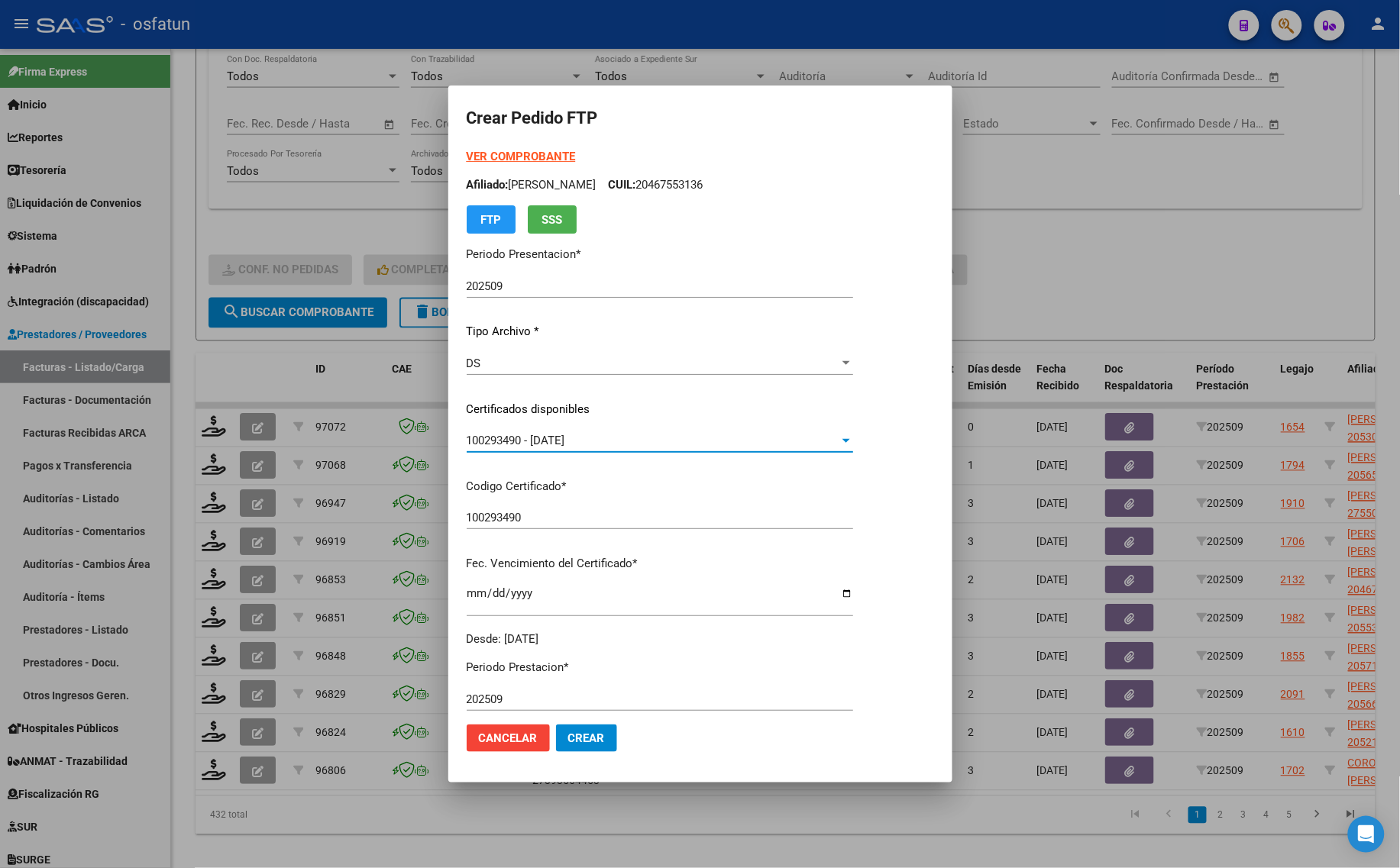
scroll to position [457, 0]
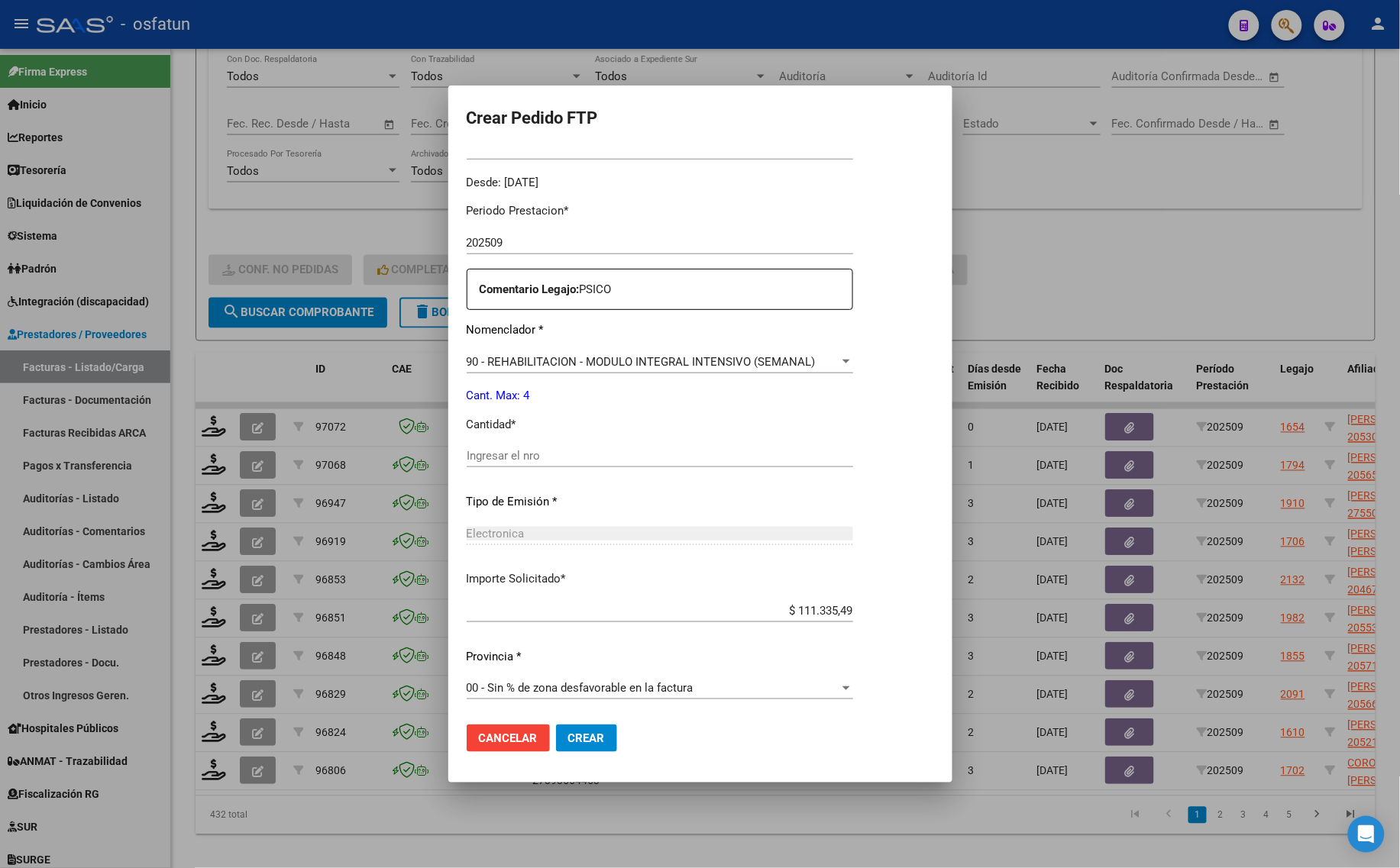
click at [540, 455] on input "Ingresar el nro" at bounding box center [660, 456] width 387 height 14
type input "4"
click at [568, 731] on span "Crear" at bounding box center [586, 738] width 37 height 14
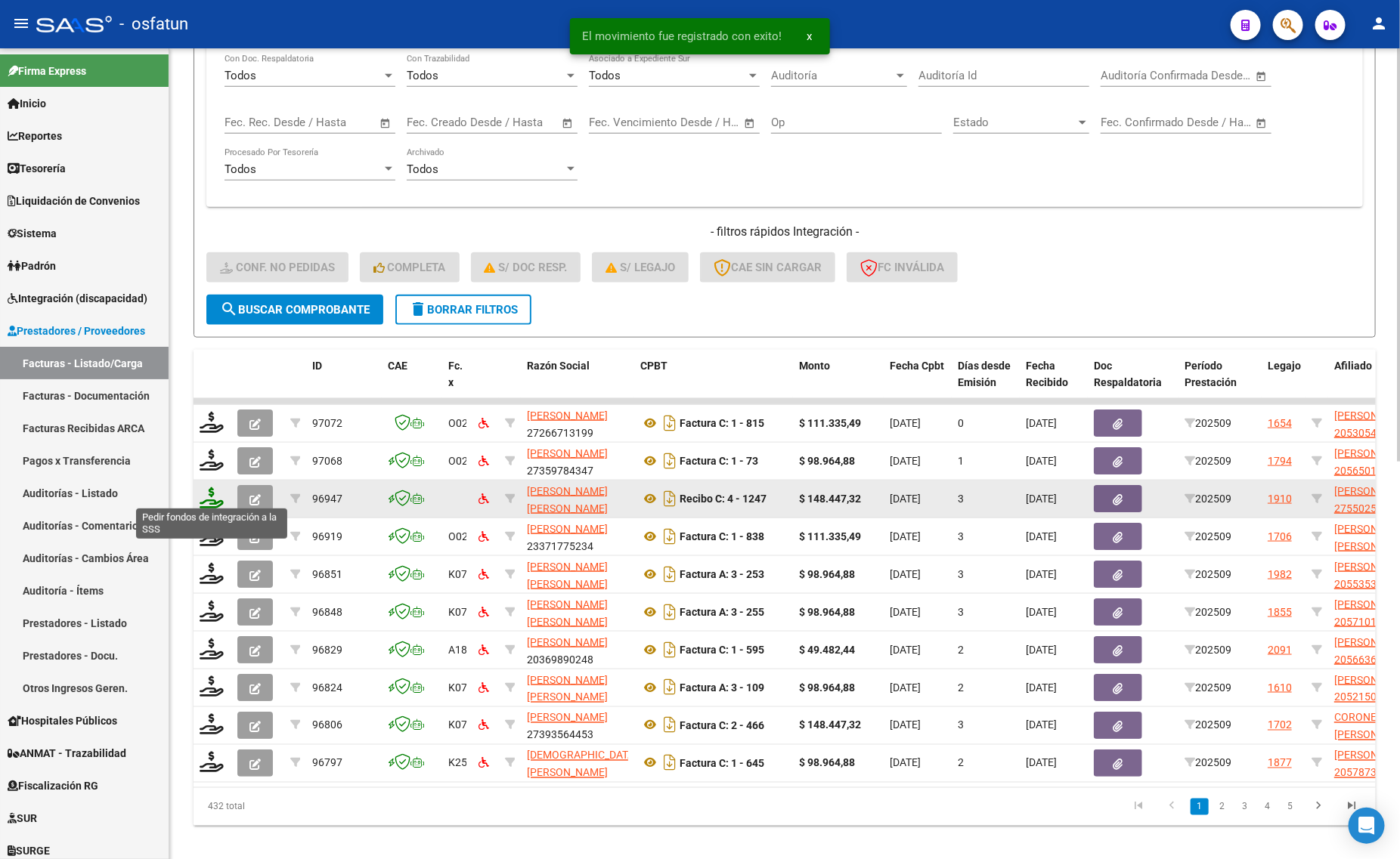
click at [209, 488] on icon at bounding box center [212, 498] width 24 height 21
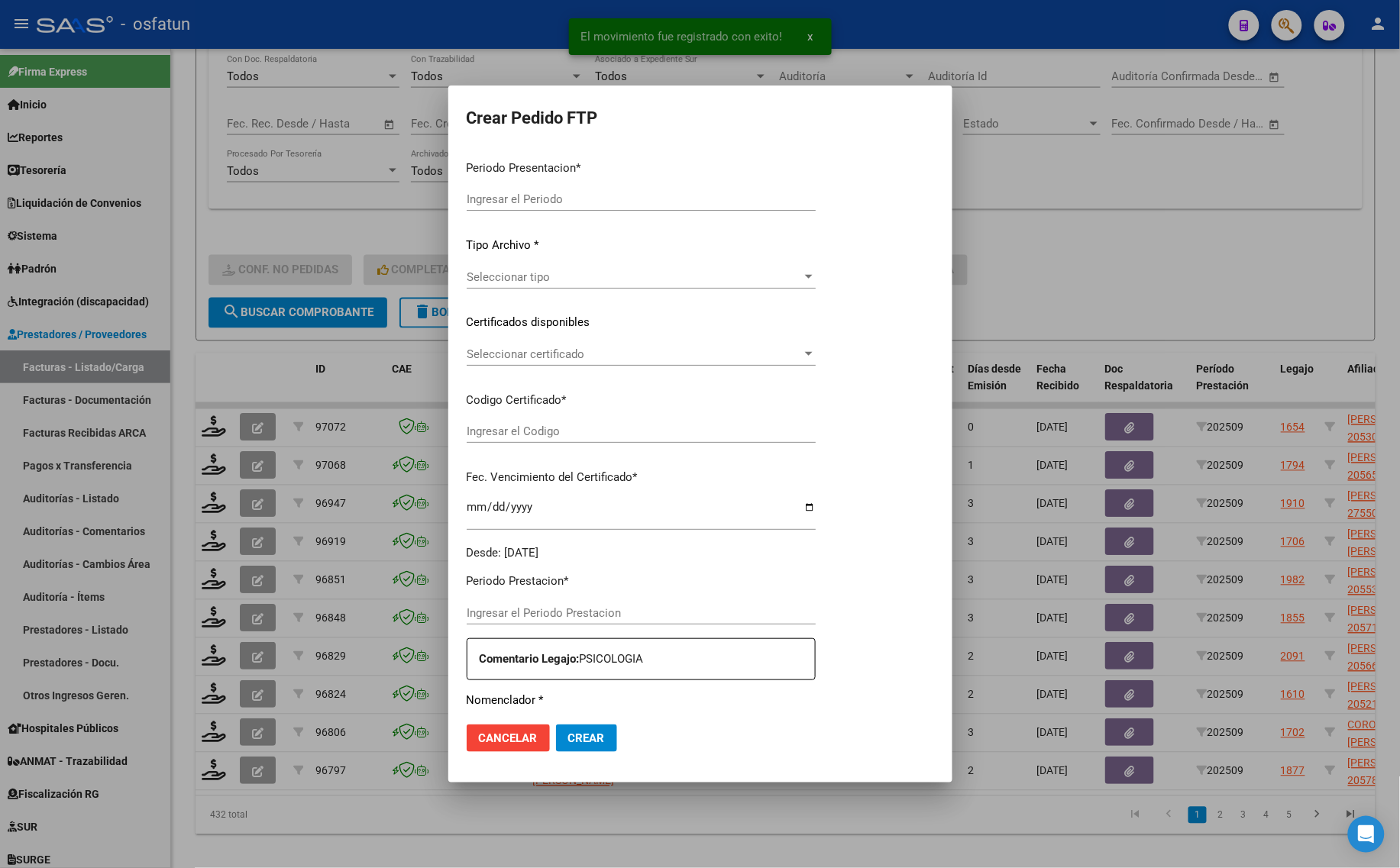
type input "202509"
type input "$ 148.447,32"
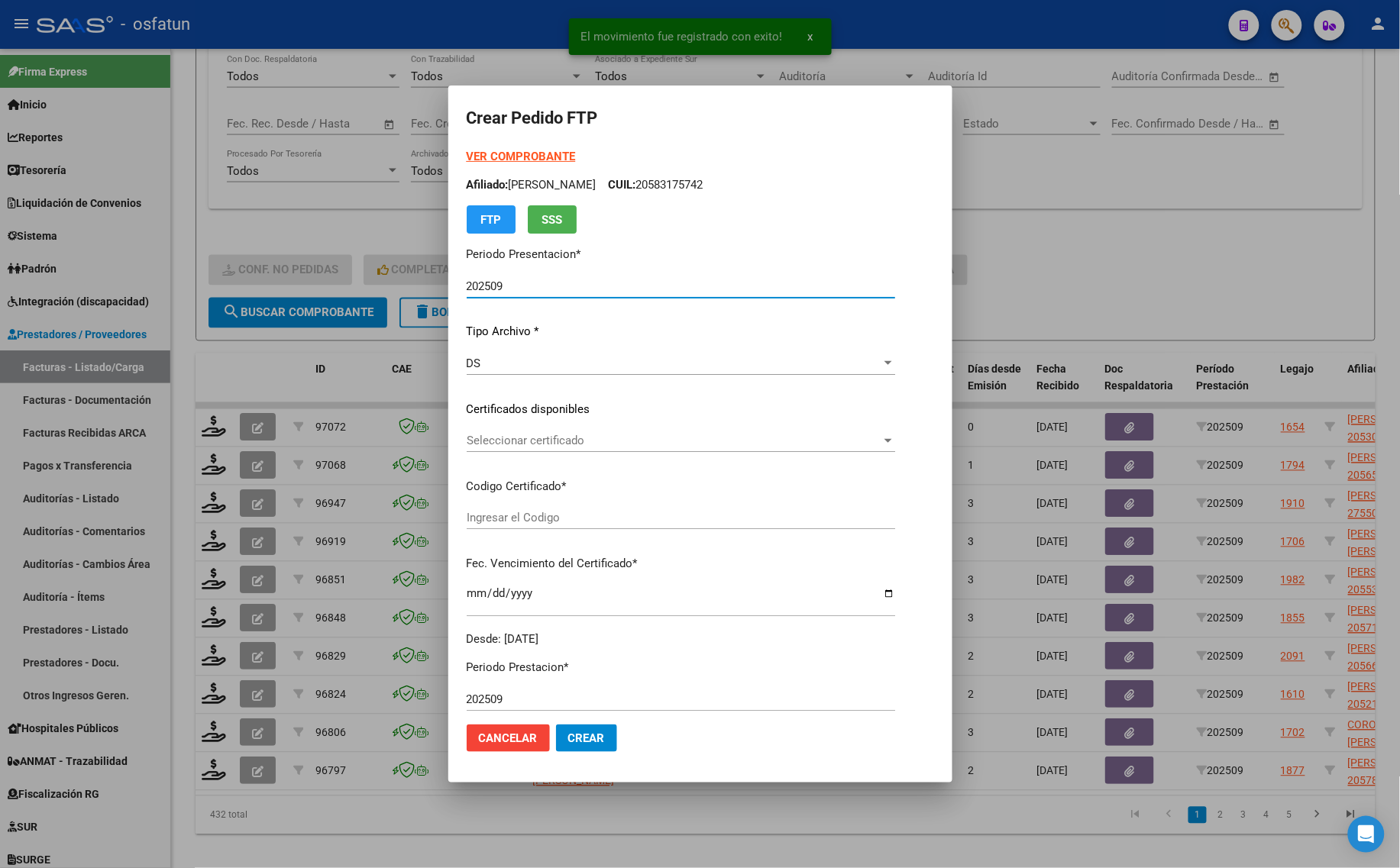
type input "ARG01000550255752024042320270423BS377"
type input "[DATE]"
click at [504, 162] on strong "VER COMPROBANTE" at bounding box center [521, 157] width 109 height 14
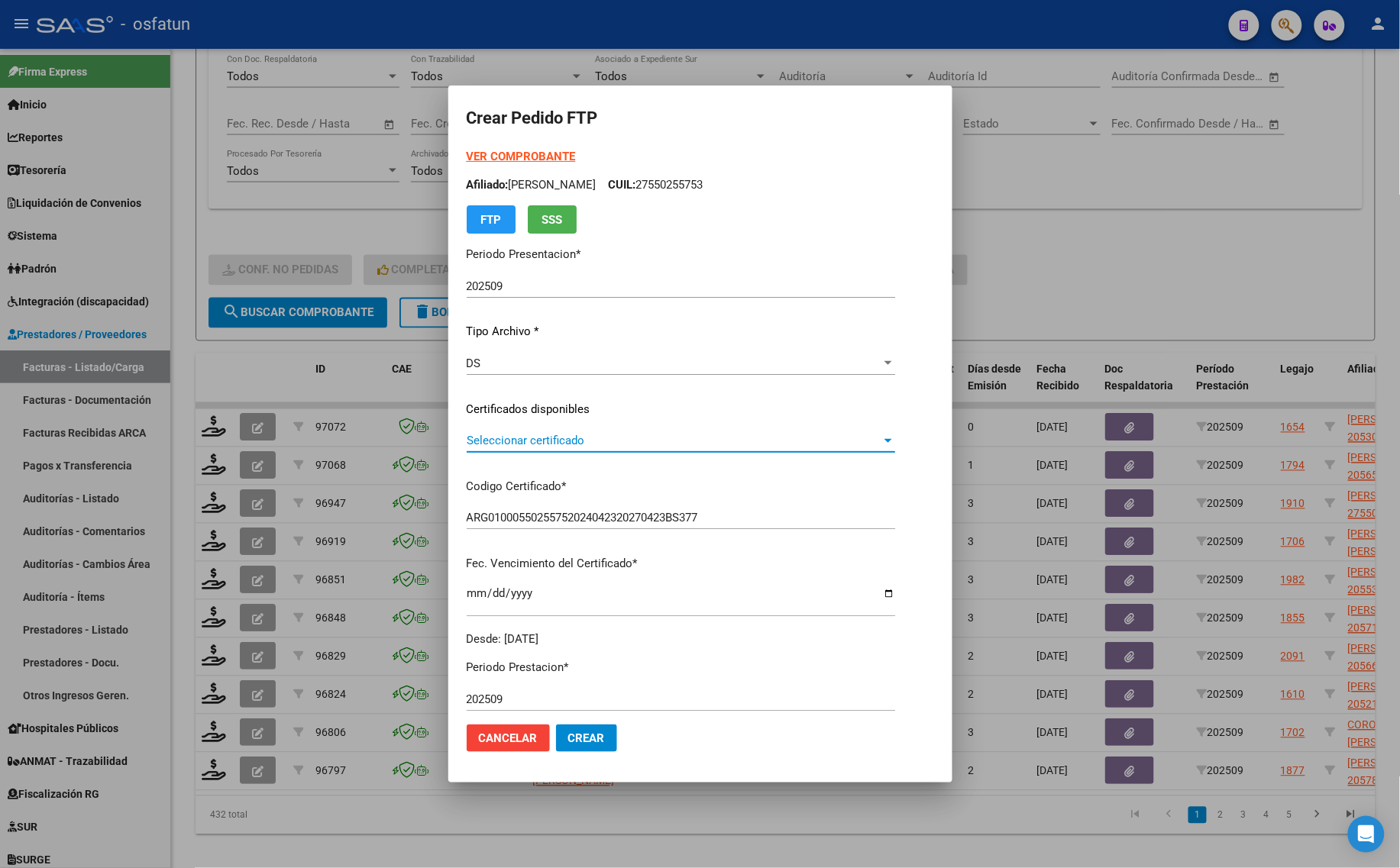
click at [552, 440] on span "Seleccionar certificado" at bounding box center [674, 441] width 415 height 14
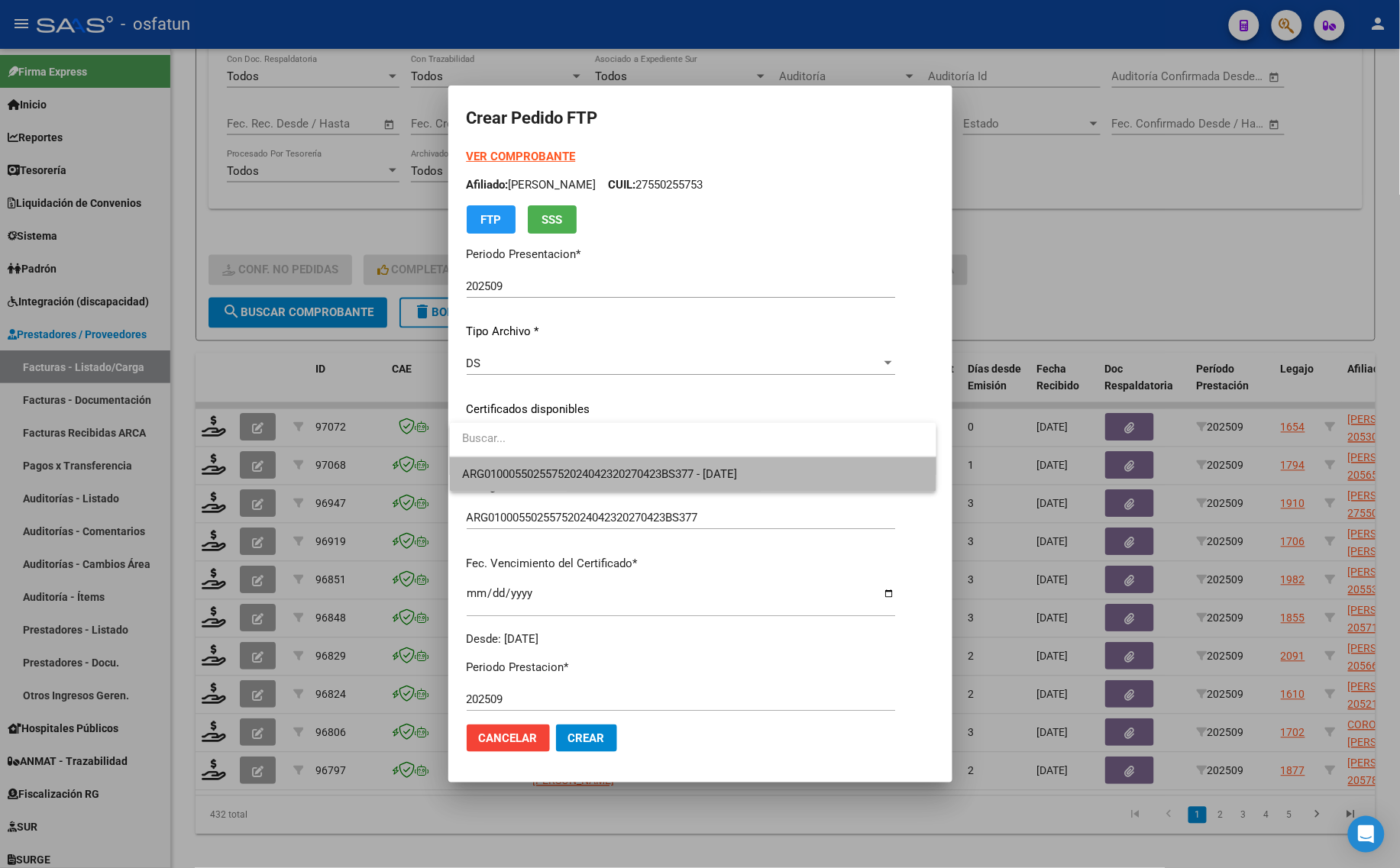
click at [557, 466] on span "ARG01000550255752024042320270423BS377 - [DATE]" at bounding box center [693, 474] width 462 height 34
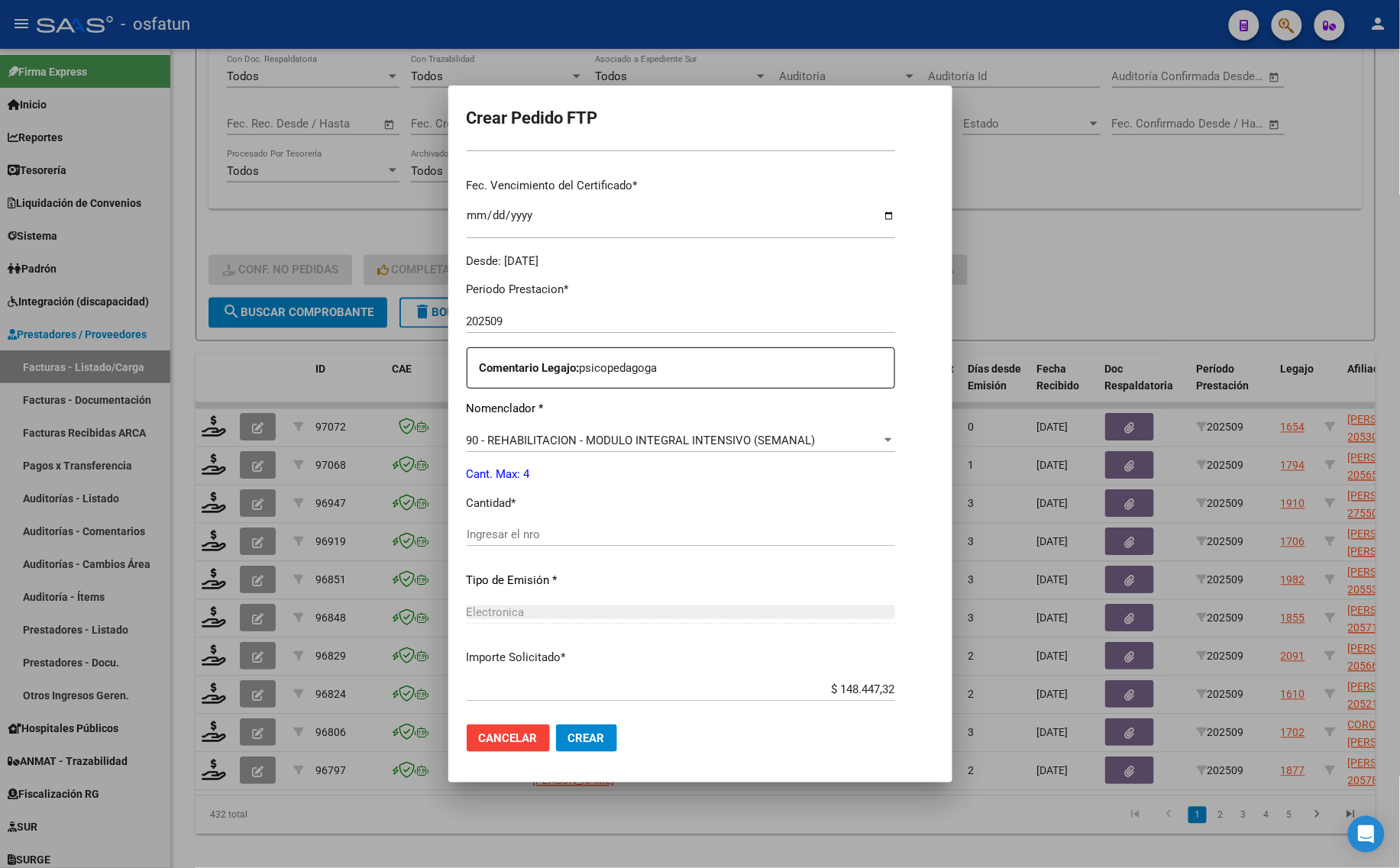
scroll to position [382, 0]
click at [528, 524] on input "Ingresar el nro" at bounding box center [681, 531] width 429 height 14
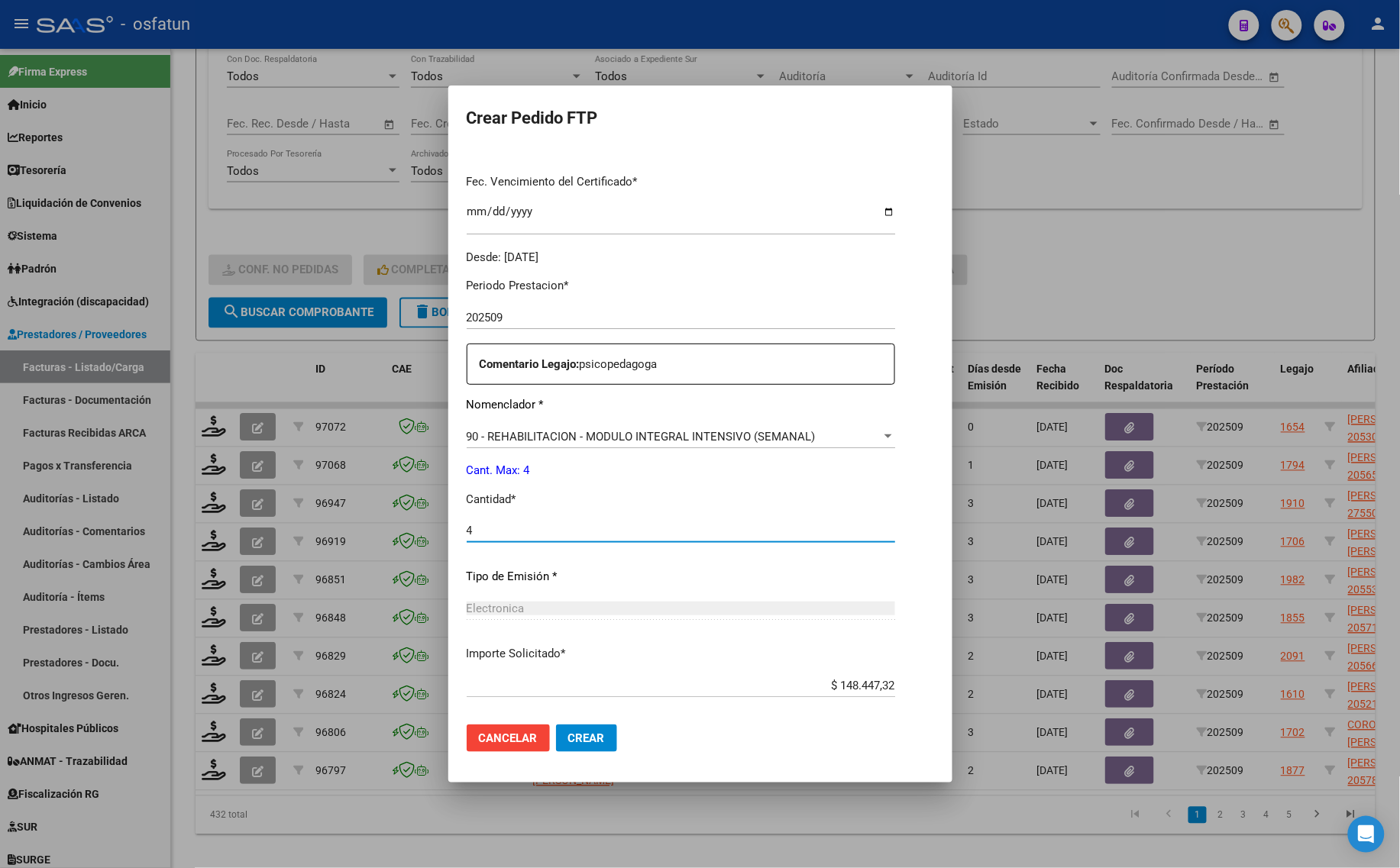
scroll to position [457, 0]
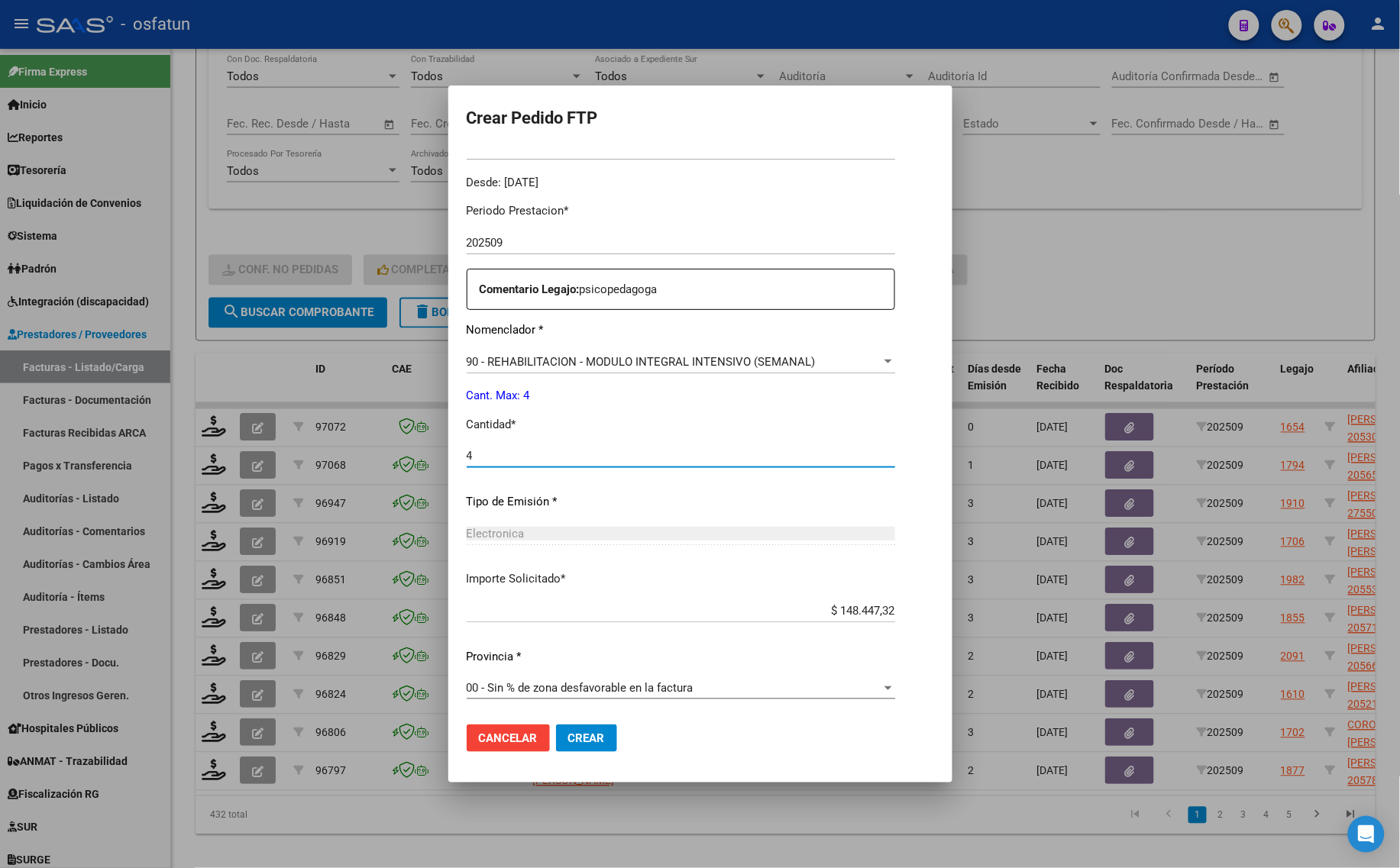
type input "4"
click at [590, 746] on button "Crear" at bounding box center [586, 738] width 61 height 28
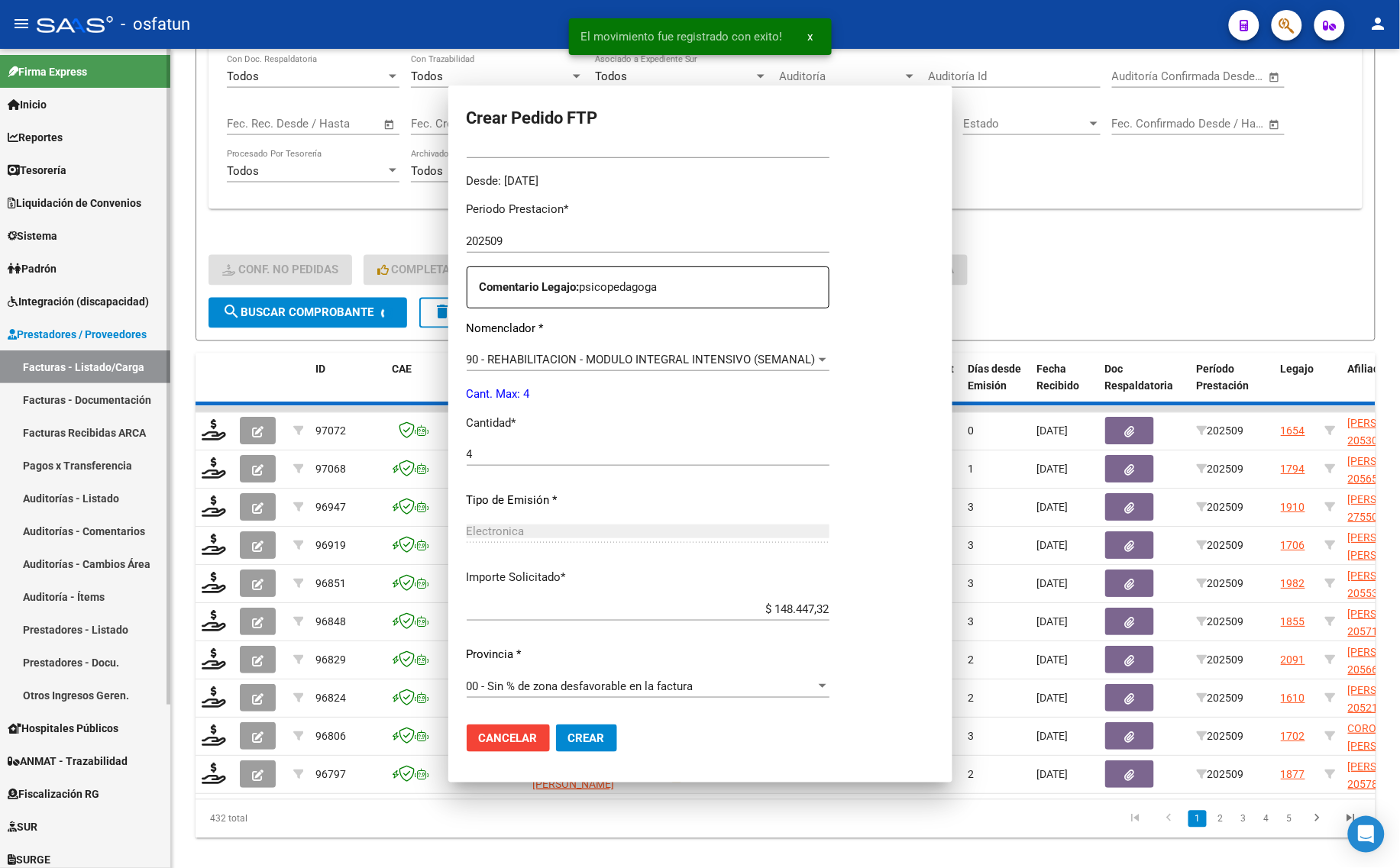
scroll to position [0, 0]
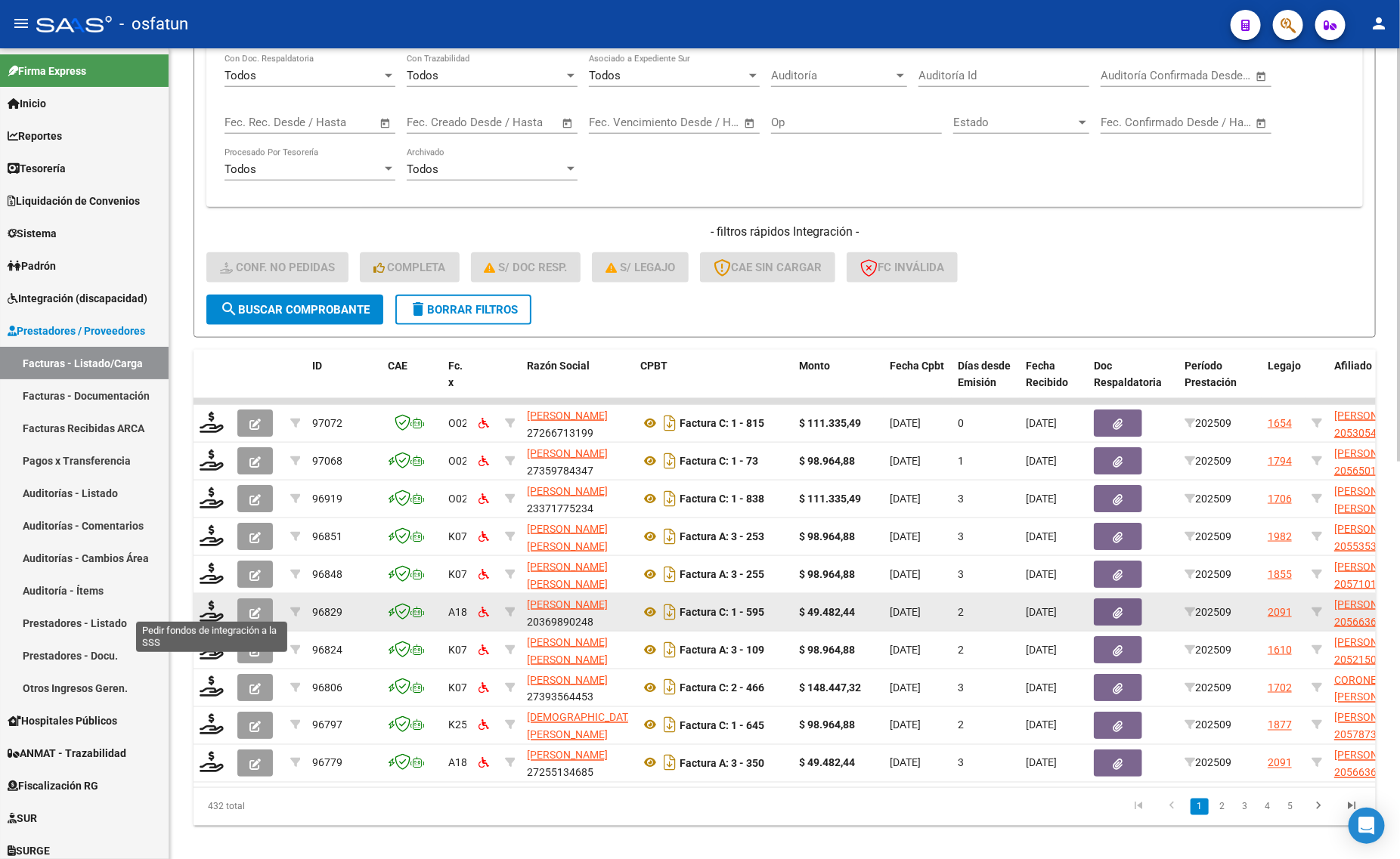
drag, startPoint x: 198, startPoint y: 612, endPoint x: 209, endPoint y: 621, distance: 14.2
click at [200, 612] on icon at bounding box center [212, 611] width 24 height 21
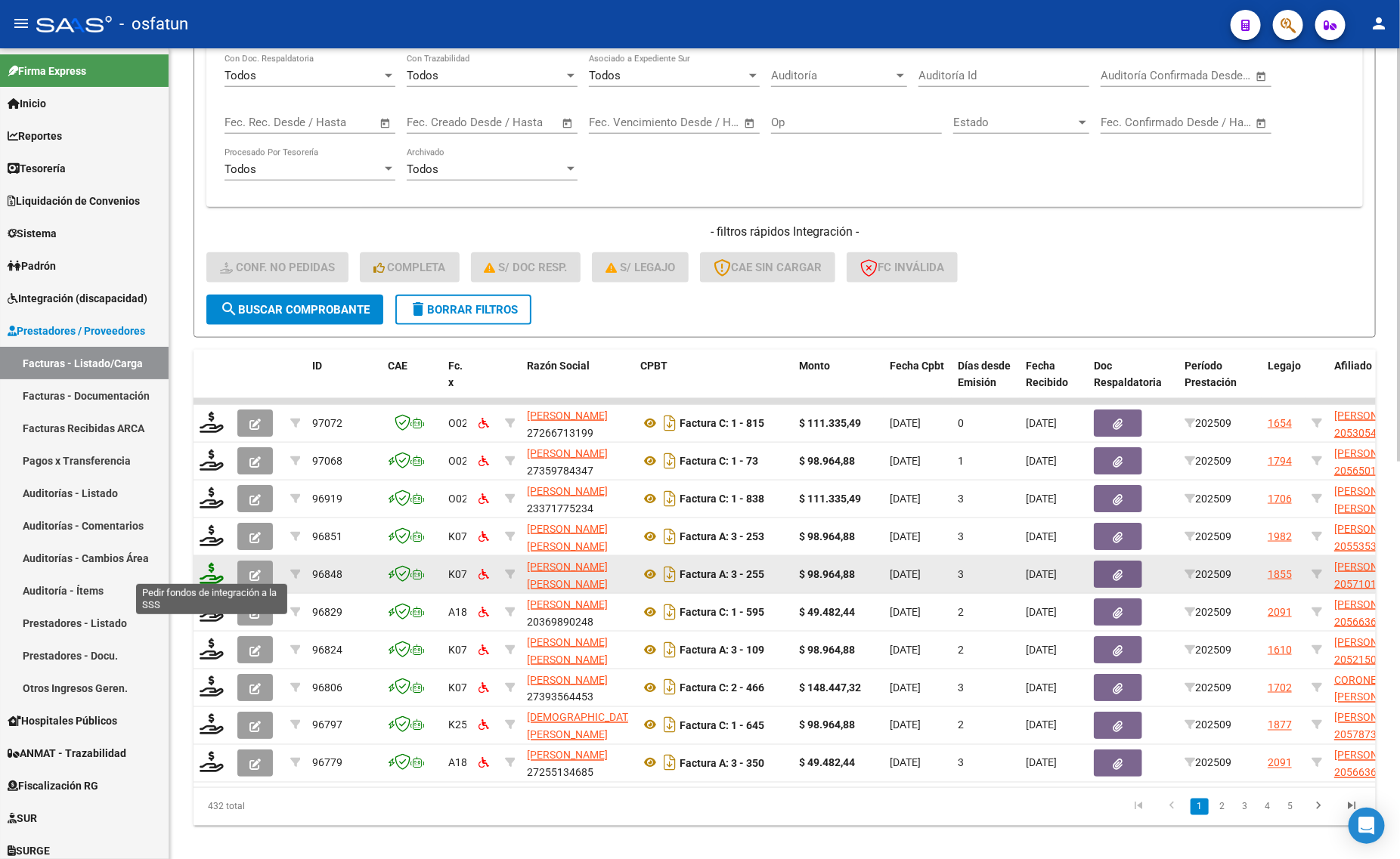
click at [205, 568] on icon at bounding box center [212, 573] width 24 height 21
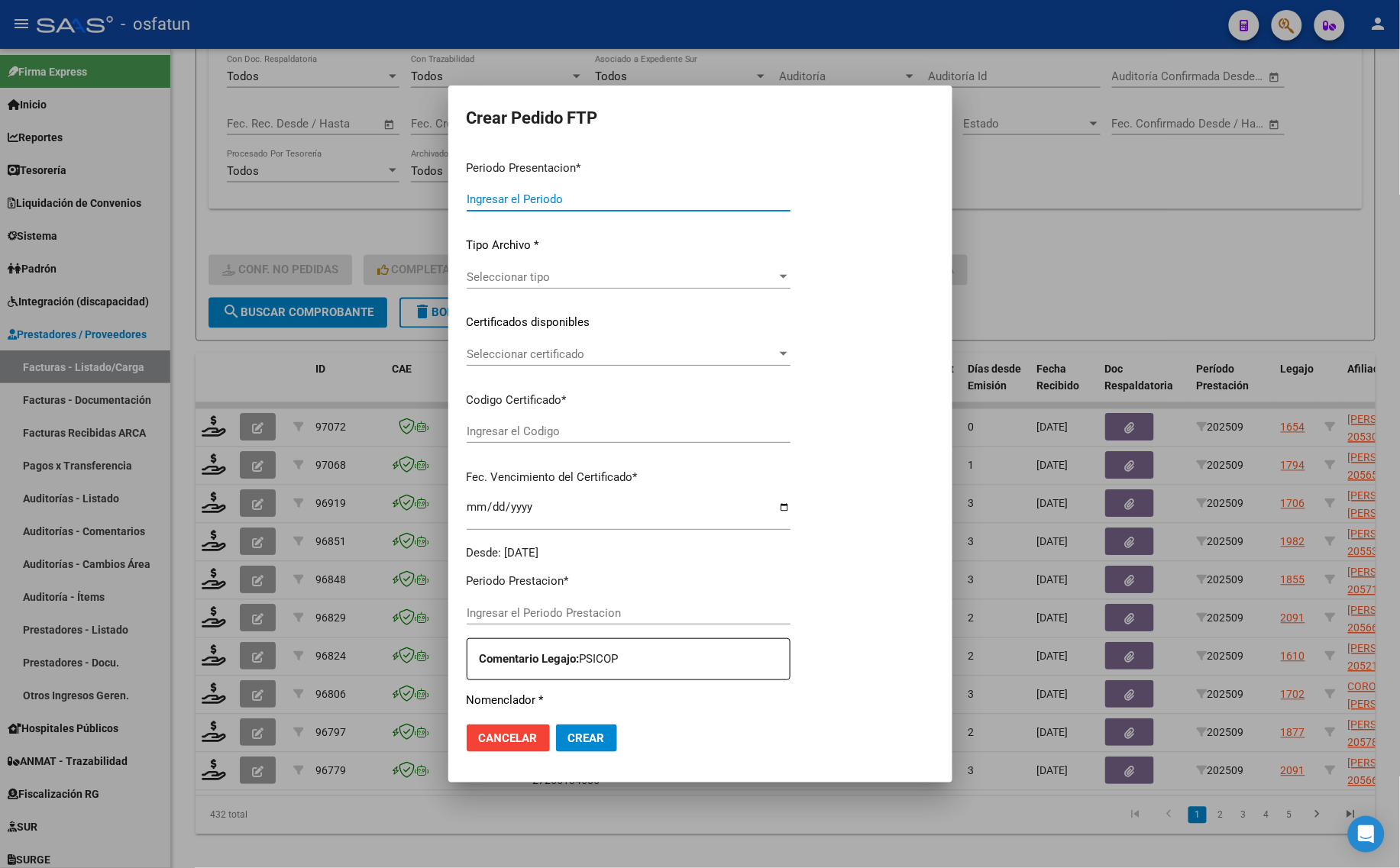
type input "202509"
type input "$ 98.964,88"
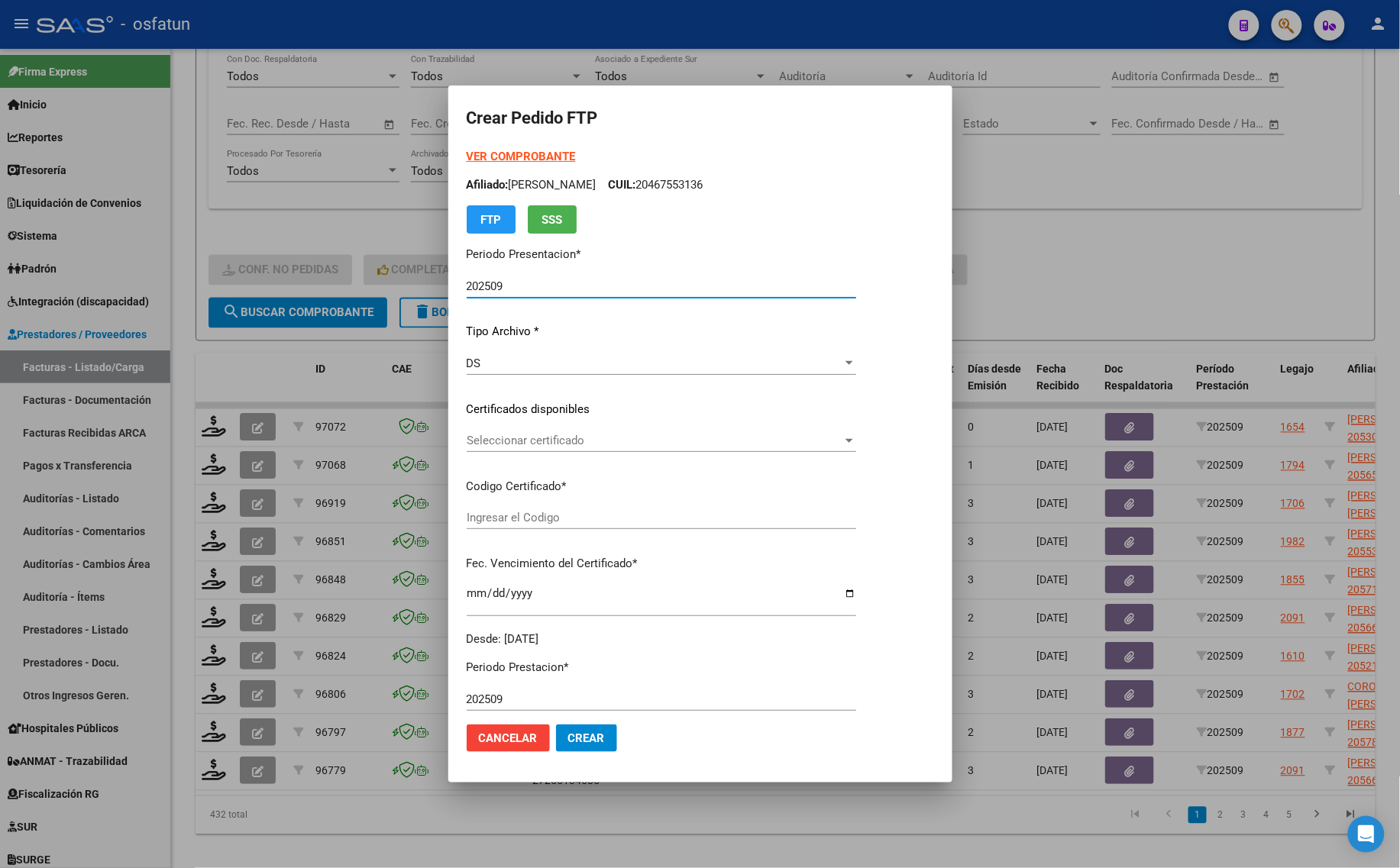
type input "ARG02000571010542022020220270202TUC138"
type input "[DATE]"
click at [497, 154] on strong "VER COMPROBANTE" at bounding box center [521, 157] width 109 height 14
click at [567, 439] on span "Seleccionar certificado" at bounding box center [655, 441] width 376 height 14
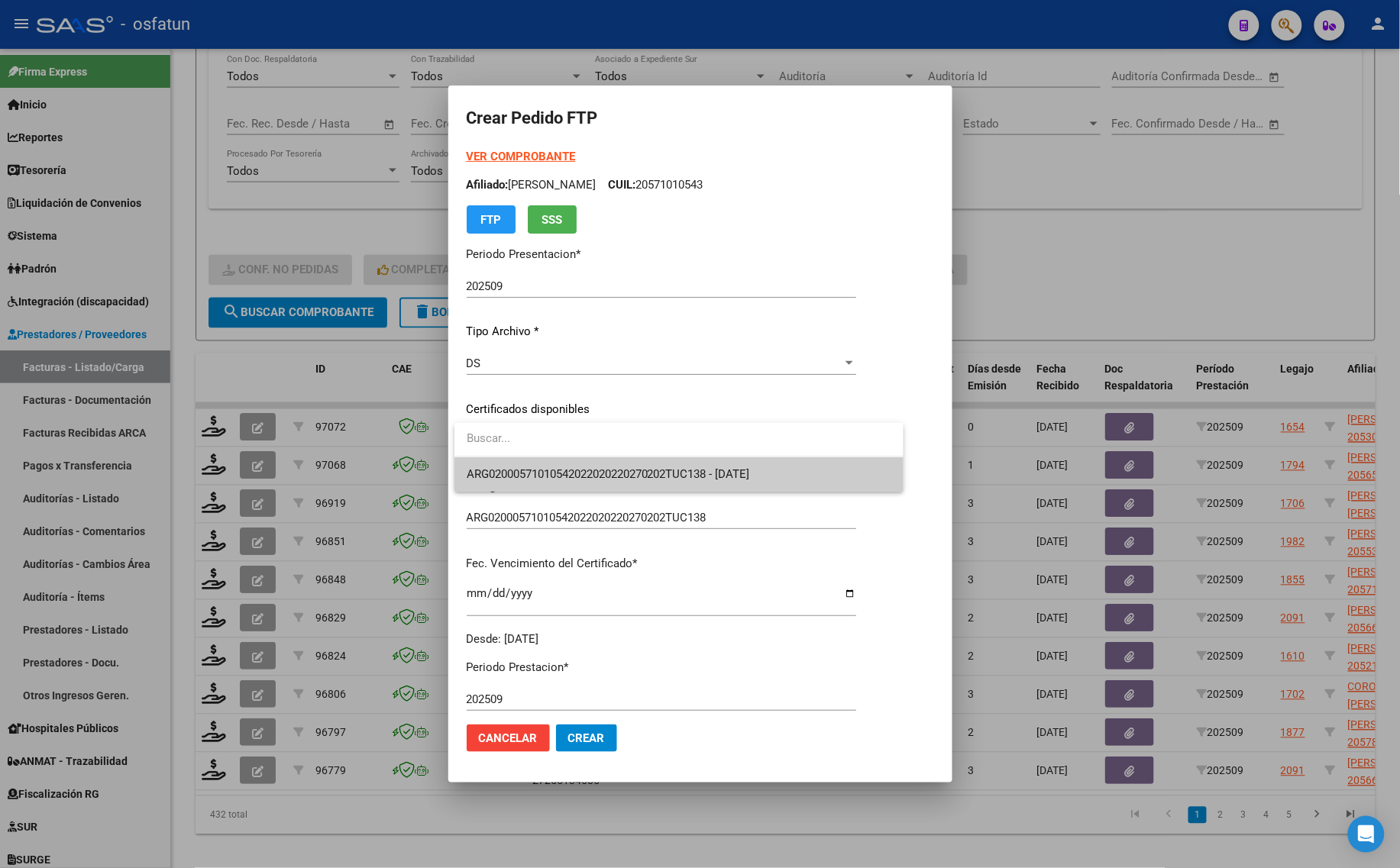
click at [569, 472] on span "ARG02000571010542022020220270202TUC138 - [DATE]" at bounding box center [608, 474] width 284 height 14
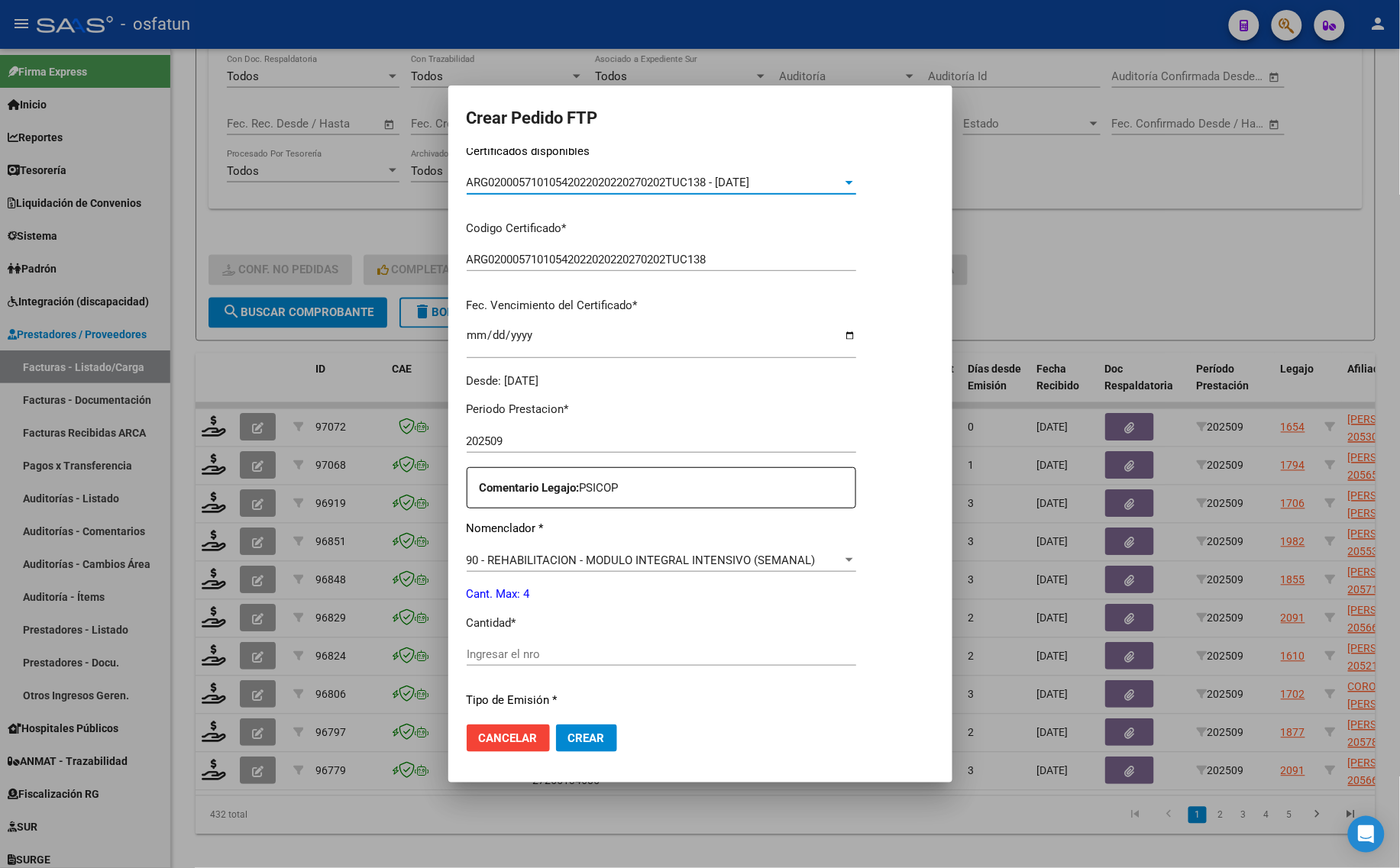
scroll to position [287, 0]
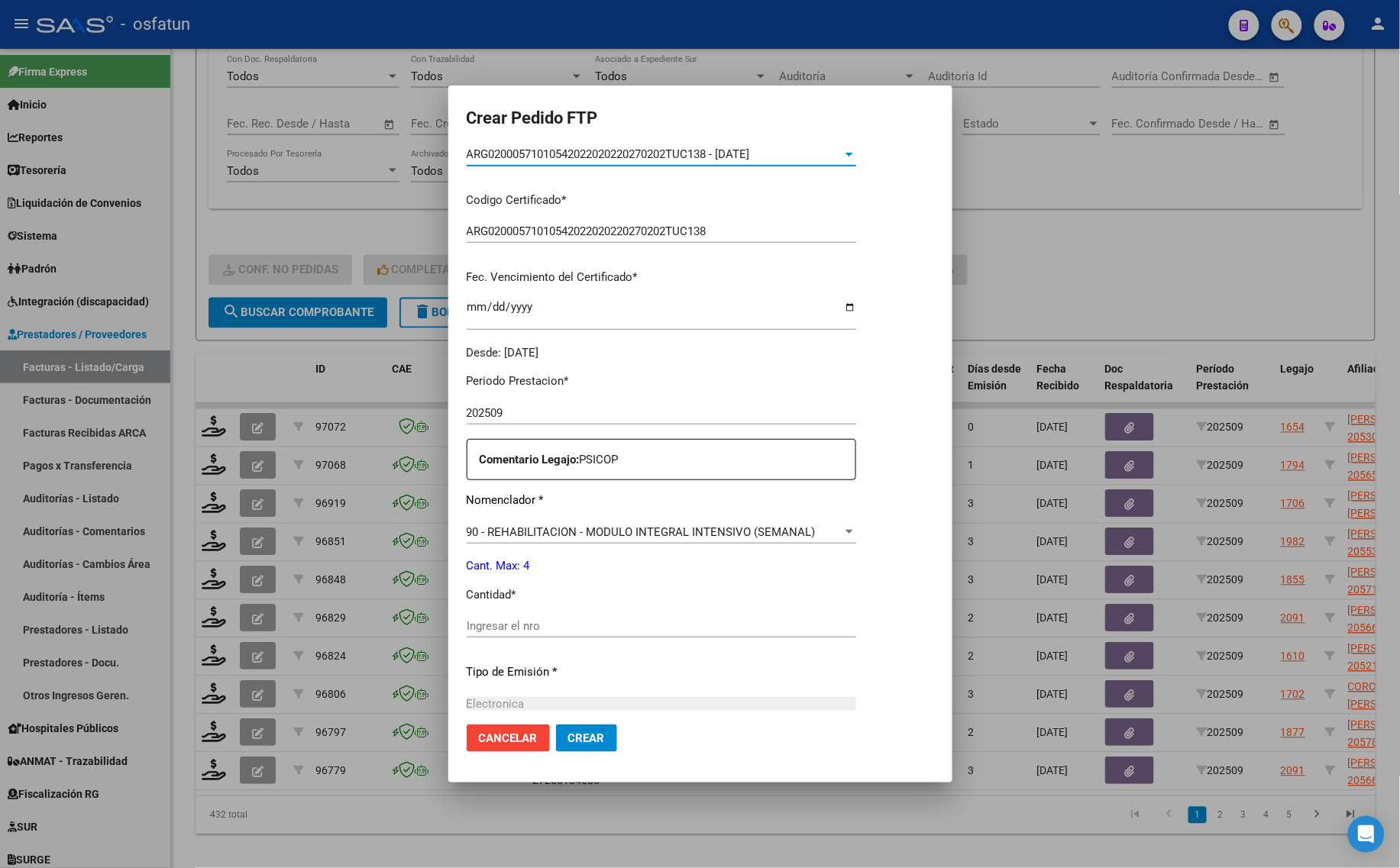
drag, startPoint x: 501, startPoint y: 615, endPoint x: 497, endPoint y: 626, distance: 11.7
click at [498, 620] on div "Periodo Prestacion * 202509 Ingresar el Periodo Prestacion Comentario Legajo: P…" at bounding box center [662, 623] width 390 height 523
click at [497, 626] on input "Ingresar el nro" at bounding box center [662, 626] width 390 height 14
type input "4"
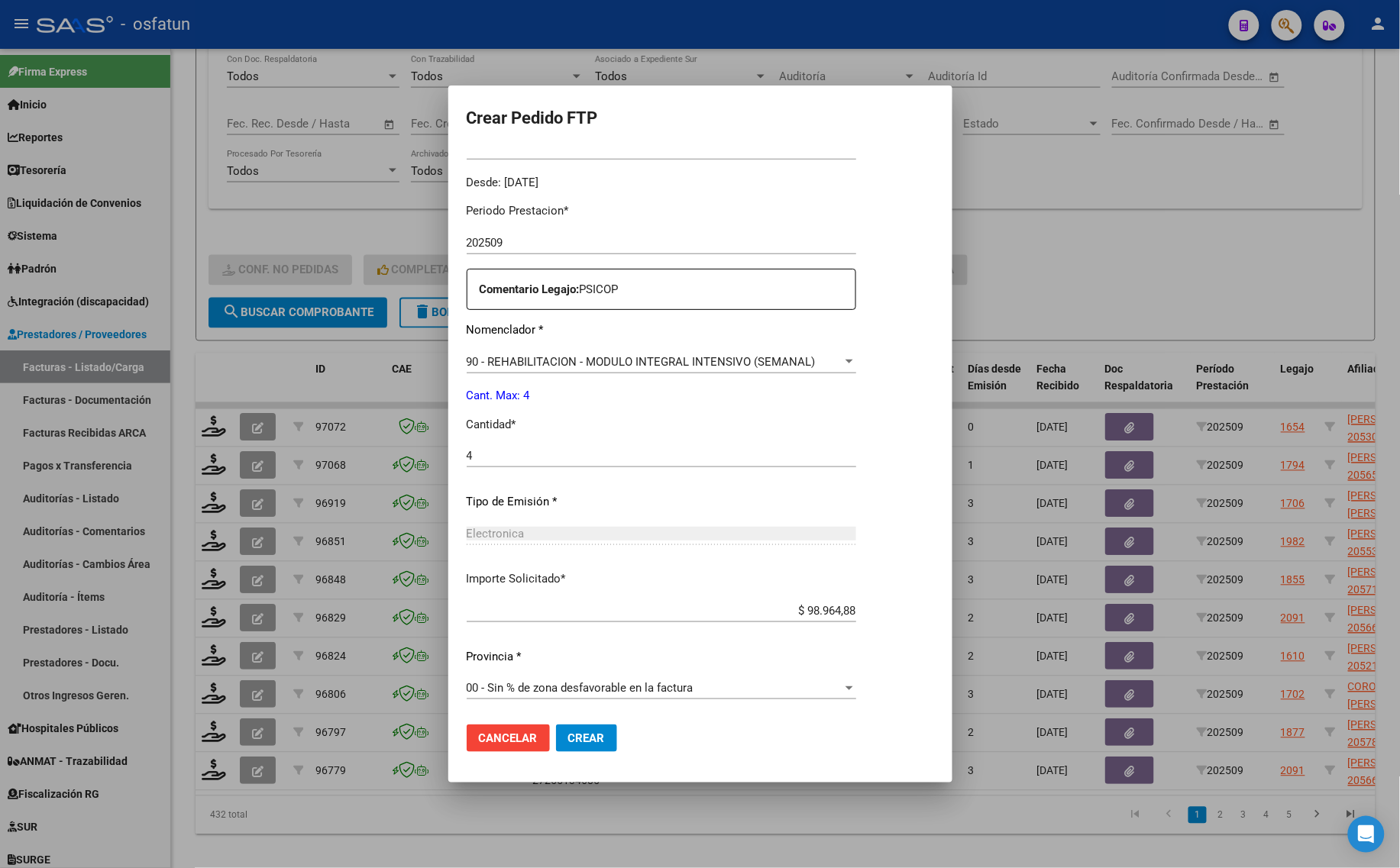
click at [576, 723] on mat-dialog-actions "Cancelar Crear" at bounding box center [701, 738] width 468 height 52
click at [604, 738] on span "Crear" at bounding box center [586, 738] width 37 height 14
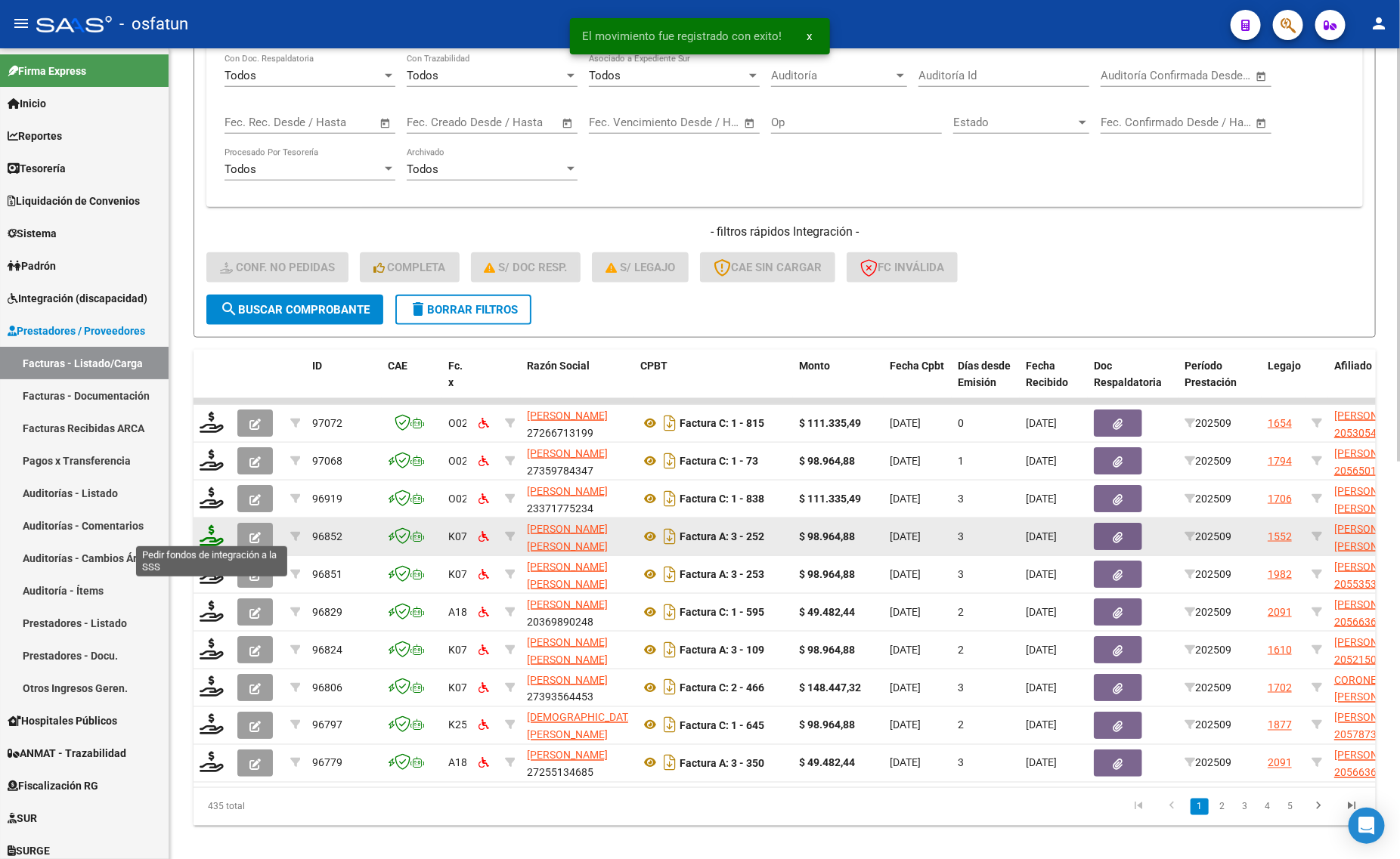
click at [206, 532] on icon at bounding box center [212, 536] width 24 height 21
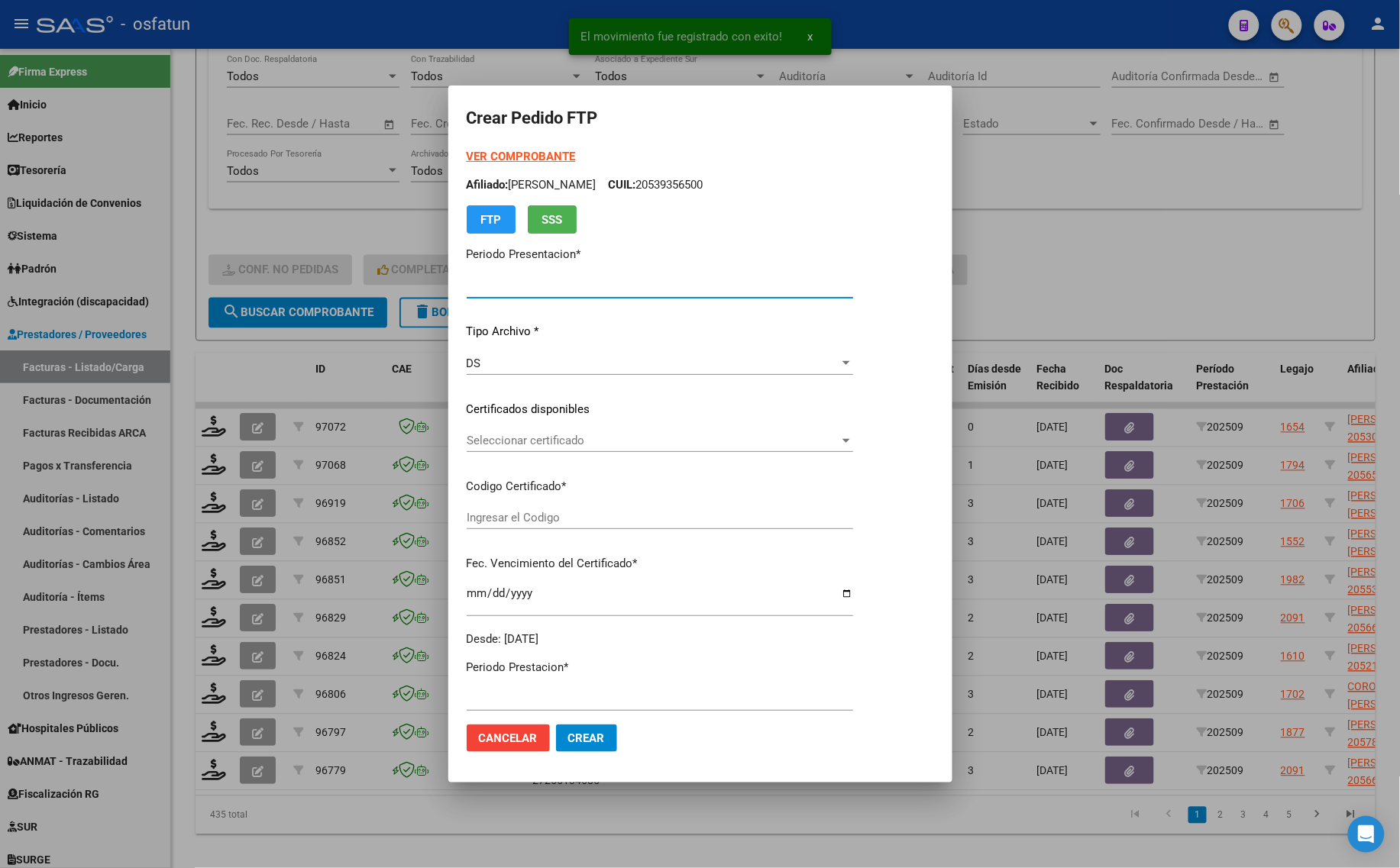
type input "202509"
type input "$ 98.964,88"
type input "ARG02000561008082024061020290610TUC139"
type input "[DATE]"
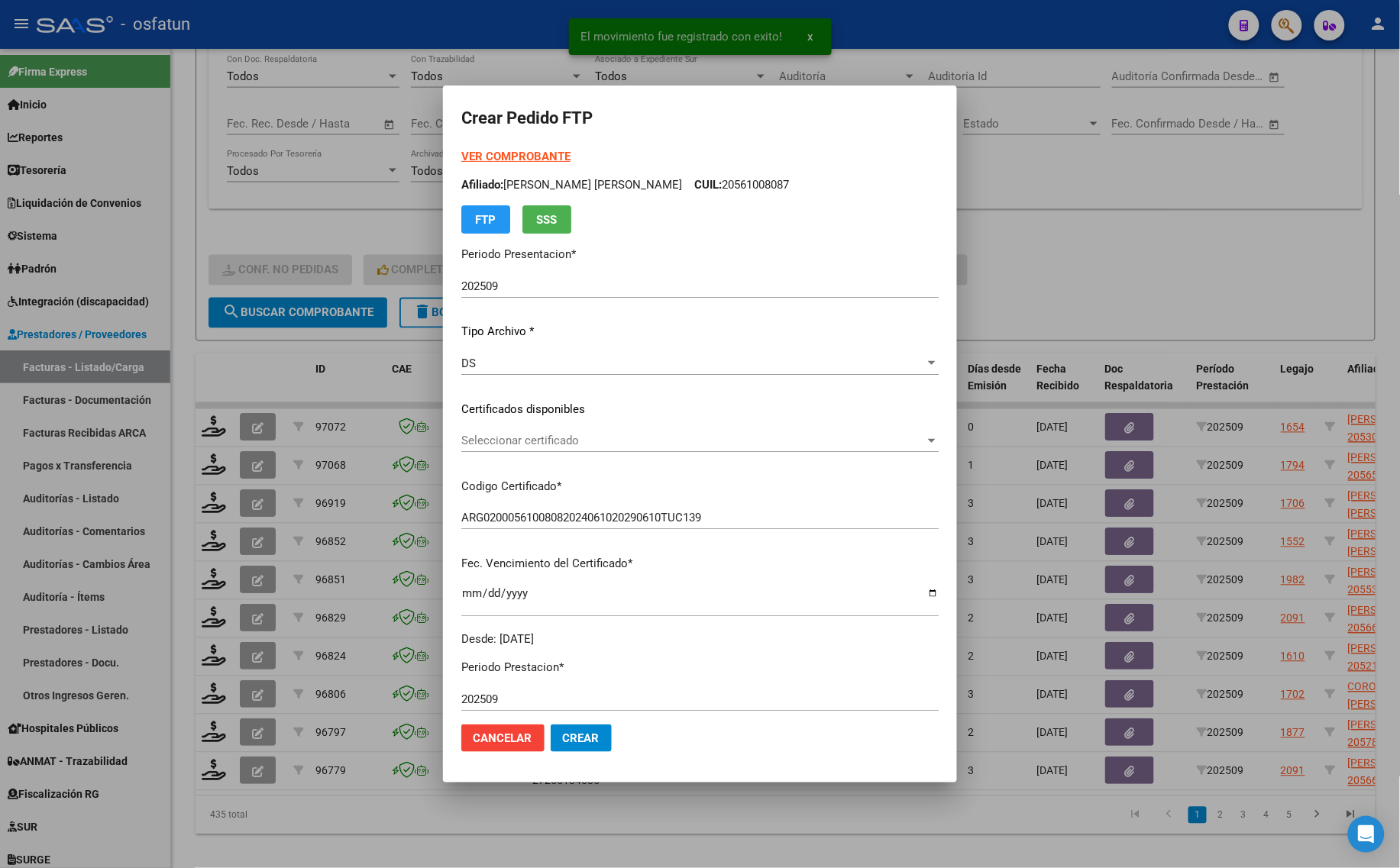
click at [535, 153] on strong "VER COMPROBANTE" at bounding box center [516, 157] width 109 height 14
click at [1303, 294] on div at bounding box center [700, 434] width 1400 height 868
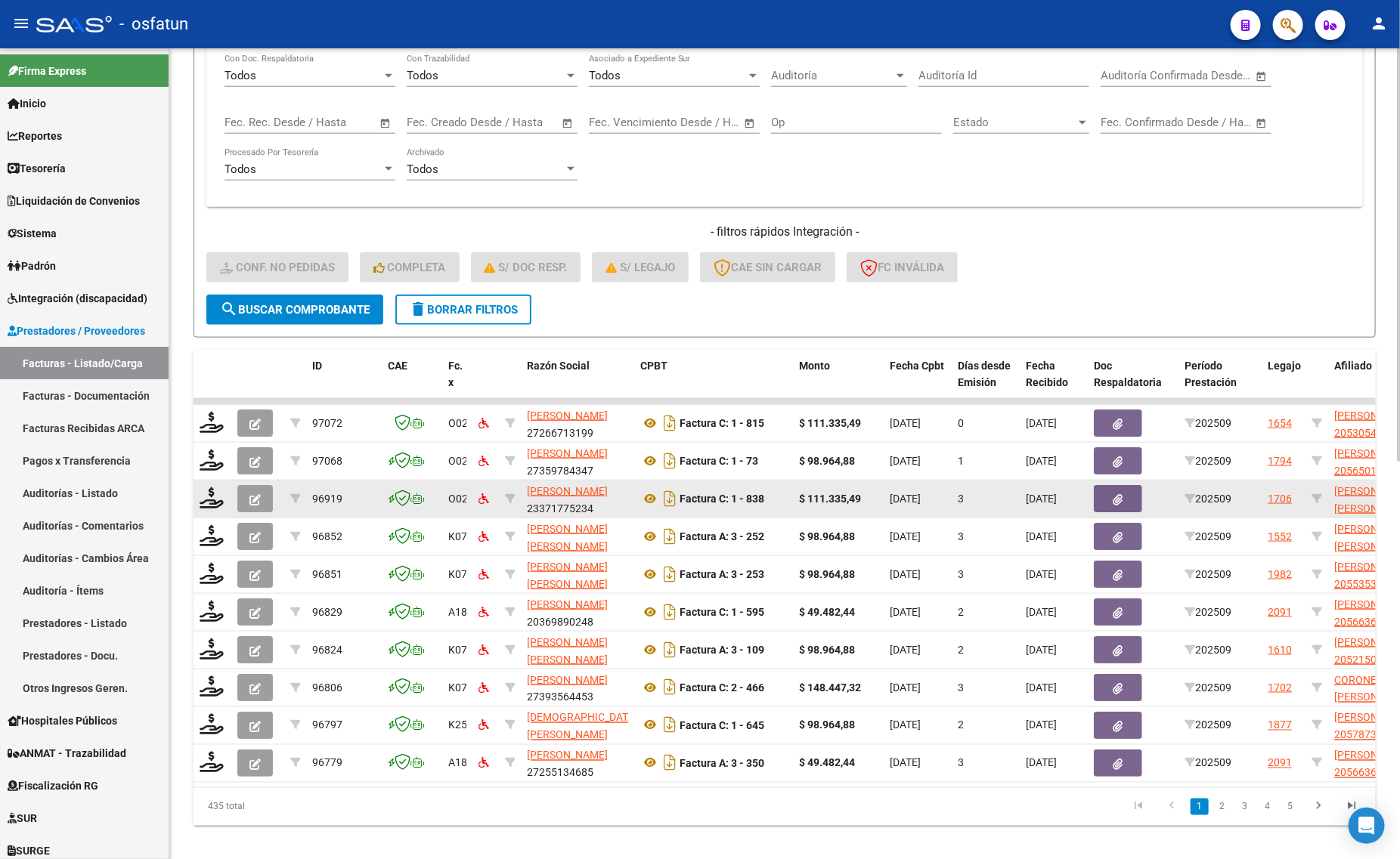
click at [201, 507] on datatable-body-cell at bounding box center [213, 499] width 38 height 37
click at [208, 492] on icon at bounding box center [212, 498] width 24 height 21
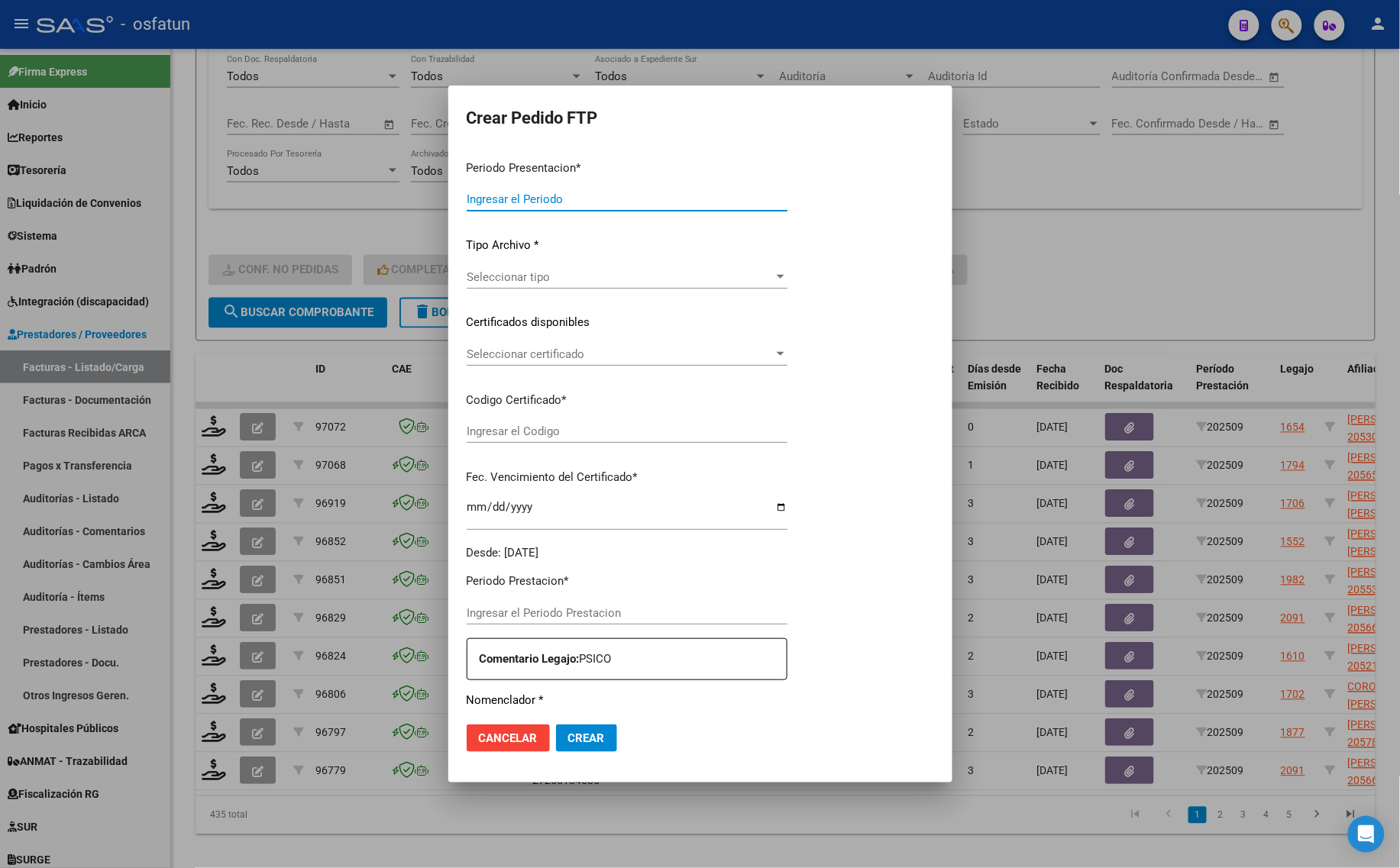
type input "202509"
type input "$ 111.335,49"
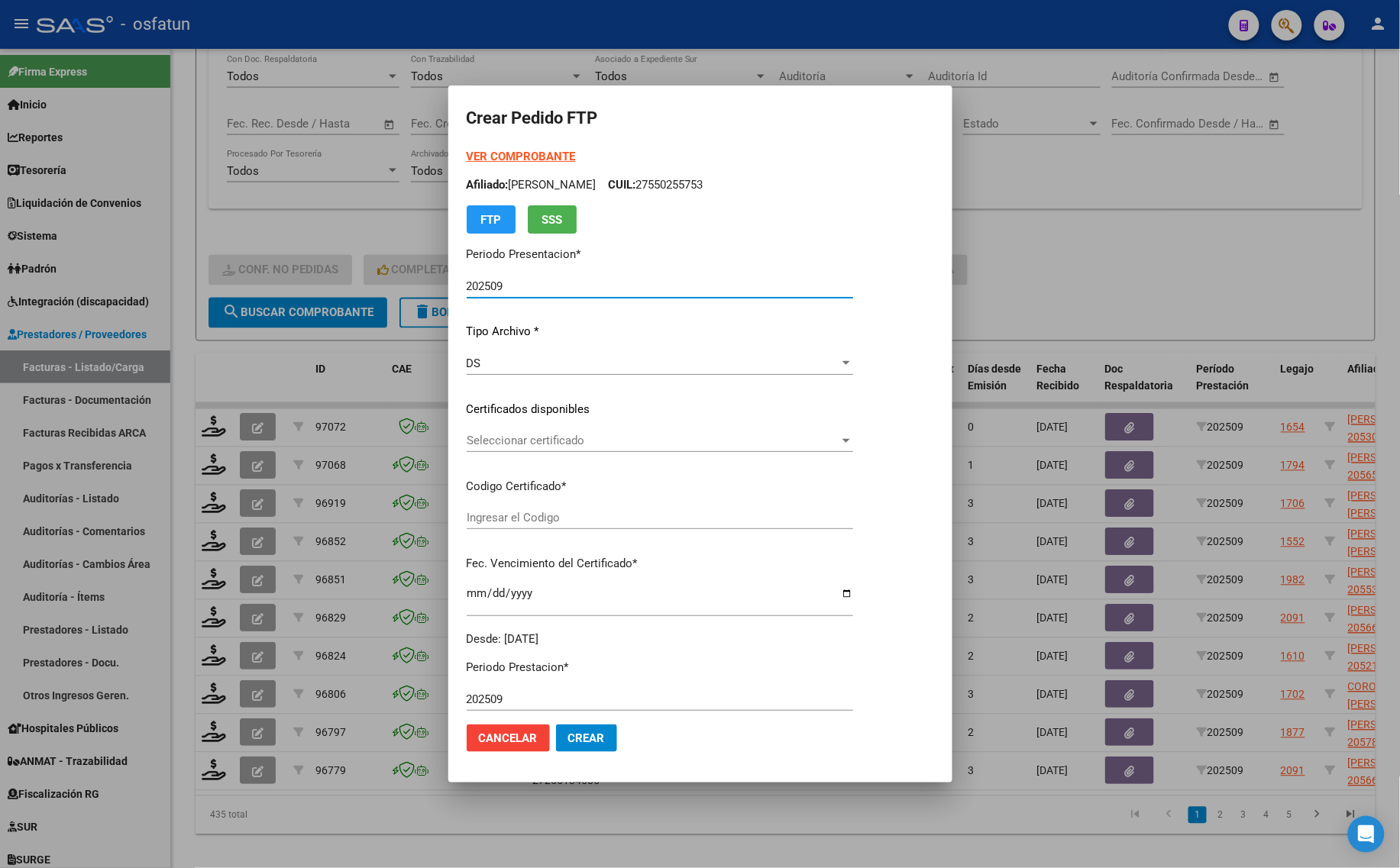
type input "ARG01000508373382021101820251018COR467"
type input "[DATE]"
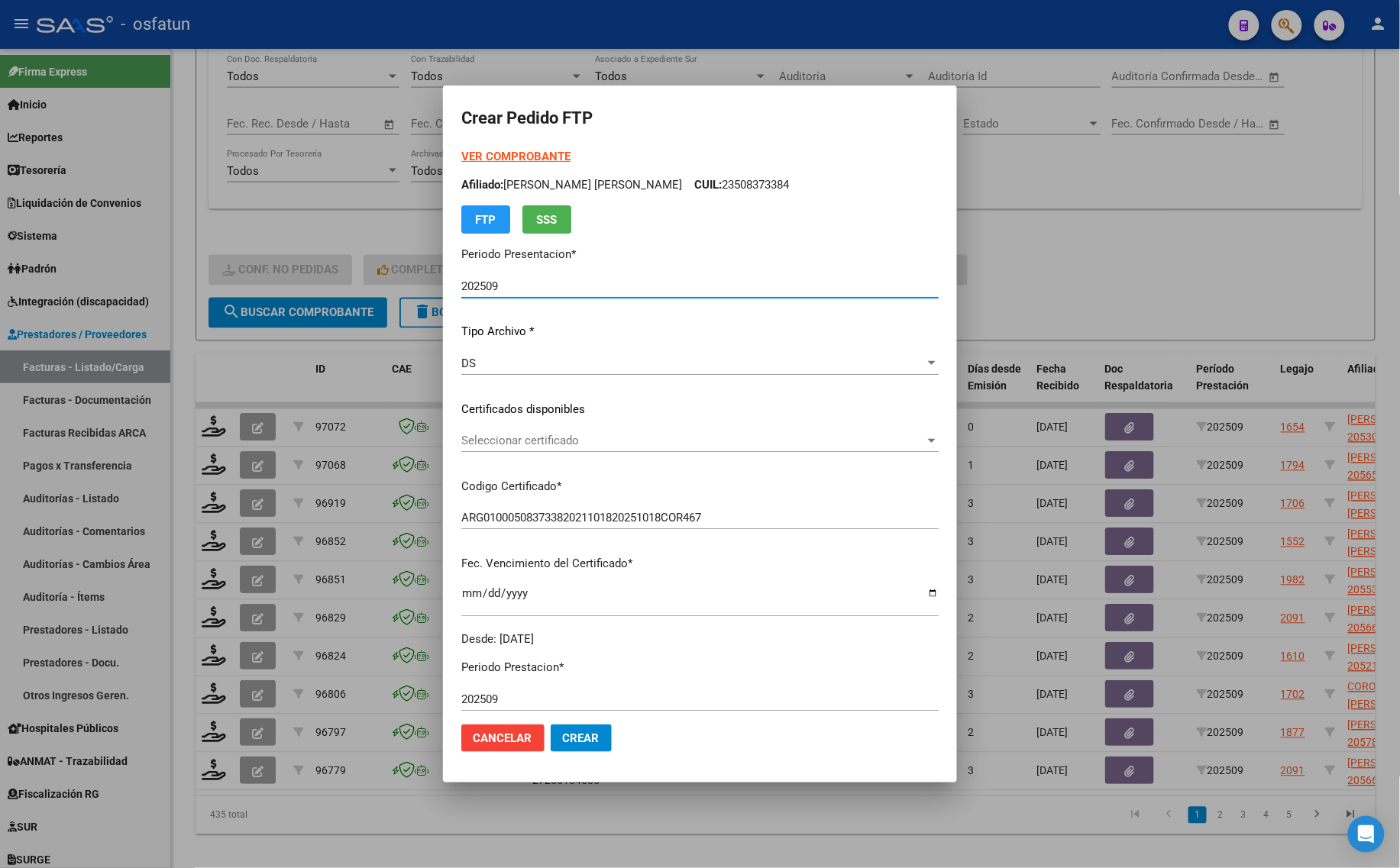
click at [517, 151] on strong "VER COMPROBANTE" at bounding box center [516, 157] width 109 height 14
click at [552, 455] on div "Seleccionar certificado Seleccionar certificado" at bounding box center [700, 448] width 478 height 37
click at [555, 441] on span "Seleccionar certificado" at bounding box center [693, 441] width 464 height 14
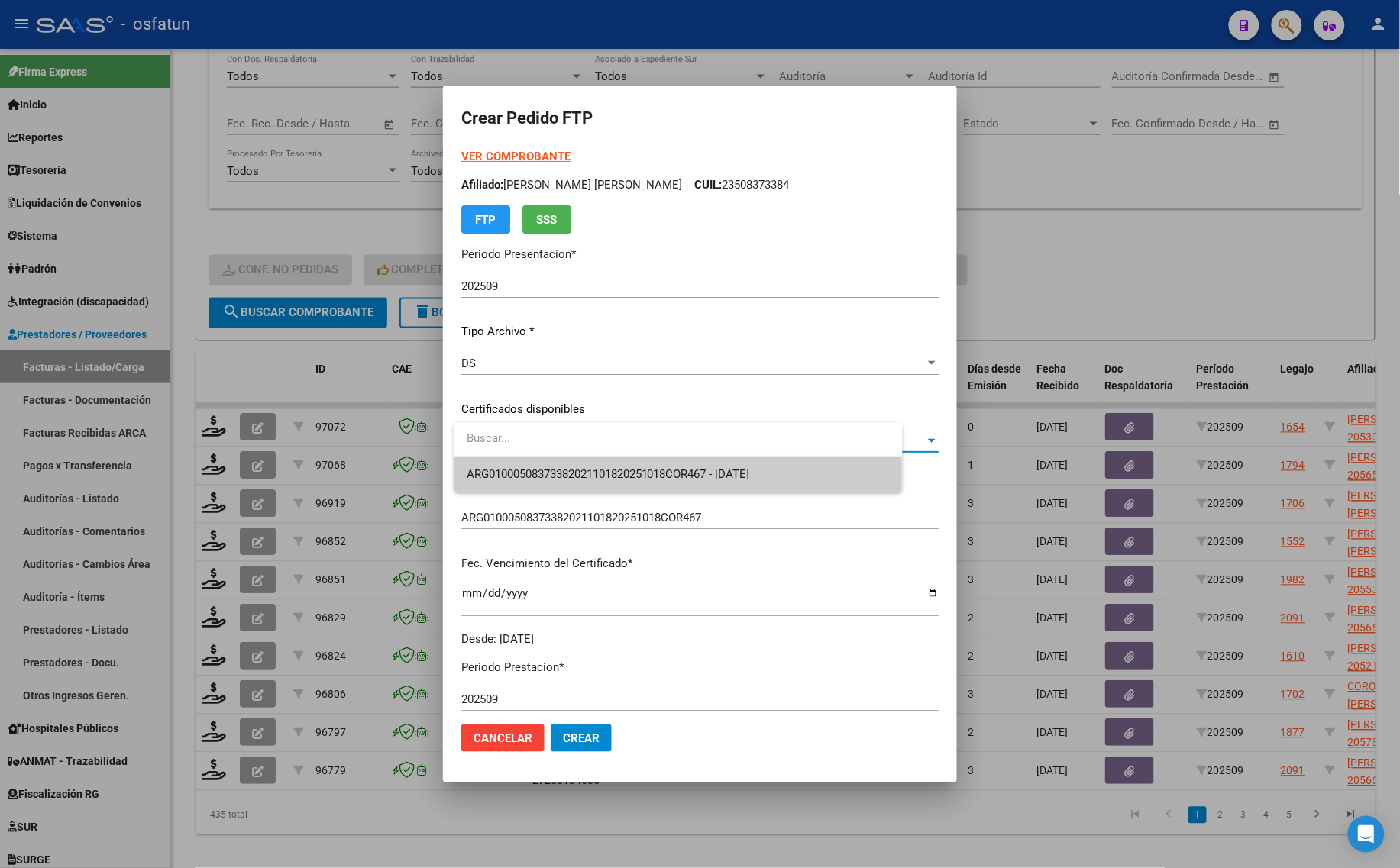
click at [546, 462] on span "ARG01000508373382021101820251018COR467 - [DATE]" at bounding box center [679, 474] width 424 height 34
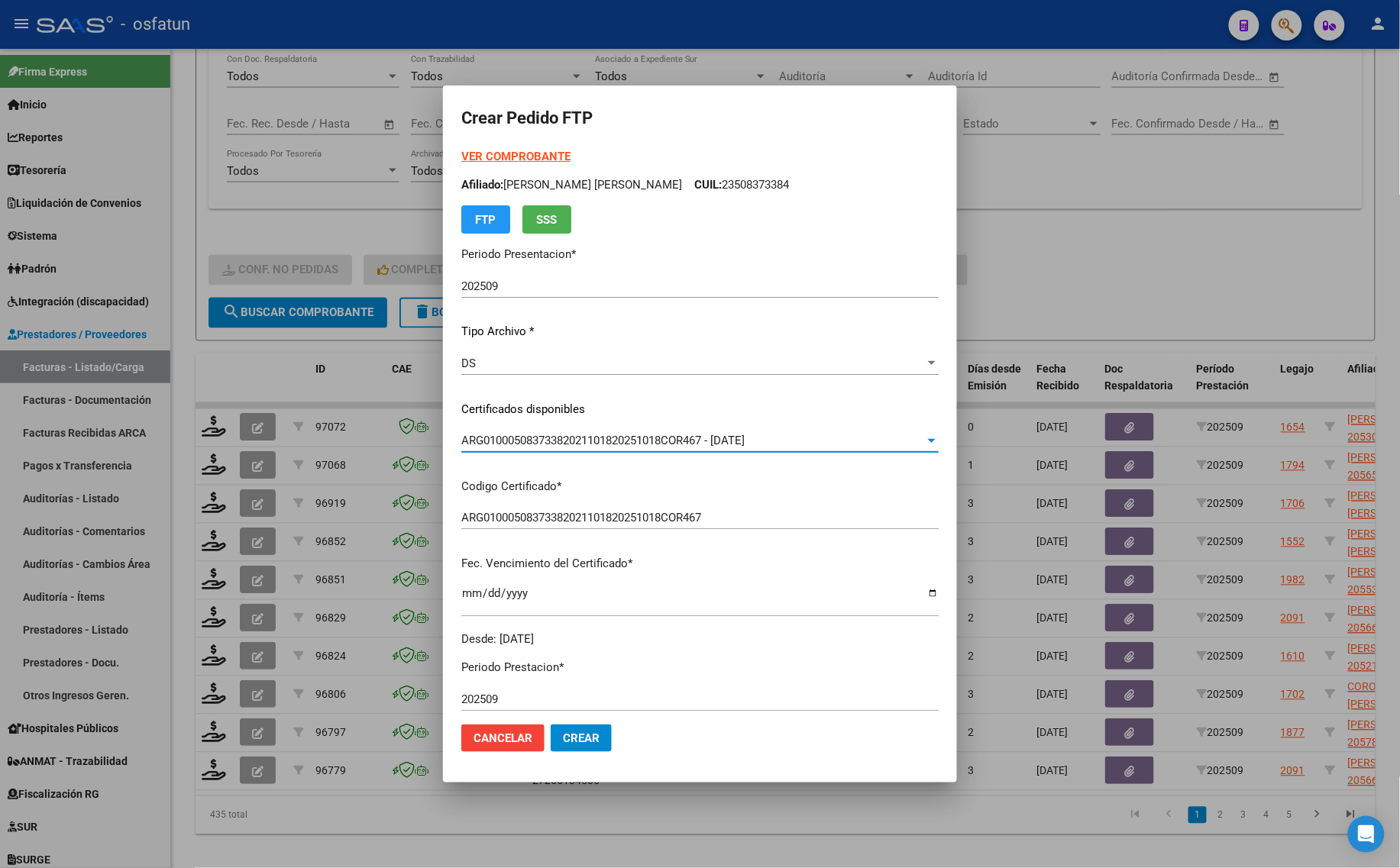
scroll to position [382, 0]
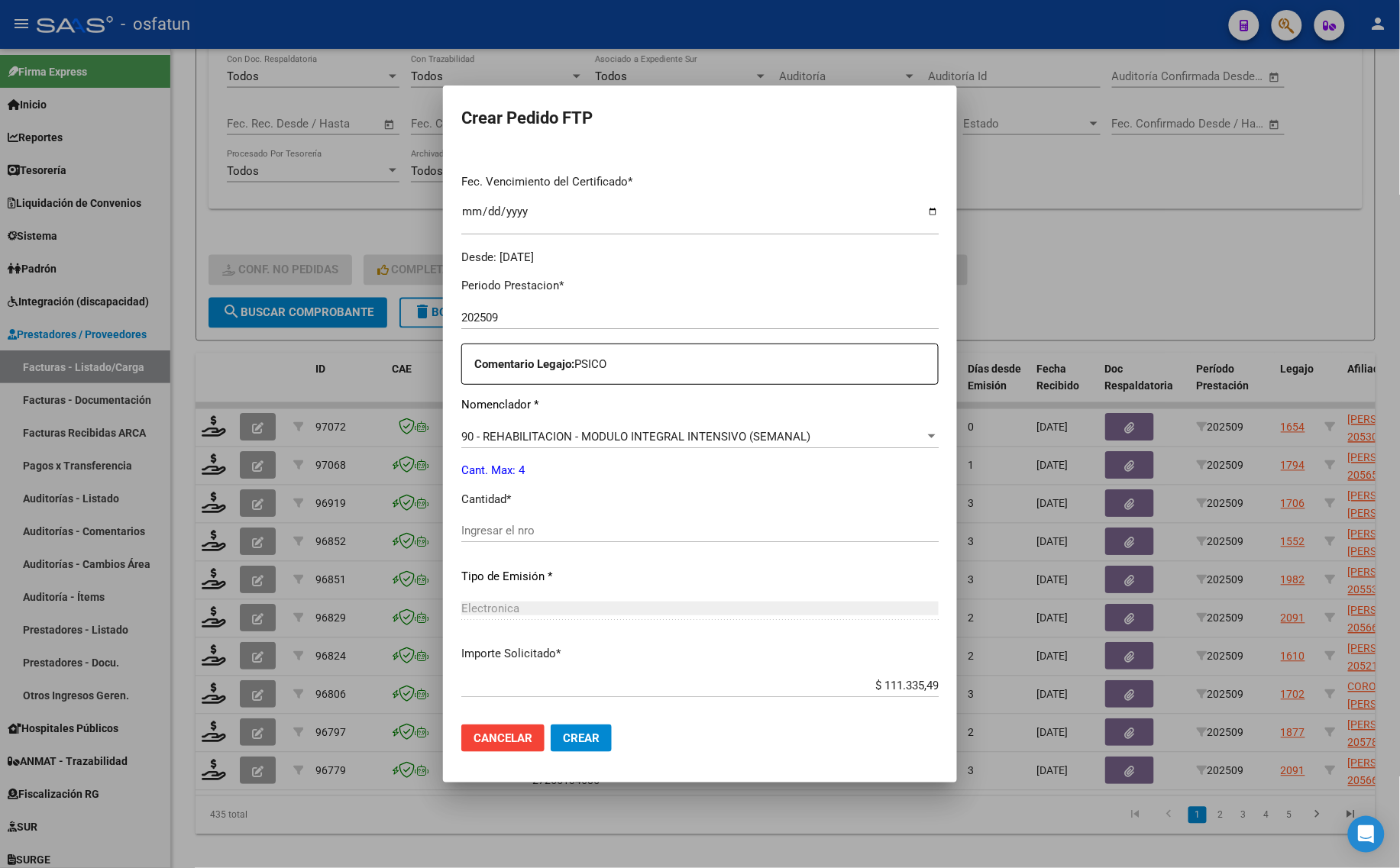
click at [501, 527] on input "Ingresar el nro" at bounding box center [700, 531] width 478 height 14
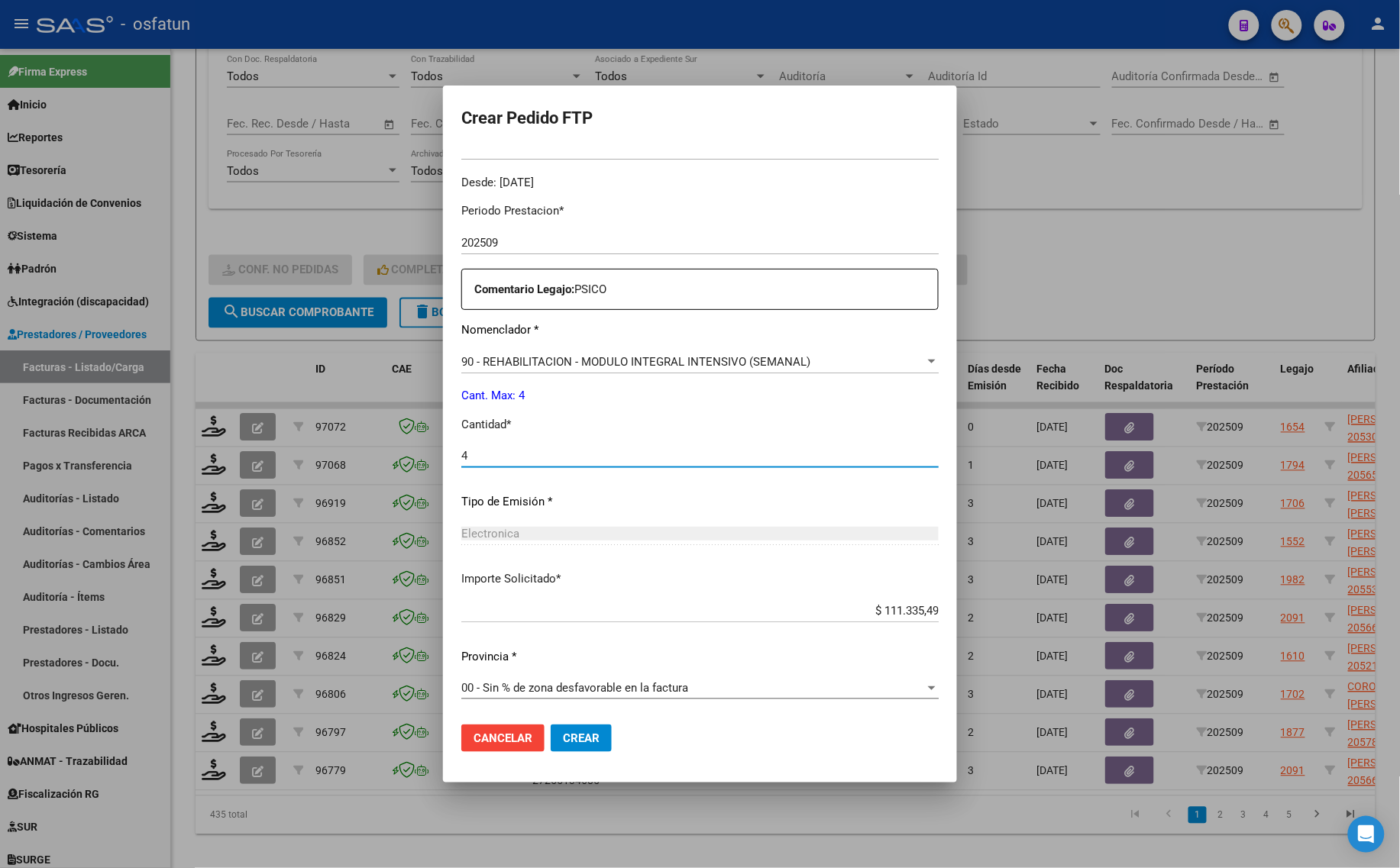
type input "4"
click at [577, 730] on button "Crear" at bounding box center [581, 738] width 61 height 28
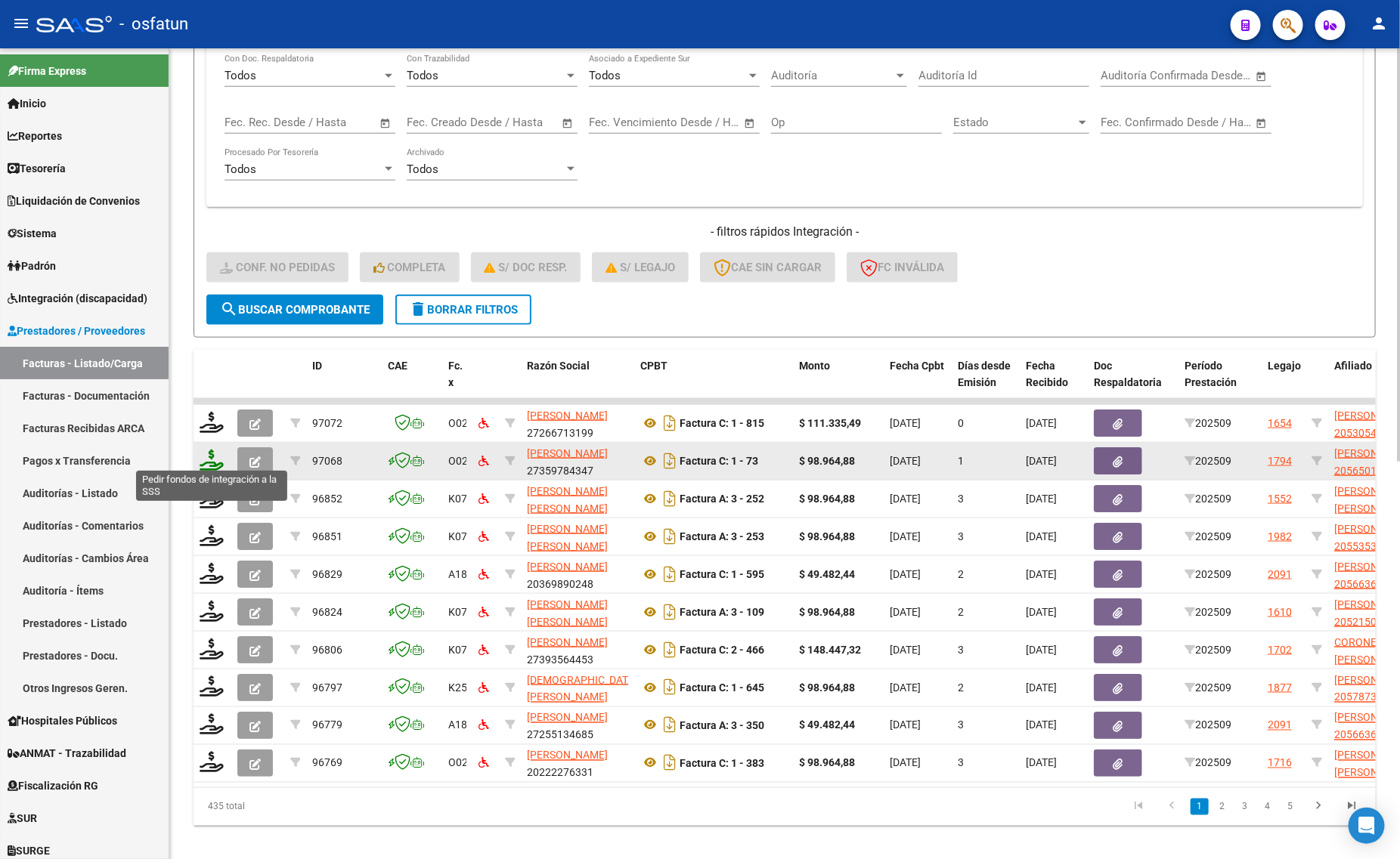
click at [213, 450] on icon at bounding box center [212, 461] width 24 height 21
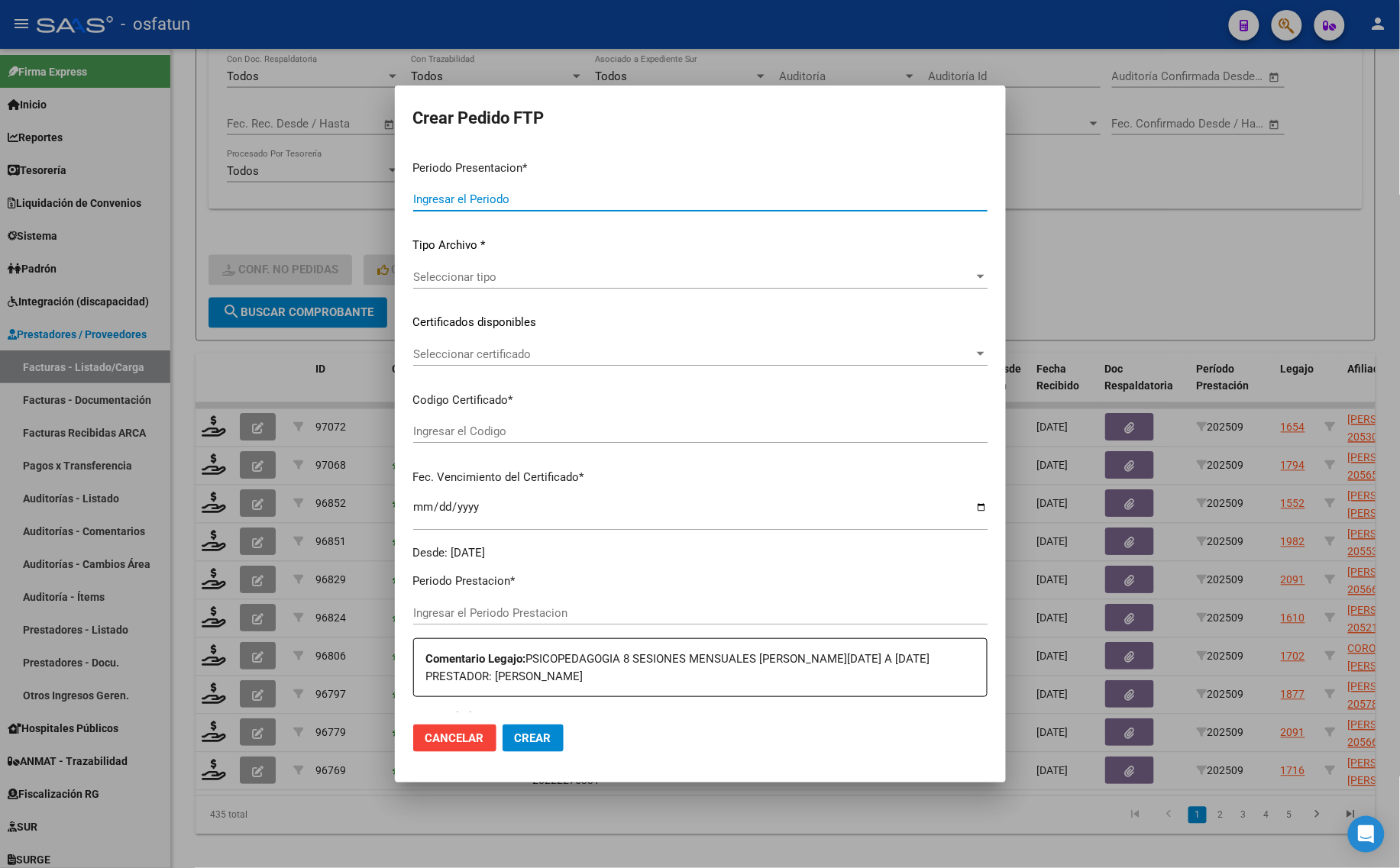
type input "202509"
type input "$ 98.964,88"
click at [464, 289] on div "Seleccionar tipo Seleccionar tipo" at bounding box center [700, 277] width 574 height 23
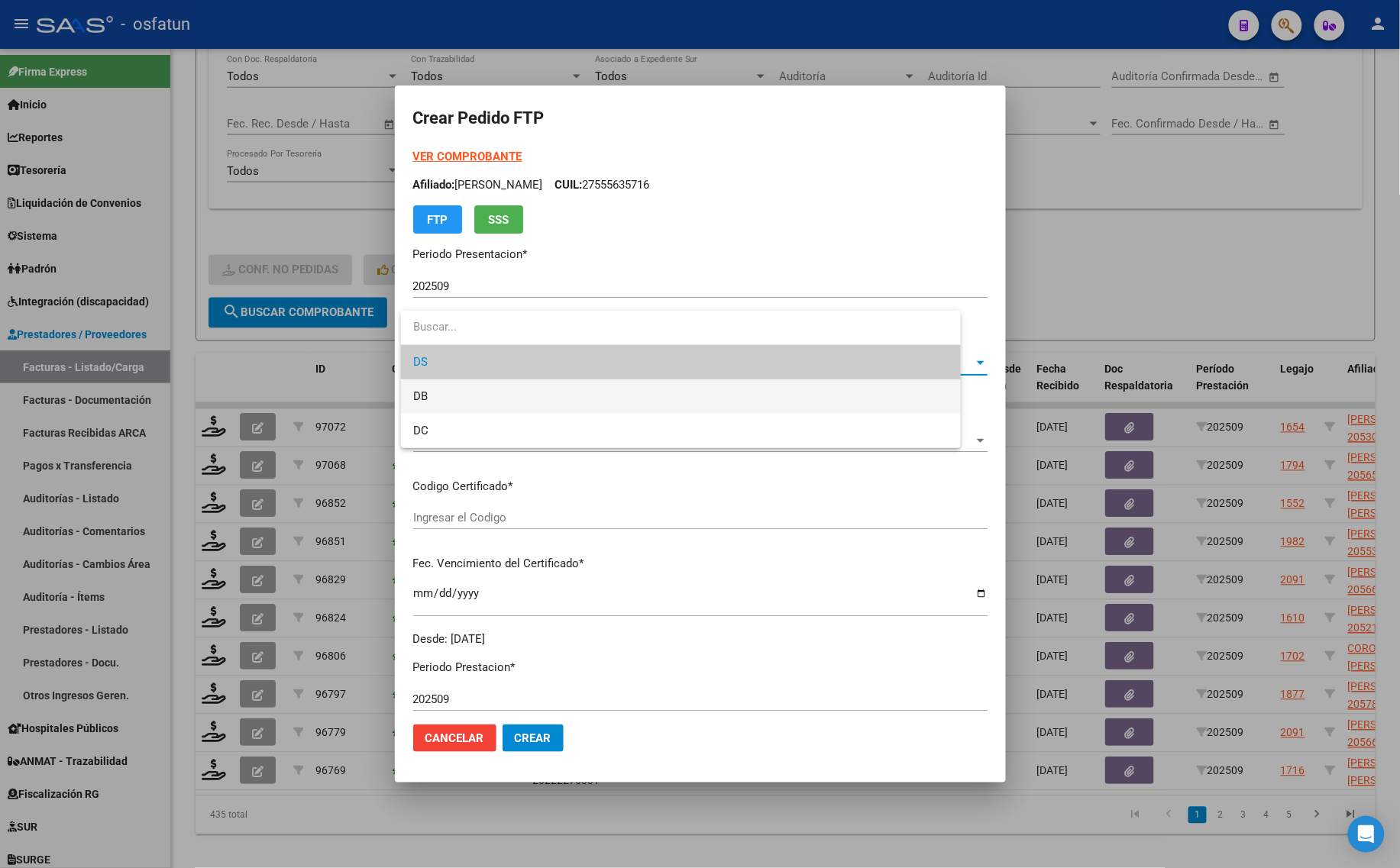
type input "ARG02000565014082024041920290419BUE440"
type input "[DATE]"
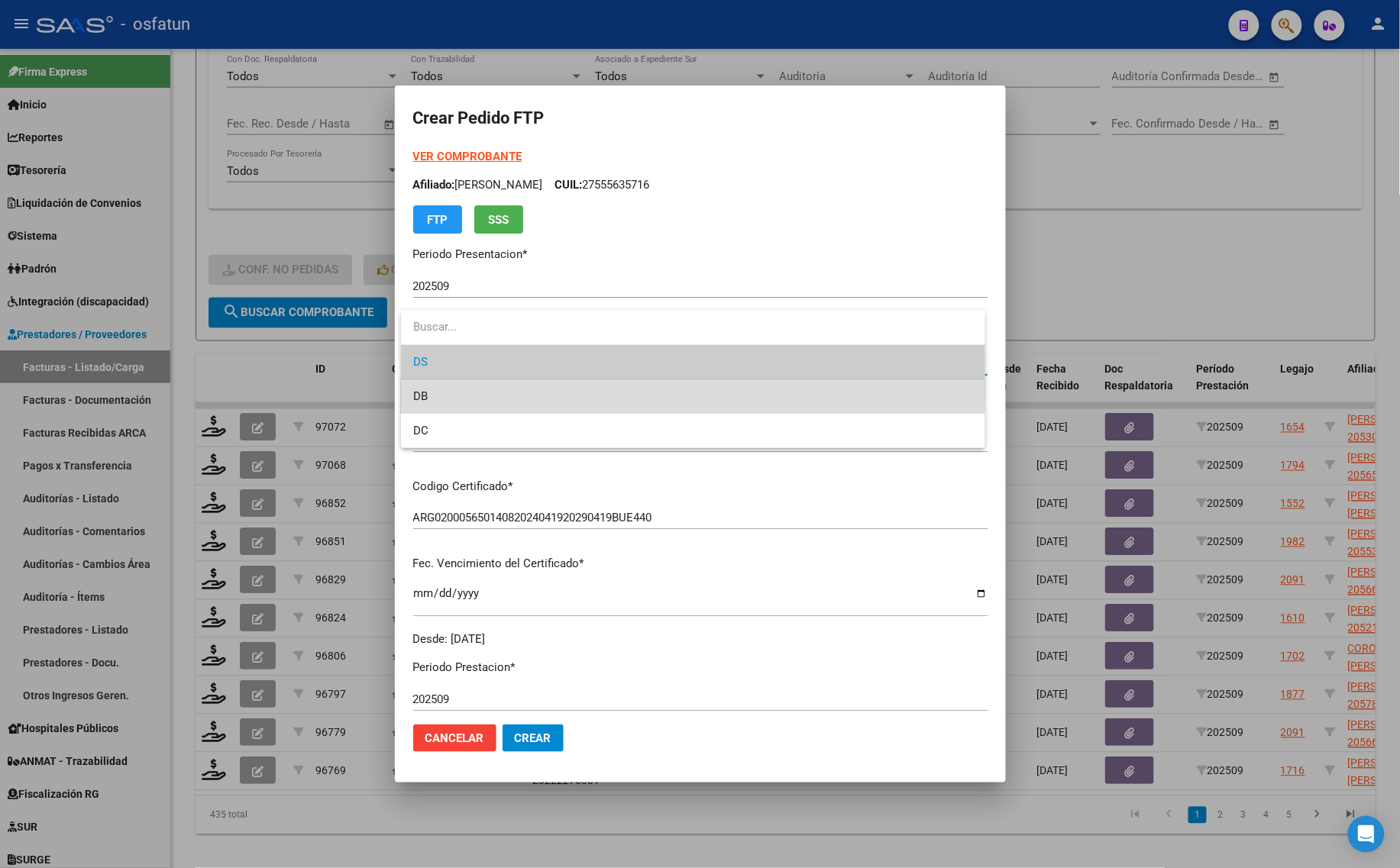
click at [465, 382] on span "DB" at bounding box center [693, 397] width 559 height 34
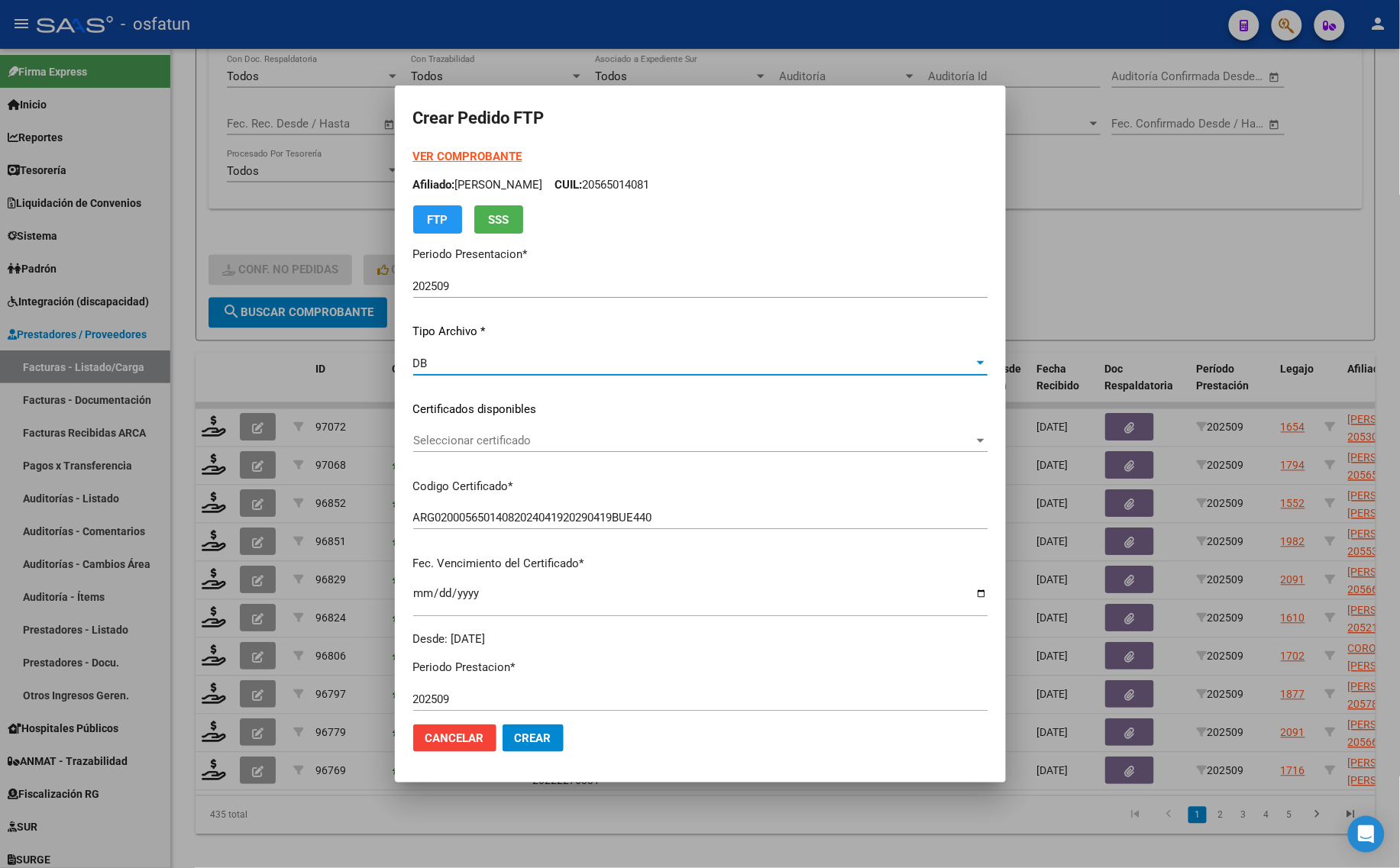
click at [1068, 285] on div at bounding box center [700, 434] width 1400 height 868
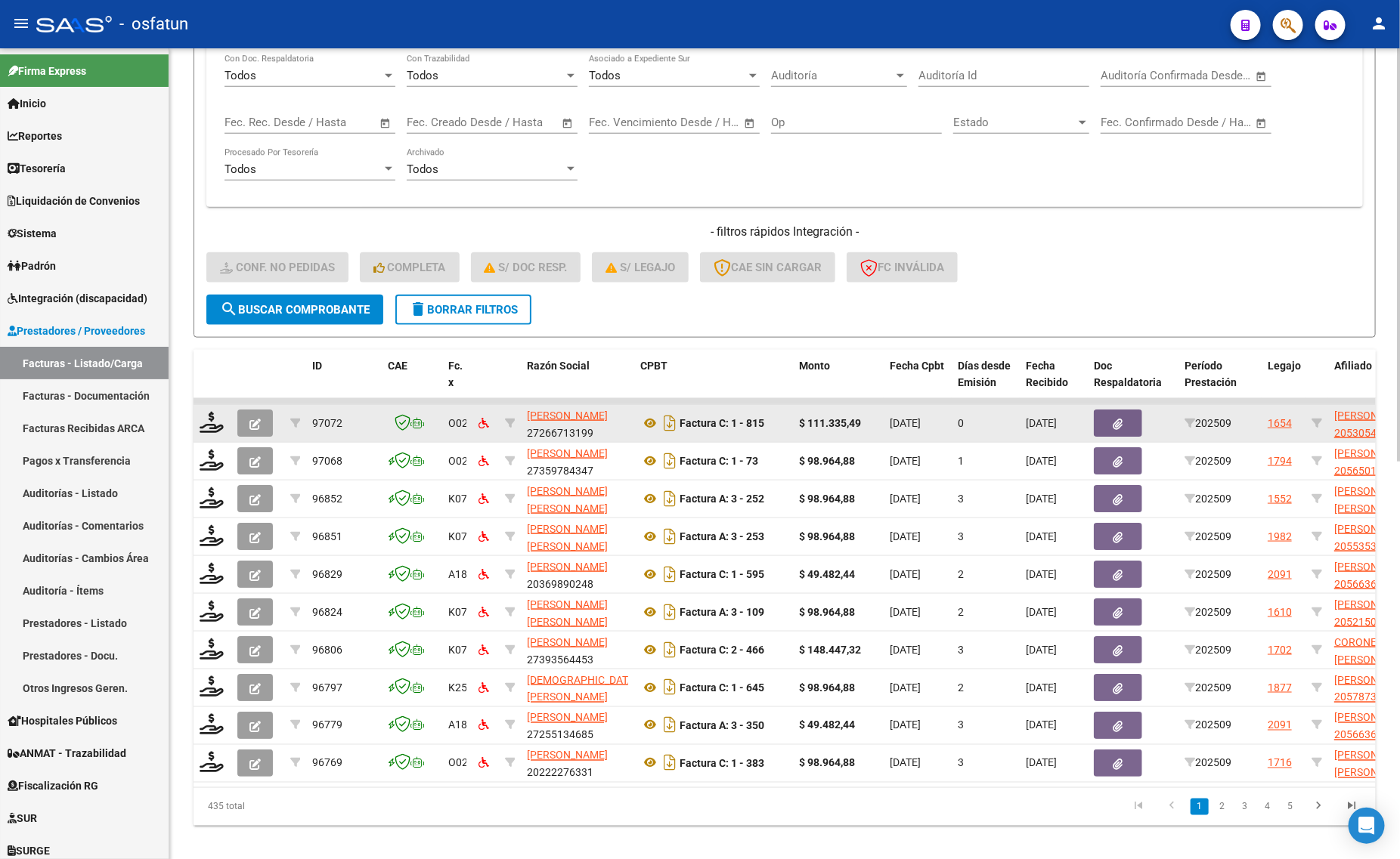
click at [195, 424] on datatable-body-cell at bounding box center [213, 423] width 38 height 37
click at [216, 423] on icon at bounding box center [212, 423] width 24 height 21
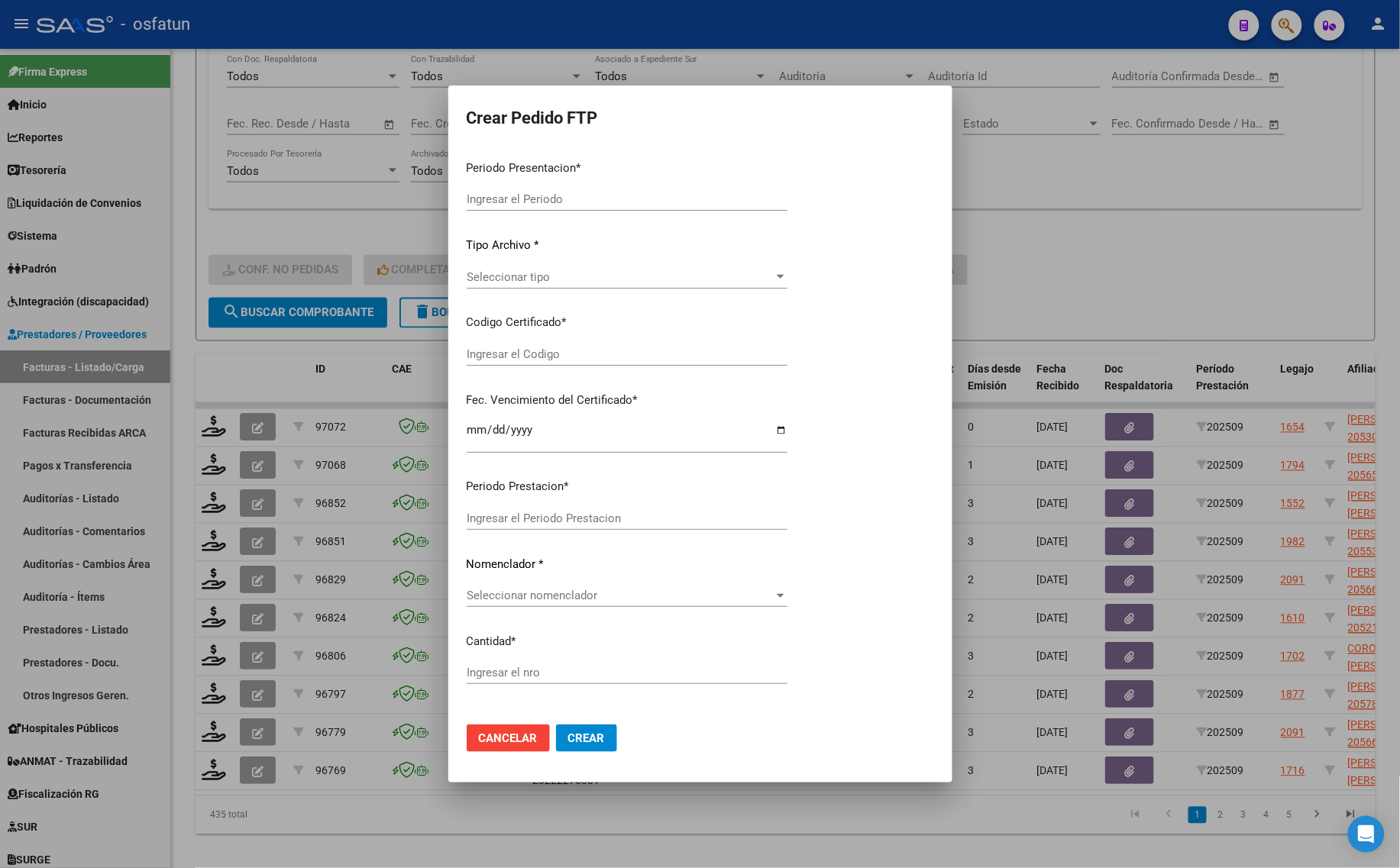
type input "202509"
type input "$ 111.335,49"
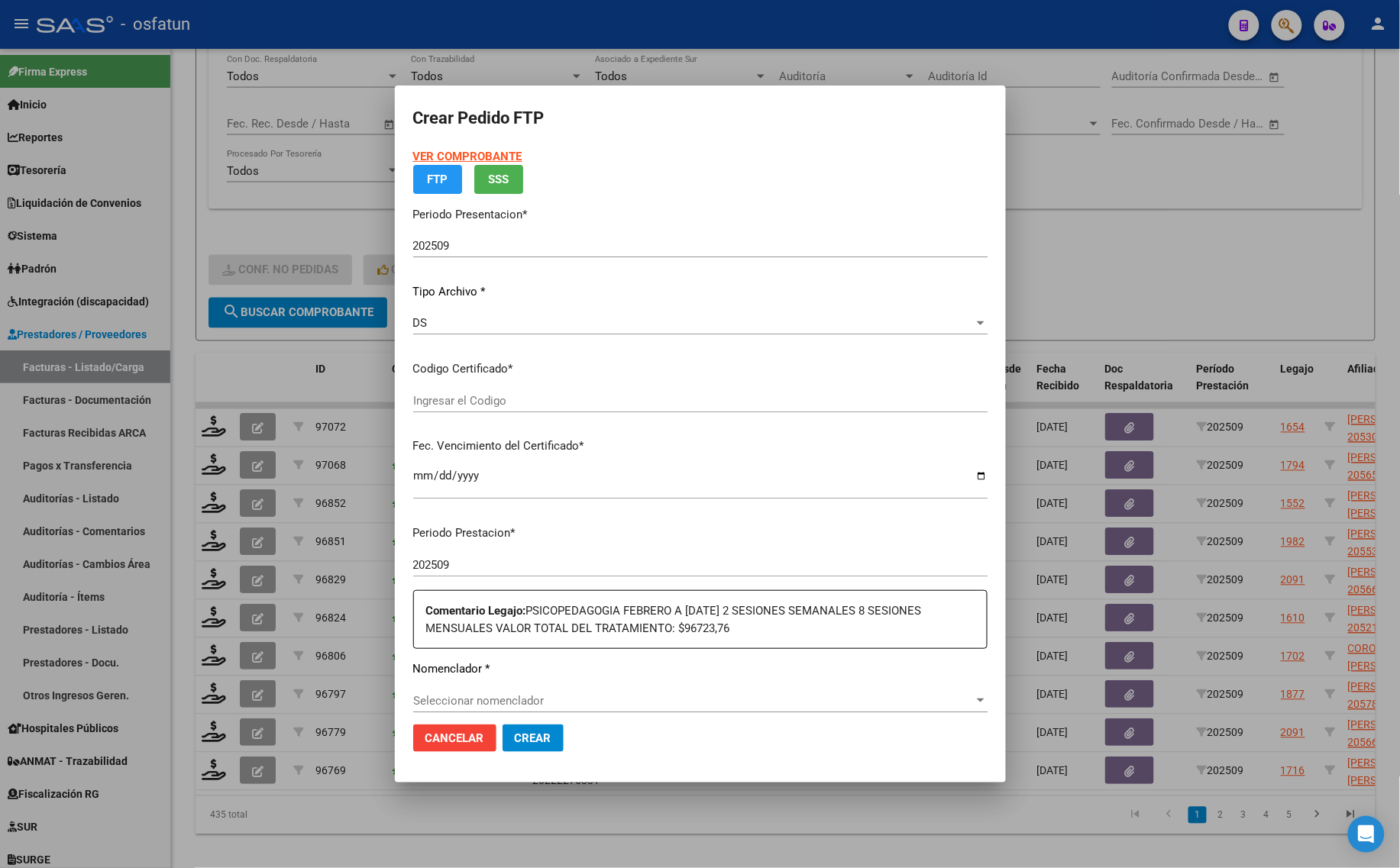
type input "ARG02000530540052021062320260623BS440"
type input "[DATE]"
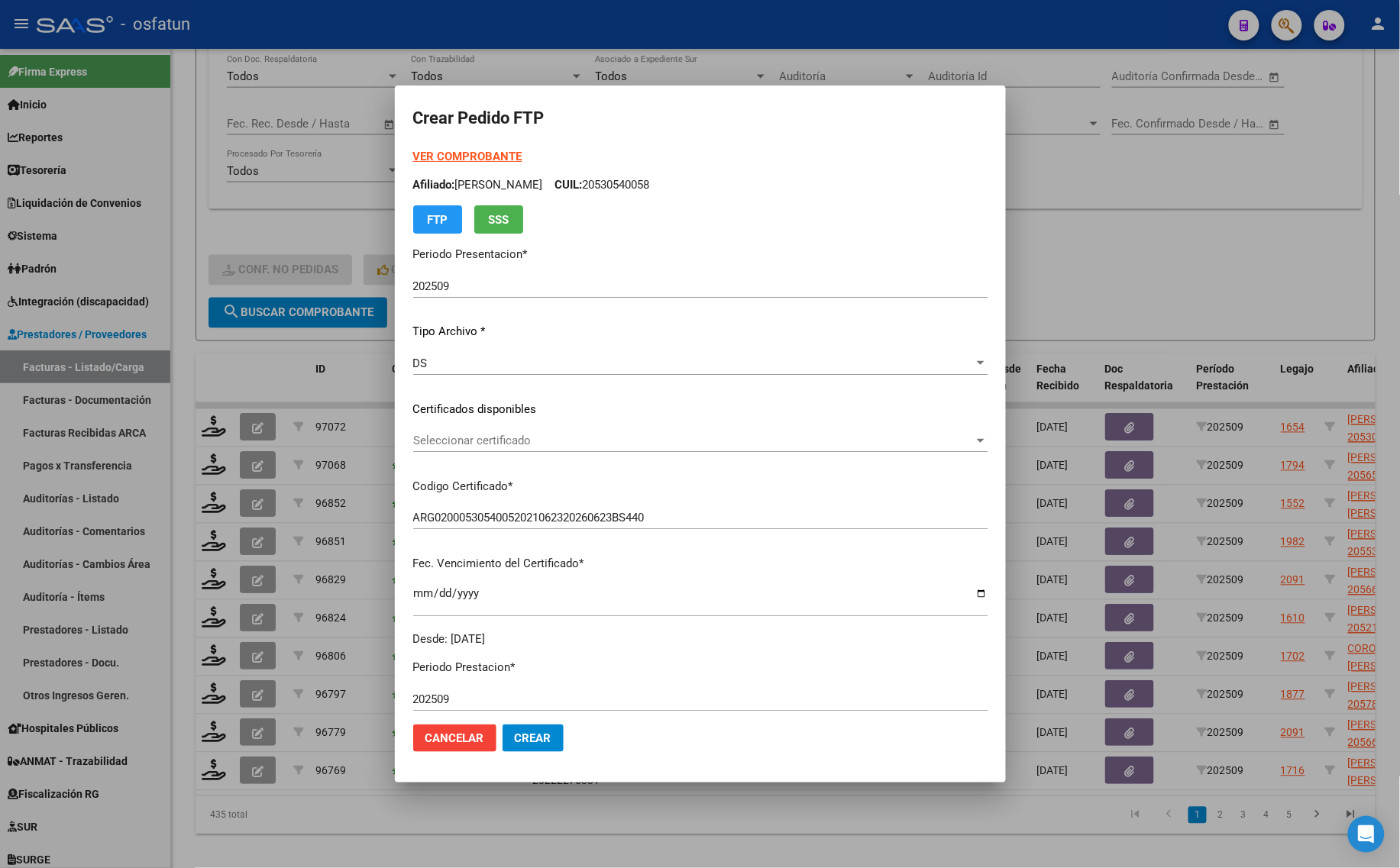
click at [464, 154] on strong "VER COMPROBANTE" at bounding box center [468, 157] width 109 height 14
drag, startPoint x: 484, startPoint y: 418, endPoint x: 462, endPoint y: 452, distance: 40.5
click at [482, 420] on div "VER COMPROBANTE ARCA Padrón Afiliado: [PERSON_NAME]: 20530540058 FTP SSS Period…" at bounding box center [700, 398] width 574 height 500
click at [462, 452] on div "Seleccionar certificado Seleccionar certificado" at bounding box center [700, 441] width 574 height 23
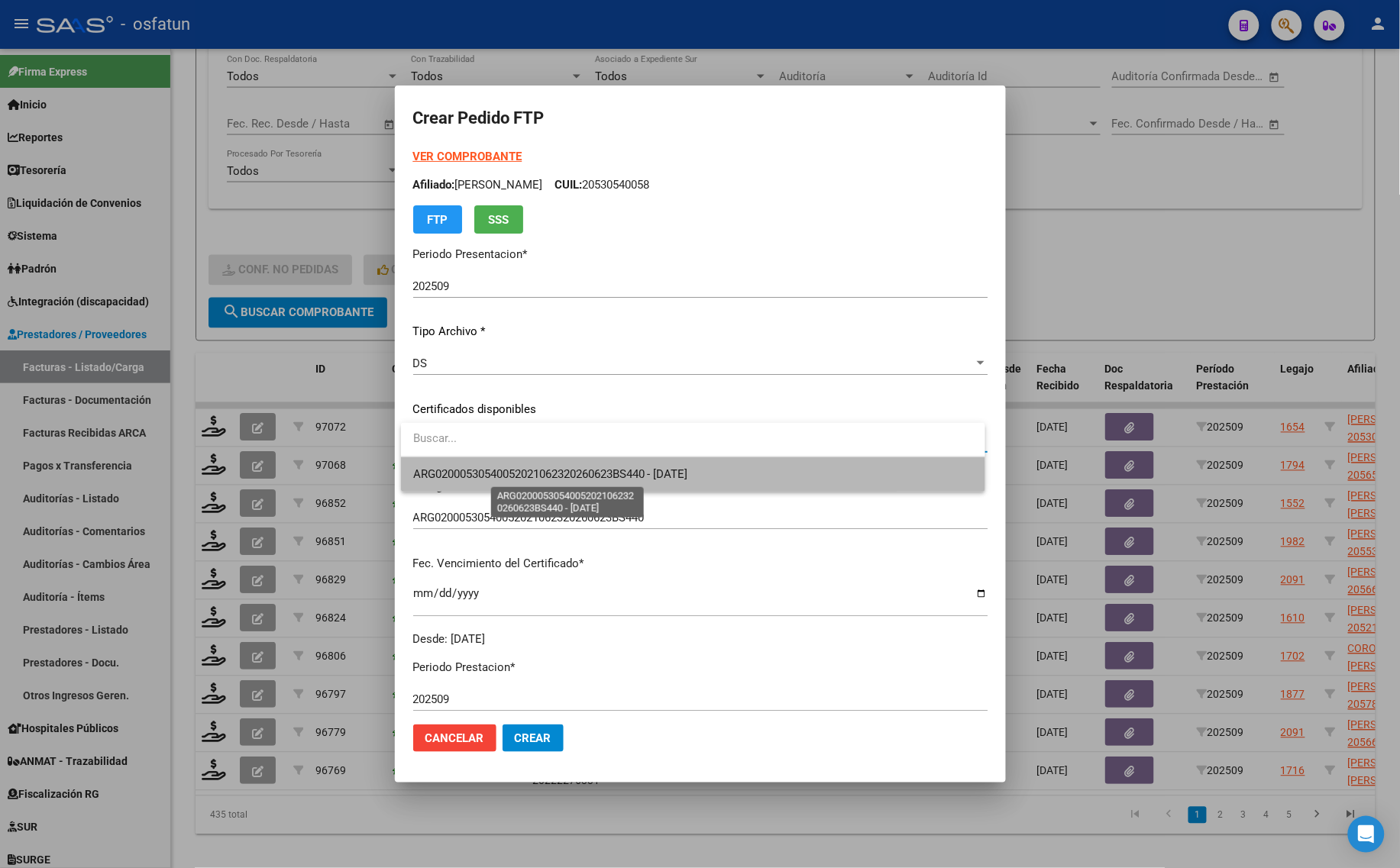
click at [456, 480] on span "ARG02000530540052021062320260623BS440 - [DATE]" at bounding box center [551, 474] width 275 height 14
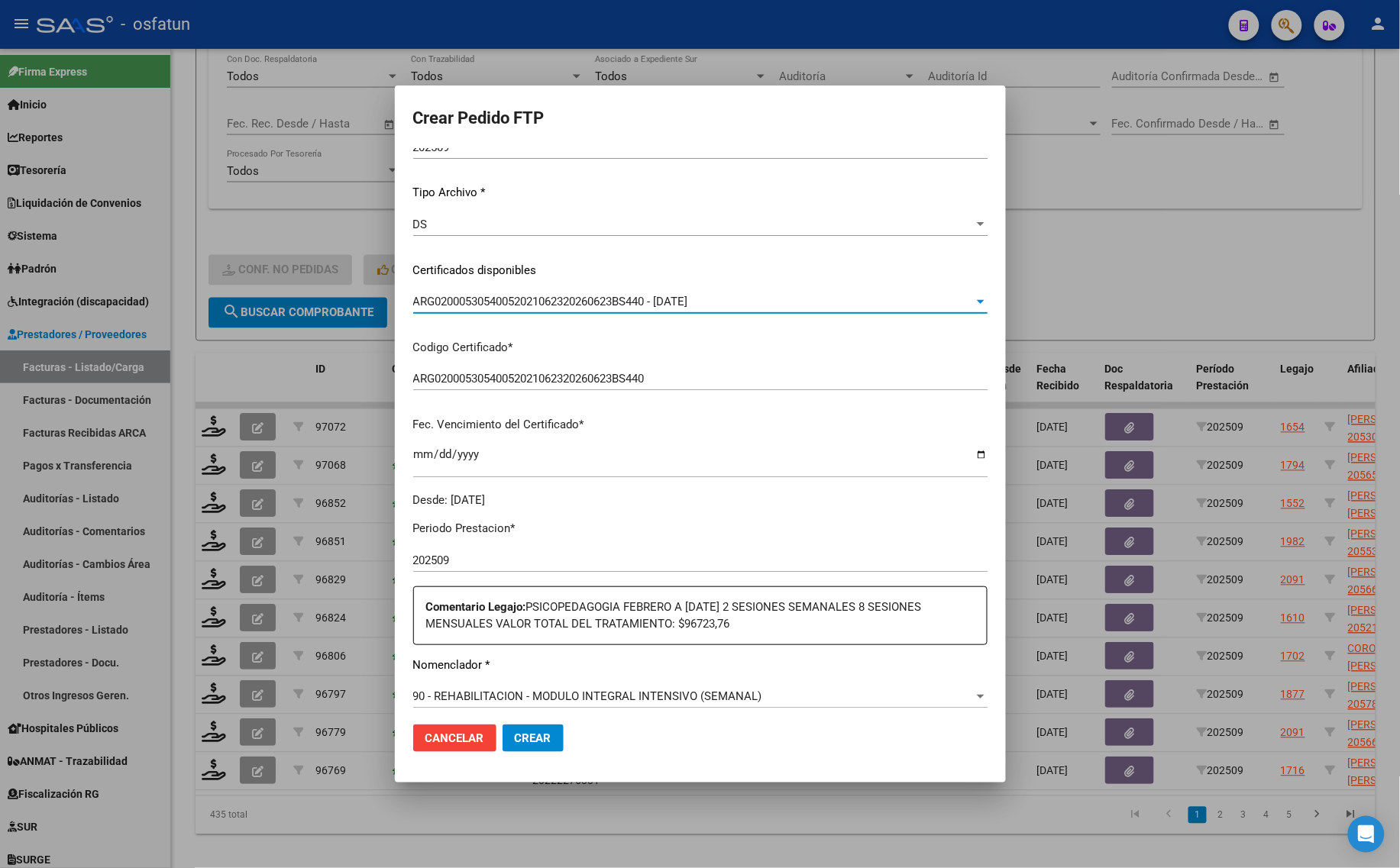
scroll to position [287, 0]
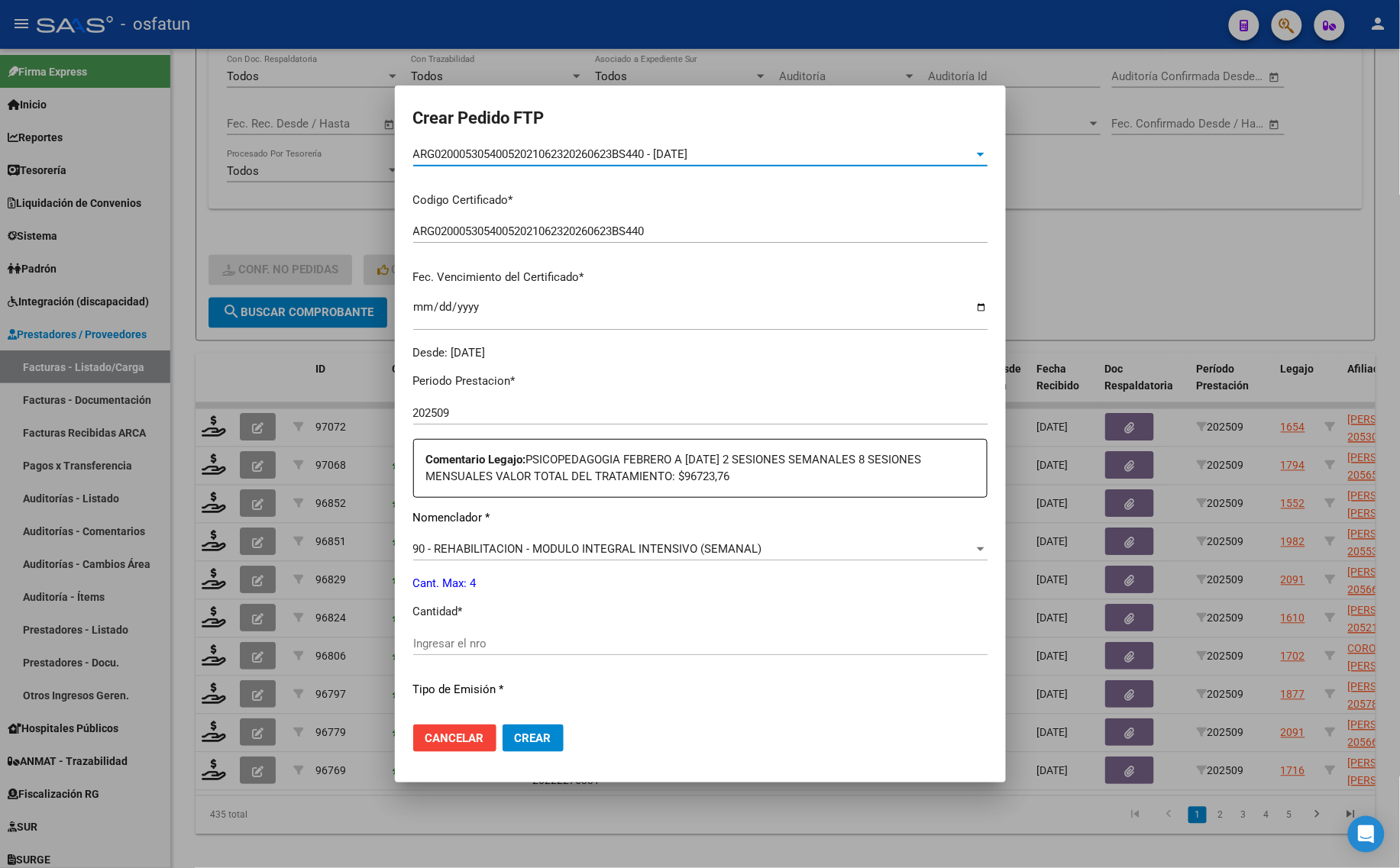
click at [484, 638] on input "Ingresar el nro" at bounding box center [700, 643] width 574 height 14
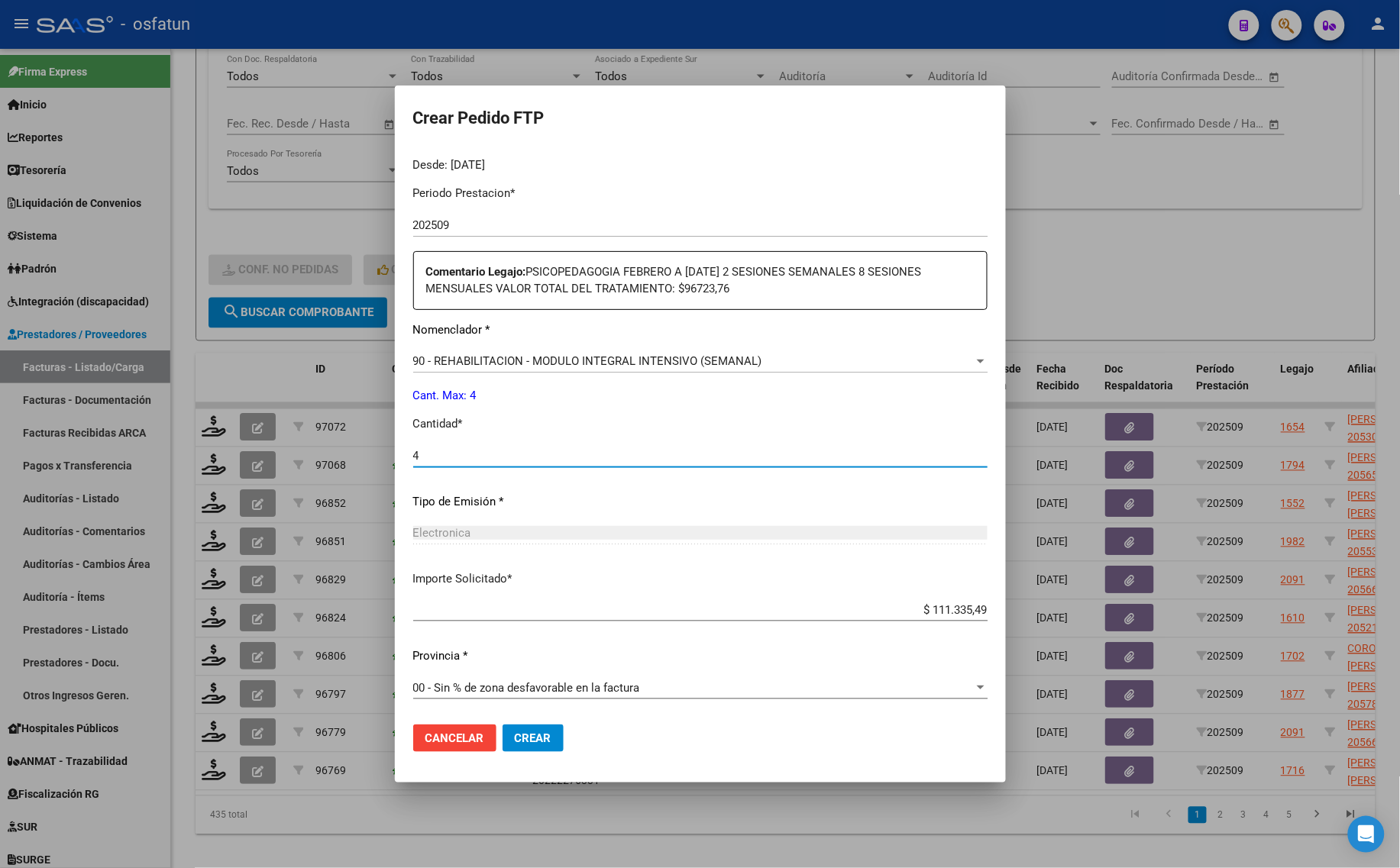
type input "4"
click at [544, 745] on button "Crear" at bounding box center [533, 738] width 61 height 28
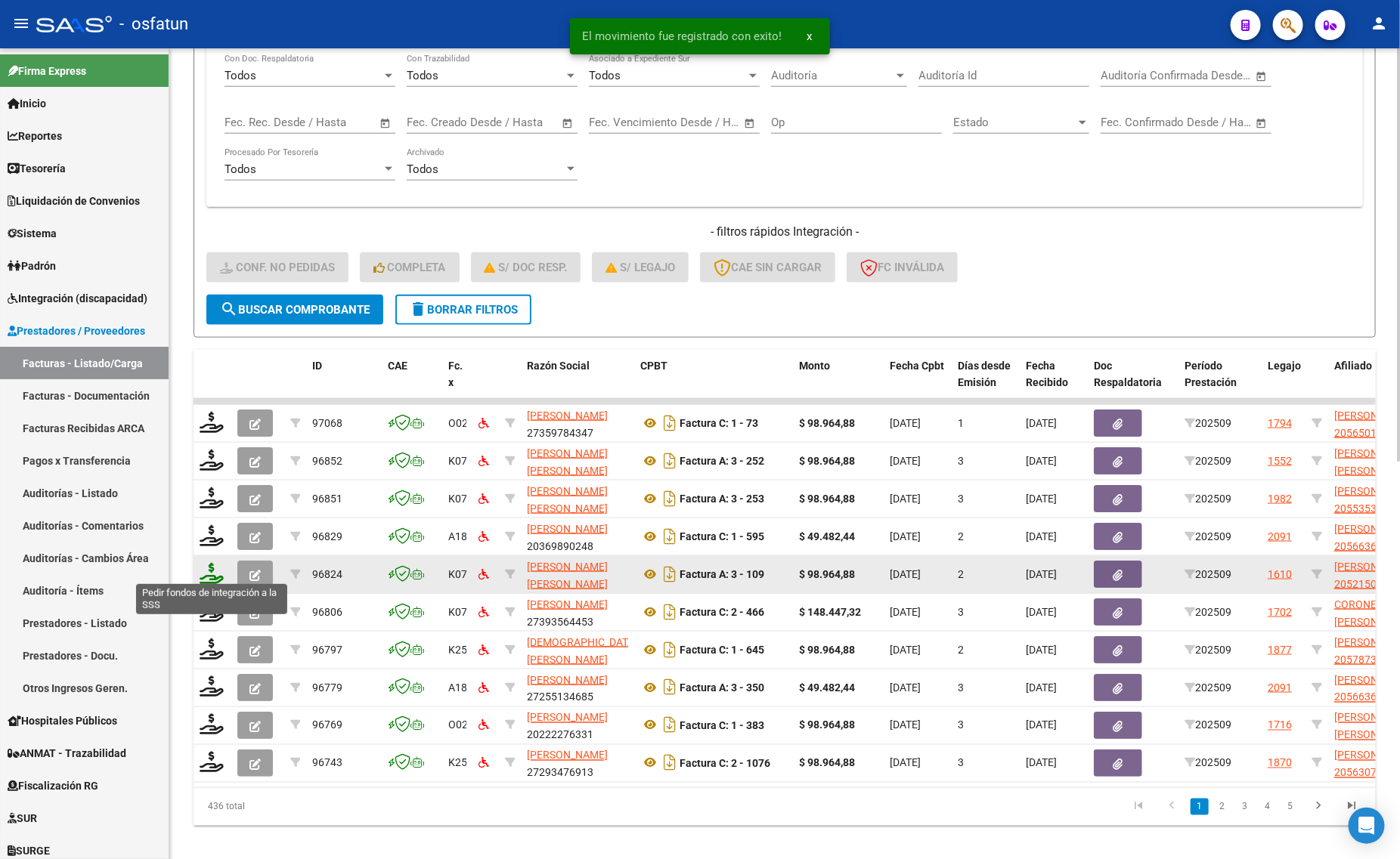
click at [208, 568] on icon at bounding box center [212, 573] width 24 height 21
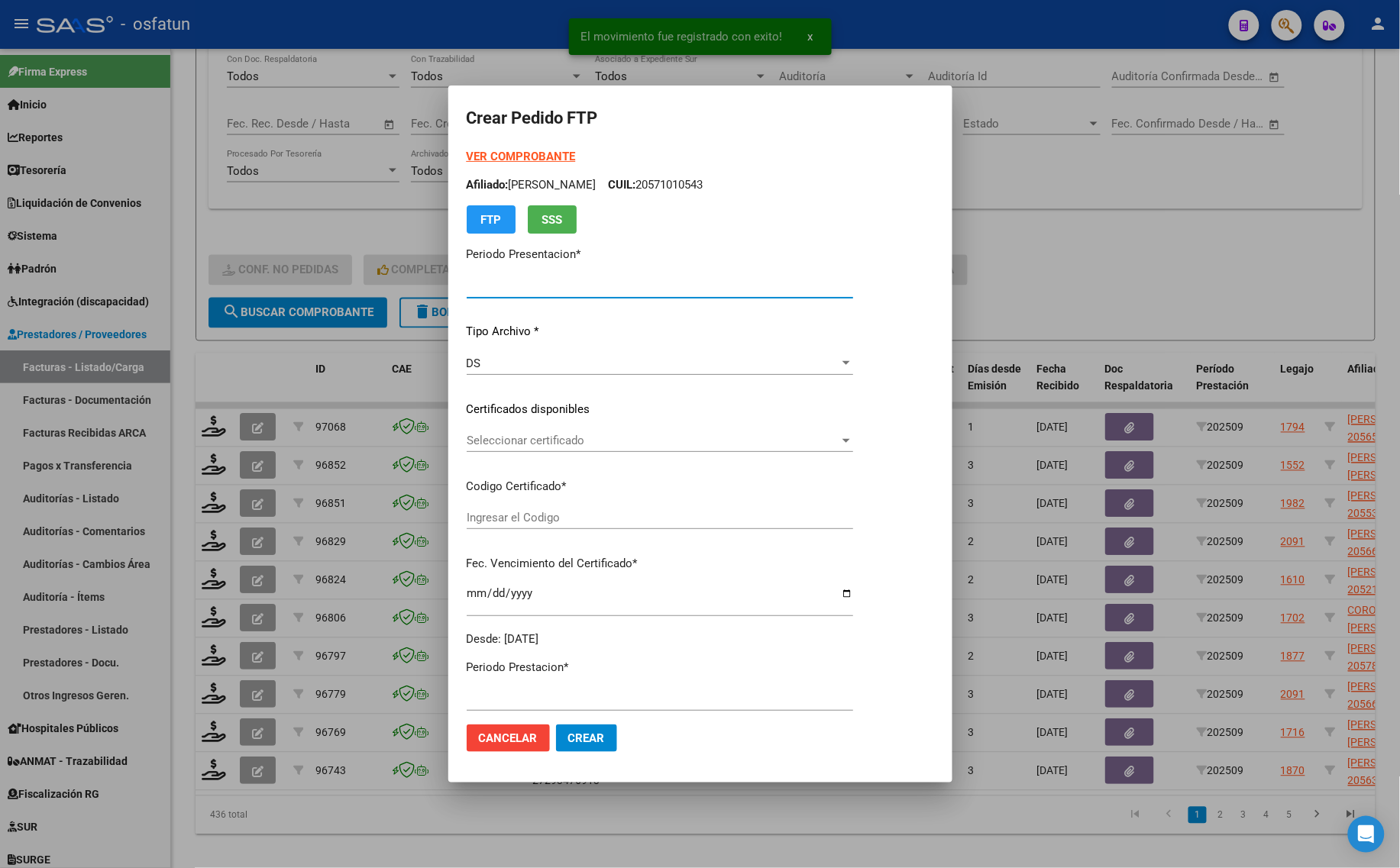
type input "202509"
type input "$ 98.964,88"
type input "ARG02000521502602024080720290807TUC136"
type input "[DATE]"
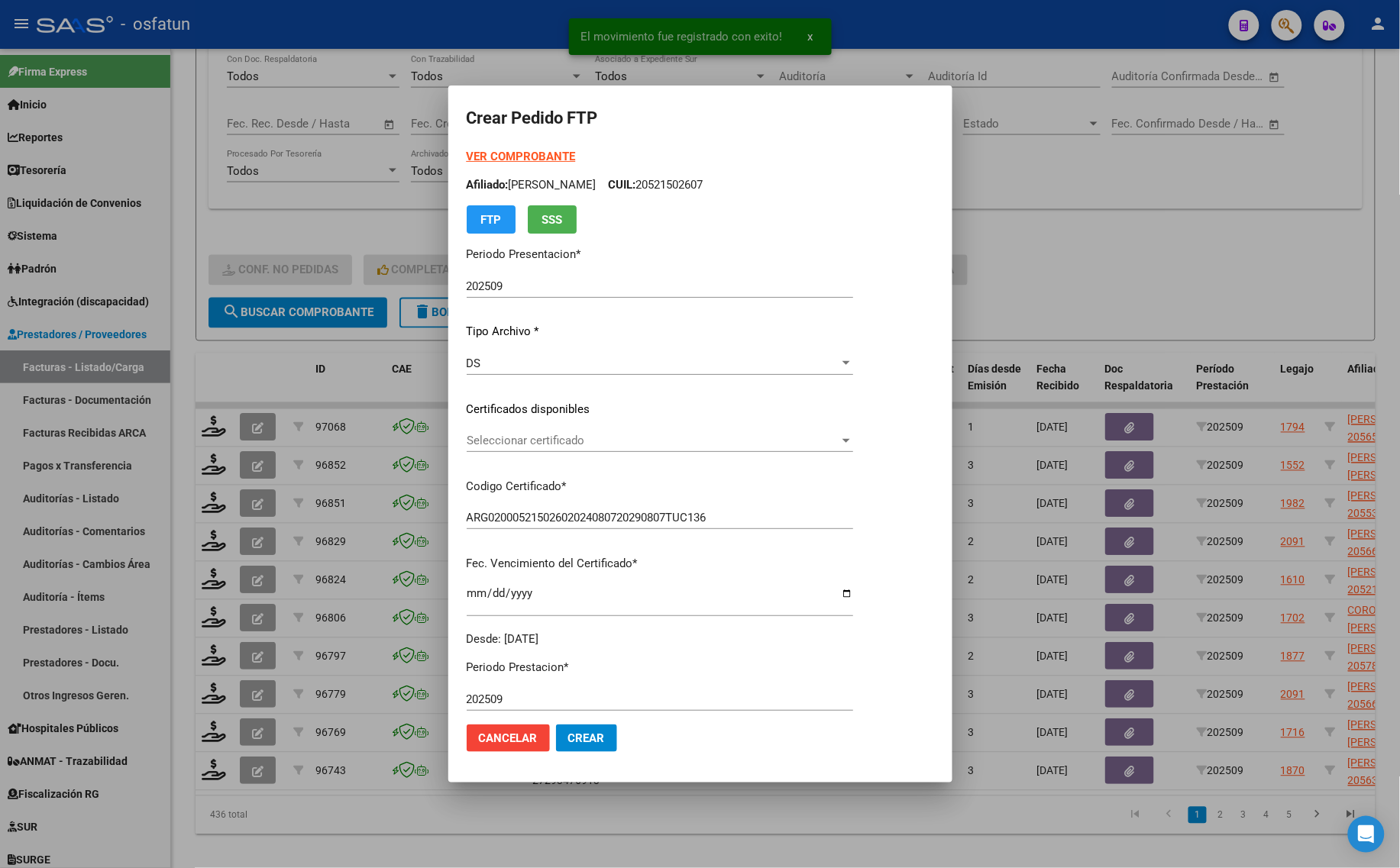
click at [483, 157] on strong "VER COMPROBANTE" at bounding box center [521, 157] width 109 height 14
click at [1158, 270] on div at bounding box center [700, 434] width 1400 height 868
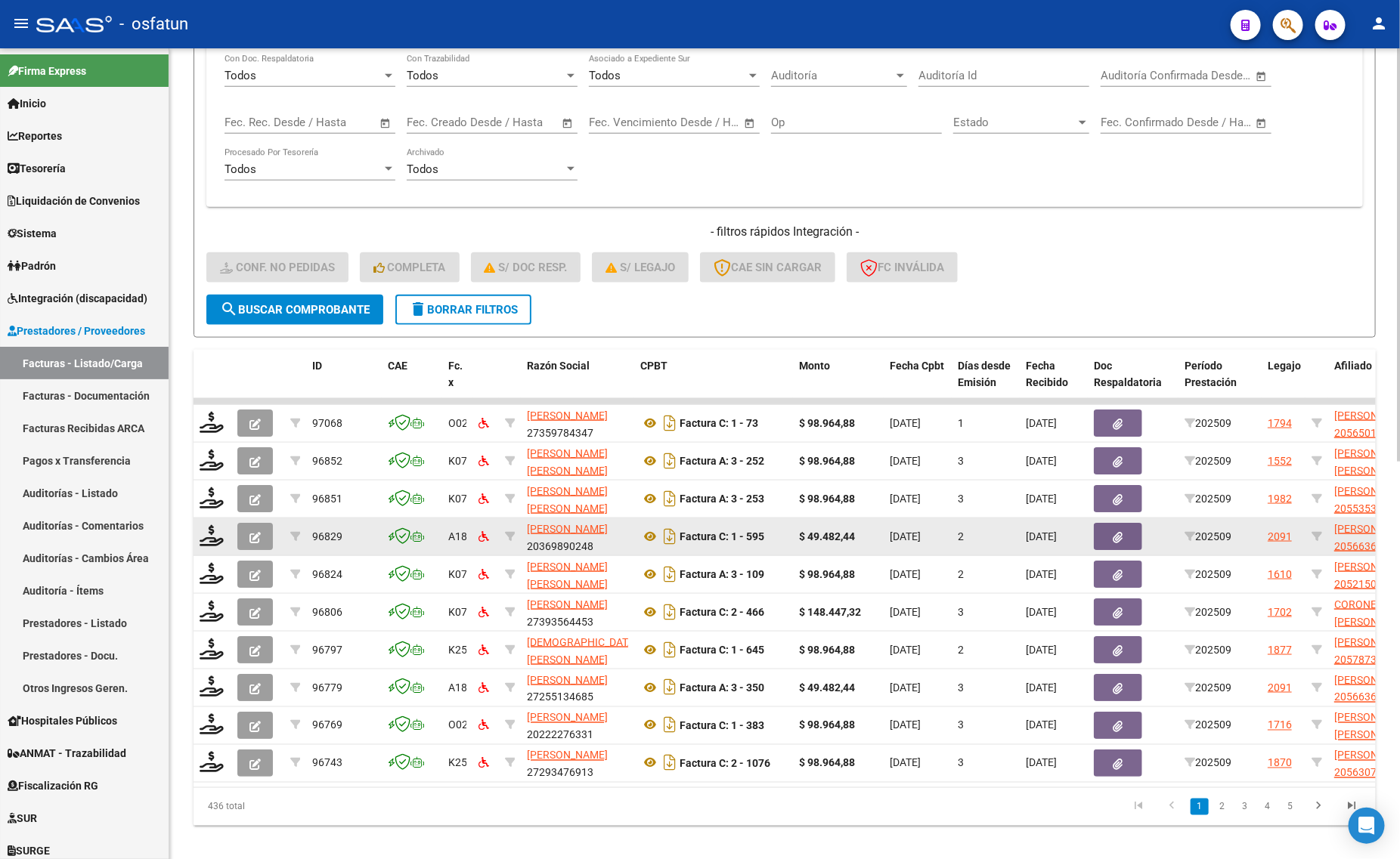
click at [206, 519] on datatable-body-cell at bounding box center [213, 537] width 38 height 37
click at [208, 531] on icon at bounding box center [212, 536] width 24 height 21
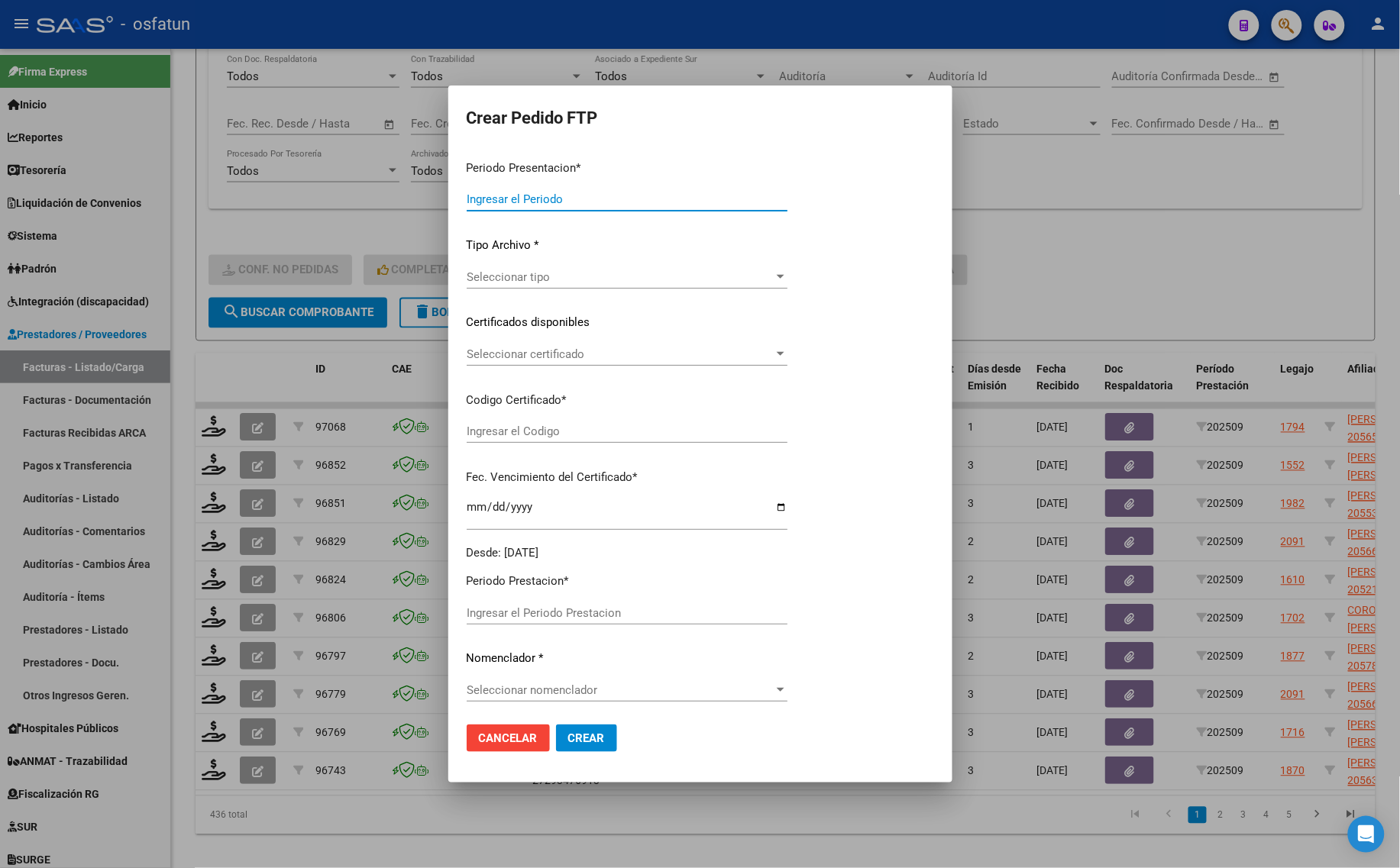
type input "202509"
type input "$ 49.482,44"
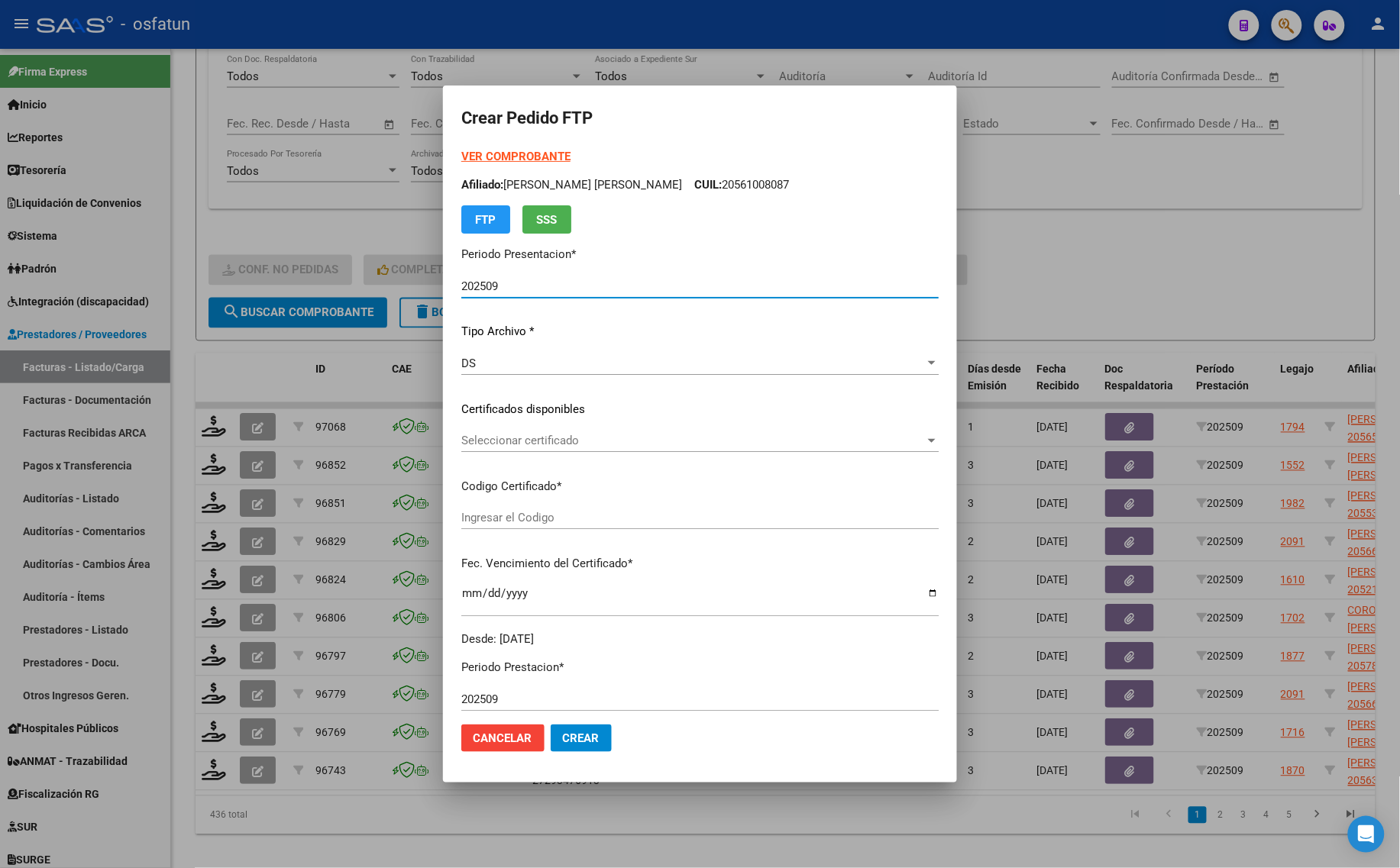
type input "ARG02000566364612025022720300227BUE370"
type input "[DATE]"
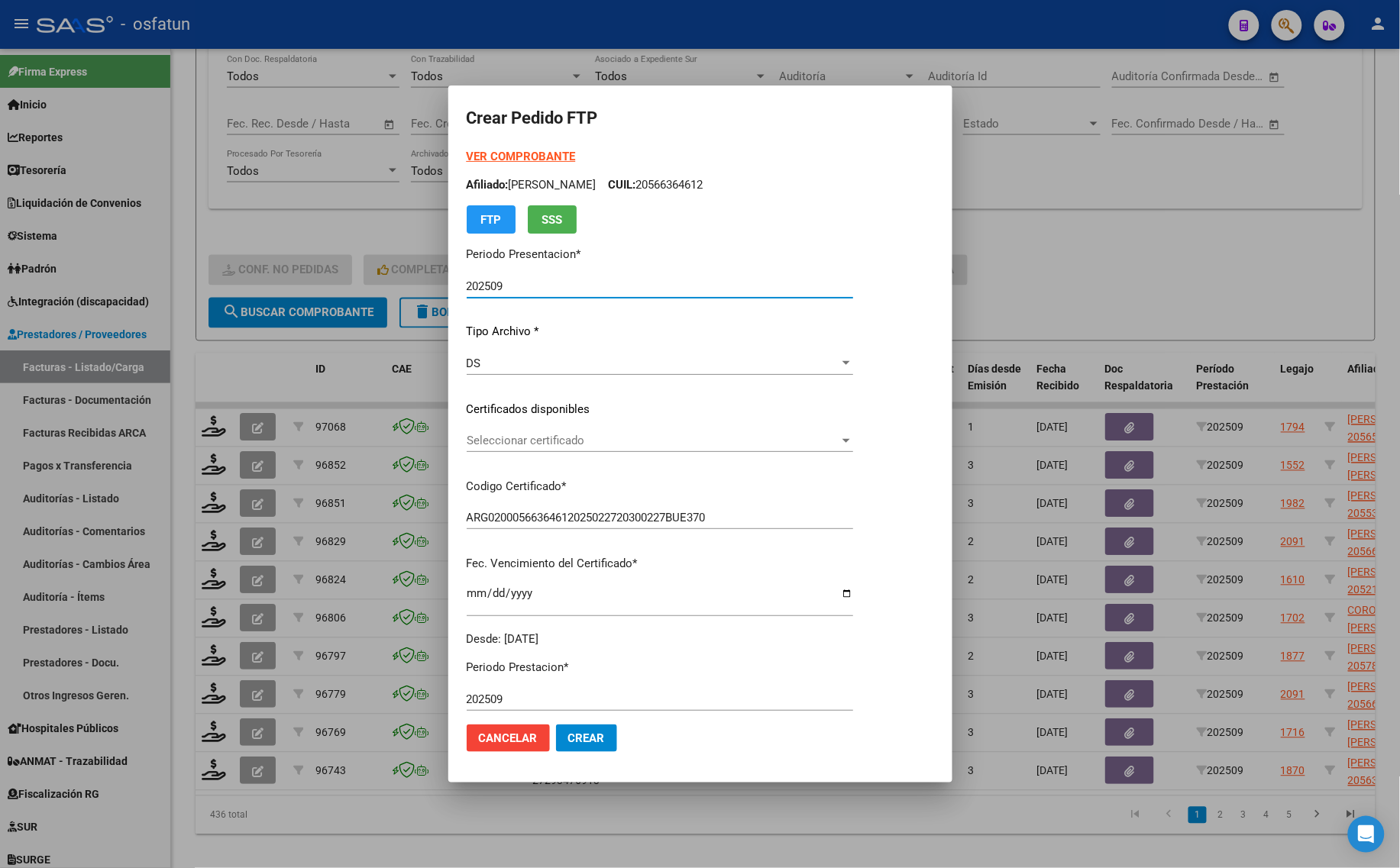
click at [497, 154] on strong "VER COMPROBANTE" at bounding box center [521, 157] width 109 height 14
click at [540, 434] on span "Seleccionar certificado" at bounding box center [653, 441] width 373 height 14
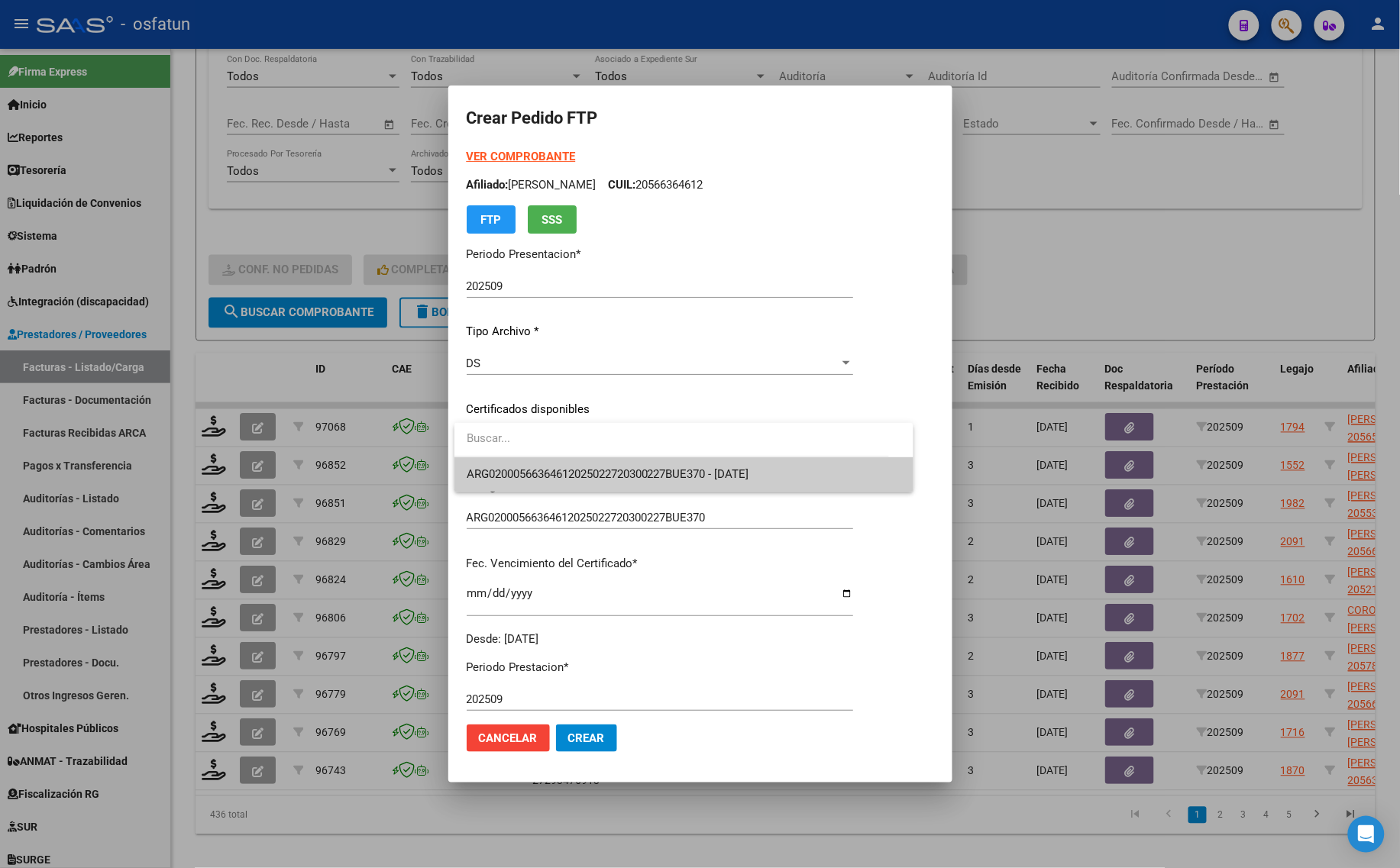
drag, startPoint x: 540, startPoint y: 433, endPoint x: 535, endPoint y: 478, distance: 45.3
click at [536, 472] on span "ARG02000566364612025022720300227BUE370 - [DATE]" at bounding box center [608, 474] width 283 height 14
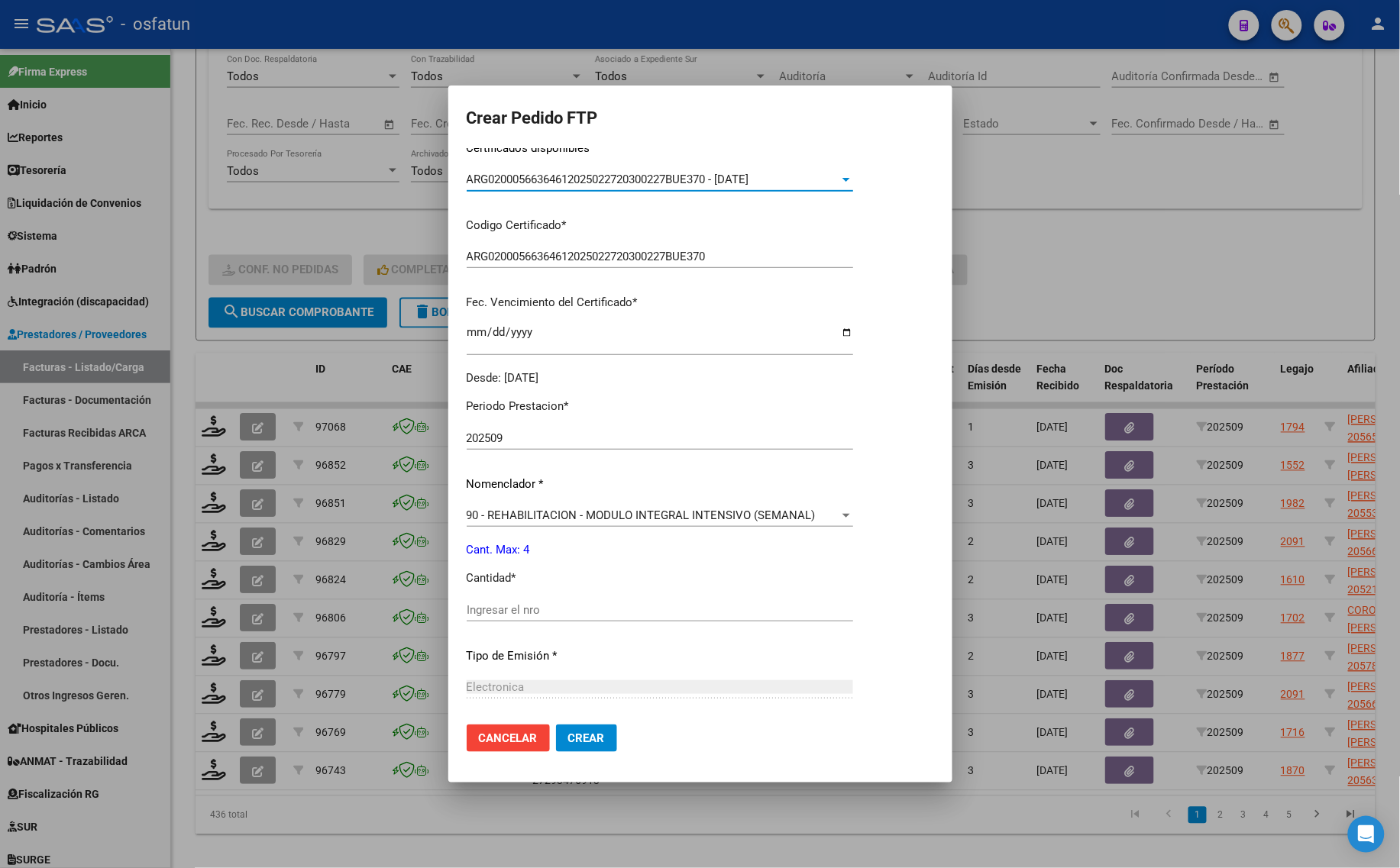
scroll to position [382, 0]
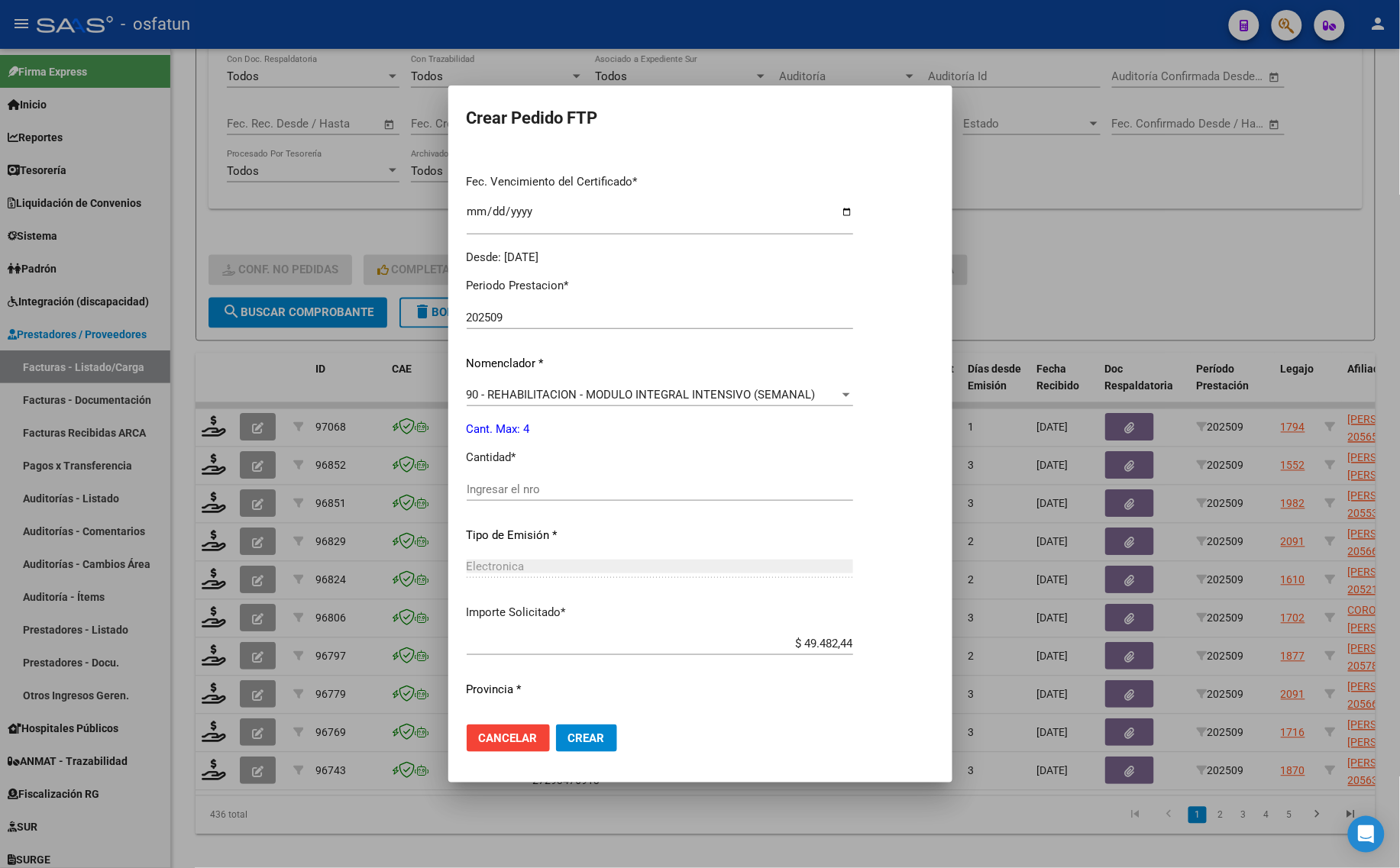
click at [509, 494] on input "Ingresar el nro" at bounding box center [660, 490] width 387 height 14
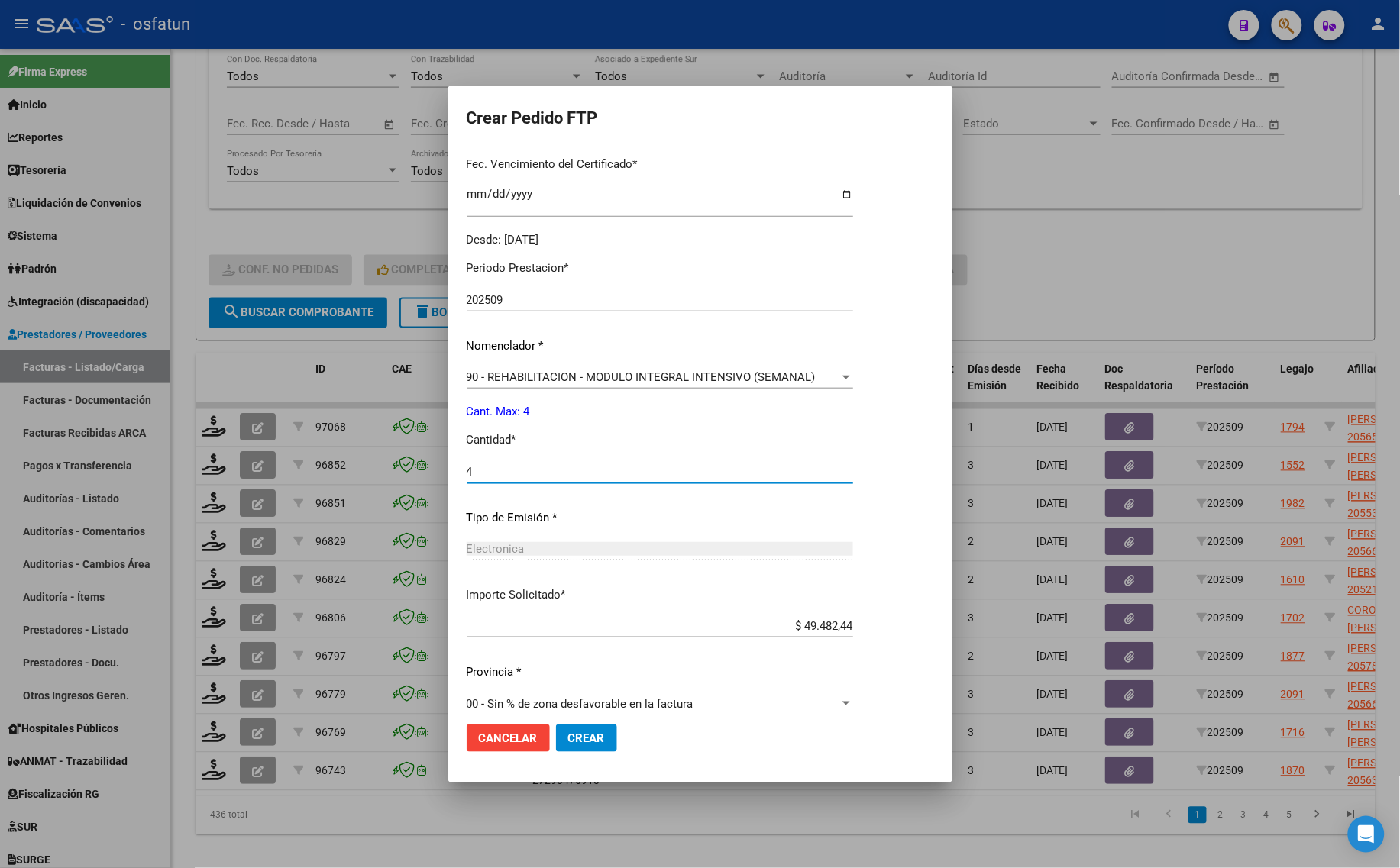
scroll to position [415, 0]
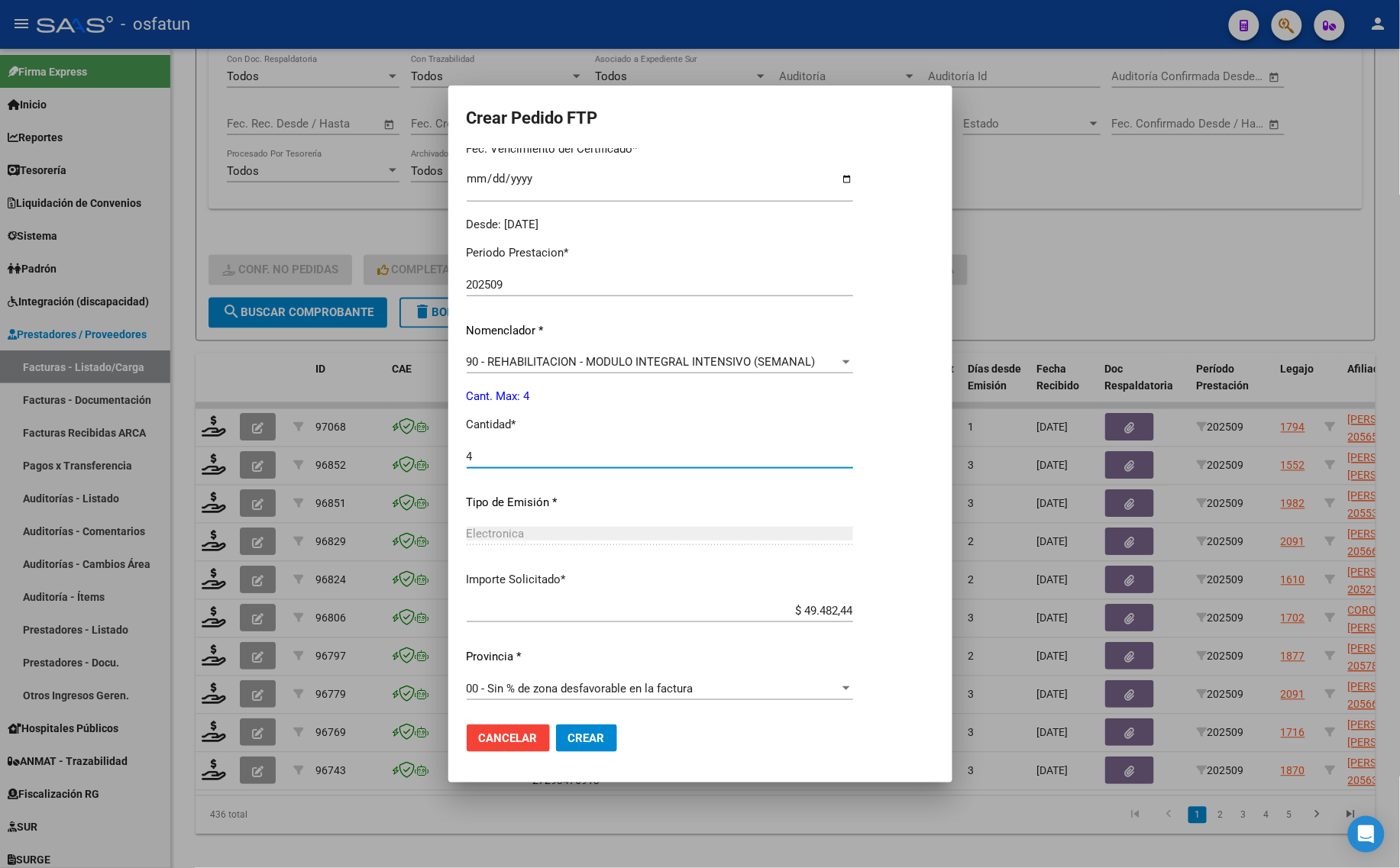
type input "4"
click at [589, 741] on span "Crear" at bounding box center [586, 738] width 37 height 14
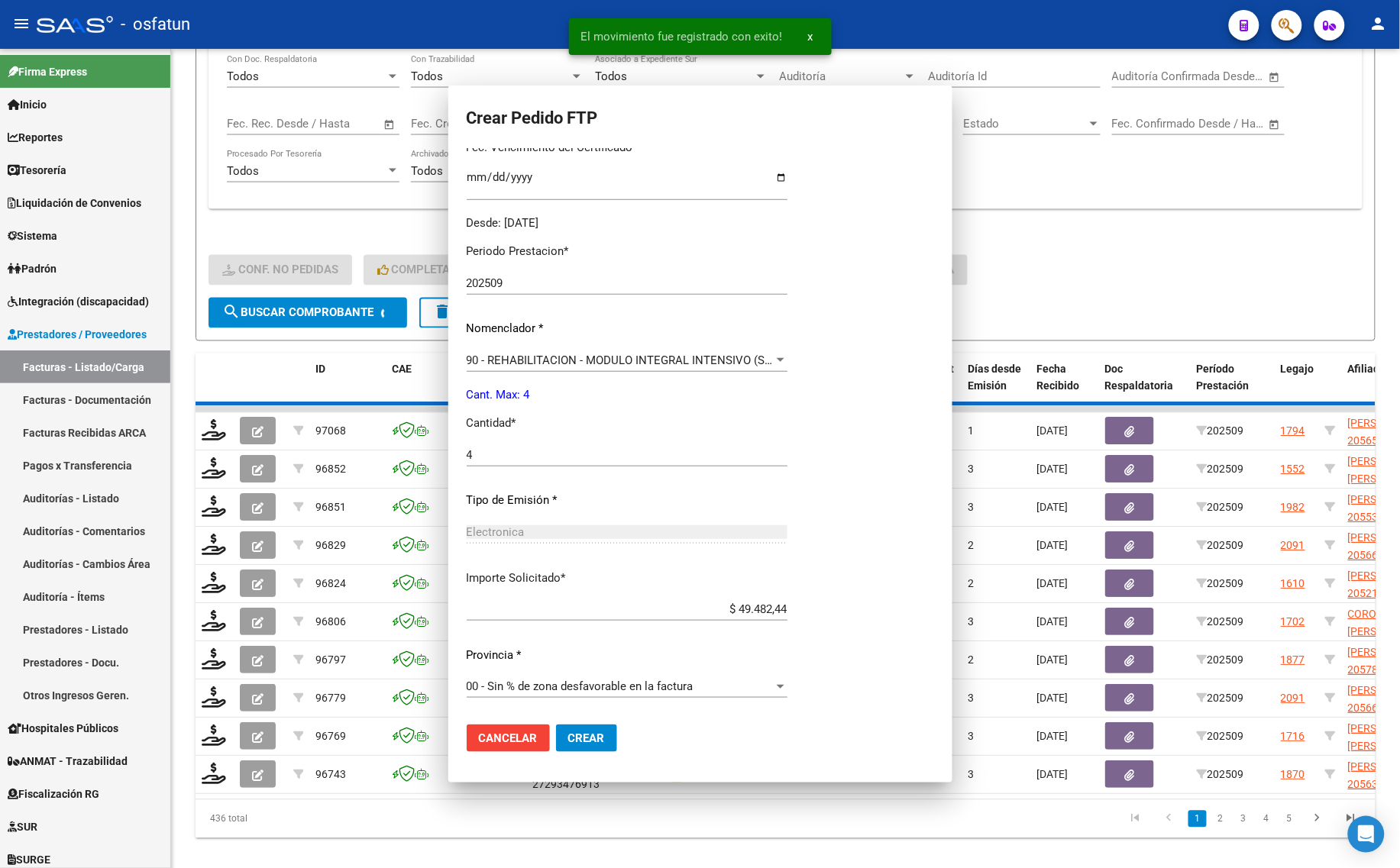
scroll to position [0, 0]
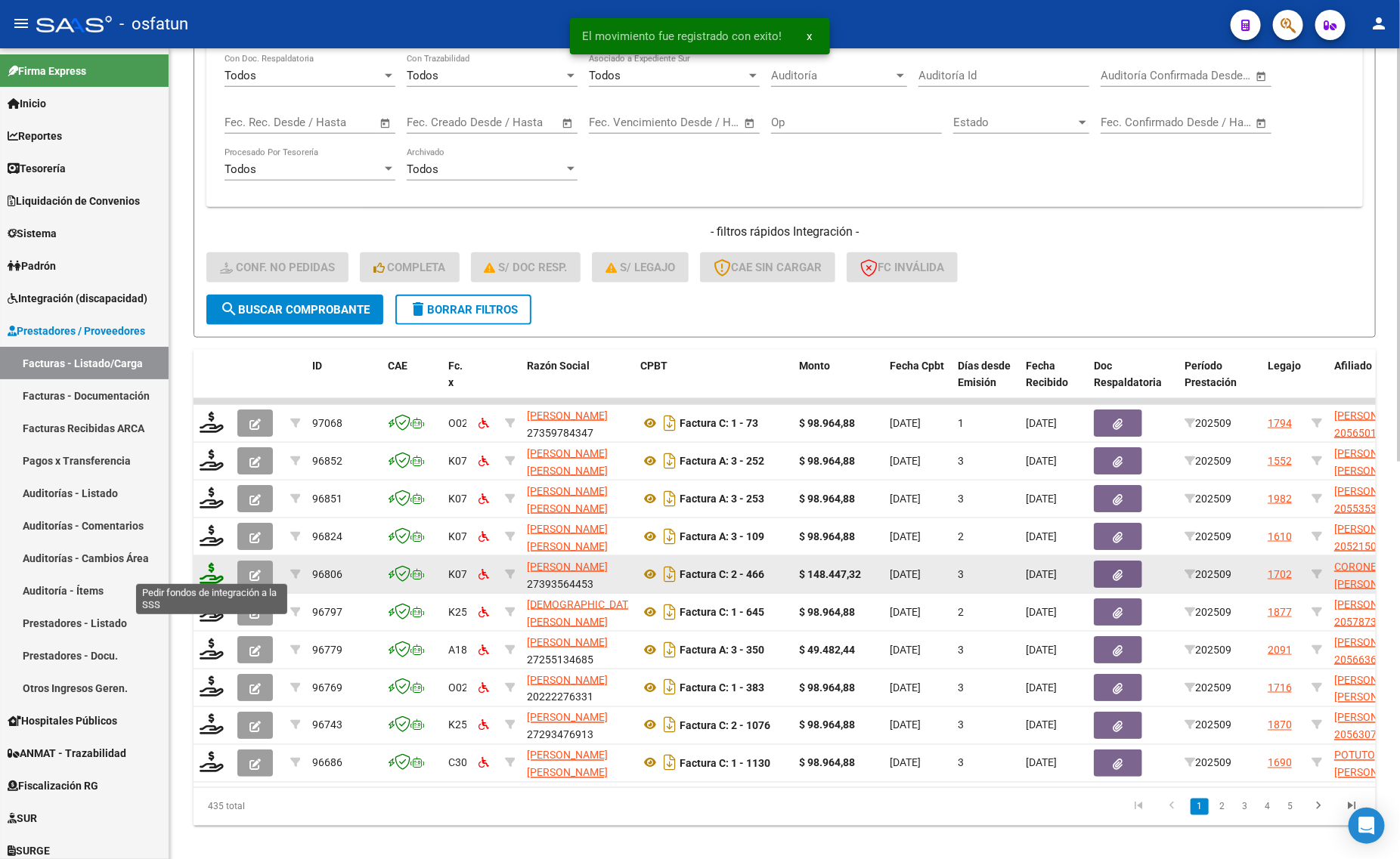
click at [210, 569] on icon at bounding box center [212, 573] width 24 height 21
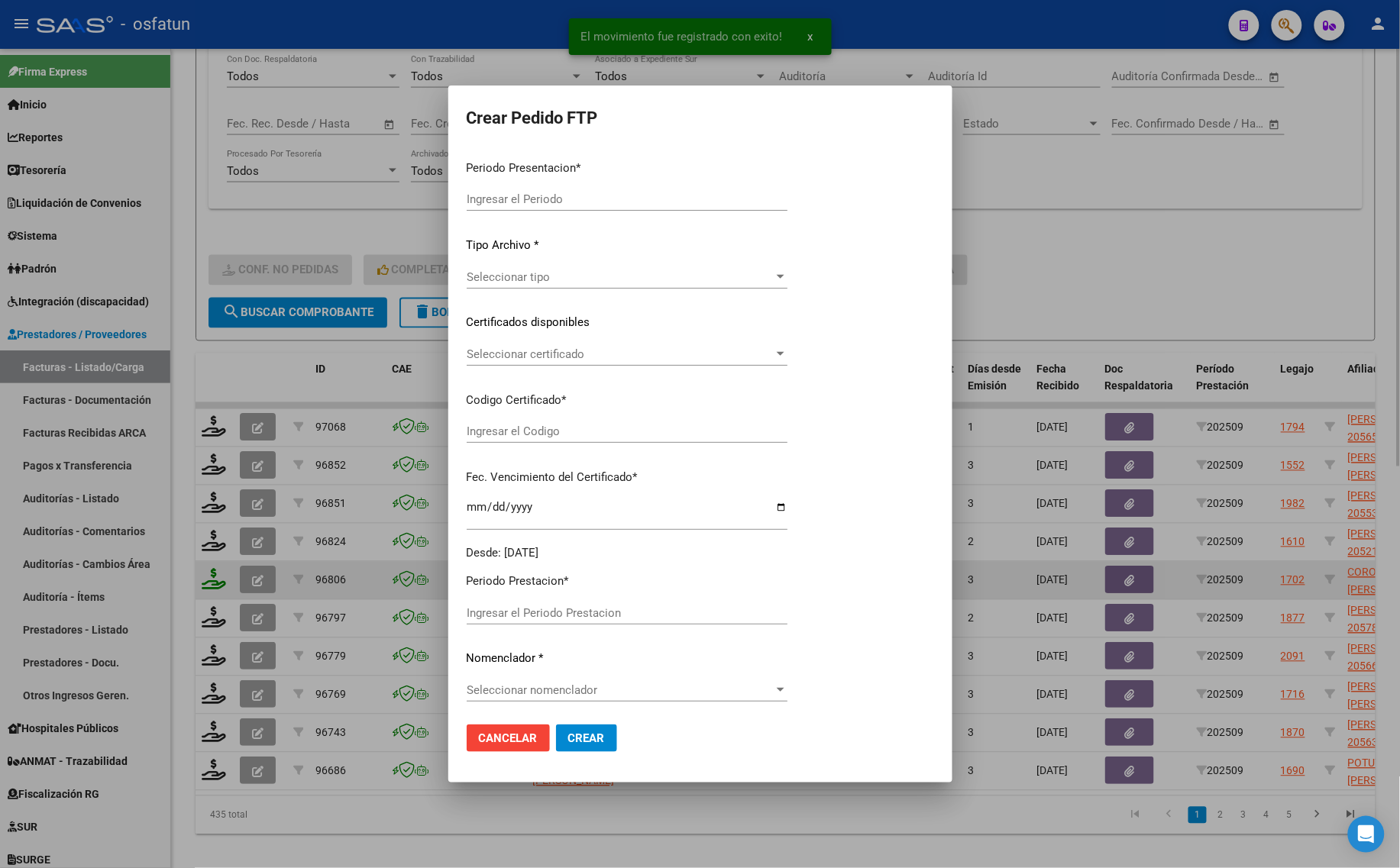
type input "202509"
type input "$ 148.447,32"
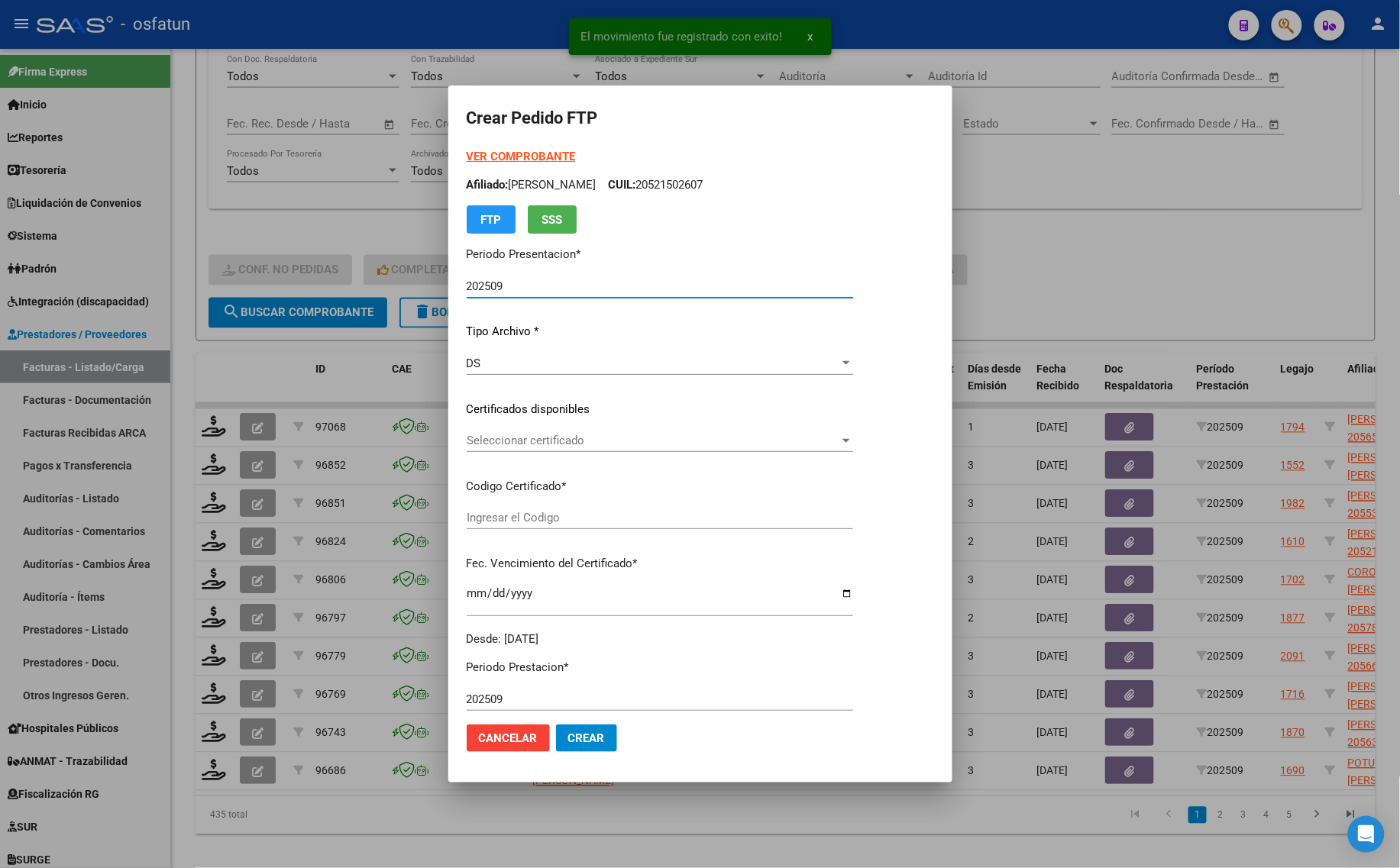
type input "ARG02000580004952022091920270919TUC136"
type input "[DATE]"
click at [497, 157] on strong "VER COMPROBANTE" at bounding box center [521, 157] width 109 height 14
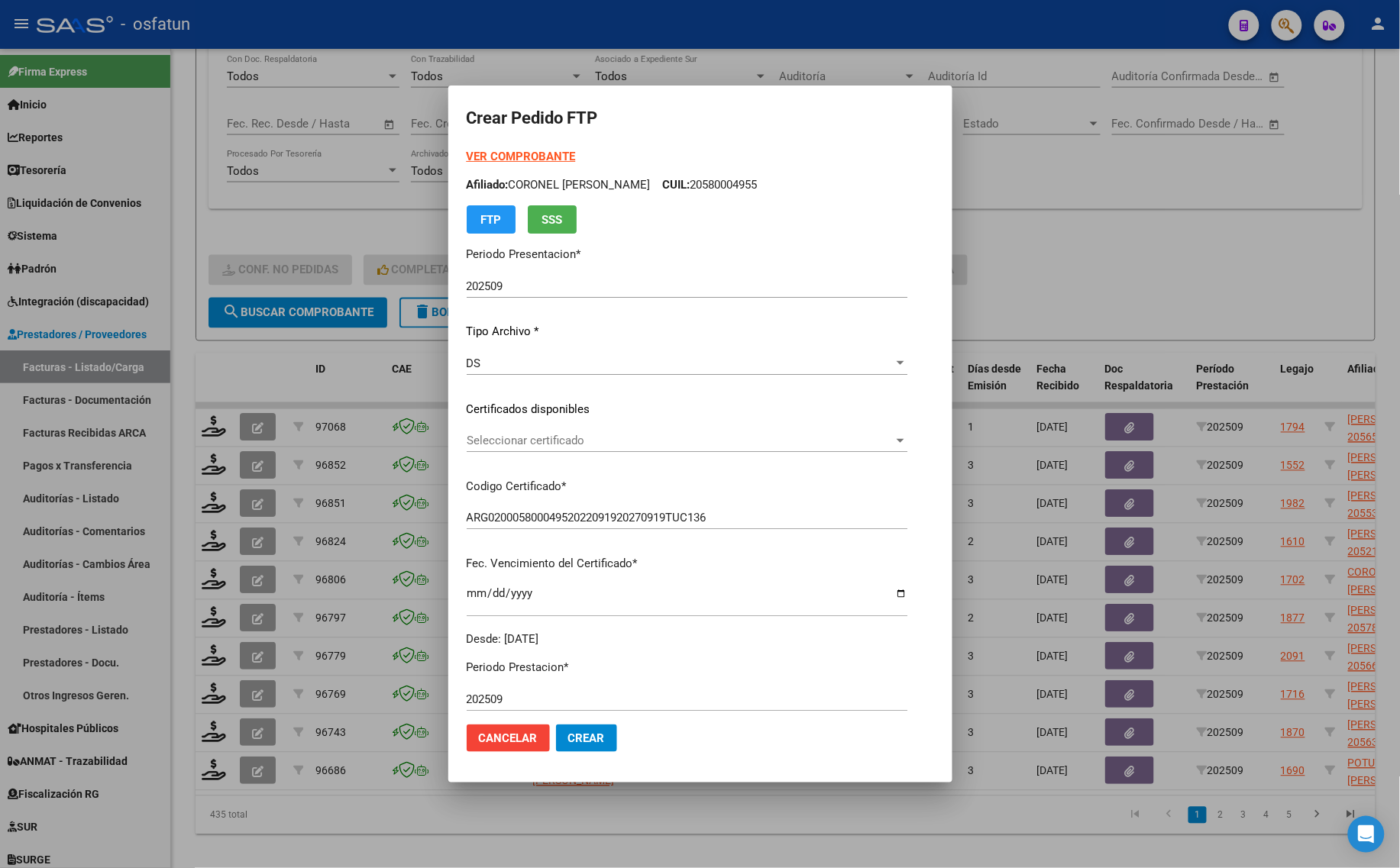
click at [529, 434] on span "Seleccionar certificado" at bounding box center [680, 441] width 427 height 14
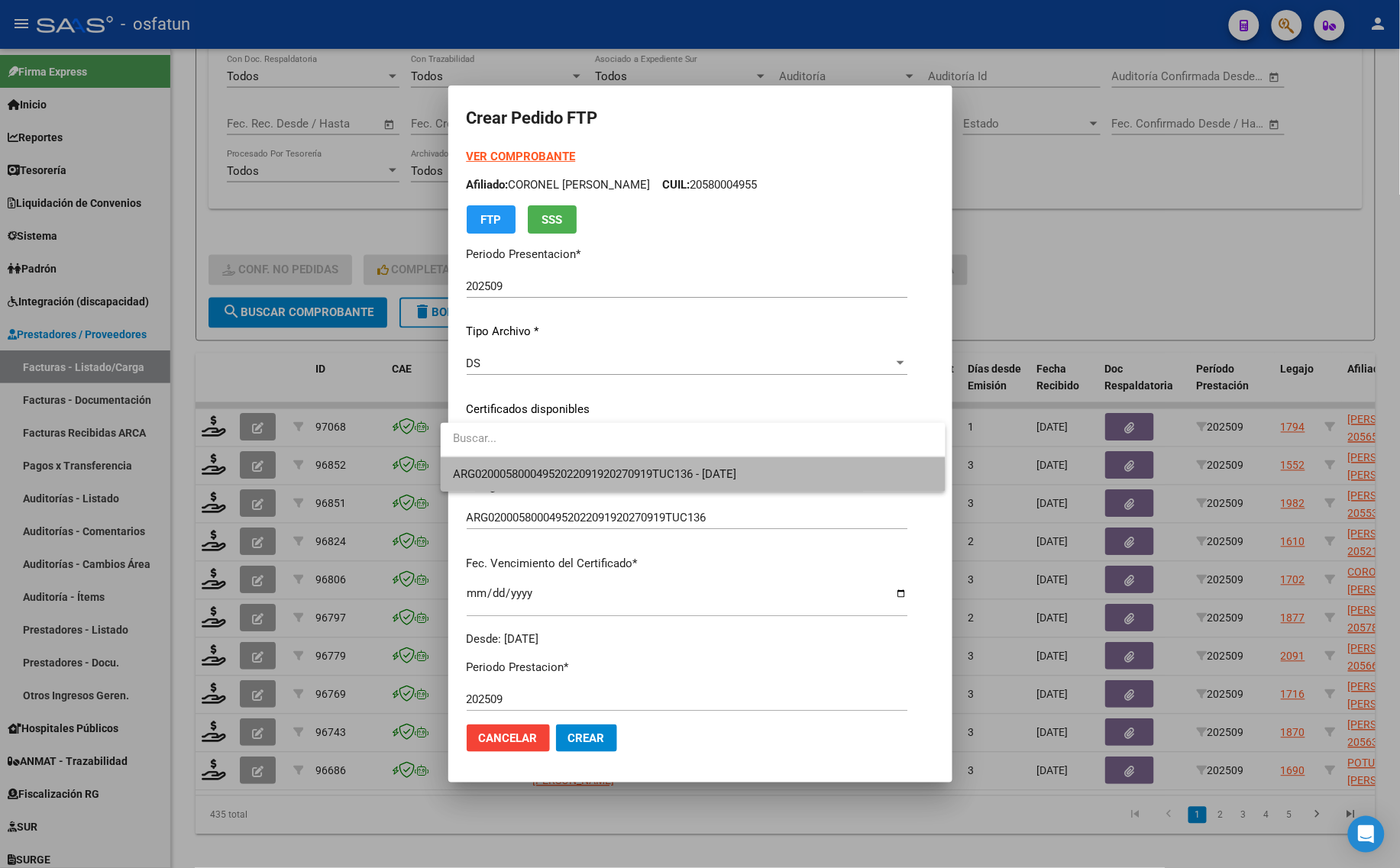
click at [517, 487] on span "ARG02000580004952022091920270919TUC136 - [DATE]" at bounding box center [693, 474] width 481 height 34
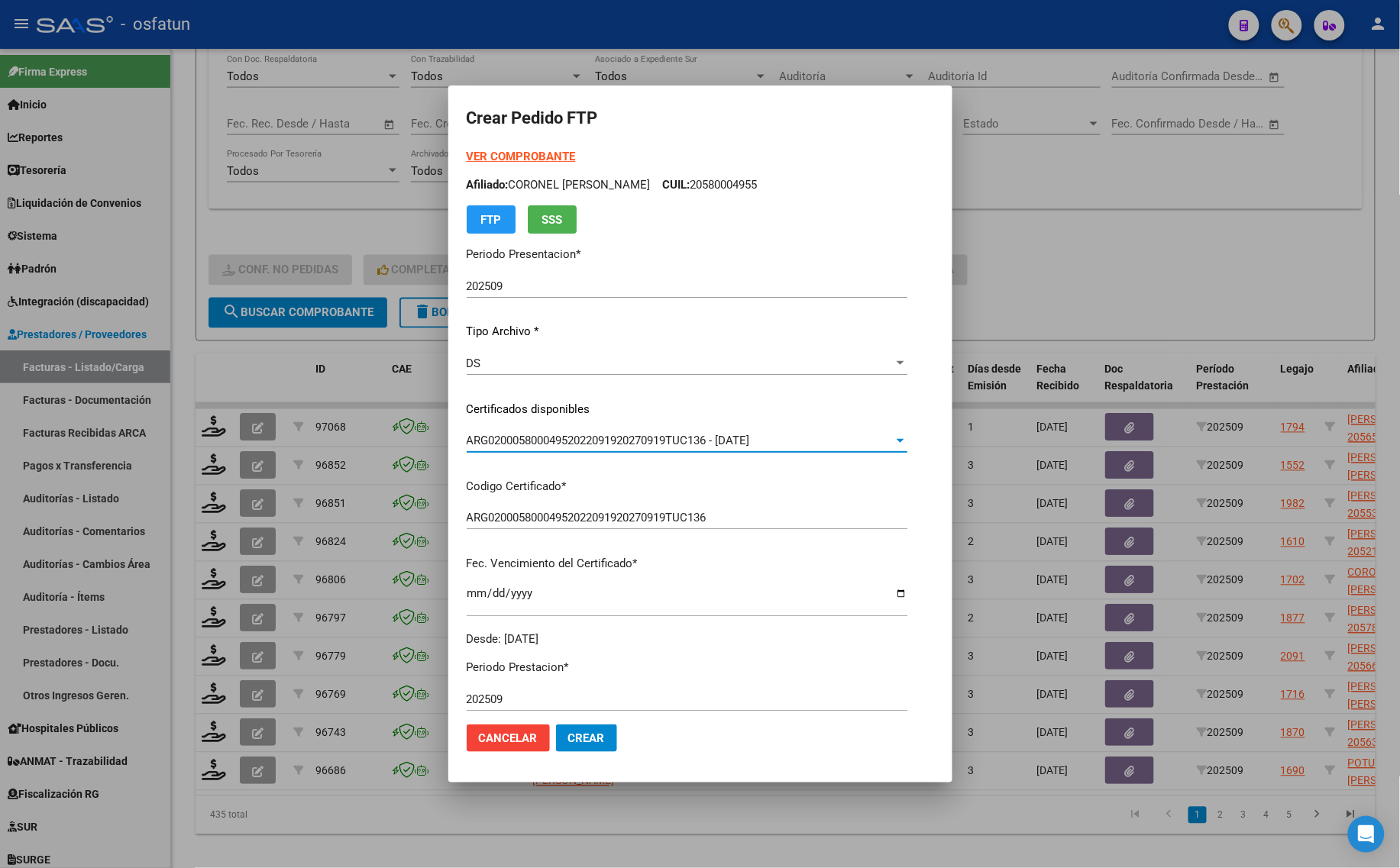
scroll to position [382, 0]
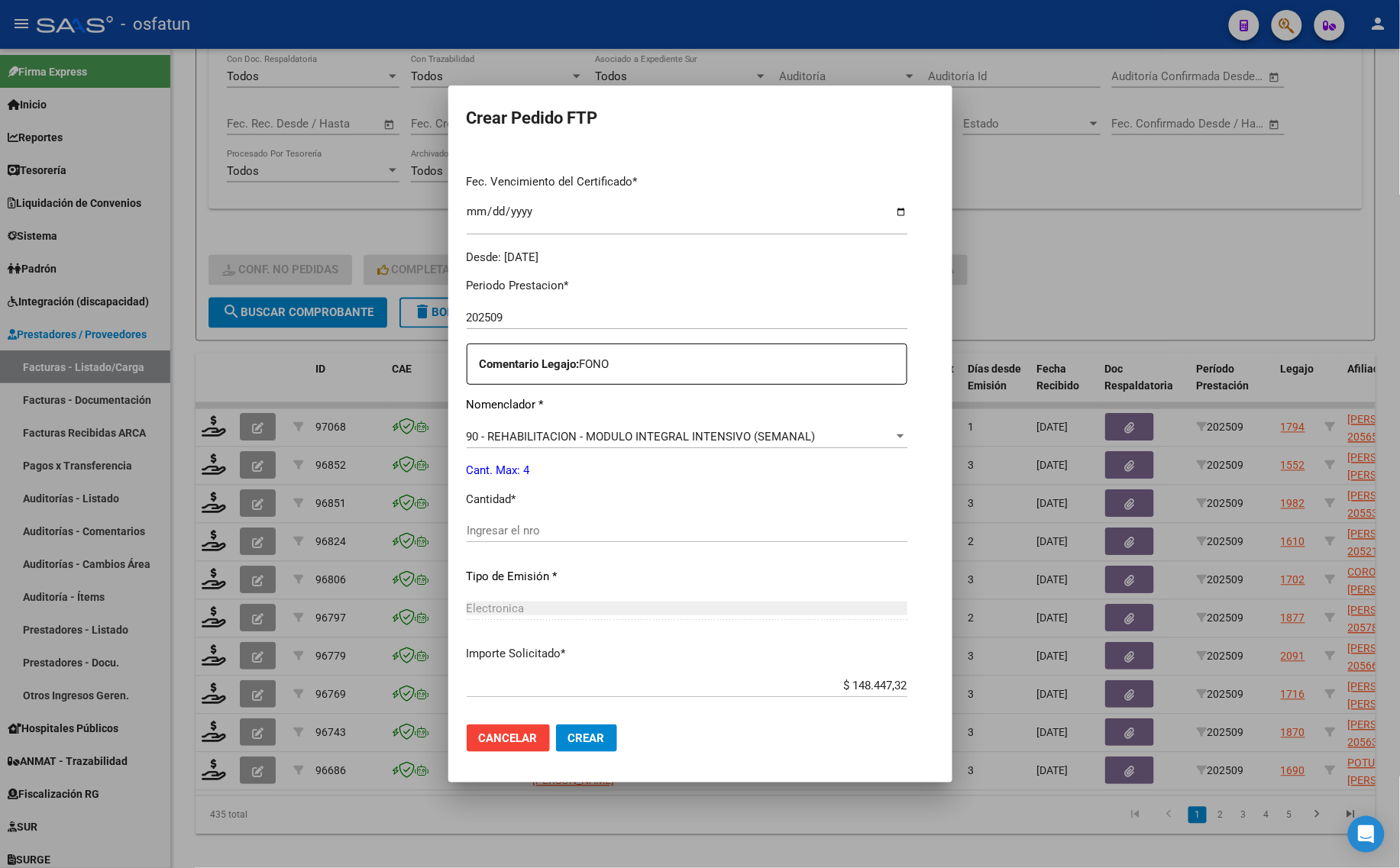
click at [482, 509] on div "Periodo Prestacion * 202509 Ingresar el Periodo Prestacion Comentario Legajo: F…" at bounding box center [687, 527] width 441 height 523
click at [479, 525] on input "Ingresar el nro" at bounding box center [687, 531] width 441 height 14
type input "4"
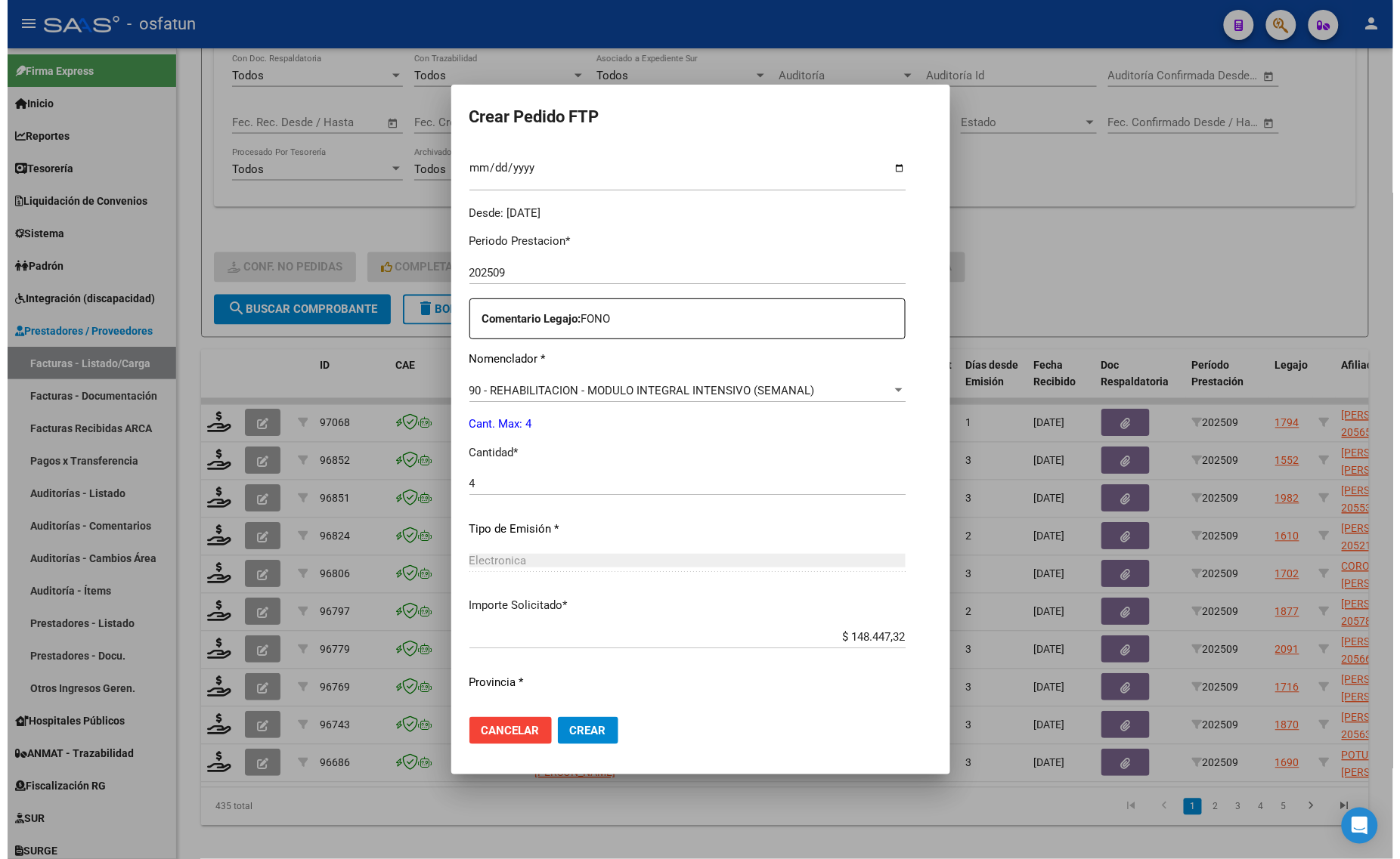
scroll to position [452, 0]
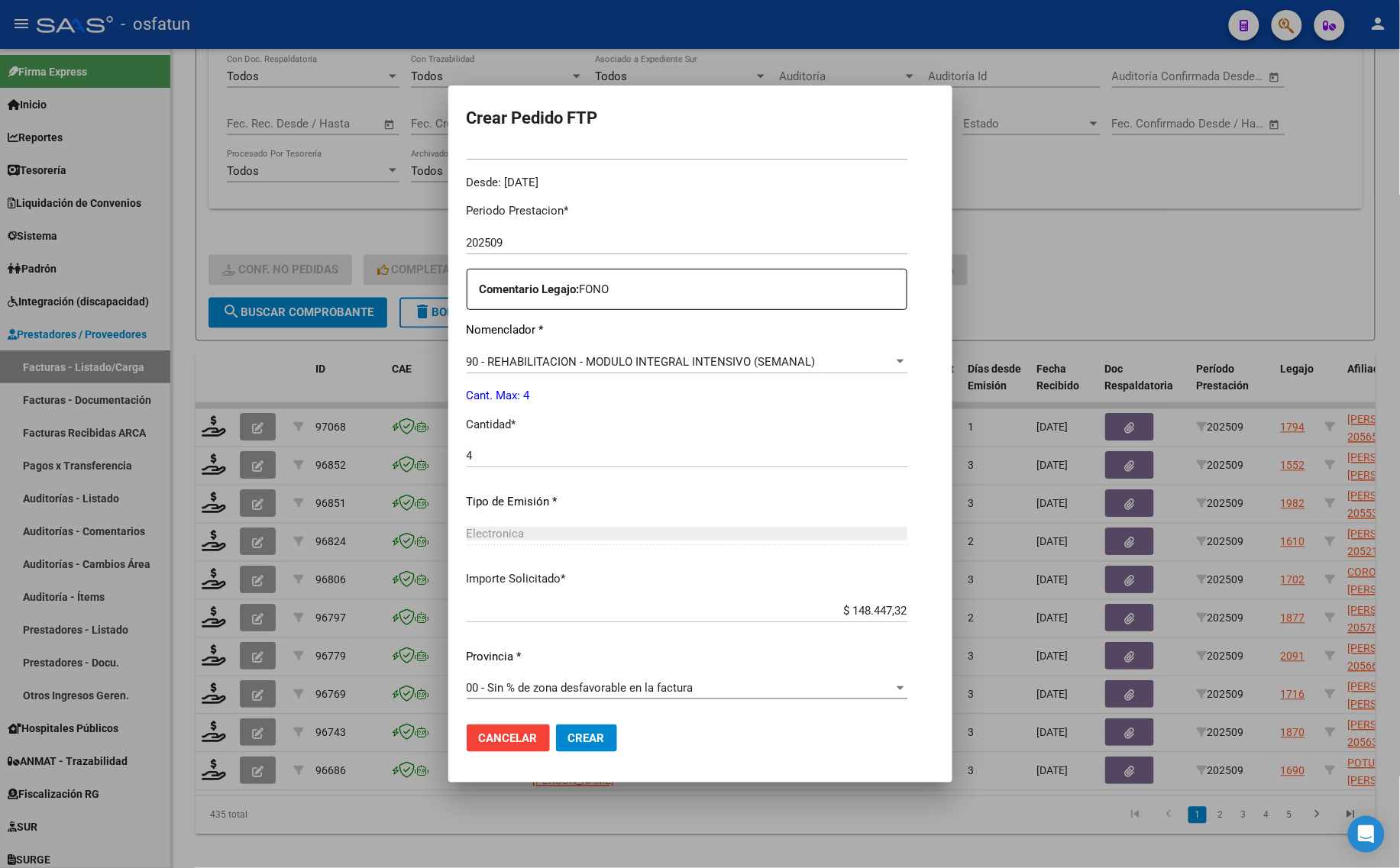
click at [578, 741] on span "Crear" at bounding box center [586, 738] width 37 height 14
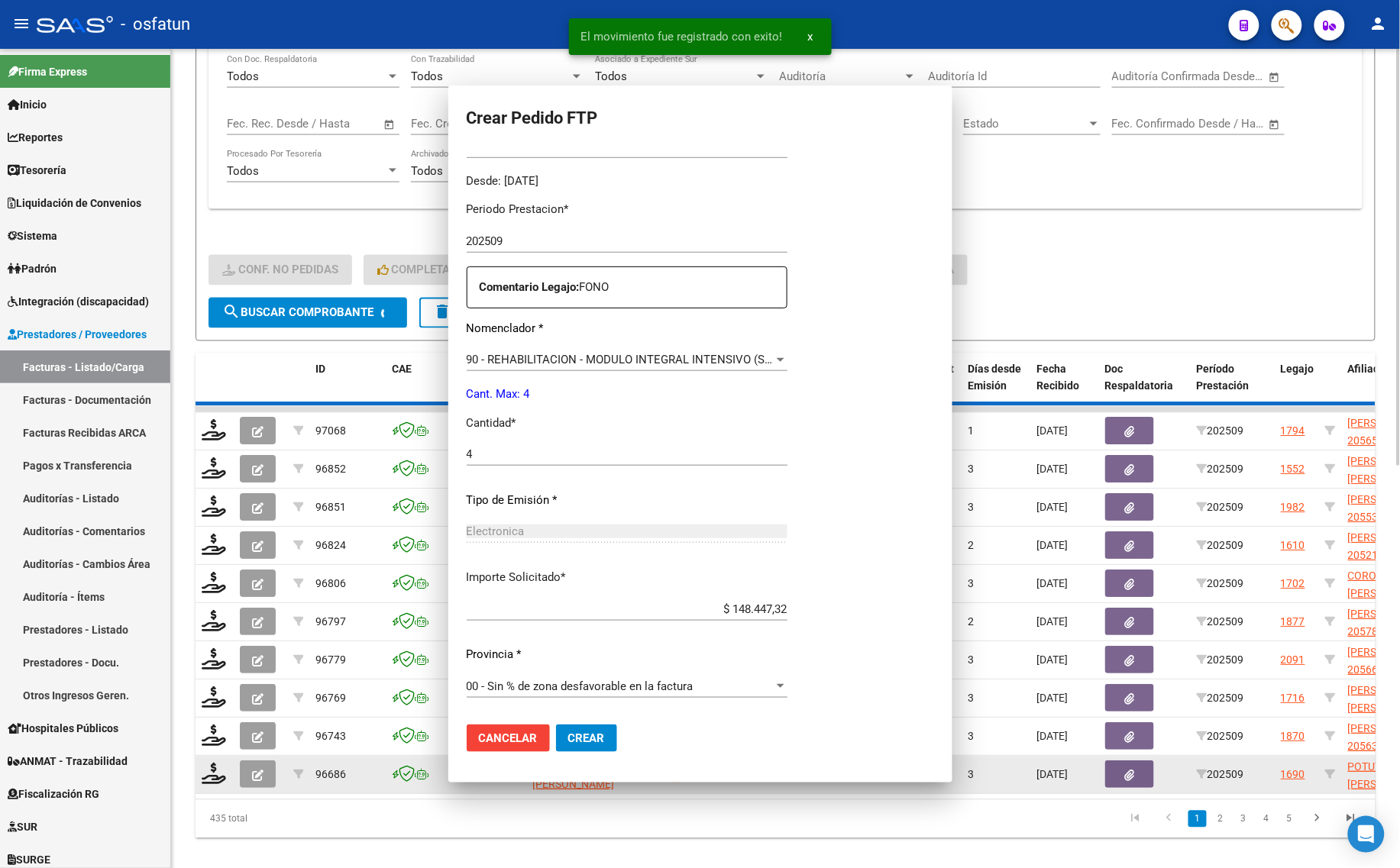
scroll to position [0, 0]
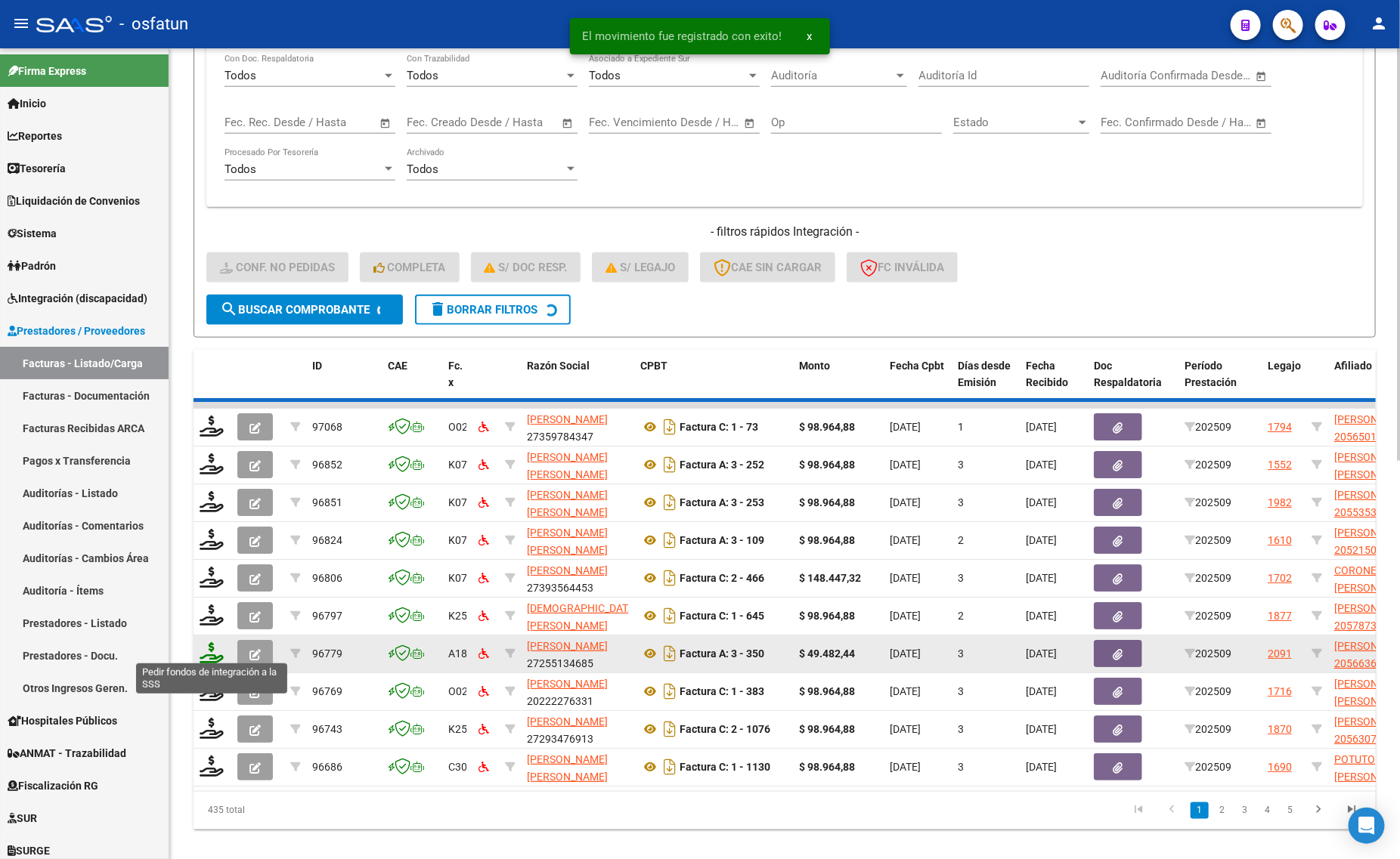
click at [212, 648] on icon at bounding box center [212, 653] width 24 height 21
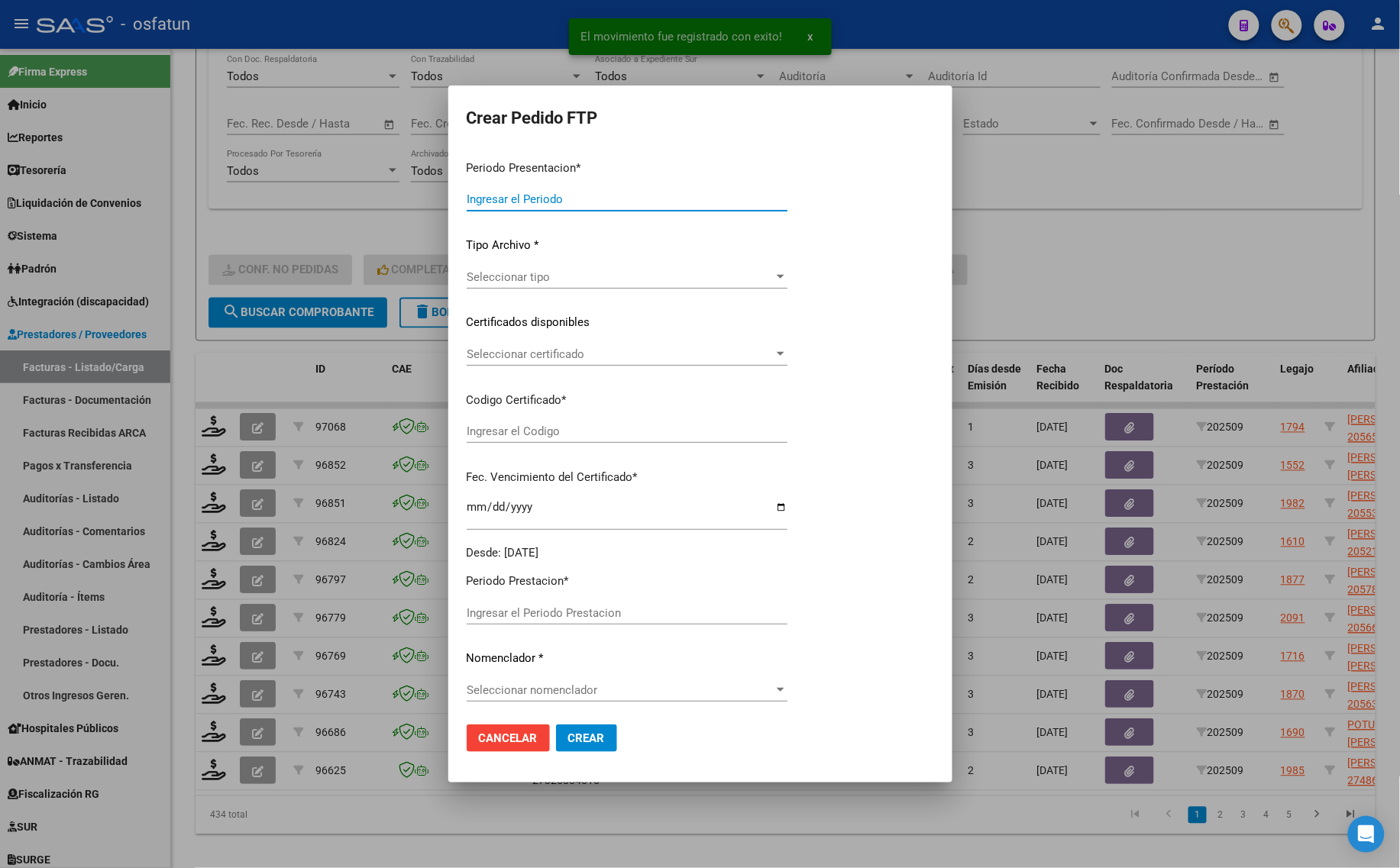
type input "202509"
type input "$ 98.964,88"
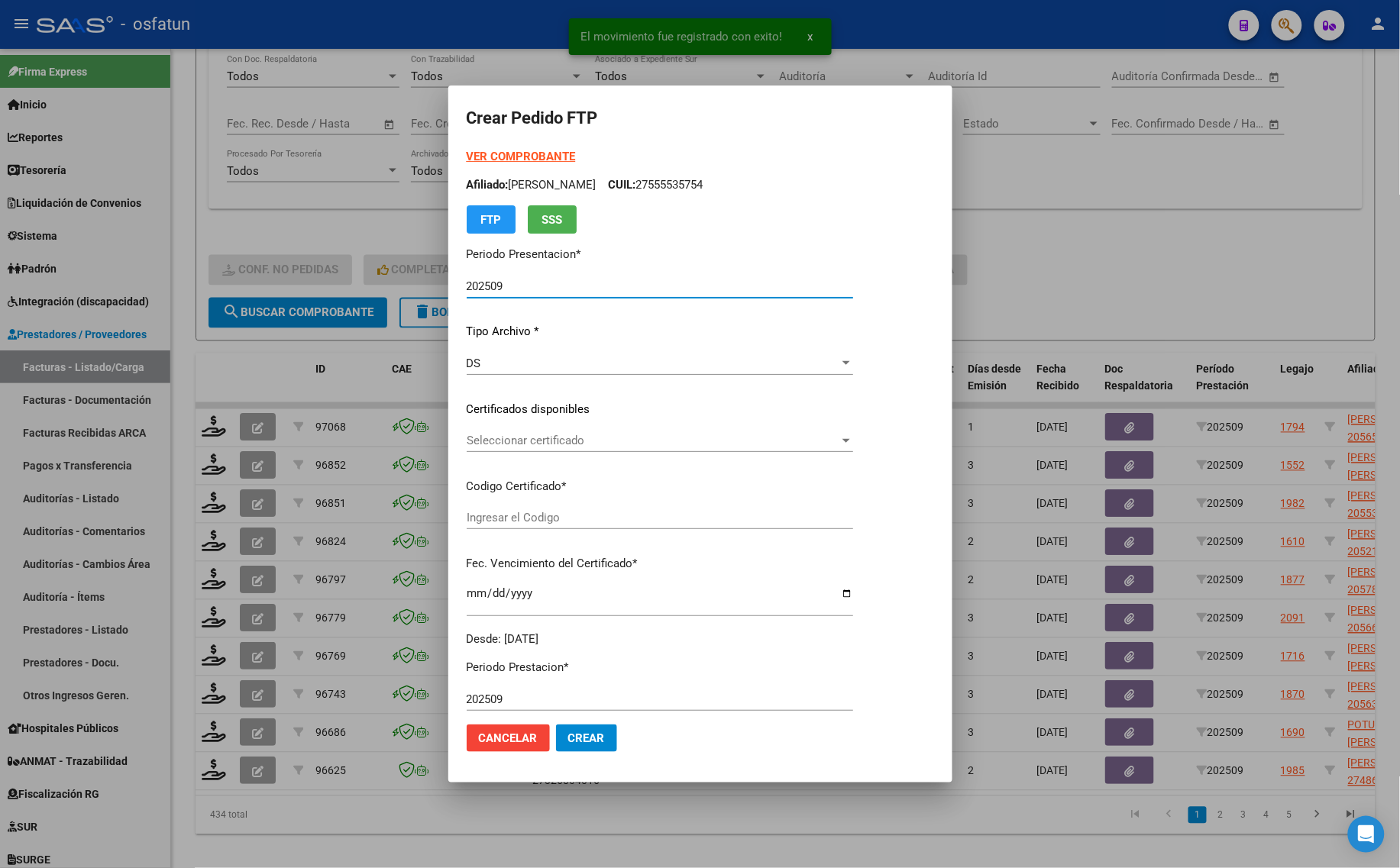
type input "ARG02000526620002022030820270308BS448"
type input "[DATE]"
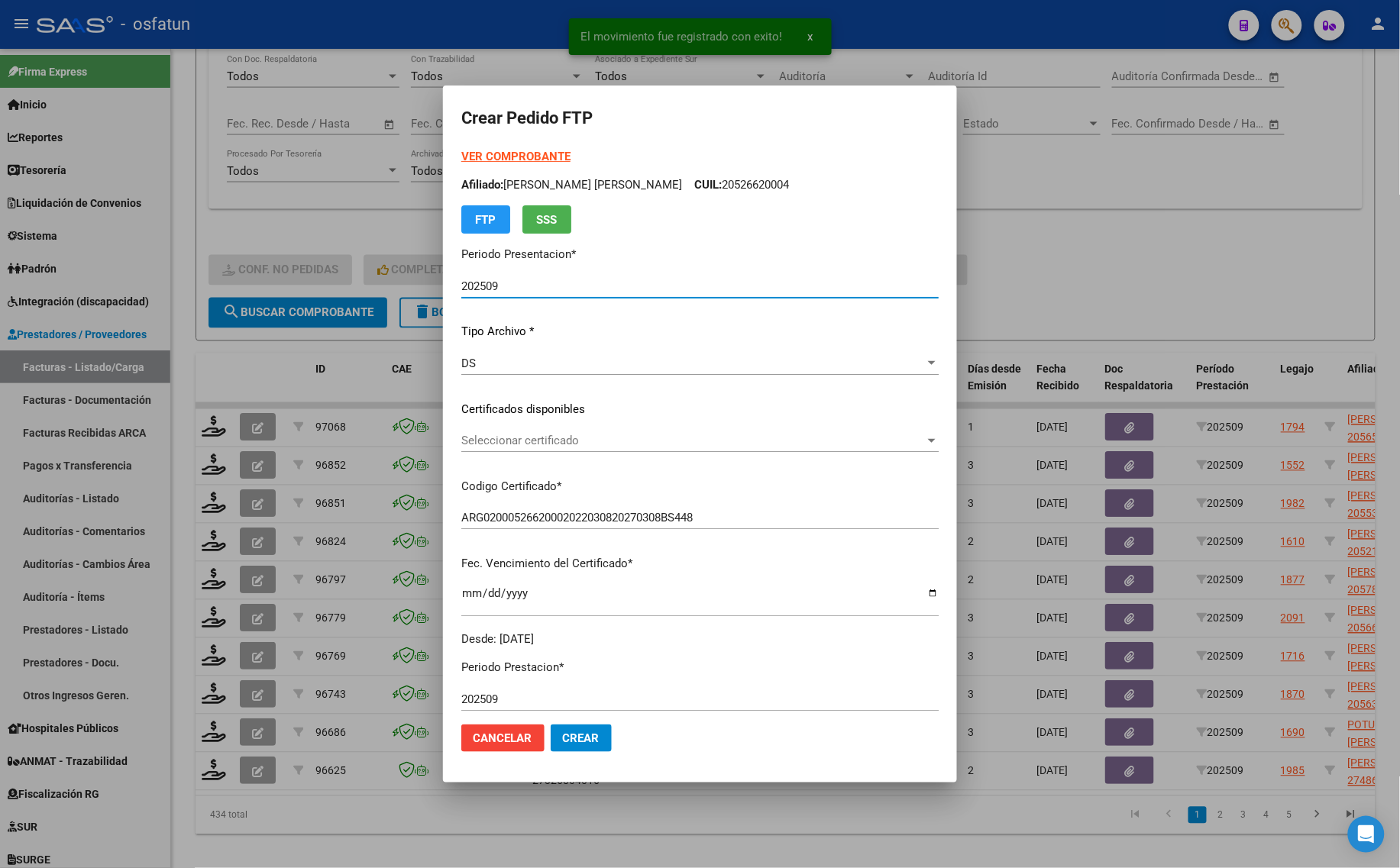
click at [497, 160] on strong "VER COMPROBANTE" at bounding box center [516, 157] width 109 height 14
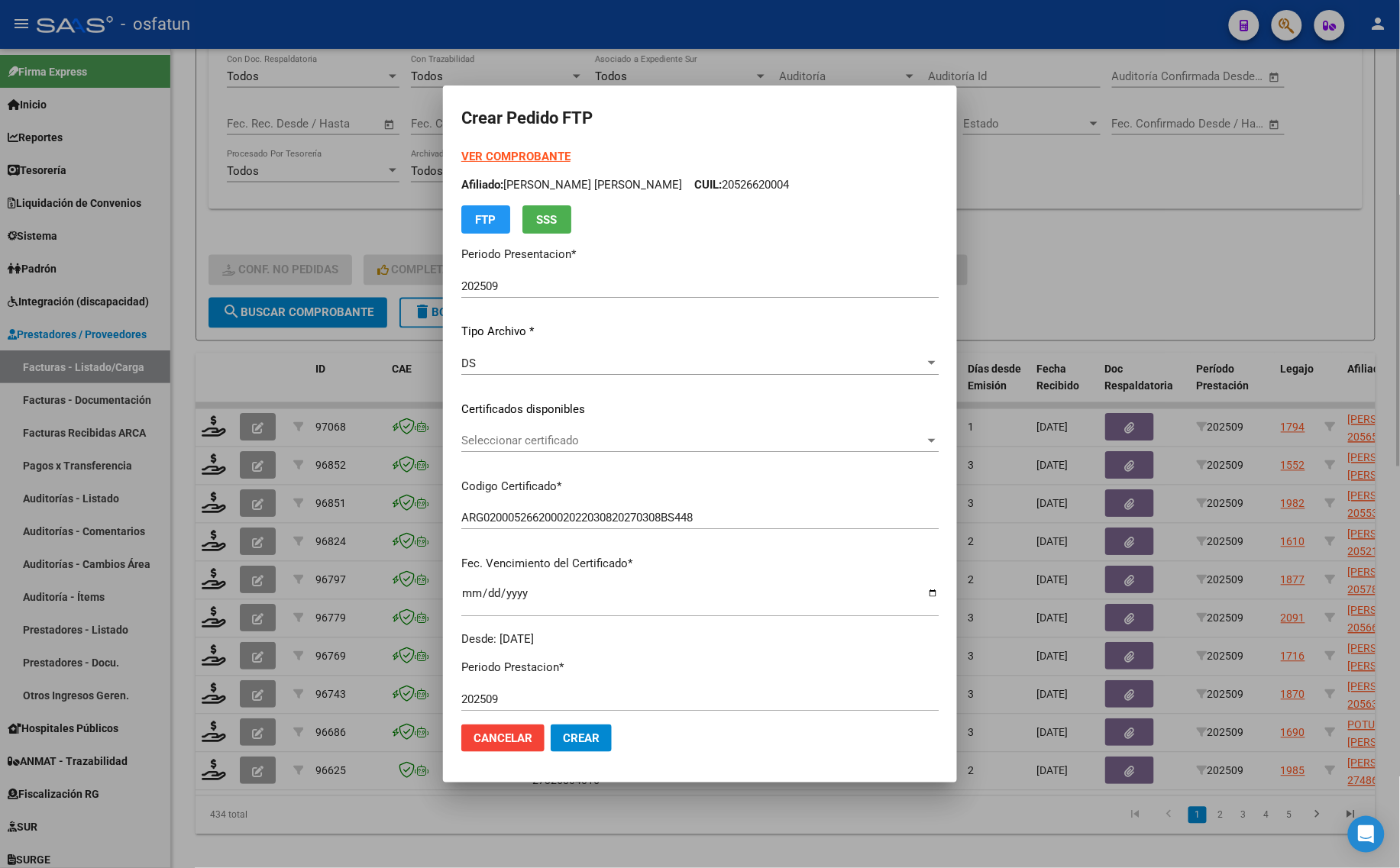
click at [1163, 311] on div at bounding box center [700, 434] width 1400 height 868
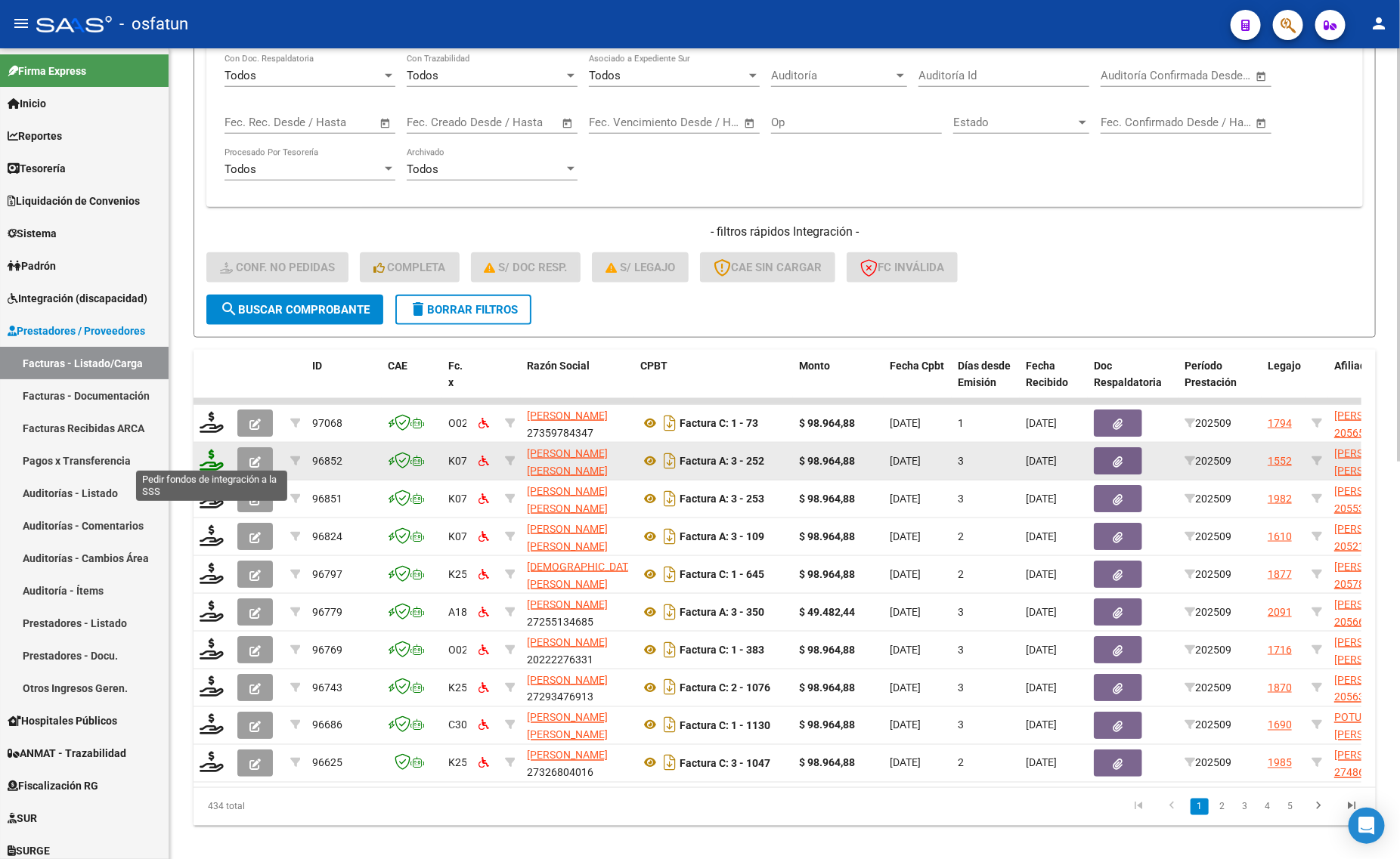
click at [220, 454] on icon at bounding box center [212, 461] width 24 height 21
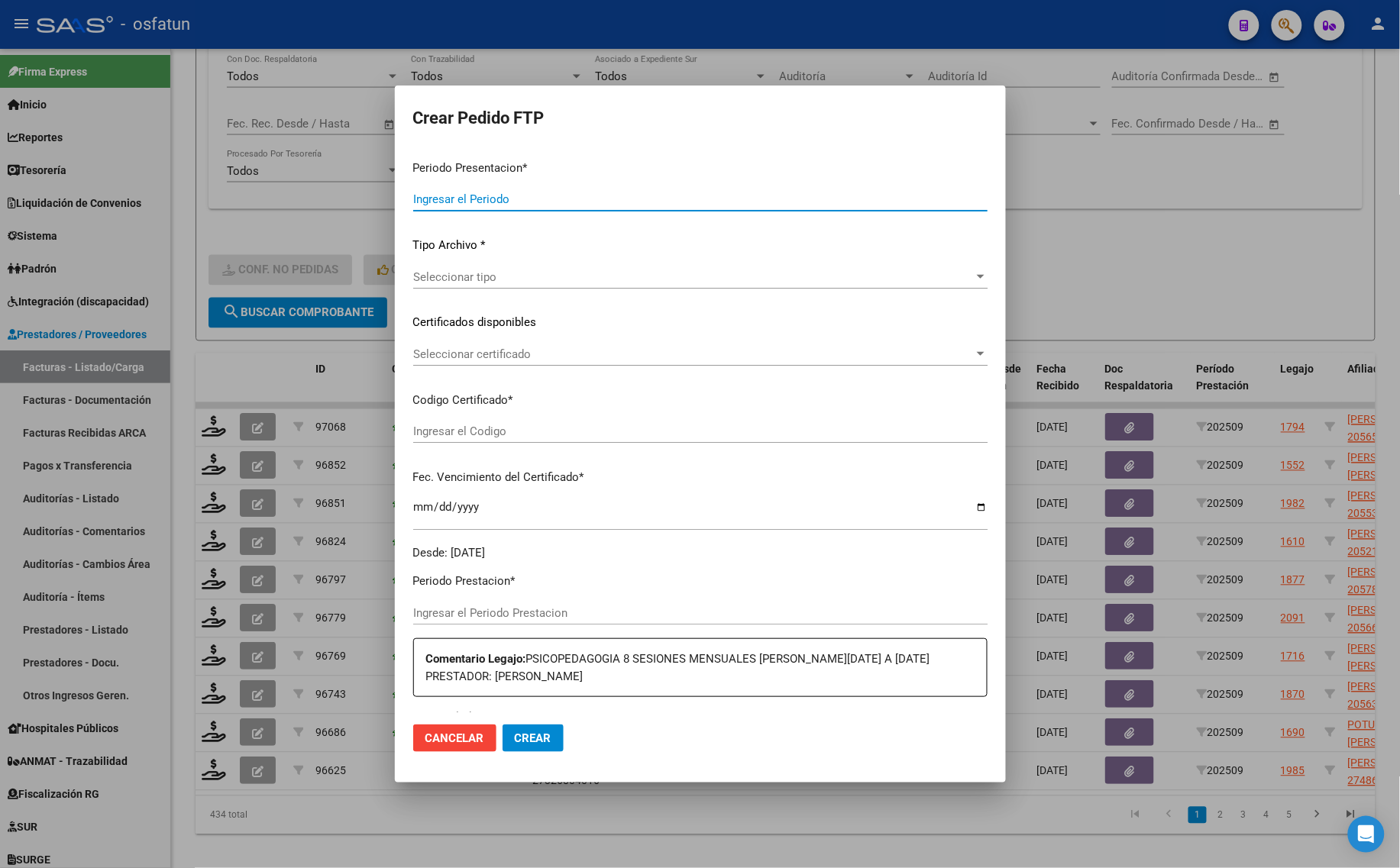
type input "202509"
type input "$ 98.964,88"
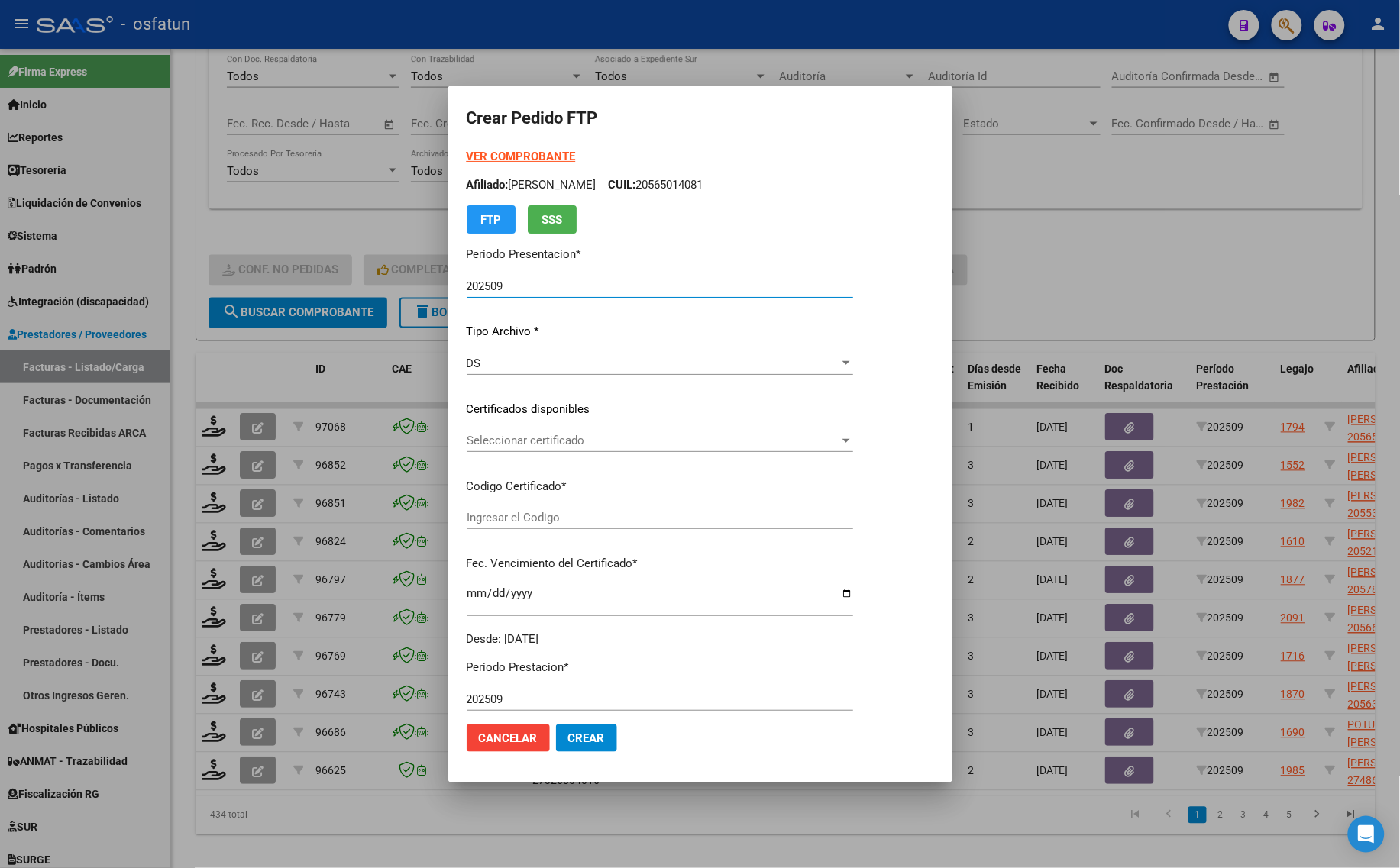
type input "ARG02000561008082024061020290610TUC139"
type input "[DATE]"
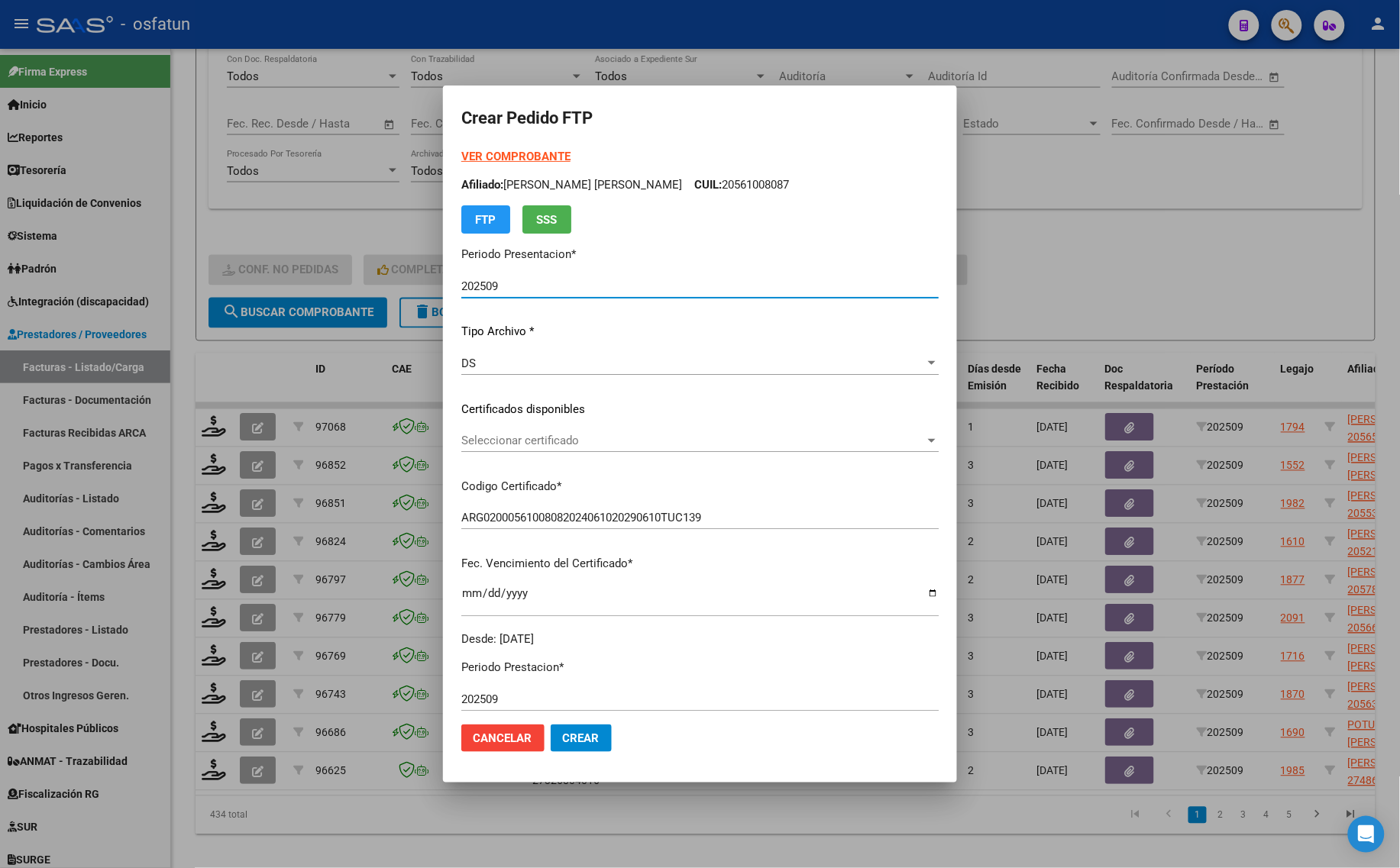
click at [480, 157] on strong "VER COMPROBANTE" at bounding box center [516, 157] width 109 height 14
click at [495, 439] on span "Seleccionar certificado" at bounding box center [693, 441] width 464 height 14
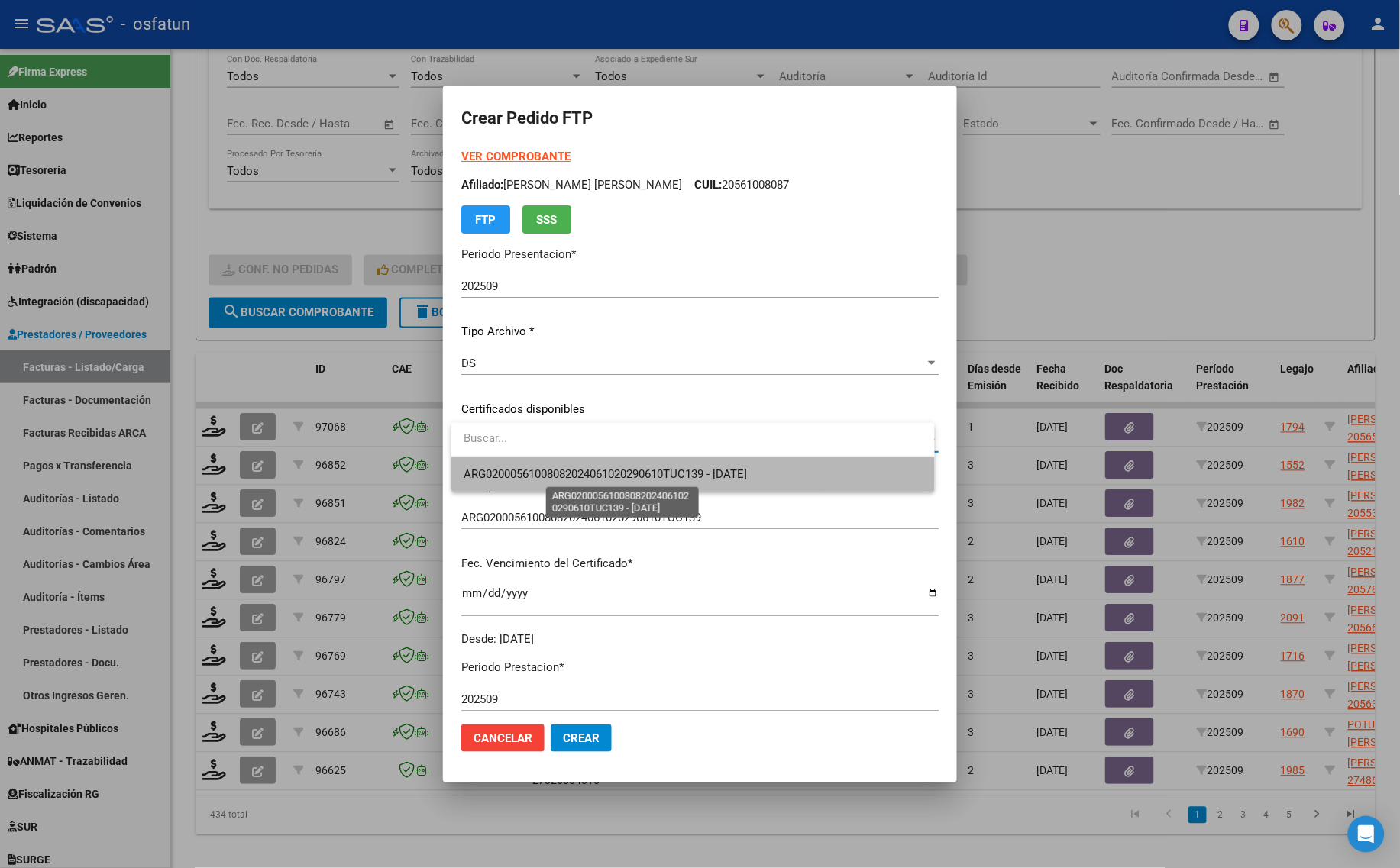
click at [491, 474] on span "ARG02000561008082024061020290610TUC139 - [DATE]" at bounding box center [605, 474] width 284 height 14
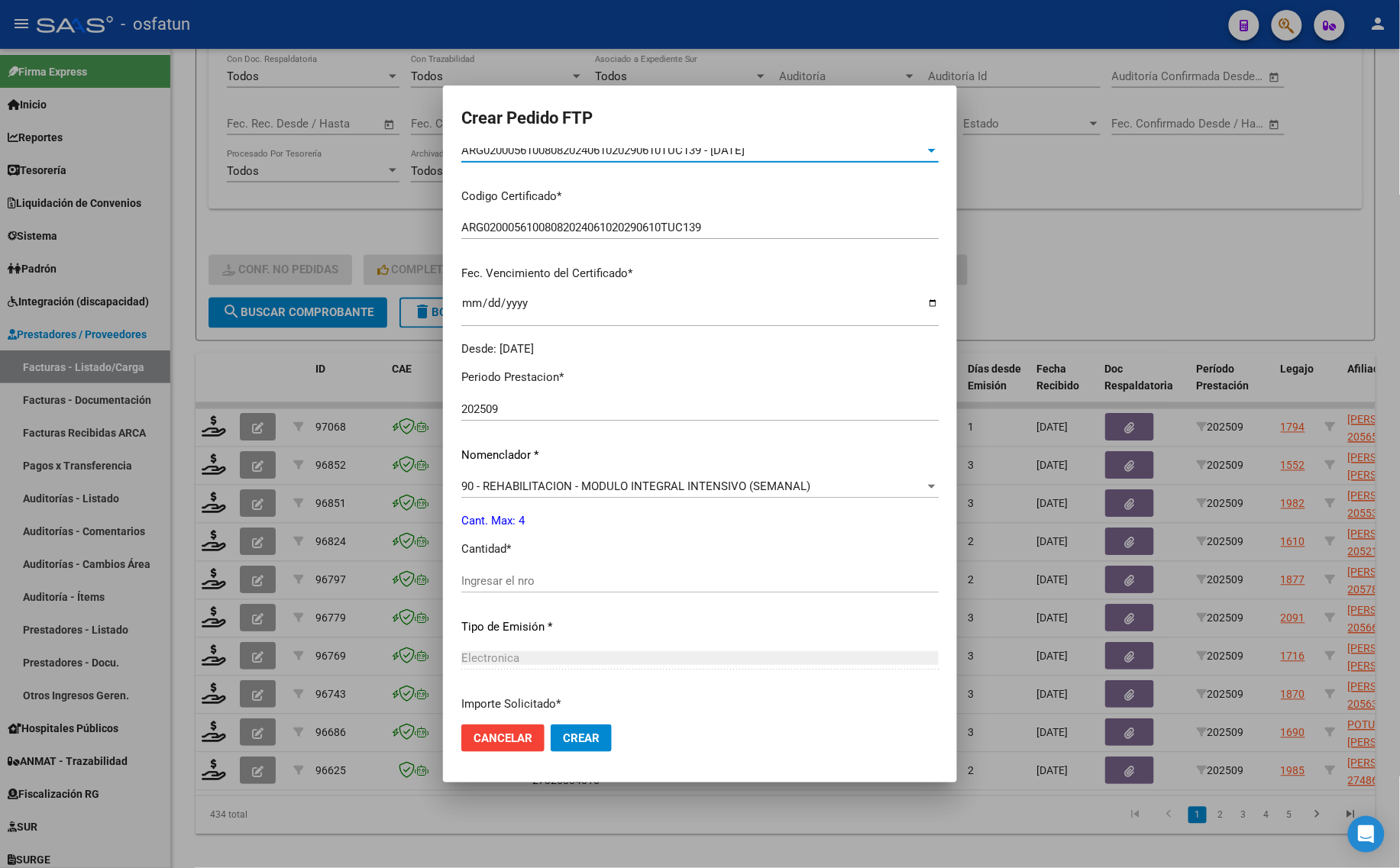
scroll to position [382, 0]
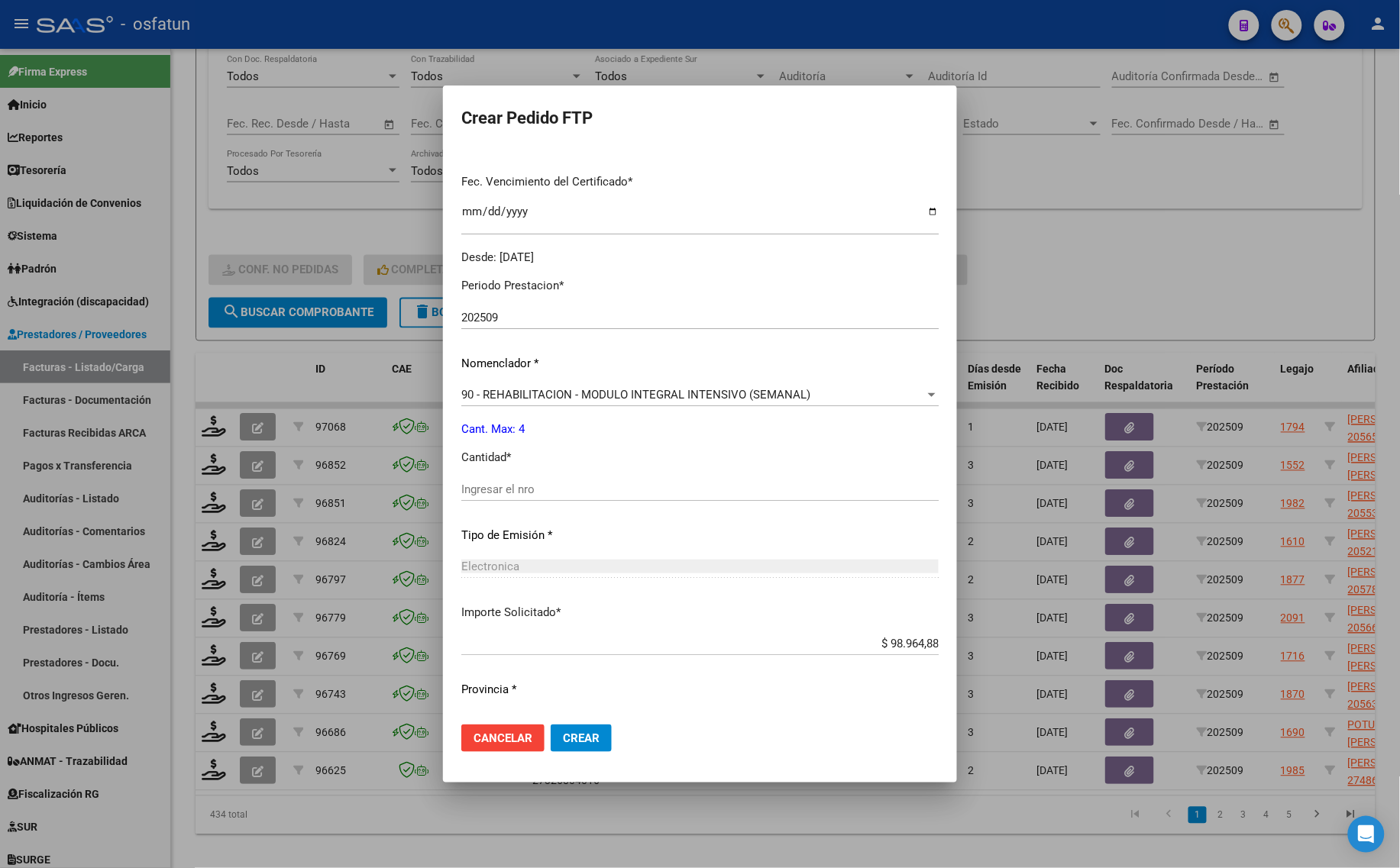
click at [506, 475] on div "Periodo Prestacion * 202509 Ingresar el Periodo Prestacion Nomenclador * 90 - R…" at bounding box center [700, 507] width 478 height 481
click at [507, 479] on div "Ingresar el nro" at bounding box center [700, 490] width 478 height 23
type input "4"
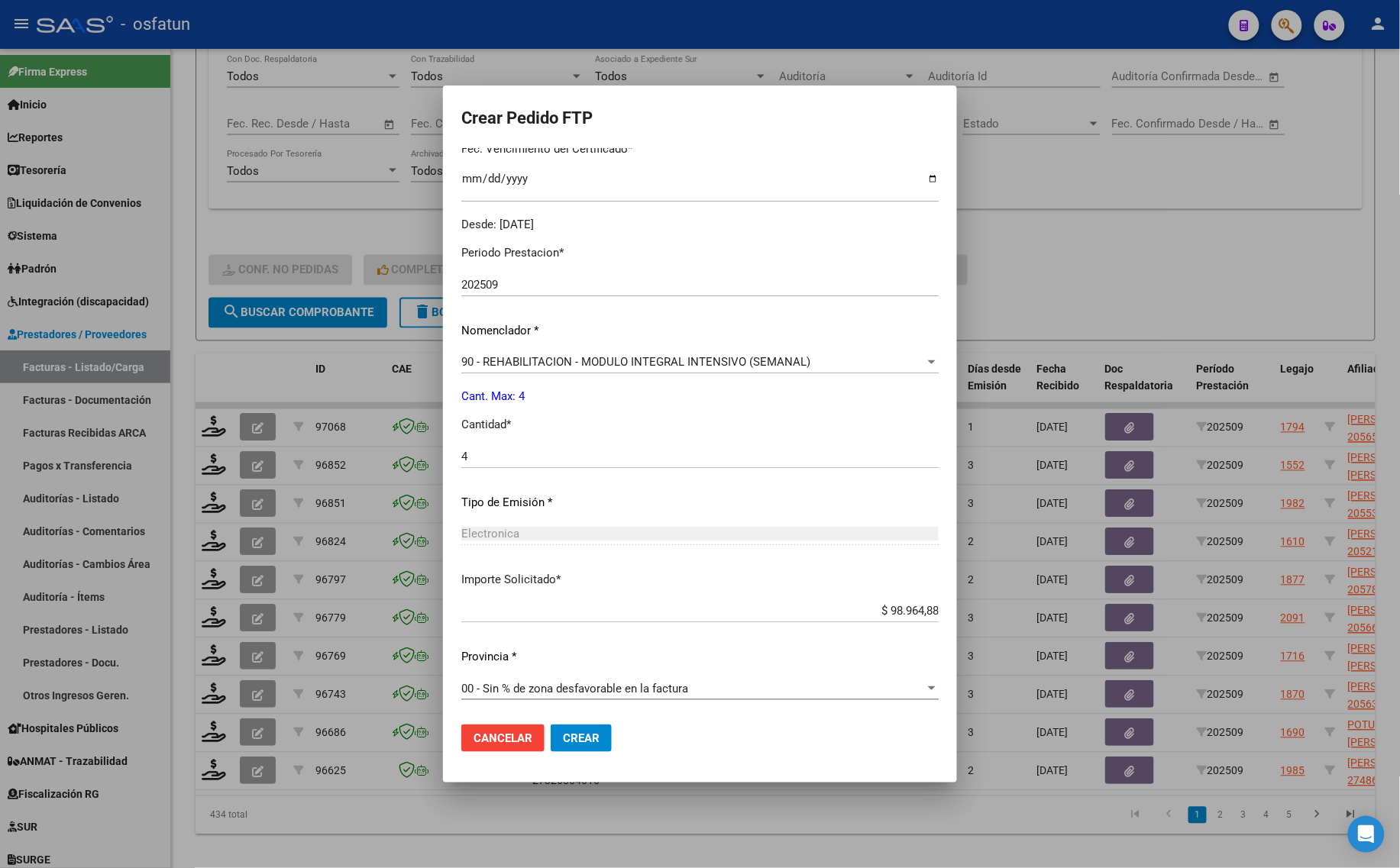
click at [590, 738] on span "Crear" at bounding box center [581, 738] width 37 height 14
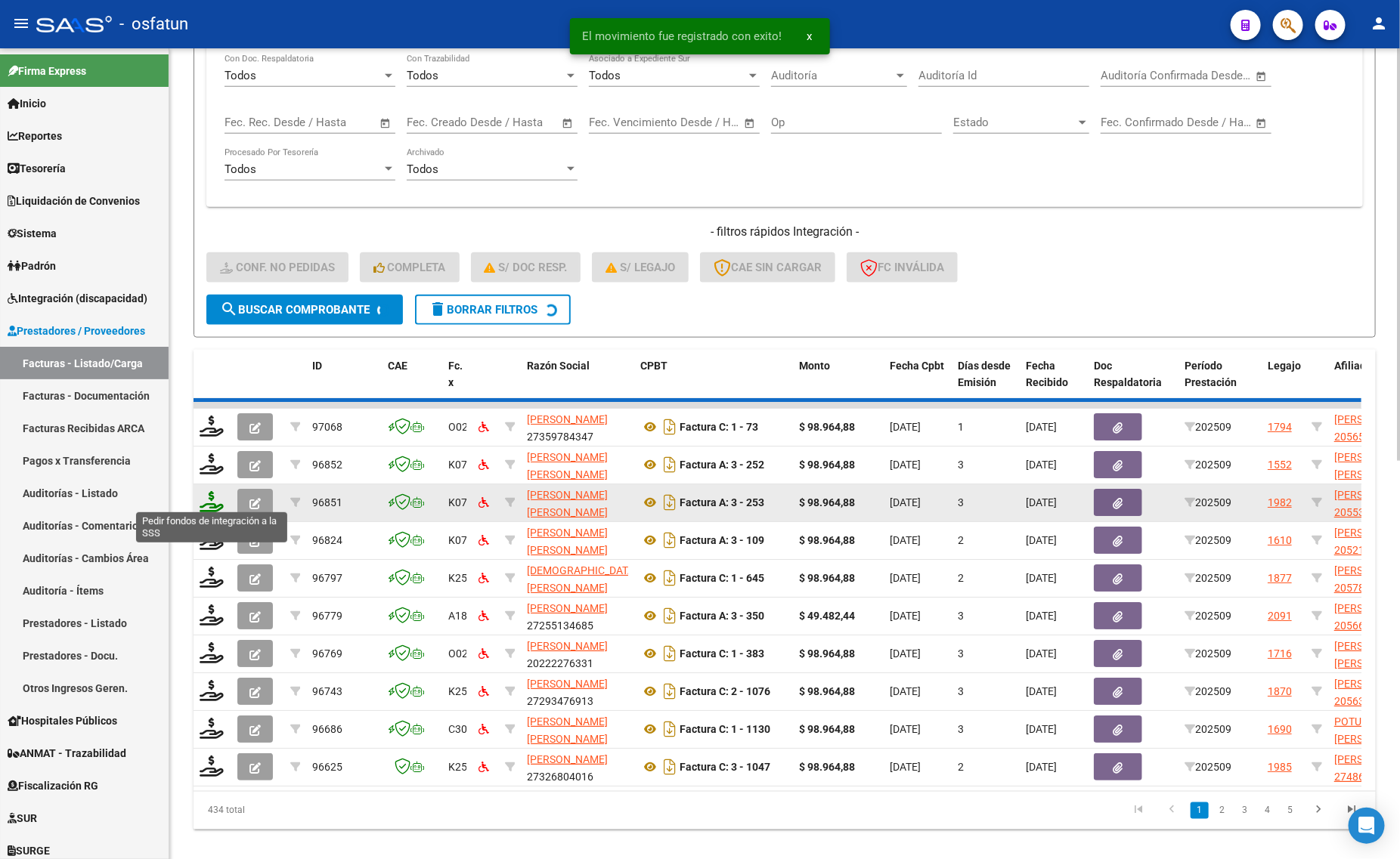
click at [210, 504] on div at bounding box center [213, 503] width 26 height 23
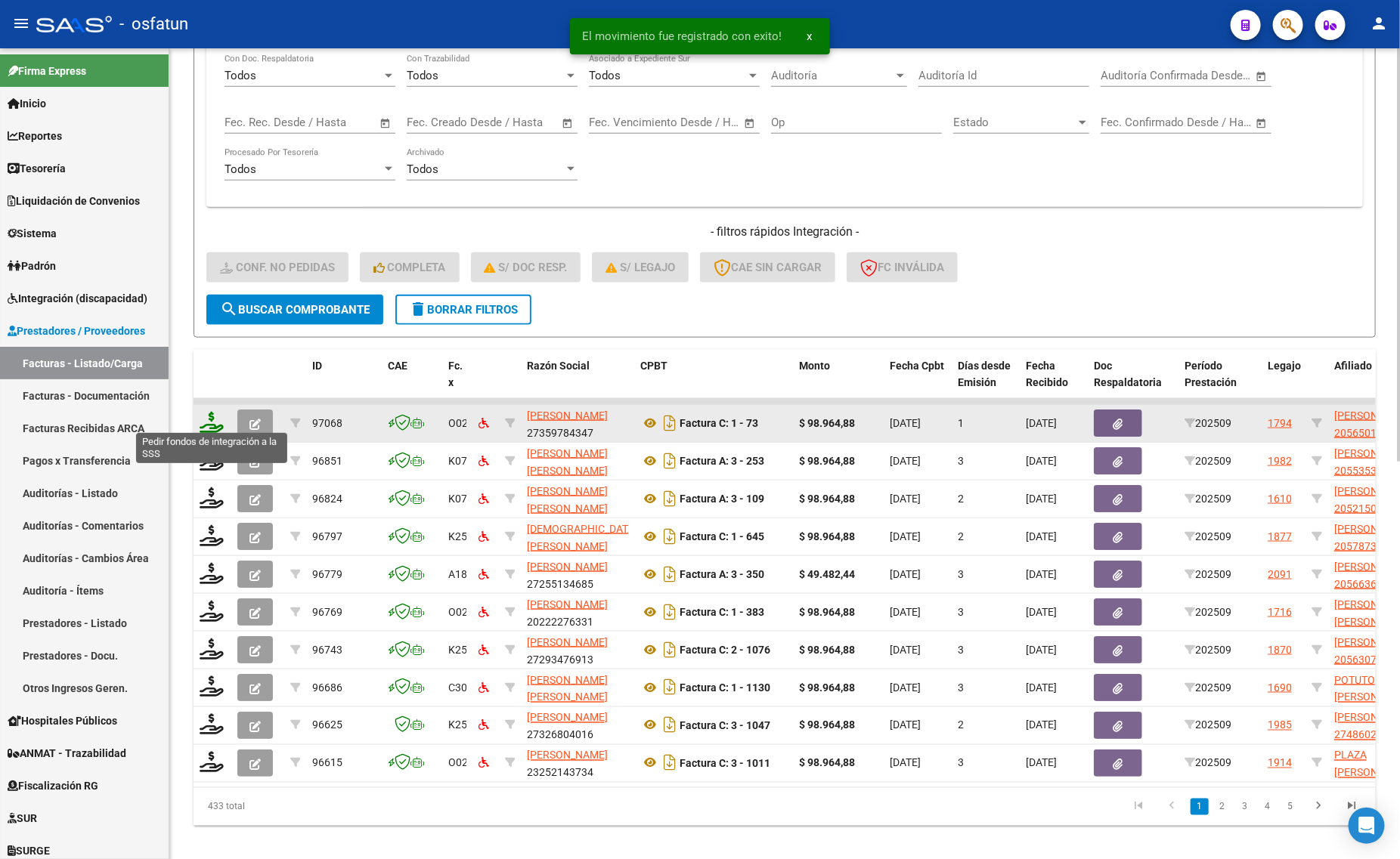
click at [206, 412] on icon at bounding box center [212, 423] width 24 height 21
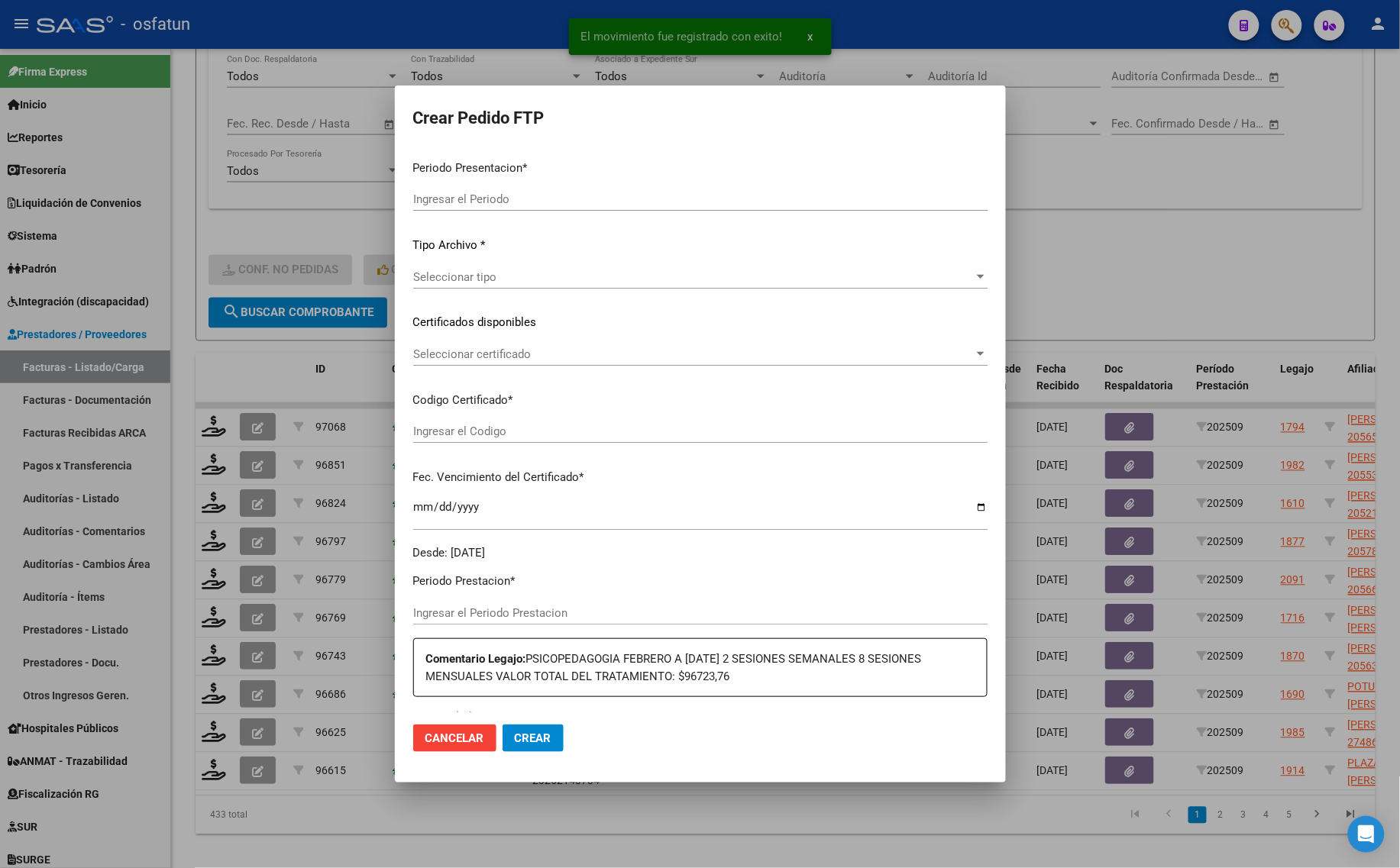
type input "202509"
type input "$ 98.964,88"
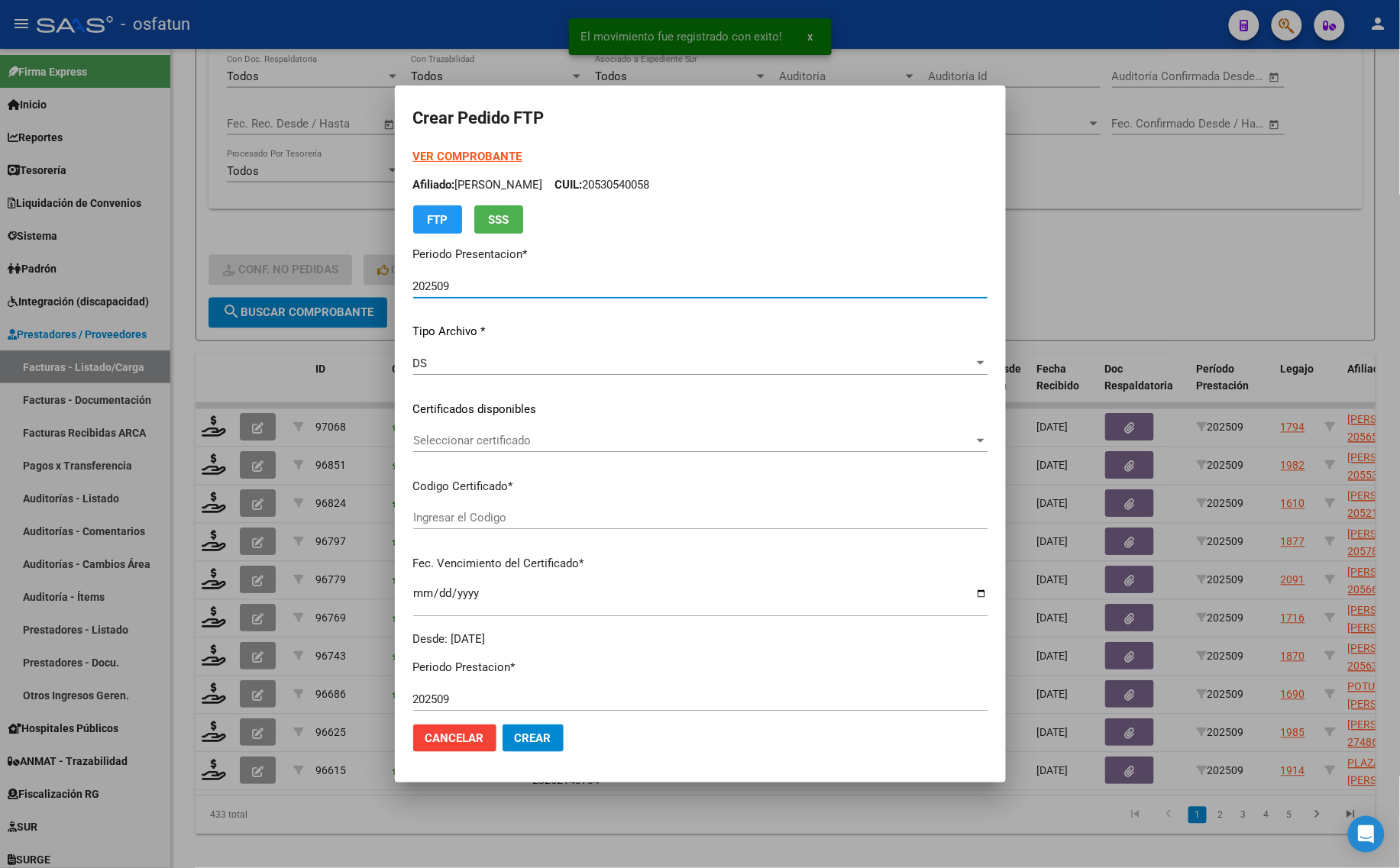
type input "ARG02000565014082024041920290419BUE440"
type input "[DATE]"
click at [455, 157] on strong "VER COMPROBANTE" at bounding box center [468, 157] width 109 height 14
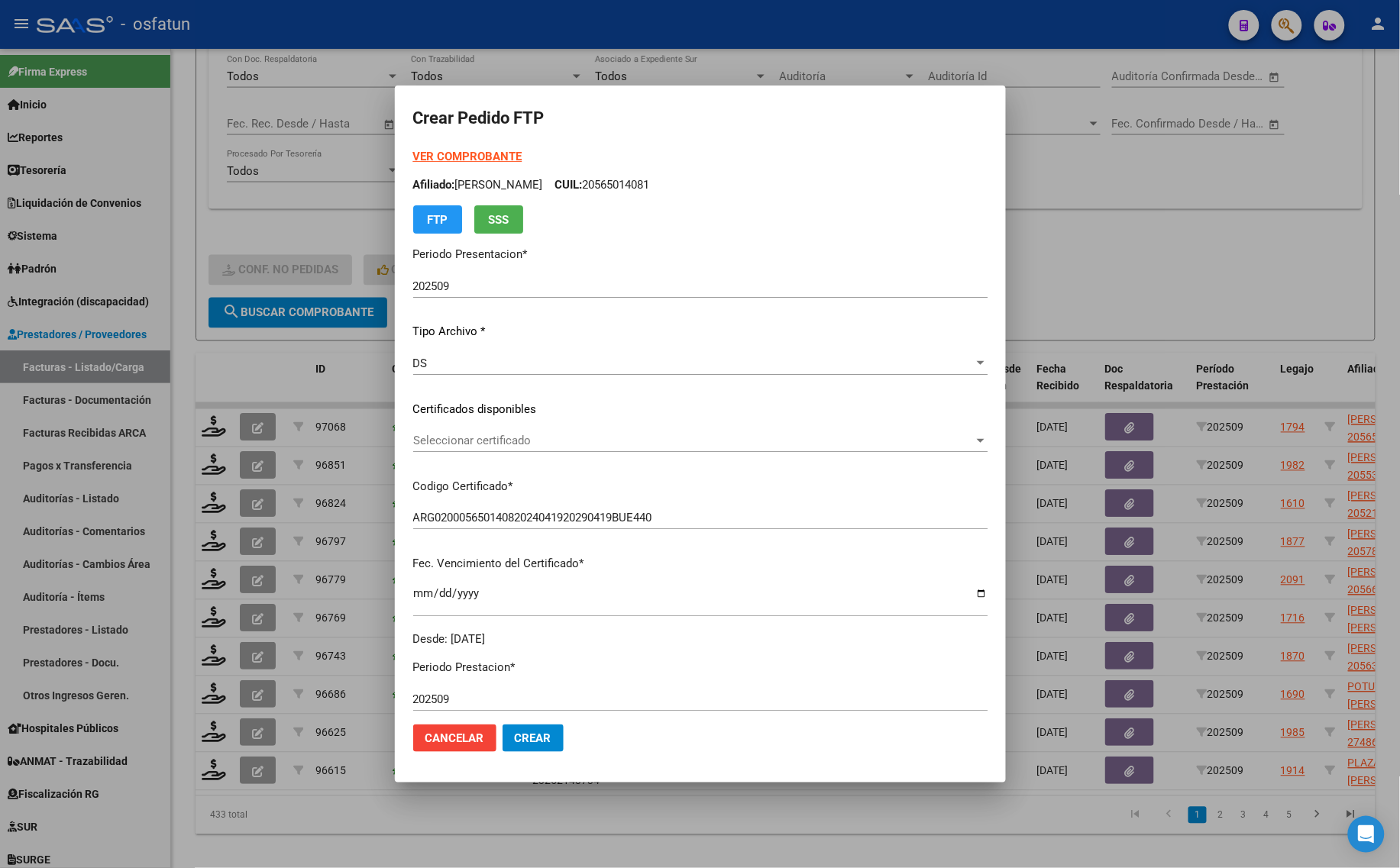
click at [453, 428] on div "VER COMPROBANTE ARCA Padrón Afiliado: [PERSON_NAME] CUIL: 20565014081 FTP SSS P…" at bounding box center [700, 398] width 574 height 500
click at [453, 434] on span "Seleccionar certificado" at bounding box center [693, 441] width 560 height 14
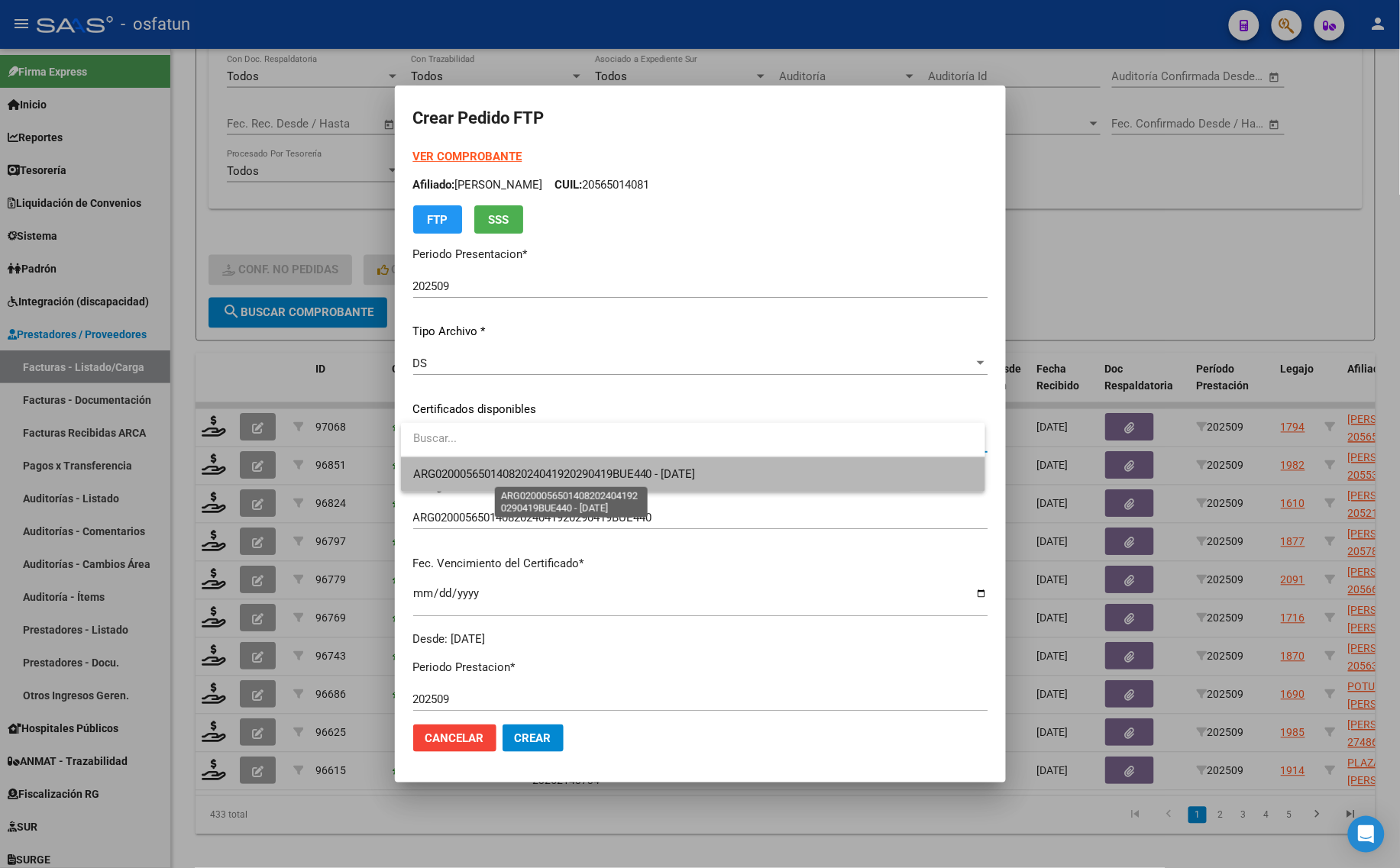
click at [463, 471] on span "ARG02000565014082024041920290419BUE440 - [DATE]" at bounding box center [555, 474] width 283 height 14
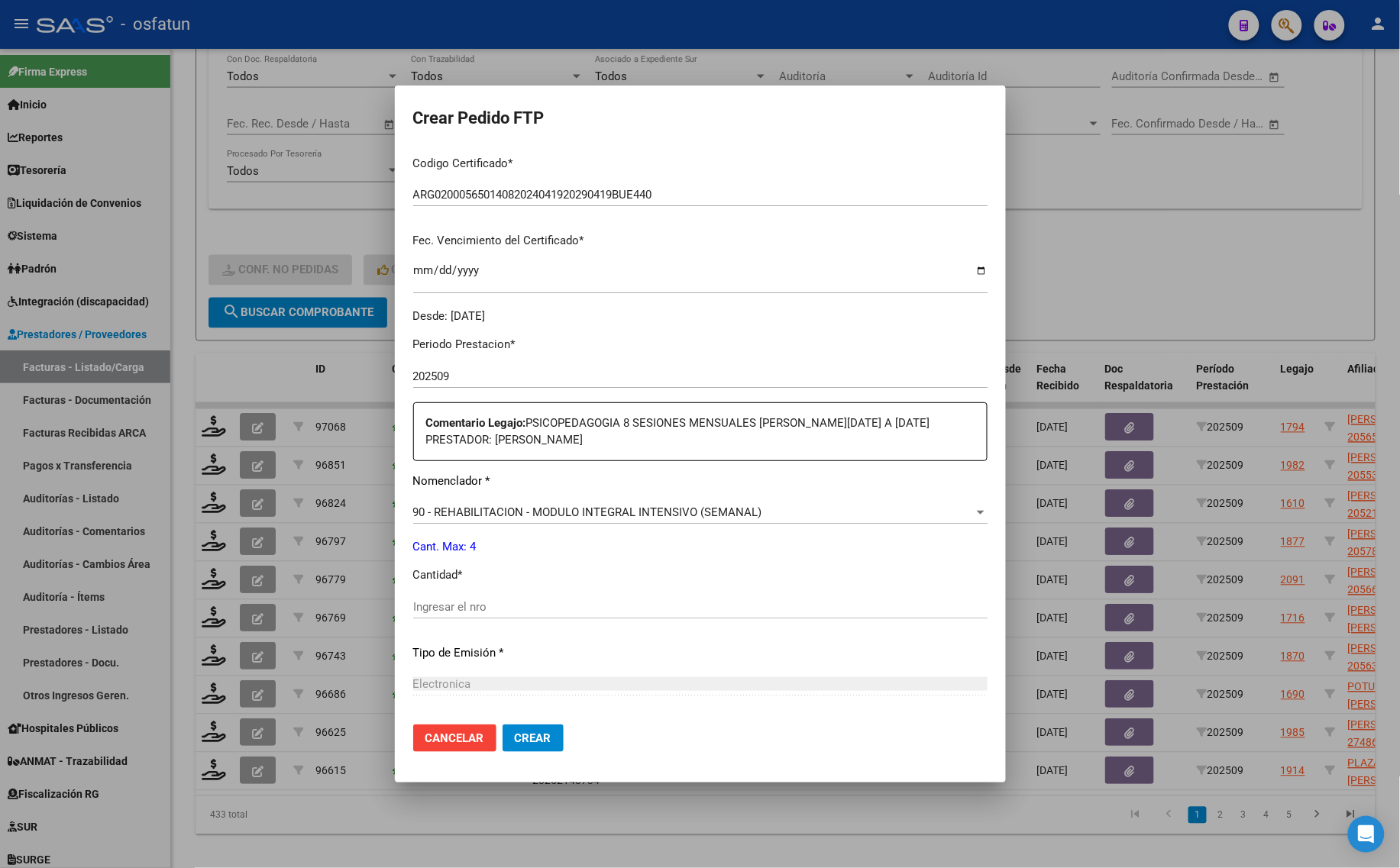
scroll to position [382, 0]
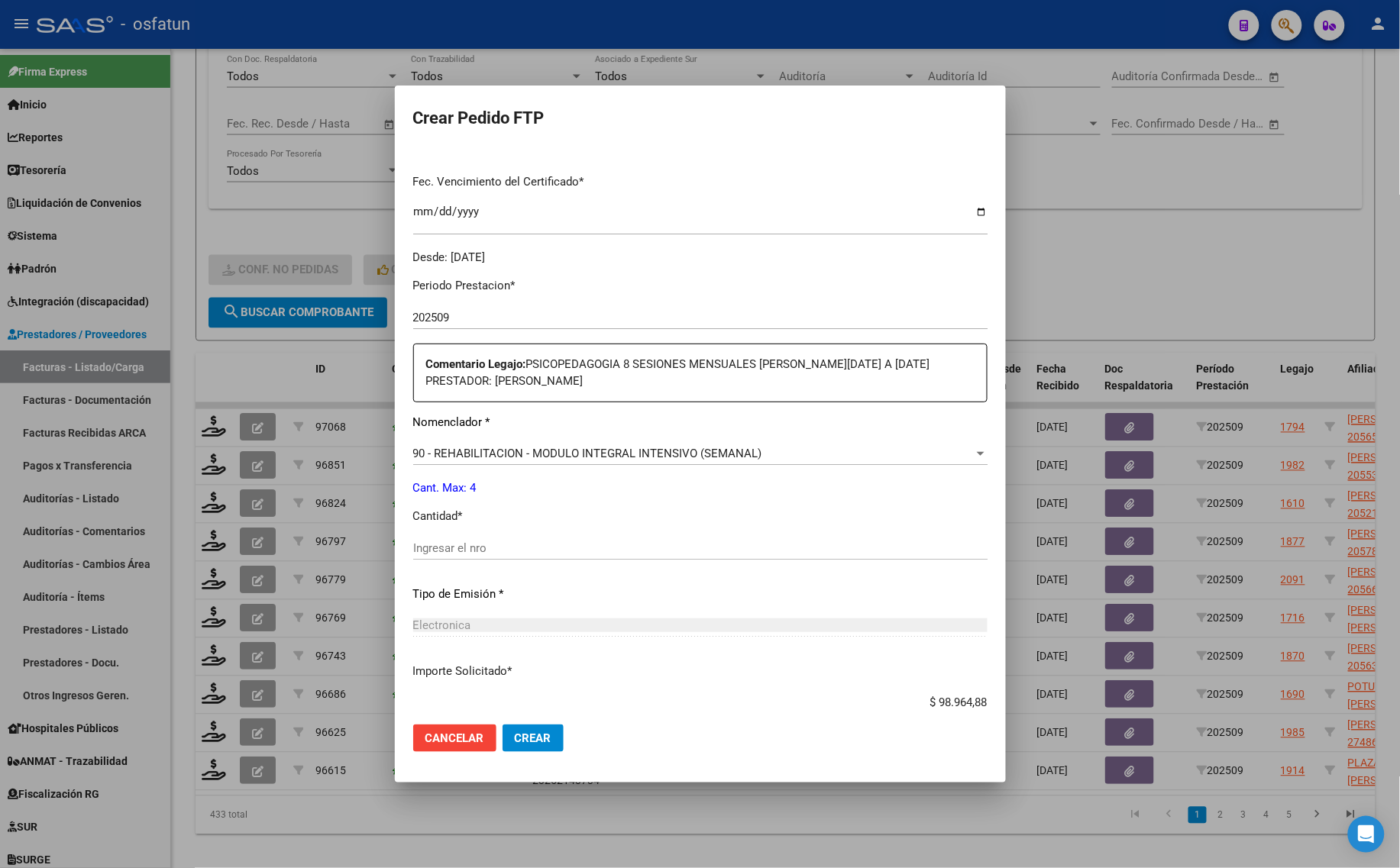
click at [504, 562] on div "Ingresar el nro" at bounding box center [700, 555] width 574 height 37
click at [523, 537] on div "Ingresar el nro" at bounding box center [700, 549] width 574 height 23
type input "4"
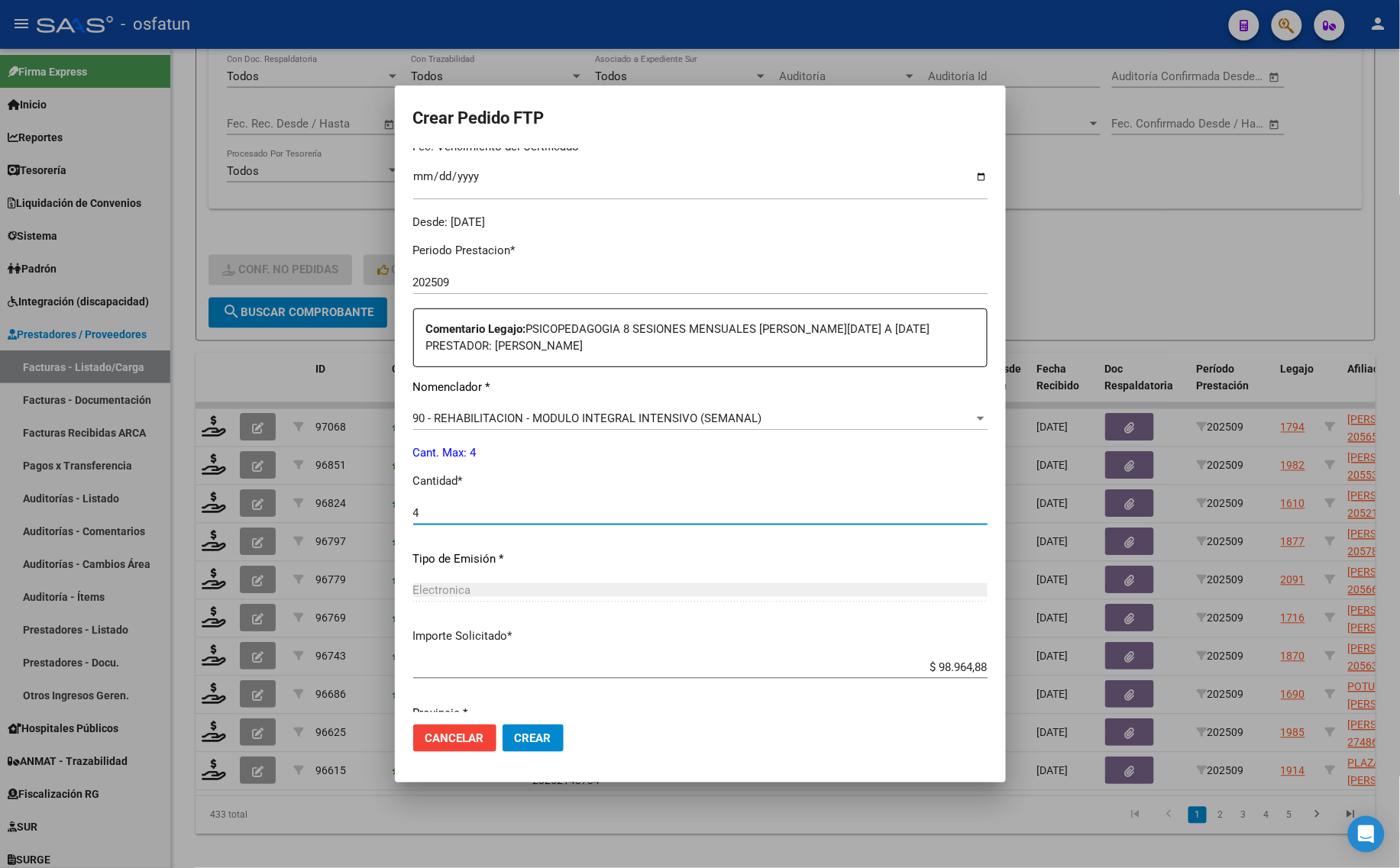
scroll to position [474, 0]
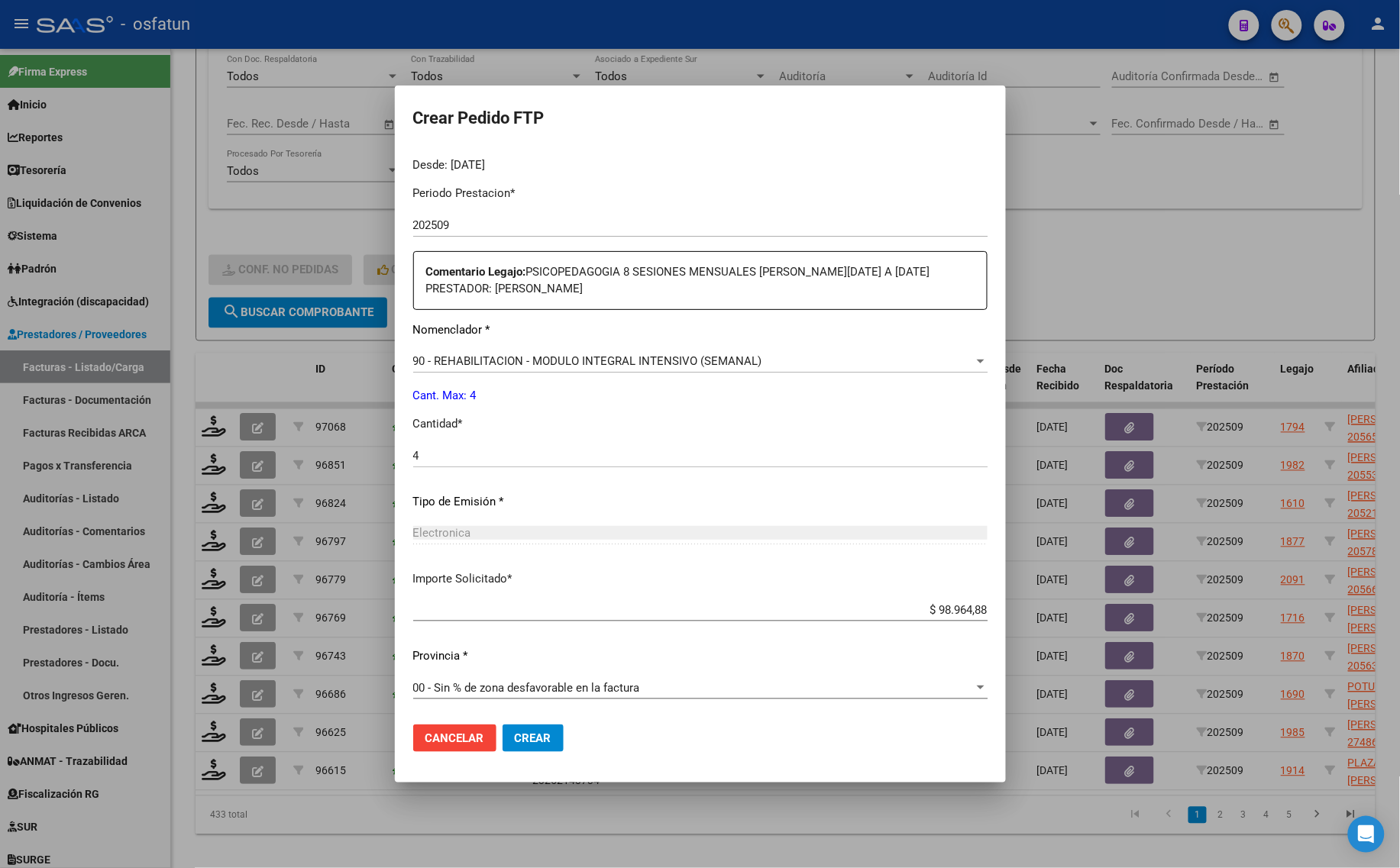
click at [540, 734] on span "Crear" at bounding box center [533, 738] width 37 height 14
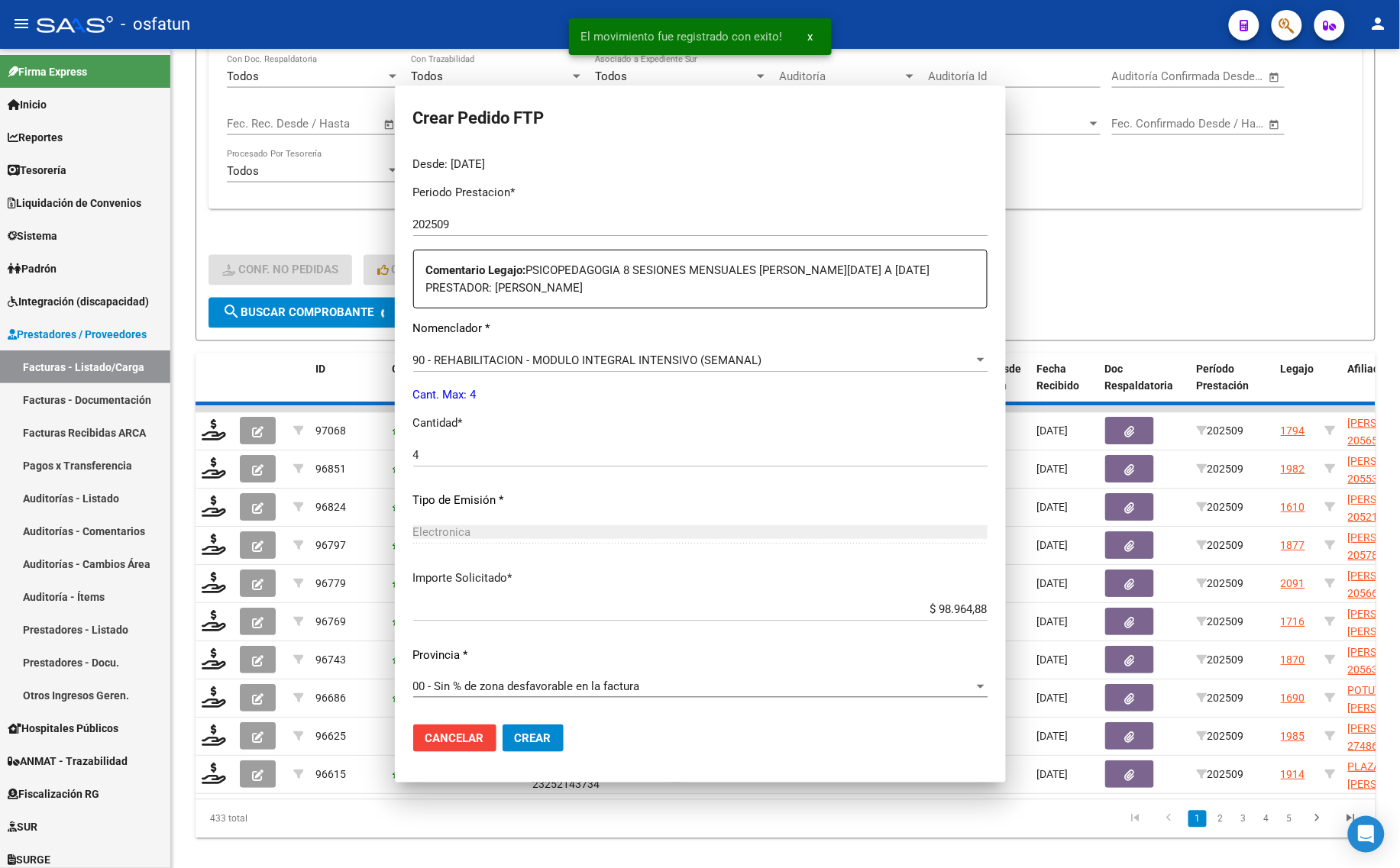
scroll to position [388, 0]
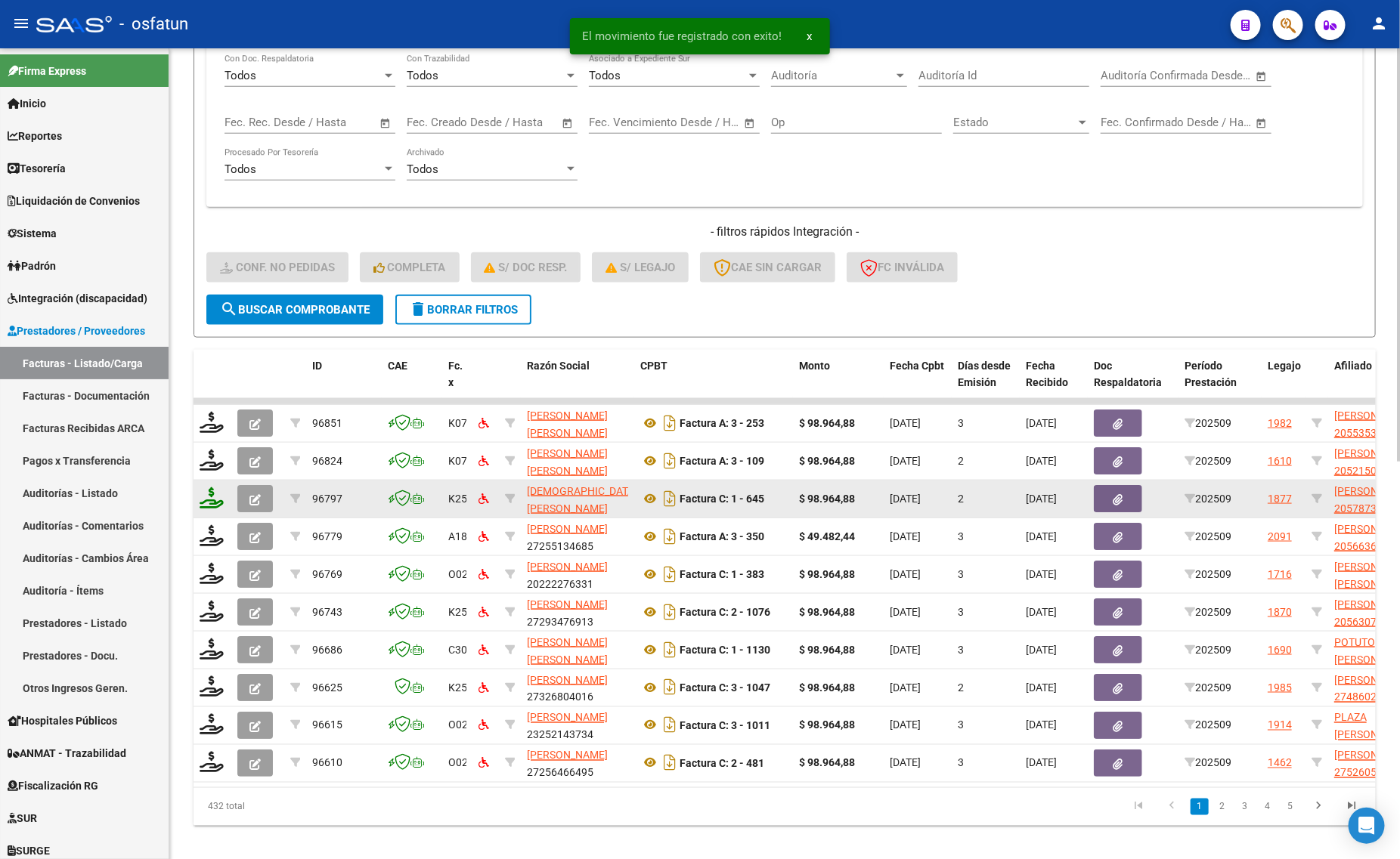
click at [203, 494] on icon at bounding box center [212, 498] width 24 height 21
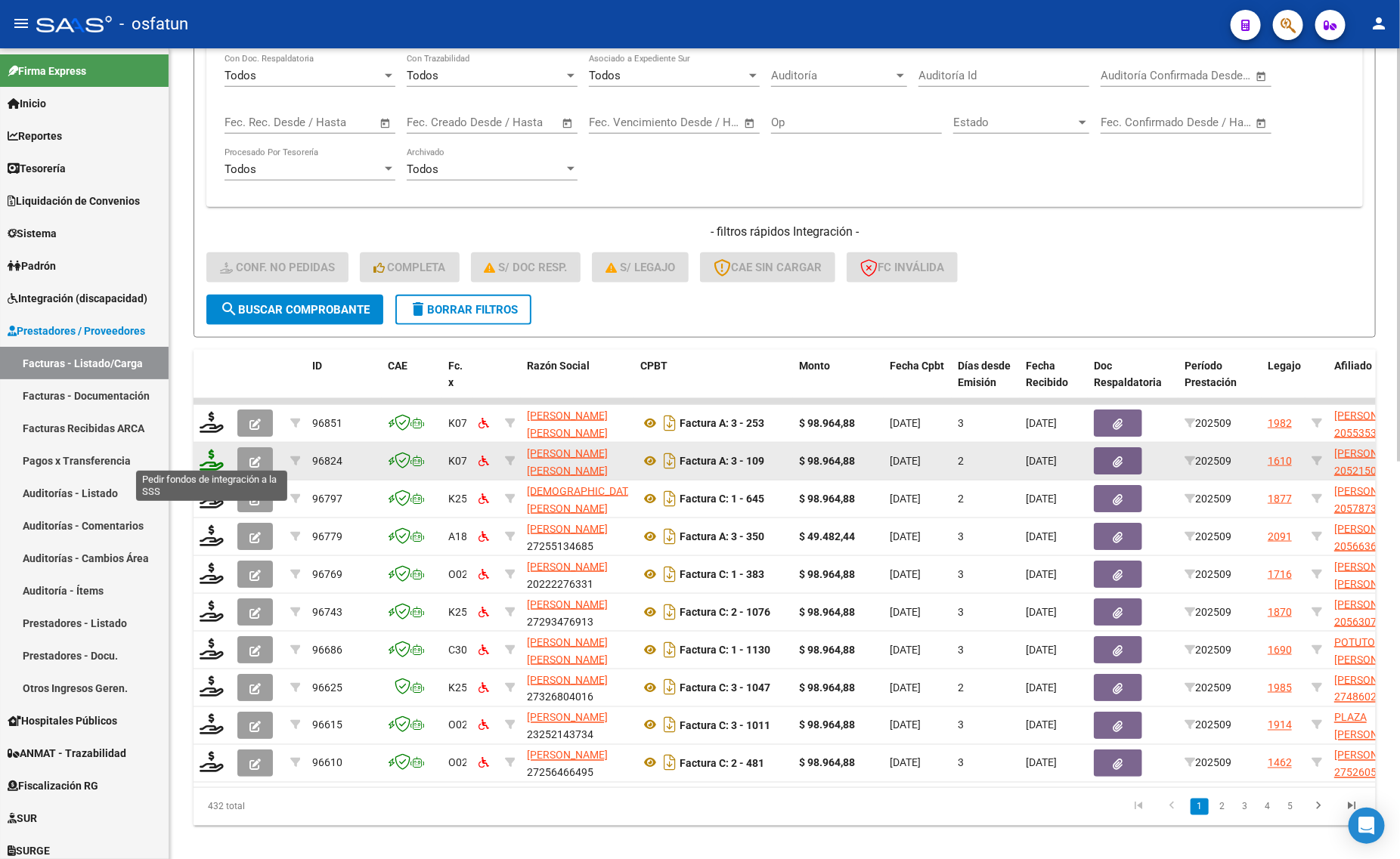
click at [210, 450] on icon at bounding box center [212, 461] width 24 height 21
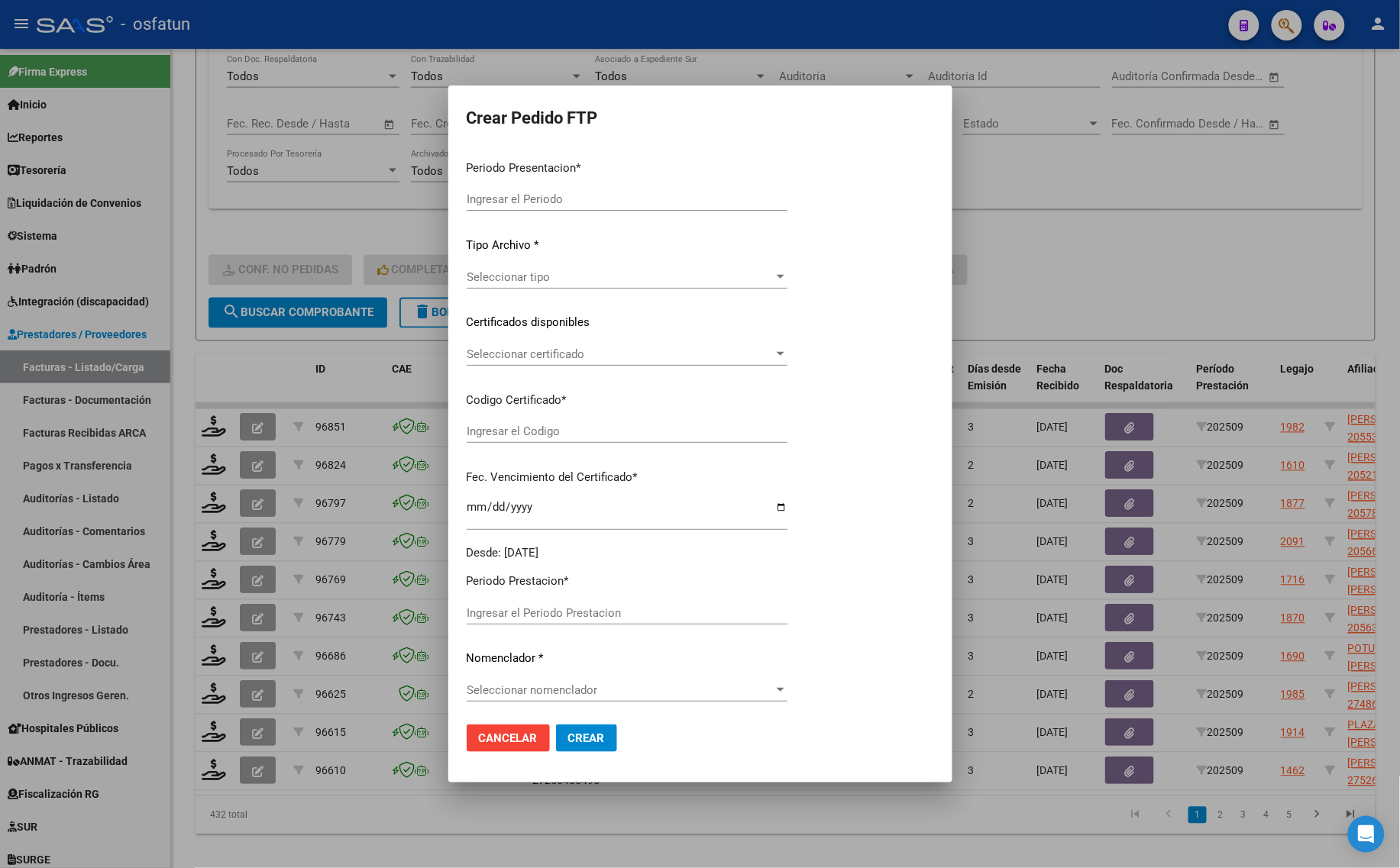
type input "202509"
type input "$ 98.964,88"
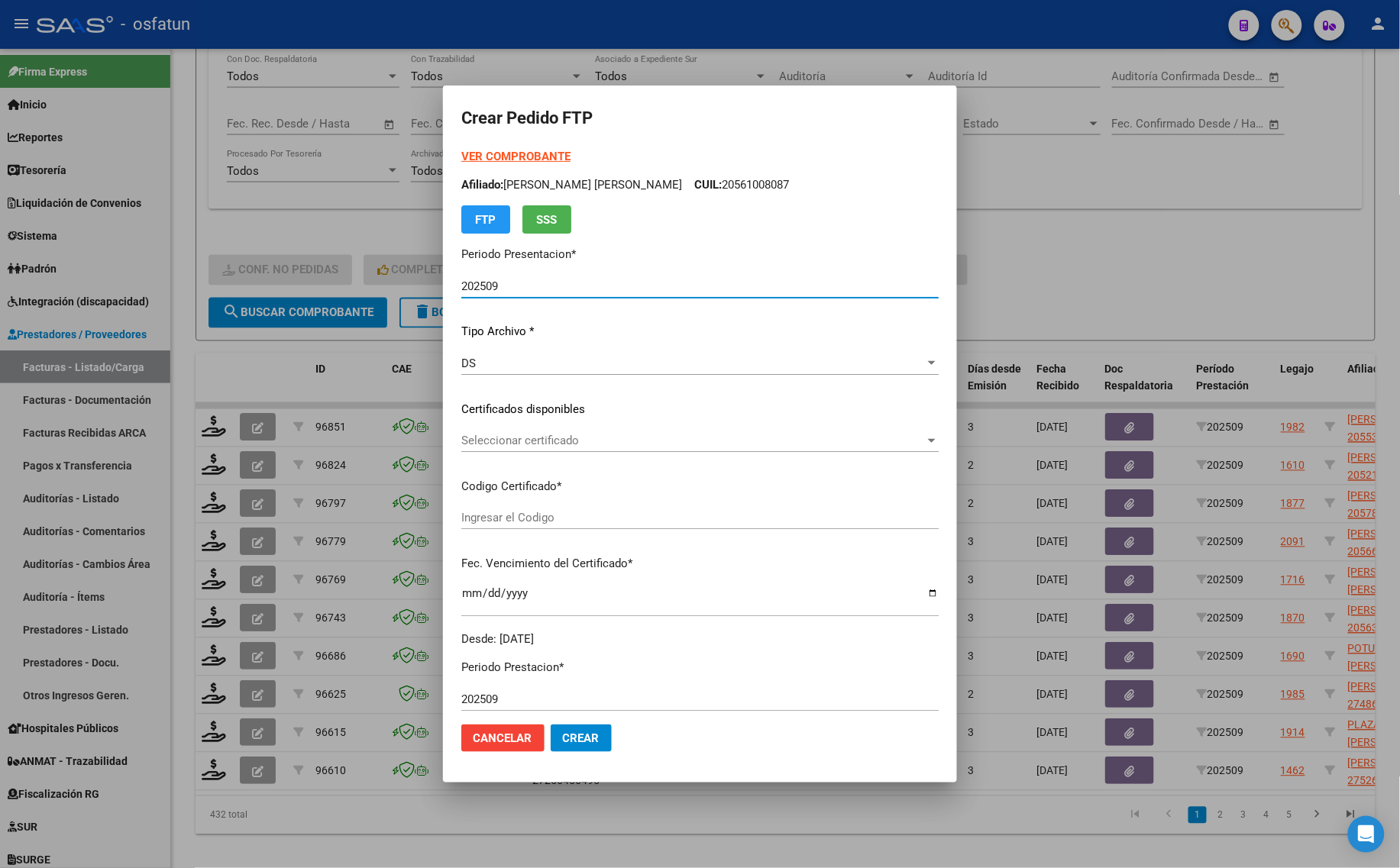
type input "ARG02000521502602024080720290807TUC136"
type input "[DATE]"
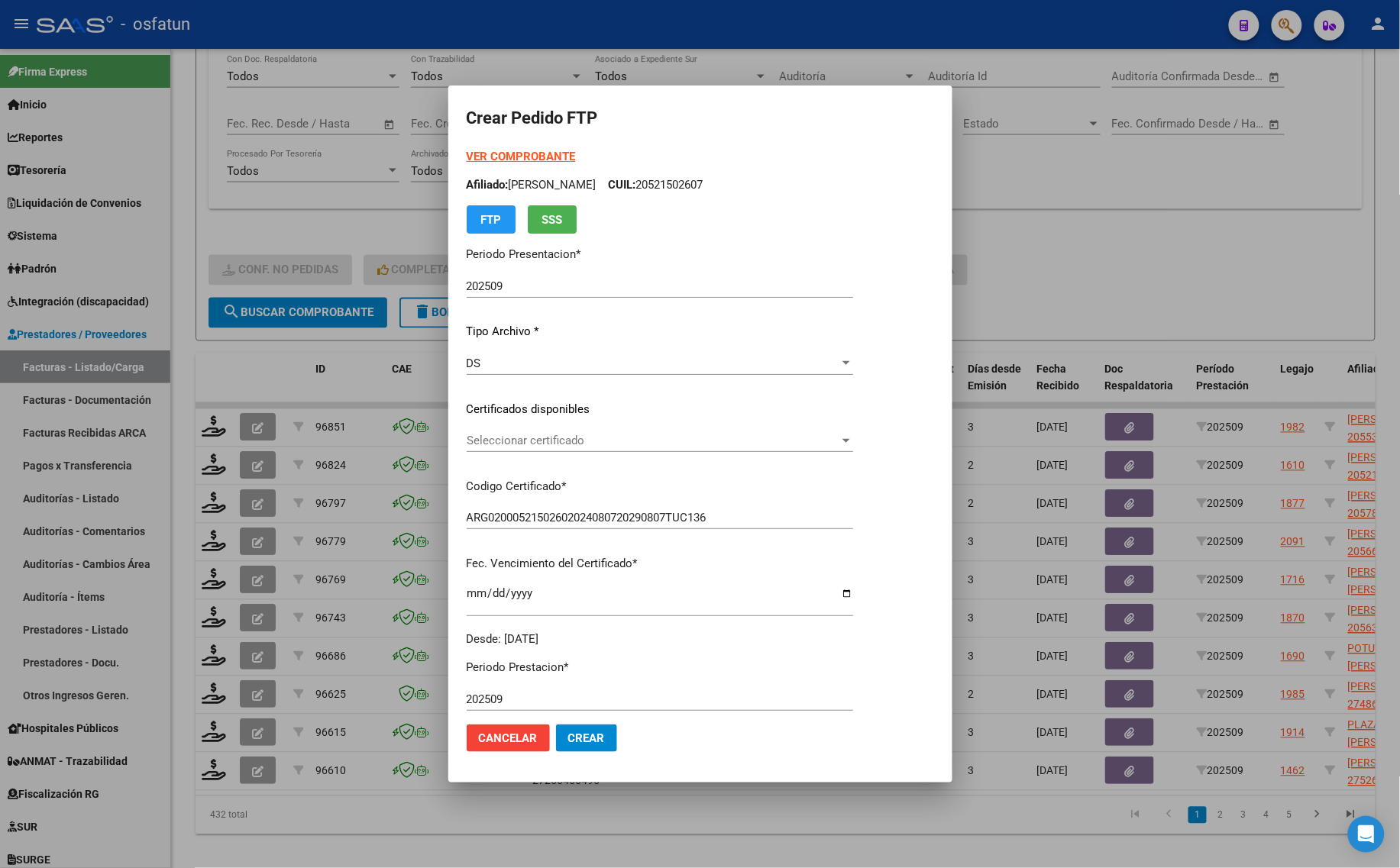
click at [532, 150] on strong "VER COMPROBANTE" at bounding box center [521, 157] width 109 height 14
click at [508, 432] on div "Seleccionar certificado Seleccionar certificado" at bounding box center [660, 441] width 387 height 23
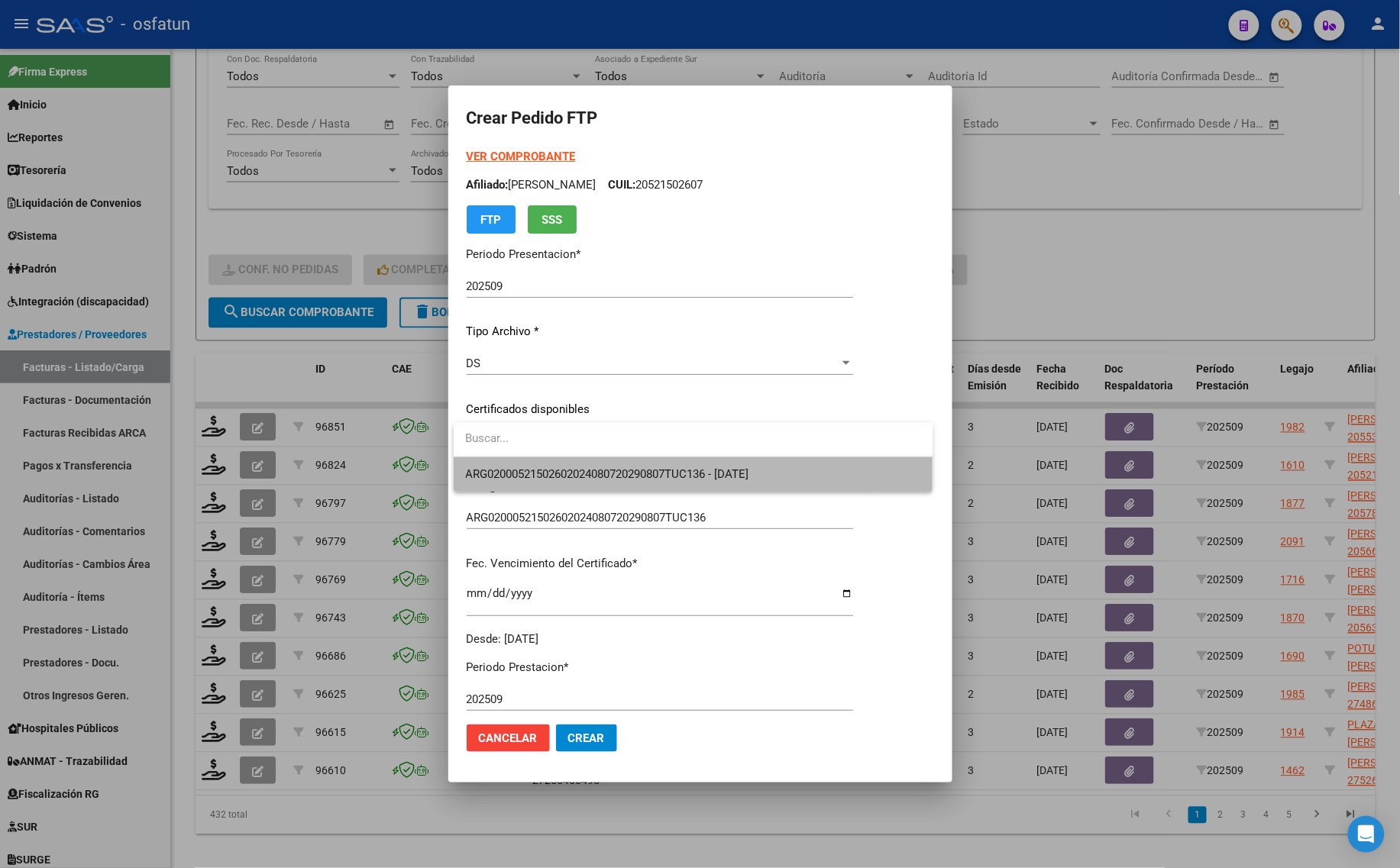
click at [514, 466] on span "ARG02000521502602024080720290807TUC136 - [DATE]" at bounding box center [694, 474] width 455 height 34
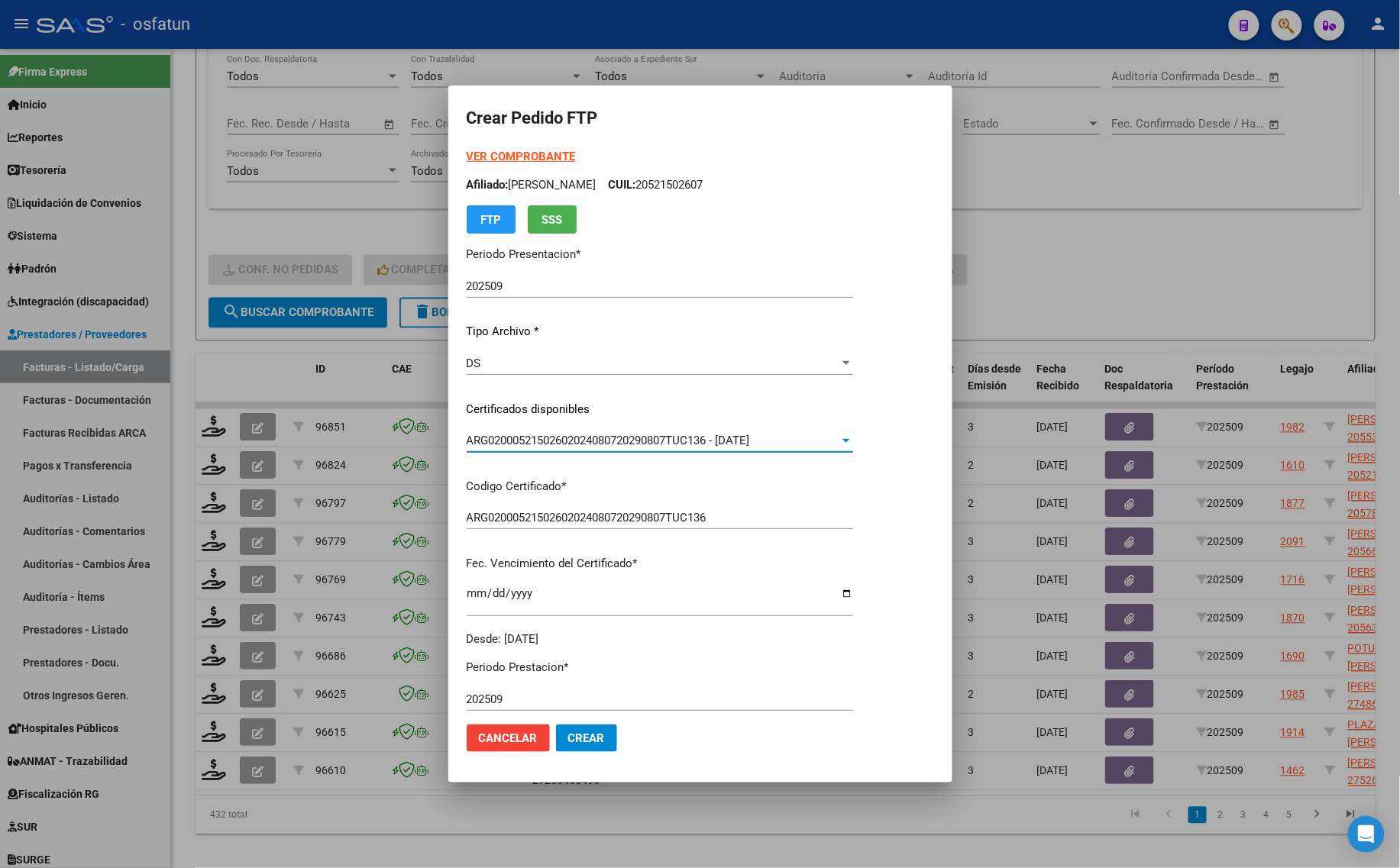
scroll to position [415, 0]
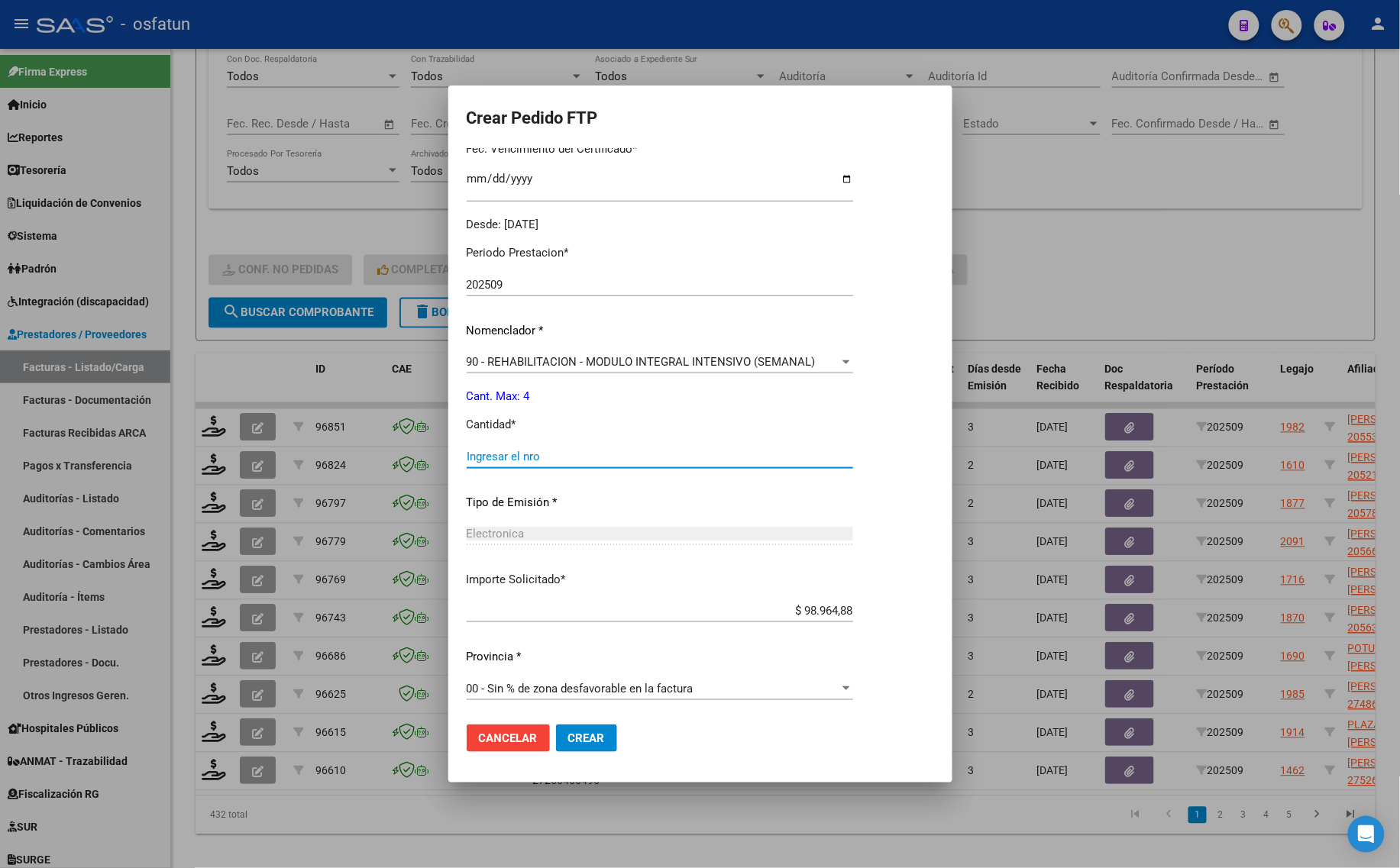
click at [552, 450] on input "Ingresar el nro" at bounding box center [660, 457] width 387 height 14
type input "4"
click at [589, 738] on span "Crear" at bounding box center [586, 738] width 37 height 14
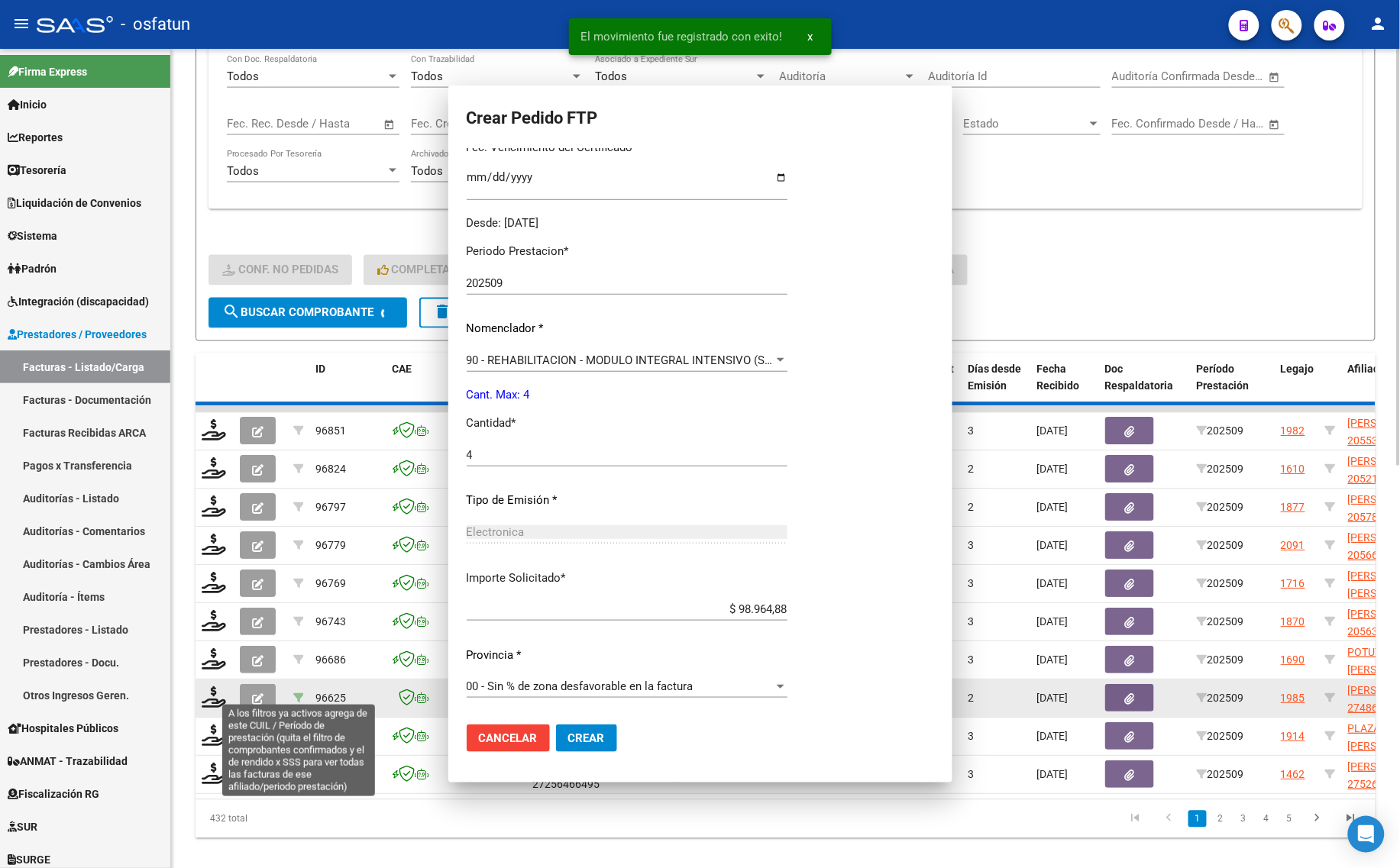
scroll to position [0, 0]
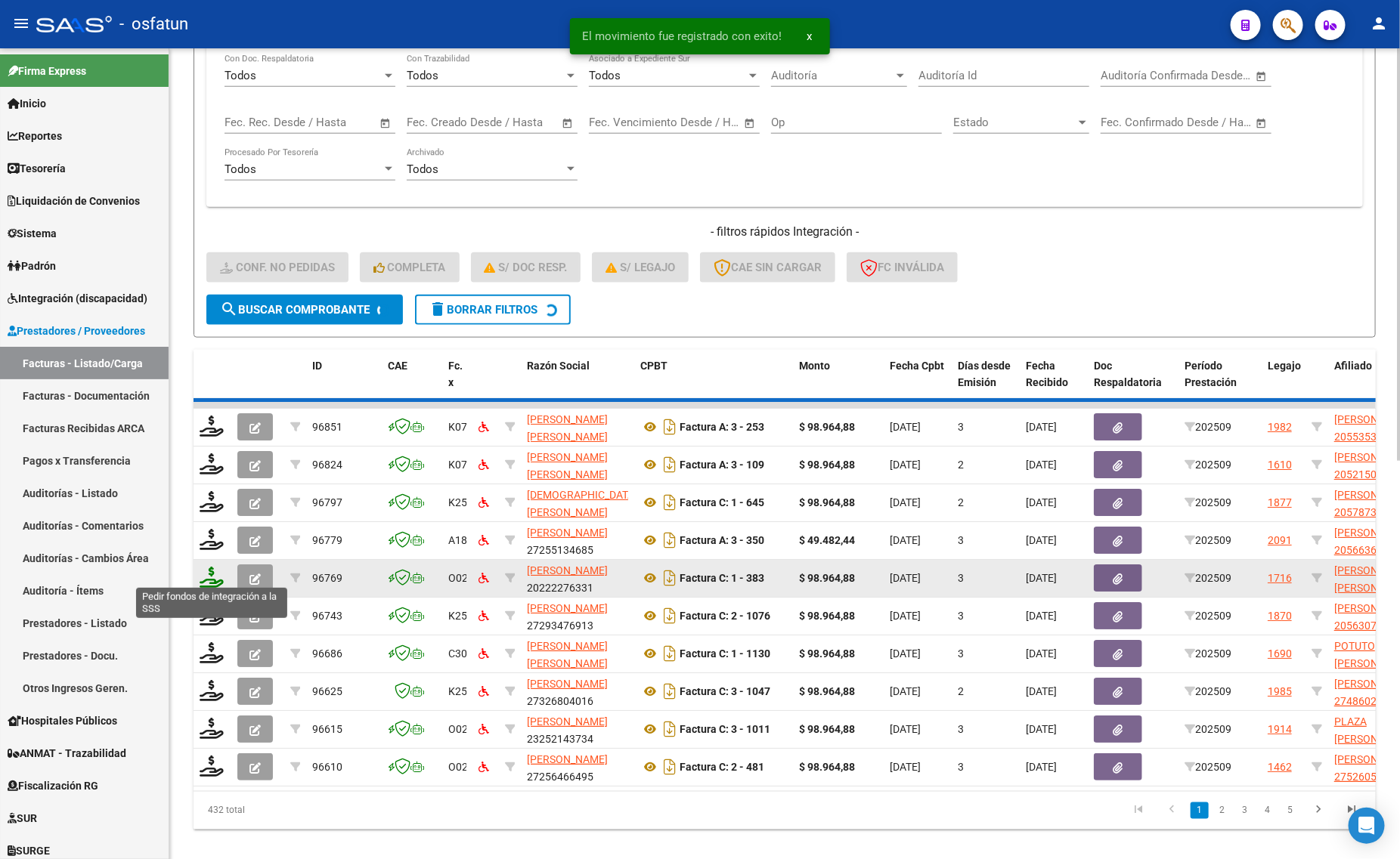
click at [205, 568] on icon at bounding box center [212, 577] width 24 height 21
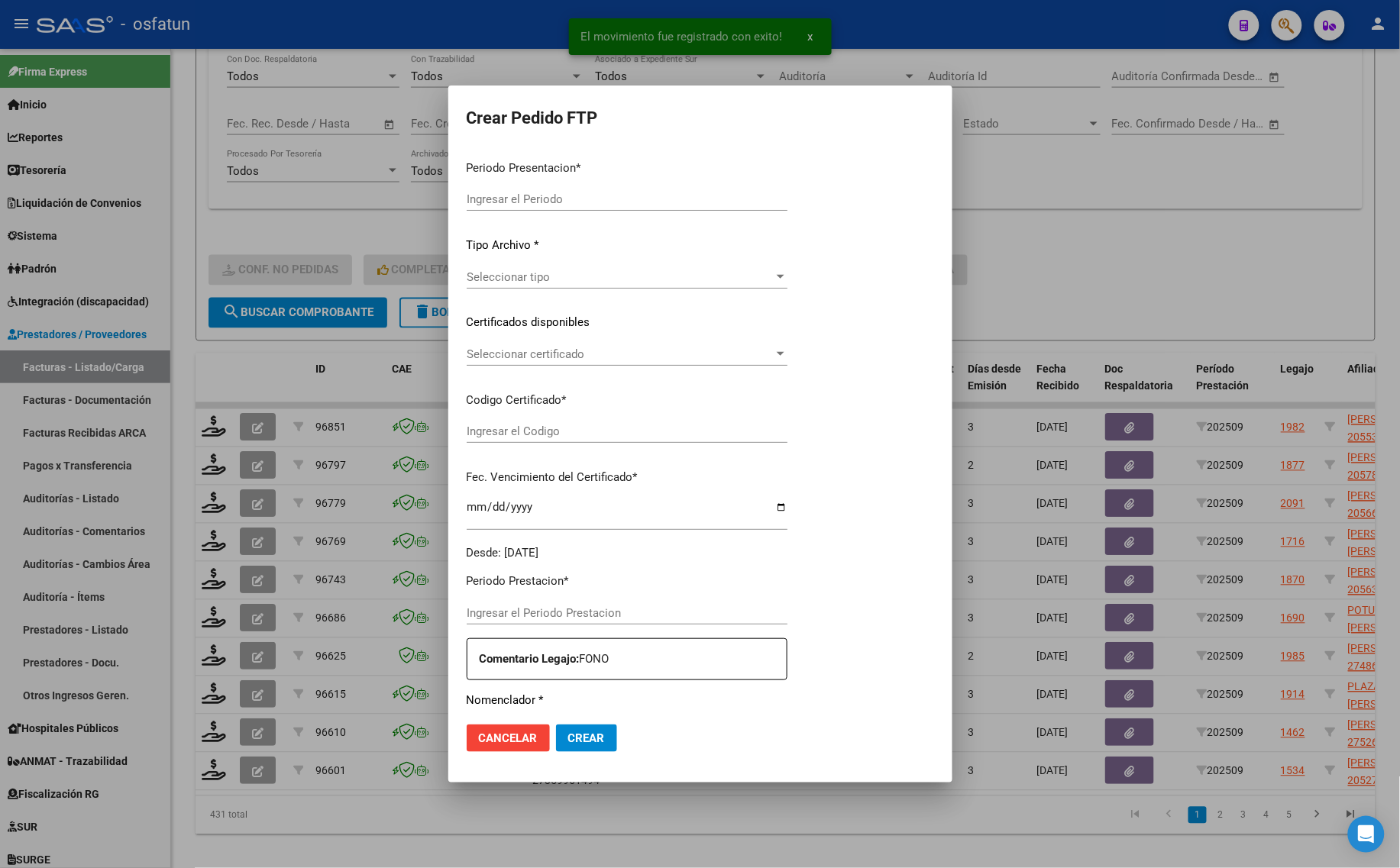
type input "202509"
type input "$ 98.964,88"
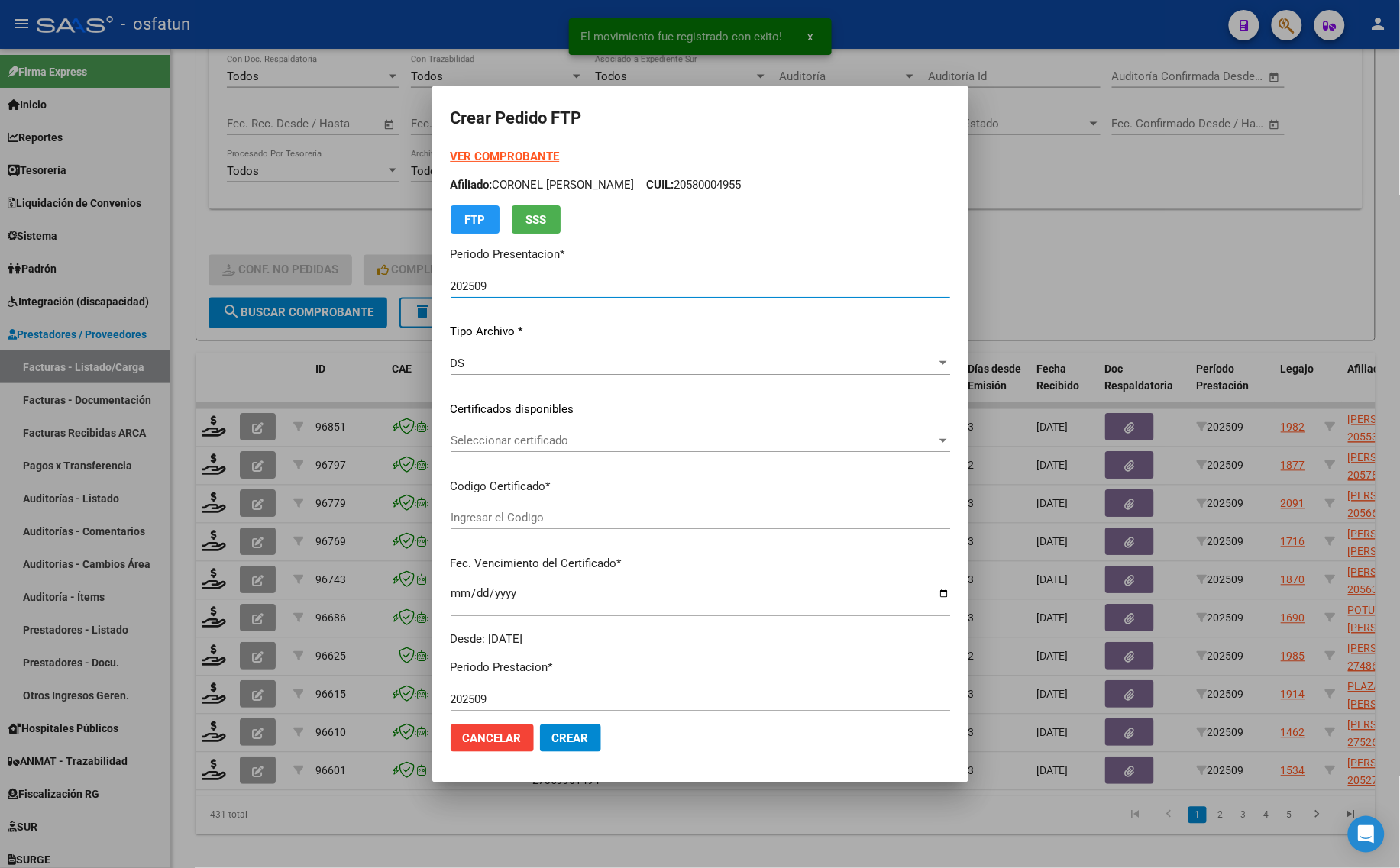
type input "ARG02000563071222020121820251218COR467"
type input "[DATE]"
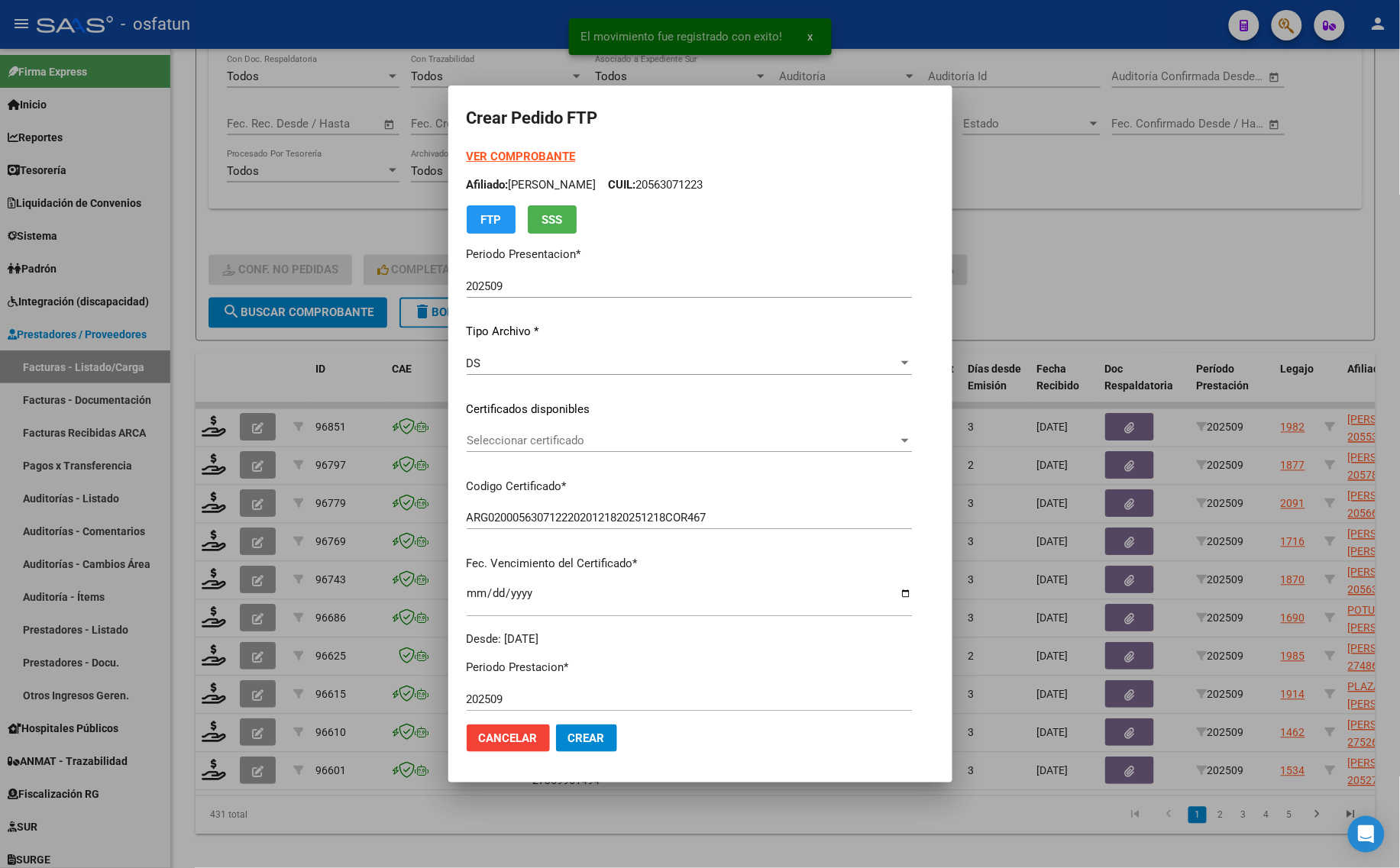
click at [467, 164] on div "VER COMPROBANTE ARCA Padrón Afiliado: [PERSON_NAME]: 20563071223 FTP SSS" at bounding box center [689, 191] width 446 height 86
click at [467, 159] on strong "VER COMPROBANTE" at bounding box center [521, 157] width 109 height 14
click at [521, 440] on span "Seleccionar certificado" at bounding box center [682, 441] width 432 height 14
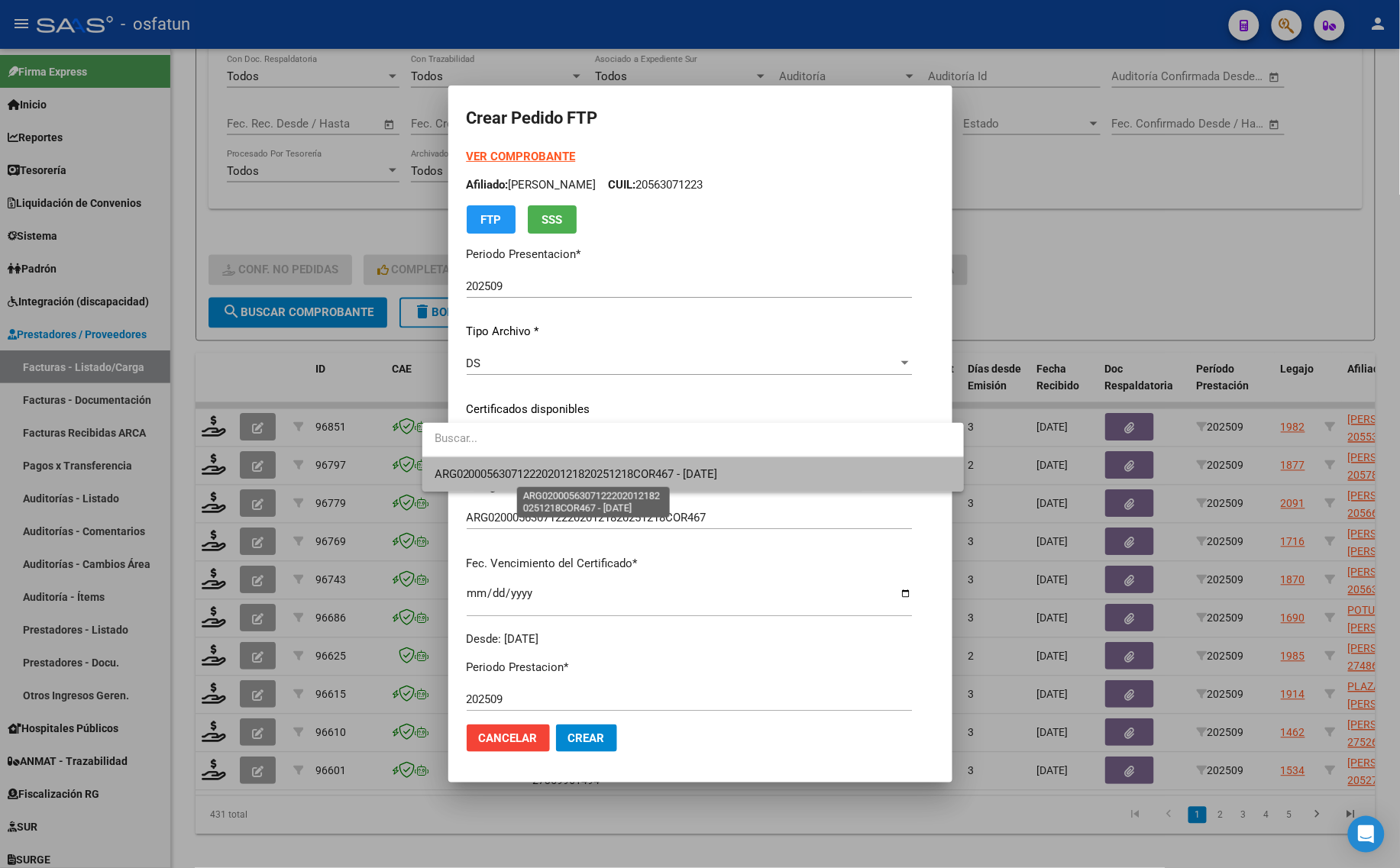
click at [525, 468] on span "ARG02000563071222020121820251218COR467 - [DATE]" at bounding box center [576, 474] width 284 height 14
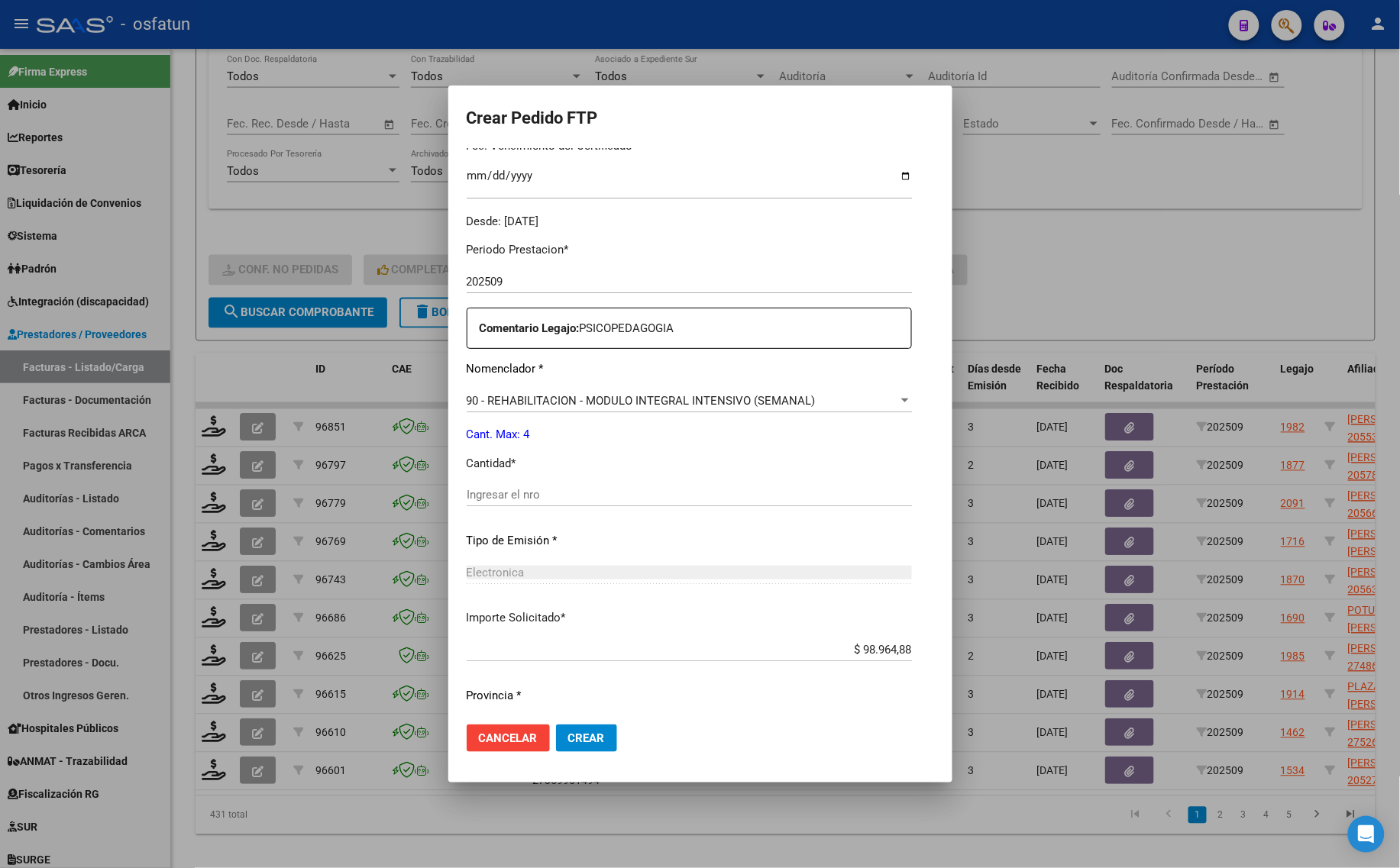
scroll to position [457, 0]
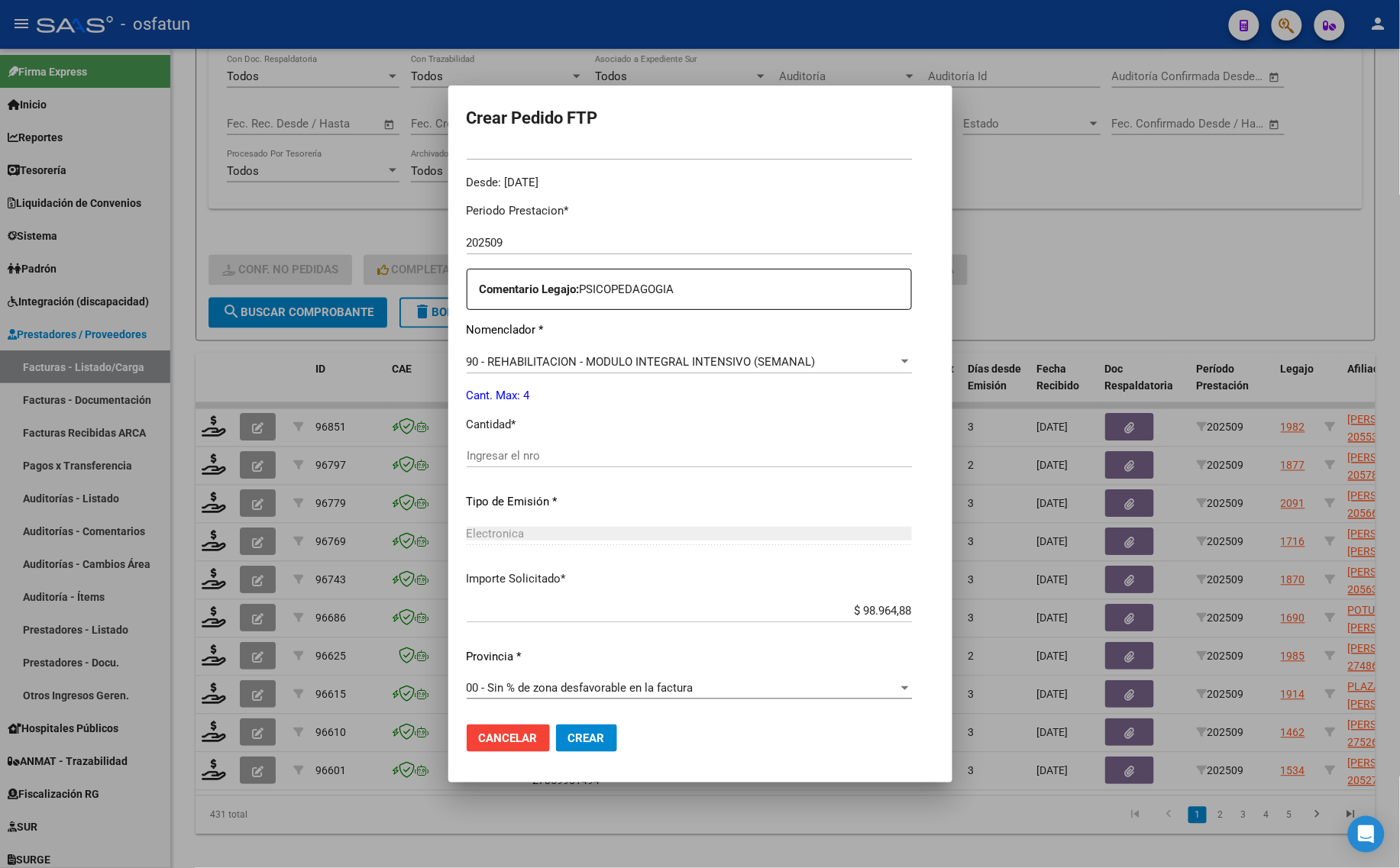
click at [501, 456] on input "Ingresar el nro" at bounding box center [689, 456] width 446 height 14
type input "4"
click at [556, 729] on button "Crear" at bounding box center [586, 738] width 61 height 28
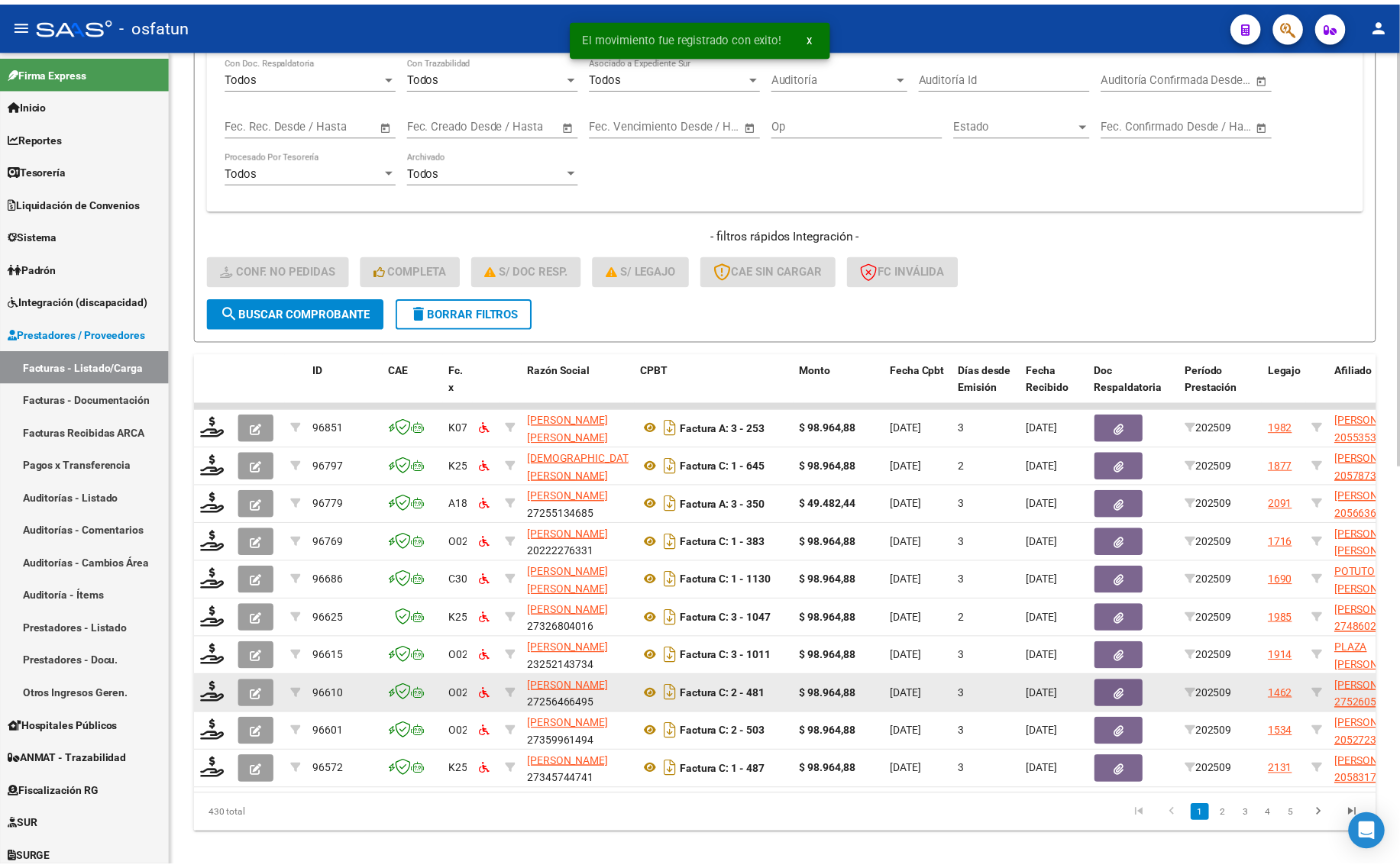
scroll to position [787, 0]
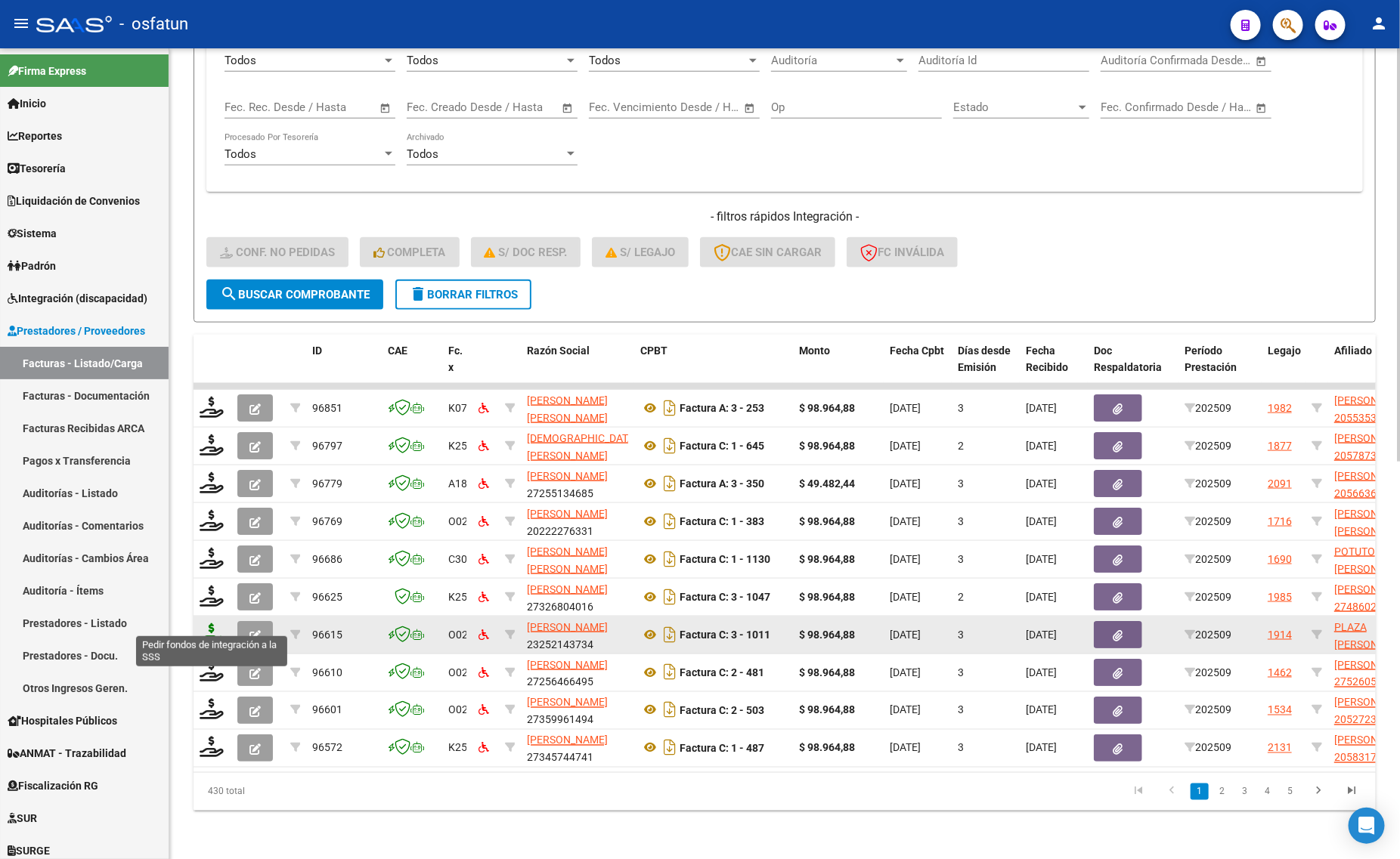
click at [200, 623] on icon at bounding box center [212, 634] width 24 height 21
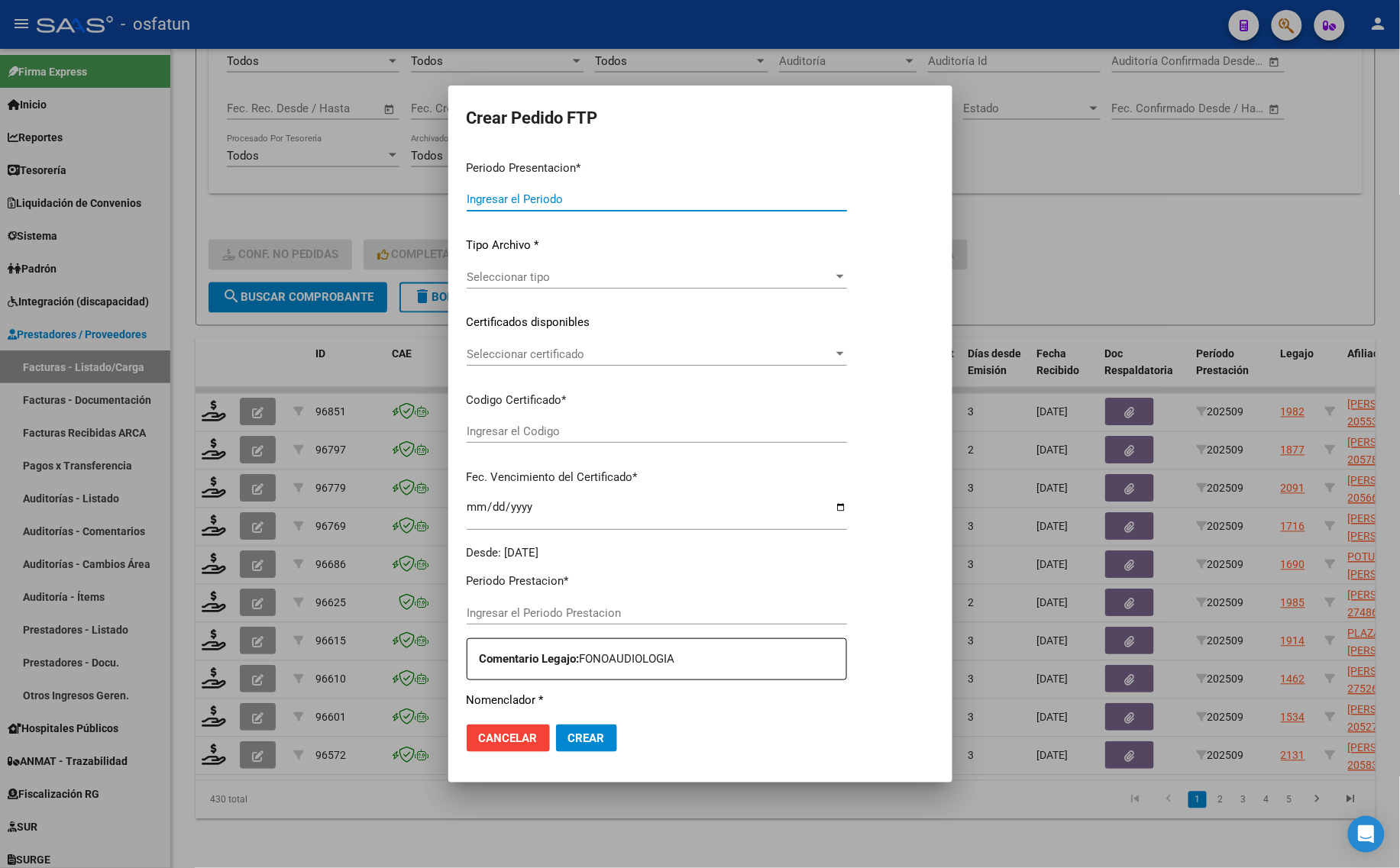
type input "202509"
type input "$ 98.964,88"
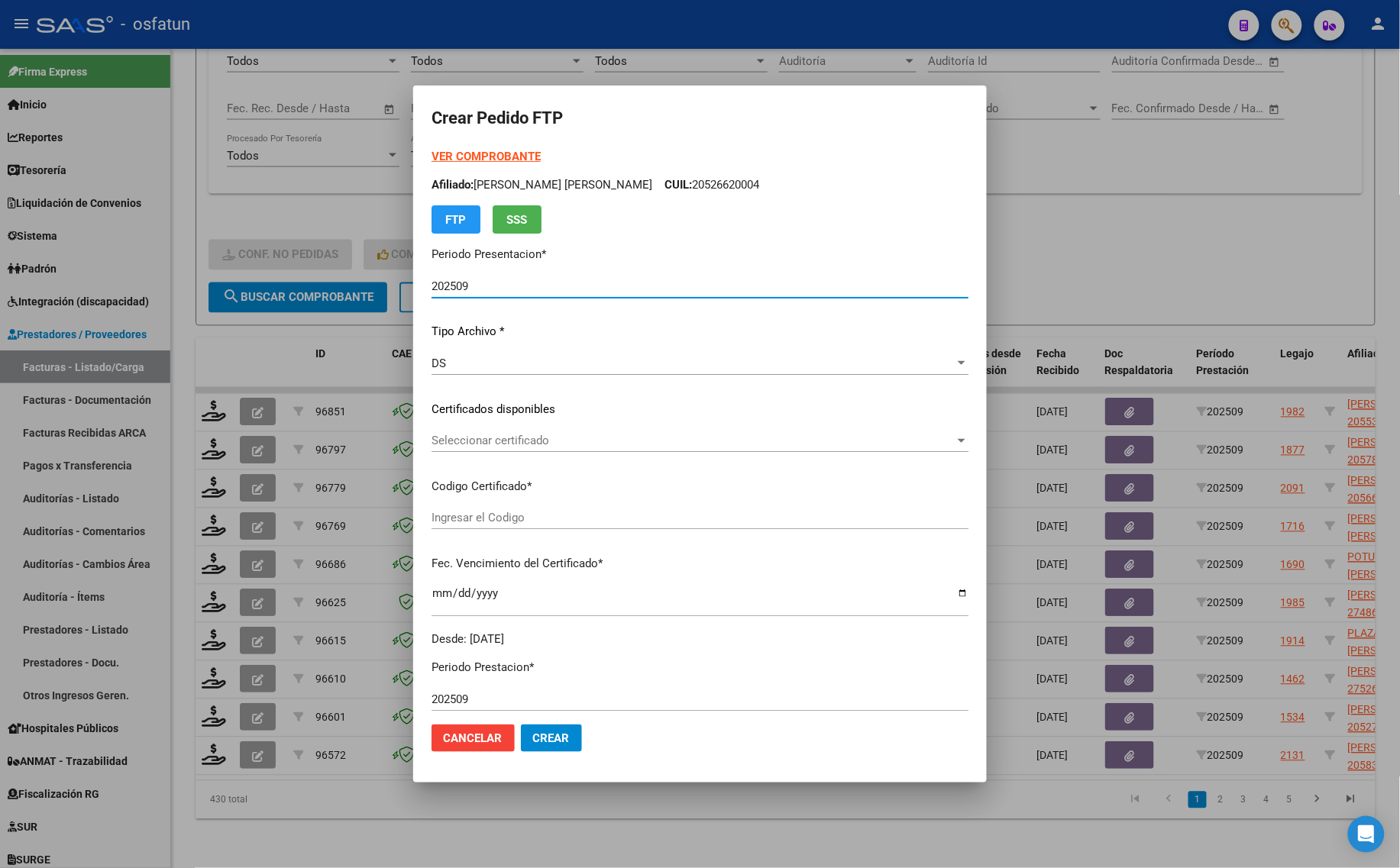
type input "ARG010005022102520220602203220602CAT242"
type input "[DATE]"
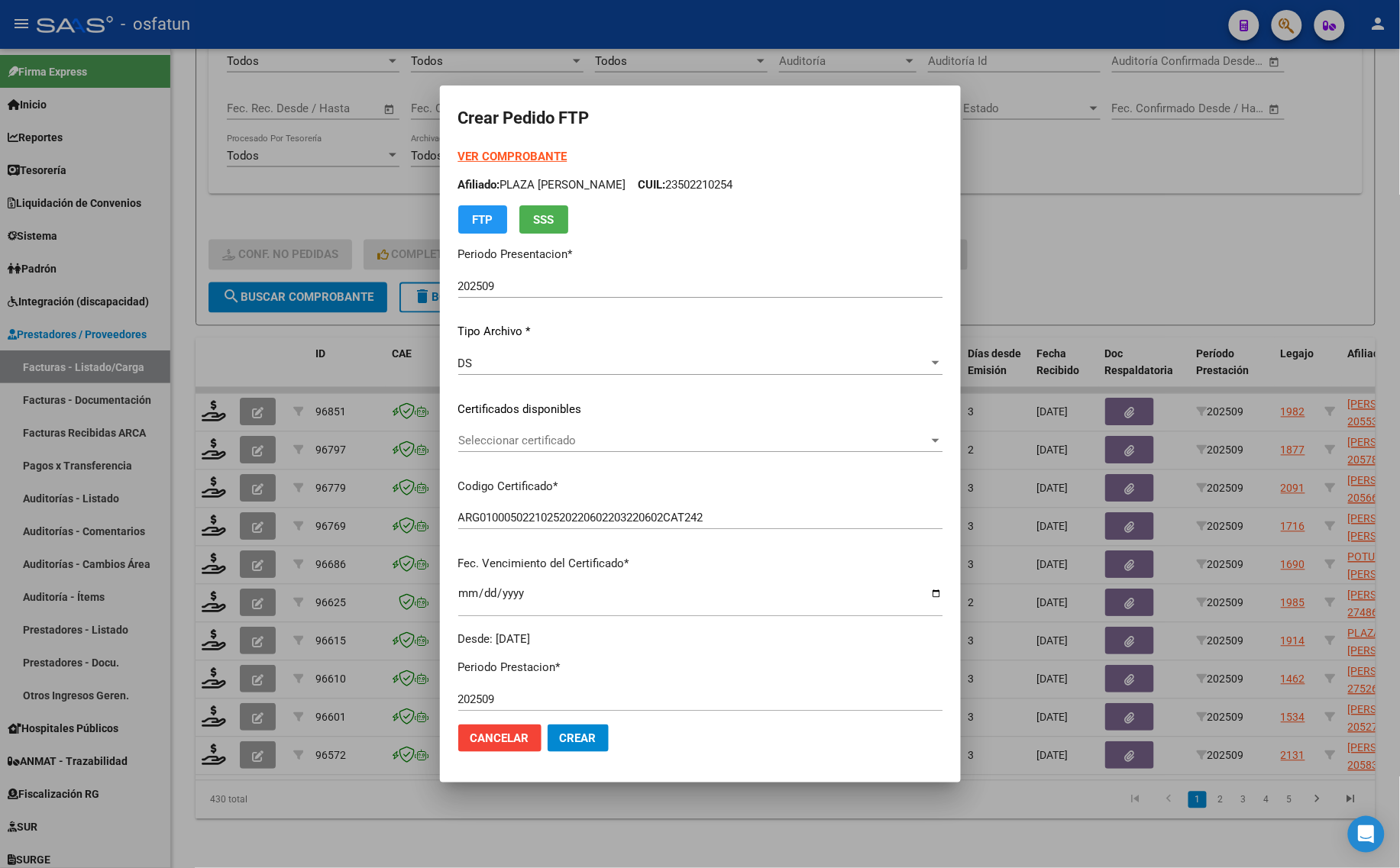
click at [459, 157] on strong "VER COMPROBANTE" at bounding box center [513, 157] width 109 height 14
click at [308, 199] on div at bounding box center [700, 434] width 1400 height 868
drag, startPoint x: 308, startPoint y: 199, endPoint x: 306, endPoint y: 258, distance: 59.0
click at [308, 211] on h4 "- filtros rápidos Integración -" at bounding box center [786, 219] width 1154 height 17
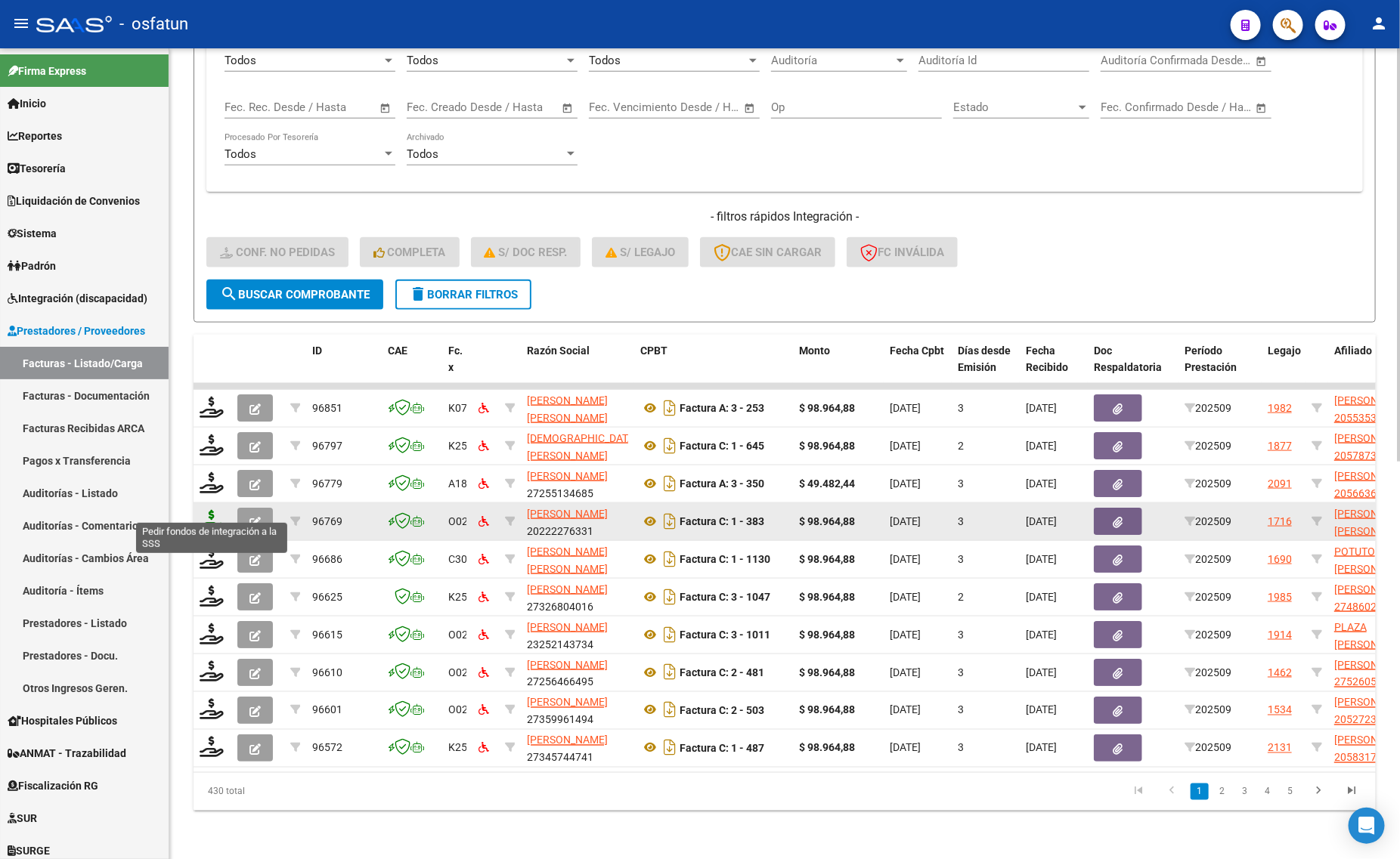
click at [213, 510] on icon at bounding box center [212, 521] width 24 height 21
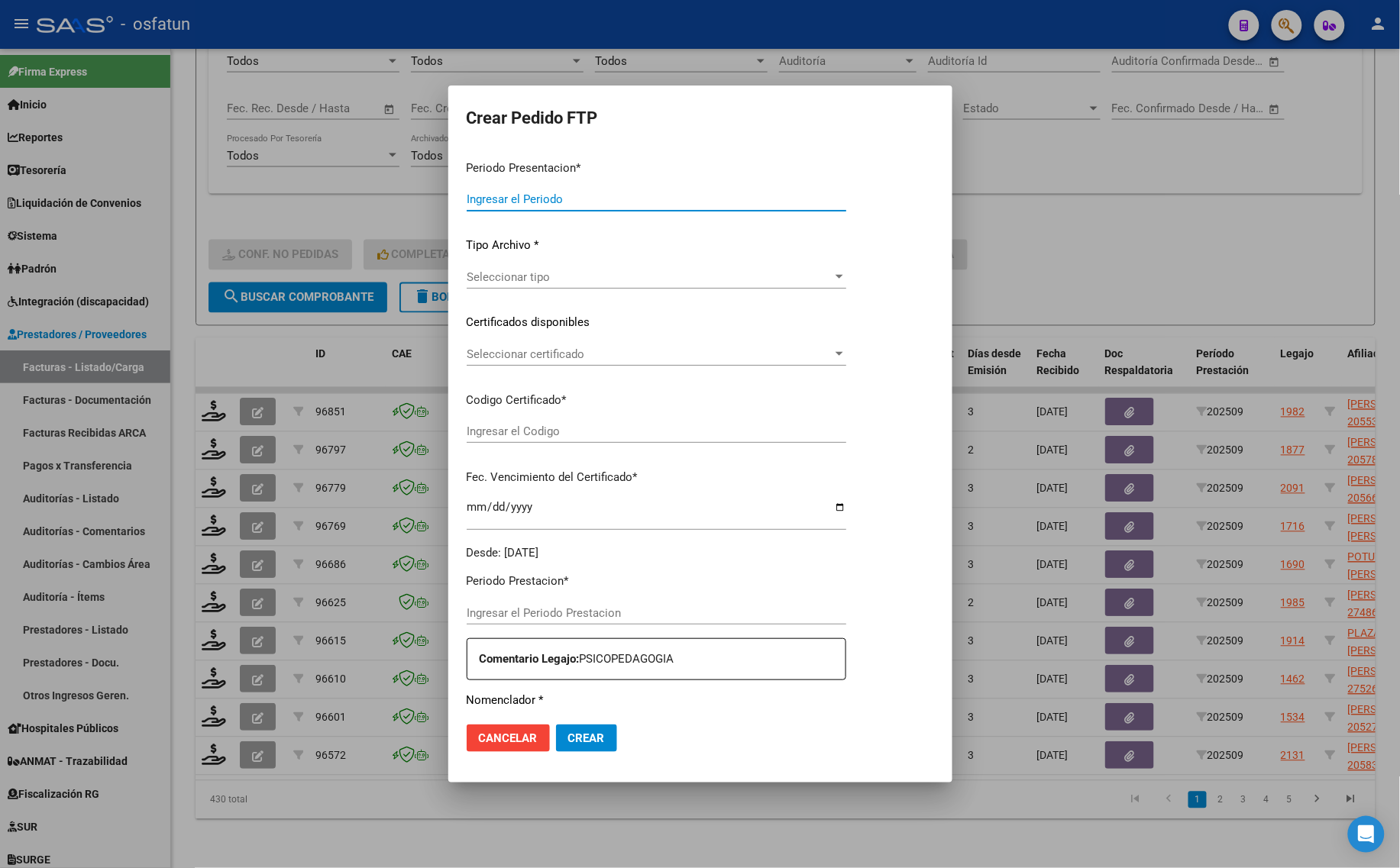
type input "202509"
type input "$ 98.964,88"
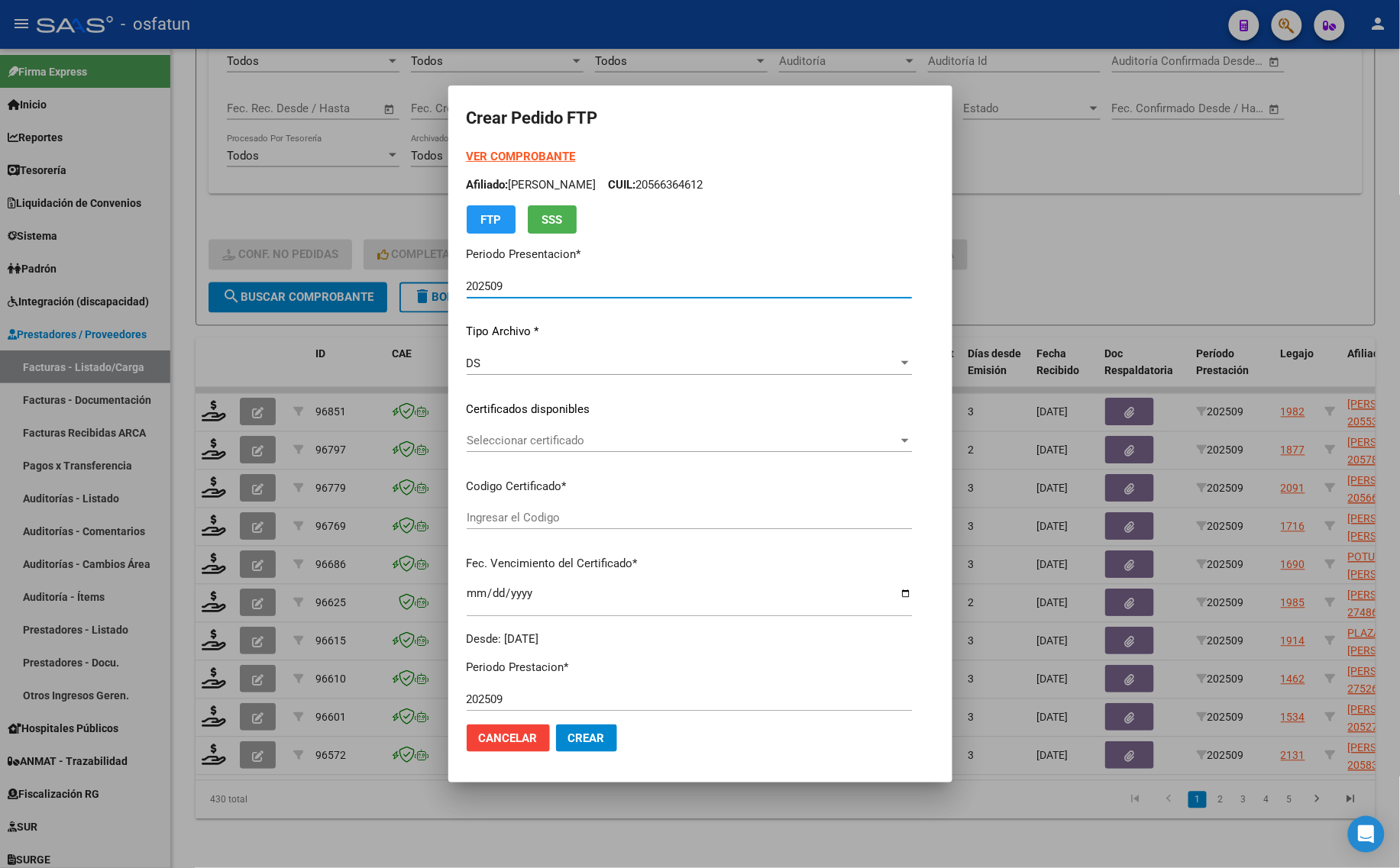
type input "ARG02000526620002022030820270308BS448"
type input "[DATE]"
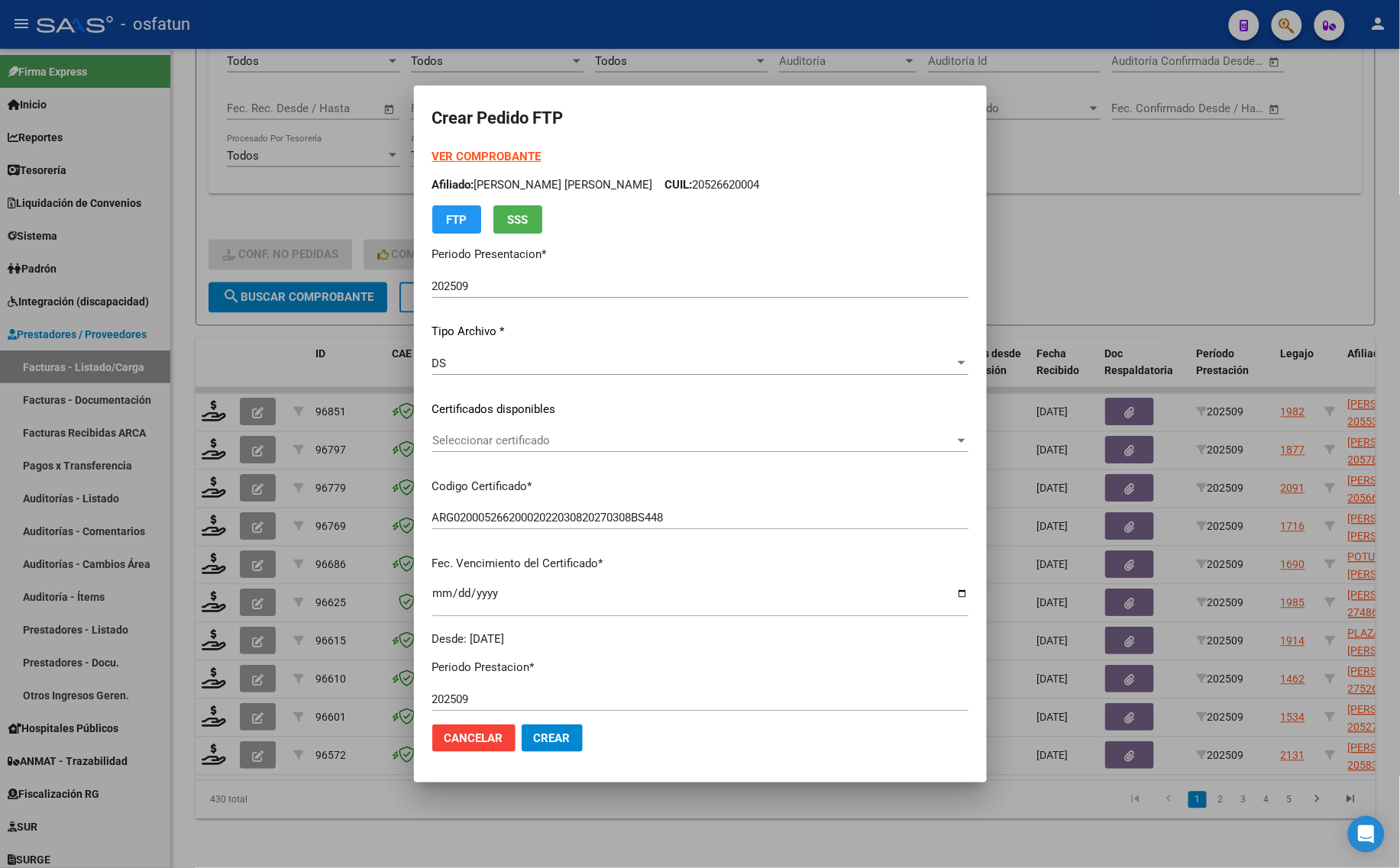
click at [459, 154] on strong "VER COMPROBANTE" at bounding box center [487, 157] width 109 height 14
click at [491, 432] on div "Seleccionar certificado Seleccionar certificado" at bounding box center [701, 441] width 536 height 23
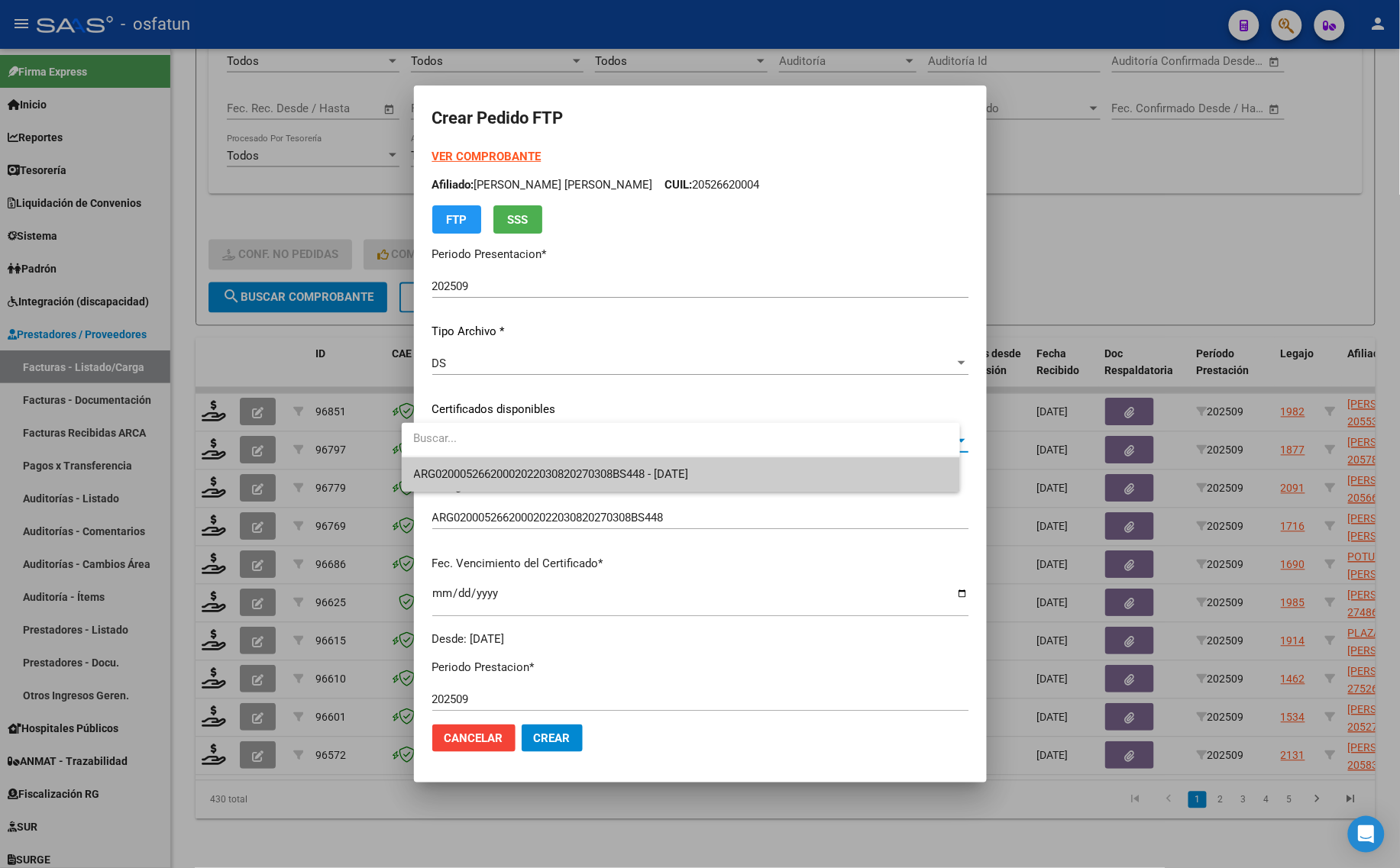
click at [489, 483] on span "ARG02000526620002022030820270308BS448 - [DATE]" at bounding box center [682, 474] width 535 height 34
click at [489, 483] on p "Codigo Certificado *" at bounding box center [701, 487] width 536 height 18
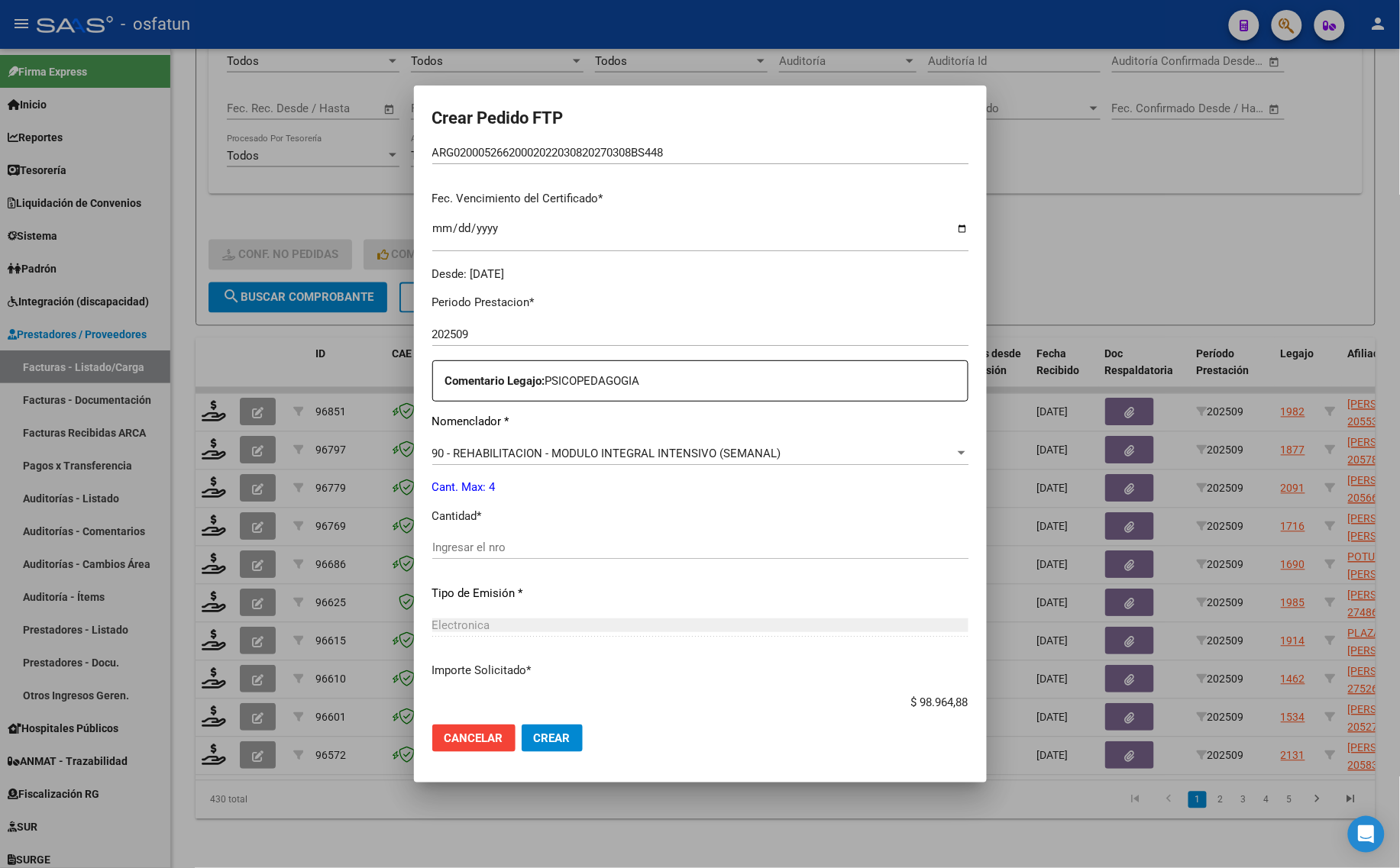
scroll to position [382, 0]
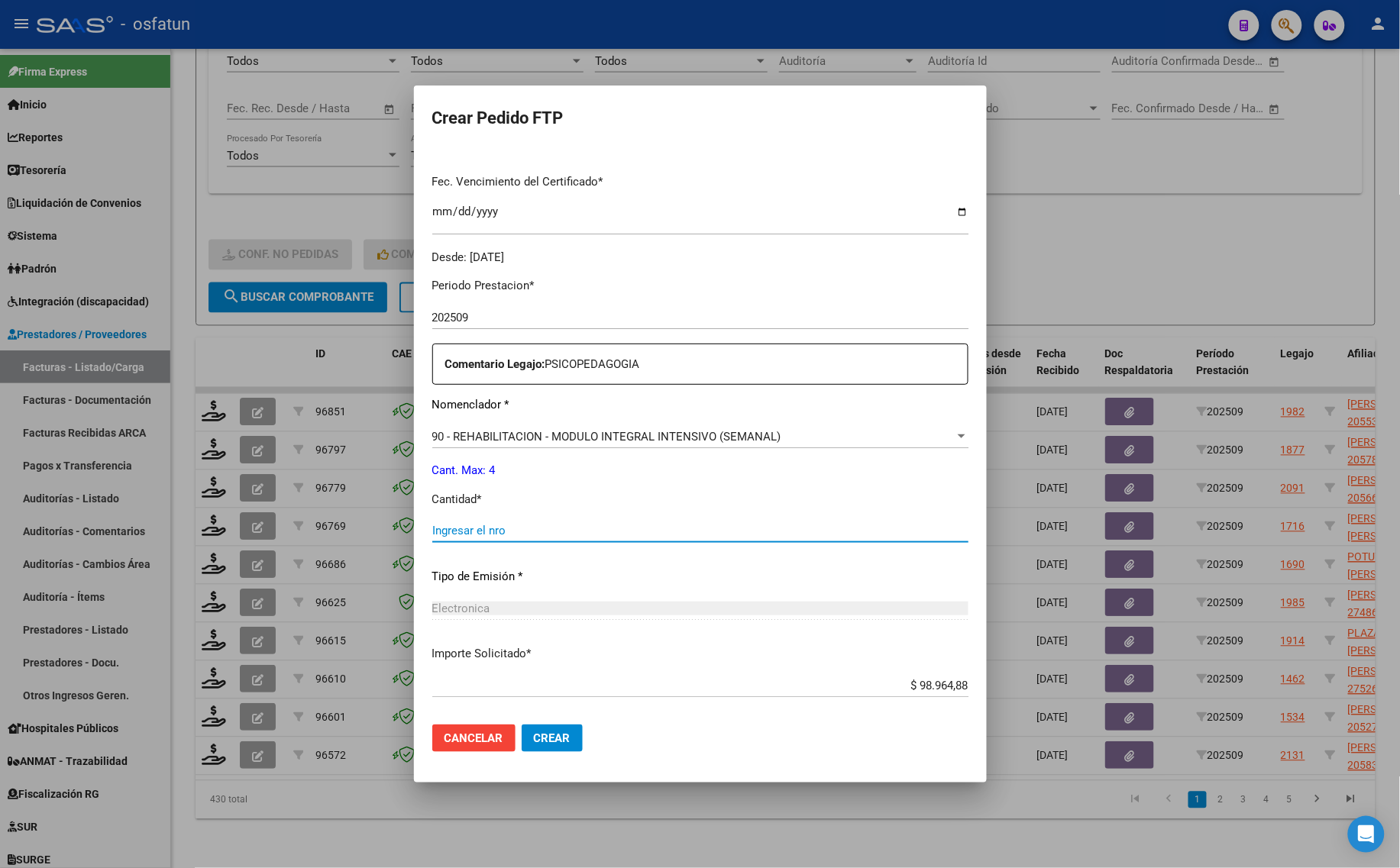
click at [497, 533] on input "Ingresar el nro" at bounding box center [701, 531] width 536 height 14
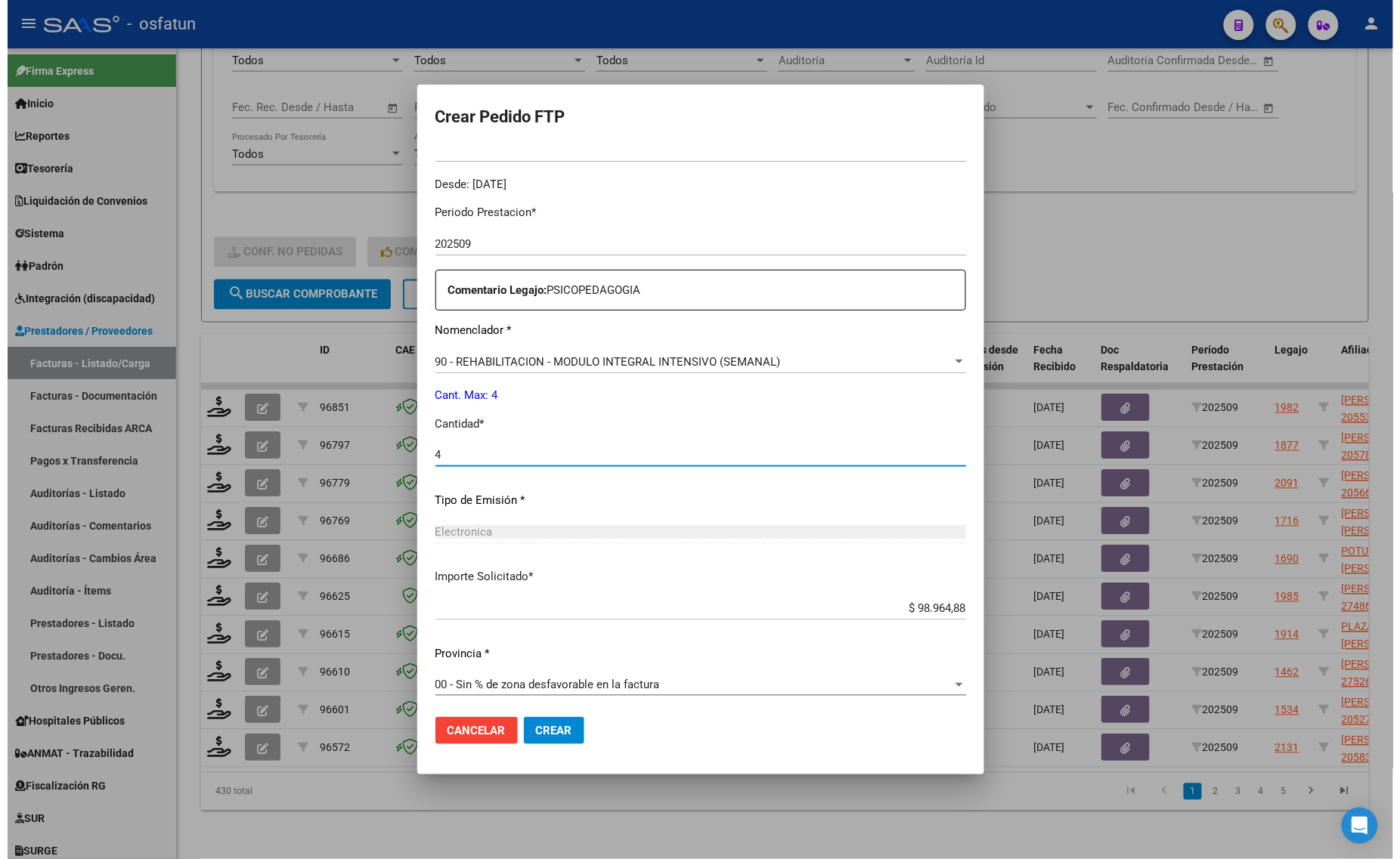
scroll to position [452, 0]
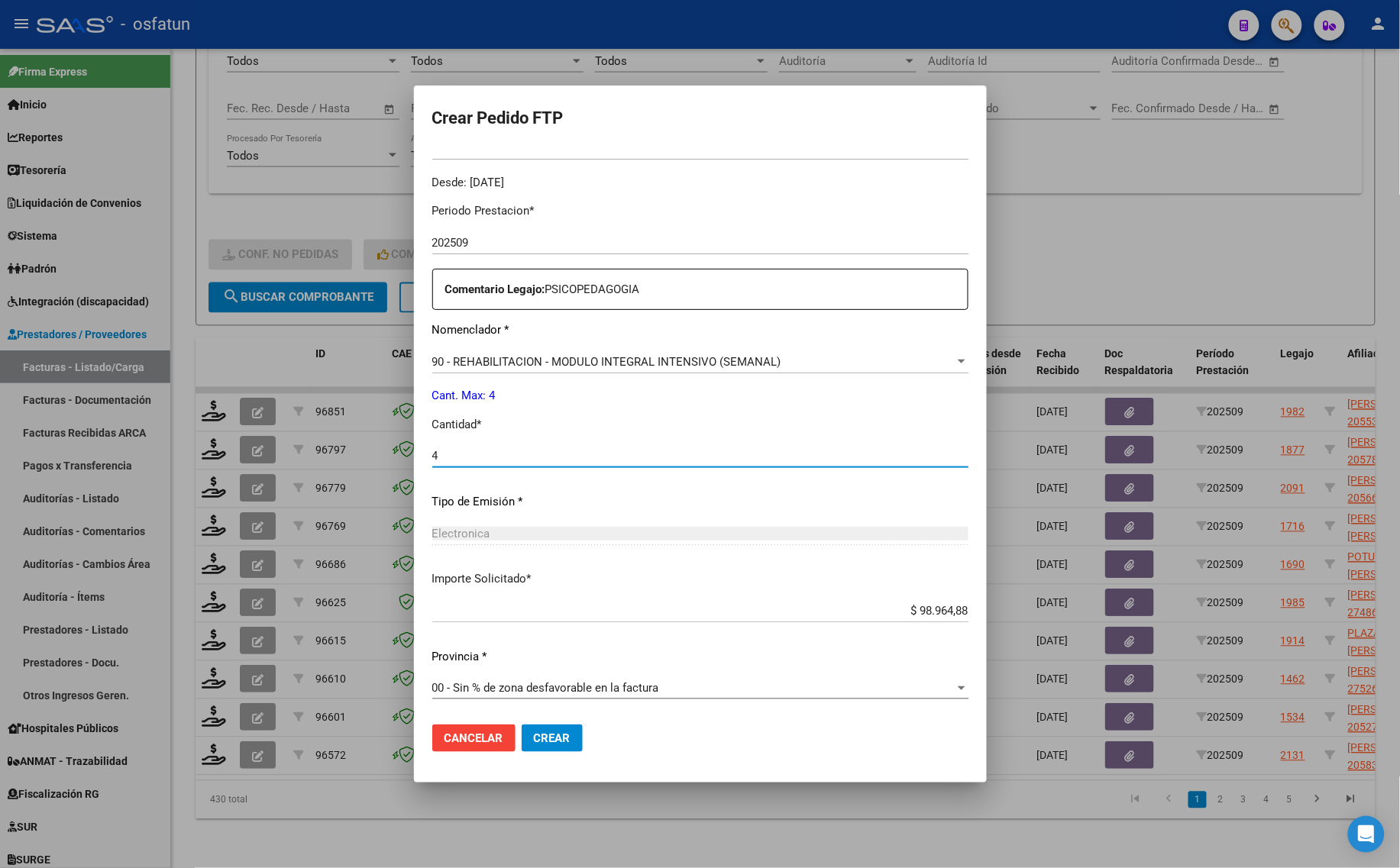
type input "4"
click at [546, 744] on span "Crear" at bounding box center [553, 738] width 37 height 14
